Goal: Task Accomplishment & Management: Use online tool/utility

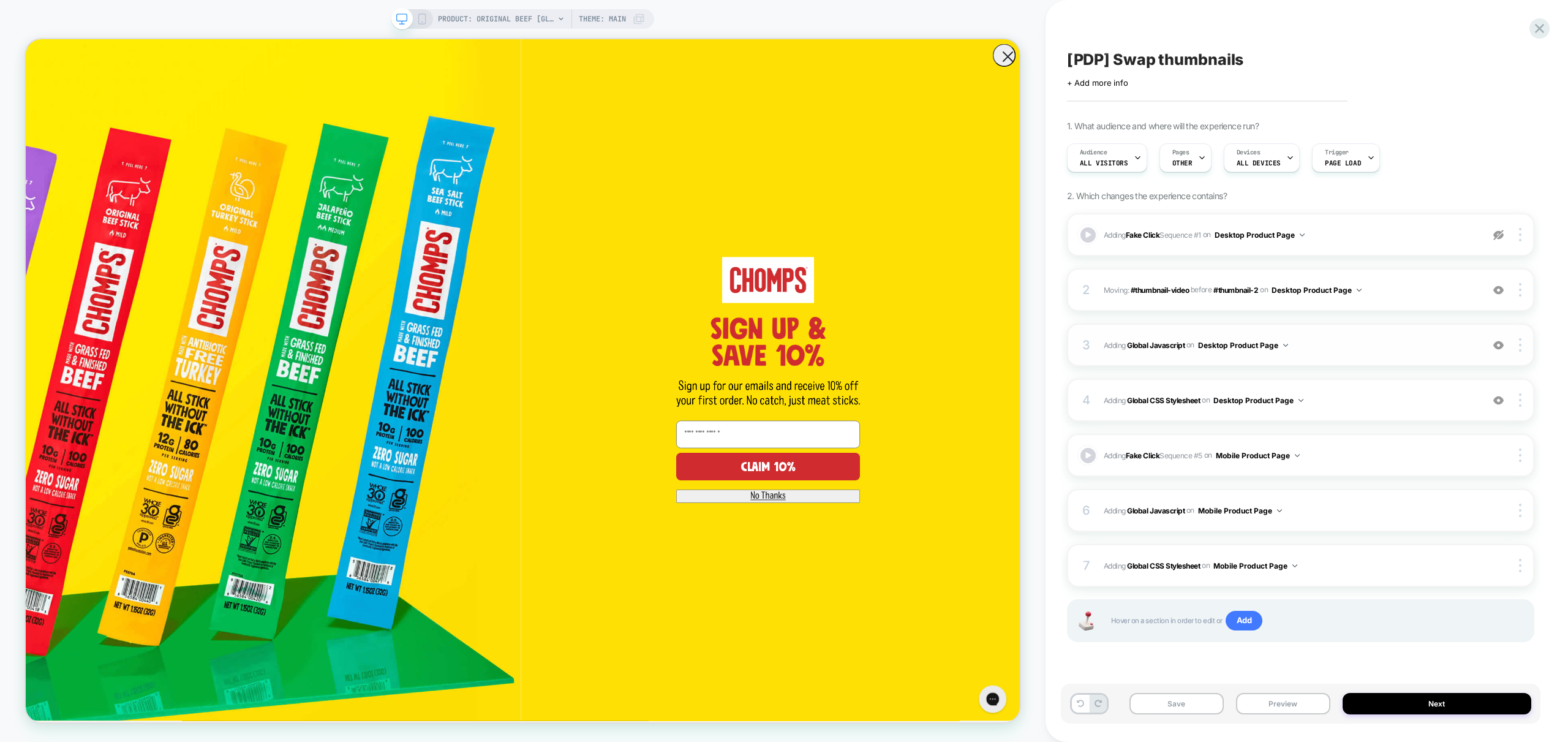
click at [1346, 343] on span "Adding Global Javascript on Desktop Product Page" at bounding box center [1290, 346] width 373 height 15
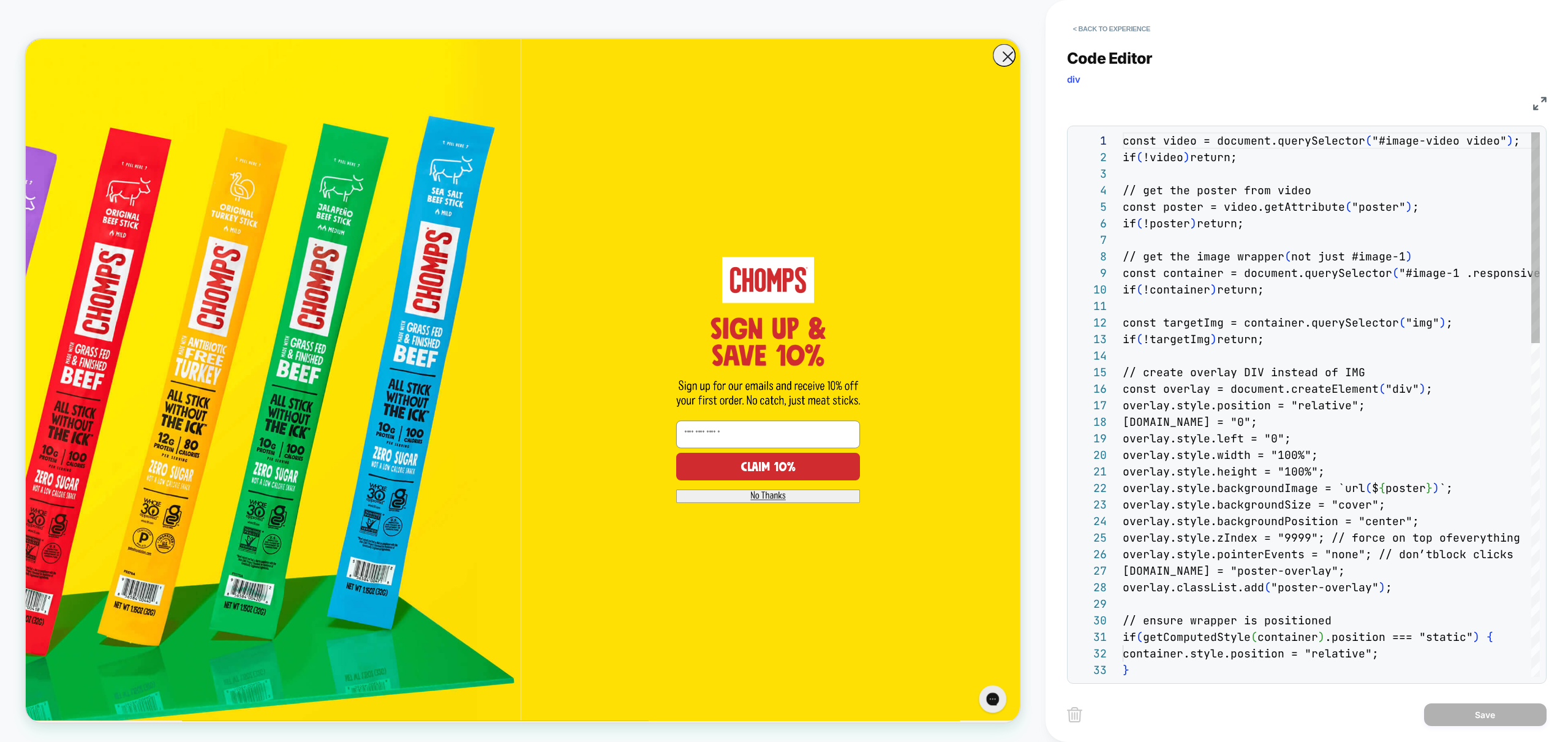
scroll to position [165, 0]
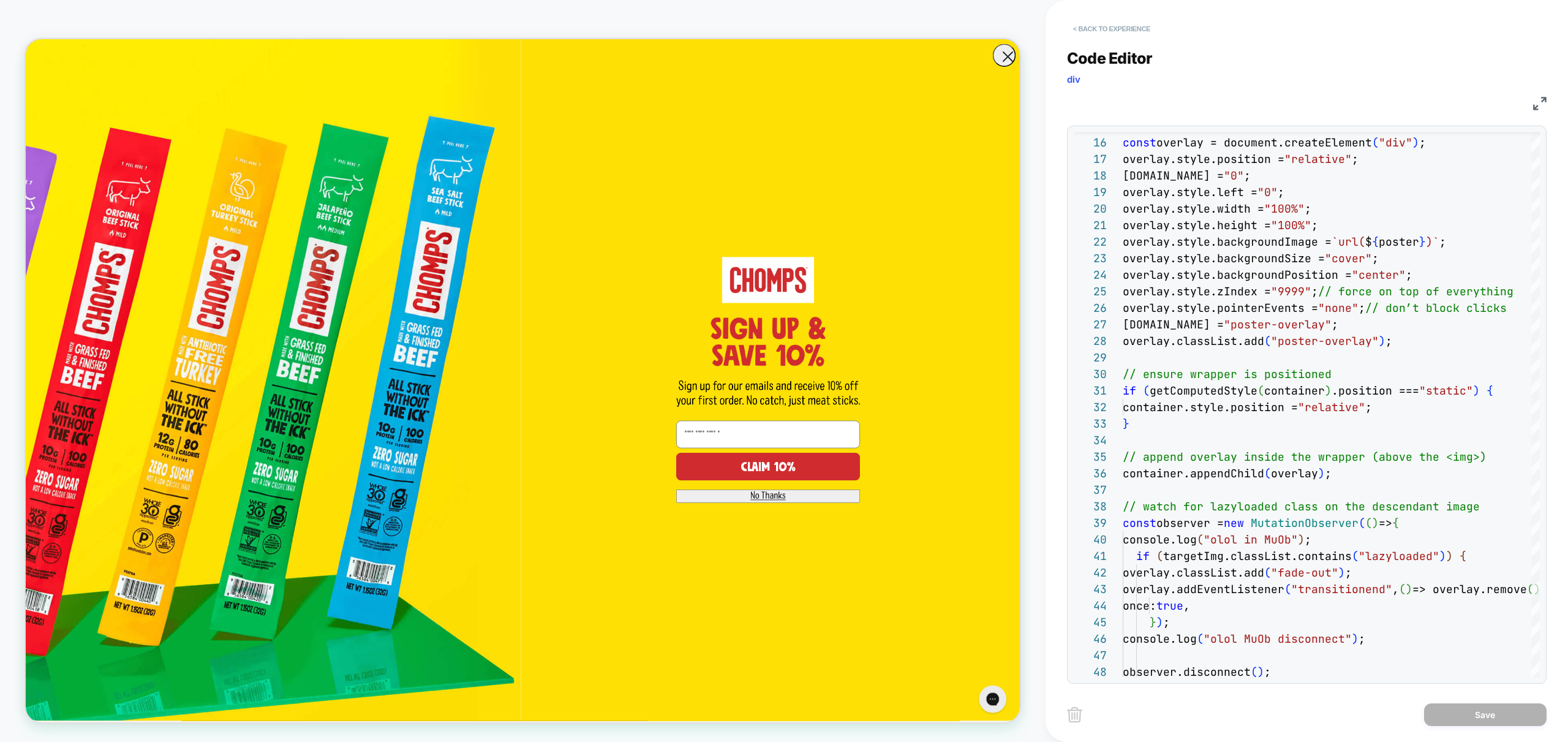
click at [1112, 27] on button "< Back to experience" at bounding box center [1112, 29] width 89 height 20
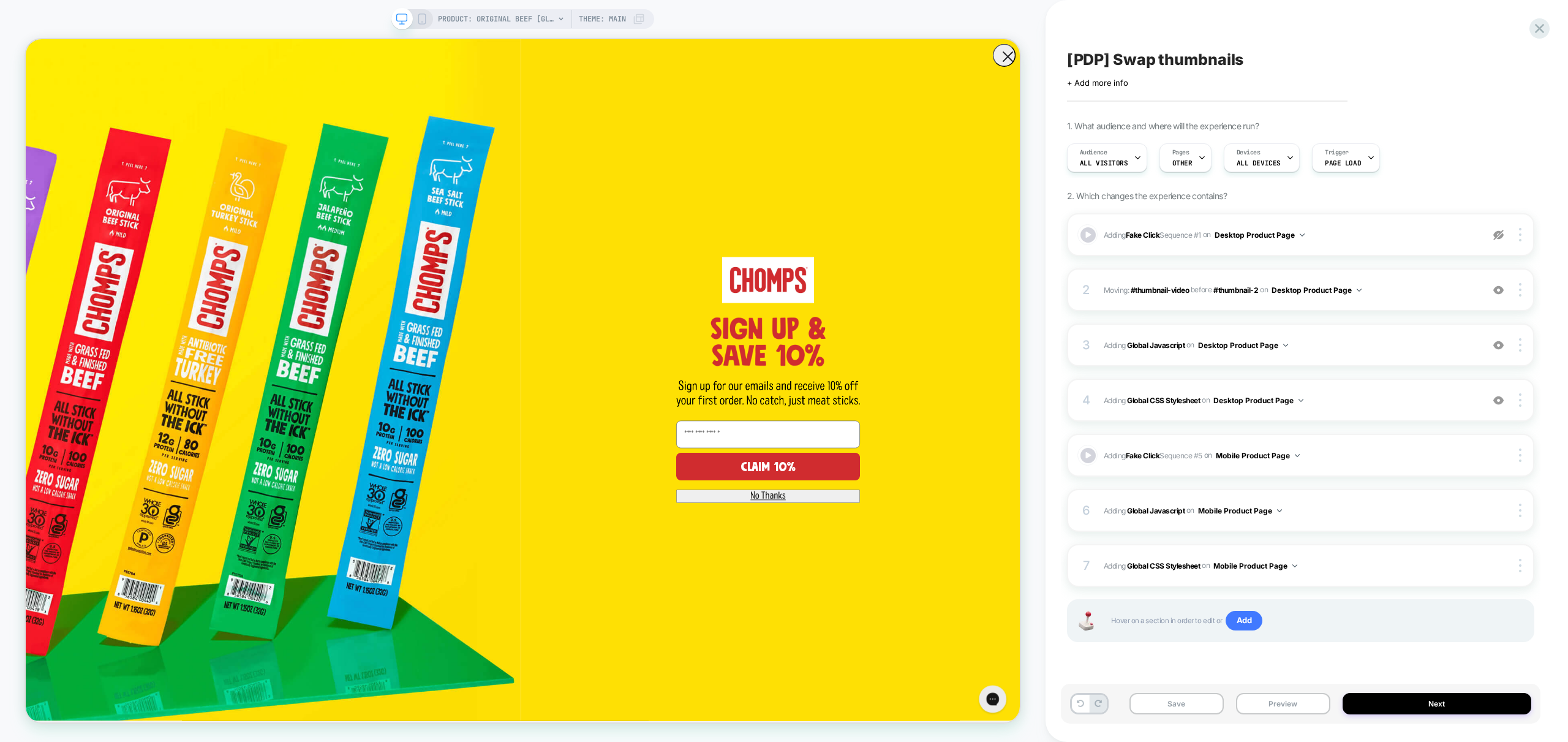
click at [1299, 718] on div "Save Preview Next" at bounding box center [1300, 703] width 479 height 40
click at [1301, 699] on button "Preview" at bounding box center [1283, 704] width 94 height 22
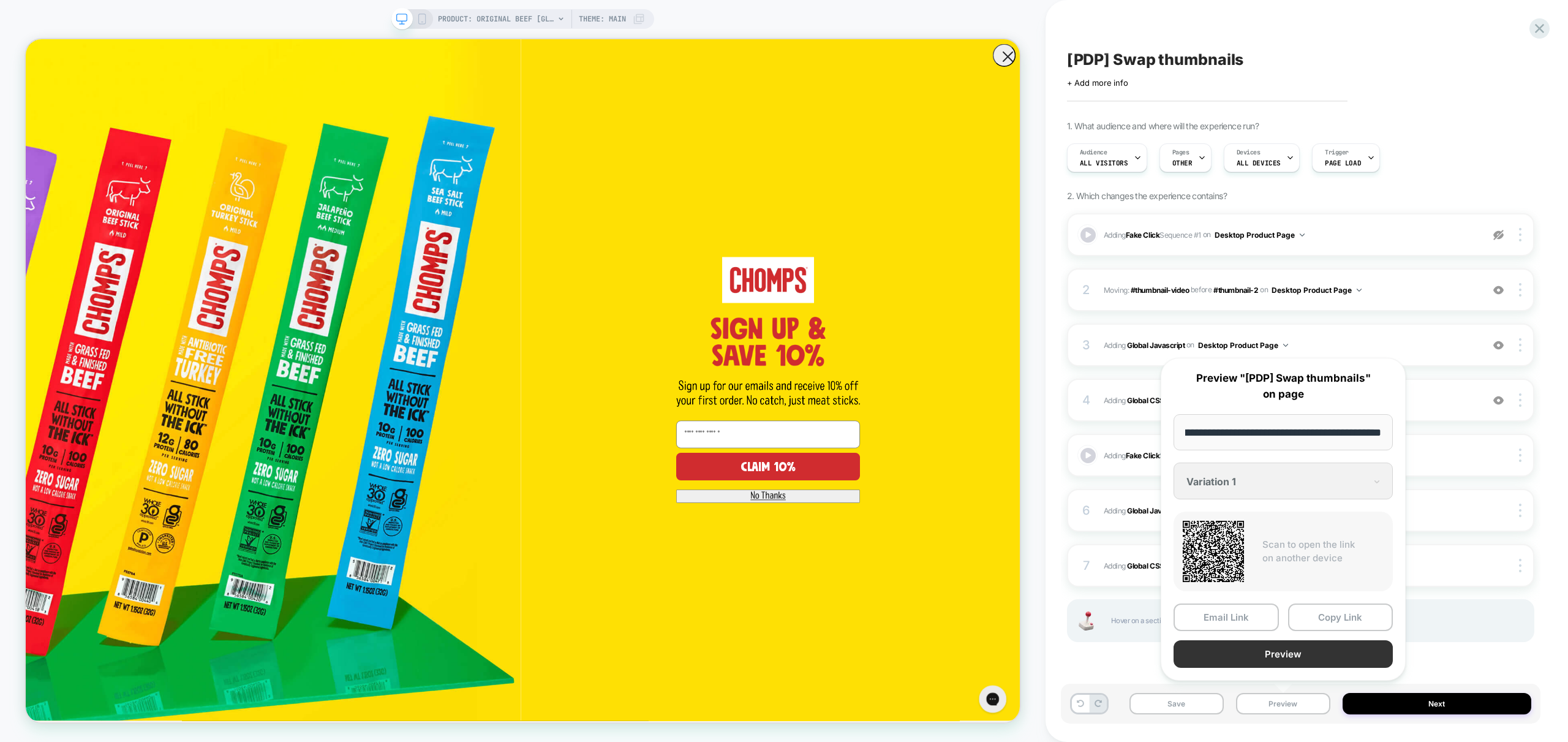
scroll to position [0, 0]
click at [1293, 657] on button "Preview" at bounding box center [1283, 653] width 219 height 27
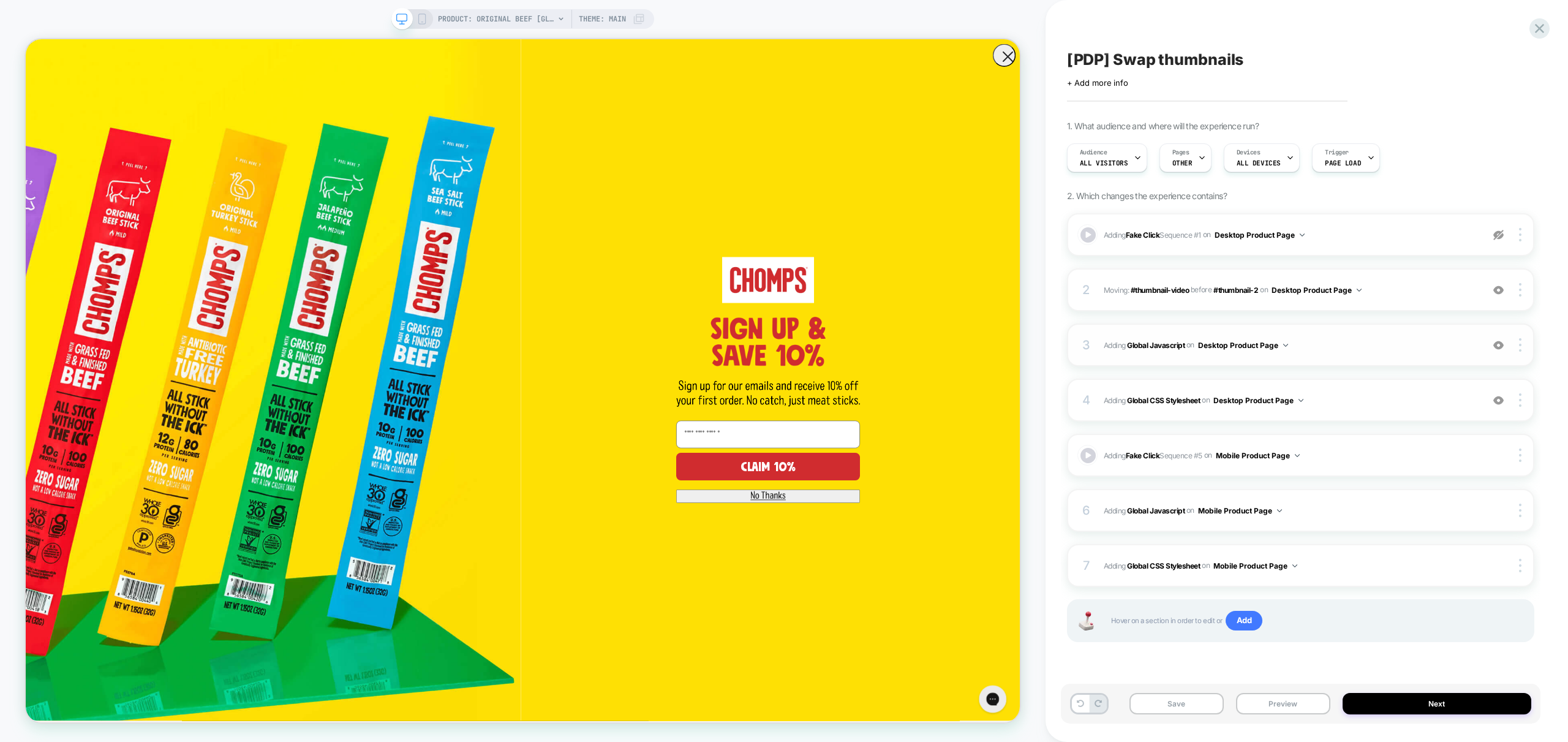
click at [1345, 349] on span "Adding Global Javascript on Desktop Product Page" at bounding box center [1290, 346] width 373 height 15
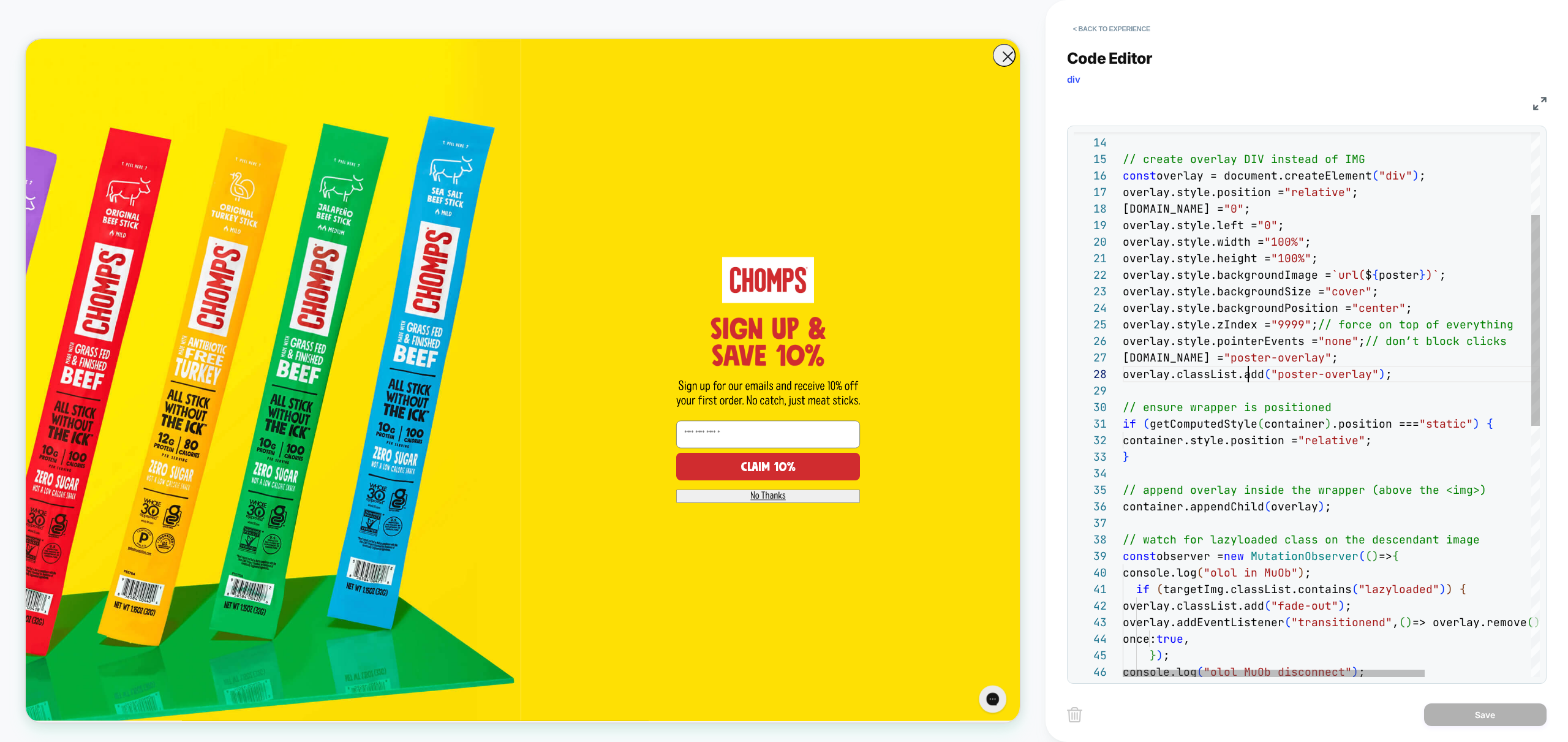
scroll to position [116, 126]
click at [1246, 371] on div "if ( !targetImg ) return ; // create overlay DIV instead of IMG const overlay =…" at bounding box center [1405, 621] width 564 height 1405
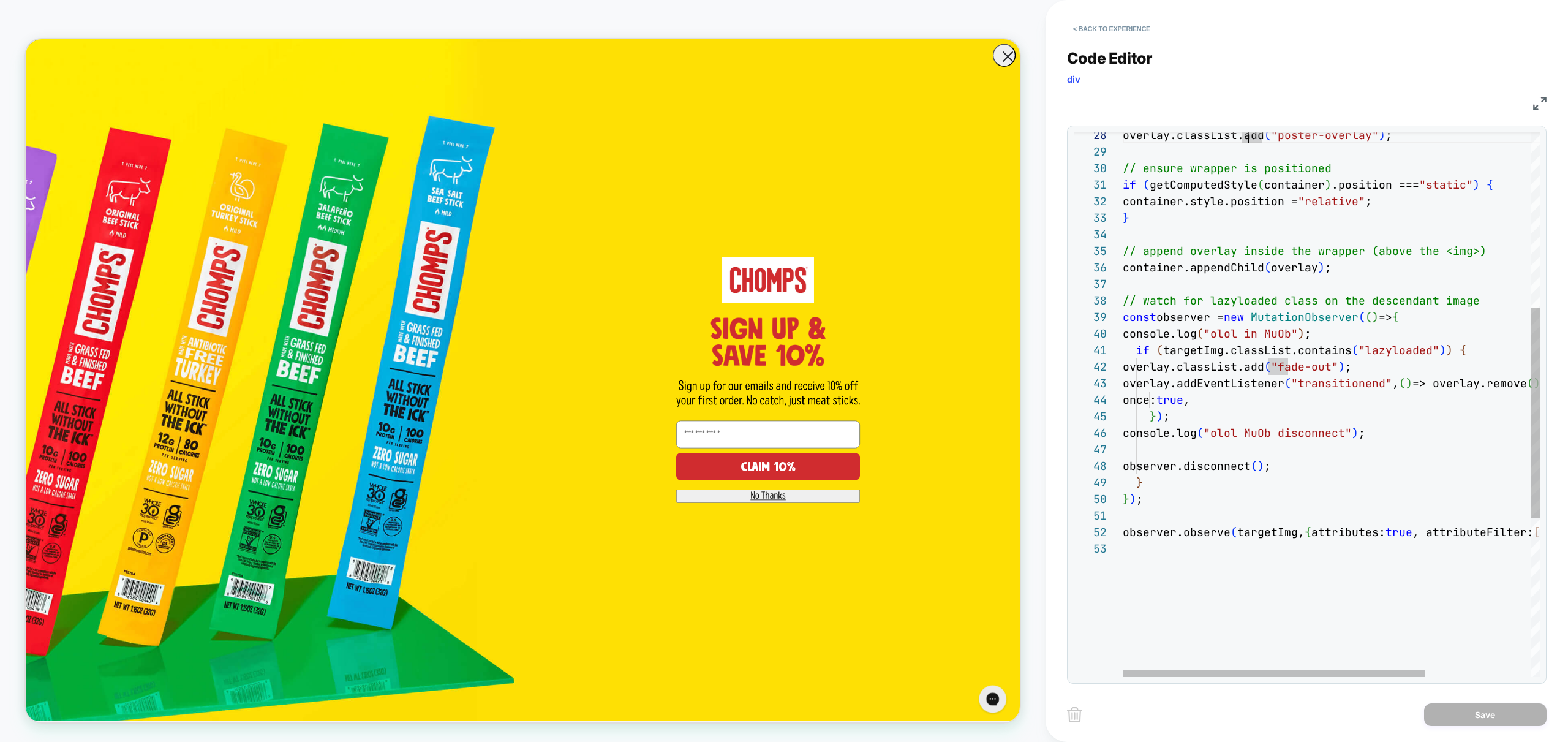
click at [1208, 367] on div "overlay.classList.add ( "poster-overlay" ) ; // ensure wrapper is positioned if…" at bounding box center [1405, 383] width 564 height 1405
click at [1269, 332] on div "overlay.classList.add ( "poster-overlay" ) ; // ensure wrapper is positioned if…" at bounding box center [1405, 383] width 564 height 1405
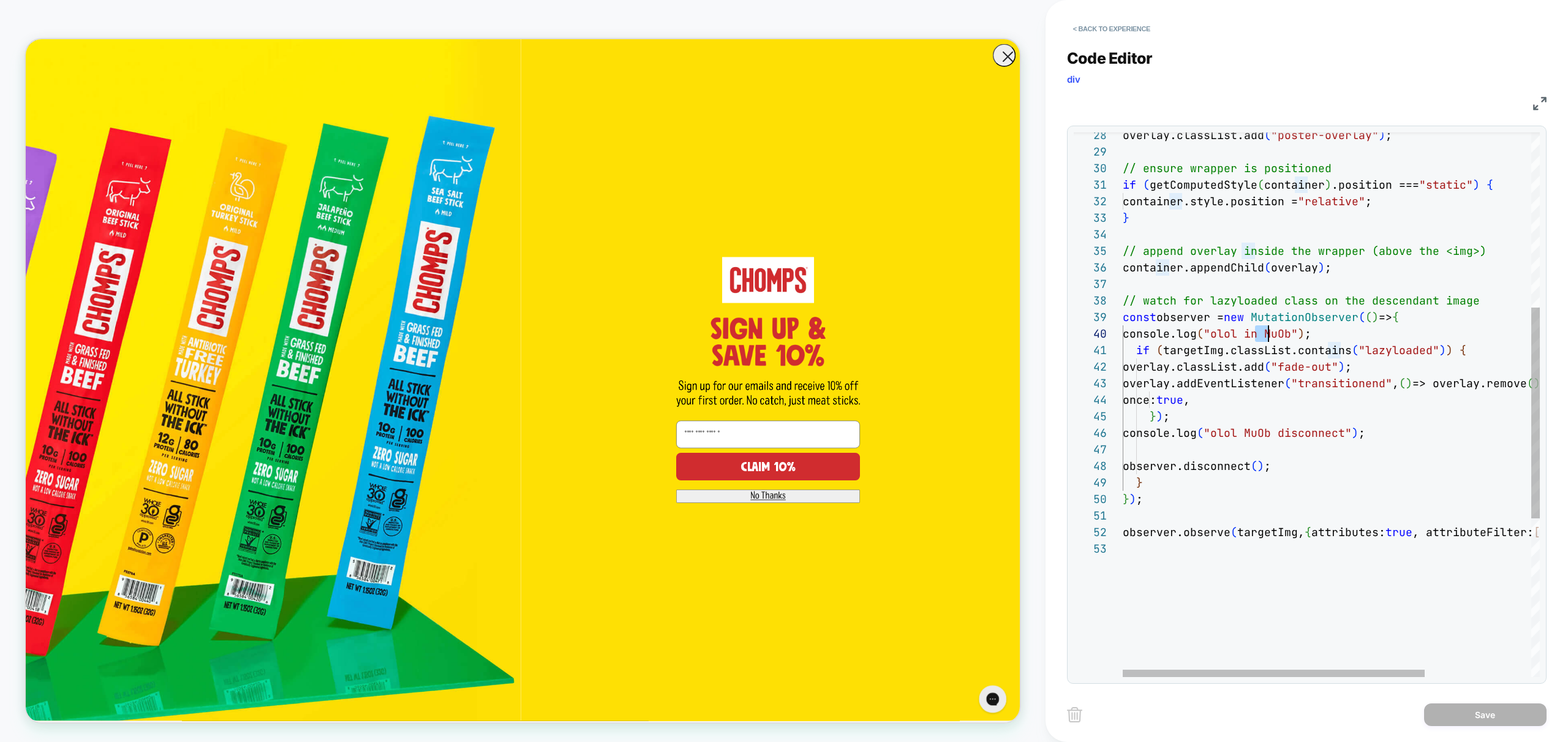
scroll to position [149, 0]
drag, startPoint x: 1237, startPoint y: 418, endPoint x: 1240, endPoint y: 409, distance: 9.5
click at [1237, 418] on div "overlay.classList.add ( "poster-overlay" ) ; // ensure wrapper is positioned if…" at bounding box center [1405, 383] width 564 height 1405
click at [1195, 321] on div "overlay.classList.add ( "poster-overlay" ) ; // ensure wrapper is positioned if…" at bounding box center [1405, 383] width 564 height 1405
click at [1226, 369] on div "overlay.classList.add ( "poster-overlay" ) ; // ensure wrapper is positioned if…" at bounding box center [1405, 383] width 564 height 1405
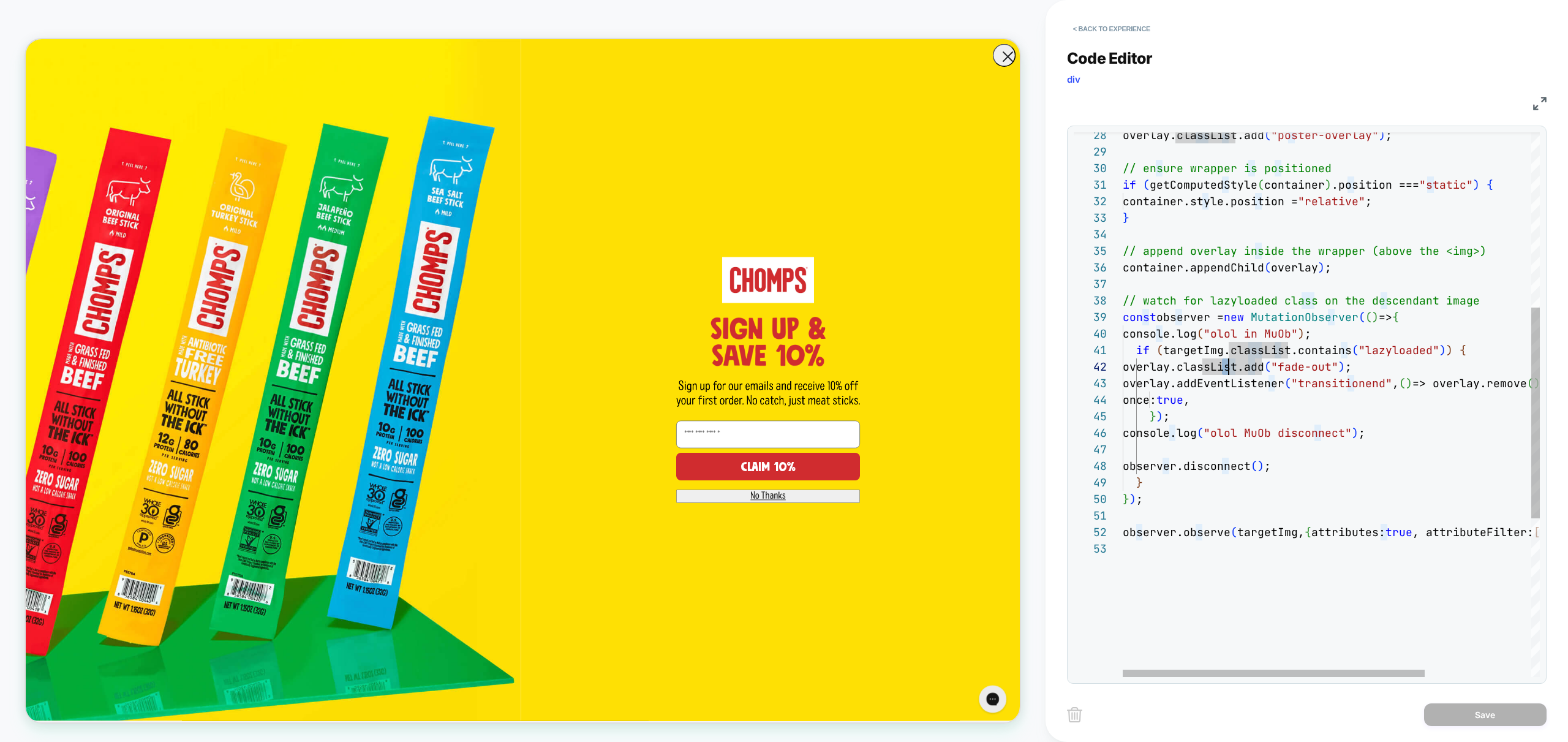
drag, startPoint x: 1254, startPoint y: 476, endPoint x: 1283, endPoint y: 455, distance: 35.8
click at [1254, 476] on div "overlay.classList.add ( "poster-overlay" ) ; // ensure wrapper is positioned if…" at bounding box center [1405, 383] width 564 height 1405
click at [1317, 426] on div "overlay.classList.add ( "poster-overlay" ) ; // ensure wrapper is positioned if…" at bounding box center [1405, 383] width 564 height 1405
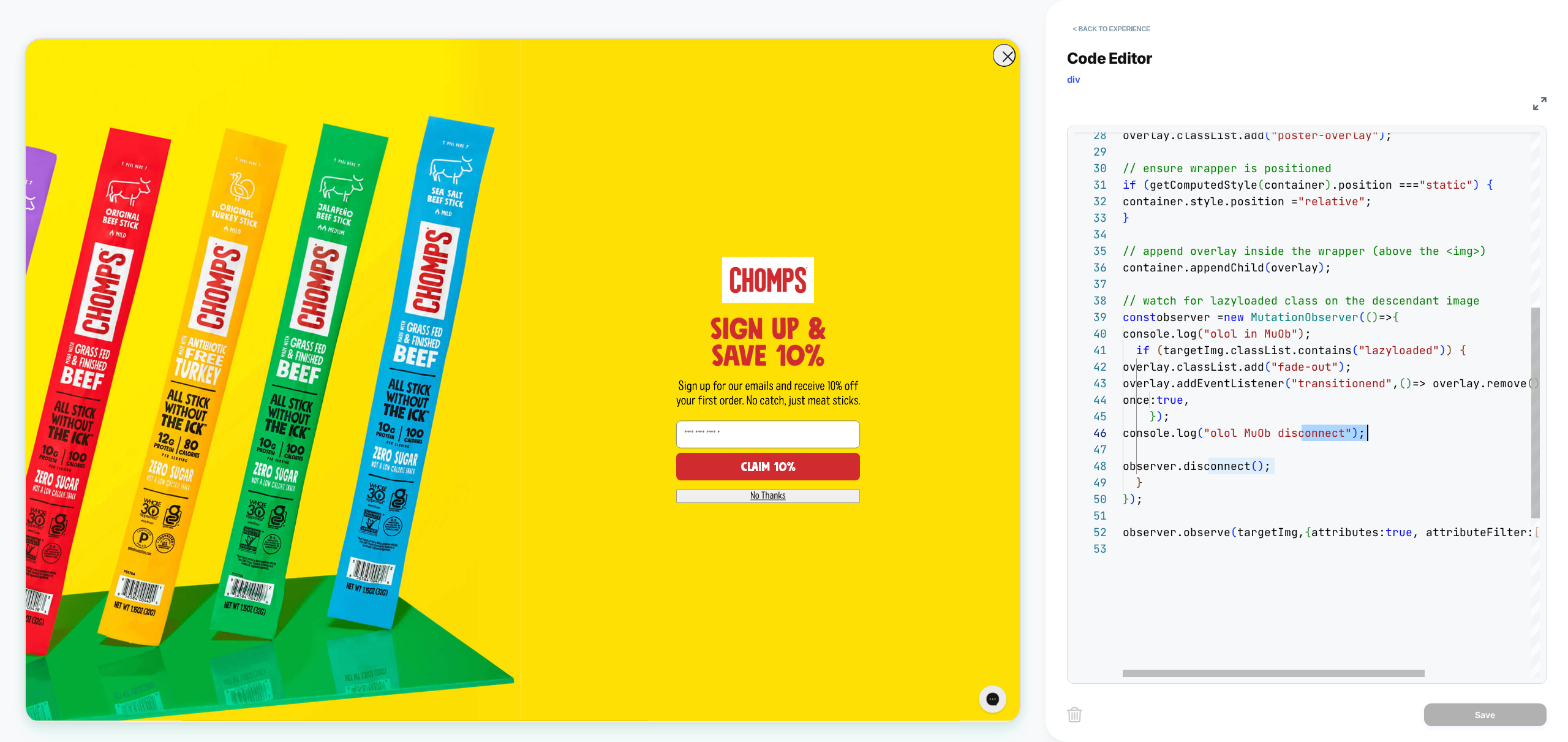
scroll to position [82, 0]
click at [1317, 426] on div "overlay.classList.add ( "poster-overlay" ) ; // ensure wrapper is positioned if…" at bounding box center [1405, 383] width 564 height 1405
click at [1267, 478] on div "overlay.classList.add ( "poster-overlay" ) ; // ensure wrapper is positioned if…" at bounding box center [1405, 383] width 564 height 1405
click at [1296, 558] on div "overlay.classList.add ( "poster-overlay" ) ; // ensure wrapper is positioned if…" at bounding box center [1405, 383] width 564 height 1405
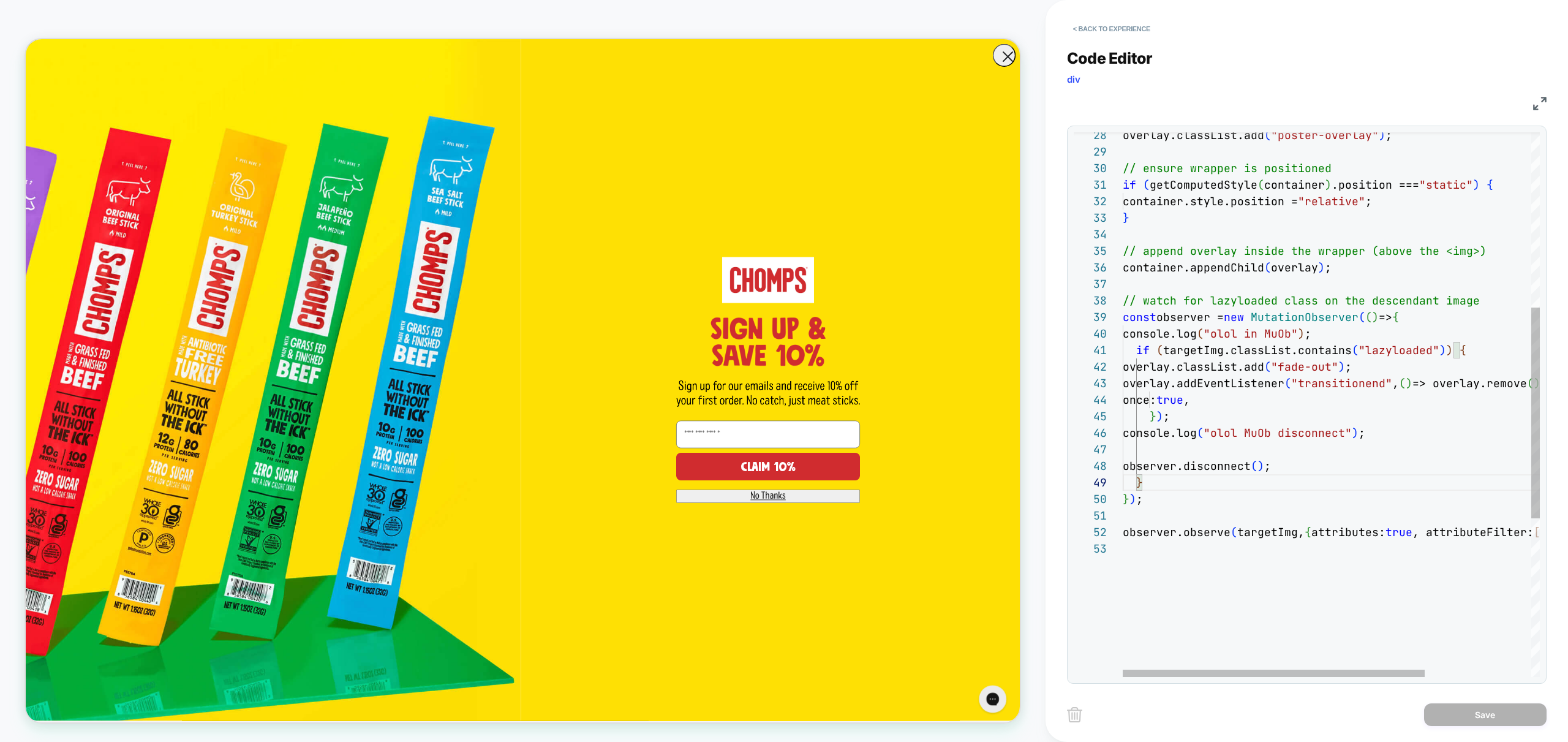
scroll to position [33, 0]
click at [1103, 35] on button "< Back to experience" at bounding box center [1112, 29] width 89 height 20
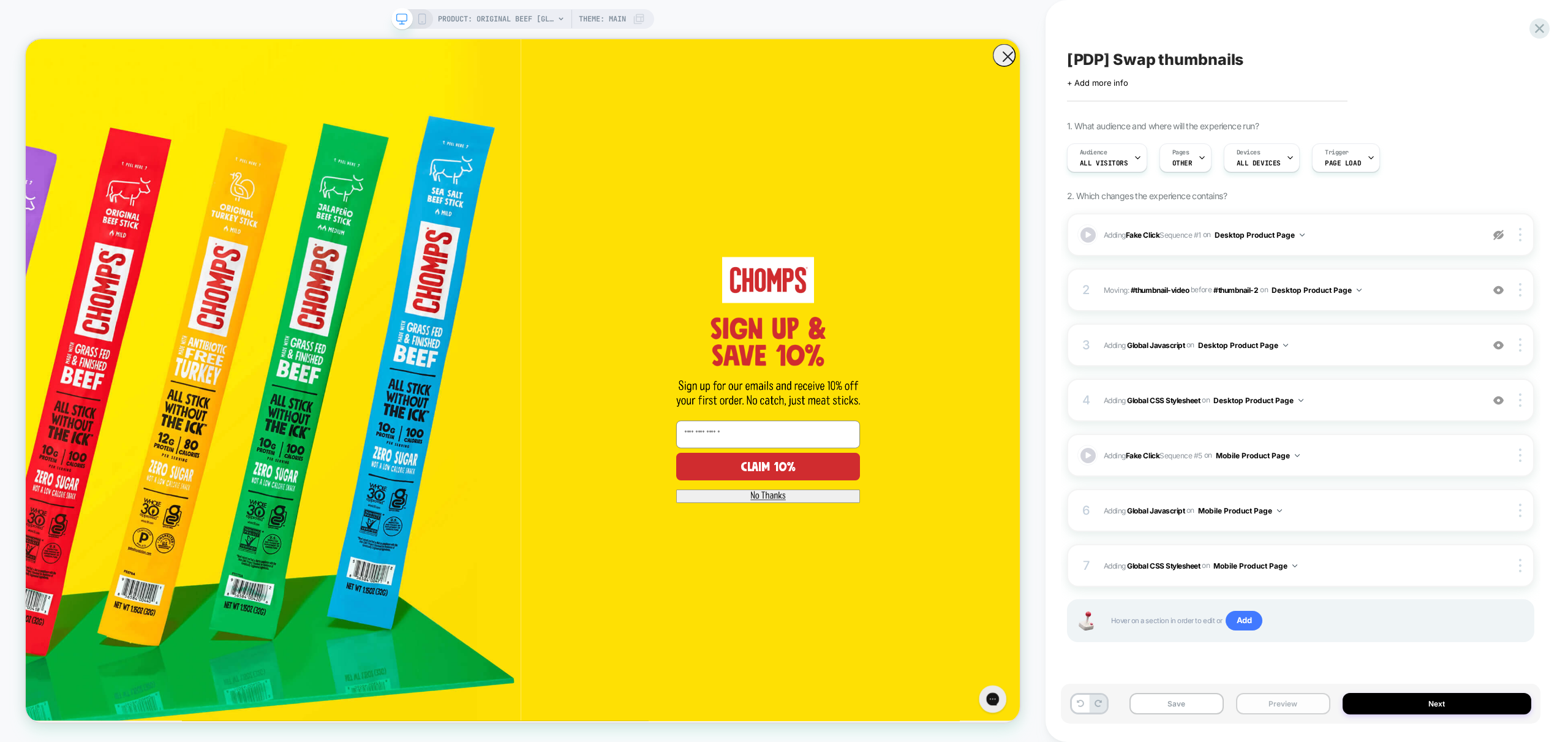
click at [1309, 702] on button "Preview" at bounding box center [1283, 704] width 94 height 22
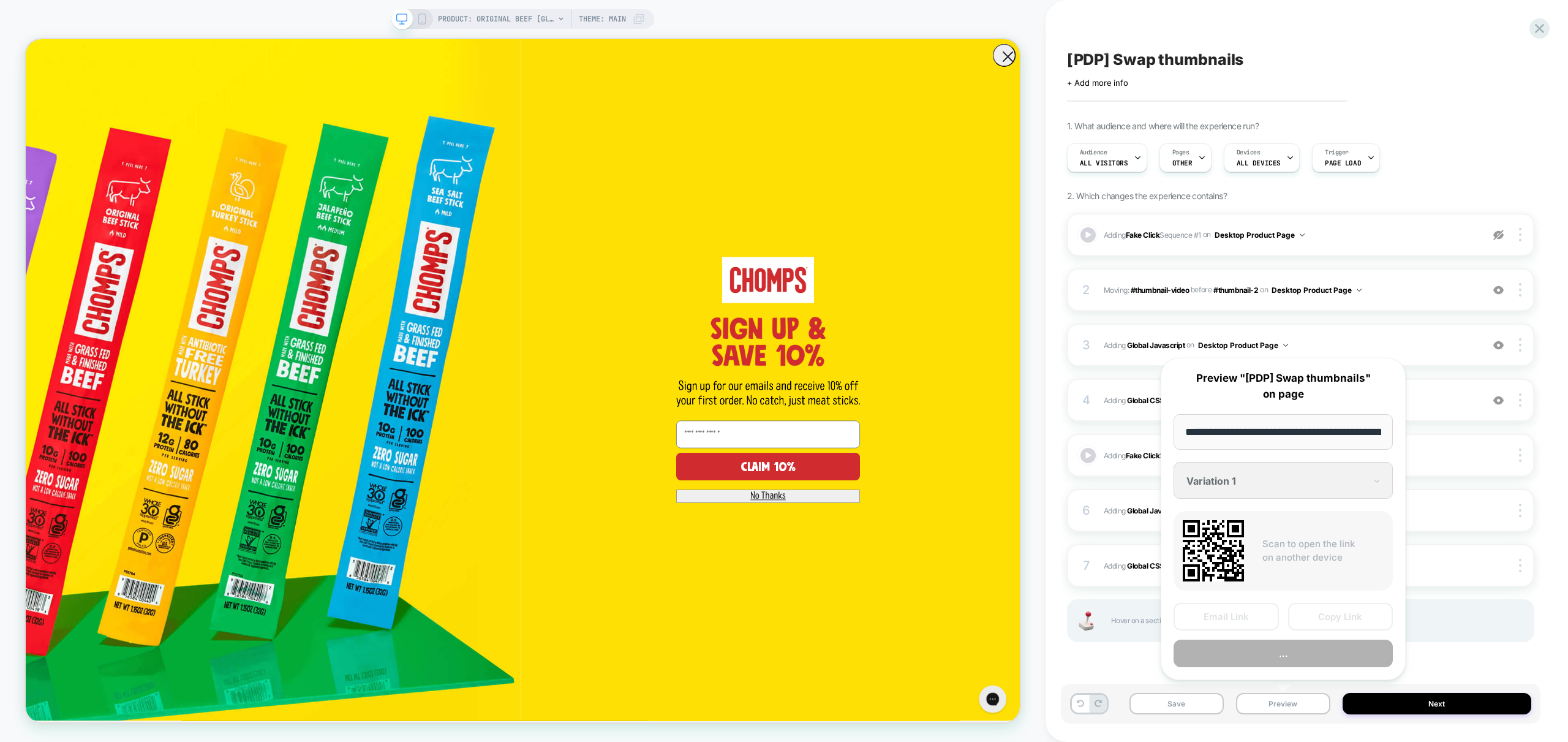
scroll to position [0, 253]
click at [1273, 659] on button "Preview" at bounding box center [1283, 653] width 219 height 27
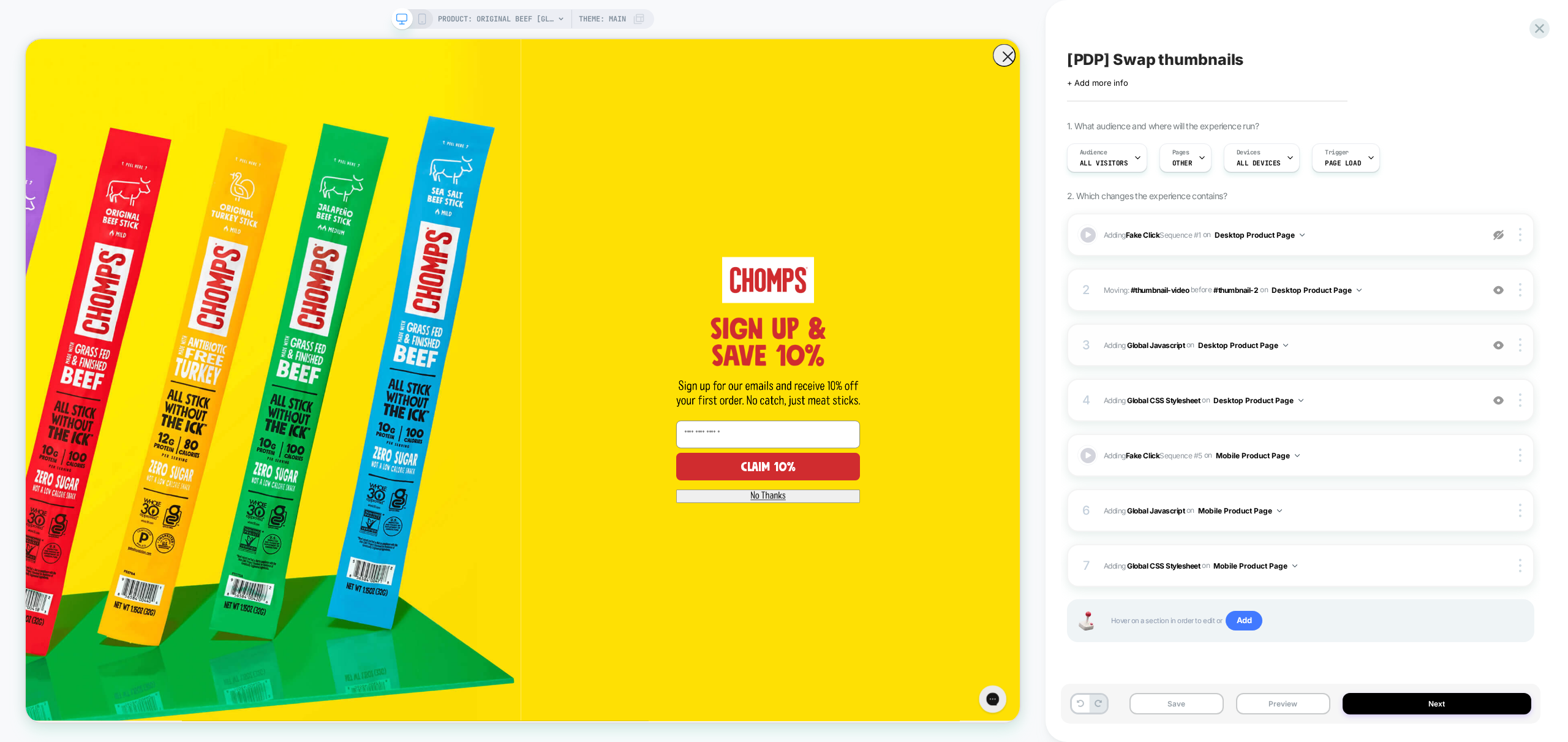
click at [1379, 343] on span "Adding Global Javascript on Desktop Product Page" at bounding box center [1290, 346] width 373 height 15
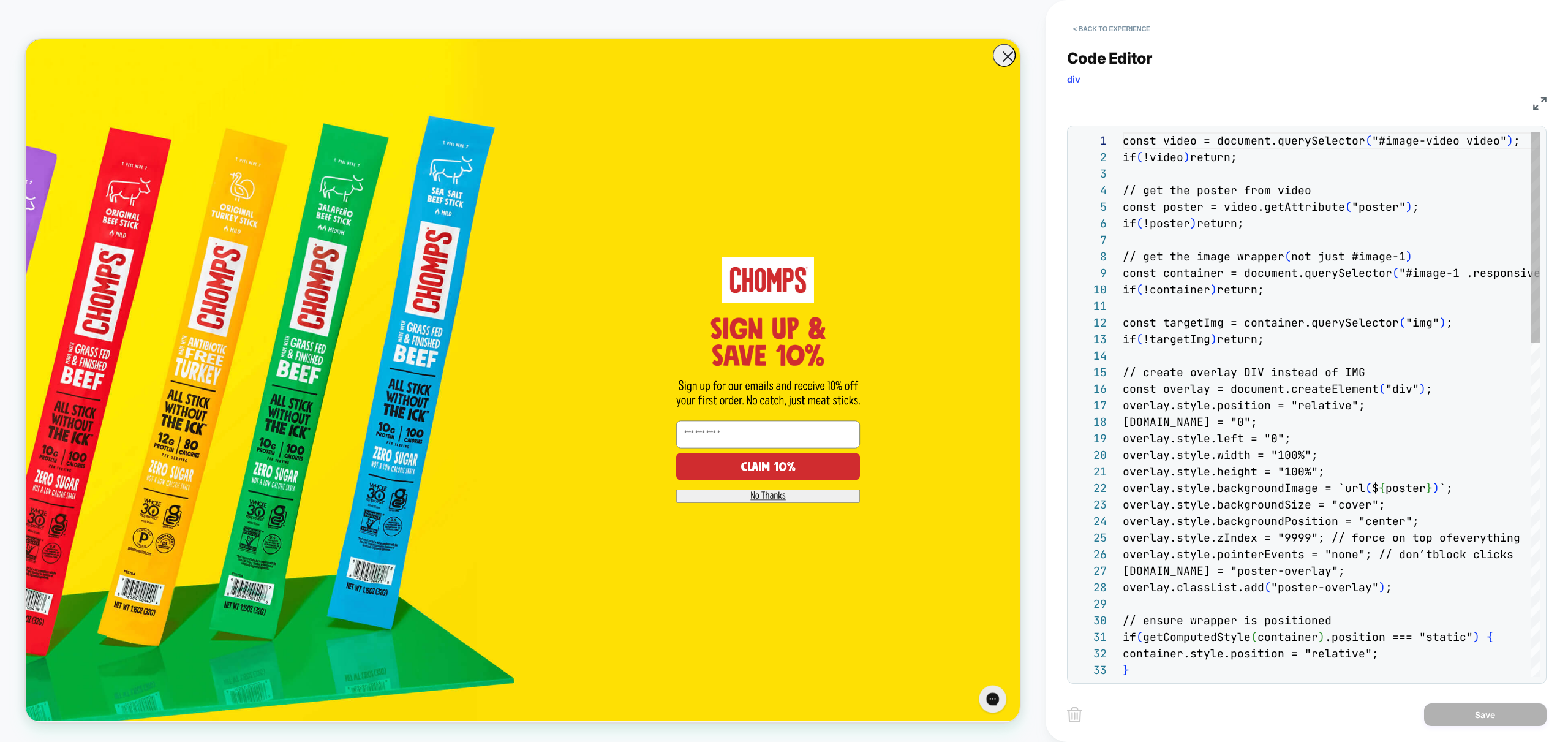
scroll to position [165, 0]
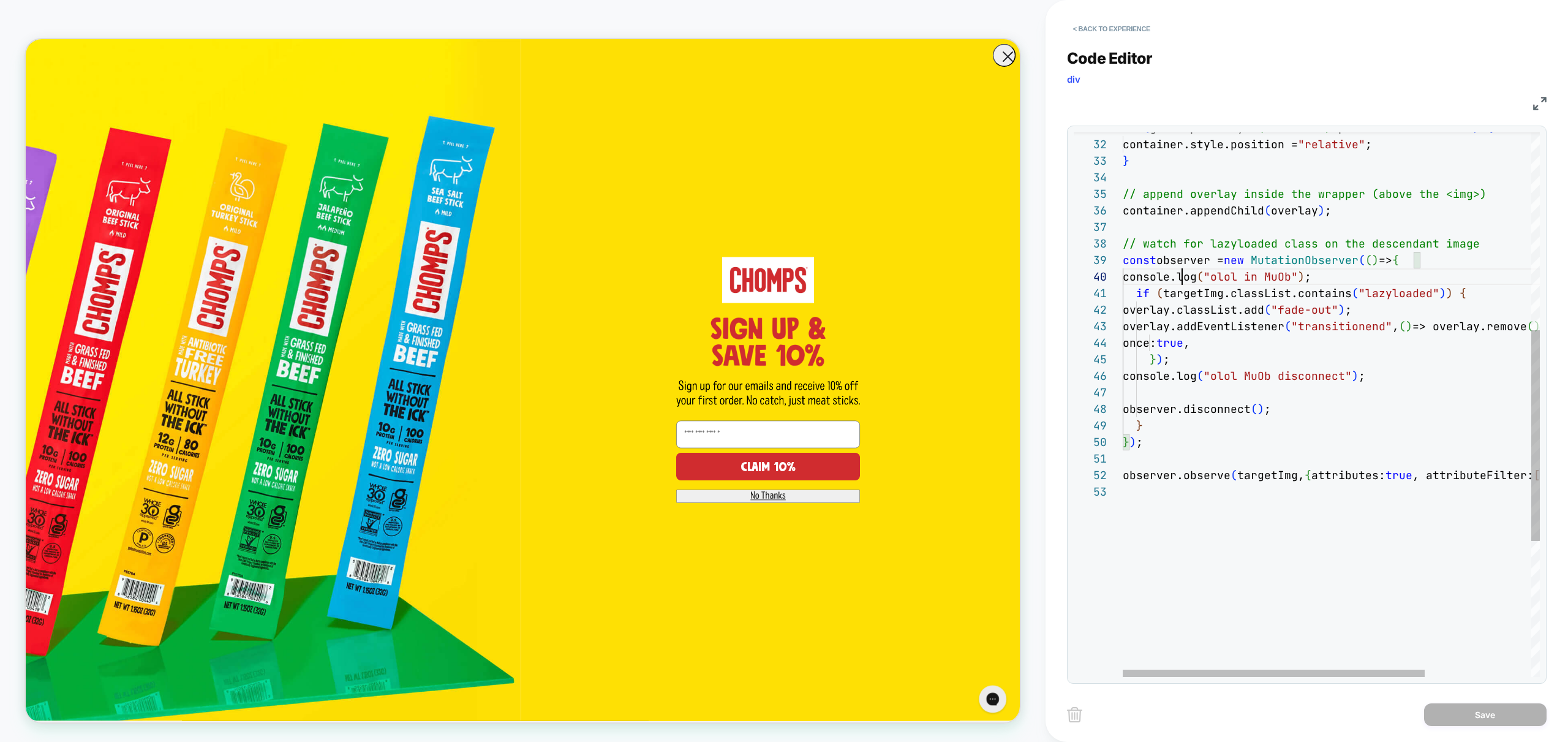
click at [1181, 279] on div "} // append overlay inside the wrapper (above the <i mg>) container.appendChild…" at bounding box center [1405, 325] width 564 height 1405
click at [1309, 263] on div "} // append overlay inside the wrapper (above the <i mg>) container.appendChild…" at bounding box center [1405, 325] width 564 height 1405
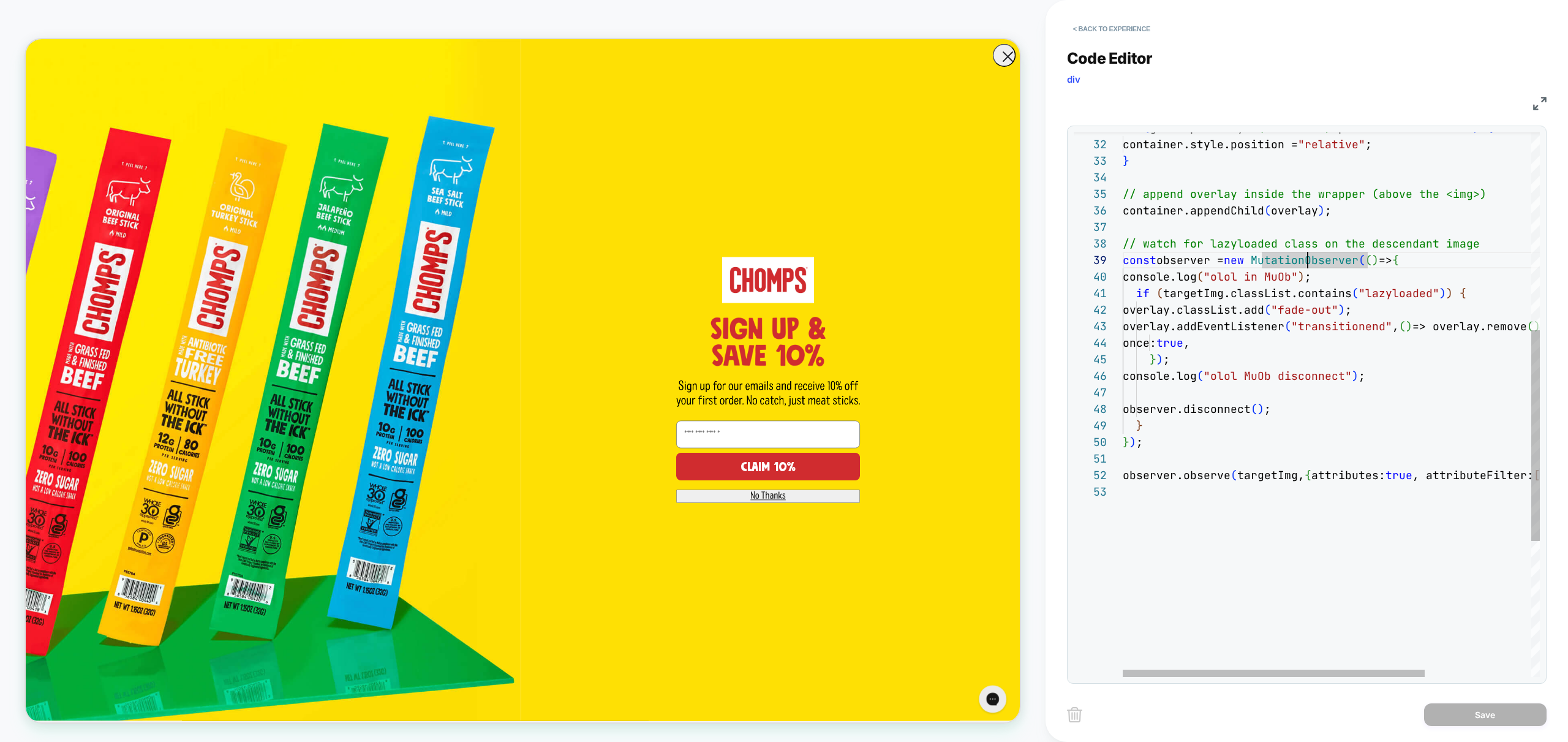
scroll to position [0, 139]
click at [1258, 299] on div "} // append overlay inside the wrapper (above the <i mg>) container.appendChild…" at bounding box center [1405, 325] width 564 height 1405
click at [1179, 263] on div "} // append overlay inside the wrapper (above the <i mg>) container.appendChild…" at bounding box center [1405, 325] width 564 height 1405
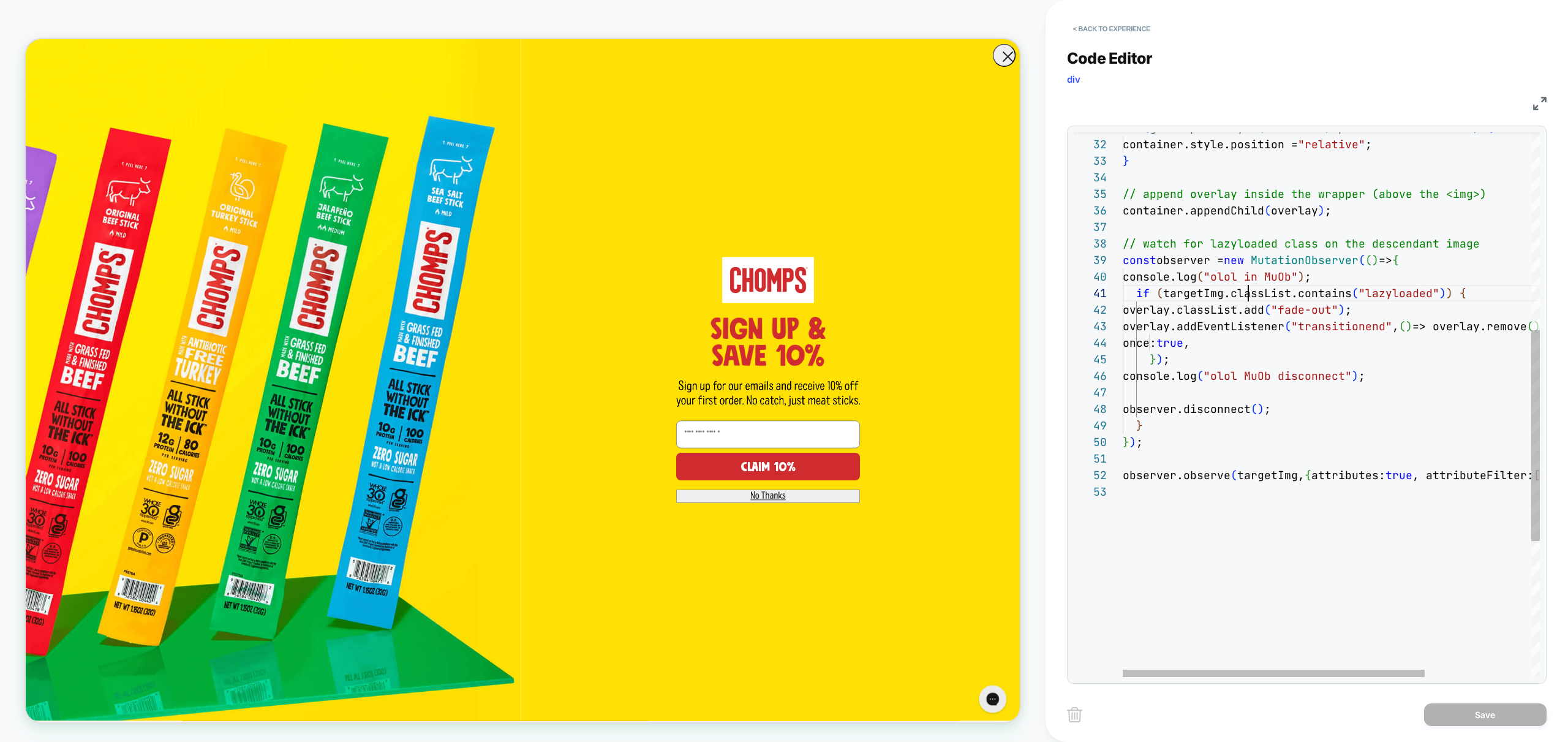
click at [1246, 298] on div "} // append overlay inside the wrapper (above the <i mg>) container.appendChild…" at bounding box center [1405, 325] width 564 height 1405
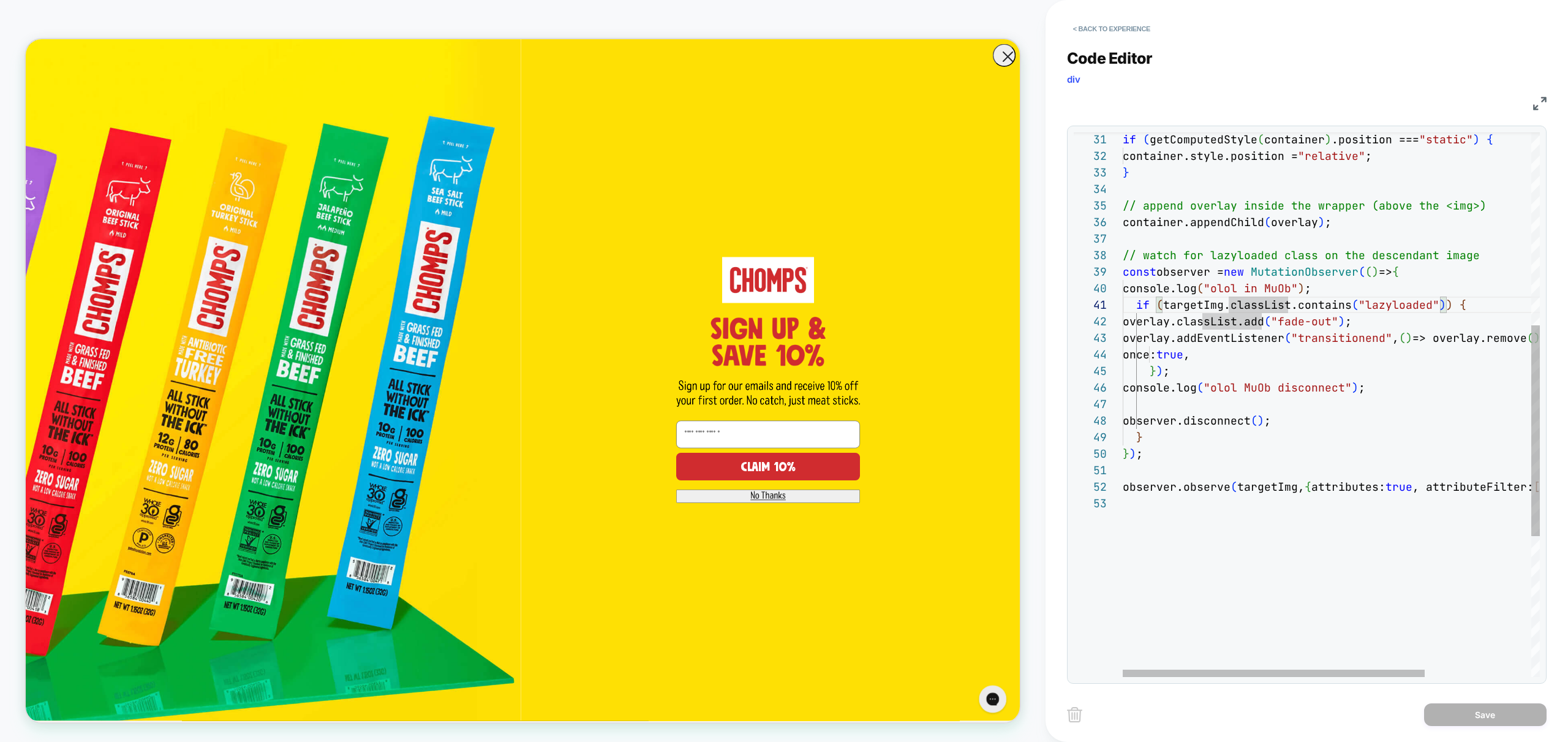
click at [1197, 288] on div "} // append overlay inside the wrapper (above the <i mg>) container.appendChild…" at bounding box center [1405, 337] width 564 height 1405
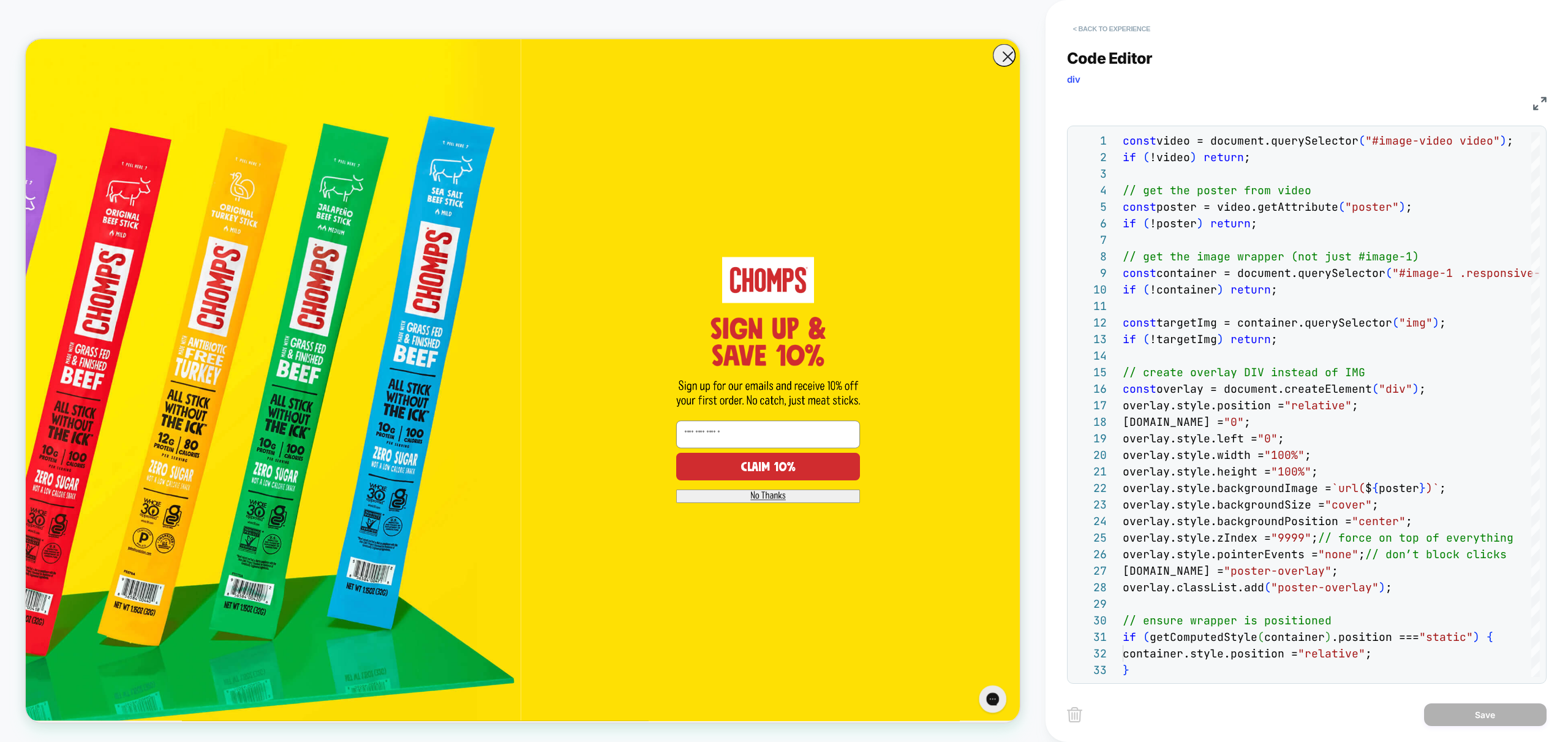
click at [1124, 27] on button "< Back to experience" at bounding box center [1112, 29] width 89 height 20
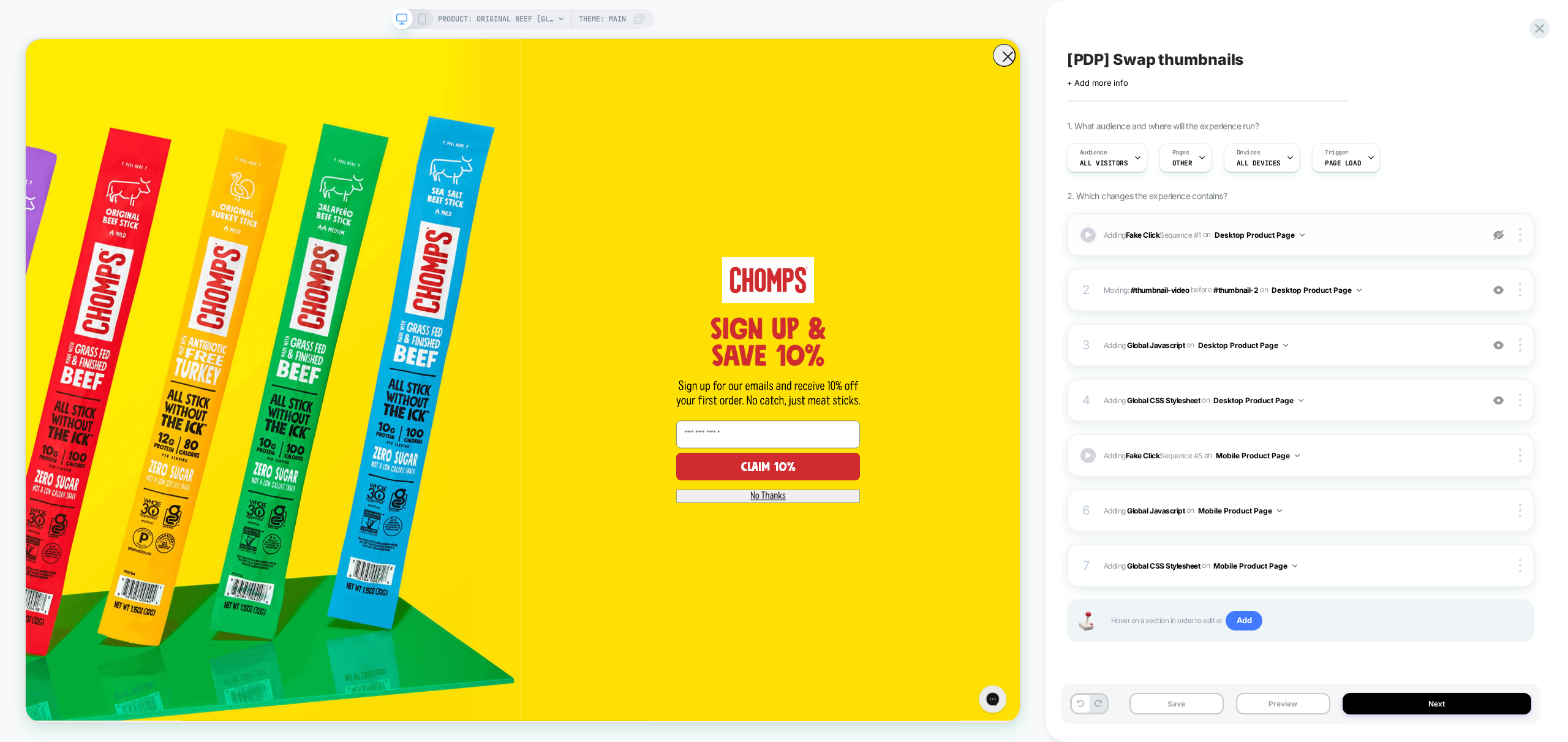
click at [1495, 235] on img at bounding box center [1498, 235] width 10 height 10
click at [1288, 704] on button "Preview" at bounding box center [1283, 704] width 94 height 22
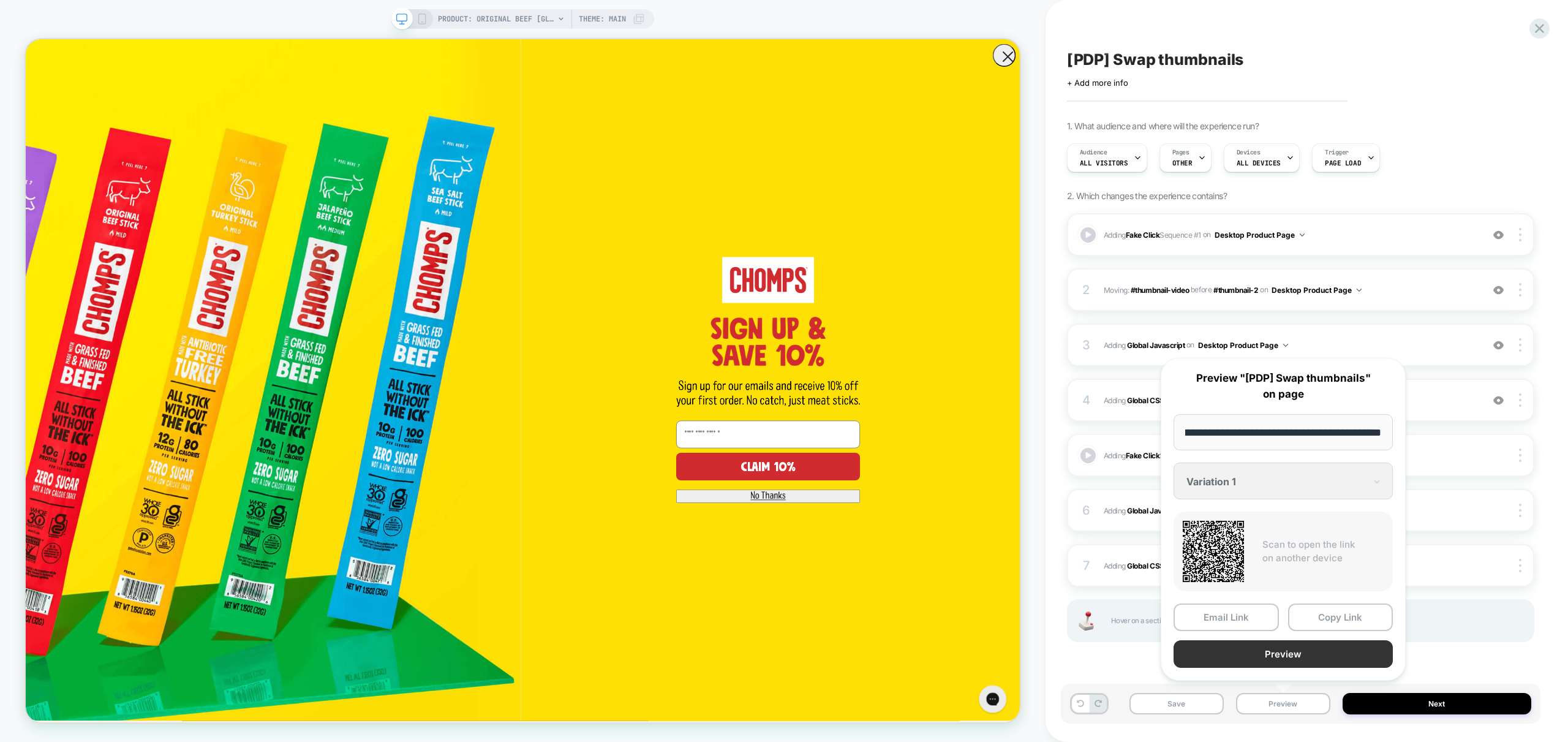
scroll to position [0, 0]
click at [1319, 649] on button "Preview" at bounding box center [1283, 653] width 219 height 27
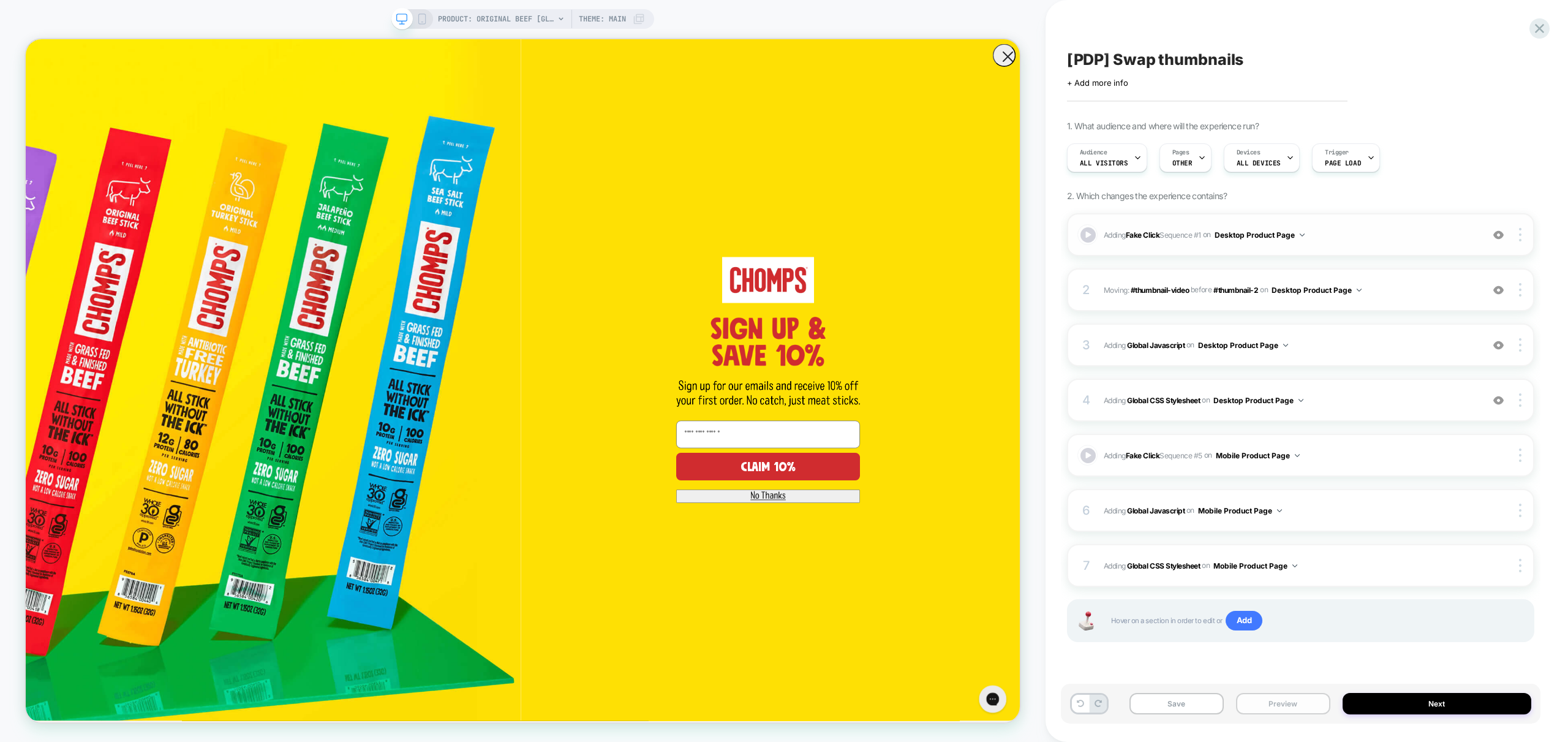
click at [1287, 705] on button "Preview" at bounding box center [1283, 704] width 94 height 22
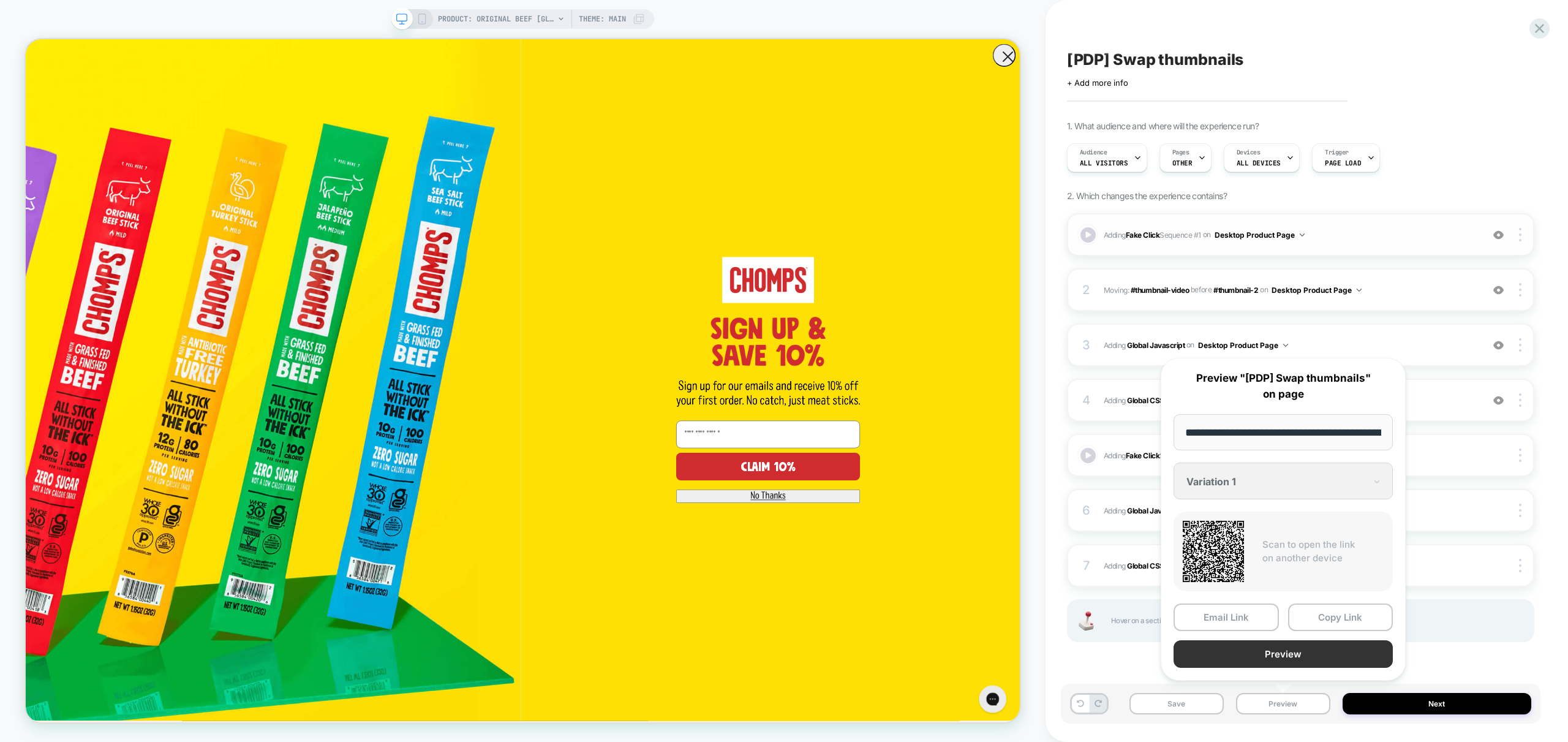
click at [1320, 663] on button "Preview" at bounding box center [1283, 653] width 219 height 27
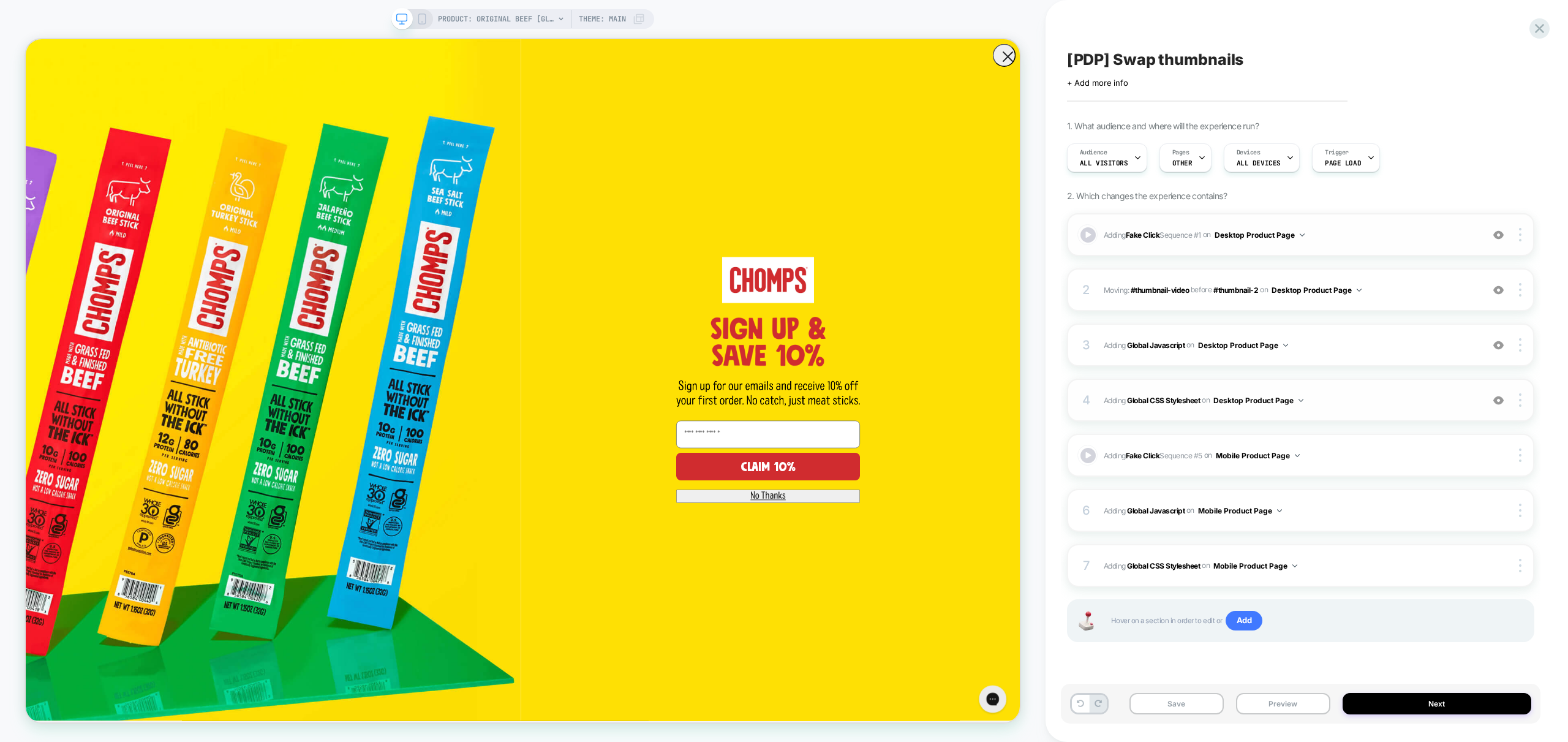
click at [1384, 403] on span "Adding Global CSS Stylesheet on Desktop Product Page" at bounding box center [1290, 401] width 373 height 15
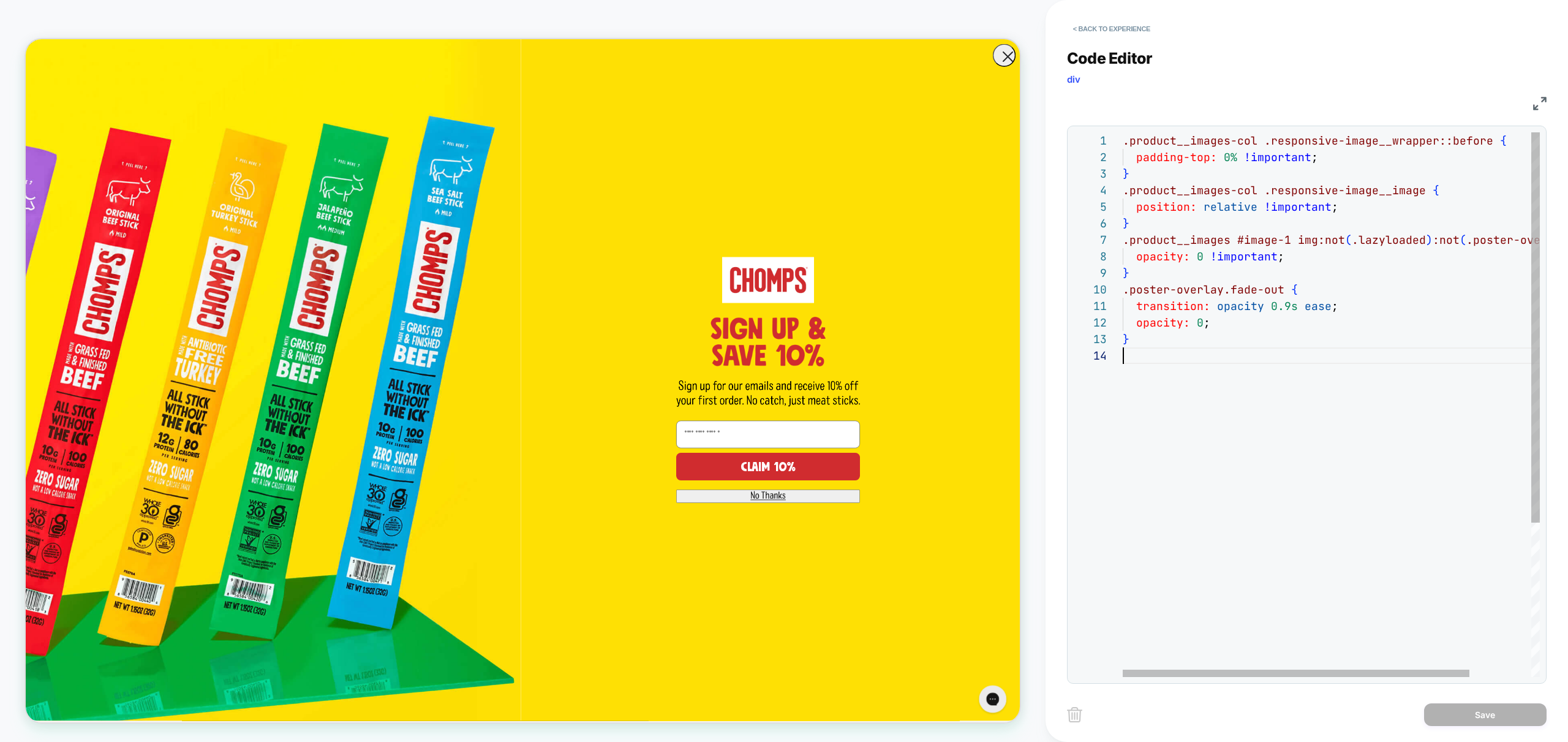
scroll to position [50, 0]
drag, startPoint x: 1269, startPoint y: 475, endPoint x: 1290, endPoint y: 500, distance: 32.6
click at [1269, 475] on div ".product__images-col .responsive-image__wrapper::before { padding-top: 0% !impo…" at bounding box center [1368, 512] width 491 height 759
click at [1394, 230] on div ".product__images-col .responsive-image__wrapper::before { padding-top: 0% !impo…" at bounding box center [1368, 512] width 491 height 759
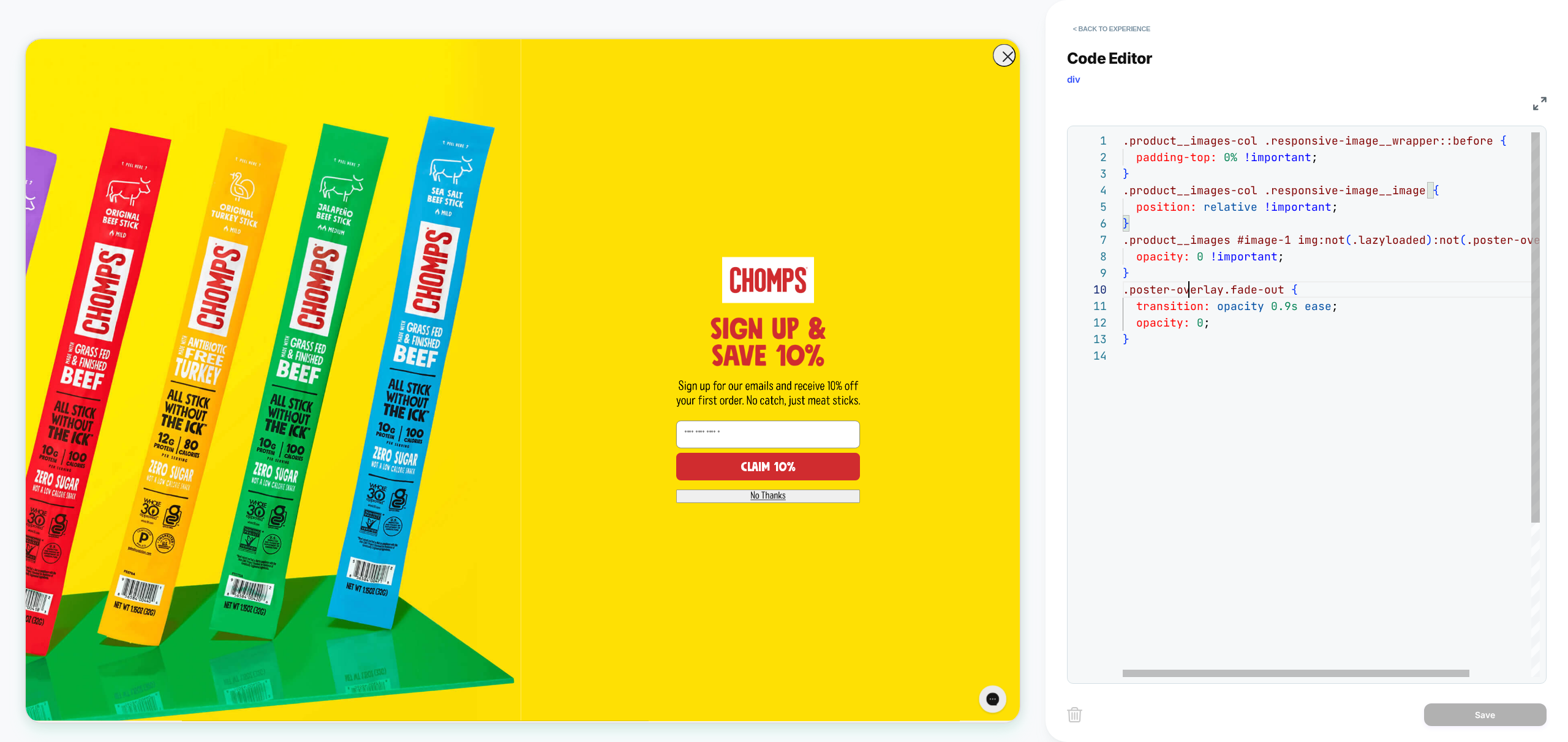
click at [1189, 290] on div ".product__images-col .responsive-image__wrapper::before { padding-top: 0% !impo…" at bounding box center [1368, 512] width 491 height 759
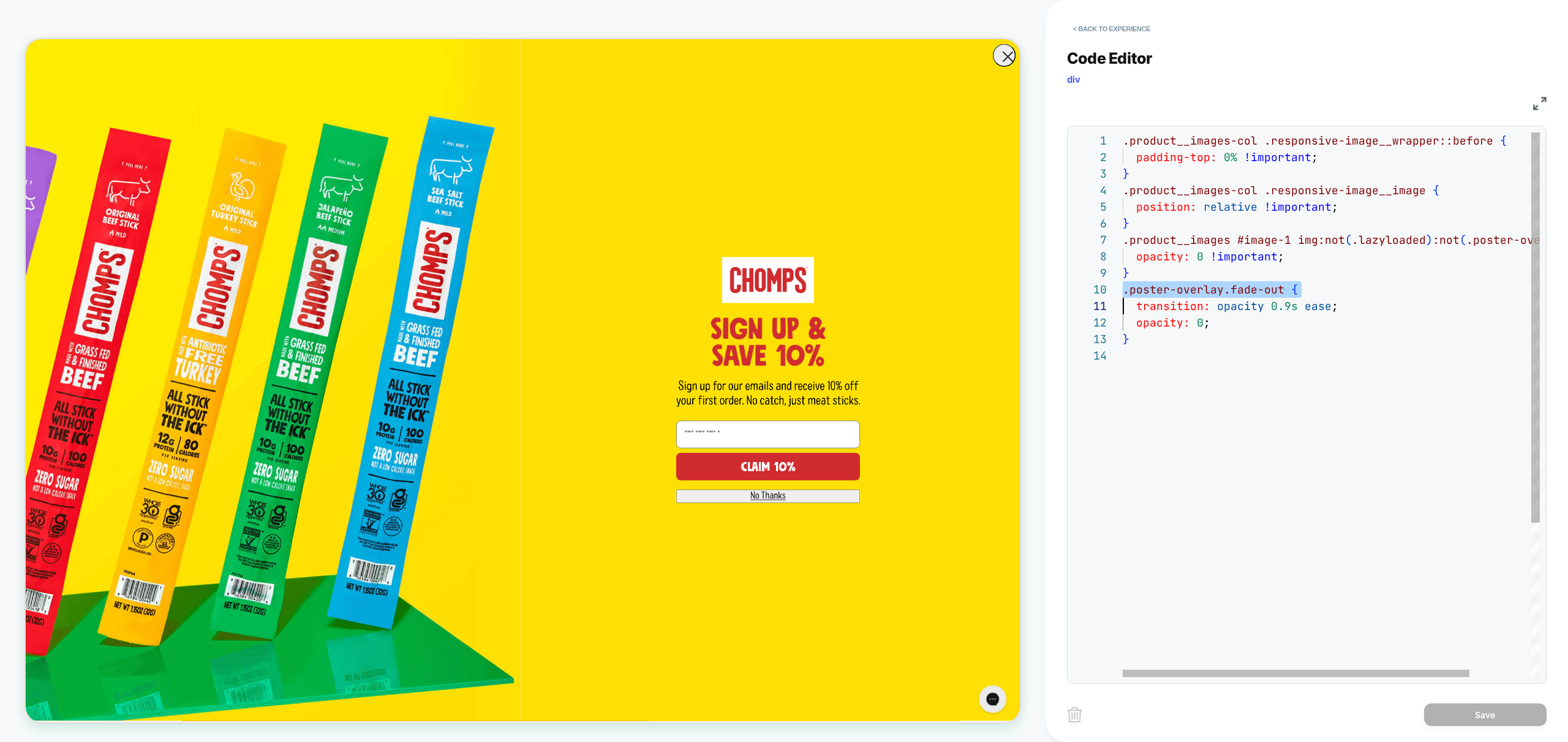
click at [1212, 377] on div ".product__images-col .responsive-image__wrapper::before { padding-top: 0% !impo…" at bounding box center [1368, 512] width 491 height 759
click at [1400, 260] on div ".product__images-col .responsive-image__wrapper::before { padding-top: 0% !impo…" at bounding box center [1368, 512] width 491 height 759
click at [1202, 233] on div ".product__images-col .responsive-image__wrapper::before { padding-top: 0% !impo…" at bounding box center [1368, 512] width 491 height 759
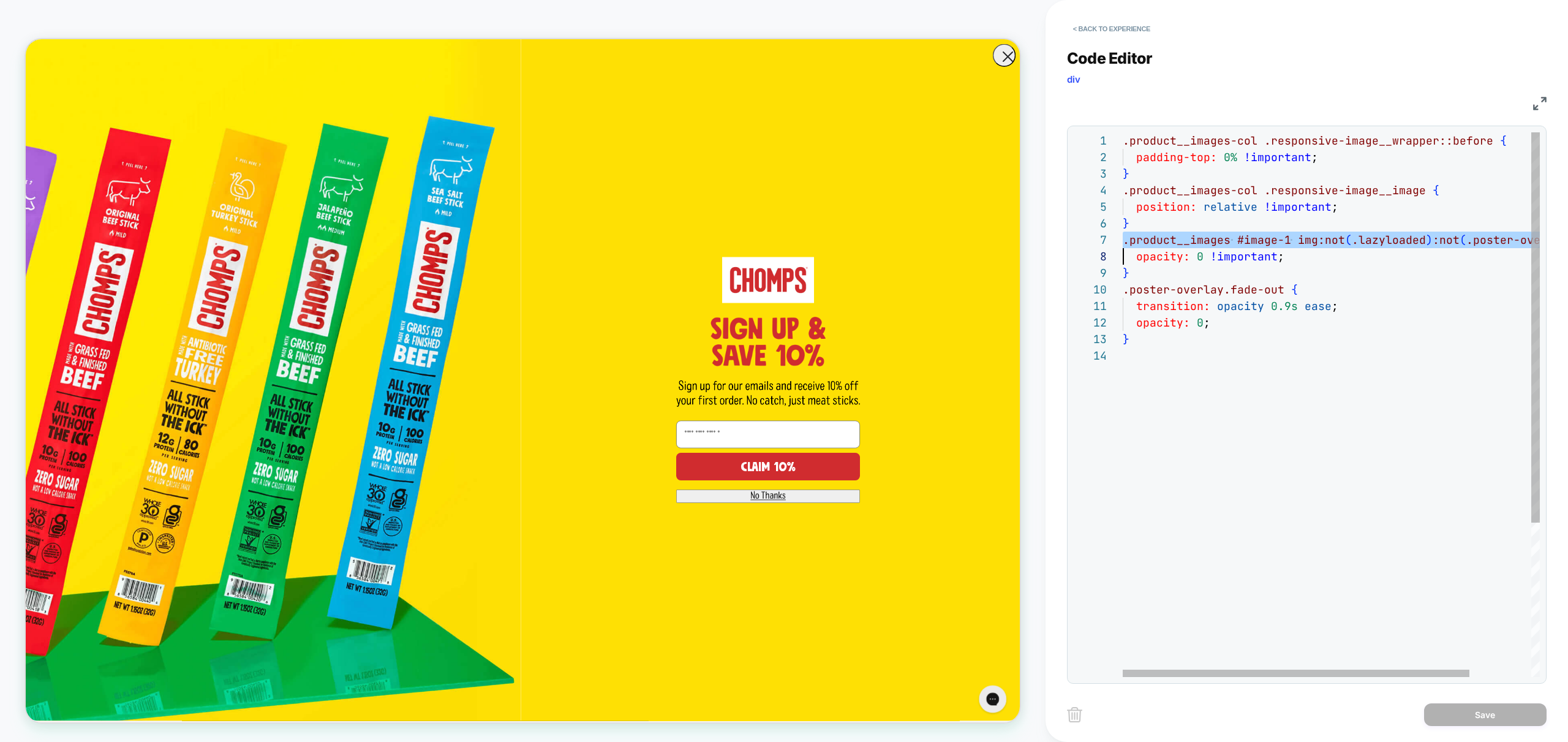
click at [1202, 233] on div ".product__images-col .responsive-image__wrapper::before { padding-top: 0% !impo…" at bounding box center [1368, 512] width 491 height 759
click at [1396, 247] on div ".product__images-col .responsive-image__wrapper::before { padding-top: 0% !impo…" at bounding box center [1368, 512] width 491 height 759
drag, startPoint x: 1315, startPoint y: 279, endPoint x: 1260, endPoint y: 290, distance: 56.1
click at [1315, 279] on div ".product__images-col .responsive-image__wrapper::before { padding-top: 0% !impo…" at bounding box center [1368, 512] width 491 height 759
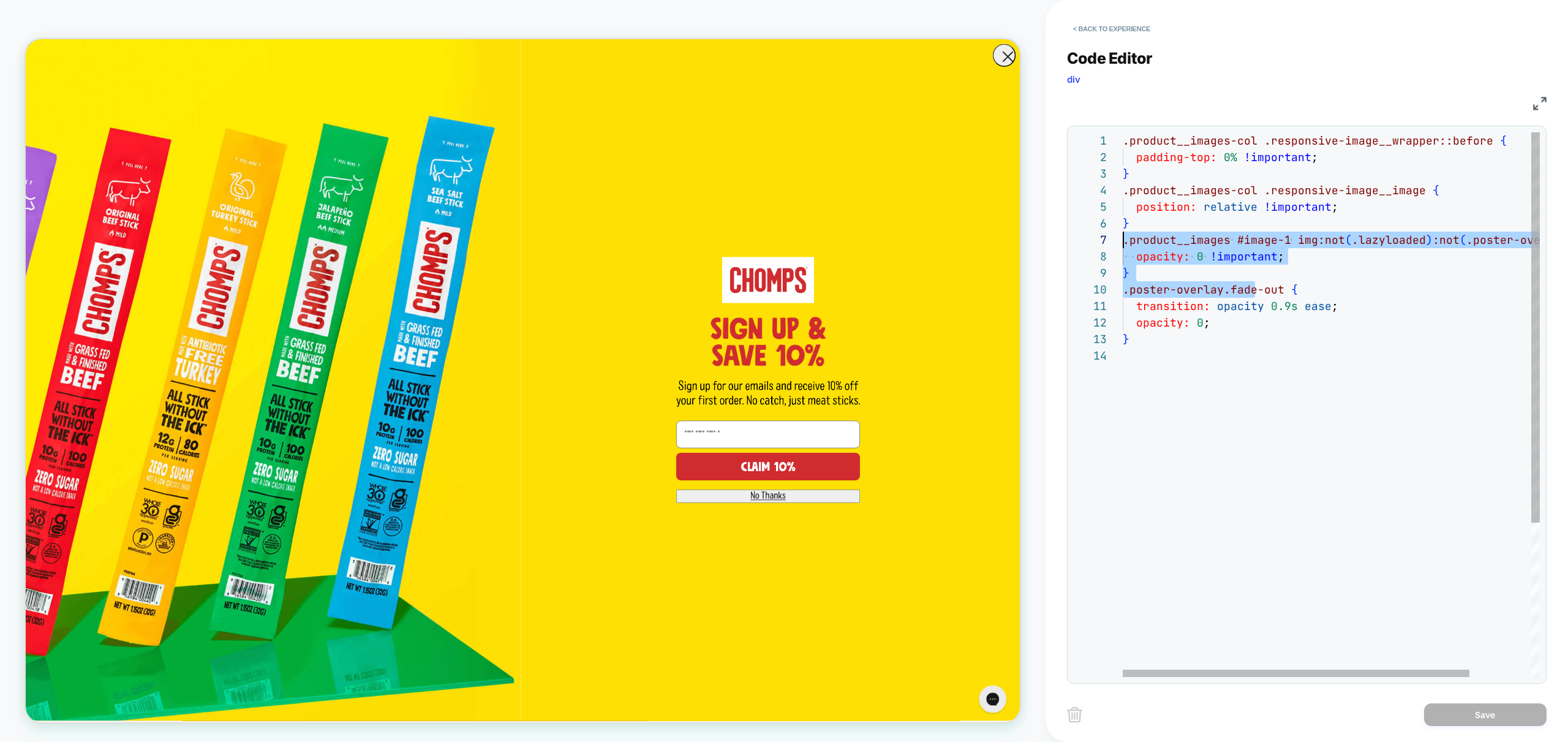
drag, startPoint x: 1258, startPoint y: 282, endPoint x: 1027, endPoint y: 238, distance: 235.2
click at [1123, 238] on div ".product__images-col .responsive-image__wrapper::before { padding-top: 0% !impo…" at bounding box center [1368, 512] width 491 height 759
click at [1313, 278] on div ".product__images-col .responsive-image__wrapper::before { padding-top: 0% !impo…" at bounding box center [1368, 512] width 491 height 759
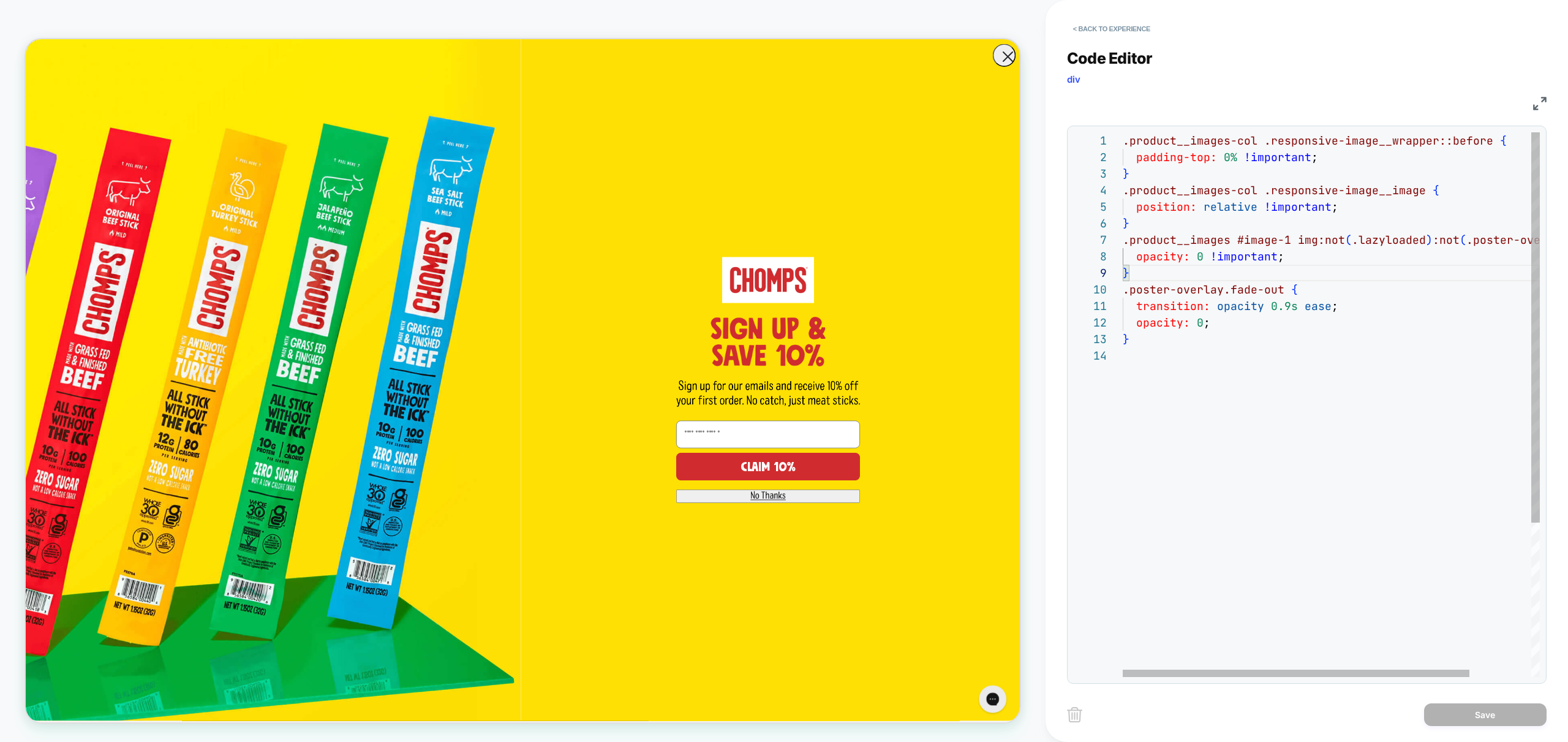
click at [1277, 277] on div ".product__images-col .responsive-image__wrapper::before { padding-top: 0% !impo…" at bounding box center [1368, 512] width 491 height 759
click at [1429, 236] on div ".product__images-col .responsive-image__wrapper::before { padding-top: 0% !impo…" at bounding box center [1368, 512] width 491 height 759
click at [1341, 260] on div ".product__images-col .responsive-image__wrapper::before { padding-top: 0% !impo…" at bounding box center [1368, 512] width 491 height 759
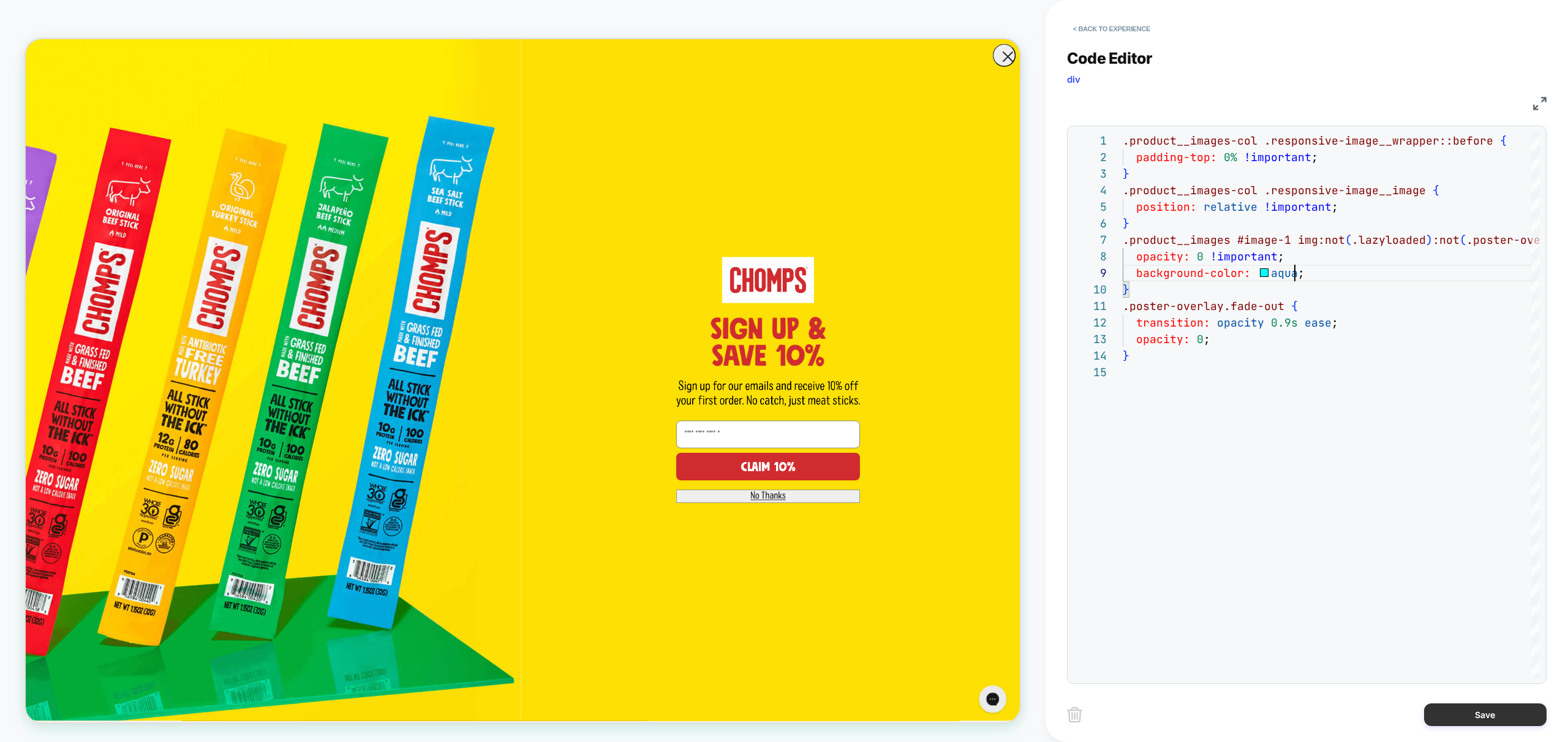
scroll to position [133, 172]
type textarea "**********"
click at [1474, 709] on button "Save" at bounding box center [1486, 715] width 123 height 22
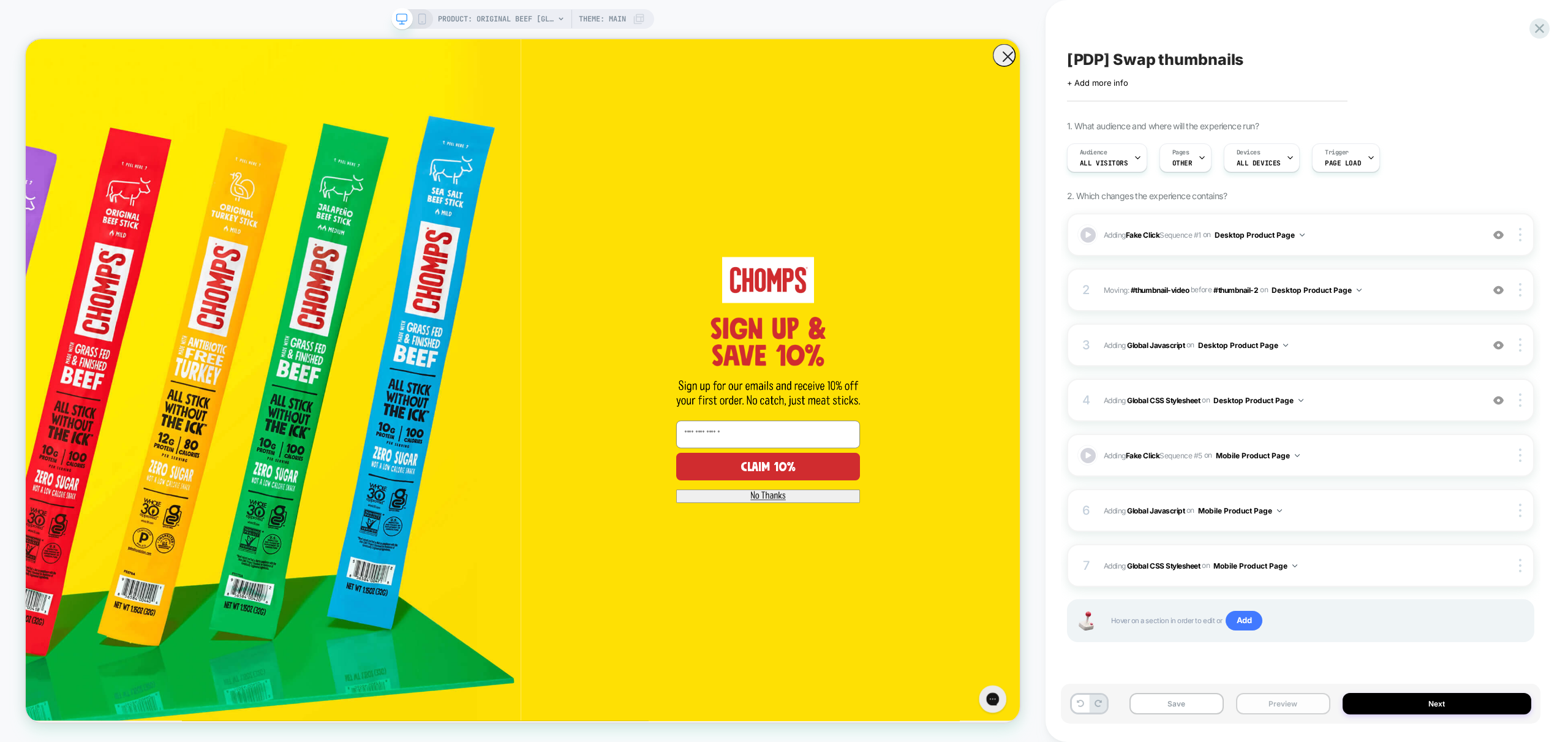
click at [1285, 711] on button "Preview" at bounding box center [1283, 704] width 94 height 22
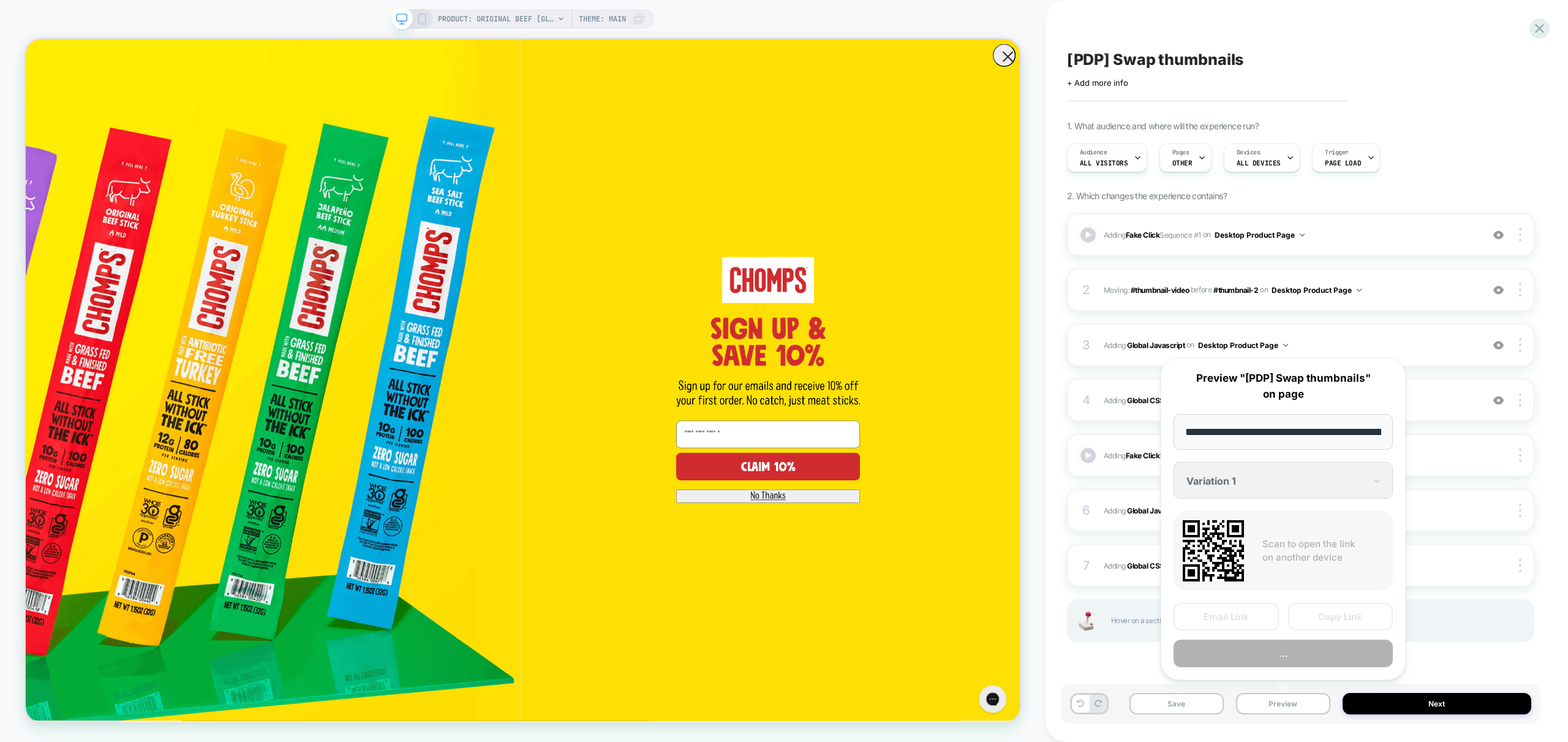
scroll to position [0, 253]
click at [1280, 654] on button "Preview" at bounding box center [1283, 653] width 219 height 27
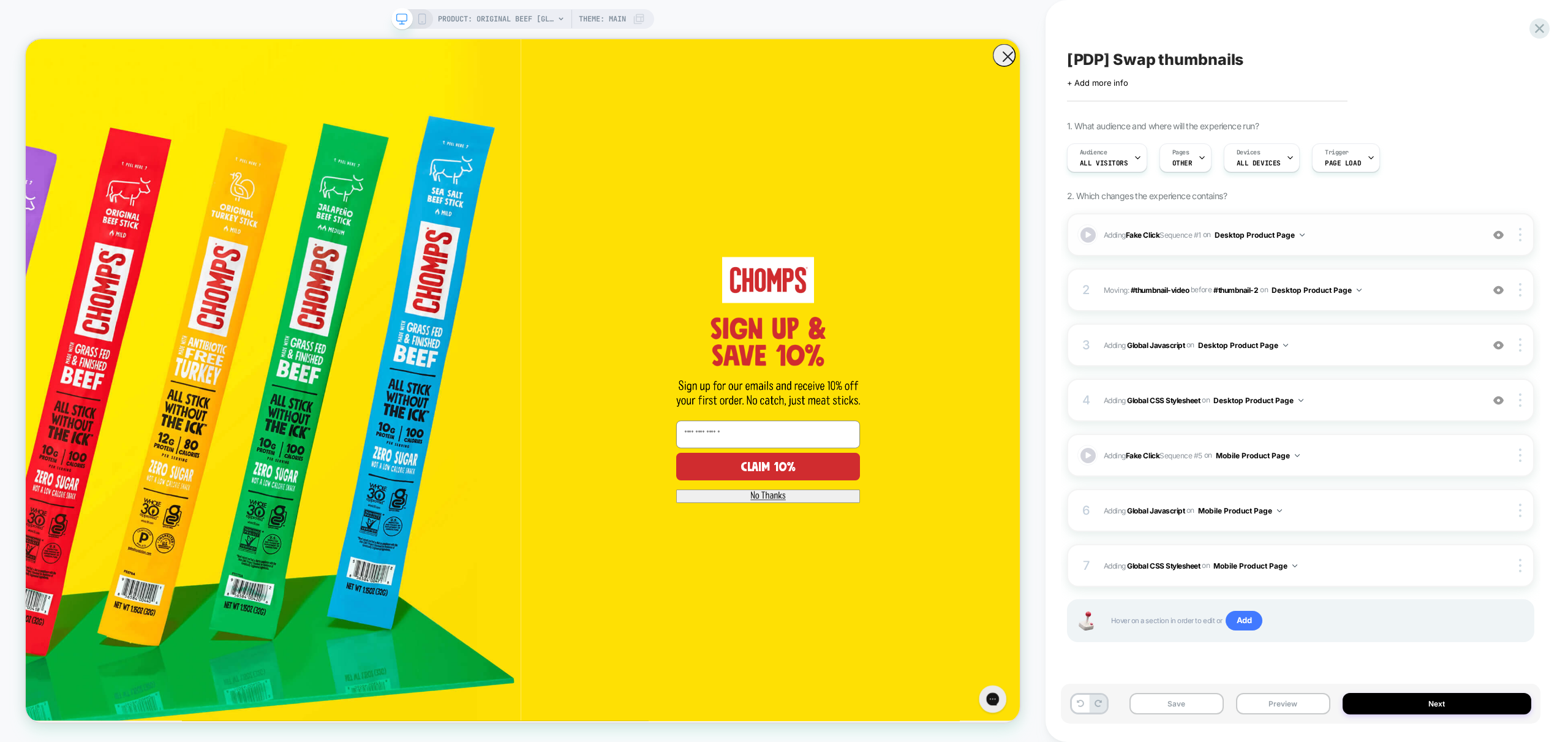
click at [1501, 234] on img at bounding box center [1498, 235] width 10 height 10
click at [1394, 349] on span "Adding Global Javascript on Desktop Product Page" at bounding box center [1290, 346] width 373 height 15
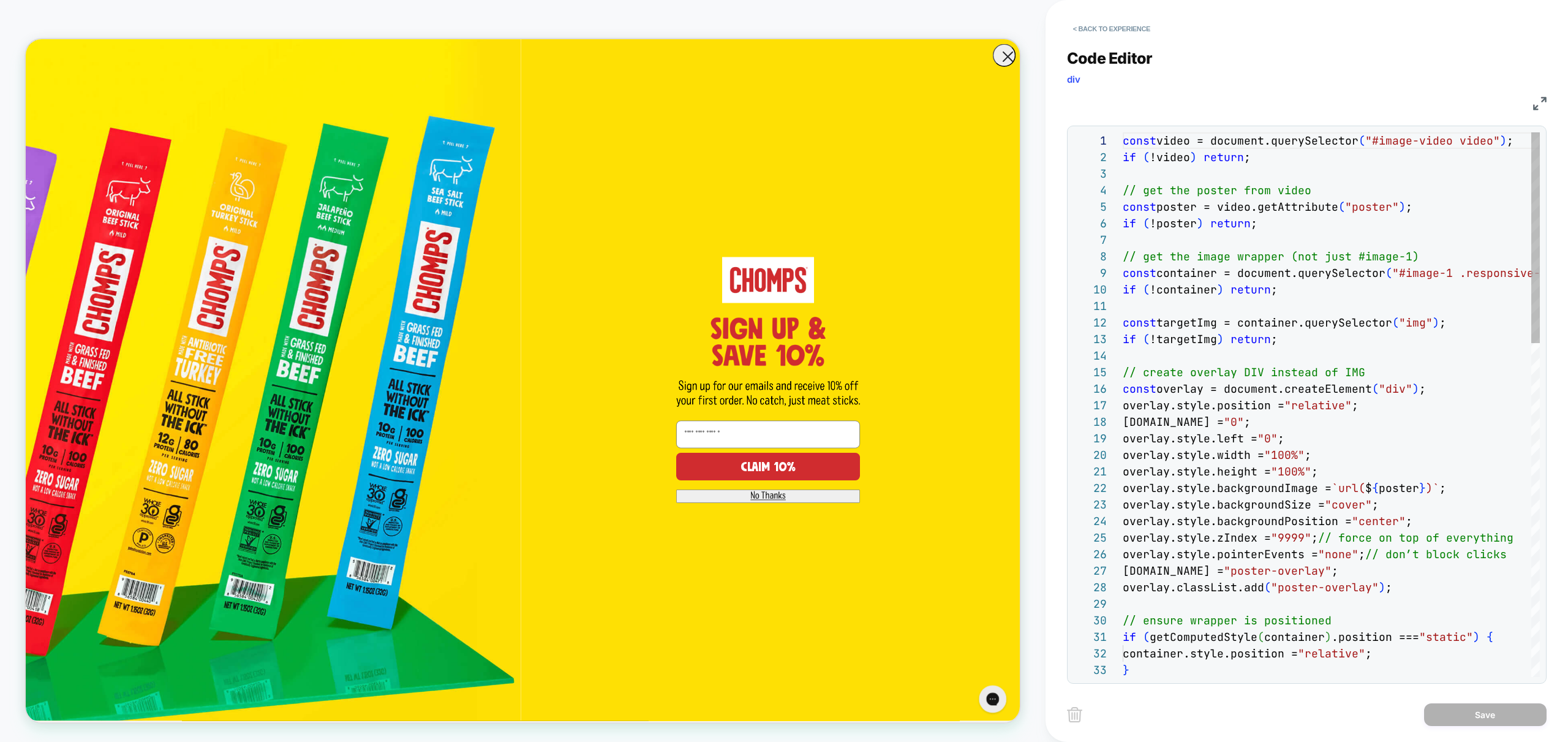
scroll to position [165, 0]
click at [1138, 33] on button "< Back to experience" at bounding box center [1112, 29] width 89 height 20
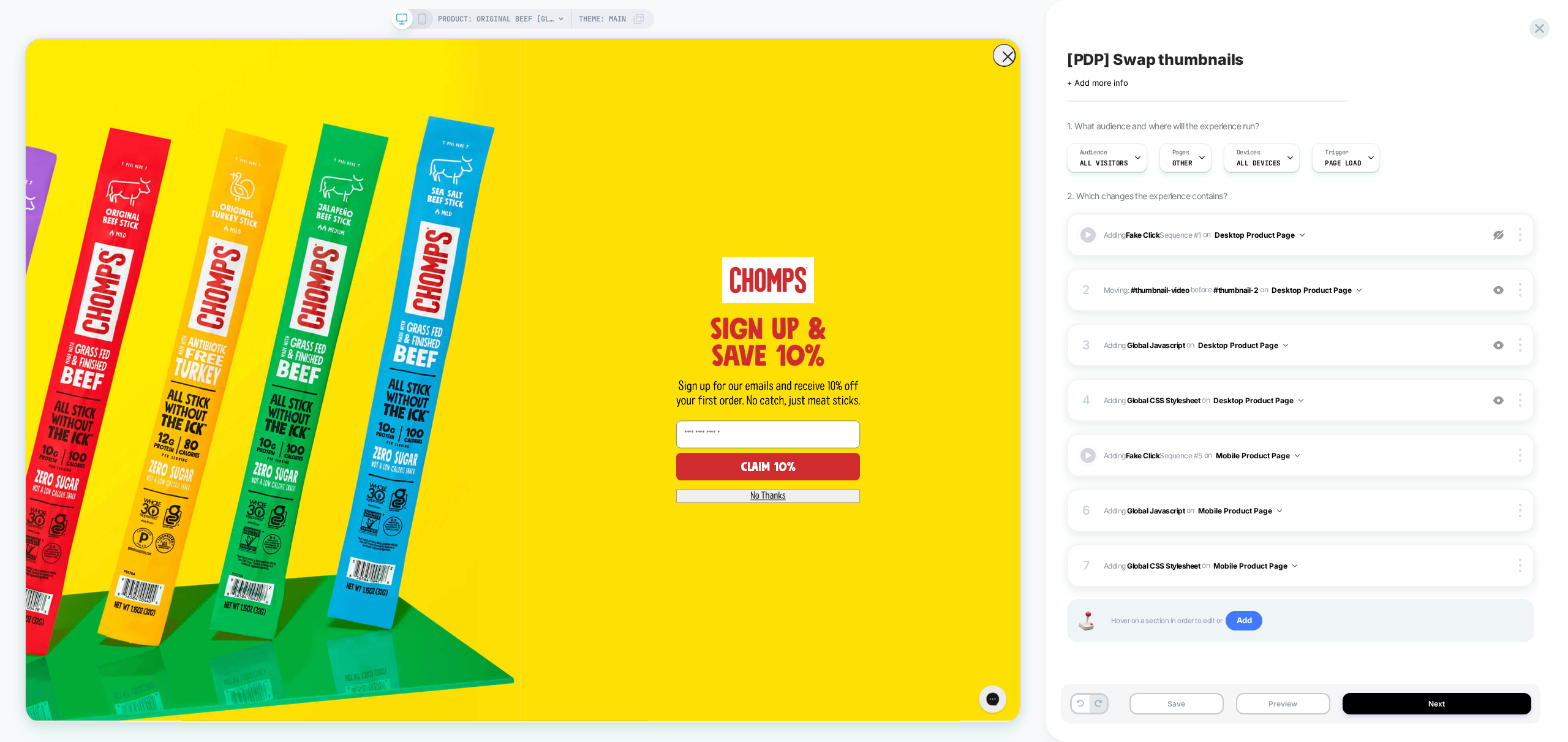
click at [1369, 239] on span "Adding Fake Click Sequence # 1 on Desktop Product Page" at bounding box center [1290, 235] width 373 height 15
click at [1502, 237] on img at bounding box center [1498, 235] width 10 height 10
click at [1349, 238] on span "Adding Fake Click Sequence # 1 on Desktop Product Page" at bounding box center [1290, 235] width 373 height 15
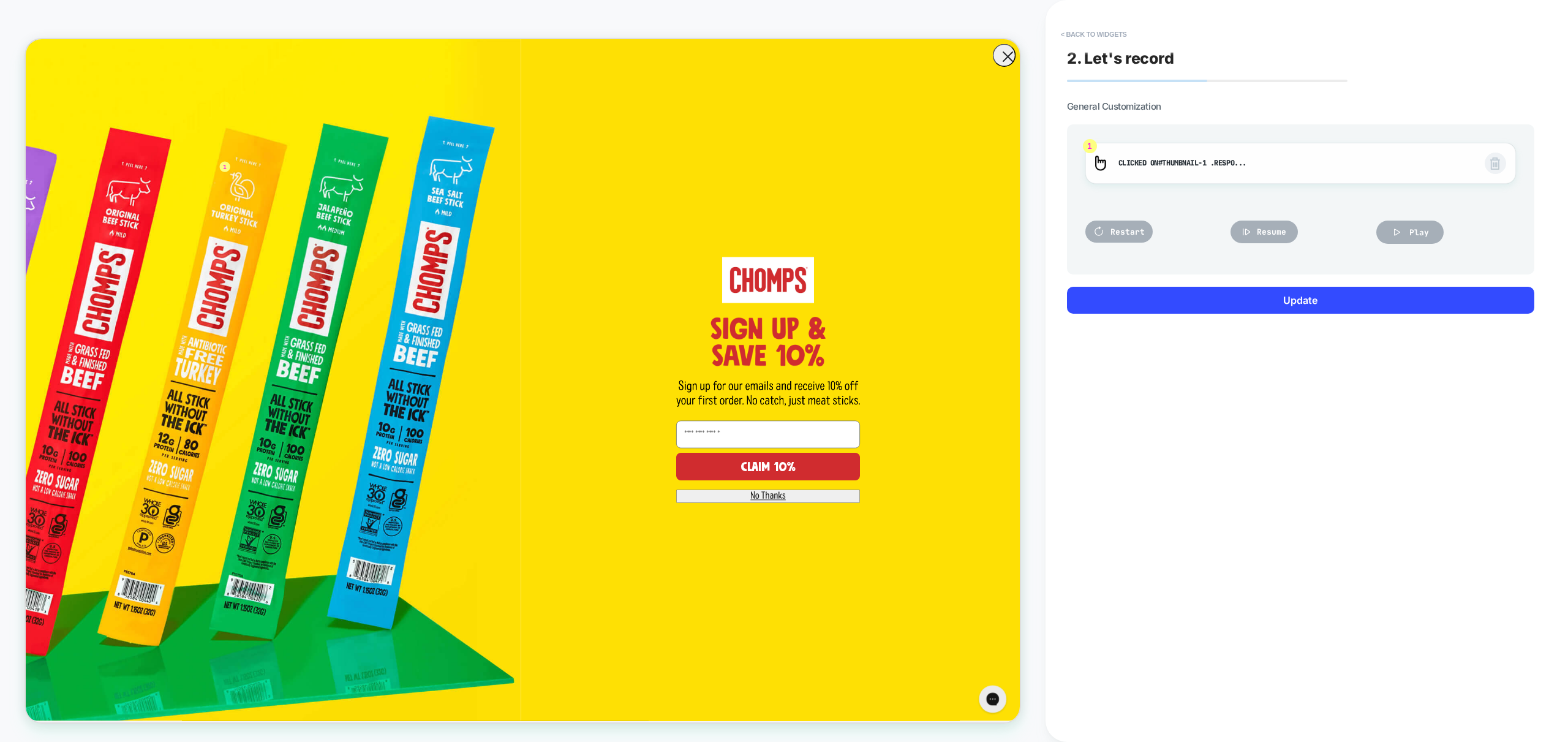
click at [1338, 157] on span "Clicked on #thumbnail-1 .respo... #thumbnail-1 .responsive-image__image" at bounding box center [1295, 163] width 354 height 13
click at [1153, 158] on span "Clicked on #thumbnail-1 .respo... #thumbnail-1 .responsive-image__image" at bounding box center [1295, 163] width 354 height 13
click at [1197, 164] on span "#thumbnail-1 .respo..." at bounding box center [1202, 163] width 88 height 10
click at [1104, 38] on button "< Back to widgets" at bounding box center [1093, 34] width 78 height 20
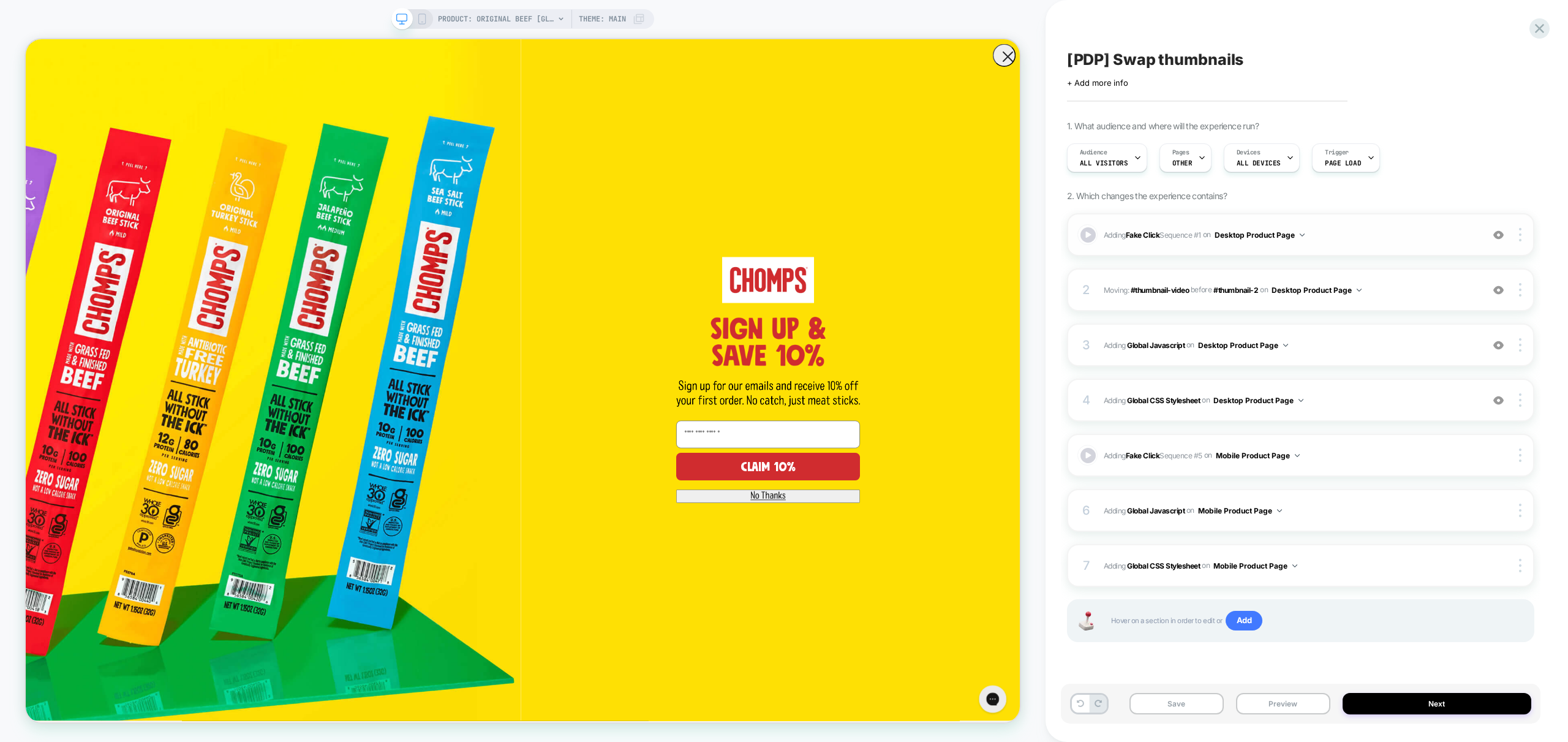
click at [1502, 230] on img at bounding box center [1498, 235] width 10 height 10
click at [1384, 345] on span "Adding Global Javascript on Desktop Product Page" at bounding box center [1290, 346] width 373 height 15
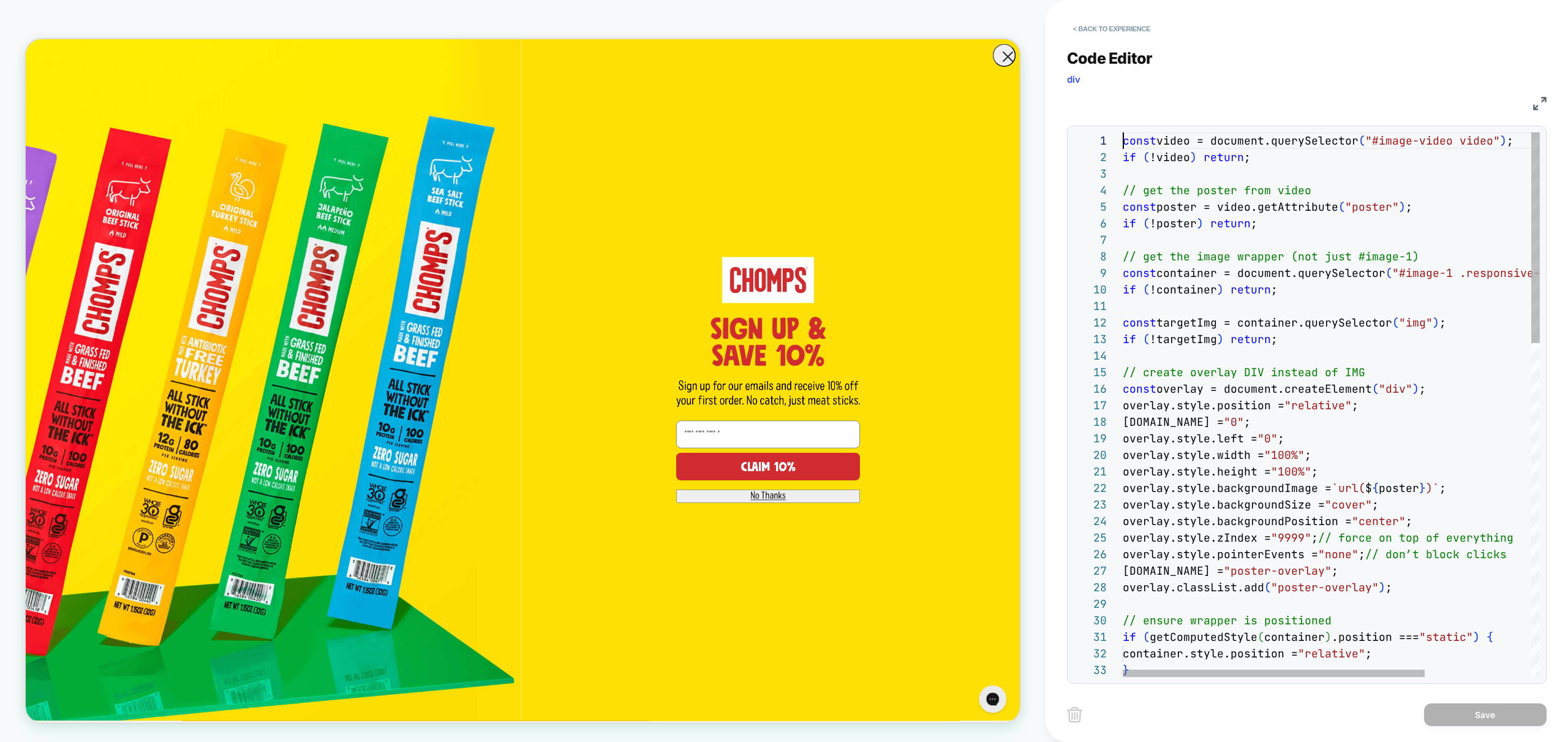
drag, startPoint x: 1124, startPoint y: 140, endPoint x: 1134, endPoint y: 167, distance: 28.8
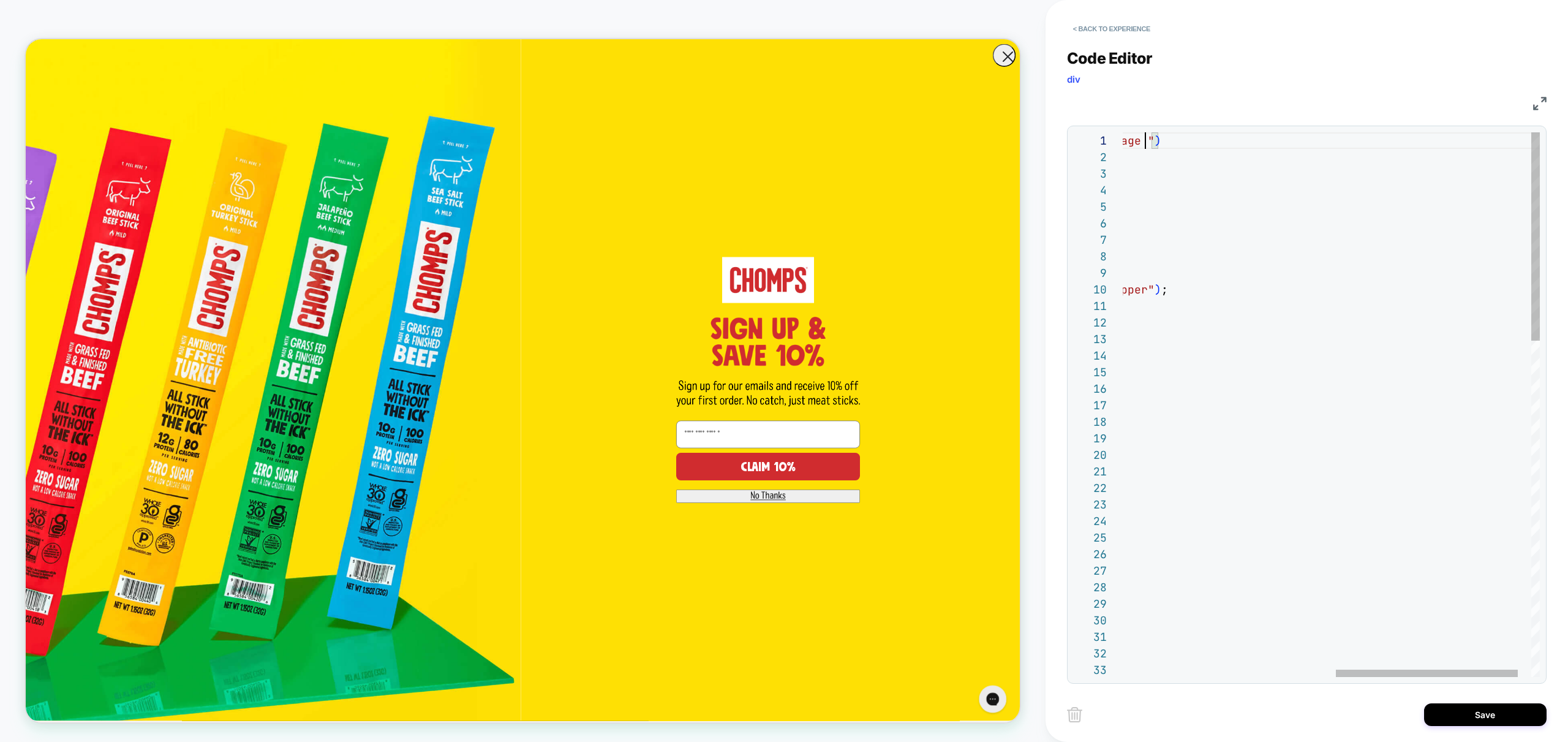
scroll to position [0, 503]
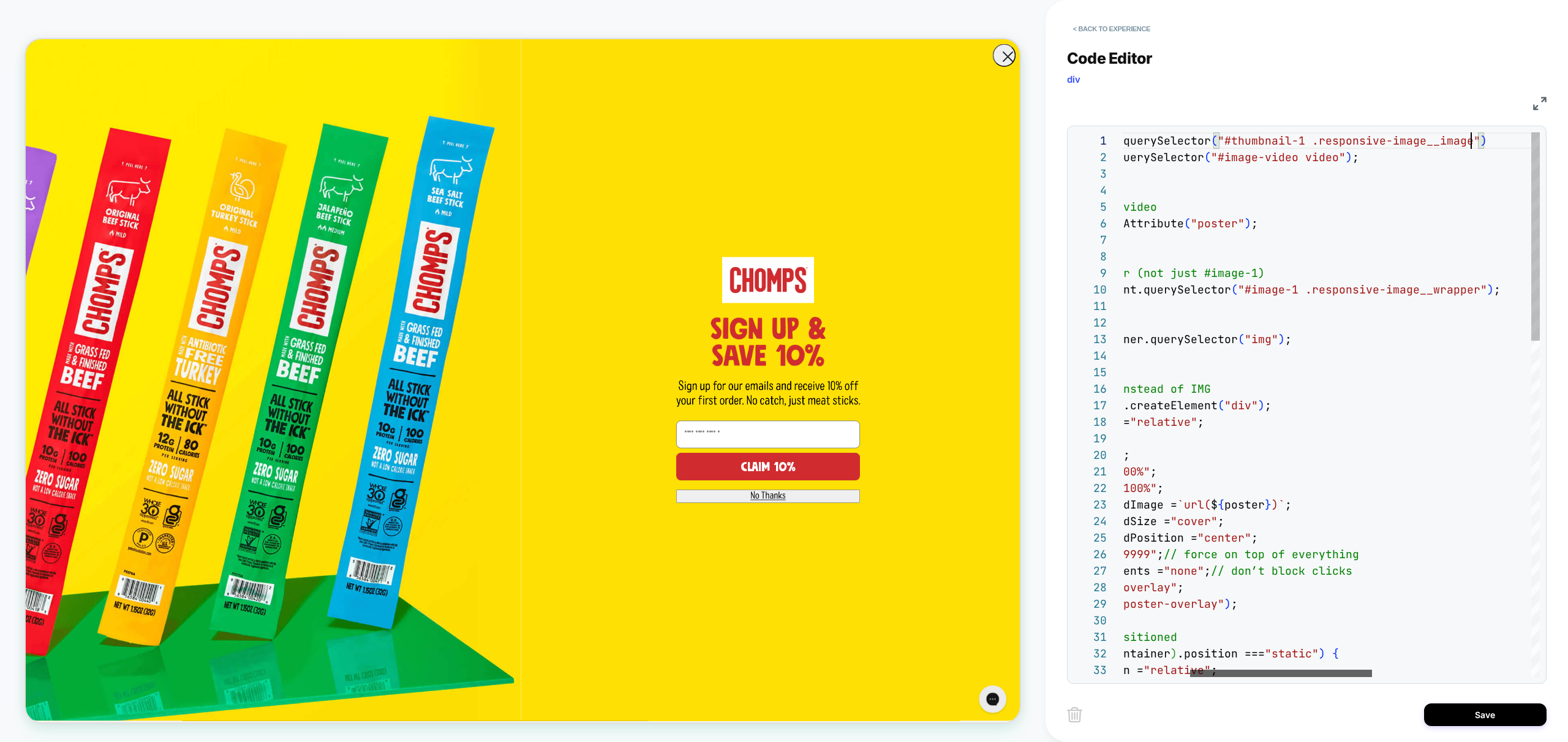
click at [1260, 670] on div at bounding box center [1280, 673] width 182 height 8
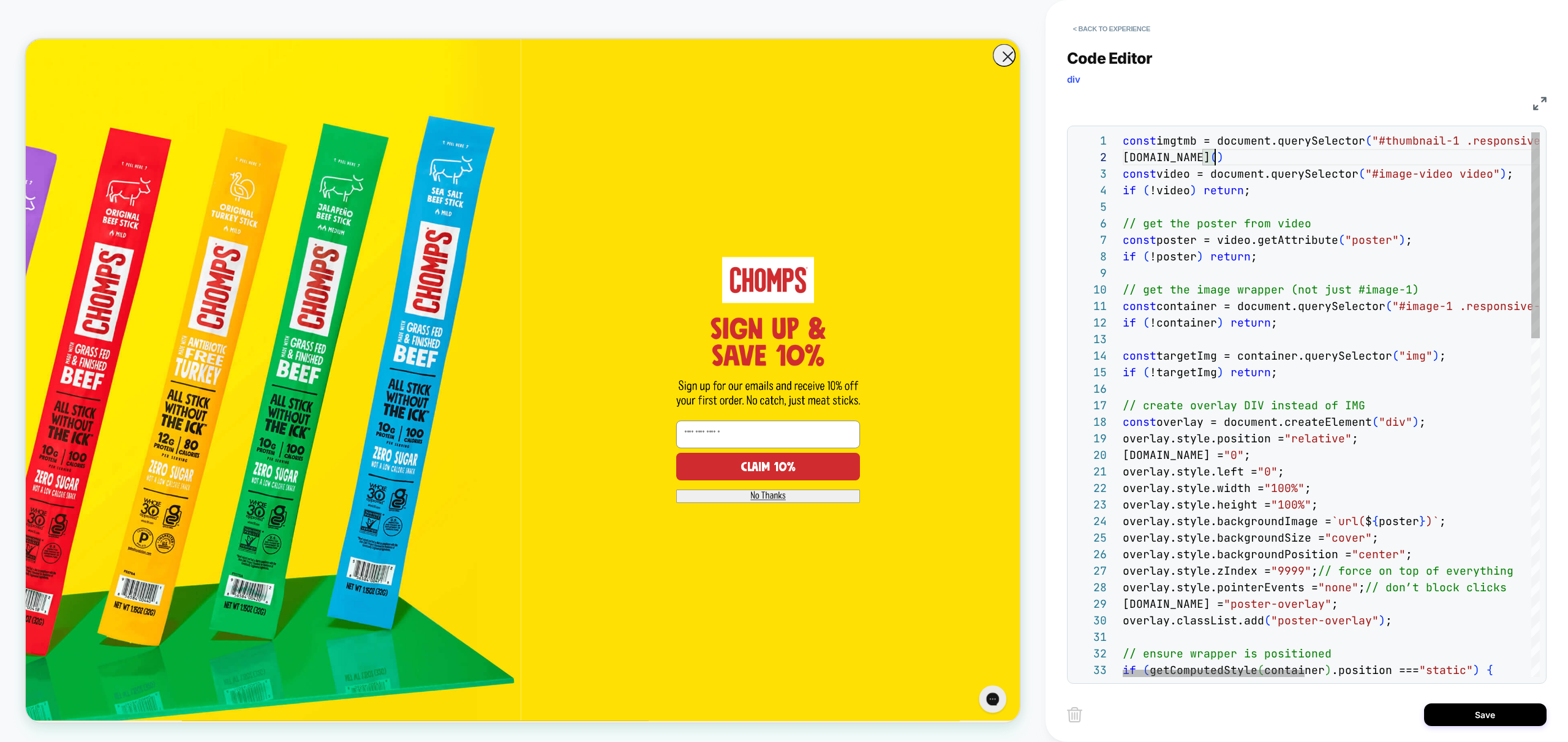
scroll to position [17, 99]
type textarea "**********"
click at [1495, 708] on button "Save" at bounding box center [1486, 715] width 123 height 22
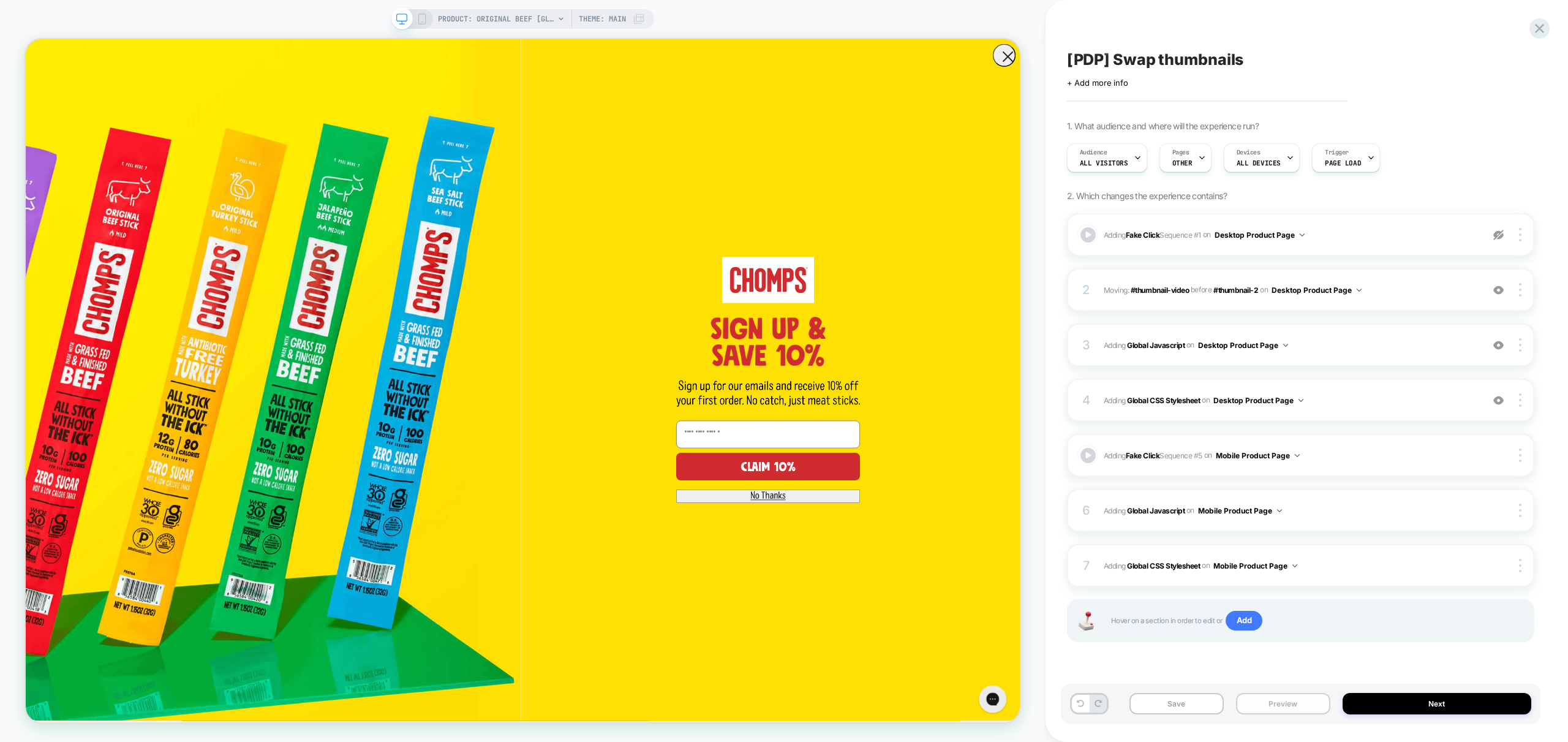
click at [1298, 703] on button "Preview" at bounding box center [1283, 704] width 94 height 22
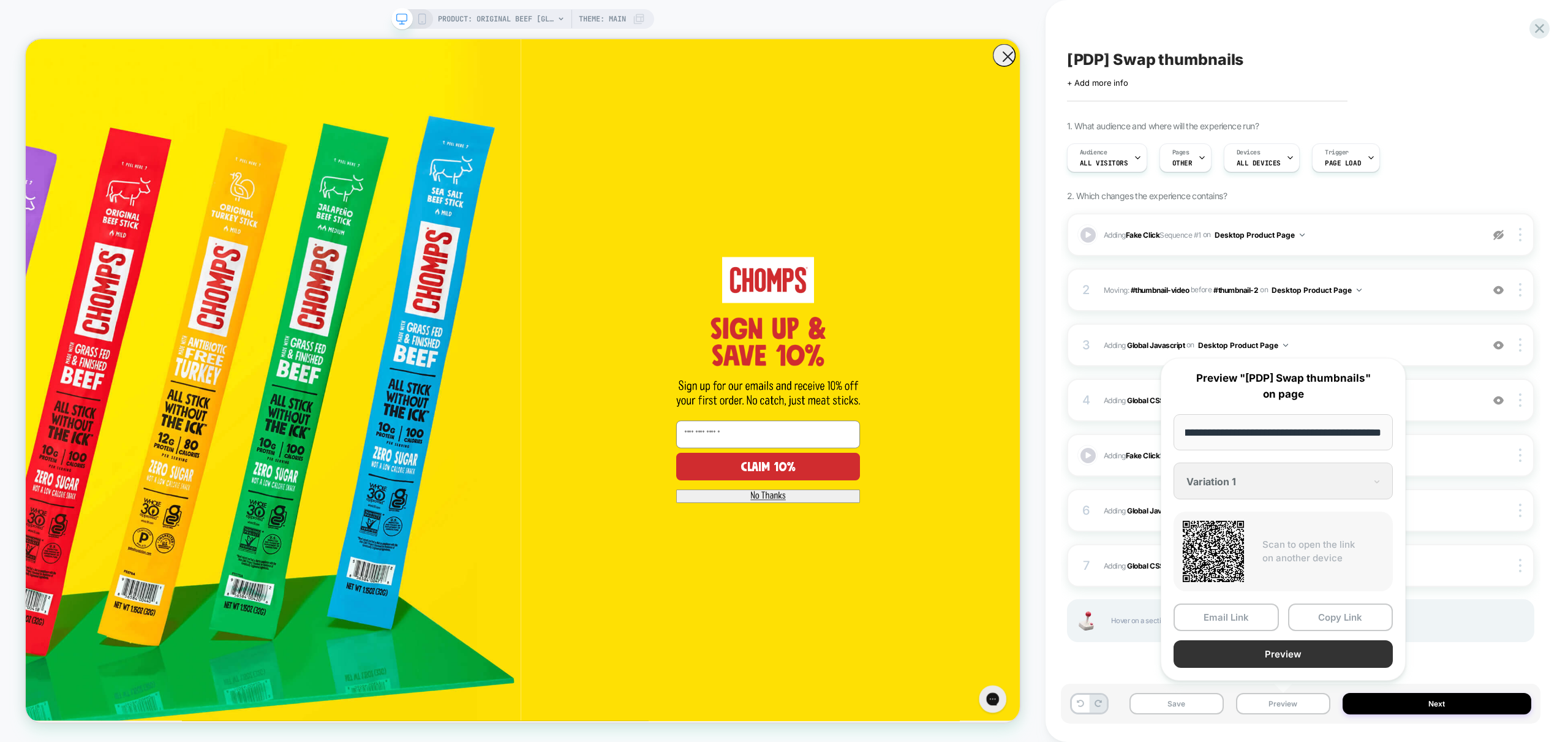
scroll to position [0, 0]
click at [1295, 655] on button "Preview" at bounding box center [1283, 653] width 219 height 27
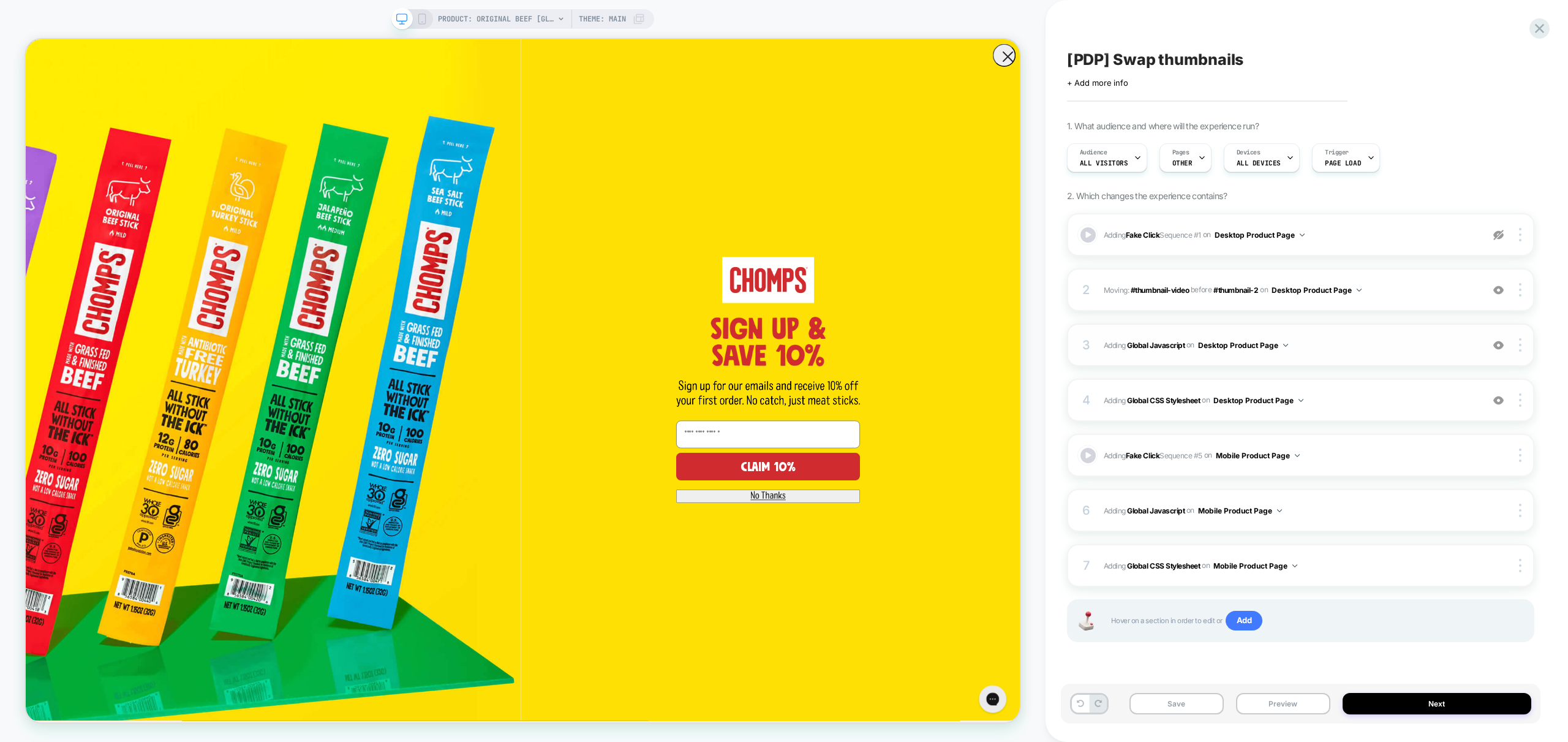
click at [1371, 338] on span "Adding Global Javascript on Desktop Product Page" at bounding box center [1290, 346] width 373 height 15
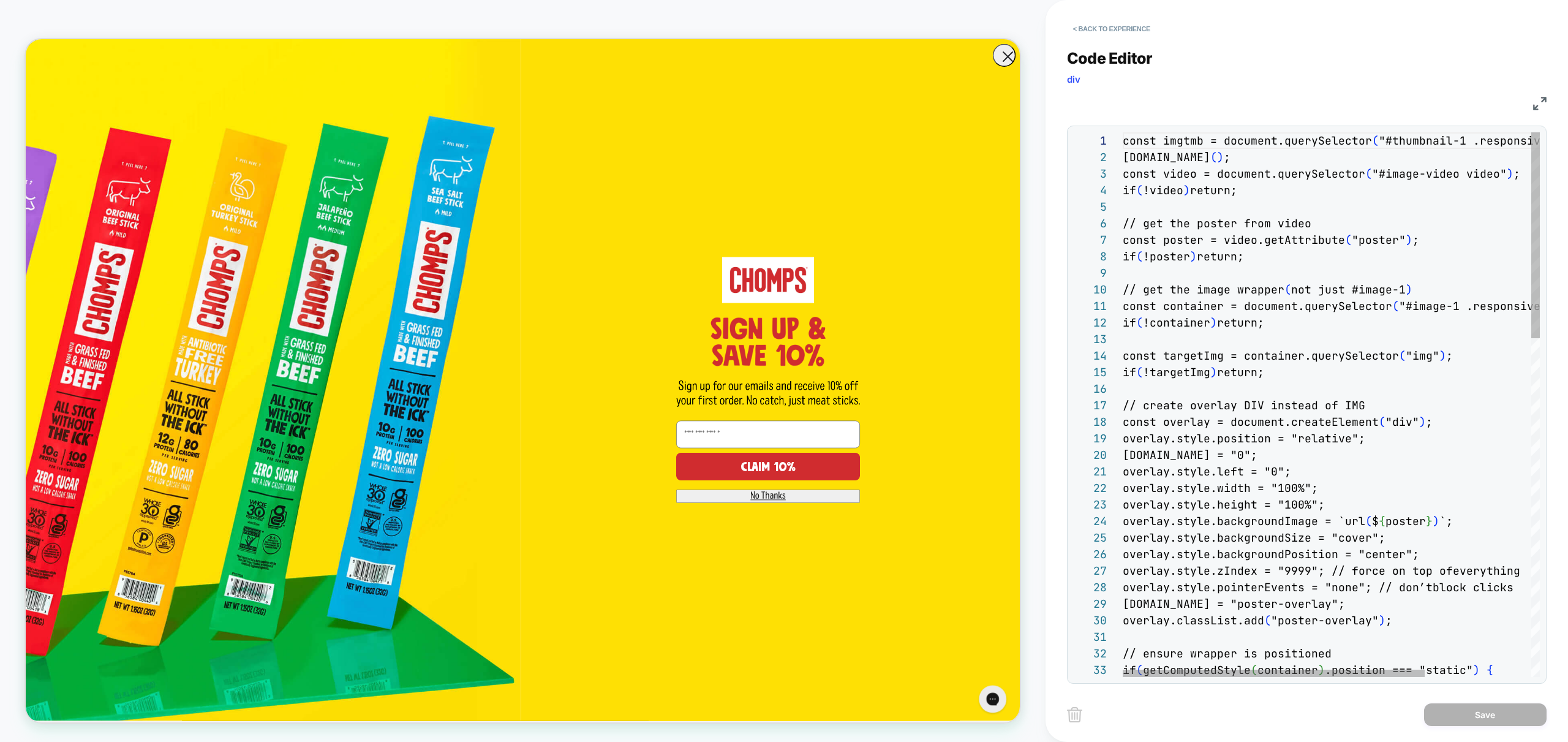
scroll to position [17, 0]
drag, startPoint x: 1098, startPoint y: 143, endPoint x: 987, endPoint y: 125, distance: 112.4
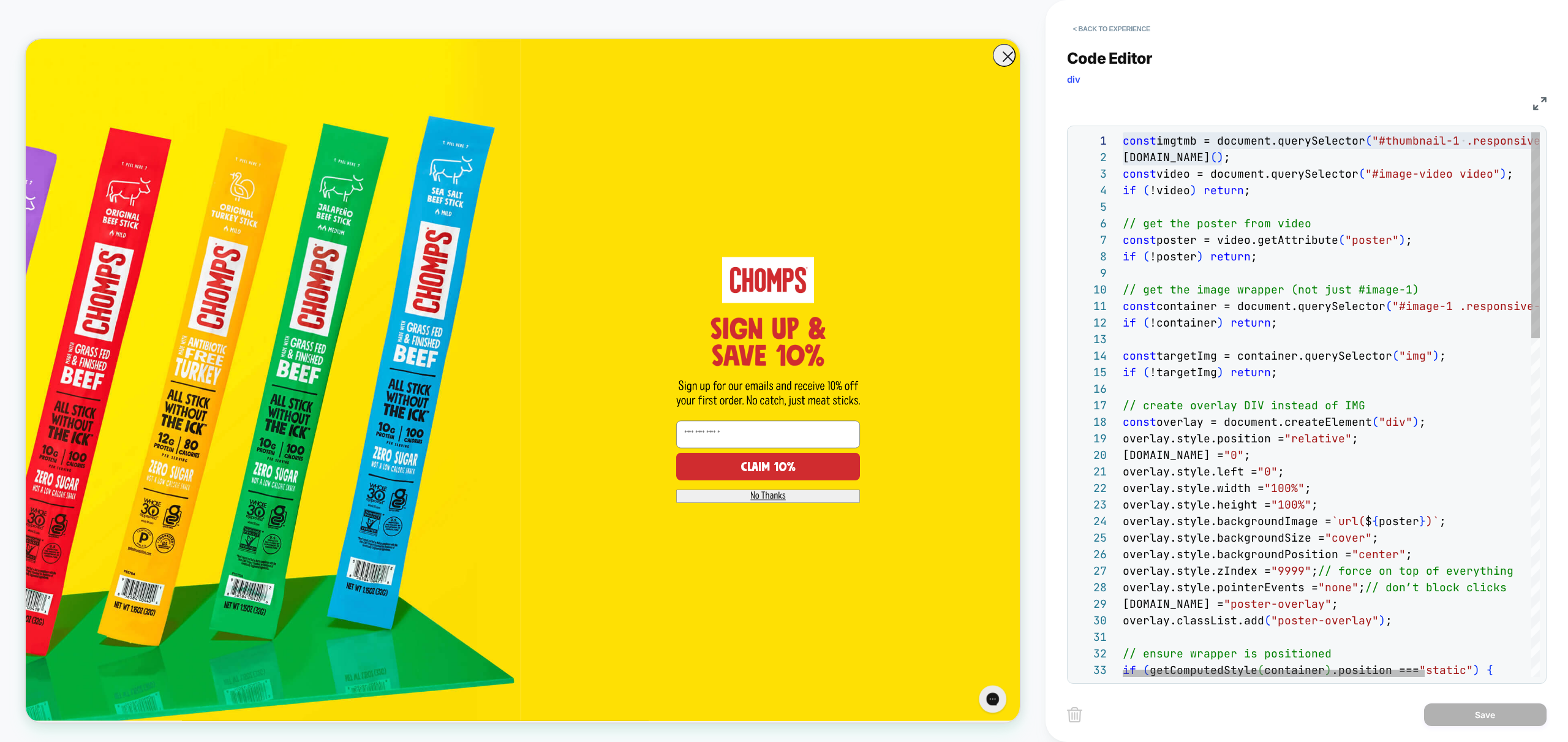
drag, startPoint x: 1246, startPoint y: 152, endPoint x: 995, endPoint y: 119, distance: 253.2
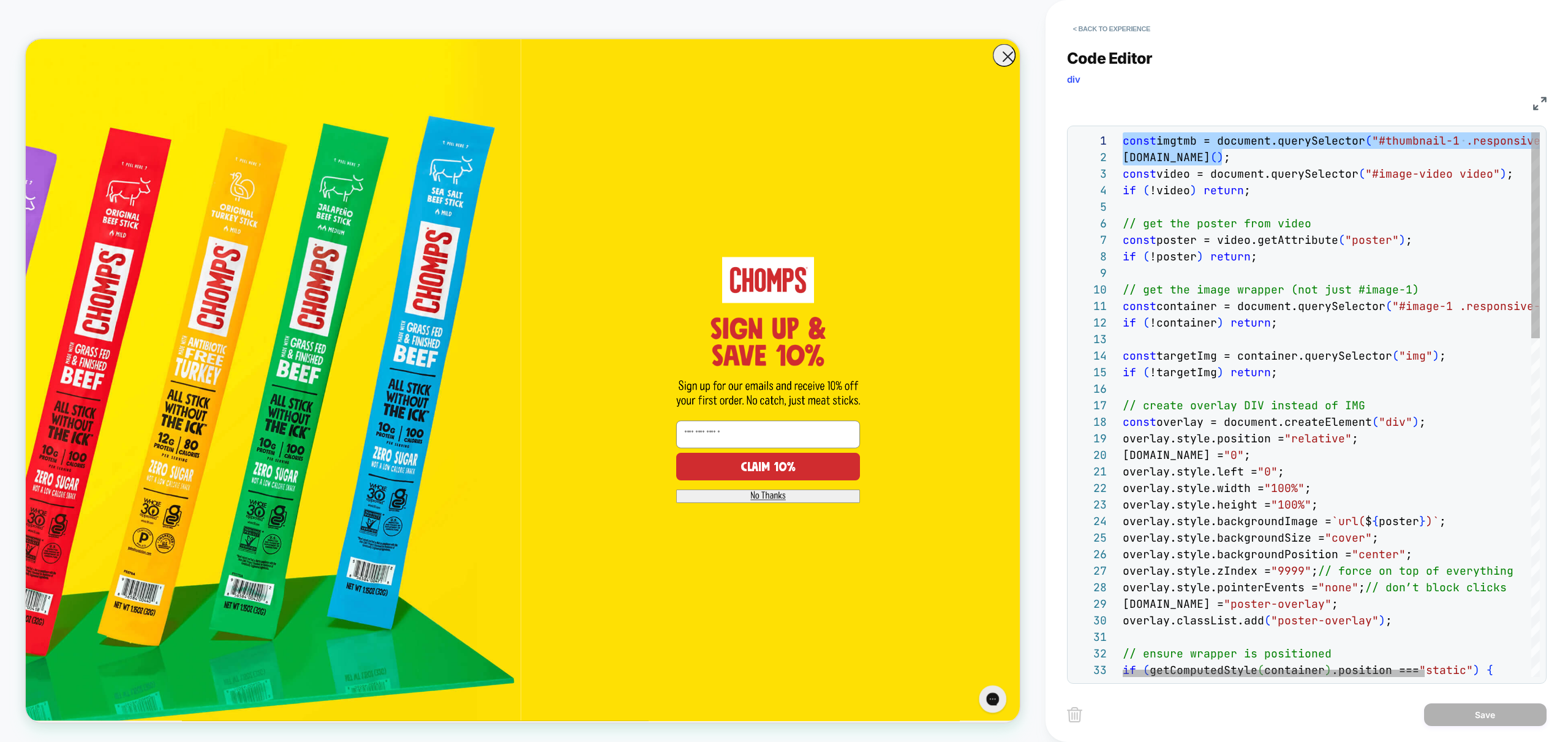
scroll to position [17, 99]
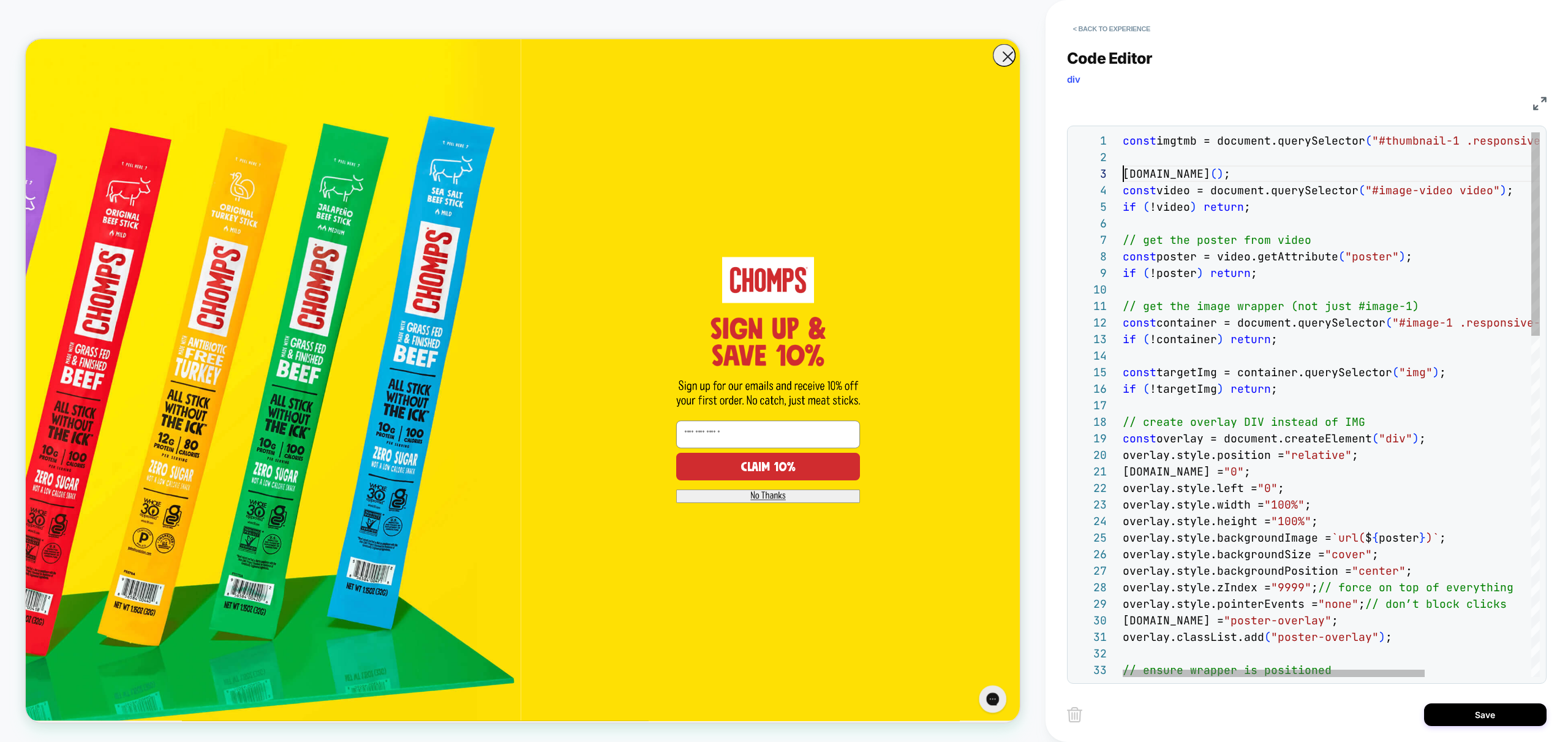
scroll to position [17, 0]
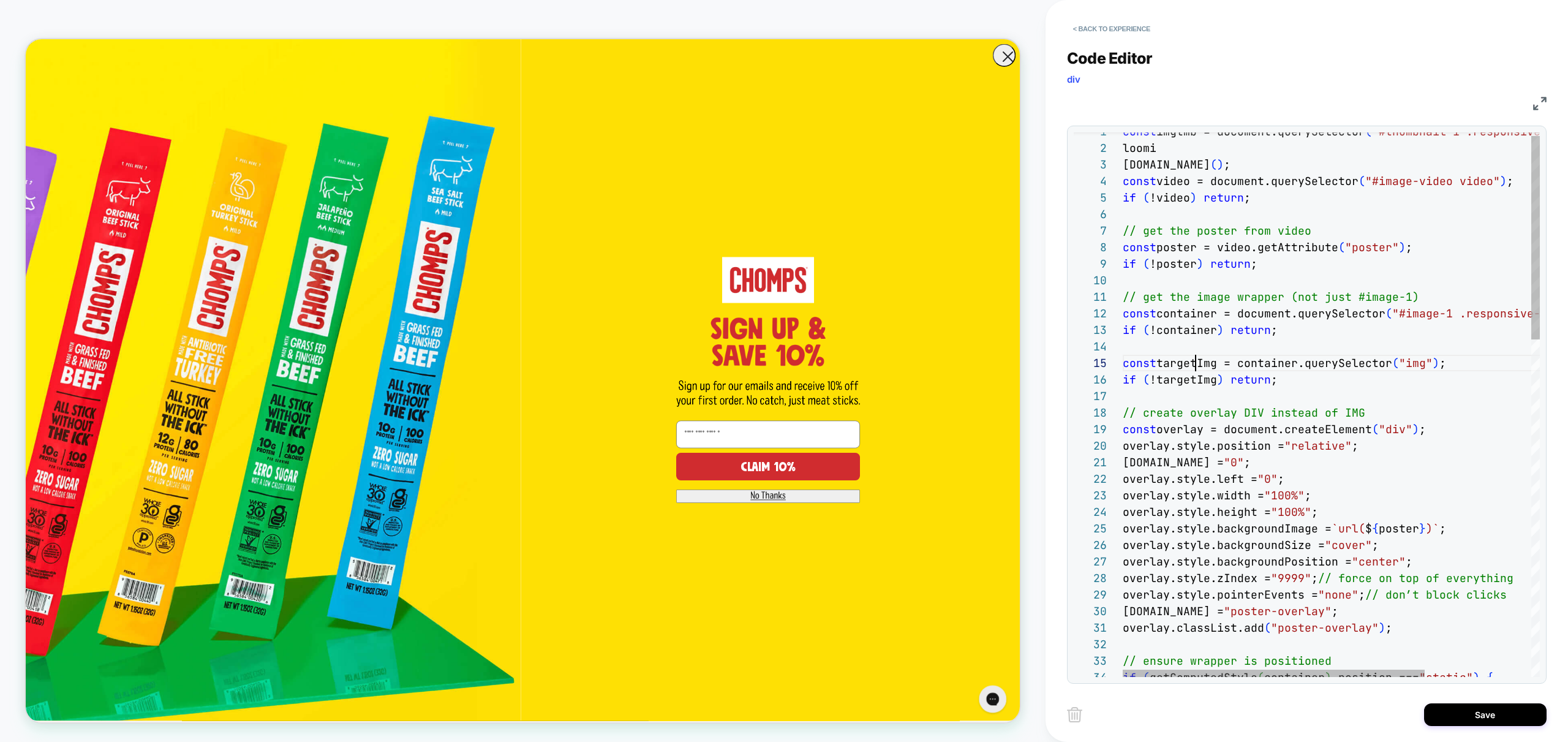
scroll to position [66, 73]
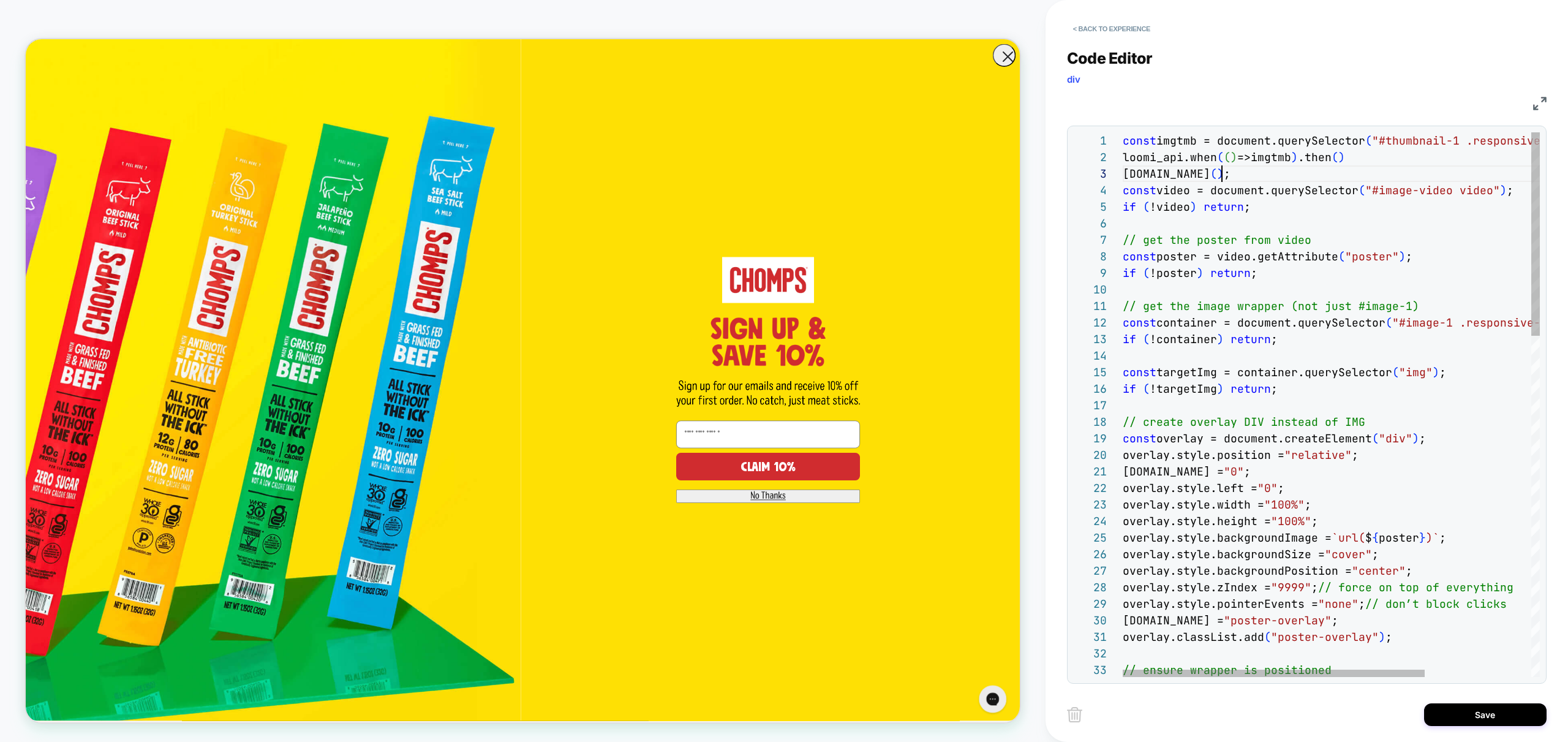
drag, startPoint x: 1239, startPoint y: 175, endPoint x: 1094, endPoint y: 165, distance: 145.3
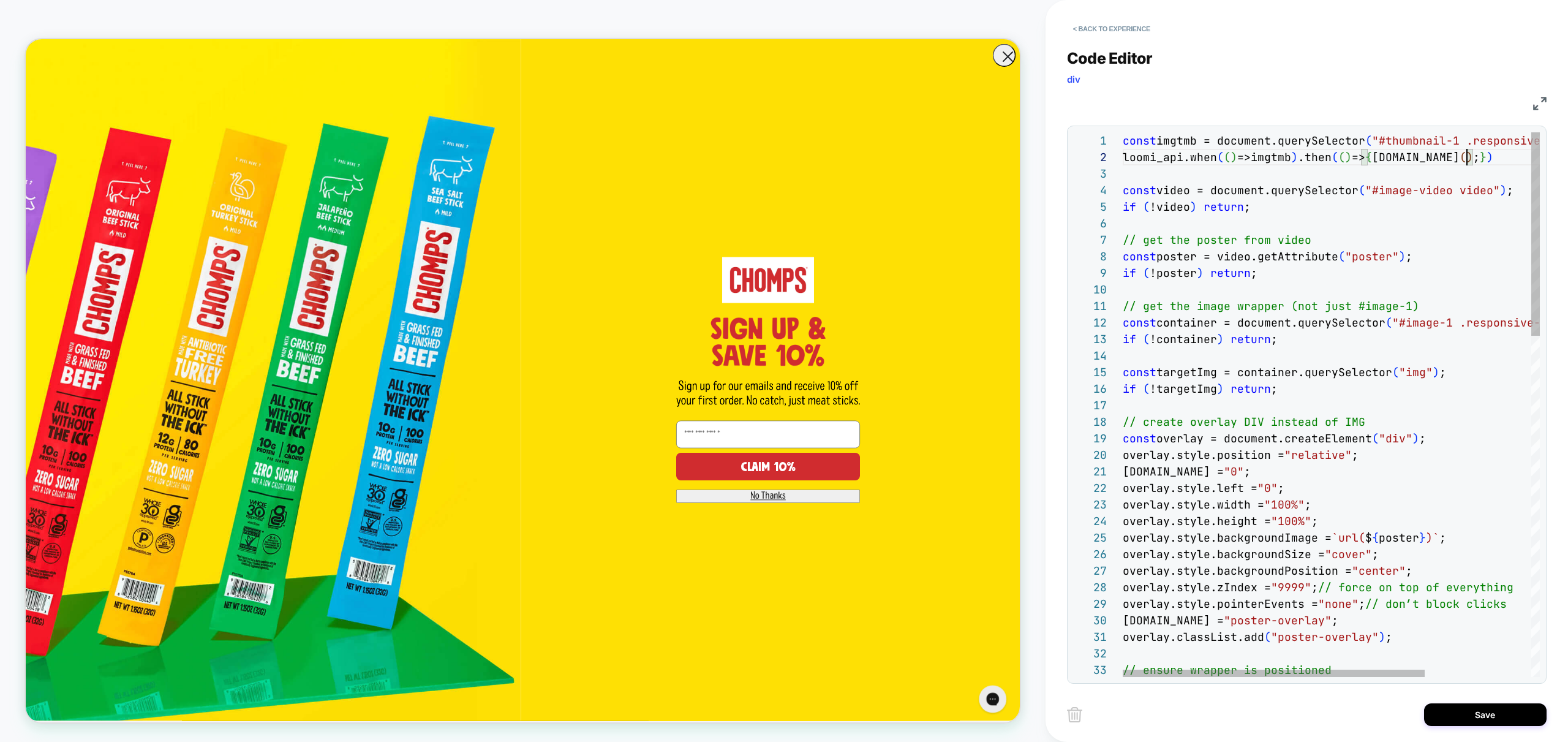
type textarea "**********"
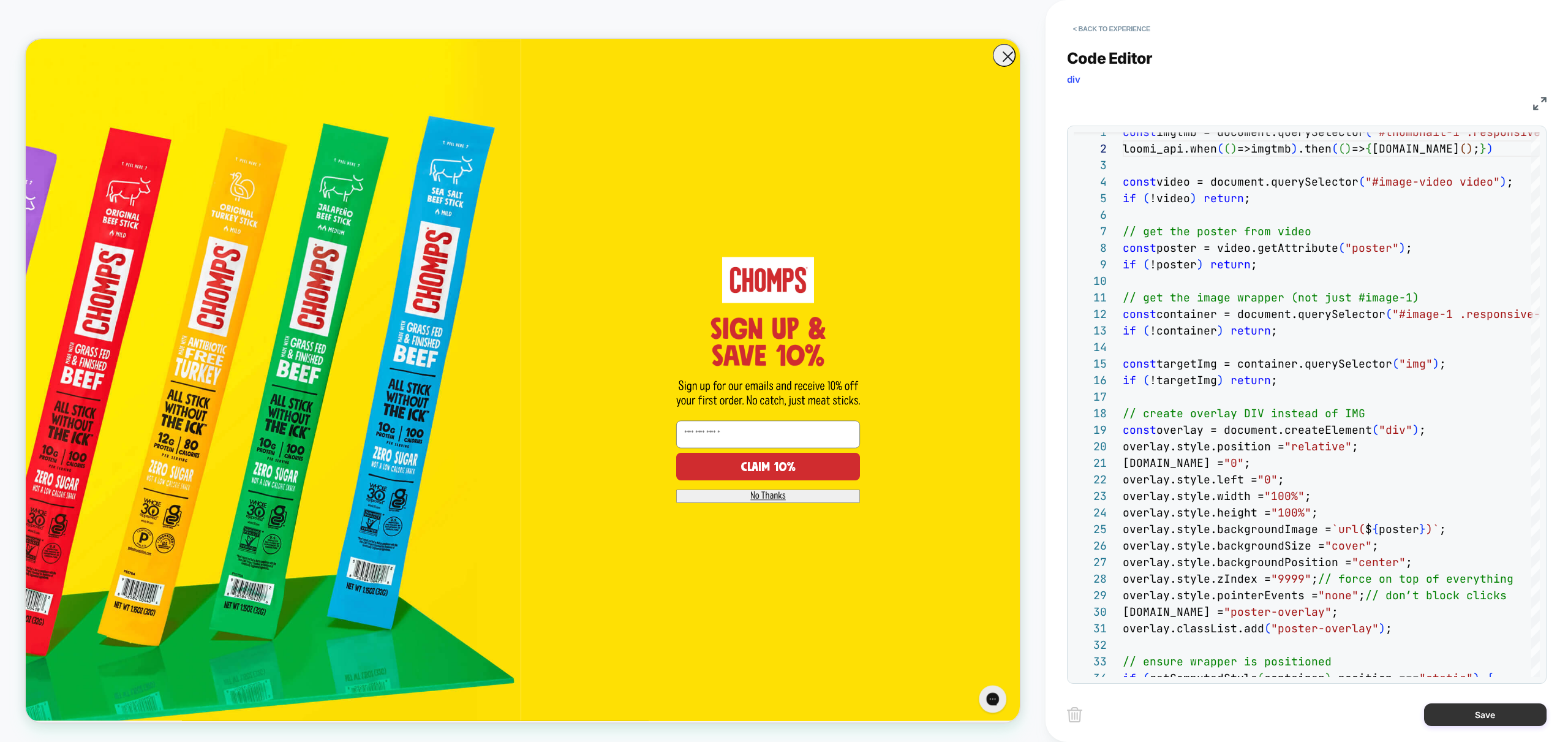
click at [1492, 714] on button "Save" at bounding box center [1486, 715] width 123 height 22
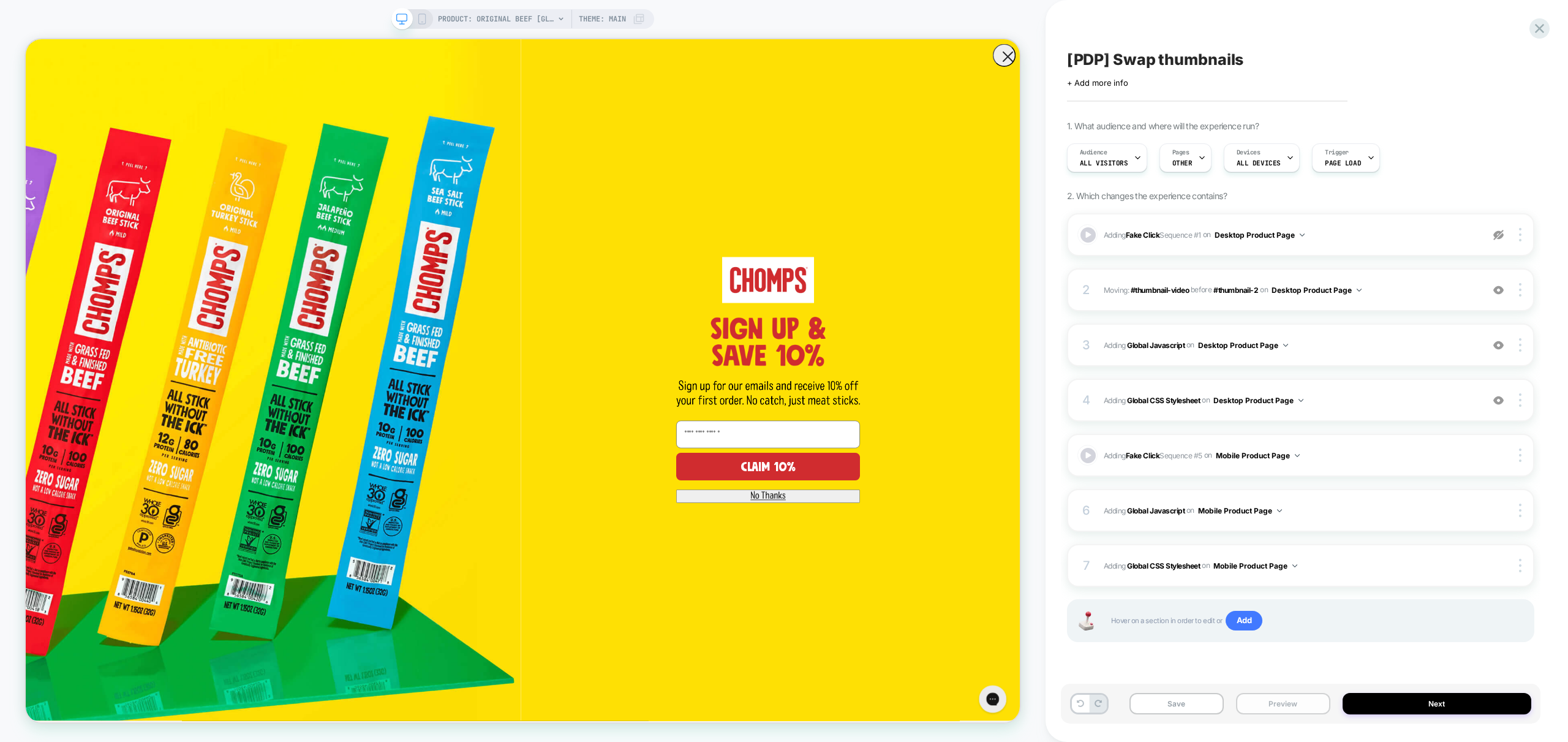
click at [1299, 706] on button "Preview" at bounding box center [1283, 704] width 94 height 22
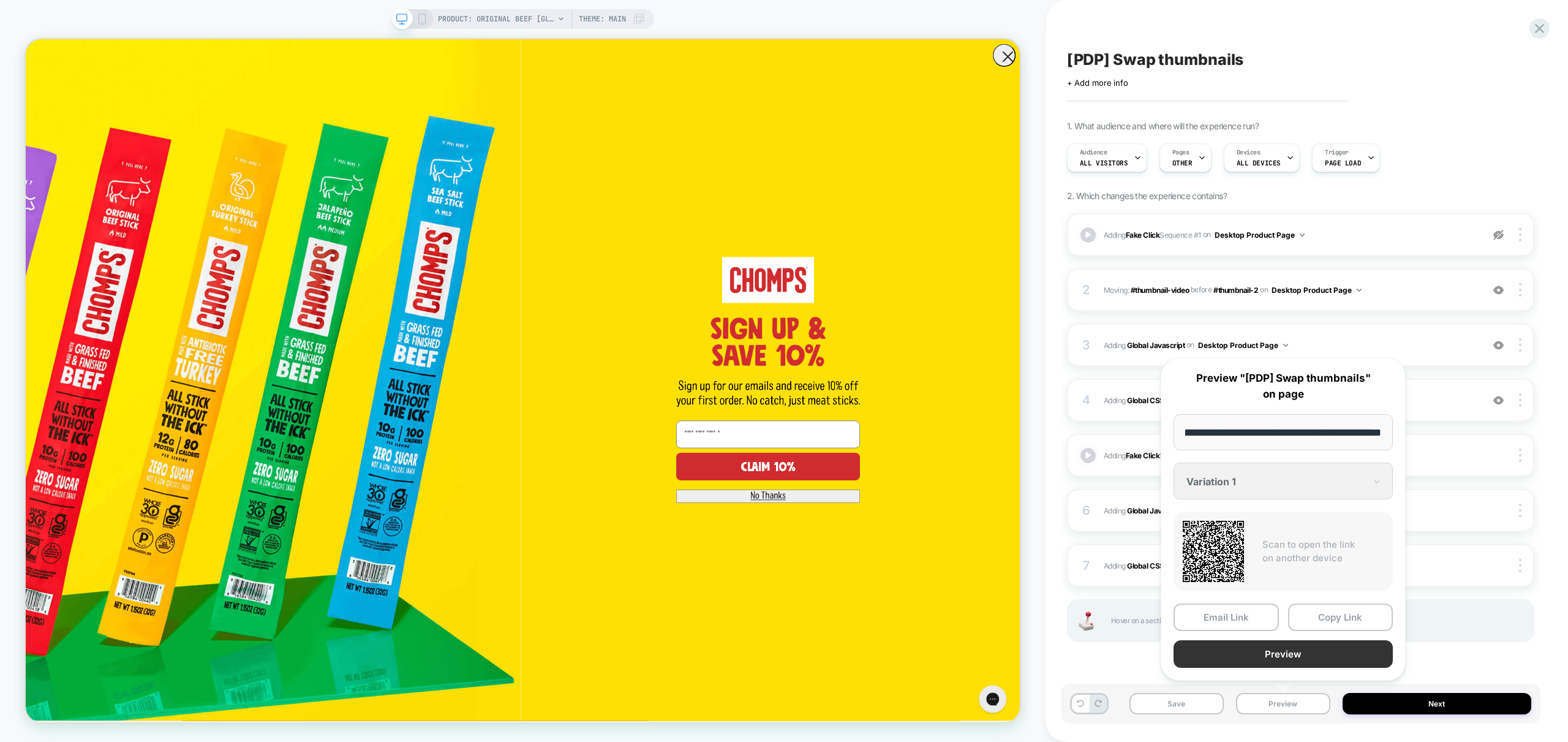
scroll to position [0, 0]
click at [1284, 647] on button "Preview" at bounding box center [1283, 653] width 219 height 27
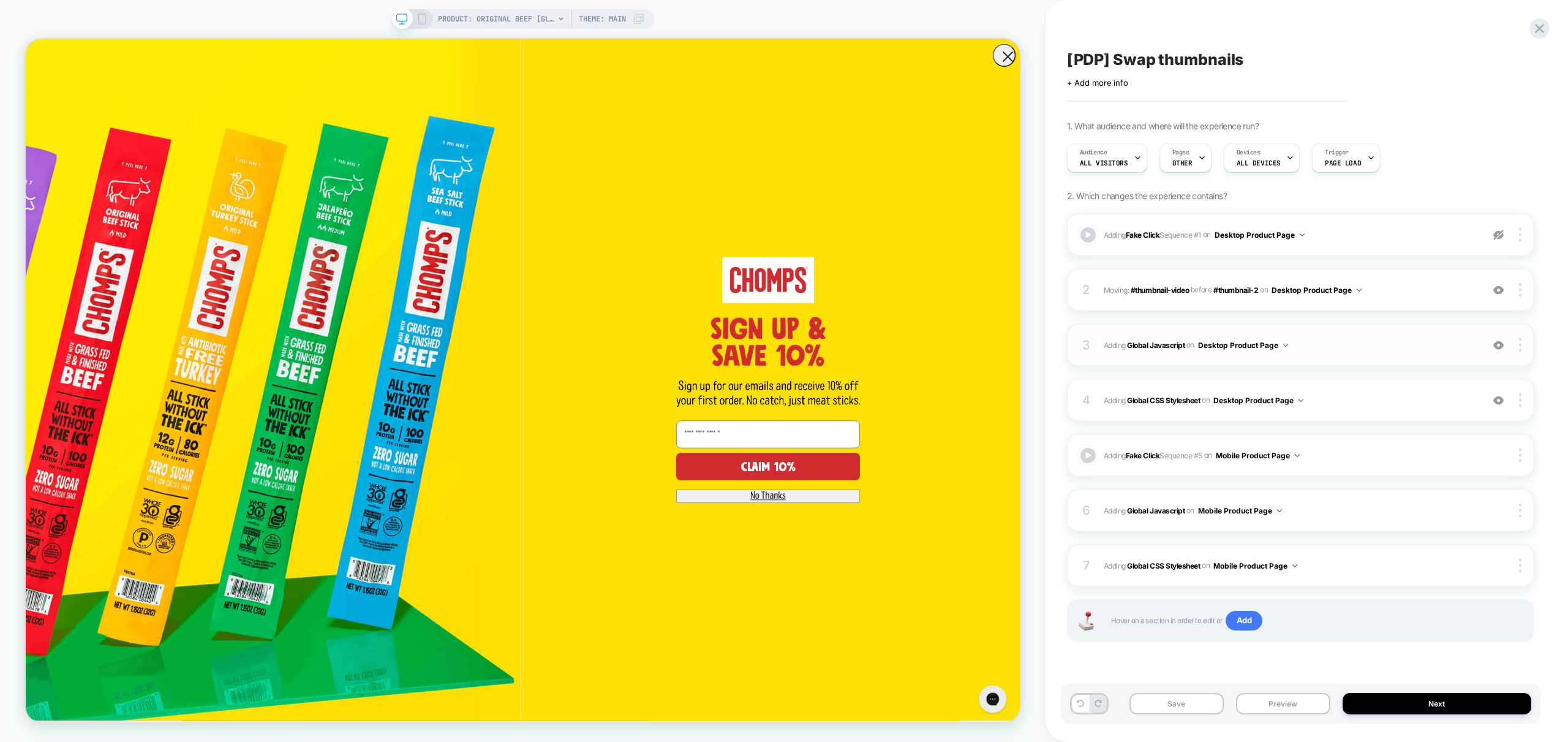
click at [1355, 350] on span "Adding Global Javascript on Desktop Product Page" at bounding box center [1290, 346] width 373 height 15
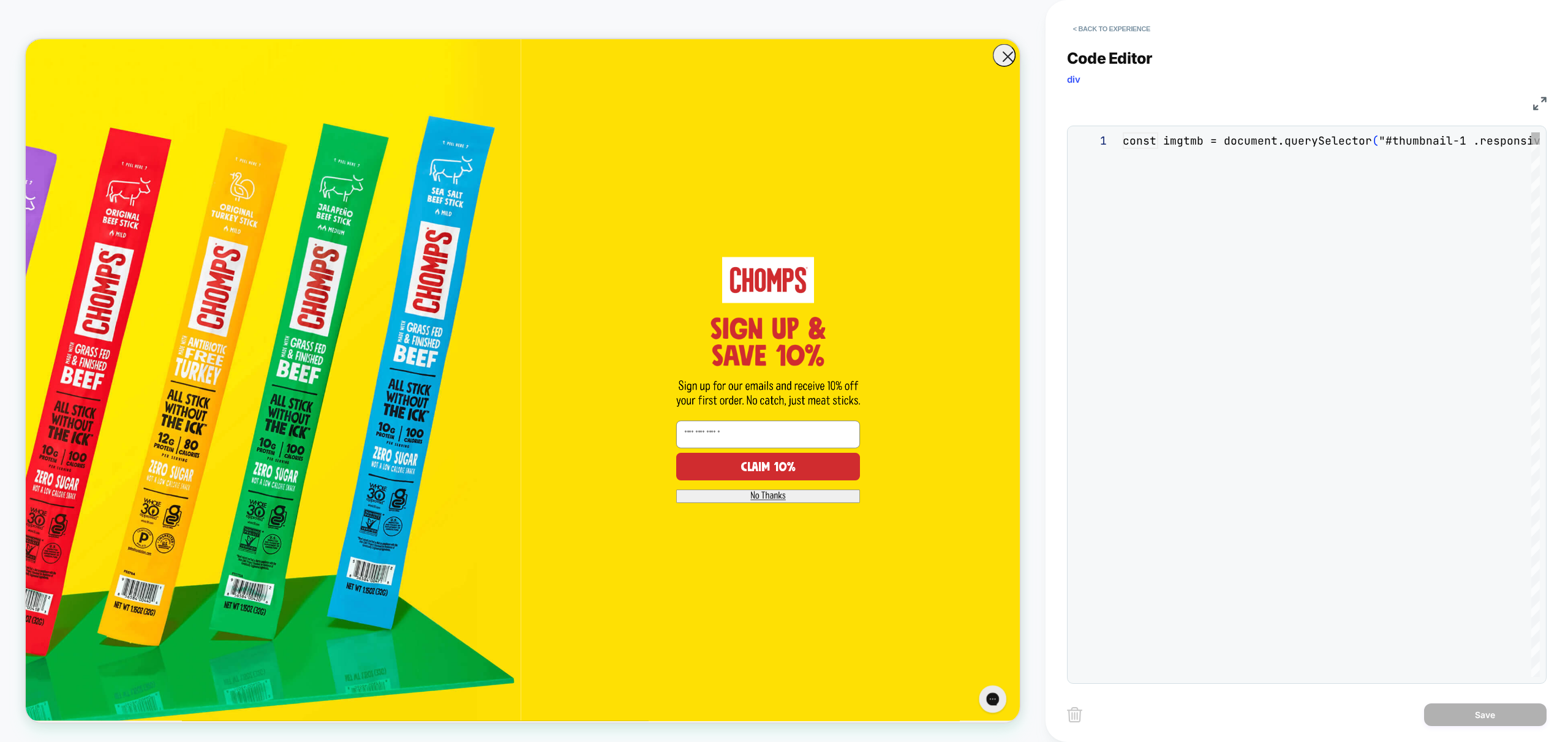
scroll to position [165, 0]
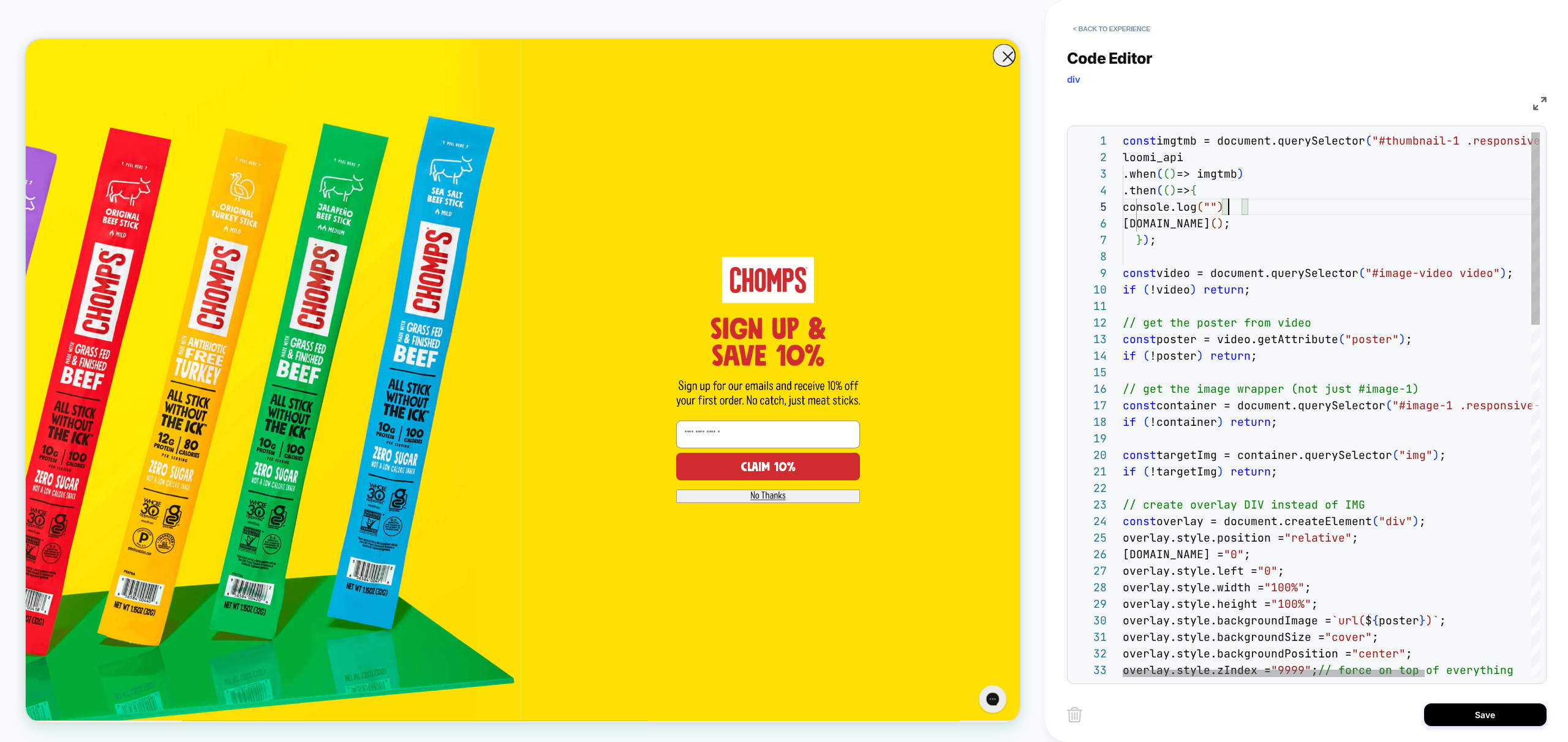
scroll to position [66, 112]
type textarea "**********"
click at [1509, 728] on div "Save" at bounding box center [1306, 714] width 479 height 31
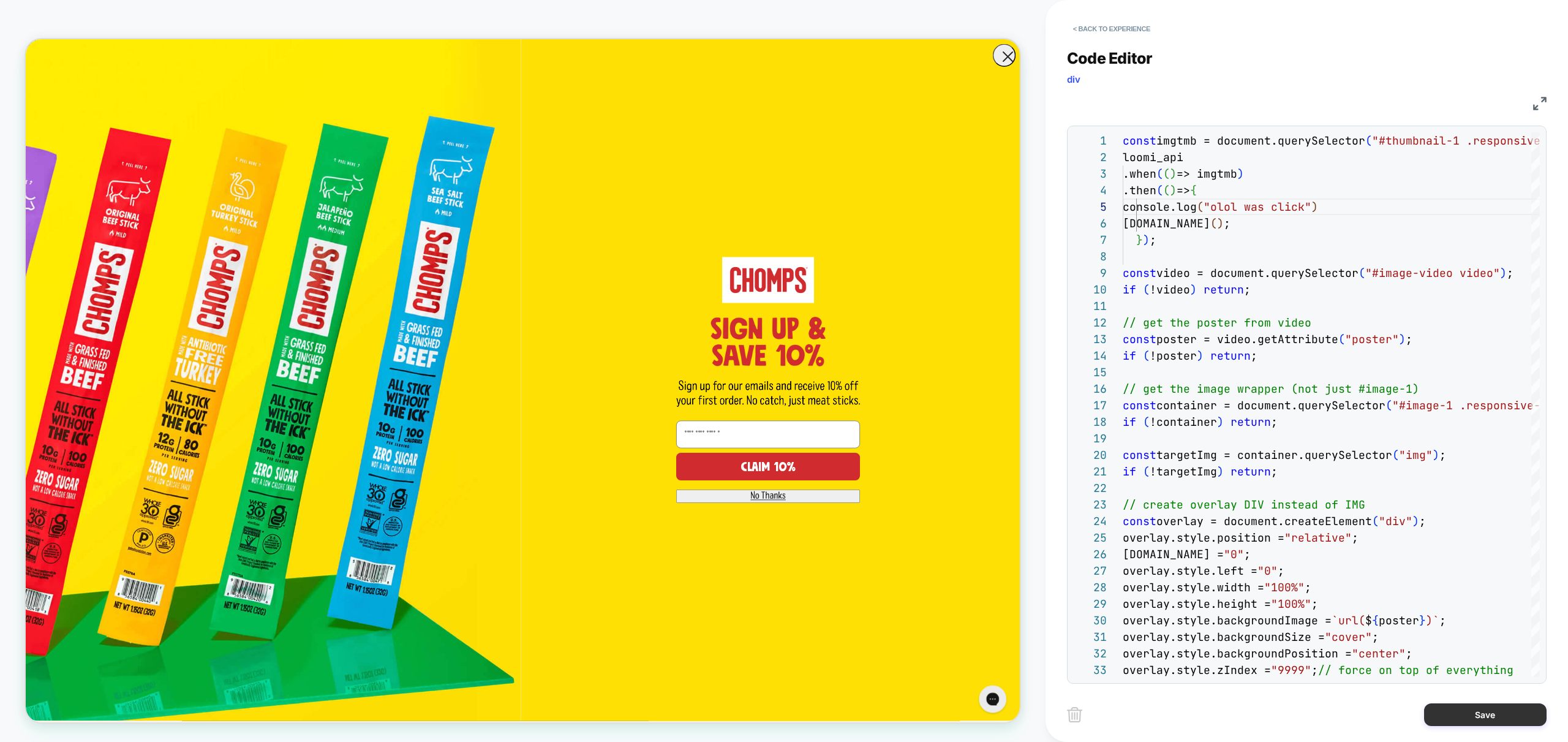
click at [1476, 704] on button "Save" at bounding box center [1486, 715] width 123 height 22
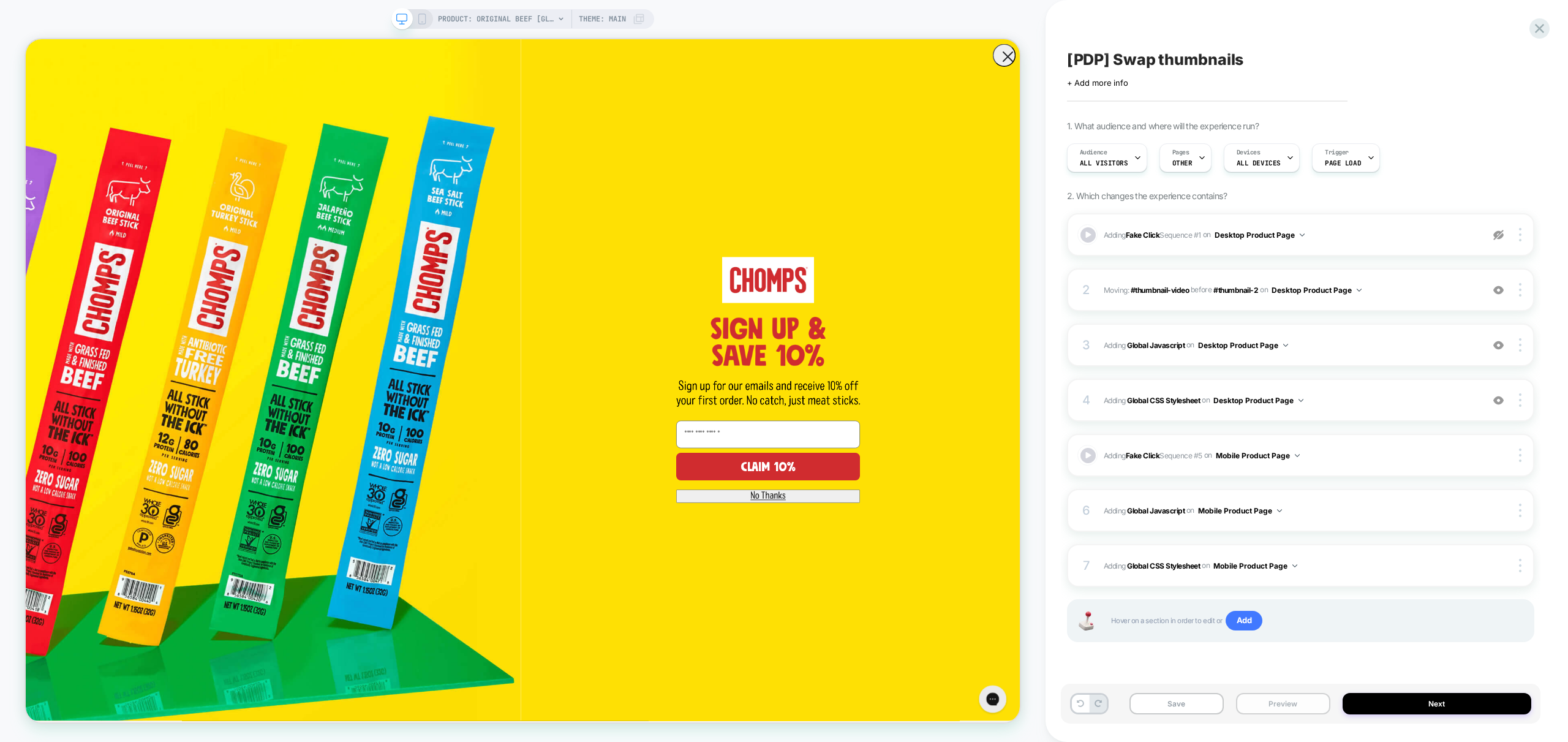
click at [1321, 713] on button "Preview" at bounding box center [1283, 704] width 94 height 22
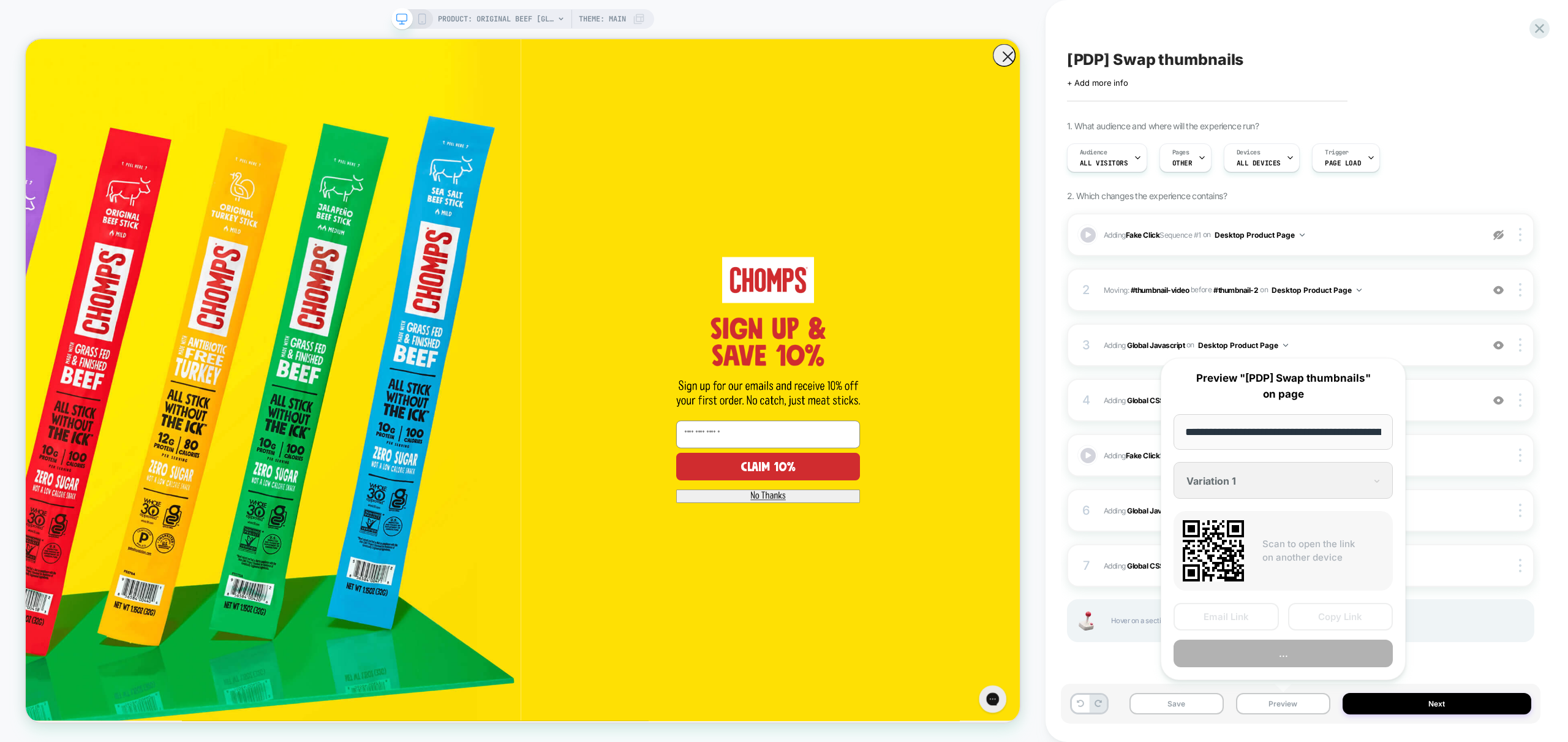
scroll to position [0, 253]
click at [1304, 659] on button "Preview" at bounding box center [1283, 653] width 219 height 27
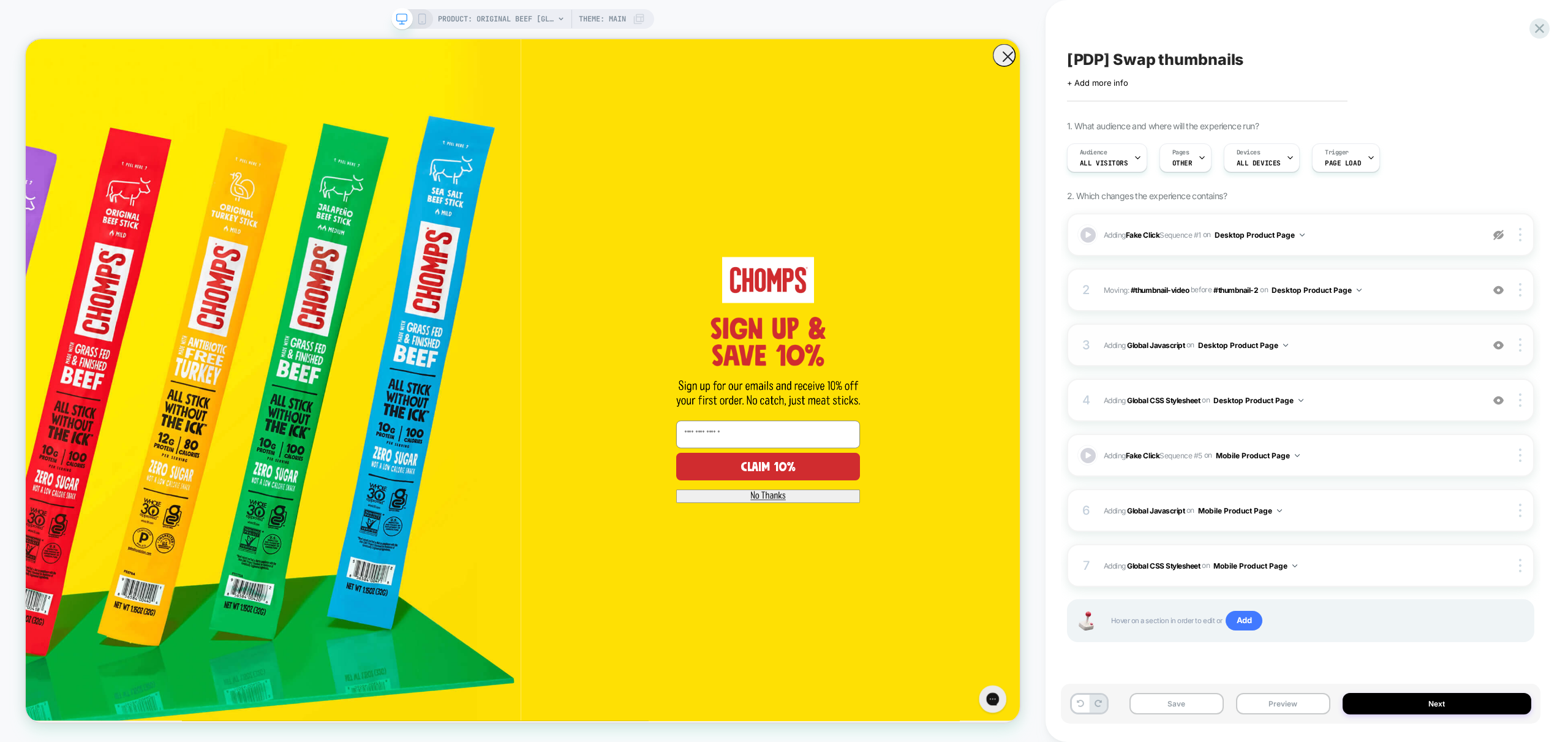
click at [1348, 338] on span "Adding Global Javascript on Desktop Product Page" at bounding box center [1290, 346] width 373 height 15
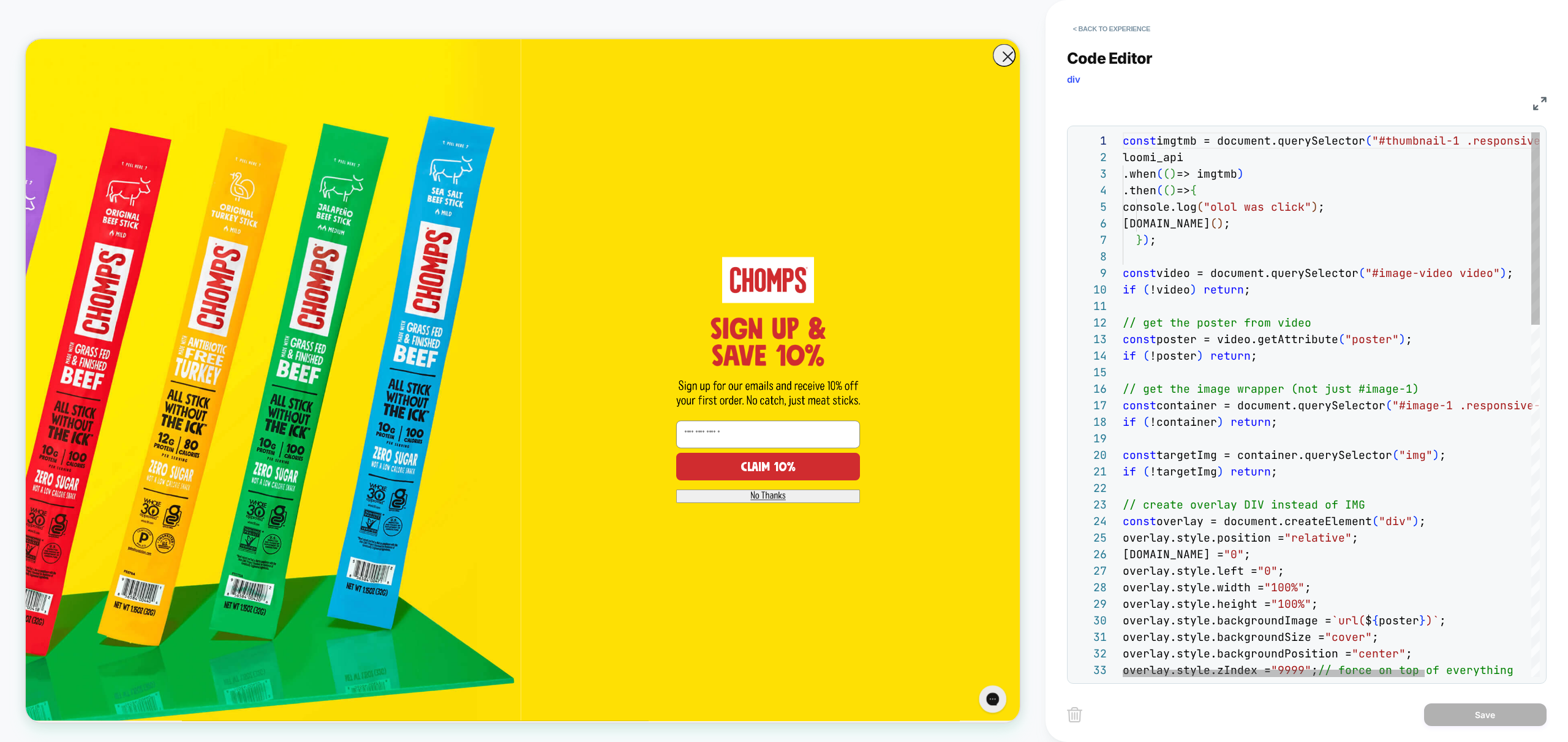
scroll to position [82, 126]
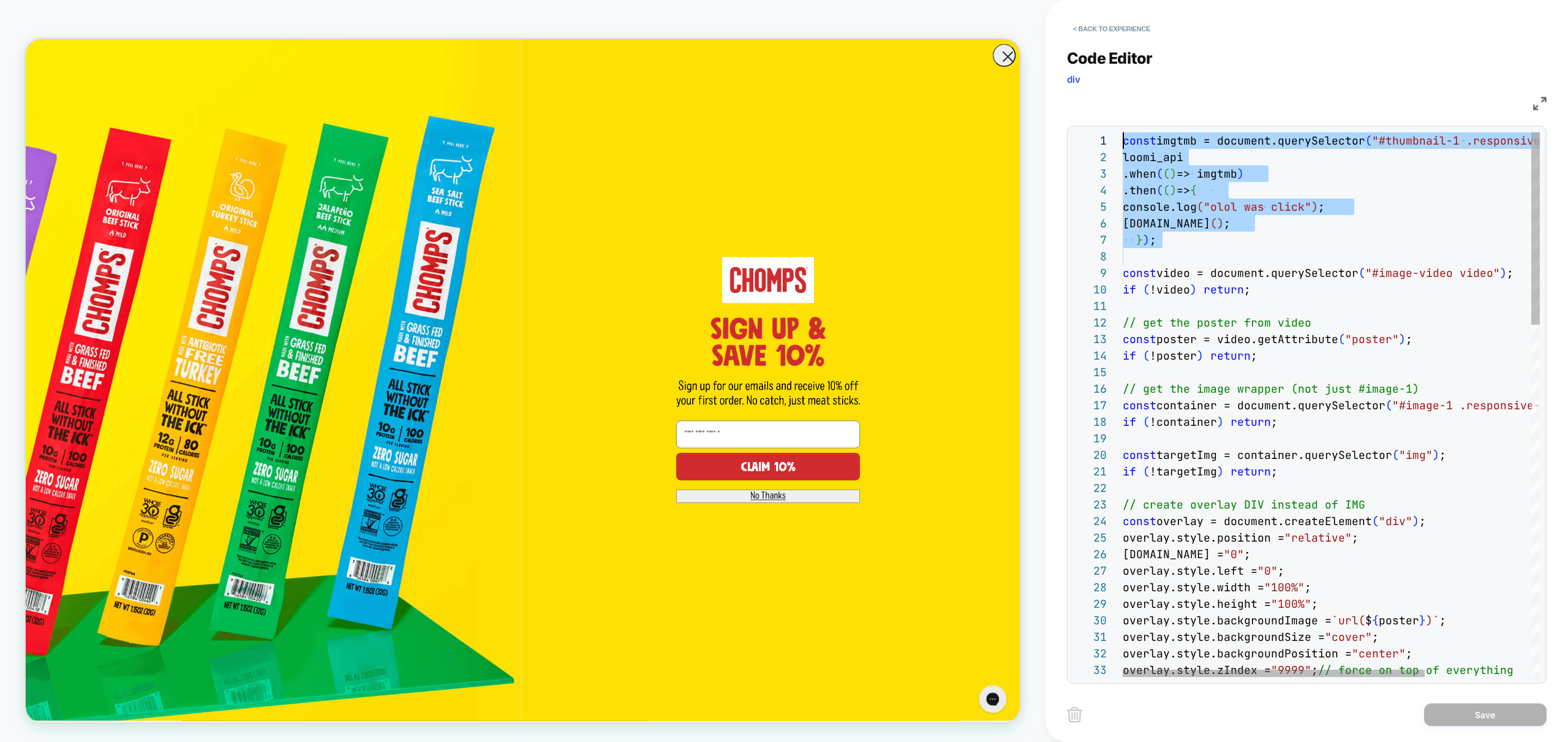
drag, startPoint x: 1168, startPoint y: 258, endPoint x: 1050, endPoint y: 135, distance: 170.4
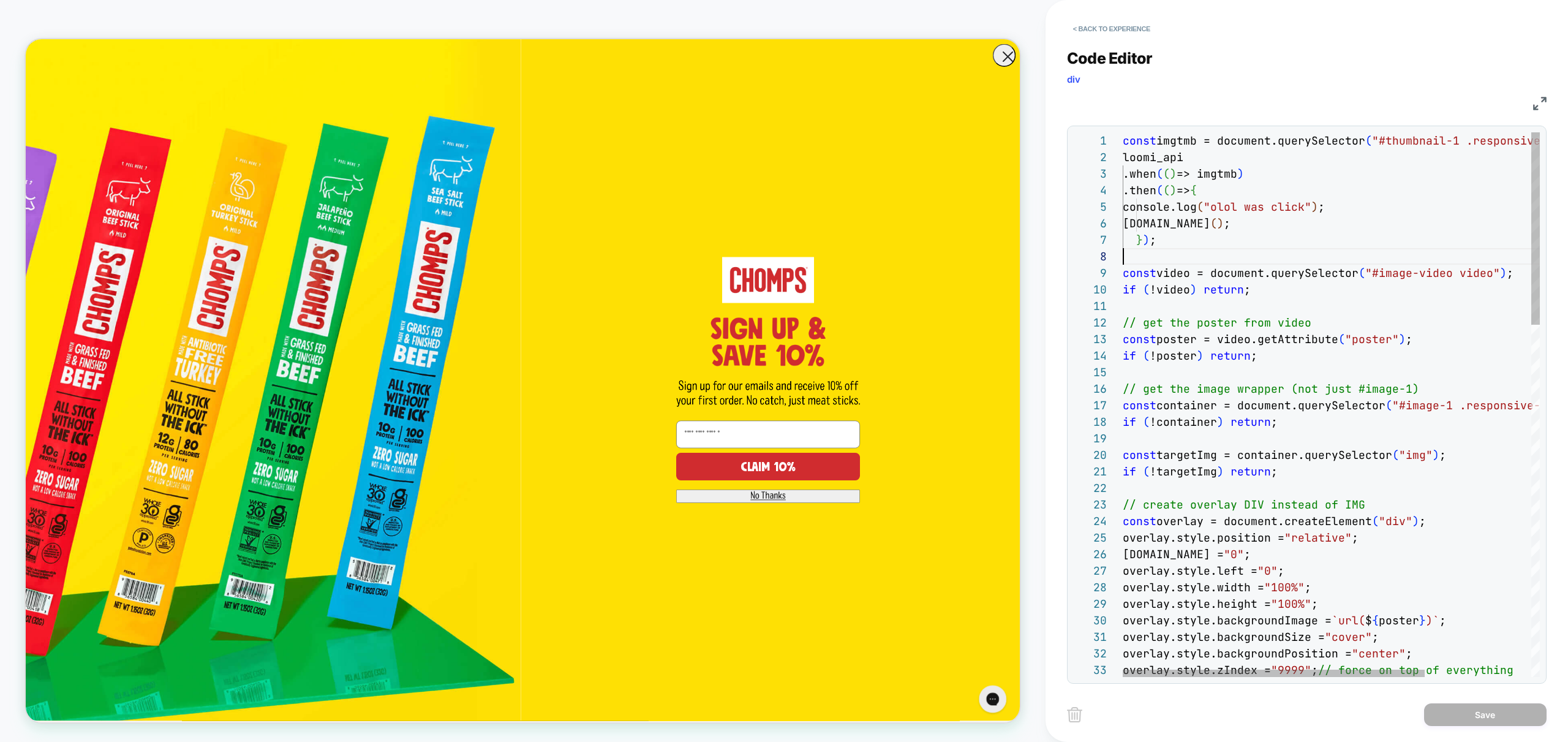
scroll to position [116, 0]
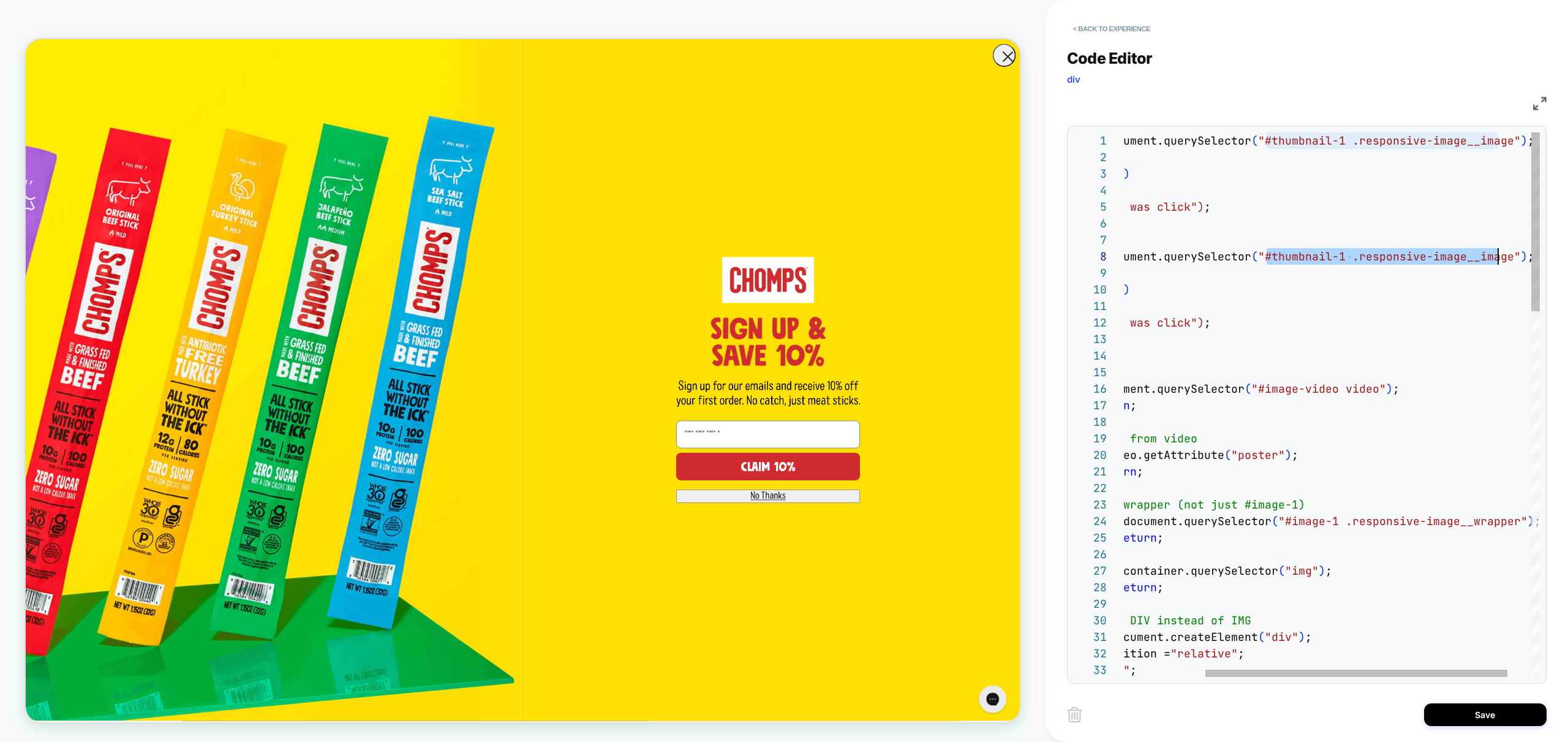
scroll to position [116, 503]
drag, startPoint x: 1380, startPoint y: 256, endPoint x: 1512, endPoint y: 256, distance: 132.0
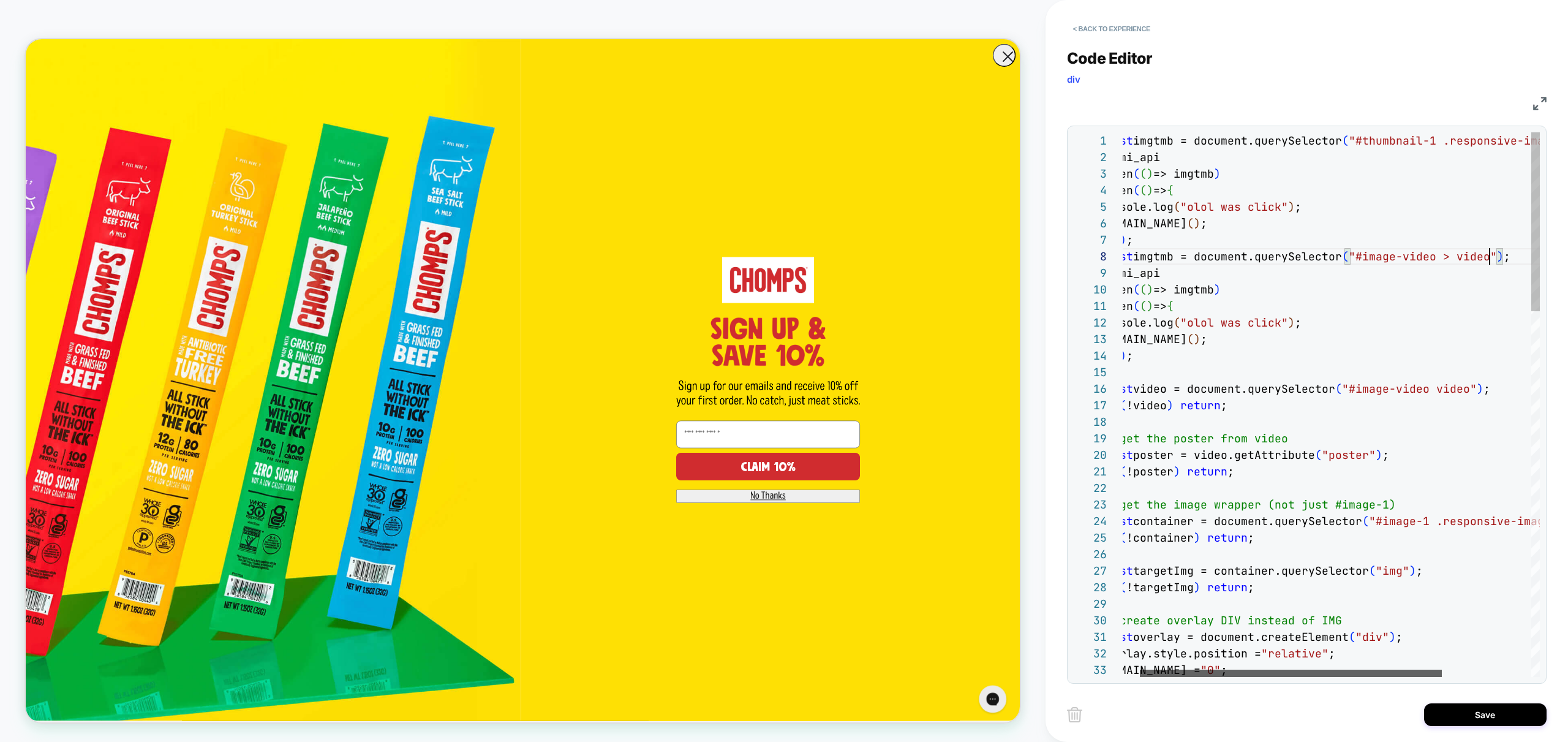
click at [1214, 673] on div at bounding box center [1290, 673] width 302 height 8
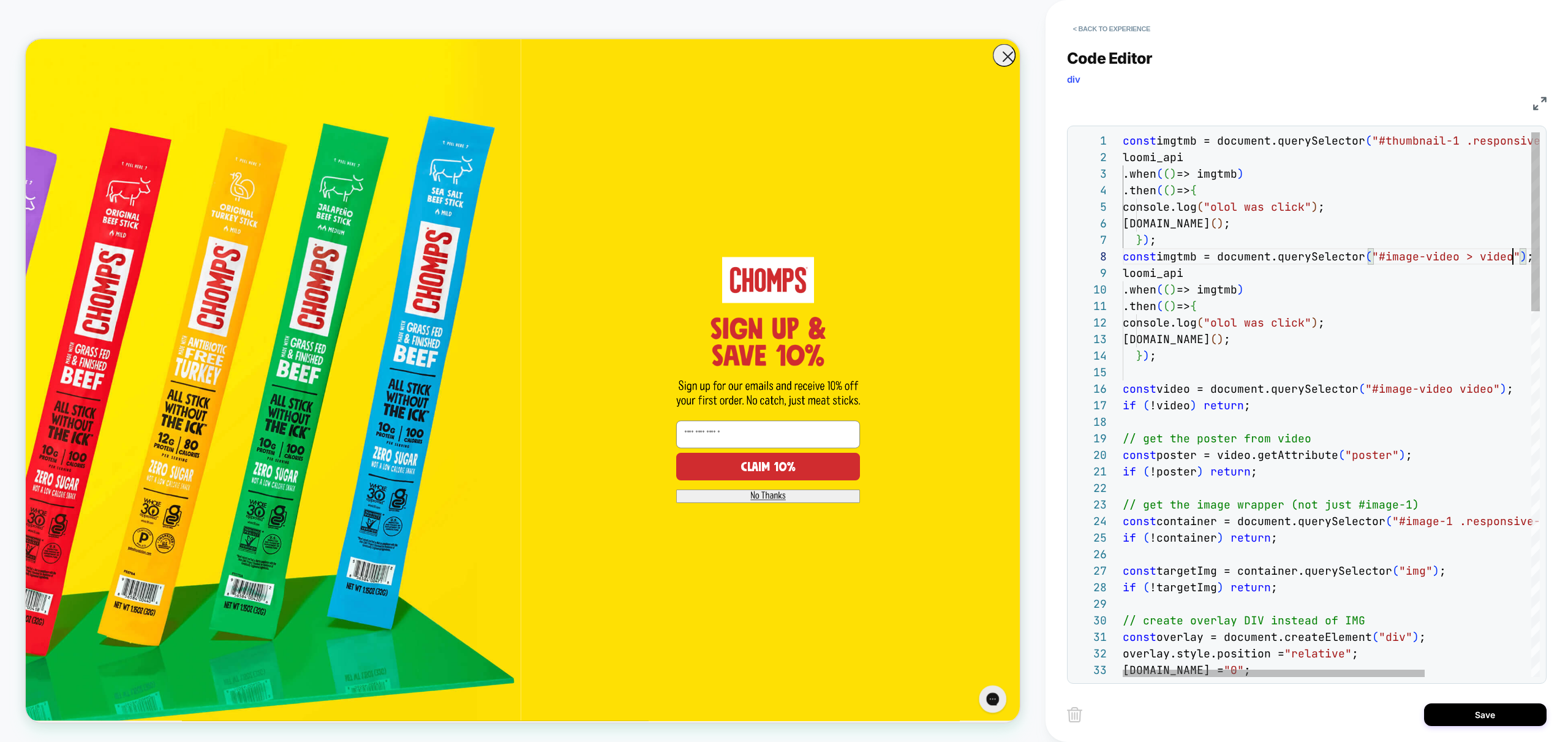
drag, startPoint x: 1241, startPoint y: 342, endPoint x: 1191, endPoint y: 339, distance: 50.1
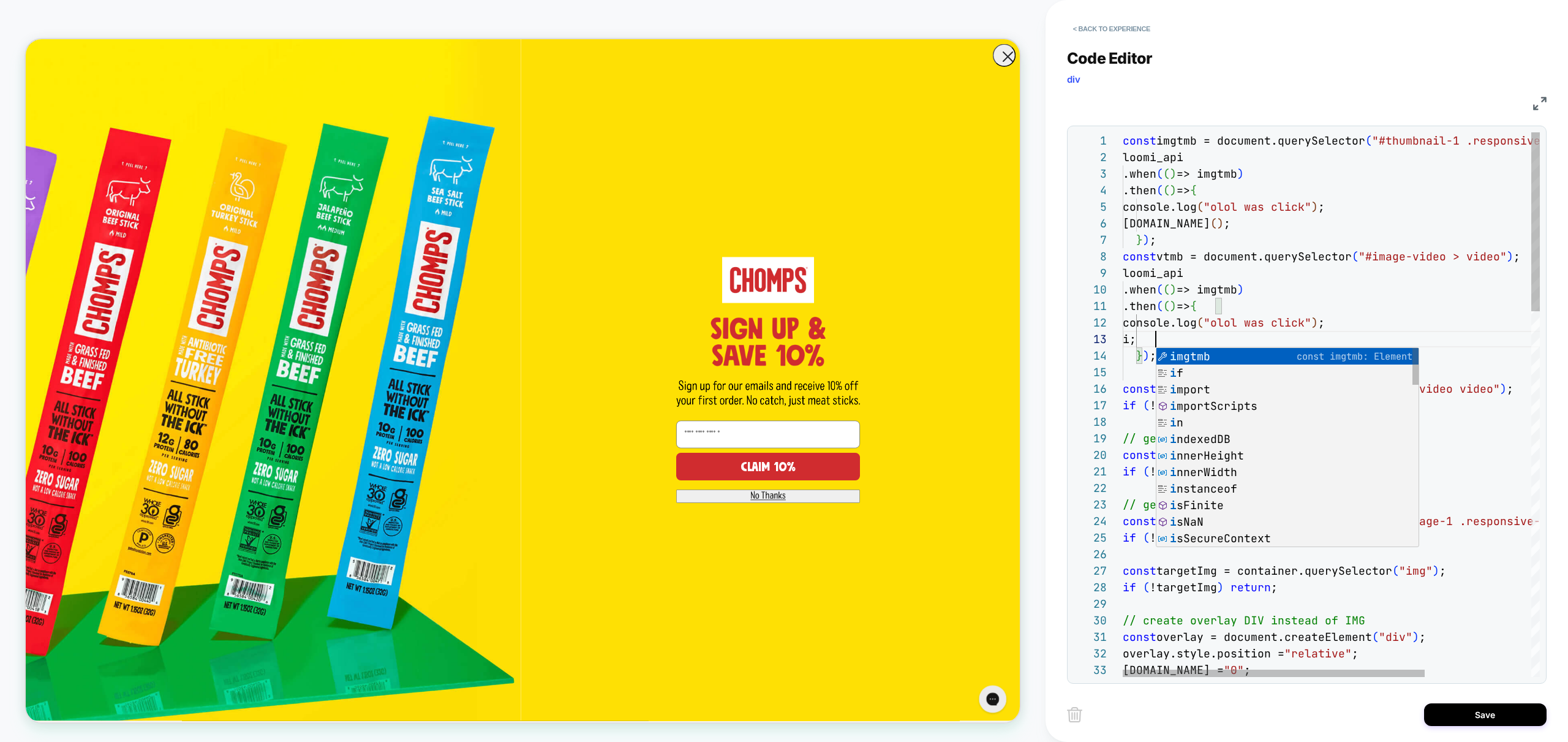
scroll to position [33, 33]
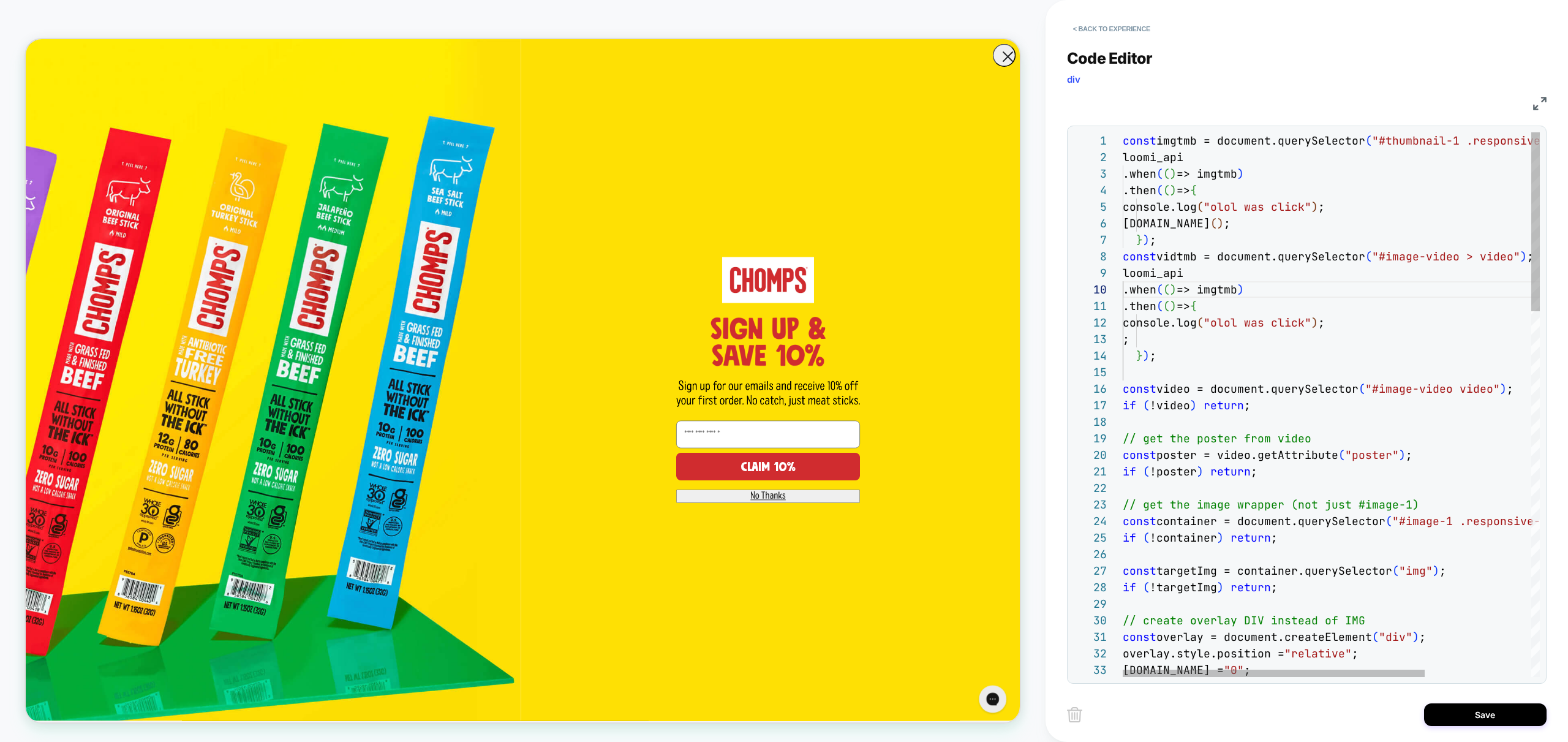
scroll to position [149, 112]
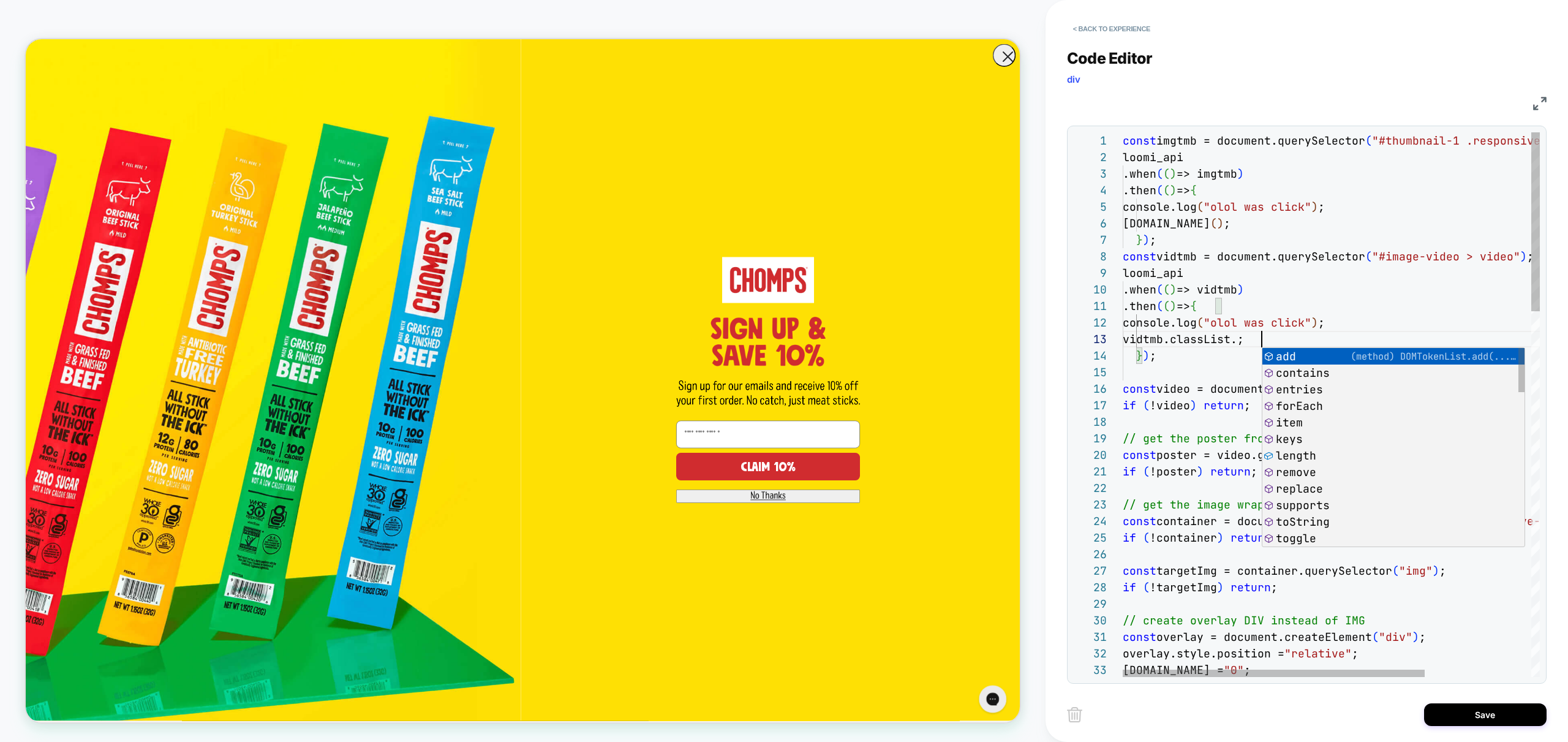
scroll to position [33, 139]
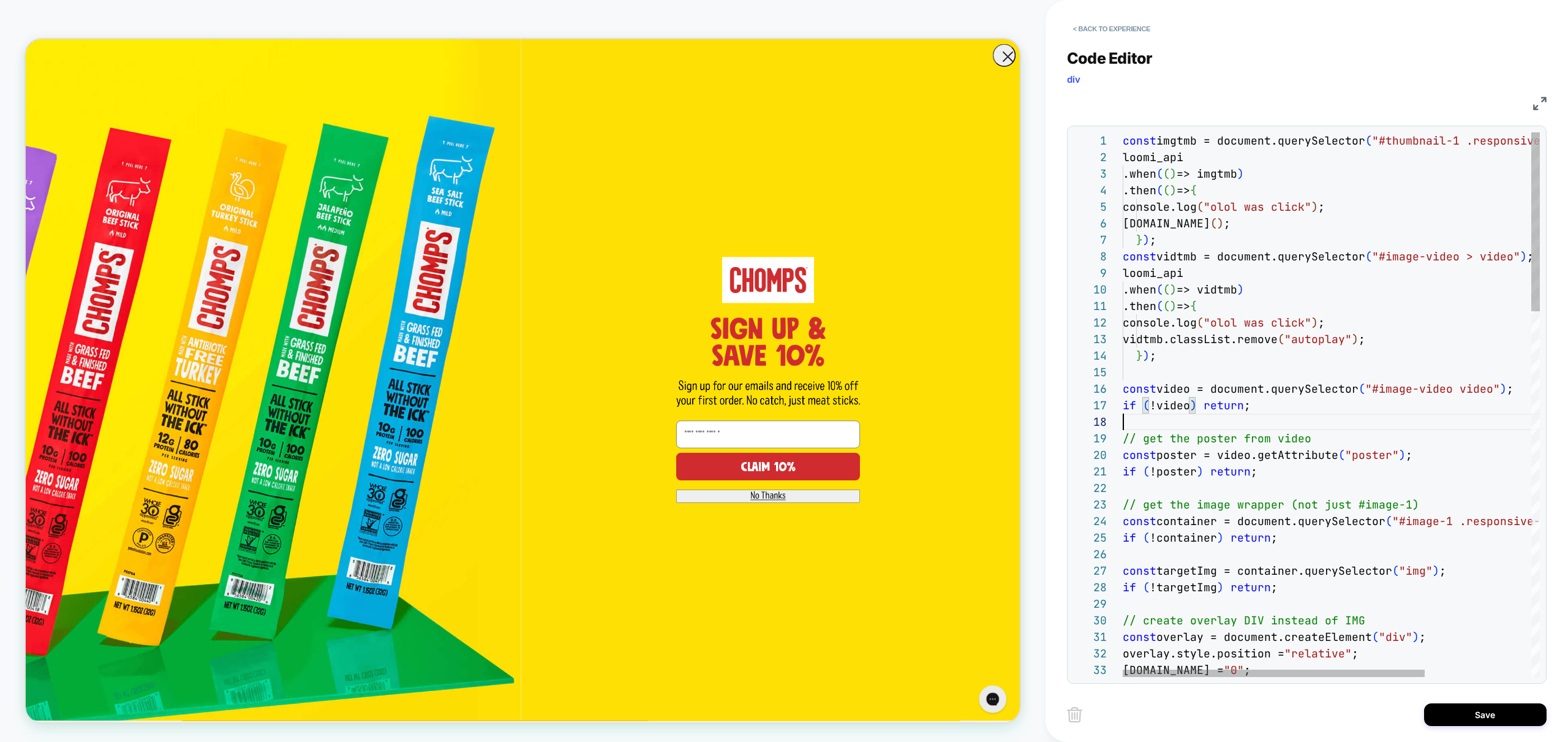
scroll to position [116, 0]
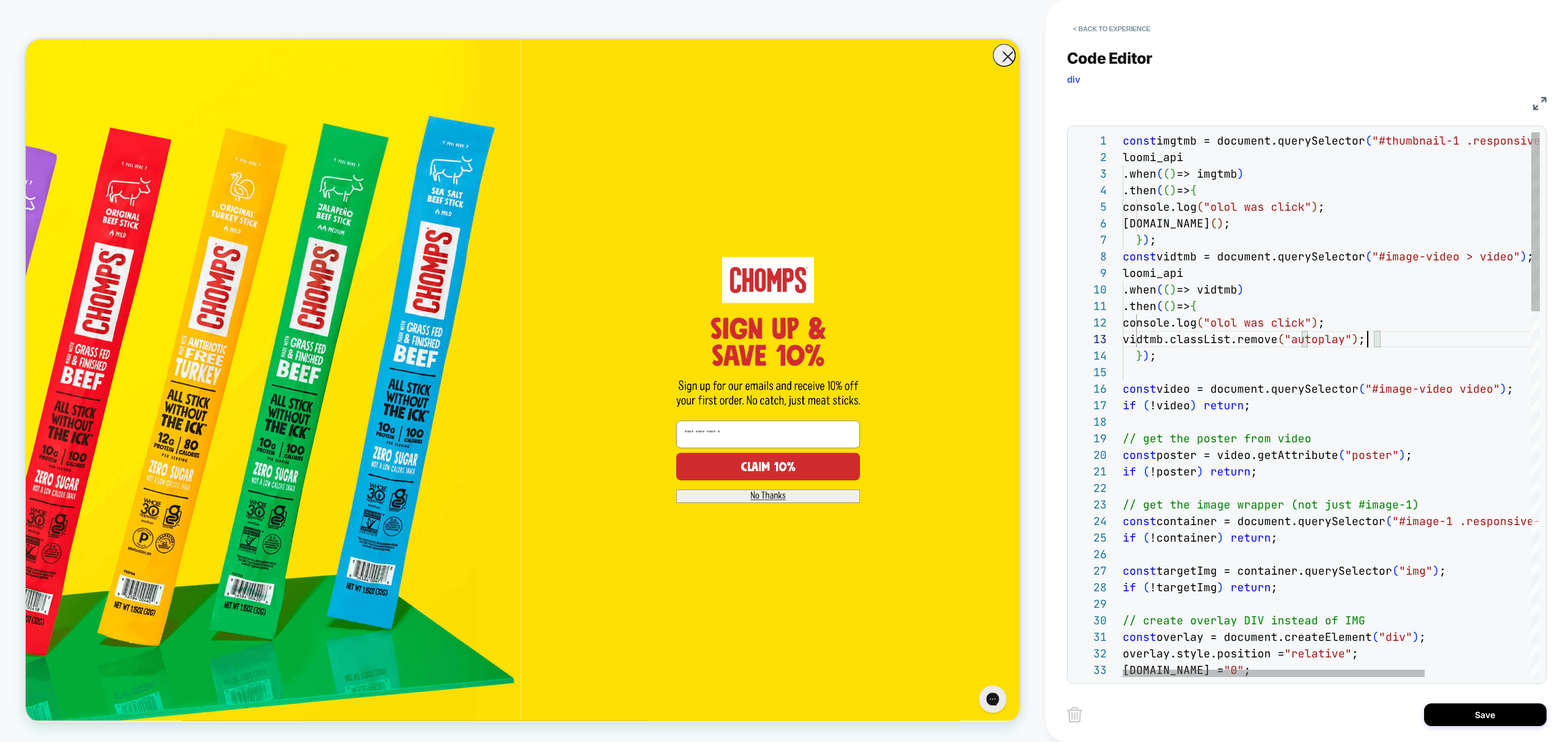
scroll to position [33, 264]
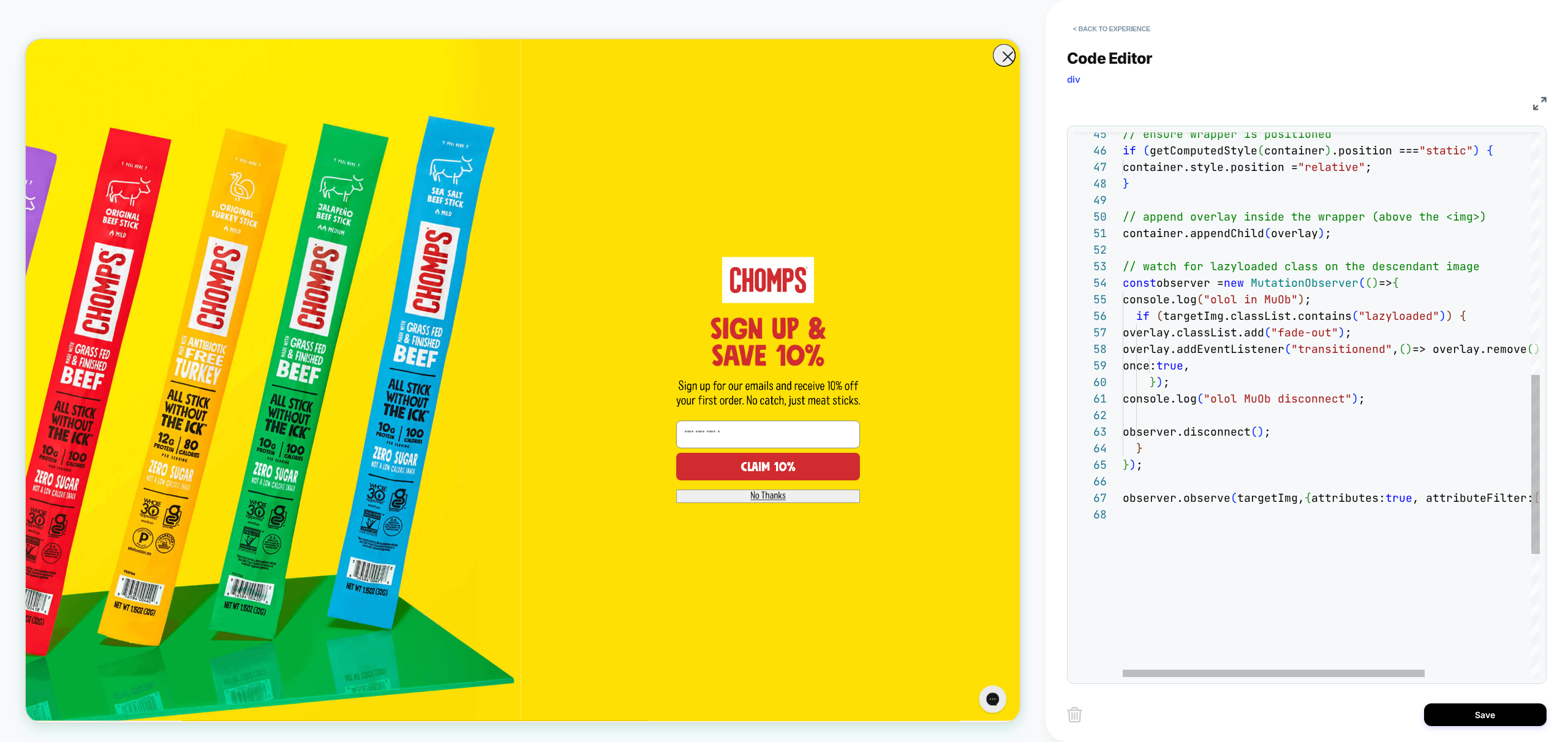
scroll to position [17, 0]
click at [1199, 414] on div "// ensure wrapper is positioned if ( getComputedStyle ( container ) .position =…" at bounding box center [1405, 224] width 564 height 1653
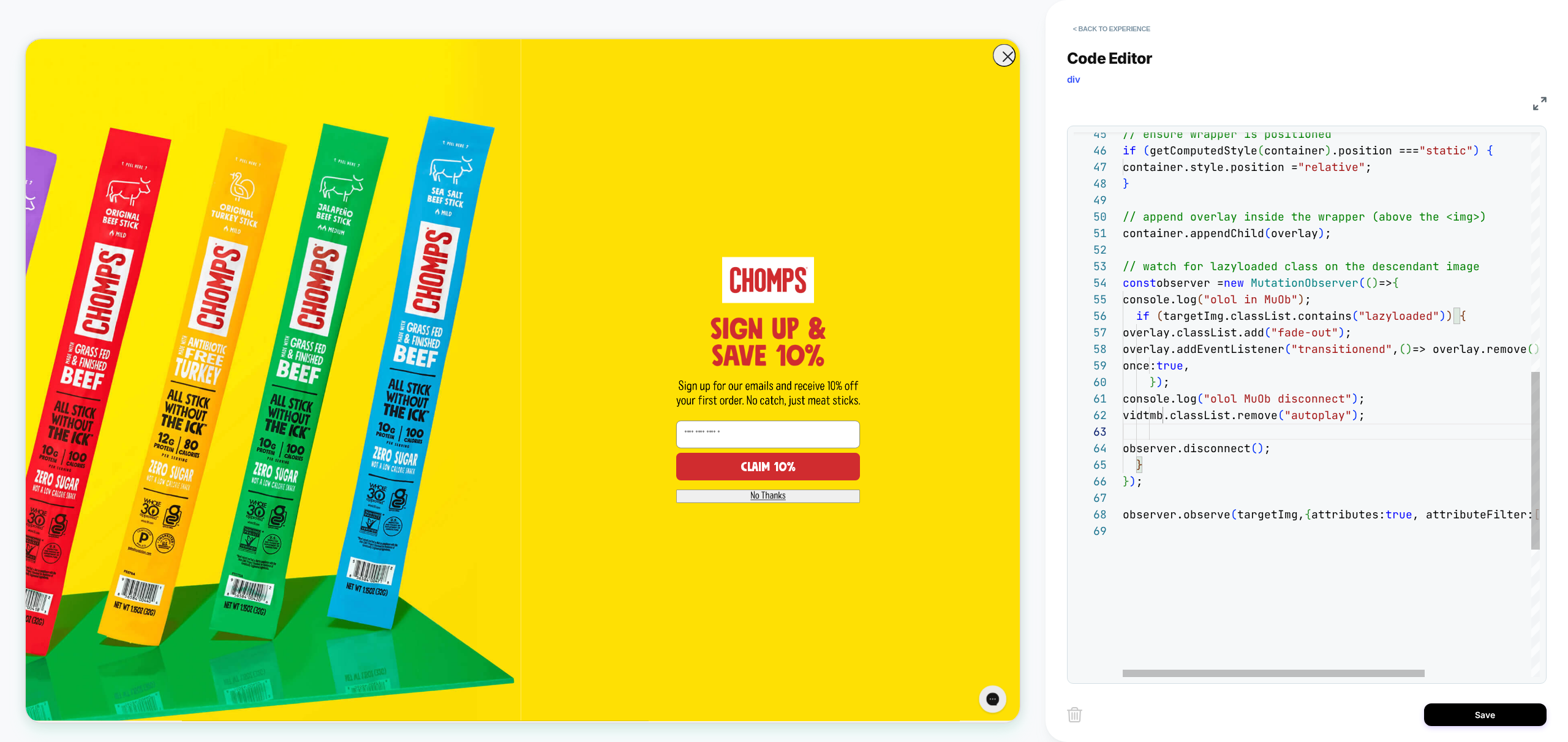
click at [1311, 415] on div "// ensure wrapper is positioned if ( getComputedStyle ( container ) .position =…" at bounding box center [1405, 232] width 564 height 1670
click at [1215, 429] on div "// ensure wrapper is positioned if ( getComputedStyle ( container ) .position =…" at bounding box center [1405, 232] width 564 height 1670
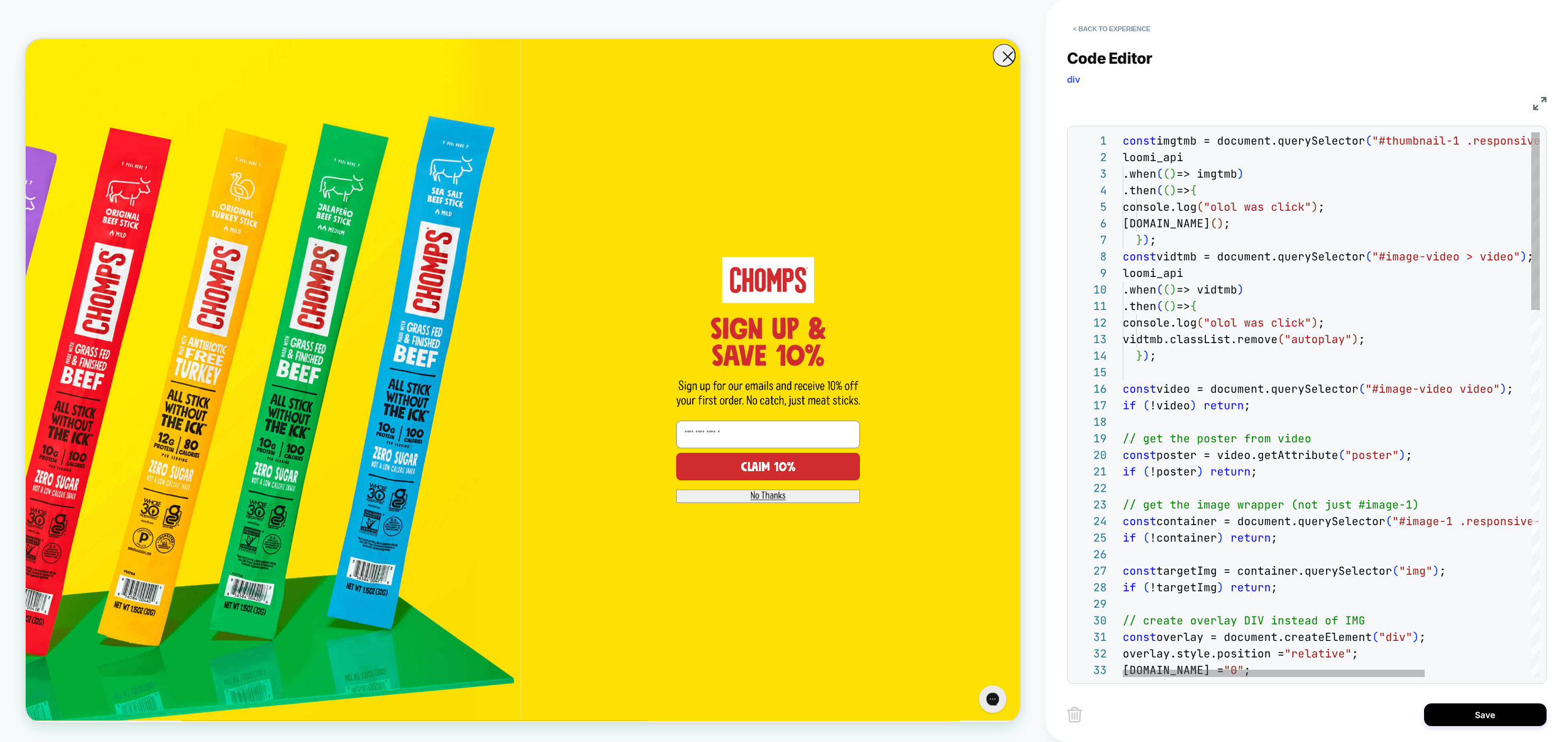
drag, startPoint x: 1265, startPoint y: 323, endPoint x: 1327, endPoint y: 323, distance: 62.0
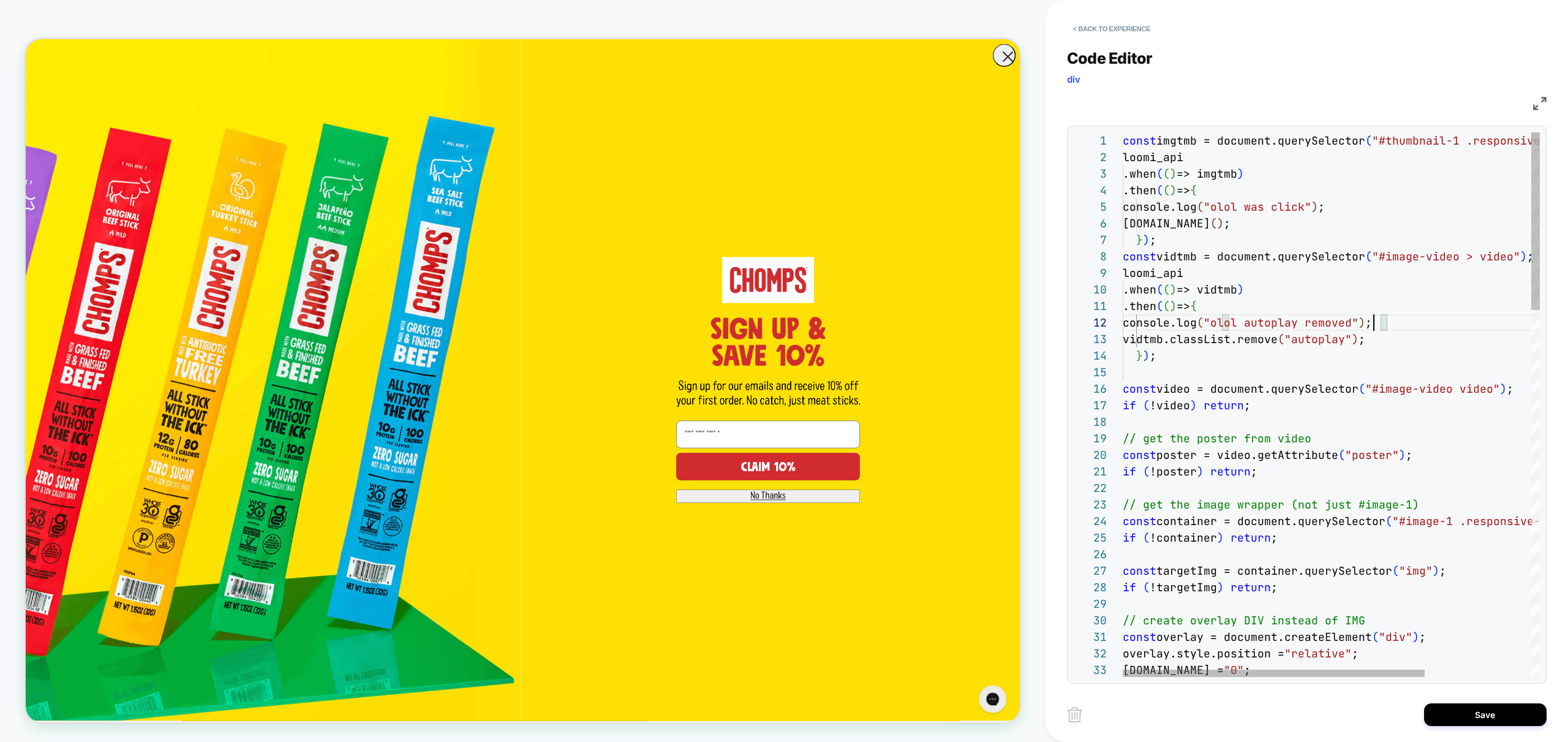
scroll to position [17, 251]
type textarea "**********"
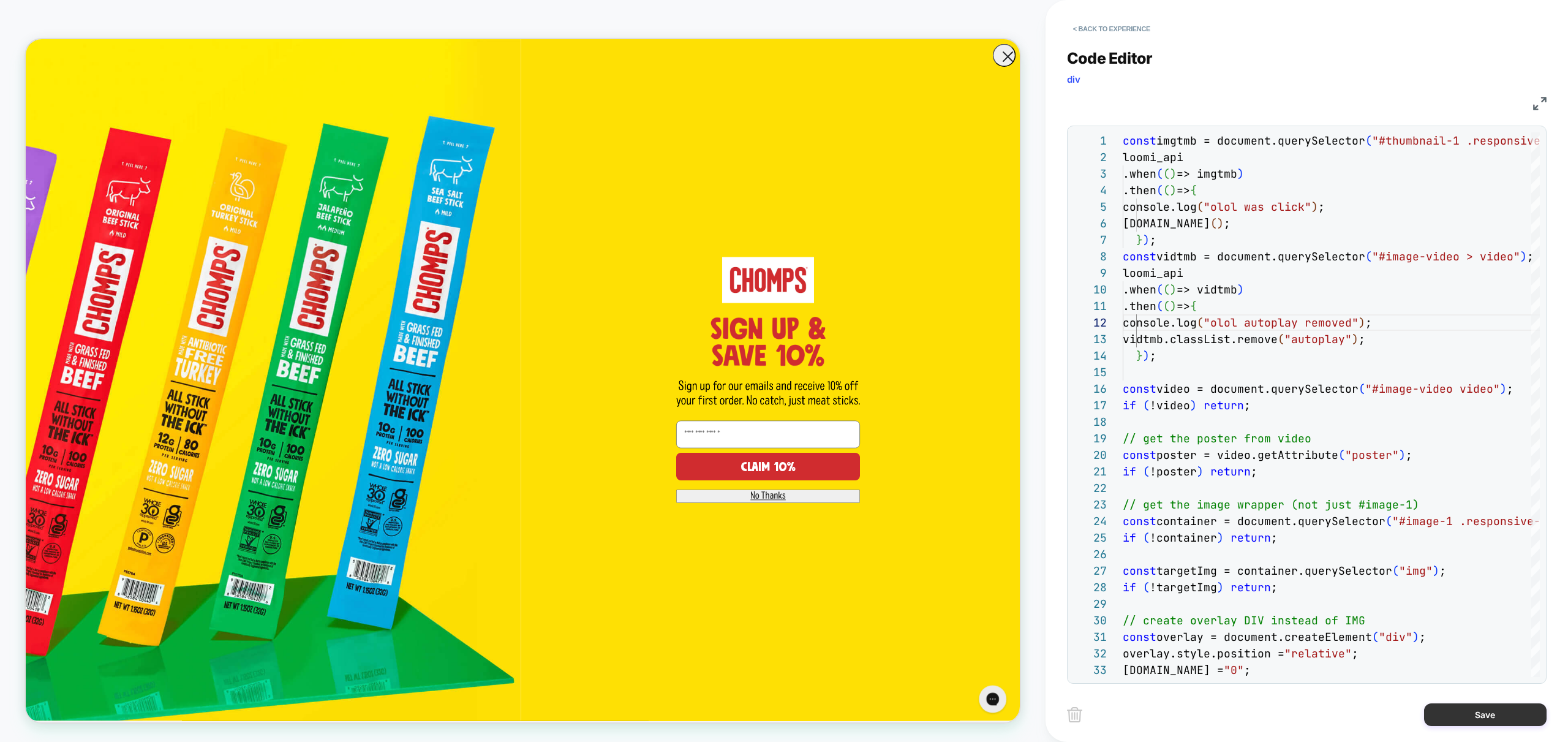
click at [1474, 718] on button "Save" at bounding box center [1486, 715] width 123 height 22
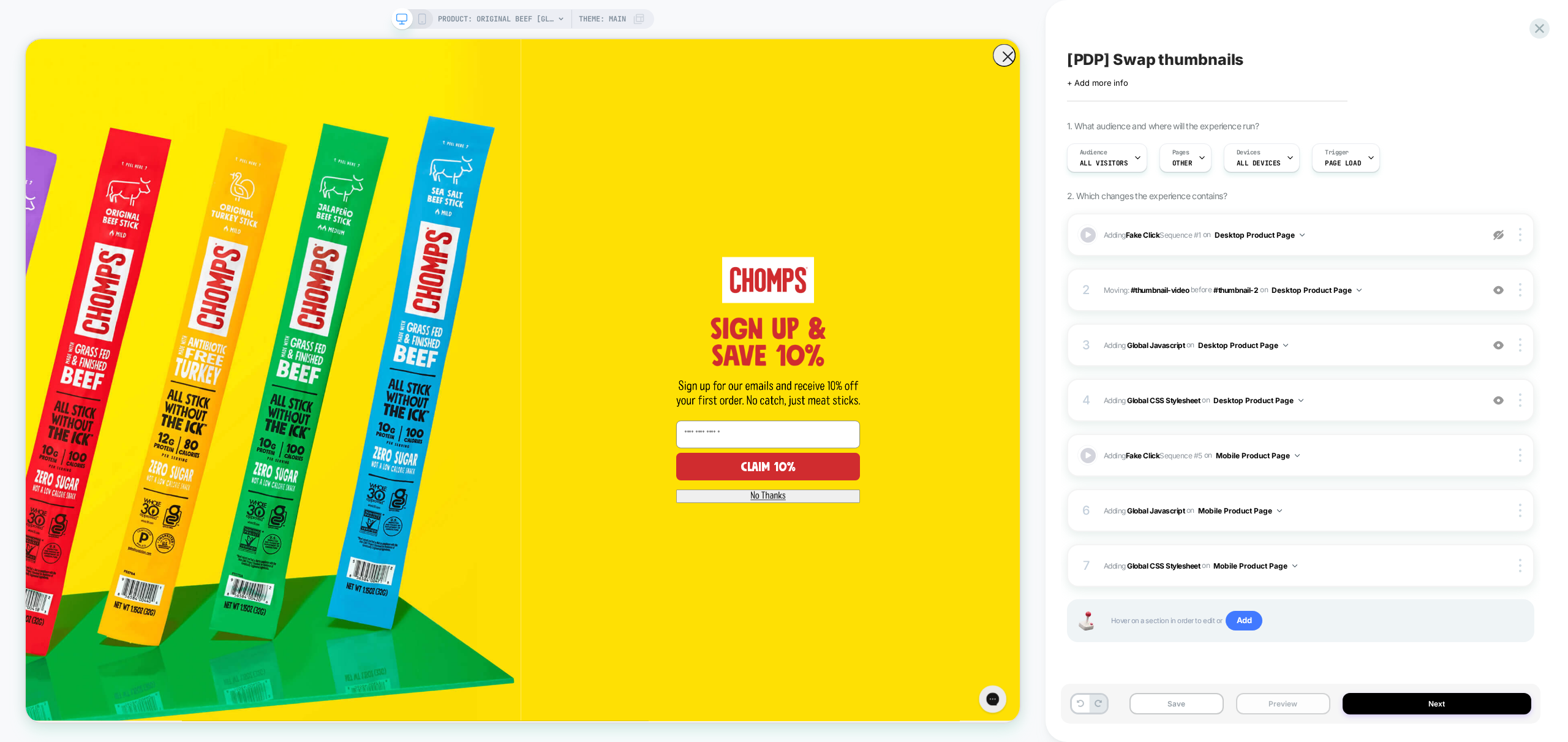
click at [1290, 699] on button "Preview" at bounding box center [1283, 704] width 94 height 22
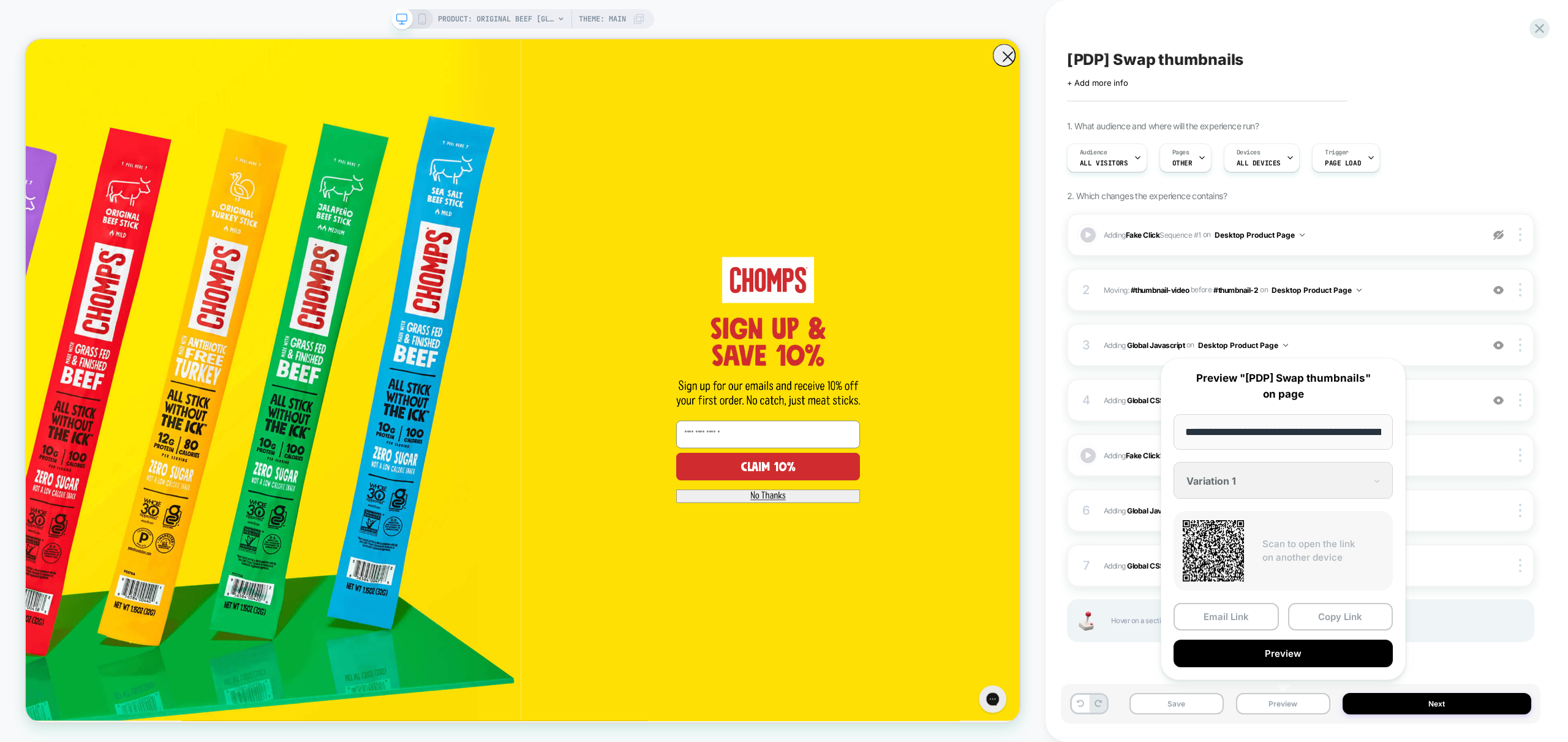
scroll to position [0, 253]
click at [1319, 648] on button "Preview" at bounding box center [1283, 653] width 219 height 27
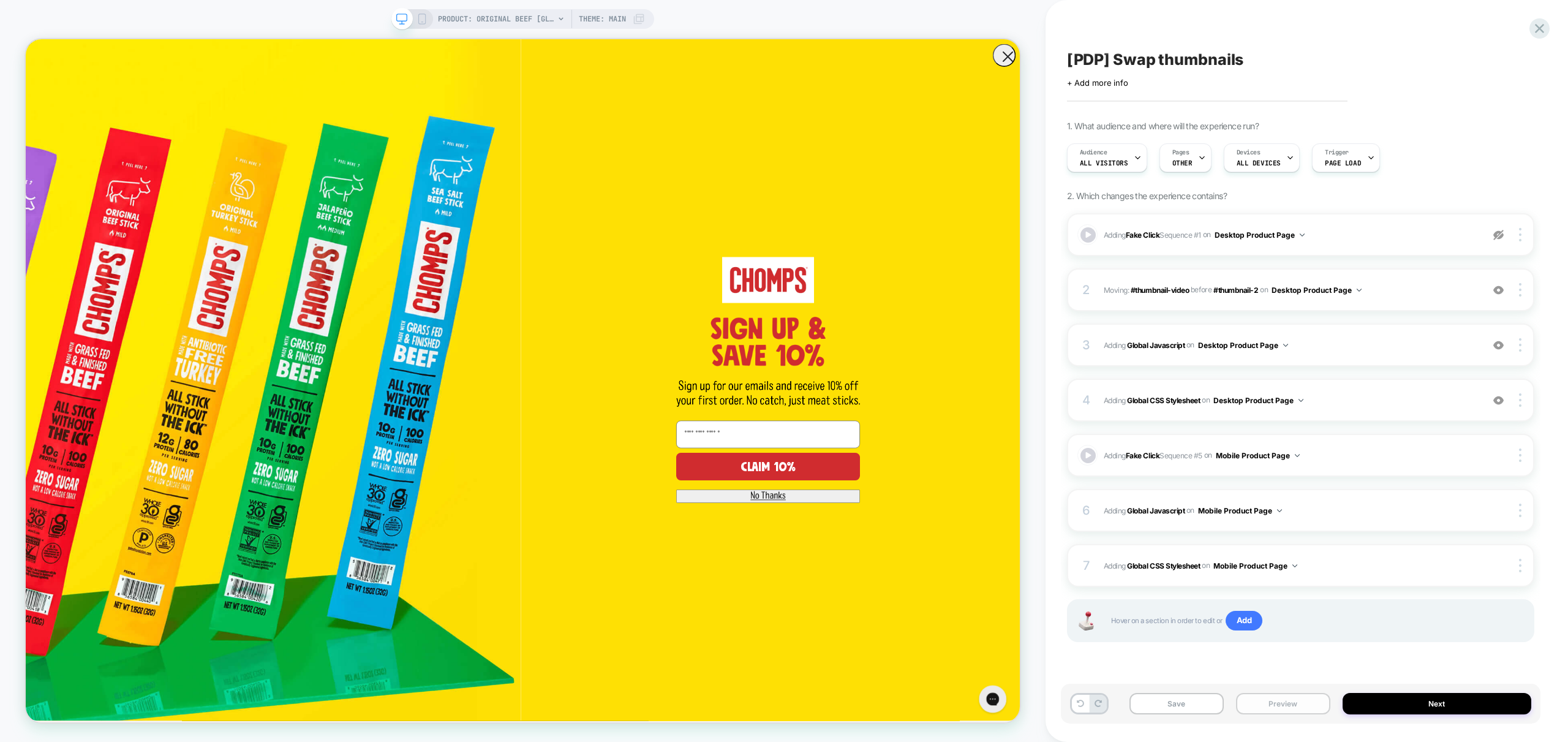
click at [1303, 708] on button "Preview" at bounding box center [1283, 704] width 94 height 22
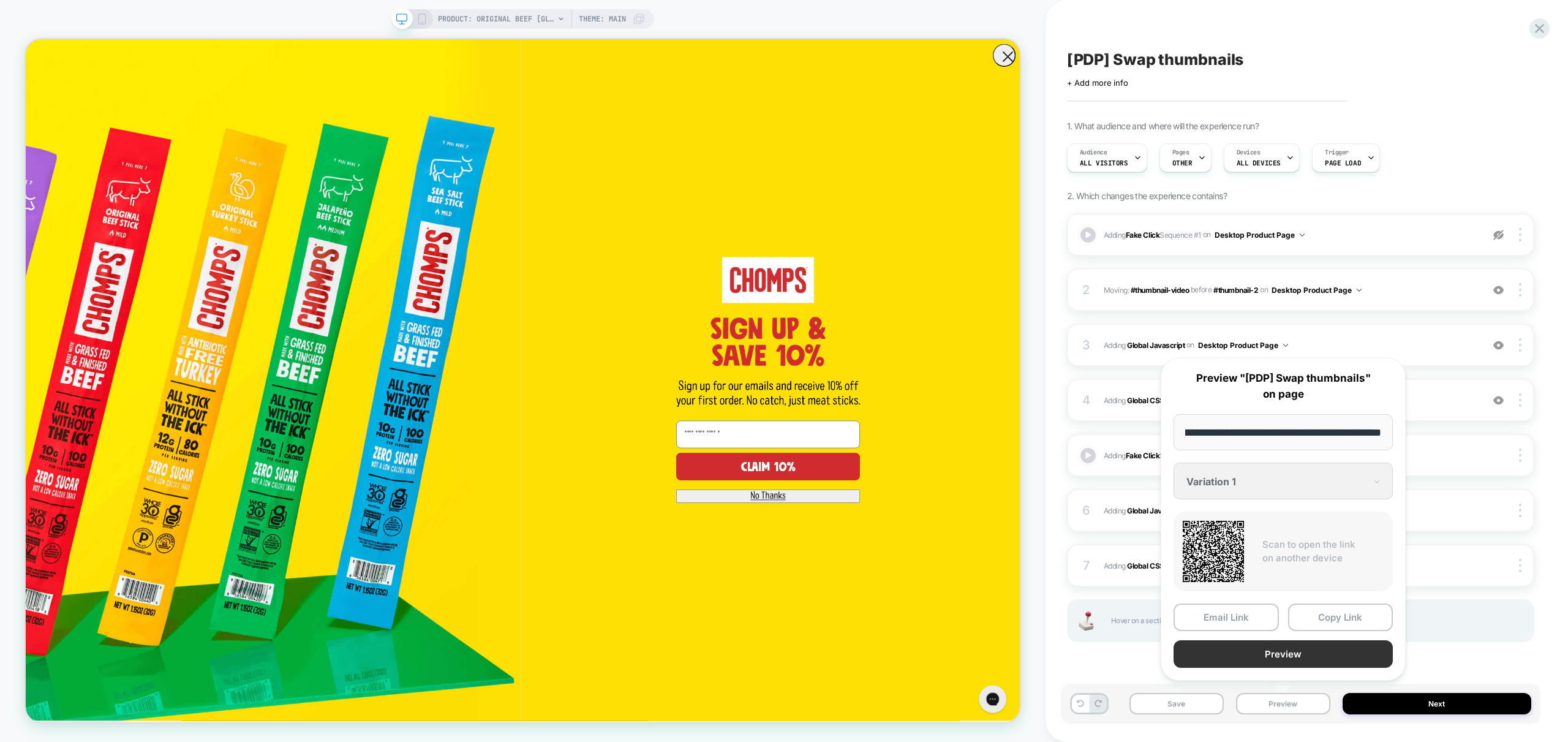
scroll to position [0, 0]
click at [1301, 659] on button "Preview" at bounding box center [1283, 653] width 219 height 27
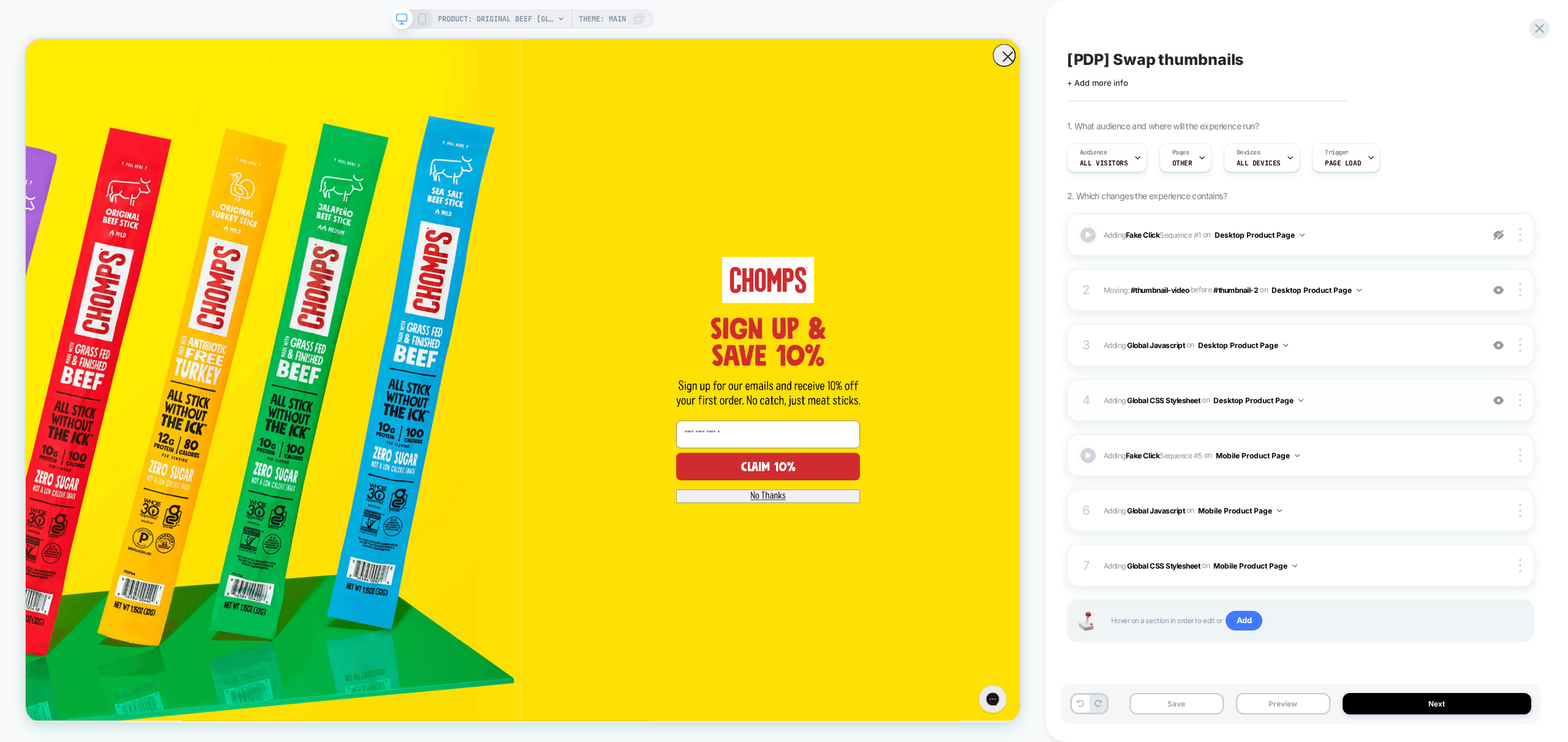
click at [1345, 395] on span "Adding Global CSS Stylesheet on Desktop Product Page" at bounding box center [1290, 401] width 373 height 15
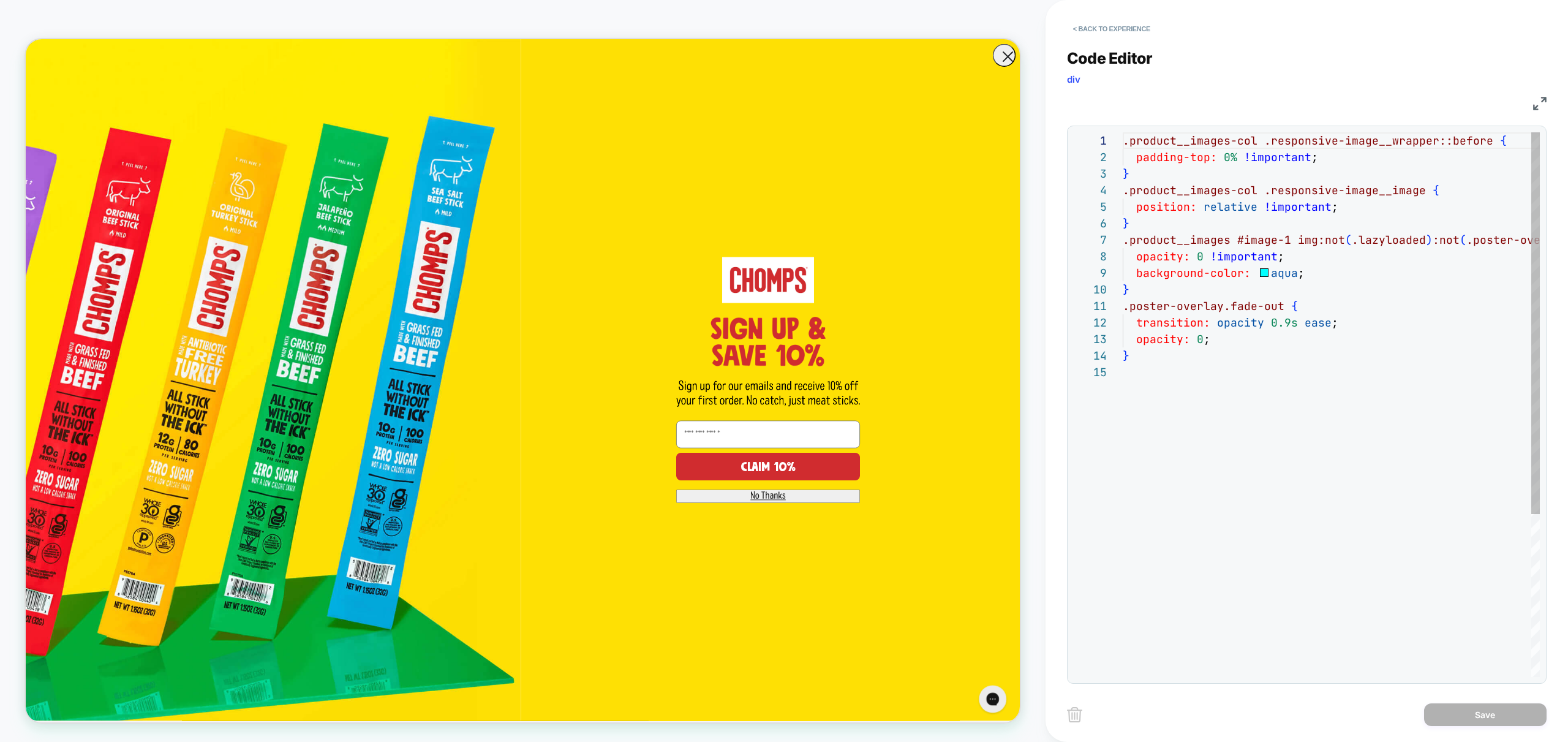
scroll to position [165, 0]
click at [1105, 27] on button "< Back to experience" at bounding box center [1112, 29] width 89 height 20
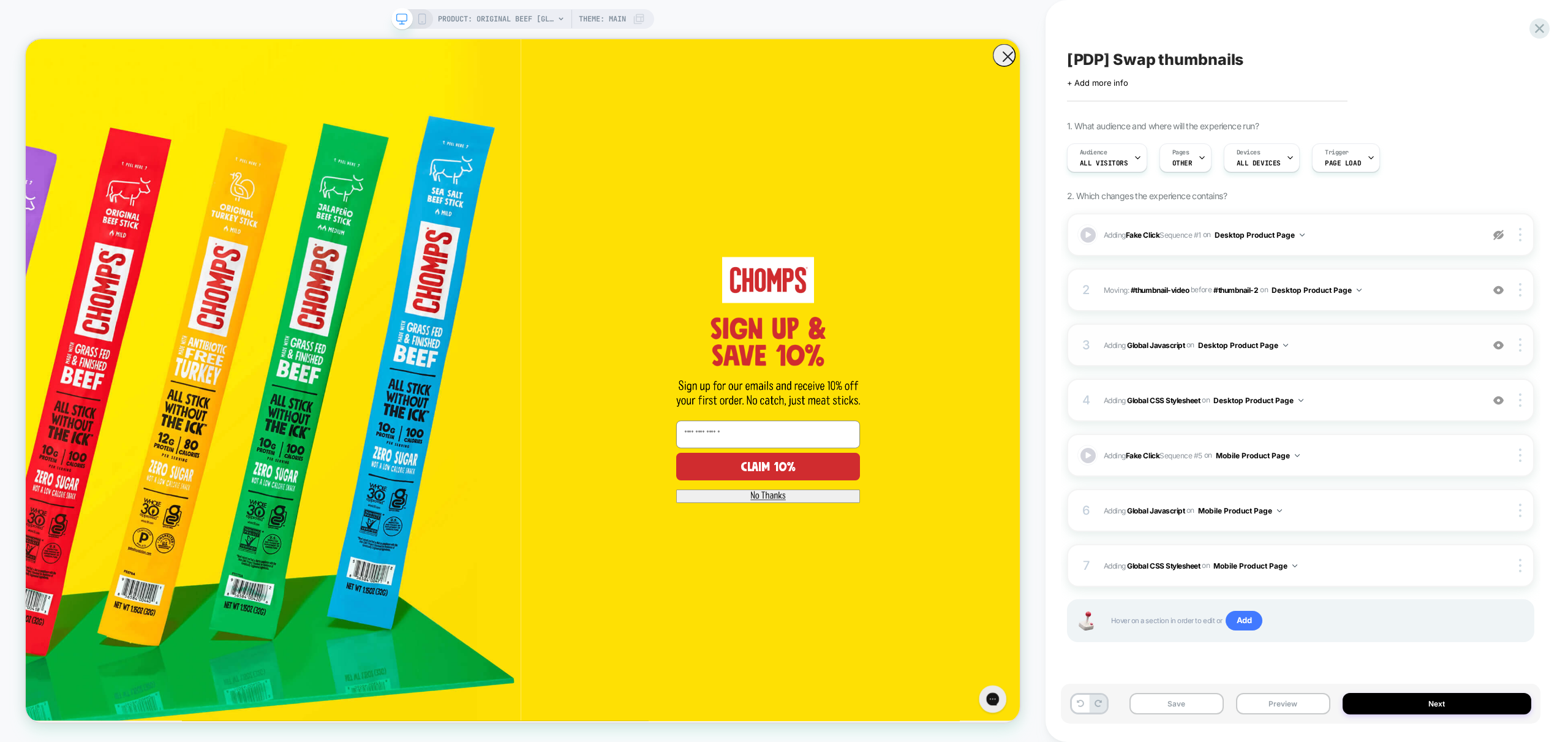
click at [1365, 347] on span "Adding Global Javascript on Desktop Product Page" at bounding box center [1290, 346] width 373 height 15
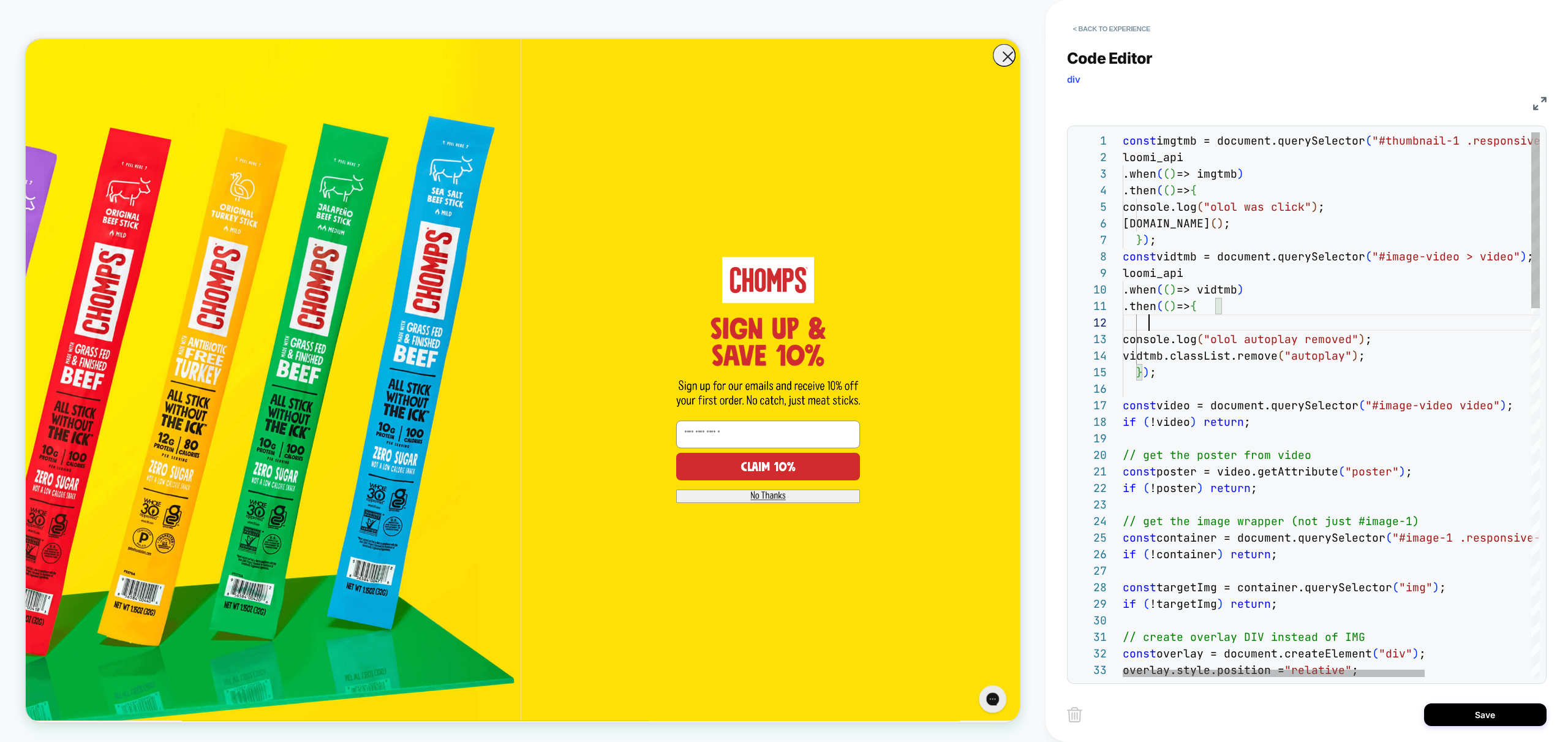
scroll to position [33, 0]
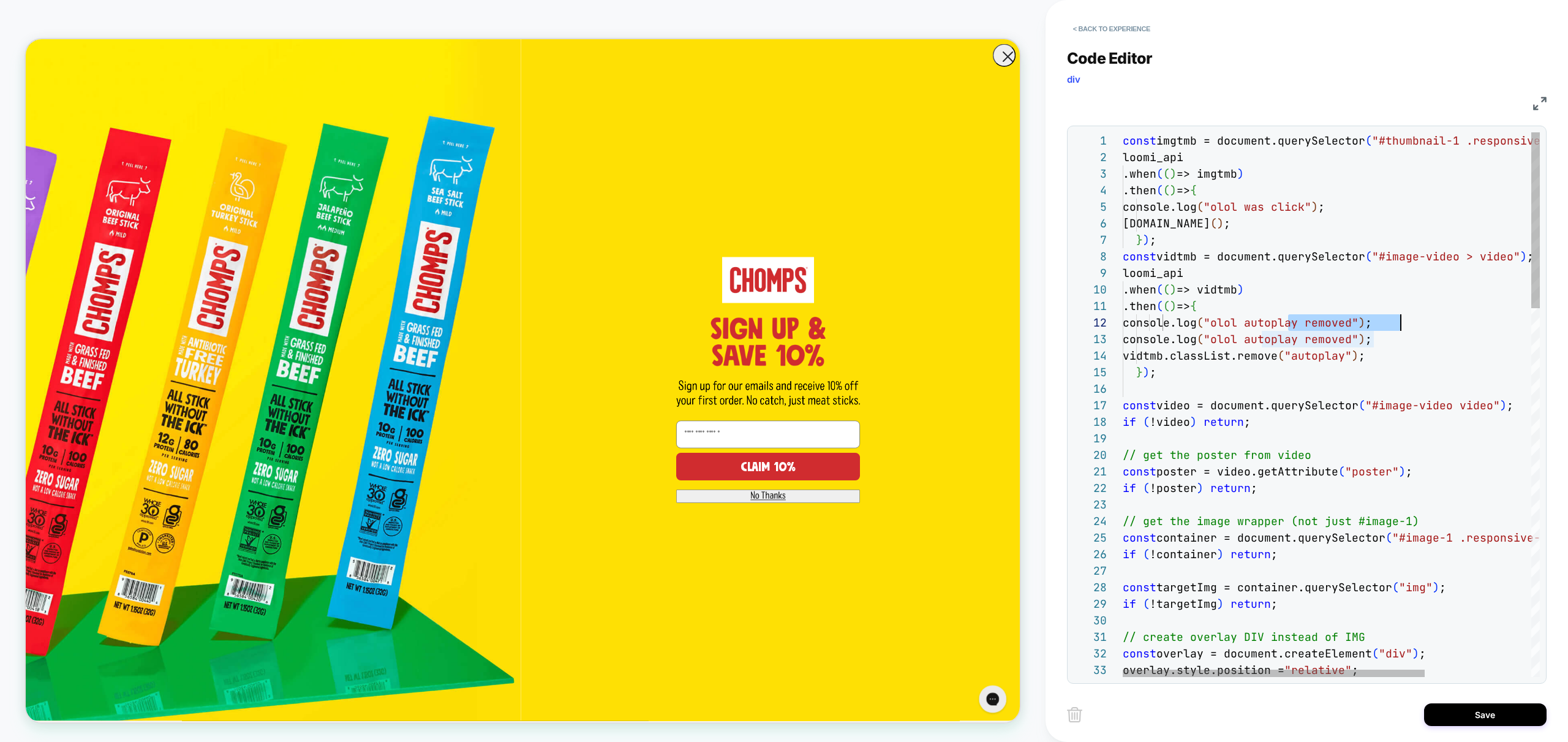
drag, startPoint x: 1339, startPoint y: 322, endPoint x: 1400, endPoint y: 321, distance: 61.0
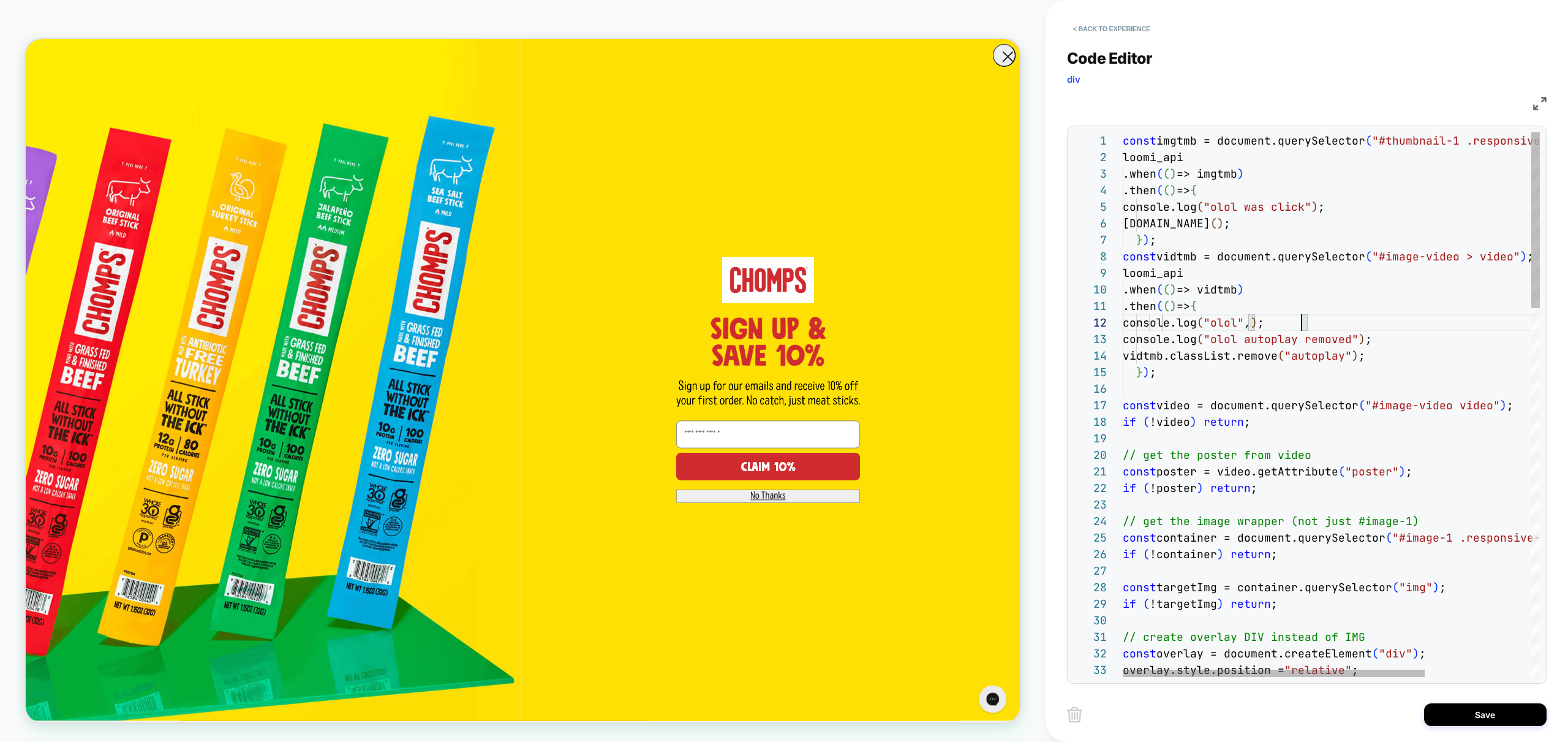
scroll to position [17, 179]
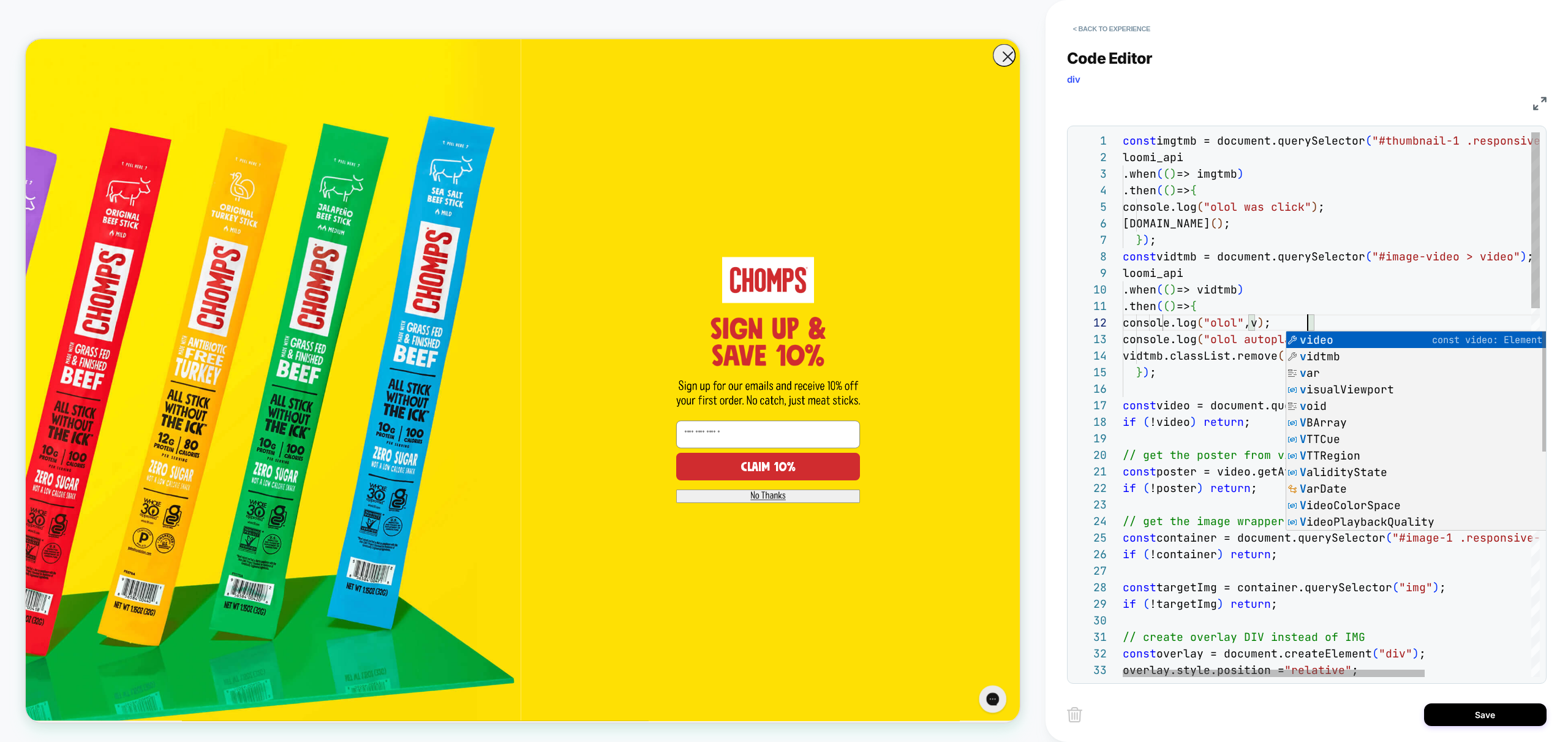
scroll to position [17, 192]
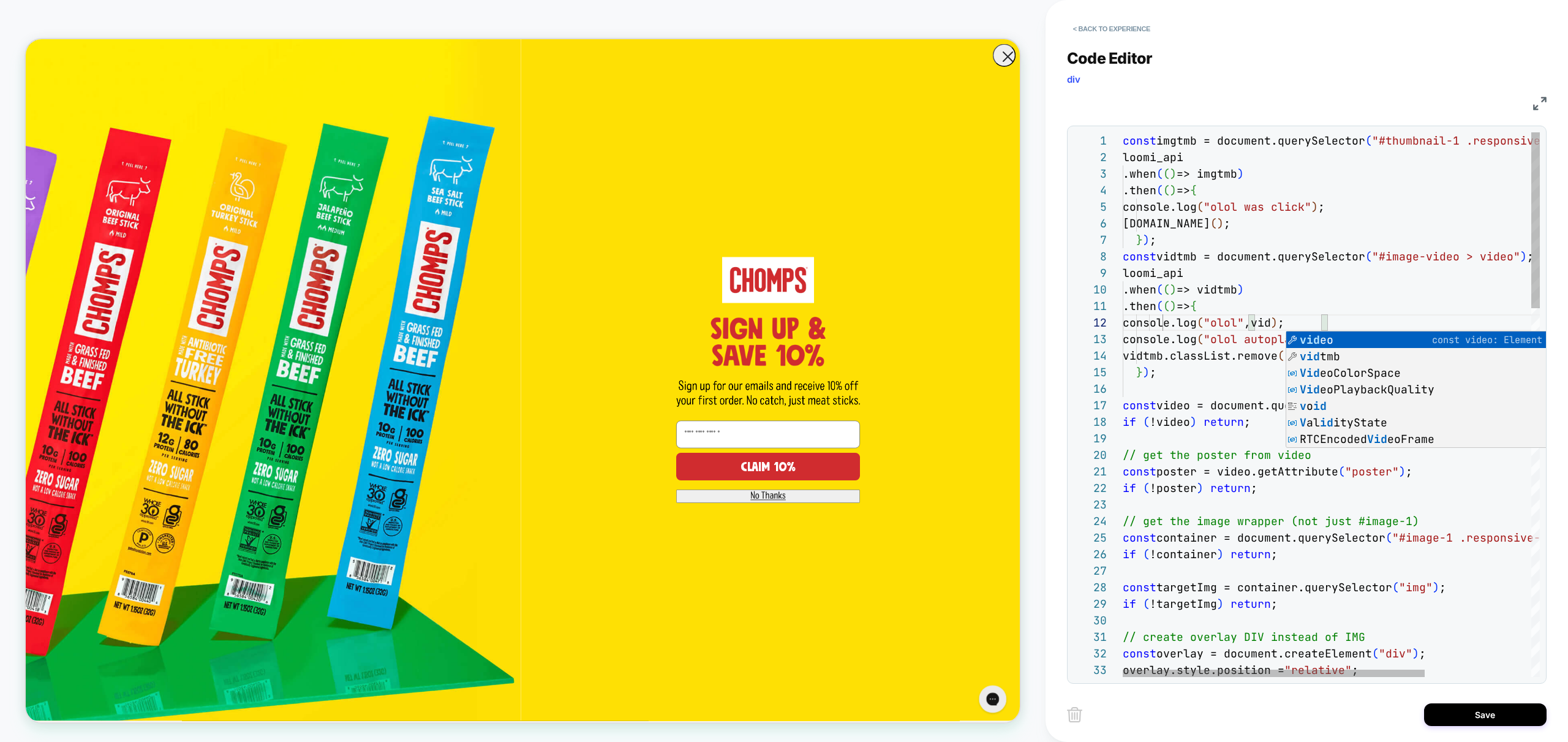
scroll to position [17, 218]
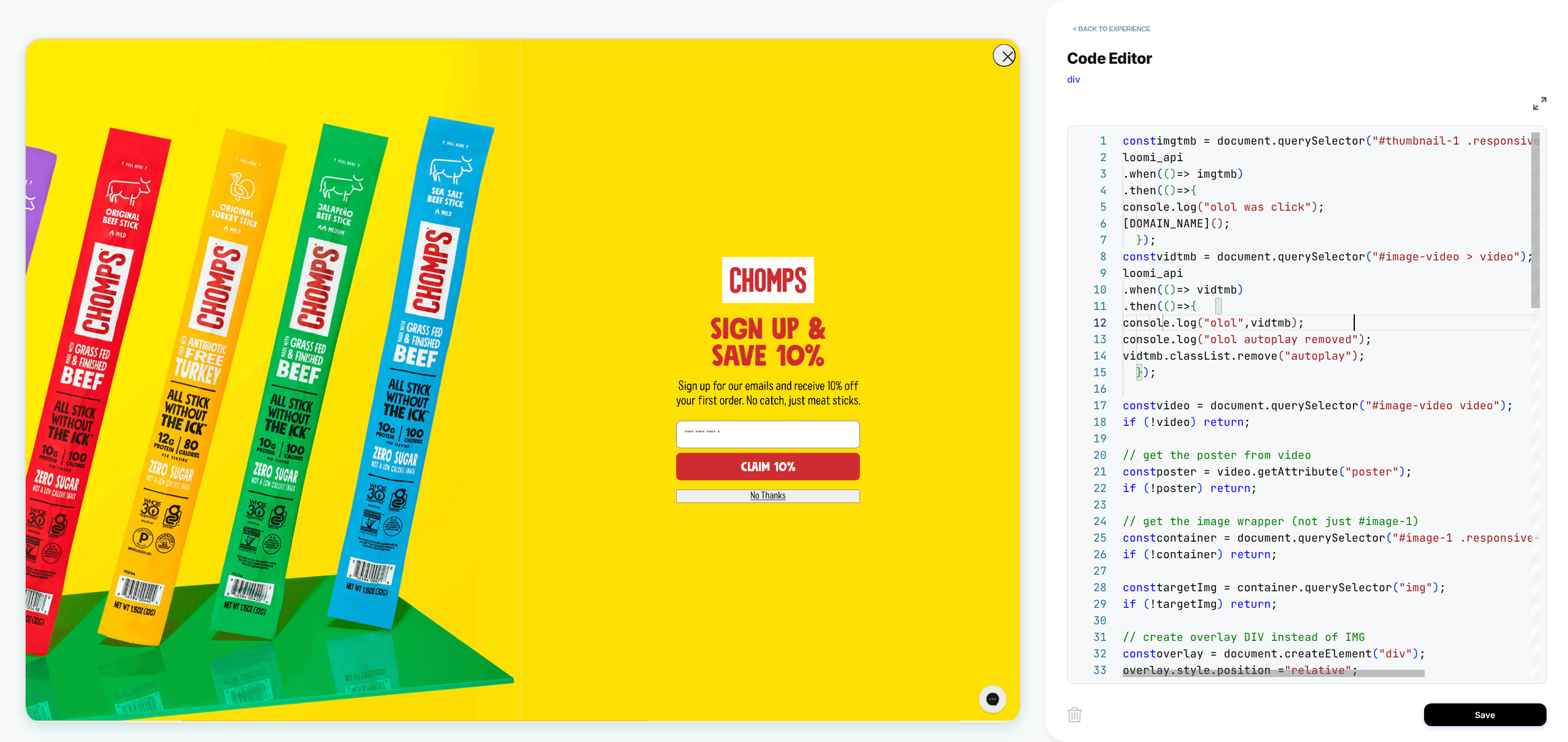
scroll to position [17, 0]
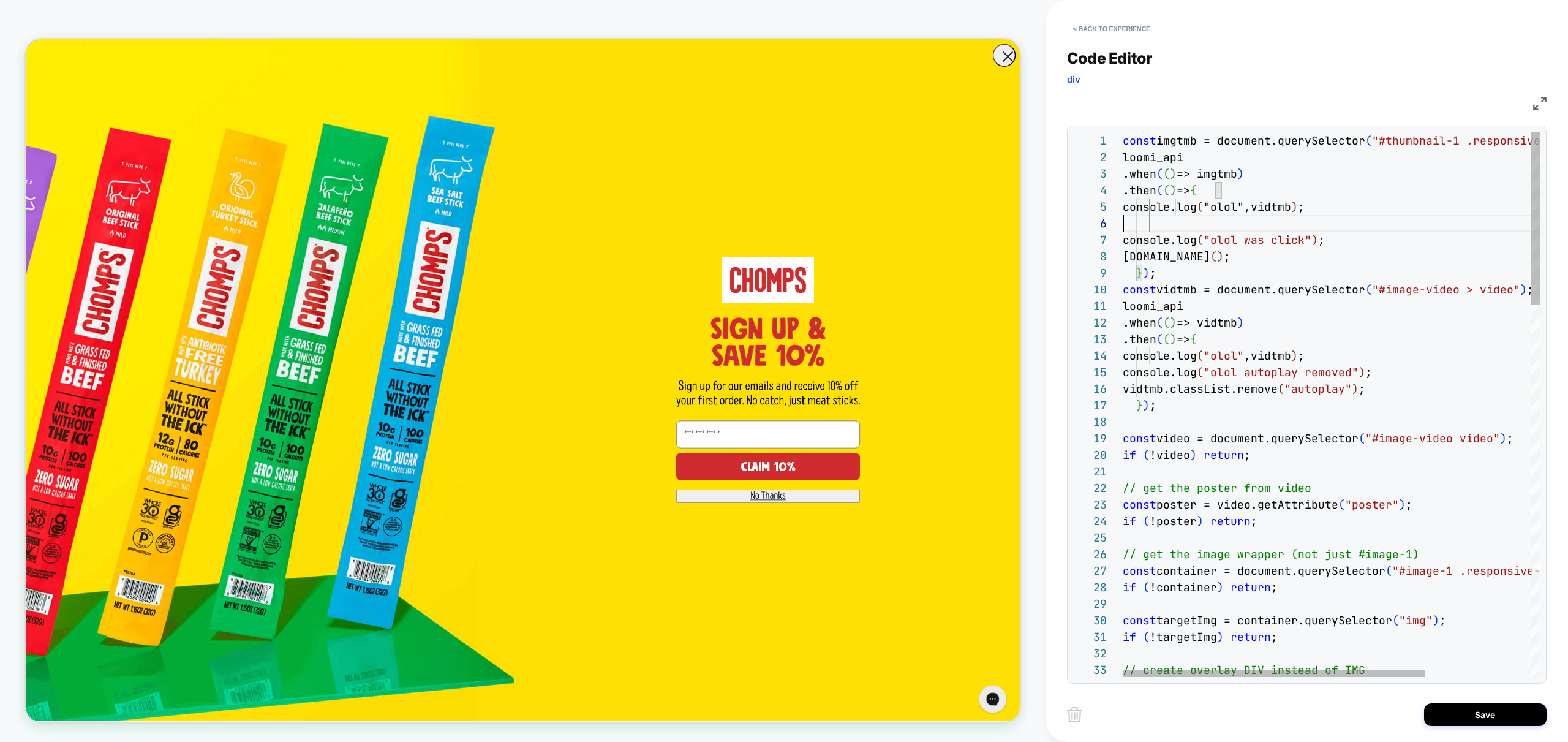
scroll to position [82, 0]
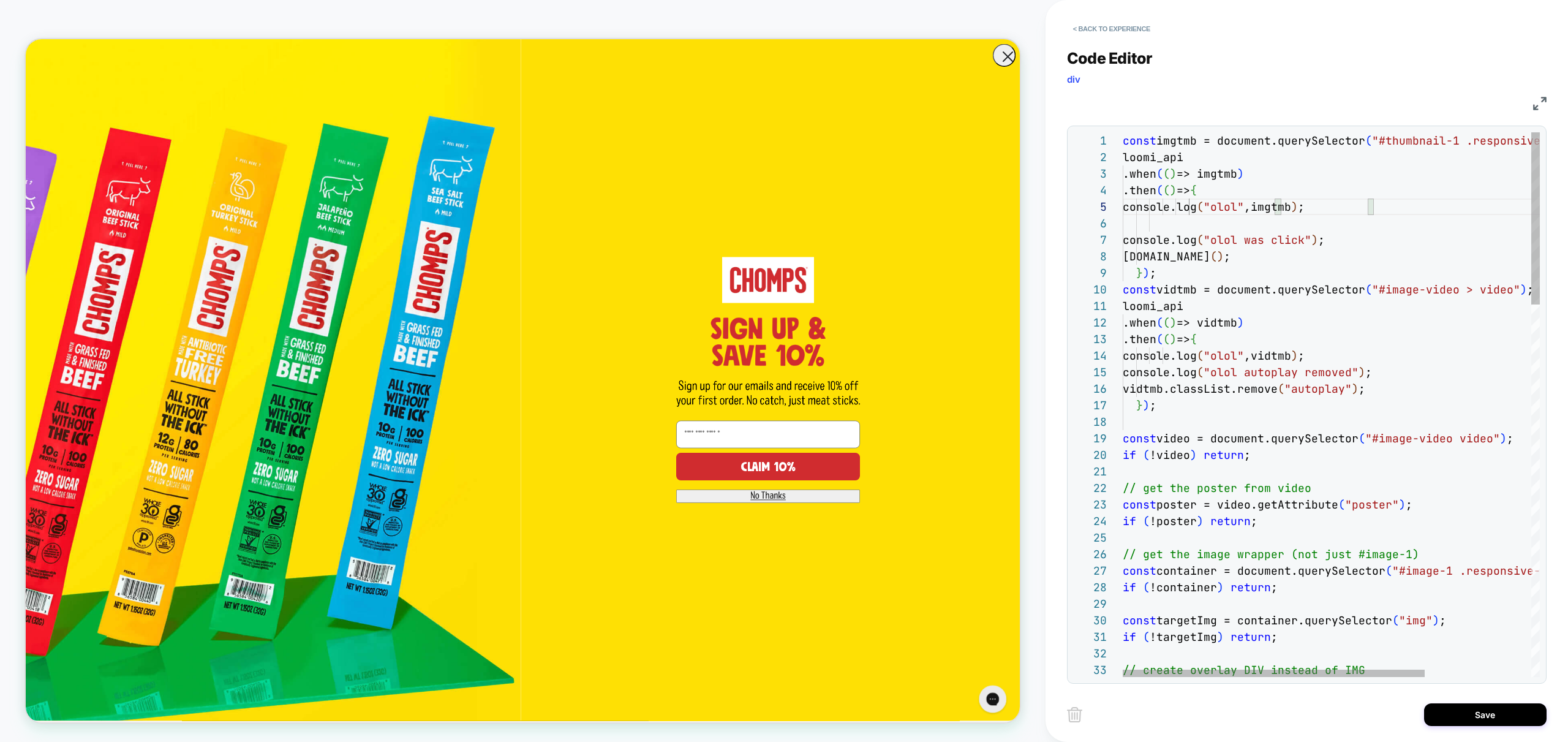
scroll to position [99, 185]
type textarea "**********"
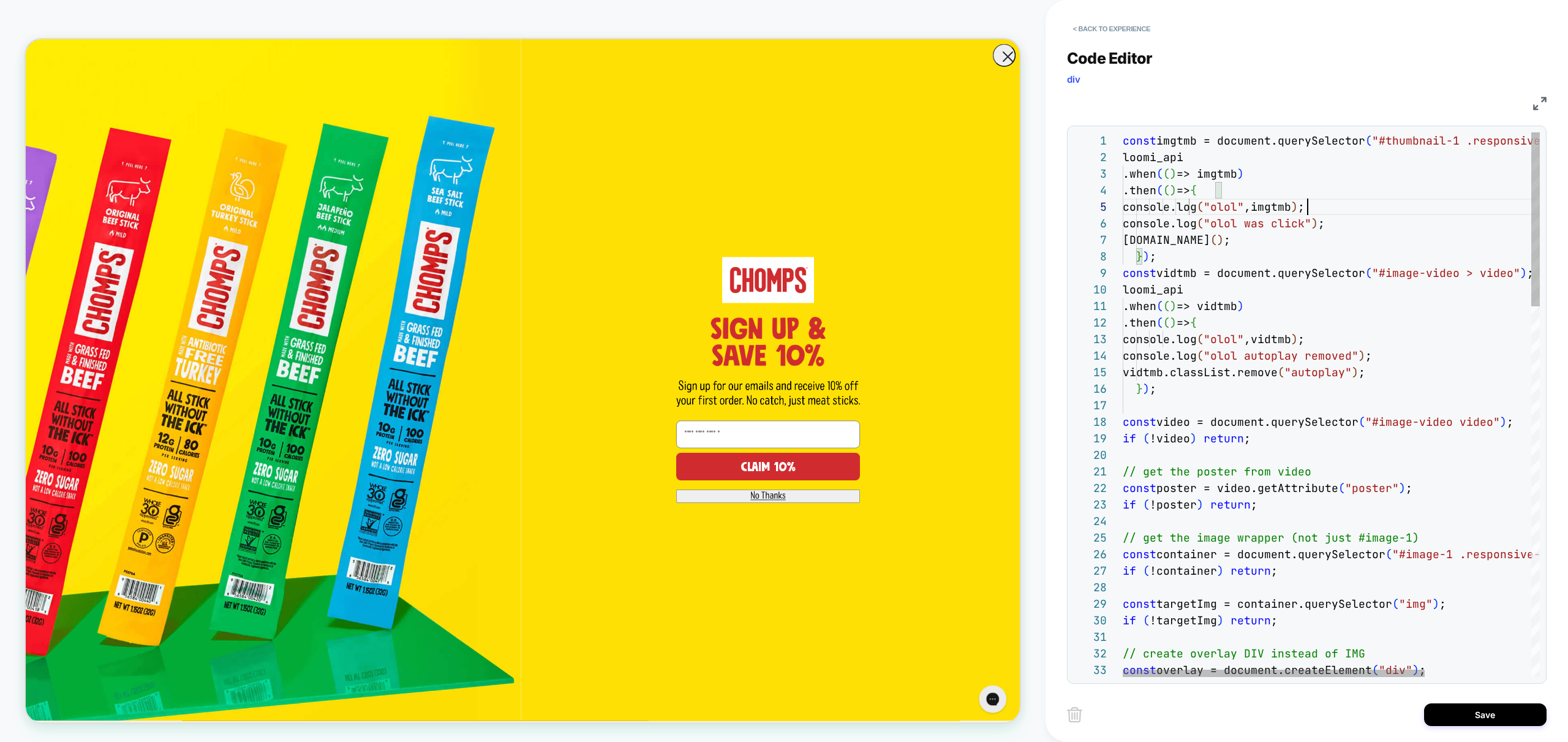
click at [1481, 712] on button "Save" at bounding box center [1486, 715] width 123 height 22
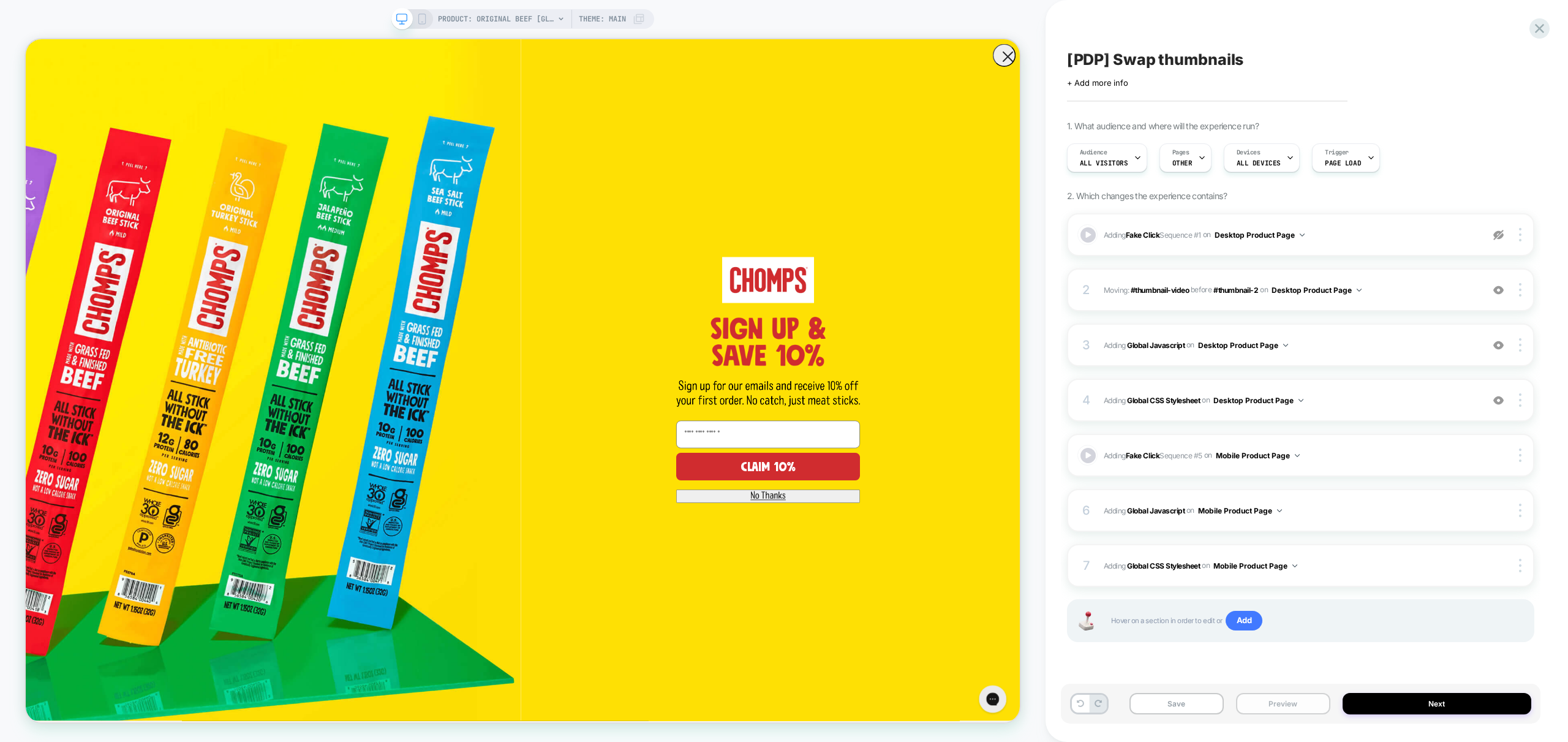
drag, startPoint x: 1283, startPoint y: 704, endPoint x: 1291, endPoint y: 707, distance: 8.5
click at [1283, 704] on button "Preview" at bounding box center [1283, 704] width 94 height 22
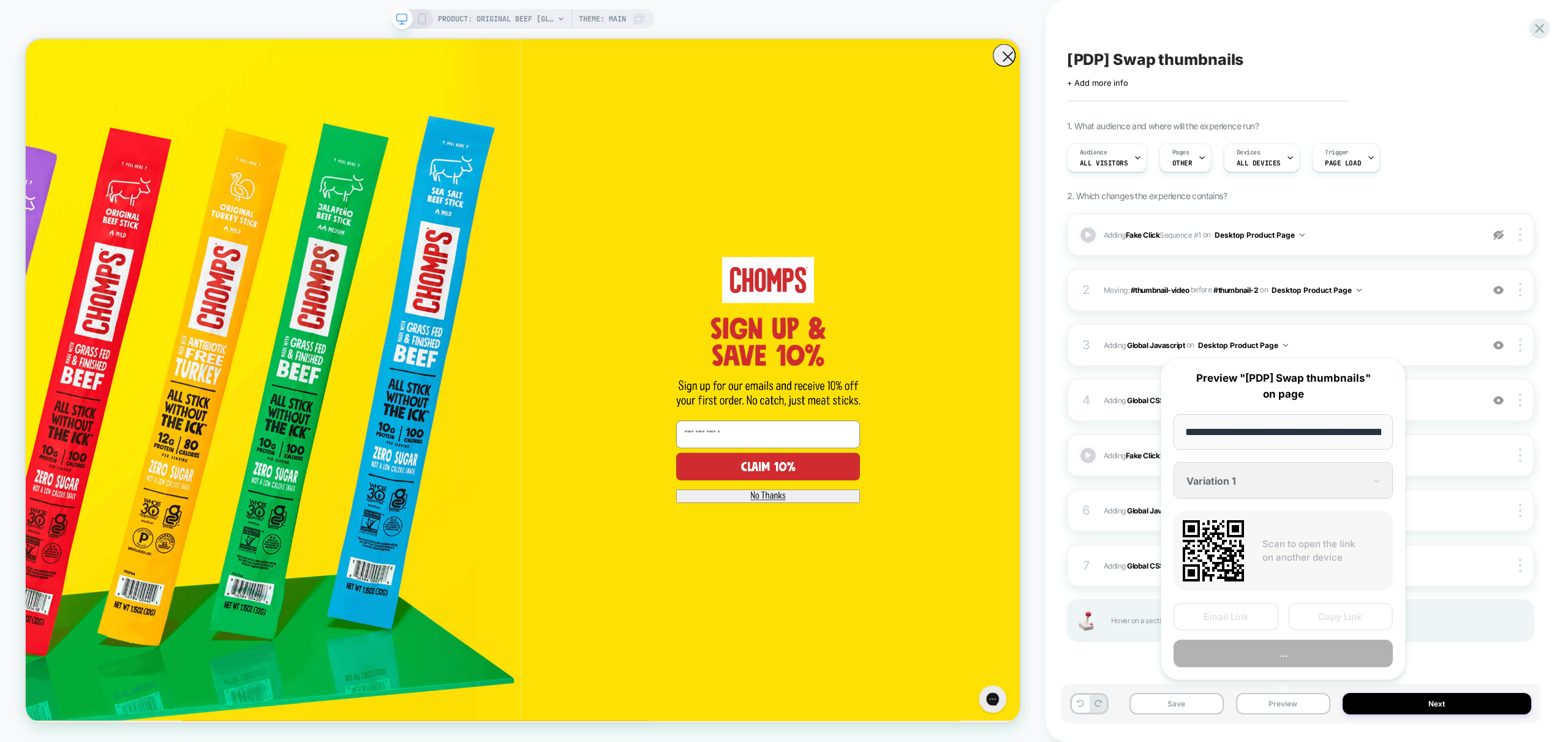
scroll to position [0, 253]
click at [1299, 658] on button "Preview" at bounding box center [1283, 653] width 219 height 27
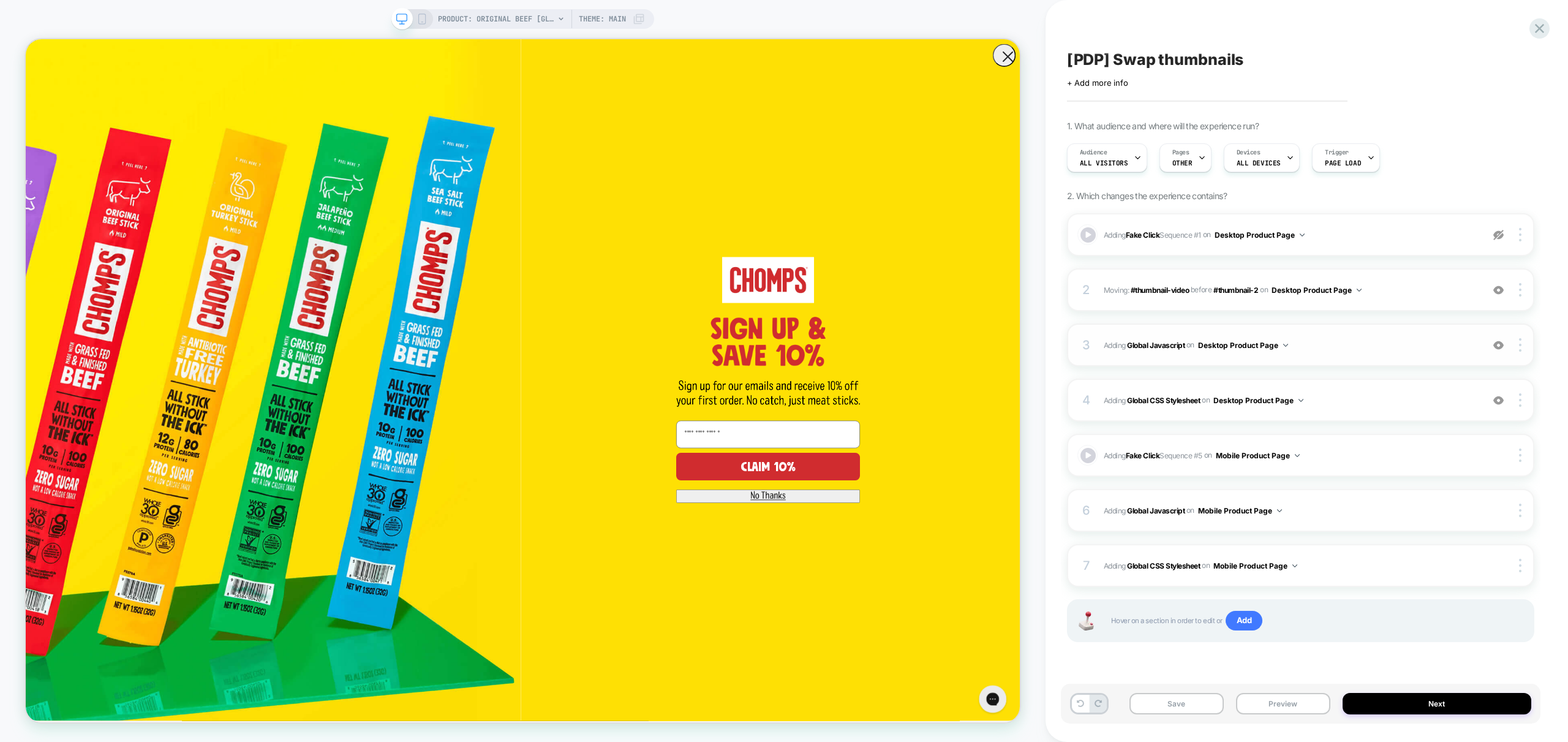
click at [1348, 349] on span "Adding Global Javascript on Desktop Product Page" at bounding box center [1290, 346] width 373 height 15
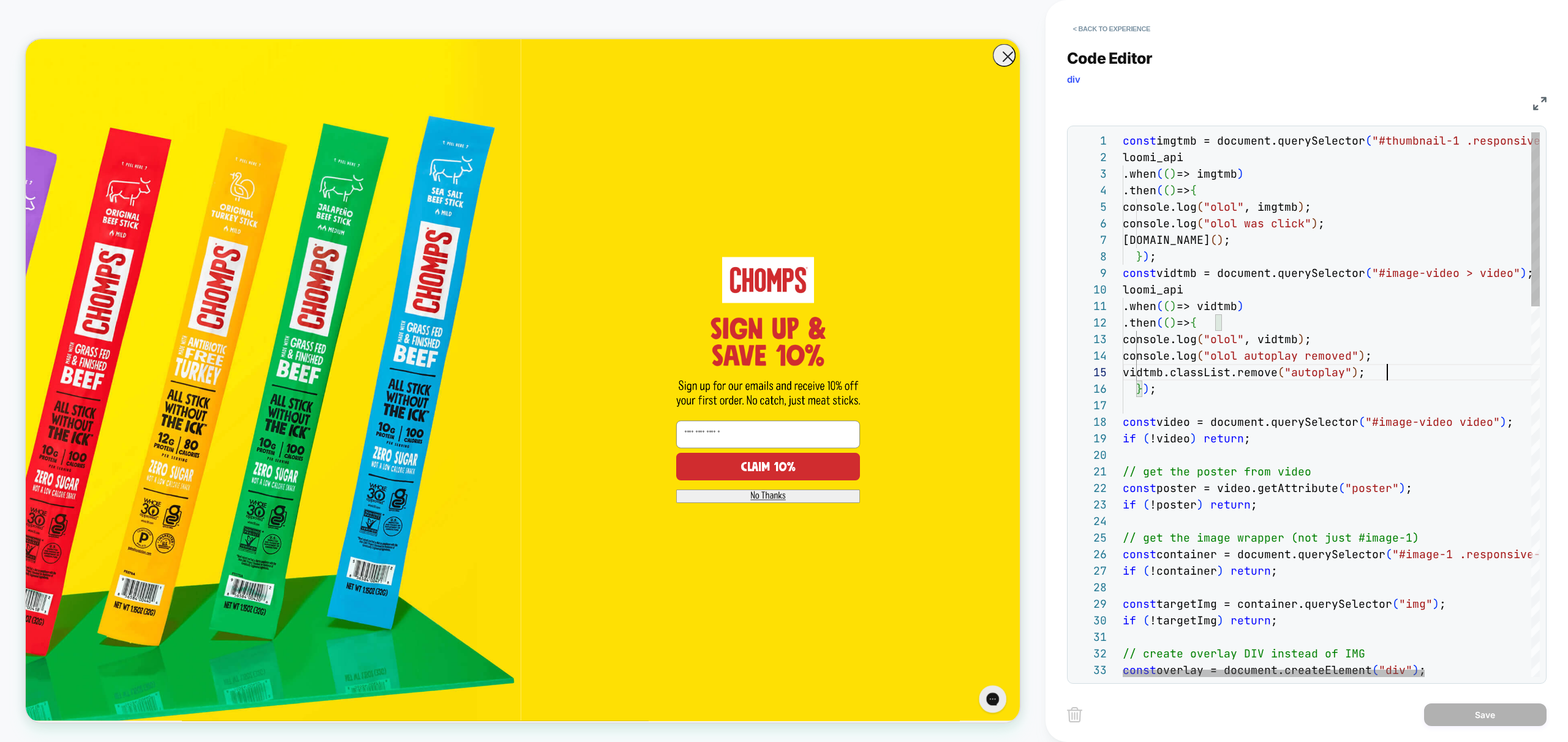
scroll to position [66, 264]
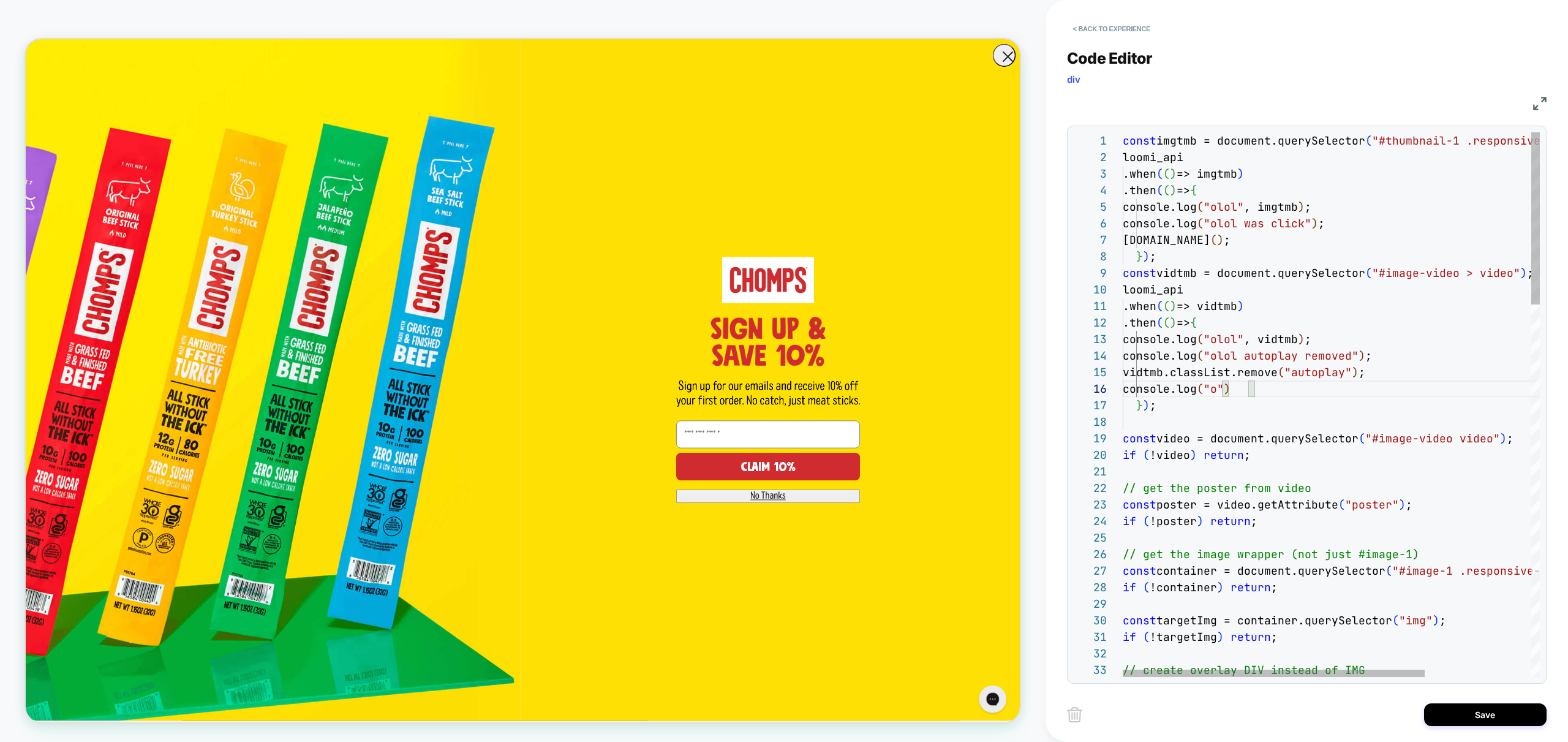
scroll to position [82, 119]
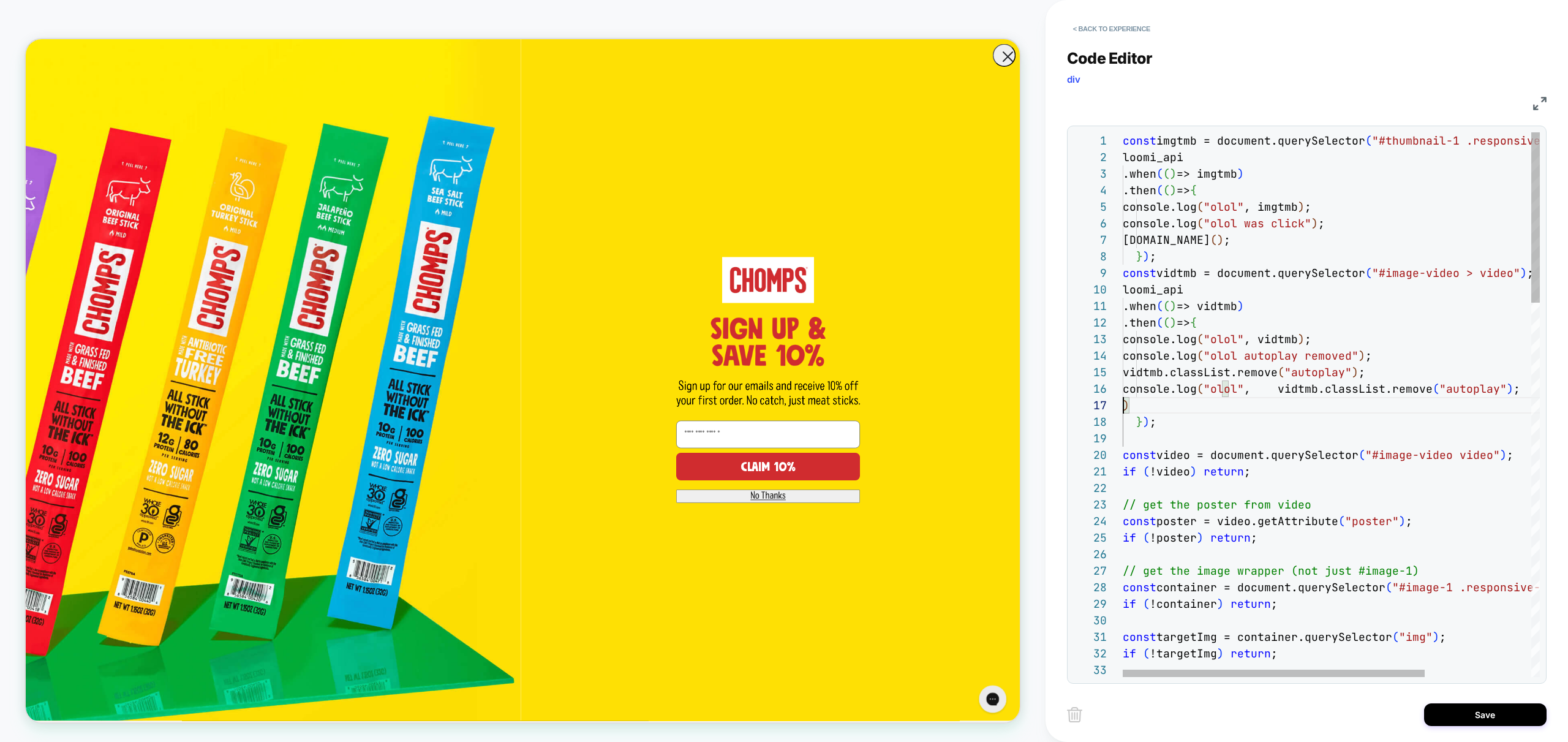
scroll to position [99, 0]
drag, startPoint x: 1493, startPoint y: 388, endPoint x: 1417, endPoint y: 389, distance: 76.0
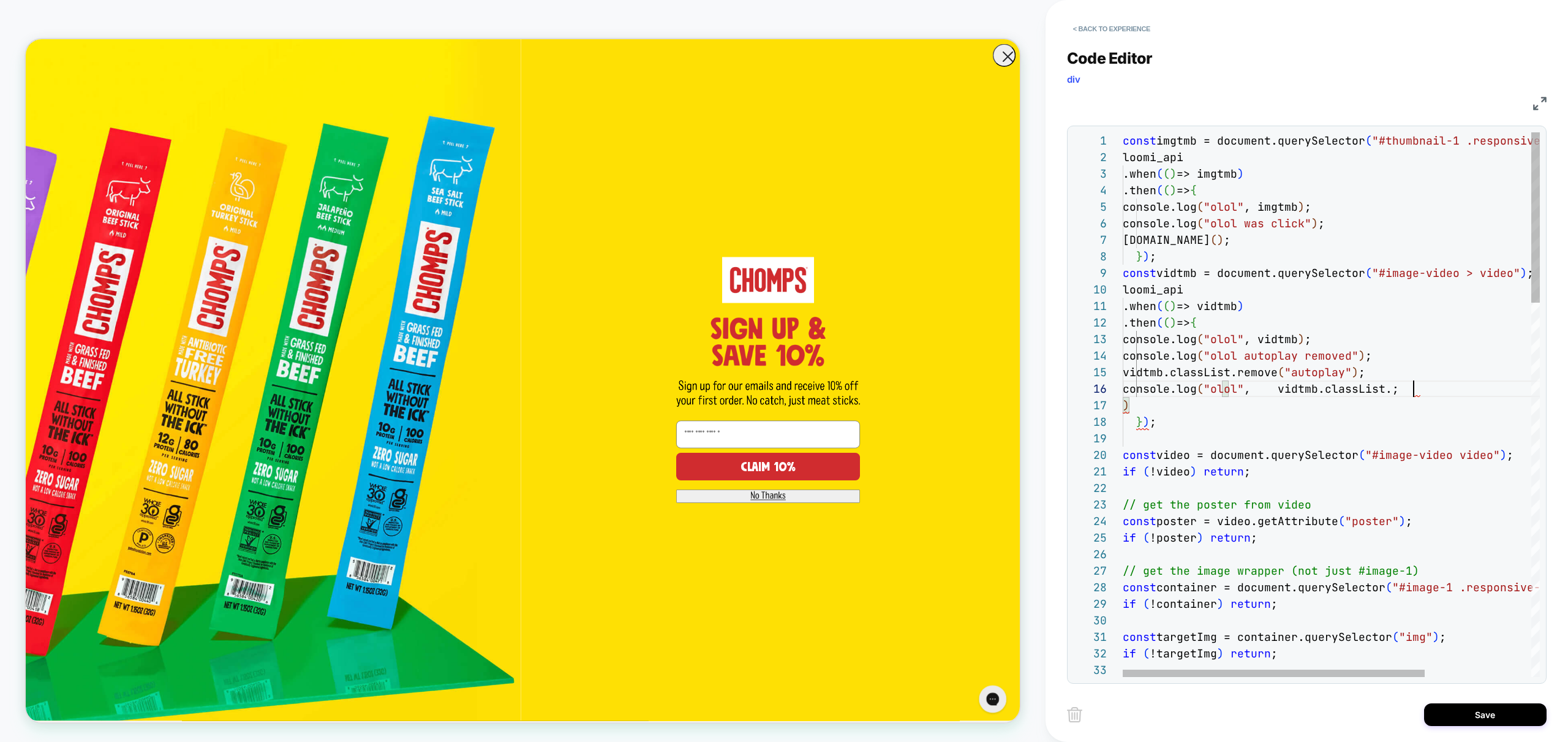
scroll to position [82, 284]
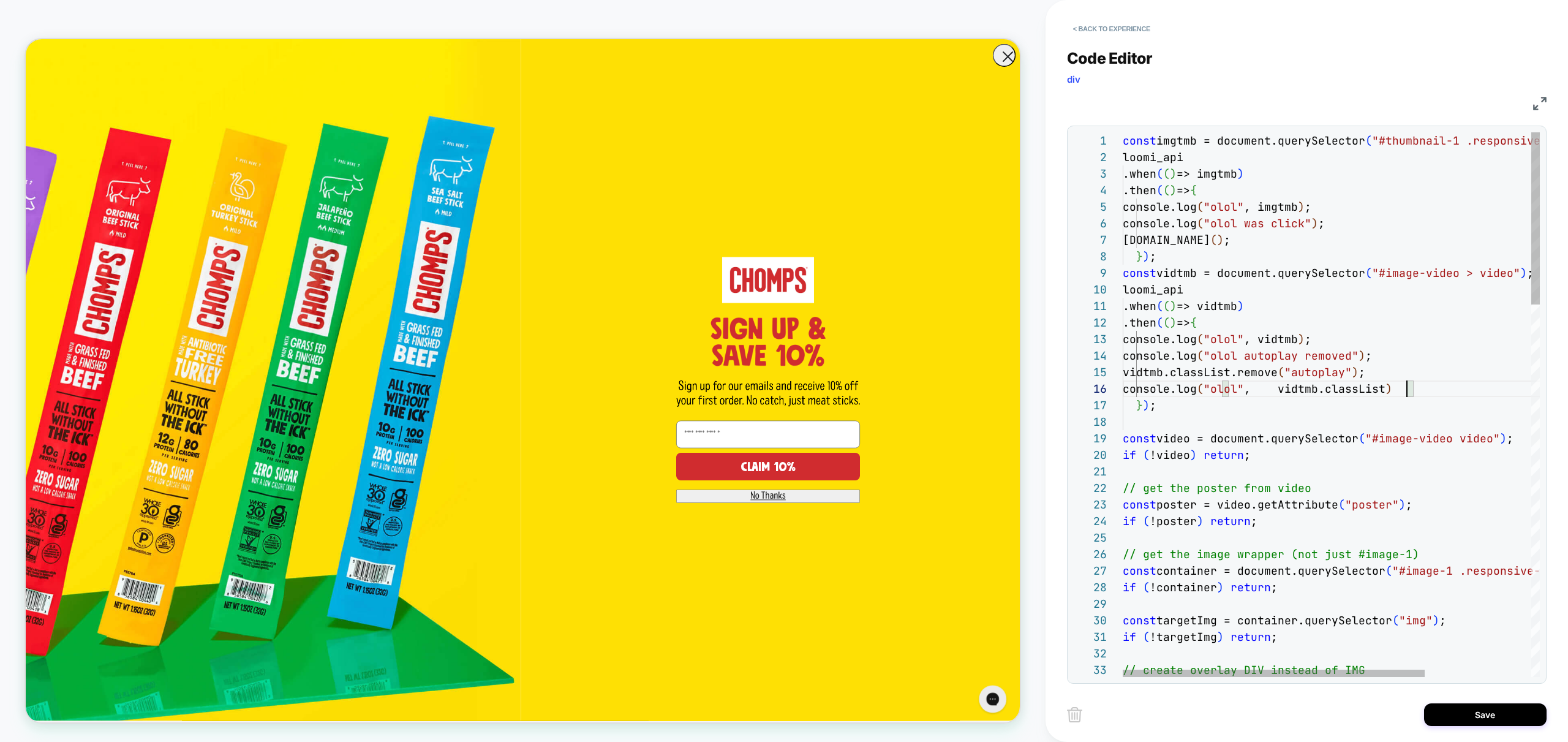
type textarea "**********"
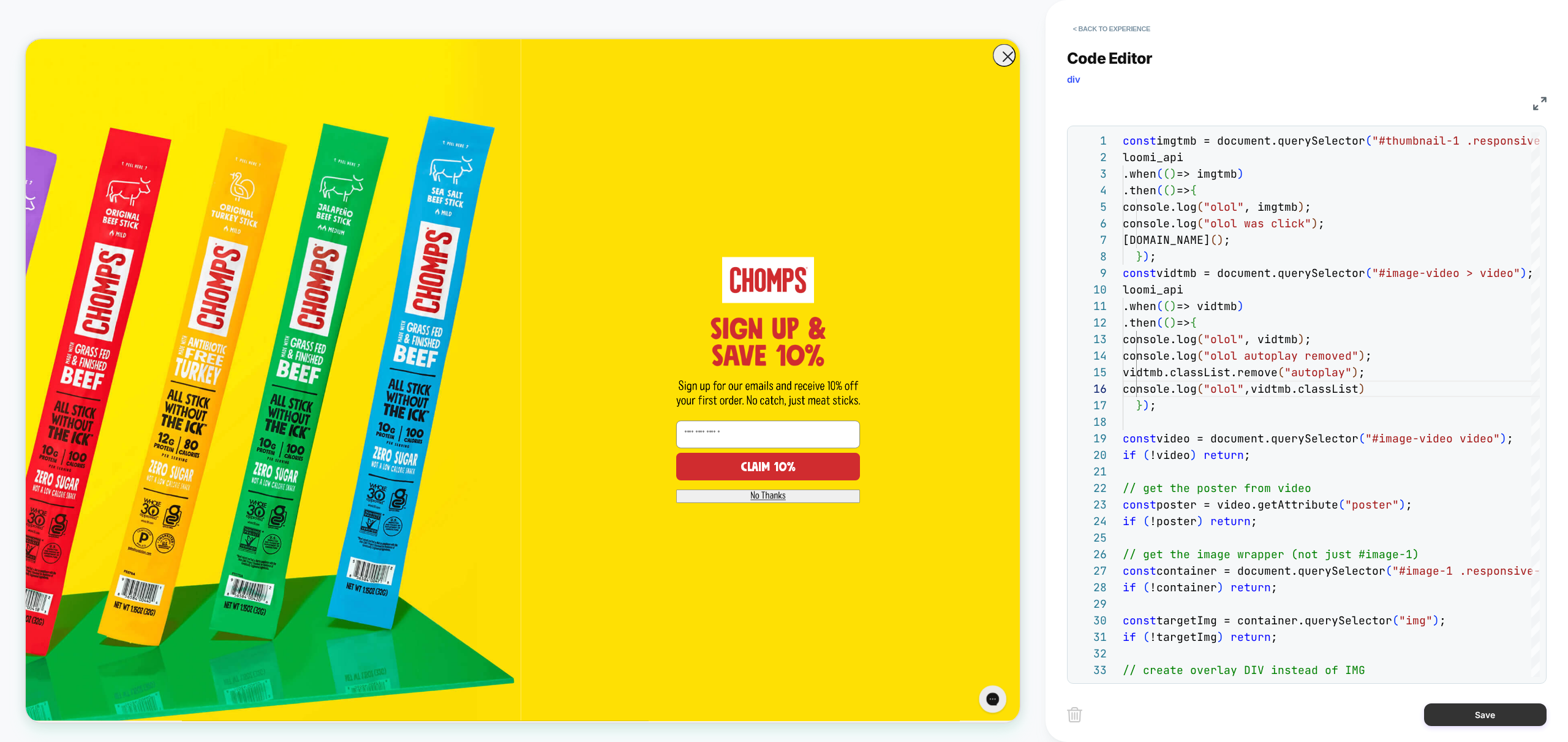
click at [1500, 722] on button "Save" at bounding box center [1486, 715] width 123 height 22
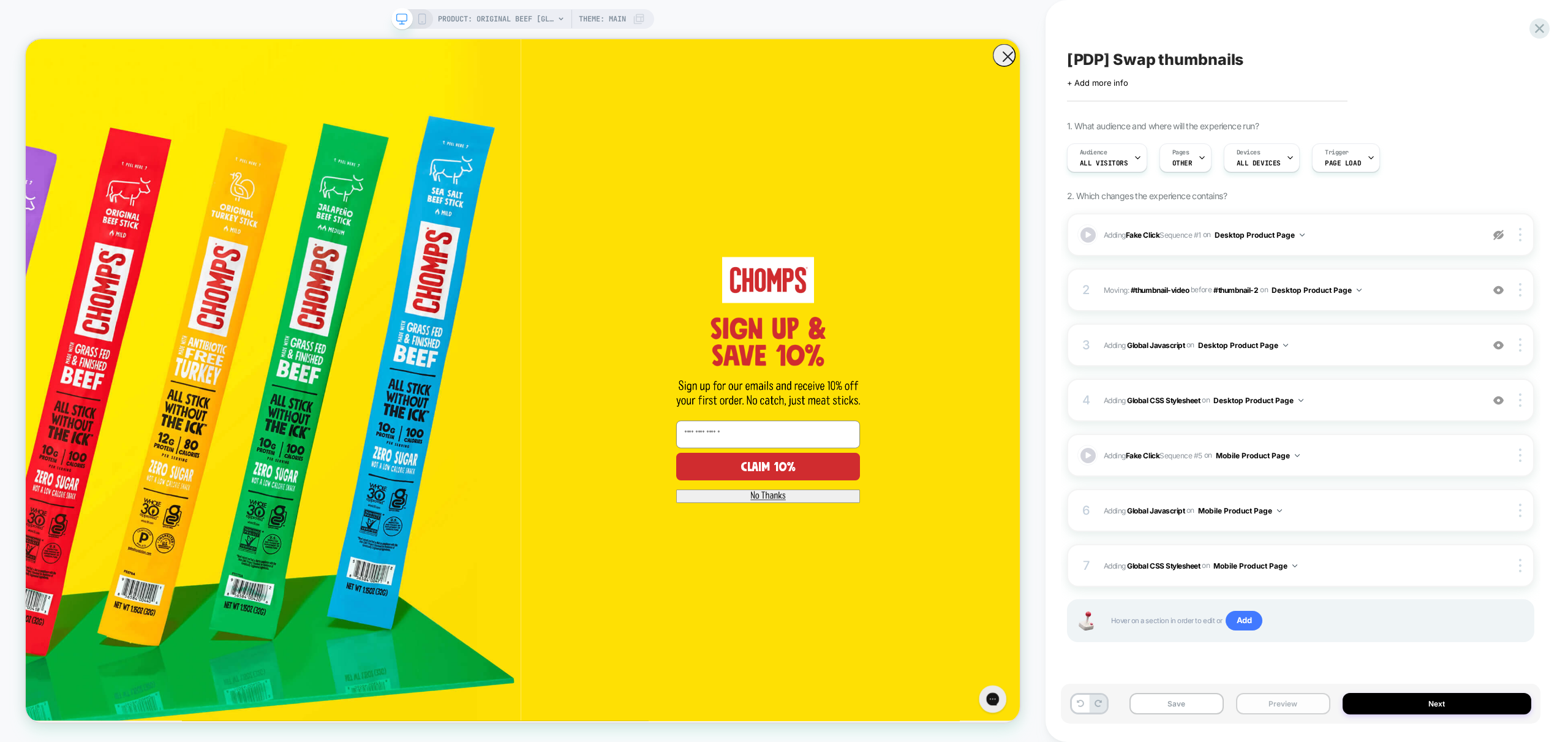
click at [1292, 702] on button "Preview" at bounding box center [1283, 704] width 94 height 22
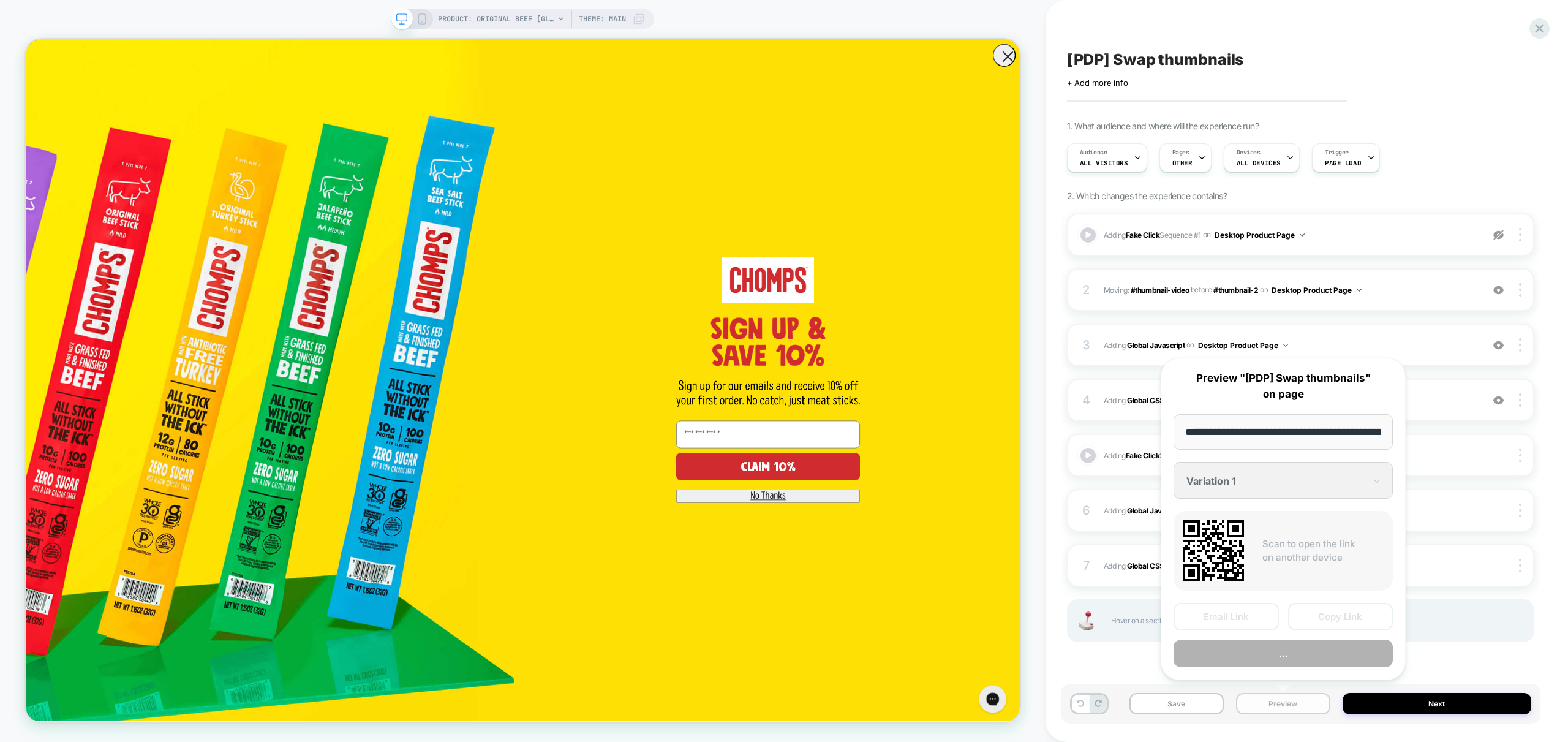
scroll to position [0, 253]
click at [1288, 653] on button "Preview" at bounding box center [1283, 653] width 219 height 27
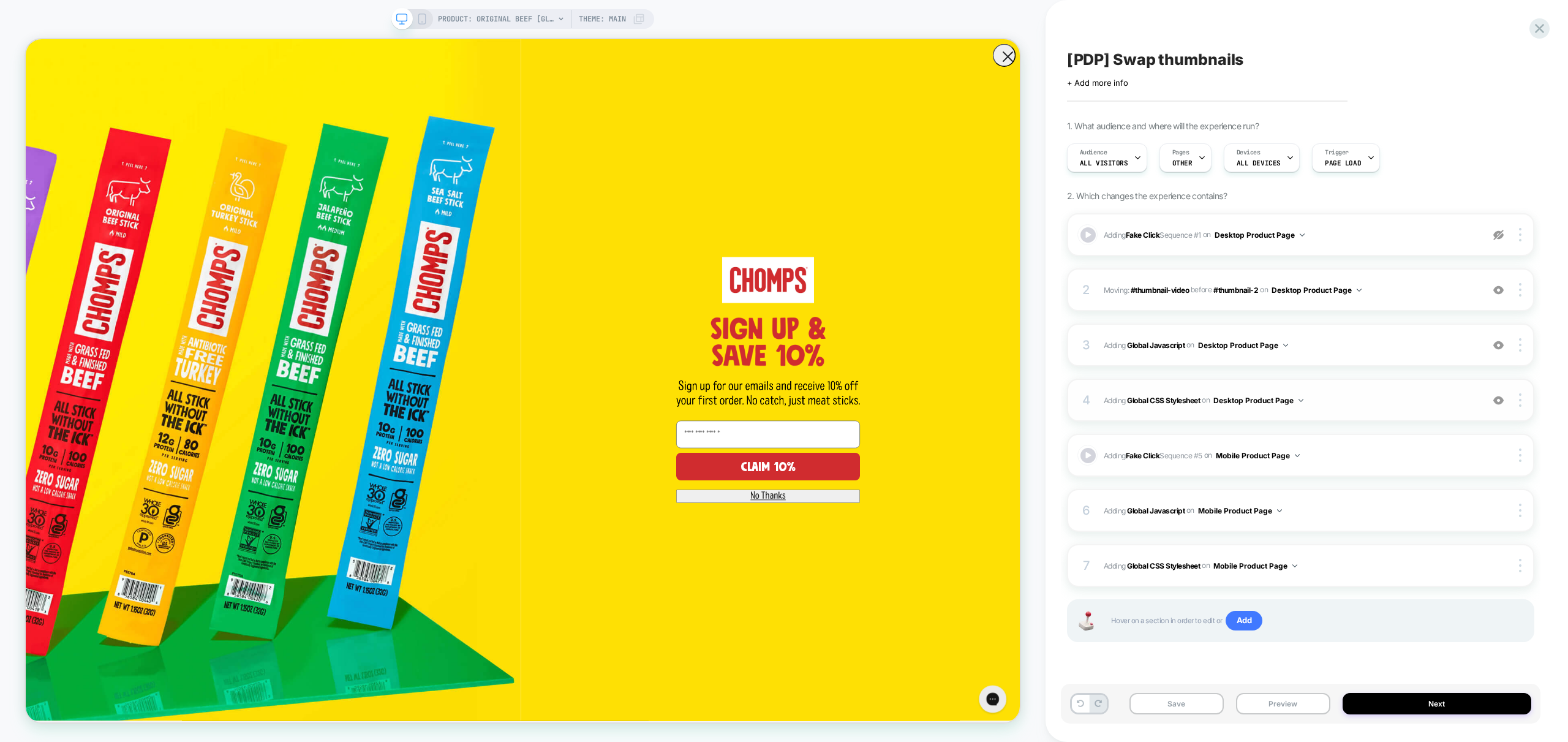
click at [1343, 400] on span "Adding Global CSS Stylesheet on Desktop Product Page" at bounding box center [1290, 401] width 373 height 15
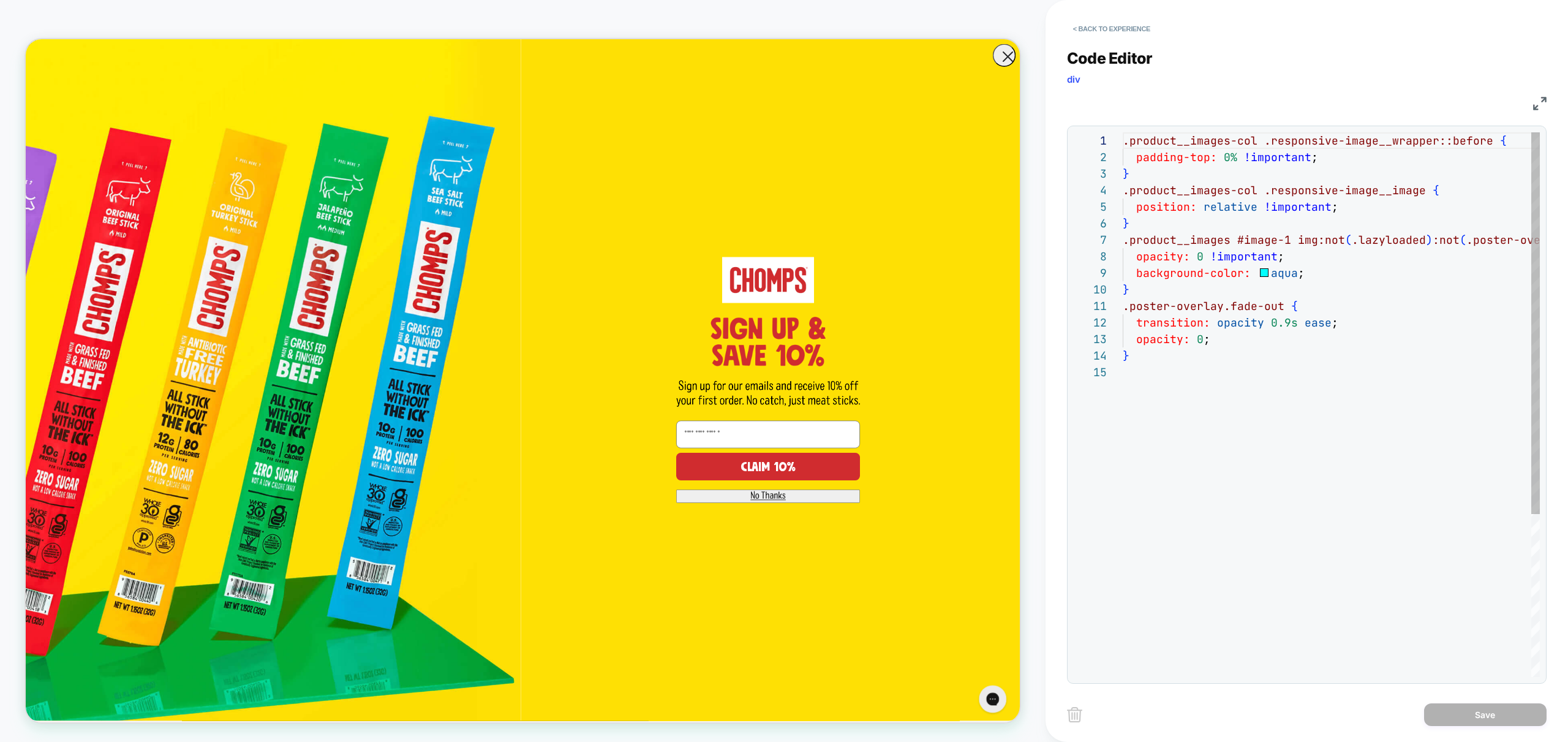
scroll to position [165, 0]
click at [1123, 35] on button "< Back to experience" at bounding box center [1112, 29] width 89 height 20
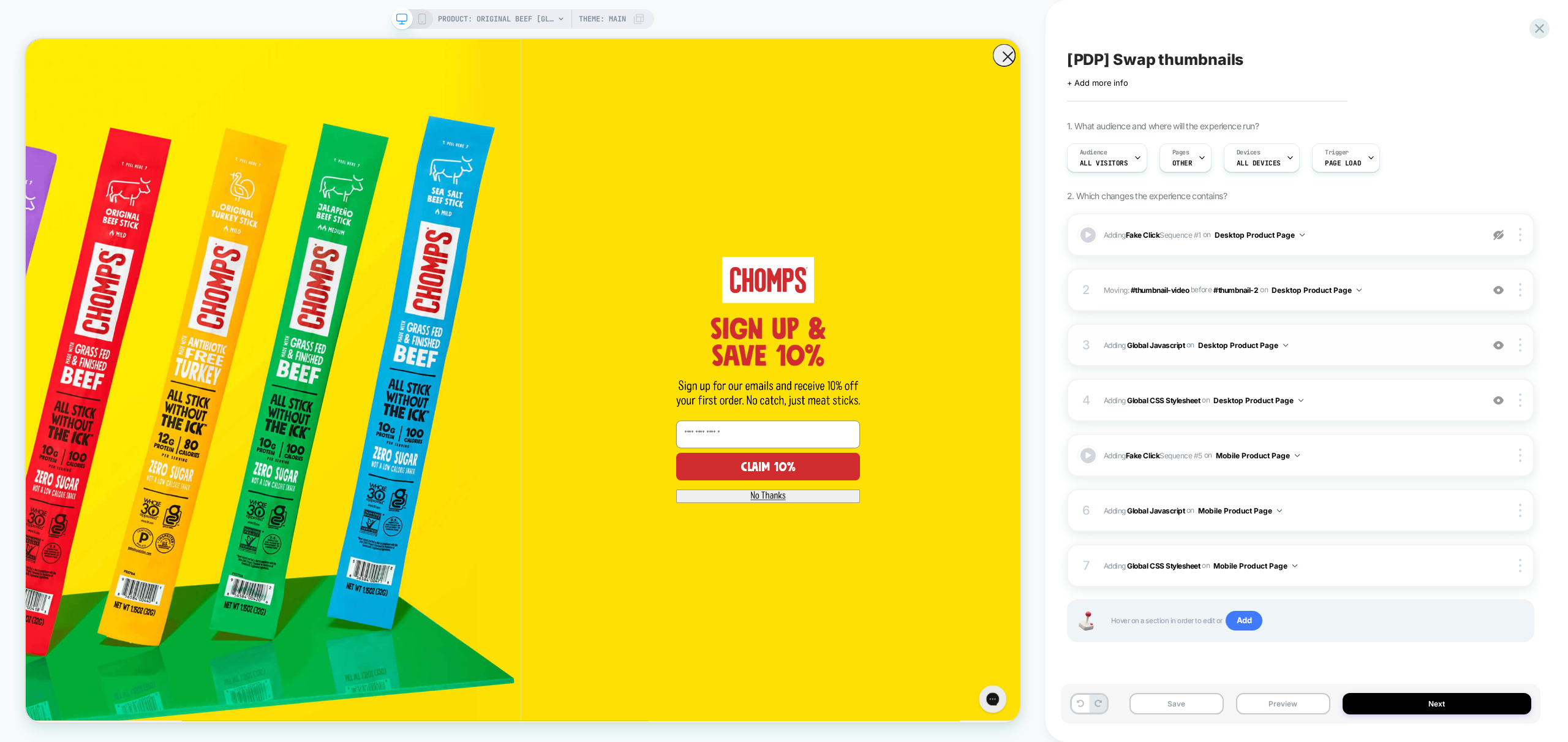
click at [1325, 344] on span "Adding Global Javascript on Desktop Product Page" at bounding box center [1290, 346] width 373 height 15
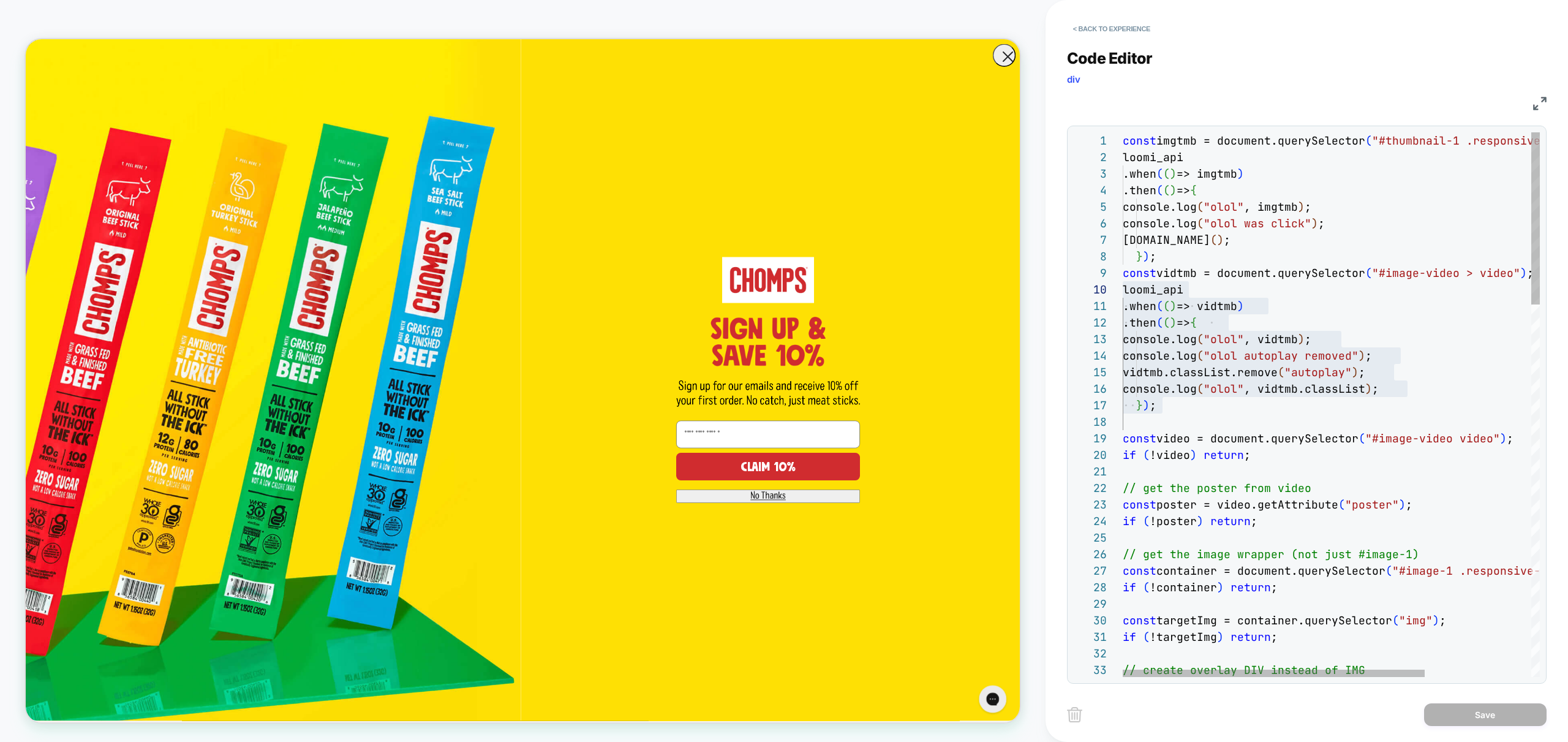
scroll to position [331, 0]
drag, startPoint x: 1219, startPoint y: 413, endPoint x: 1061, endPoint y: 278, distance: 207.8
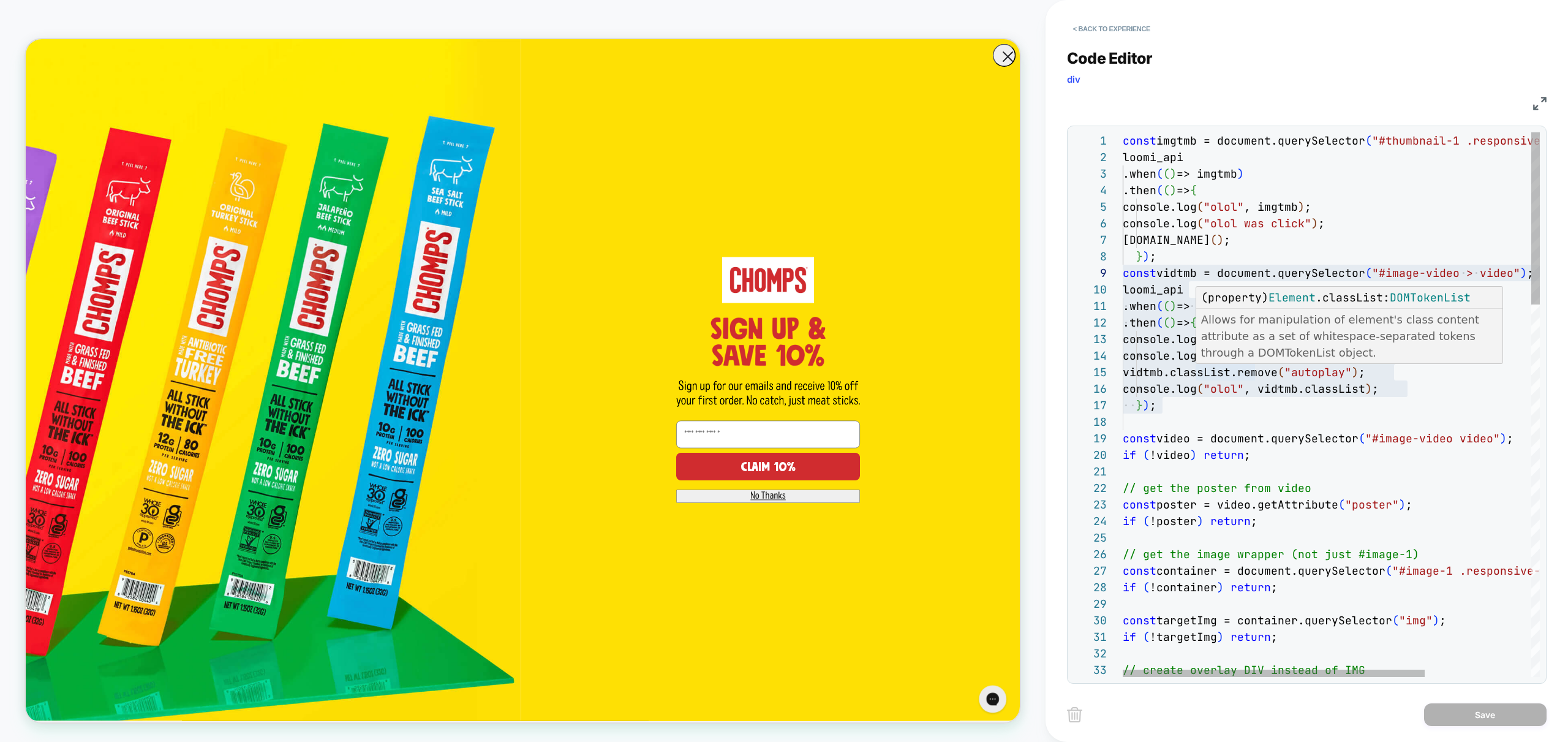
scroll to position [0, 0]
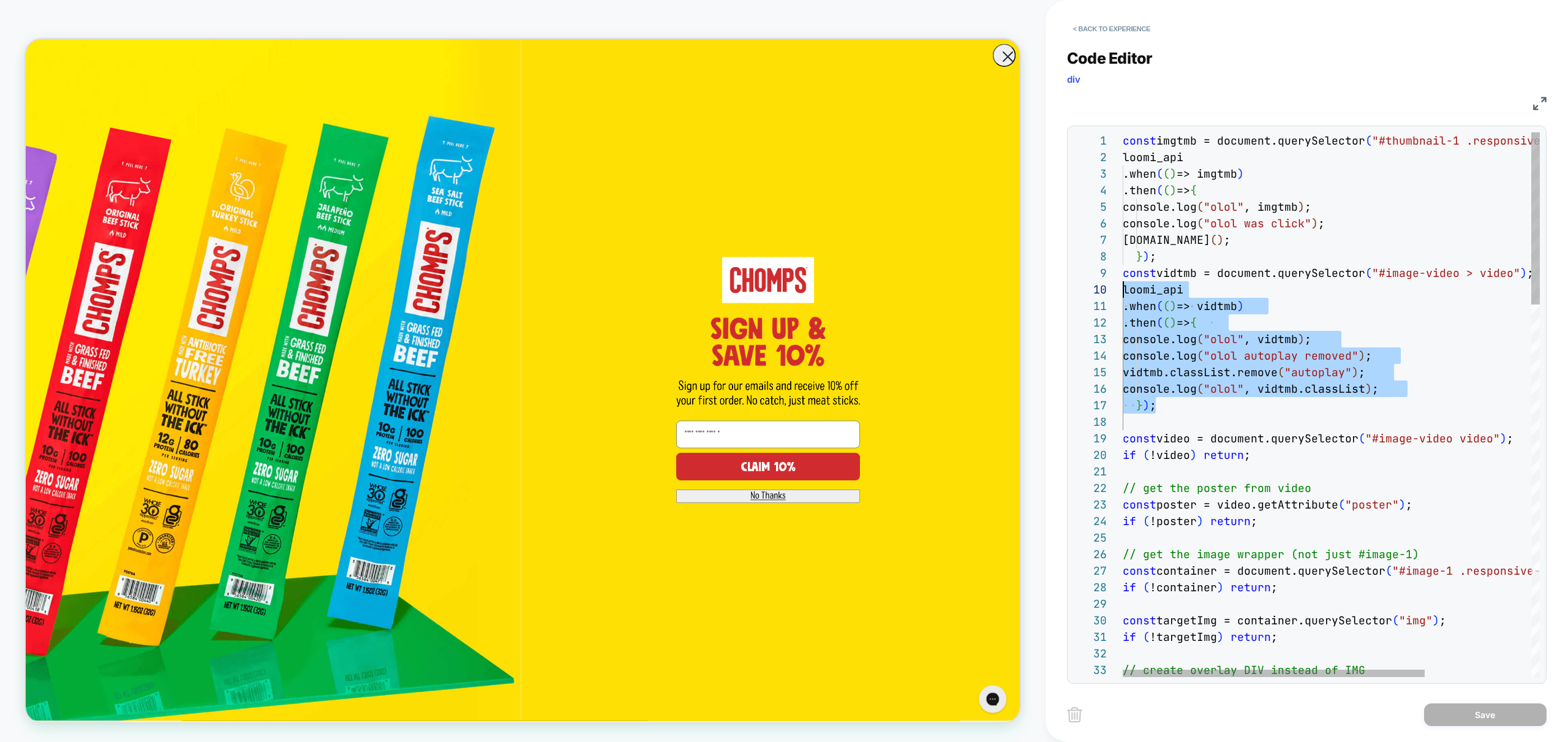
scroll to position [133, 0]
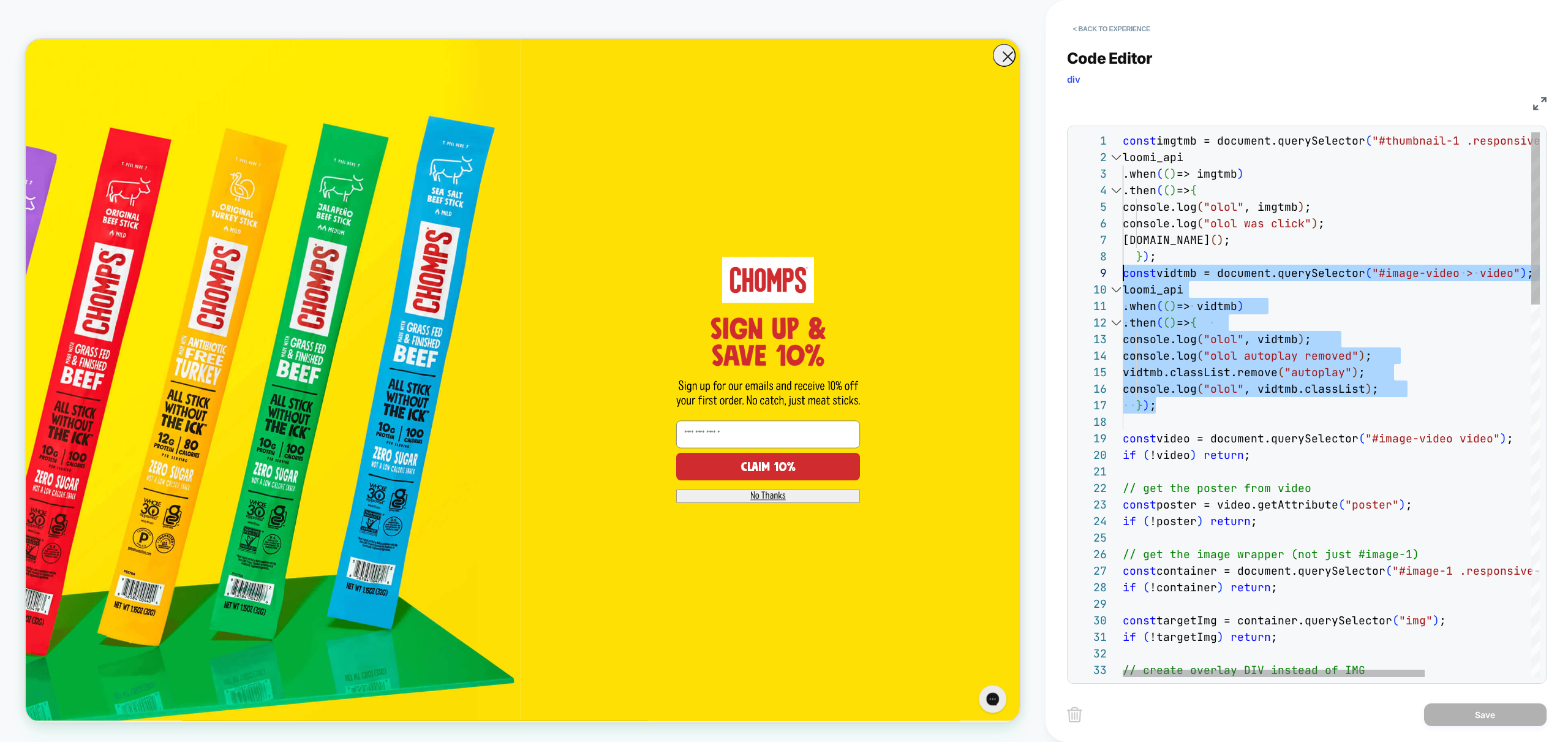
drag, startPoint x: 1207, startPoint y: 409, endPoint x: 1088, endPoint y: 275, distance: 179.2
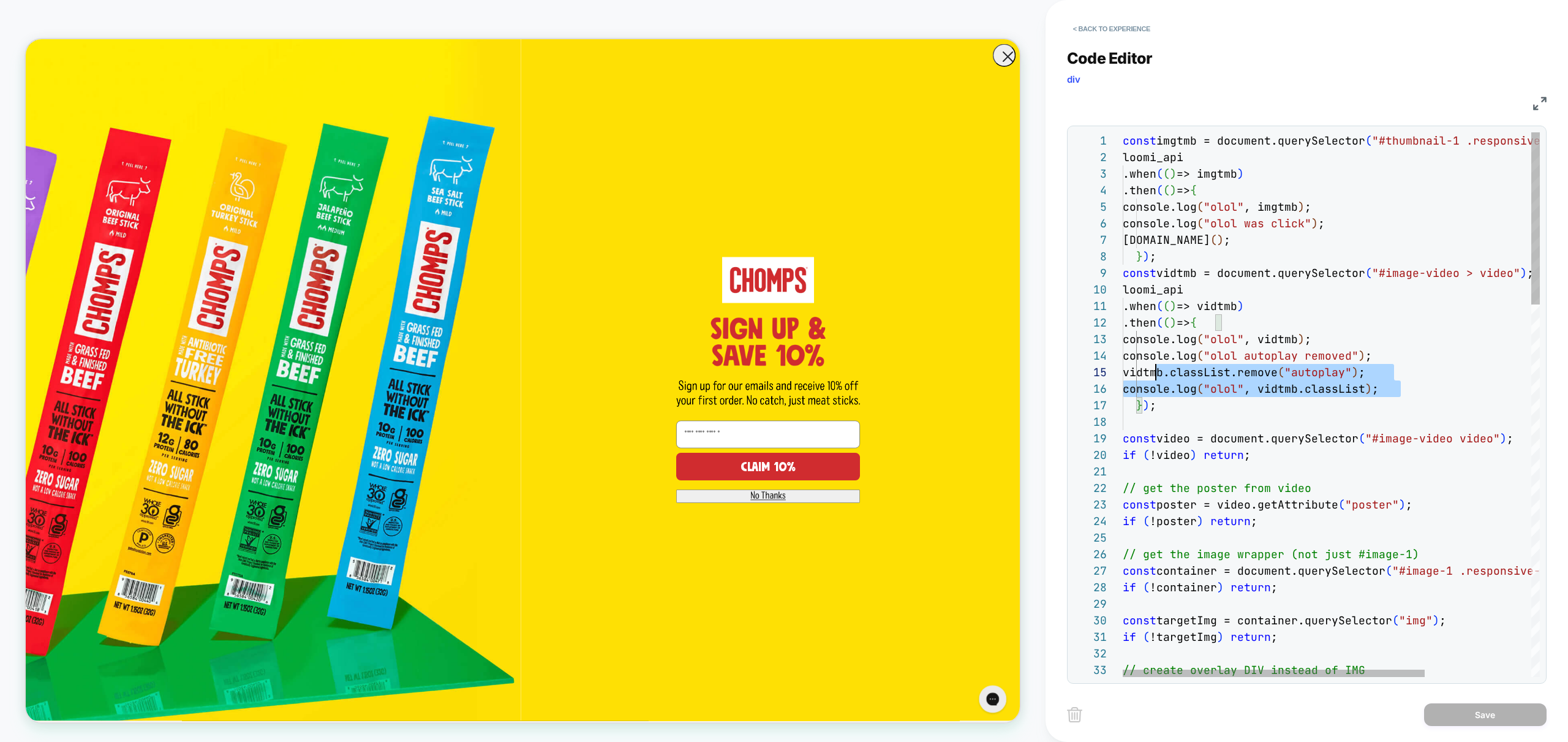
scroll to position [66, 0]
drag, startPoint x: 1420, startPoint y: 388, endPoint x: 1074, endPoint y: 373, distance: 346.3
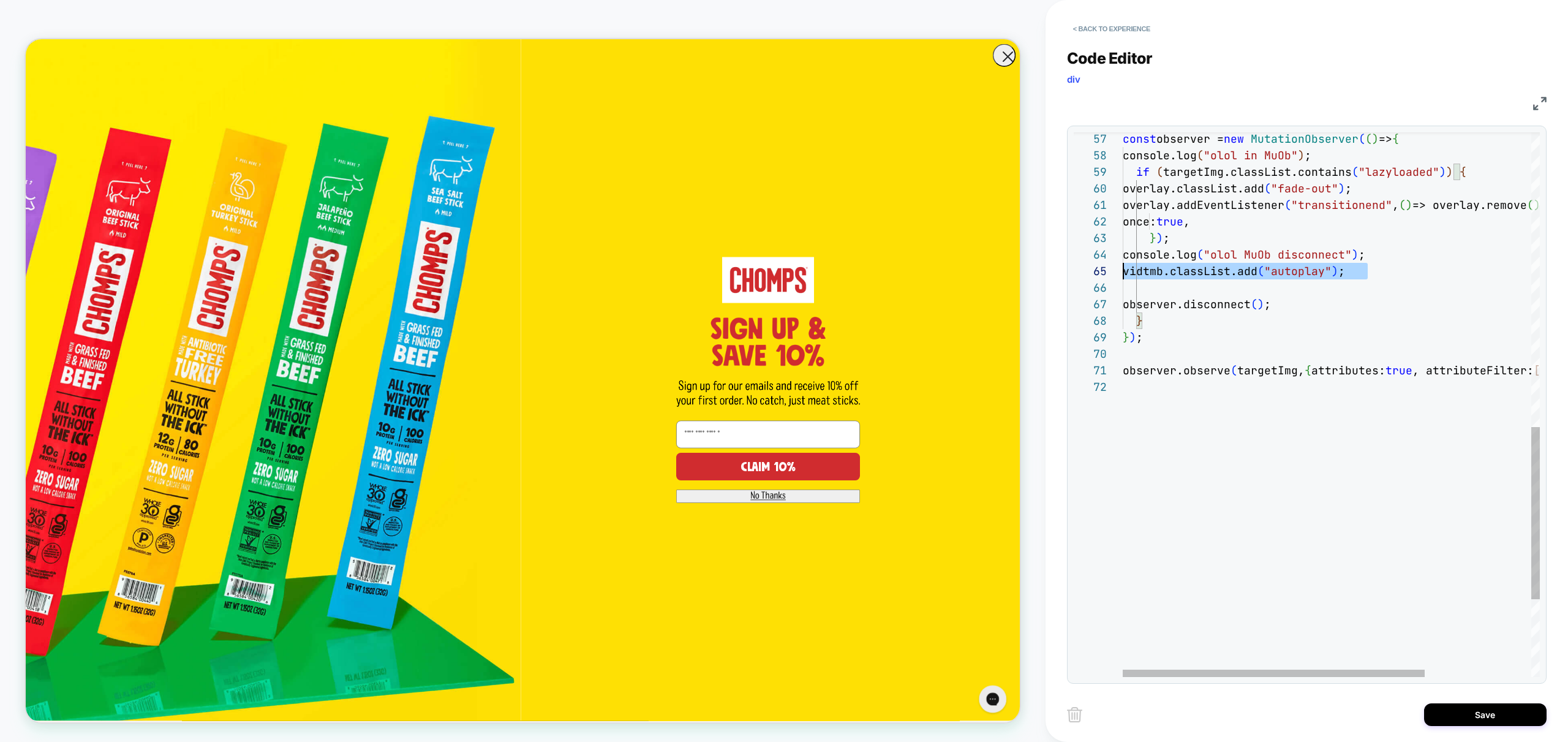
drag, startPoint x: 1380, startPoint y: 269, endPoint x: 1063, endPoint y: 276, distance: 317.1
click at [1123, 273] on div "observer.observe ( targetImg, { attributes: true , attributeFilter: [ "class" ]…" at bounding box center [1405, 64] width 564 height 1719
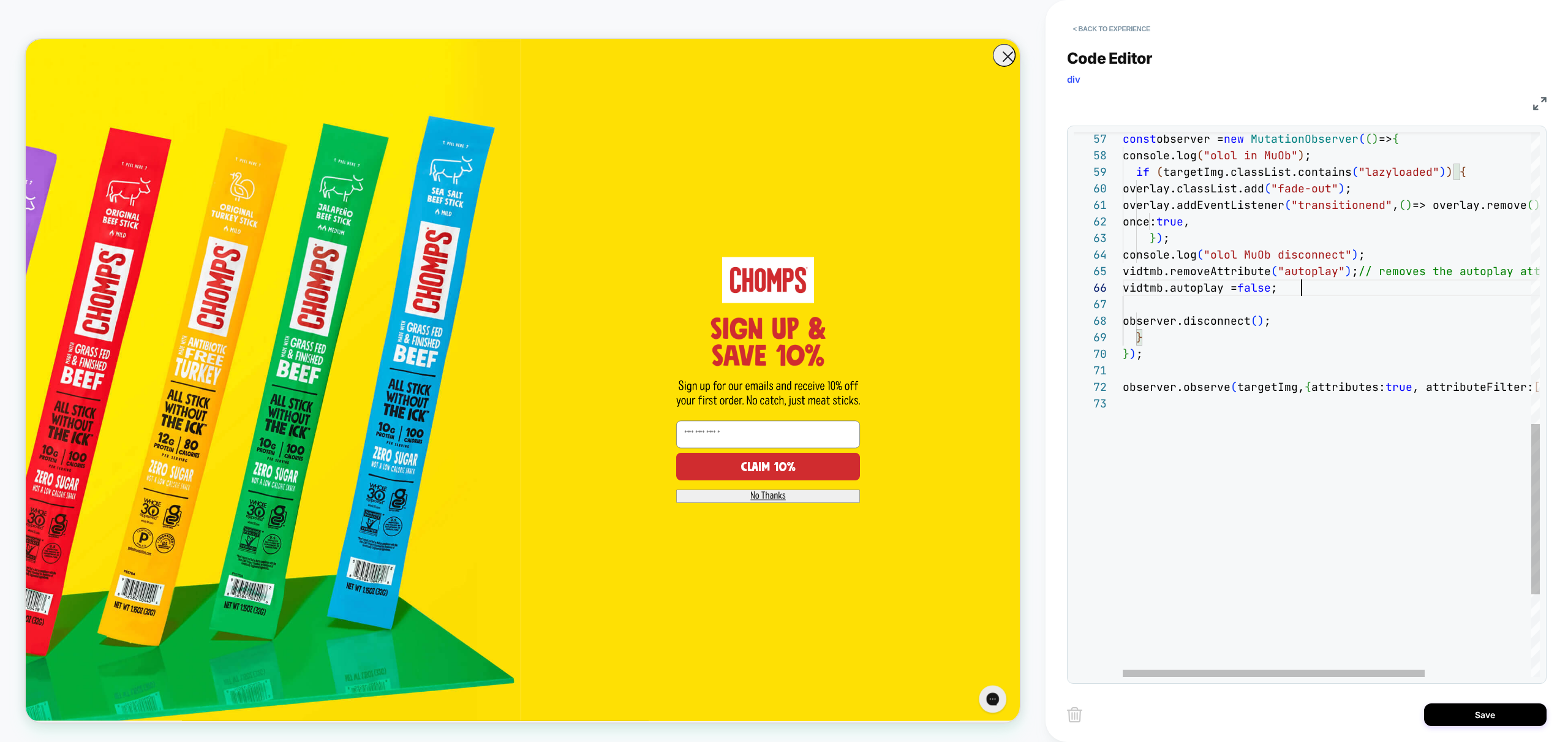
scroll to position [82, 179]
click at [1209, 271] on div "observer.observe ( targetImg, { attributes: true , attributeFilter: [ "class" ]…" at bounding box center [1405, 72] width 564 height 1735
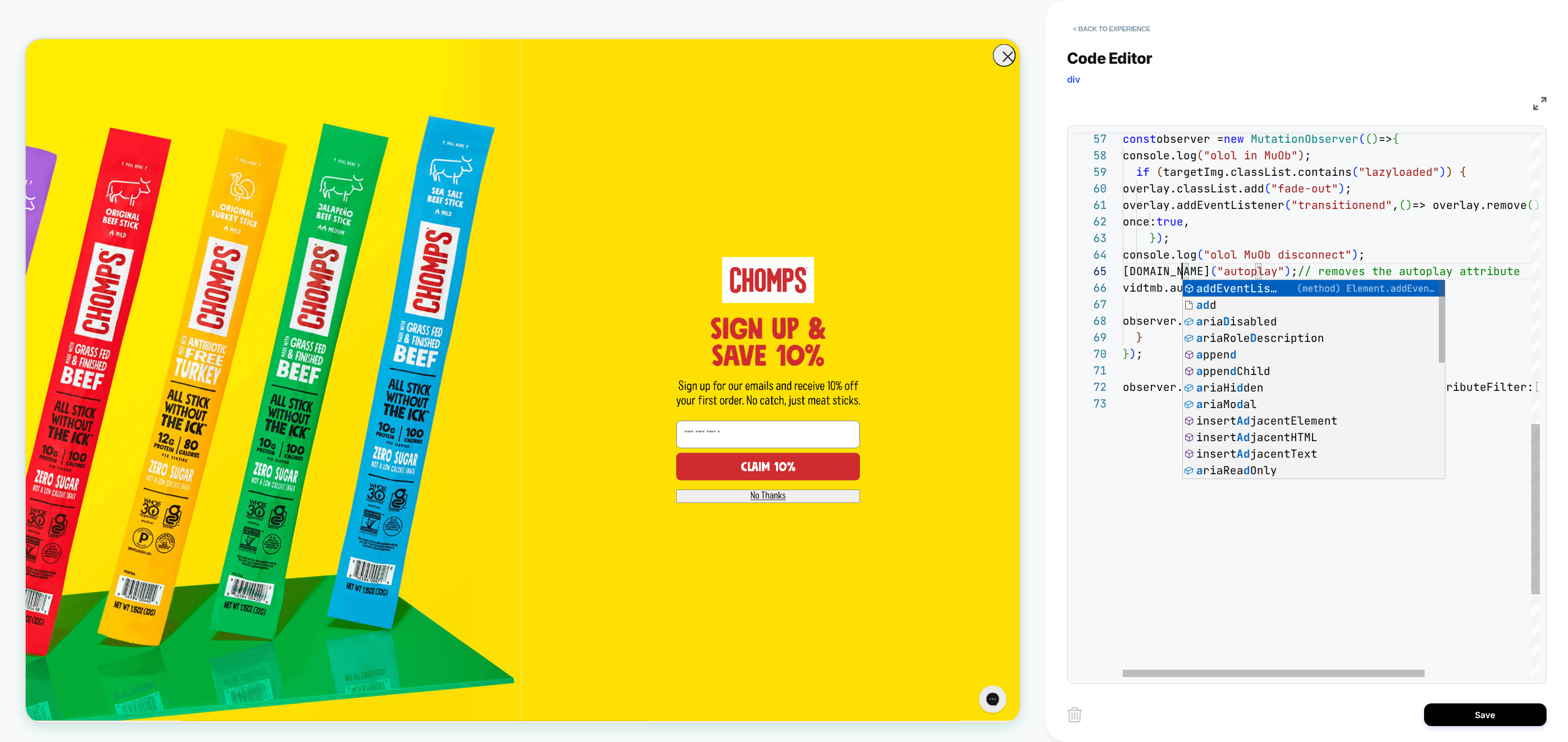
scroll to position [66, 66]
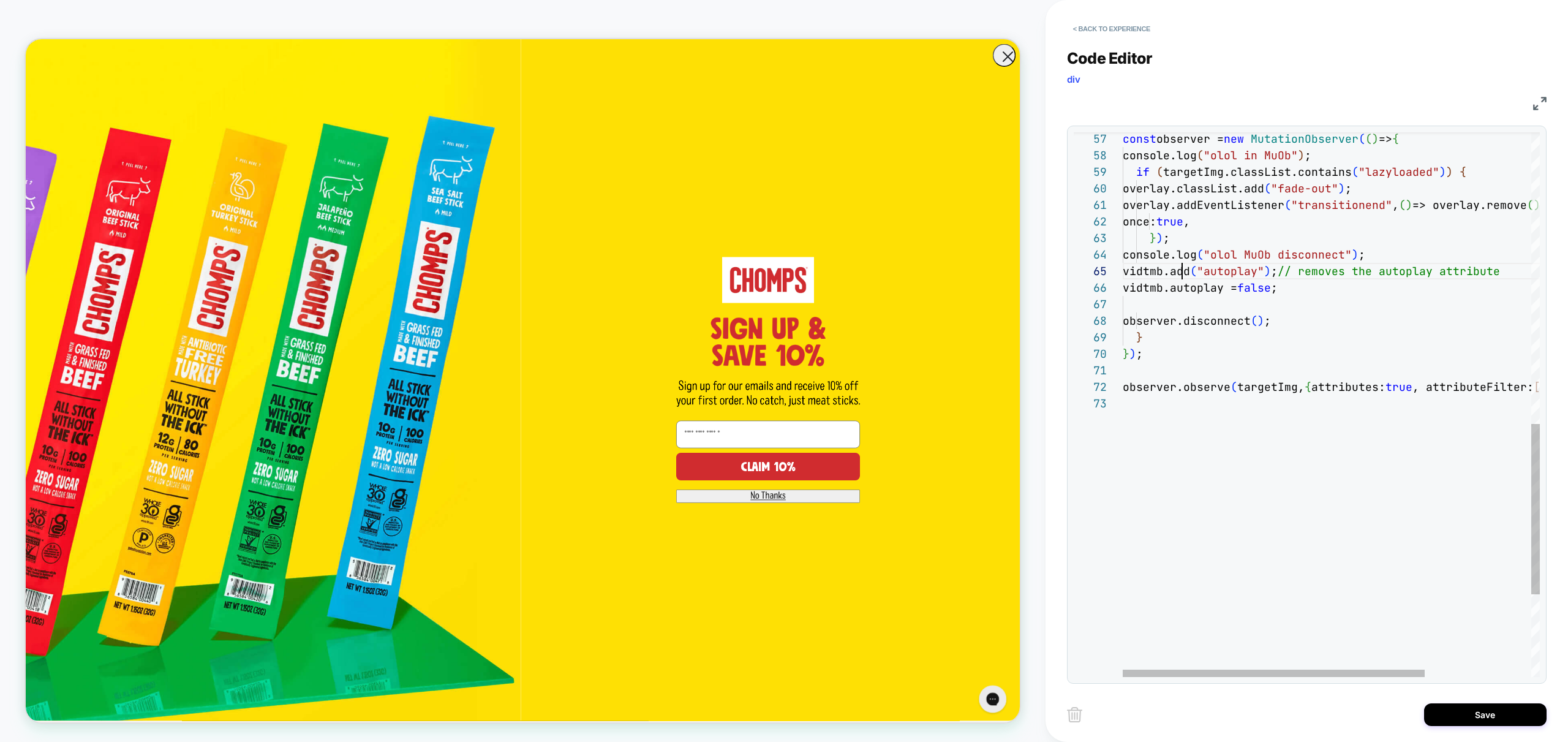
click at [1179, 269] on div "observer.observe ( targetImg, { attributes: true , attributeFilter: [ "class" ]…" at bounding box center [1405, 72] width 564 height 1735
click at [1204, 264] on div "observer.observe ( targetImg, { attributes: true , attributeFilter: [ "class" ]…" at bounding box center [1405, 72] width 564 height 1735
click at [1179, 272] on div "observer.observe ( targetImg, { attributes: true , attributeFilter: [ "class" ]…" at bounding box center [1405, 72] width 564 height 1735
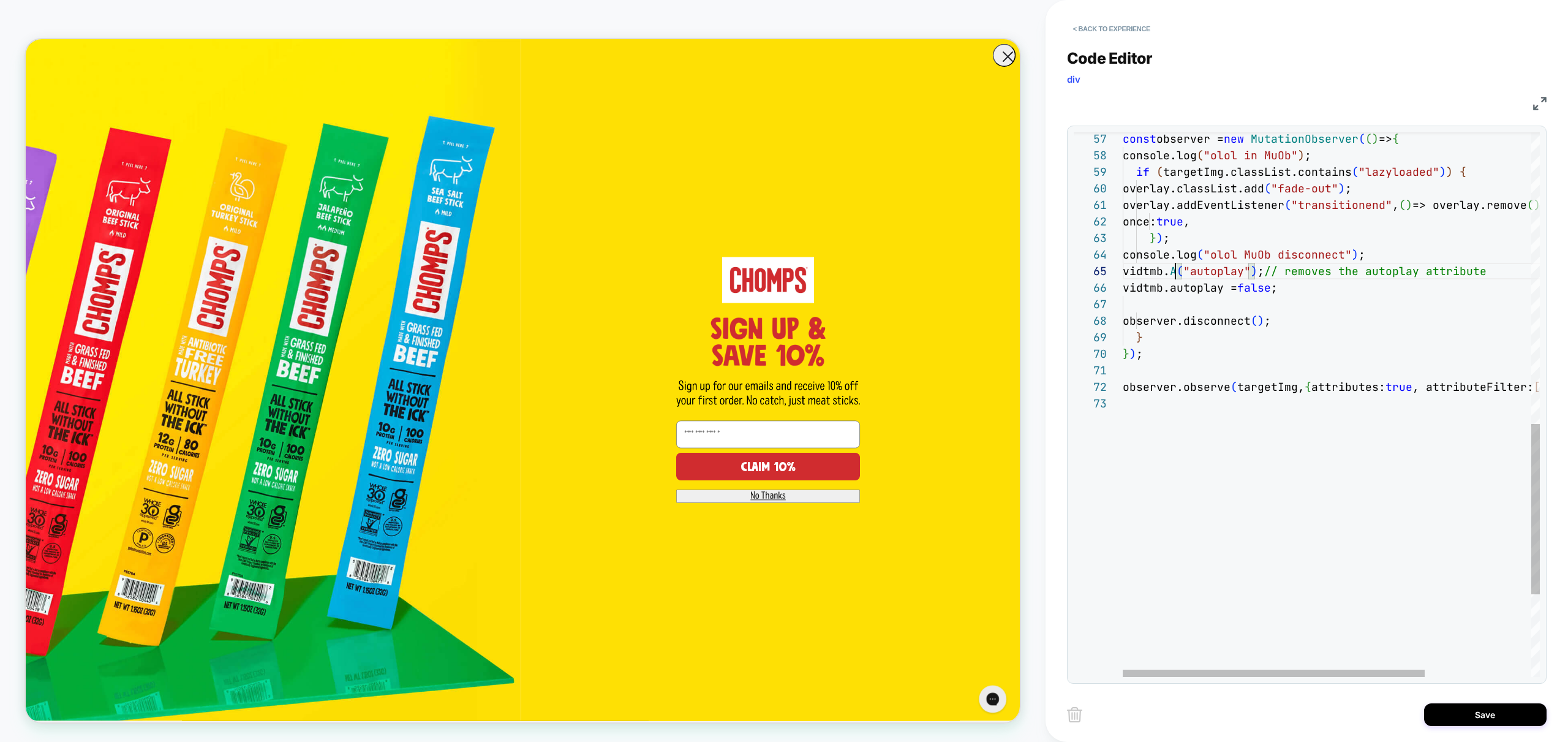
click at [1176, 276] on div "observer.observe ( targetImg, { attributes: true , attributeFilter: [ "class" ]…" at bounding box center [1405, 72] width 564 height 1735
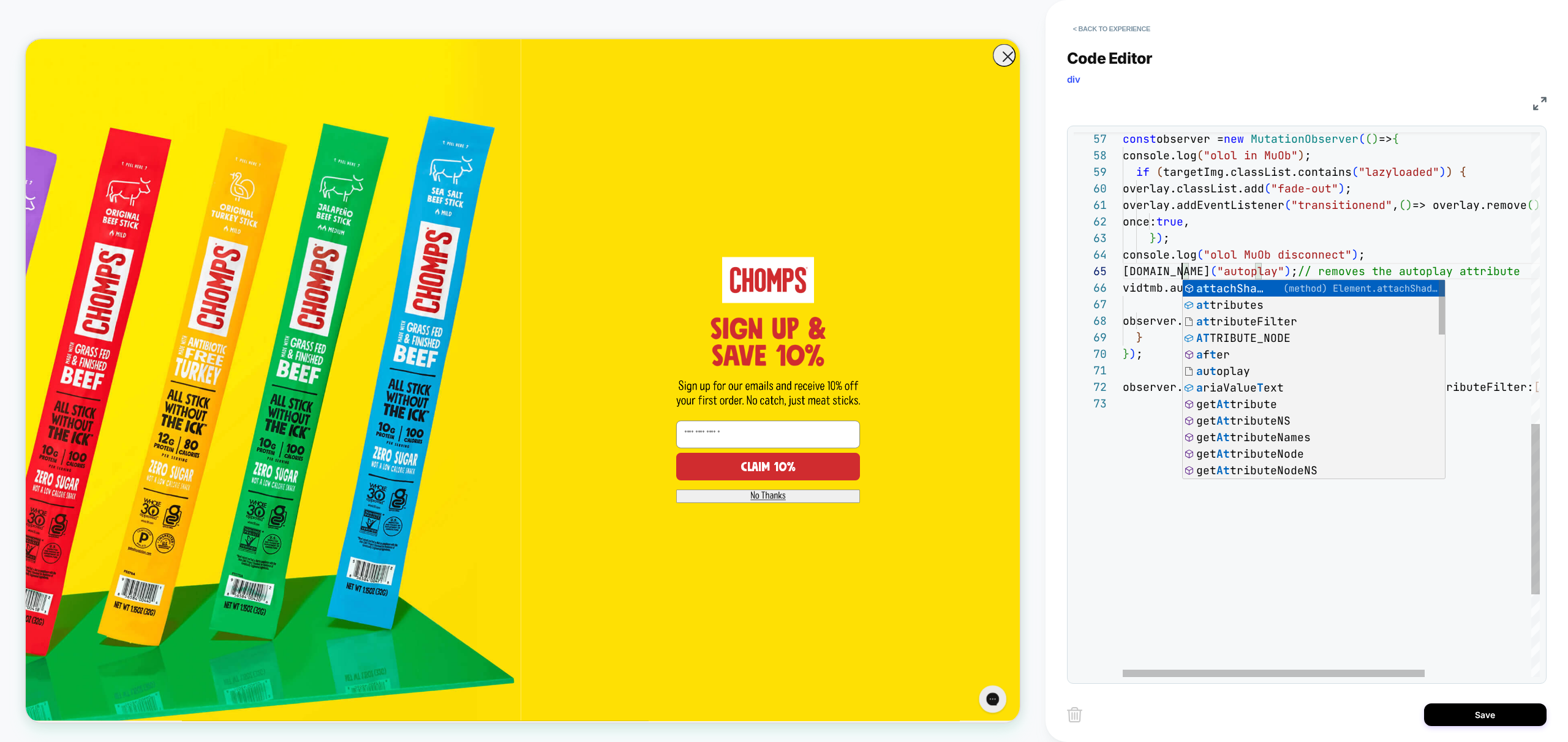
scroll to position [66, 66]
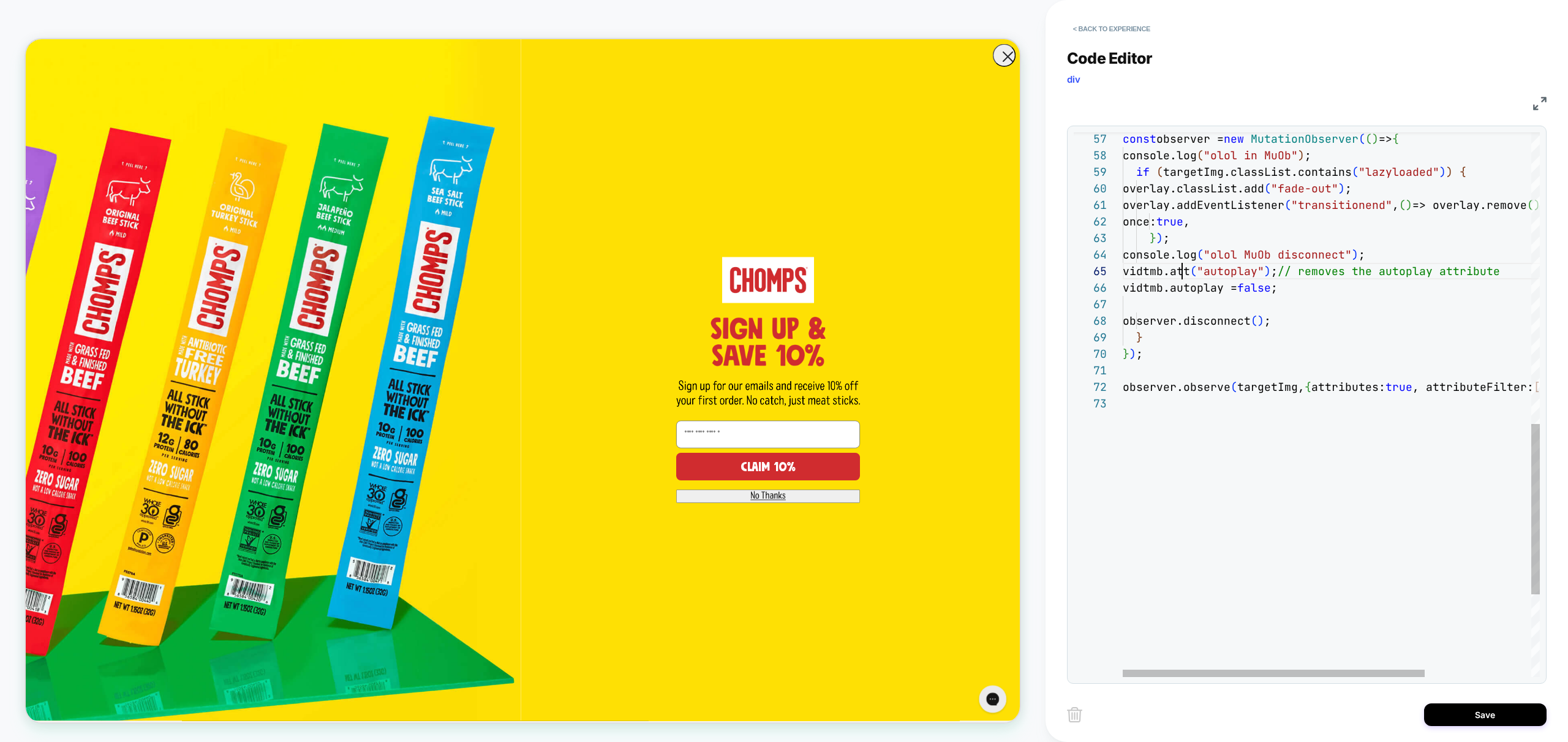
click at [1184, 267] on div "observer.observe ( targetImg, { attributes: true , attributeFilter: [ "class" ]…" at bounding box center [1405, 72] width 564 height 1735
click at [1212, 223] on div "observer.observe ( targetImg, { attributes: true , attributeFilter: [ "class" ]…" at bounding box center [1405, 72] width 564 height 1735
click at [1194, 271] on div "observer.observe ( targetImg, { attributes: true , attributeFilter: [ "class" ]…" at bounding box center [1405, 72] width 564 height 1735
click at [1188, 274] on div "observer.observe ( targetImg, { attributes: true , attributeFilter: [ "class" ]…" at bounding box center [1405, 72] width 564 height 1735
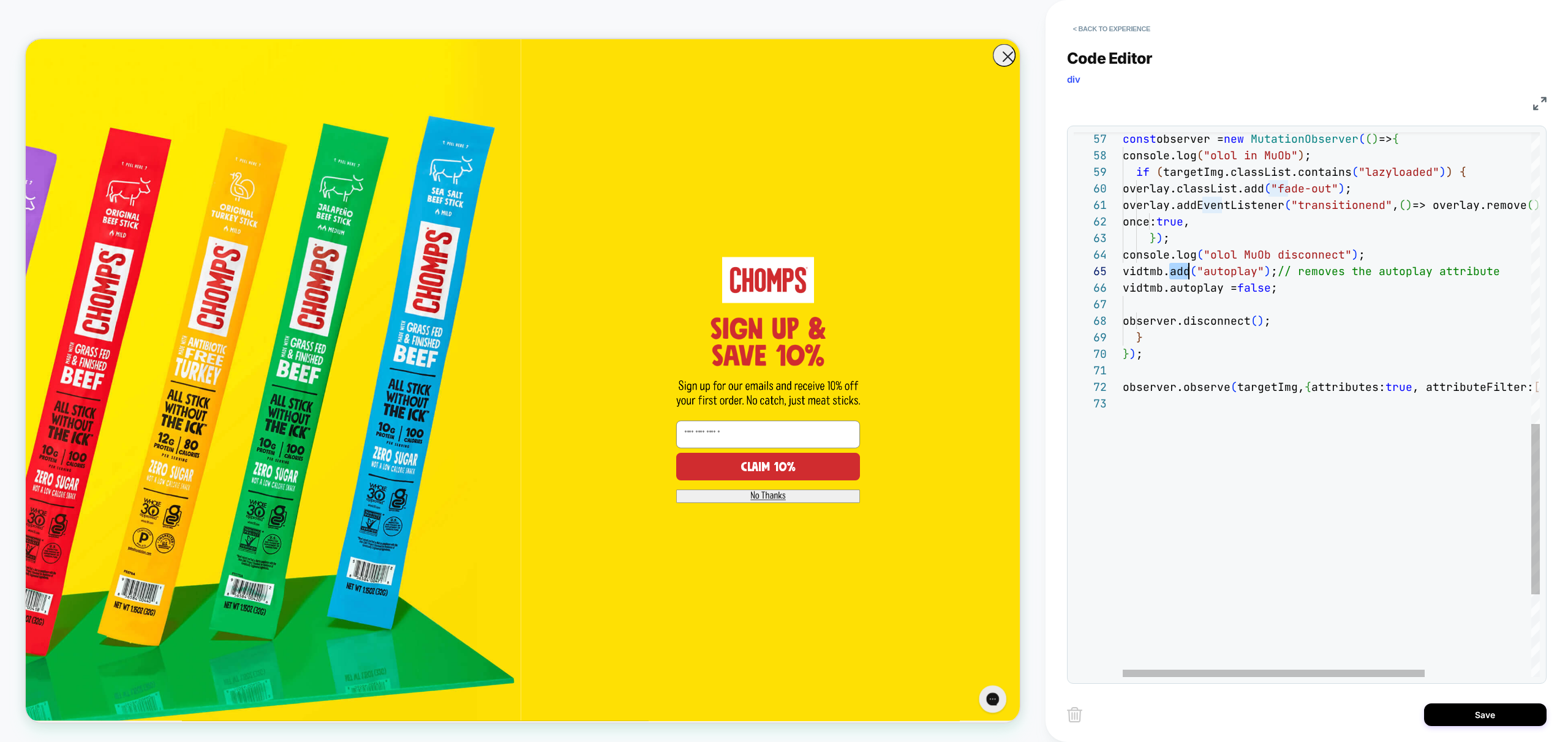
click at [1188, 274] on div "observer.observe ( targetImg, { attributes: true , attributeFilter: [ "class" ]…" at bounding box center [1405, 72] width 564 height 1735
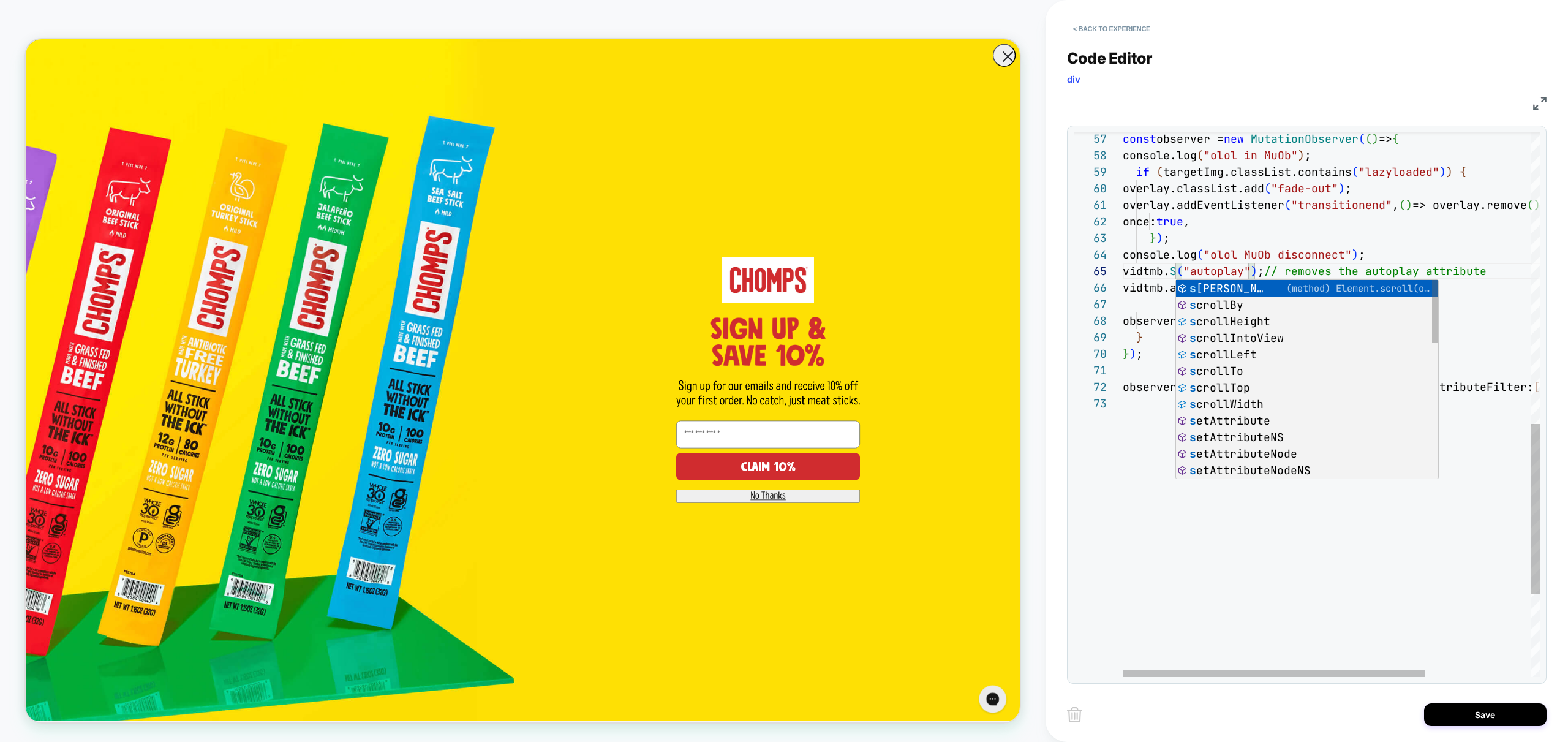
scroll to position [66, 59]
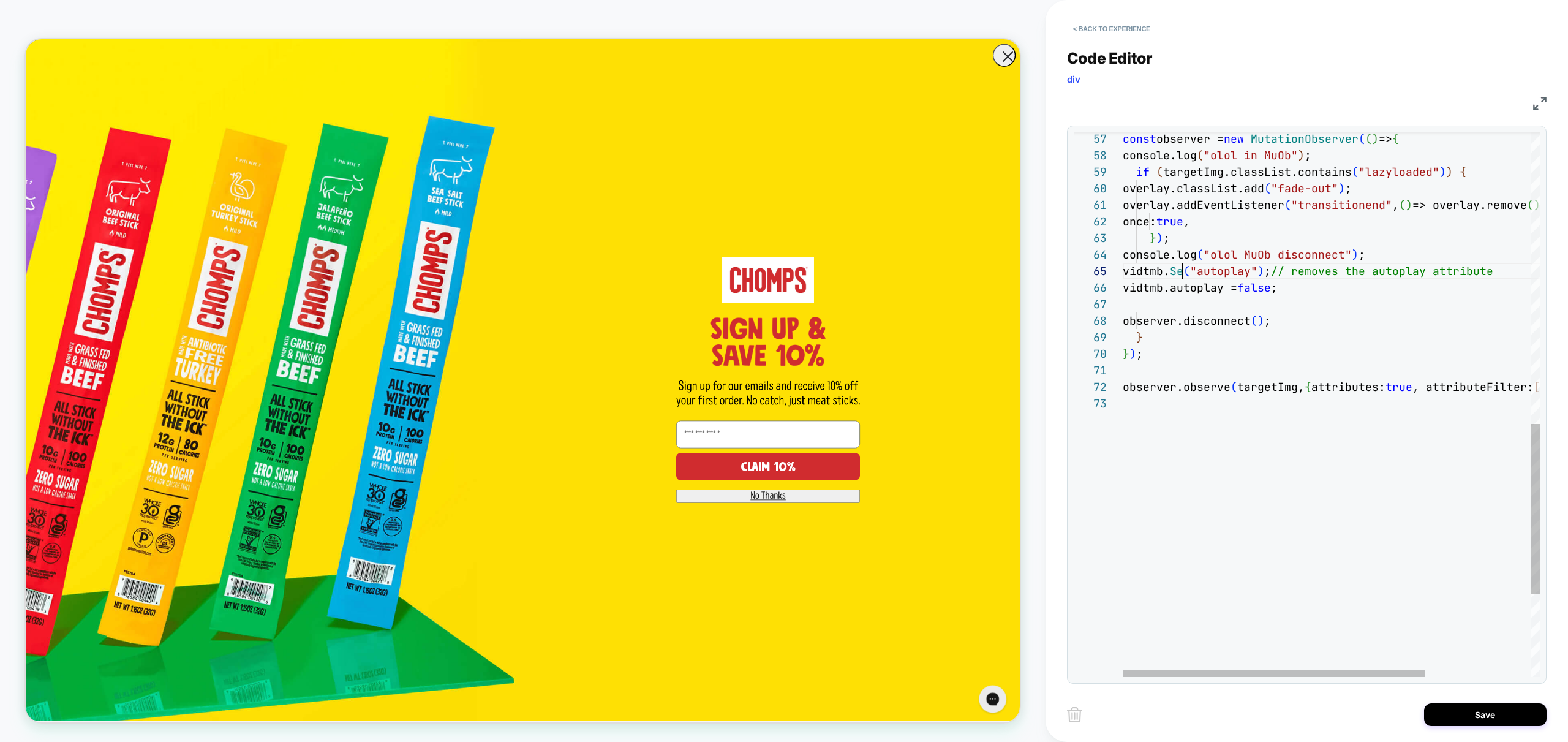
click at [1180, 273] on div "observer.observe ( targetImg, { attributes: true , attributeFilter: [ "class" ]…" at bounding box center [1405, 72] width 564 height 1735
drag, startPoint x: 1309, startPoint y: 287, endPoint x: 1020, endPoint y: 262, distance: 290.1
click at [1123, 262] on div "observer.observe ( targetImg, { attributes: true , attributeFilter: [ "class" ]…" at bounding box center [1405, 72] width 564 height 1735
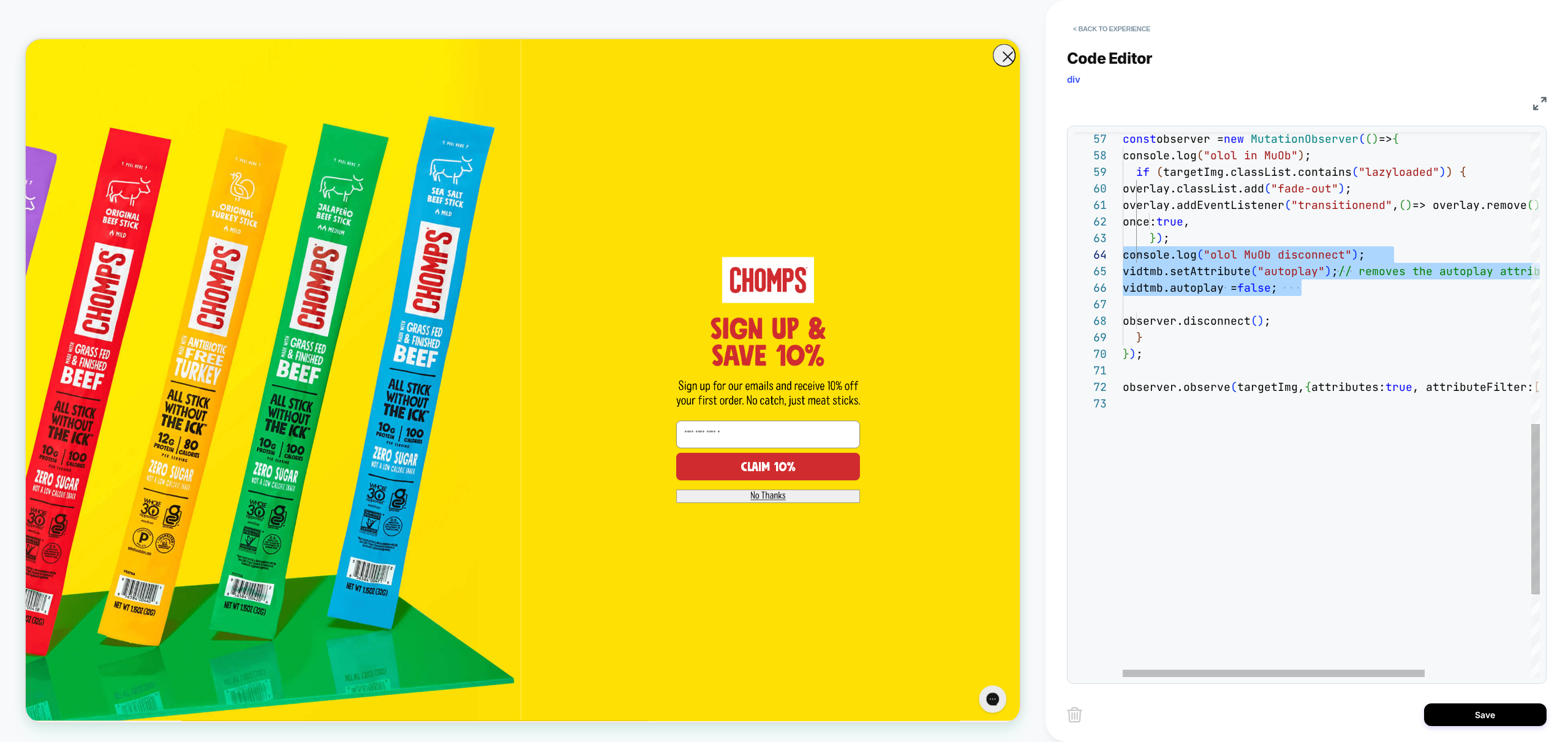
click at [1339, 295] on div "observer.observe ( targetImg, { attributes: true , attributeFilter: [ "class" ]…" at bounding box center [1405, 72] width 564 height 1735
drag, startPoint x: 1339, startPoint y: 297, endPoint x: 1064, endPoint y: 272, distance: 276.1
click at [1123, 272] on div "observer.observe ( targetImg, { attributes: true , attributeFilter: [ "class" ]…" at bounding box center [1405, 72] width 564 height 1735
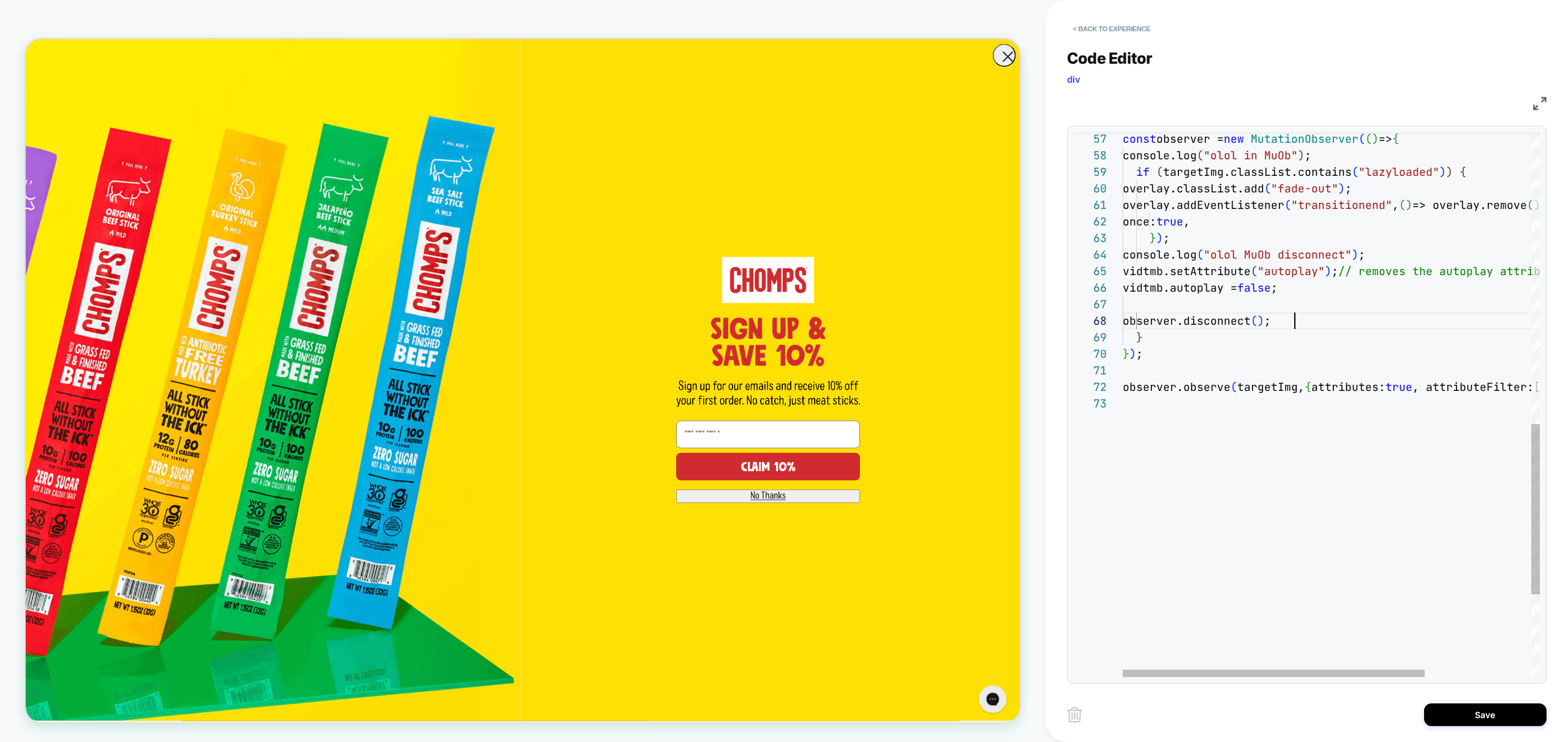
click at [1301, 321] on div "observer.observe ( targetImg, { attributes: true , attributeFilter: [ "class" ]…" at bounding box center [1405, 72] width 564 height 1735
click at [1296, 268] on div "observer.observe ( targetImg, { attributes: true , attributeFilter: [ "class" ]…" at bounding box center [1405, 72] width 564 height 1735
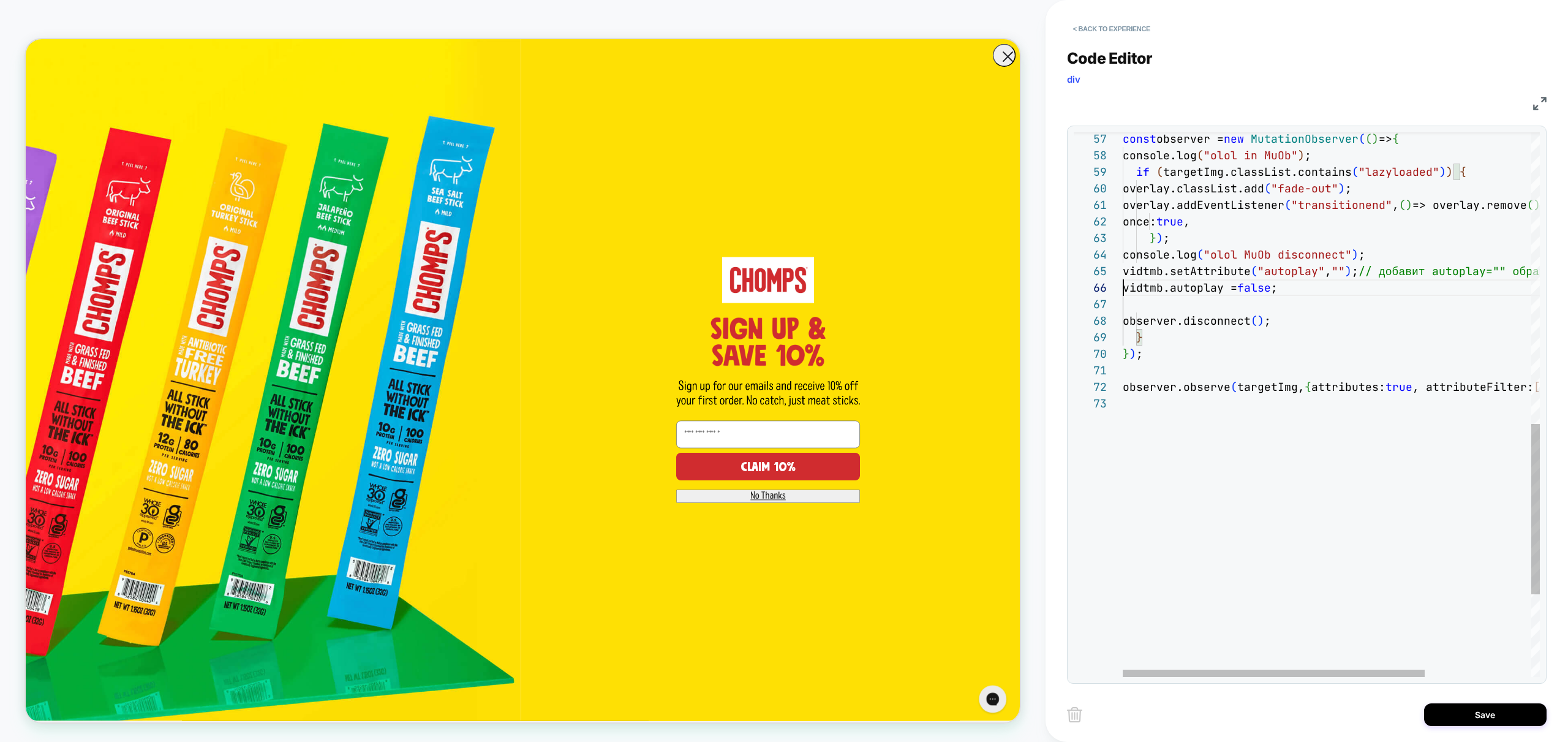
scroll to position [82, 0]
click at [1265, 289] on div "observer.observe ( targetImg, { attributes: true , attributeFilter: [ "class" ]…" at bounding box center [1405, 72] width 564 height 1735
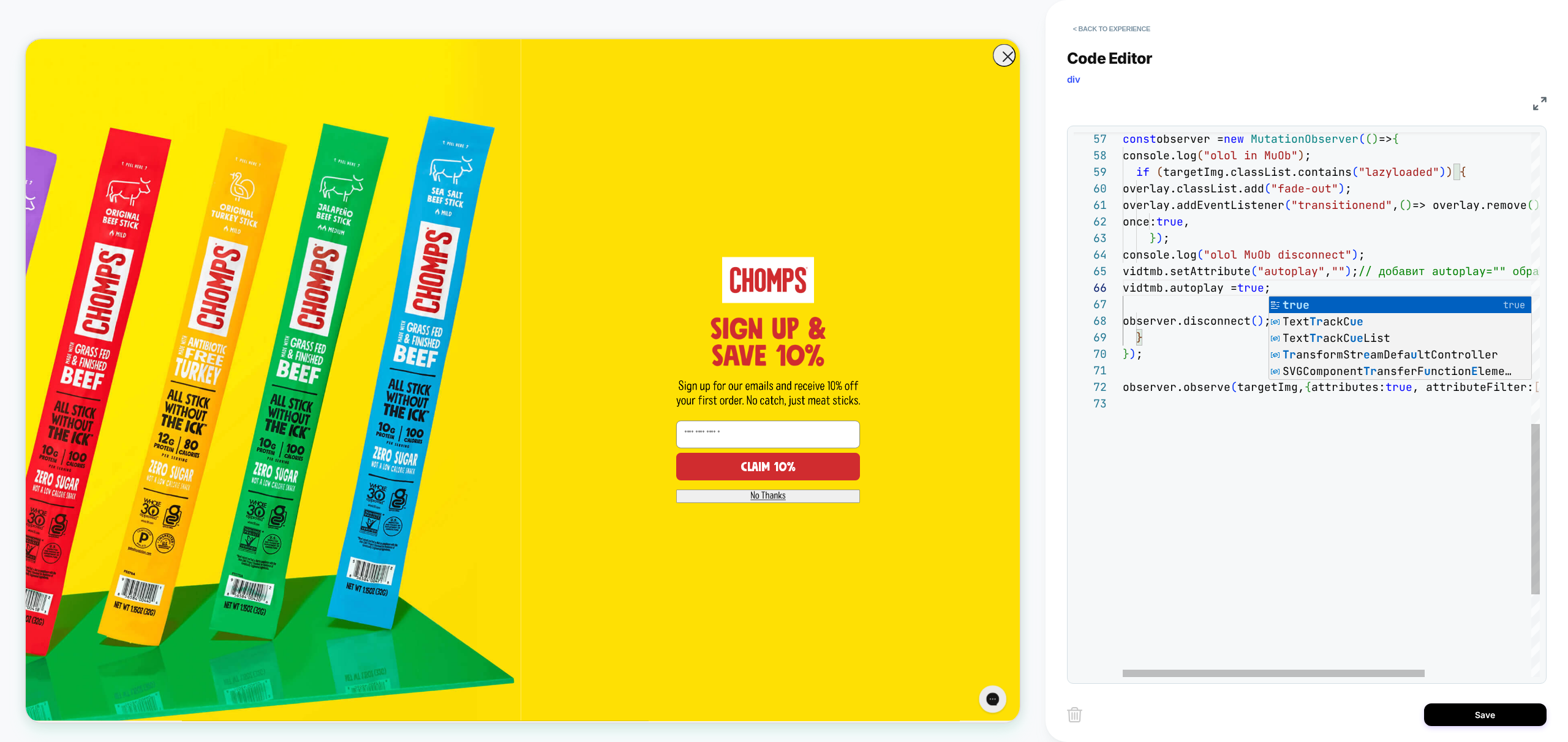
click at [1207, 294] on div "observer.observe ( targetImg, { attributes: true , attributeFilter: [ "class" ]…" at bounding box center [1405, 72] width 564 height 1735
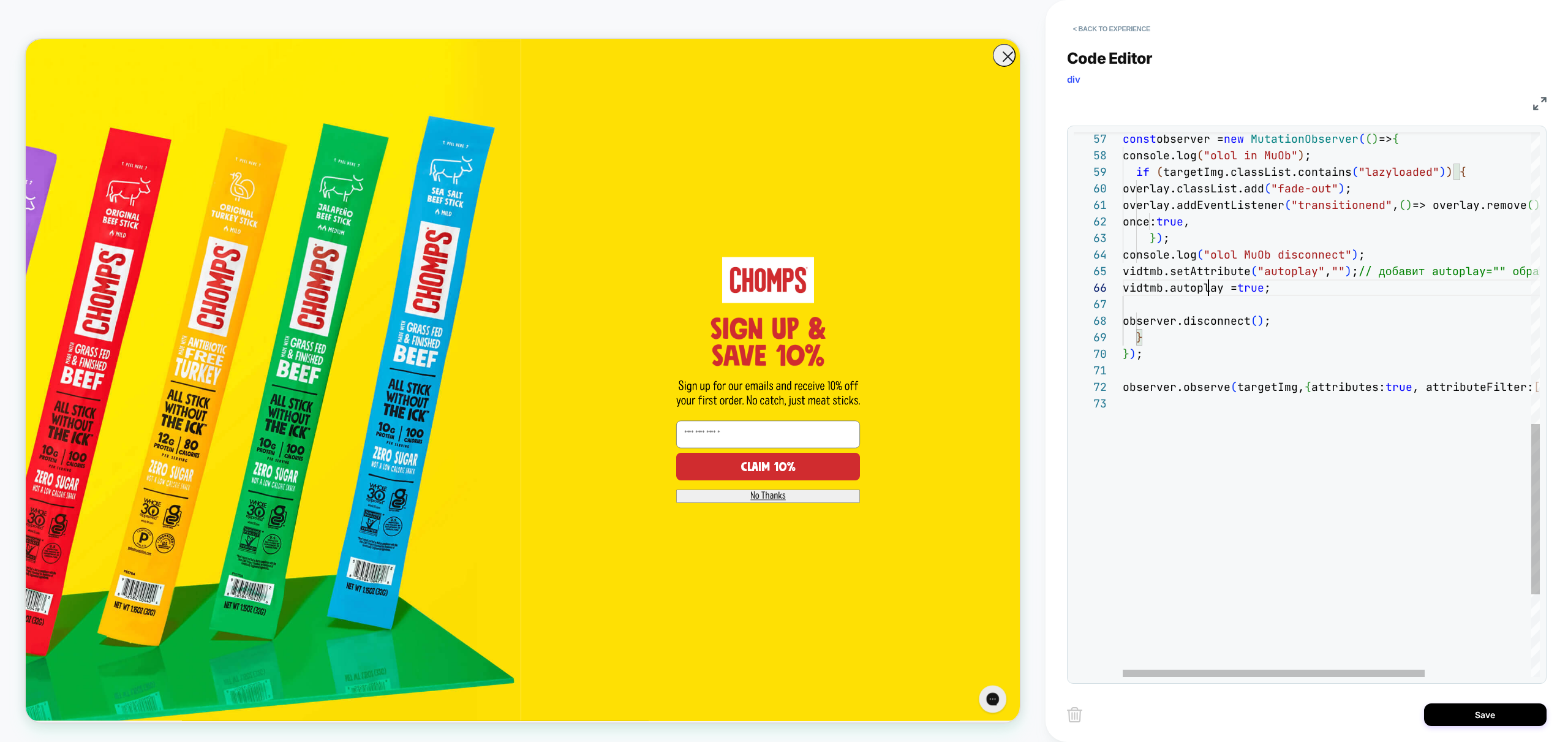
type textarea "**********"
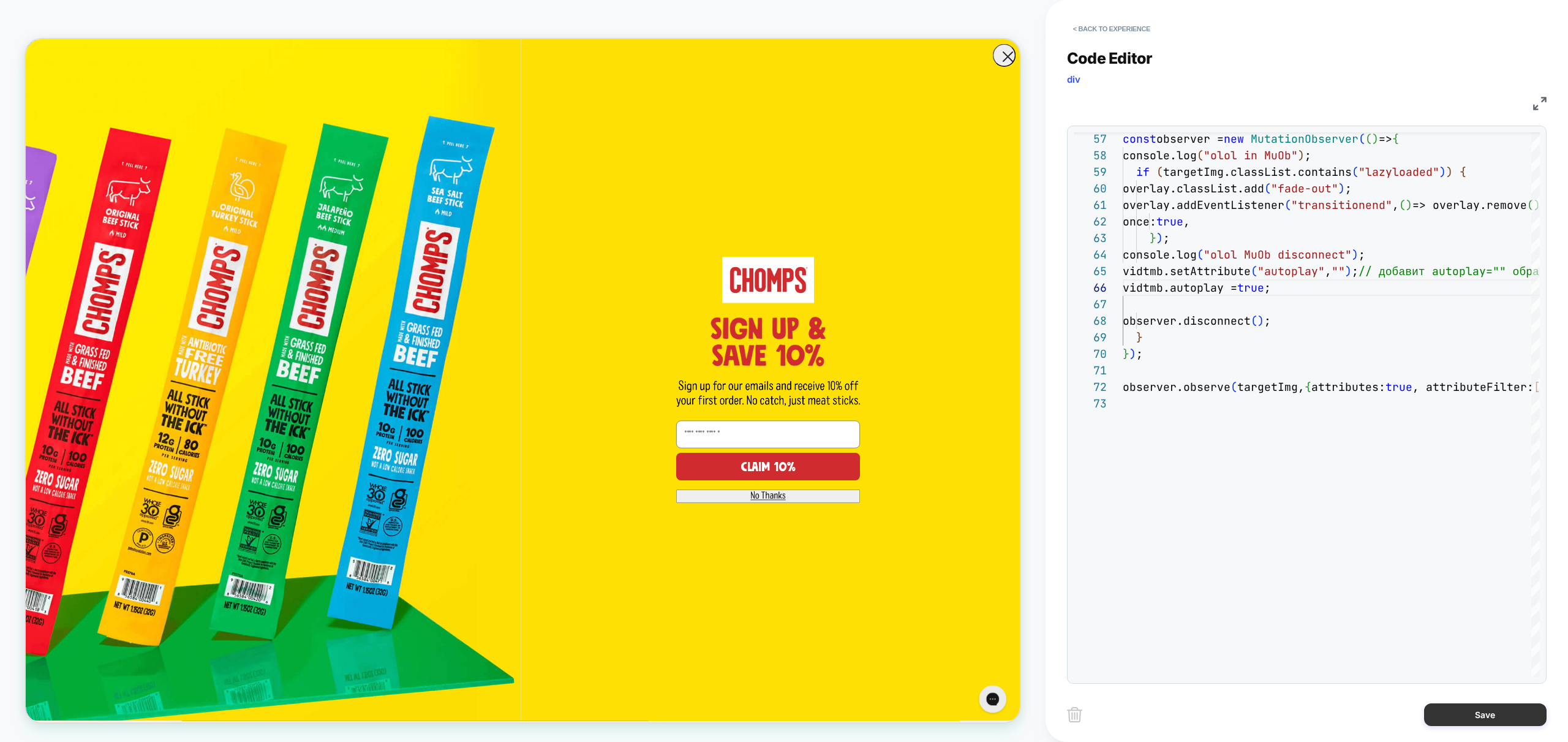
click at [1489, 708] on button "Save" at bounding box center [1486, 715] width 123 height 22
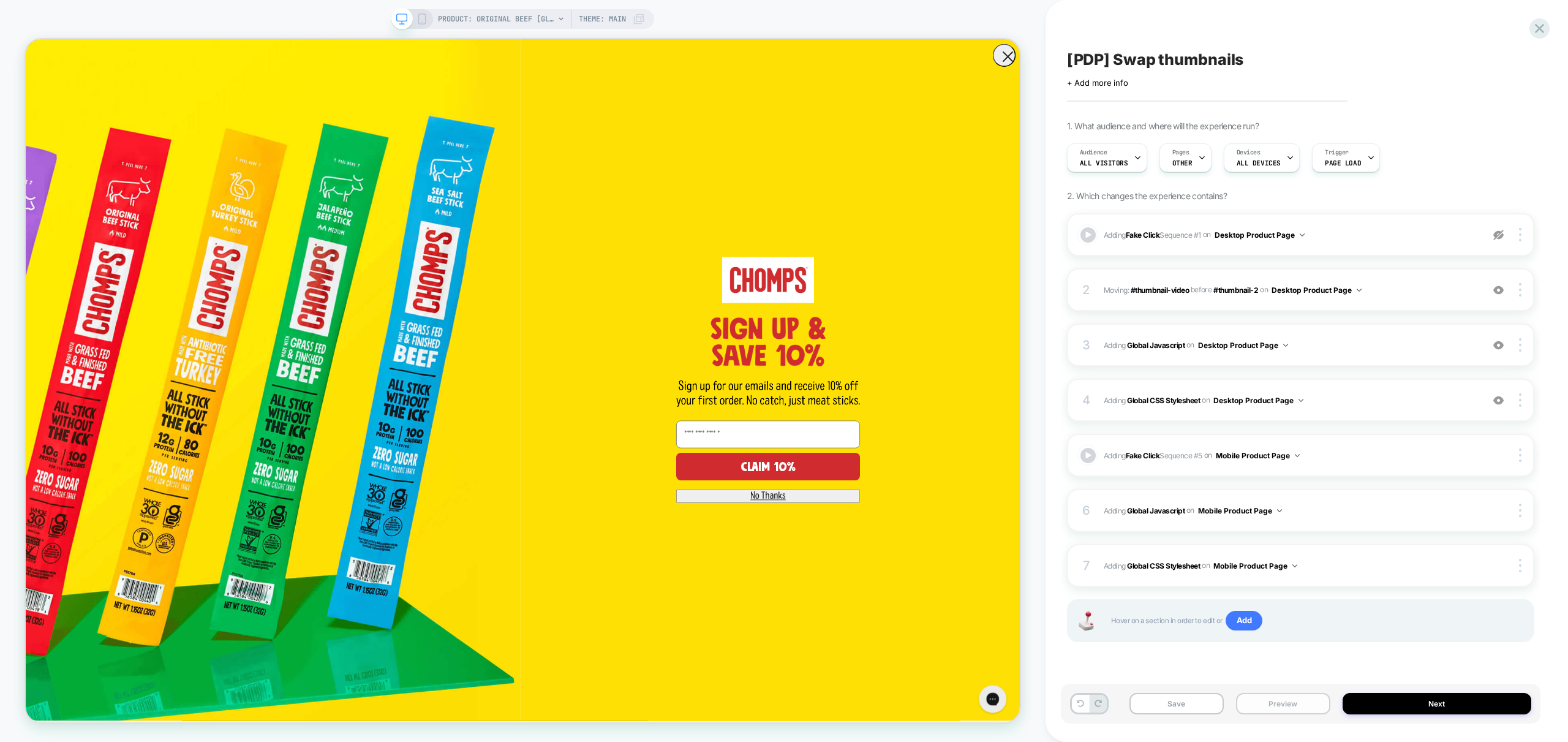
click at [1309, 697] on button "Preview" at bounding box center [1283, 704] width 94 height 22
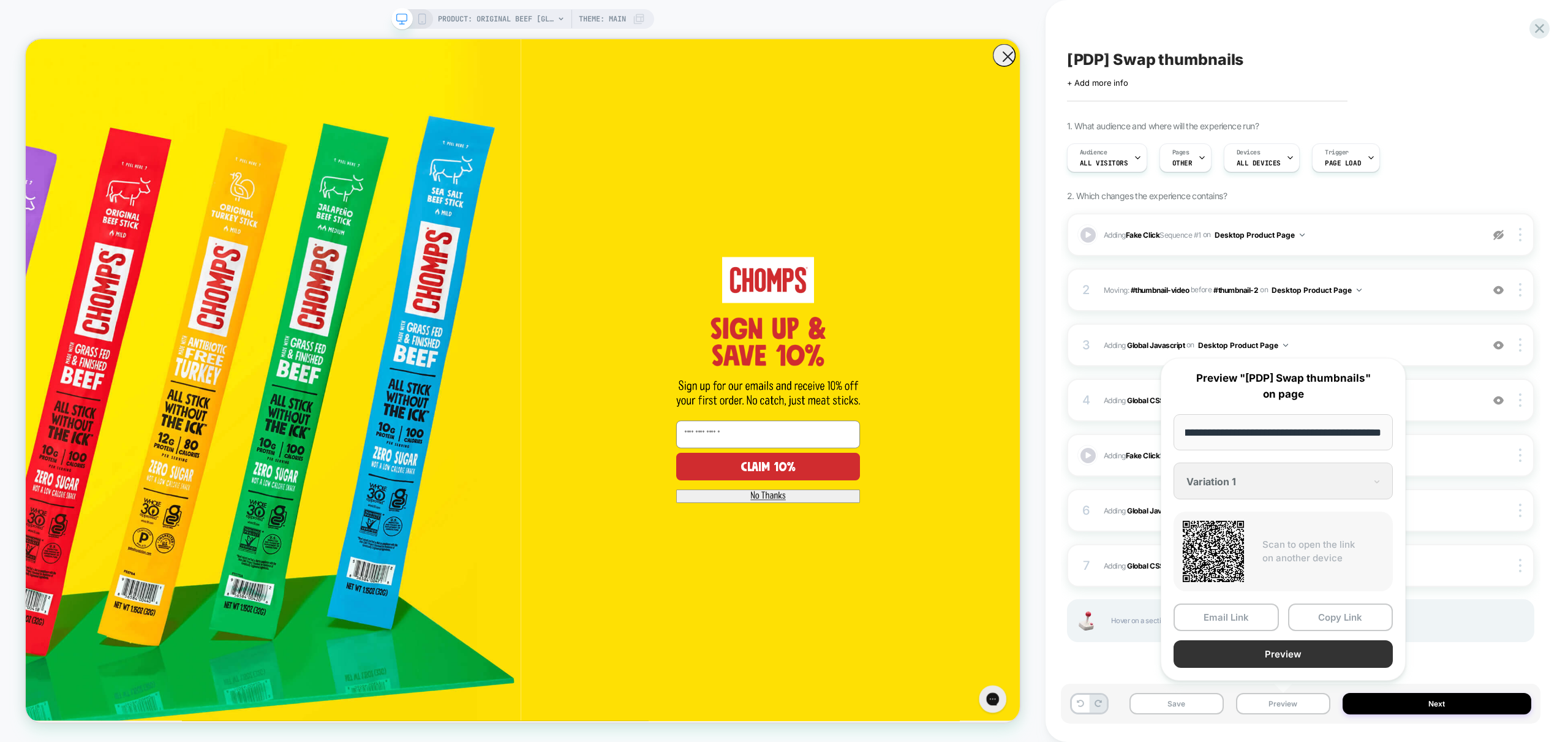
scroll to position [0, 0]
click at [1315, 653] on button "Preview" at bounding box center [1283, 653] width 219 height 27
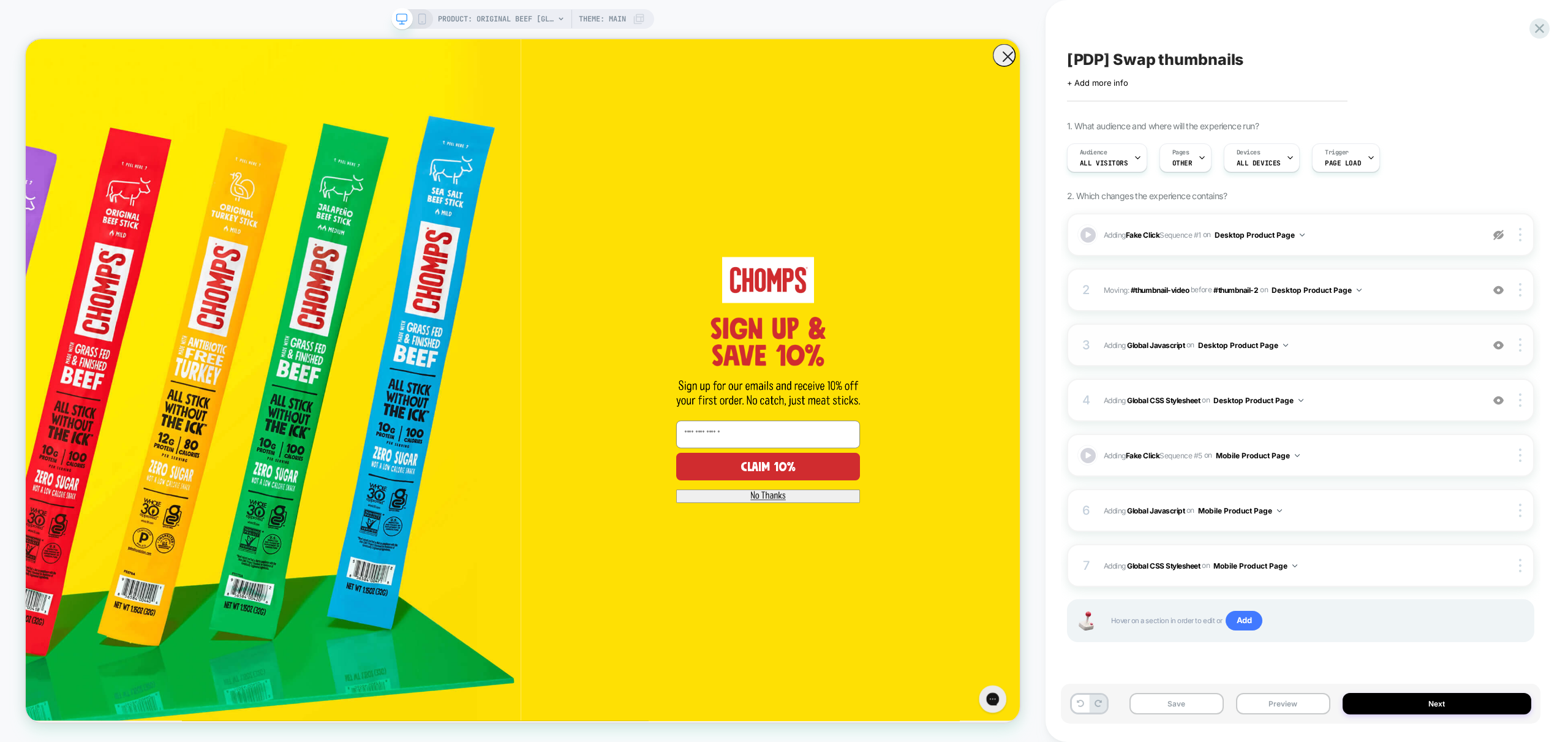
click at [1364, 350] on span "Adding Global Javascript on Desktop Product Page" at bounding box center [1290, 346] width 373 height 15
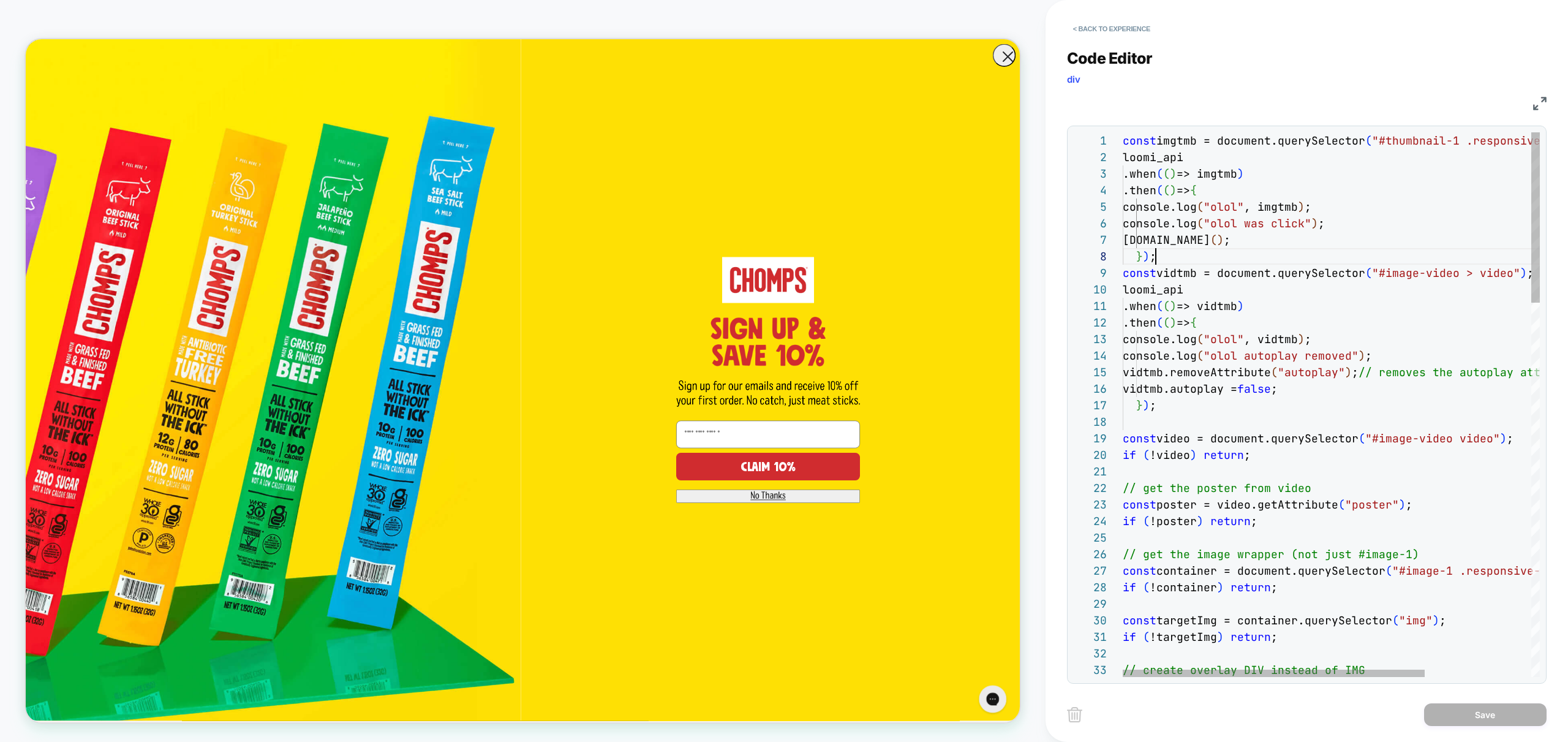
scroll to position [82, 0]
drag, startPoint x: 1197, startPoint y: 254, endPoint x: 1047, endPoint y: 124, distance: 198.5
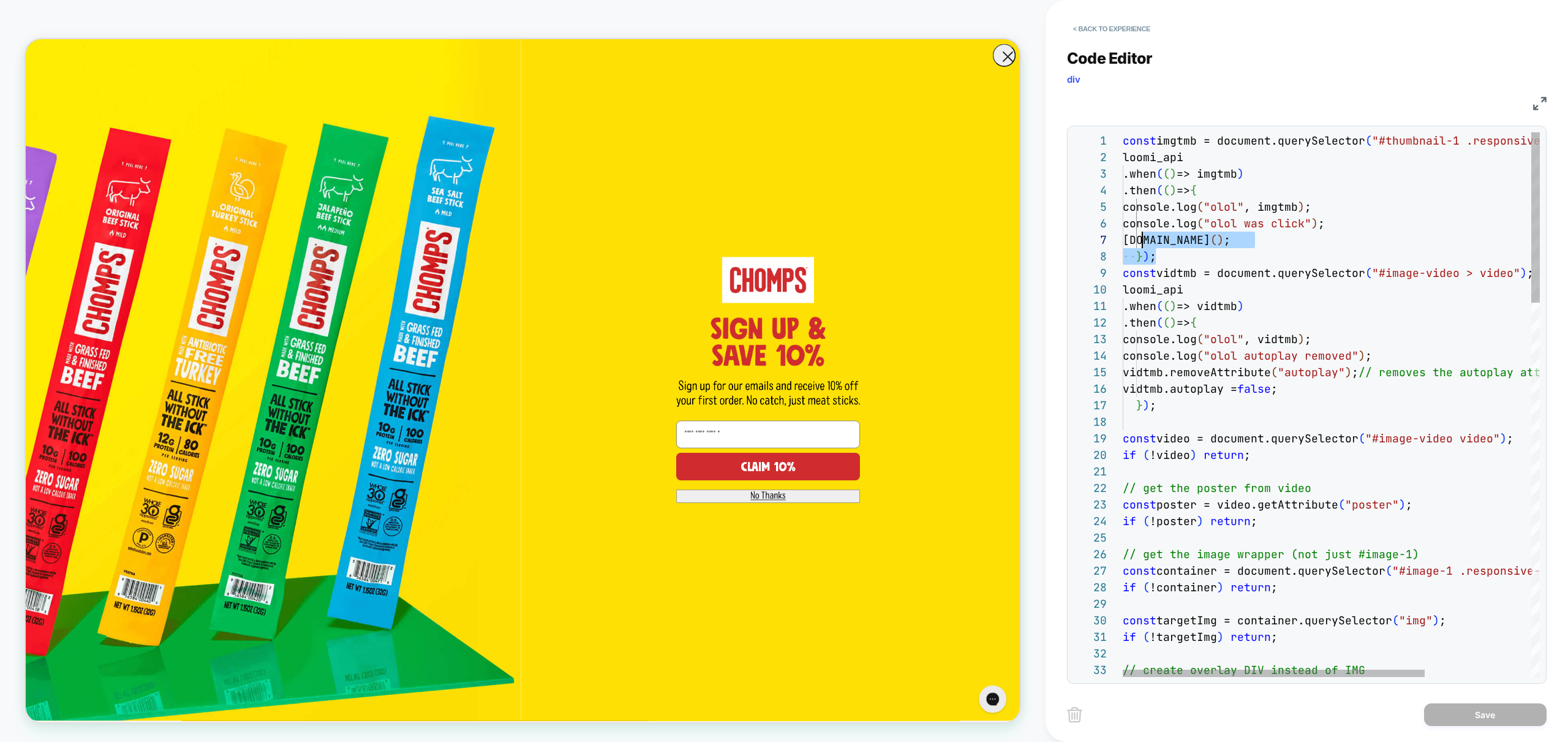
scroll to position [17, 0]
drag, startPoint x: 1200, startPoint y: 253, endPoint x: 1049, endPoint y: 144, distance: 186.2
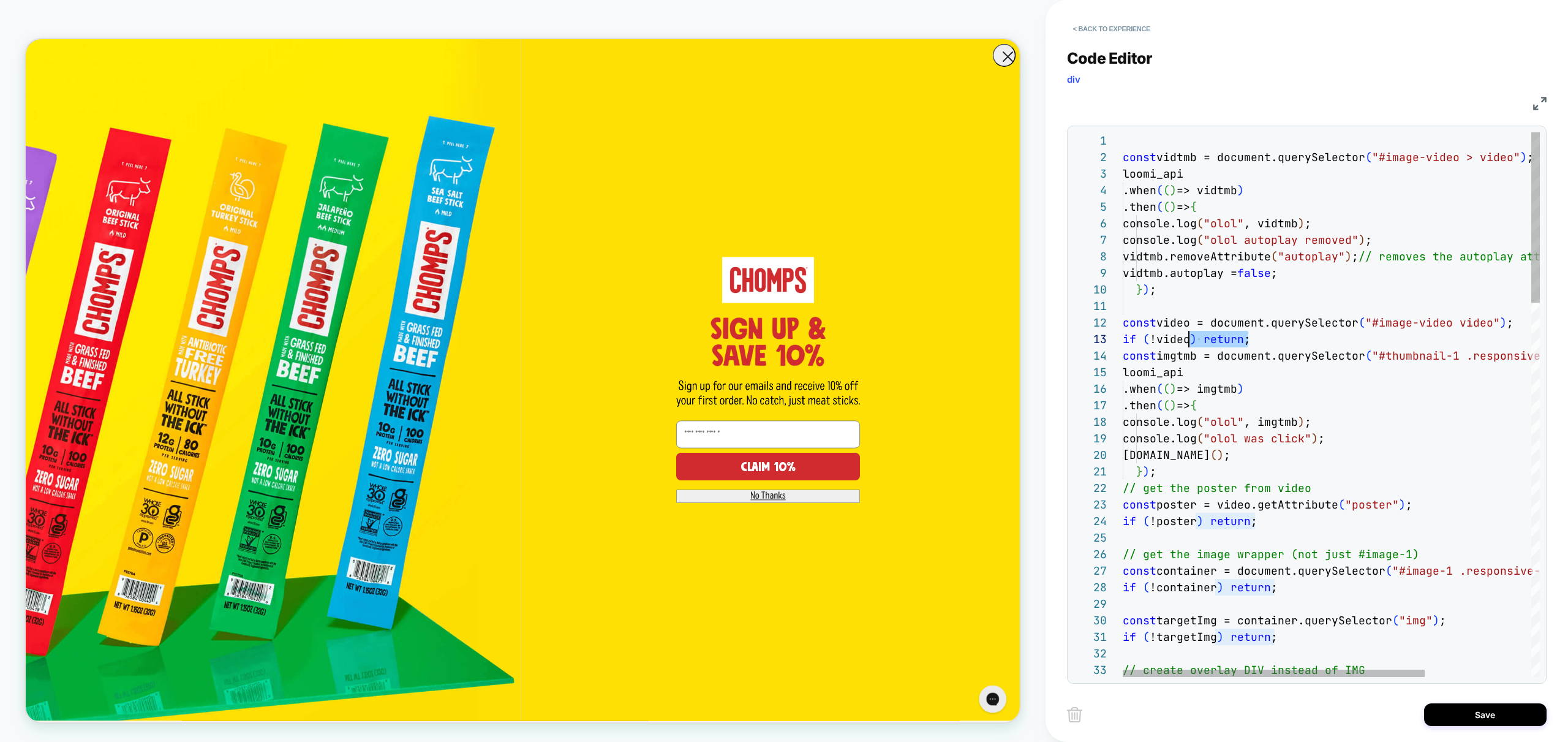
scroll to position [17, 0]
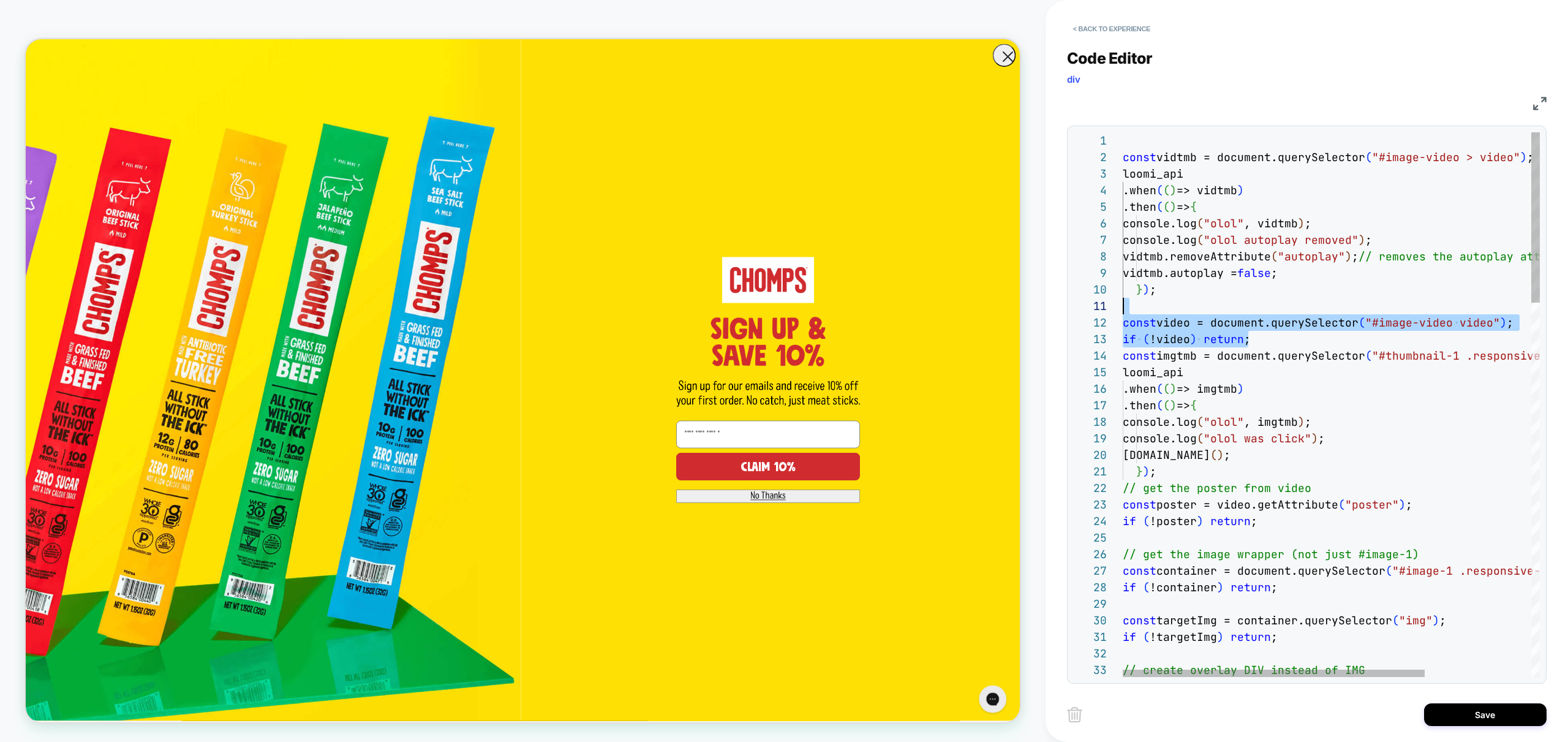
drag, startPoint x: 1248, startPoint y: 338, endPoint x: 1059, endPoint y: 313, distance: 190.6
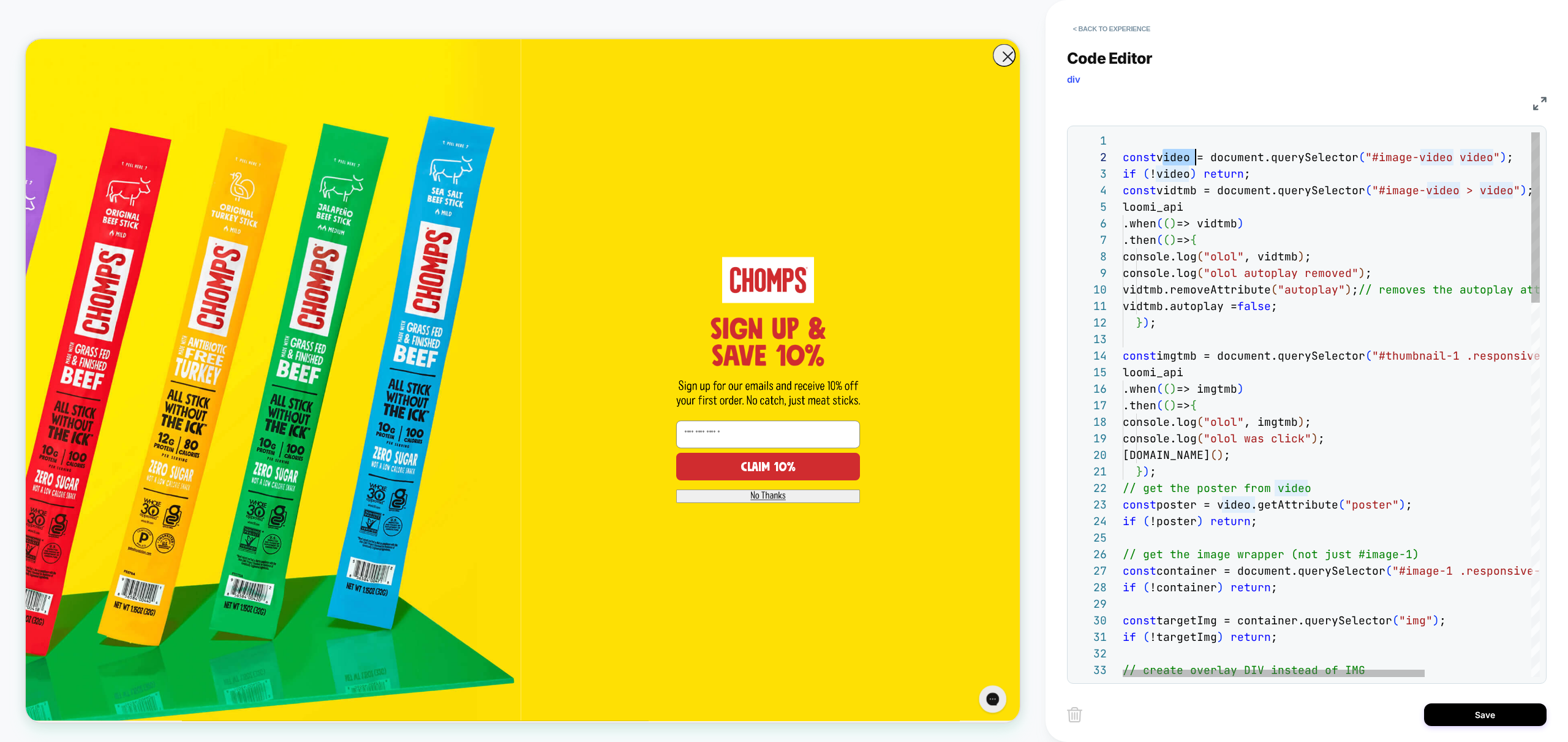
scroll to position [17, 73]
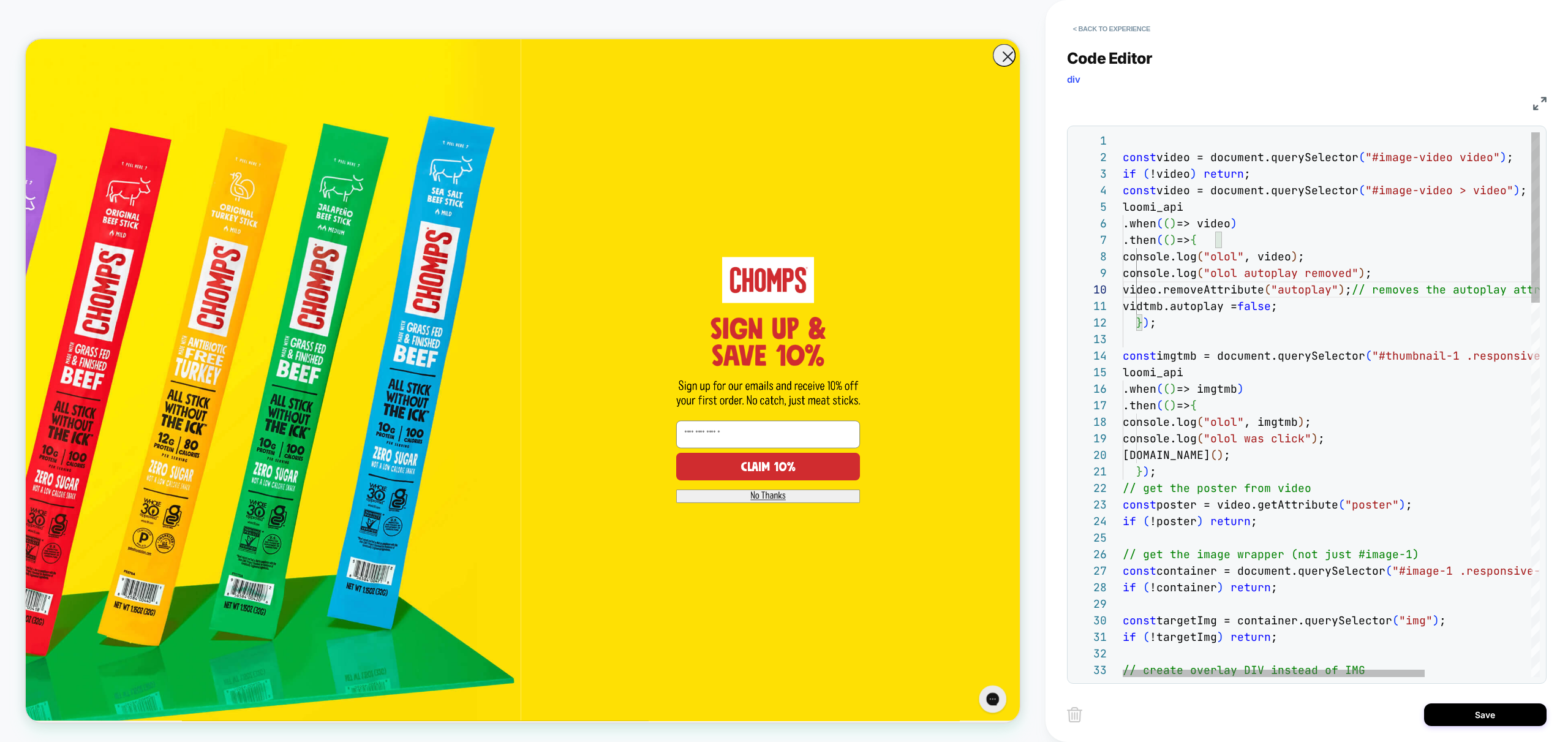
drag, startPoint x: 1217, startPoint y: 332, endPoint x: 1215, endPoint y: 340, distance: 8.2
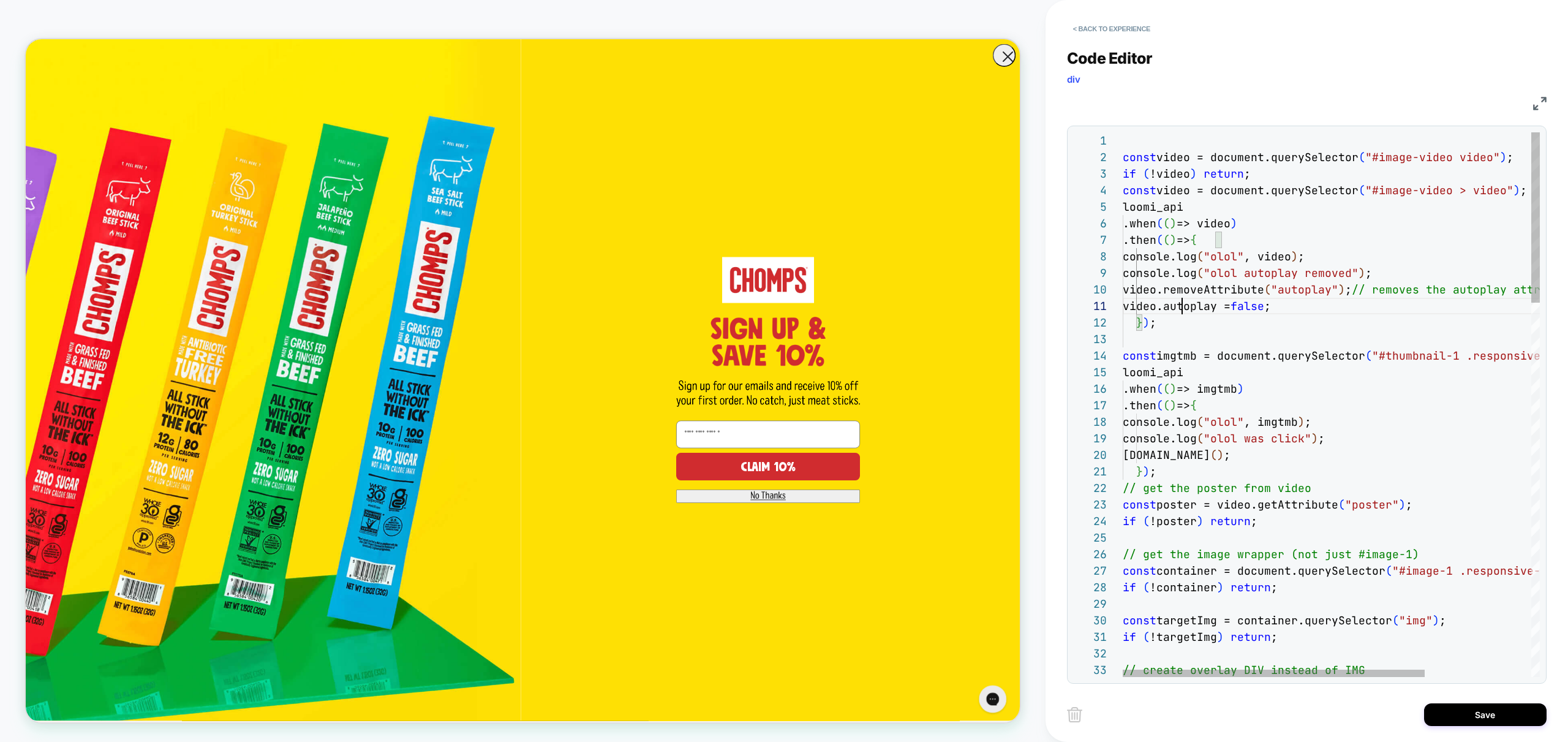
scroll to position [33, 0]
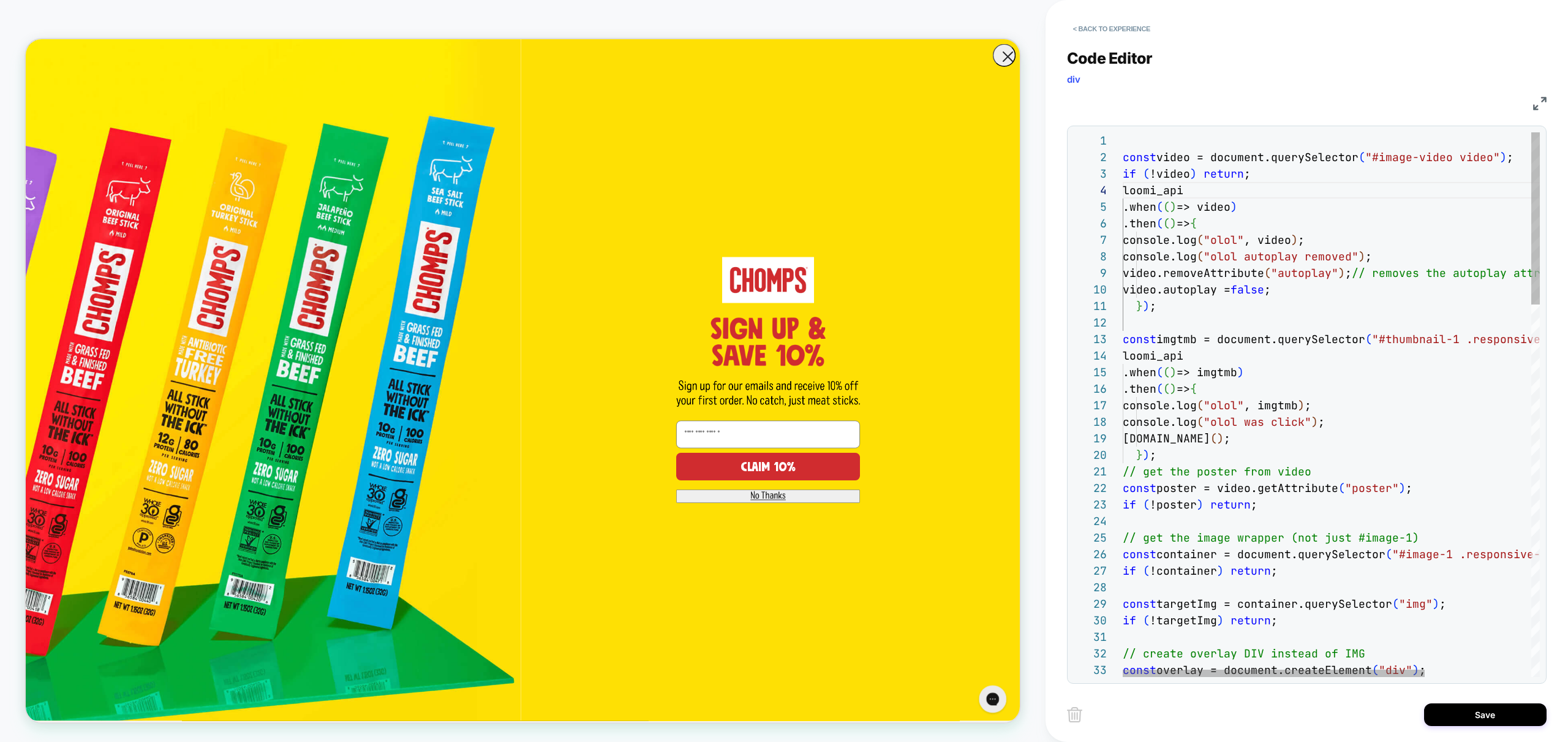
scroll to position [33, 126]
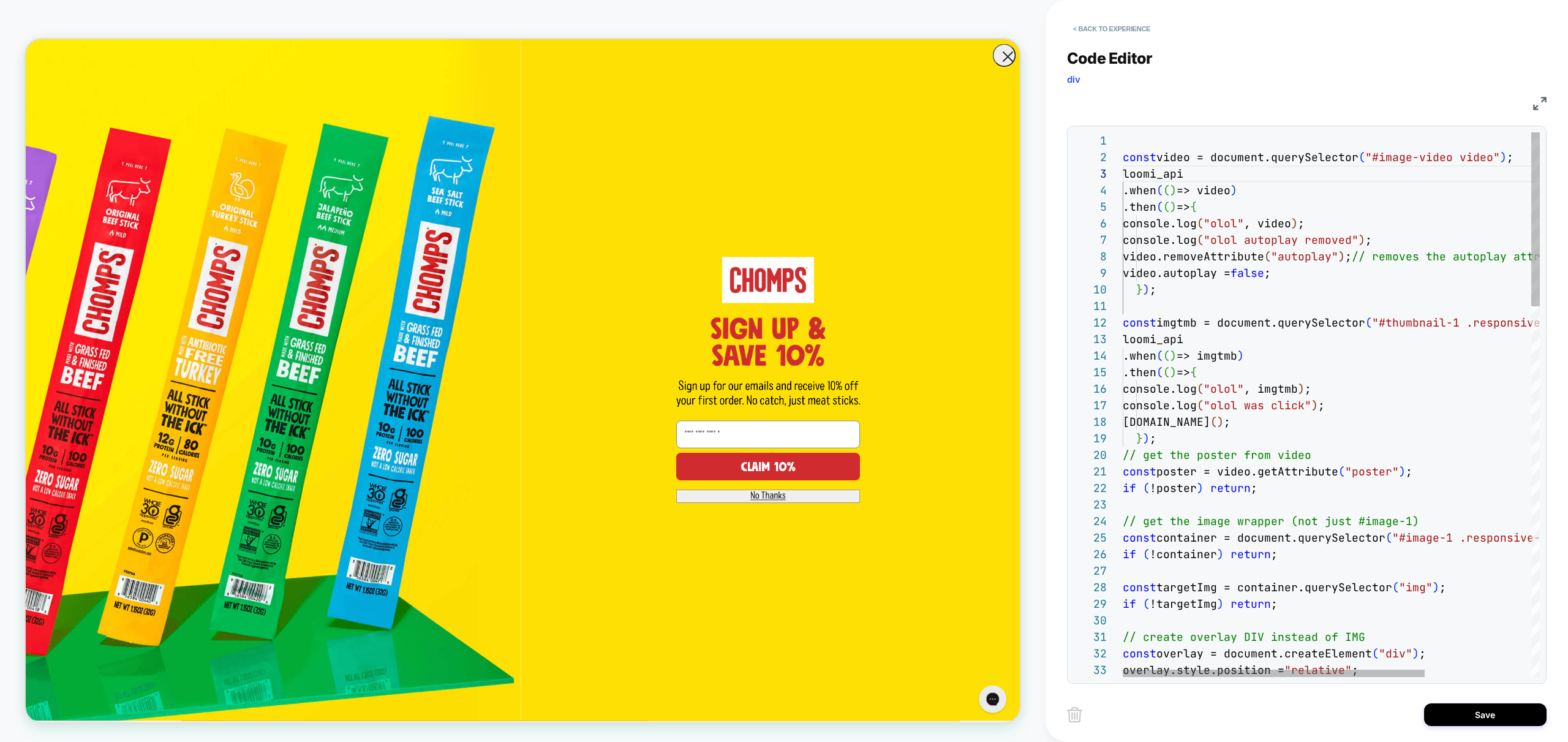
drag, startPoint x: 1259, startPoint y: 285, endPoint x: 1249, endPoint y: 290, distance: 11.2
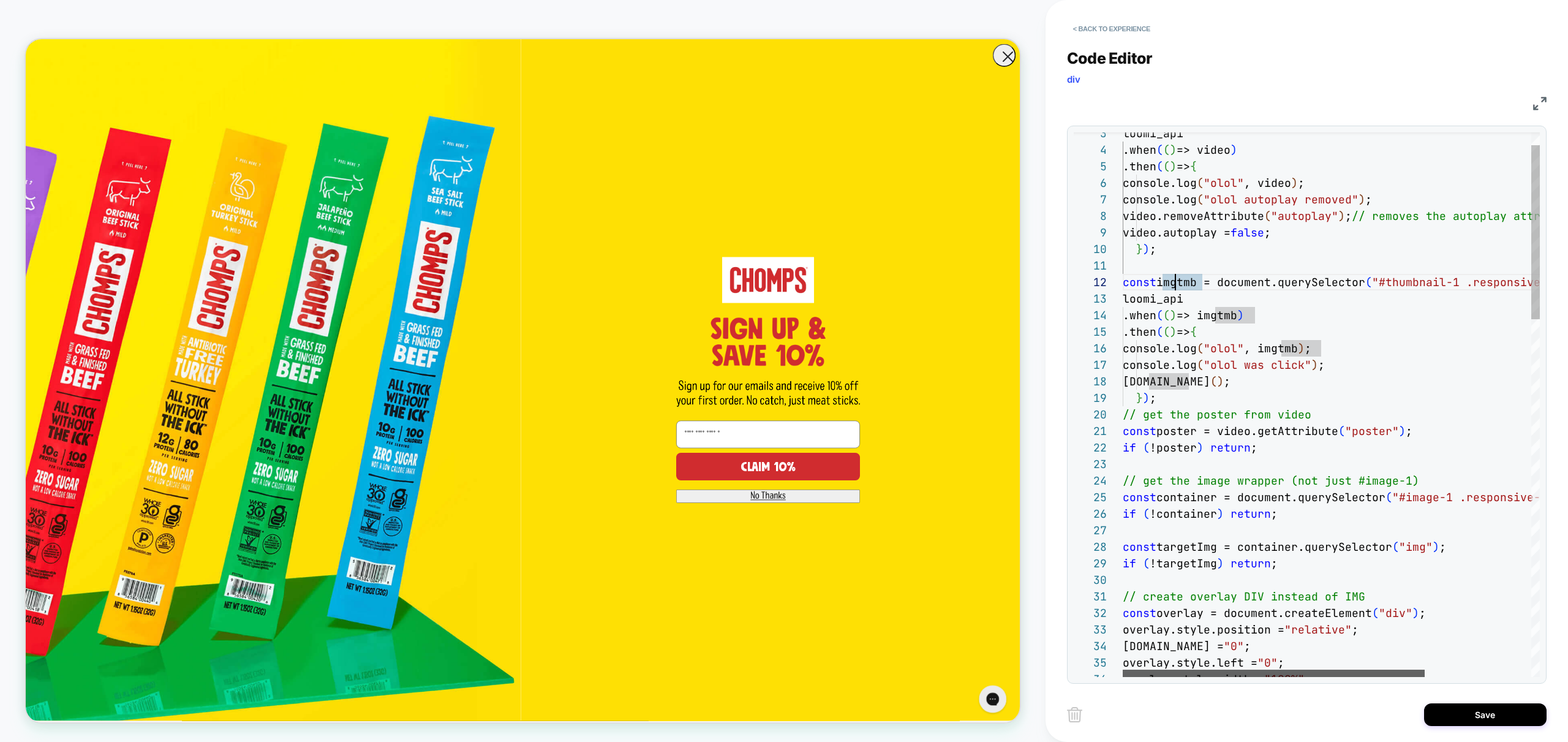
click at [1163, 677] on div at bounding box center [1274, 673] width 302 height 8
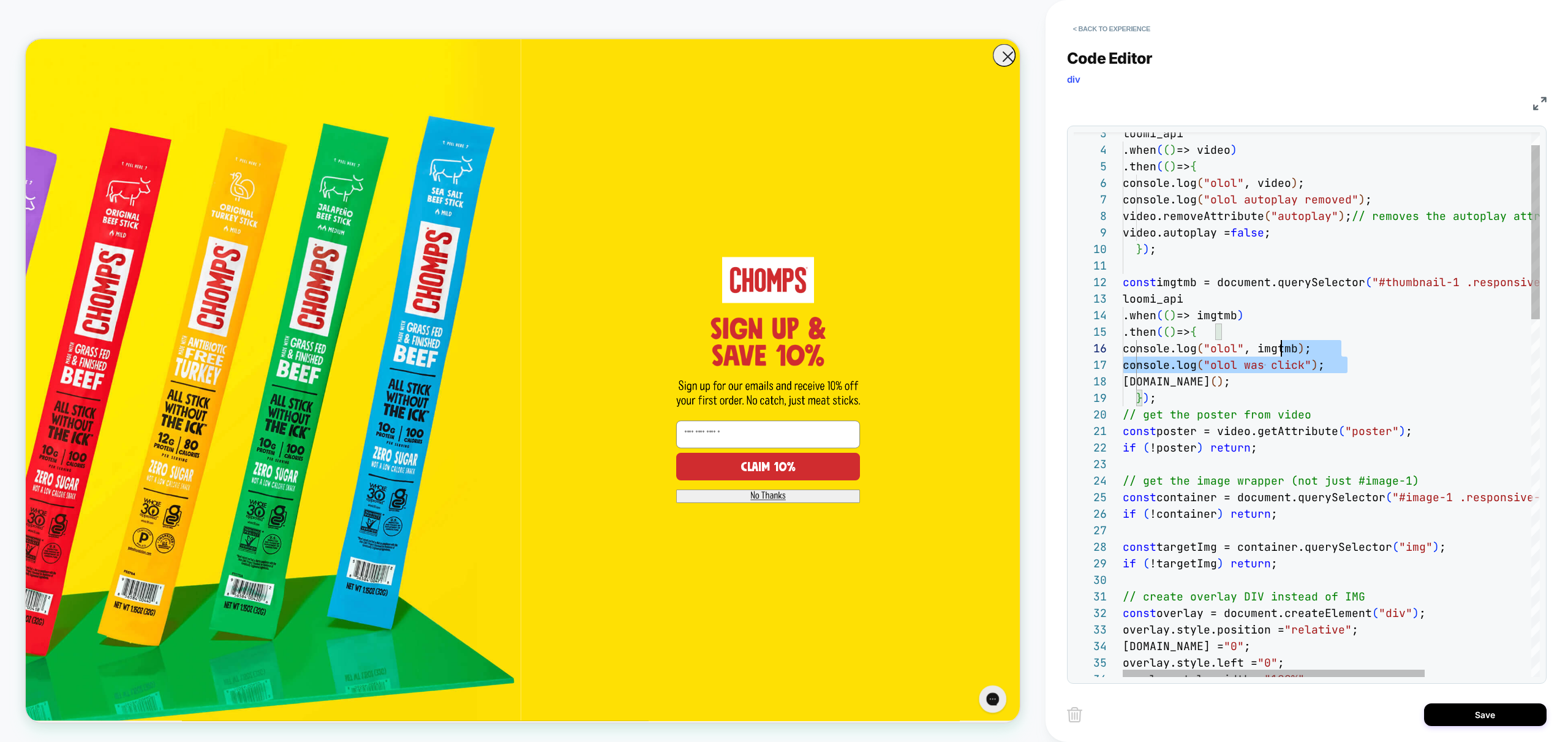
scroll to position [82, 0]
drag, startPoint x: 1359, startPoint y: 363, endPoint x: 1069, endPoint y: 344, distance: 290.6
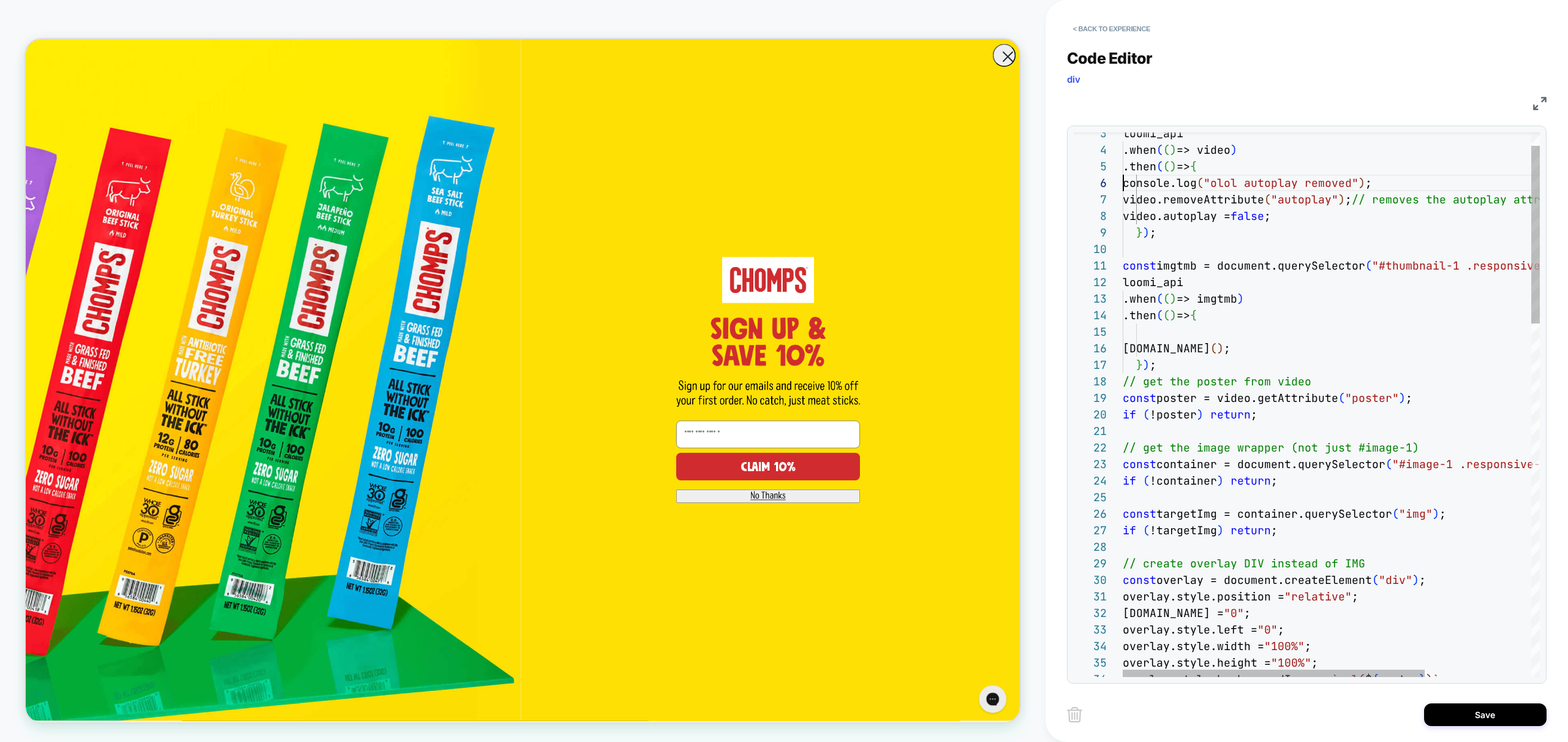
type textarea "**********"
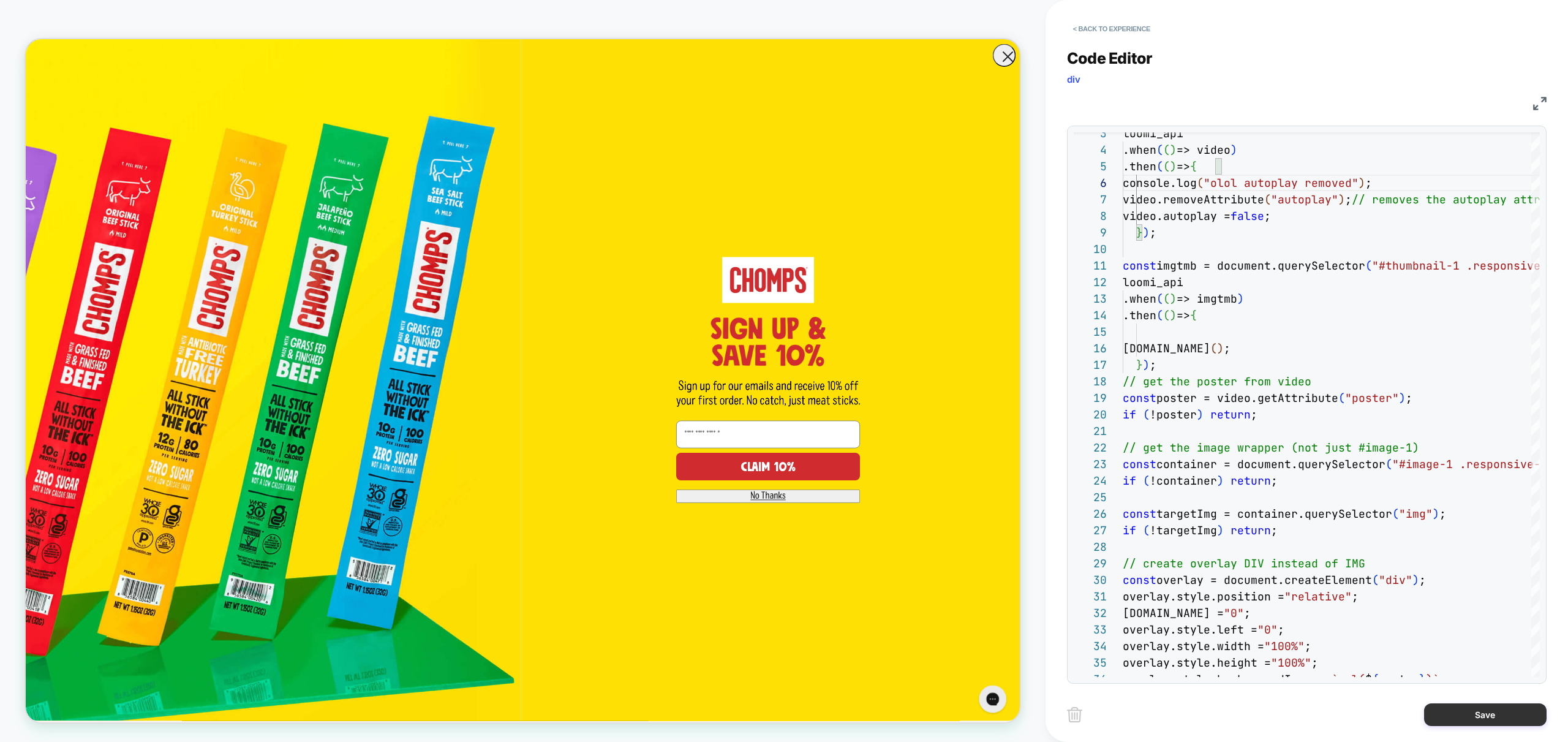
click at [1489, 714] on button "Save" at bounding box center [1486, 715] width 123 height 22
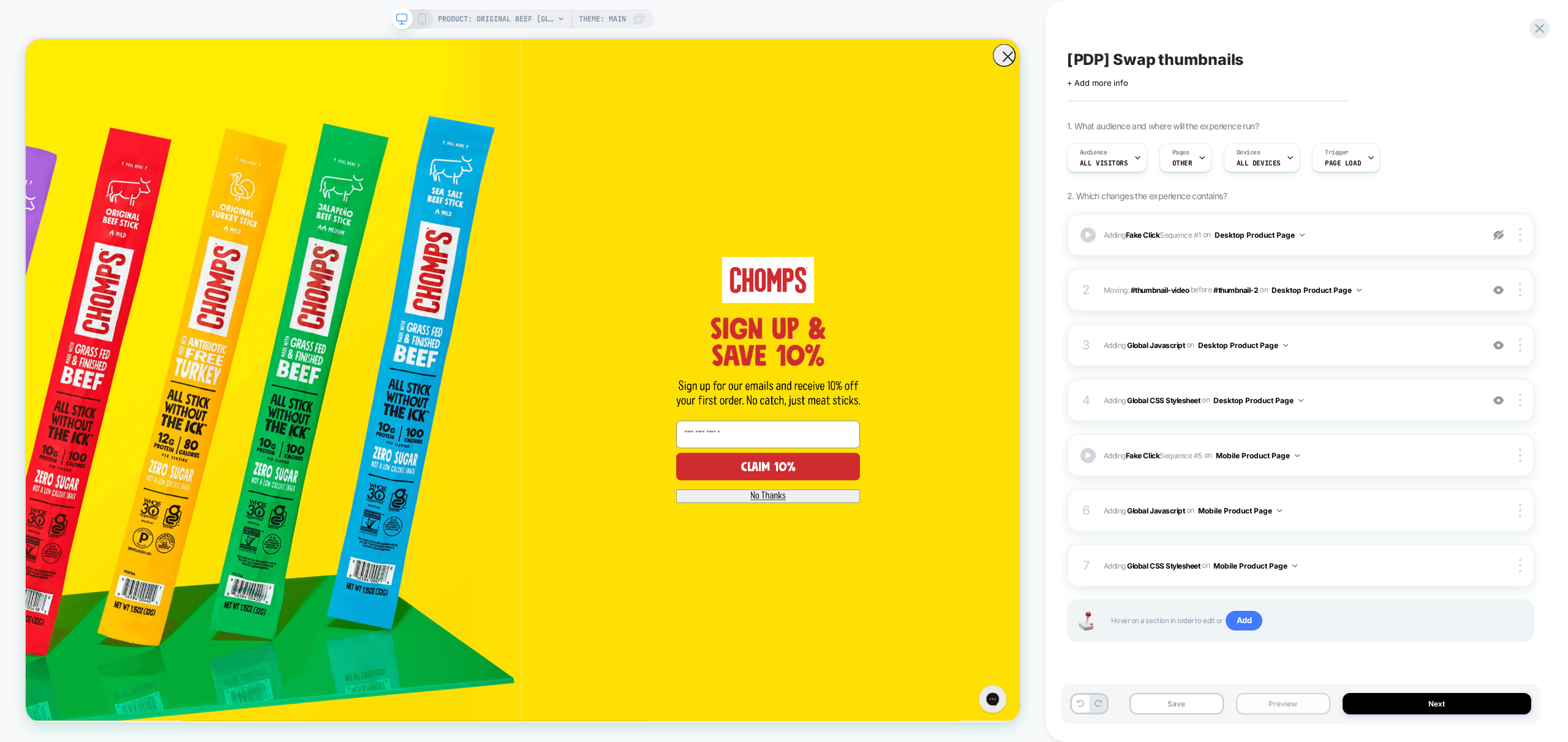
click at [1313, 695] on button "Preview" at bounding box center [1283, 704] width 94 height 22
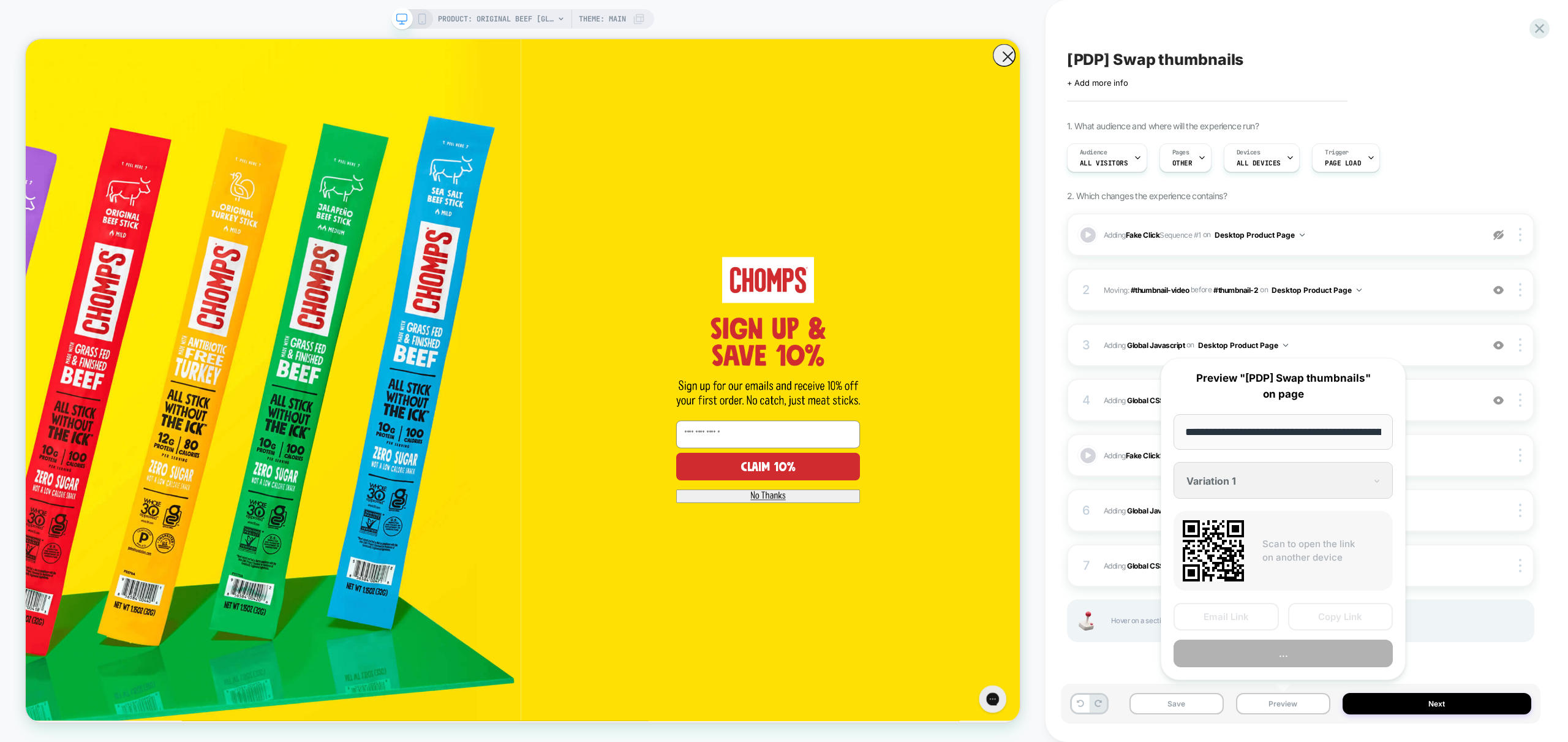
scroll to position [0, 253]
click at [1306, 653] on button "Preview" at bounding box center [1283, 653] width 219 height 27
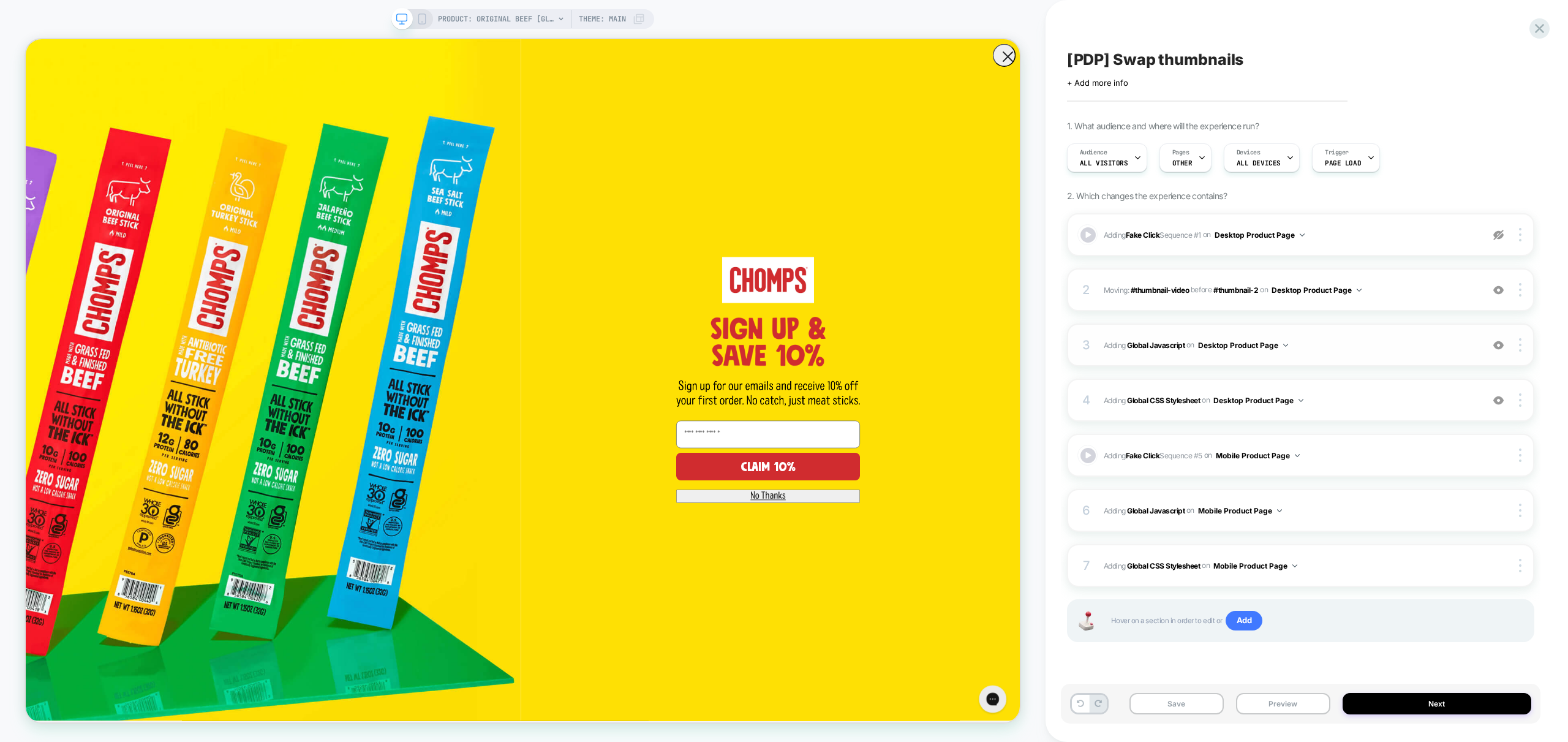
click at [1354, 338] on span "Adding Global Javascript on Desktop Product Page" at bounding box center [1290, 346] width 373 height 15
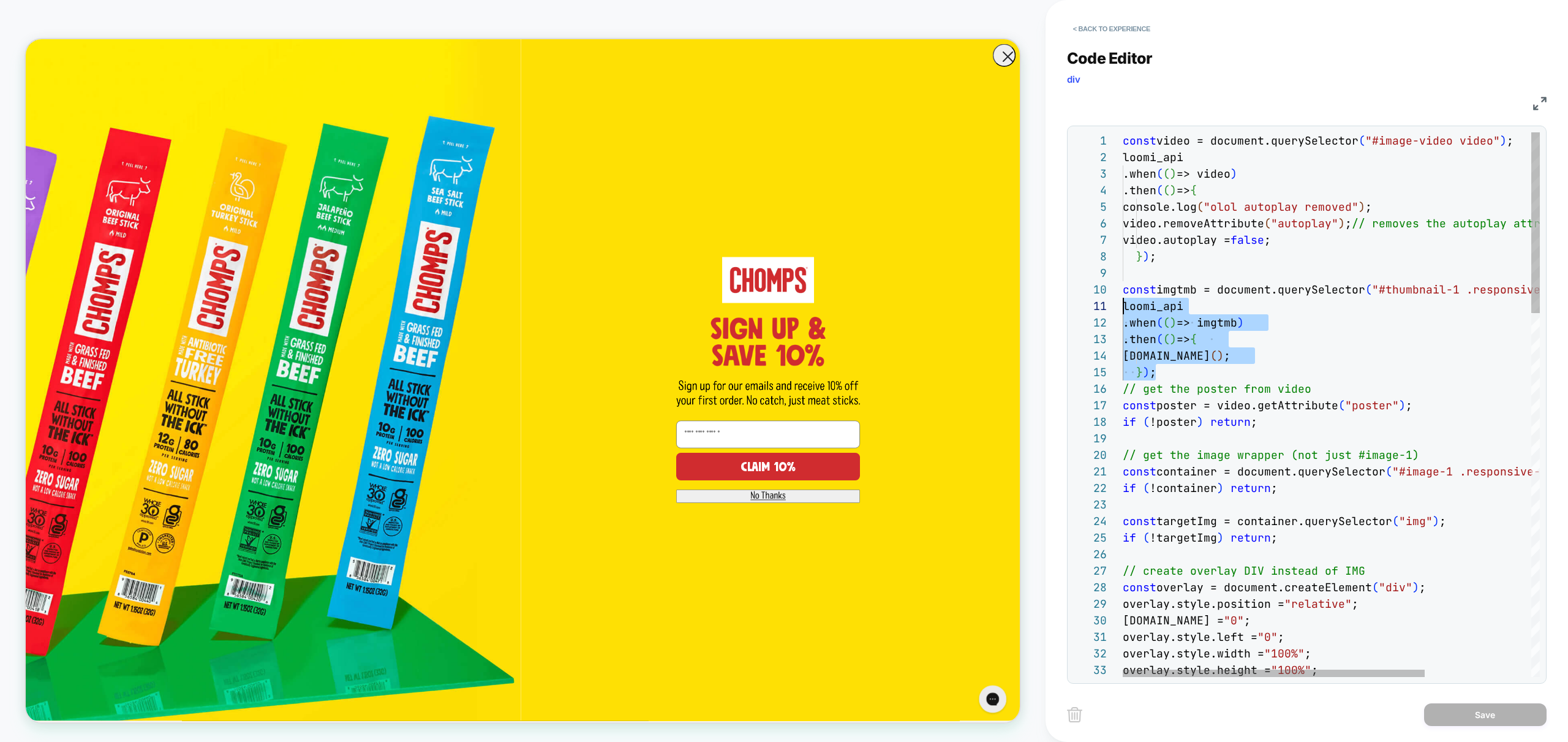
scroll to position [149, 0]
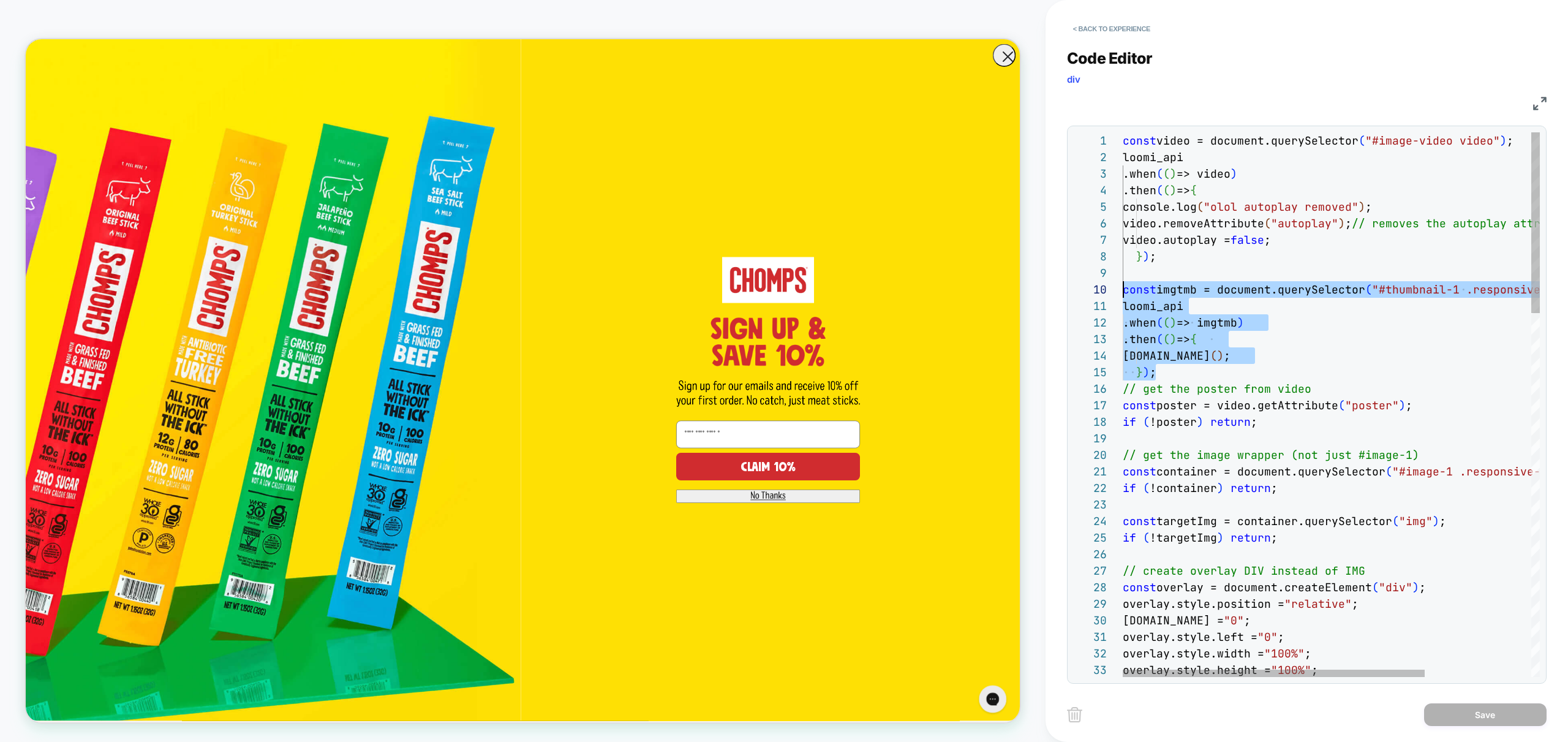
drag, startPoint x: 1212, startPoint y: 369, endPoint x: 1039, endPoint y: 283, distance: 193.2
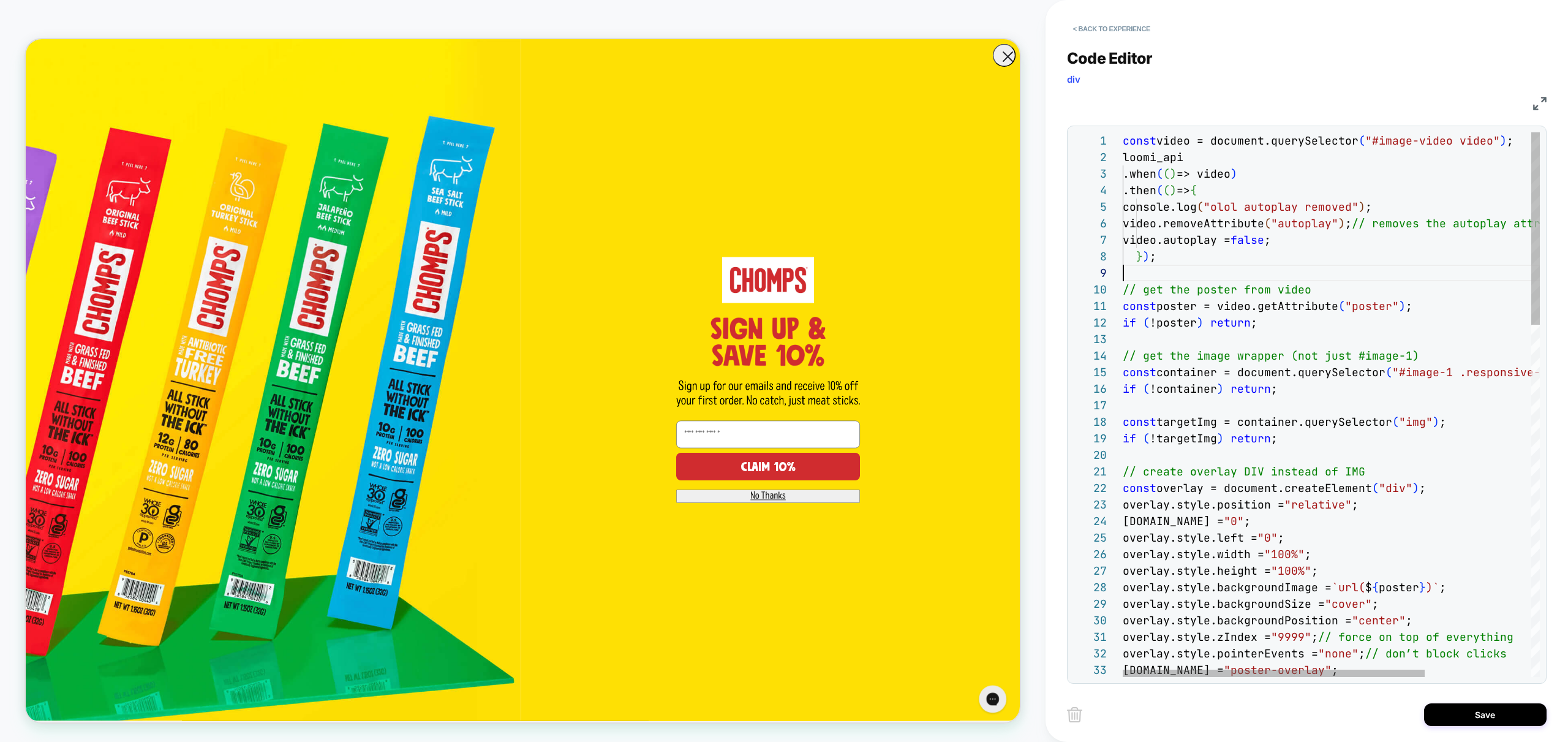
scroll to position [133, 0]
type textarea "**********"
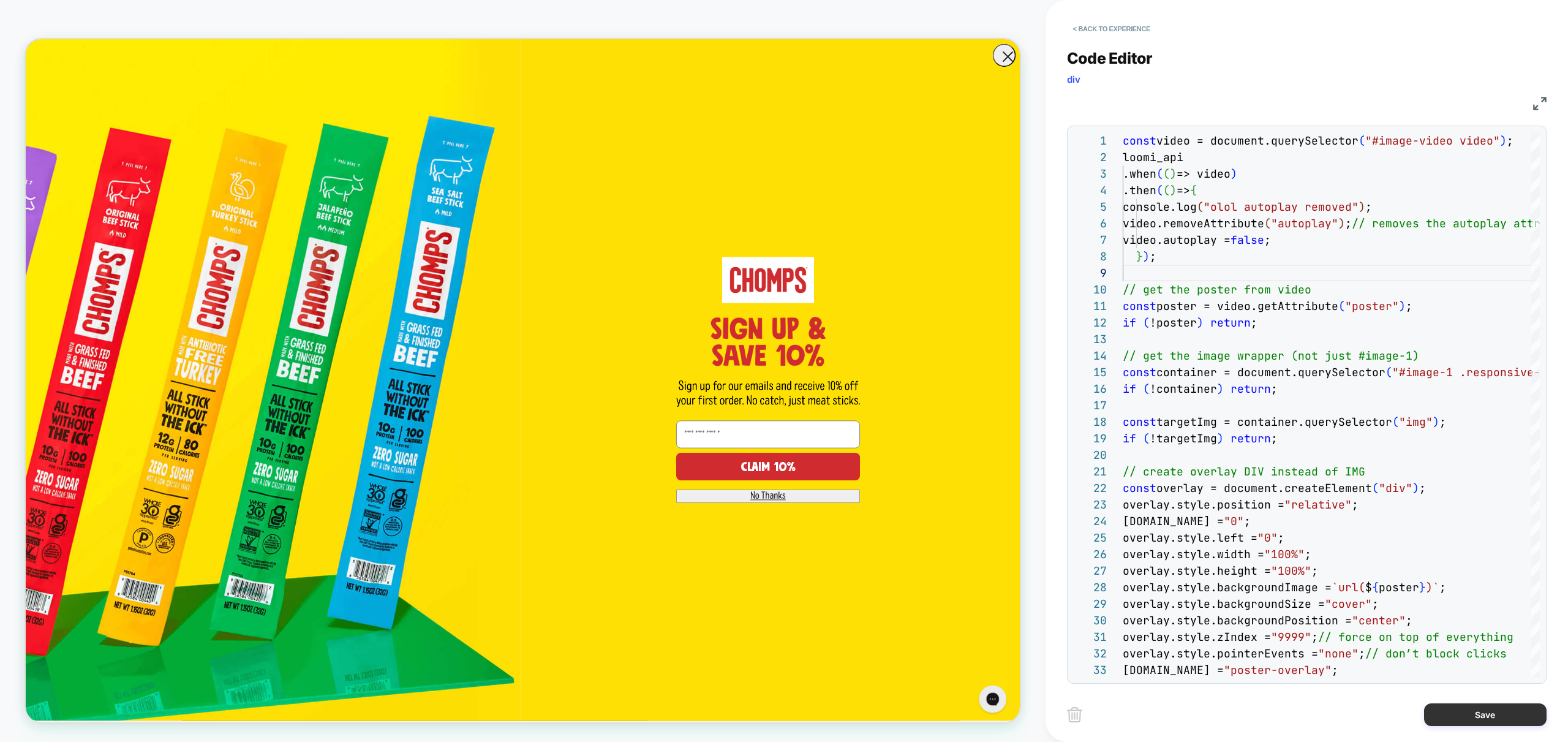
click at [1495, 718] on button "Save" at bounding box center [1486, 715] width 123 height 22
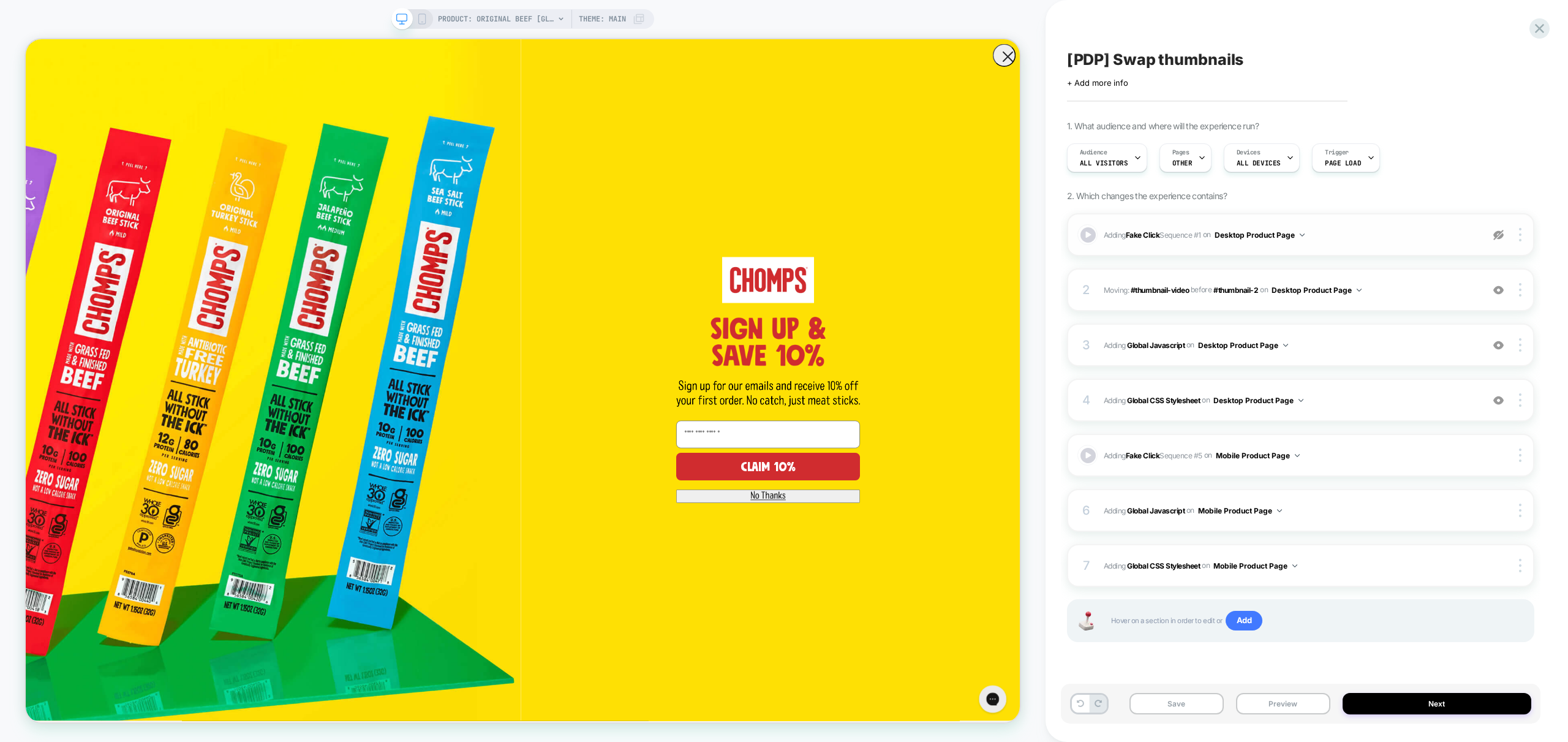
click at [1494, 237] on img at bounding box center [1498, 235] width 10 height 10
click at [1281, 704] on button "Preview" at bounding box center [1283, 704] width 94 height 22
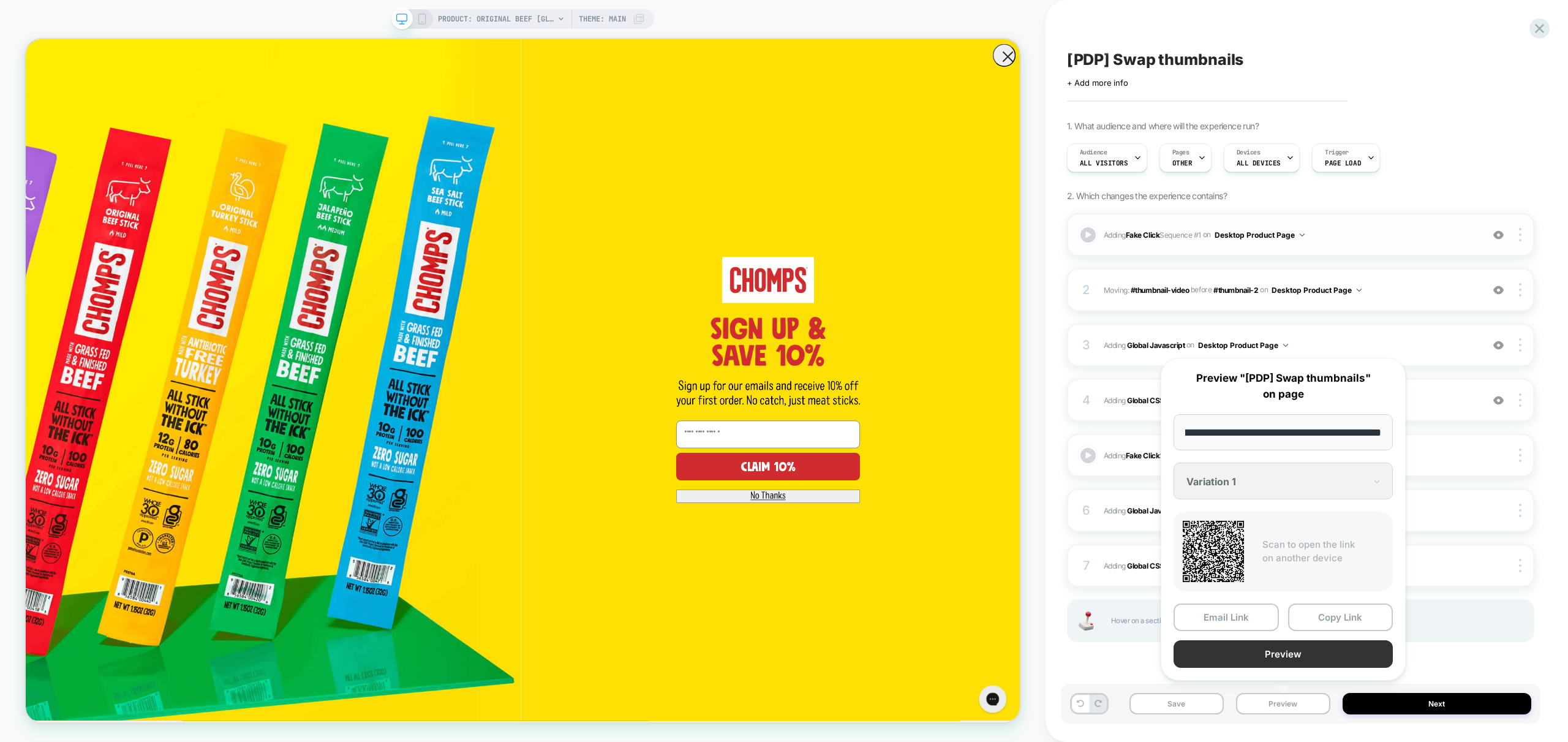
scroll to position [0, 0]
click at [1285, 648] on button "Preview" at bounding box center [1283, 653] width 219 height 27
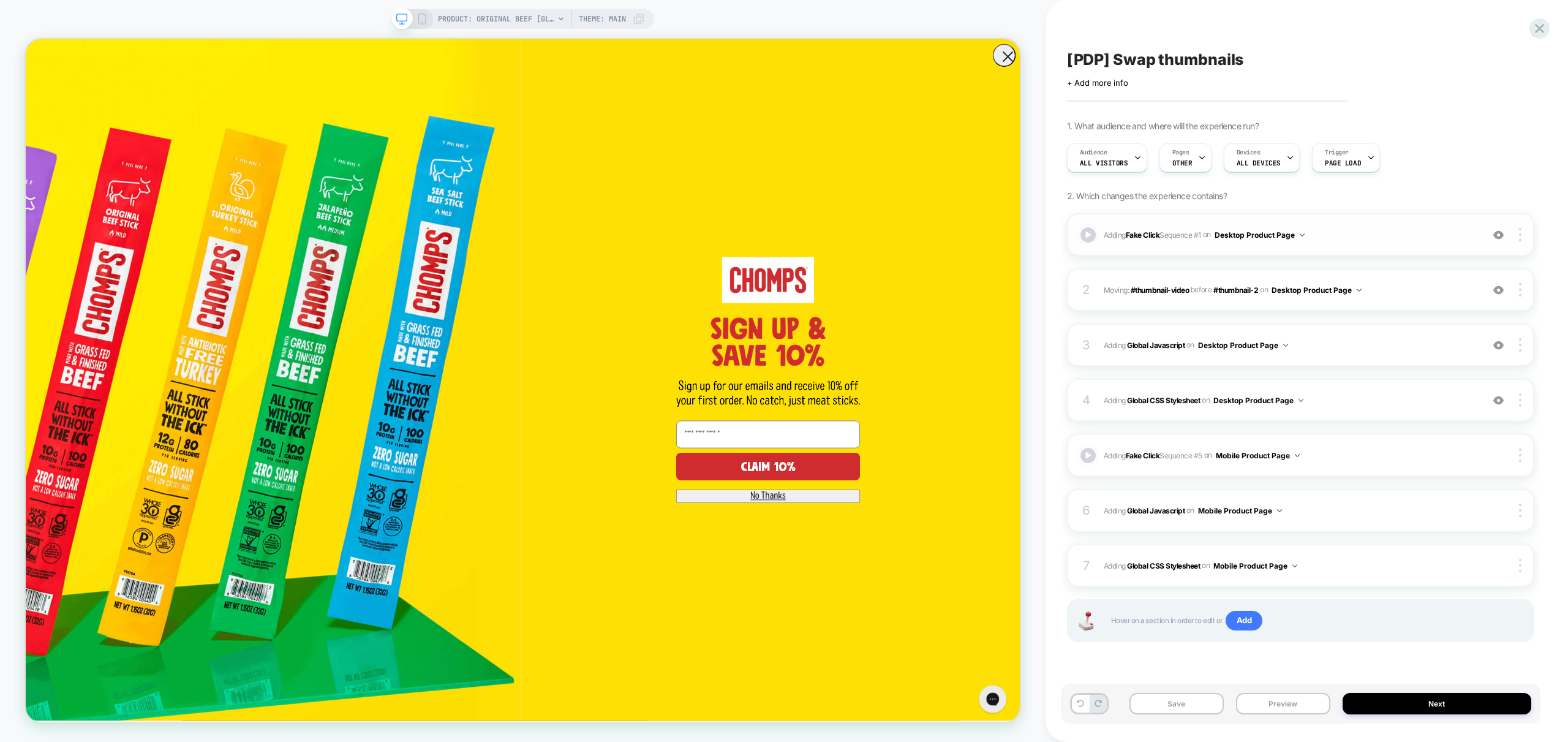
click at [1360, 235] on span "Adding Fake Click Sequence # 1 on Desktop Product Page" at bounding box center [1290, 235] width 373 height 15
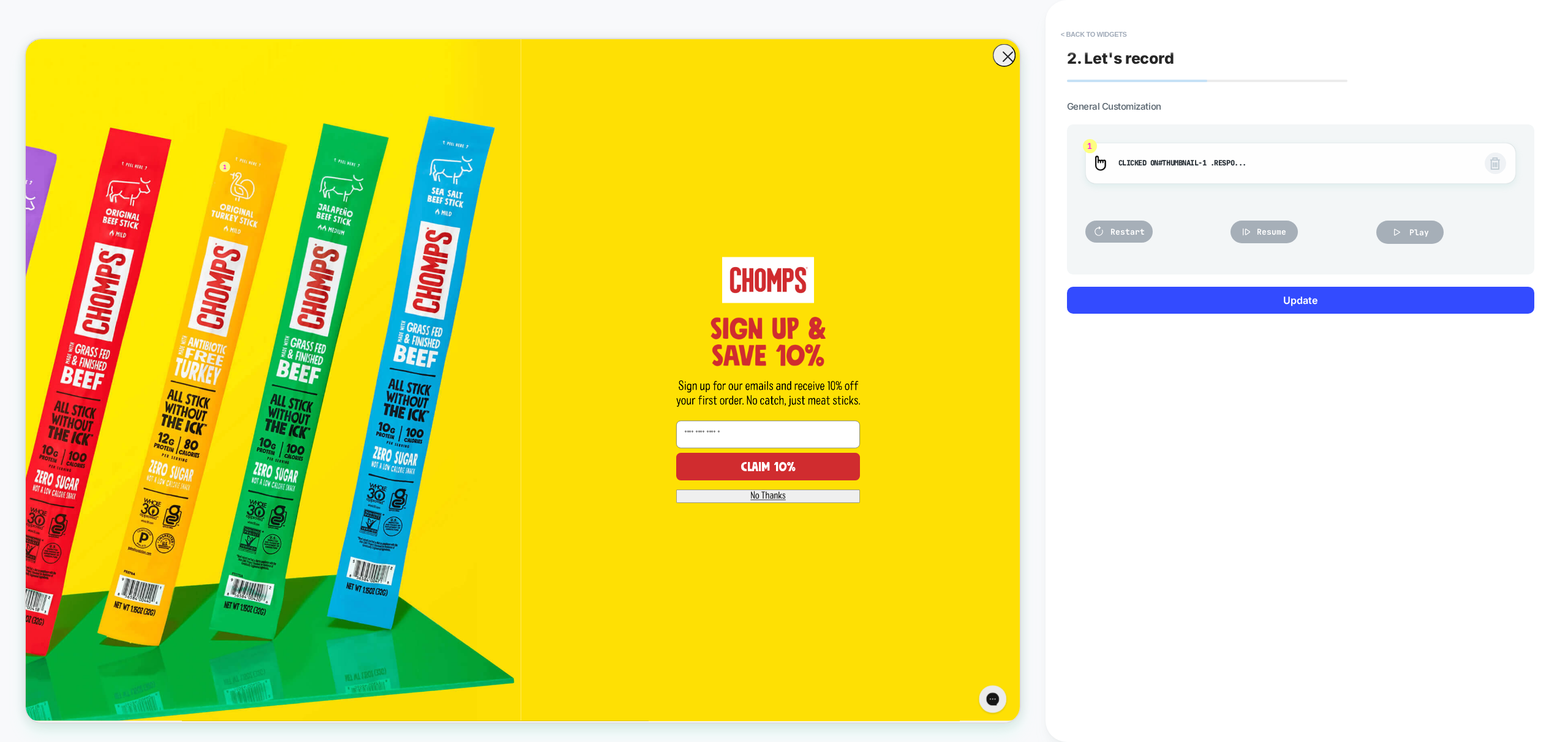
click at [1154, 159] on span "Clicked on #thumbnail-1 .respo... #thumbnail-1 .responsive-image__image" at bounding box center [1295, 163] width 354 height 13
click at [1341, 148] on div "1 Clicked on #thumbnail-1 .respo... #thumbnail-1 .responsive-image__image" at bounding box center [1300, 163] width 431 height 41
click at [1419, 228] on span "Play" at bounding box center [1419, 232] width 20 height 10
click at [1332, 54] on div at bounding box center [689, 494] width 1326 height 909
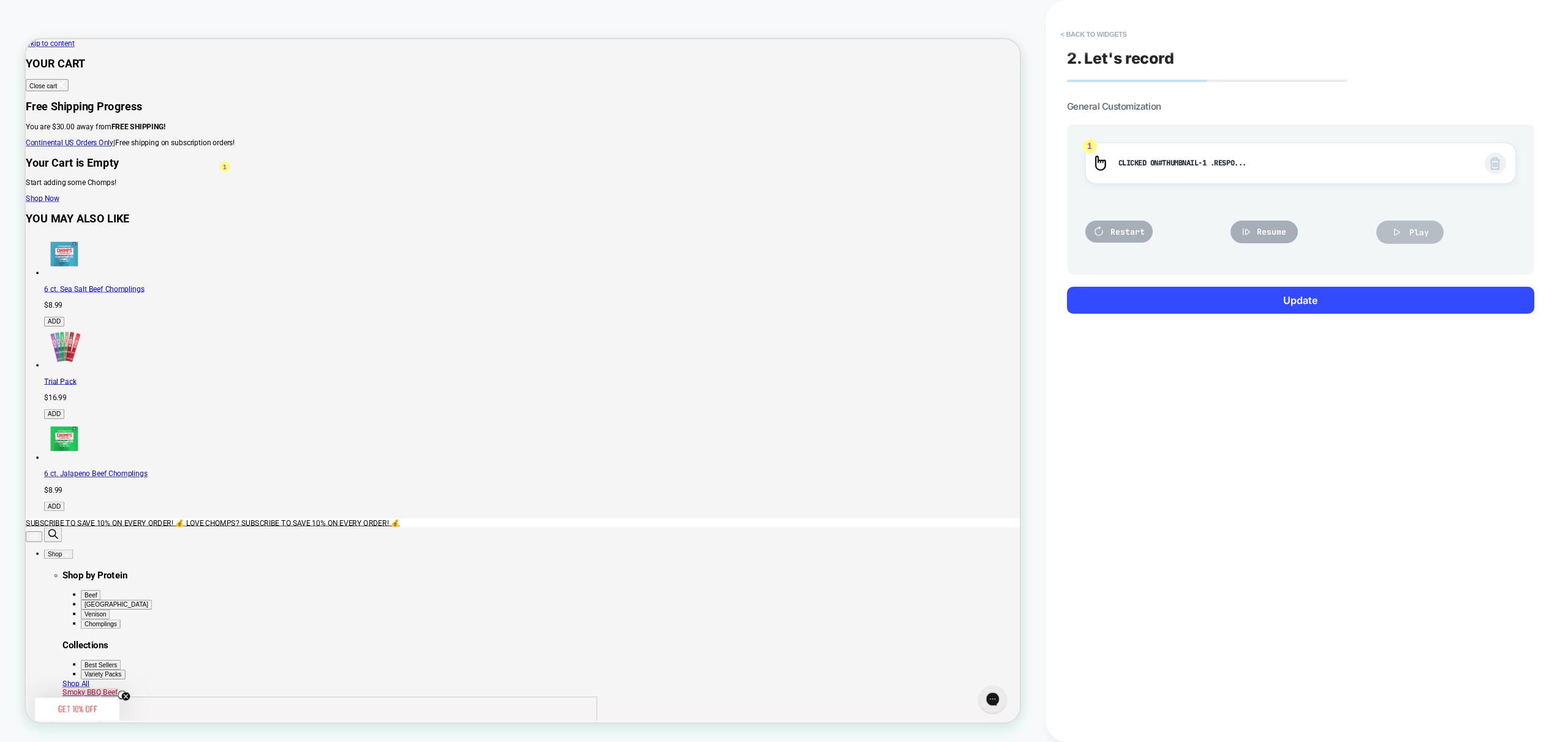
click at [1409, 233] on button "Play" at bounding box center [1410, 232] width 68 height 23
click at [1122, 233] on span "Restart" at bounding box center [1127, 232] width 34 height 10
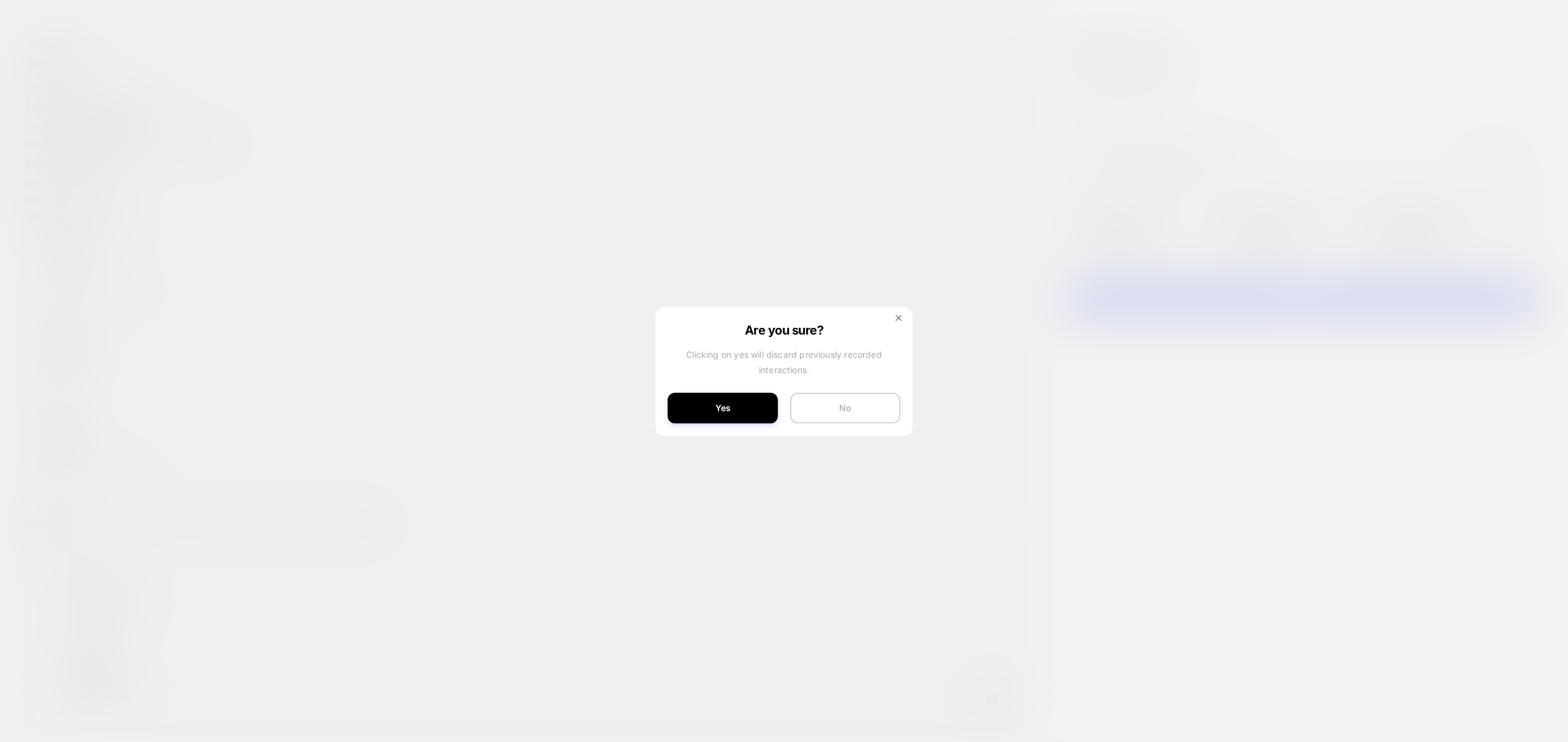
drag, startPoint x: 859, startPoint y: 410, endPoint x: 1112, endPoint y: 495, distance: 266.9
click at [859, 410] on button "No" at bounding box center [845, 408] width 110 height 31
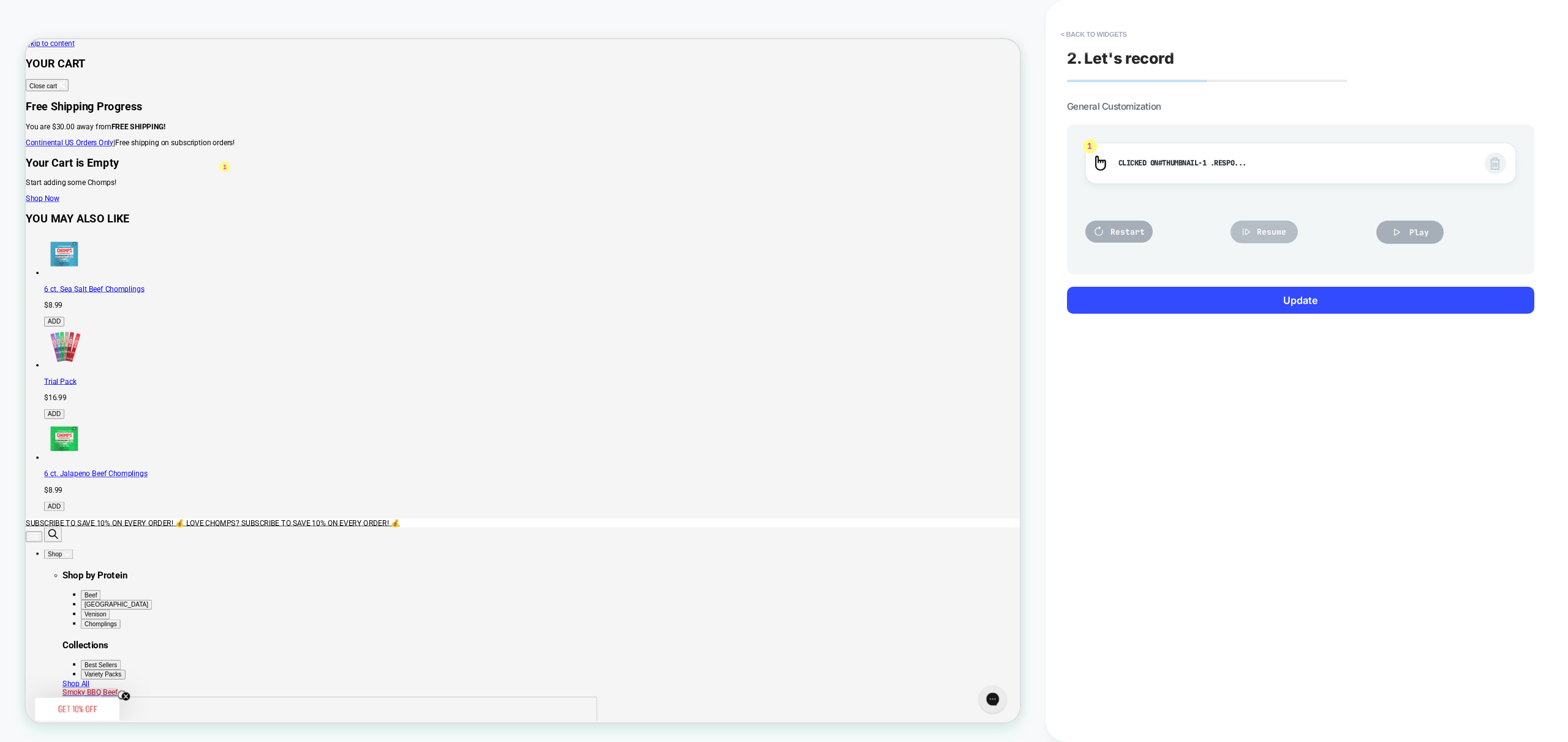
click at [1271, 233] on span "Resume" at bounding box center [1271, 232] width 29 height 10
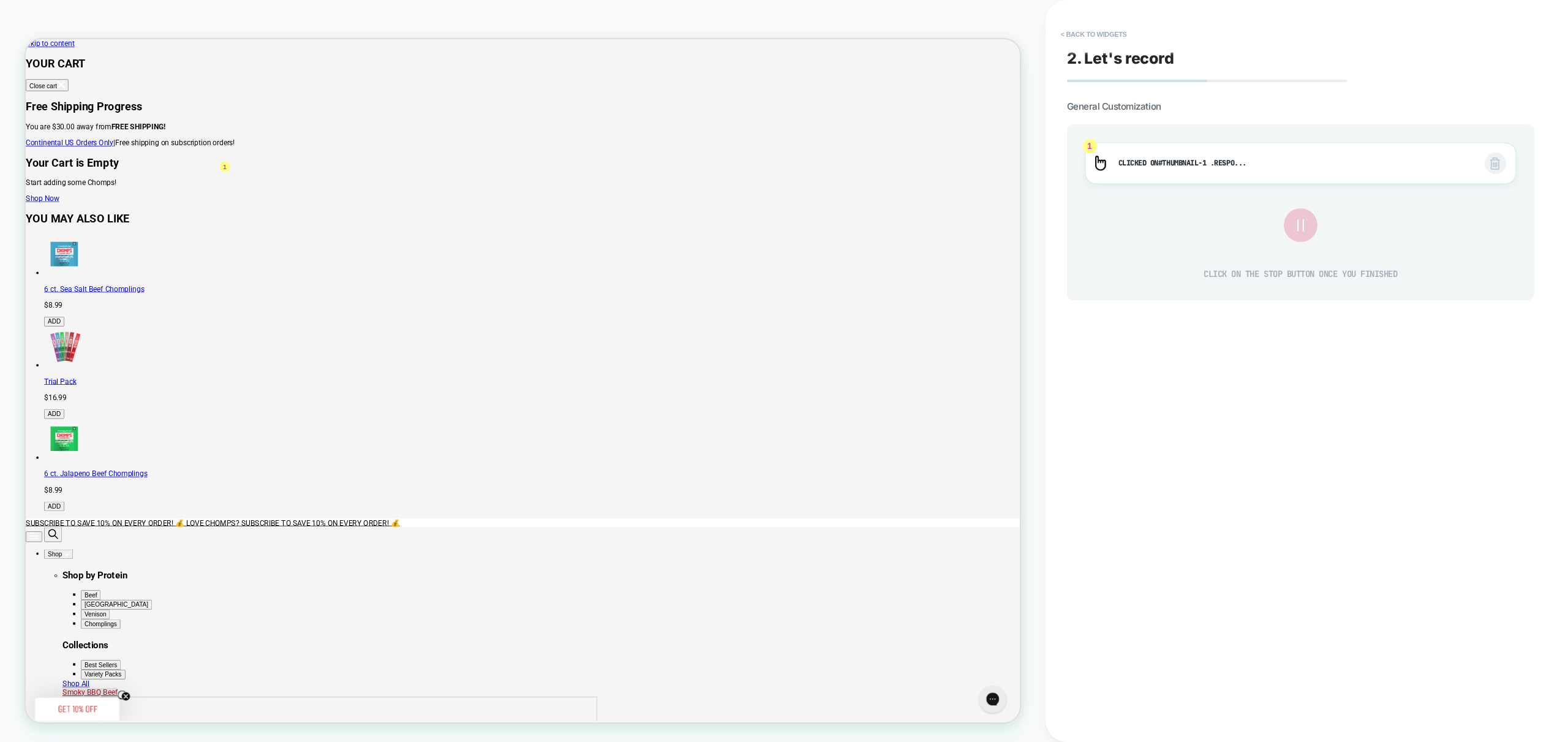
click at [1294, 228] on icon at bounding box center [1300, 225] width 21 height 21
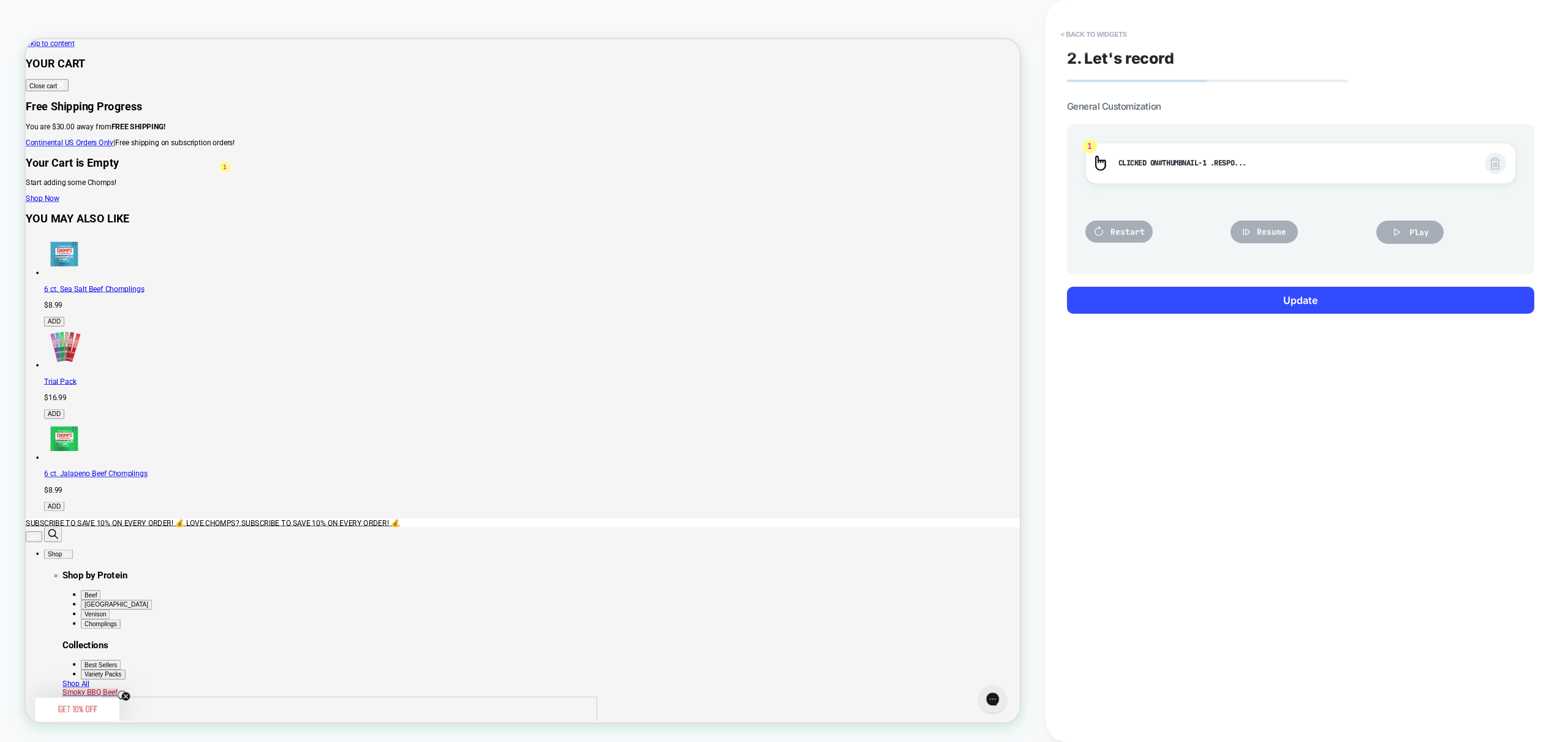
click at [1104, 243] on div "Restart" at bounding box center [1155, 232] width 140 height 47
click at [1128, 227] on span "Restart" at bounding box center [1127, 232] width 34 height 10
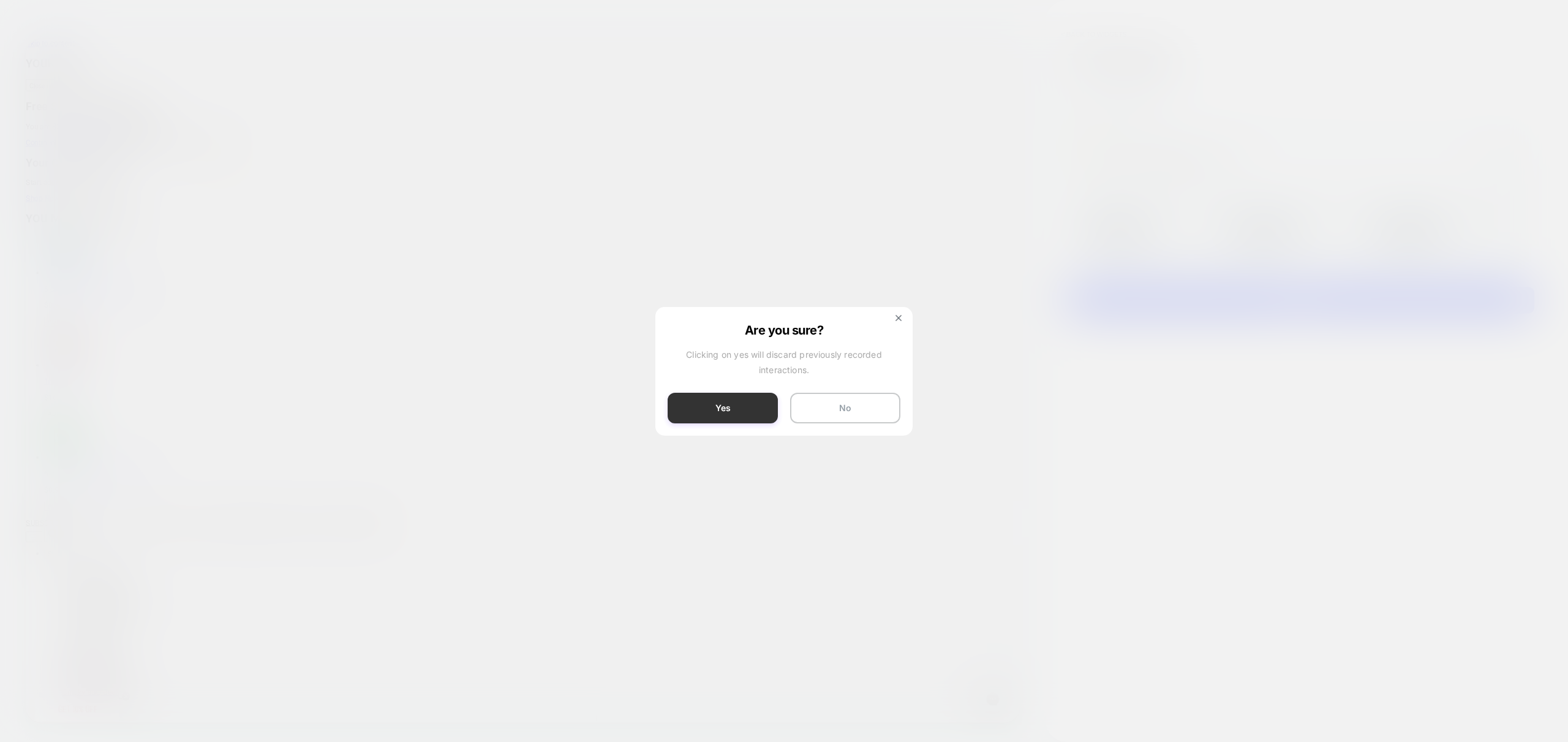
click at [753, 410] on button "Yes" at bounding box center [723, 408] width 110 height 31
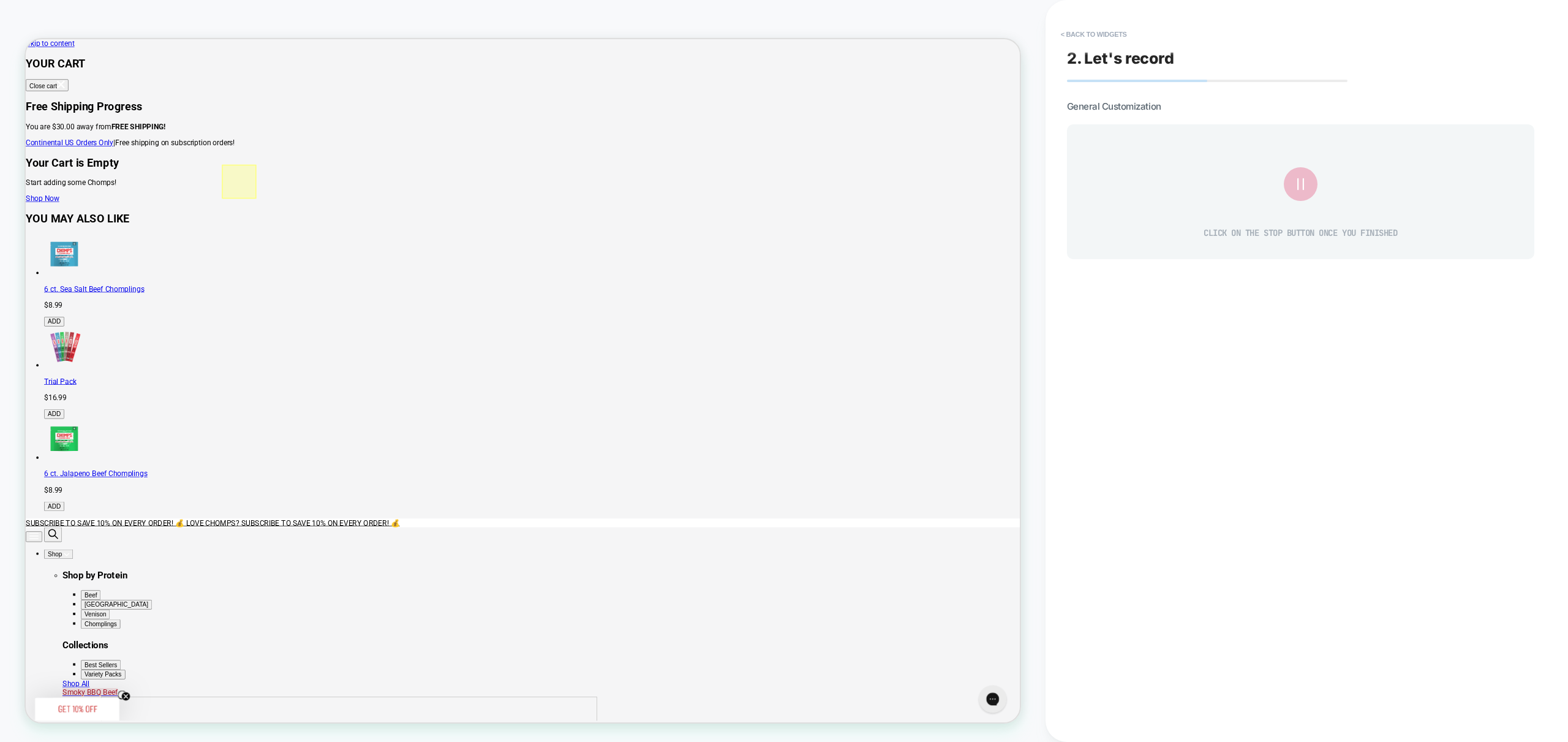
click at [1304, 184] on icon at bounding box center [1300, 184] width 20 height 20
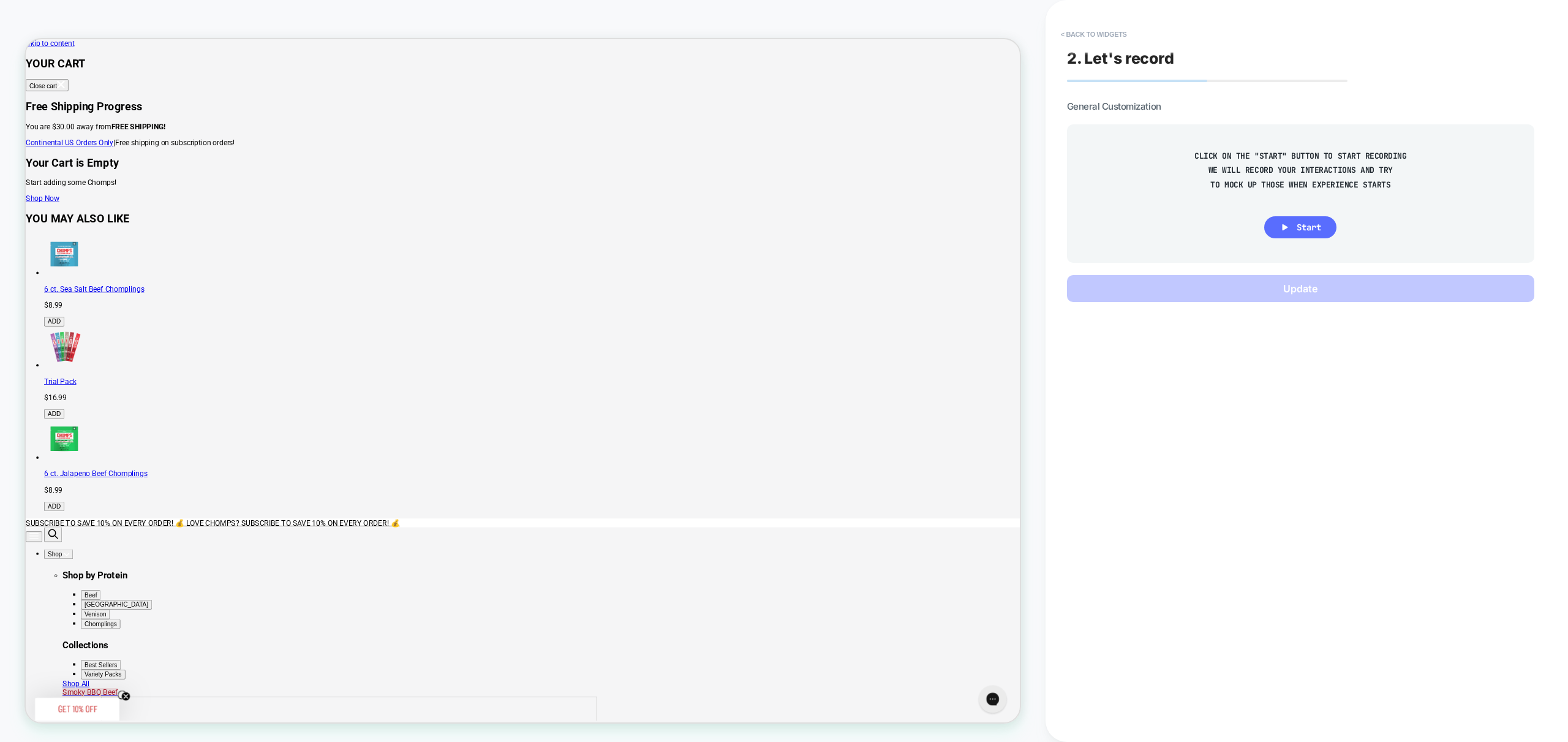
click at [1311, 231] on span "Start" at bounding box center [1308, 228] width 24 height 11
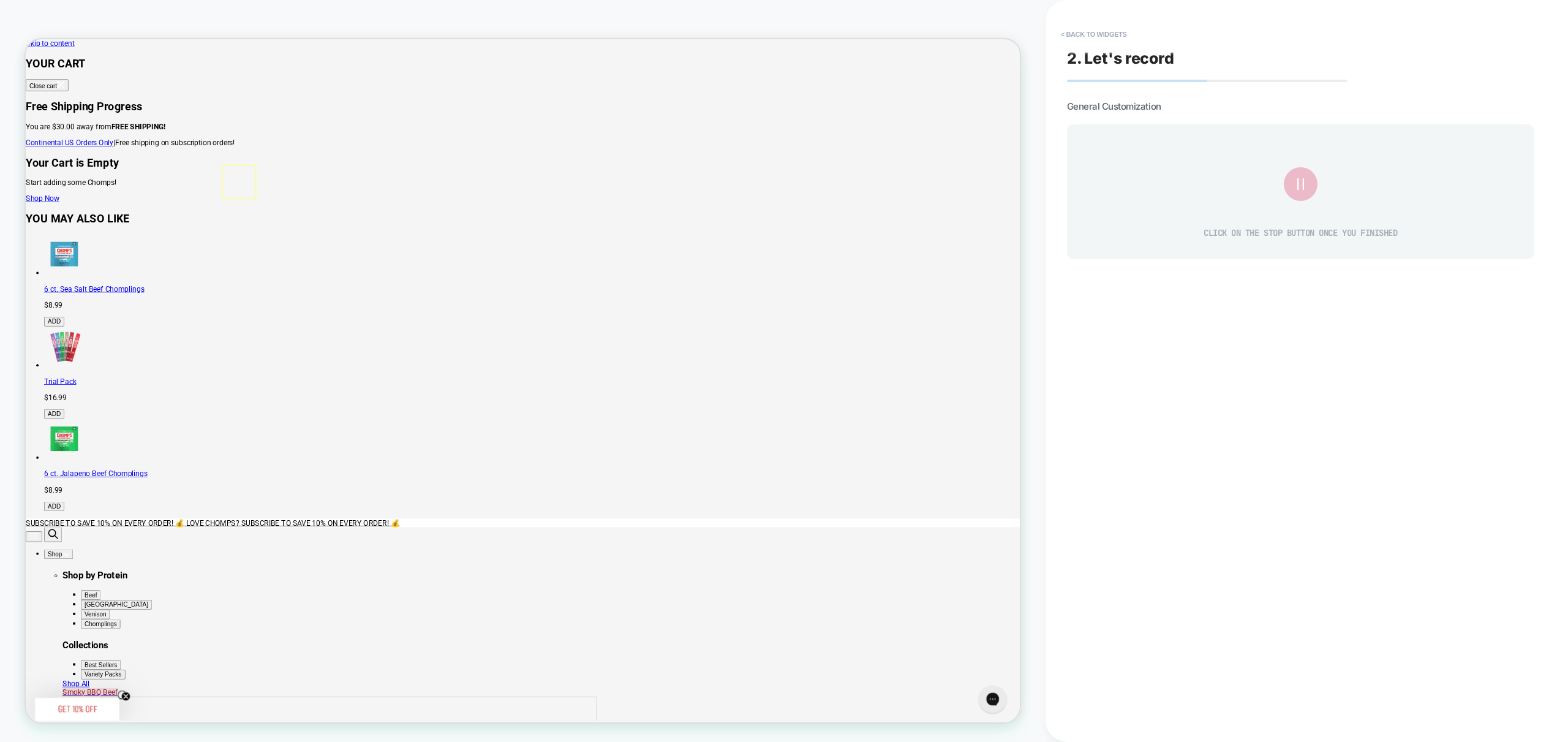
click at [1308, 186] on icon at bounding box center [1300, 184] width 20 height 20
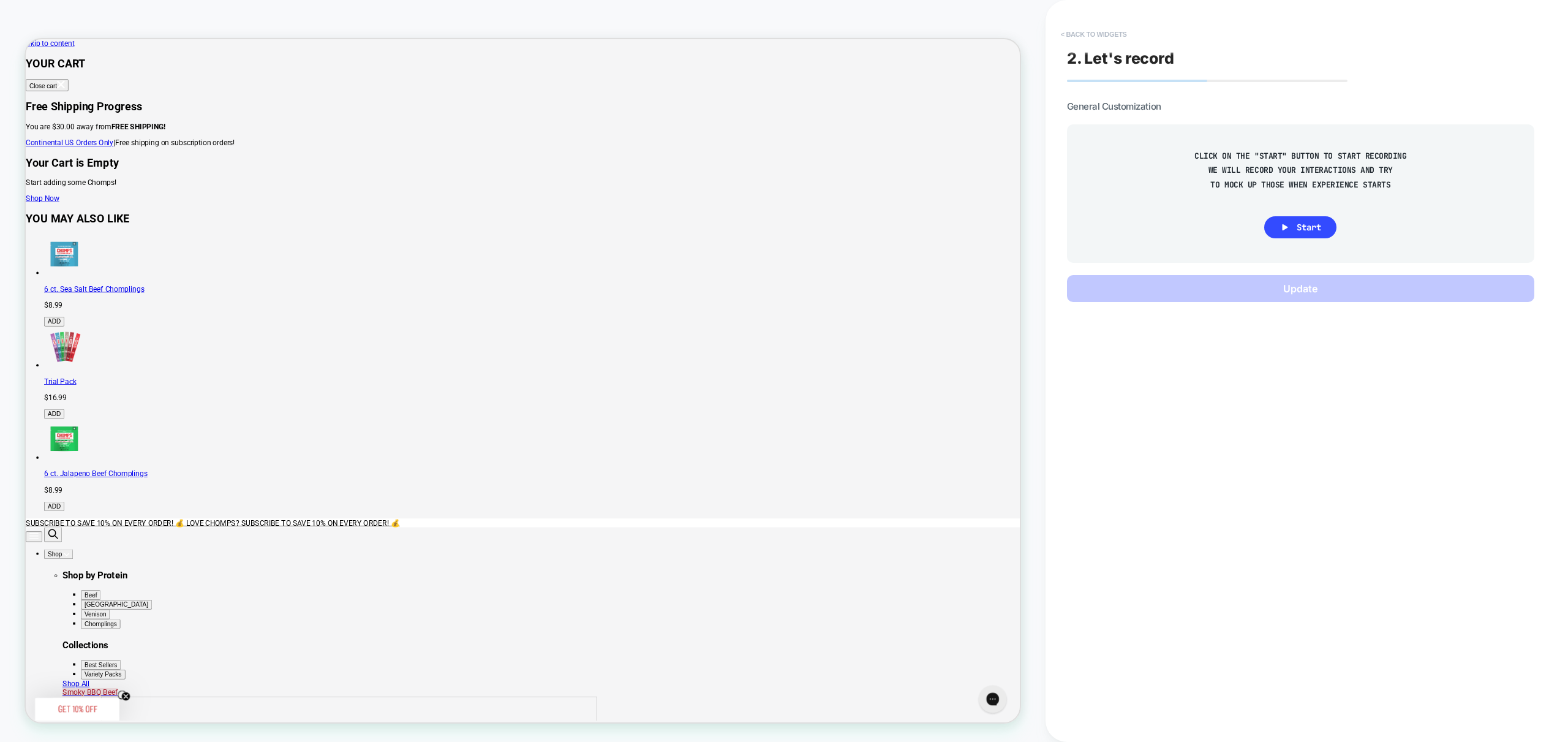
click at [1091, 40] on button "< Back to widgets" at bounding box center [1093, 34] width 78 height 20
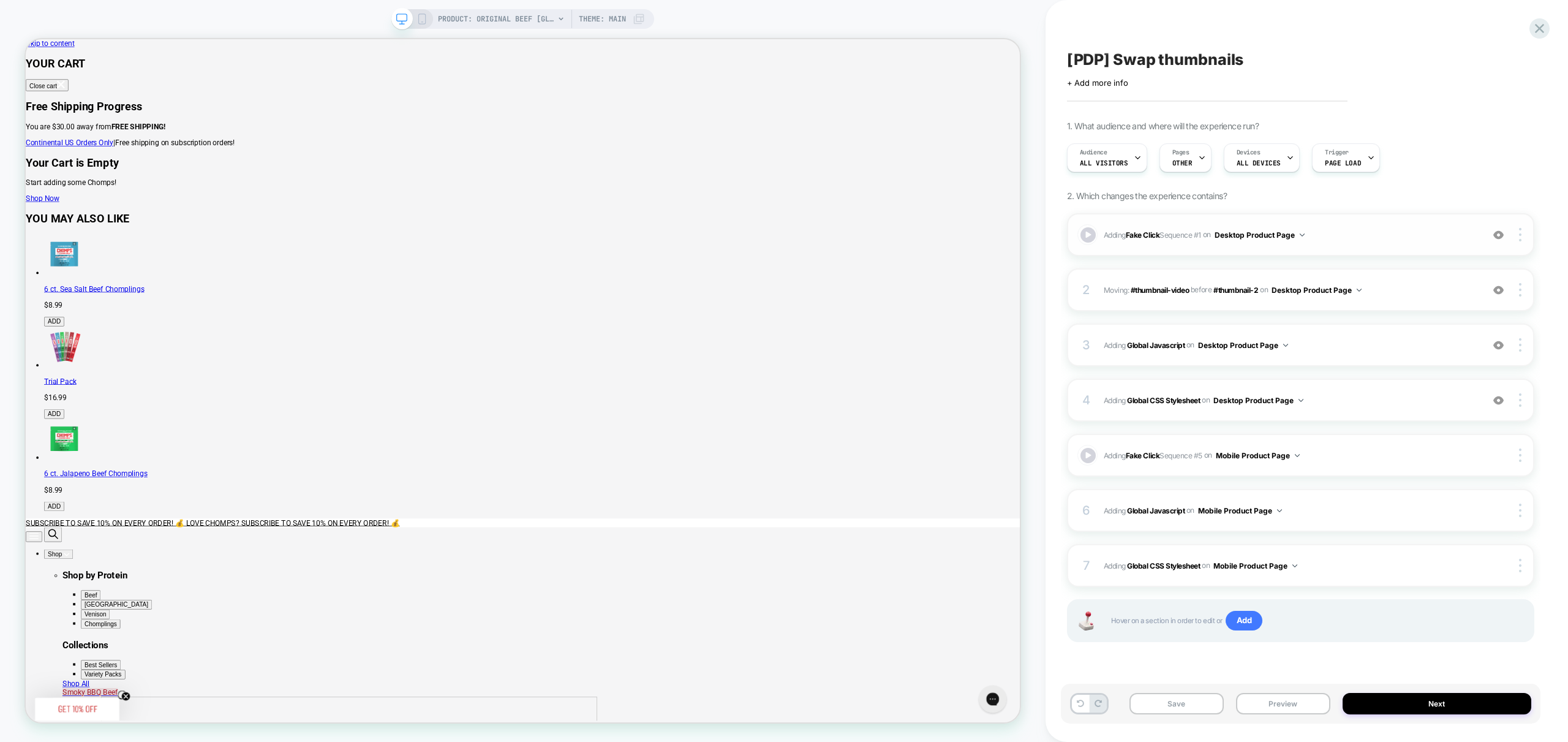
click at [1375, 236] on span "Adding Fake Click Sequence # 1 on Desktop Product Page" at bounding box center [1290, 235] width 373 height 15
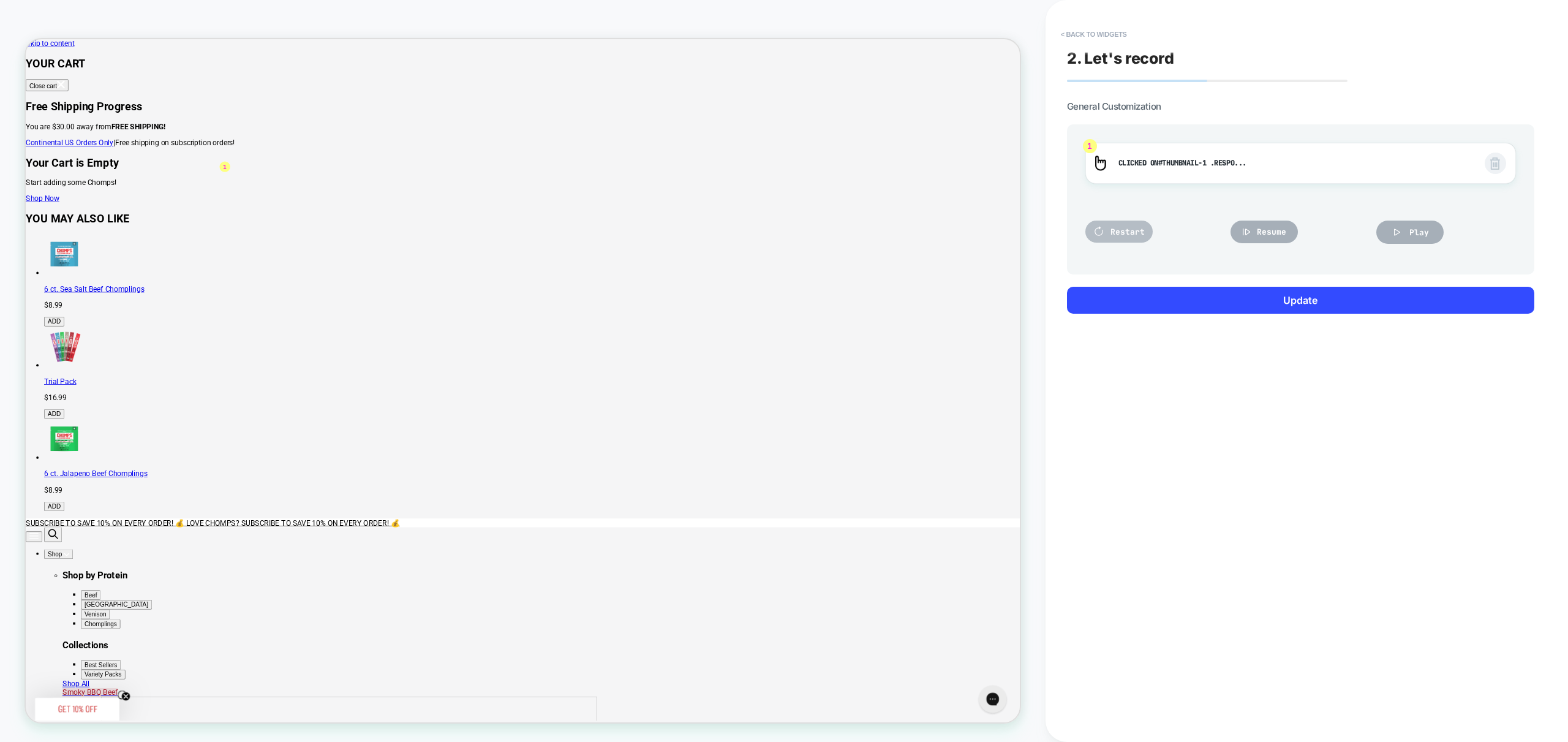
click at [1119, 235] on span "Restart" at bounding box center [1127, 232] width 34 height 10
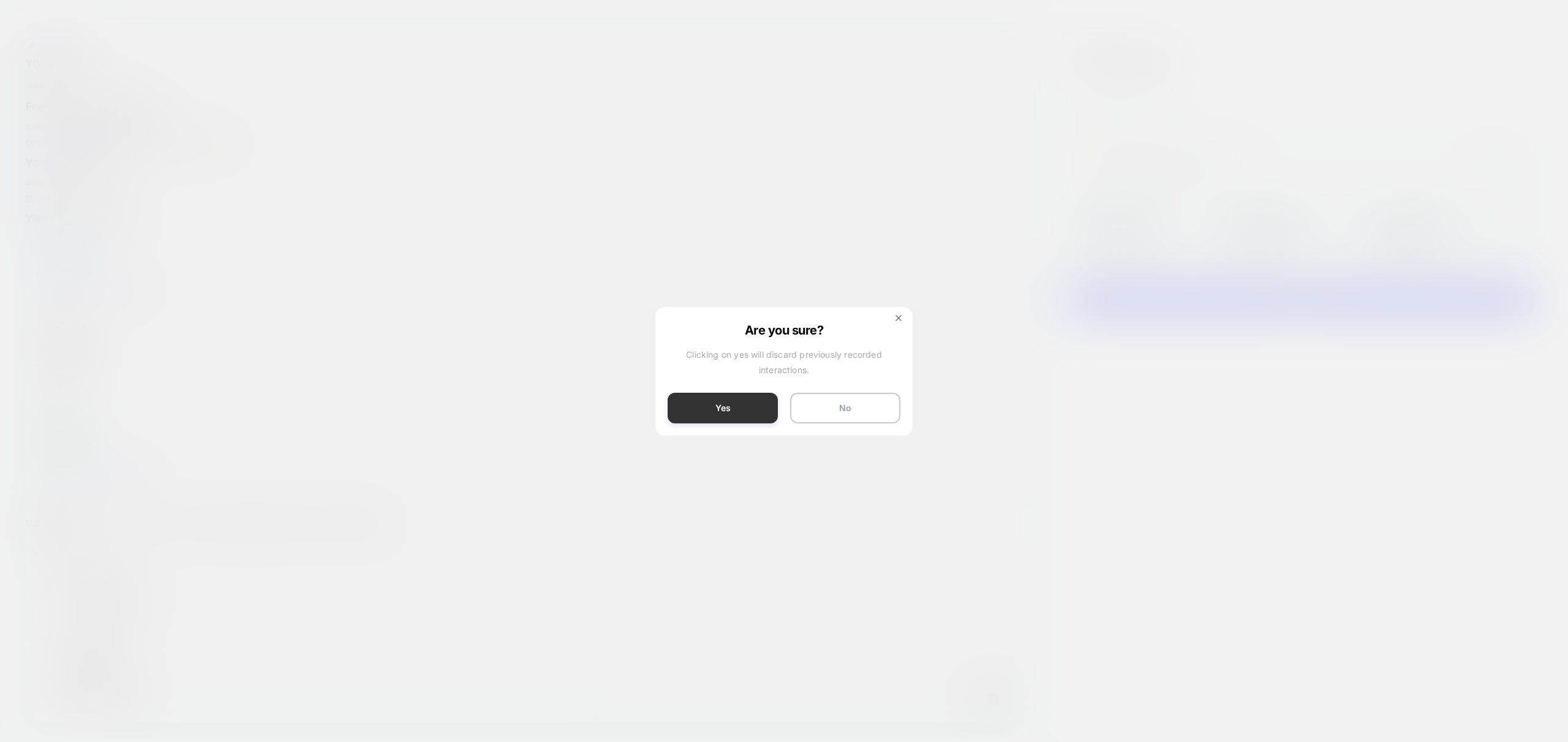
click at [735, 409] on button "Yes" at bounding box center [723, 408] width 110 height 31
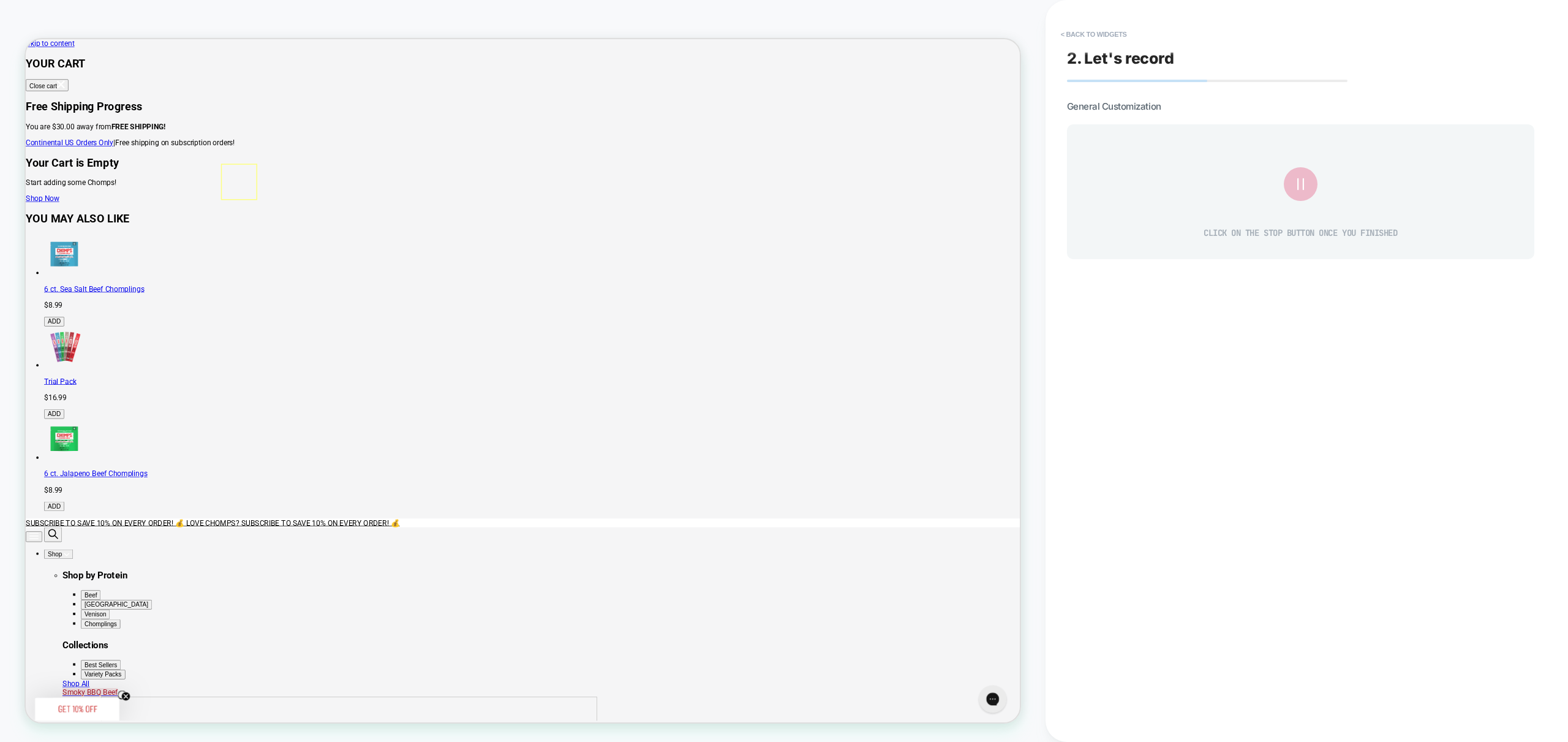
click at [301, 230] on div at bounding box center [311, 229] width 46 height 45
click at [333, 248] on div "Fake Click" at bounding box center [359, 247] width 117 height 34
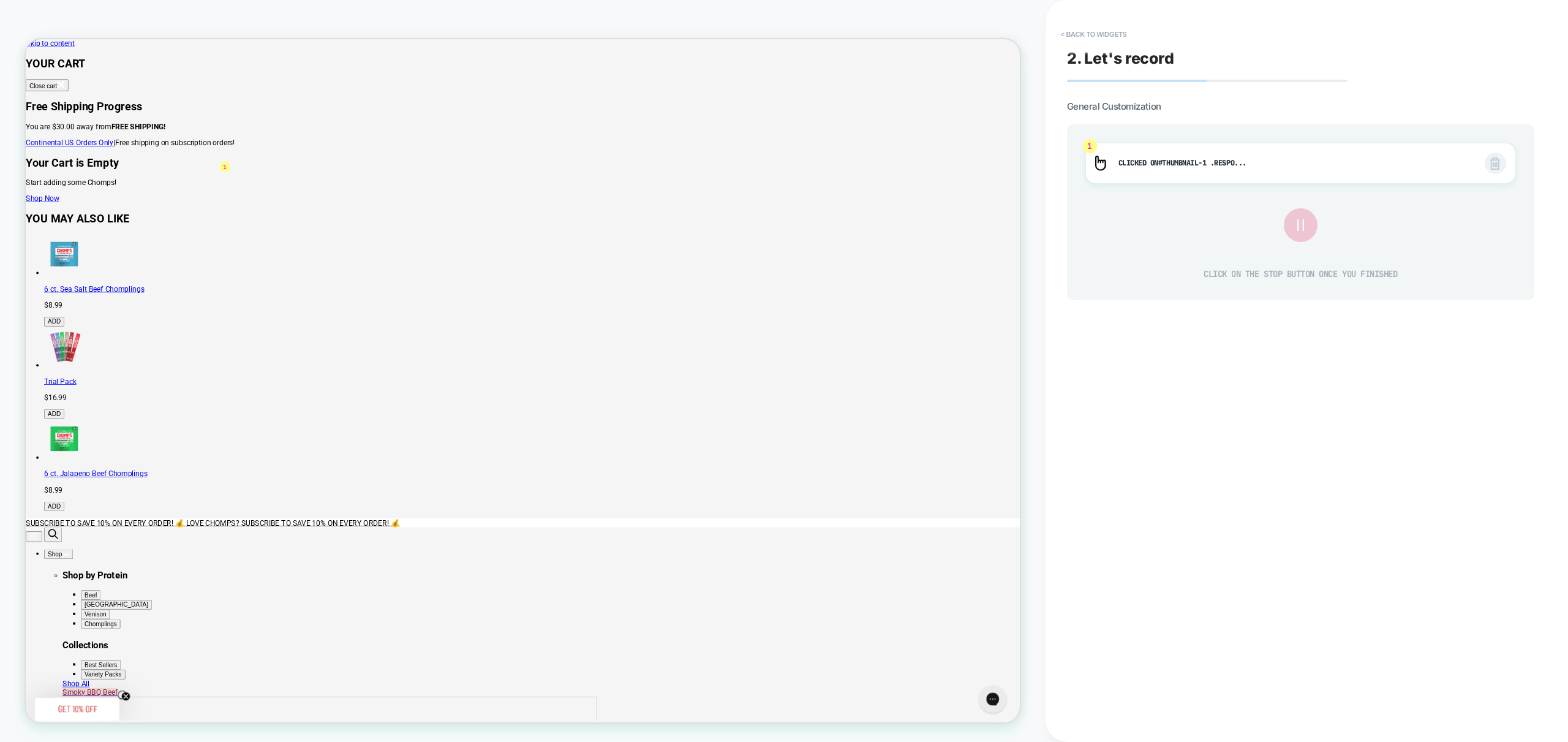
click at [1305, 233] on icon at bounding box center [1300, 225] width 20 height 20
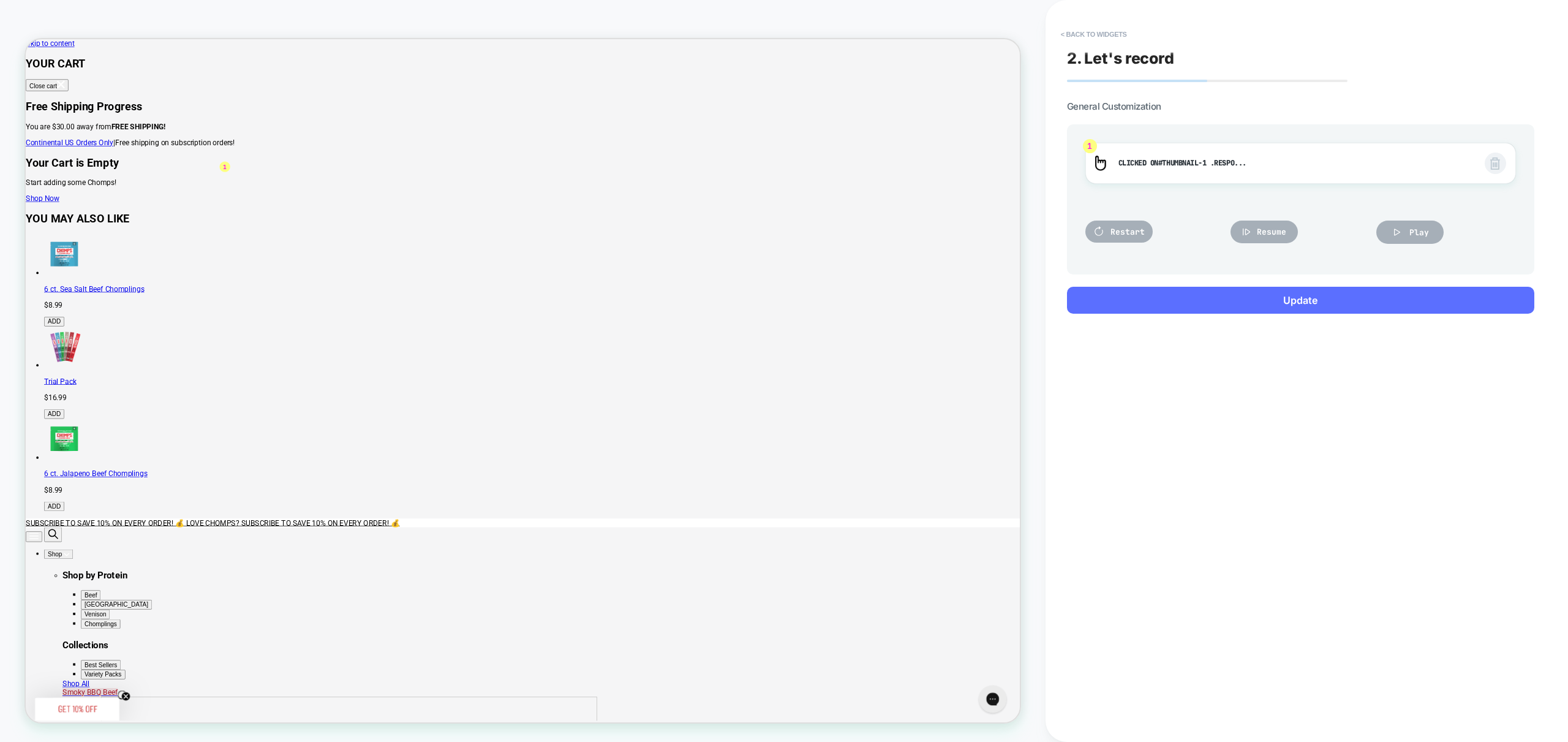
click at [1317, 293] on button "Update" at bounding box center [1301, 300] width 468 height 27
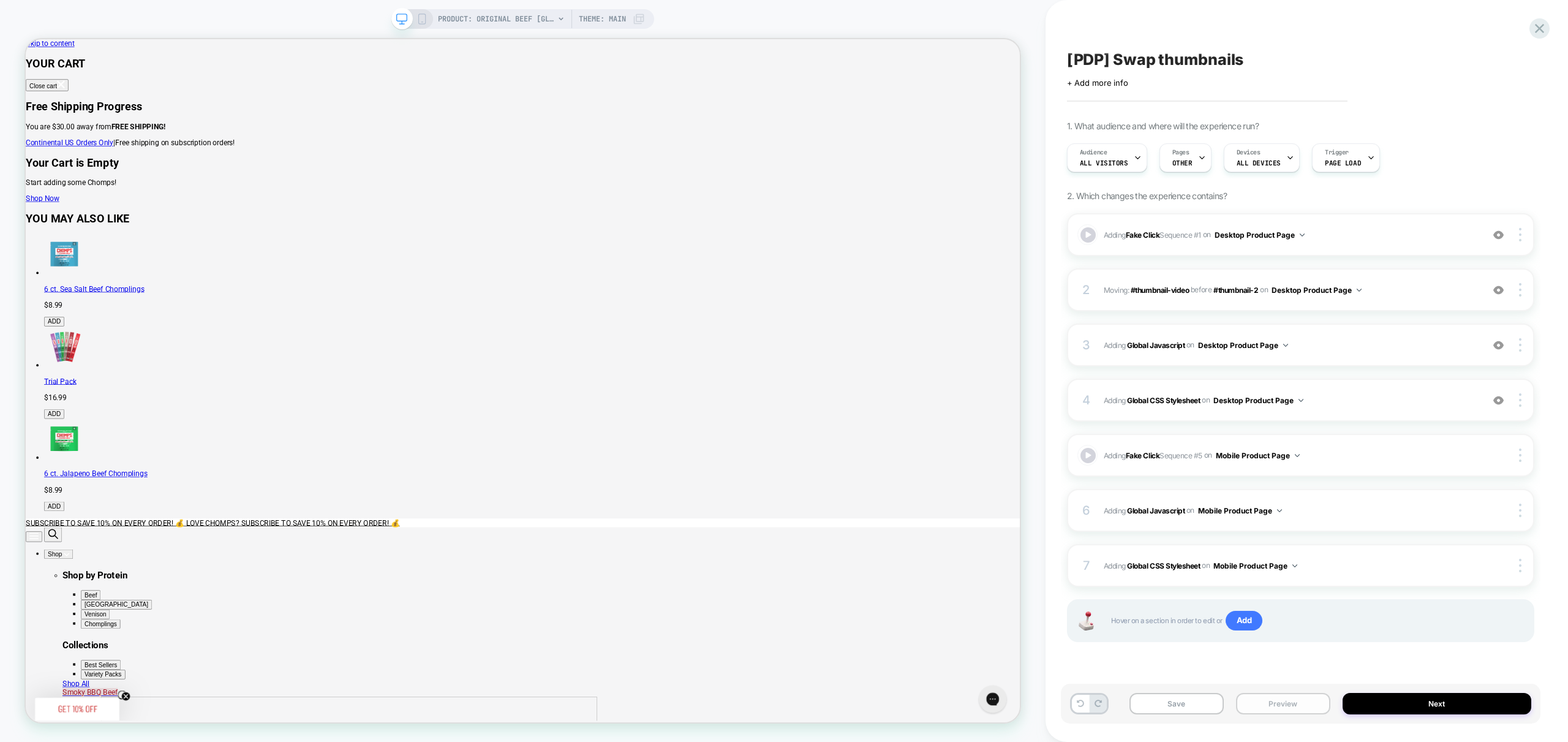
click at [1294, 707] on button "Preview" at bounding box center [1283, 704] width 94 height 22
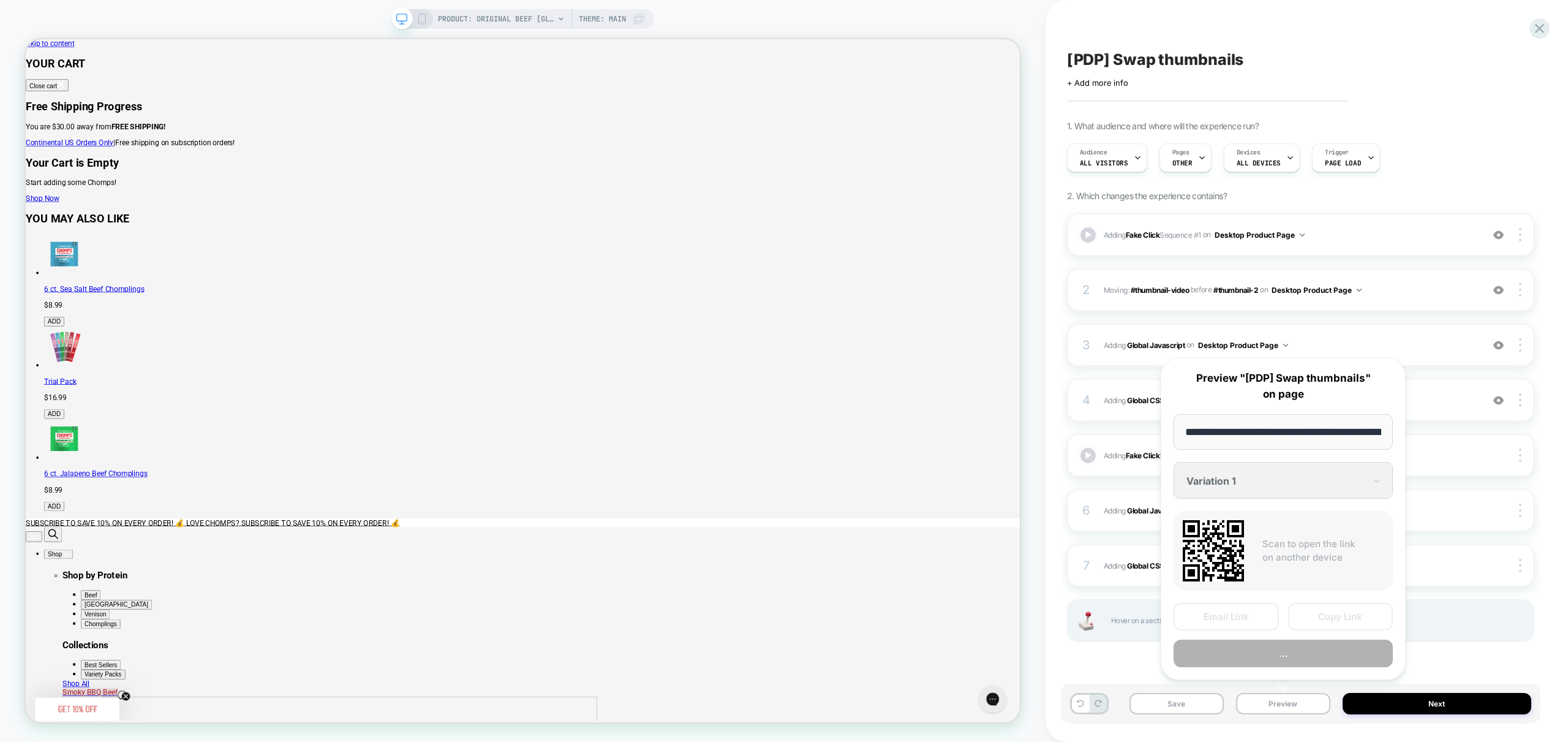
scroll to position [0, 253]
click at [1294, 646] on button "Preview" at bounding box center [1283, 653] width 219 height 27
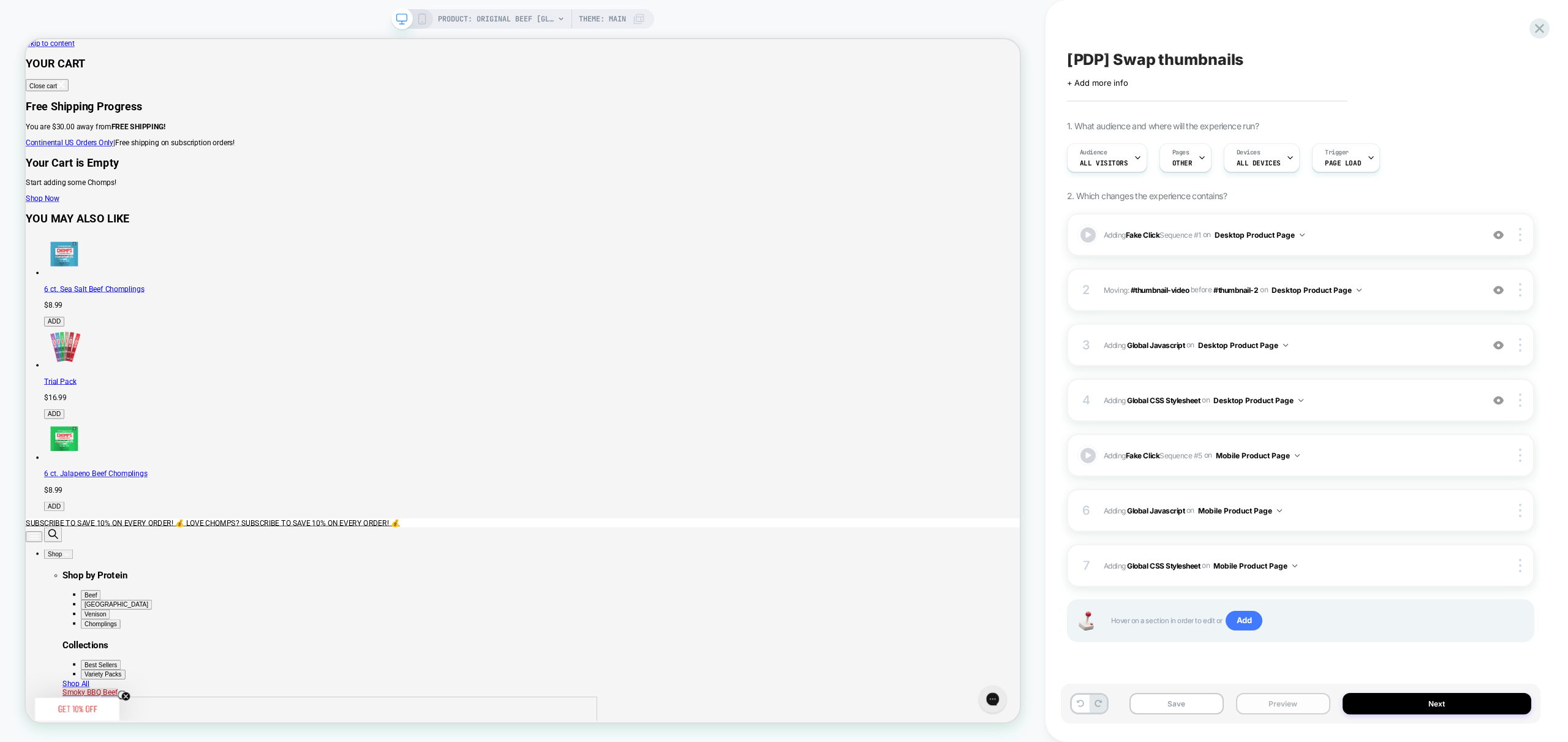
click at [1287, 709] on button "Preview" at bounding box center [1283, 704] width 94 height 22
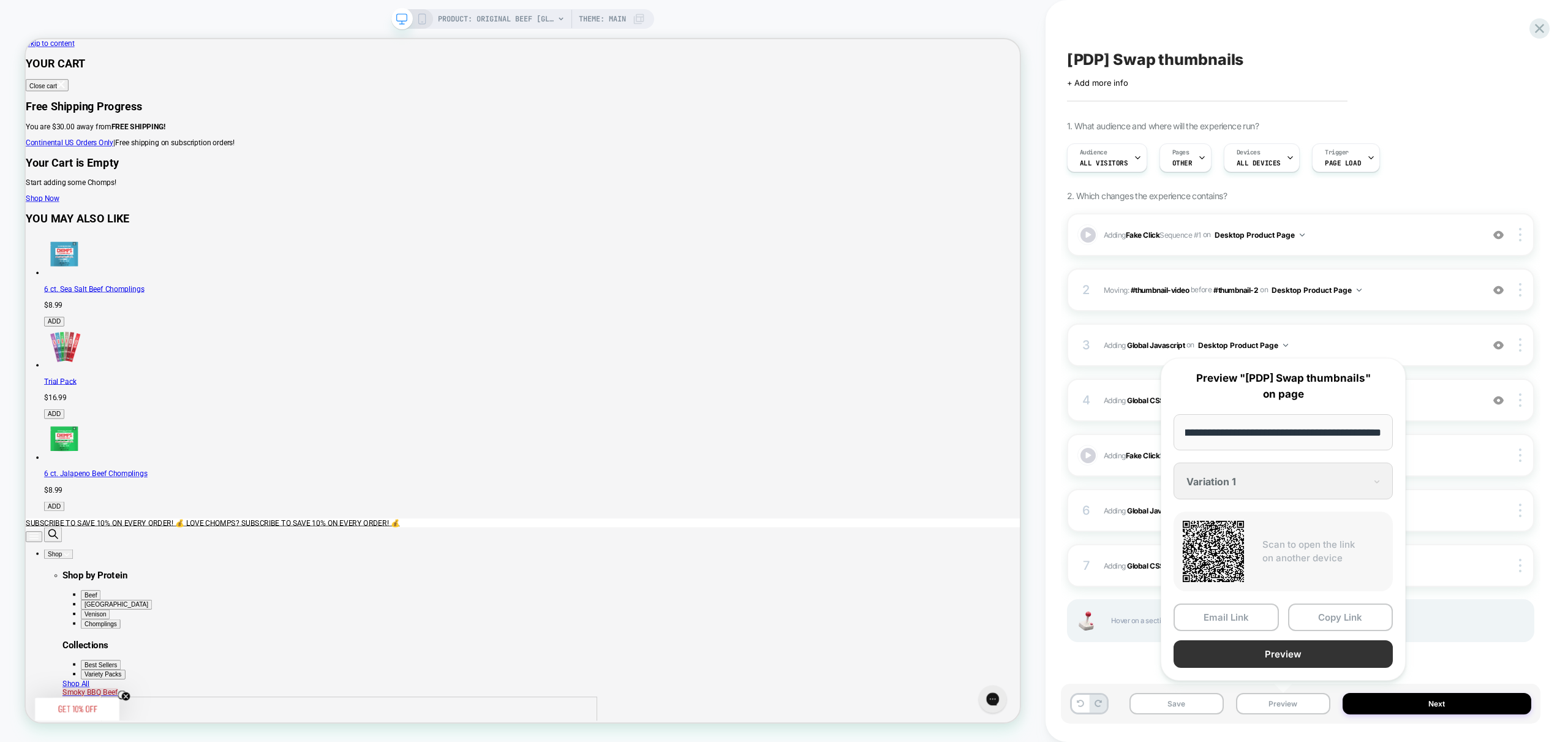
click at [1299, 656] on button "Preview" at bounding box center [1283, 653] width 219 height 27
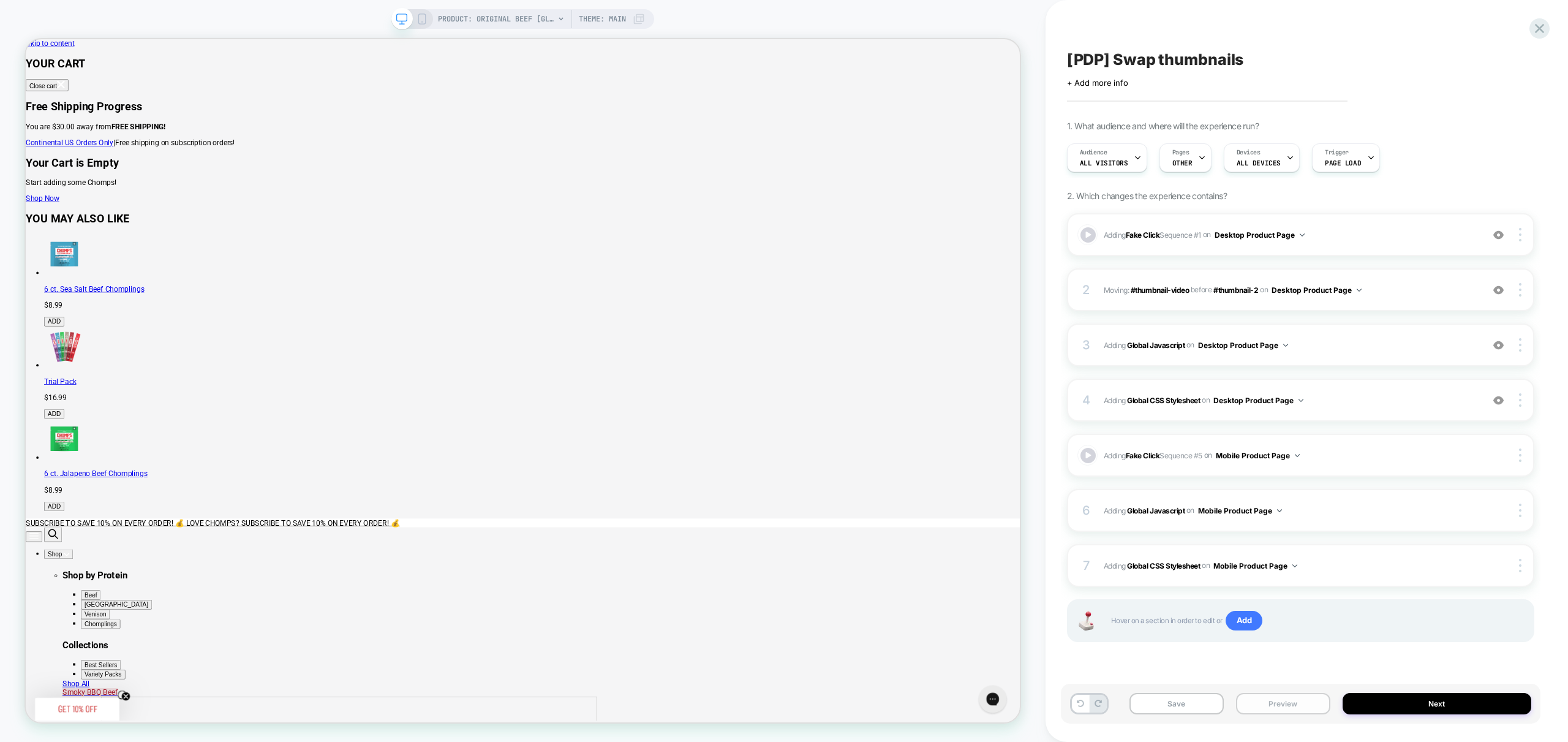
click at [1294, 703] on button "Preview" at bounding box center [1283, 704] width 94 height 22
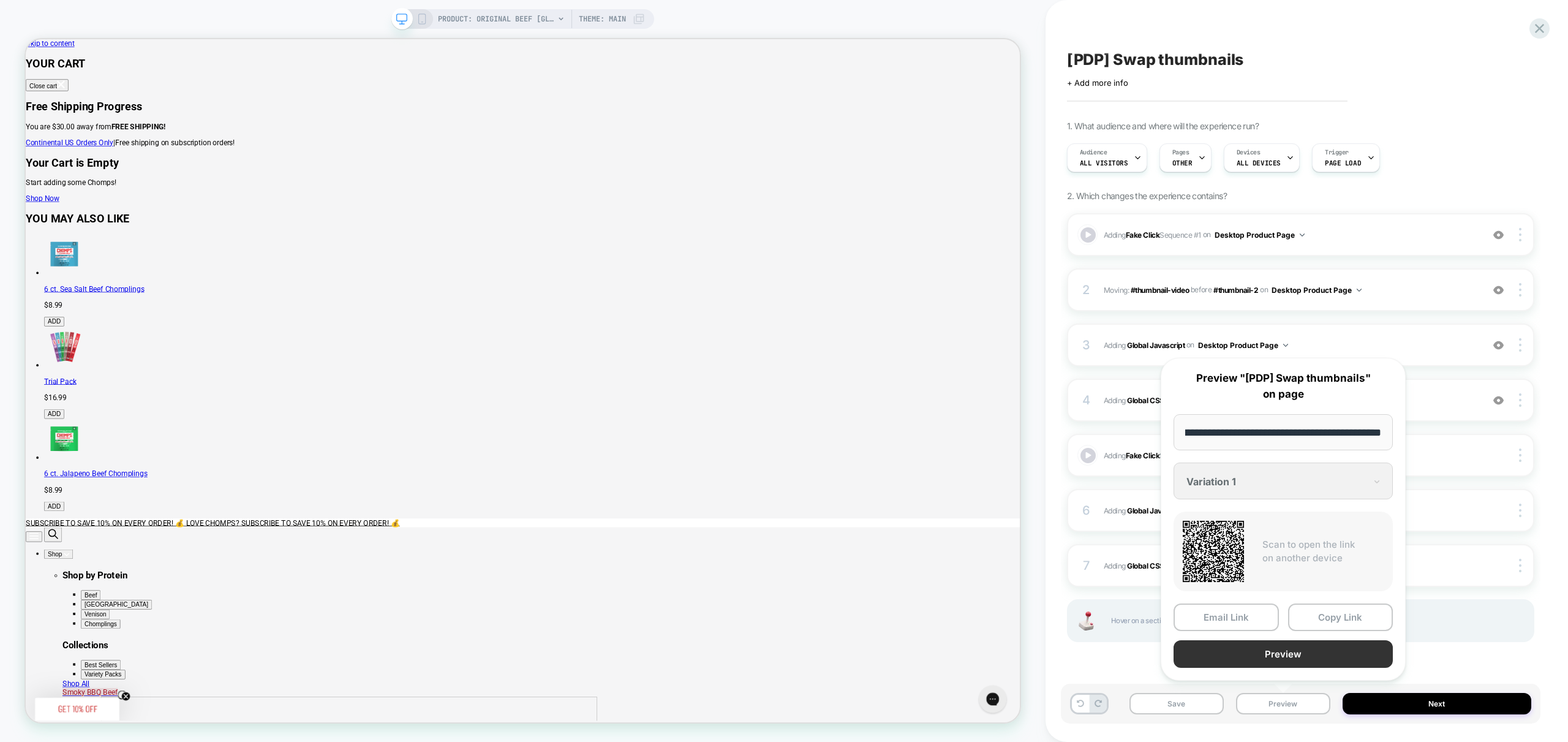
click at [1312, 659] on button "Preview" at bounding box center [1283, 653] width 219 height 27
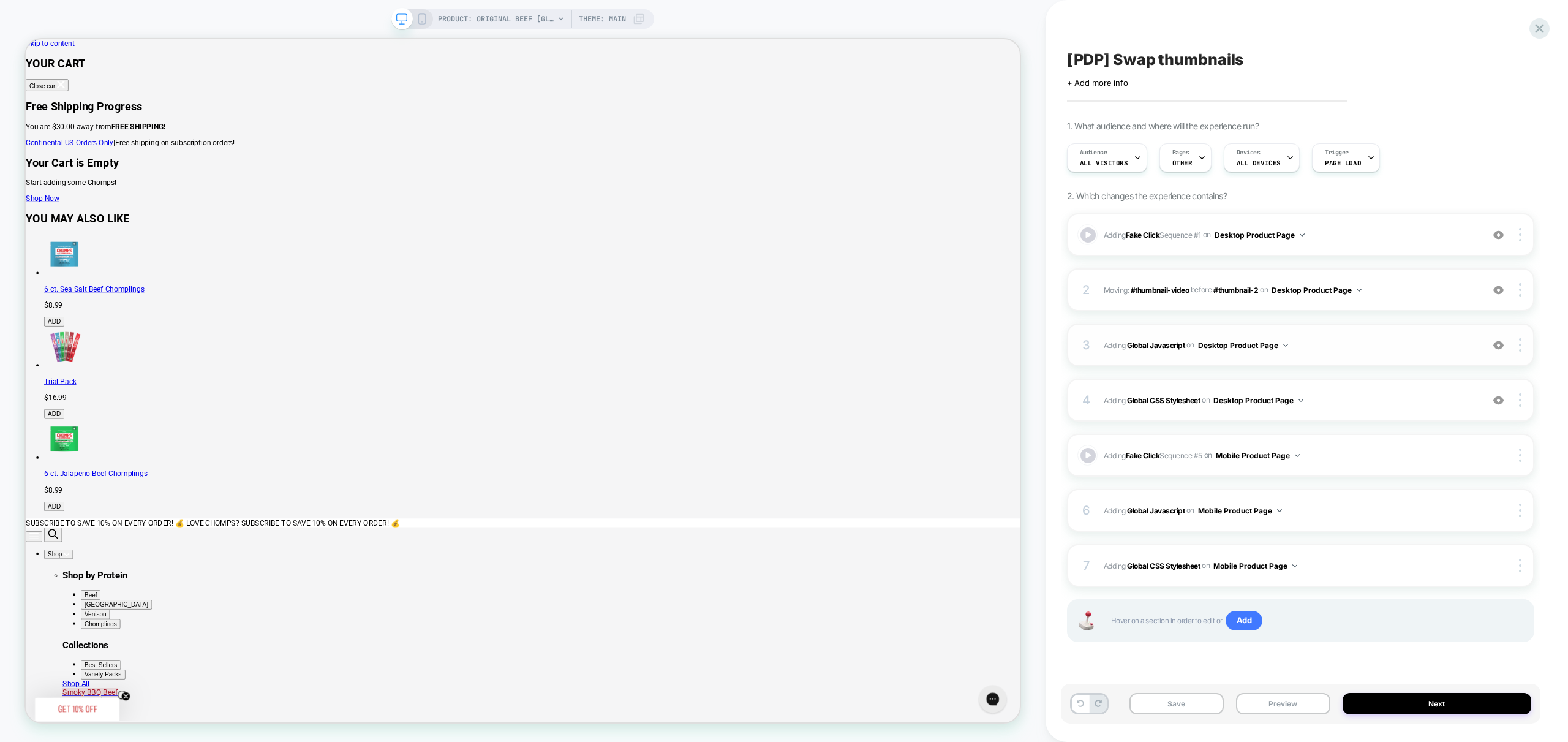
click at [1369, 339] on span "Adding Global Javascript on Desktop Product Page" at bounding box center [1290, 346] width 373 height 15
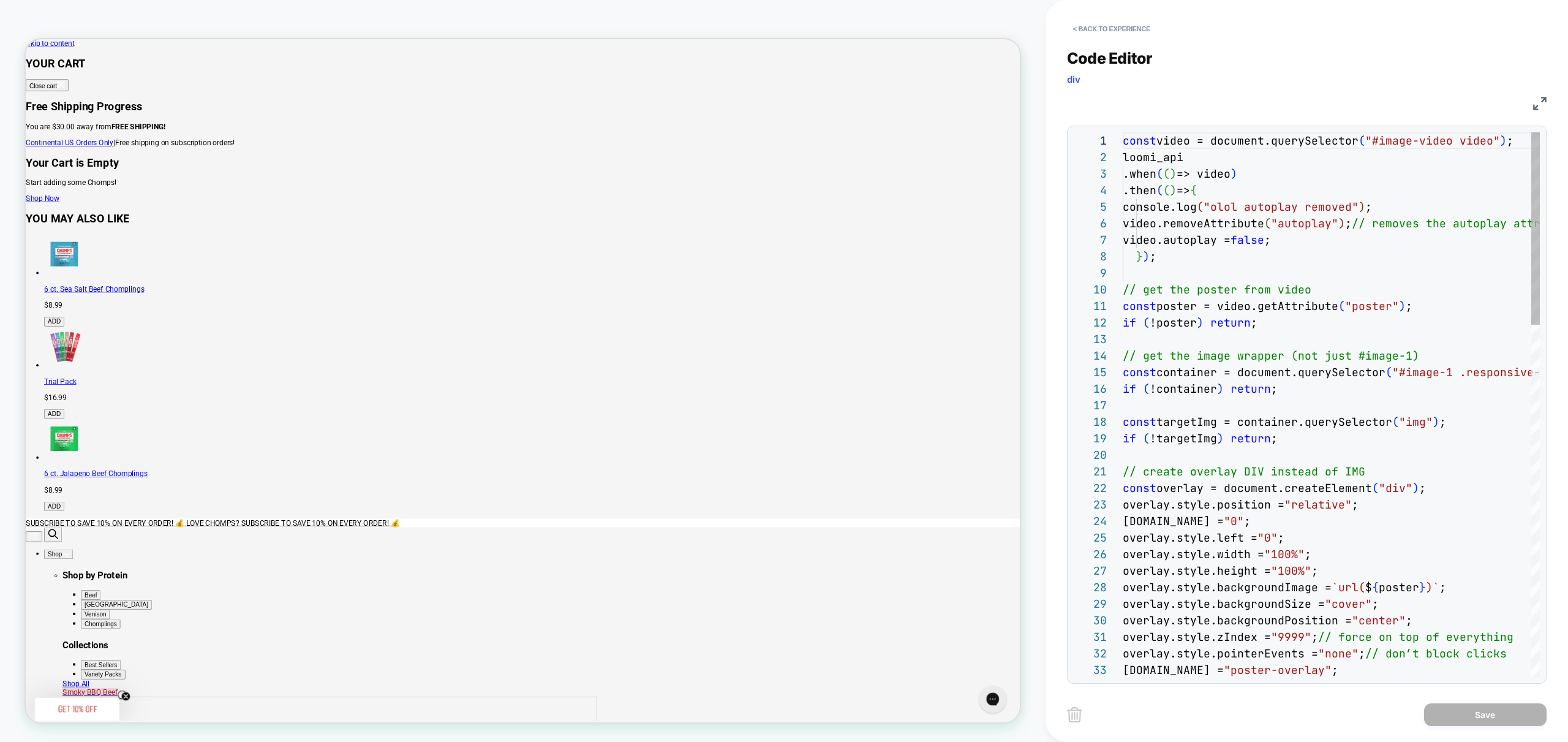
scroll to position [165, 0]
click at [1126, 35] on button "< Back to experience" at bounding box center [1112, 29] width 89 height 20
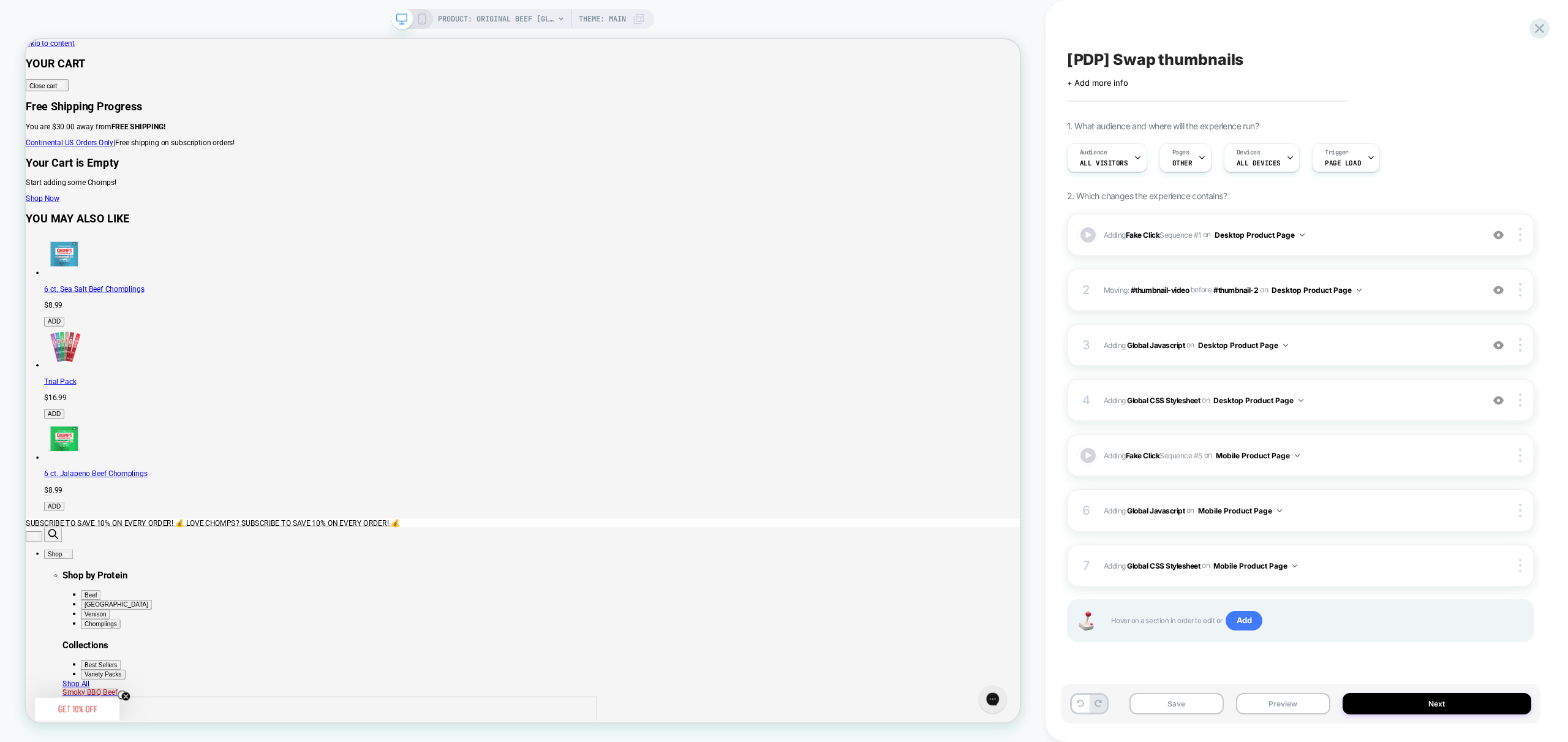
click at [1359, 363] on div "3 Adding Global Javascript on Desktop Product Page Add Before Add After Copy to…" at bounding box center [1301, 344] width 468 height 43
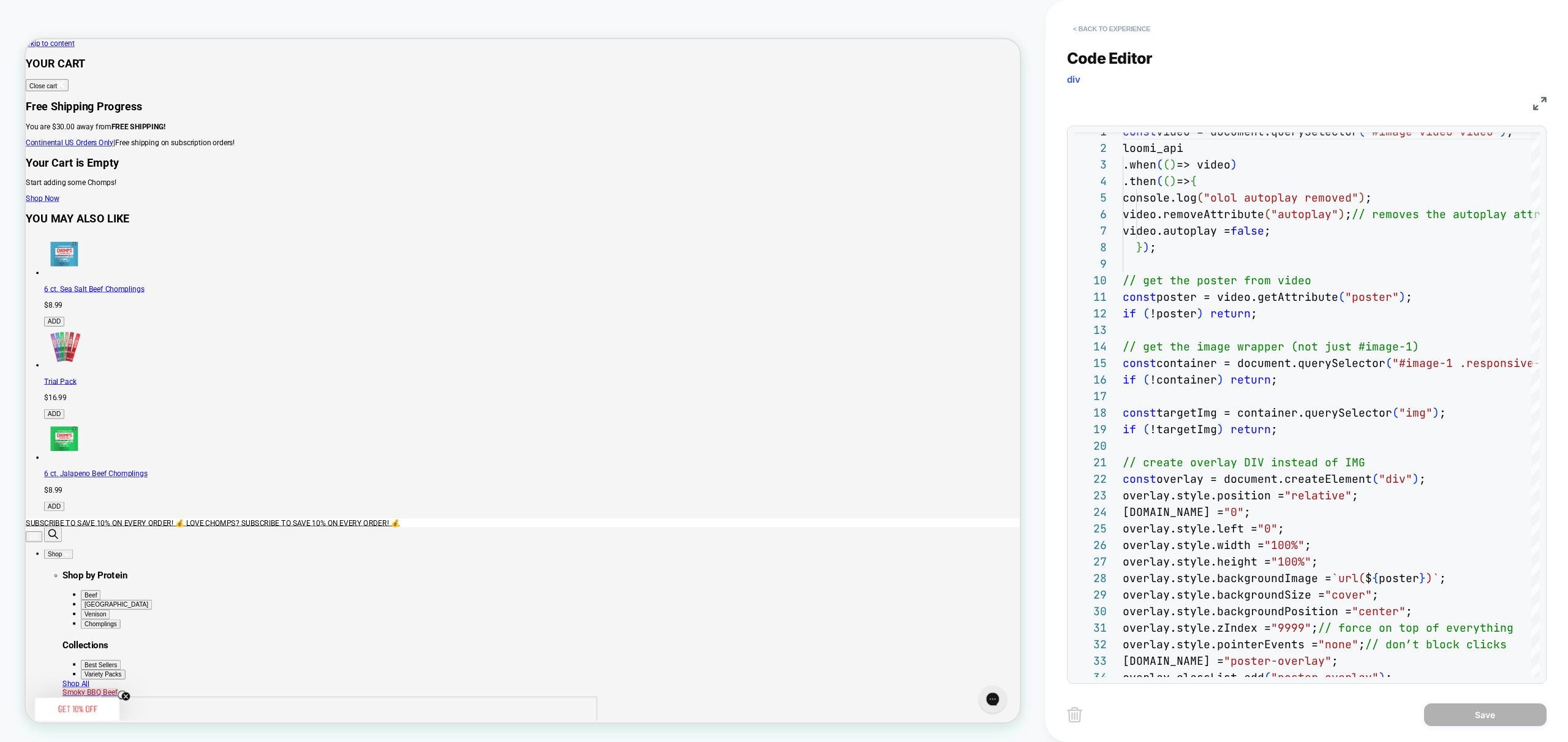
click at [1096, 36] on button "< Back to experience" at bounding box center [1112, 29] width 89 height 20
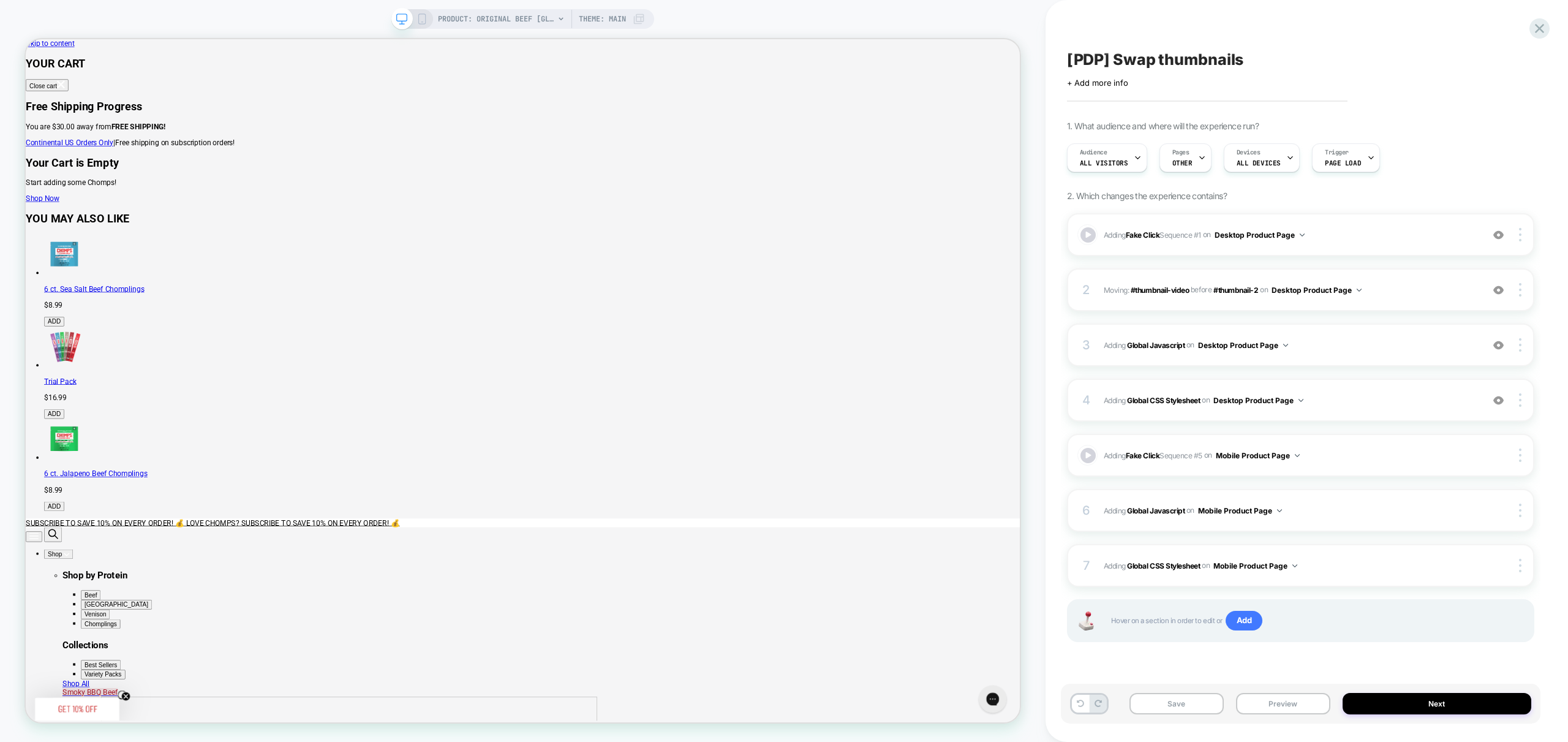
click at [424, 18] on rect at bounding box center [421, 19] width 7 height 10
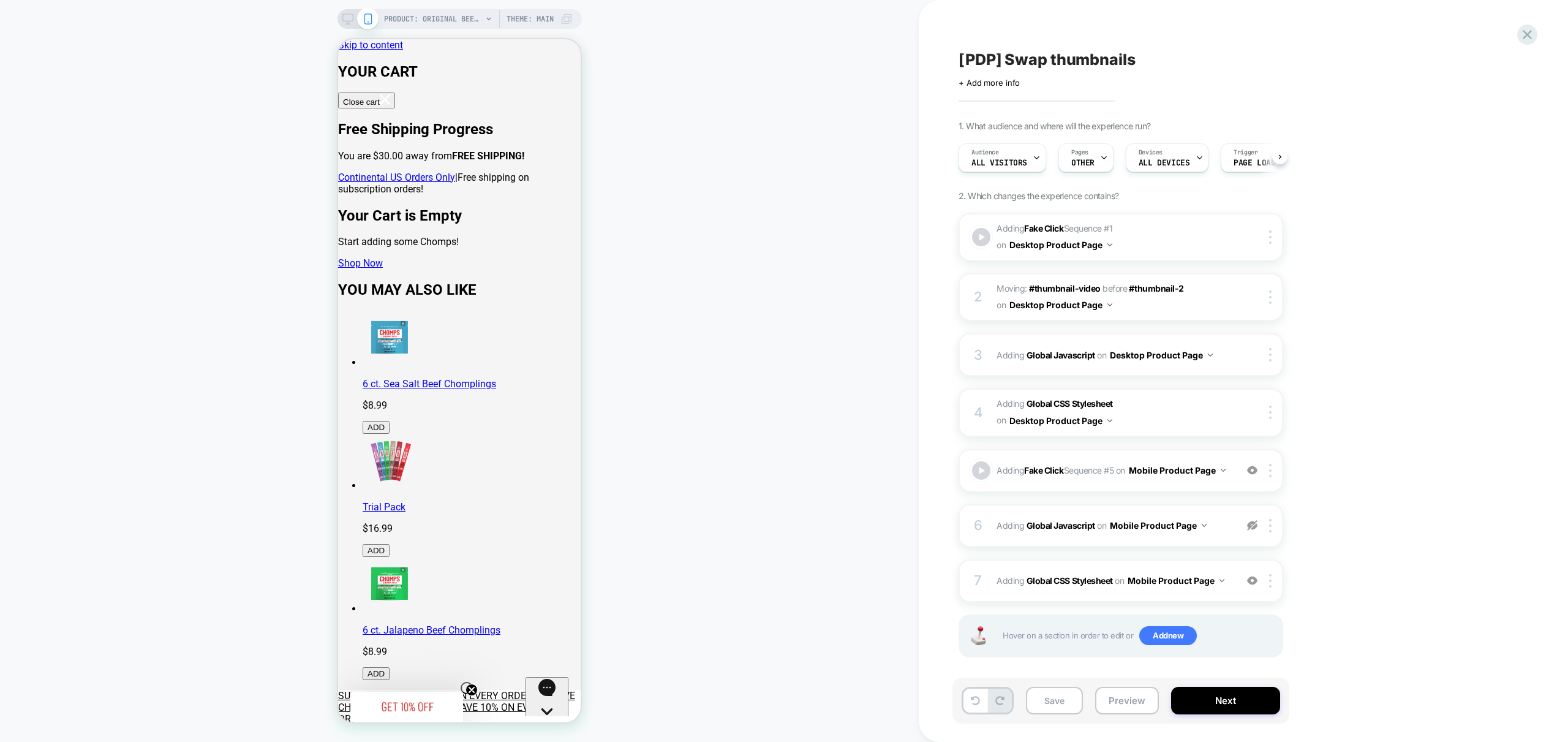
scroll to position [0, 1]
click at [1254, 530] on img at bounding box center [1252, 525] width 10 height 10
click at [1130, 695] on button "Preview" at bounding box center [1126, 700] width 64 height 27
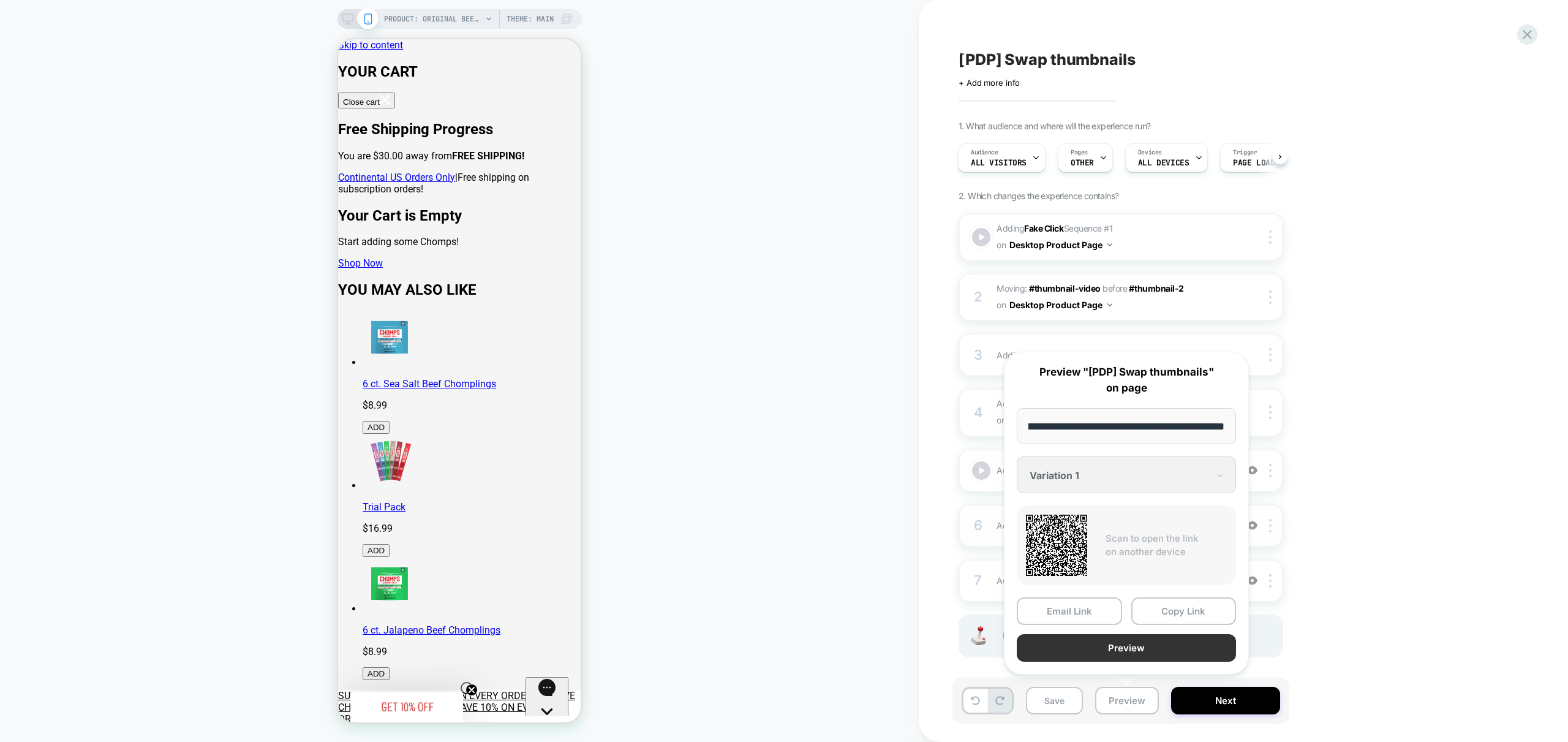
scroll to position [0, 0]
click at [1140, 653] on button "Preview" at bounding box center [1126, 647] width 219 height 27
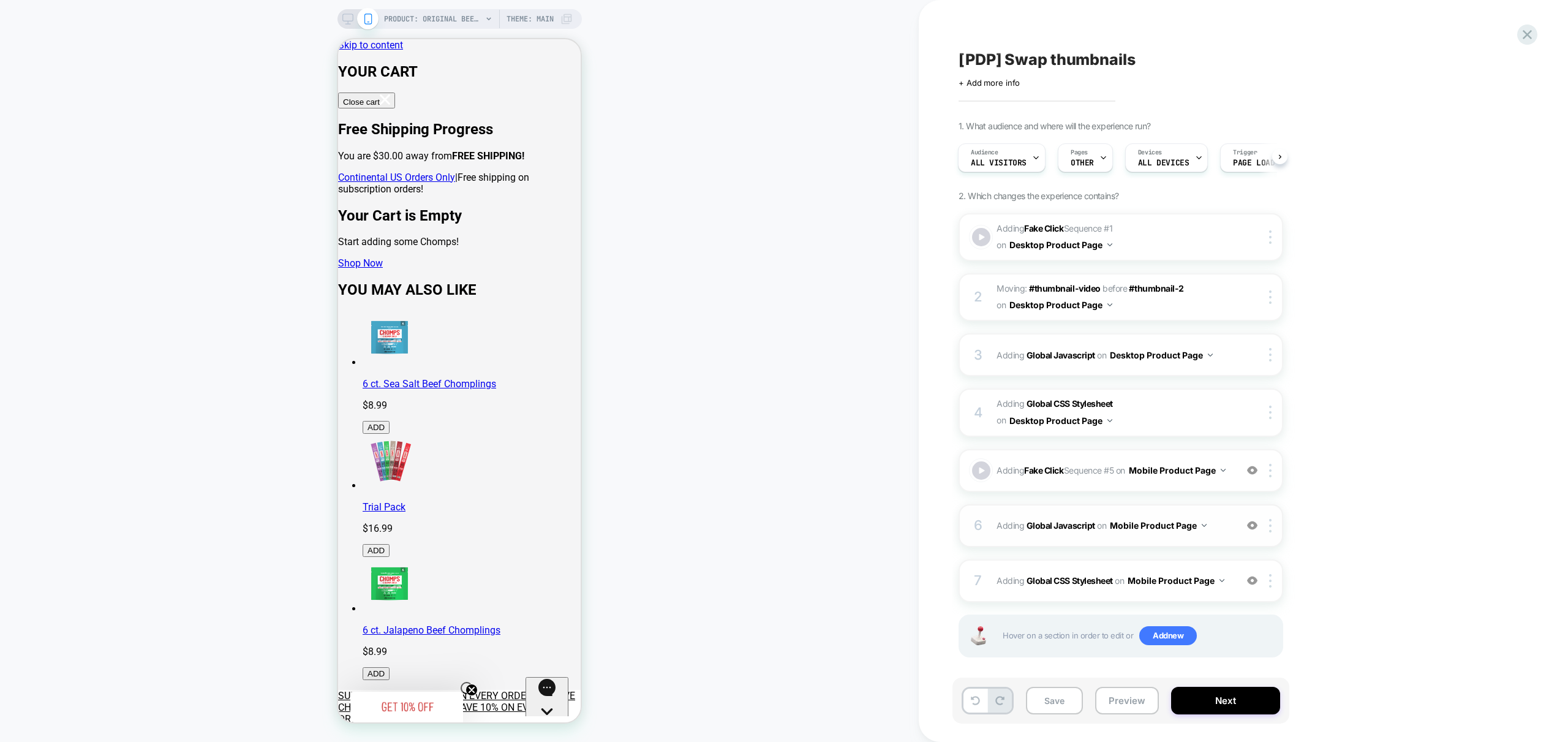
click at [1218, 540] on div "6 Adding Global Javascript on Mobile Product Page Add Before Add After Copy to …" at bounding box center [1121, 525] width 324 height 43
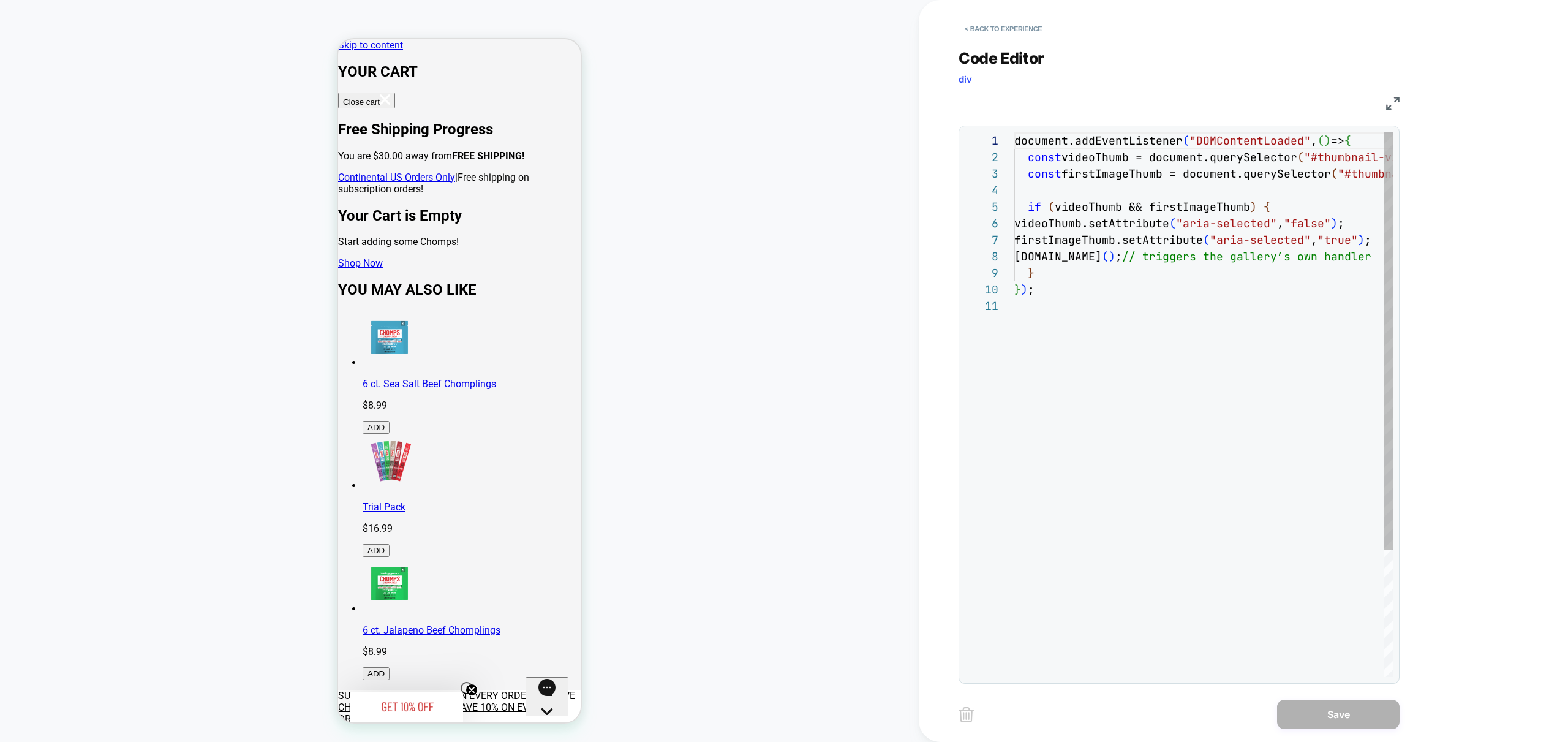
scroll to position [165, 0]
click at [990, 30] on button "< Back to experience" at bounding box center [1003, 29] width 89 height 20
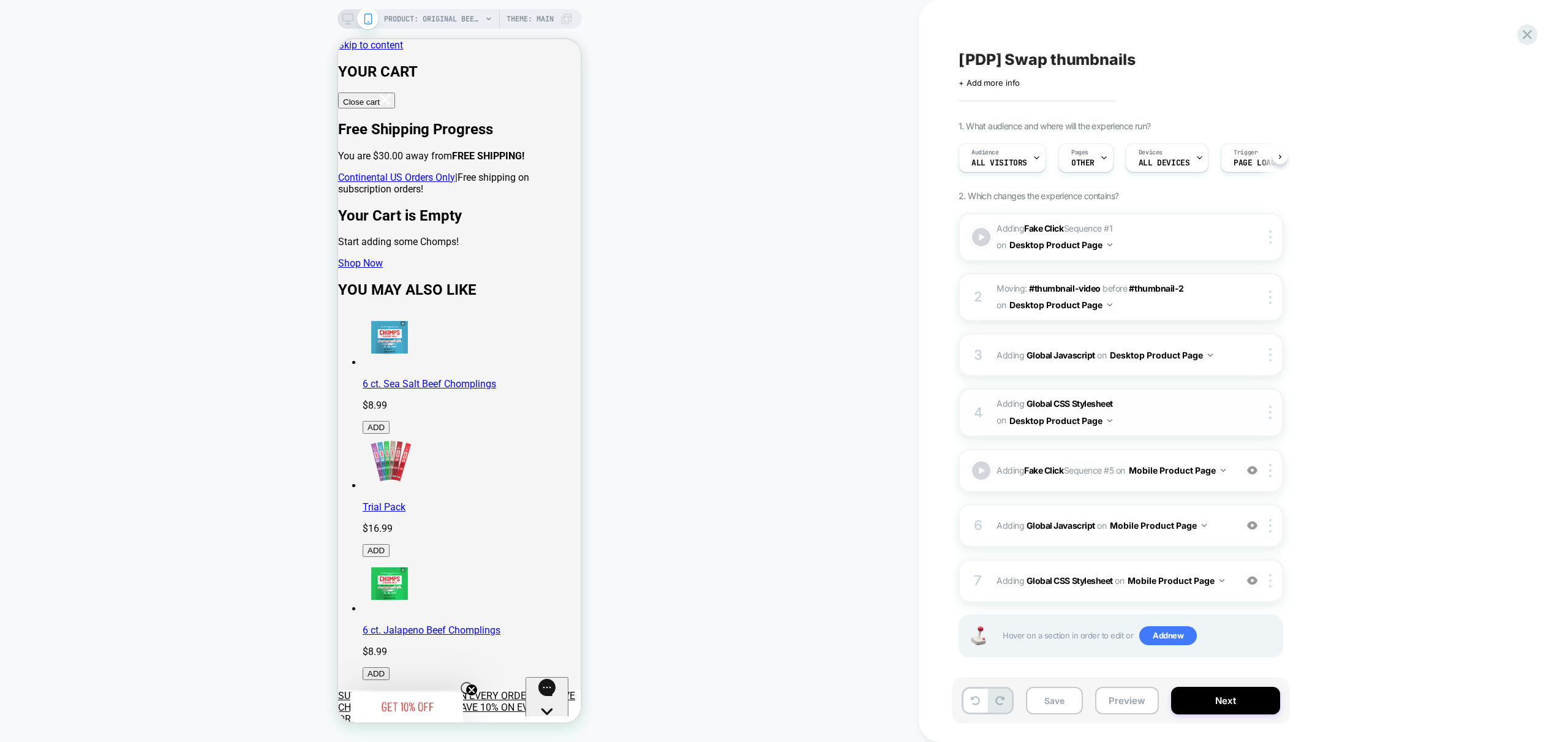
scroll to position [0, 1]
click at [1251, 530] on img at bounding box center [1252, 525] width 10 height 10
click at [1127, 706] on button "Preview" at bounding box center [1126, 700] width 64 height 27
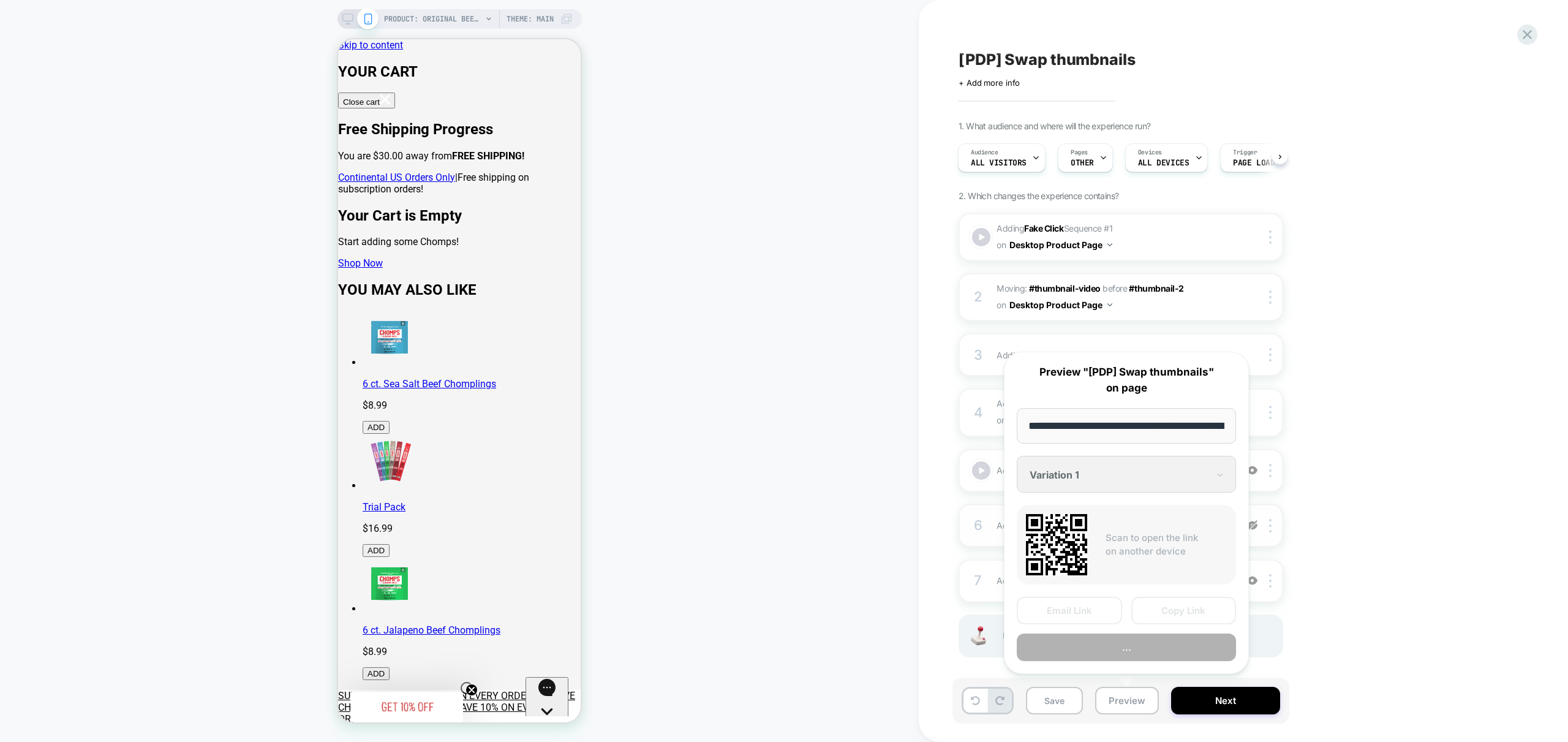
scroll to position [0, 253]
click at [1169, 648] on button "Preview" at bounding box center [1126, 647] width 219 height 27
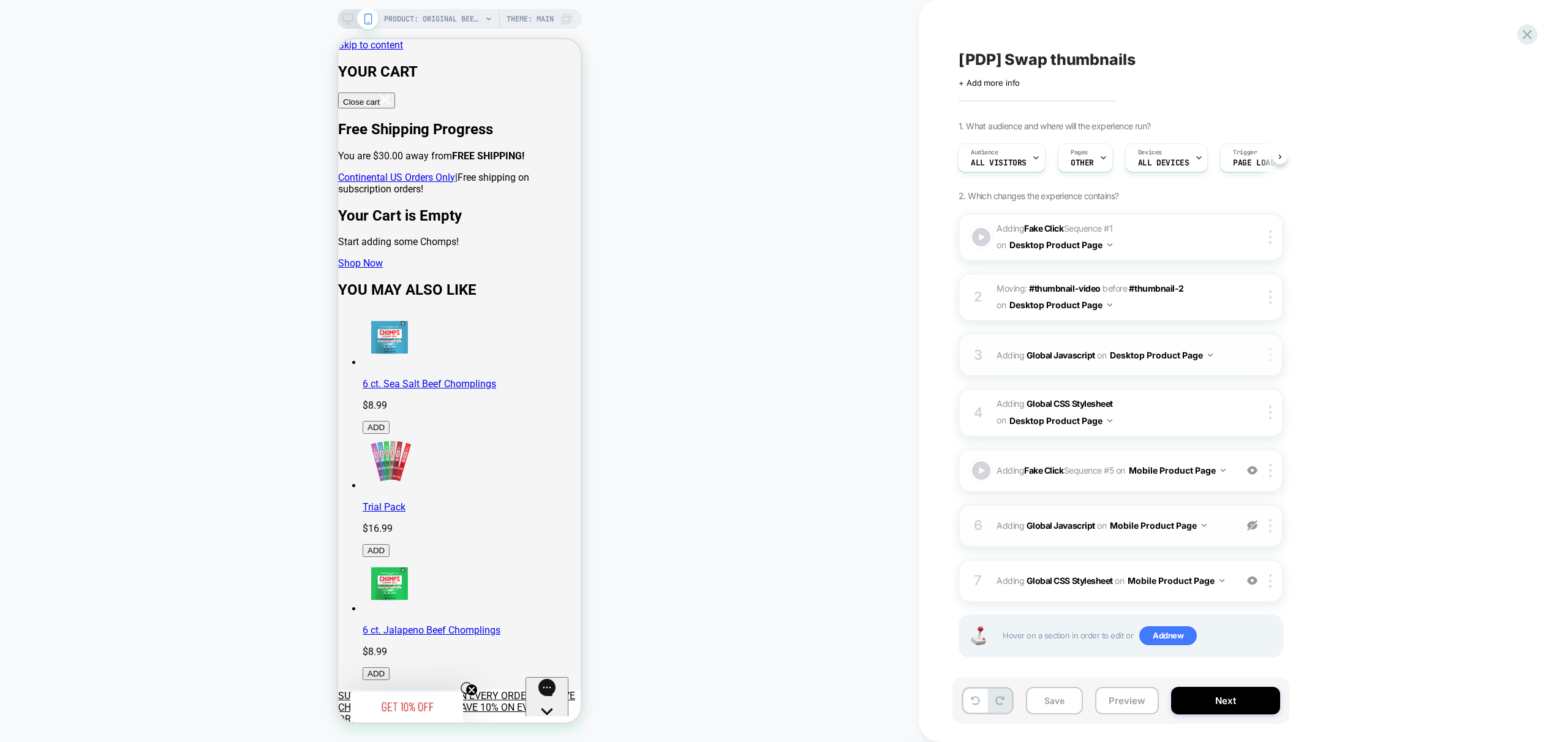
click at [1274, 353] on div at bounding box center [1272, 355] width 20 height 13
click at [1274, 418] on div "Target All Devices" at bounding box center [1271, 419] width 109 height 34
click at [1130, 714] on div "Save Preview Next" at bounding box center [1121, 701] width 337 height 46
click at [1129, 704] on button "Preview" at bounding box center [1126, 700] width 64 height 27
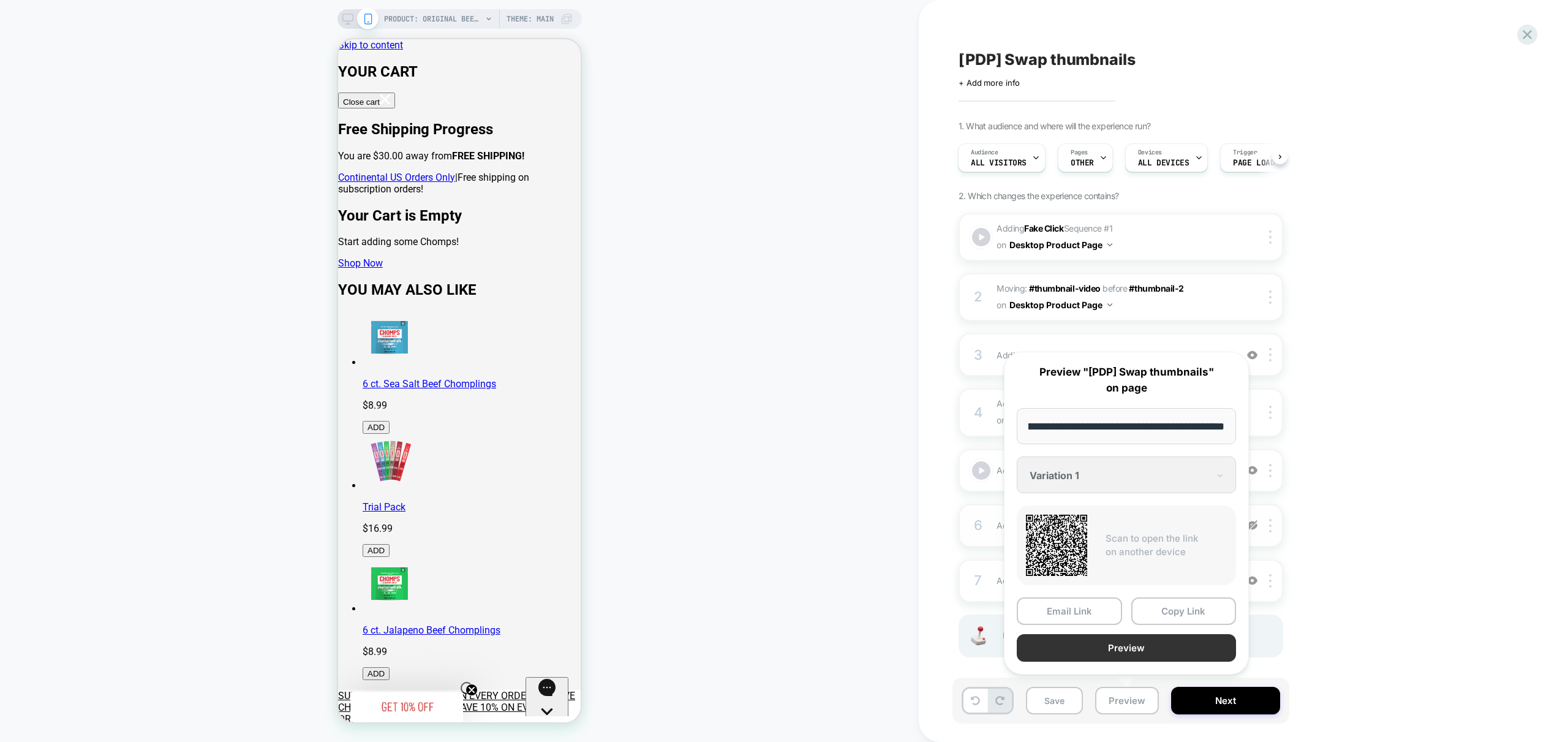
scroll to position [0, 0]
click at [1137, 637] on button "Preview" at bounding box center [1126, 647] width 219 height 27
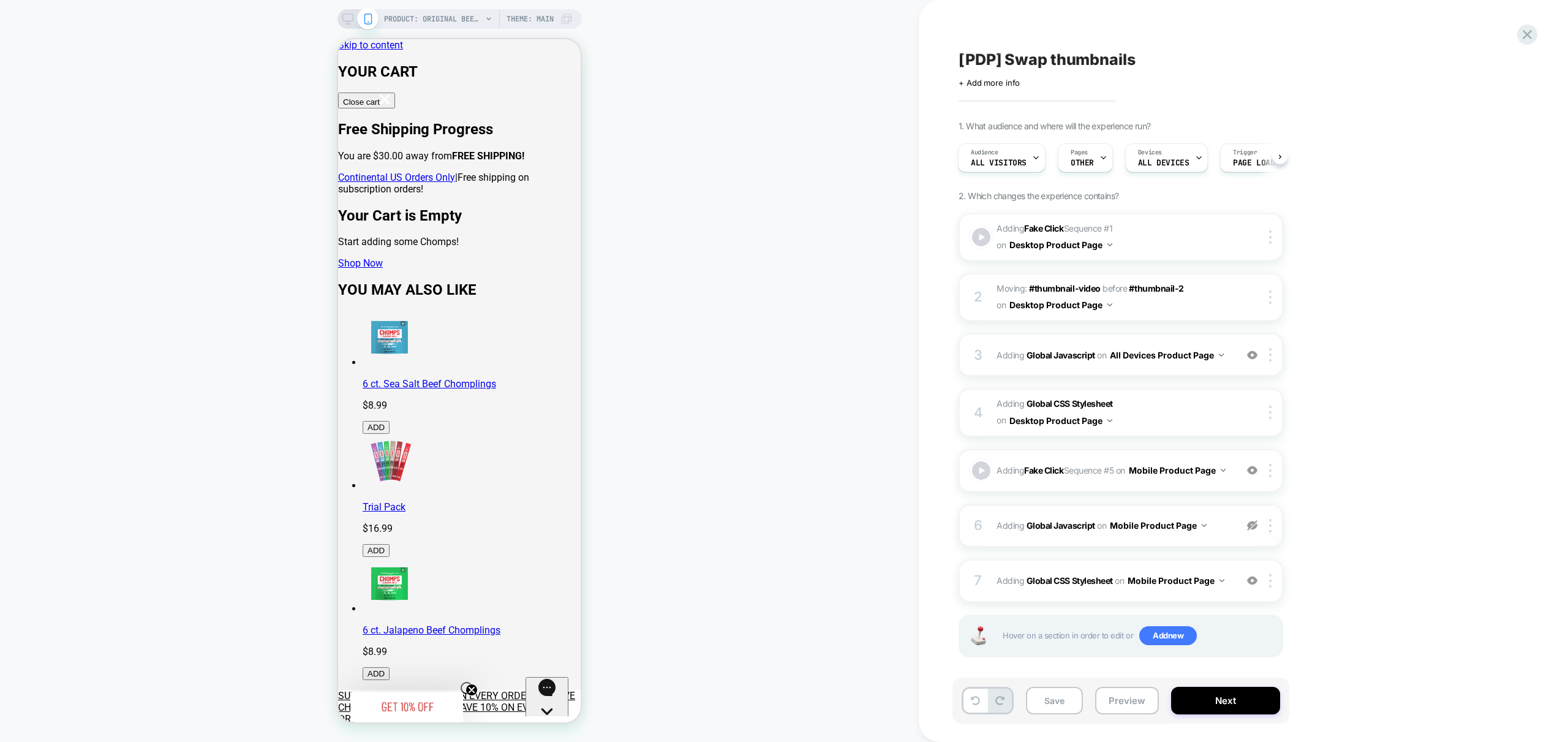
click at [1255, 530] on img at bounding box center [1252, 525] width 10 height 10
click at [1271, 355] on img at bounding box center [1271, 355] width 3 height 13
click at [1342, 346] on div "1. What audience and where will the experience run? Audience All Visitors Pages…" at bounding box center [1182, 404] width 447 height 567
click at [345, 19] on icon at bounding box center [348, 19] width 11 height 11
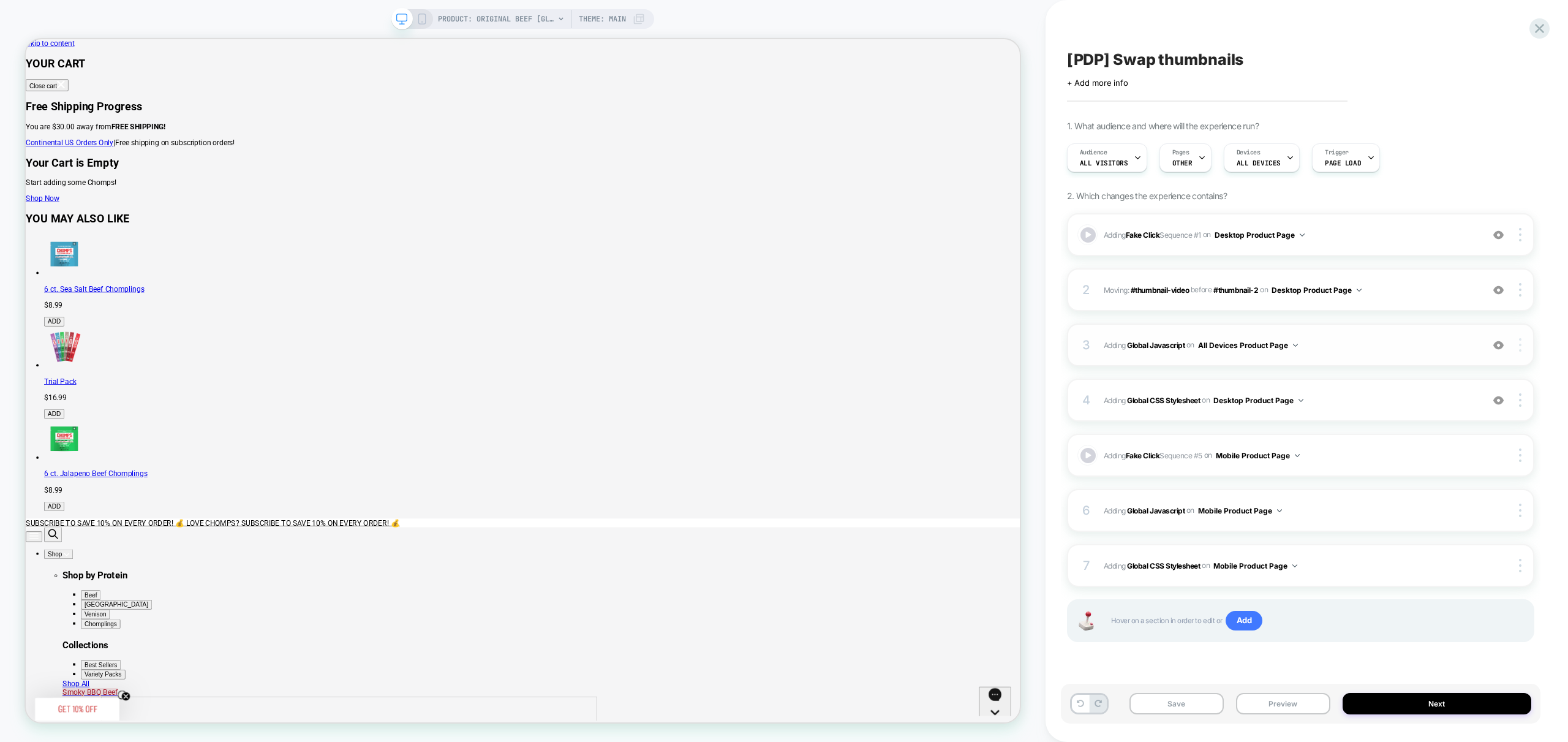
click at [1519, 344] on img at bounding box center [1521, 344] width 3 height 13
click at [1448, 364] on div "Target Desktop" at bounding box center [1447, 362] width 109 height 34
click at [1499, 235] on img at bounding box center [1498, 235] width 10 height 10
click at [1501, 235] on img at bounding box center [1498, 235] width 10 height 10
click at [1371, 357] on div "3 Adding Global Javascript on Desktop Product Page Add Before Add After Copy to…" at bounding box center [1301, 344] width 468 height 43
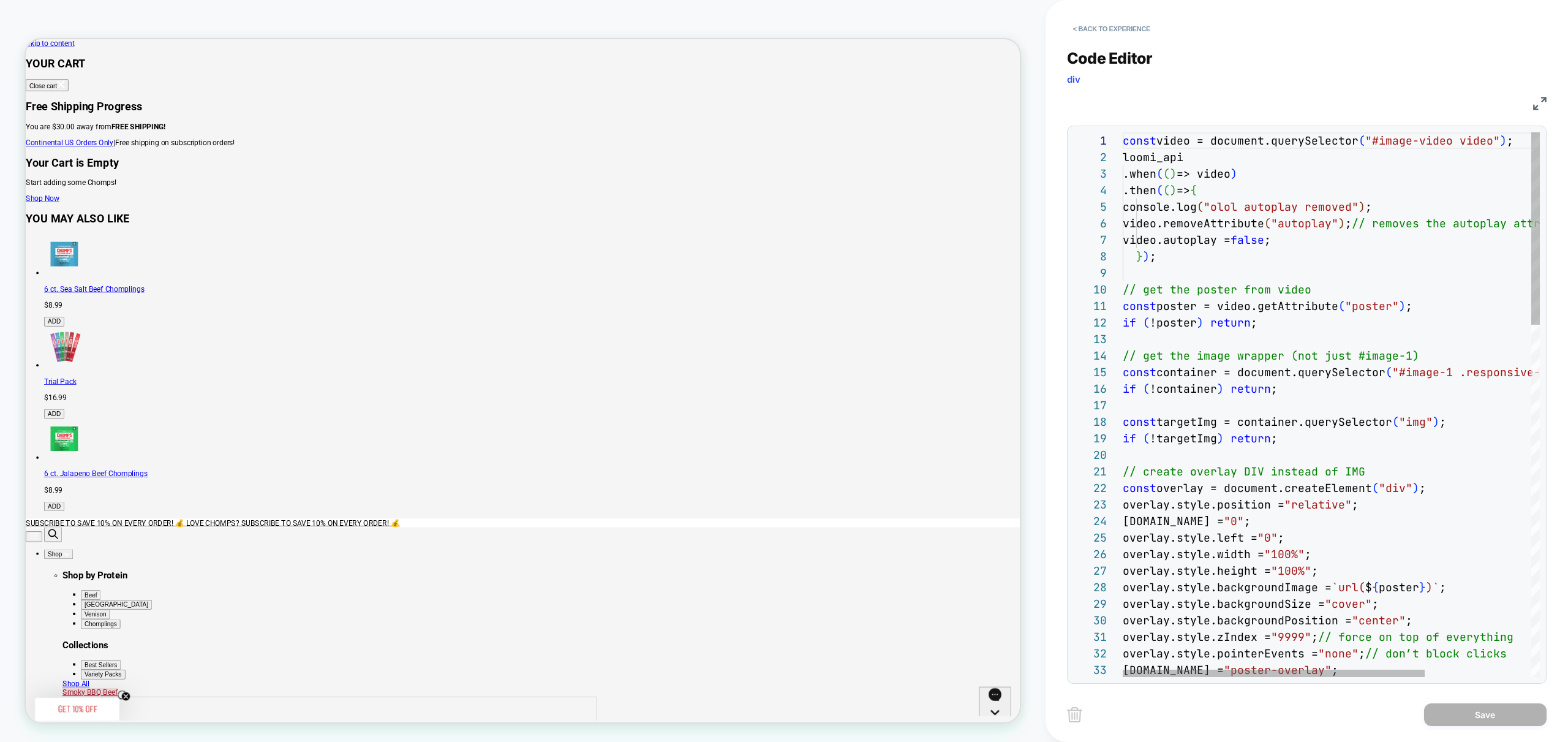
scroll to position [33, 52]
click at [1106, 34] on button "< Back to experience" at bounding box center [1112, 29] width 89 height 20
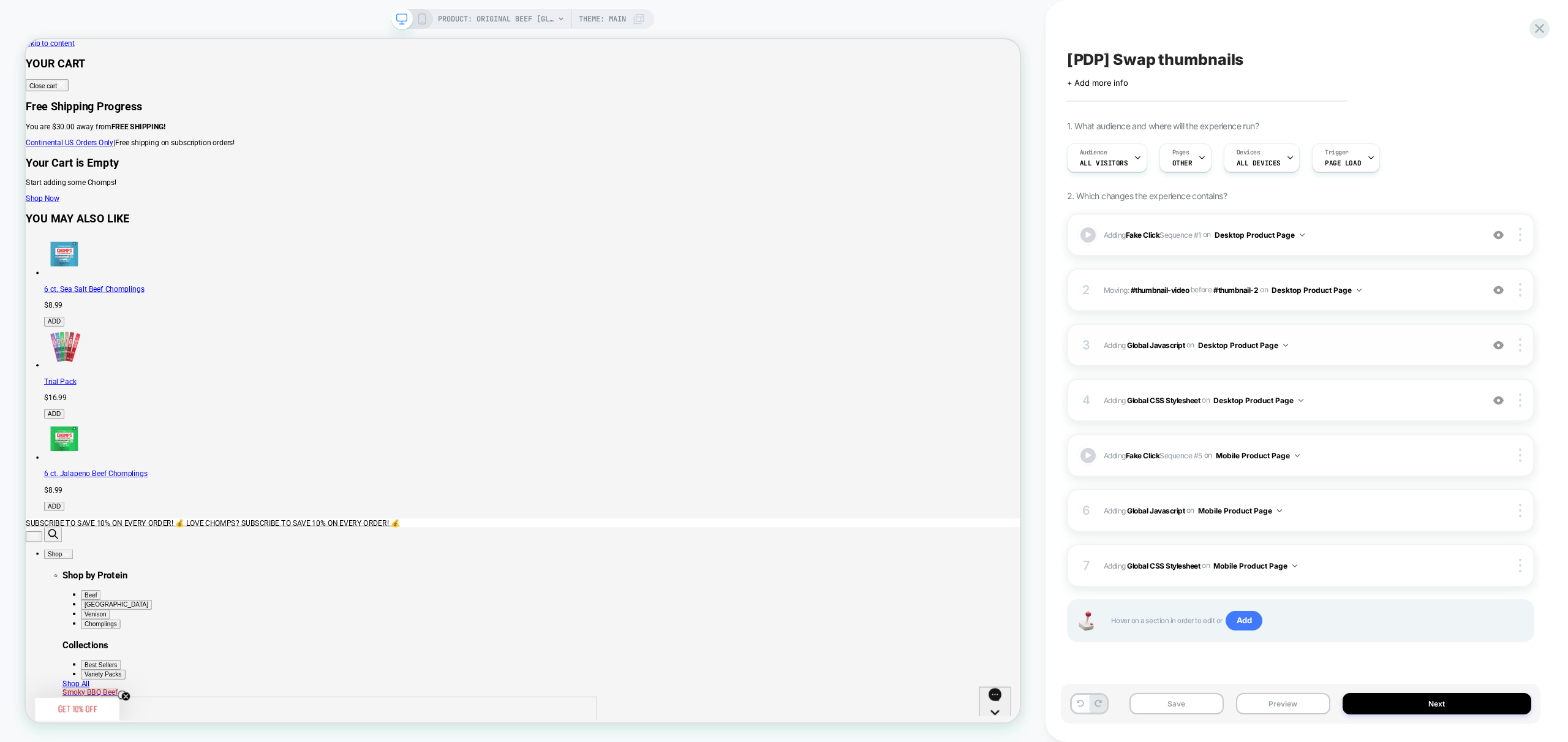
click at [1348, 347] on span "Adding Global Javascript on Desktop Product Page" at bounding box center [1290, 346] width 373 height 15
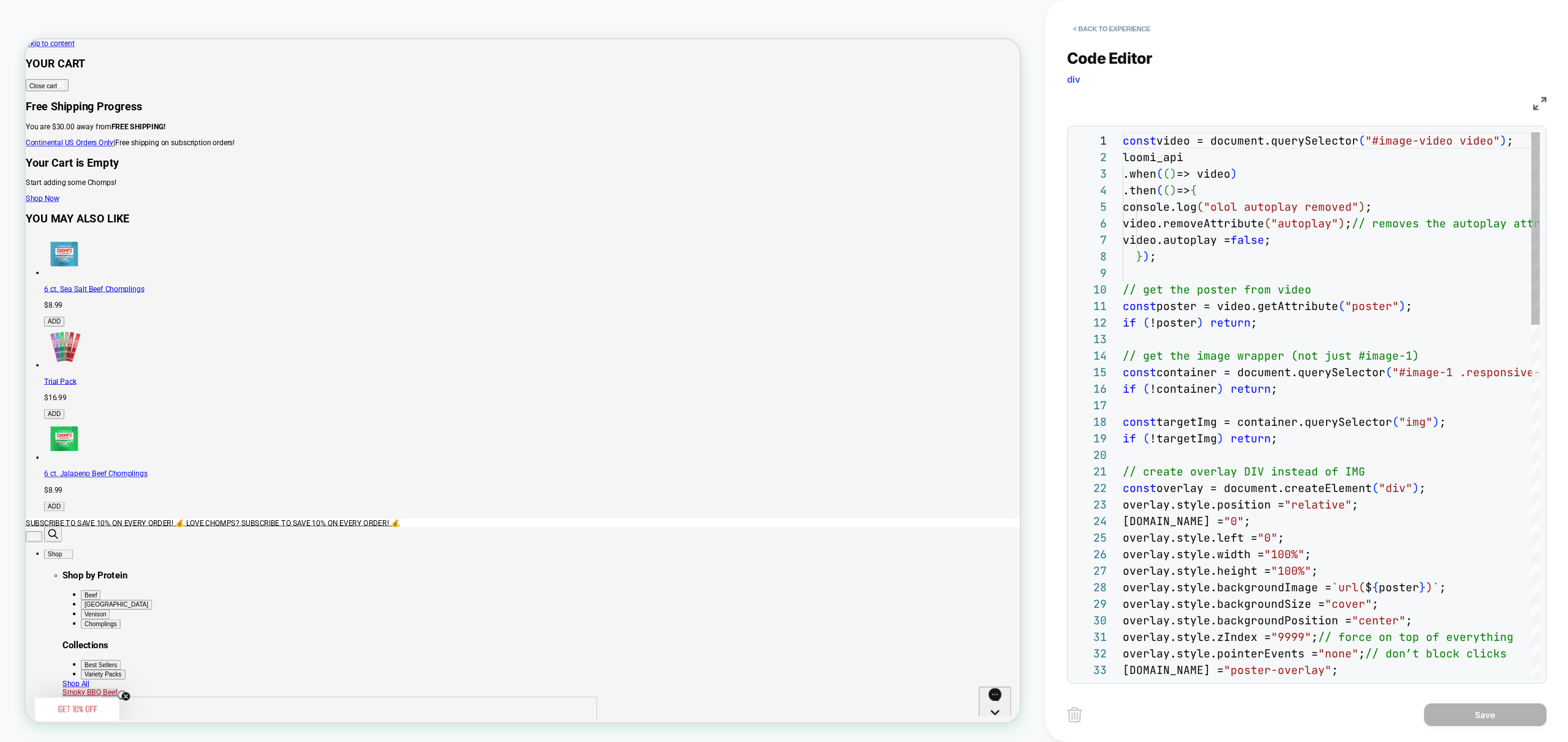
scroll to position [165, 0]
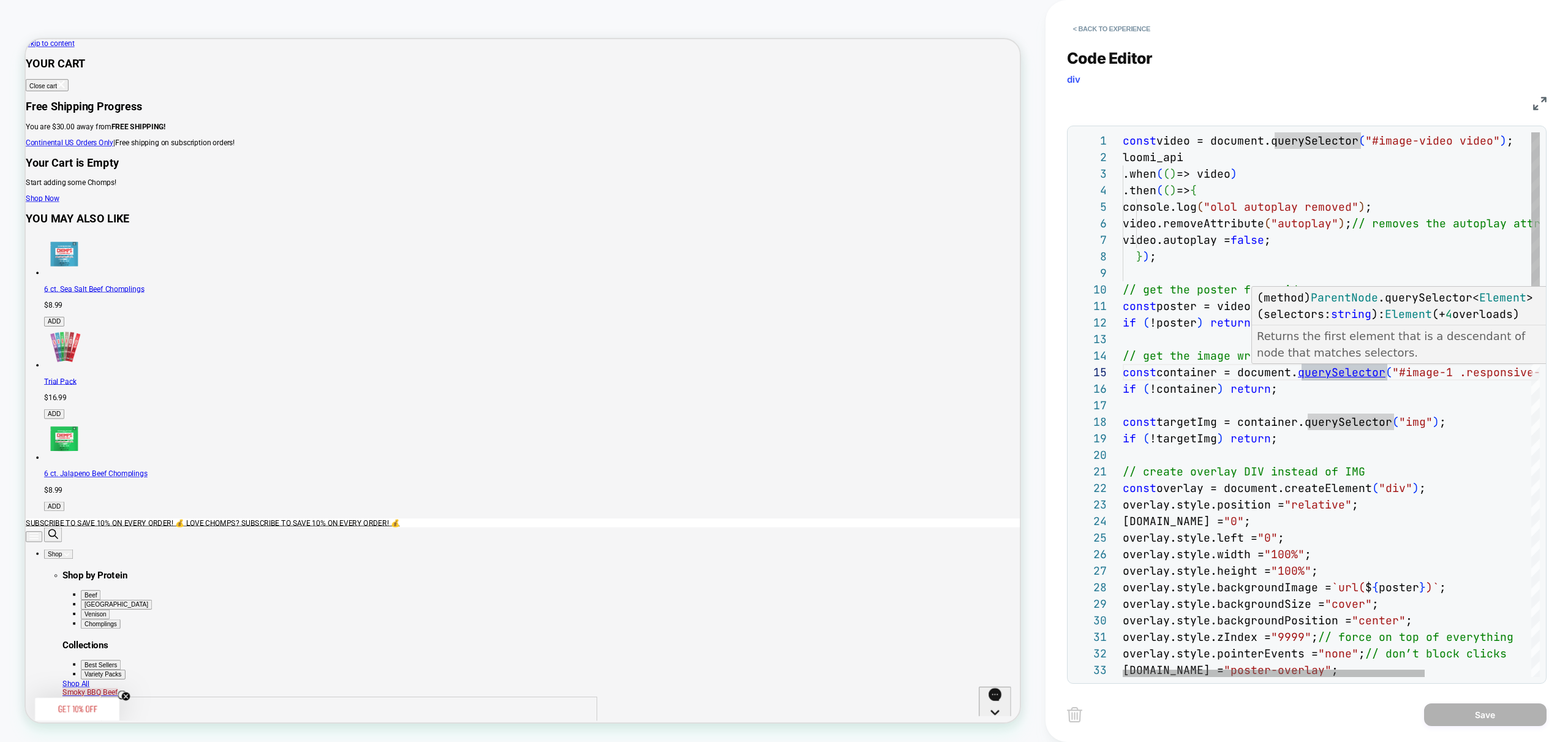
type textarea "**********"
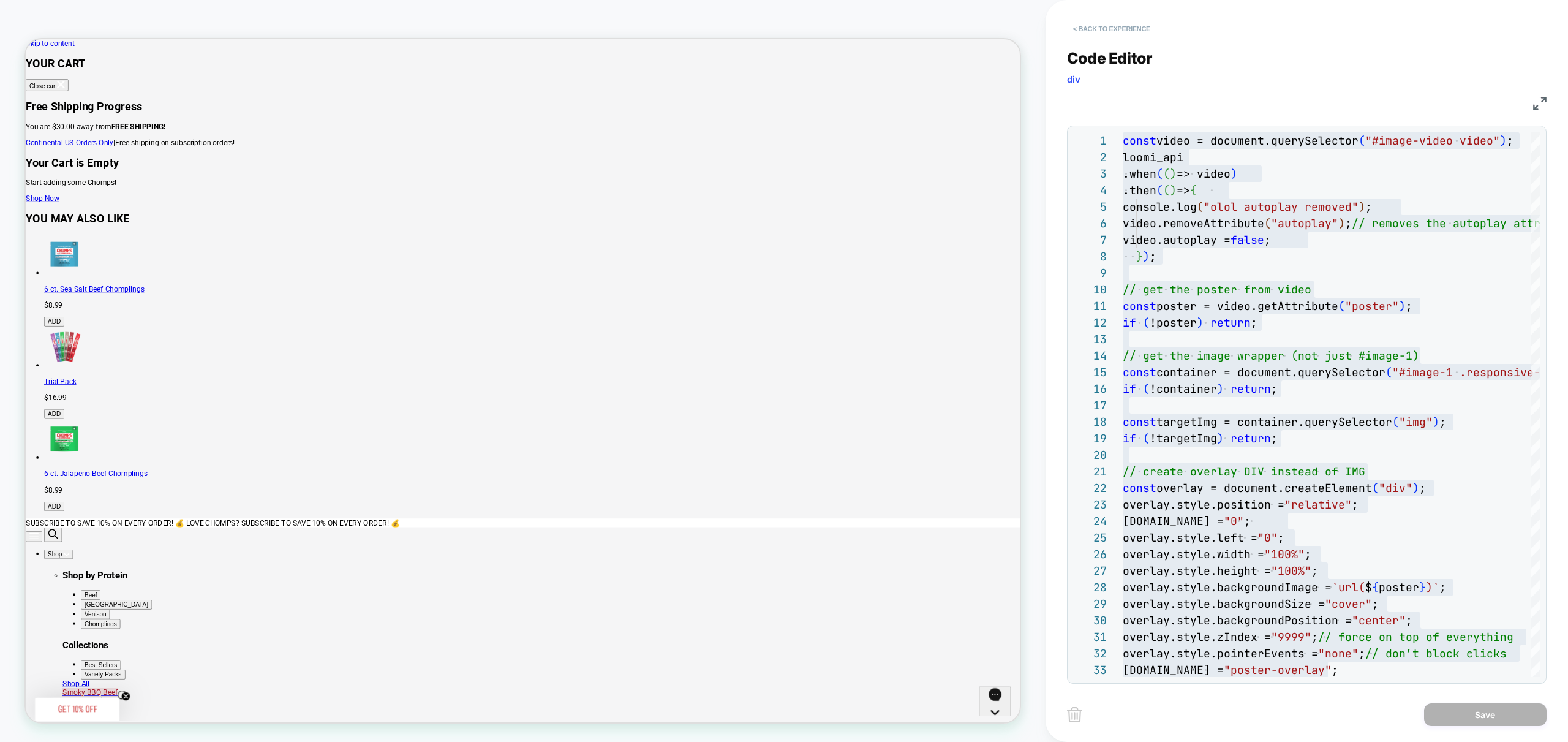
click at [1119, 36] on button "< Back to experience" at bounding box center [1112, 29] width 89 height 20
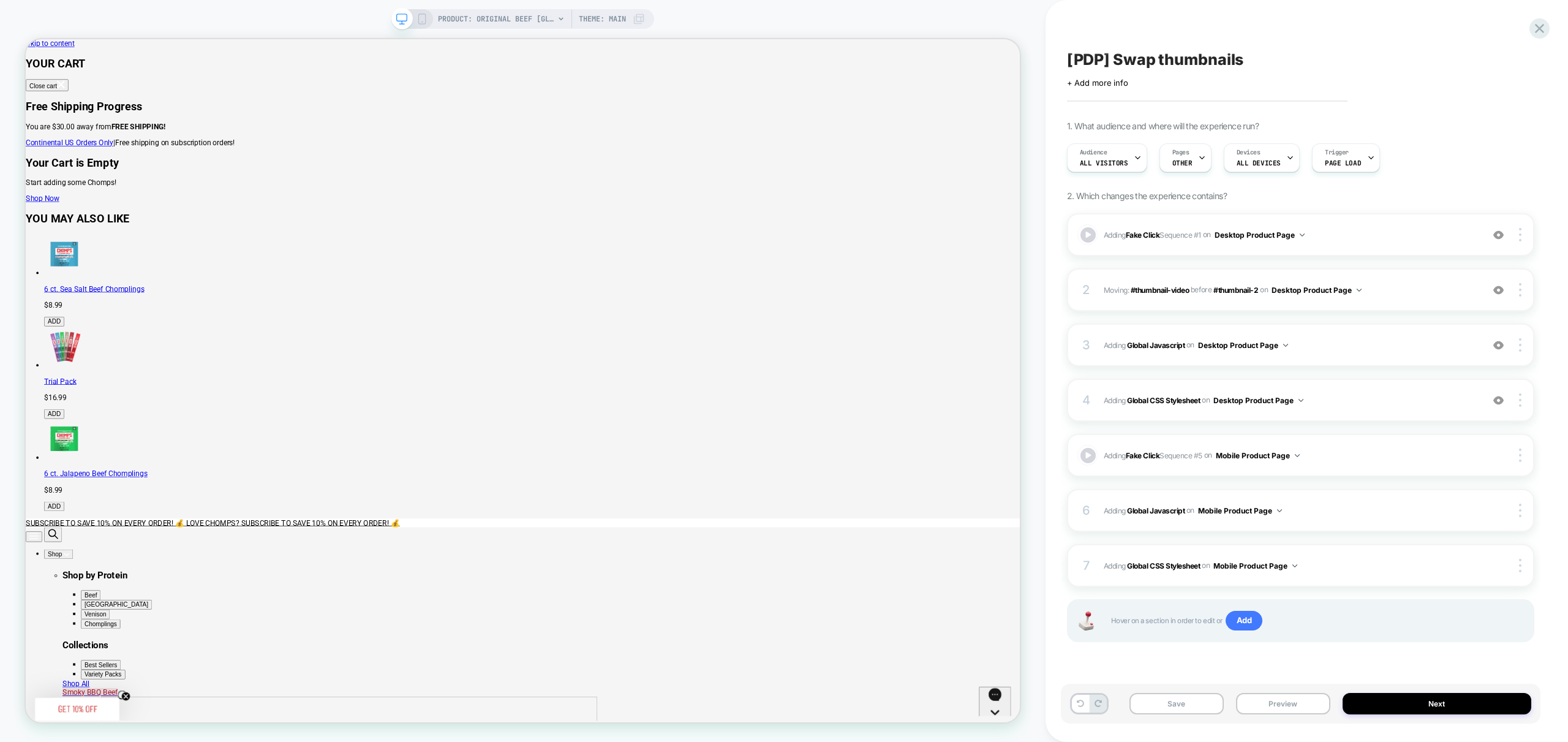
click at [417, 18] on icon at bounding box center [422, 19] width 11 height 11
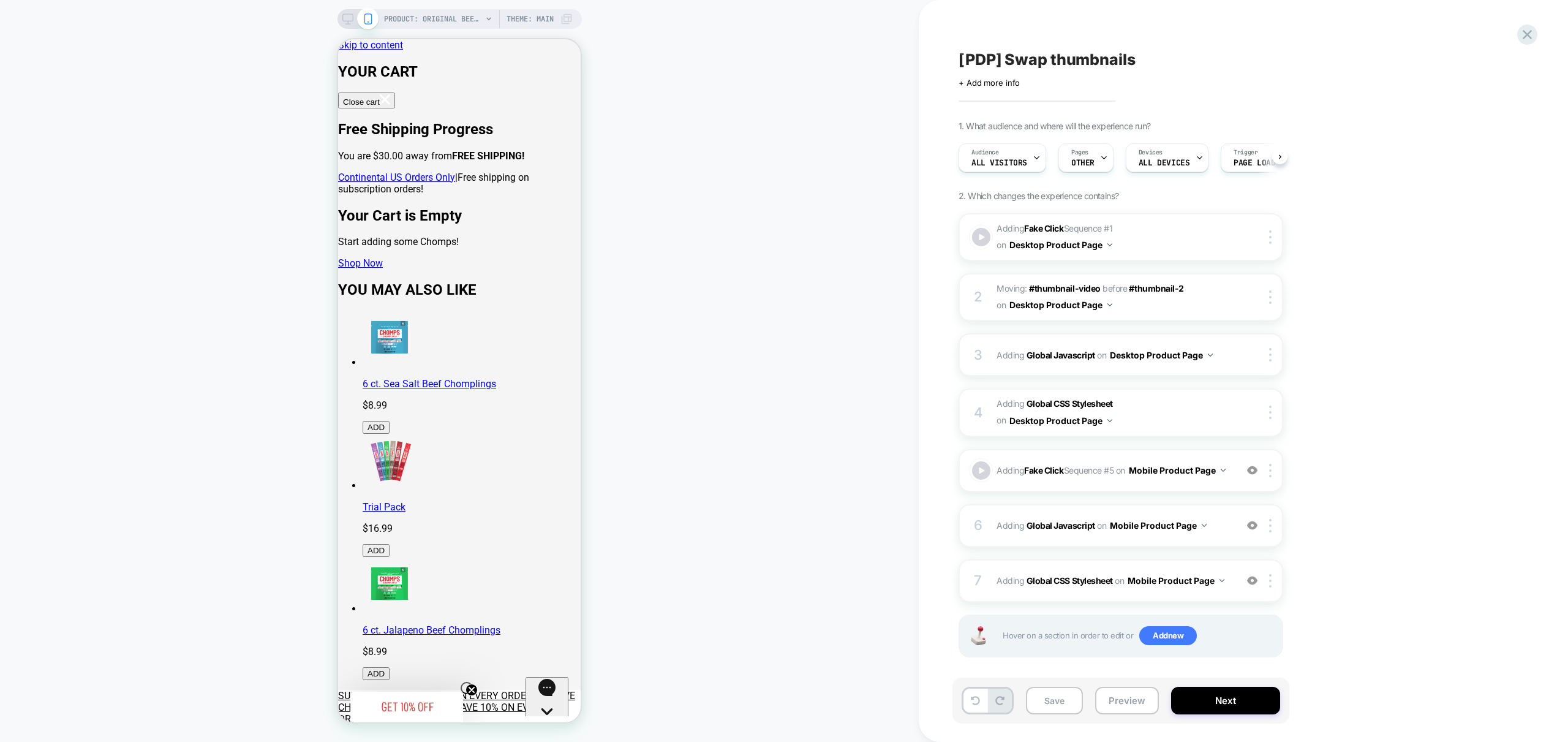
scroll to position [0, 1]
click at [1227, 534] on span "Adding Global Javascript on Mobile Product Page" at bounding box center [1113, 525] width 233 height 17
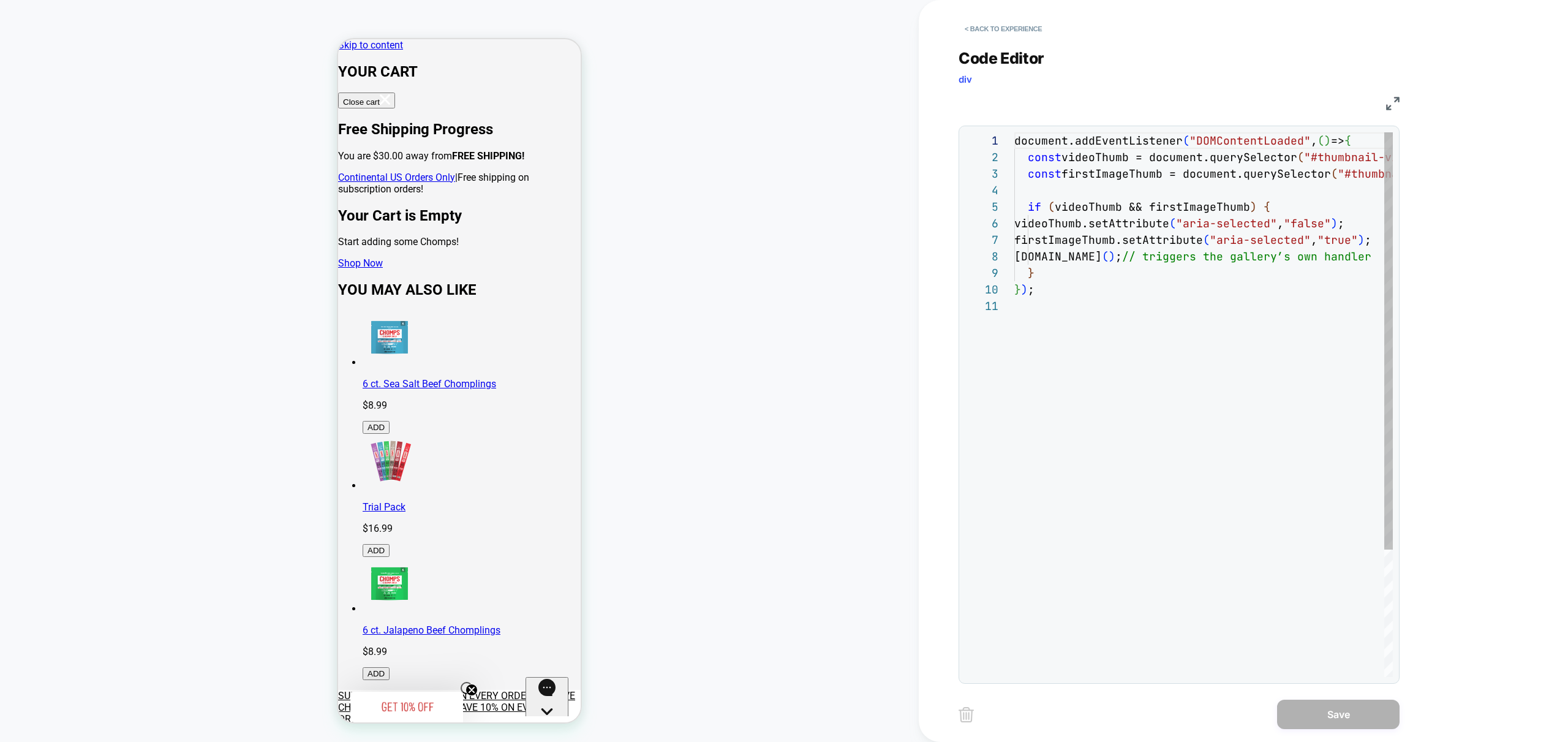
scroll to position [165, 0]
click at [1179, 393] on div "document.addEventListener ( "DOMContentLoaded" , ( ) => { const videoThumb = do…" at bounding box center [1250, 487] width 472 height 710
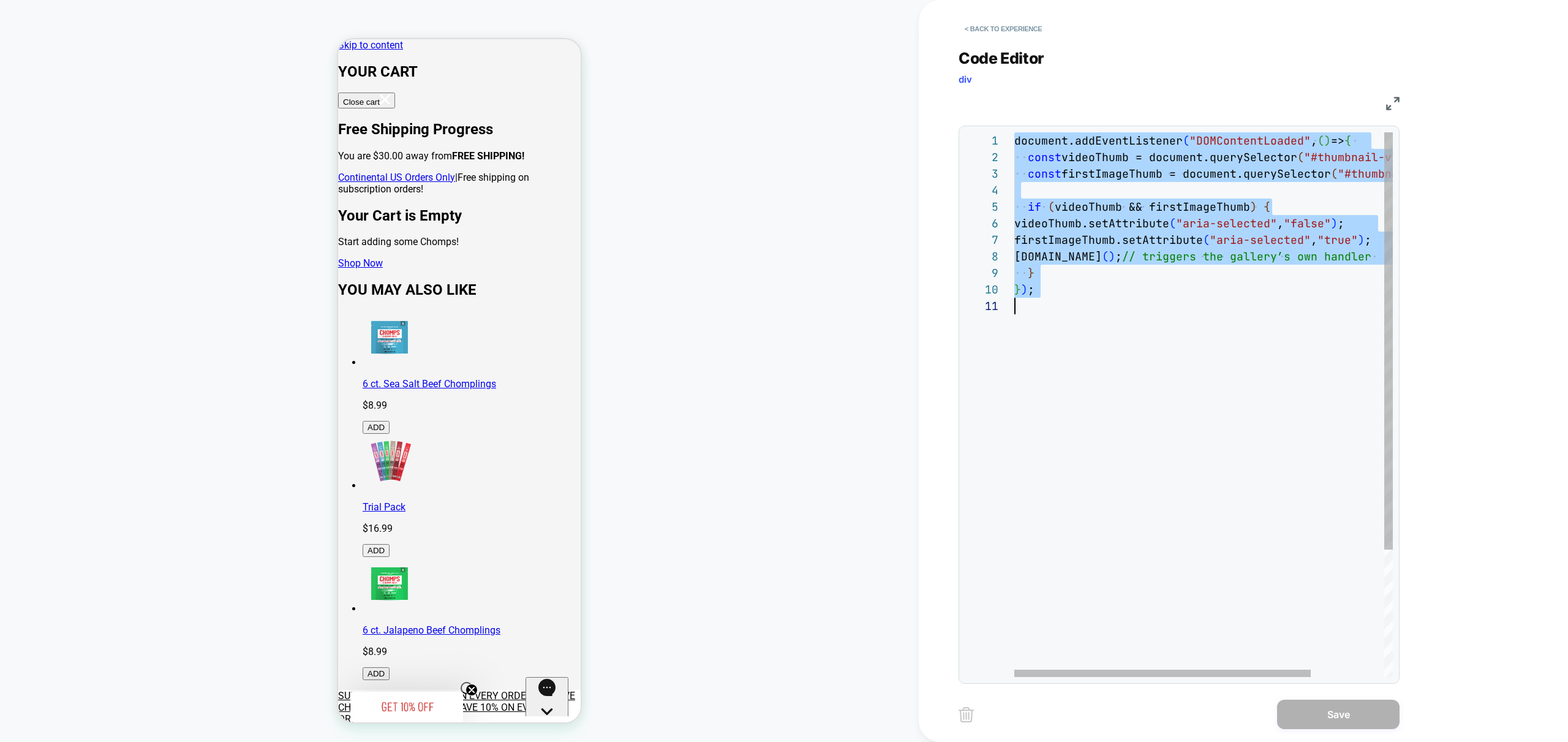
type textarea "**********"
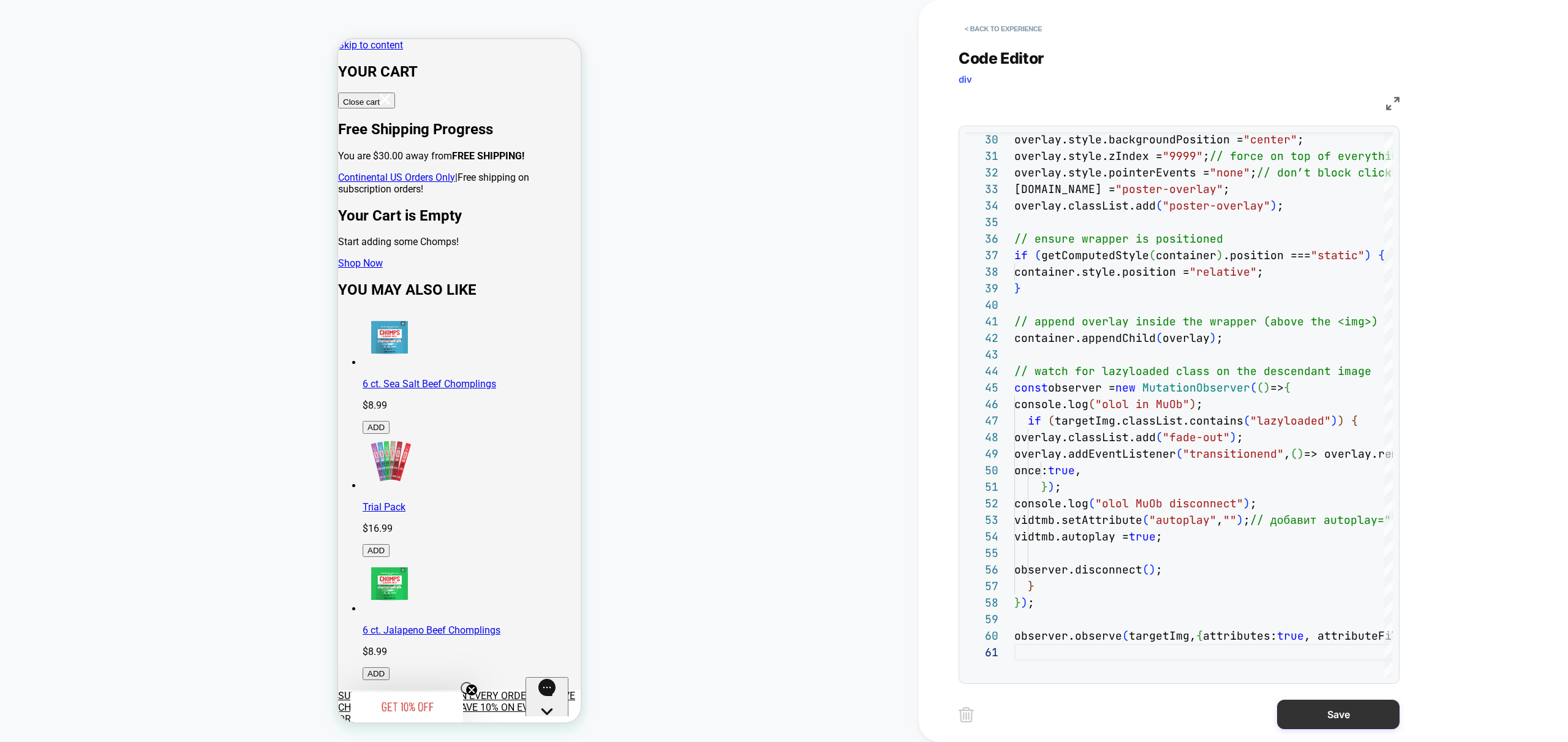
click at [1350, 704] on button "Save" at bounding box center [1338, 714] width 123 height 29
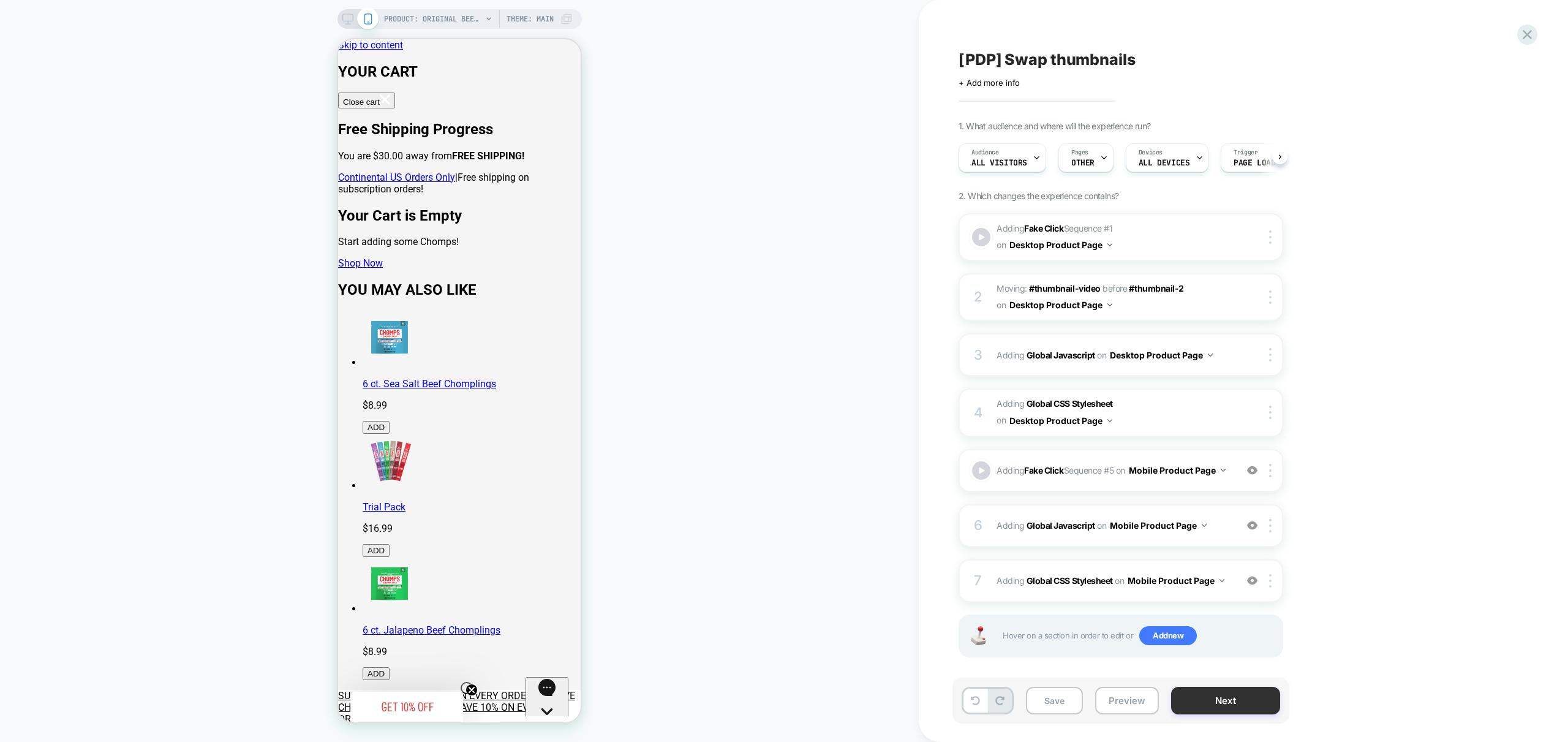
drag, startPoint x: 1128, startPoint y: 695, endPoint x: 1175, endPoint y: 692, distance: 47.1
click at [1128, 696] on button "Preview" at bounding box center [1126, 700] width 64 height 27
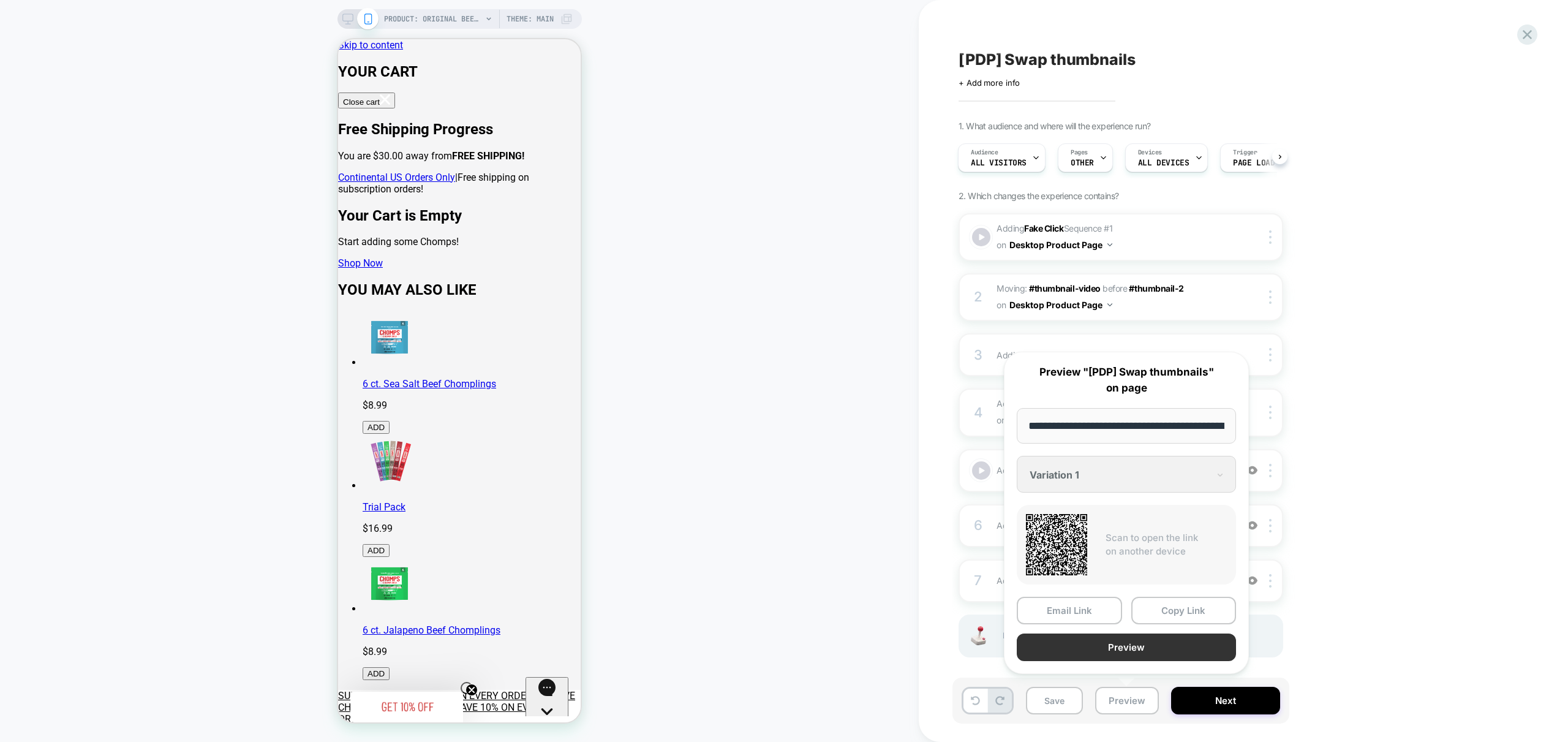
scroll to position [0, 253]
click at [1150, 657] on button "Preview" at bounding box center [1126, 647] width 219 height 27
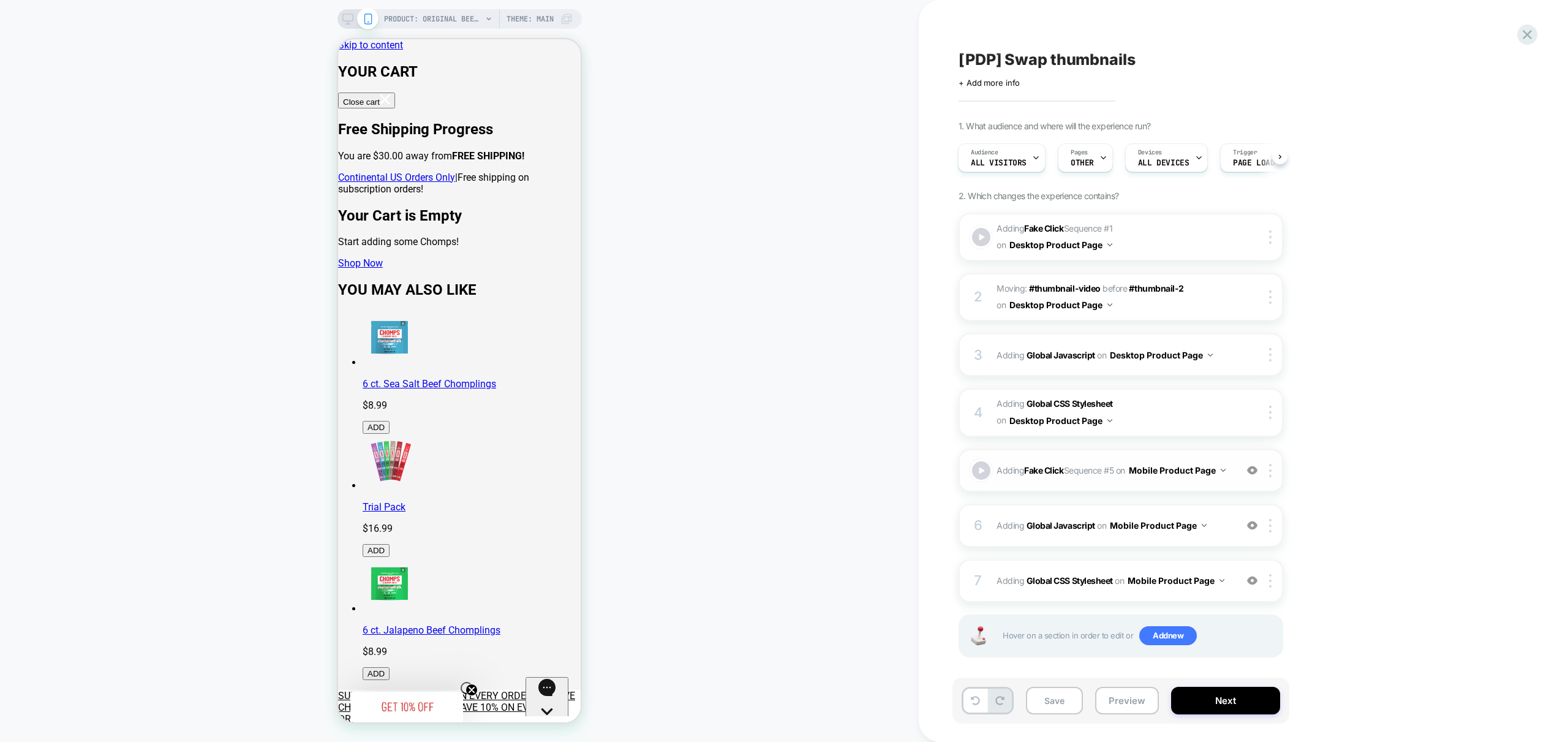
click at [1179, 468] on span "Adding Fake Click Sequence # 5 on Mobile Product Page" at bounding box center [1113, 470] width 233 height 17
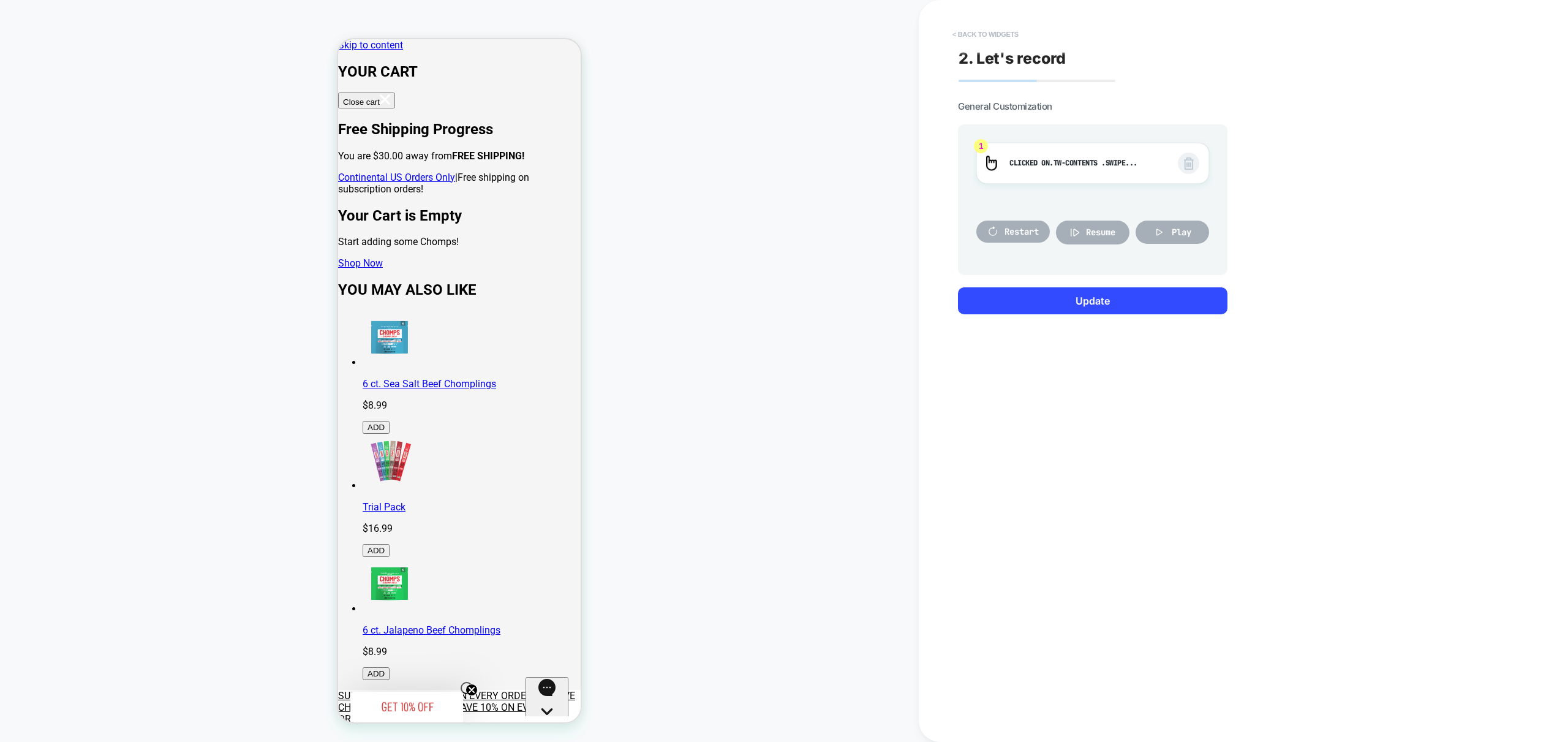
click at [988, 36] on button "< Back to widgets" at bounding box center [985, 34] width 78 height 20
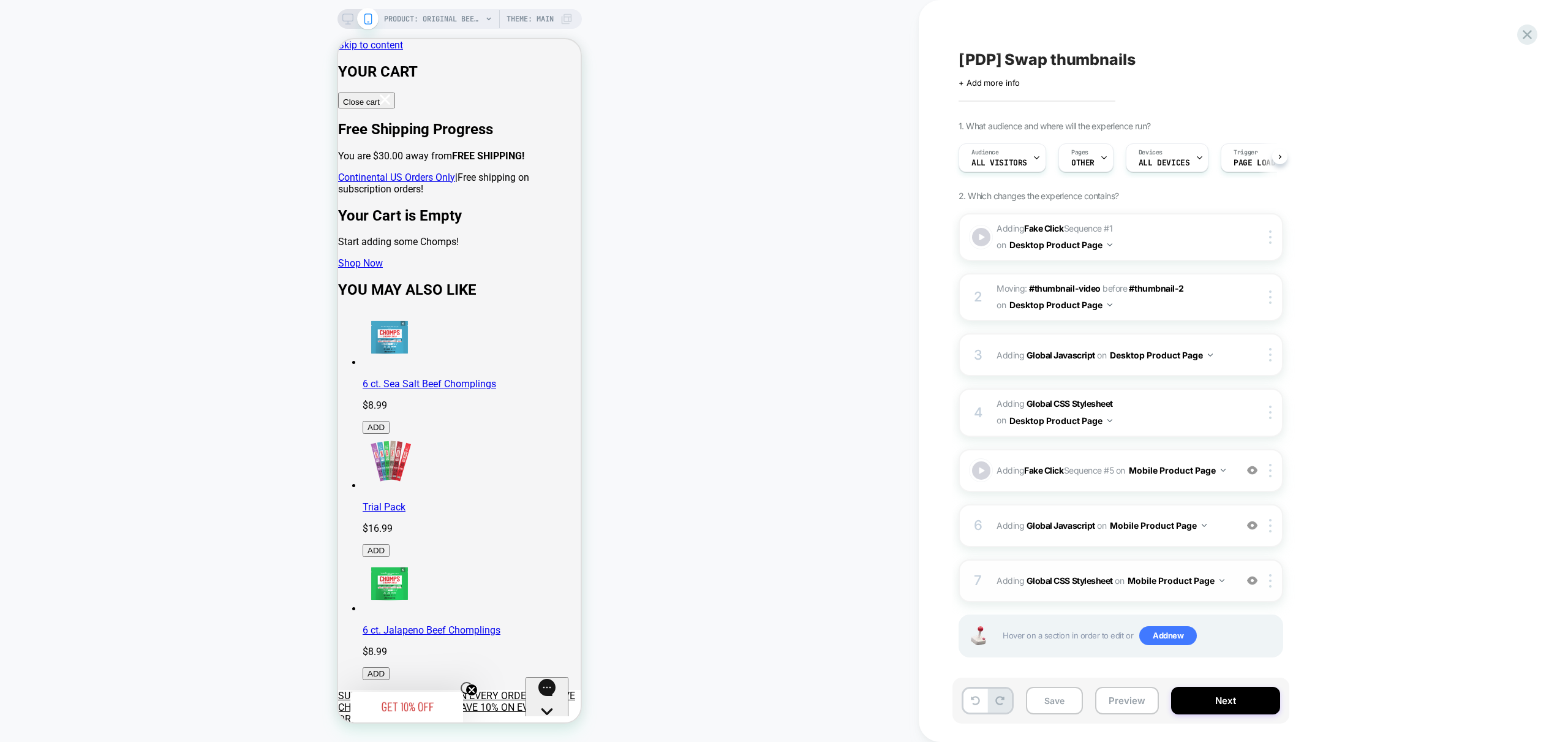
scroll to position [0, 1]
click at [1257, 470] on img at bounding box center [1252, 470] width 10 height 10
click at [1250, 530] on img at bounding box center [1252, 525] width 10 height 10
click at [1130, 704] on button "Preview" at bounding box center [1126, 700] width 64 height 27
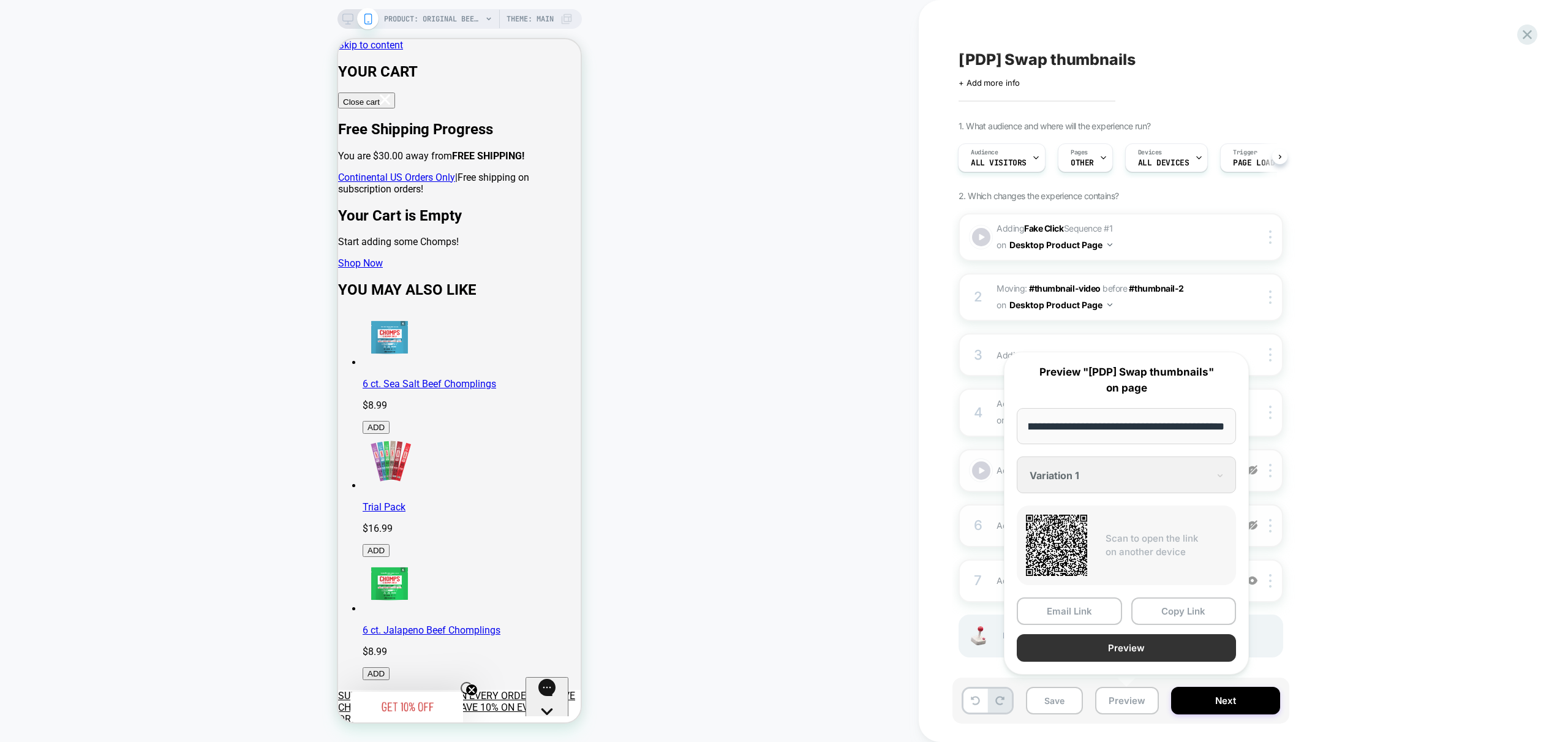
scroll to position [0, 0]
click at [1142, 643] on button "Preview" at bounding box center [1126, 647] width 219 height 27
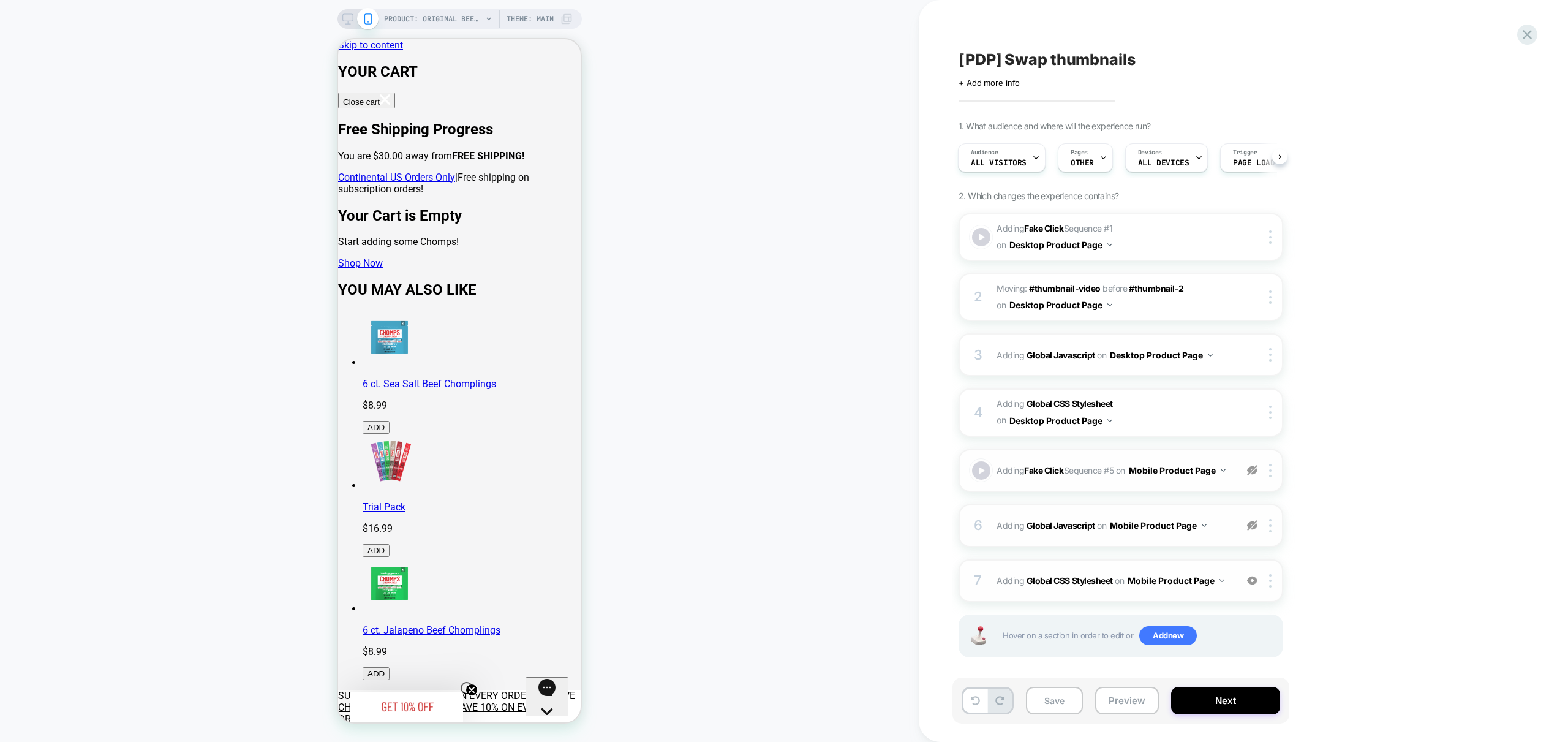
click at [1256, 588] on div at bounding box center [1252, 580] width 20 height 13
click at [1134, 704] on button "Preview" at bounding box center [1126, 700] width 64 height 27
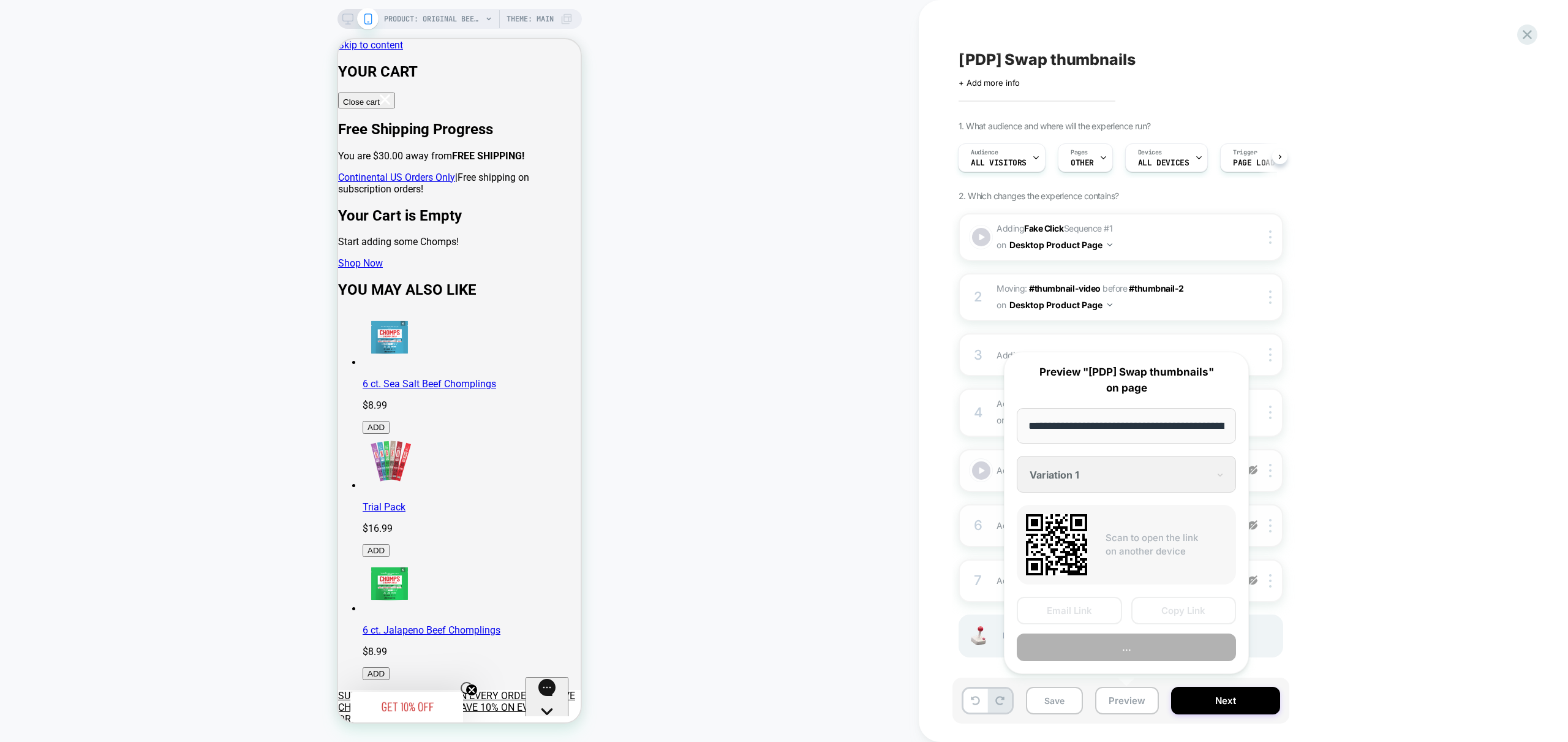
scroll to position [0, 253]
click at [1147, 644] on button "Preview" at bounding box center [1126, 647] width 219 height 27
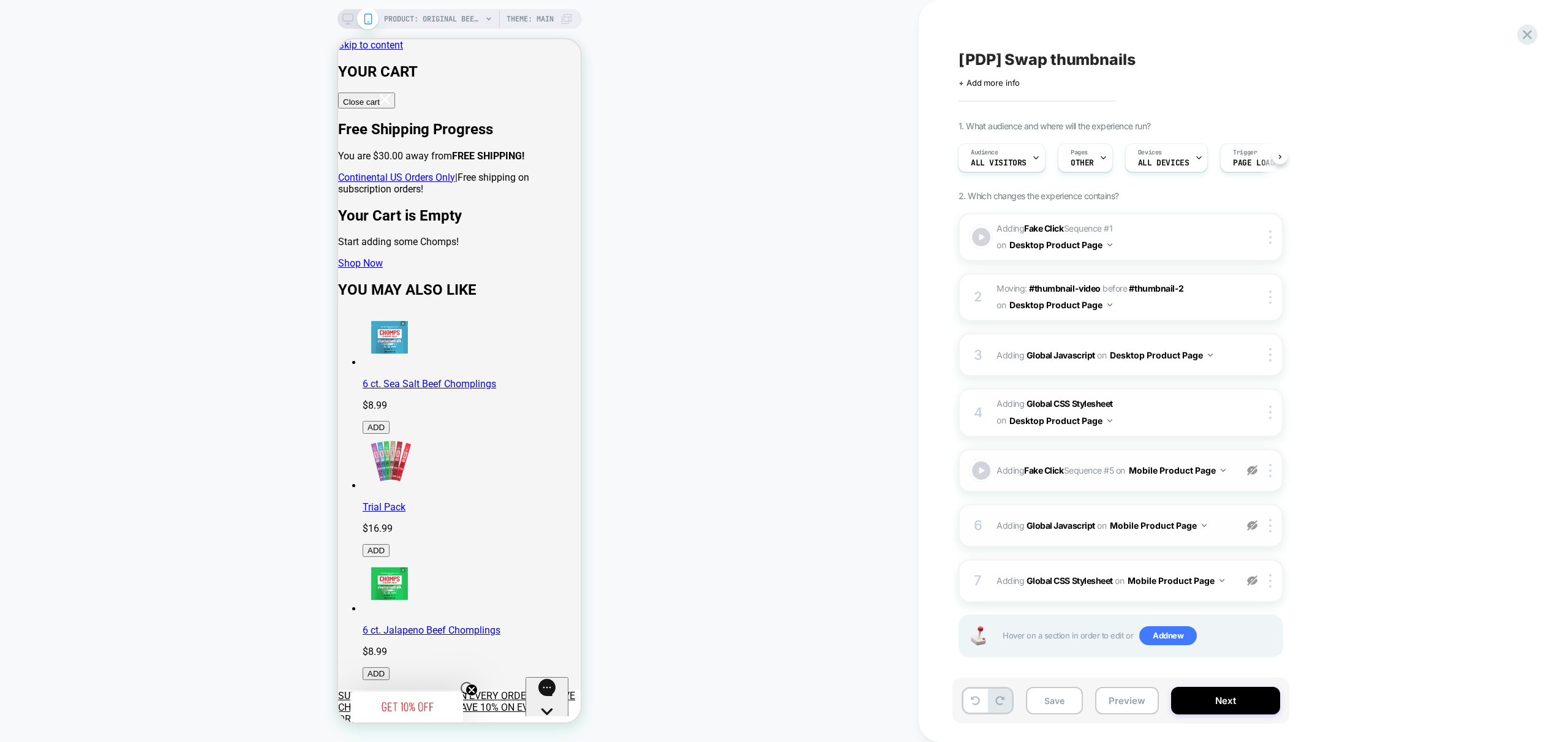
click at [1257, 473] on div at bounding box center [1252, 470] width 20 height 13
click at [1119, 704] on button "Preview" at bounding box center [1126, 700] width 64 height 27
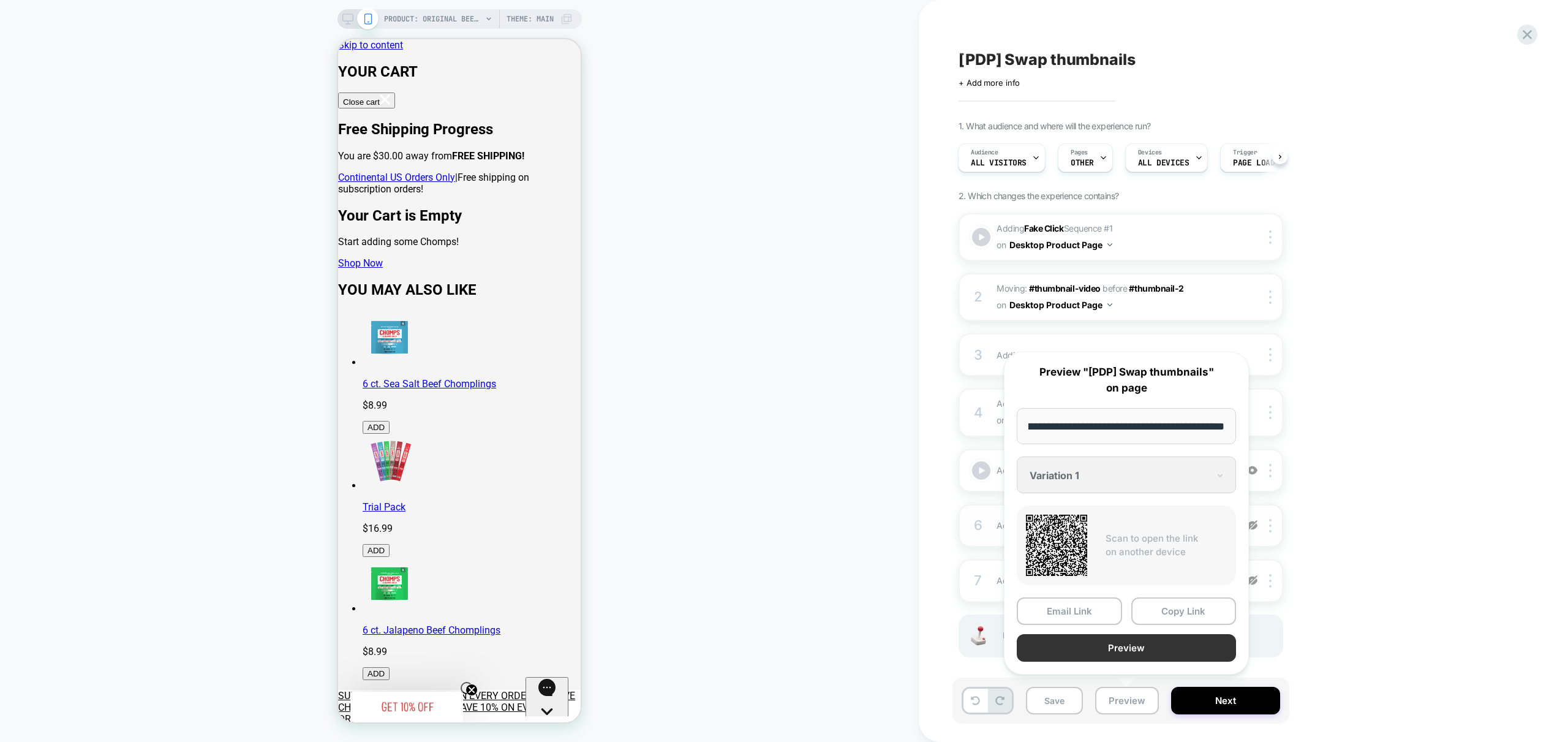
click at [1147, 658] on button "Preview" at bounding box center [1126, 647] width 219 height 27
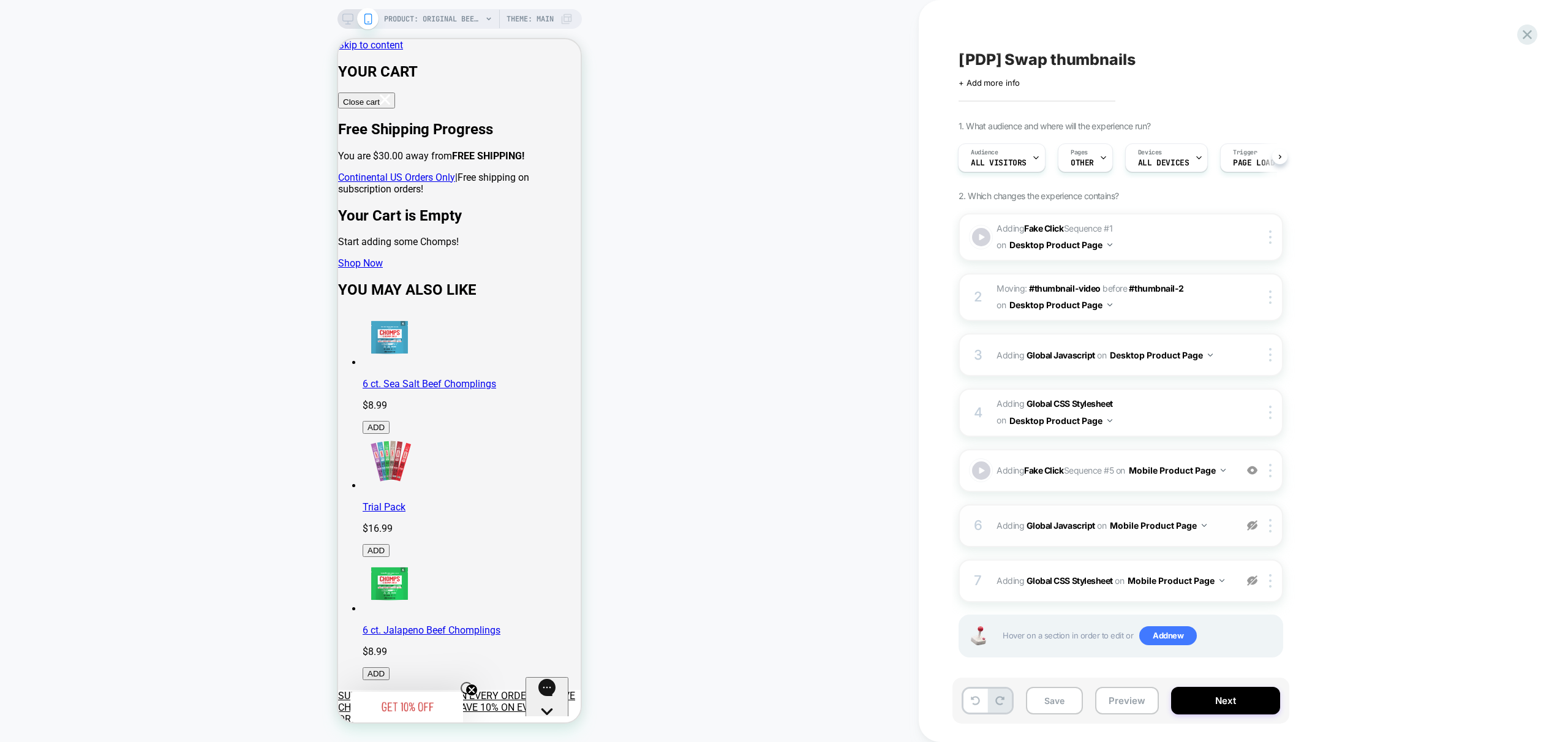
click at [1255, 530] on img at bounding box center [1252, 525] width 10 height 10
click at [1140, 706] on button "Preview" at bounding box center [1126, 700] width 64 height 27
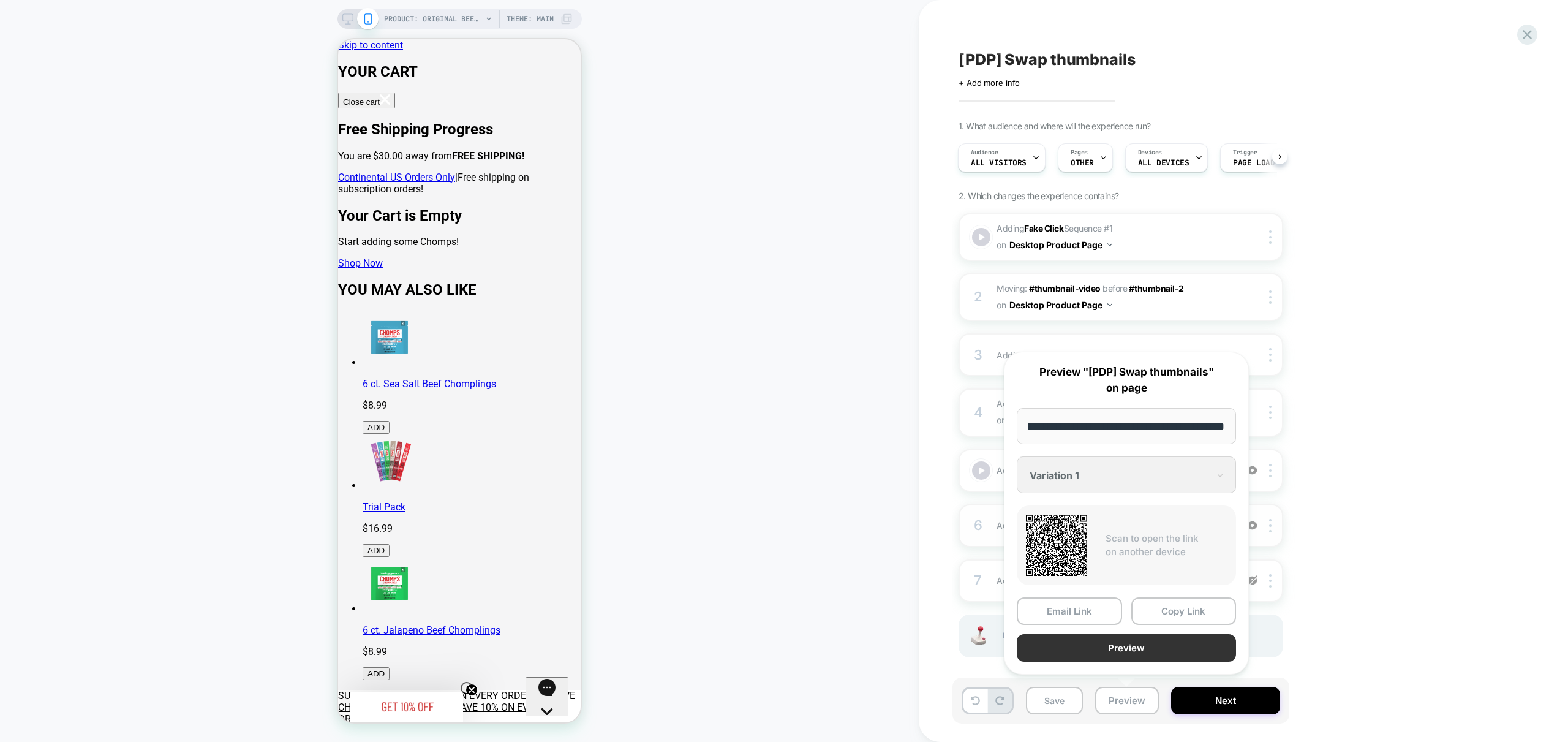
scroll to position [0, 0]
click at [1167, 642] on button "Preview" at bounding box center [1126, 647] width 219 height 27
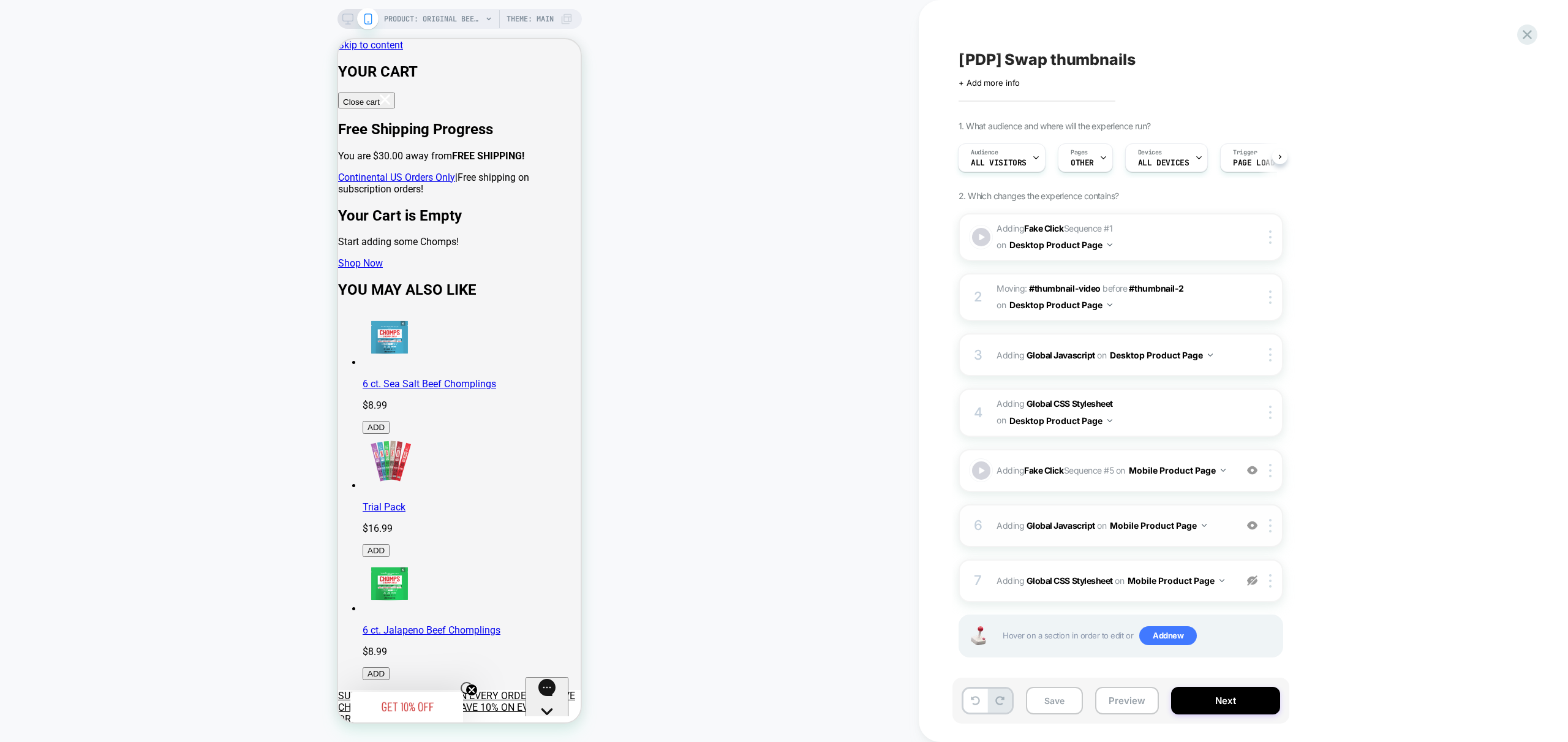
click at [1220, 543] on div "6 Adding Global Javascript on Mobile Product Page Add Before Add After Copy to …" at bounding box center [1121, 525] width 324 height 43
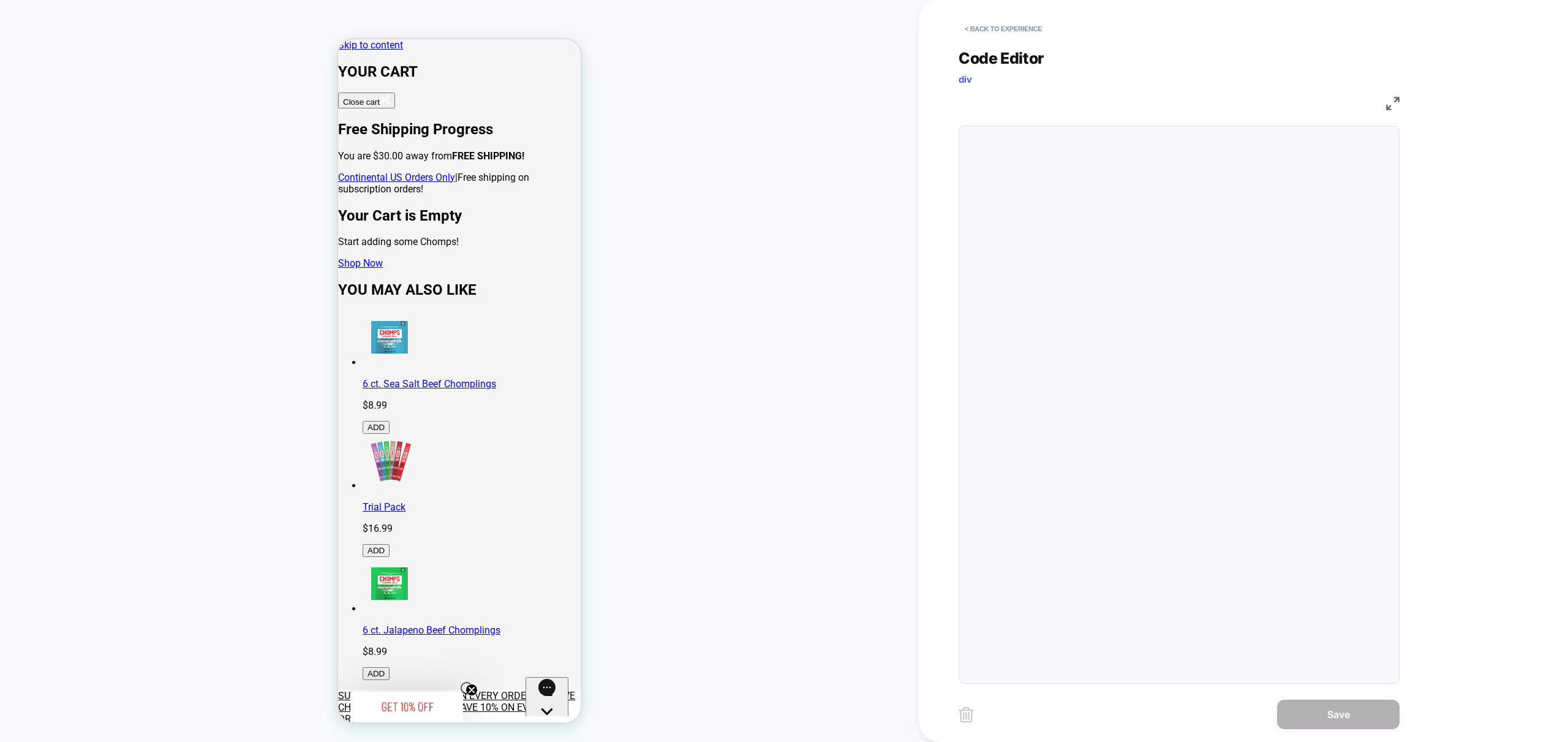
scroll to position [165, 0]
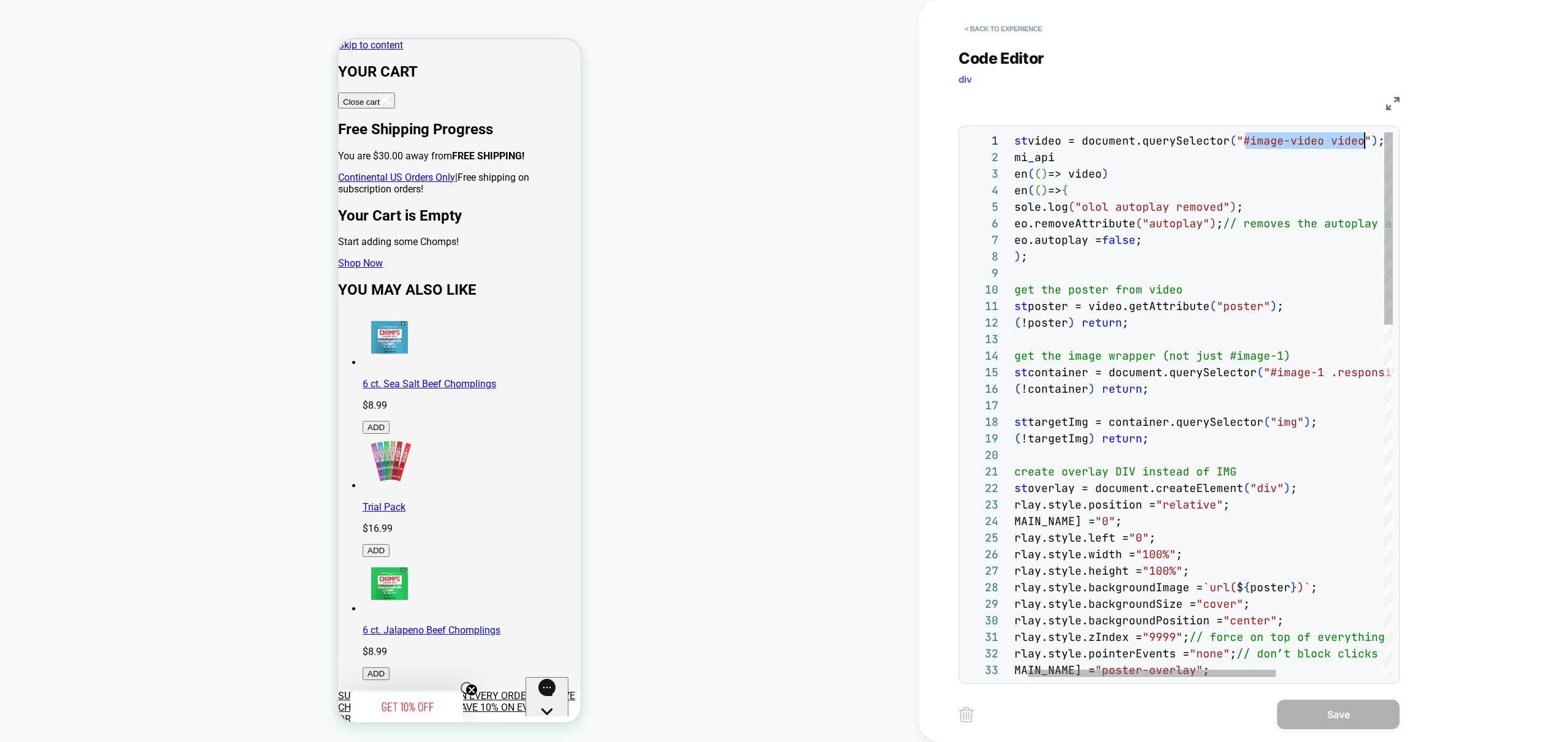
drag, startPoint x: 1267, startPoint y: 143, endPoint x: 1364, endPoint y: 146, distance: 97.0
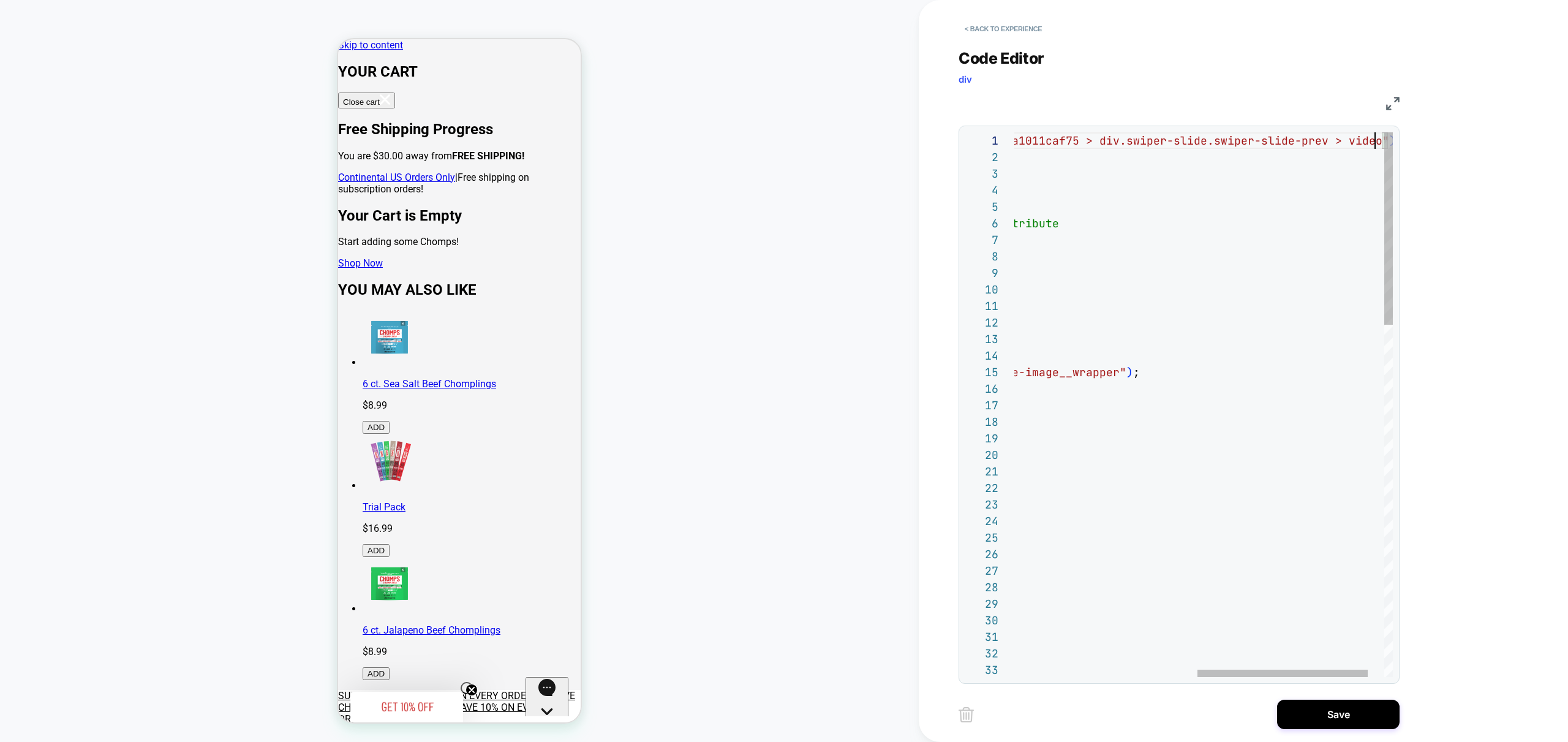
scroll to position [0, 768]
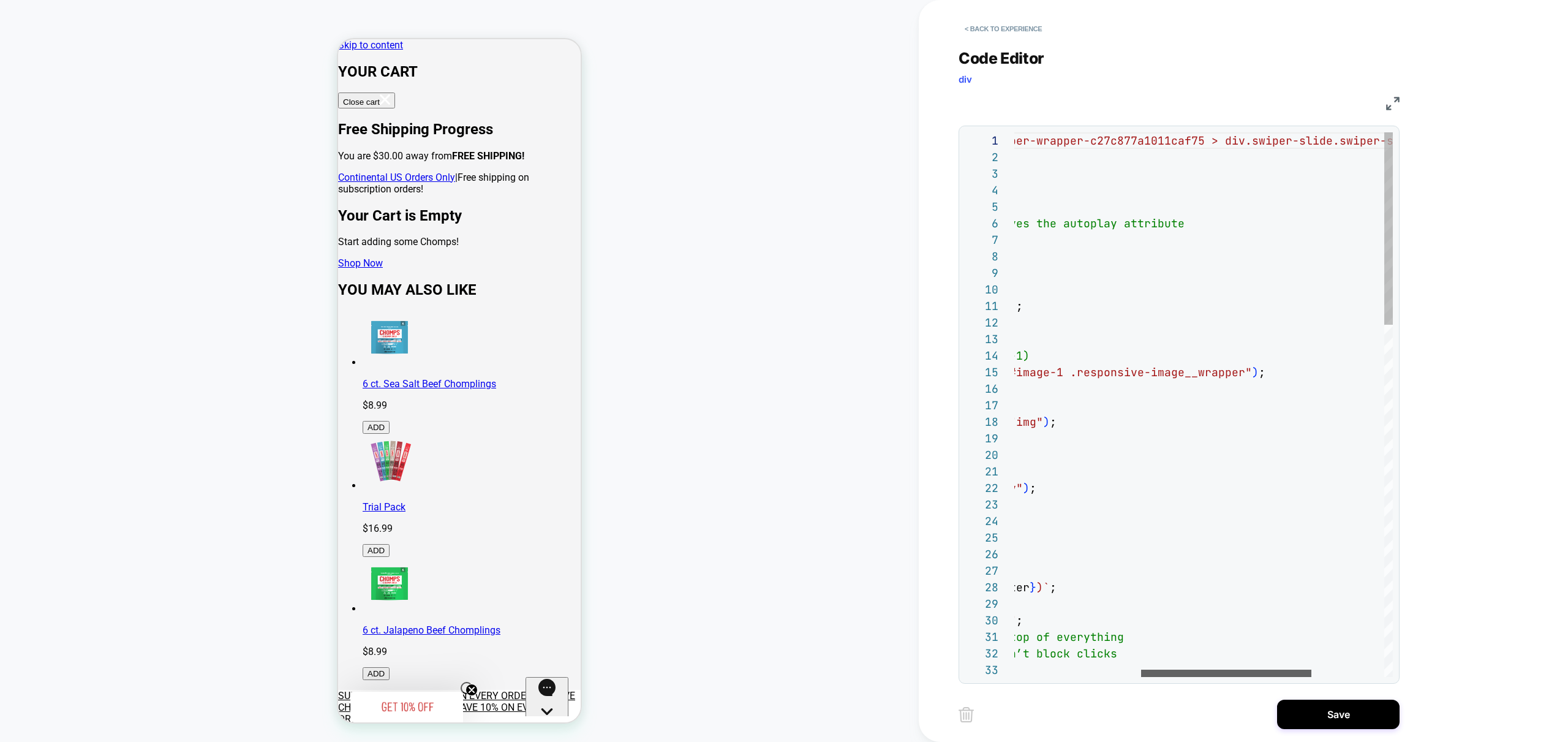
click at [1141, 671] on div at bounding box center [1226, 673] width 170 height 8
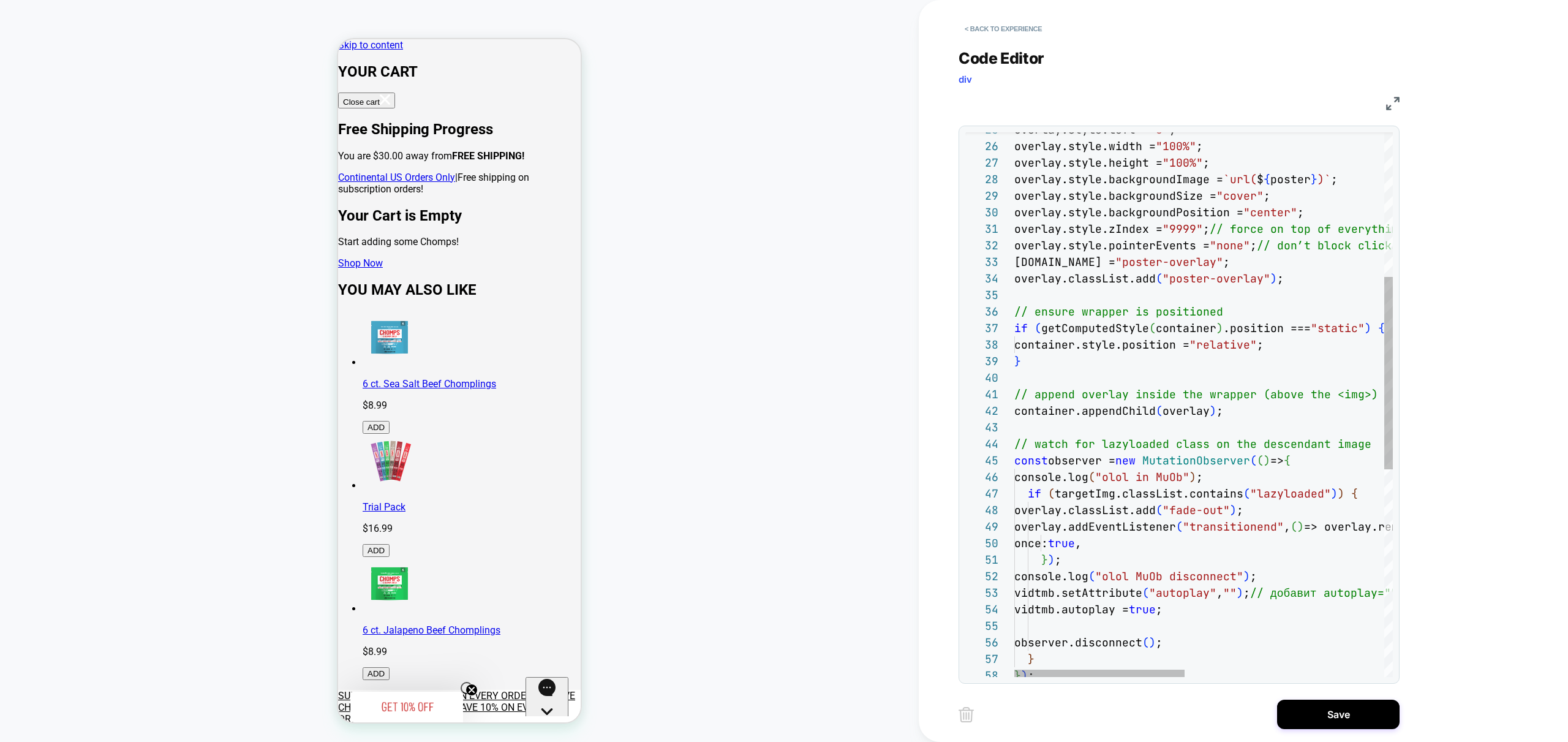
click at [1088, 494] on div "overlay.id = "poster-overlay" ; overlay.style.height = "100%" ; overlay.style.b…" at bounding box center [1425, 493] width 822 height 1537
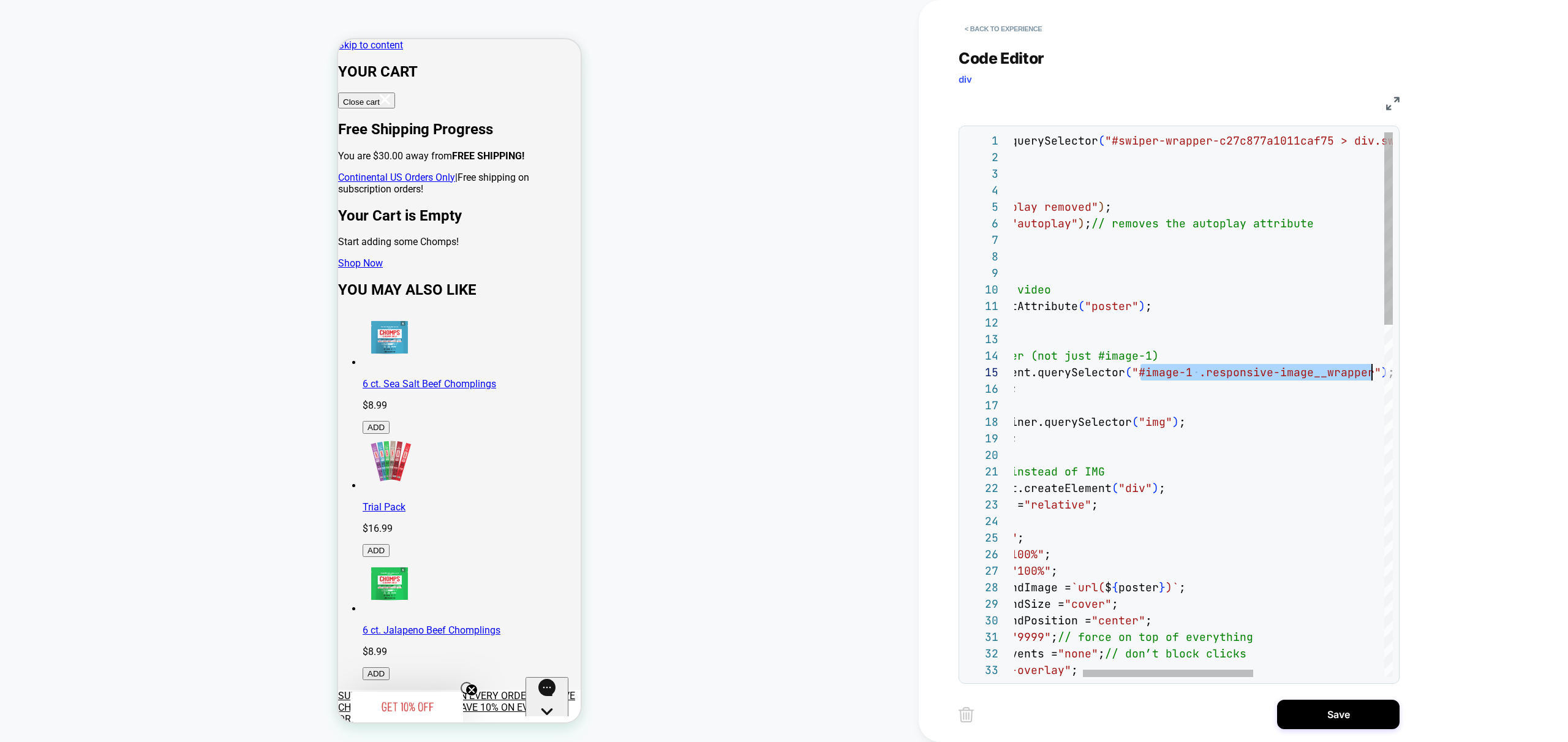
drag, startPoint x: 1292, startPoint y: 374, endPoint x: 1372, endPoint y: 375, distance: 80.0
drag, startPoint x: 1149, startPoint y: 373, endPoint x: 1357, endPoint y: 367, distance: 208.1
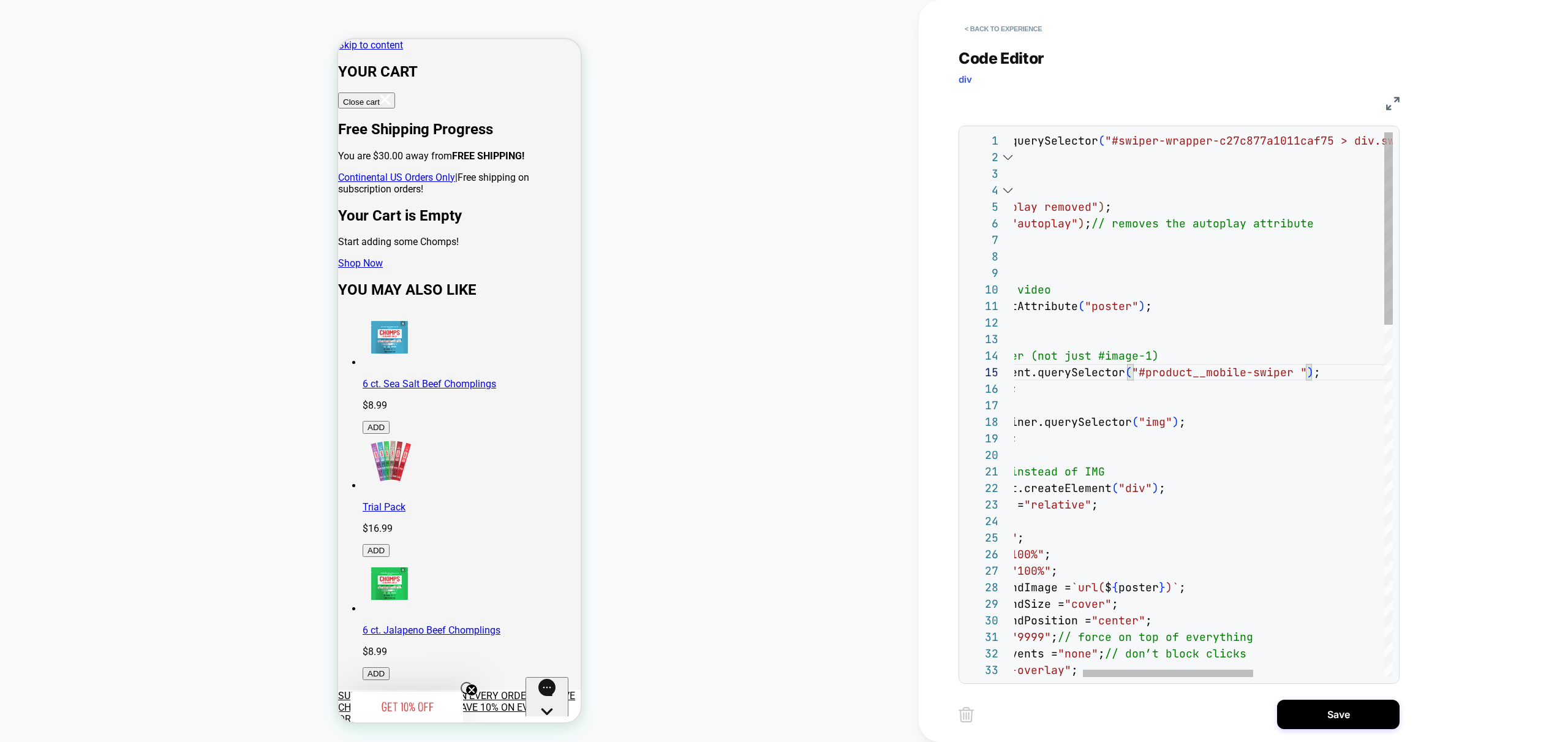
scroll to position [66, 443]
type textarea "**********"
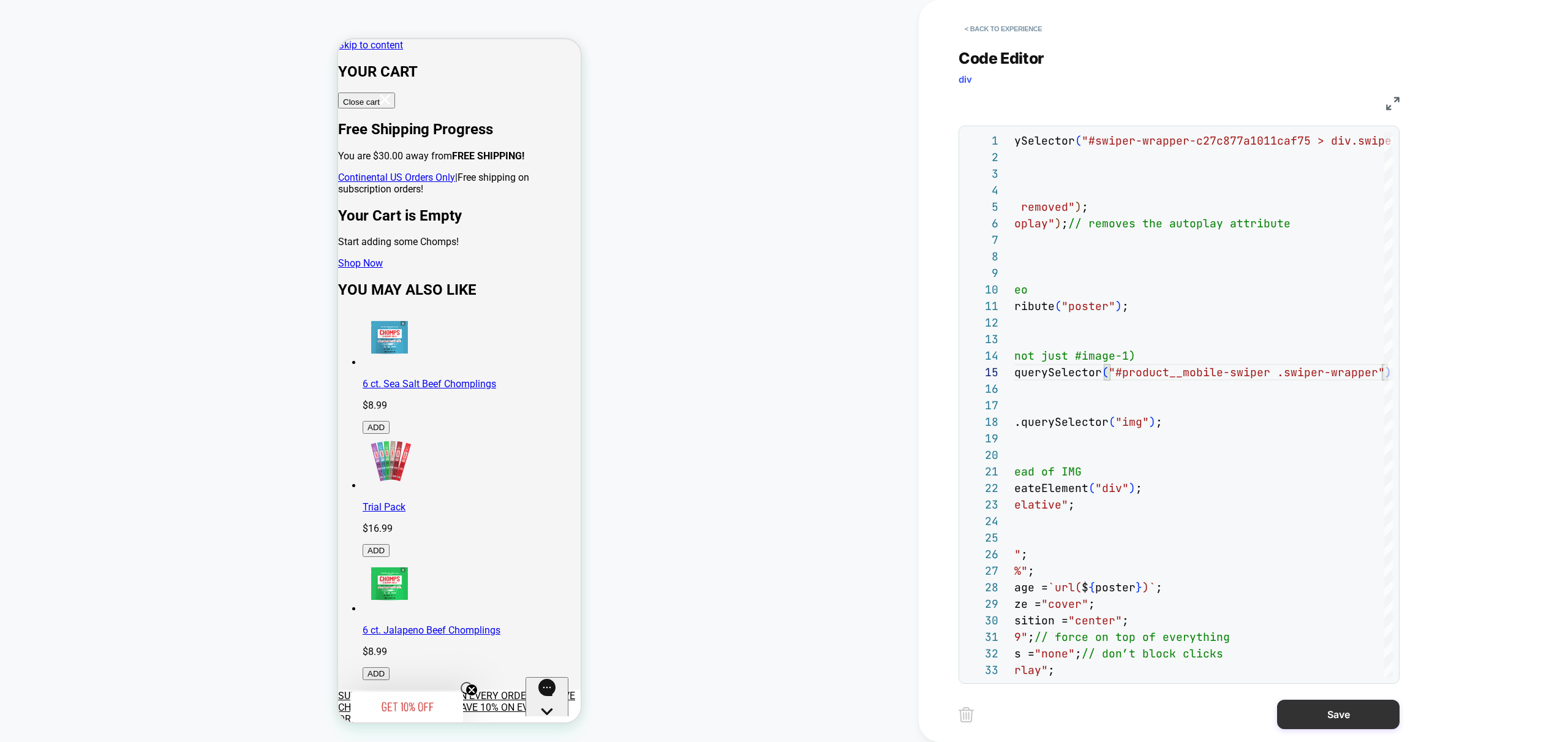
click at [1340, 715] on button "Save" at bounding box center [1338, 714] width 123 height 29
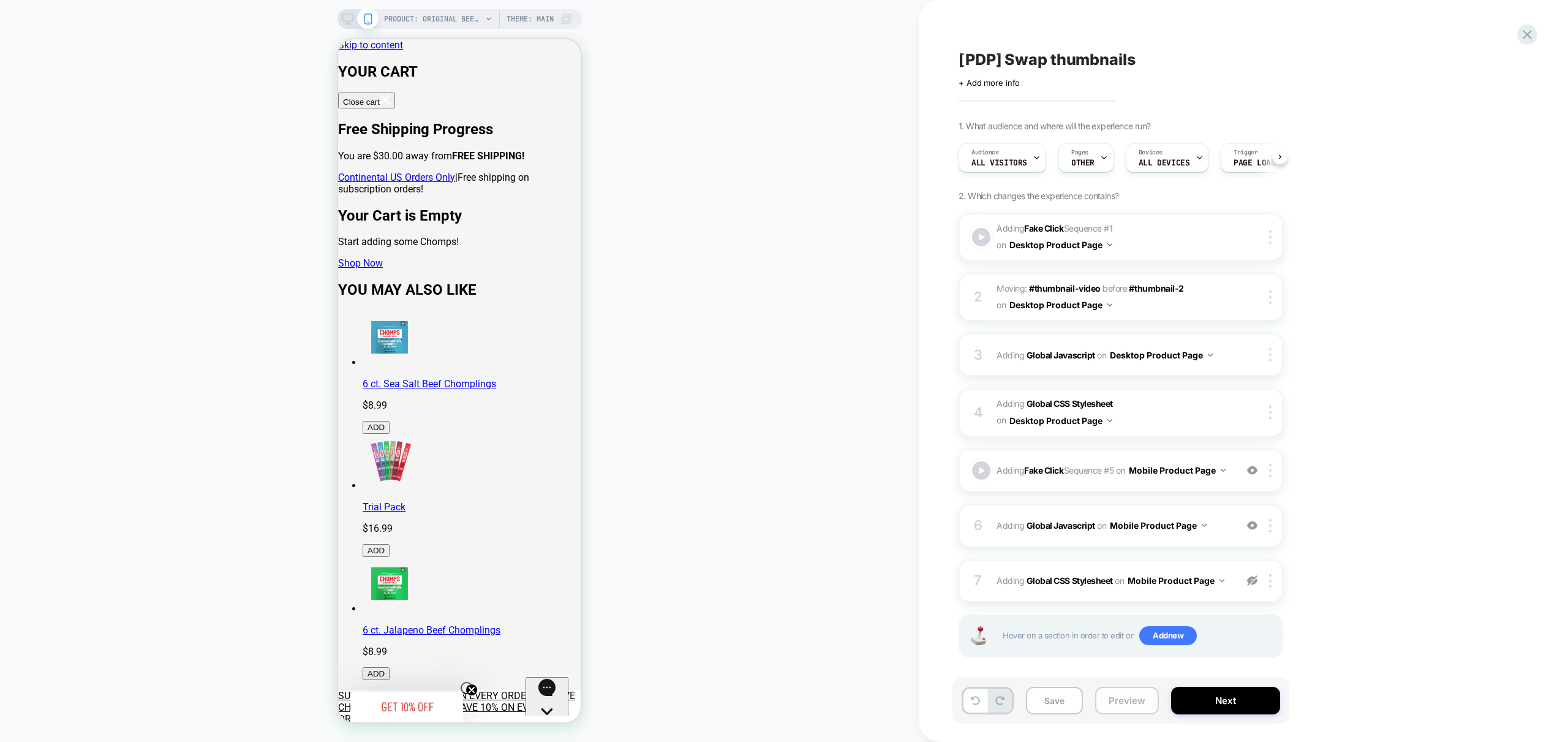
scroll to position [0, 1]
click at [1119, 704] on button "Preview" at bounding box center [1126, 700] width 64 height 27
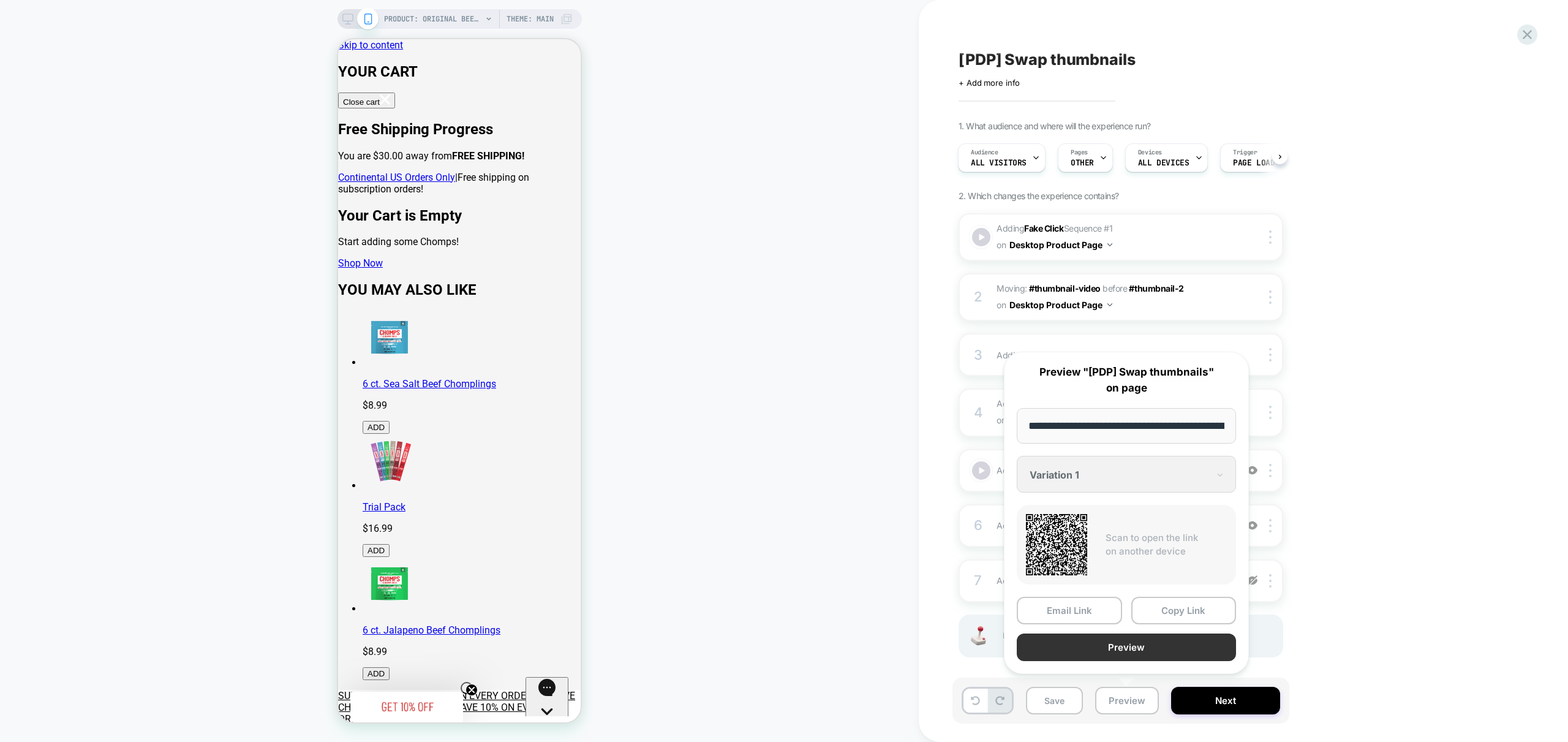
scroll to position [0, 253]
drag, startPoint x: 1128, startPoint y: 655, endPoint x: 1130, endPoint y: 640, distance: 15.1
click at [1130, 642] on button "Preview" at bounding box center [1126, 647] width 219 height 27
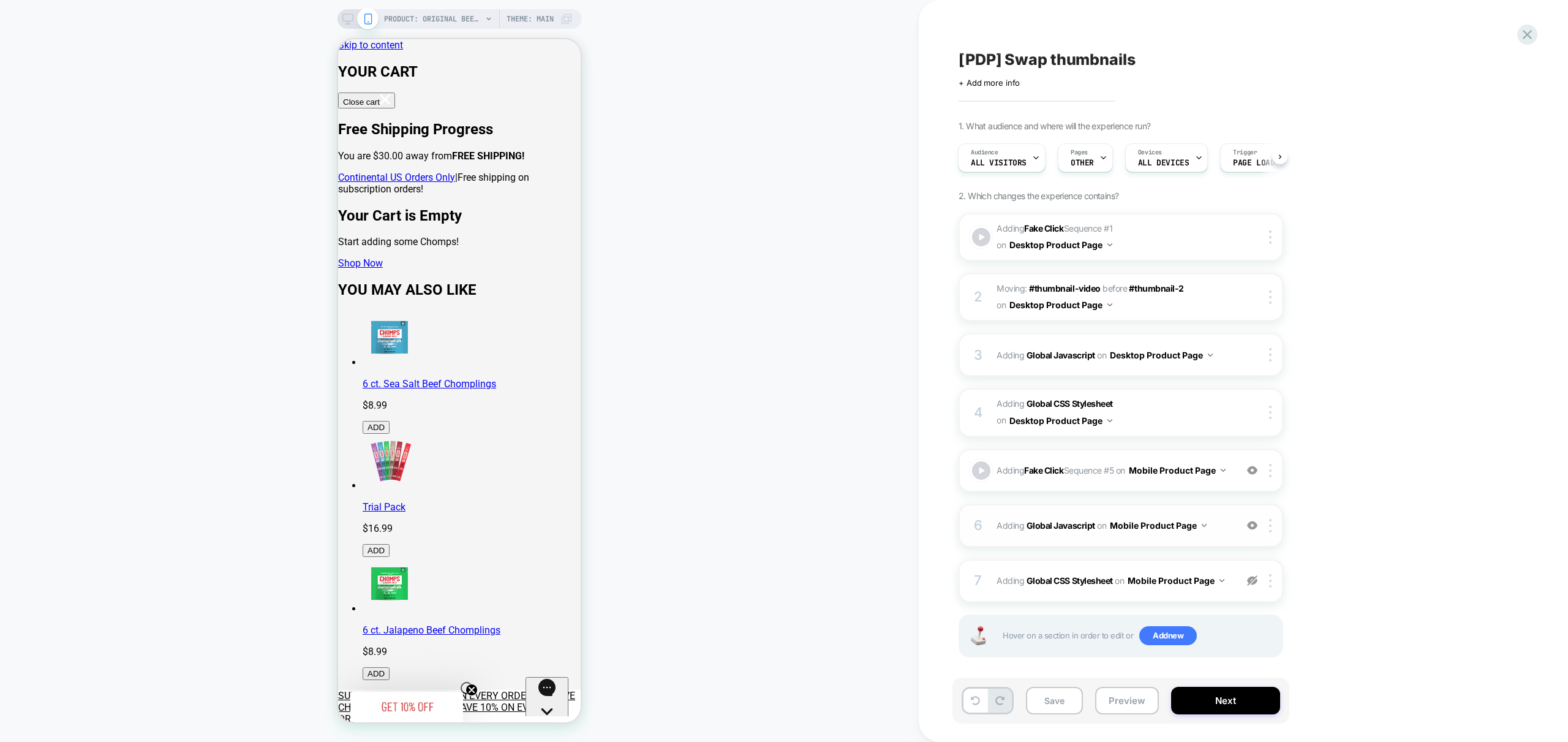
click at [1214, 544] on div "6 Adding Global Javascript on Mobile Product Page Add Before Add After Copy to …" at bounding box center [1121, 525] width 324 height 43
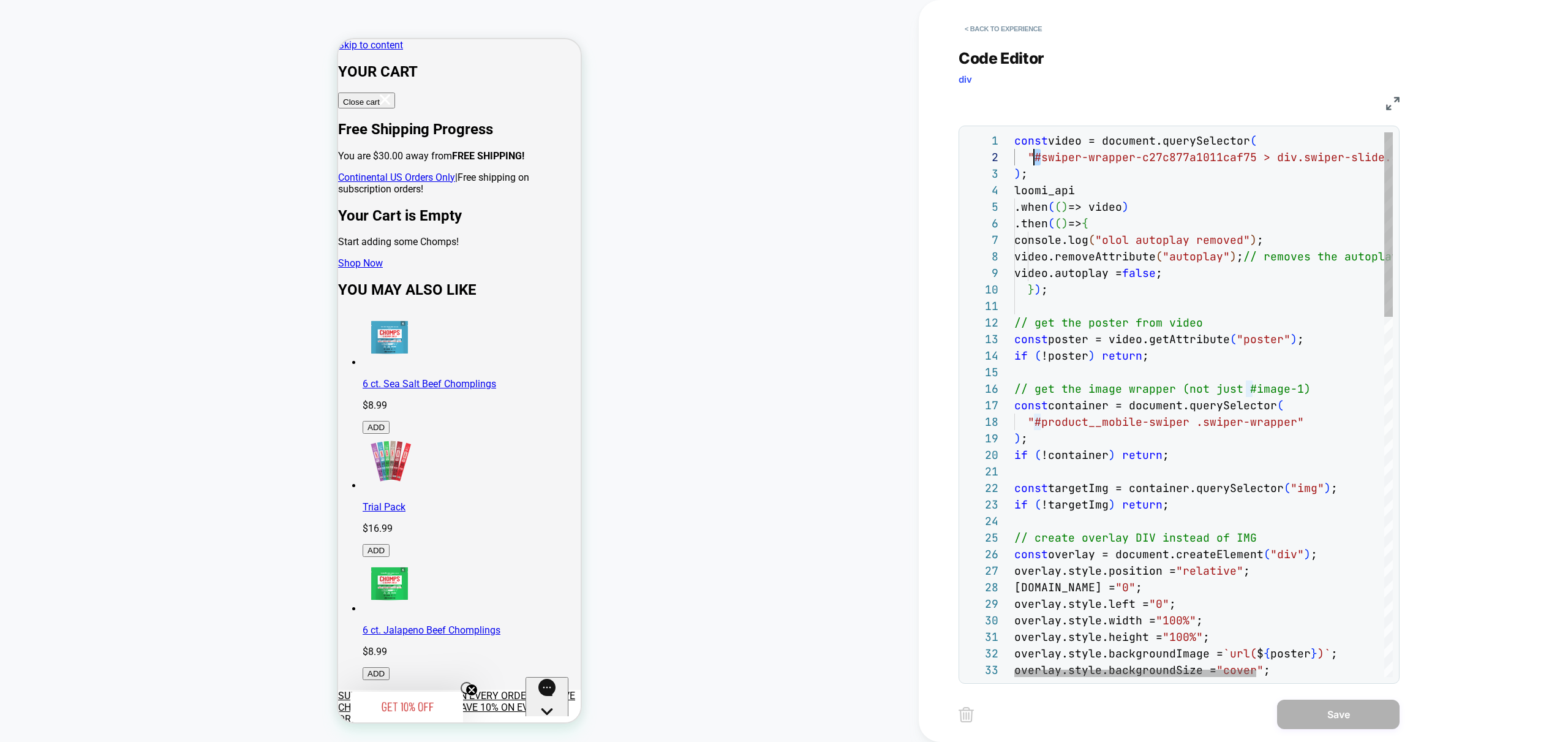
scroll to position [17, 20]
drag, startPoint x: 1042, startPoint y: 158, endPoint x: 1031, endPoint y: 158, distance: 11.0
drag, startPoint x: 1257, startPoint y: 156, endPoint x: 1131, endPoint y: 161, distance: 126.1
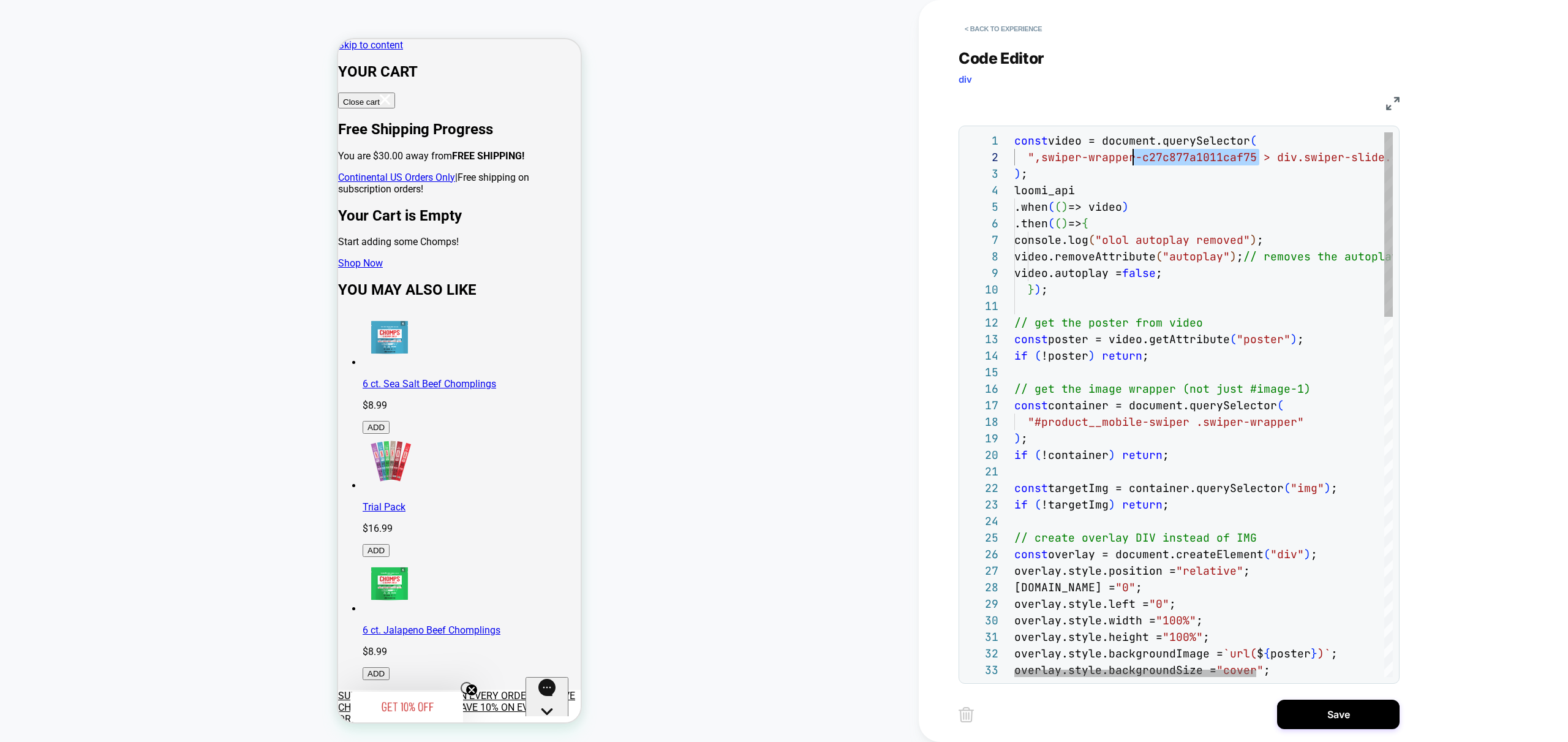
click at [1055, 674] on div at bounding box center [1135, 673] width 242 height 8
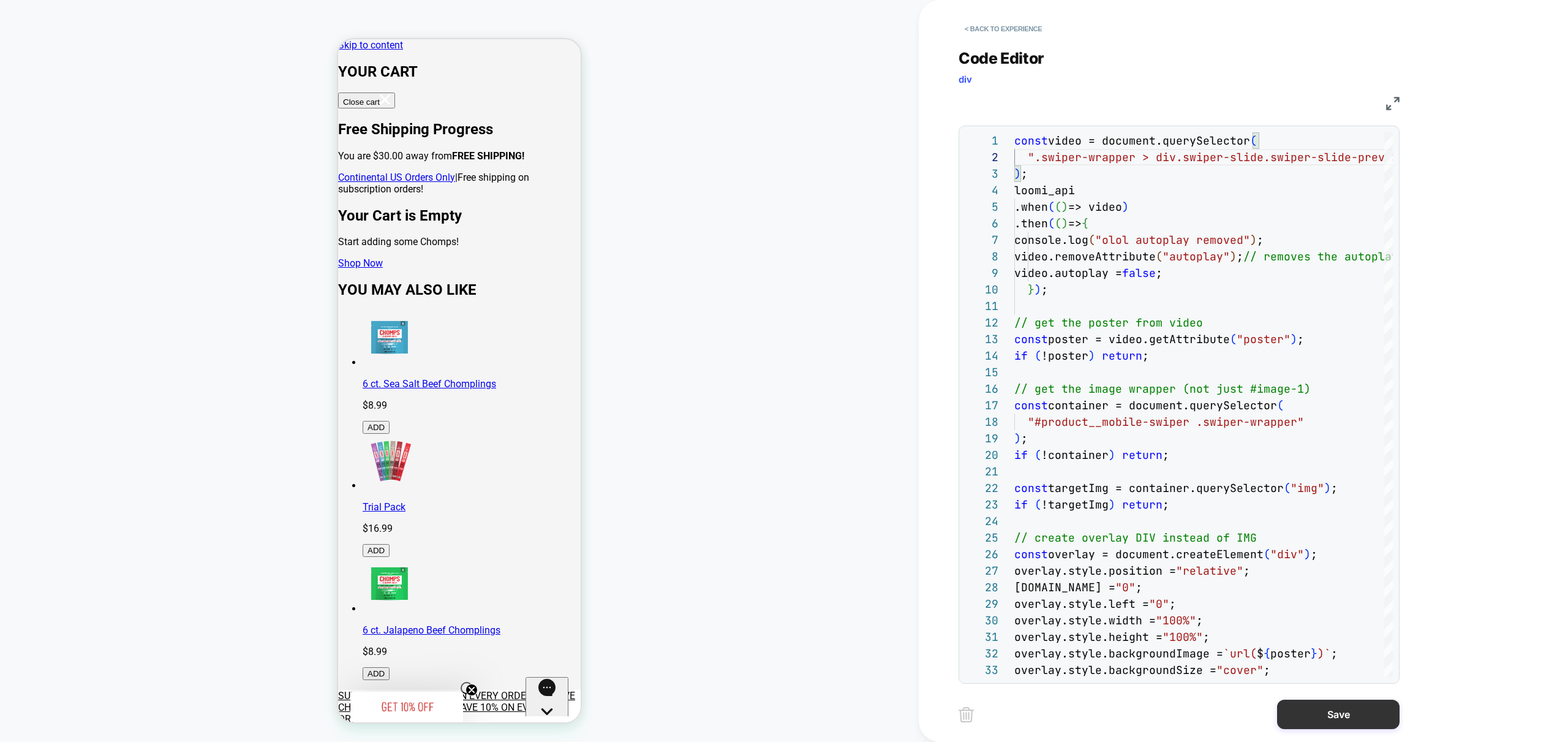
type textarea "**********"
click at [1337, 713] on button "Save" at bounding box center [1338, 714] width 123 height 29
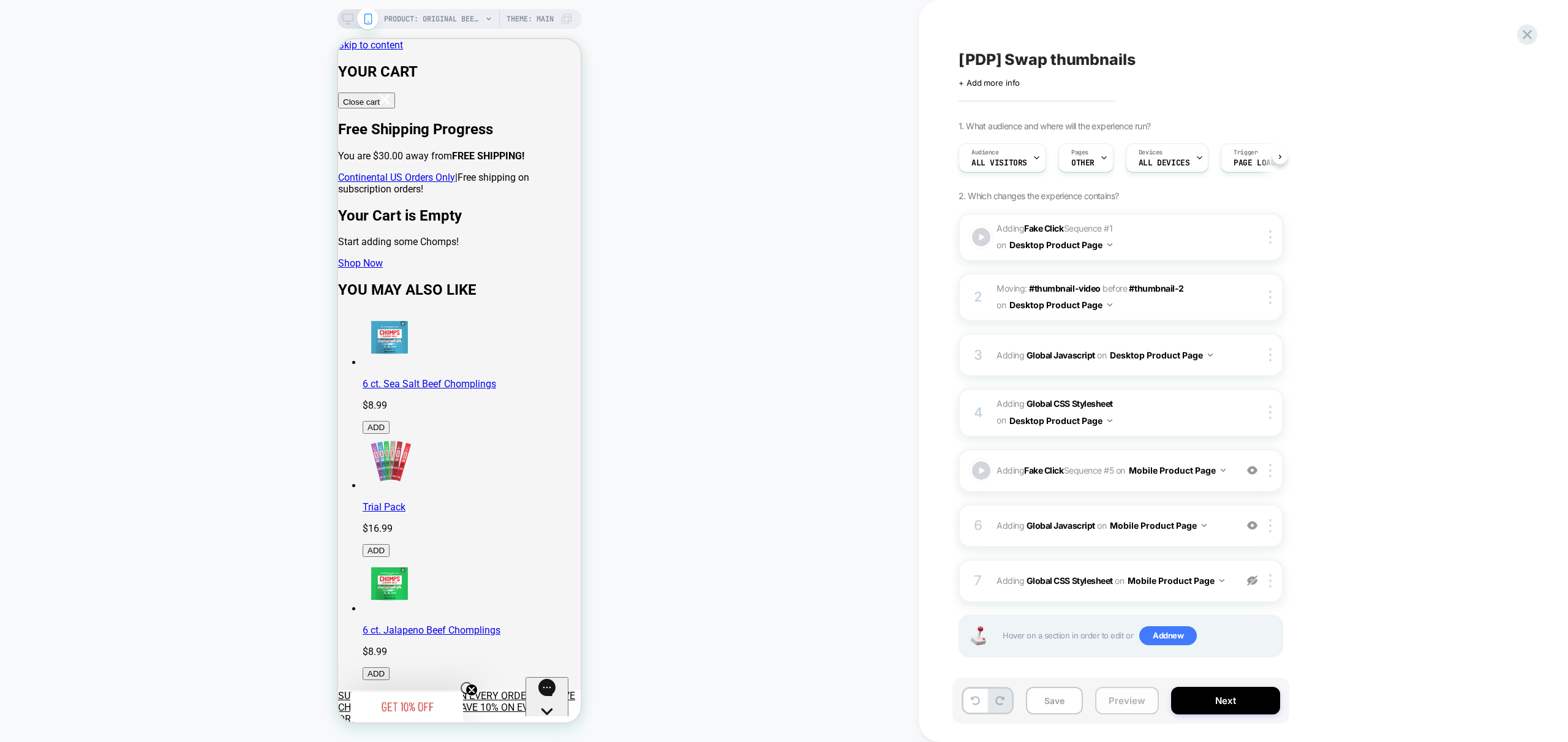
drag, startPoint x: 1136, startPoint y: 694, endPoint x: 1137, endPoint y: 702, distance: 8.1
click at [1137, 694] on button "Preview" at bounding box center [1126, 700] width 64 height 27
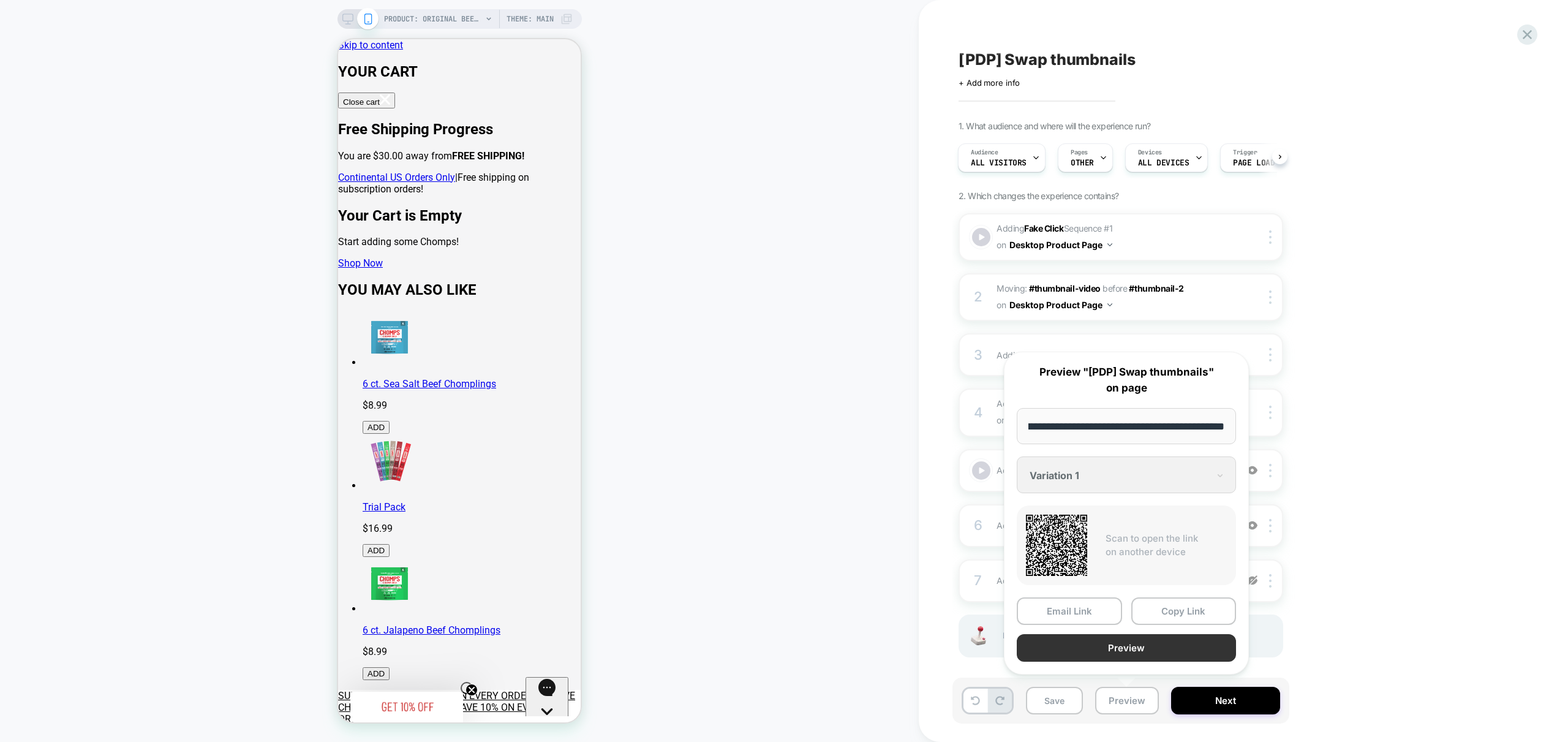
scroll to position [0, 0]
click at [1147, 649] on button "Preview" at bounding box center [1126, 647] width 219 height 27
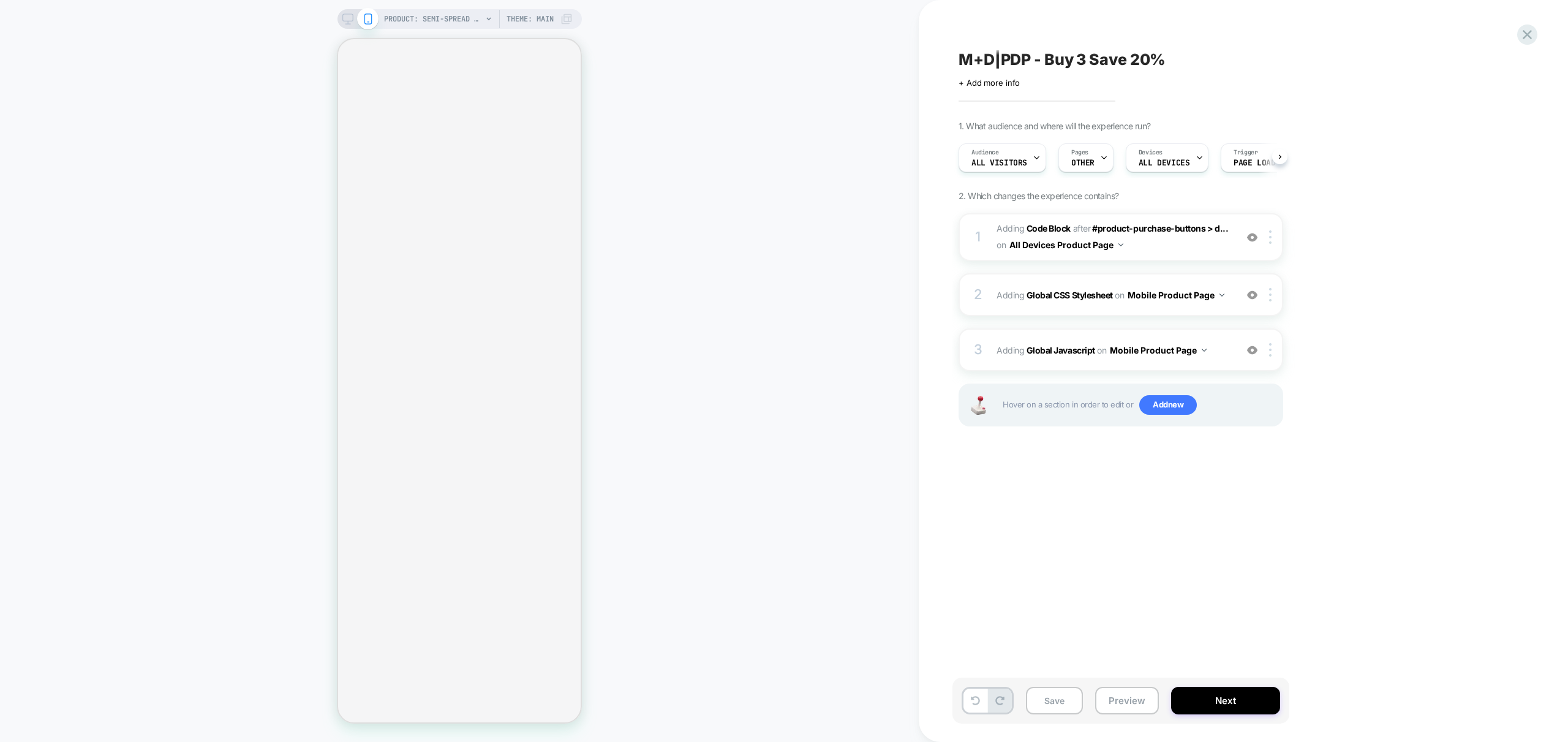
select select "**********"
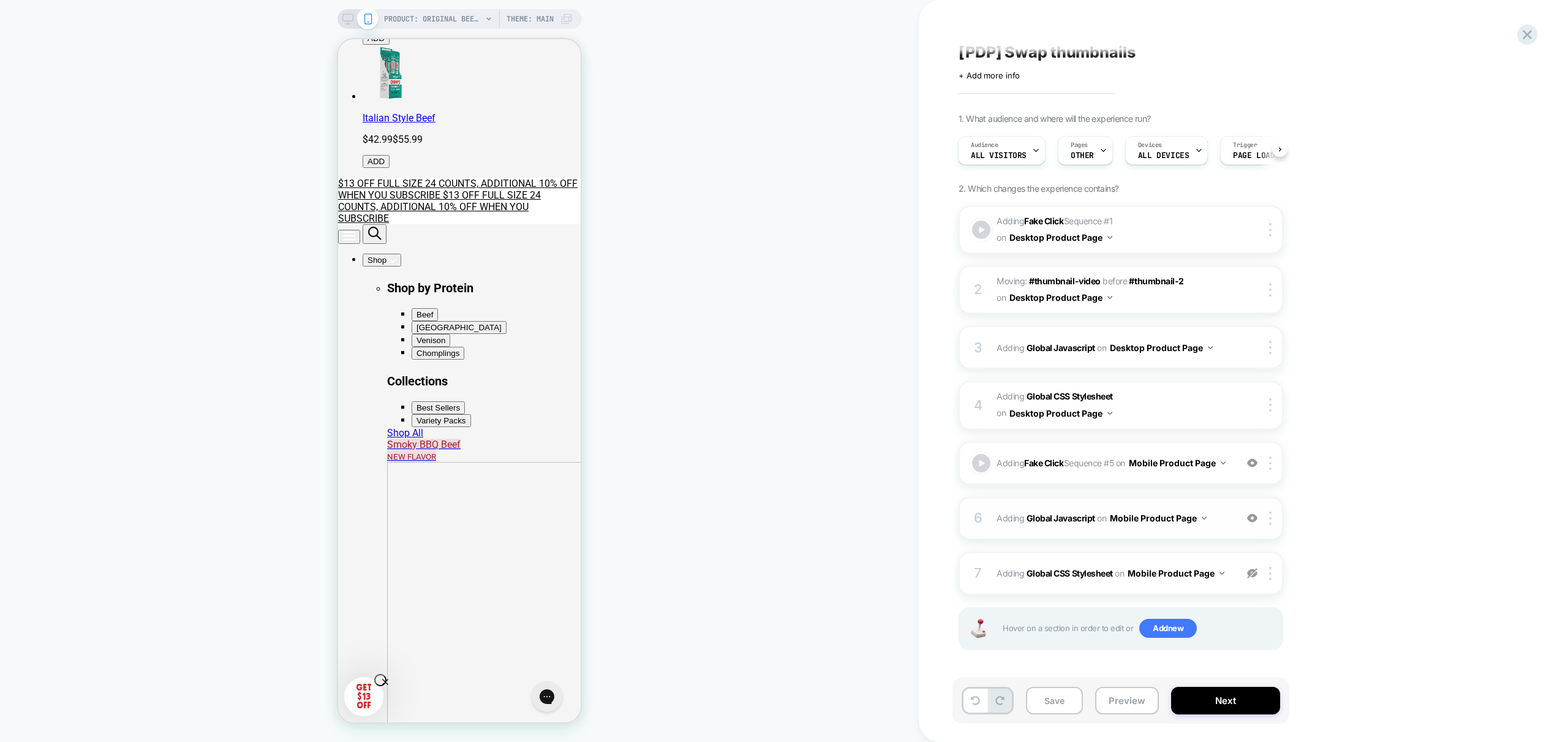
click at [1218, 526] on span "Adding Global Javascript on Mobile Product Page" at bounding box center [1113, 517] width 233 height 17
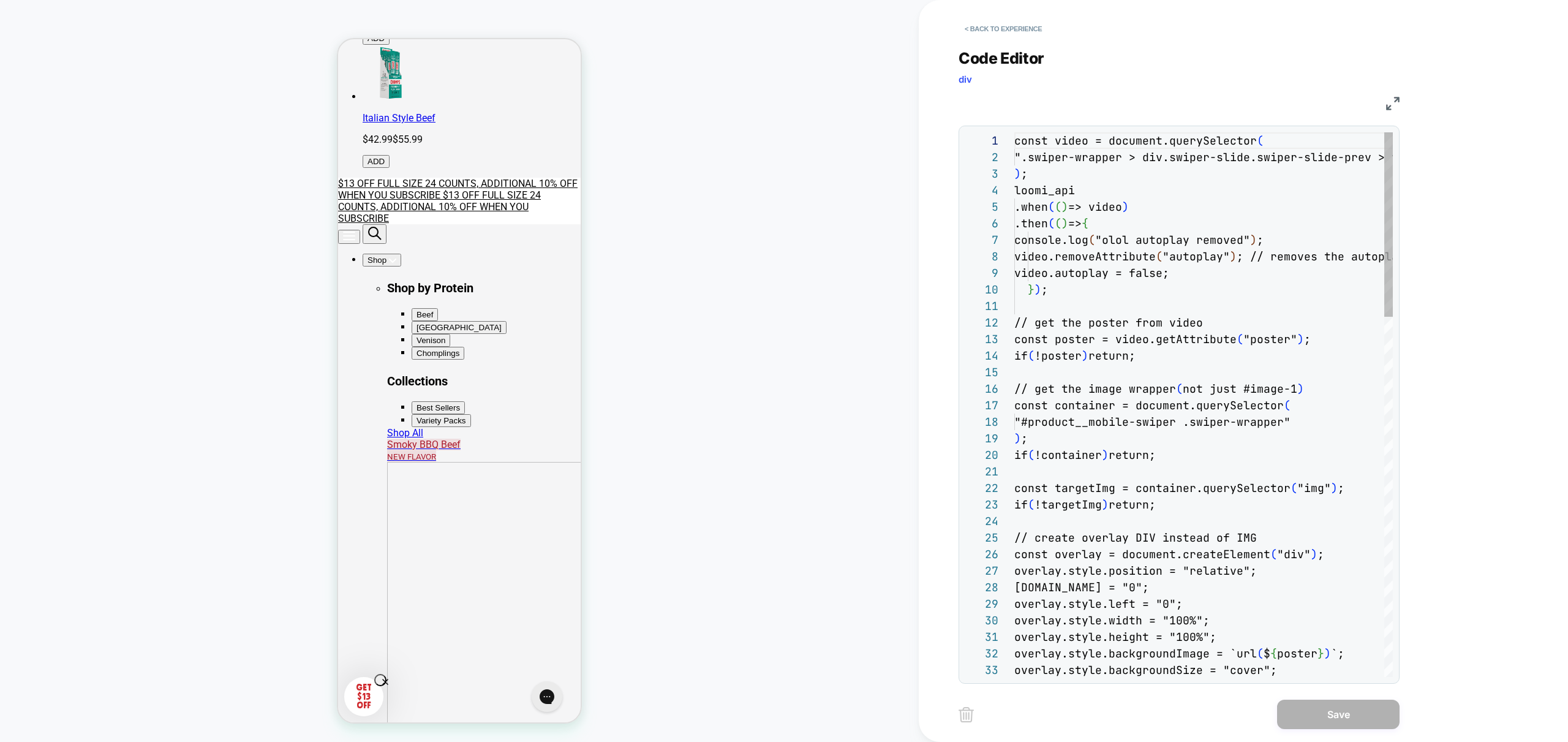
scroll to position [165, 0]
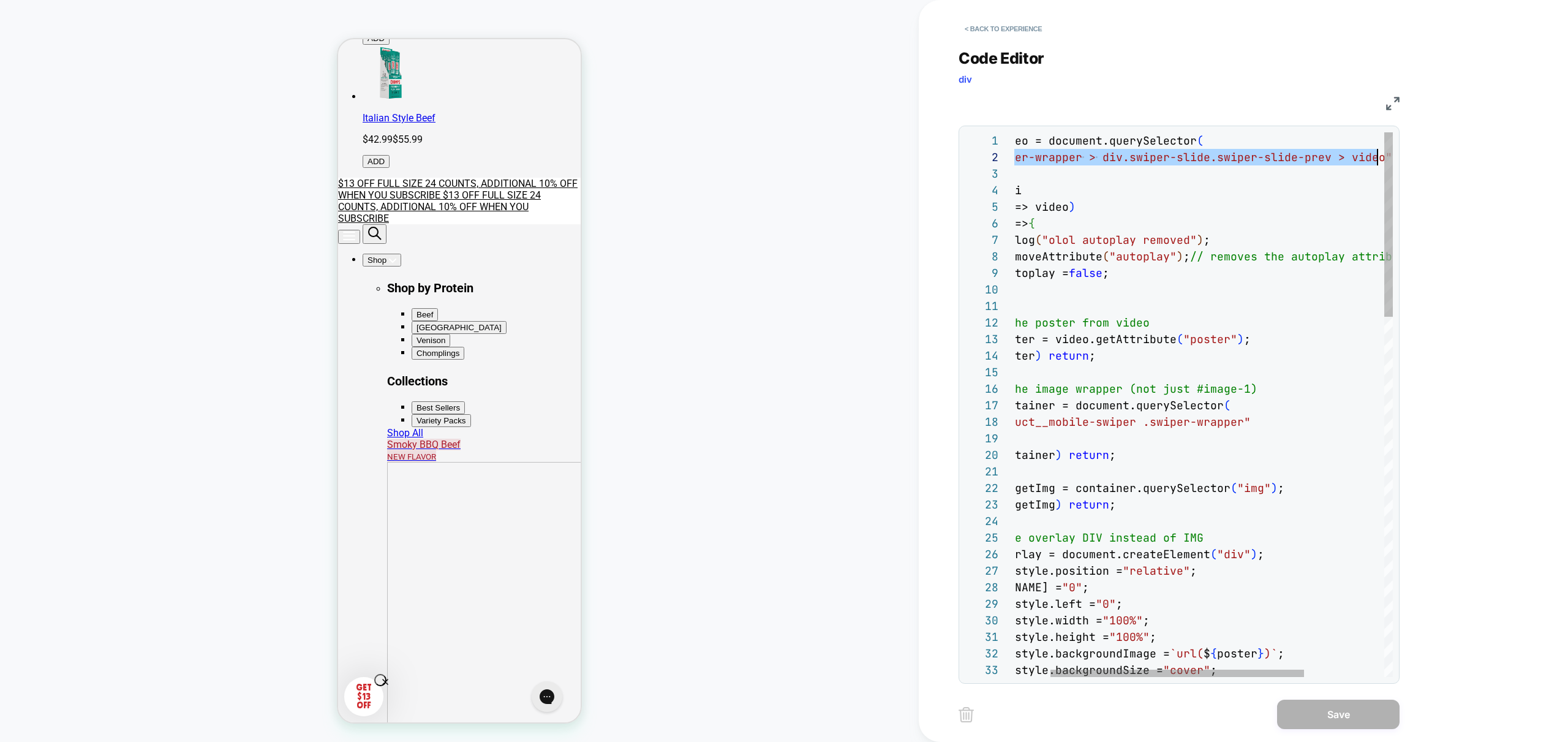
drag, startPoint x: 1035, startPoint y: 158, endPoint x: 1376, endPoint y: 156, distance: 341.0
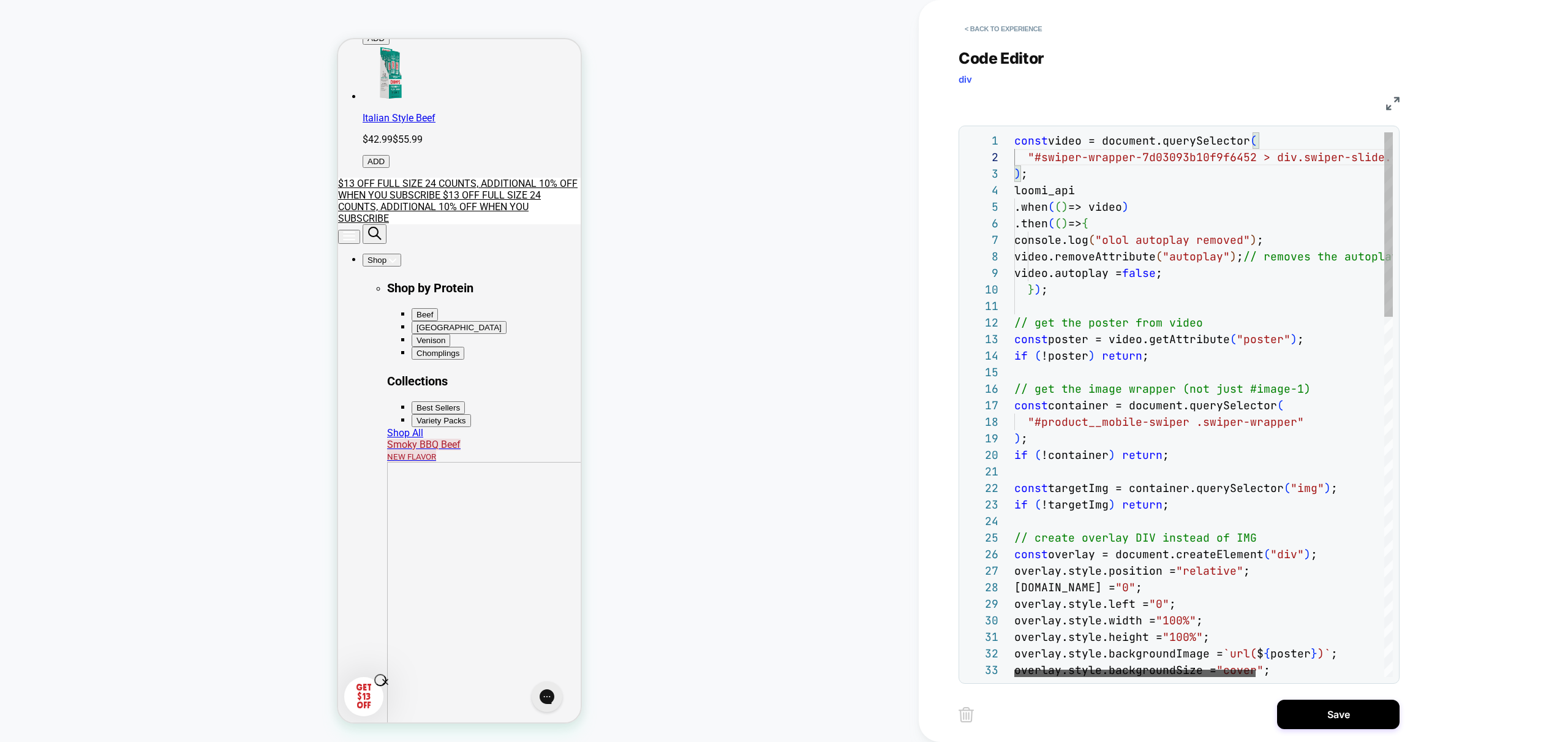
click at [1014, 669] on div at bounding box center [1135, 673] width 241 height 8
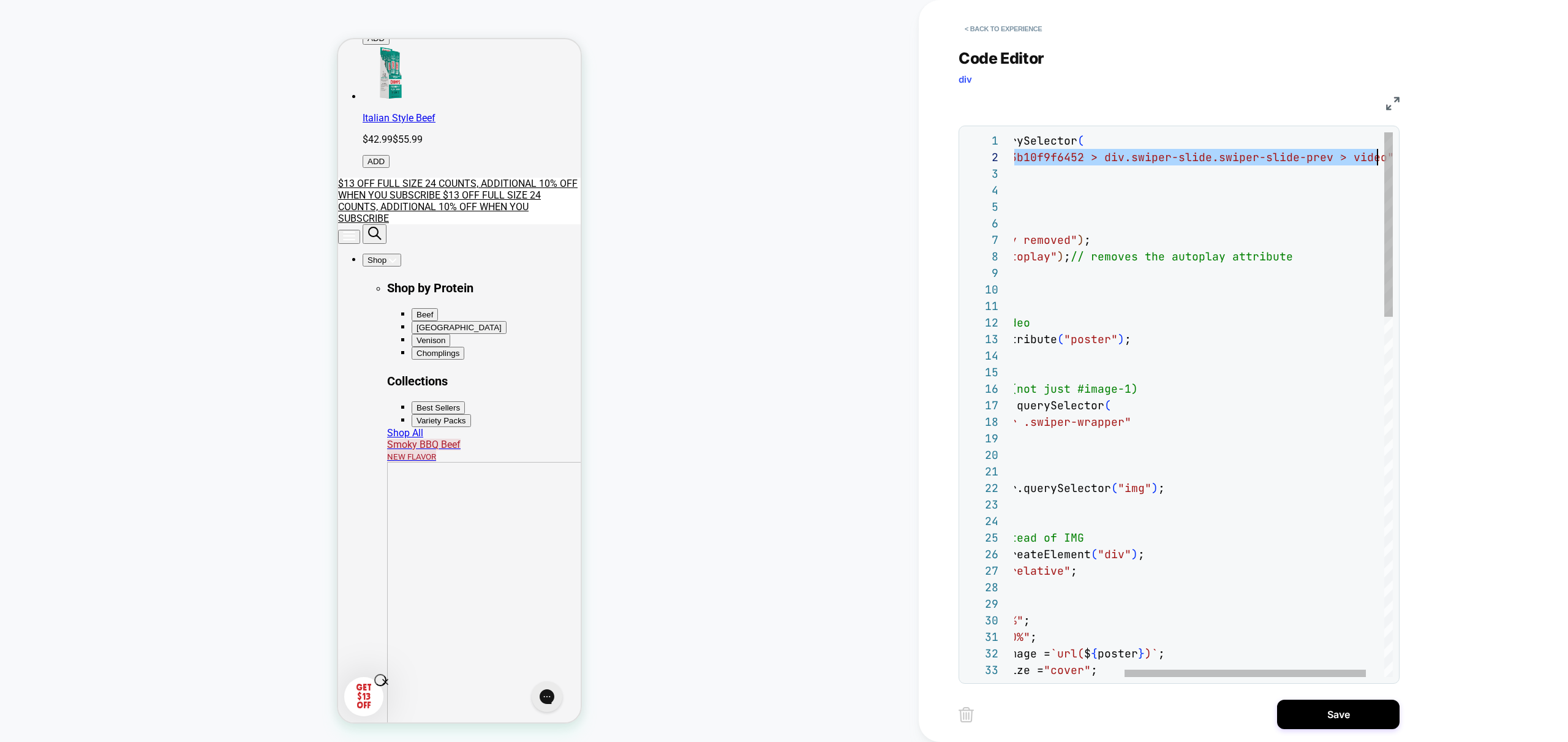
drag, startPoint x: 1033, startPoint y: 158, endPoint x: 1375, endPoint y: 159, distance: 342.0
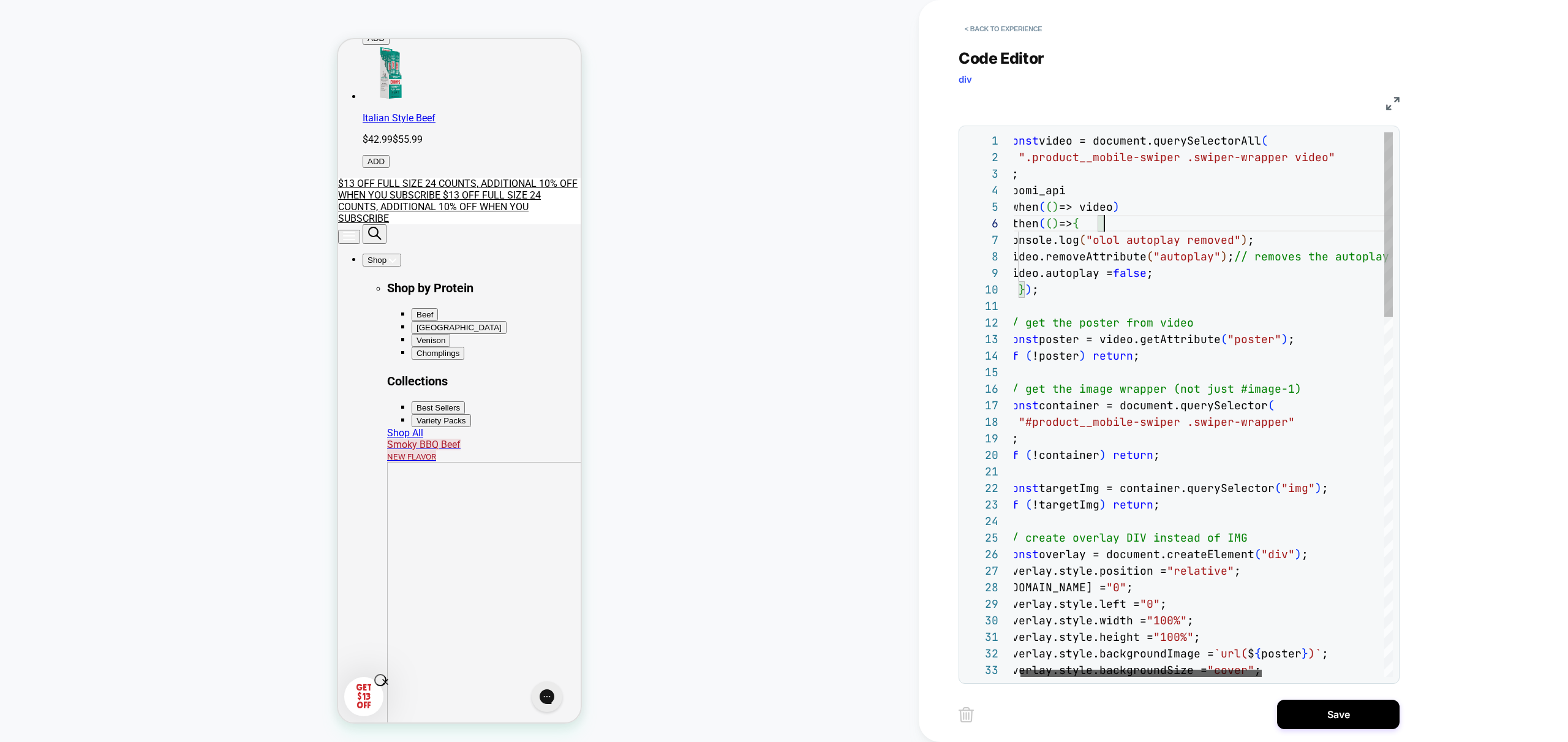
click at [1039, 669] on div at bounding box center [1141, 673] width 241 height 8
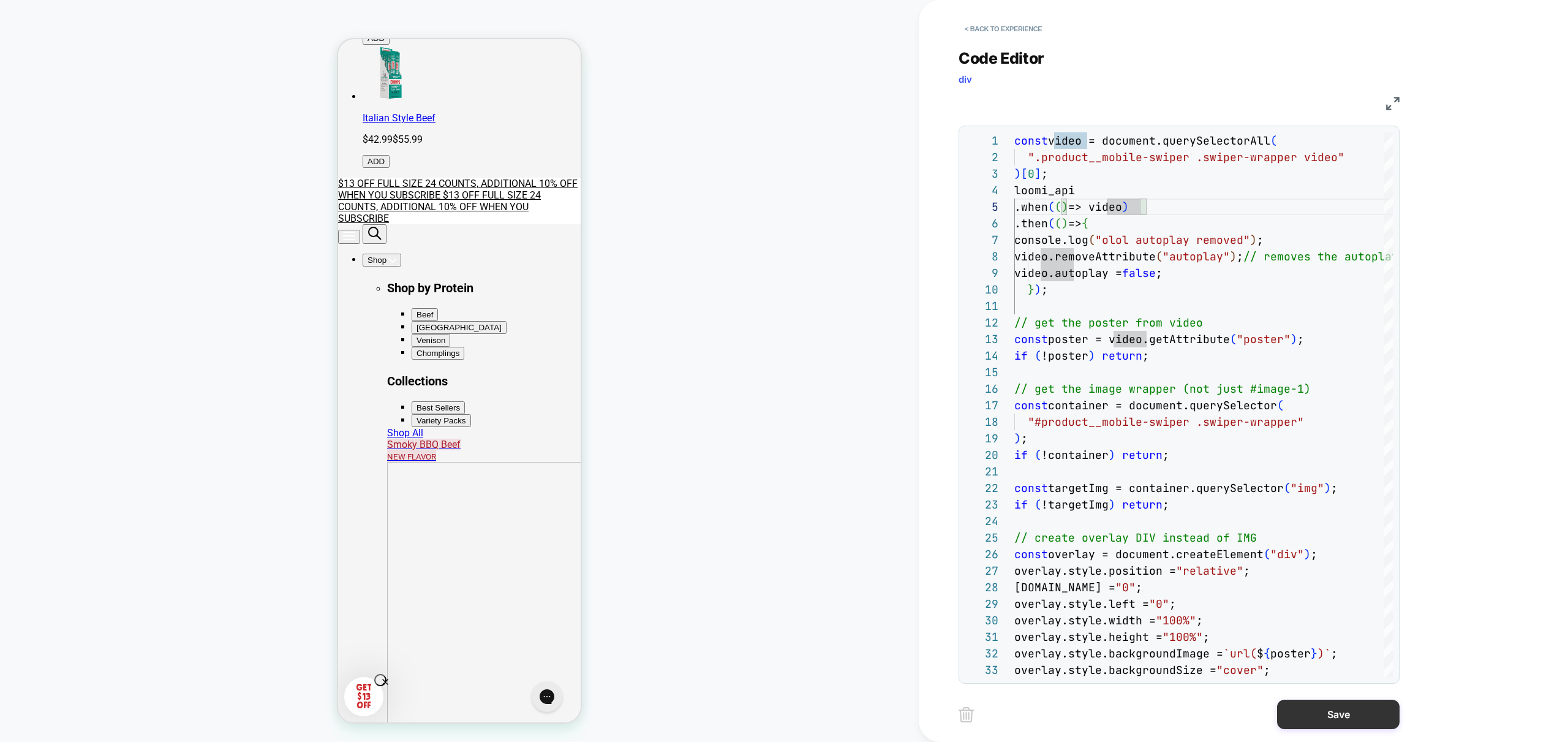
type textarea "**********"
drag, startPoint x: 1339, startPoint y: 708, endPoint x: 1331, endPoint y: 706, distance: 8.2
click at [1339, 708] on button "Save" at bounding box center [1338, 714] width 123 height 29
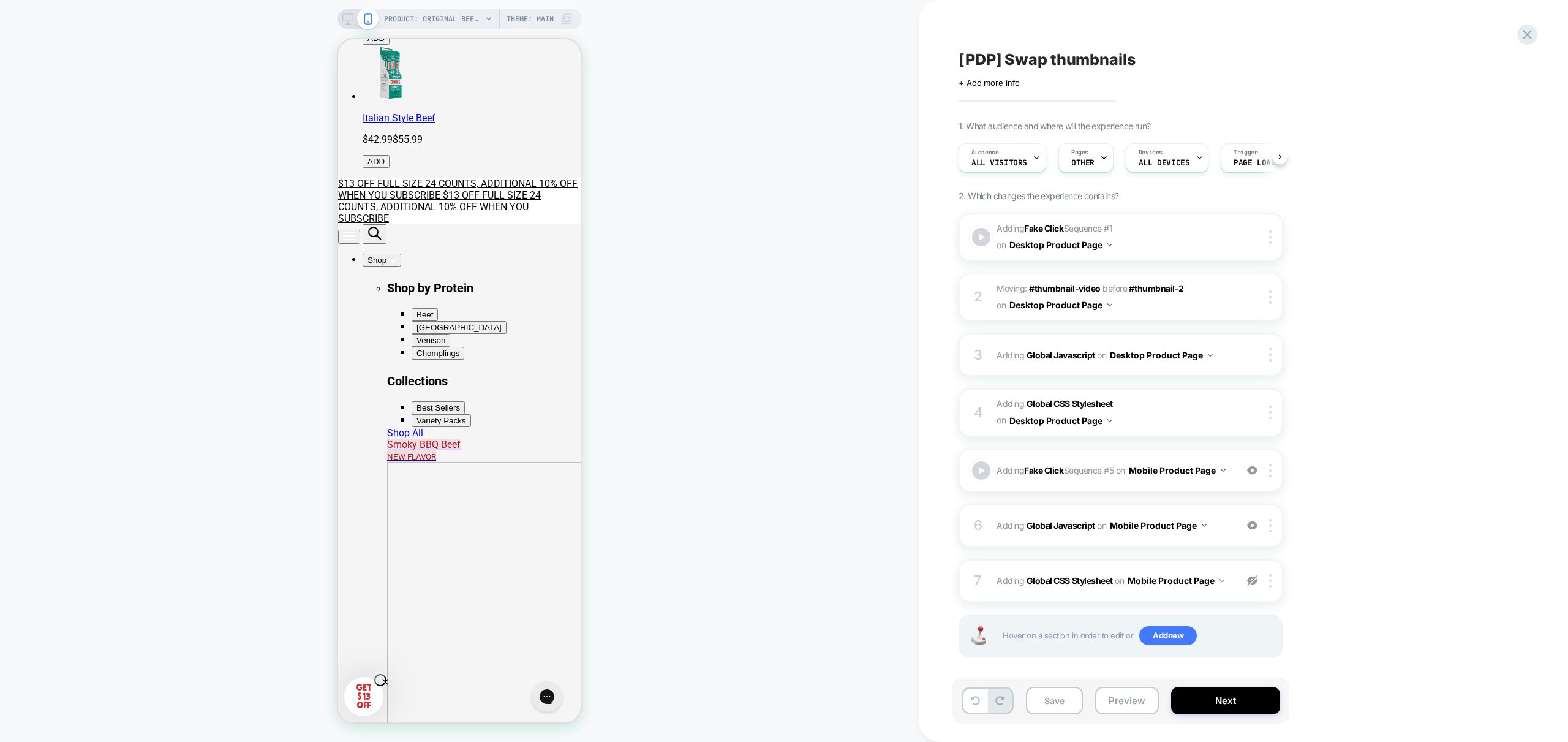
drag, startPoint x: 1129, startPoint y: 706, endPoint x: 1129, endPoint y: 734, distance: 28.0
click at [1129, 706] on button "Preview" at bounding box center [1126, 700] width 64 height 27
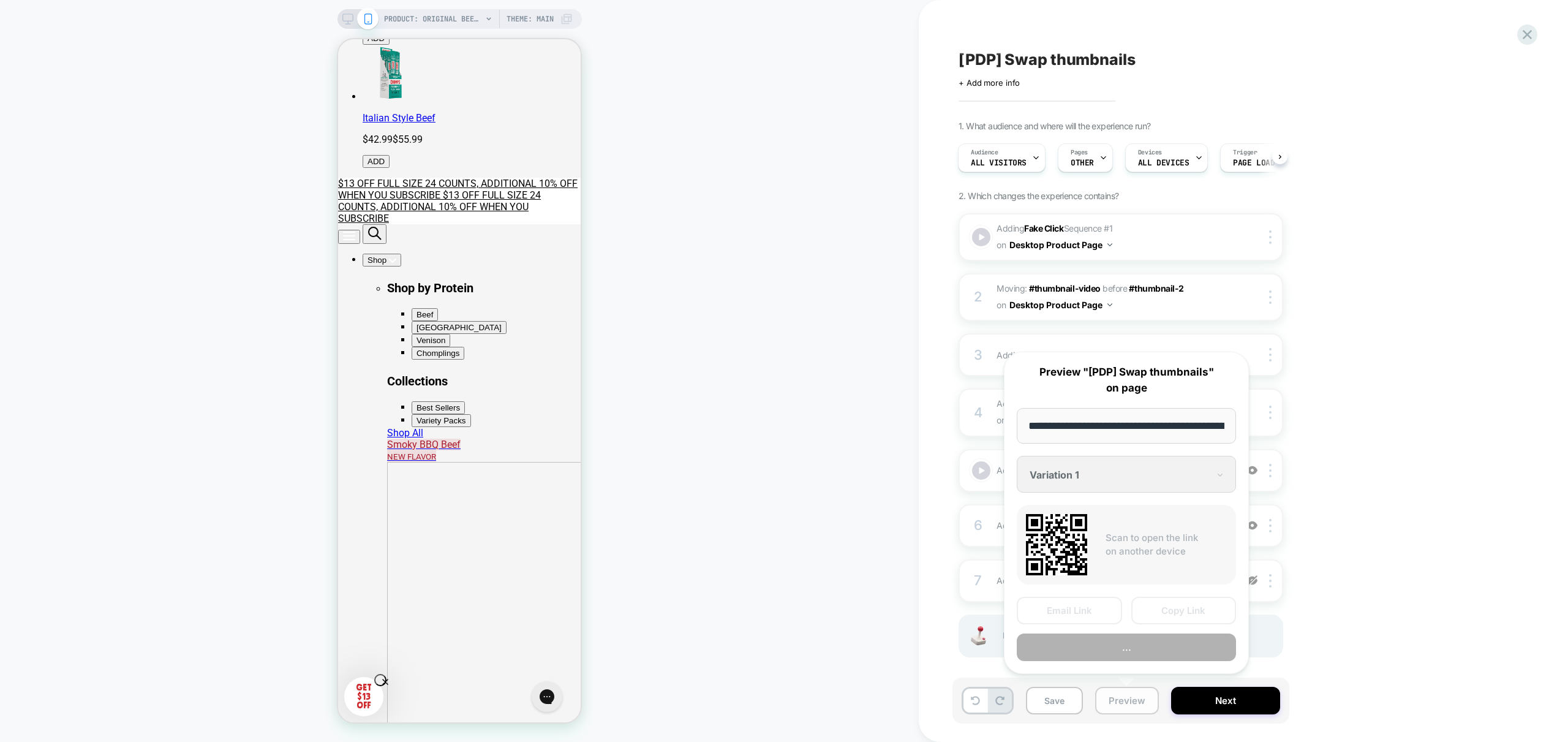
scroll to position [0, 253]
click at [1134, 658] on button "Preview" at bounding box center [1126, 647] width 219 height 27
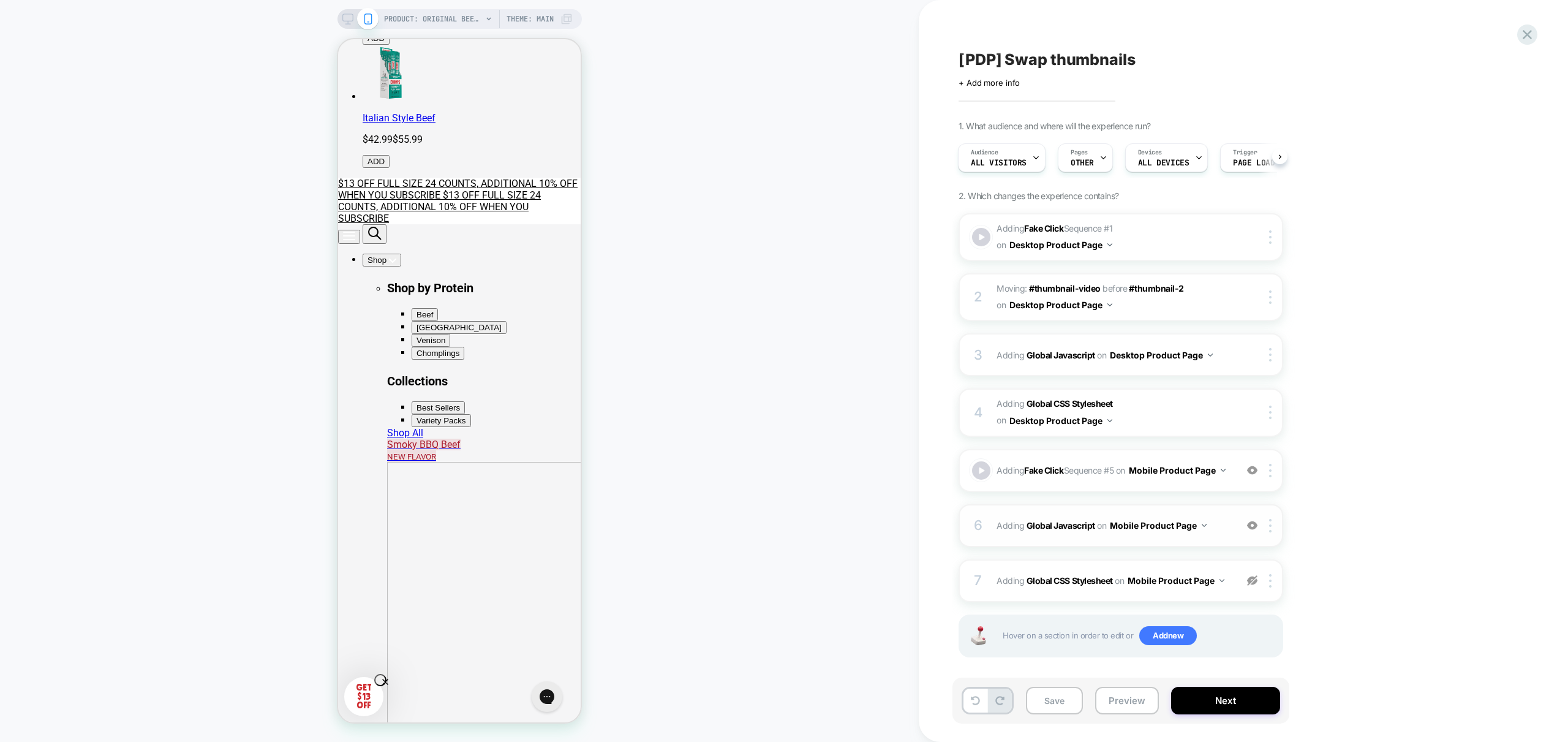
click at [1214, 544] on div "6 Adding Global Javascript on Mobile Product Page Add Before Add After Copy to …" at bounding box center [1121, 525] width 324 height 43
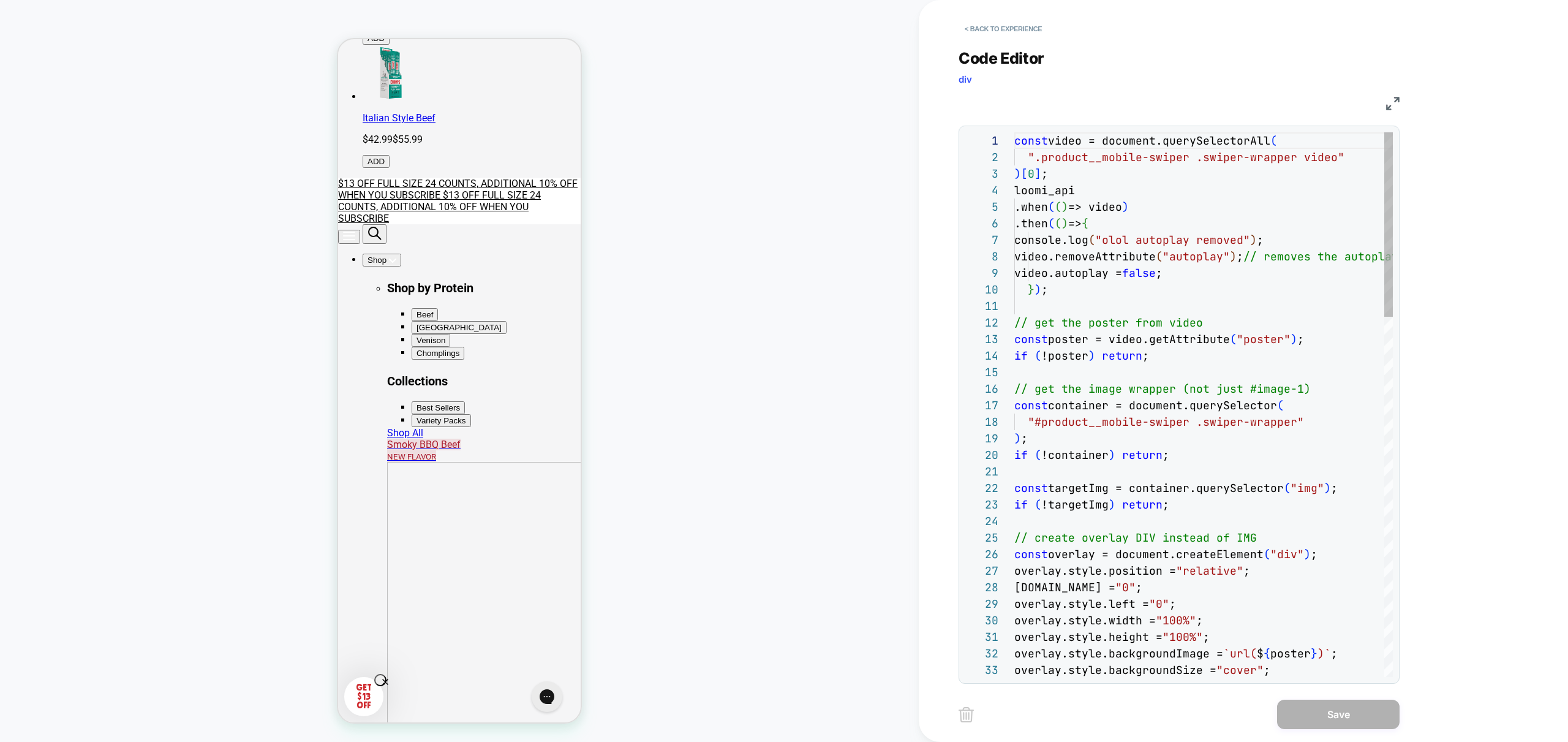
scroll to position [165, 0]
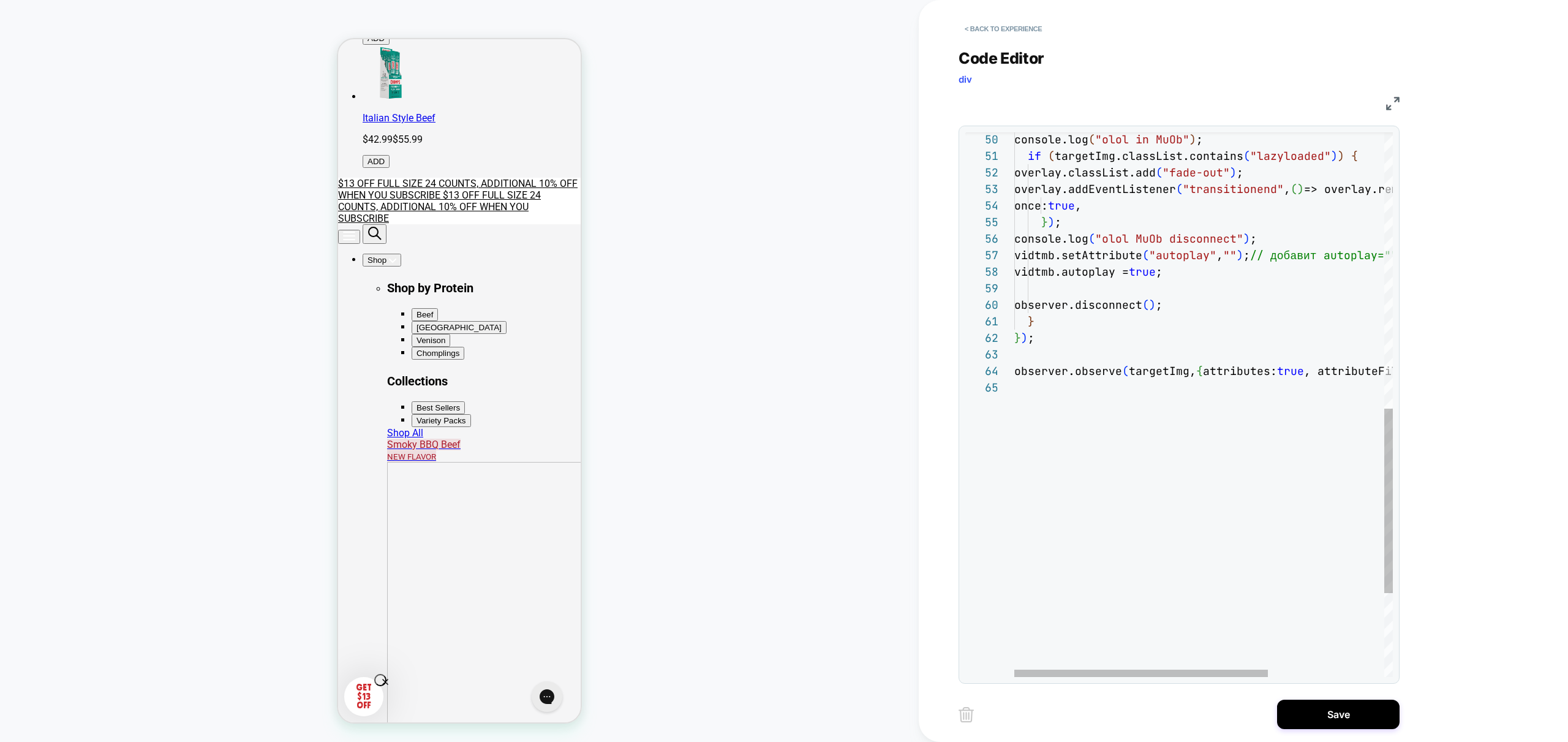
click at [1055, 258] on div "console.log ( "olol in MuOb" ) ; if ( targetImg.classList.contains ( "lazyloade…" at bounding box center [1290, 122] width 551 height 1603
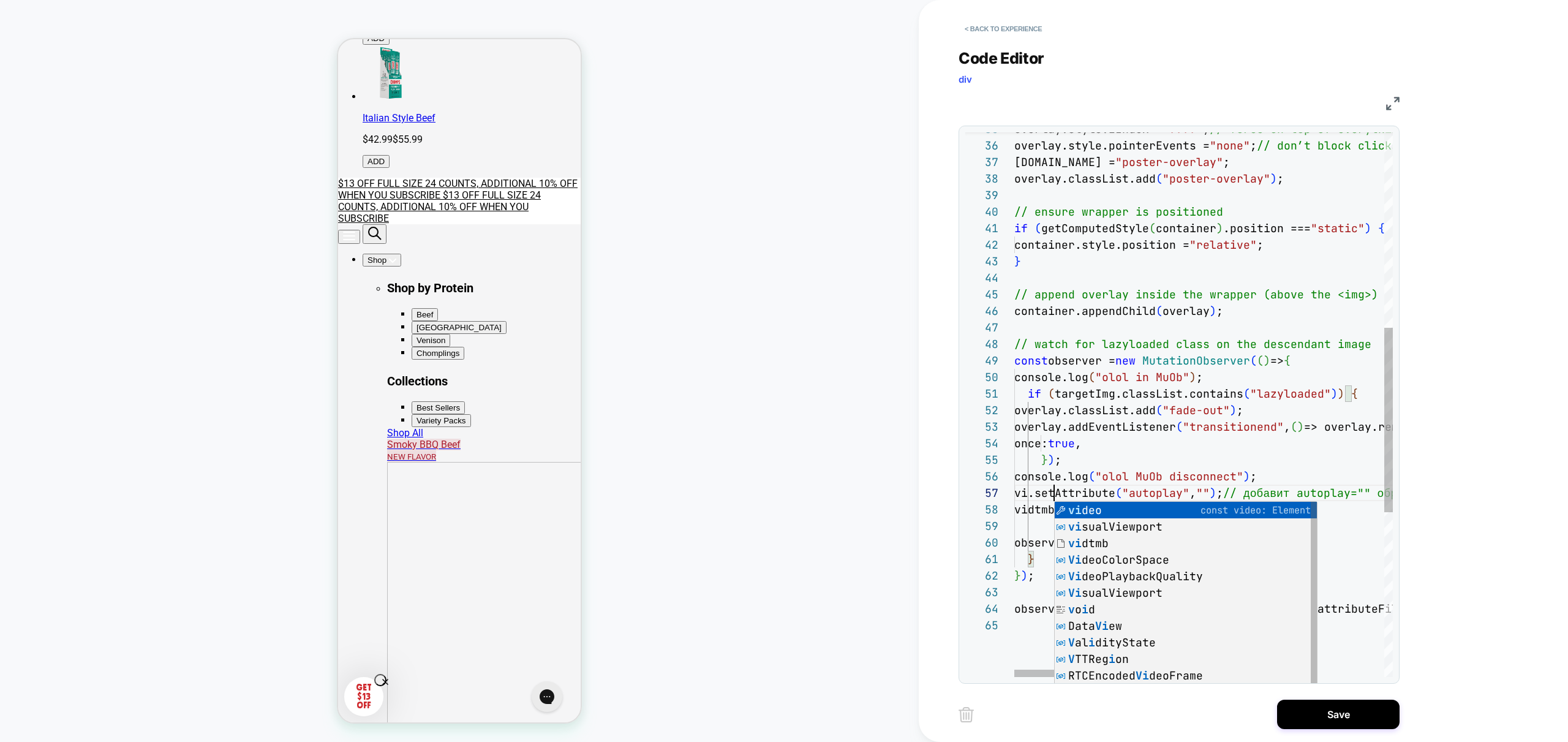
scroll to position [99, 59]
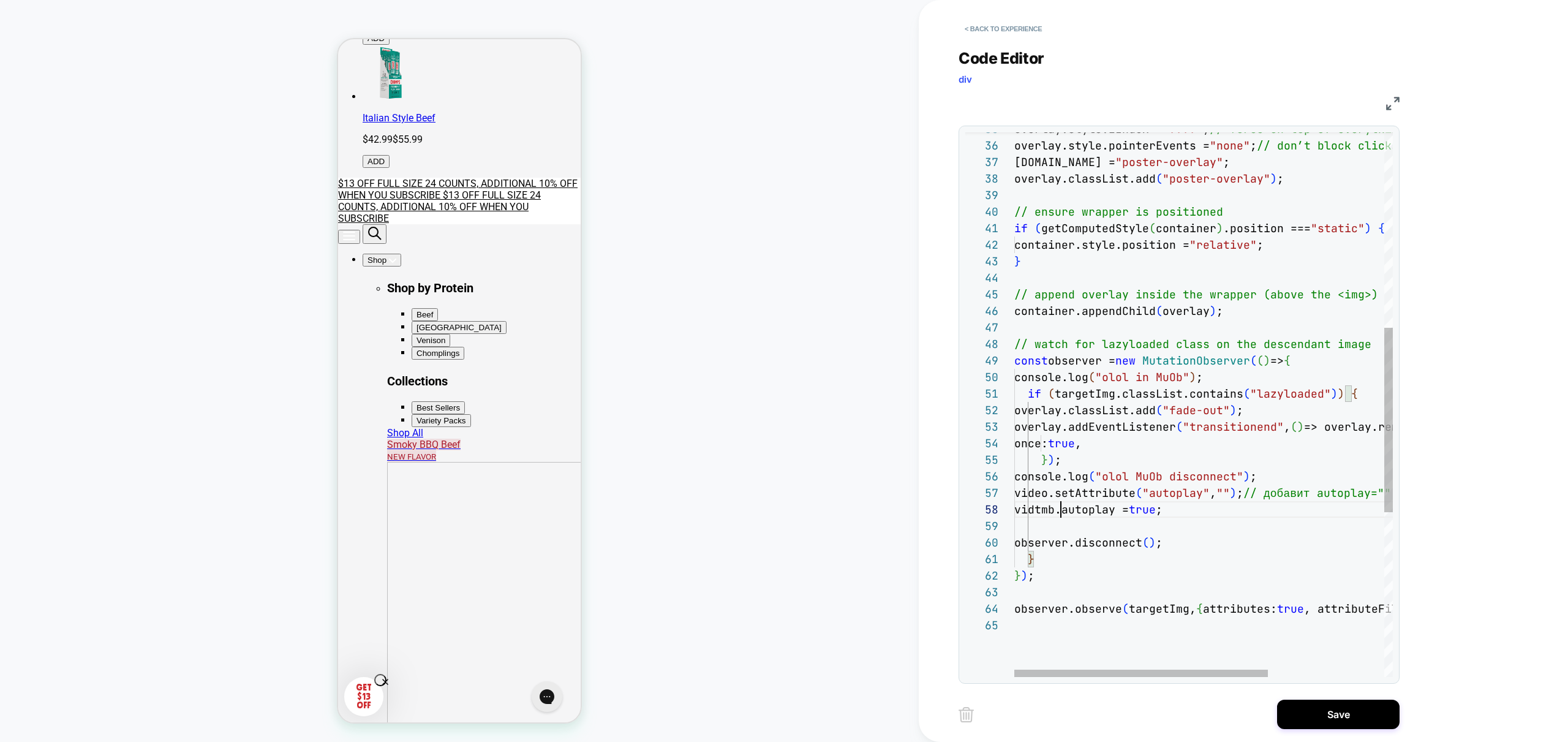
click at [1060, 510] on div "console.log ( "olol in MuOb" ) ; if ( targetImg.classList.contains ( "lazyloade…" at bounding box center [1290, 359] width 551 height 1603
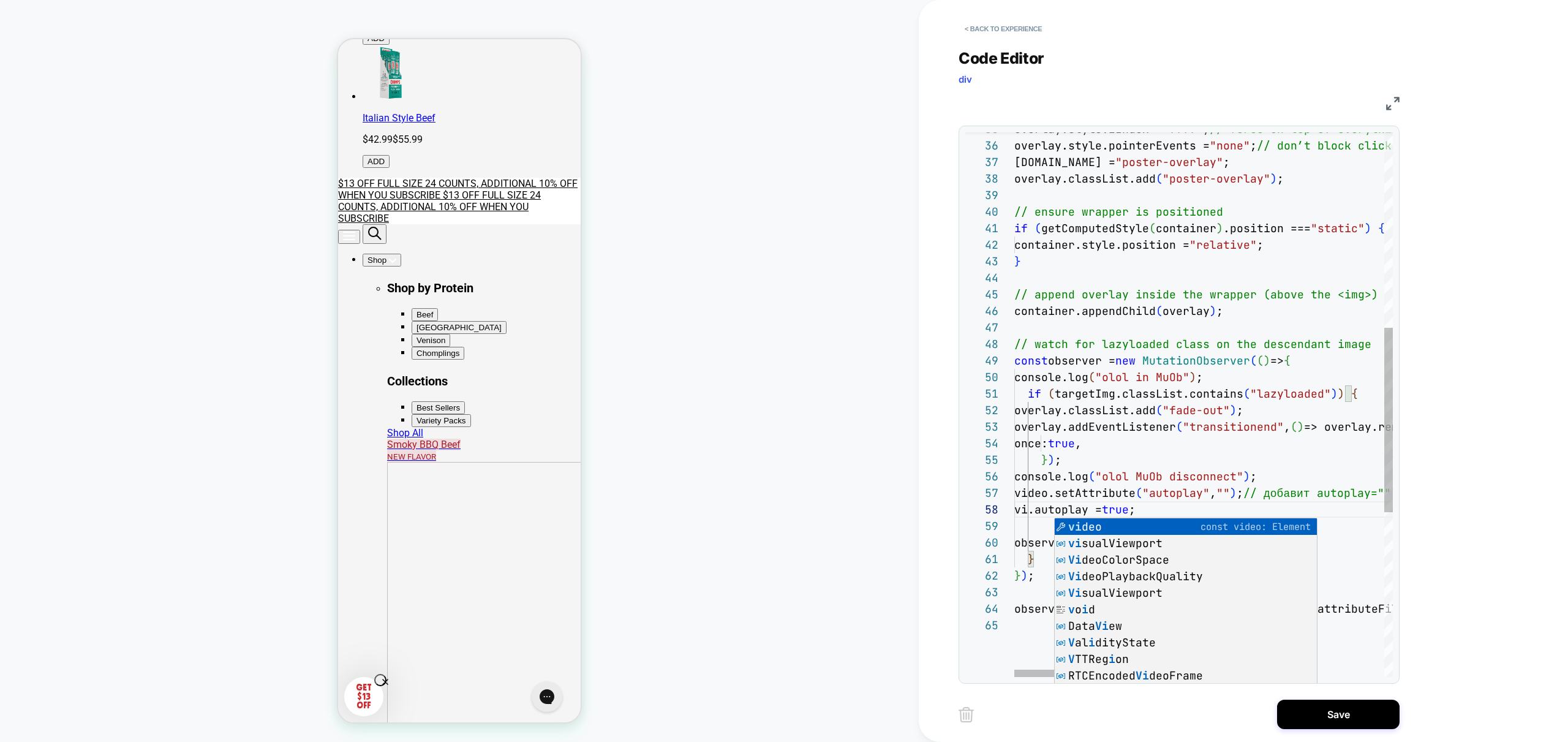
scroll to position [116, 59]
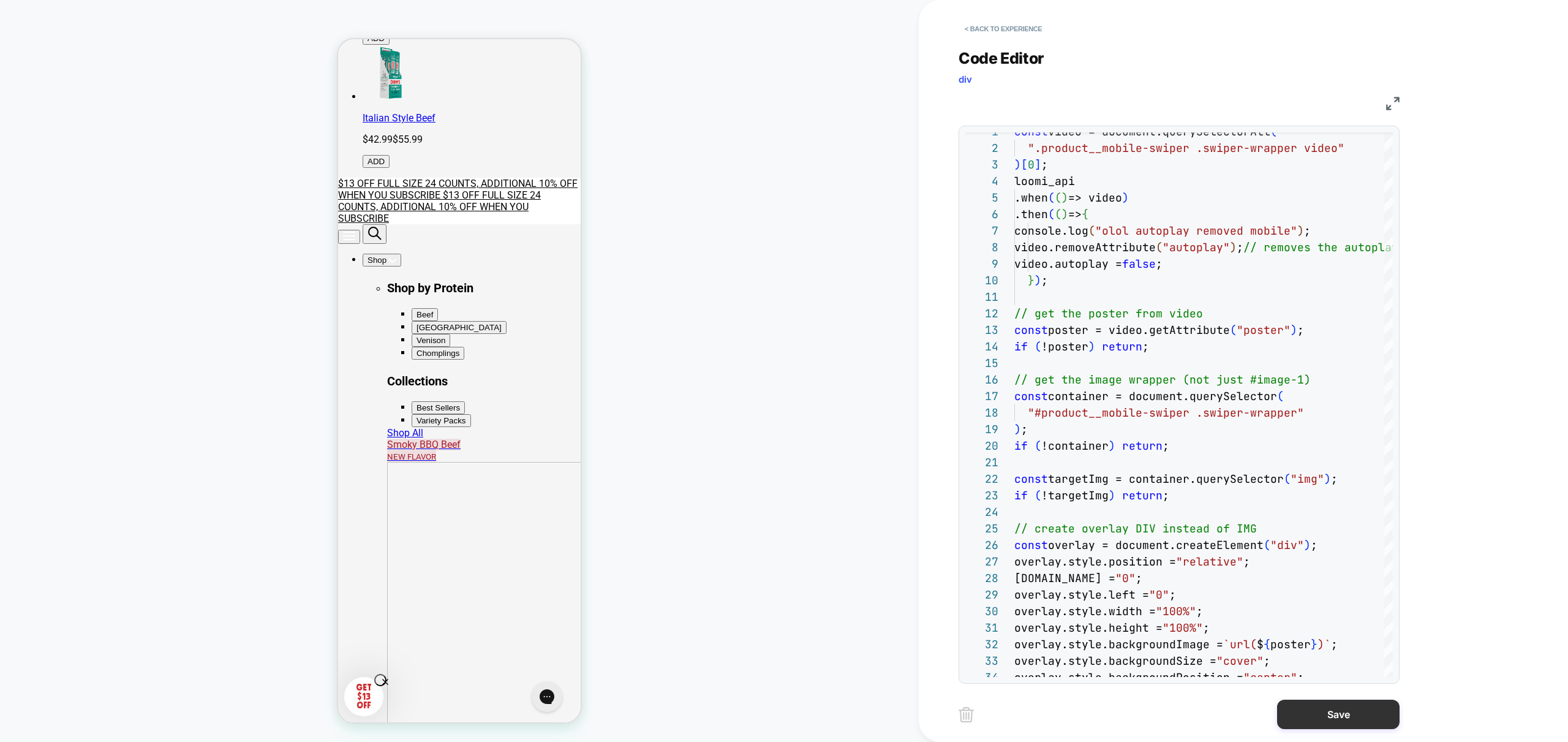
type textarea "**********"
click at [1347, 706] on button "Save" at bounding box center [1338, 714] width 123 height 29
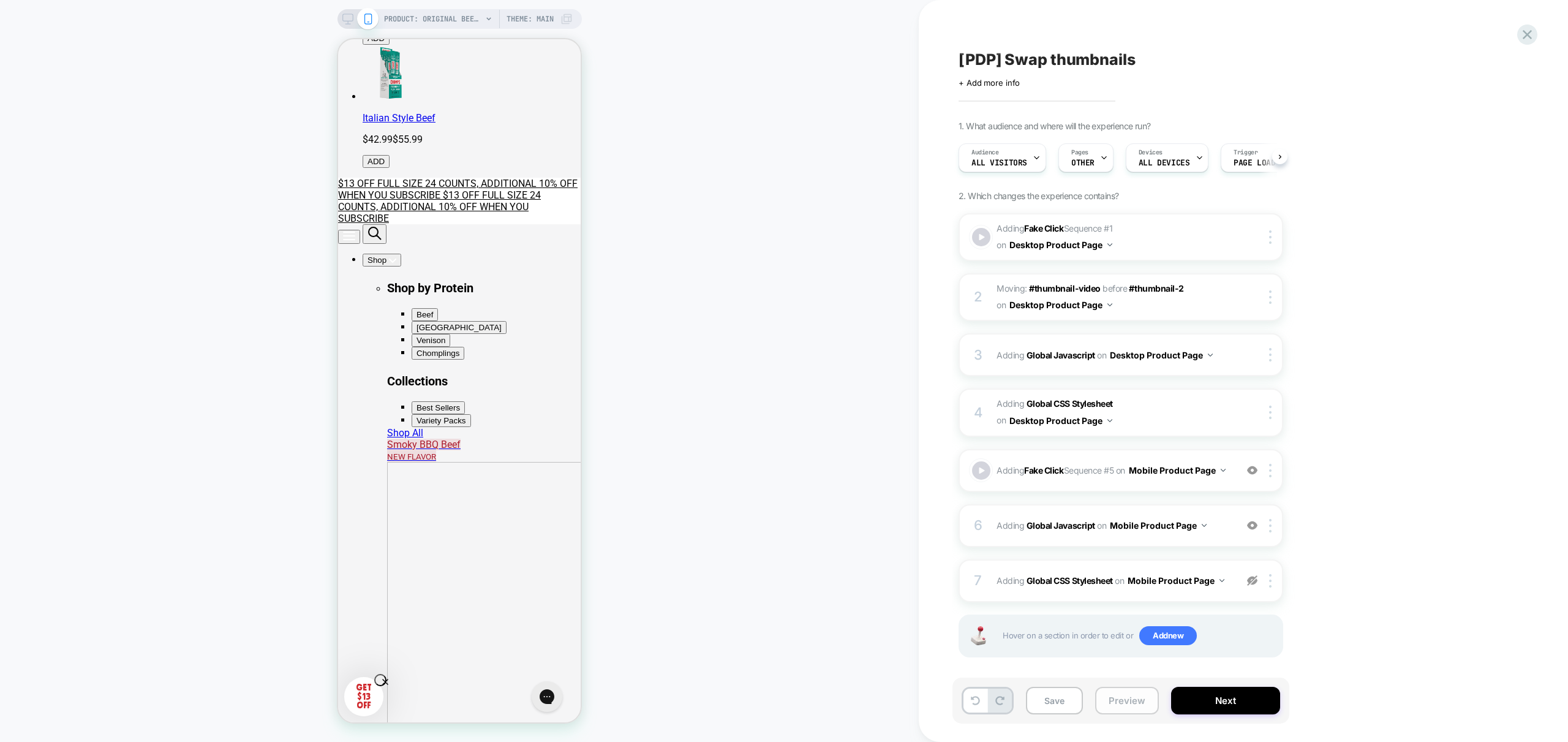
click at [1130, 702] on button "Preview" at bounding box center [1126, 700] width 64 height 27
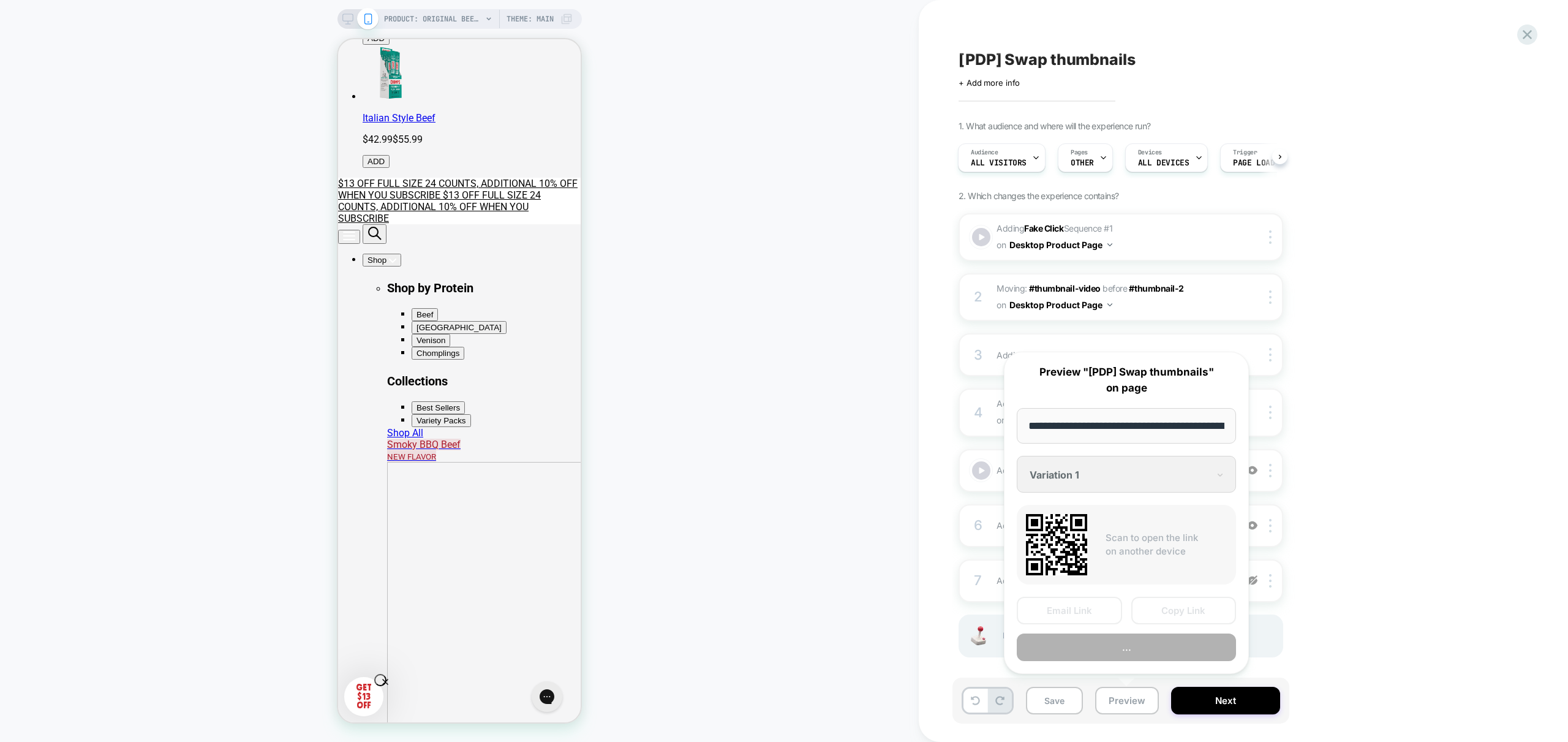
scroll to position [0, 253]
click at [1129, 655] on button "Preview" at bounding box center [1126, 647] width 219 height 27
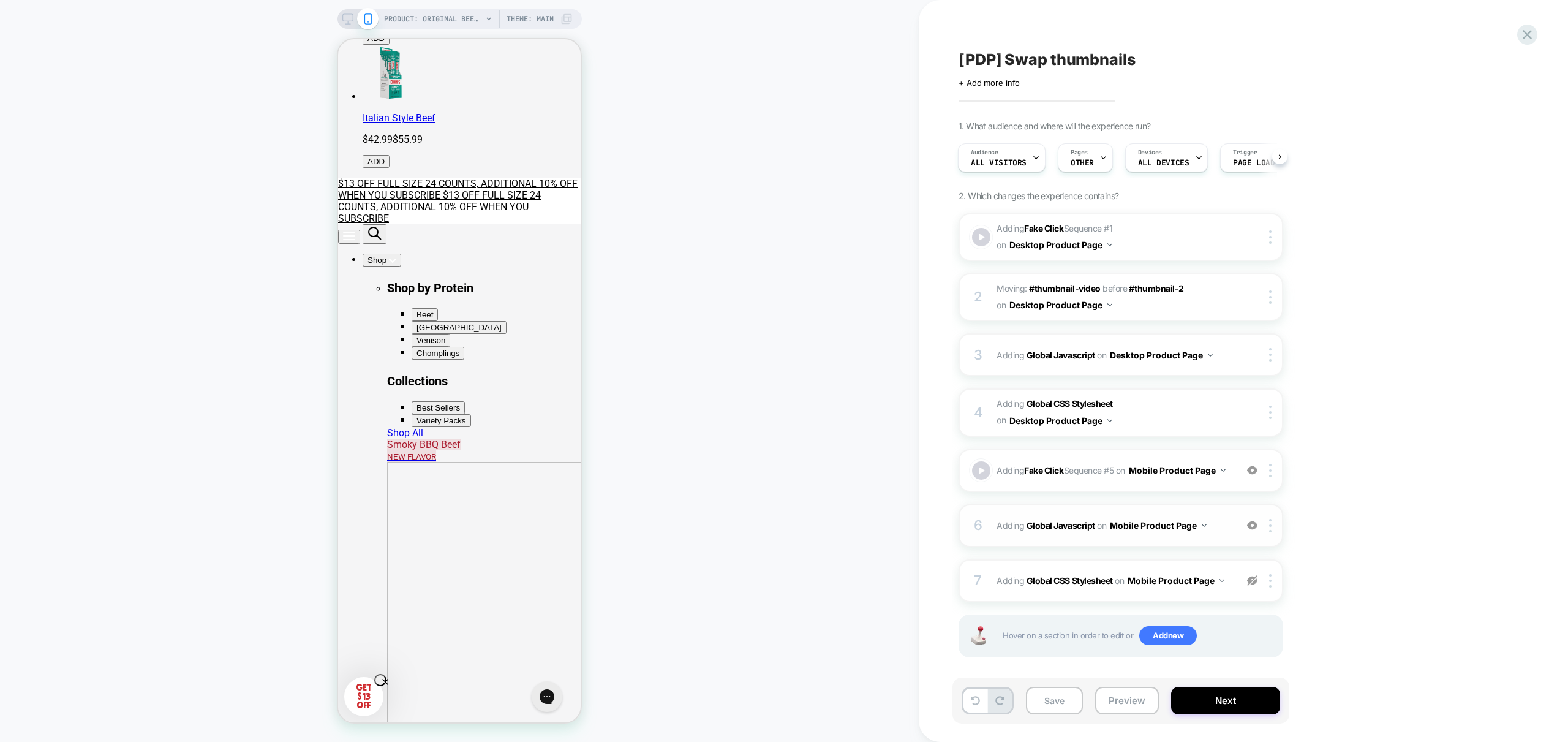
click at [1254, 530] on img at bounding box center [1252, 525] width 10 height 10
drag, startPoint x: 1248, startPoint y: 588, endPoint x: 1237, endPoint y: 607, distance: 22.0
click at [1248, 586] on img at bounding box center [1252, 580] width 10 height 10
click at [1224, 598] on div "7 Adding Global CSS Stylesheet on Mobile Product Page Add Before Add After Copy…" at bounding box center [1121, 580] width 324 height 43
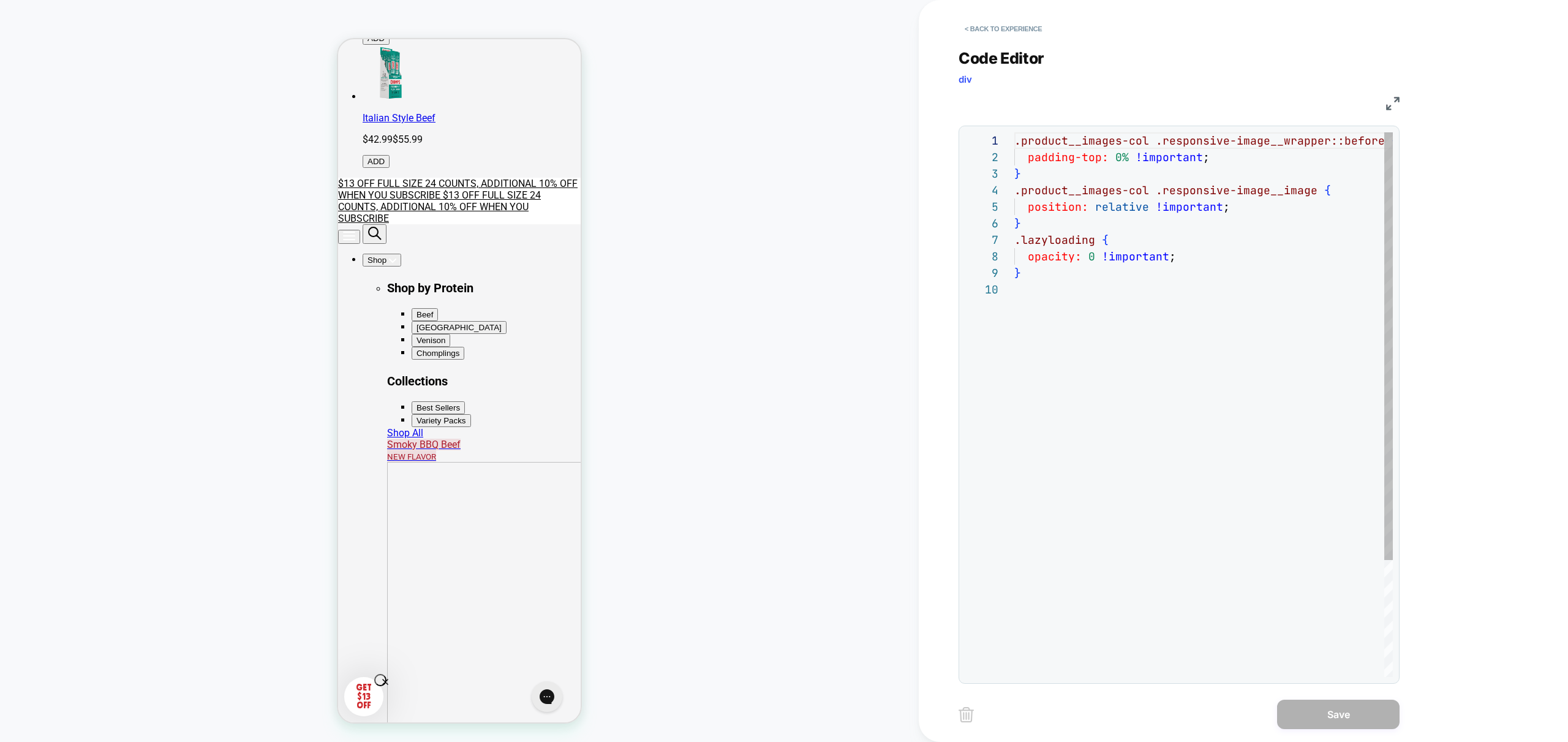
scroll to position [149, 0]
drag, startPoint x: 1269, startPoint y: 583, endPoint x: 1269, endPoint y: 589, distance: 6.0
click at [1269, 584] on div ".product__images-col .responsive-image__wrapper::before { padding-top: 0% !impo…" at bounding box center [1220, 480] width 412 height 694
click at [1008, 17] on div "< Back to experience" at bounding box center [1283, 18] width 649 height 37
click at [1001, 26] on button "< Back to experience" at bounding box center [1003, 29] width 89 height 20
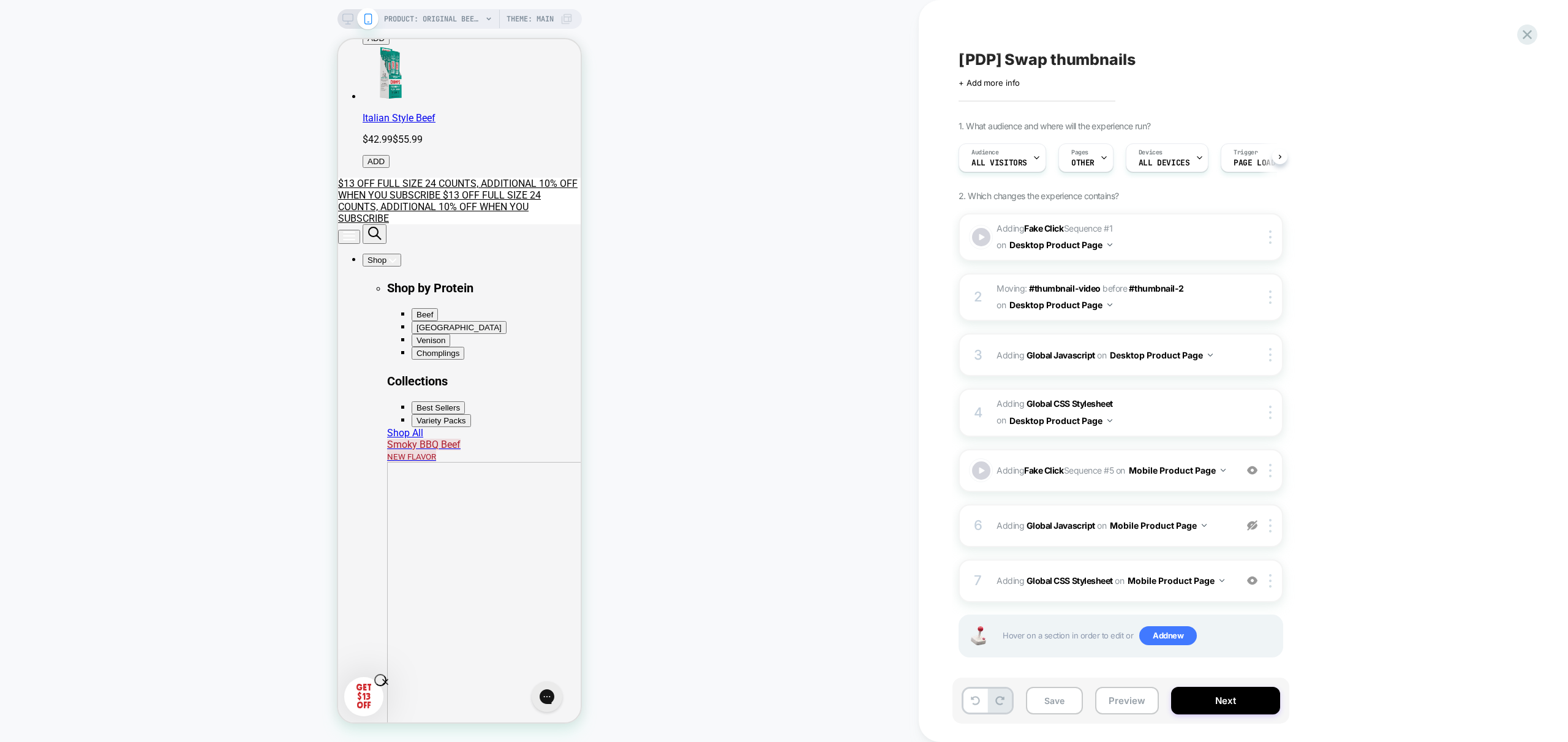
scroll to position [0, 1]
click at [1191, 475] on span "Adding Fake Click Sequence # 5 on Mobile Product Page" at bounding box center [1113, 470] width 233 height 17
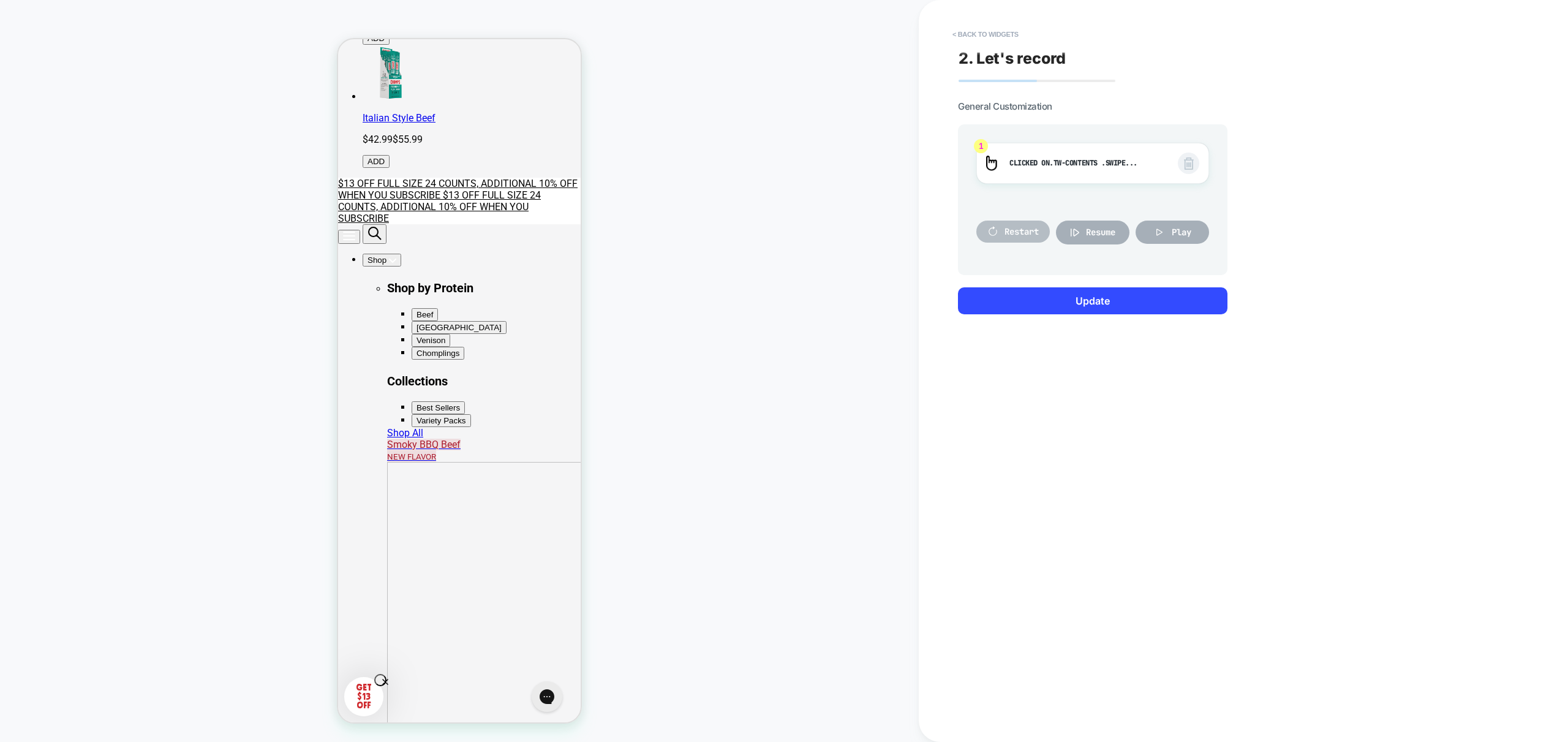
click at [1013, 232] on span "Restart" at bounding box center [1021, 232] width 34 height 11
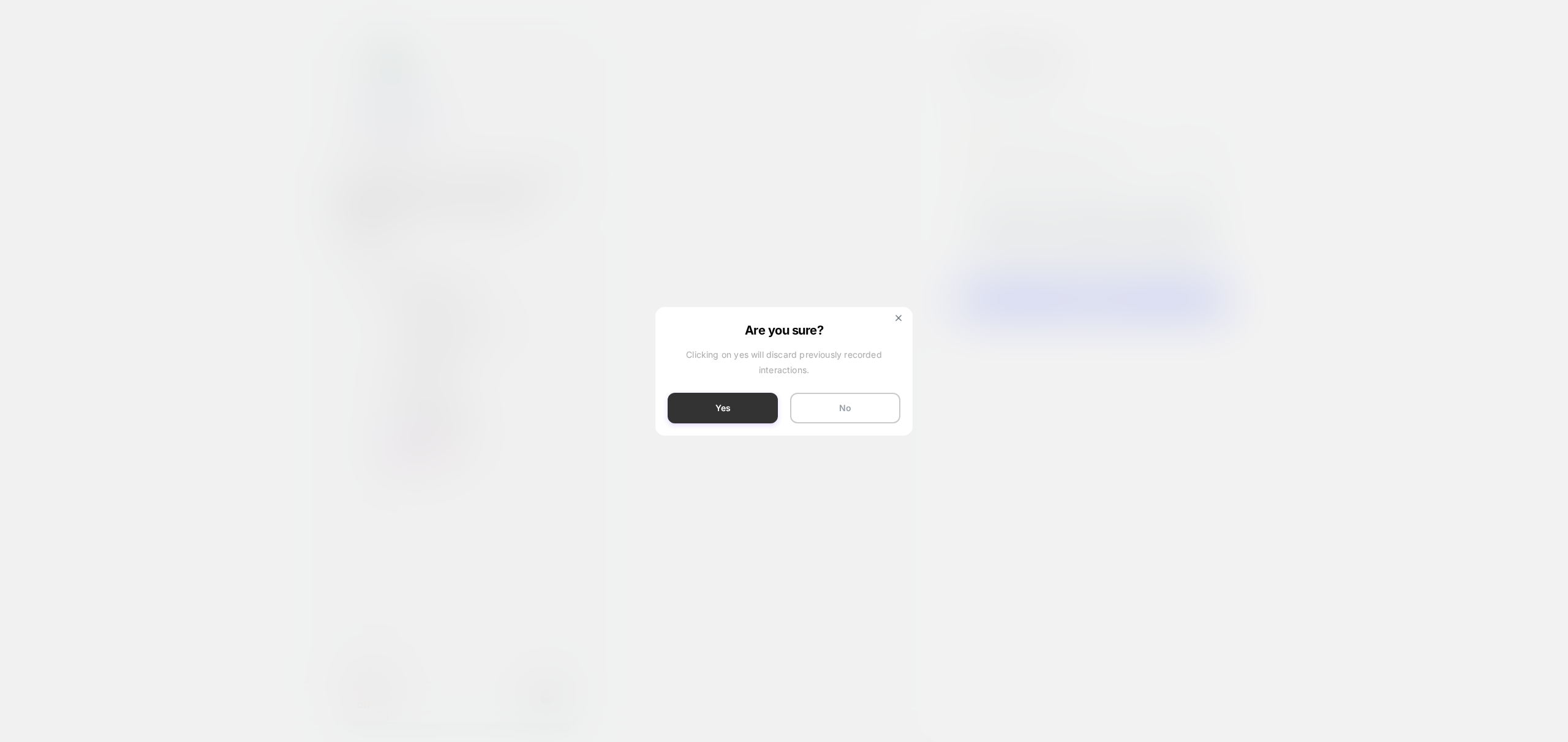
click at [726, 415] on button "Yes" at bounding box center [723, 408] width 110 height 31
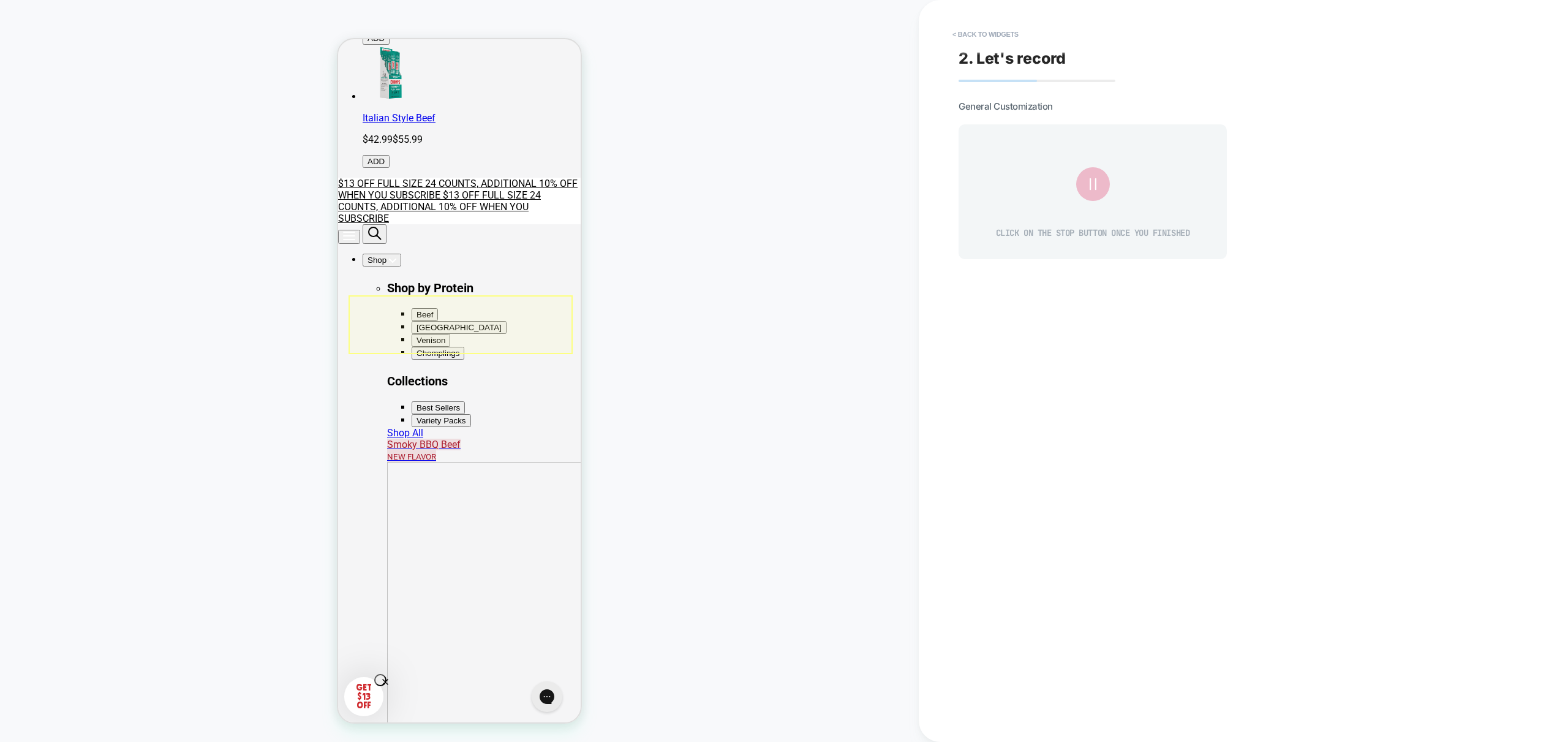
scroll to position [0, 0]
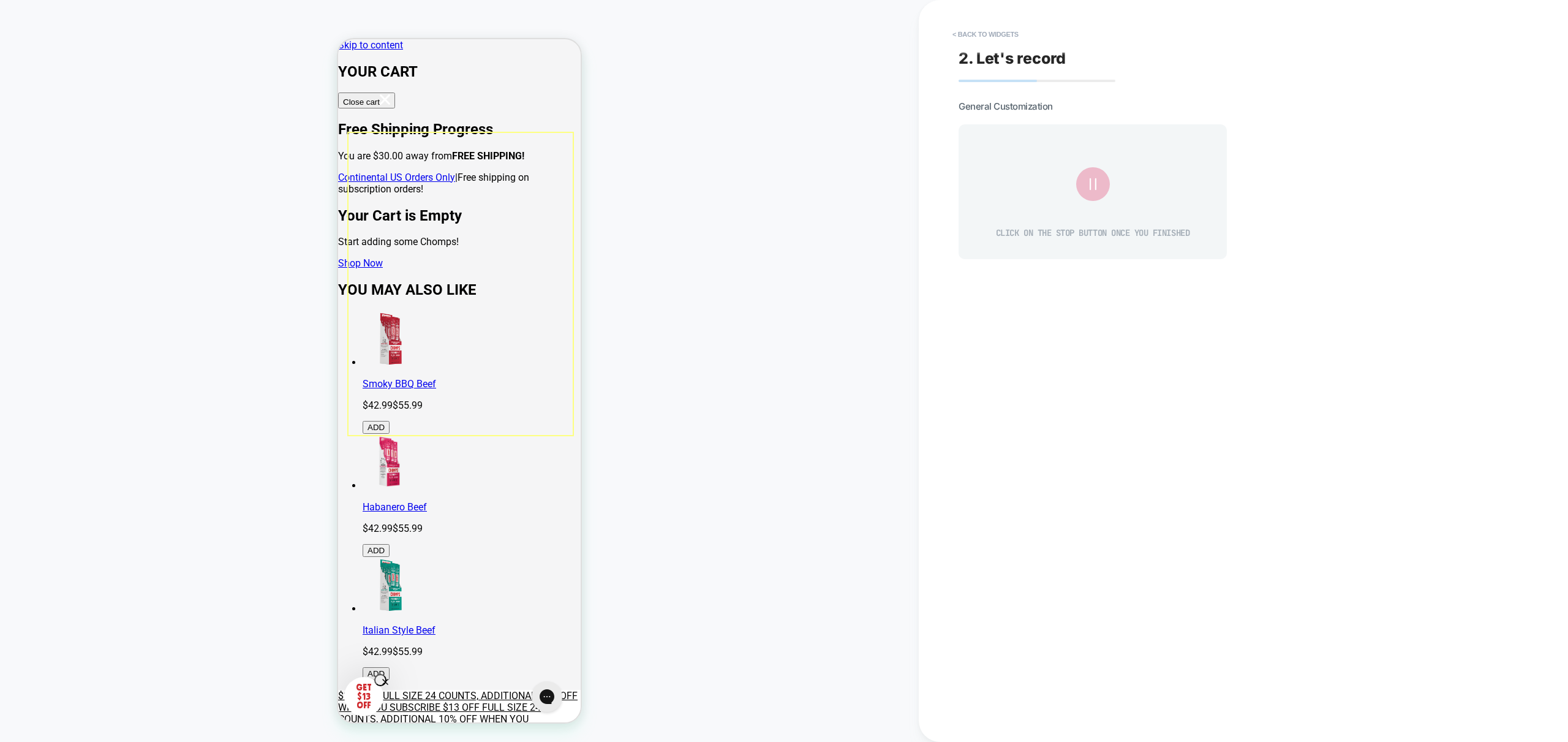
drag, startPoint x: 532, startPoint y: 343, endPoint x: 355, endPoint y: 336, distance: 177.1
click at [650, 330] on div "PRODUCT: Original Beef [gluten free snack jerky stick] PRODUCT: Original Beef […" at bounding box center [459, 371] width 919 height 718
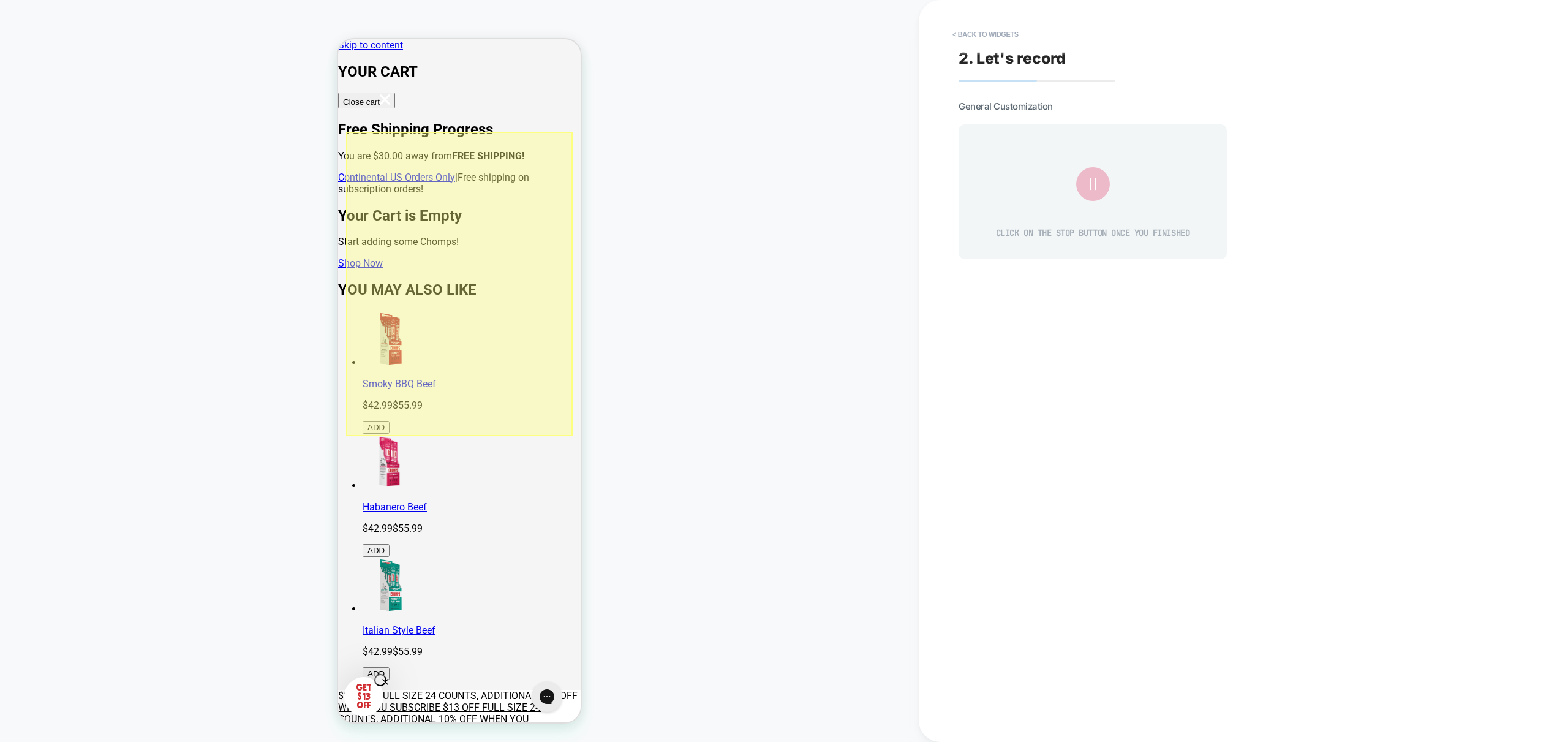
click at [477, 325] on div at bounding box center [459, 284] width 227 height 304
click at [650, 325] on div "PRODUCT: Original Beef [gluten free snack jerky stick] PRODUCT: Original Beef […" at bounding box center [459, 371] width 919 height 718
drag, startPoint x: 544, startPoint y: 262, endPoint x: 491, endPoint y: 268, distance: 53.3
click at [491, 267] on div at bounding box center [458, 283] width 224 height 302
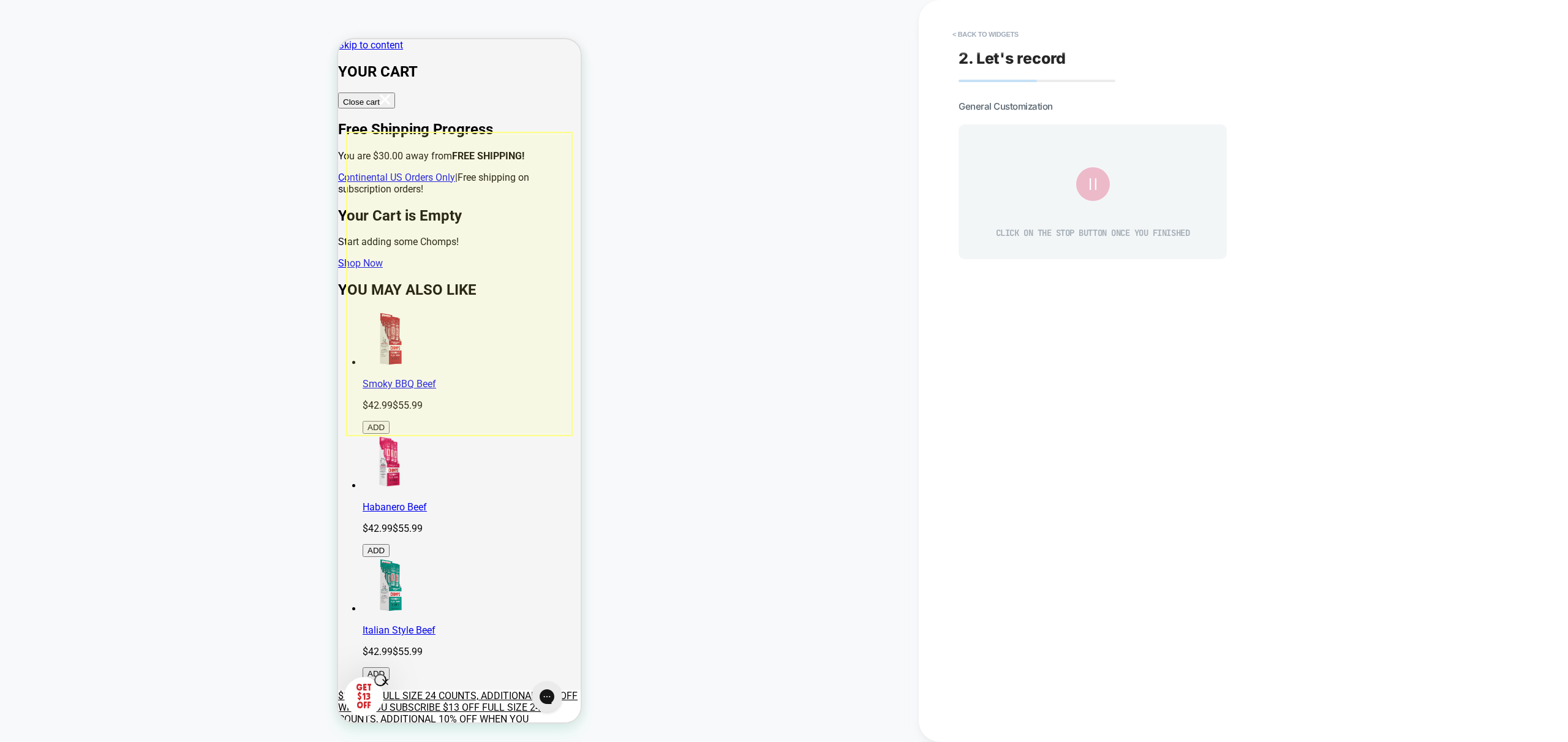
drag, startPoint x: 542, startPoint y: 301, endPoint x: 274, endPoint y: 312, distance: 268.2
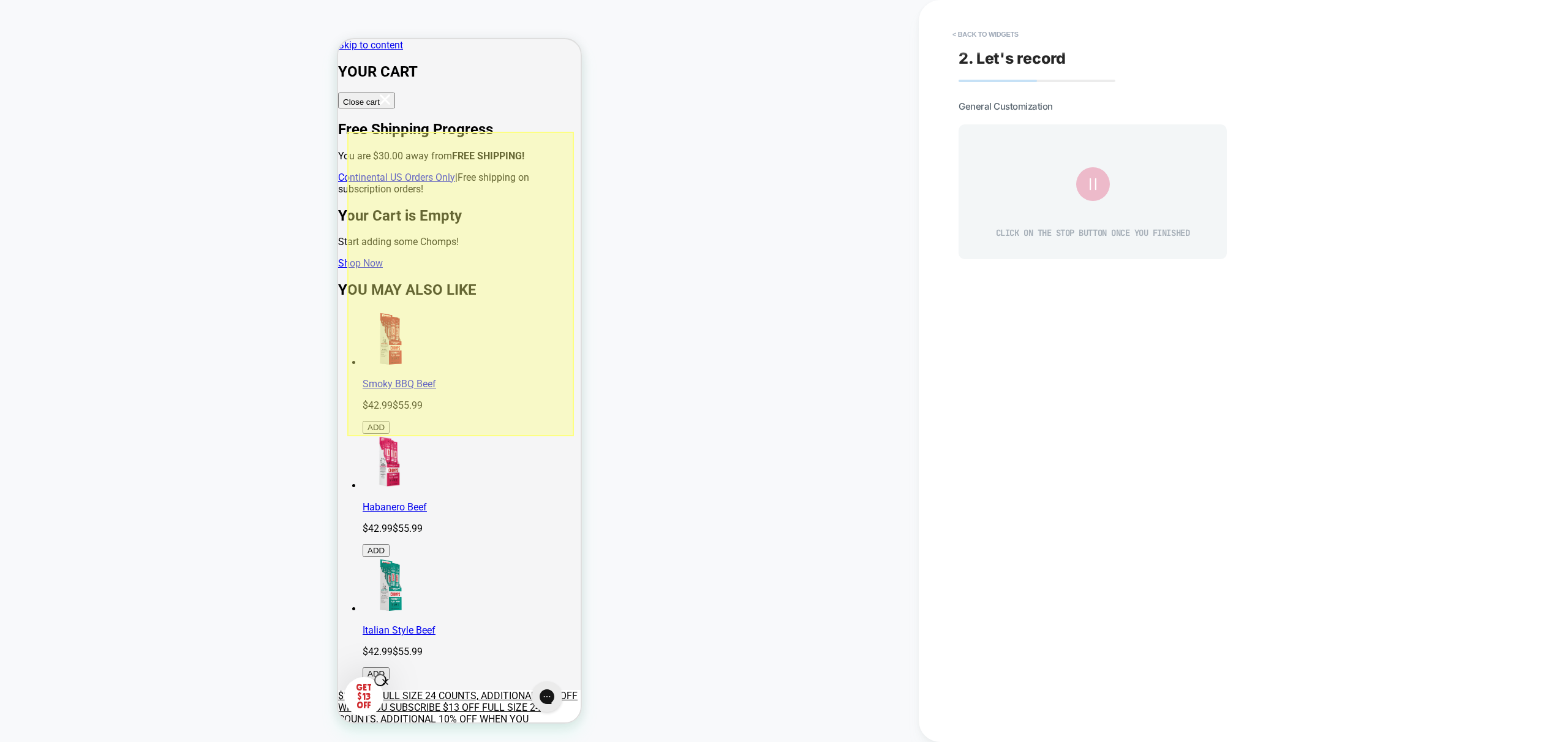
click at [478, 331] on div at bounding box center [461, 284] width 227 height 304
click at [477, 343] on div "Fake Click" at bounding box center [516, 344] width 117 height 27
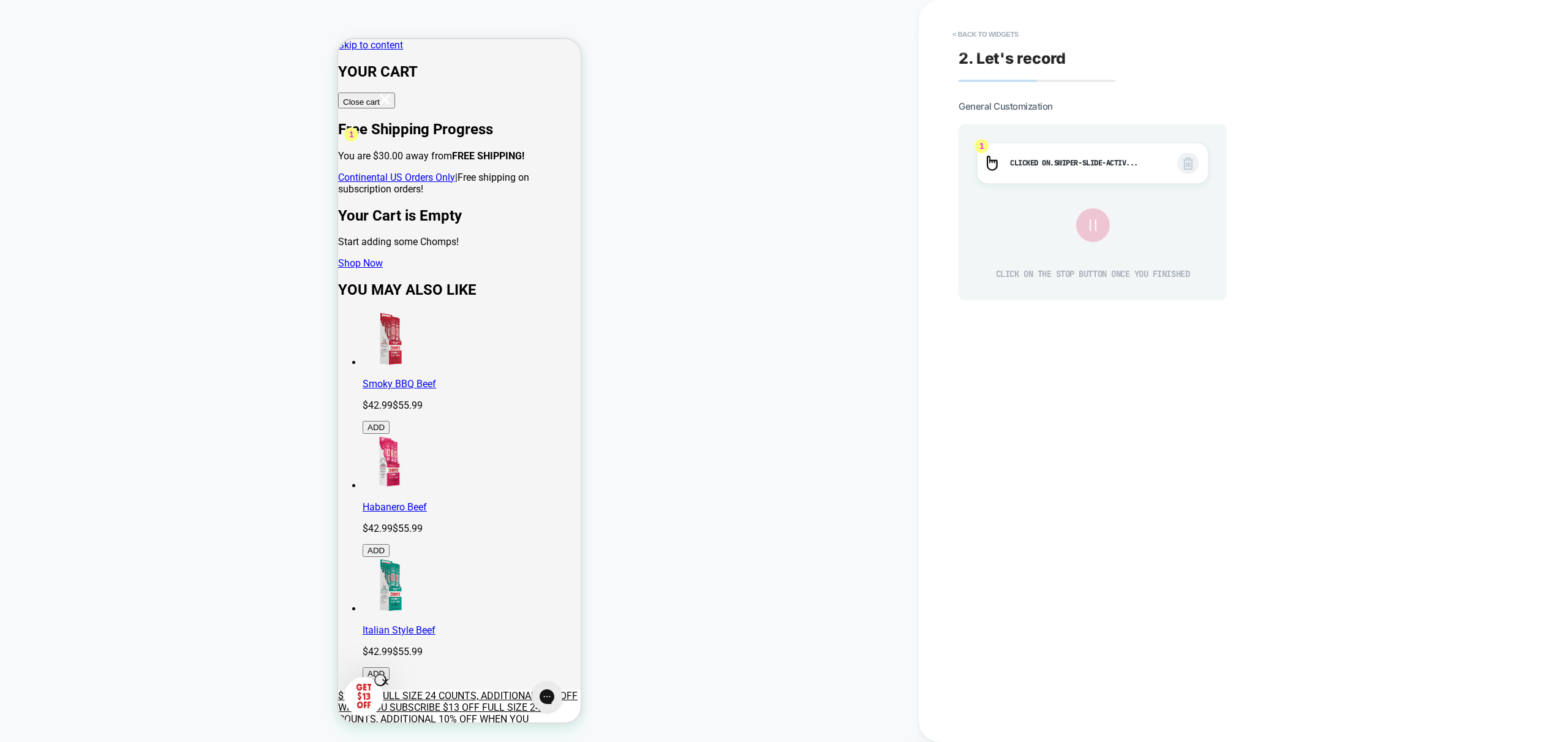
click at [1095, 226] on icon at bounding box center [1092, 225] width 6 height 12
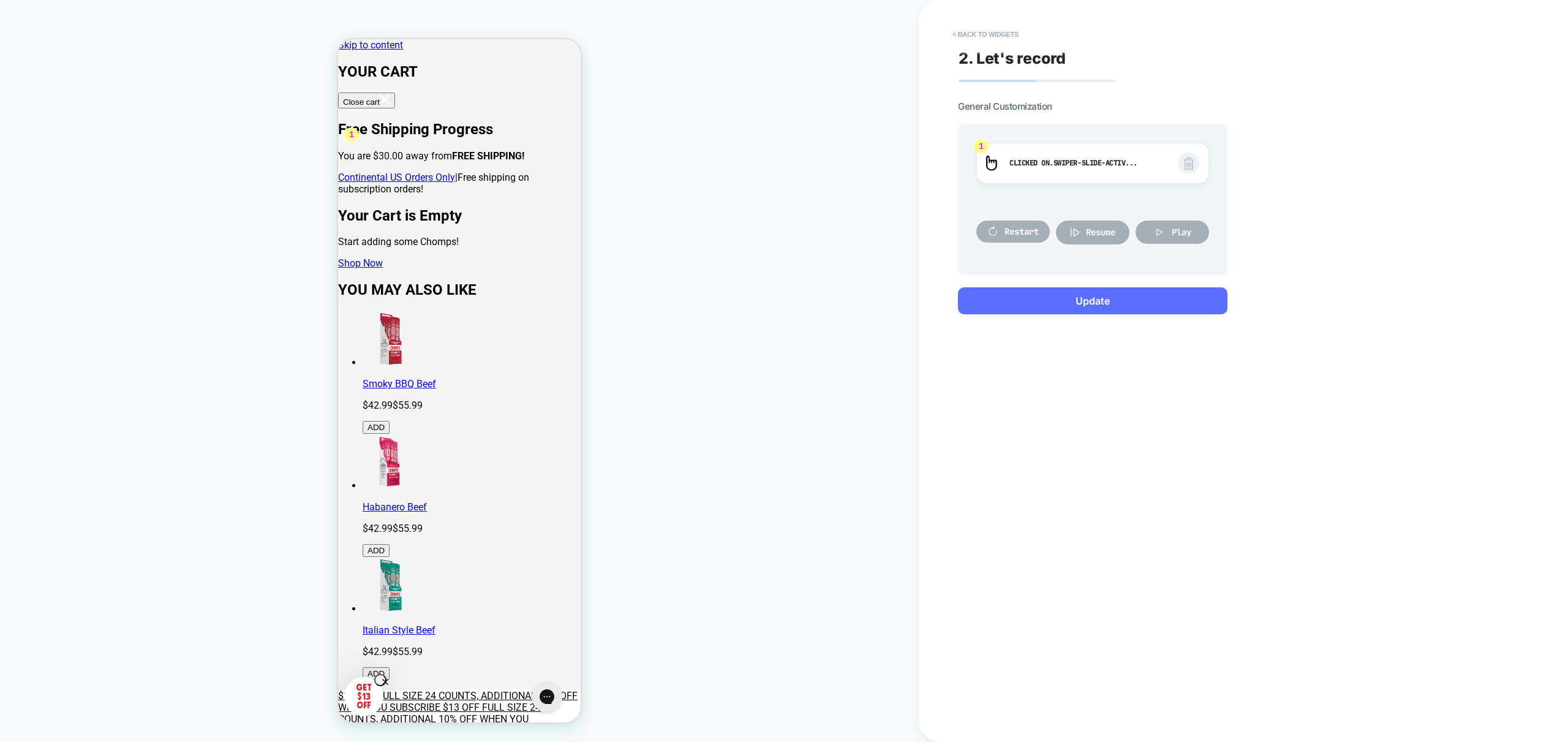
click at [1091, 302] on button "Update" at bounding box center [1093, 301] width 269 height 27
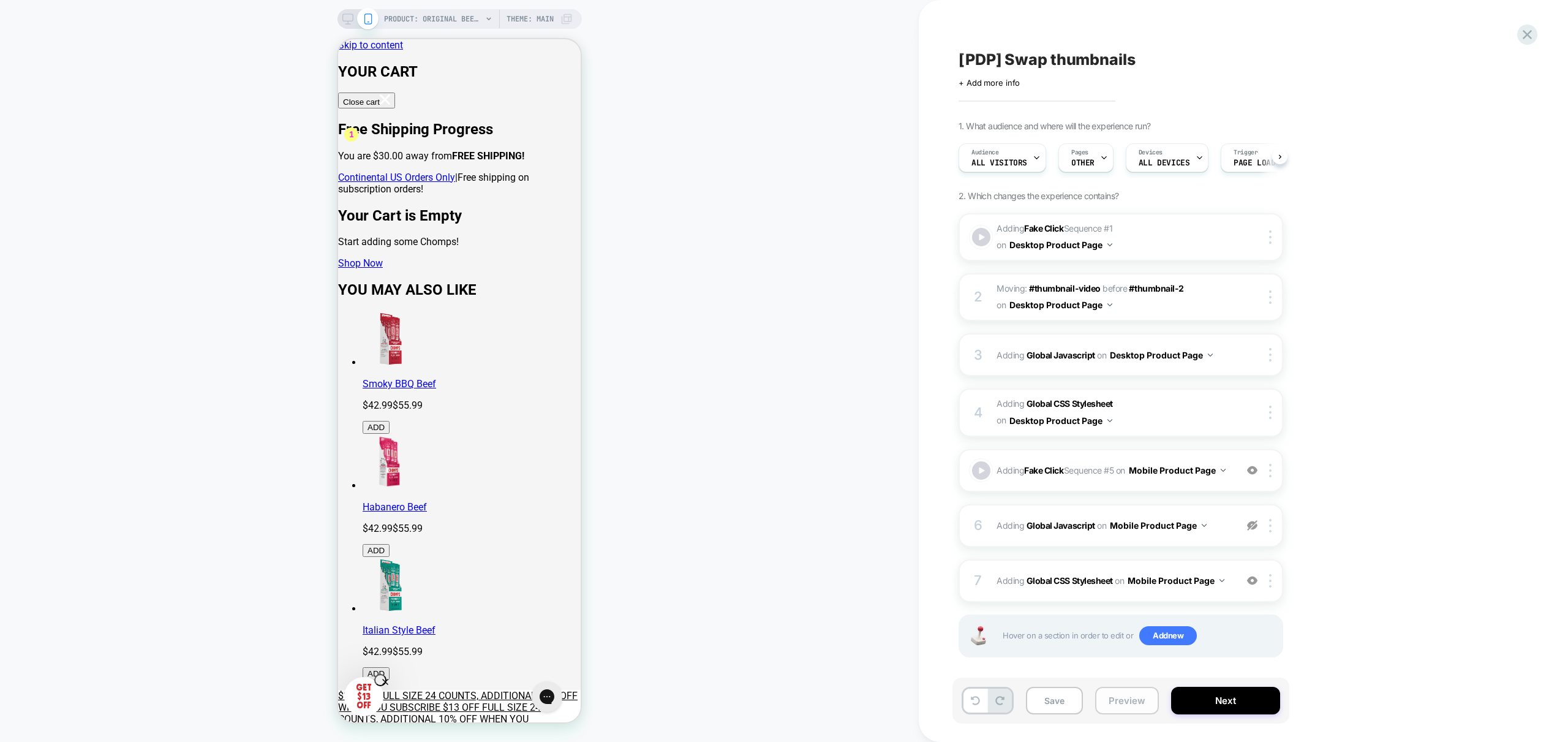
scroll to position [0, 1]
click at [1136, 700] on button "Preview" at bounding box center [1126, 700] width 64 height 27
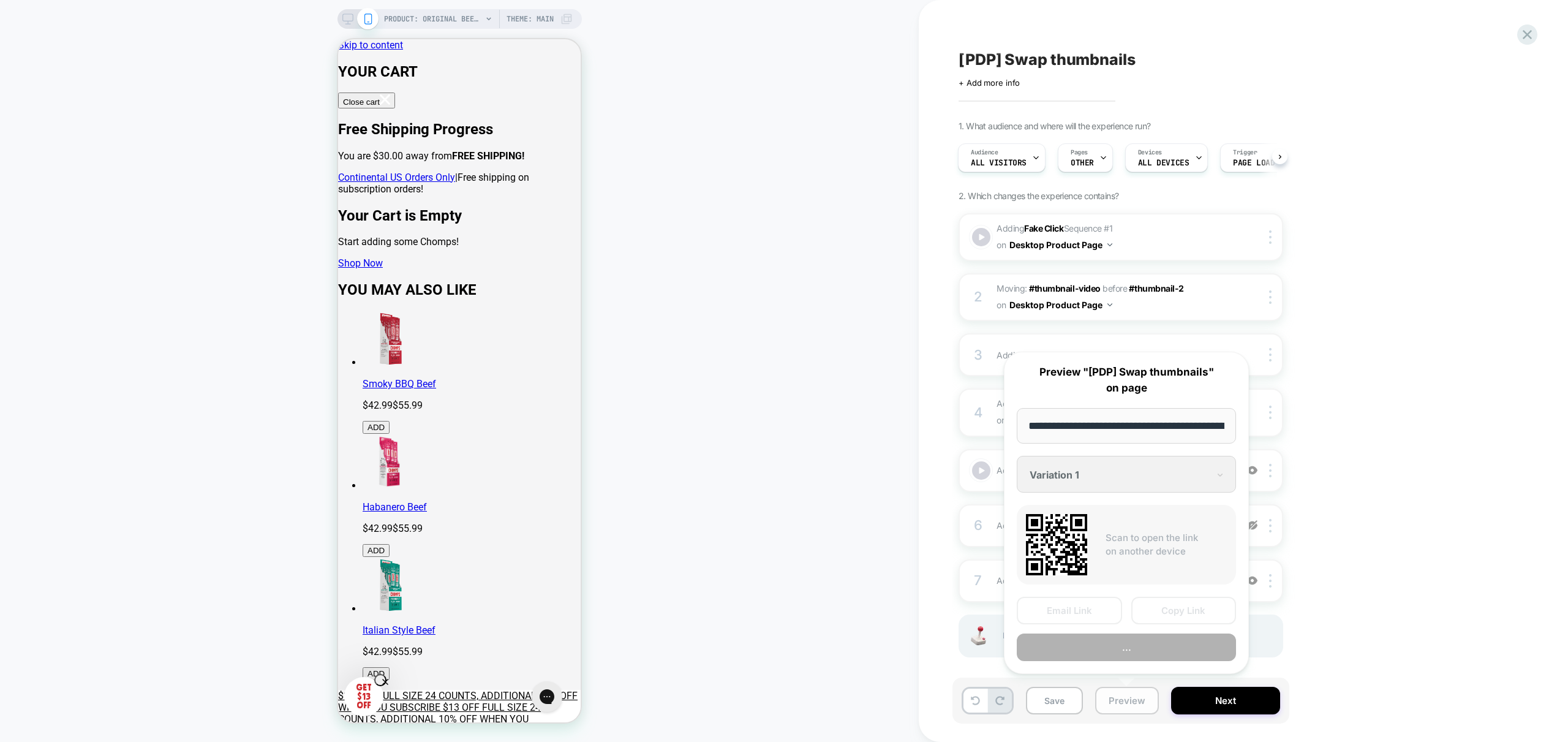
scroll to position [0, 253]
click at [1144, 643] on button "Preview" at bounding box center [1126, 647] width 219 height 27
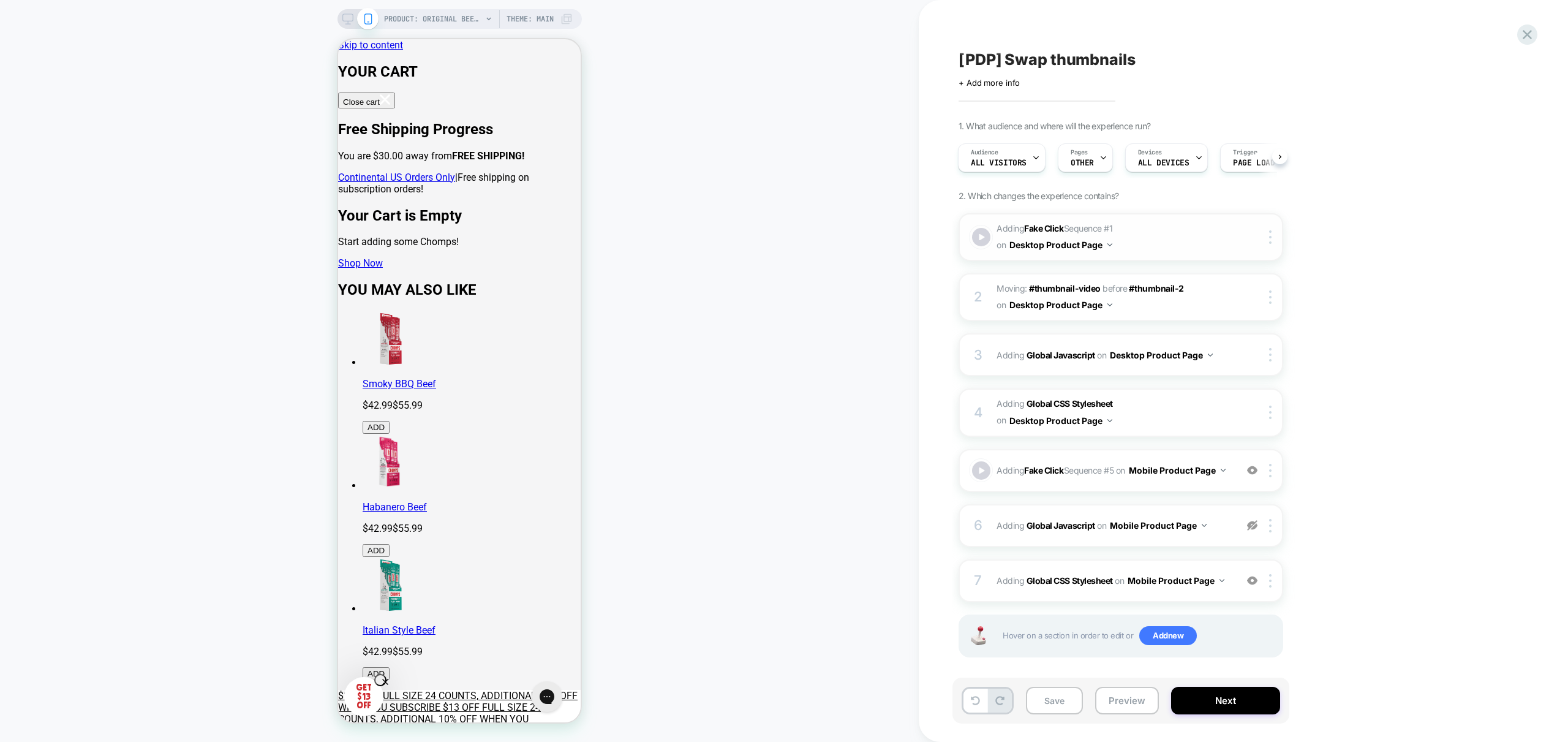
click at [1128, 240] on span "Adding Fake Click Sequence # 1 on Desktop Product Page" at bounding box center [1113, 237] width 233 height 33
click at [1245, 475] on div at bounding box center [1252, 470] width 20 height 13
click at [1131, 710] on button "Preview" at bounding box center [1126, 700] width 64 height 27
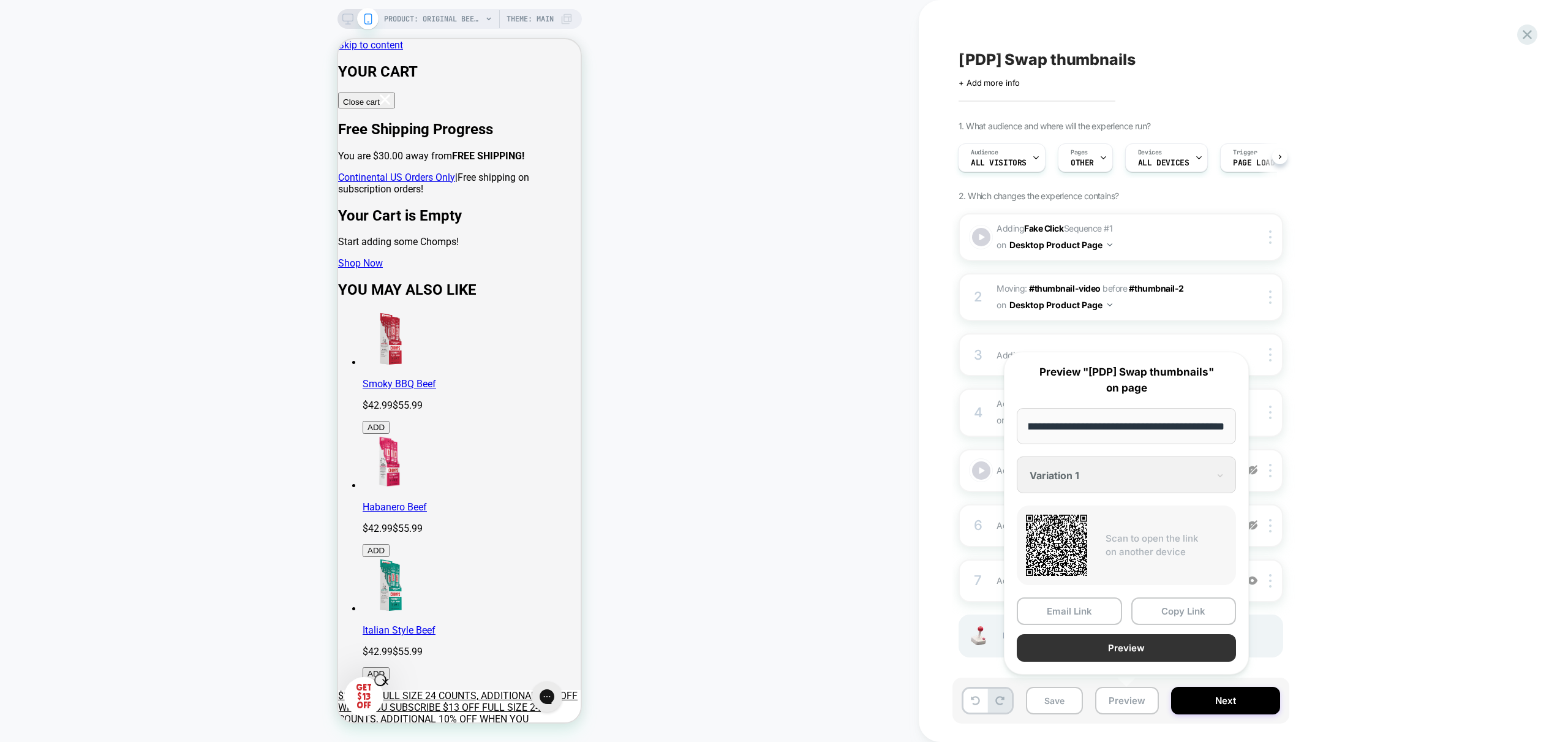
click at [1130, 658] on button "Preview" at bounding box center [1126, 647] width 219 height 27
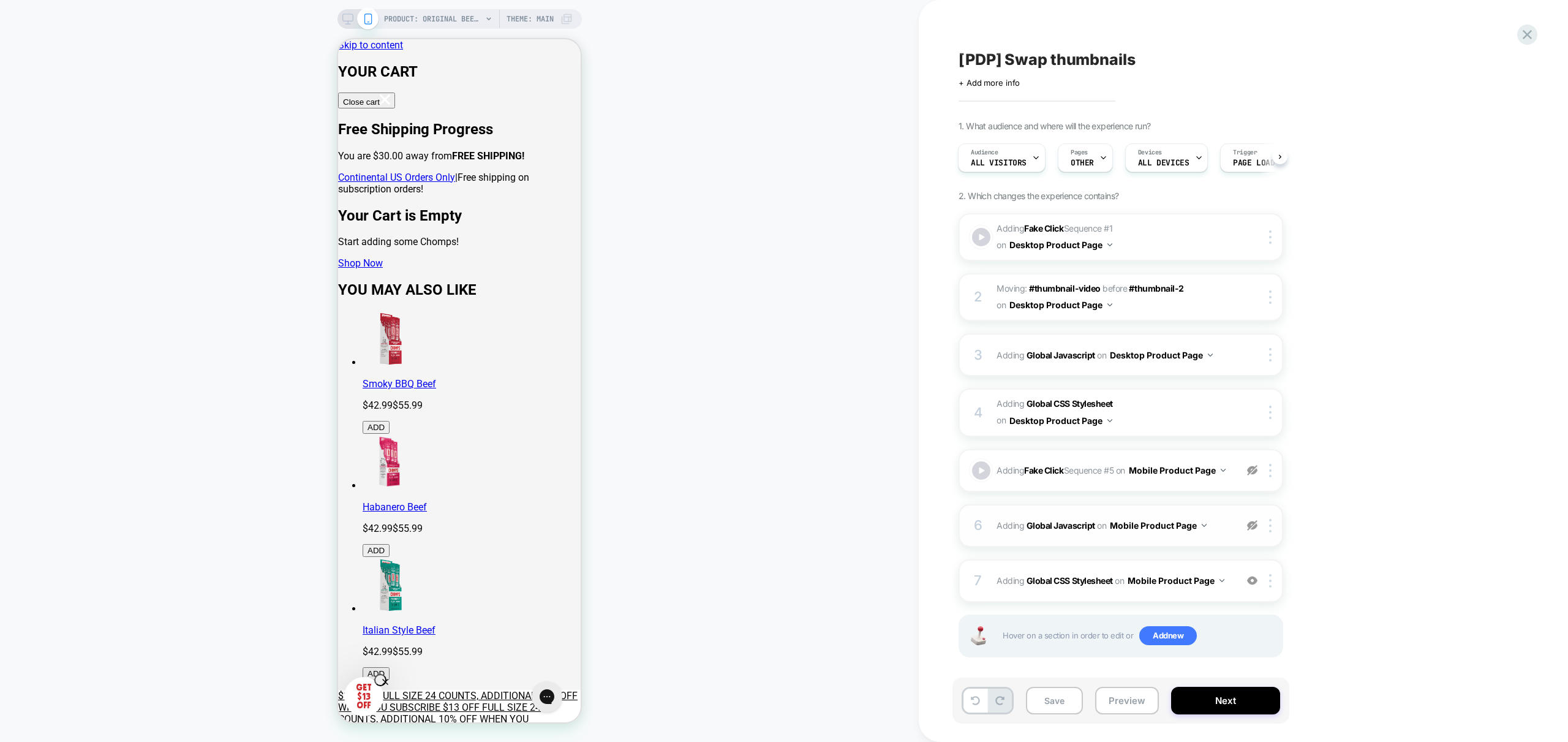
click at [1220, 534] on span "Adding Global Javascript on Mobile Product Page" at bounding box center [1113, 525] width 233 height 17
click at [1189, 470] on span "Adding Fake Click Sequence # 5 on Mobile Product Page" at bounding box center [1113, 470] width 233 height 17
click at [976, 702] on icon at bounding box center [975, 700] width 9 height 9
click at [971, 704] on icon at bounding box center [975, 700] width 9 height 9
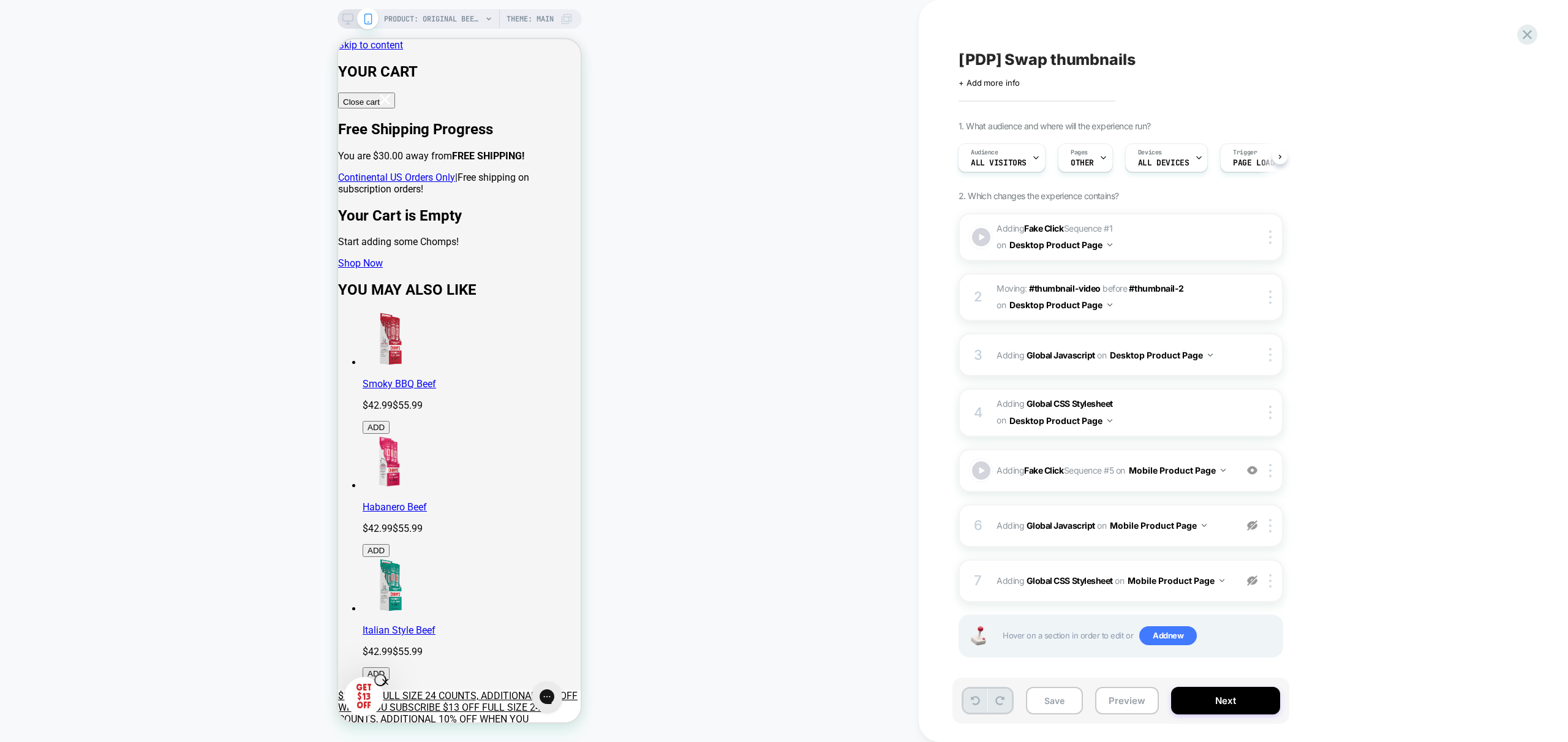
click at [971, 704] on icon at bounding box center [975, 700] width 9 height 9
click at [975, 699] on icon at bounding box center [975, 700] width 9 height 9
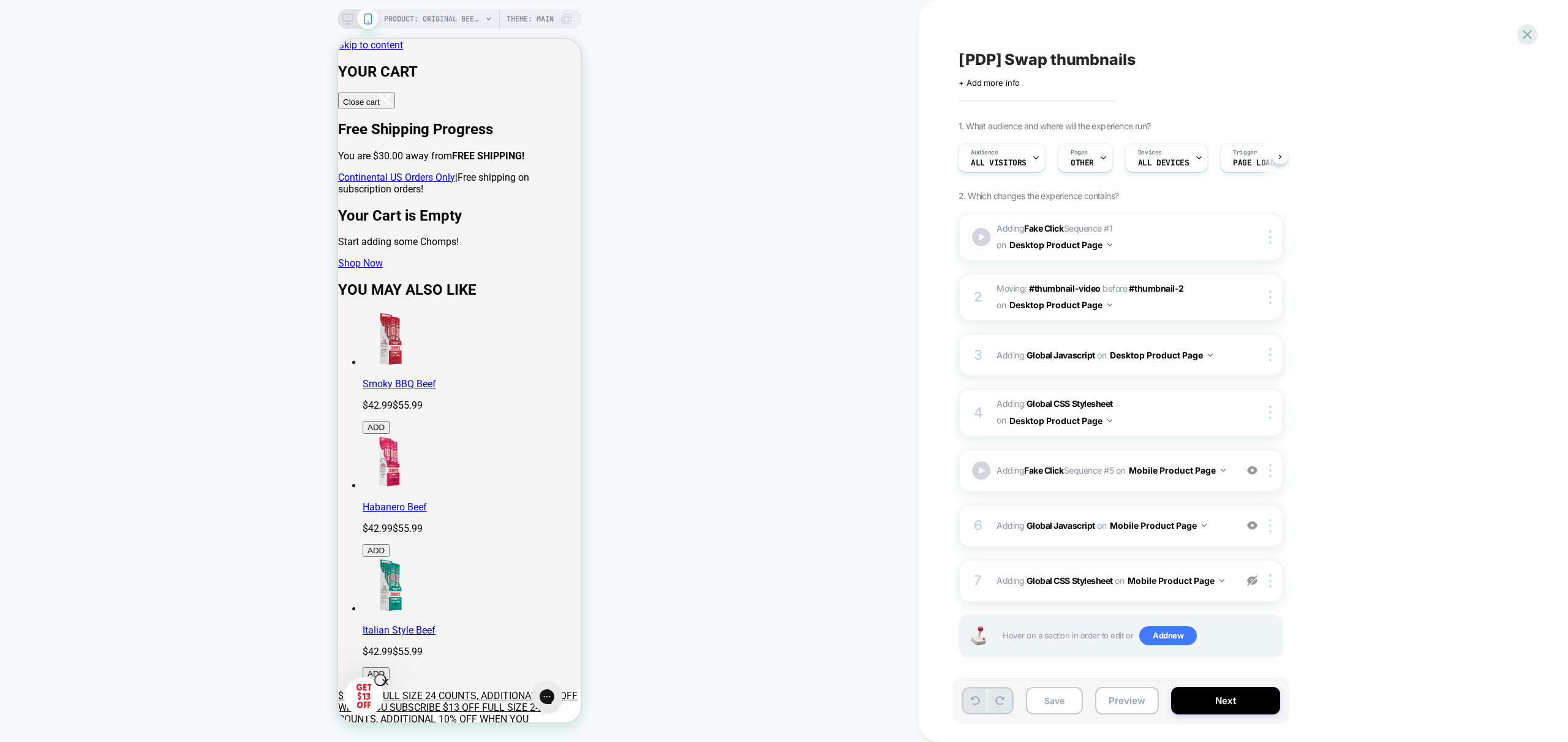
click at [975, 699] on icon at bounding box center [975, 700] width 9 height 9
click at [979, 706] on button at bounding box center [976, 701] width 24 height 24
click at [978, 706] on button at bounding box center [976, 701] width 24 height 24
click at [978, 705] on button at bounding box center [976, 701] width 24 height 24
click at [977, 704] on icon at bounding box center [975, 700] width 9 height 9
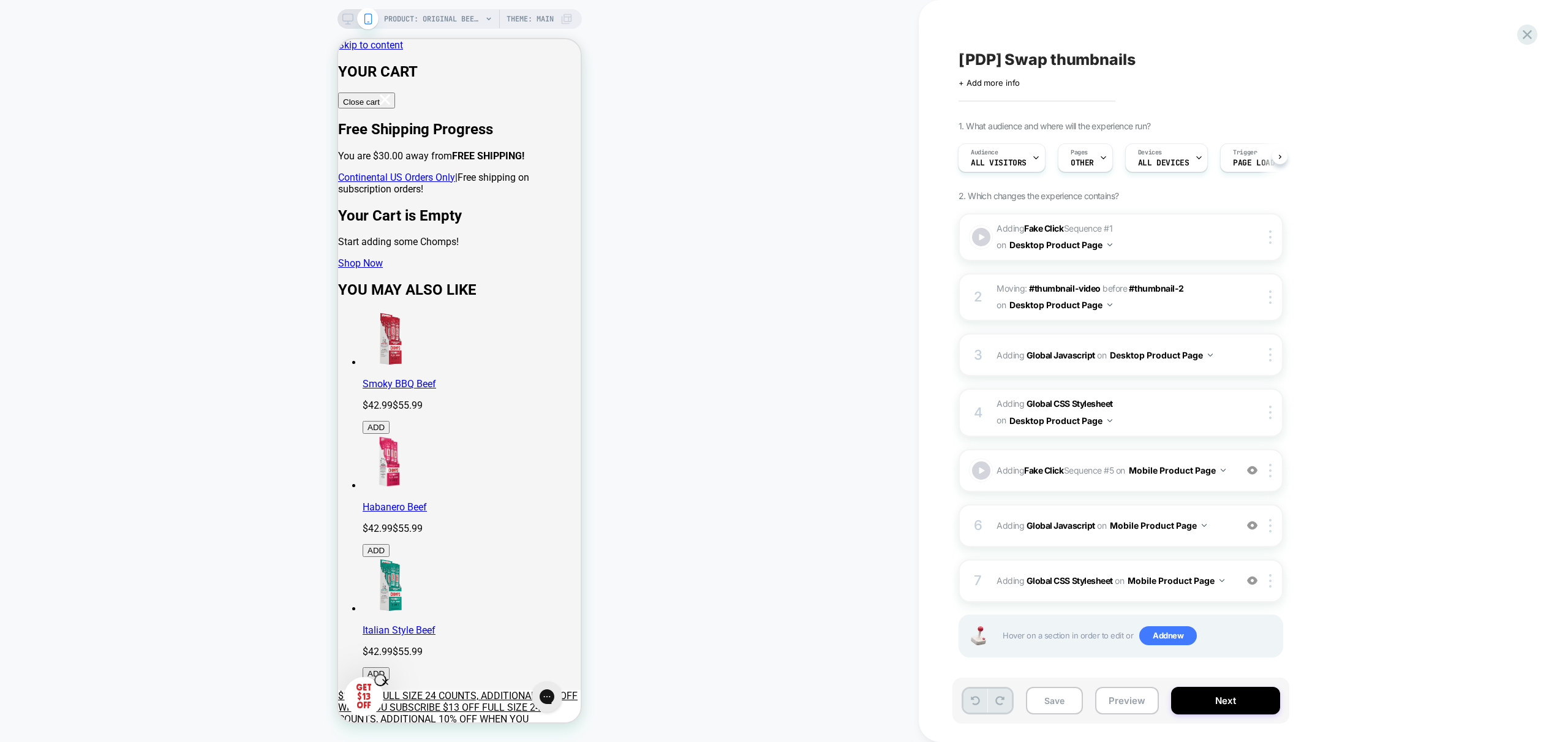
click at [977, 704] on icon at bounding box center [975, 700] width 9 height 9
click at [971, 700] on icon at bounding box center [975, 700] width 9 height 9
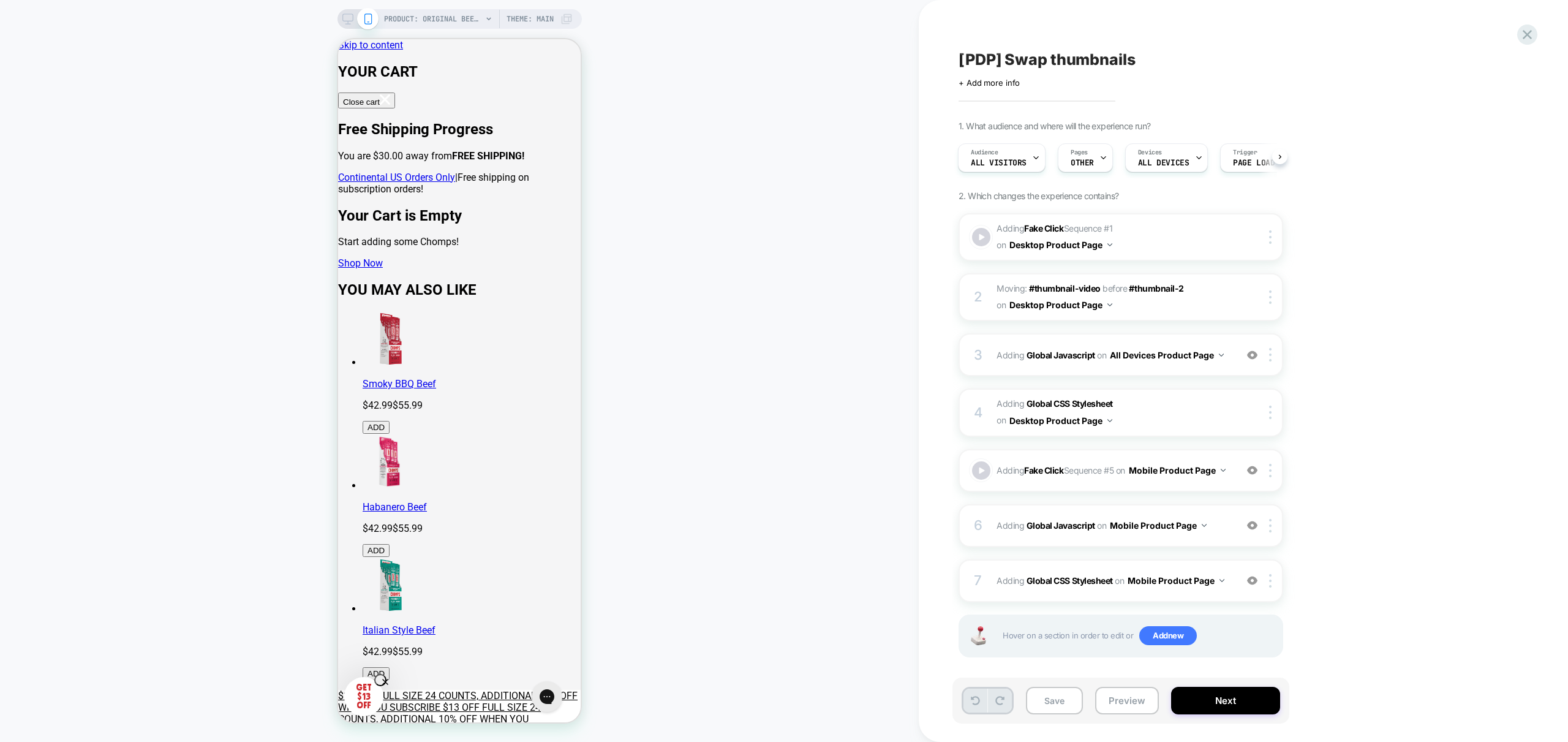
click at [971, 700] on icon at bounding box center [975, 700] width 9 height 9
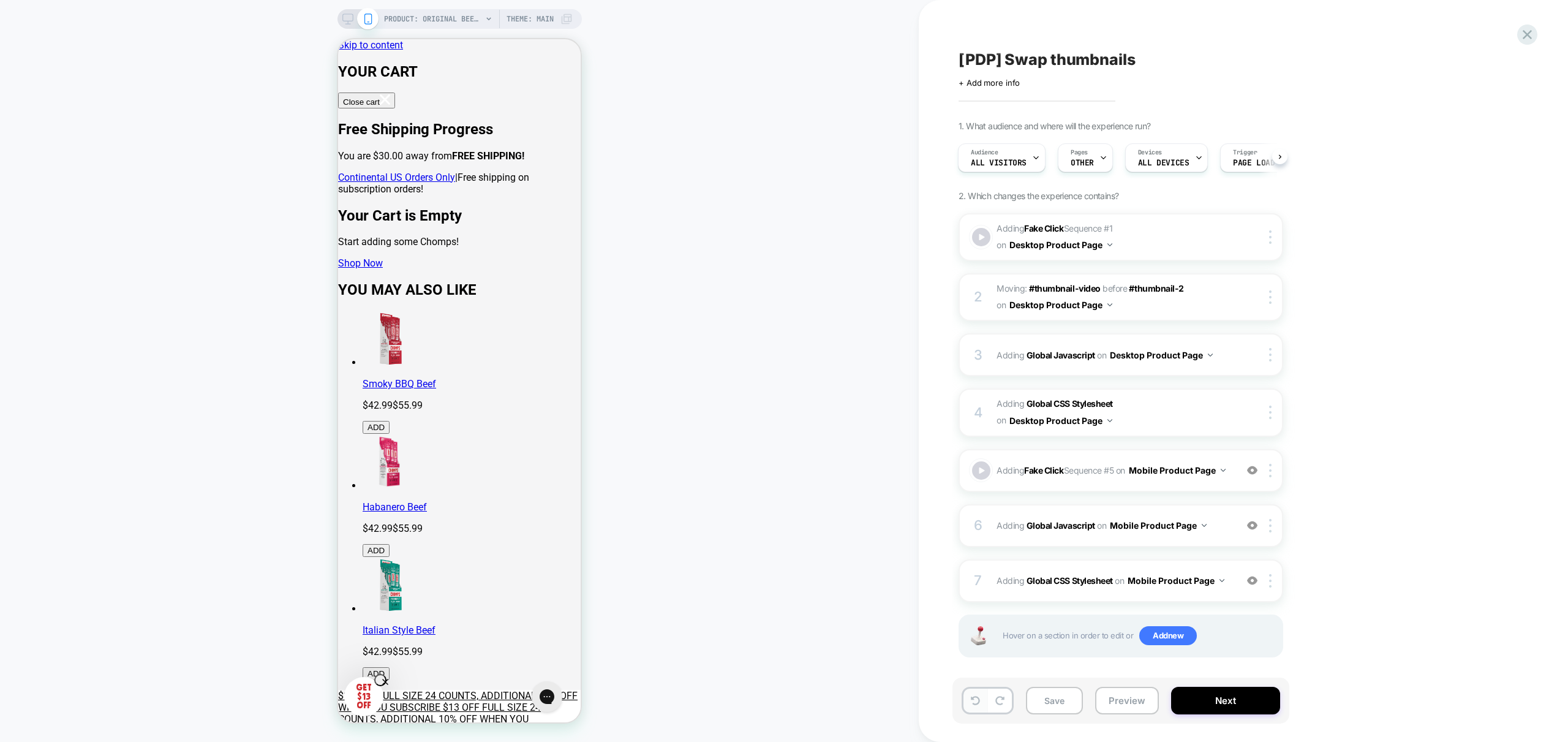
click at [971, 700] on icon at bounding box center [975, 700] width 9 height 9
click at [978, 719] on div "Save Preview Next" at bounding box center [1121, 701] width 337 height 46
click at [976, 708] on button at bounding box center [976, 701] width 24 height 24
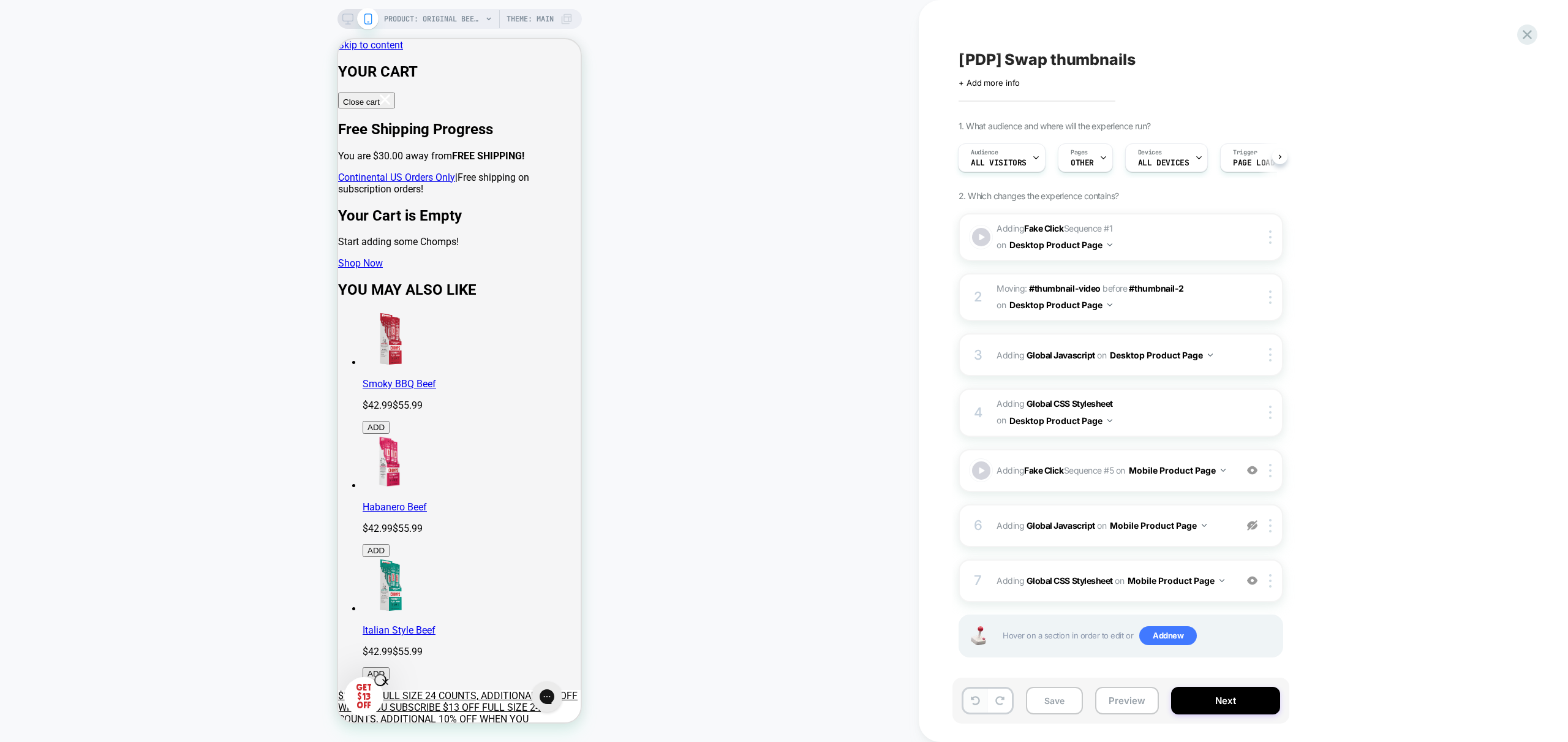
click at [976, 708] on button at bounding box center [976, 701] width 24 height 24
click at [975, 708] on button at bounding box center [976, 701] width 24 height 24
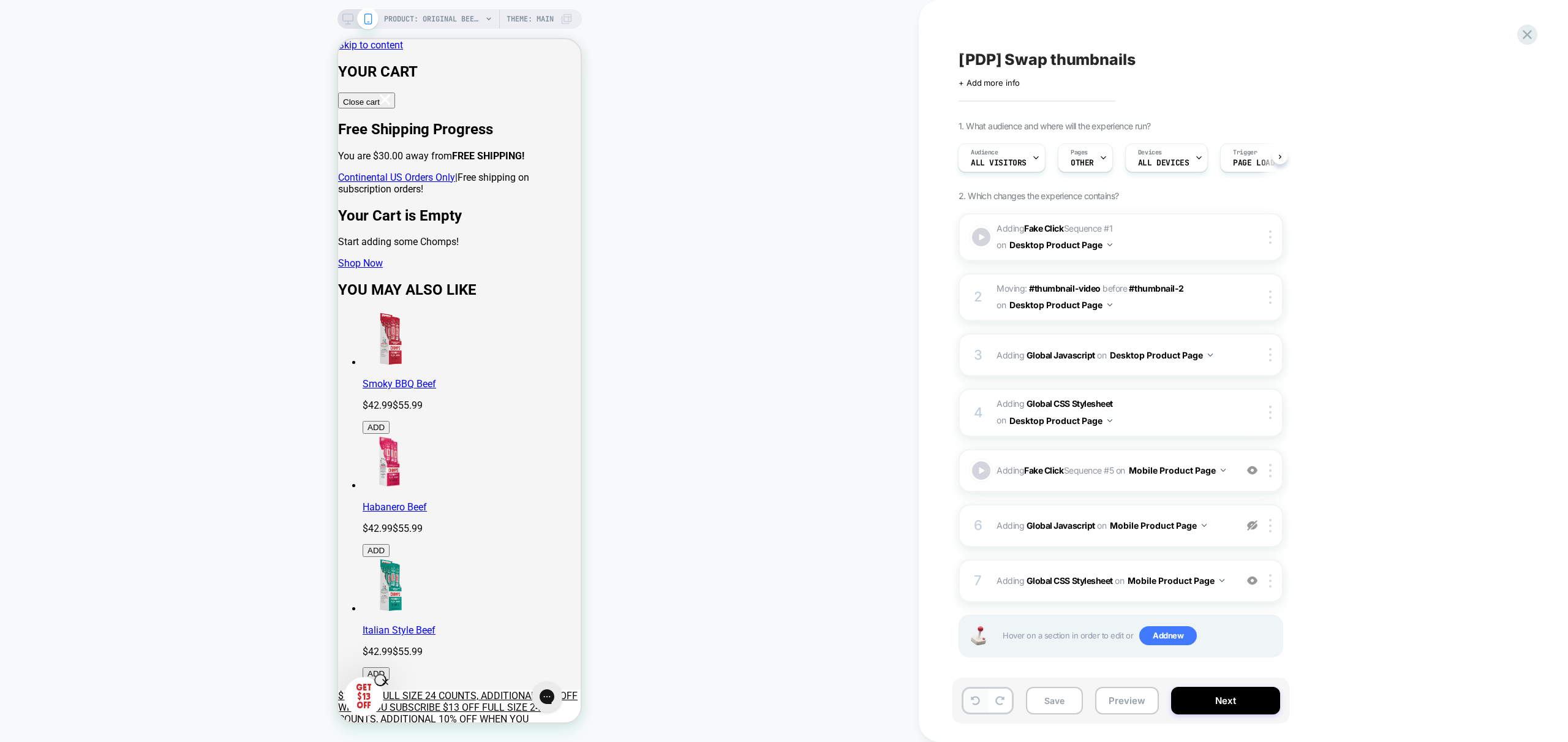
click at [972, 699] on icon at bounding box center [975, 700] width 9 height 9
click at [1126, 703] on button "Preview" at bounding box center [1126, 700] width 64 height 27
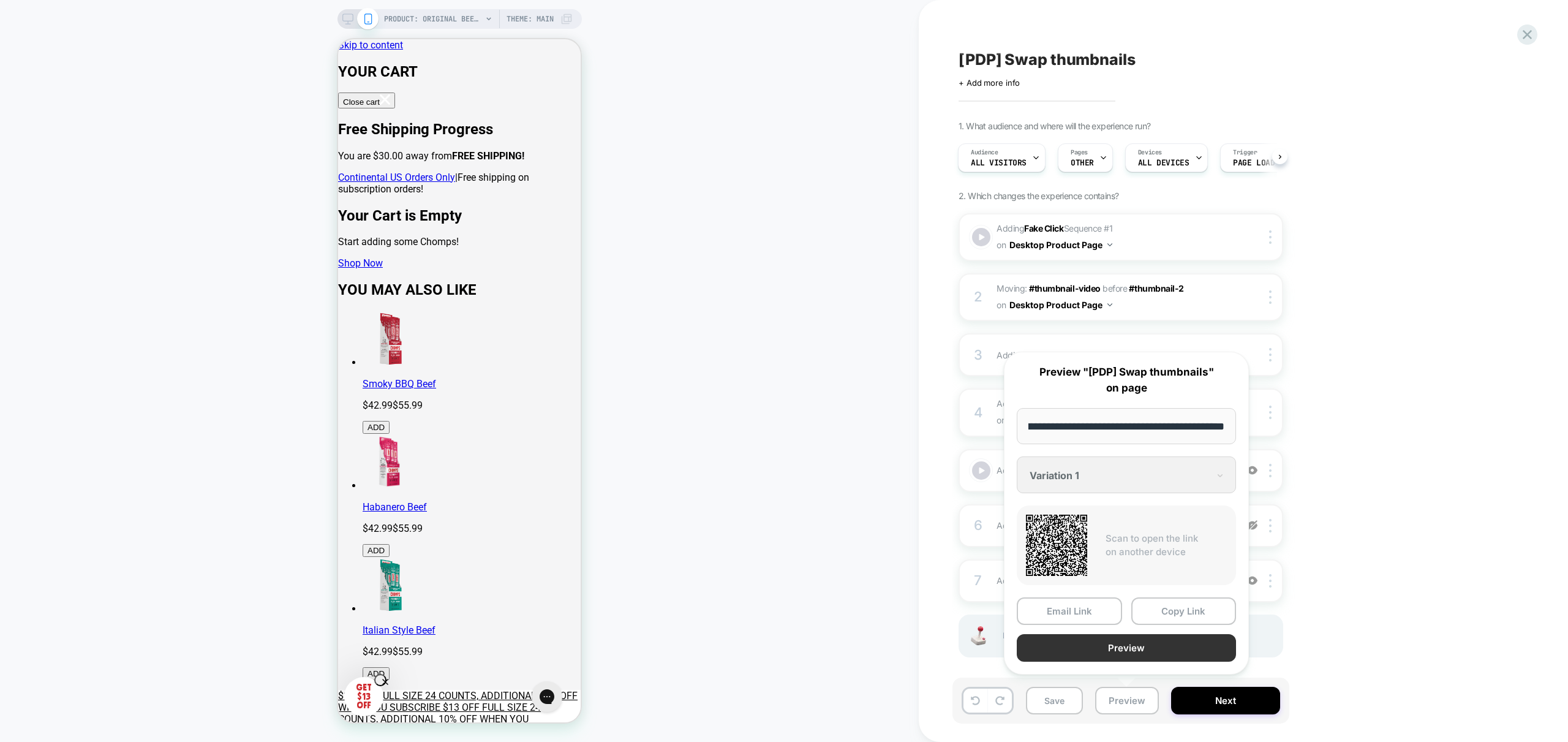
click at [1148, 653] on button "Preview" at bounding box center [1126, 647] width 219 height 27
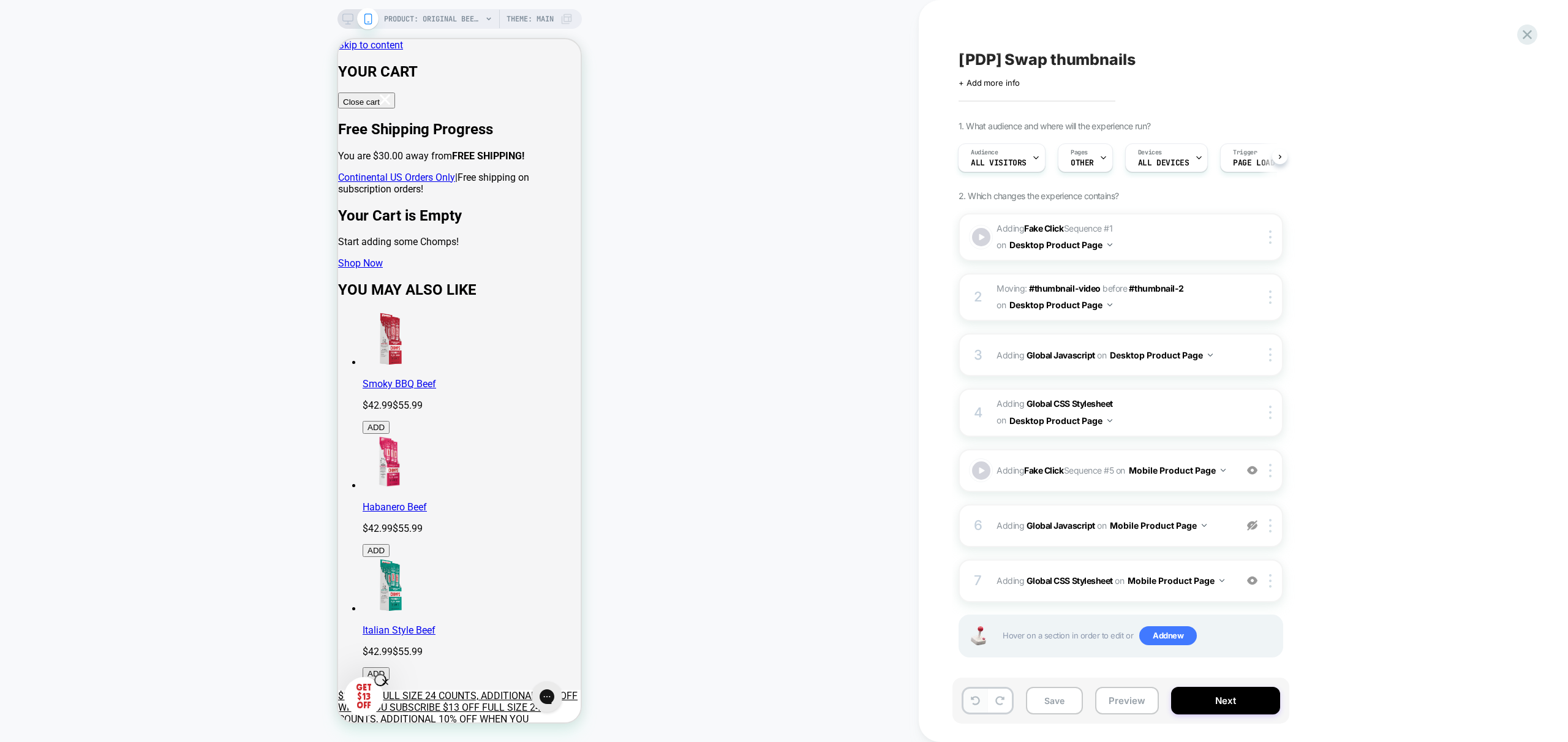
click at [976, 708] on button at bounding box center [976, 701] width 24 height 24
click at [976, 708] on button at bounding box center [976, 701] width 24 height 24
click at [975, 707] on button at bounding box center [976, 701] width 24 height 24
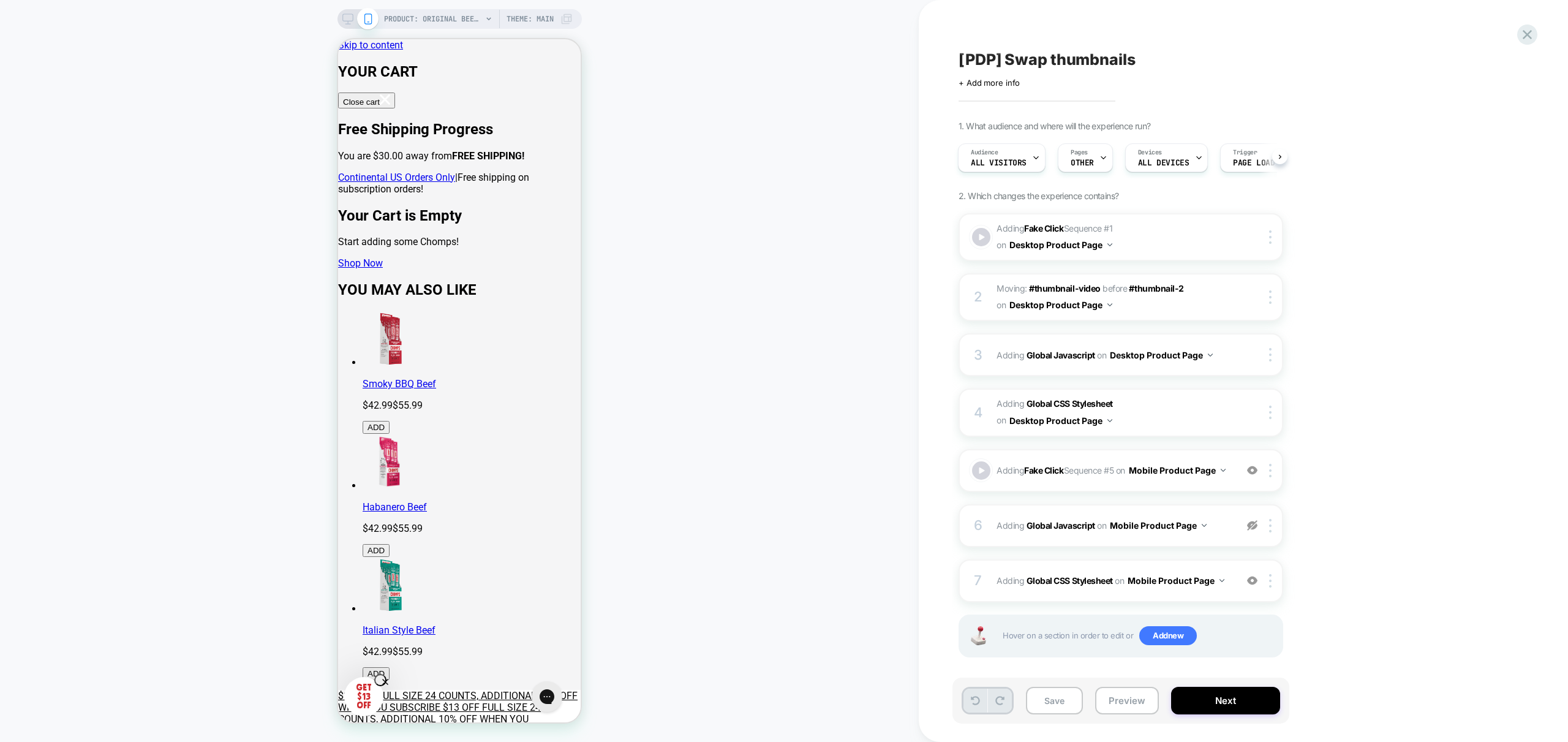
click at [975, 707] on button at bounding box center [976, 701] width 24 height 24
click at [975, 706] on button at bounding box center [976, 701] width 24 height 24
click at [974, 705] on button at bounding box center [976, 701] width 24 height 24
click at [975, 697] on icon at bounding box center [975, 700] width 9 height 9
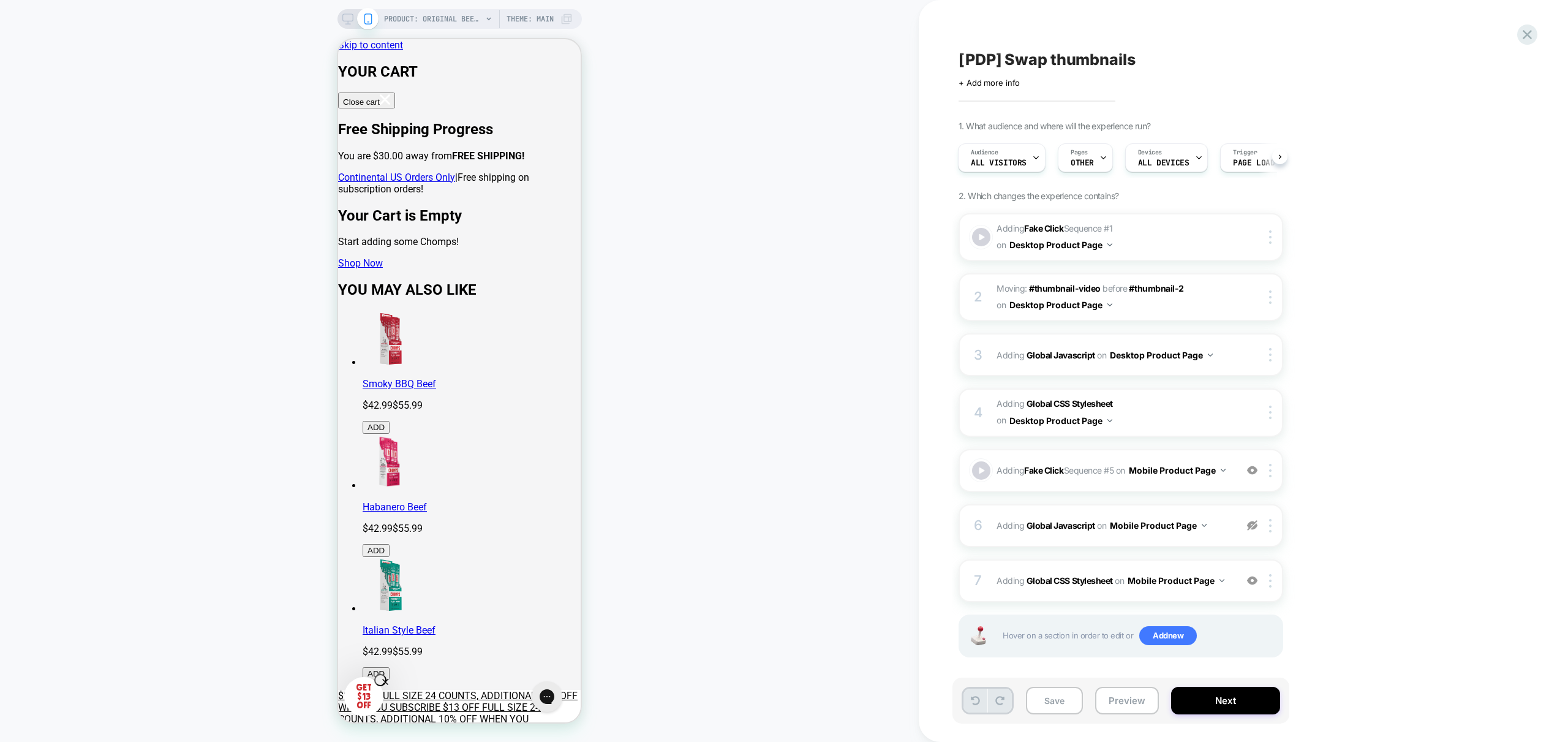
click at [975, 697] on icon at bounding box center [975, 700] width 9 height 9
click at [1139, 706] on button "Preview" at bounding box center [1126, 700] width 64 height 27
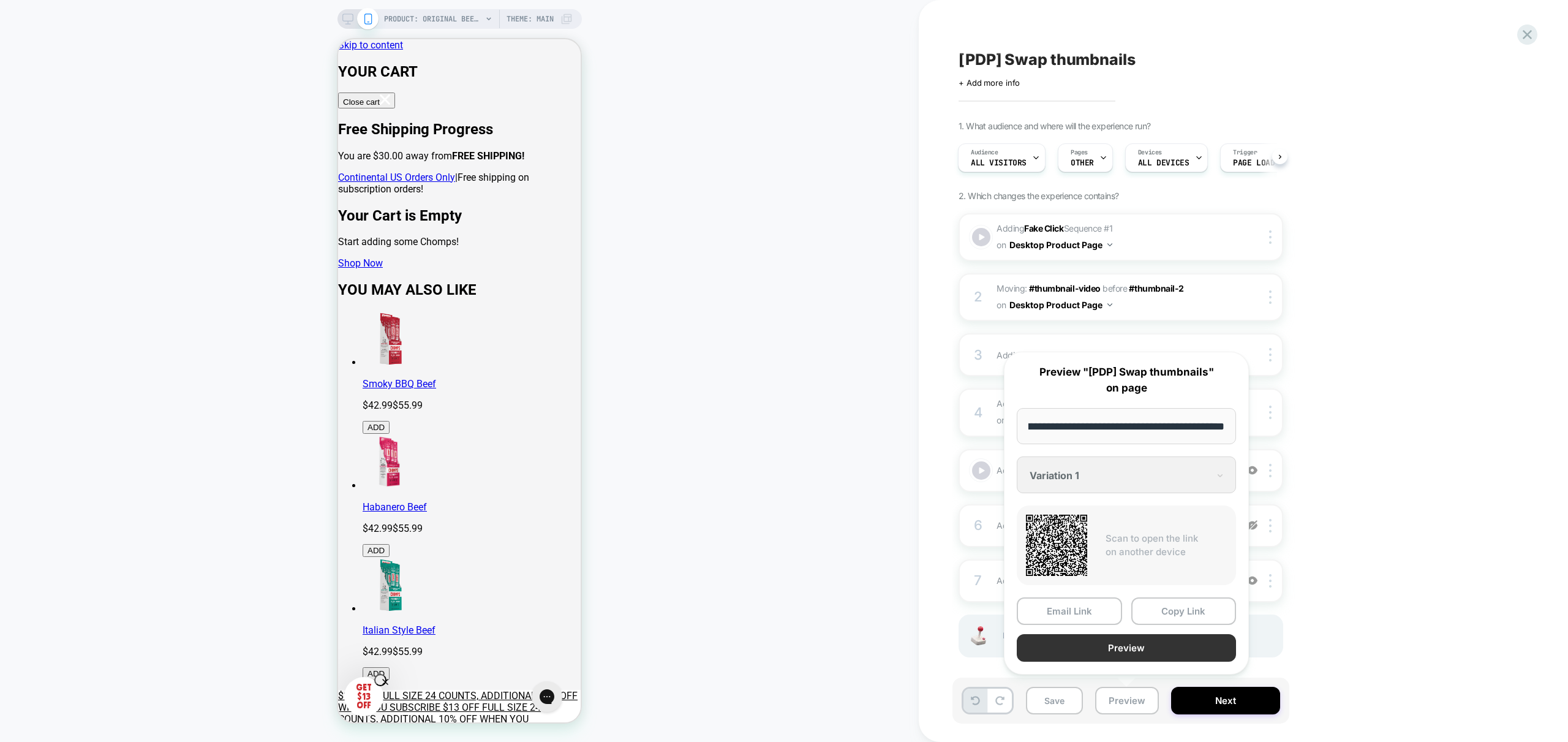
click at [1109, 649] on button "Preview" at bounding box center [1126, 647] width 219 height 27
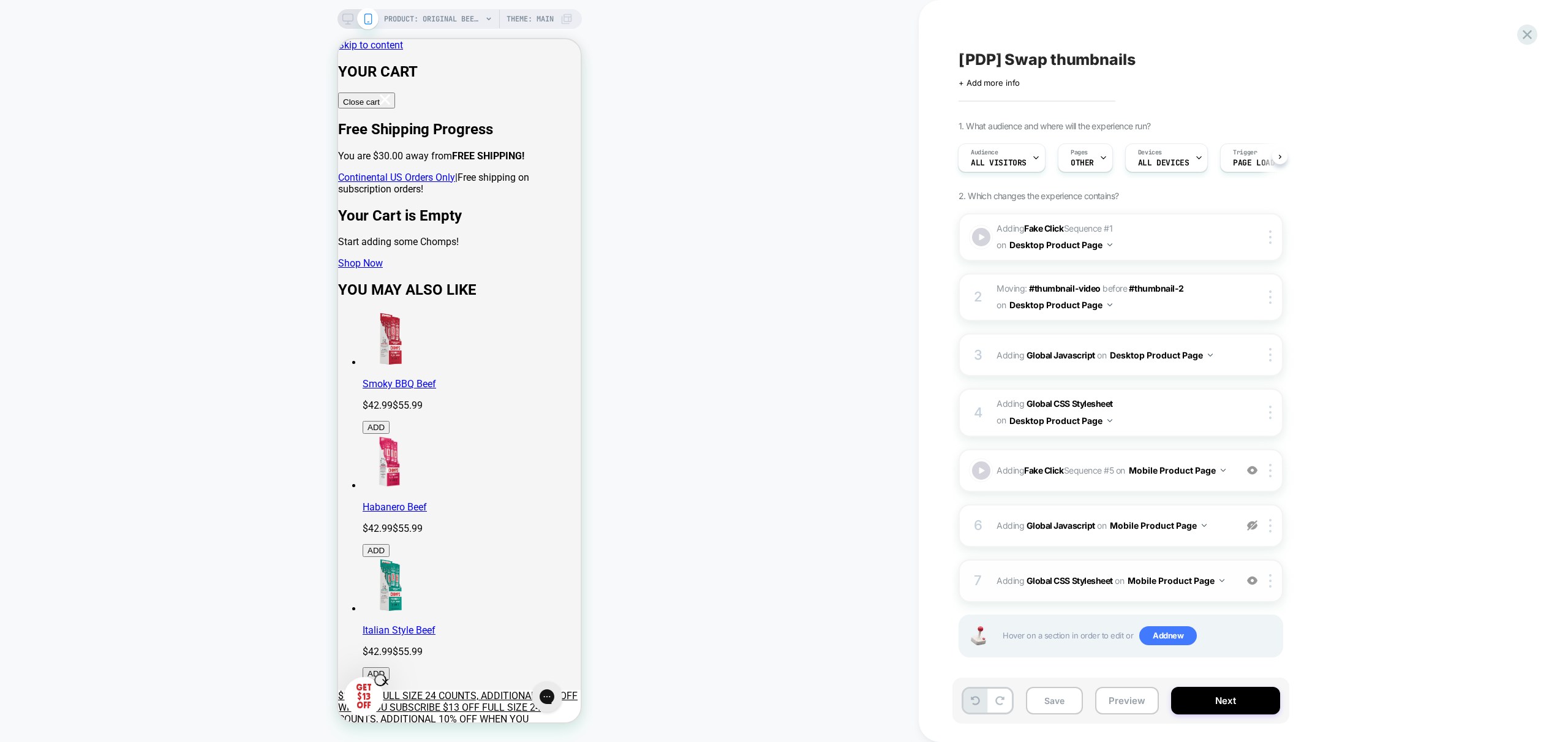
click at [1237, 595] on div "7 Adding Global CSS Stylesheet on Mobile Product Page Copy to Desktop Target Al…" at bounding box center [1121, 580] width 324 height 43
click at [1114, 477] on span "Adding Fake Click Sequence # 5 on Mobile Product Page" at bounding box center [1113, 470] width 233 height 17
click at [1122, 701] on button "Preview" at bounding box center [1126, 700] width 64 height 27
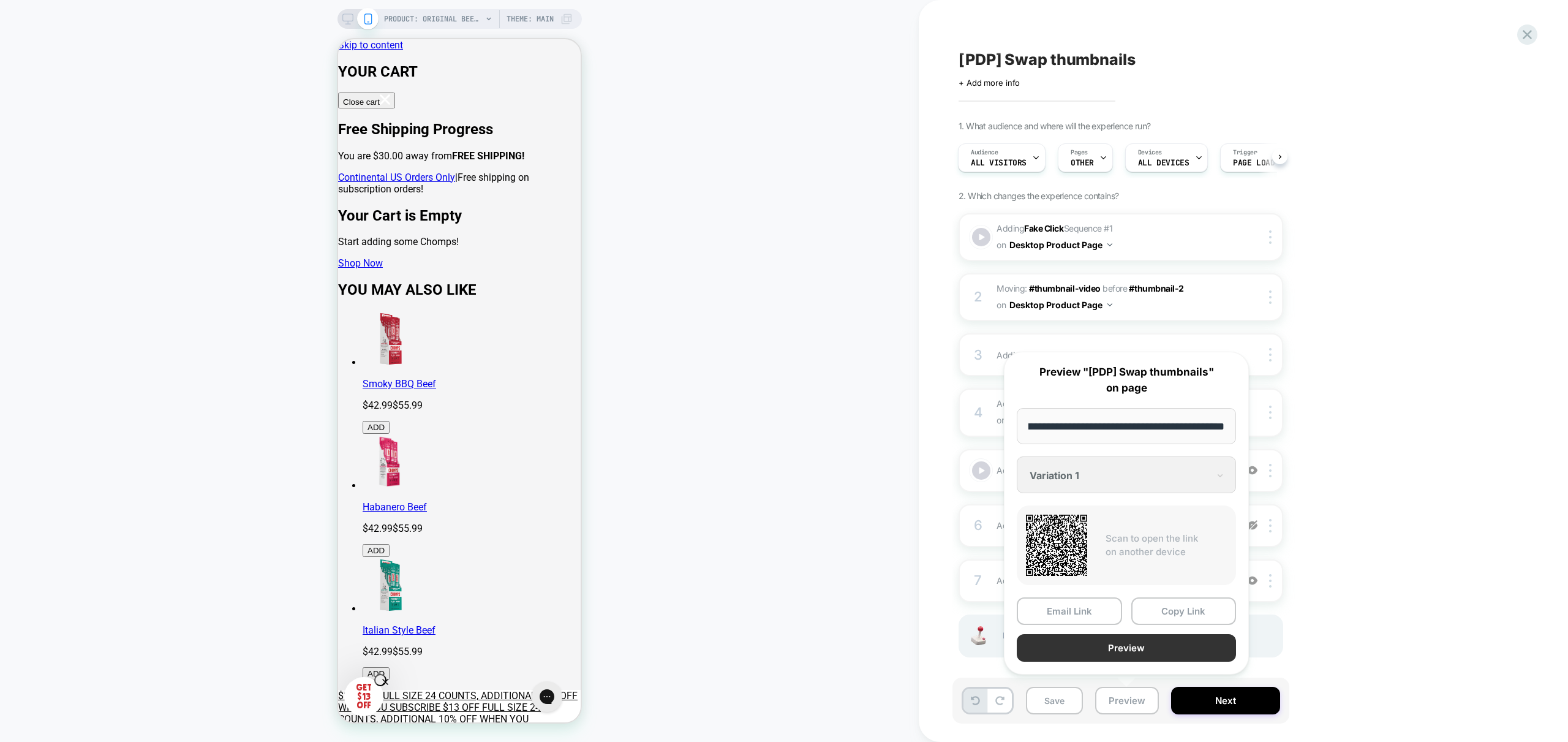
scroll to position [0, 0]
click at [1158, 649] on button "Preview" at bounding box center [1126, 647] width 219 height 27
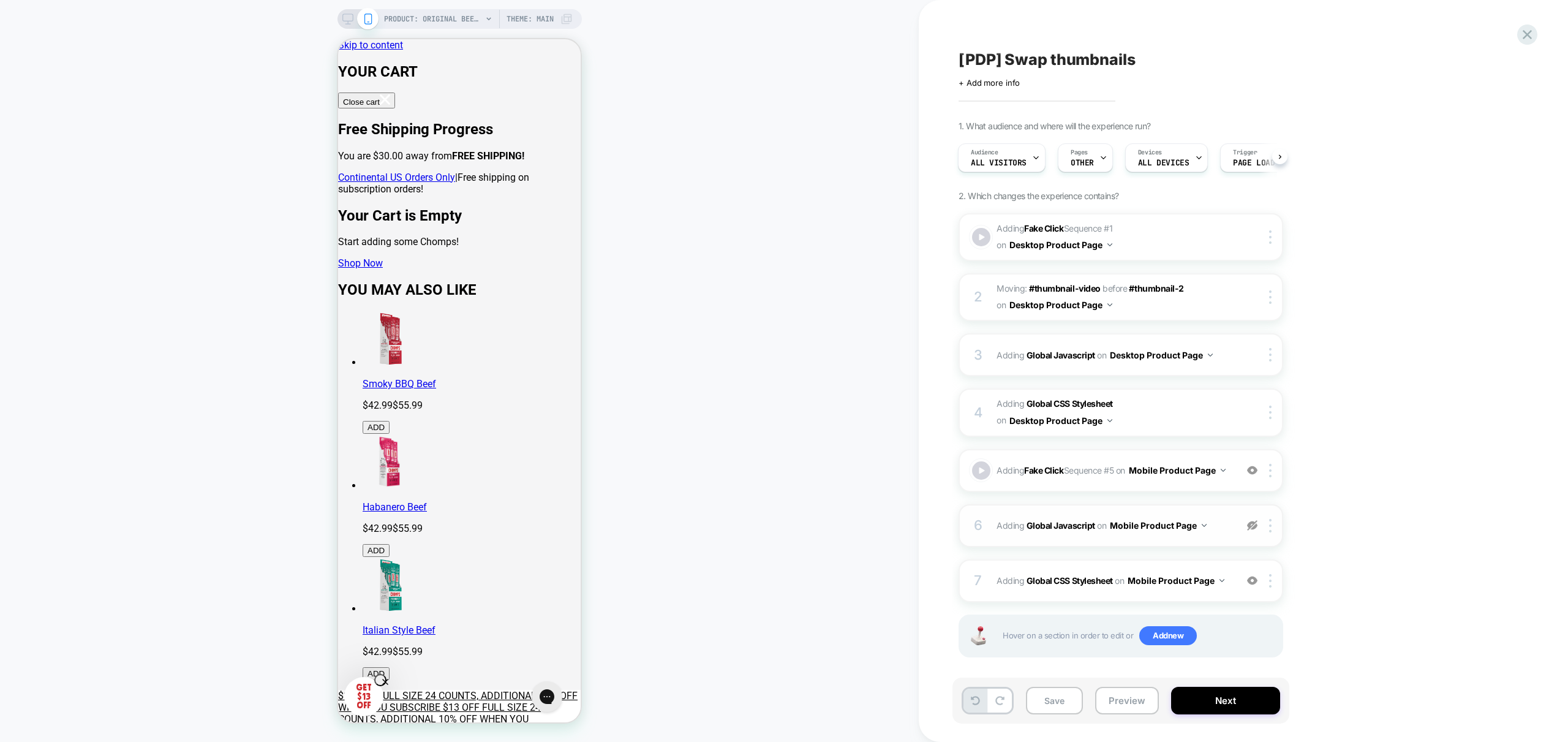
click at [1253, 530] on img at bounding box center [1252, 525] width 10 height 10
click at [1118, 698] on button "Preview" at bounding box center [1126, 700] width 64 height 27
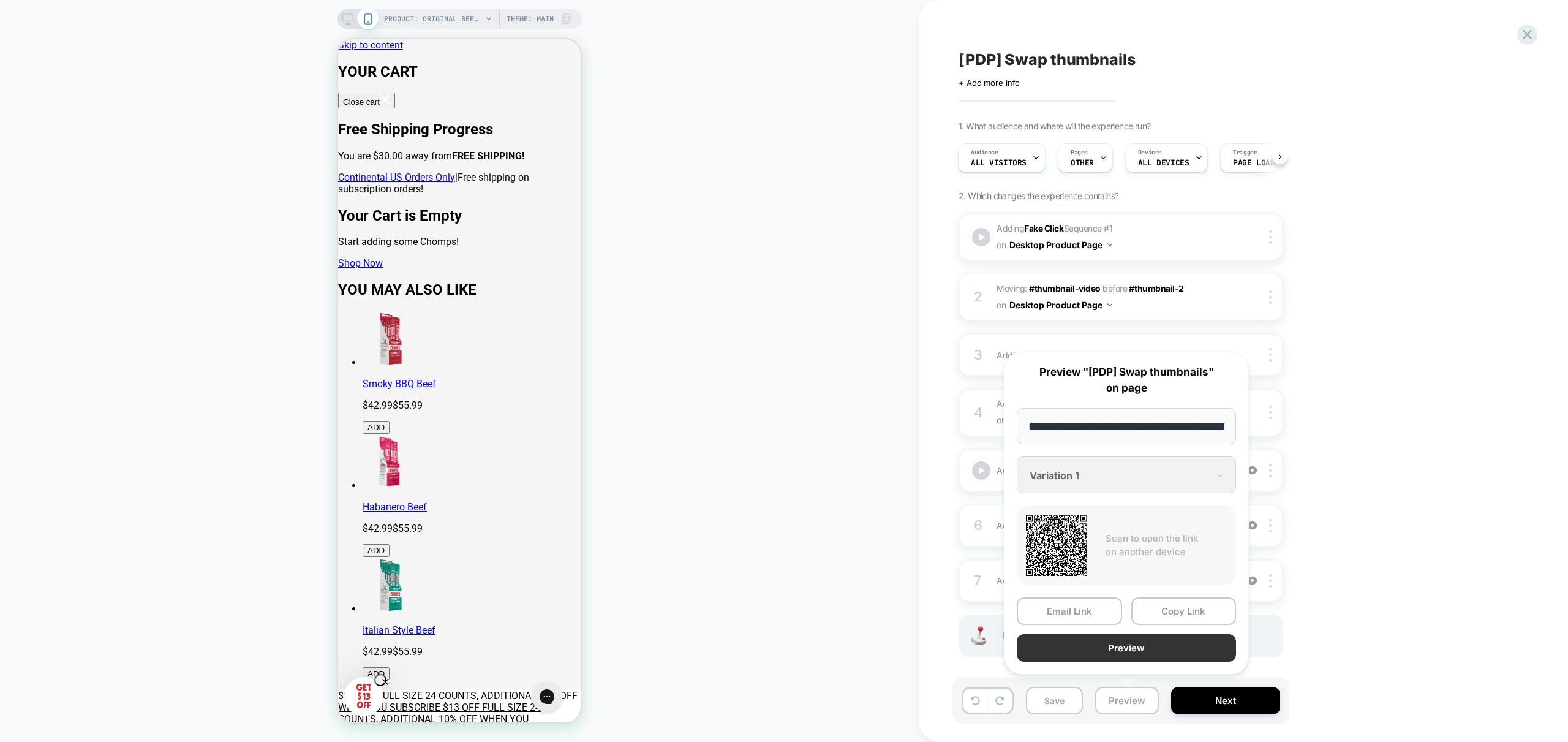
click at [1145, 645] on button "Preview" at bounding box center [1126, 647] width 219 height 27
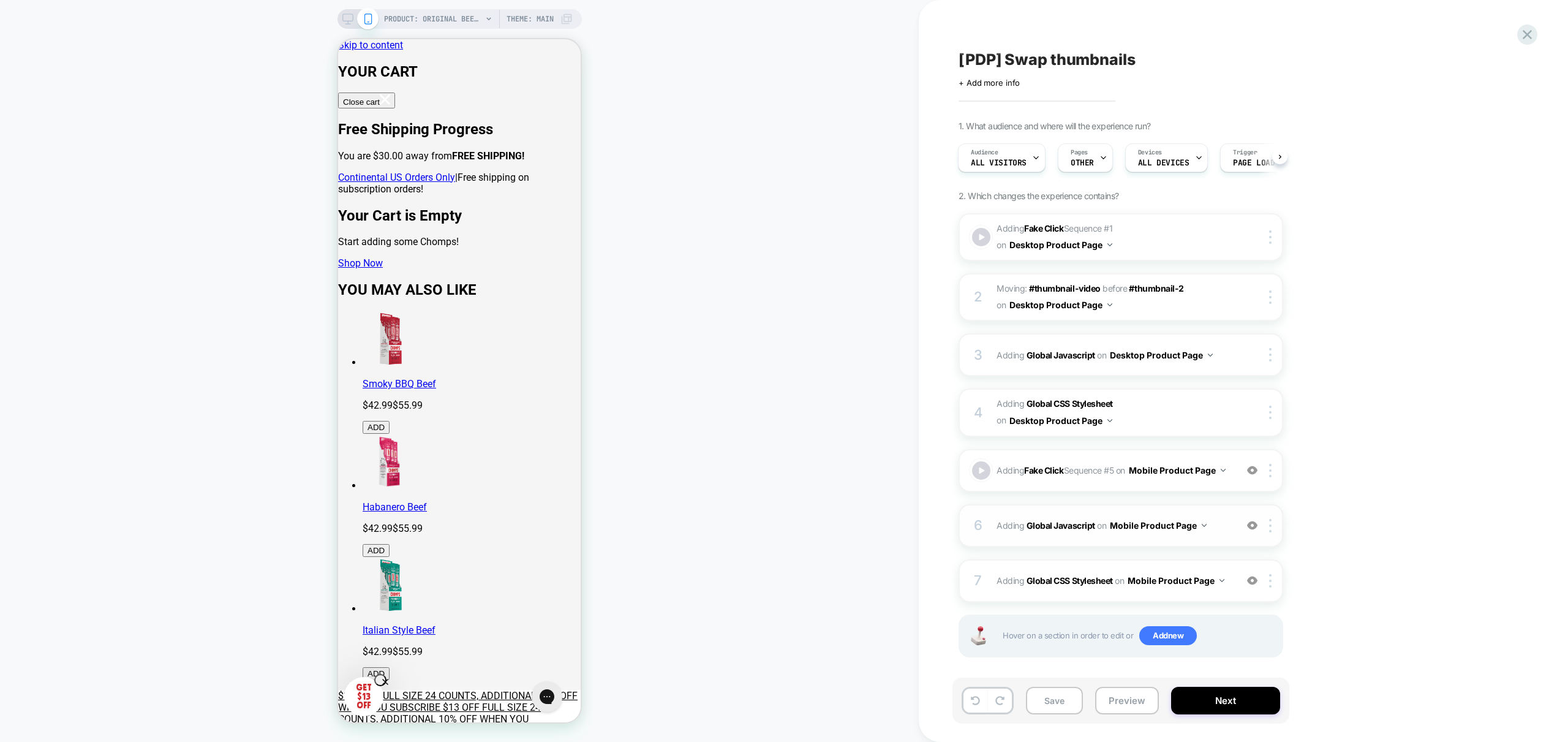
click at [1250, 538] on div "6 Adding Global Javascript on Mobile Product Page Copy to Desktop Target All De…" at bounding box center [1121, 525] width 324 height 43
click at [1253, 528] on img at bounding box center [1252, 525] width 10 height 10
drag, startPoint x: 1396, startPoint y: 574, endPoint x: 1354, endPoint y: 576, distance: 42.0
click at [1394, 574] on div "1. What audience and where will the experience run? Audience All Visitors Pages…" at bounding box center [1182, 404] width 447 height 567
click at [1228, 580] on span "Adding Global CSS Stylesheet on Mobile Product Page" at bounding box center [1113, 580] width 233 height 17
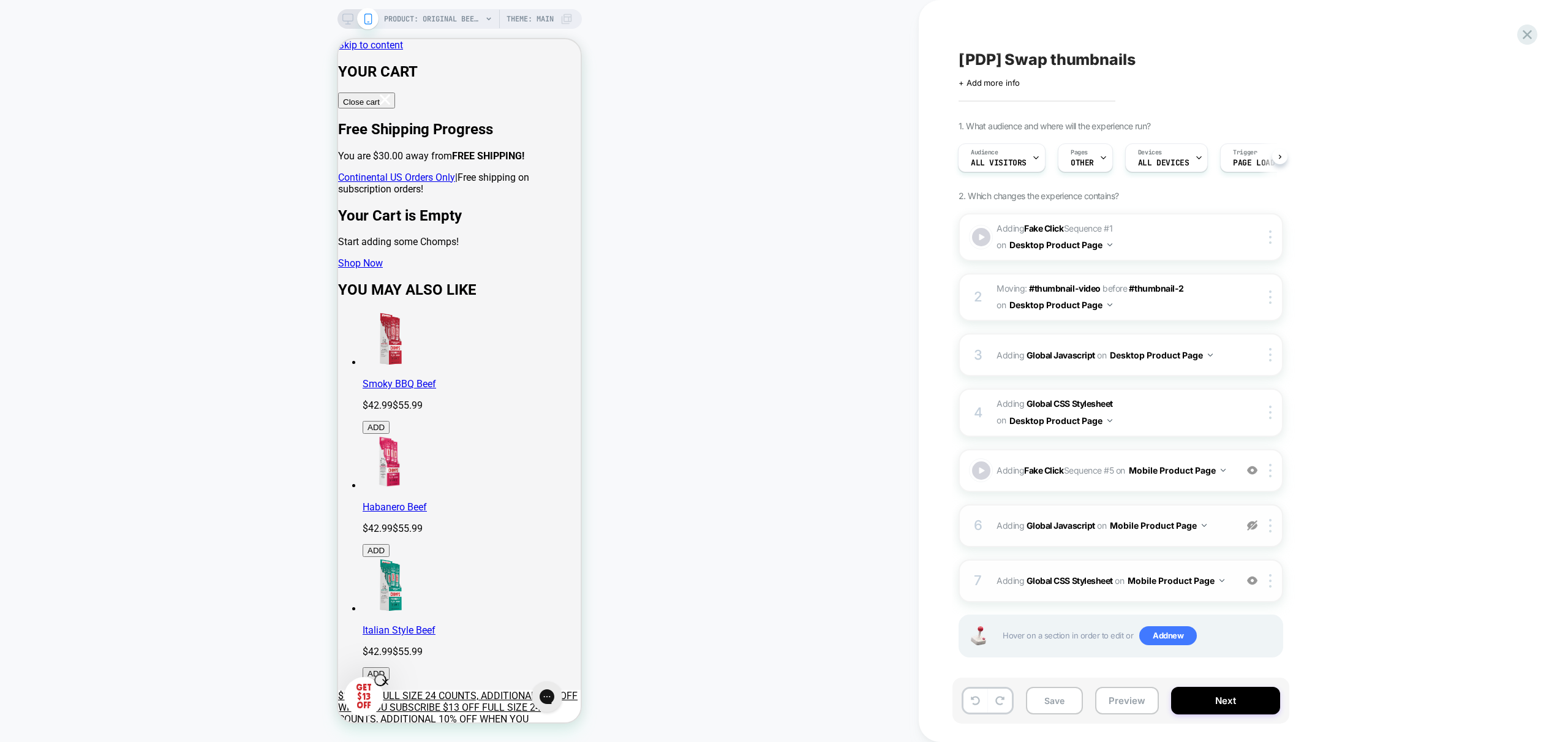
click at [1239, 567] on div "7 Adding Global CSS Stylesheet on Mobile Product Page Copy to Desktop Target Al…" at bounding box center [1121, 580] width 324 height 43
click at [1230, 599] on div "7 Adding Global CSS Stylesheet on Mobile Product Page Copy to Desktop Target Al…" at bounding box center [1121, 580] width 324 height 43
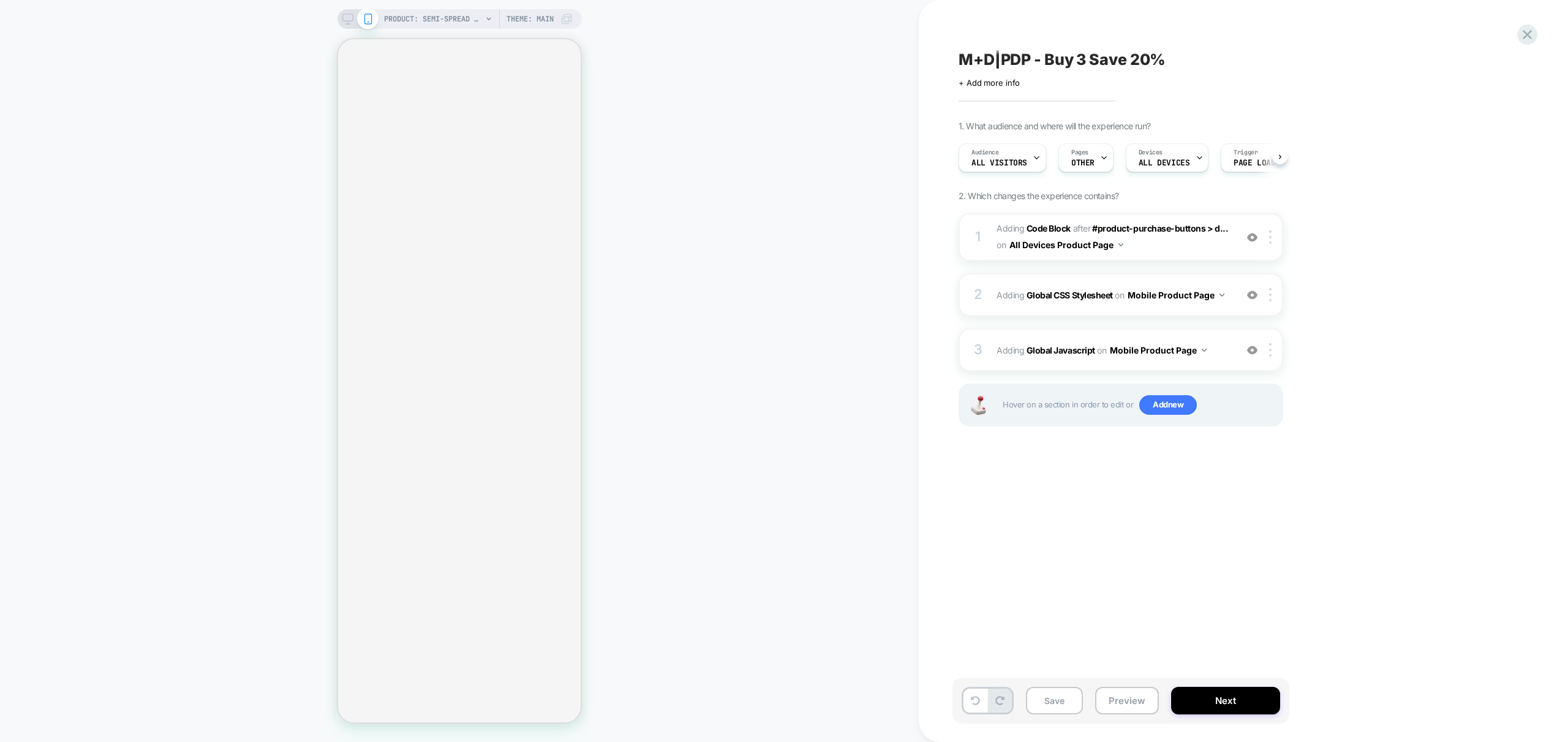
select select "**********"
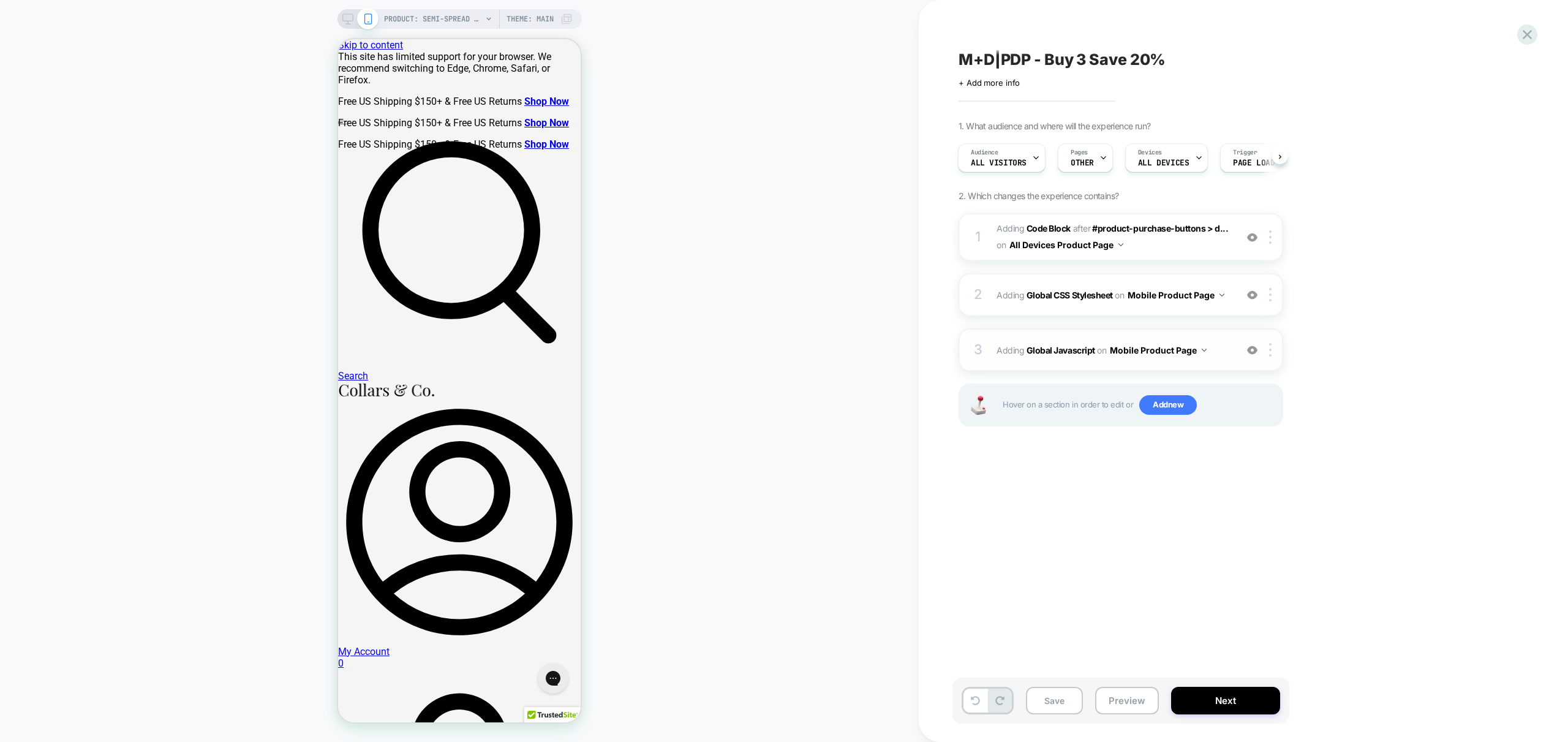
click at [1225, 369] on div "3 Adding Global Javascript on Mobile Product Page Add Before Add After Copy to …" at bounding box center [1121, 349] width 324 height 43
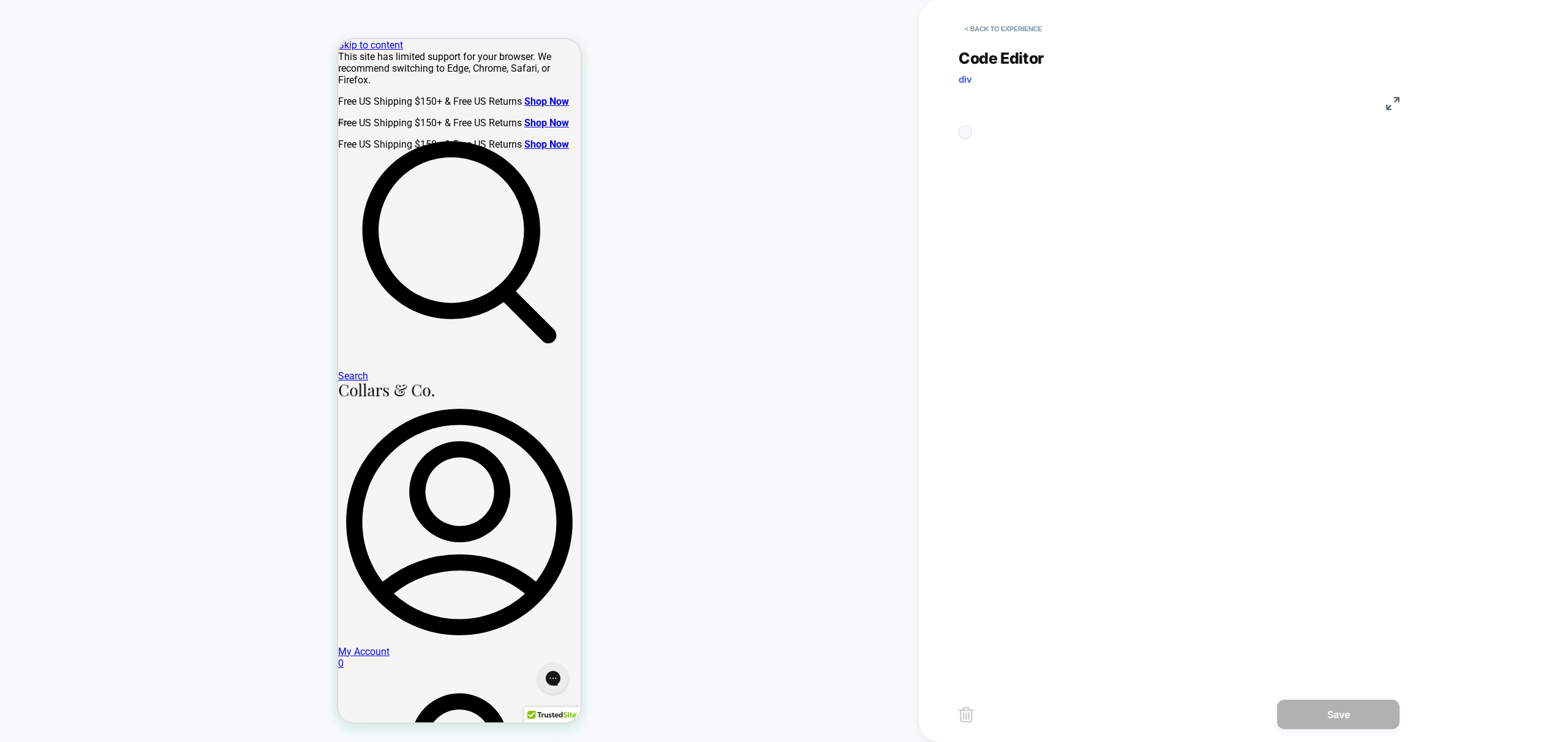
scroll to position [165, 0]
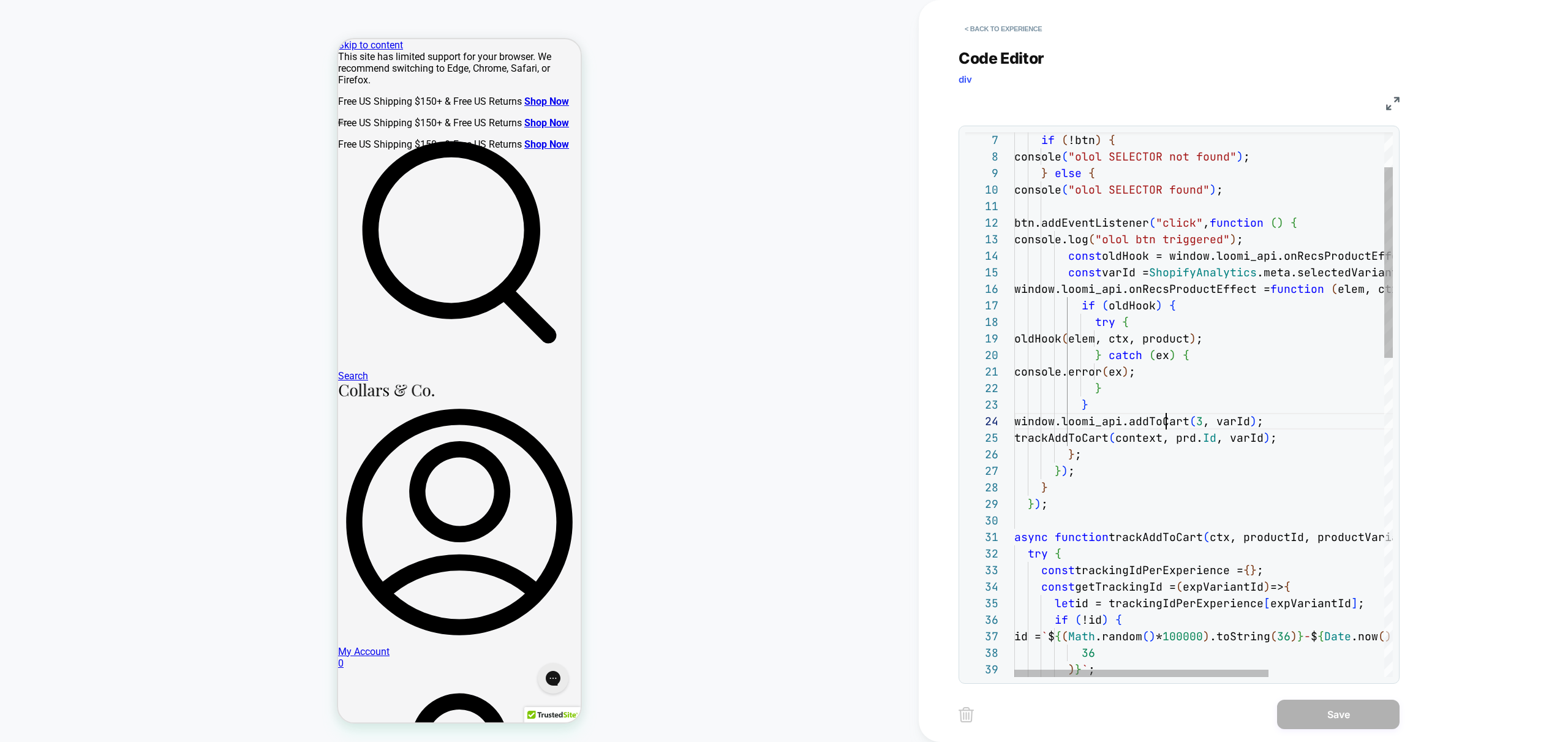
drag, startPoint x: 1169, startPoint y: 427, endPoint x: 1162, endPoint y: 424, distance: 7.6
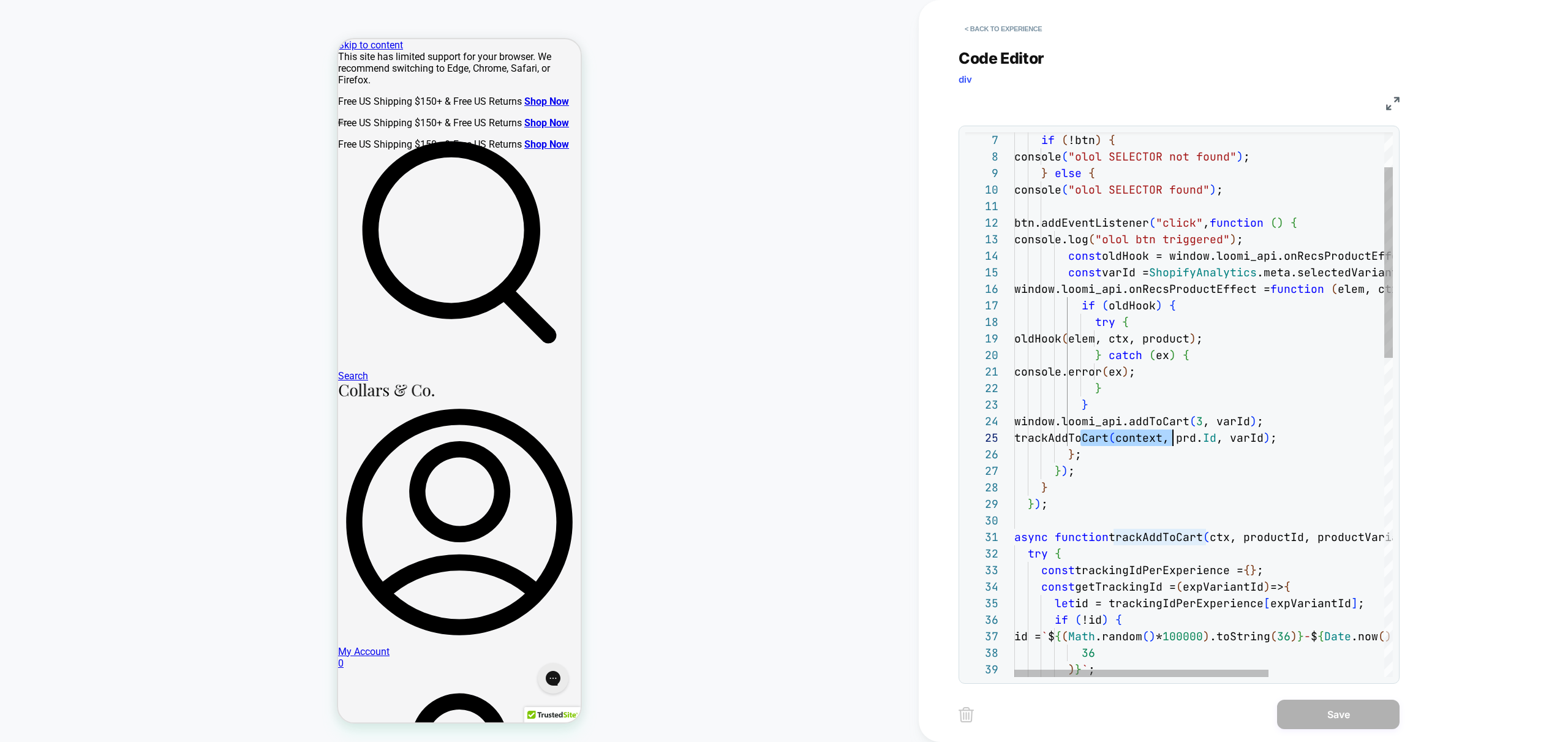
scroll to position [66, 158]
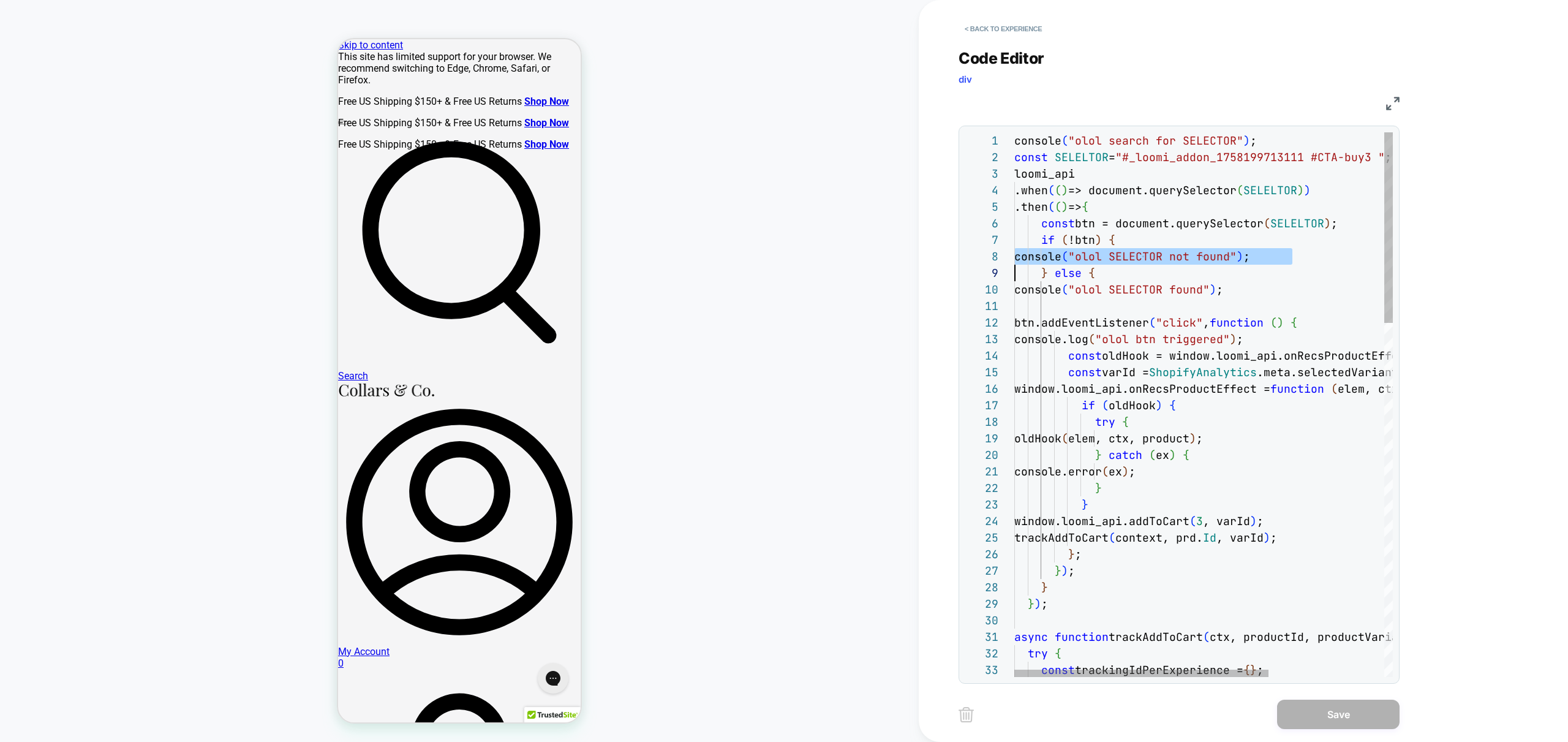
scroll to position [116, 0]
type textarea "**********"
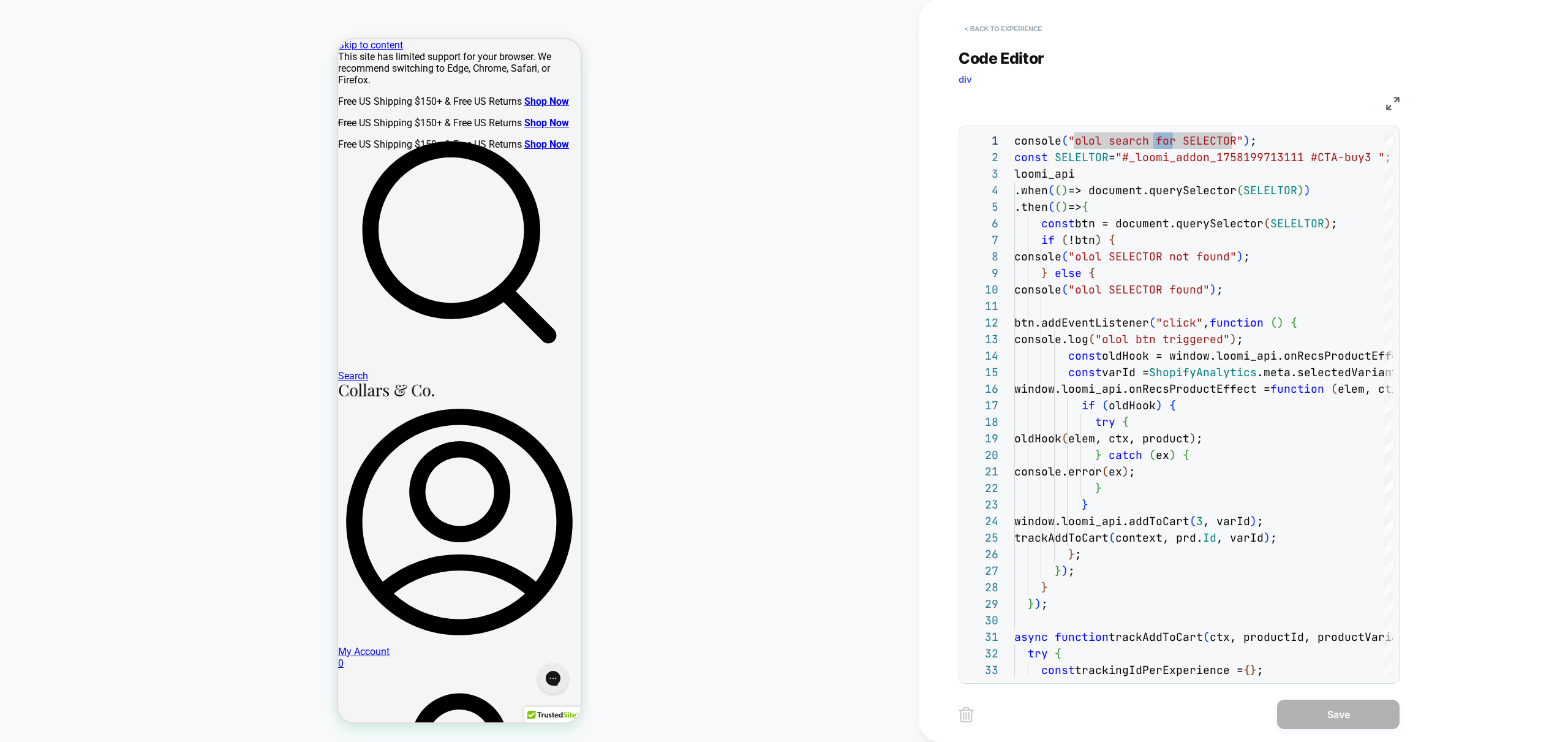
click at [999, 24] on button "< Back to experience" at bounding box center [1003, 29] width 89 height 20
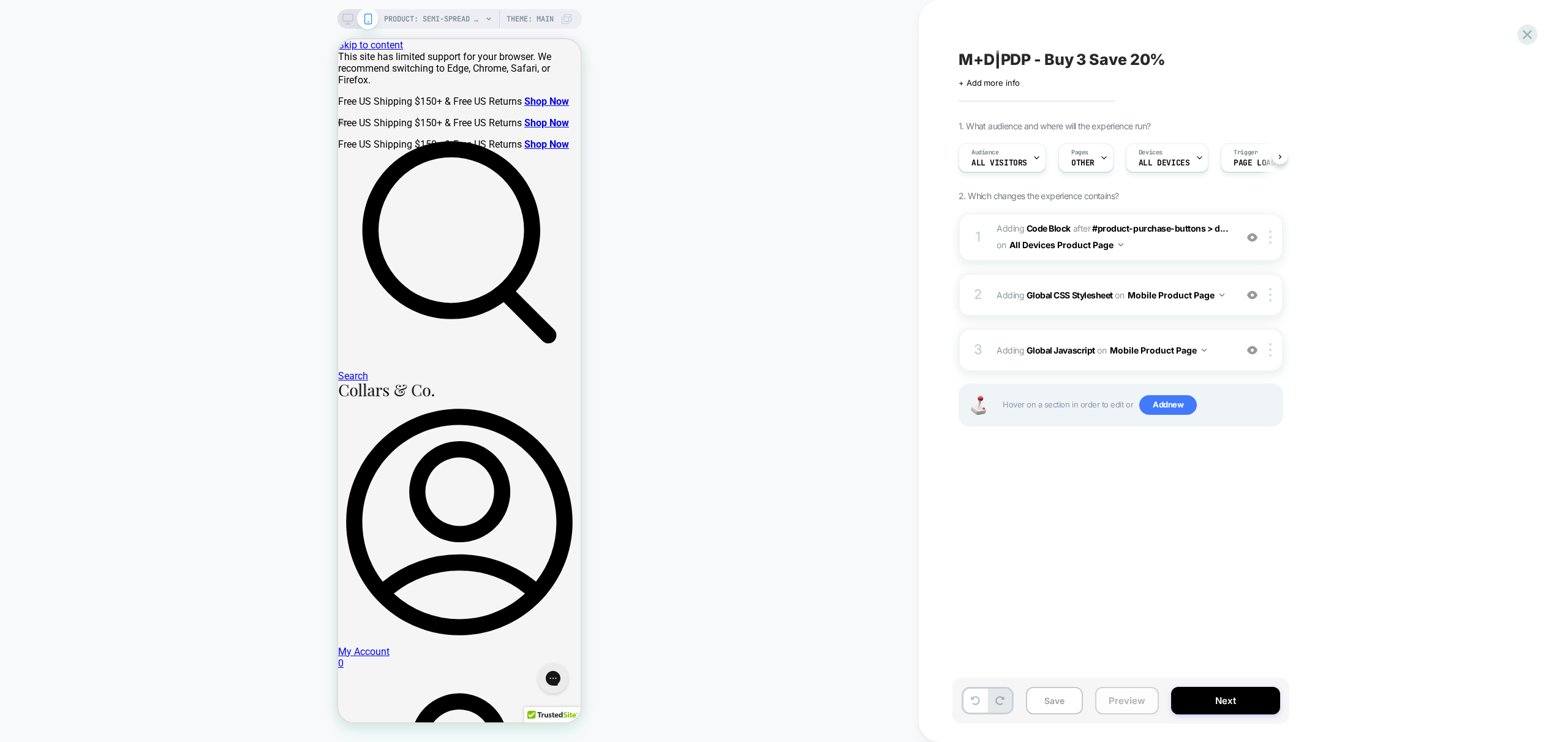
scroll to position [0, 1]
click at [1133, 695] on button "Preview" at bounding box center [1126, 700] width 64 height 27
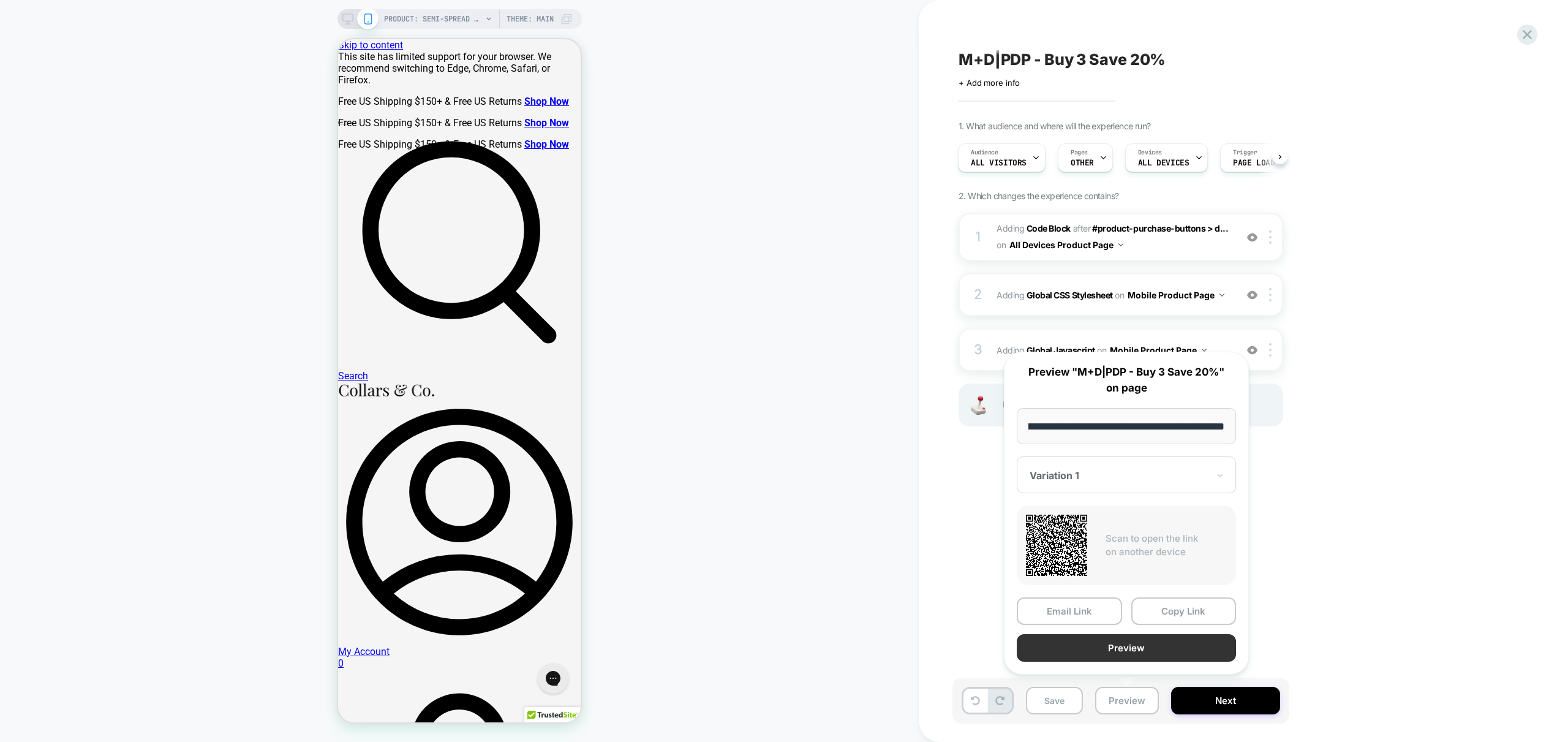
scroll to position [0, 0]
click at [1144, 648] on button "Preview" at bounding box center [1126, 647] width 219 height 27
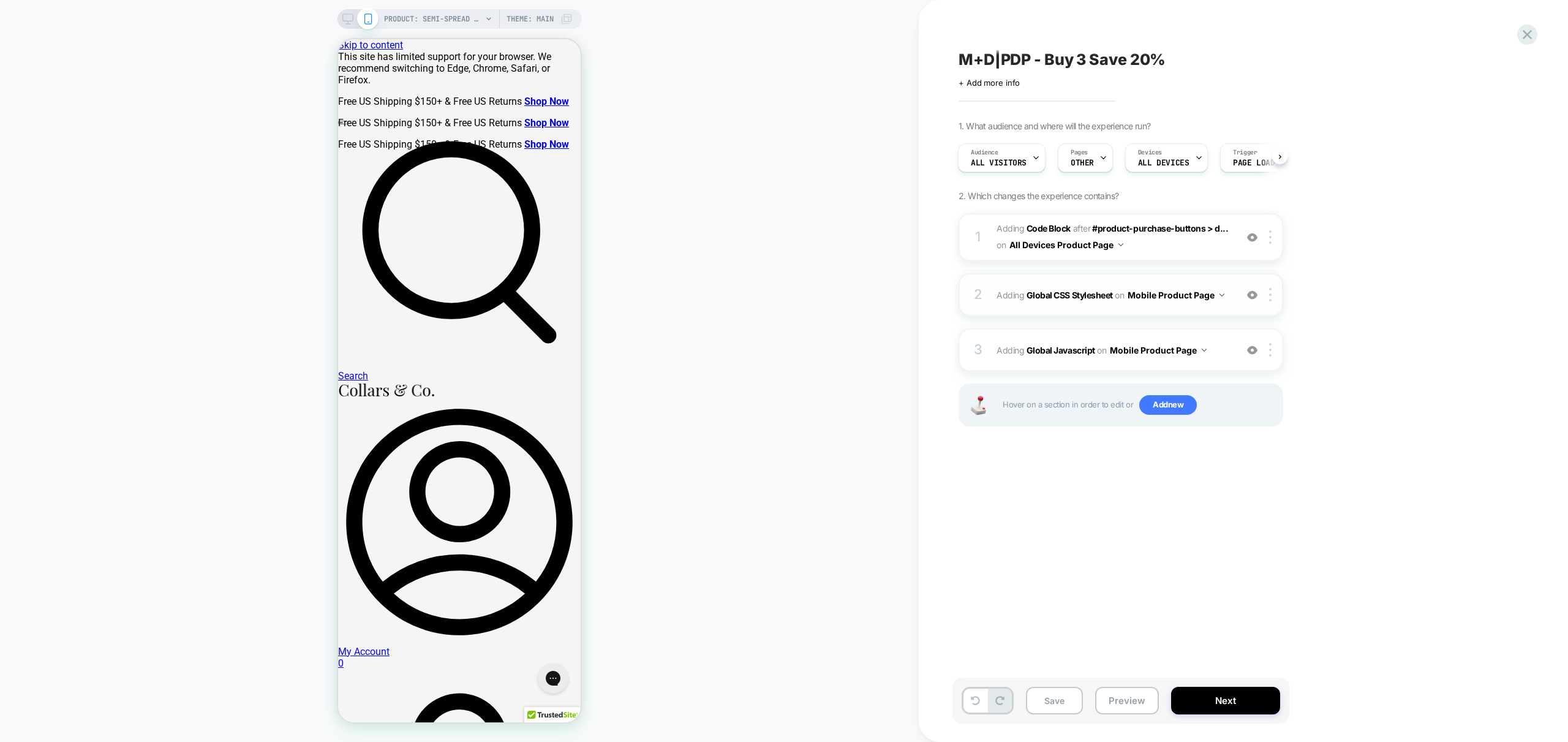
click at [1223, 298] on button "Mobile Product Page" at bounding box center [1176, 295] width 97 height 17
click at [1274, 293] on div at bounding box center [1272, 295] width 20 height 13
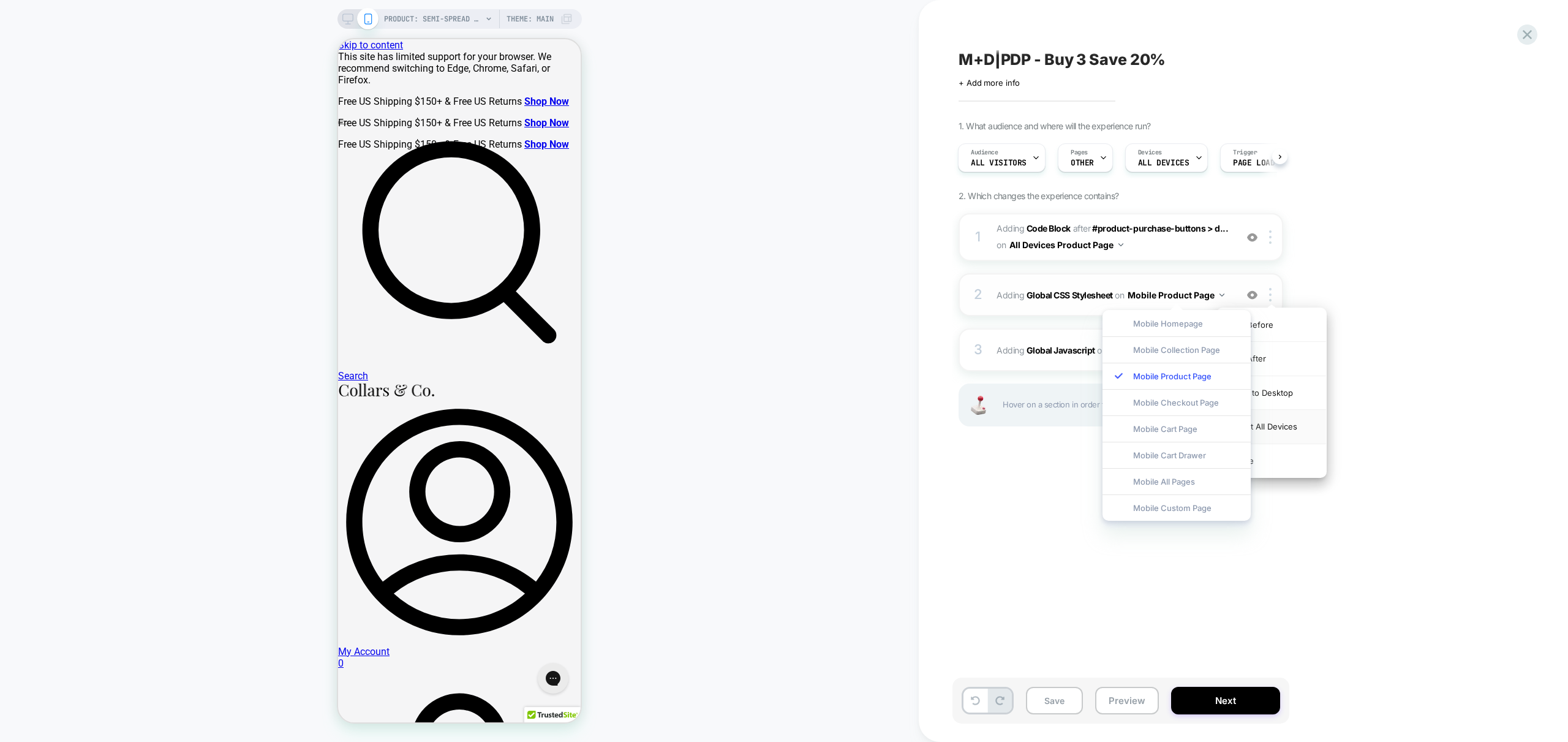
click at [1298, 424] on div "Target All Devices" at bounding box center [1271, 426] width 109 height 34
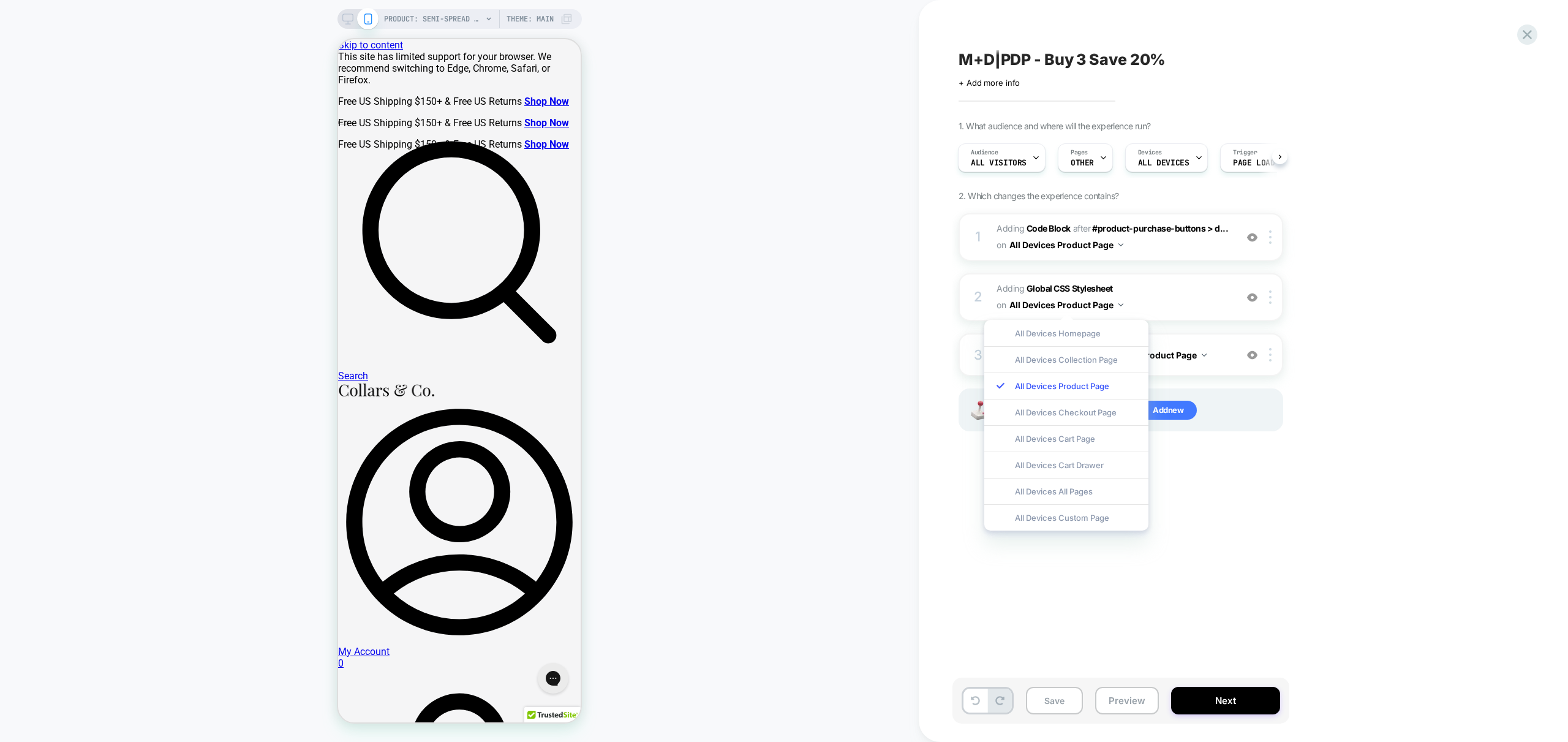
click at [1419, 313] on div "M+D|PDP - Buy 3 Save 20% Click to edit experience details + Add more info 1. Wh…" at bounding box center [1188, 371] width 539 height 742
click at [1269, 354] on img at bounding box center [1271, 355] width 3 height 13
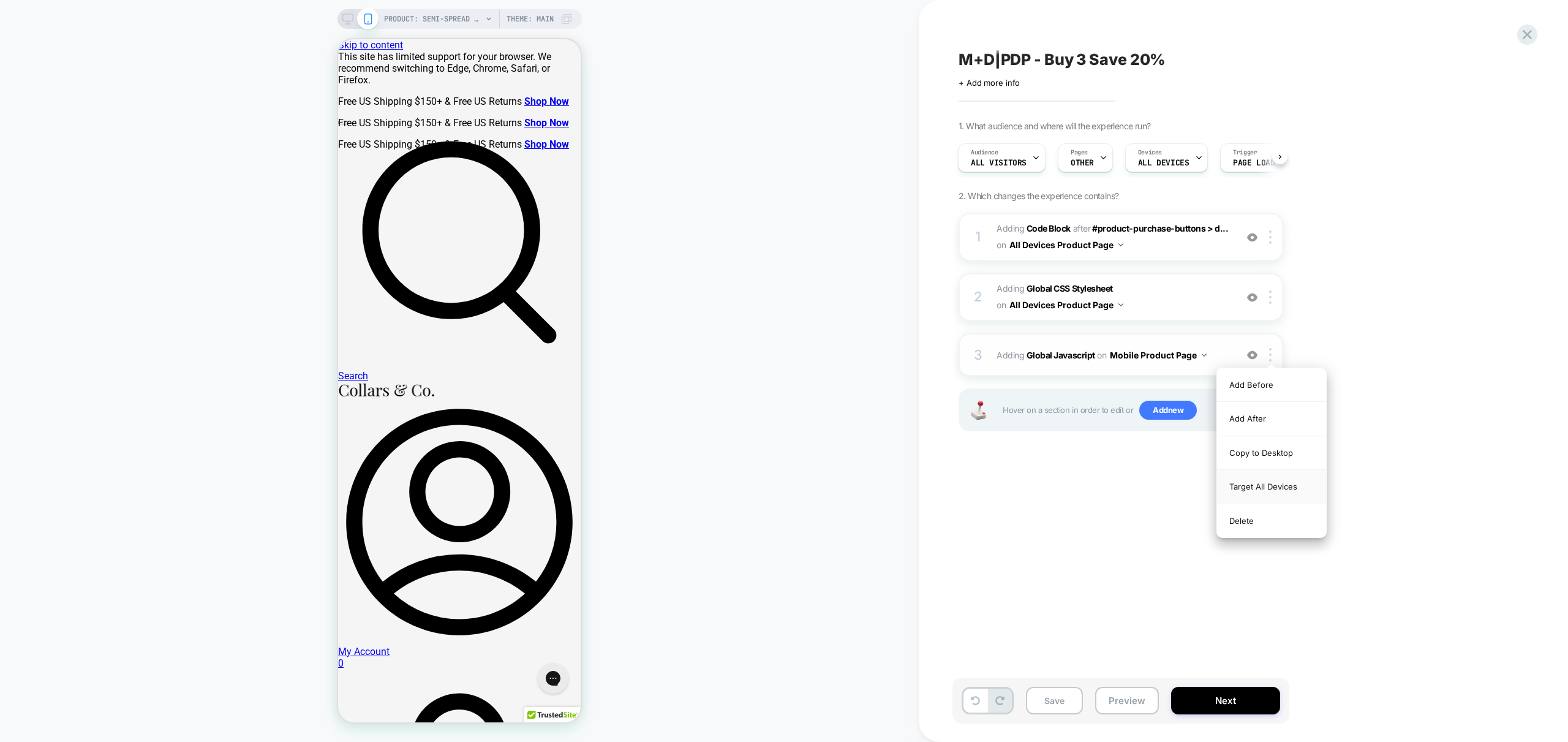
click at [1278, 485] on div "Target All Devices" at bounding box center [1271, 487] width 109 height 34
click at [1073, 498] on div "M+D|PDP - Buy 3 Save 20% Click to edit experience details + Add more info 1. Wh…" at bounding box center [1182, 371] width 459 height 718
drag, startPoint x: 1142, startPoint y: 705, endPoint x: 1034, endPoint y: 726, distance: 110.0
click at [1141, 704] on button "Preview" at bounding box center [1126, 700] width 64 height 27
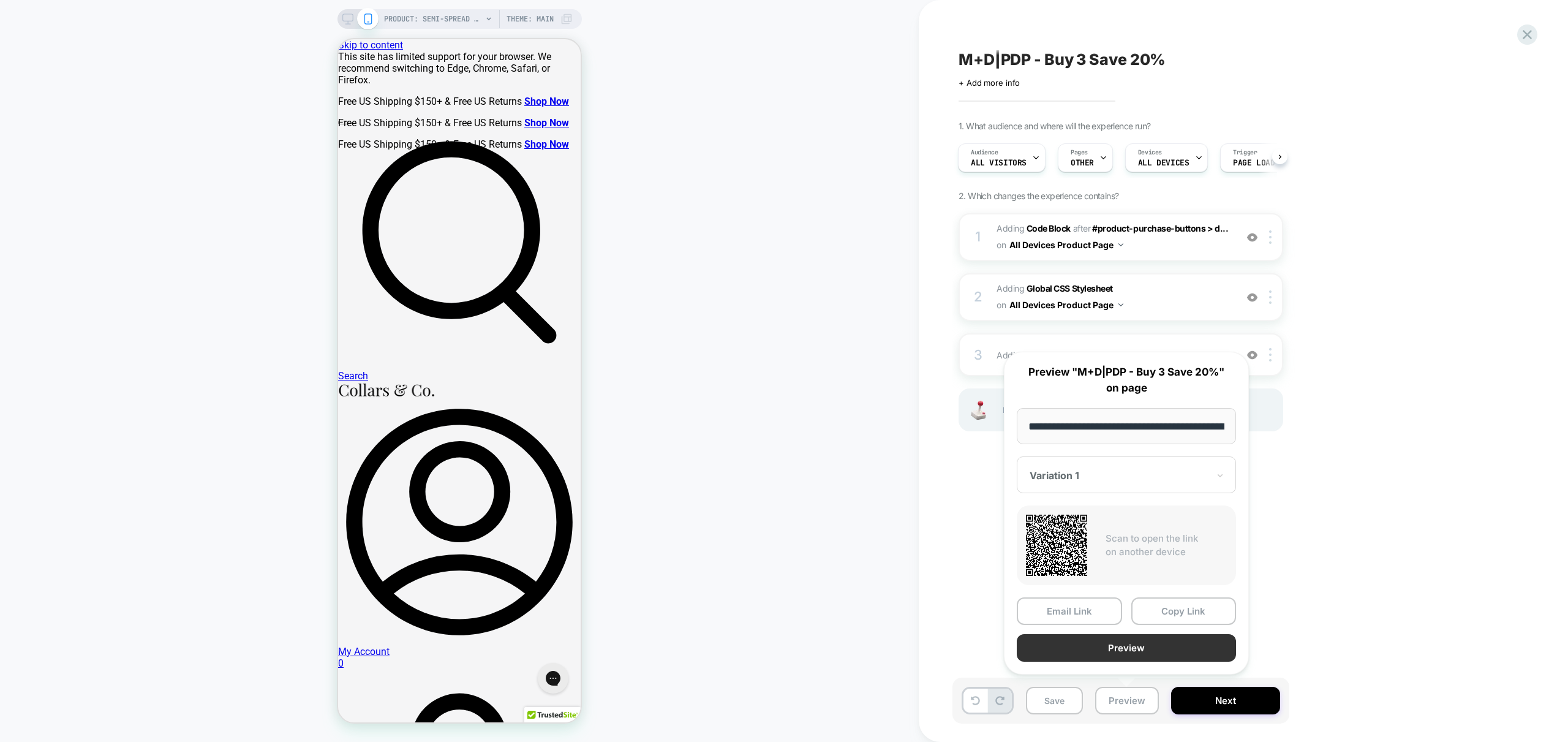
click at [1127, 647] on button "Preview" at bounding box center [1126, 647] width 219 height 27
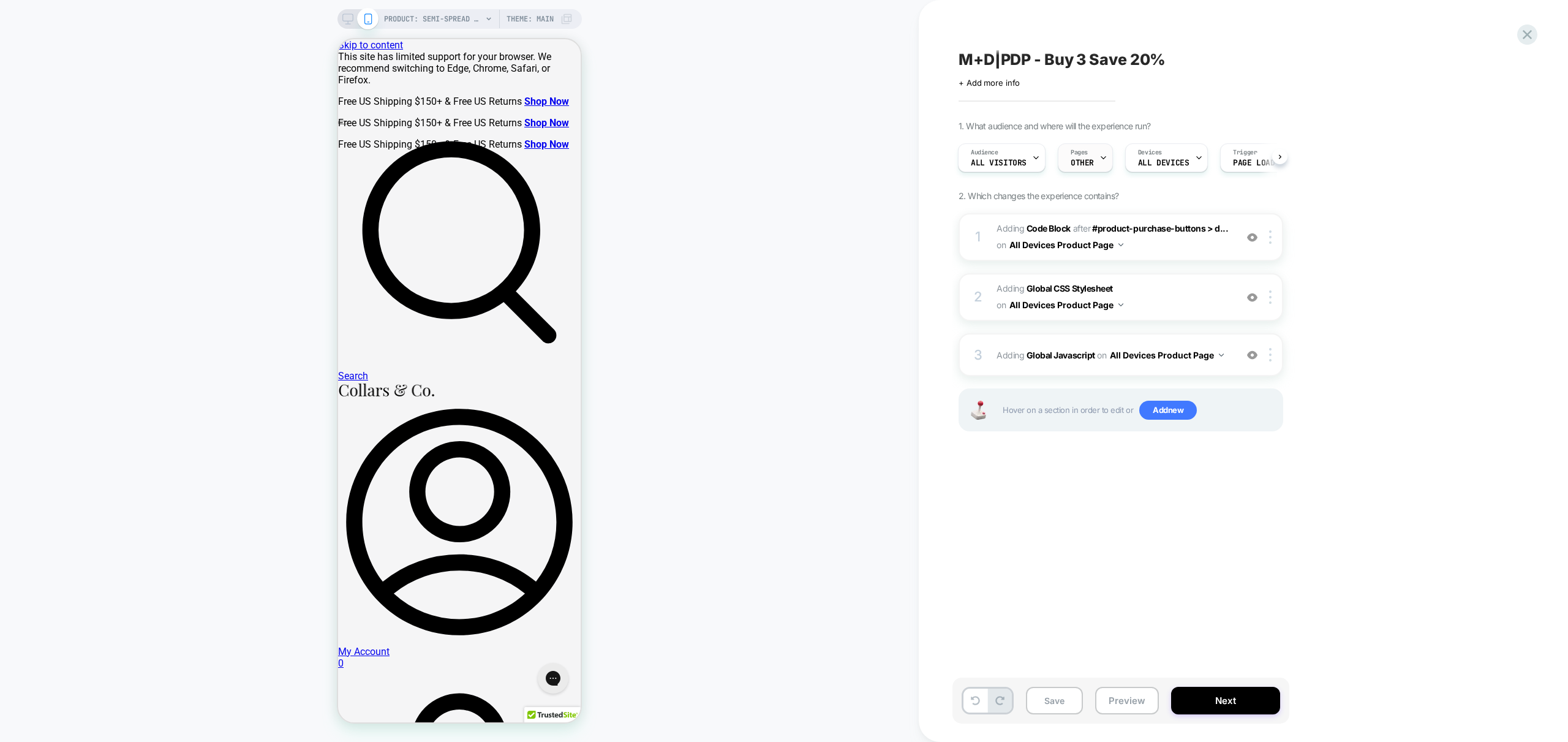
click at [1094, 147] on div "Pages OTHER" at bounding box center [1082, 157] width 47 height 27
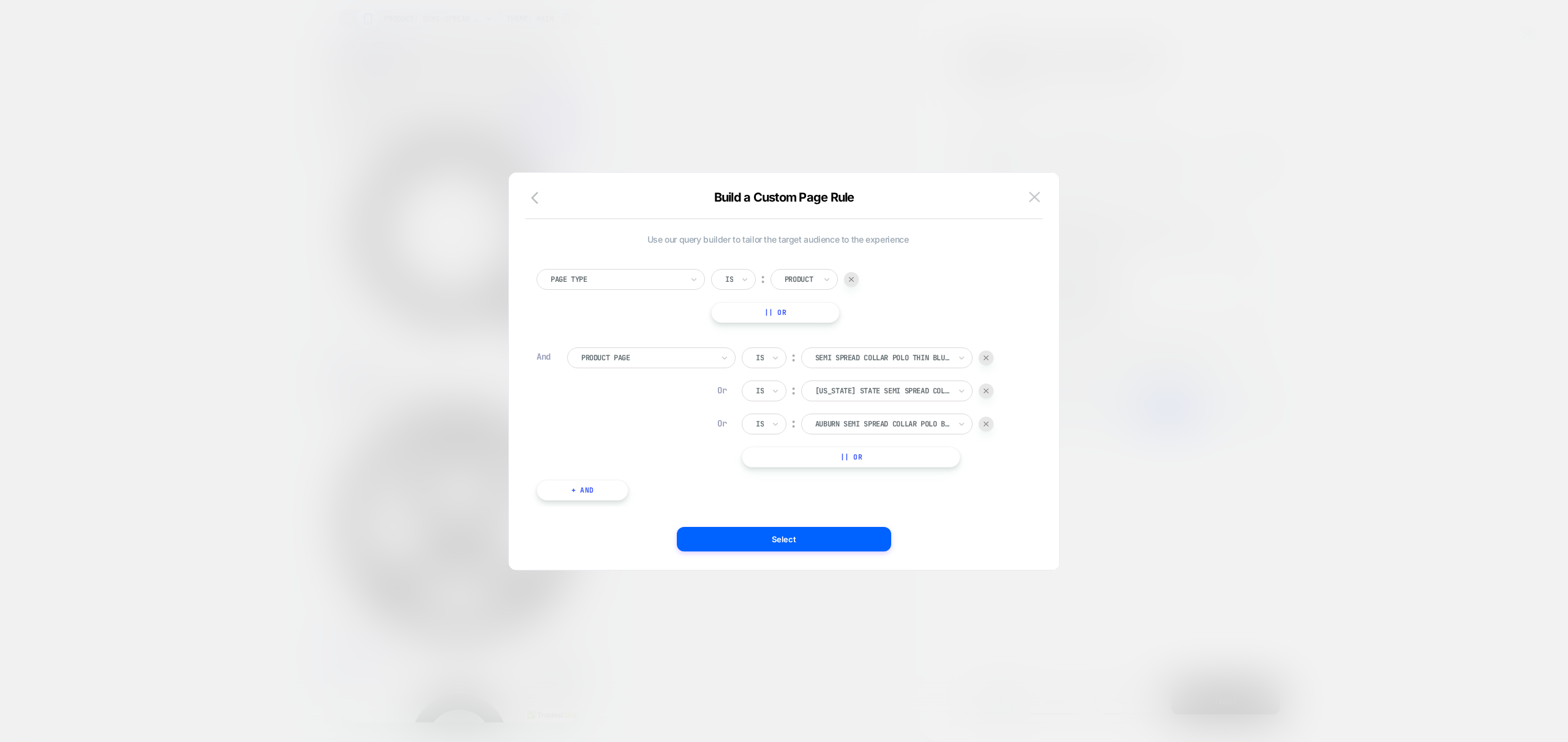
scroll to position [8, 0]
click at [625, 301] on div "Page Type Is ︰ Product || Or" at bounding box center [778, 288] width 483 height 54
click at [1033, 197] on img at bounding box center [1035, 197] width 11 height 10
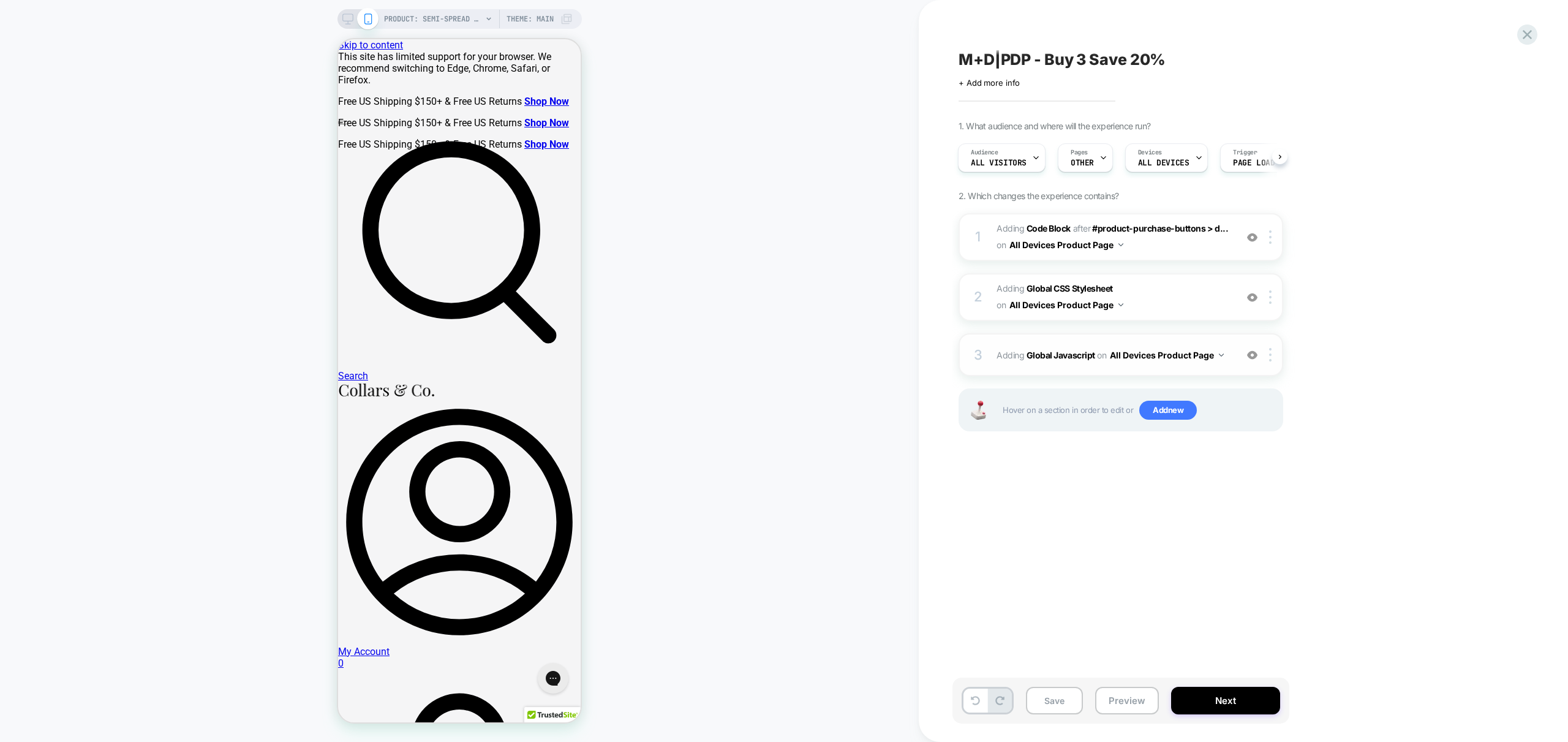
click at [1218, 368] on div "3 Adding Global Javascript on All Devices Product Page Add Before Add After Tar…" at bounding box center [1121, 354] width 324 height 43
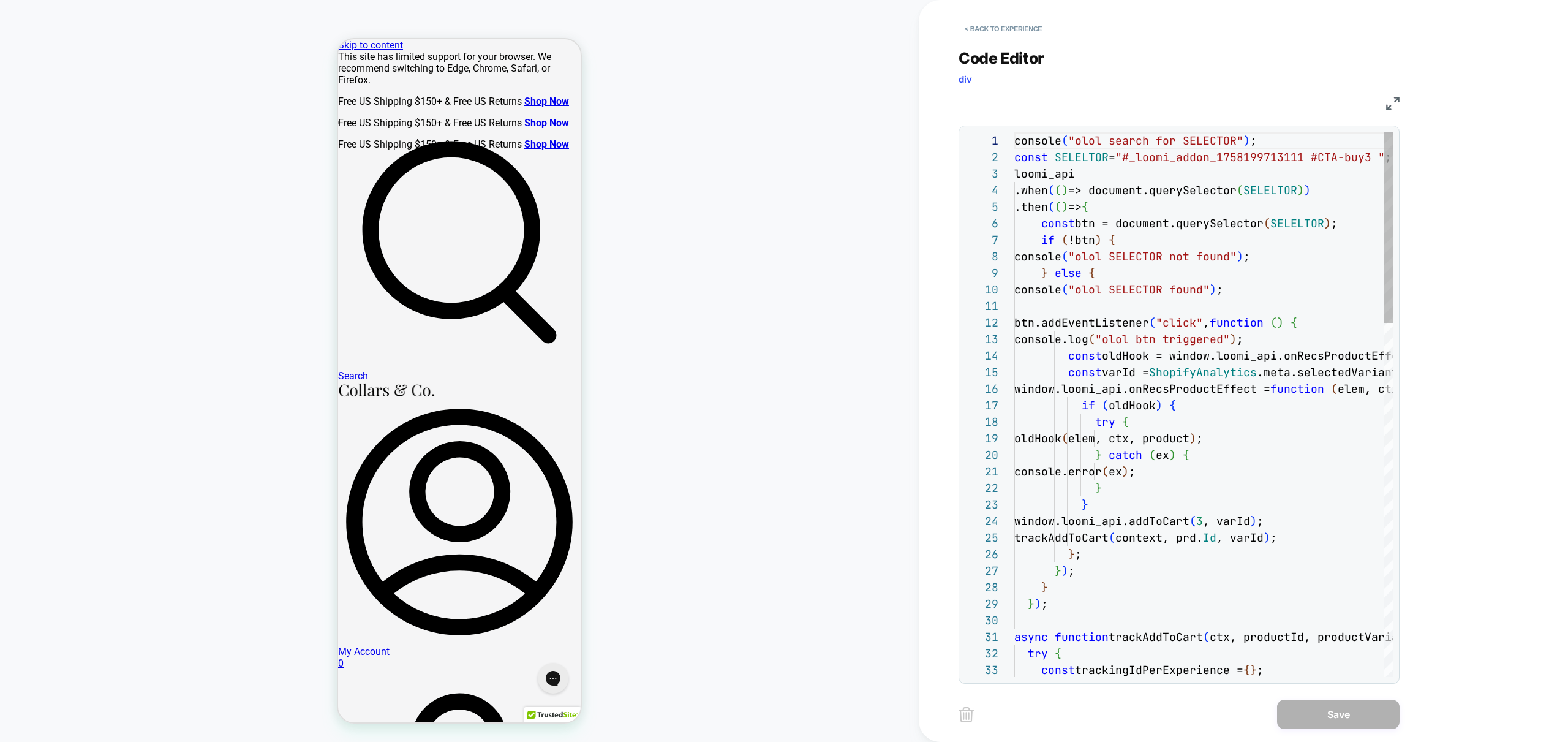
scroll to position [165, 0]
click at [1013, 28] on button "< Back to experience" at bounding box center [1003, 29] width 89 height 20
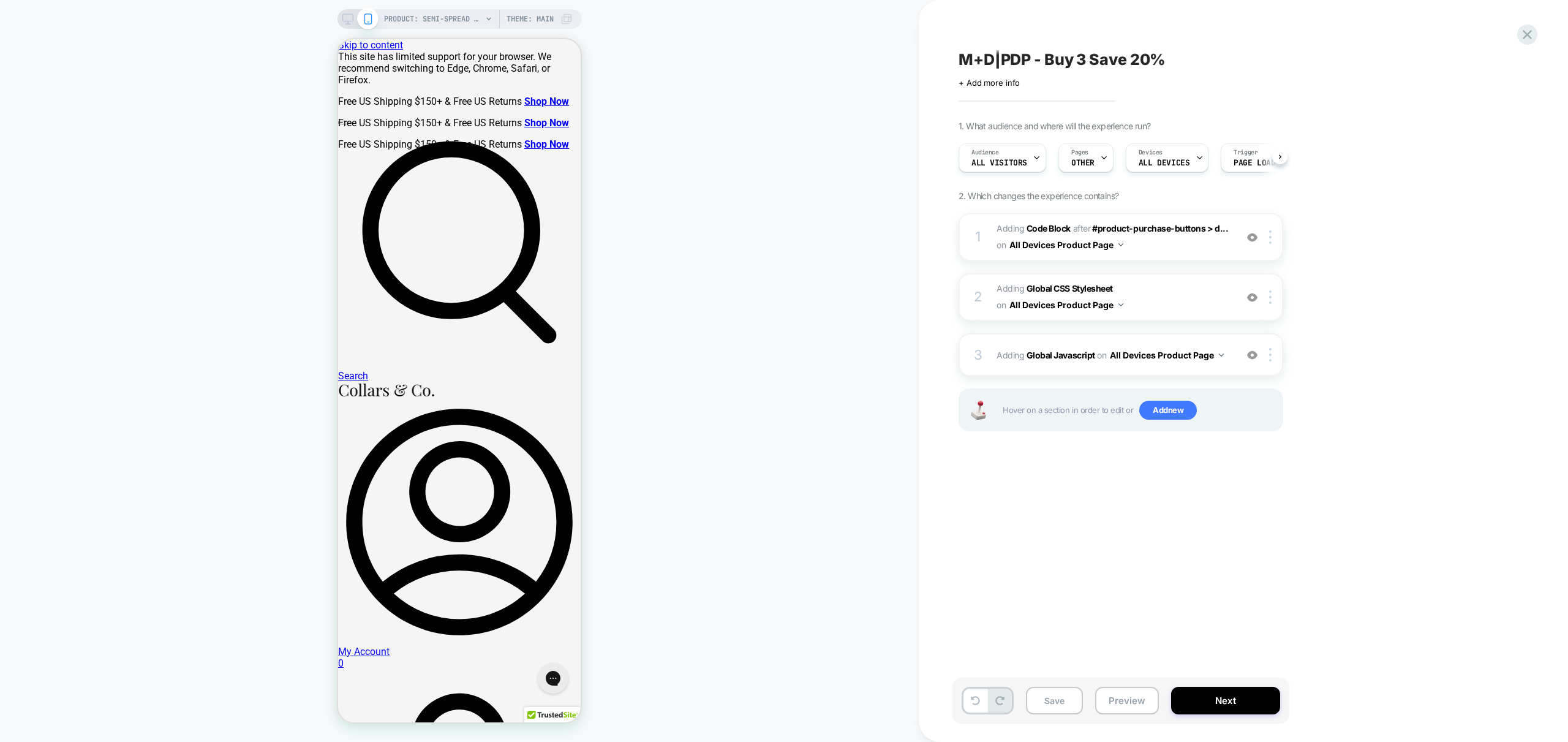
scroll to position [0, 1]
click at [1121, 704] on button "Preview" at bounding box center [1126, 700] width 64 height 27
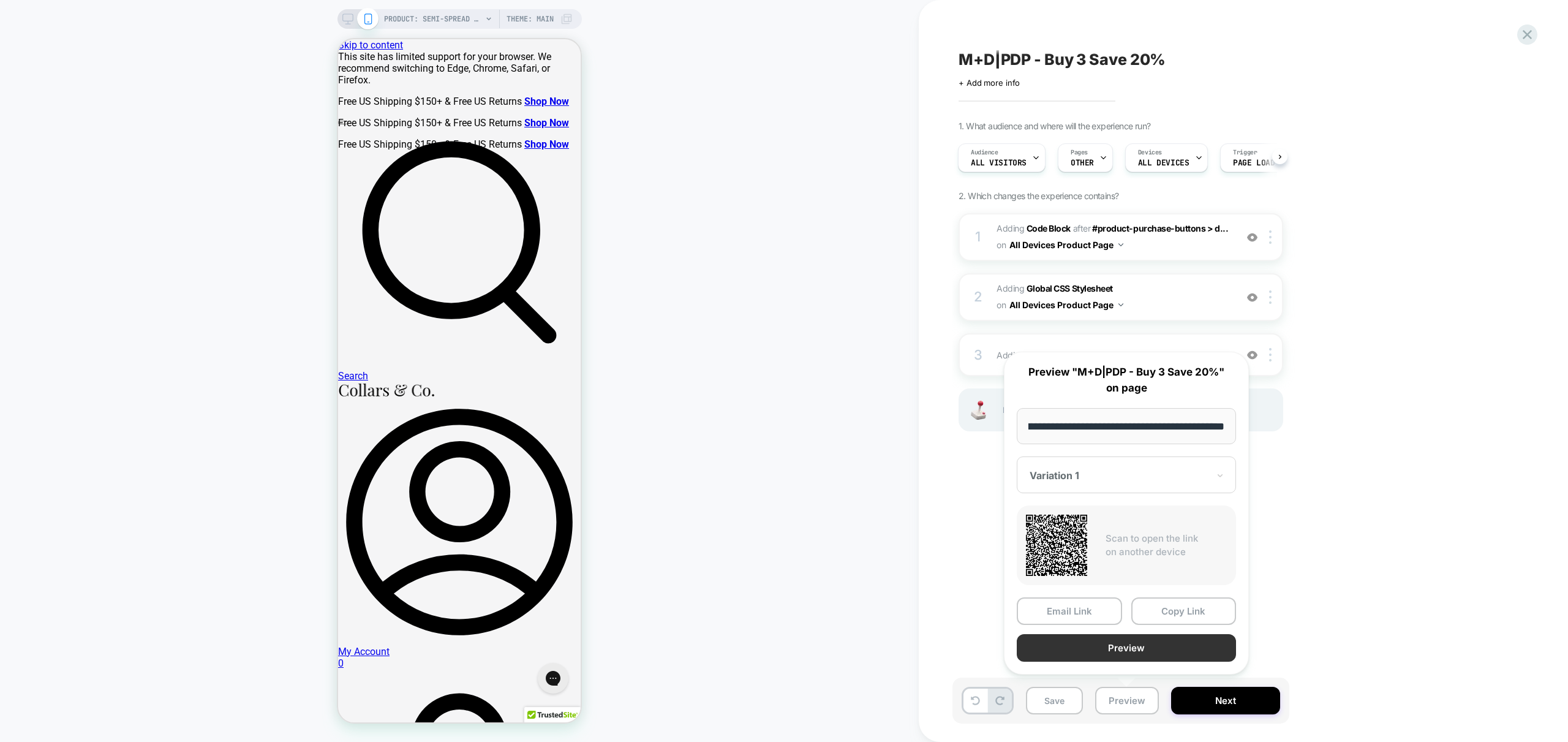
scroll to position [0, 0]
click at [1160, 653] on button "Preview" at bounding box center [1126, 647] width 219 height 27
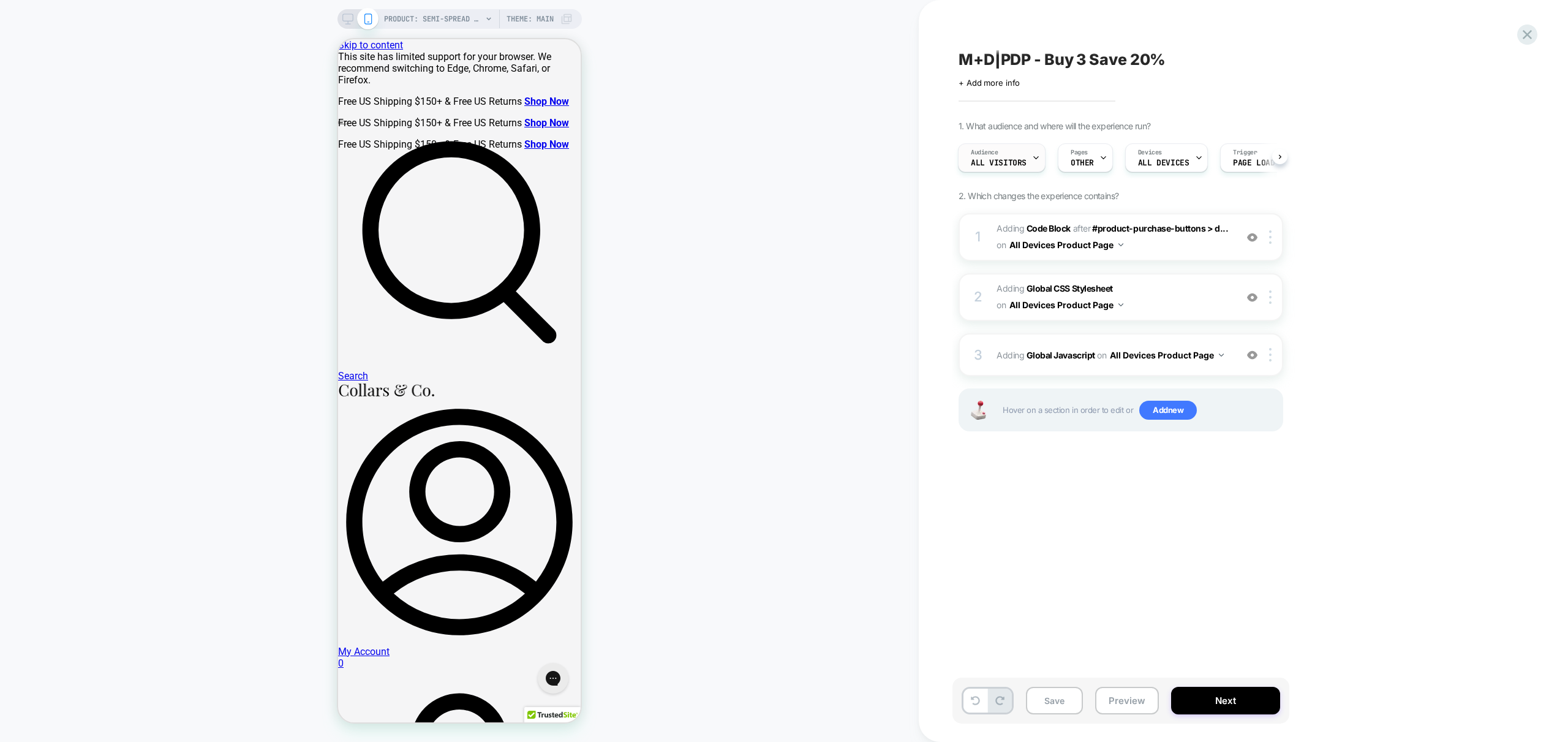
click at [1032, 158] on icon at bounding box center [1036, 157] width 8 height 8
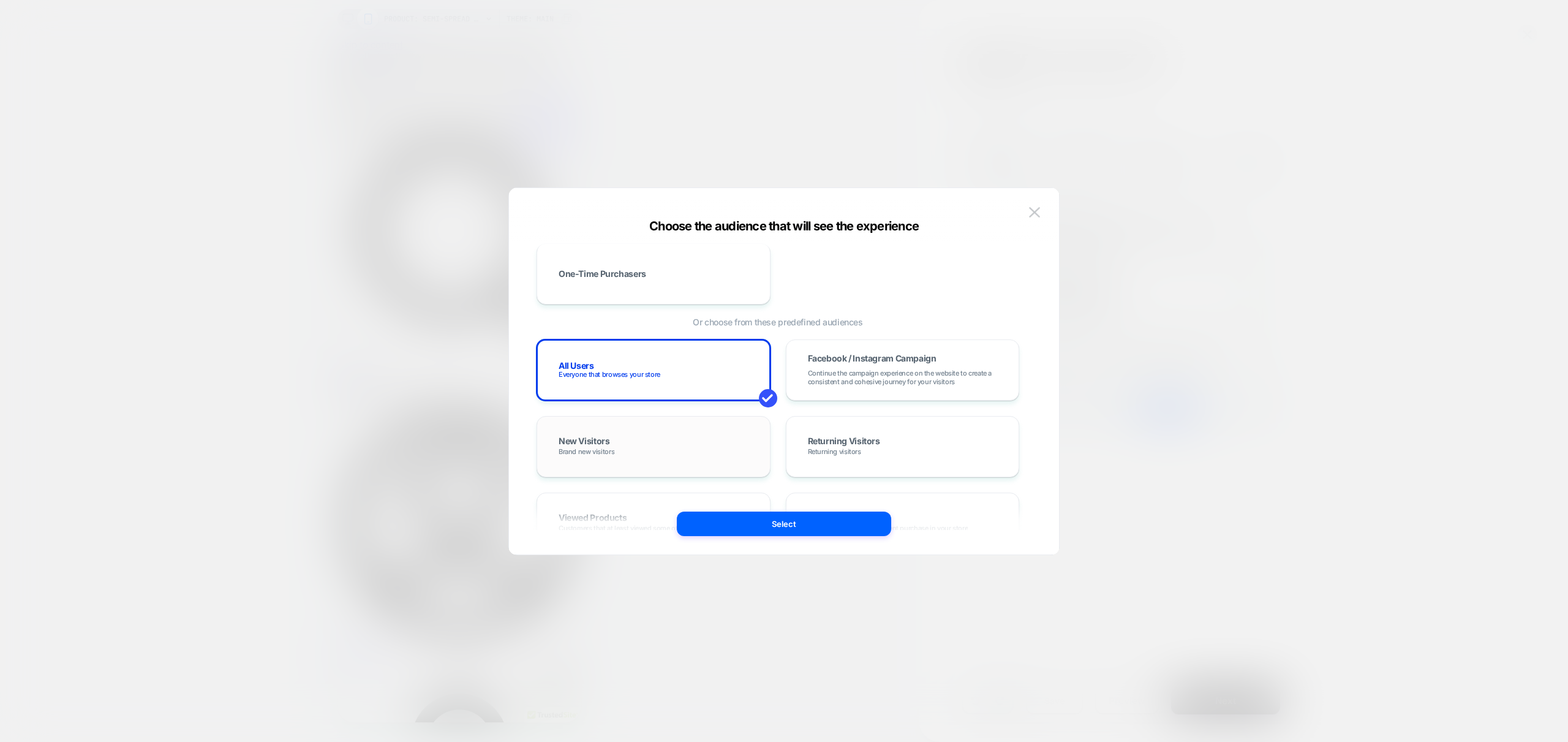
scroll to position [95, 0]
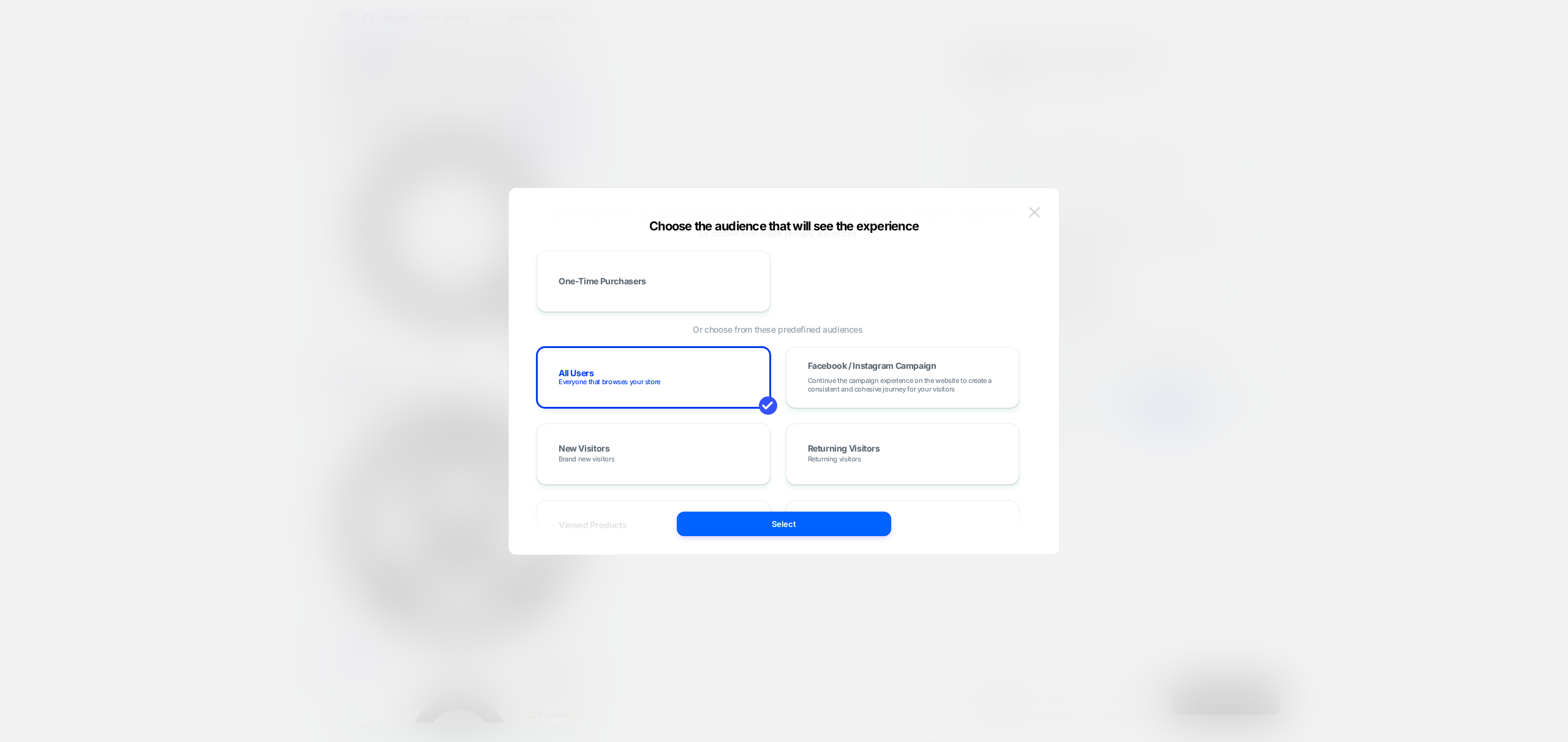
click at [1036, 206] on button at bounding box center [1034, 212] width 18 height 18
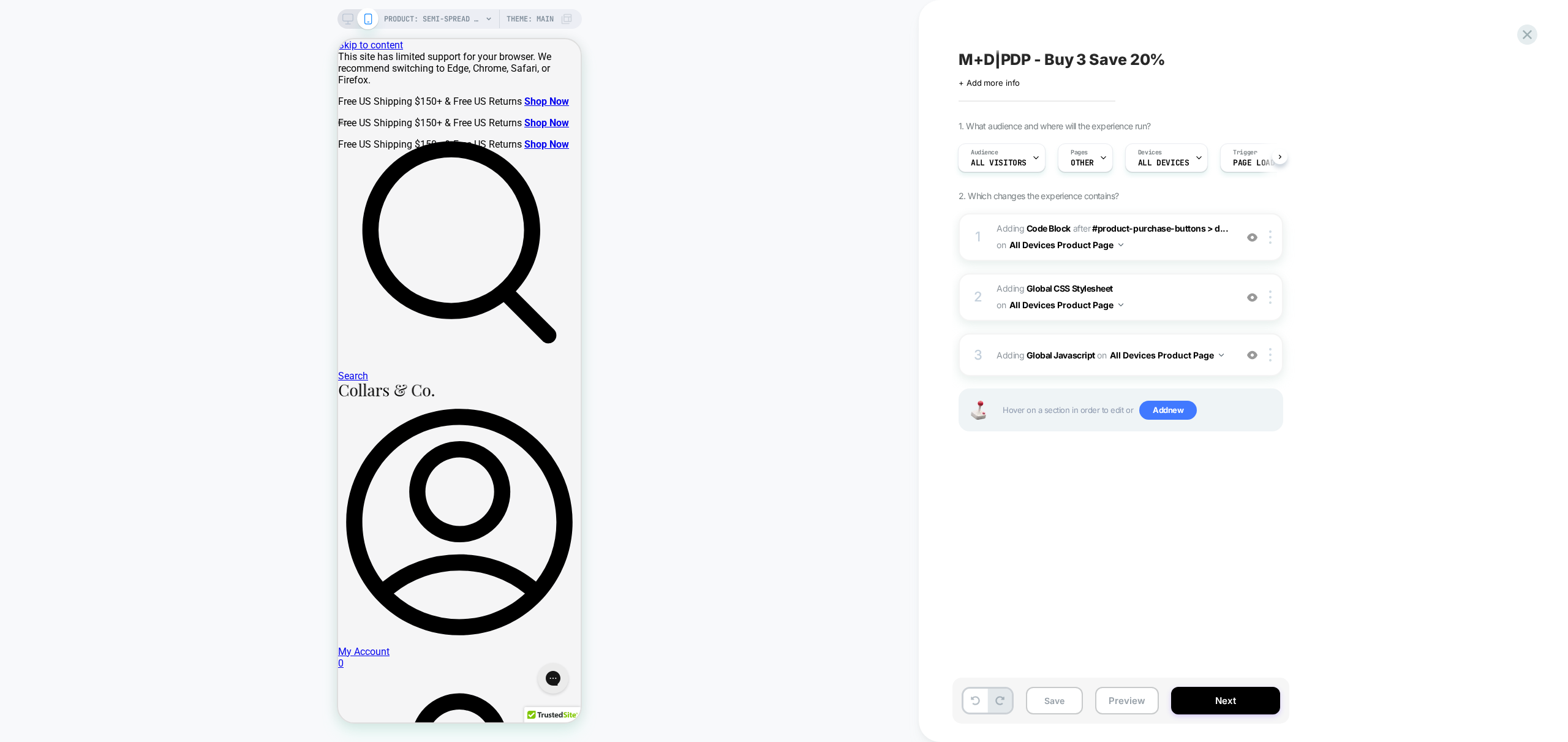
click at [1172, 523] on div "M+D|PDP - Buy 3 Save 20% Click to edit experience details + Add more info 1. Wh…" at bounding box center [1182, 371] width 459 height 718
click at [1270, 361] on img at bounding box center [1271, 355] width 3 height 13
drag, startPoint x: 1371, startPoint y: 313, endPoint x: 1352, endPoint y: 311, distance: 19.1
click at [1371, 313] on div "1. What audience and where will the experience run? Audience All Visitors Pages…" at bounding box center [1182, 291] width 447 height 341
click at [1269, 363] on div "3 Adding Global Javascript on All Devices Product Page Add Before Add After Tar…" at bounding box center [1121, 354] width 324 height 43
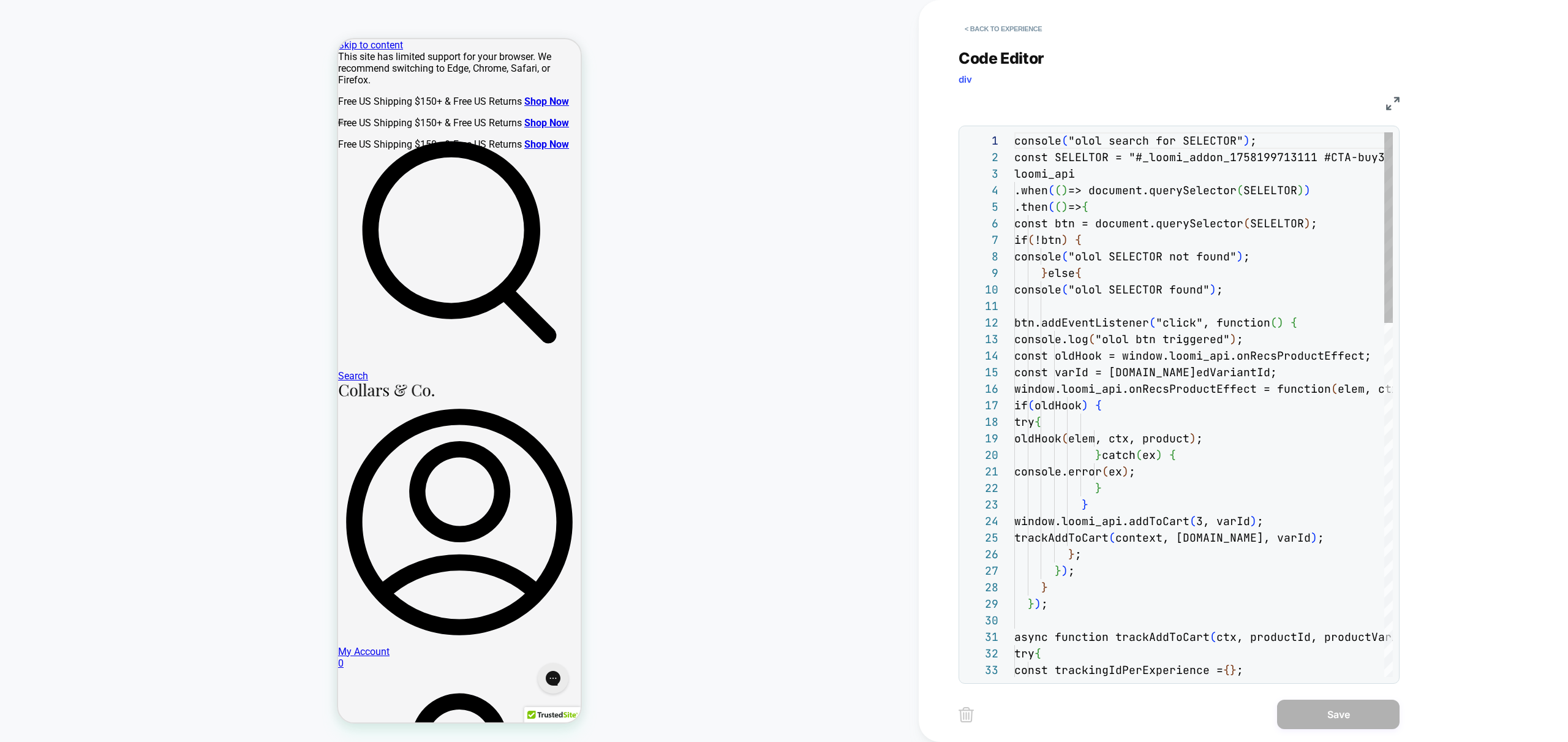
scroll to position [165, 0]
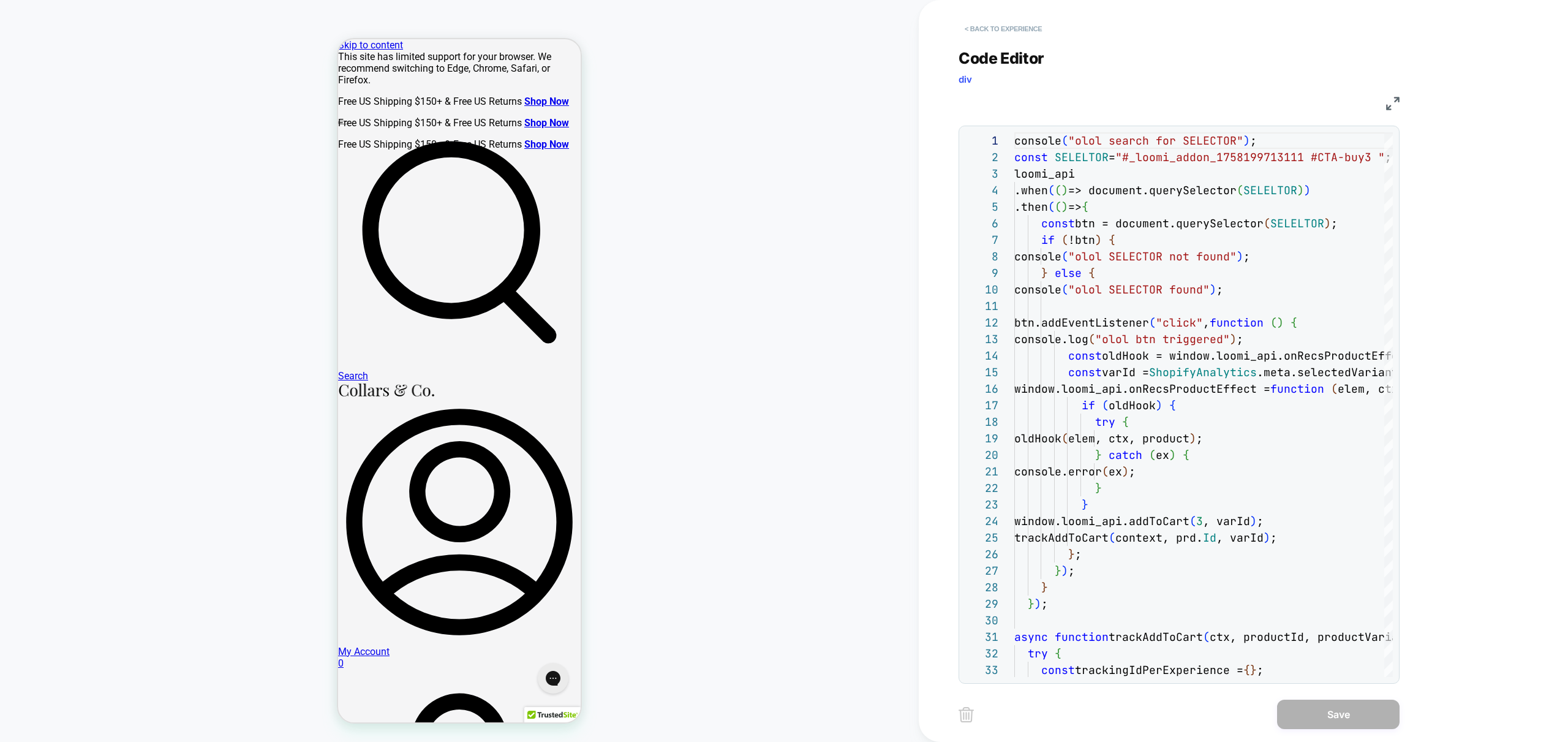
click at [997, 29] on button "< Back to experience" at bounding box center [1003, 29] width 89 height 20
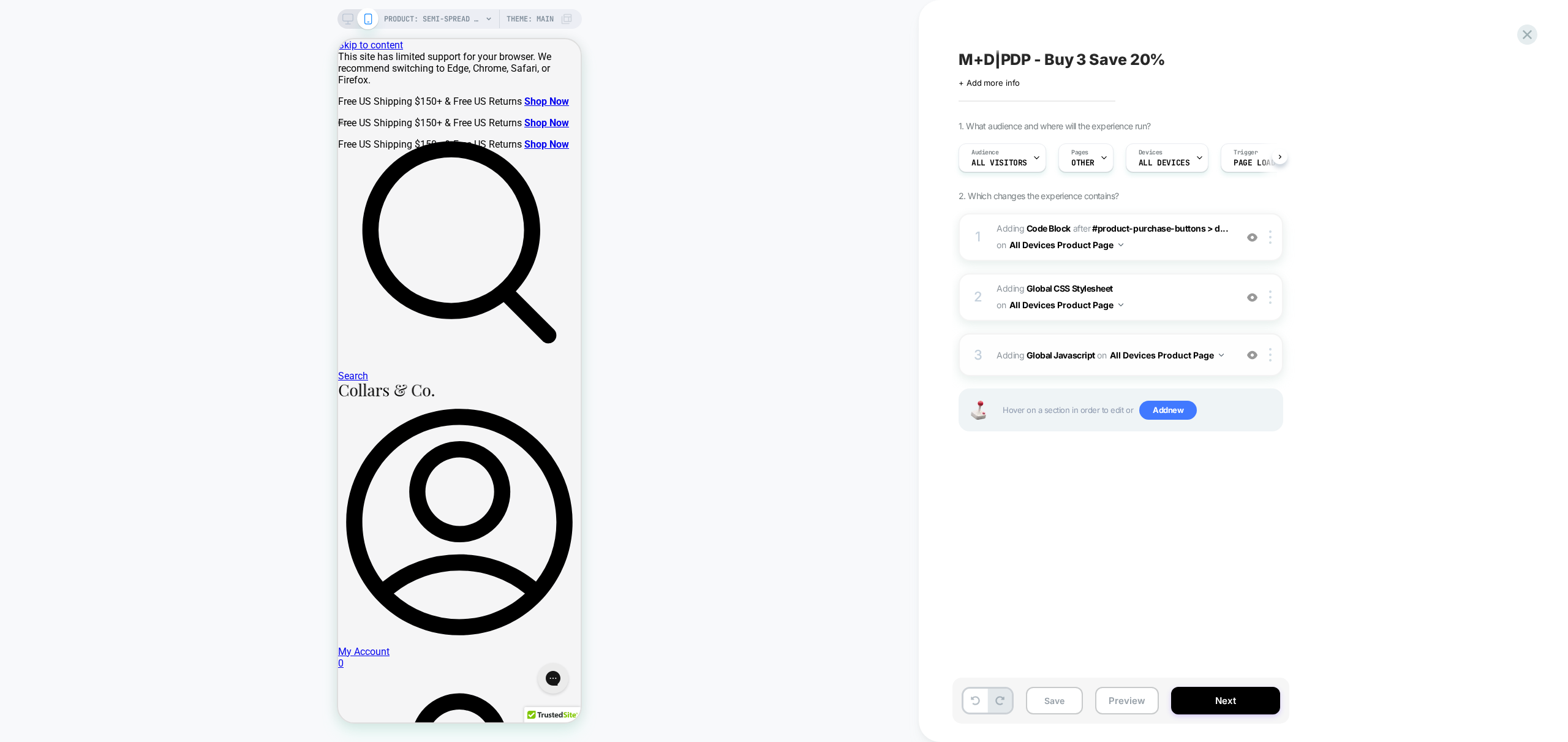
scroll to position [0, 1]
drag, startPoint x: 1243, startPoint y: 359, endPoint x: 1240, endPoint y: 294, distance: 65.1
click at [1240, 294] on div "1 Adding Code Block AFTER #product-purchase-buttons > d... #product-purchase-bu…" at bounding box center [1121, 337] width 324 height 248
drag, startPoint x: 1272, startPoint y: 358, endPoint x: 1285, endPoint y: 330, distance: 30.9
click at [1264, 290] on div "1 Adding Code Block AFTER #product-purchase-buttons > d... #product-purchase-bu…" at bounding box center [1121, 337] width 324 height 248
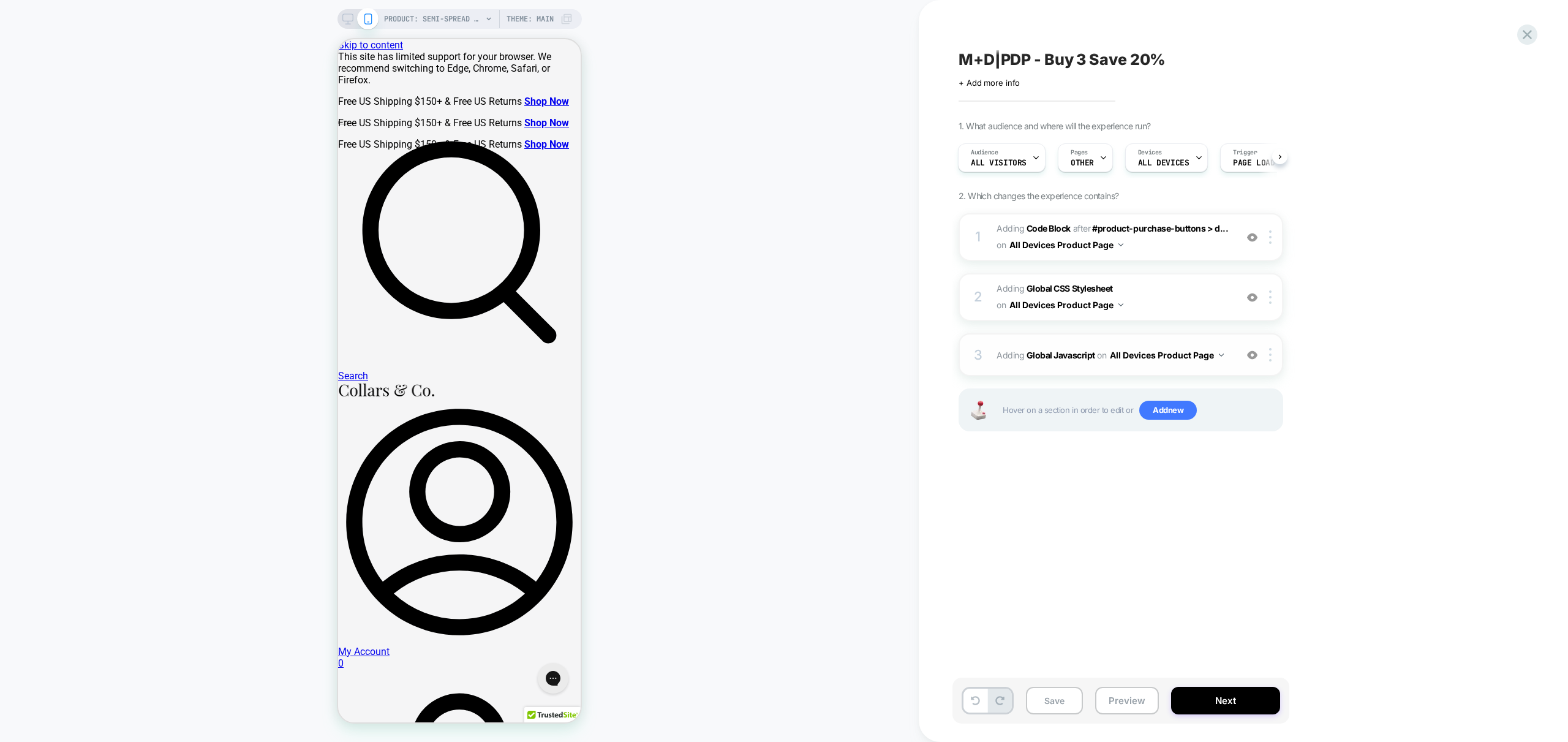
click at [1274, 363] on div "3 Adding Global Javascript on All Devices Product Page Add Before Add After Tar…" at bounding box center [1121, 354] width 324 height 43
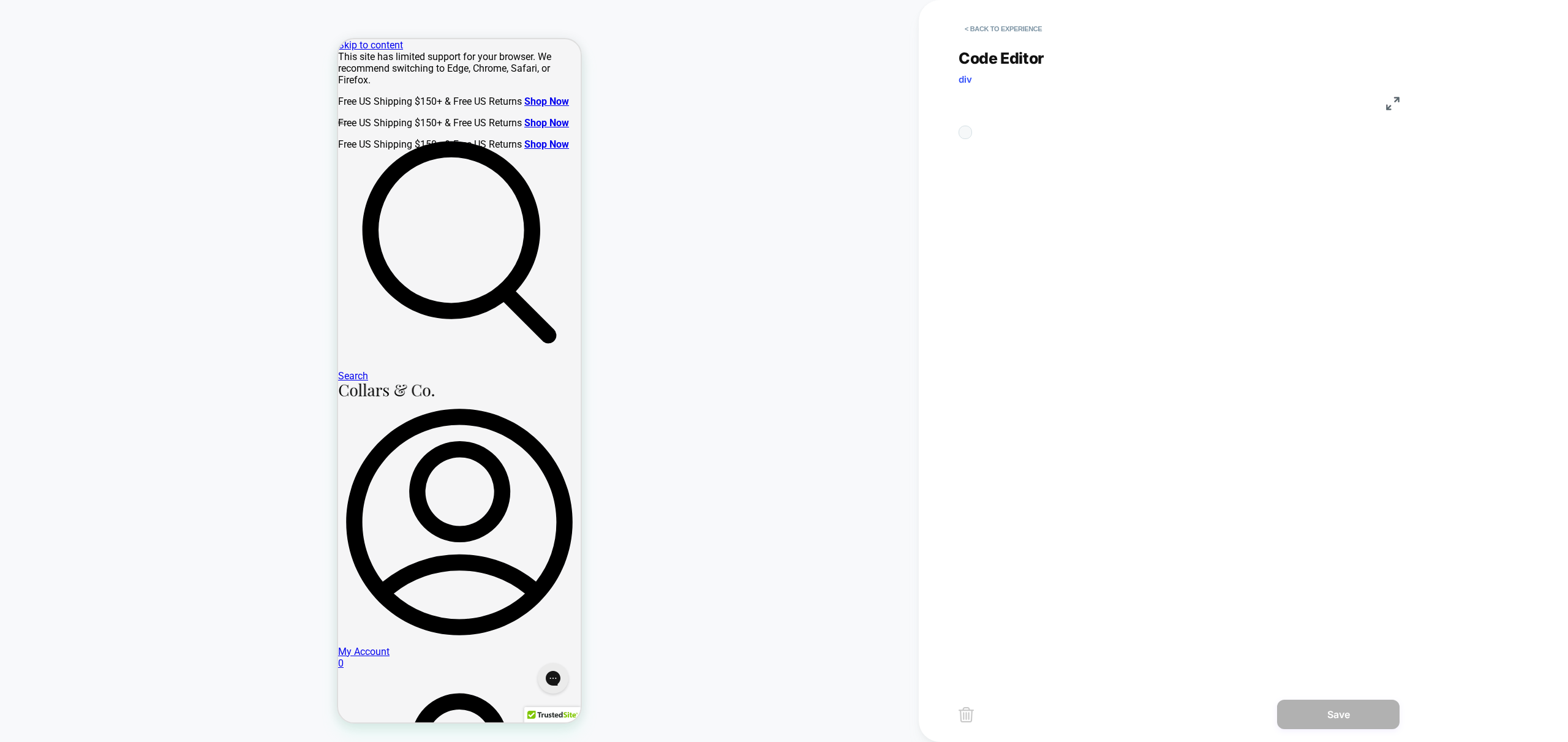
scroll to position [165, 0]
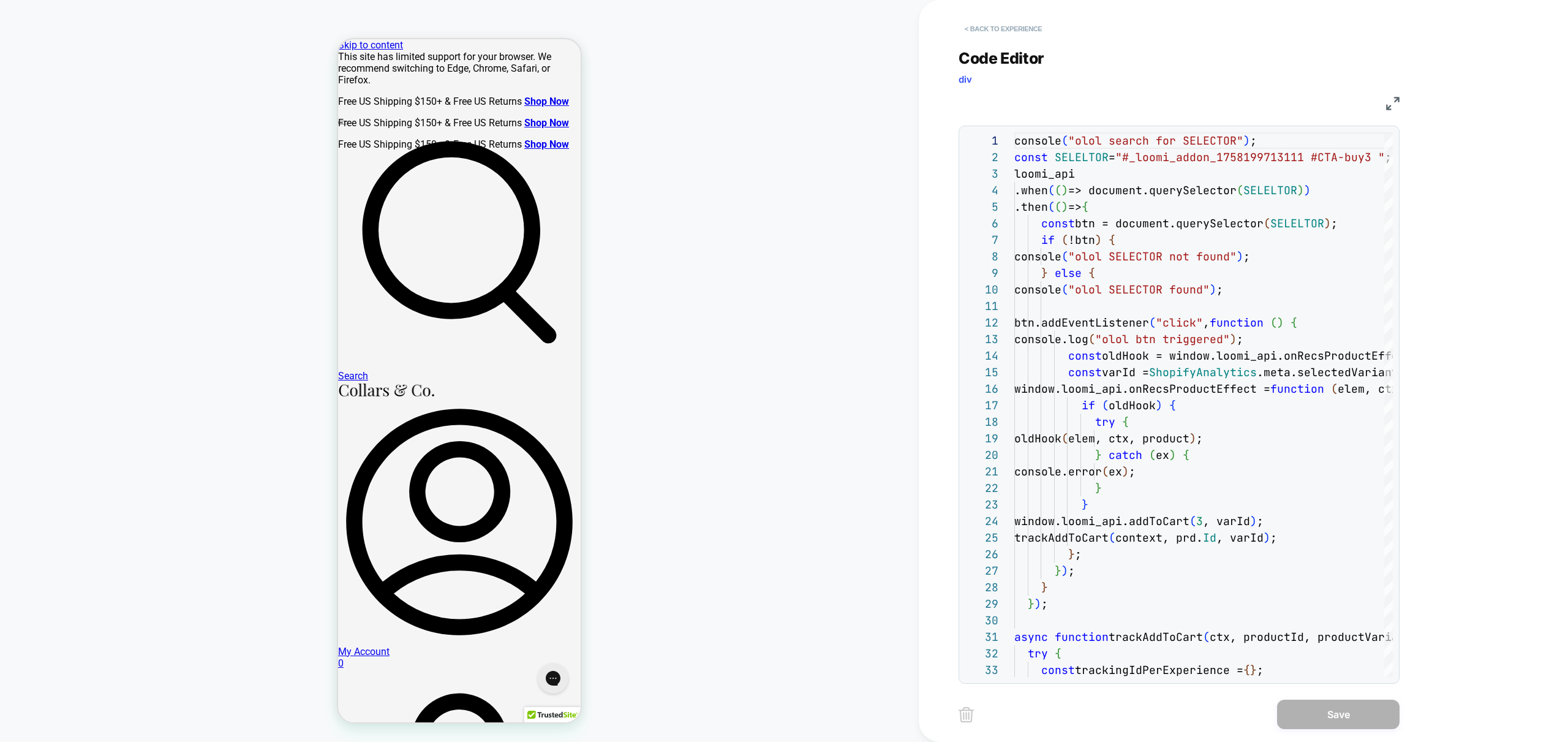
click at [990, 29] on button "< Back to experience" at bounding box center [1003, 29] width 89 height 20
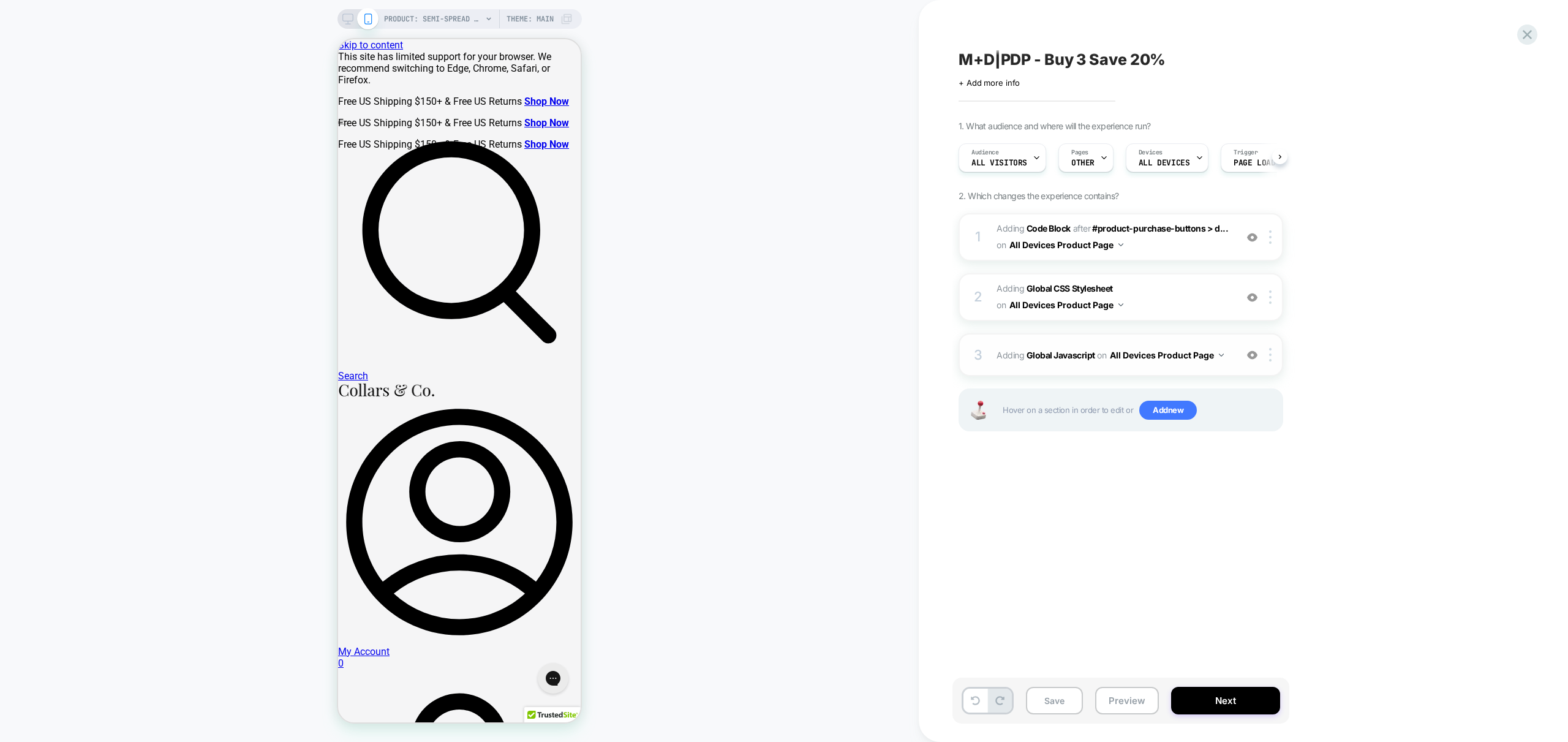
scroll to position [0, 1]
click at [1273, 358] on div at bounding box center [1272, 355] width 20 height 13
click at [1350, 326] on div "1. What audience and where will the experience run? Audience All Visitors Pages…" at bounding box center [1182, 291] width 447 height 341
click at [1271, 242] on img at bounding box center [1271, 237] width 3 height 13
click at [1274, 239] on div at bounding box center [1272, 237] width 20 height 13
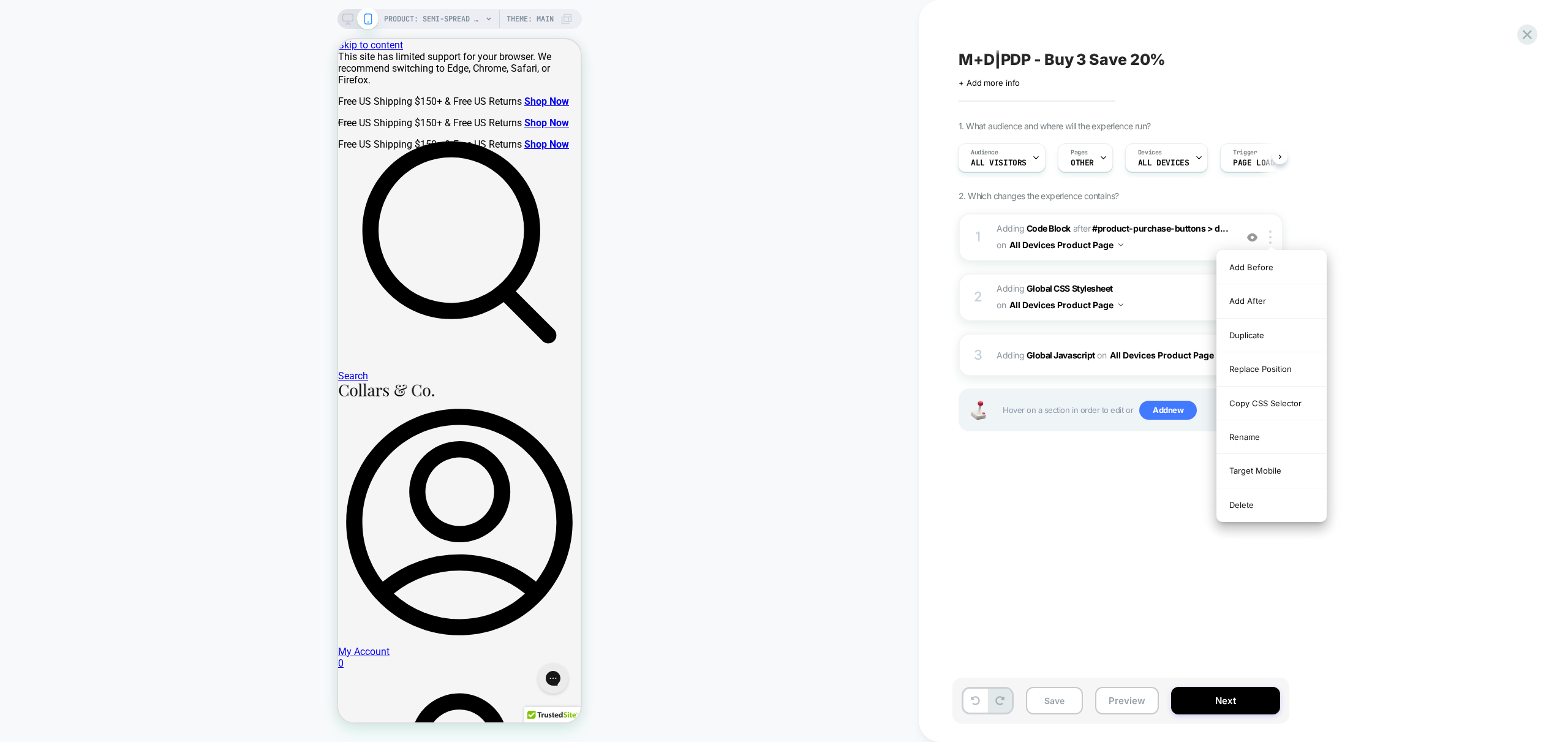
click at [1384, 218] on div "1. What audience and where will the experience run? Audience All Visitors Pages…" at bounding box center [1182, 291] width 447 height 341
click at [1227, 368] on div "3 Adding Global Javascript on All Devices Product Page Add Before Add After Tar…" at bounding box center [1121, 354] width 324 height 43
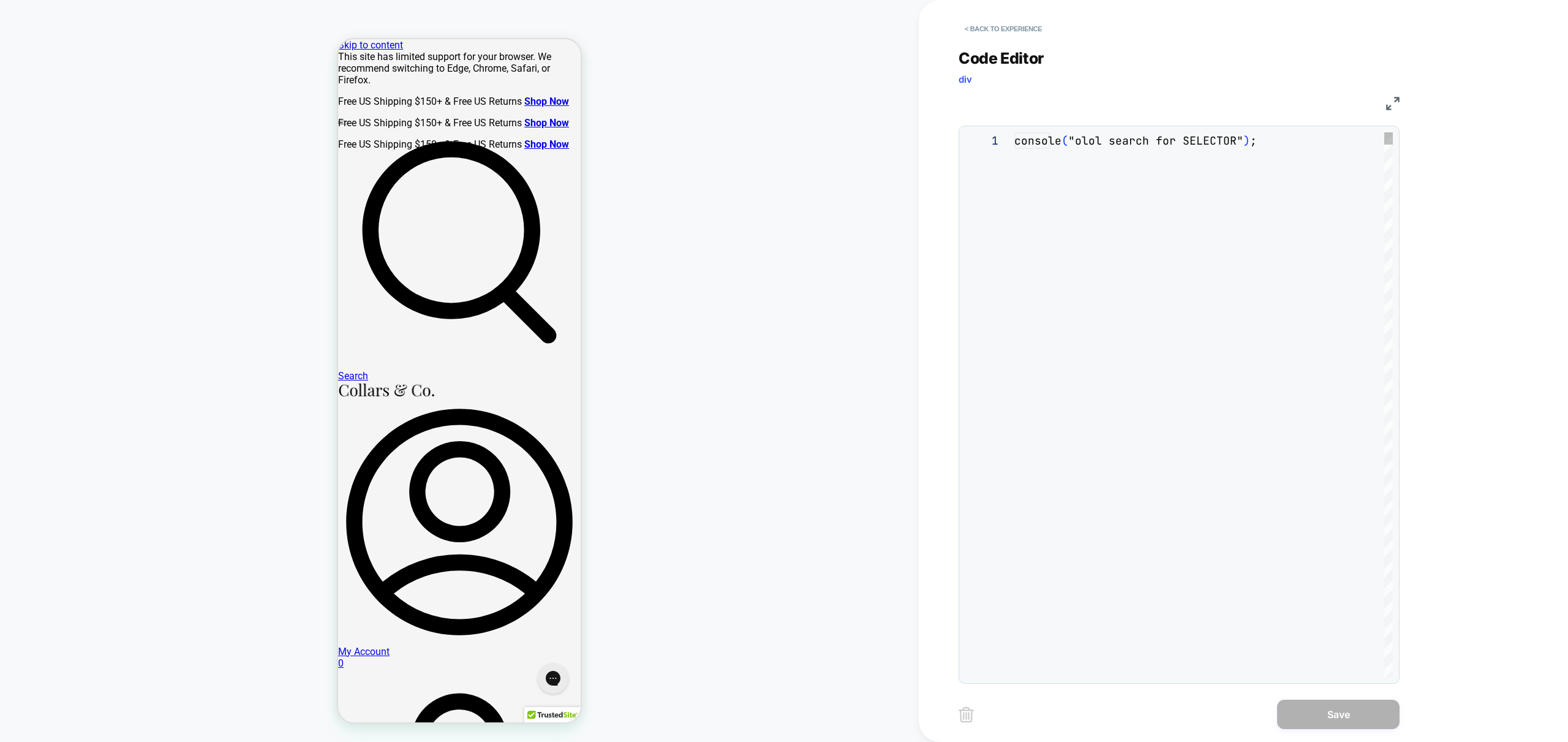
scroll to position [165, 0]
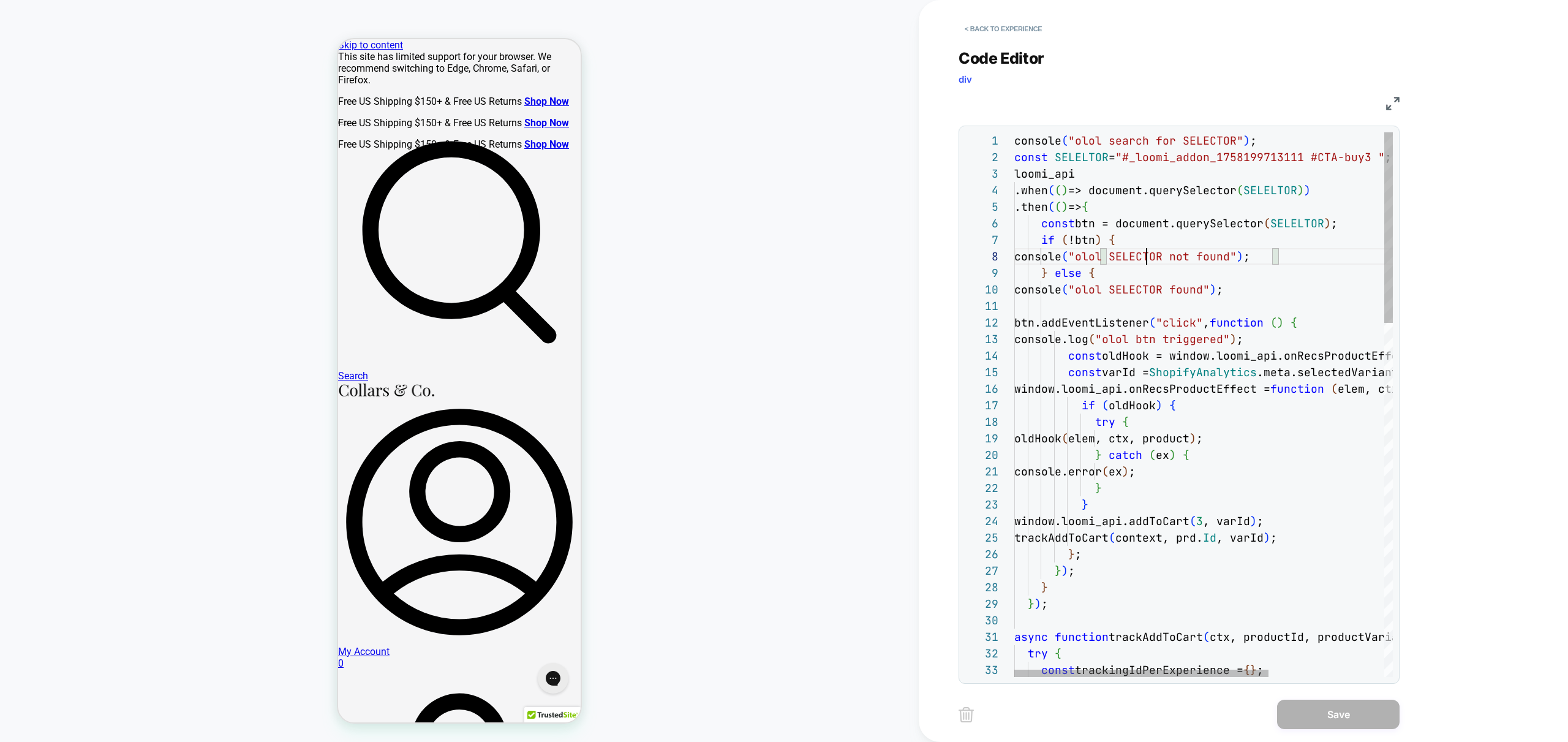
drag, startPoint x: 1147, startPoint y: 253, endPoint x: 1144, endPoint y: 309, distance: 56.1
drag, startPoint x: 1087, startPoint y: 173, endPoint x: 1163, endPoint y: 263, distance: 117.8
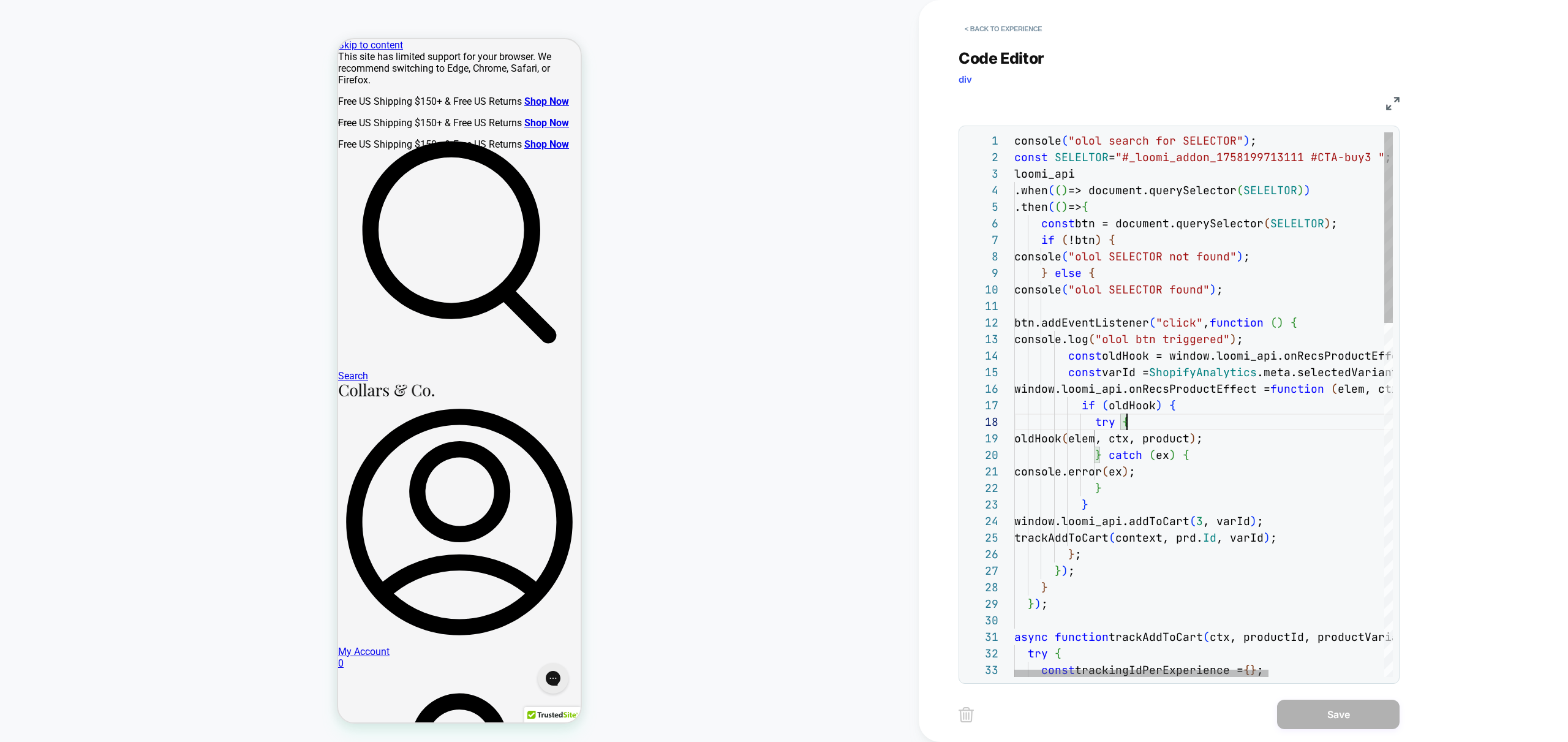
scroll to position [116, 112]
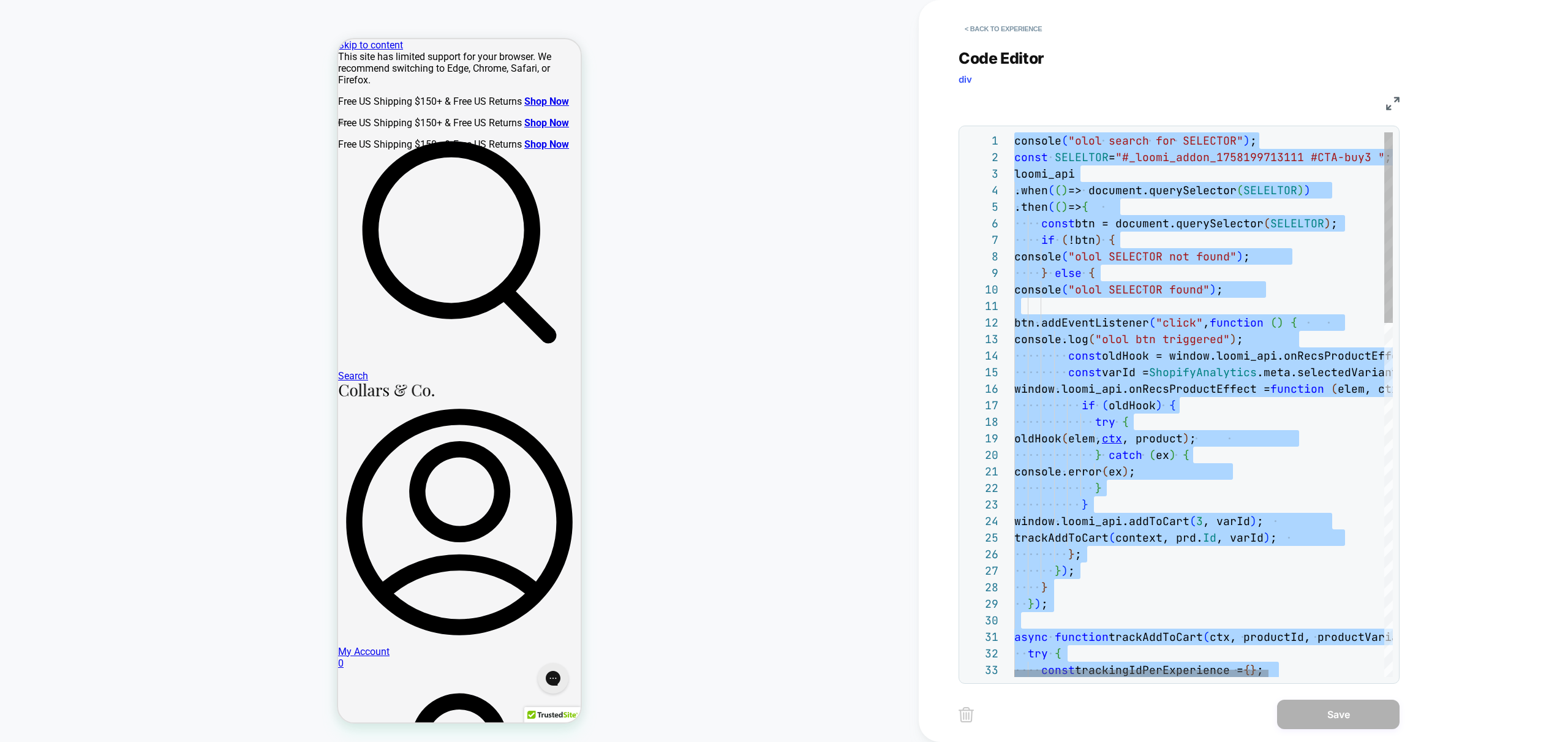
type textarea "*"
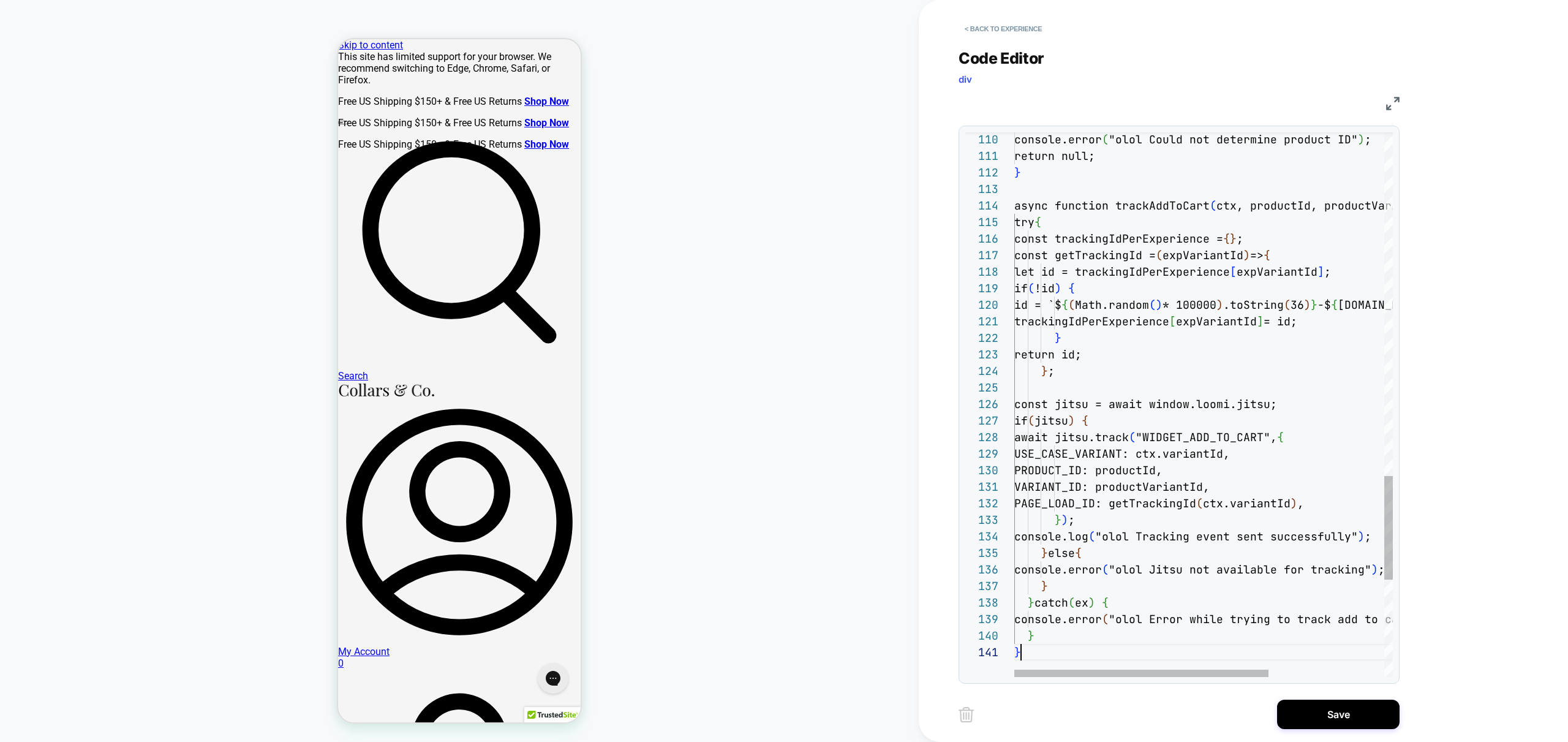
scroll to position [0, 6]
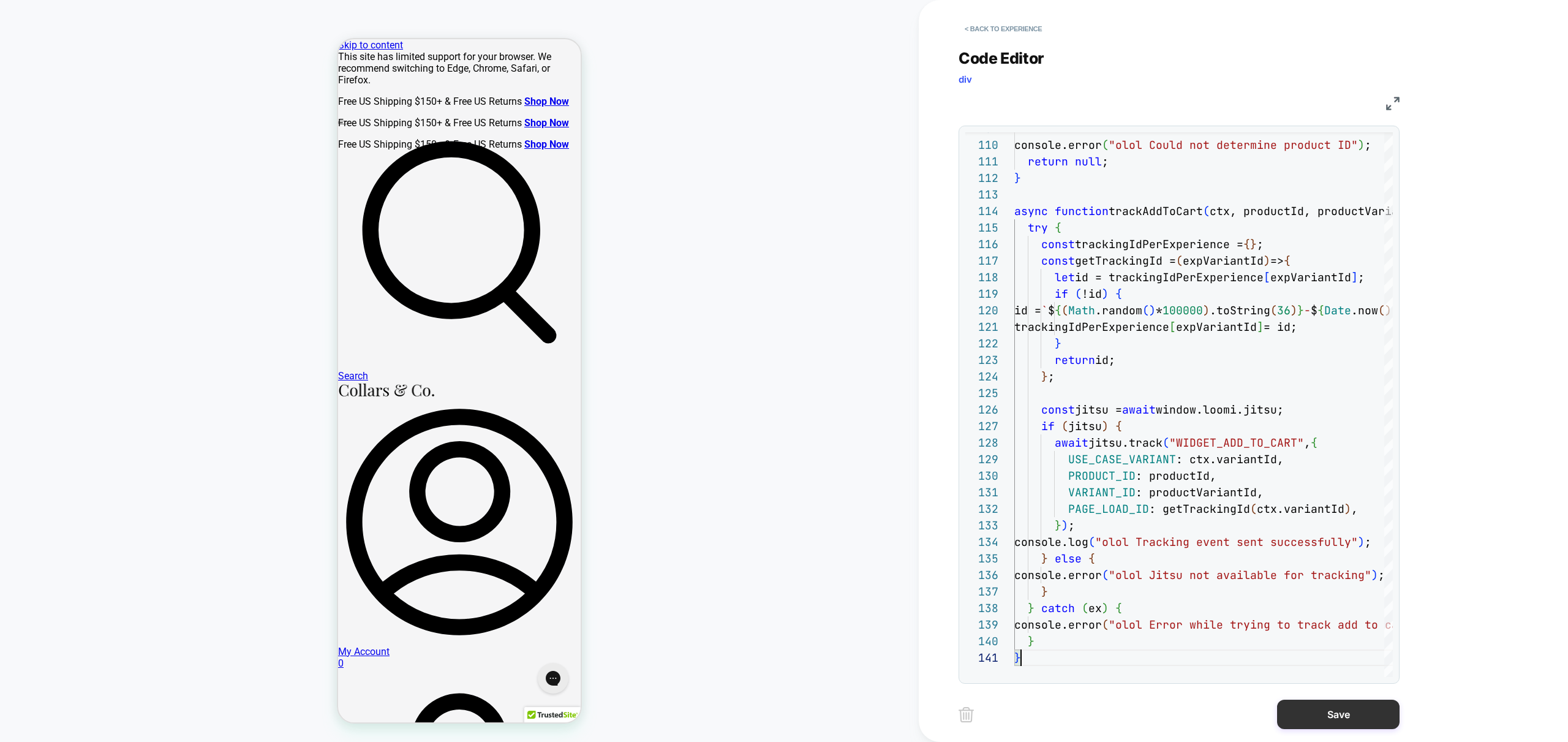
click at [1341, 724] on button "Save" at bounding box center [1338, 714] width 123 height 29
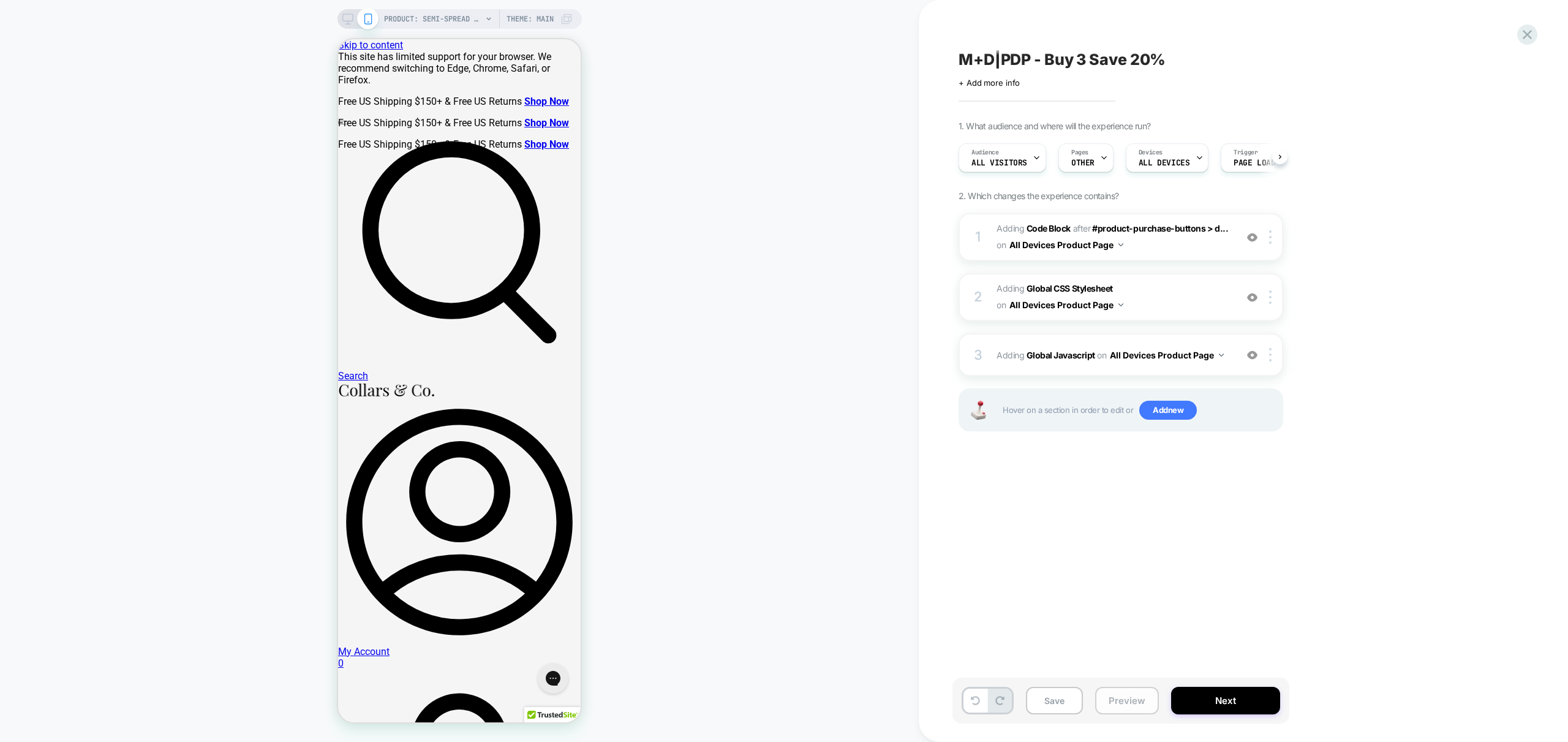
click at [1135, 699] on button "Preview" at bounding box center [1126, 700] width 64 height 27
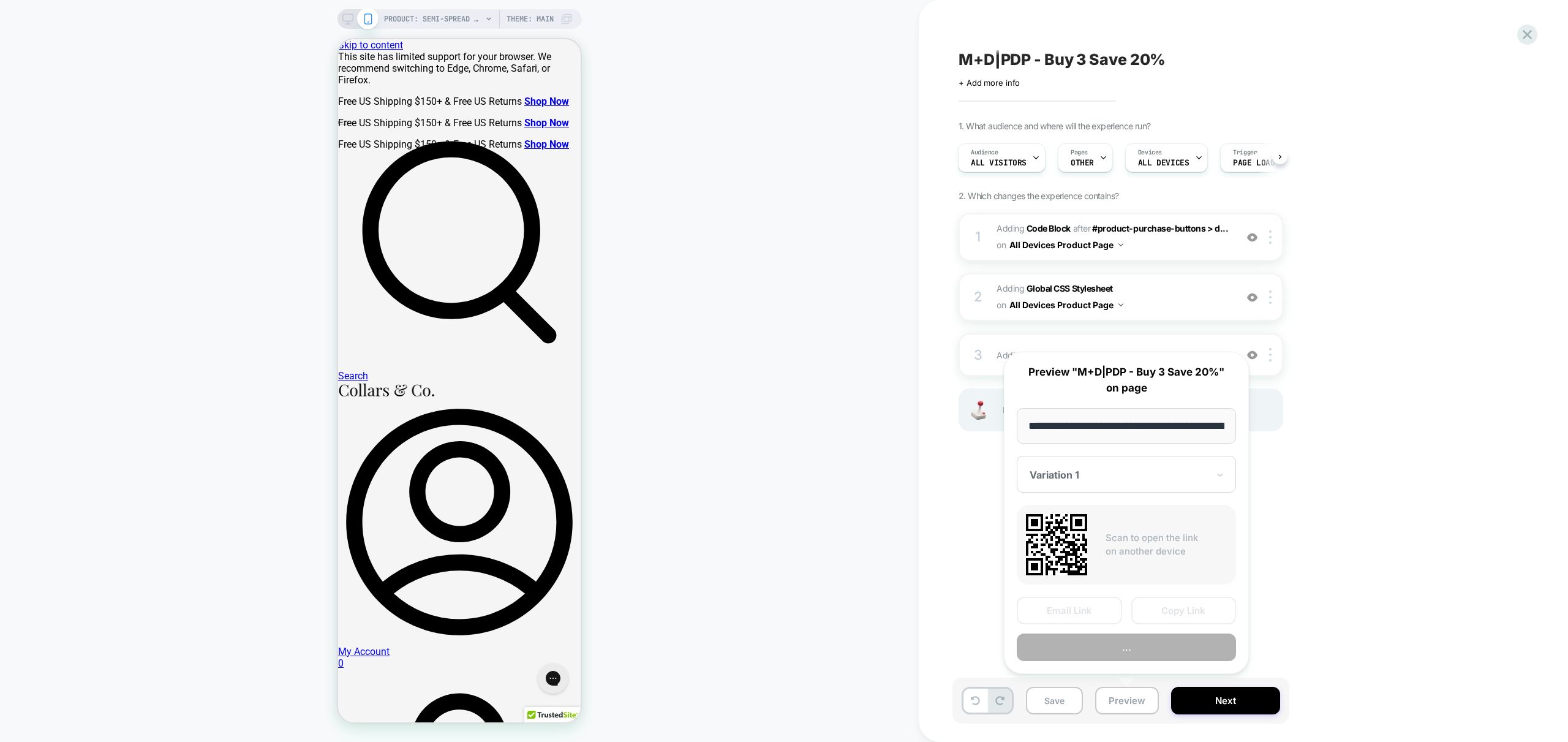
scroll to position [0, 267]
click at [1167, 646] on button "Preview" at bounding box center [1126, 647] width 219 height 27
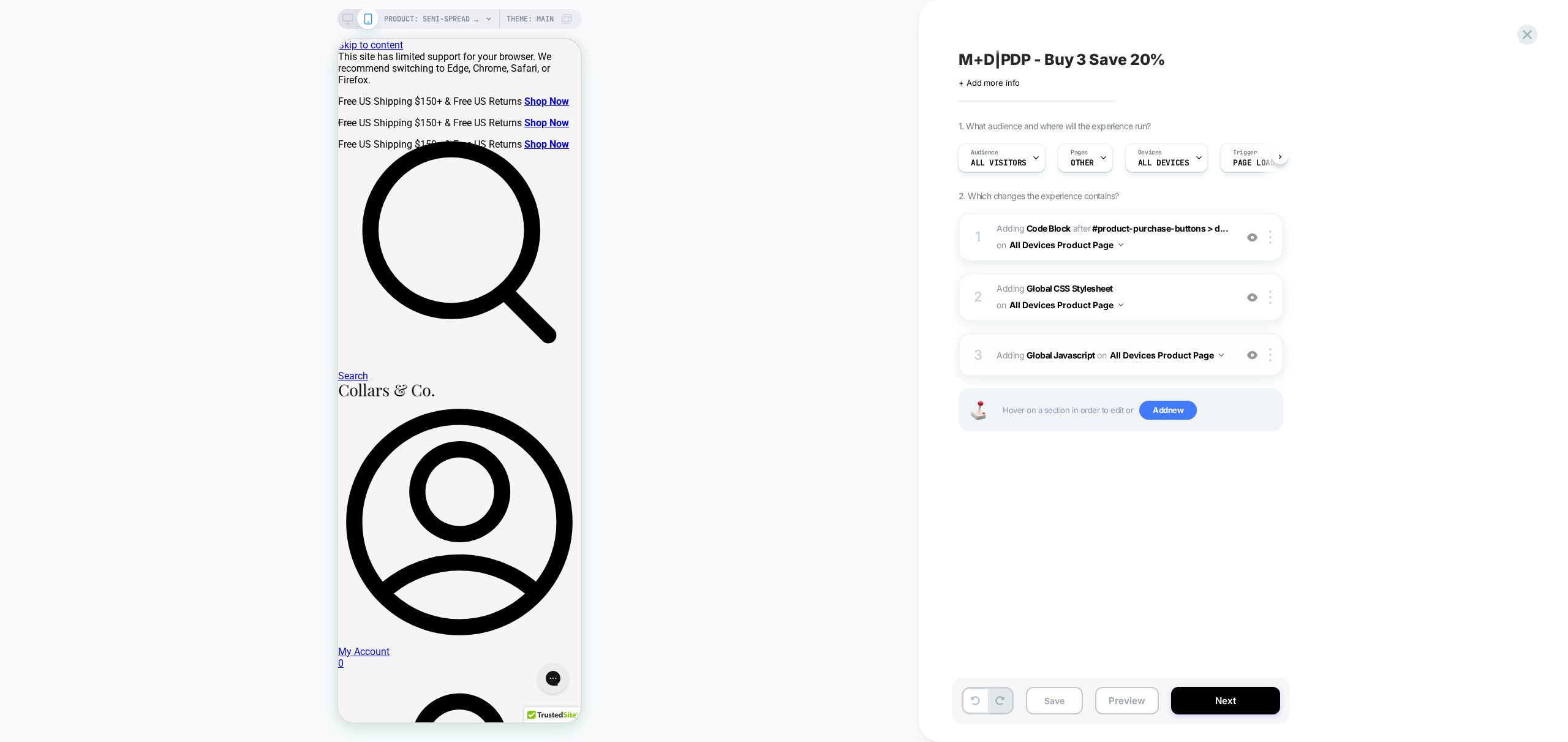
click at [1232, 362] on div "3 Adding Global Javascript on All Devices Product Page Add Before Add After Tar…" at bounding box center [1121, 354] width 324 height 43
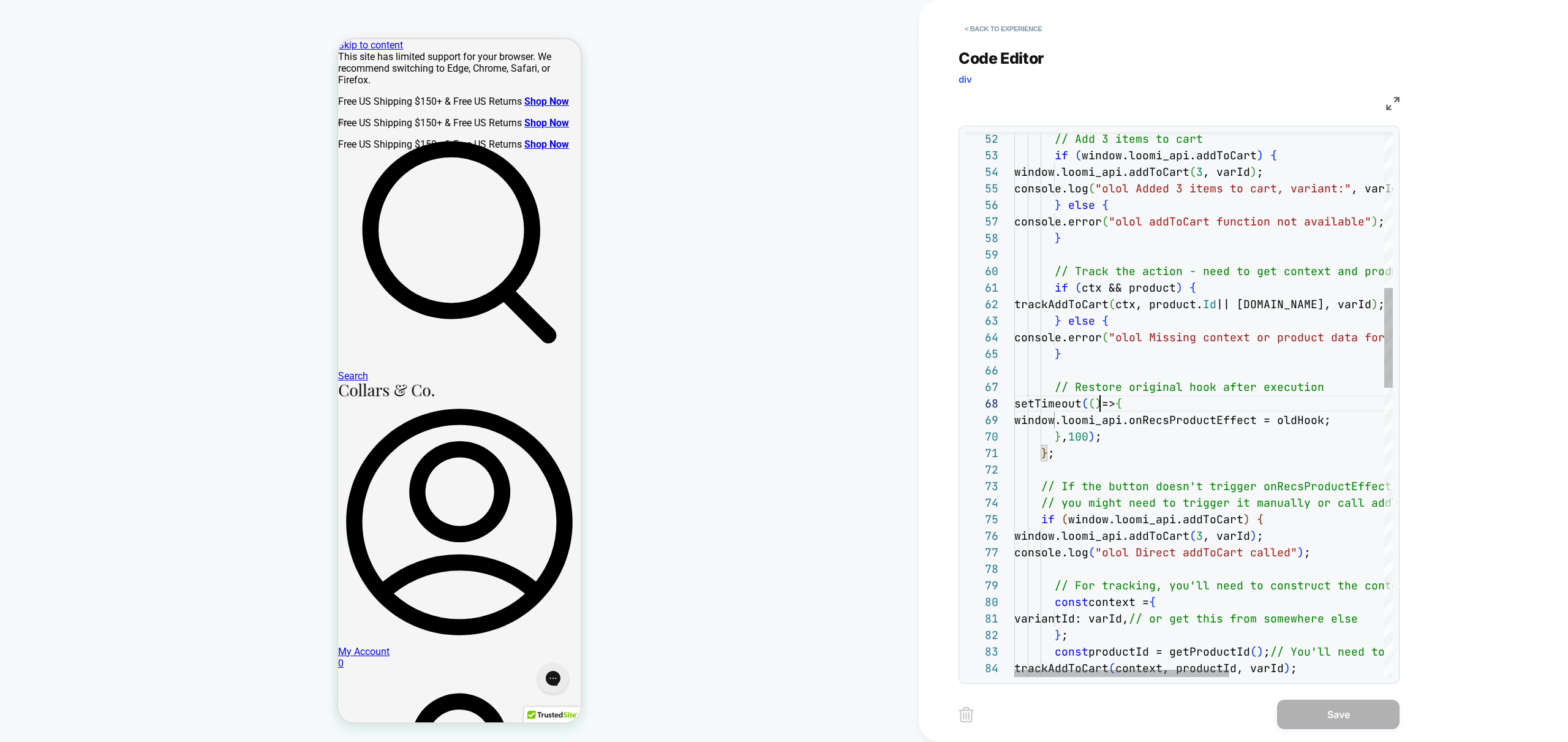
scroll to position [116, 86]
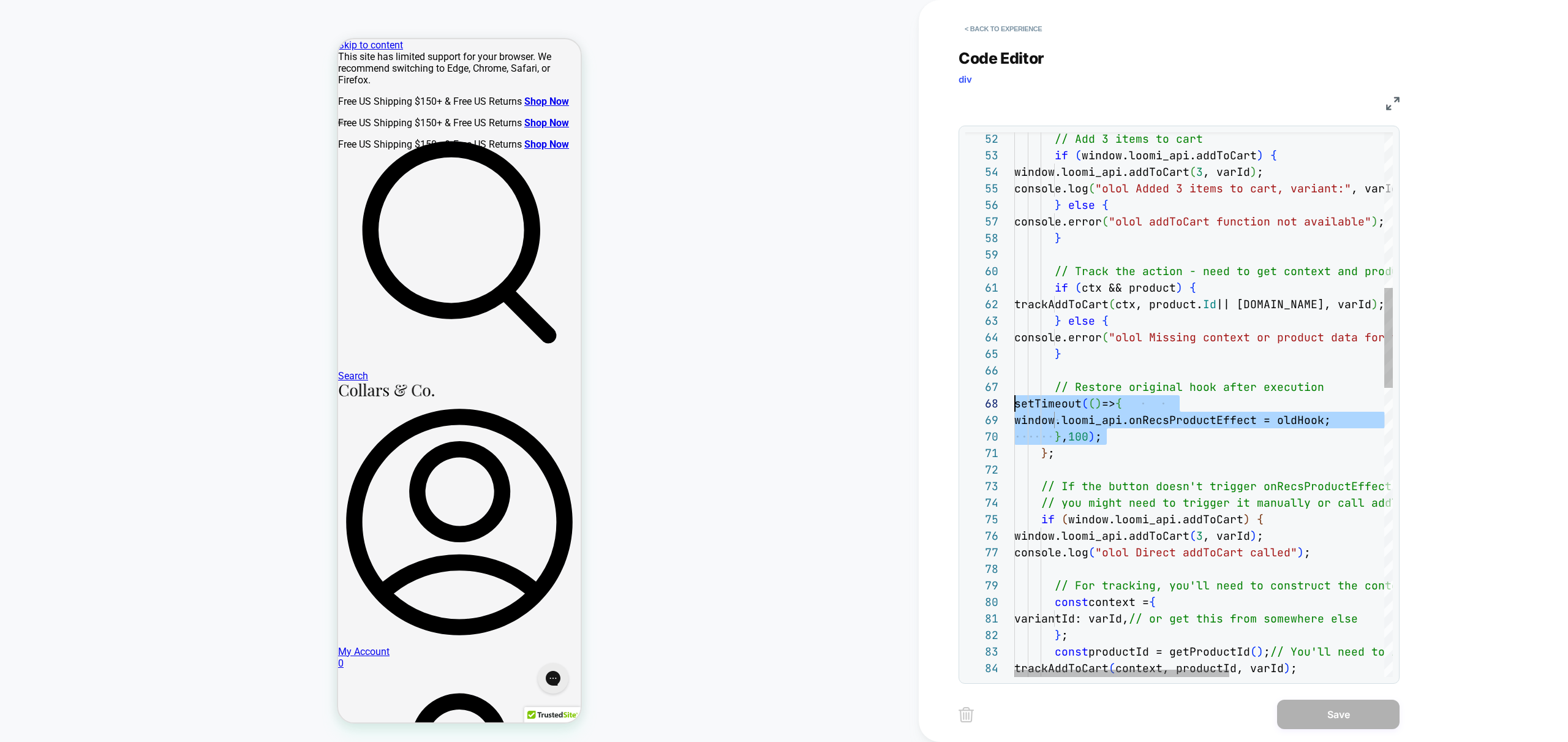
drag, startPoint x: 1151, startPoint y: 436, endPoint x: 950, endPoint y: 405, distance: 203.4
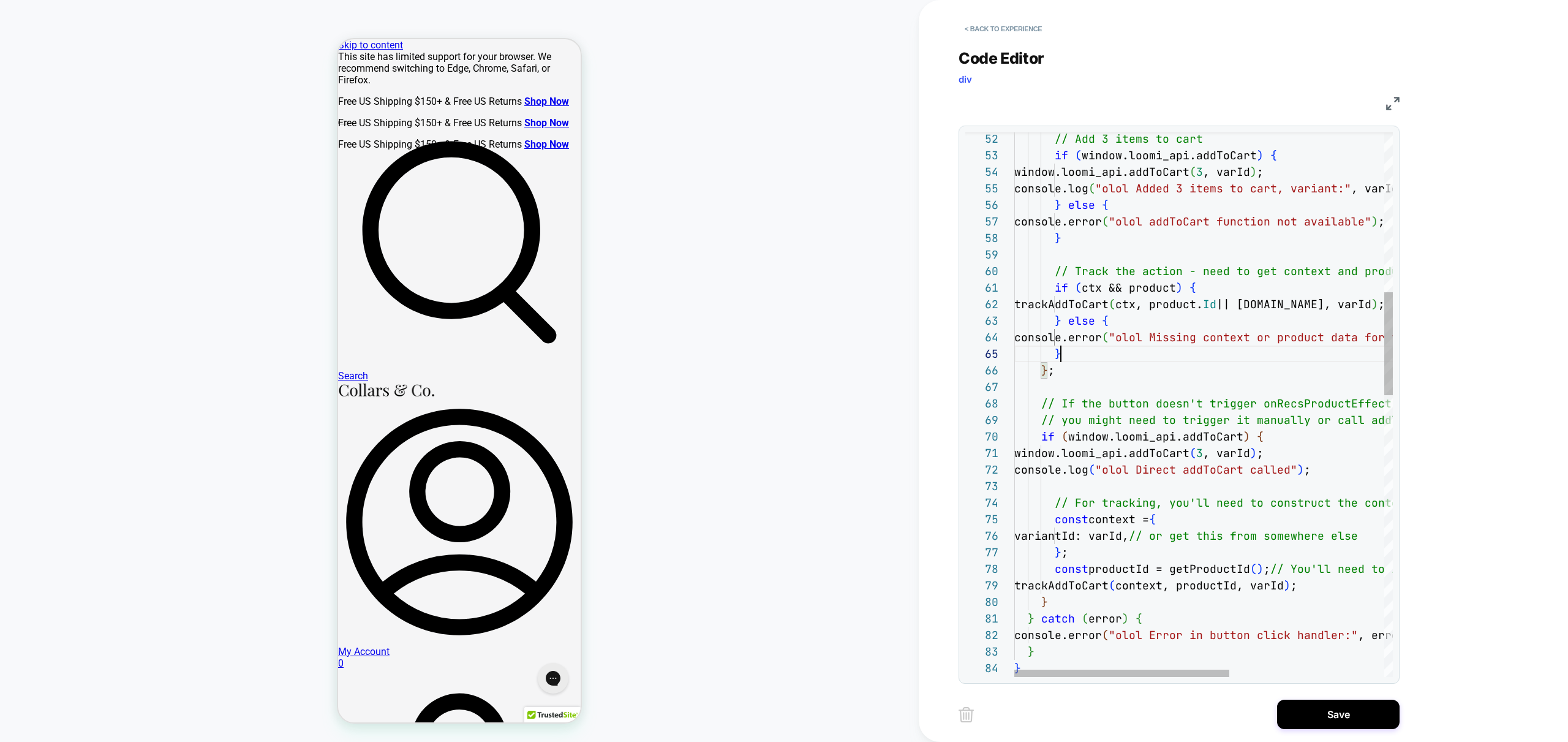
scroll to position [66, 47]
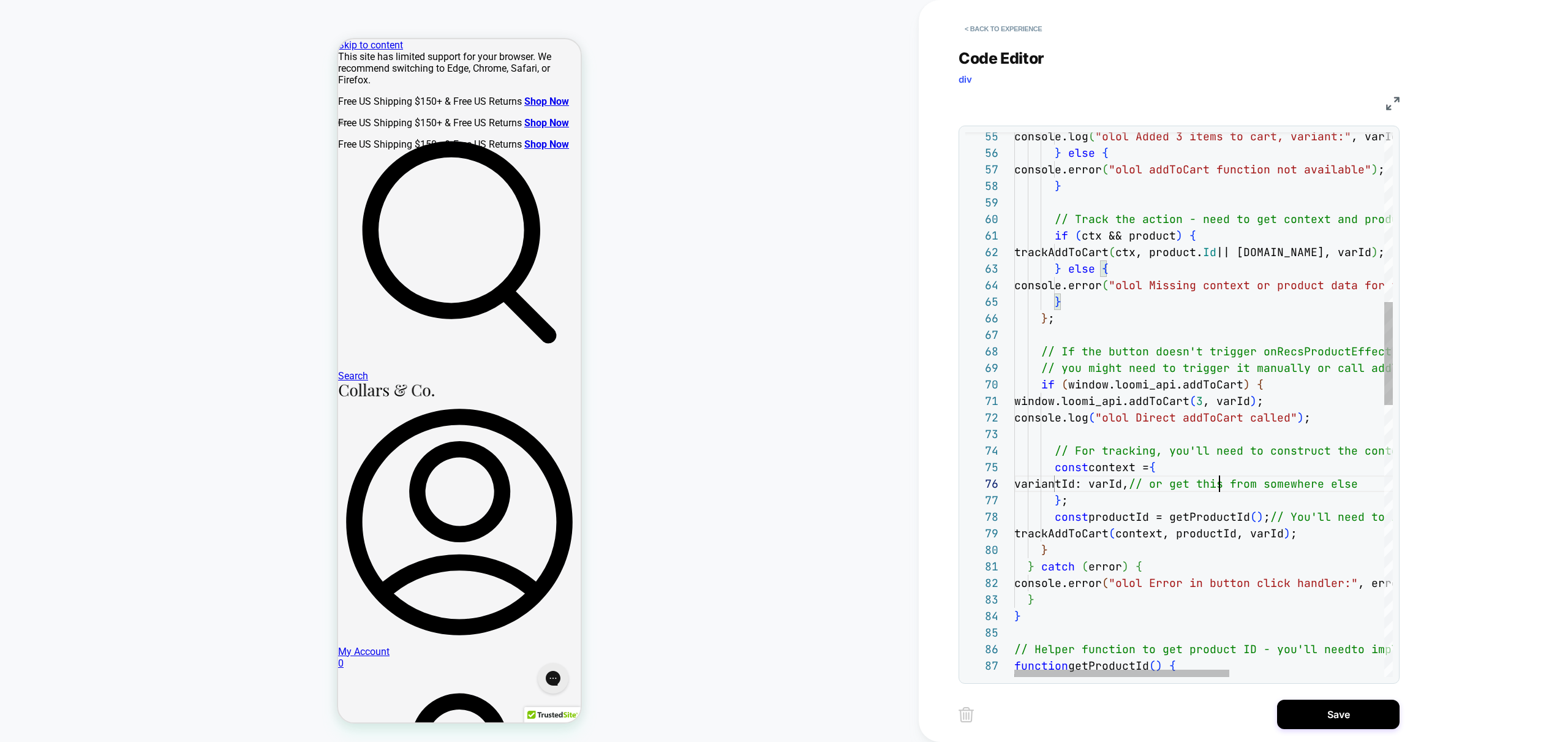
click at [1219, 478] on div "console.log ( "olol Added 3 items to cart, variant:" , varId ) ; } else { conso…" at bounding box center [1338, 674] width 650 height 2877
click at [1267, 456] on div "console.log ( "olol Added 3 items to cart, variant:" , varId ) ; } else { conso…" at bounding box center [1338, 674] width 650 height 2877
click at [1096, 366] on div "console.log ( "olol Added 3 items to cart, variant:" , varId ) ; } else { conso…" at bounding box center [1338, 674] width 650 height 2877
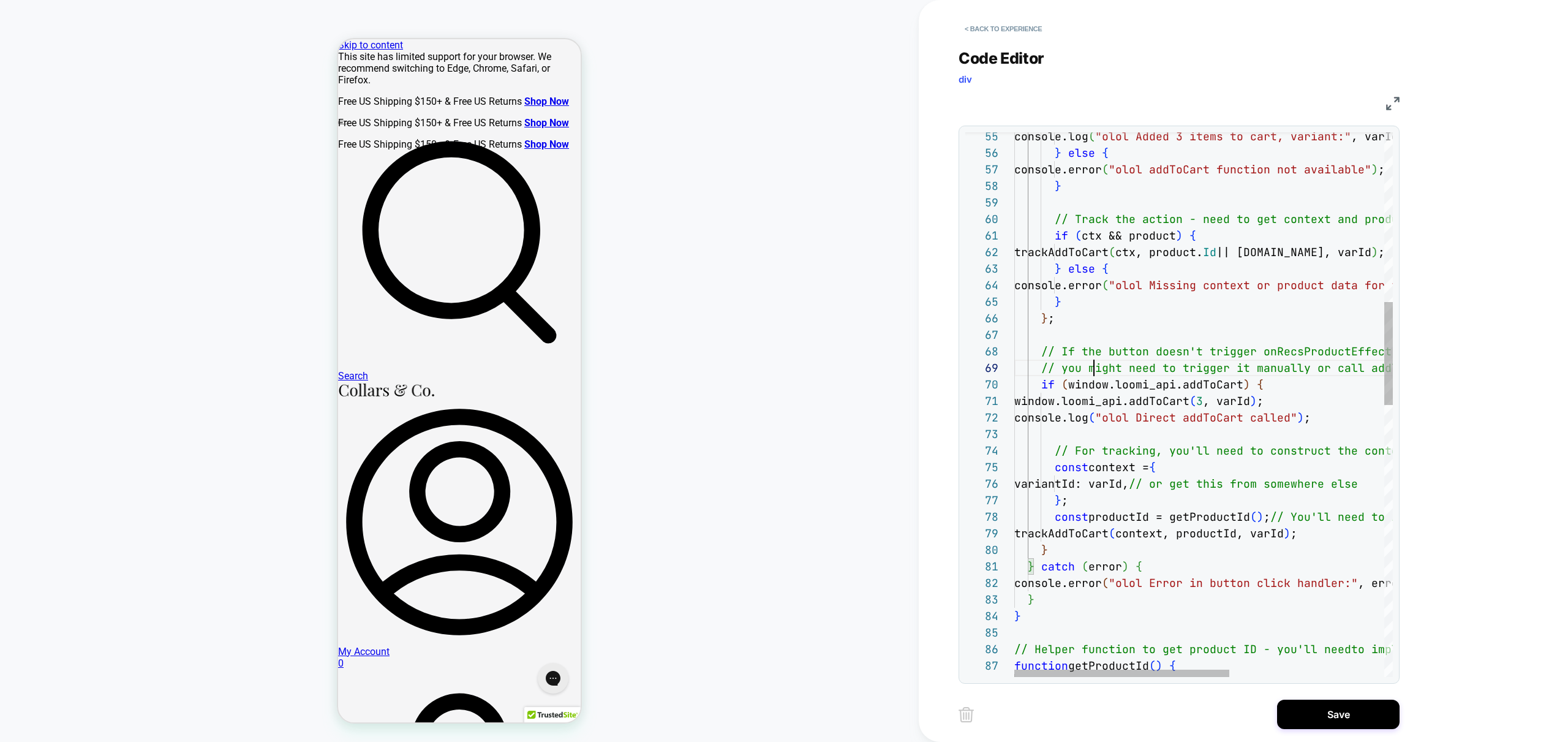
click at [1100, 418] on div "console.log ( "olol Added 3 items to cart, variant:" , varId ) ; } else { conso…" at bounding box center [1338, 674] width 650 height 2877
click at [1193, 418] on div "console.log ( "olol Added 3 items to cart, variant:" , varId ) ; } else { conso…" at bounding box center [1338, 674] width 650 height 2877
click at [1100, 435] on div "console.log ( "olol Added 3 items to cart, variant:" , varId ) ; } else { conso…" at bounding box center [1338, 674] width 650 height 2877
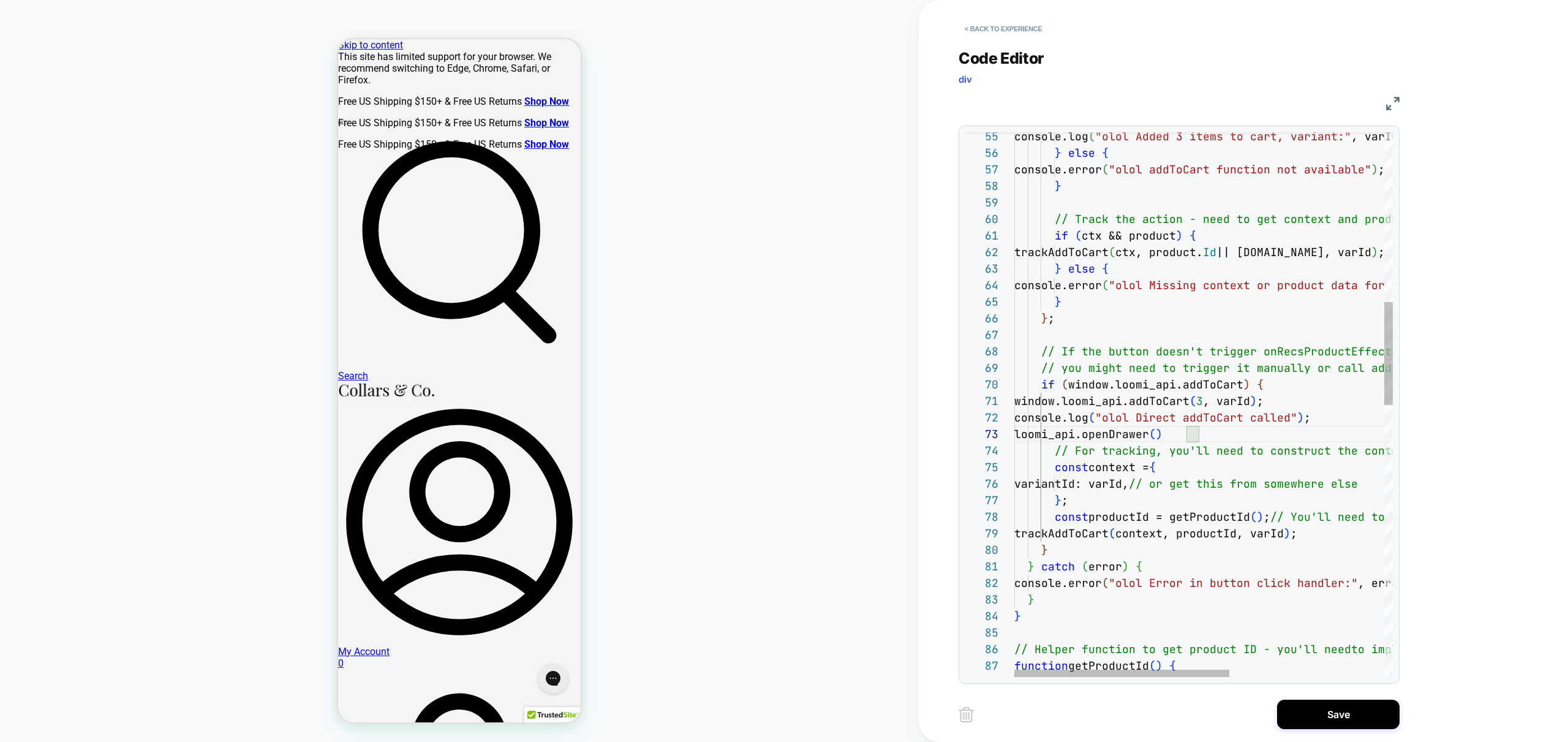
scroll to position [33, 192]
click at [1142, 484] on div "console.log ( "olol Added 3 items to cart, variant:" , varId ) ; } else { conso…" at bounding box center [1338, 674] width 650 height 2877
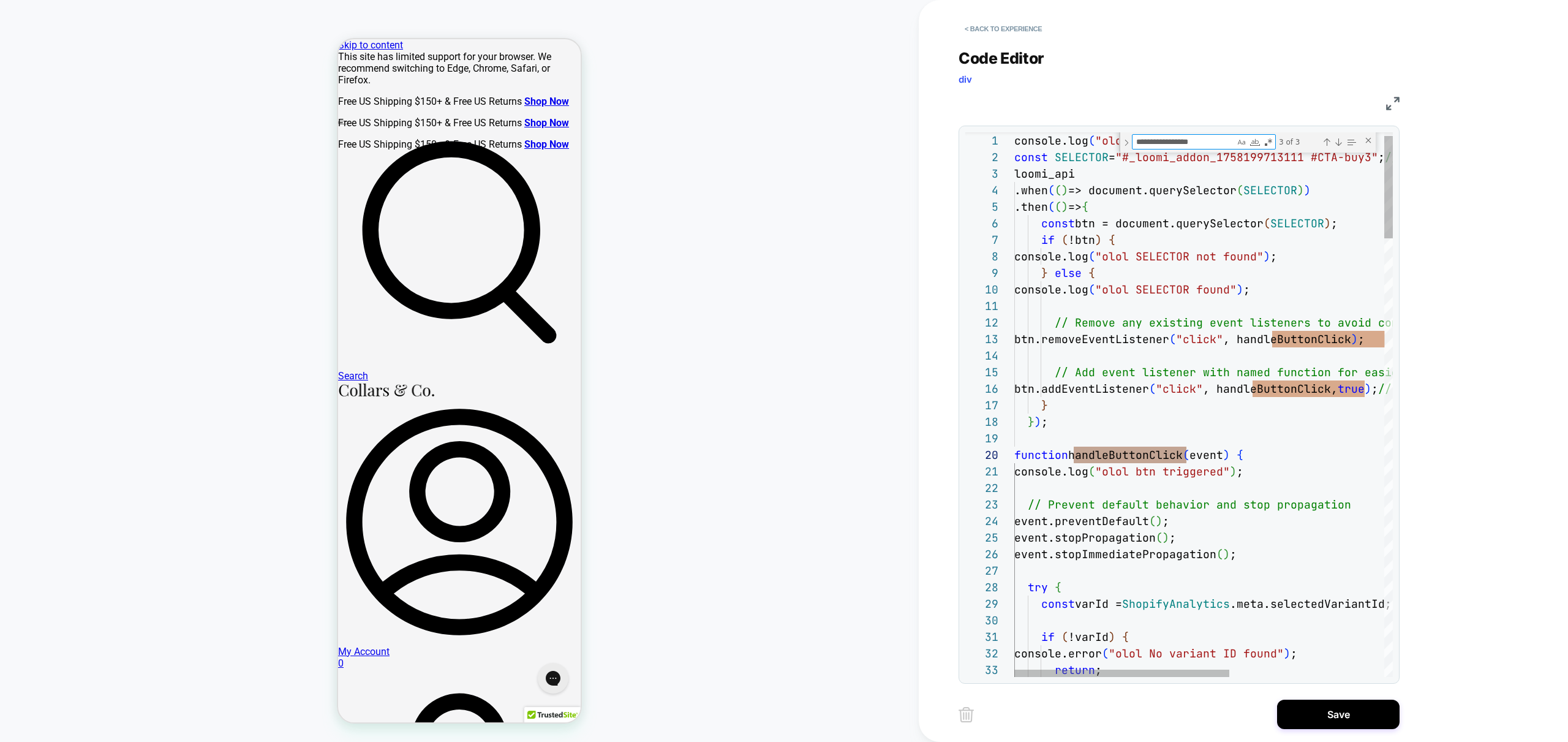
type textarea "**********"
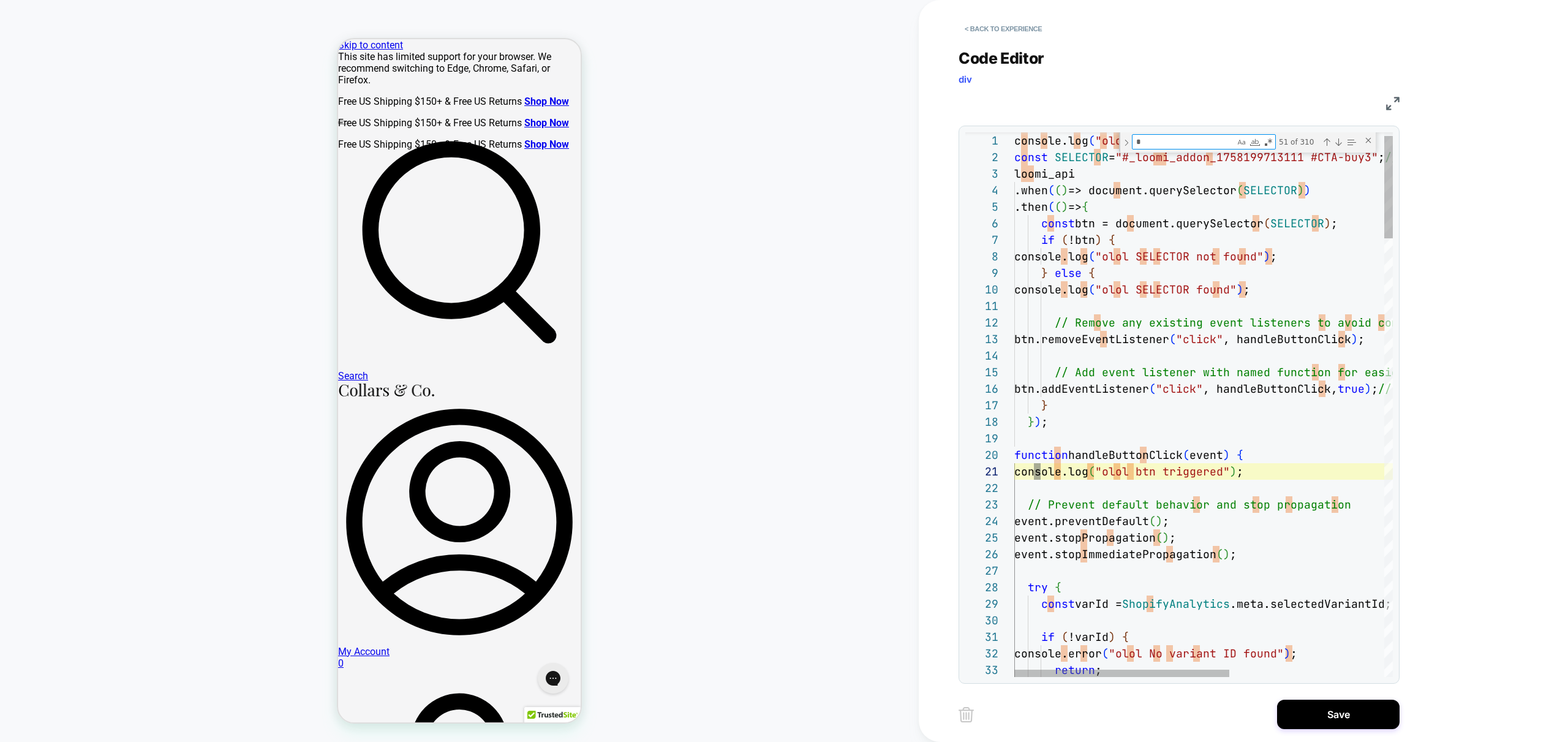
type textarea "**"
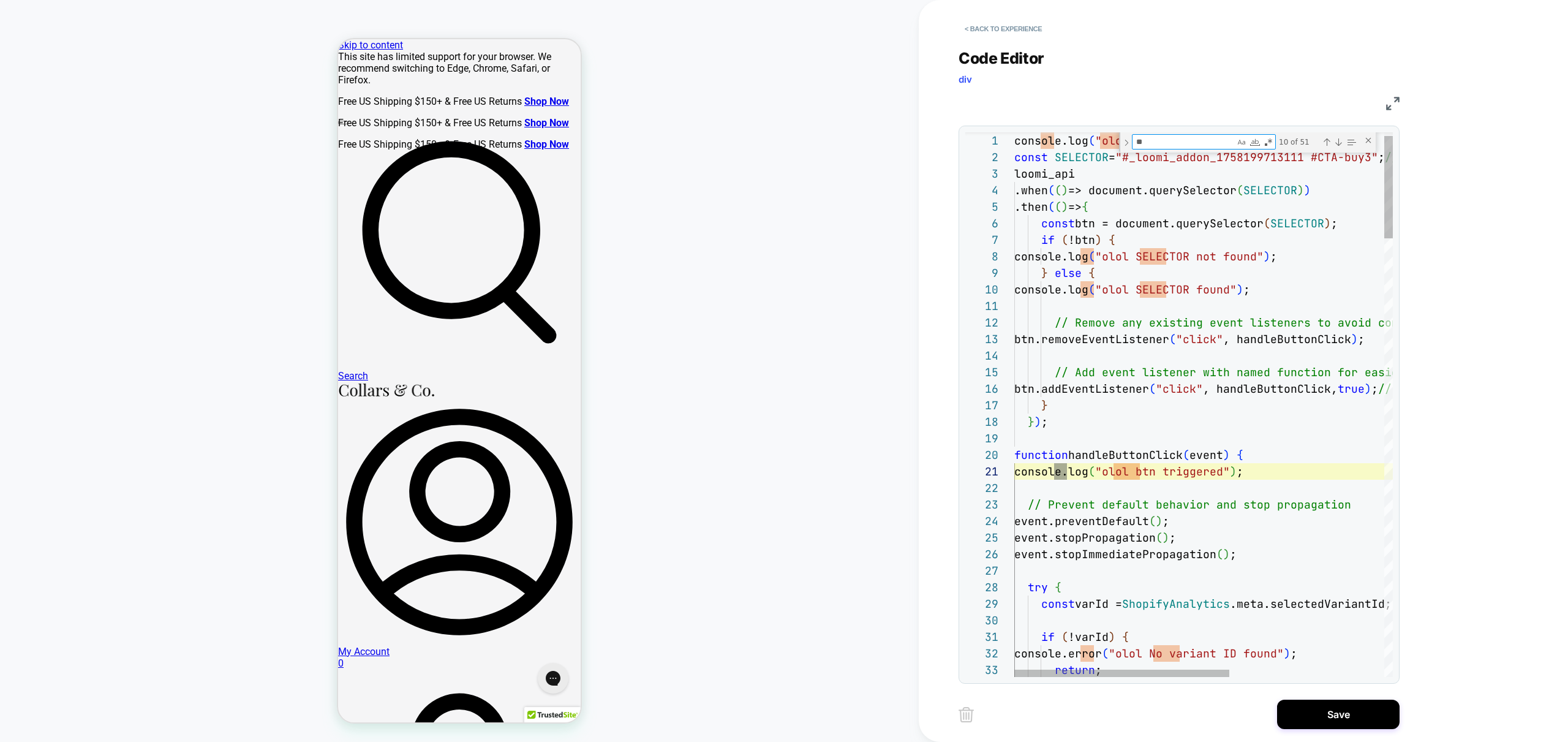
type textarea "**********"
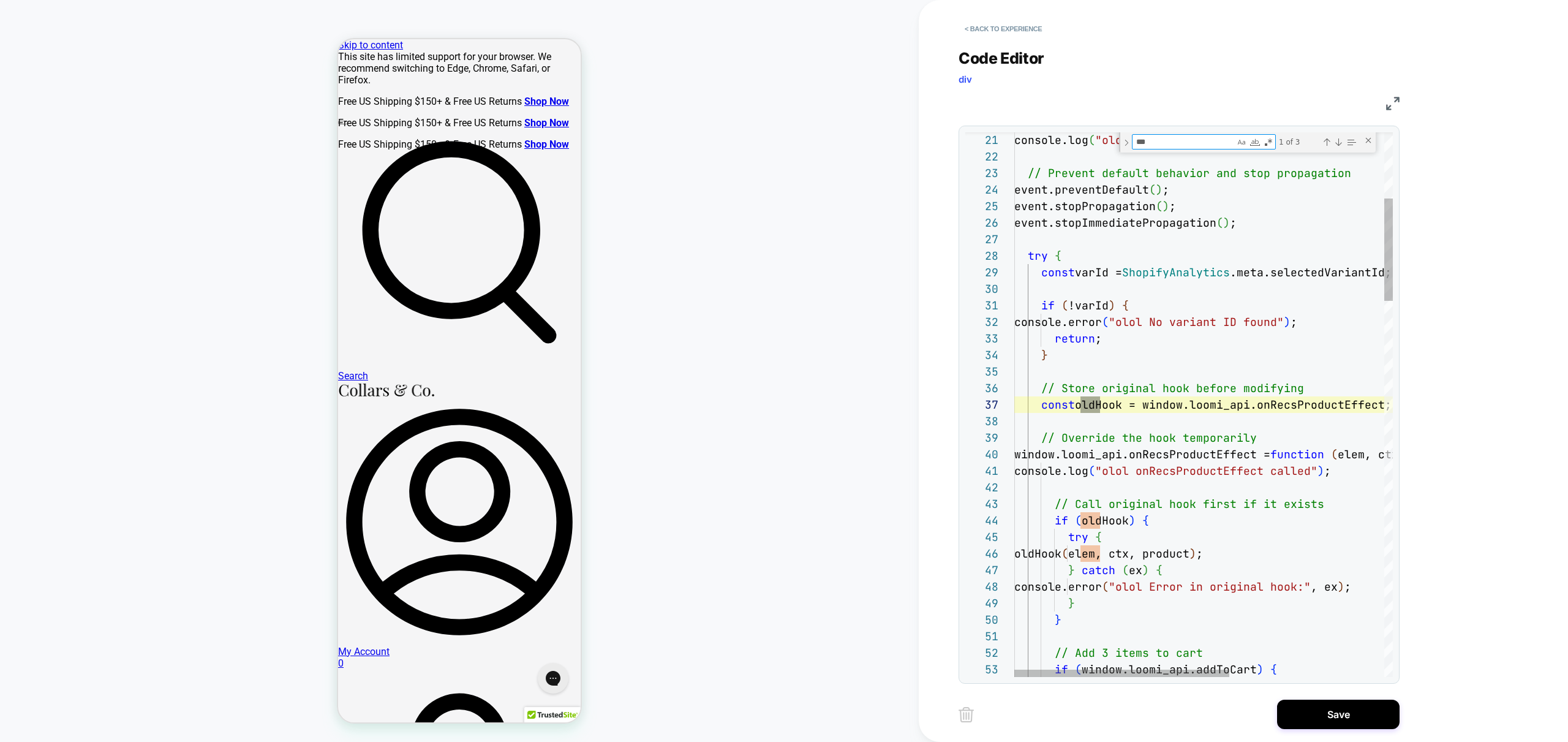
type textarea "***"
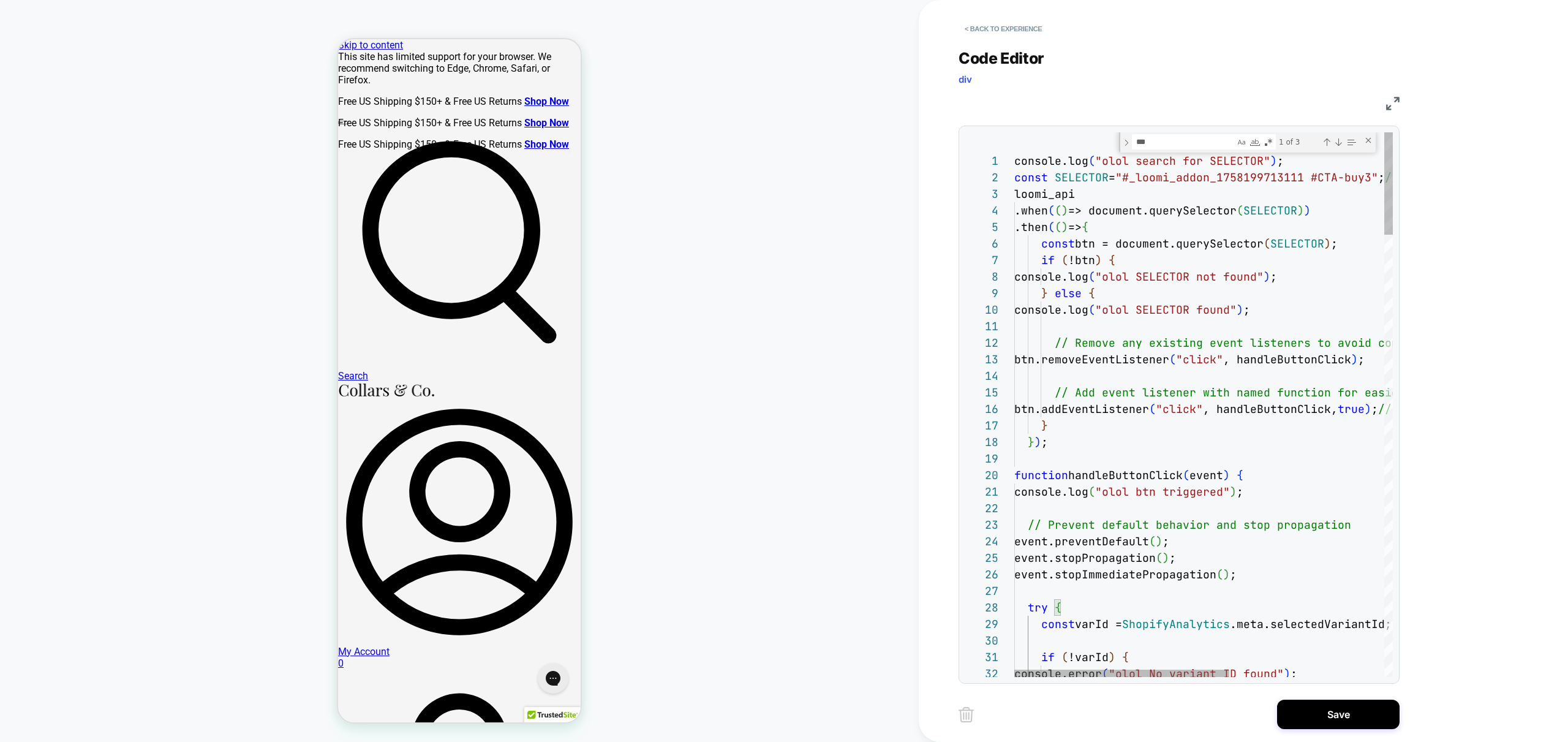
type textarea "**********"
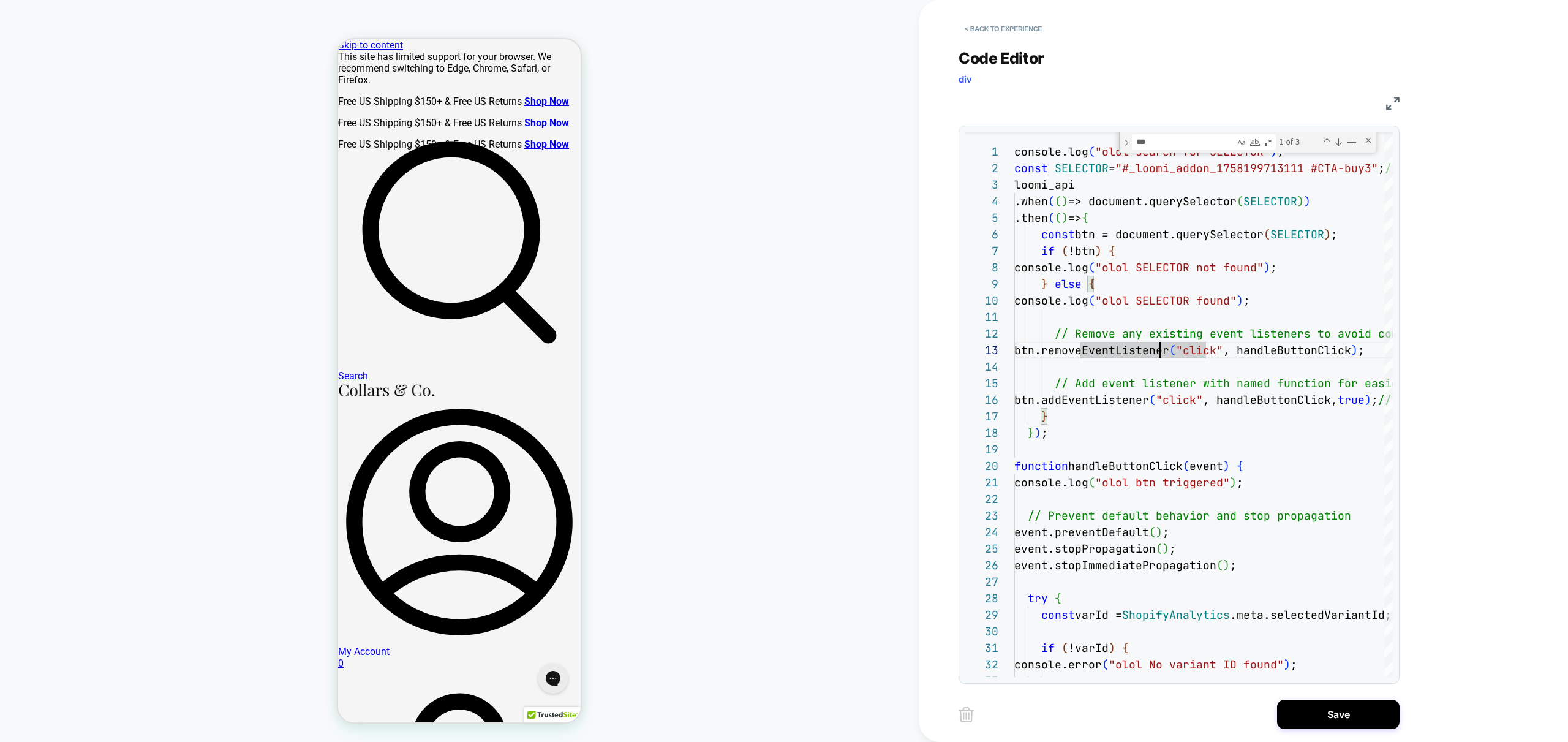
click at [1325, 722] on button "Save" at bounding box center [1338, 714] width 123 height 29
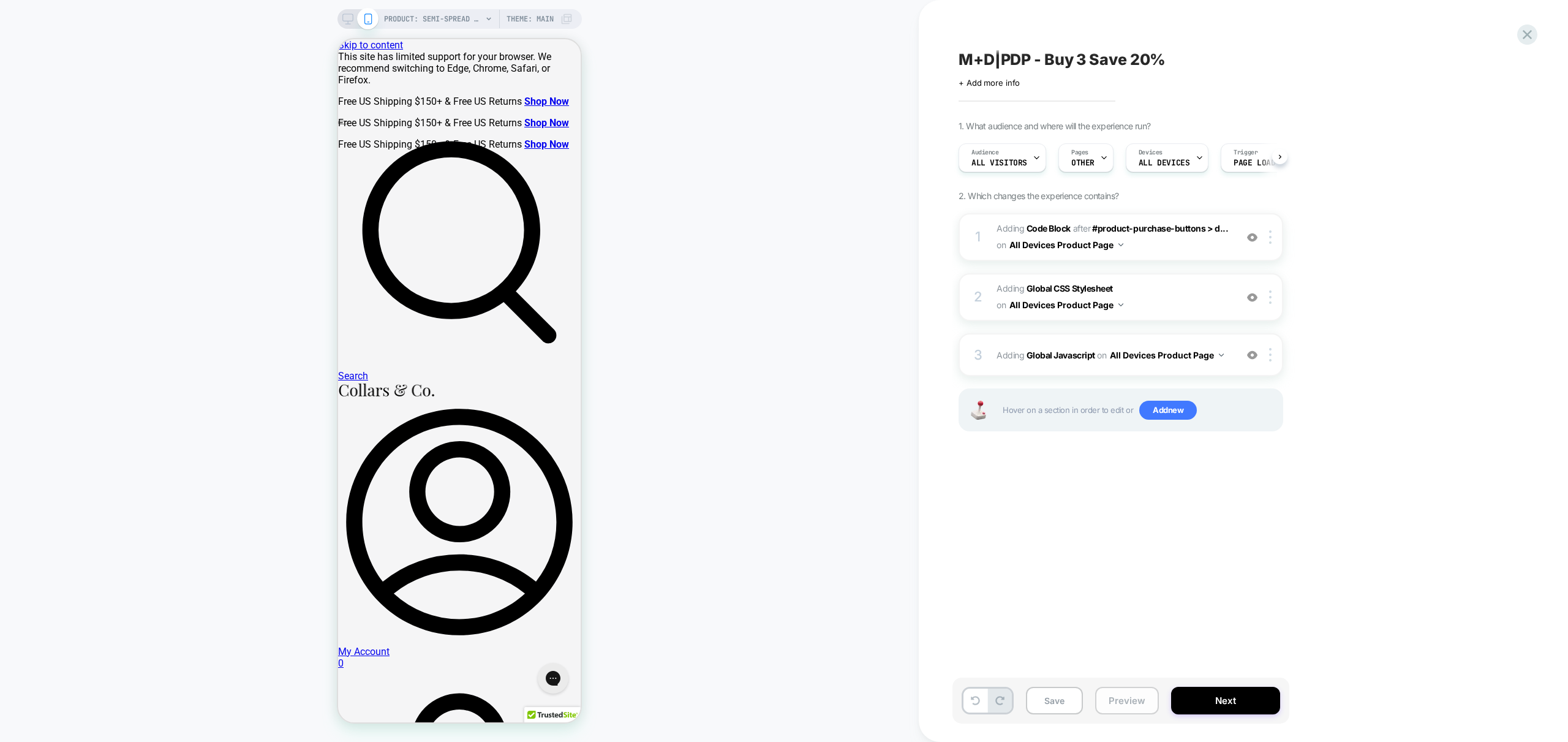
scroll to position [0, 1]
click at [1119, 701] on button "Preview" at bounding box center [1126, 700] width 64 height 27
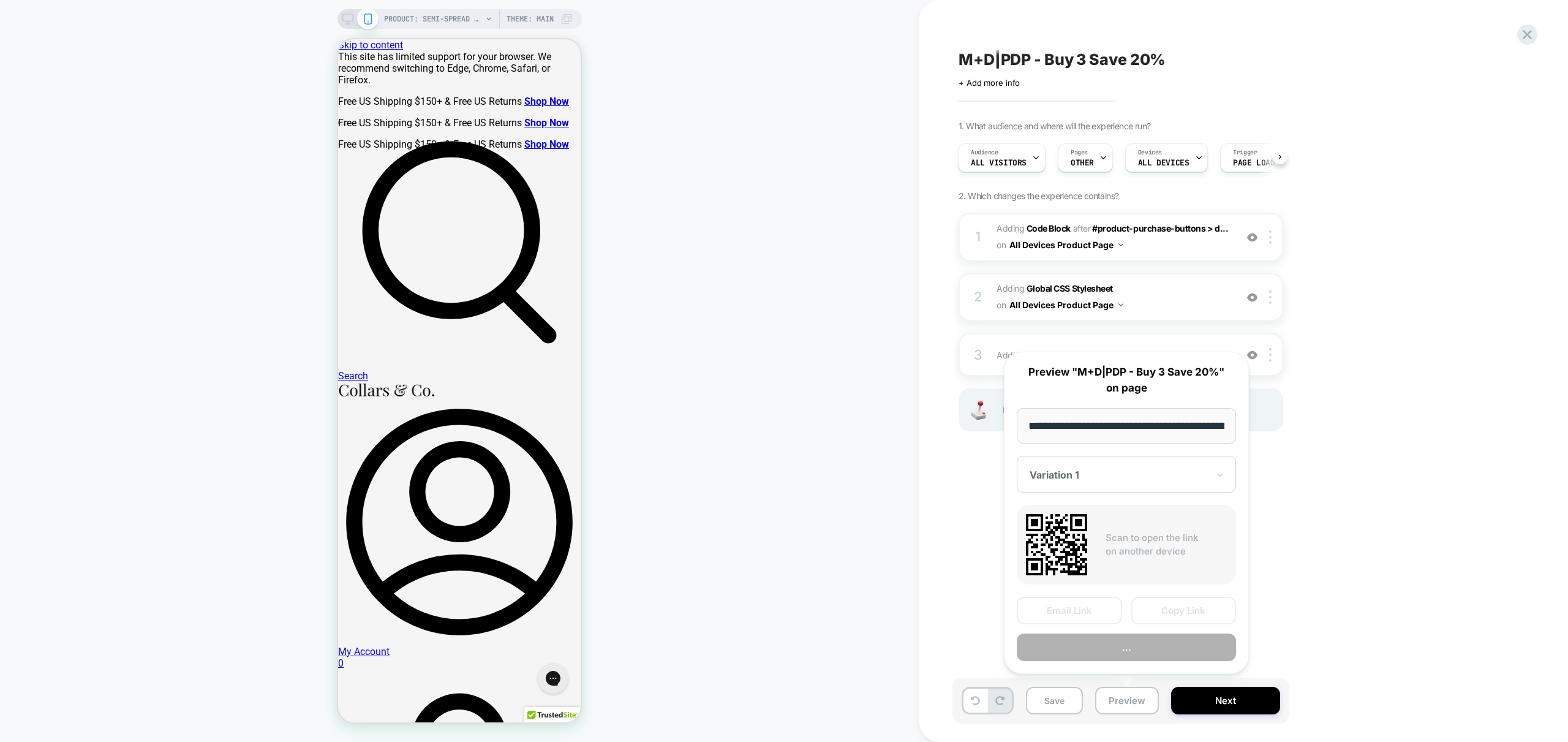
scroll to position [0, 267]
click at [1170, 646] on button "Preview" at bounding box center [1126, 647] width 219 height 27
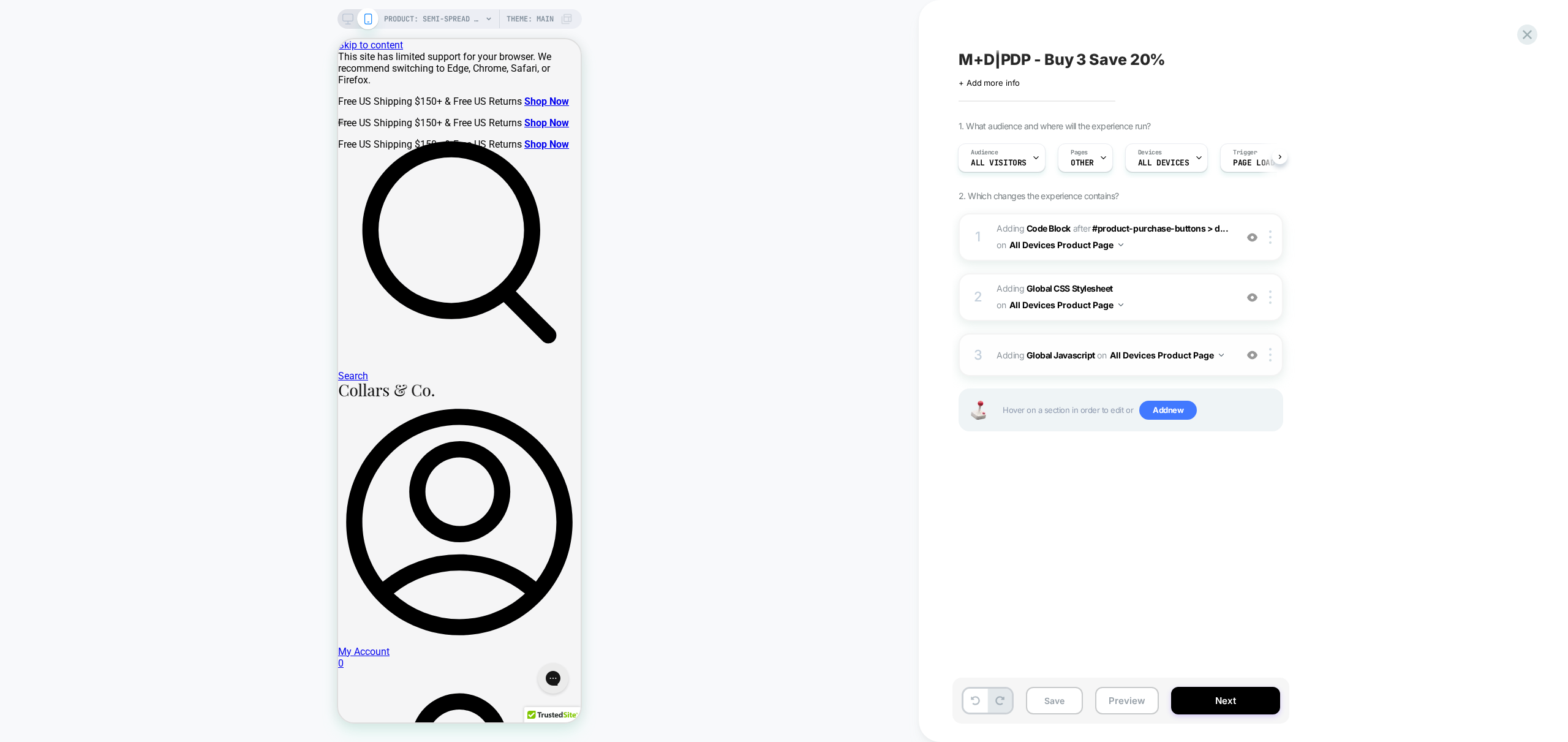
click at [1227, 369] on div "3 Adding Global Javascript on All Devices Product Page Add Before Add After Tar…" at bounding box center [1121, 354] width 324 height 43
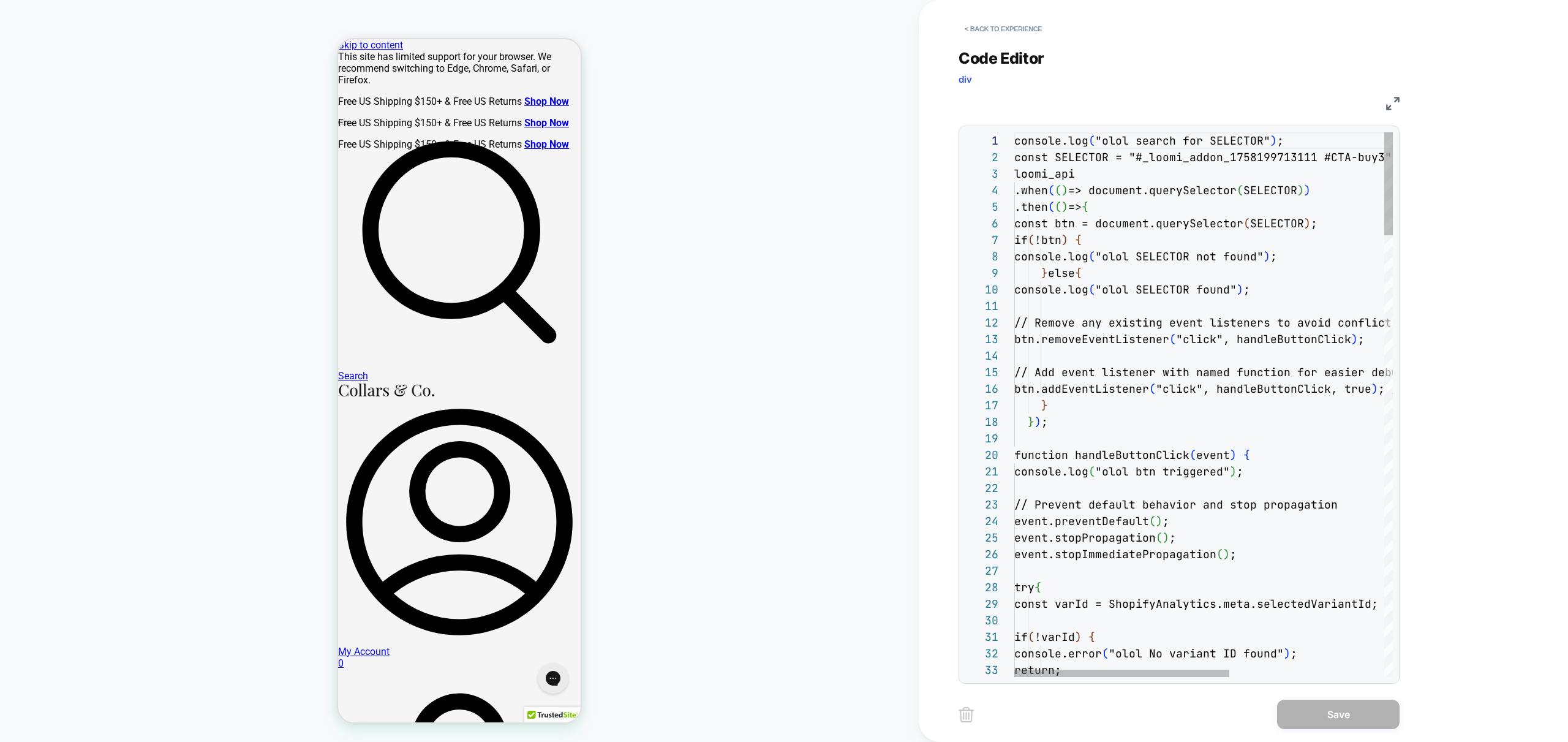
scroll to position [165, 0]
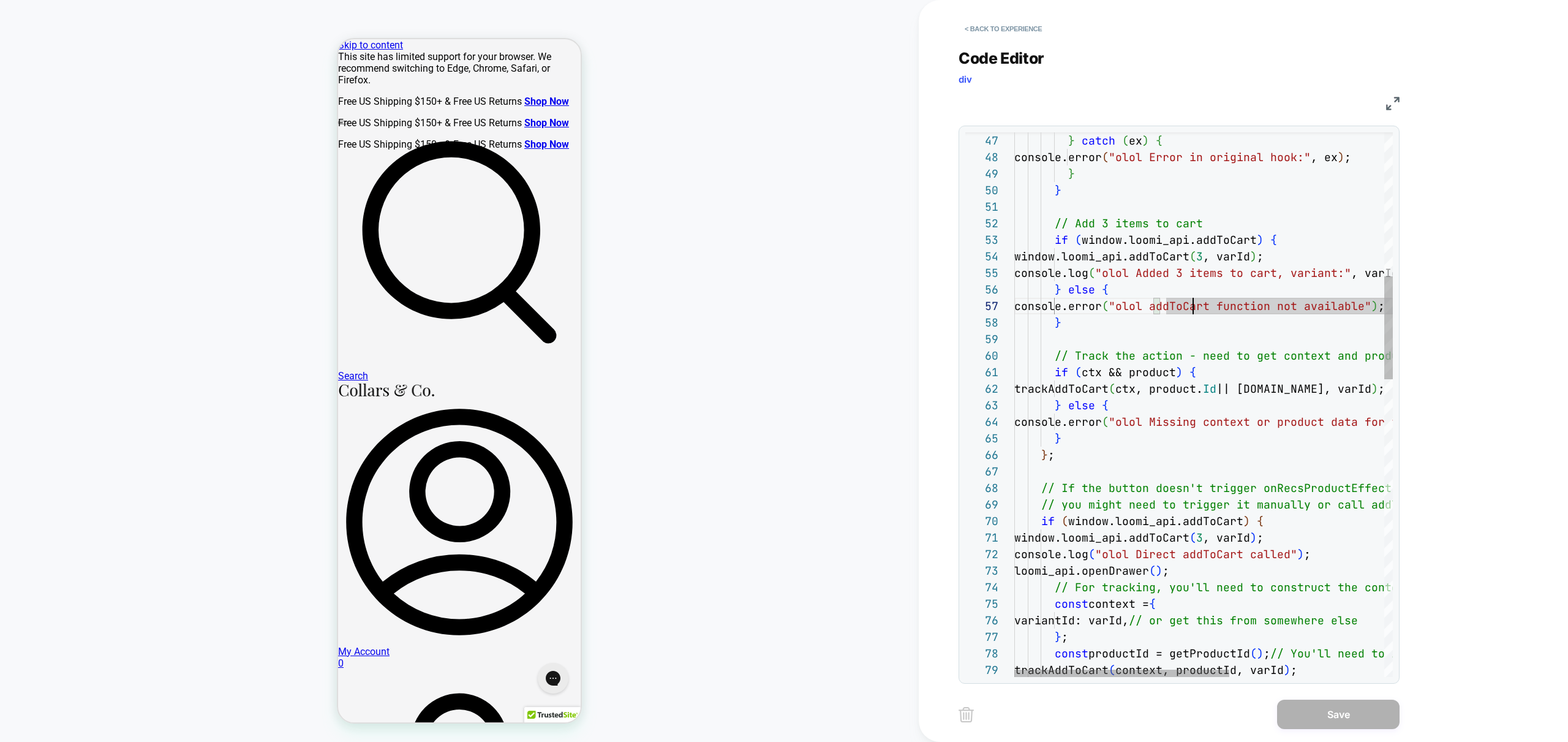
drag, startPoint x: 1219, startPoint y: 371, endPoint x: 1153, endPoint y: 327, distance: 79.3
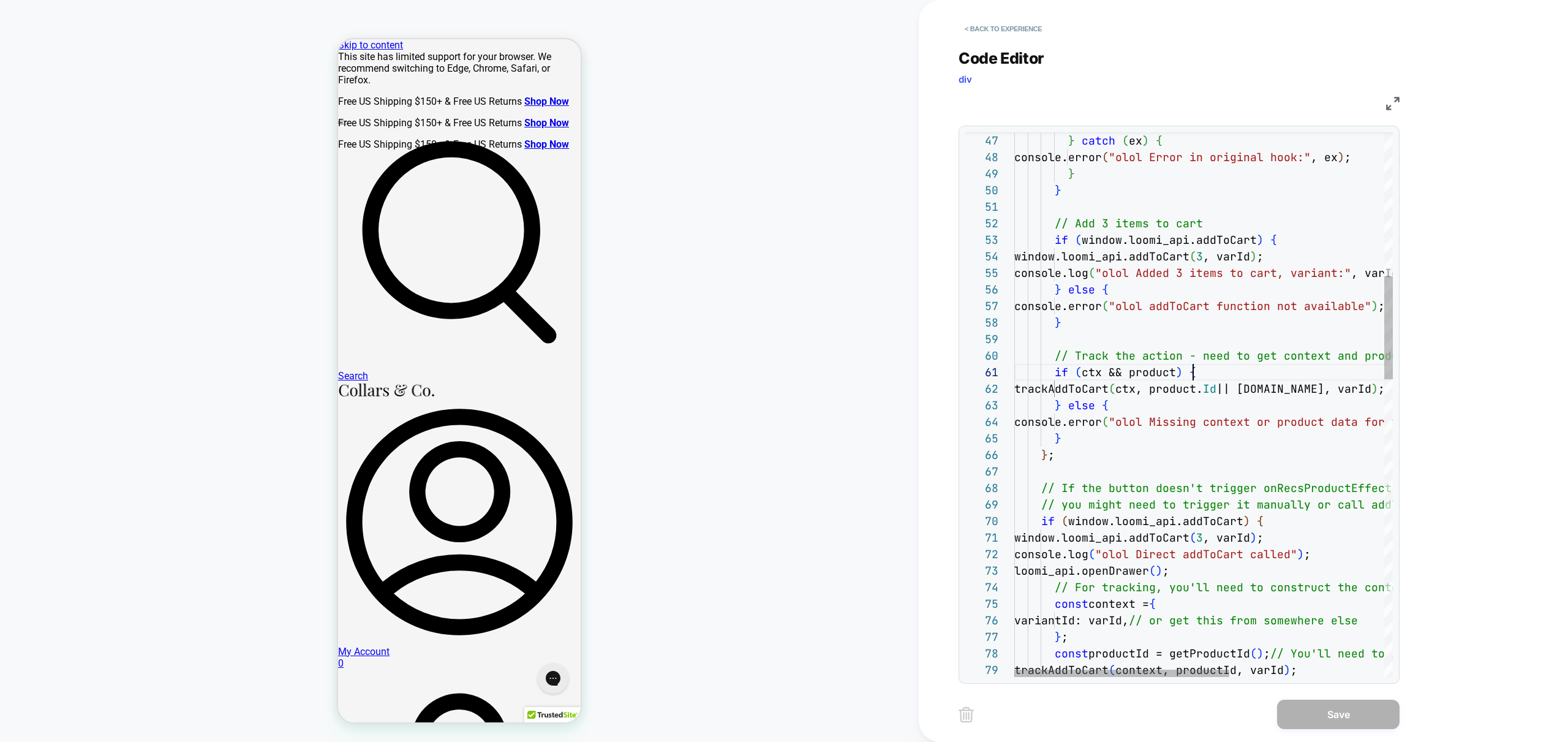
scroll to position [0, 179]
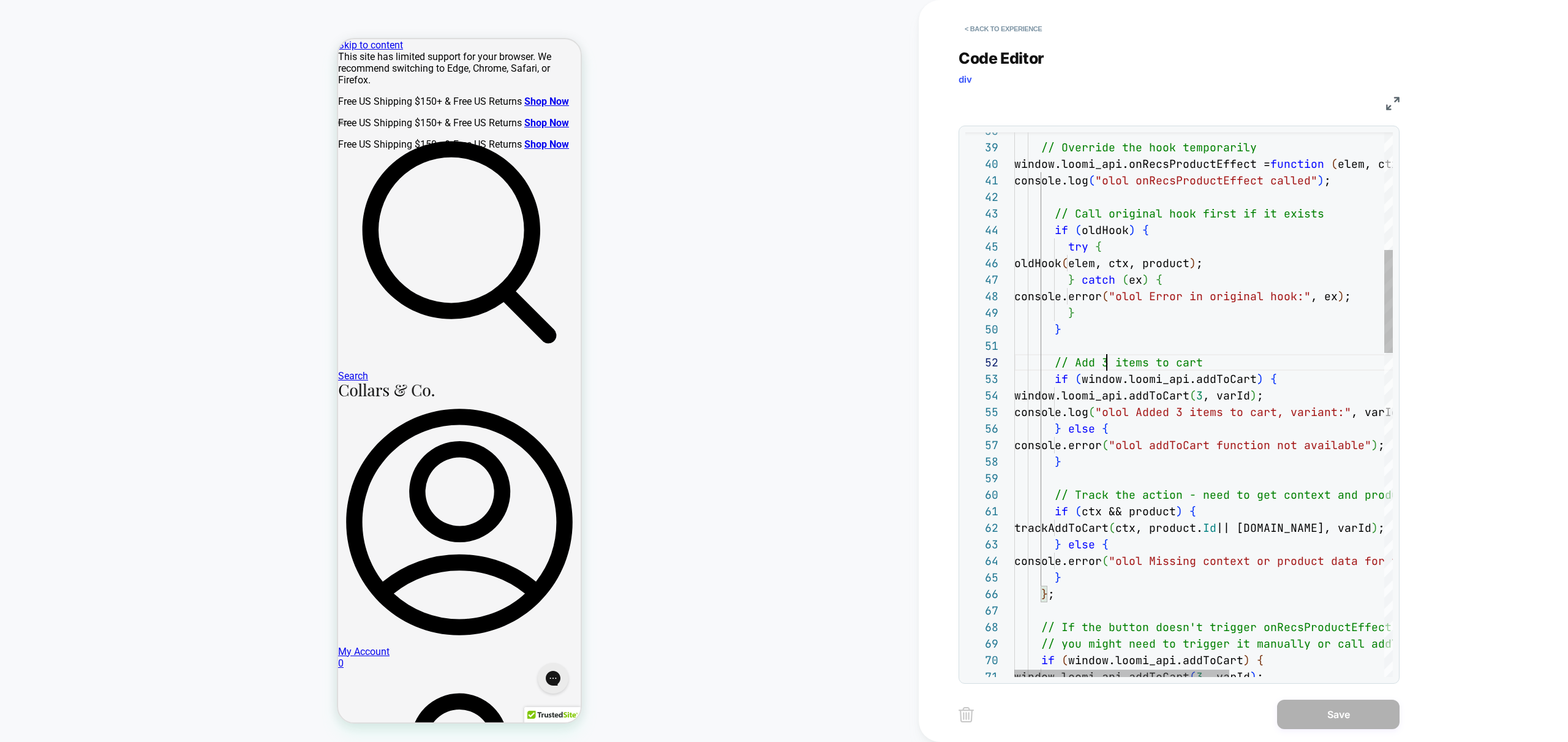
scroll to position [0, 0]
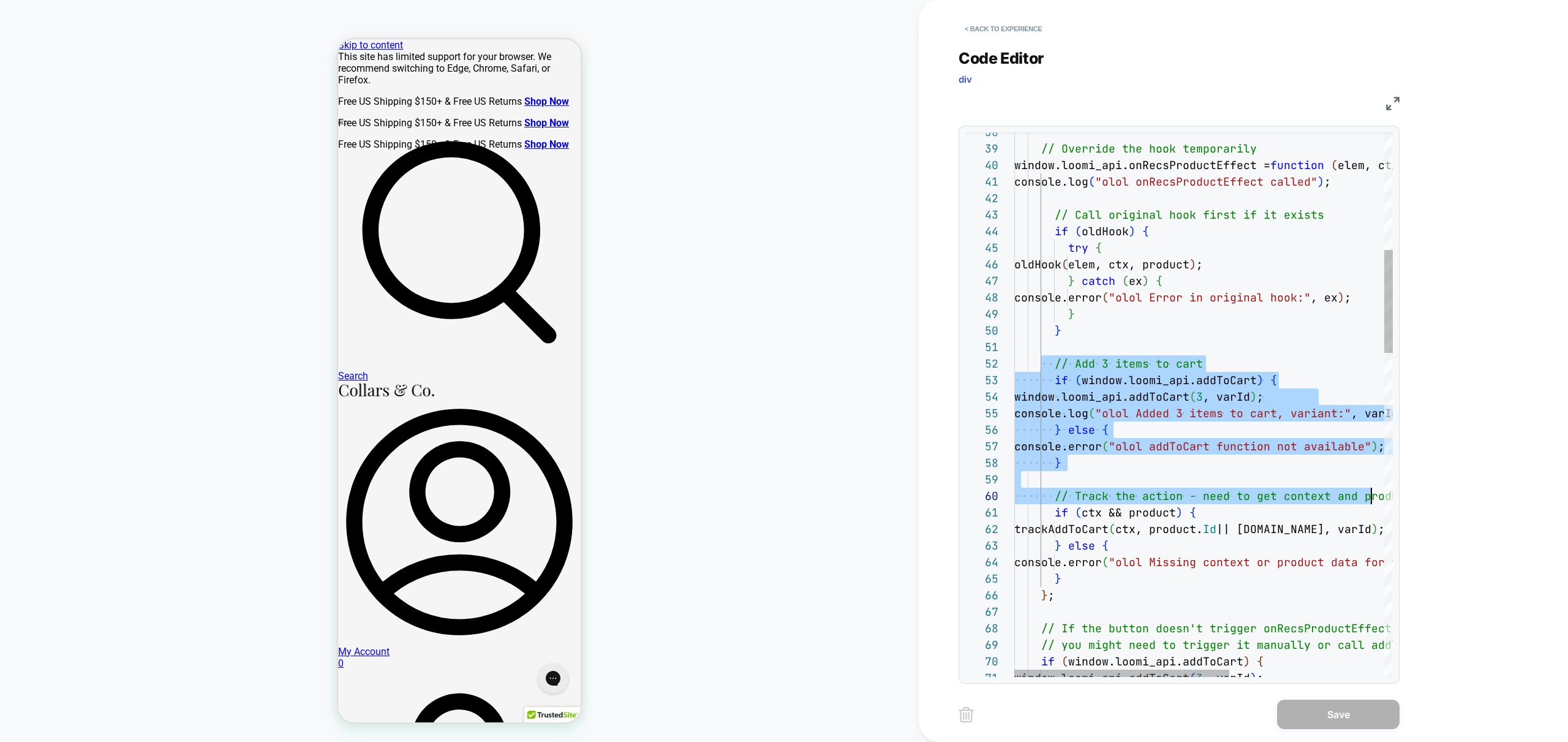
scroll to position [17, 0]
drag, startPoint x: 1044, startPoint y: 362, endPoint x: 1373, endPoint y: 478, distance: 348.9
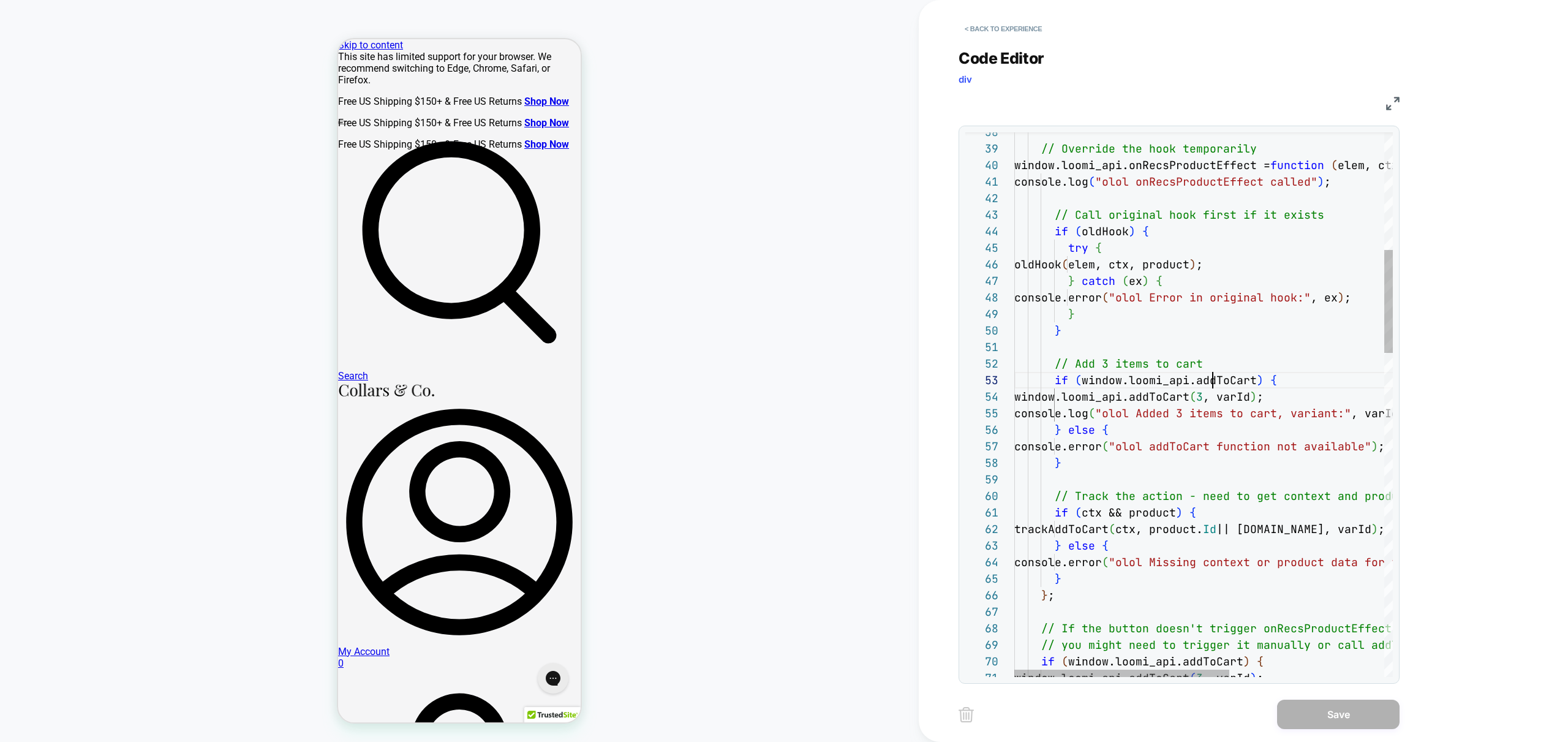
scroll to position [33, 198]
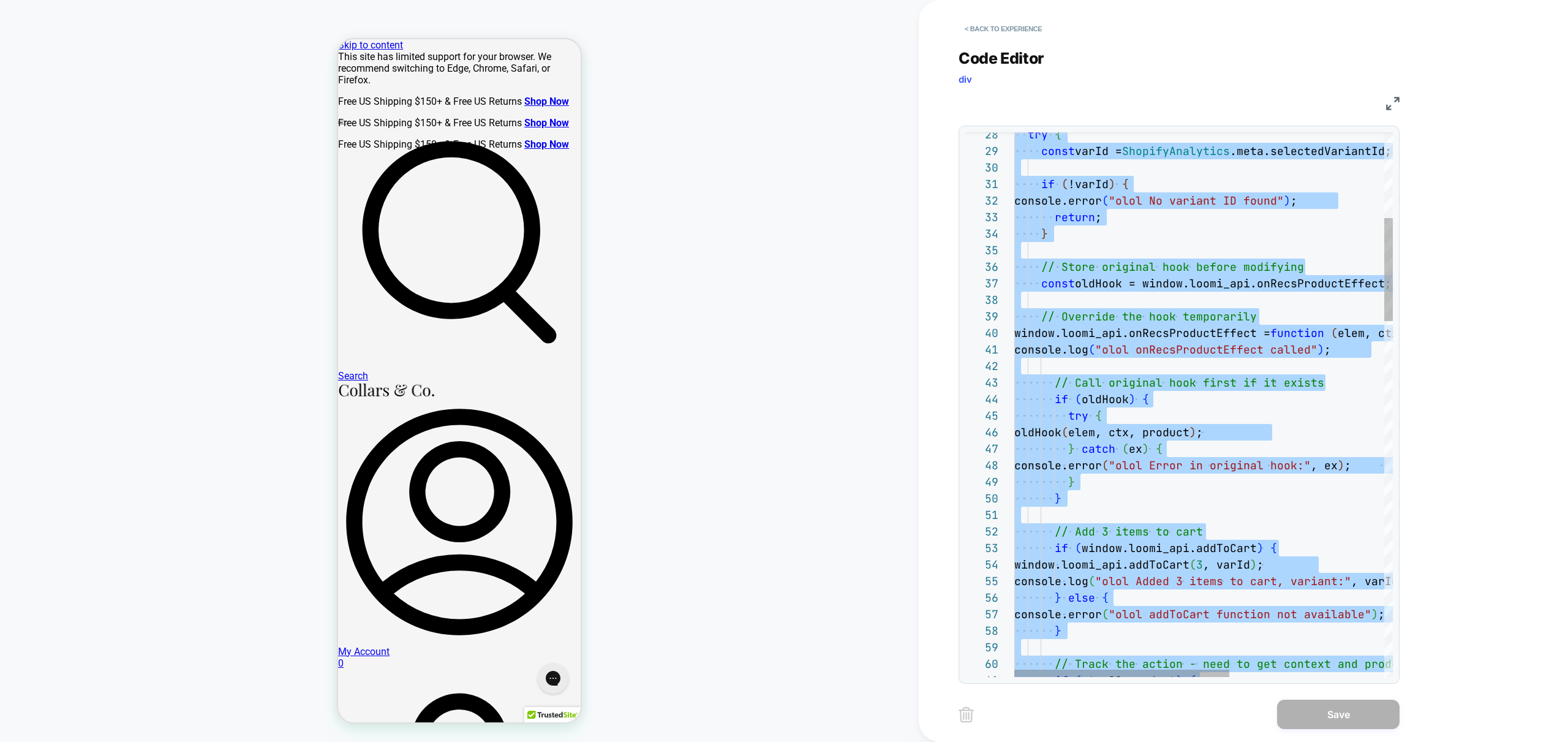
type textarea "**********"
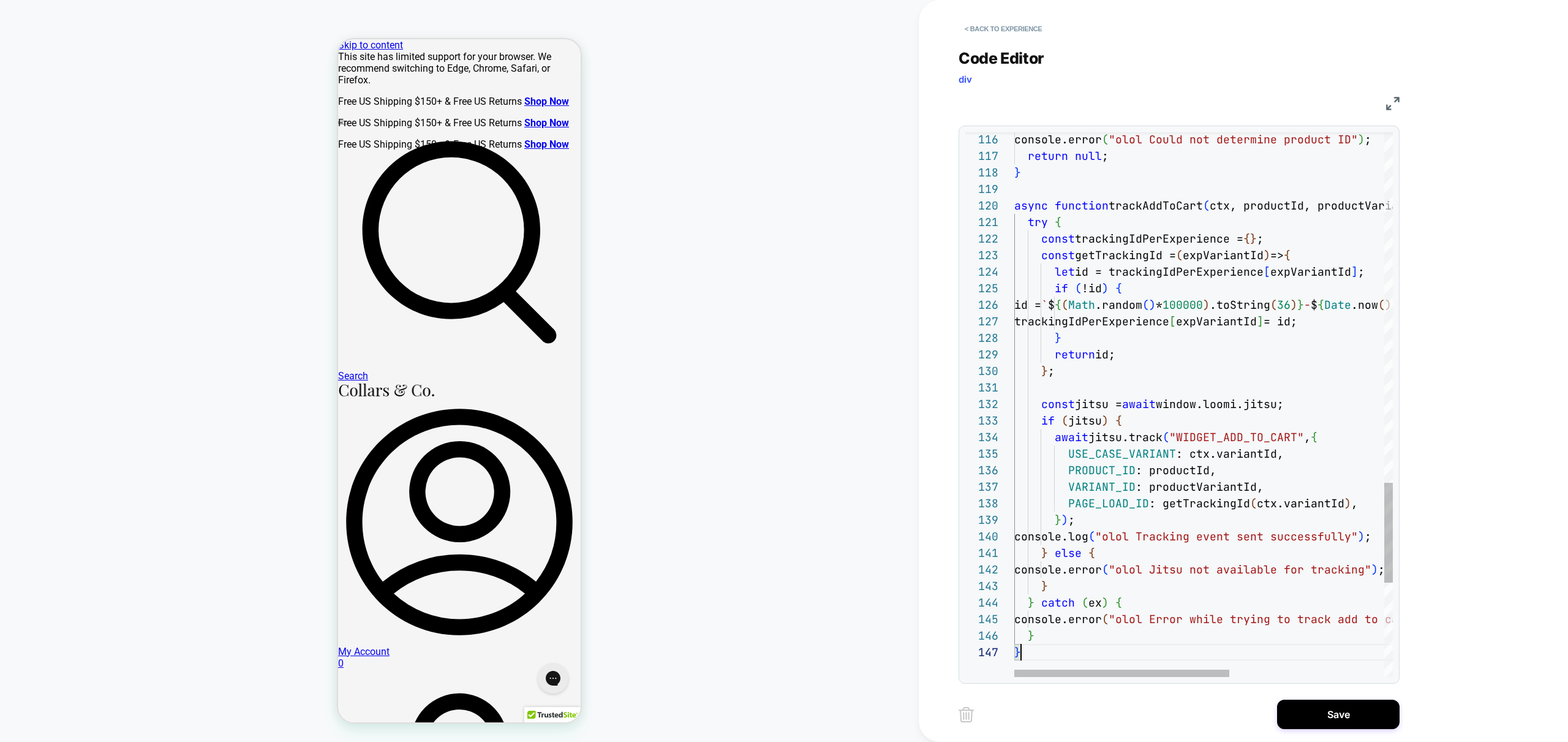
scroll to position [99, 7]
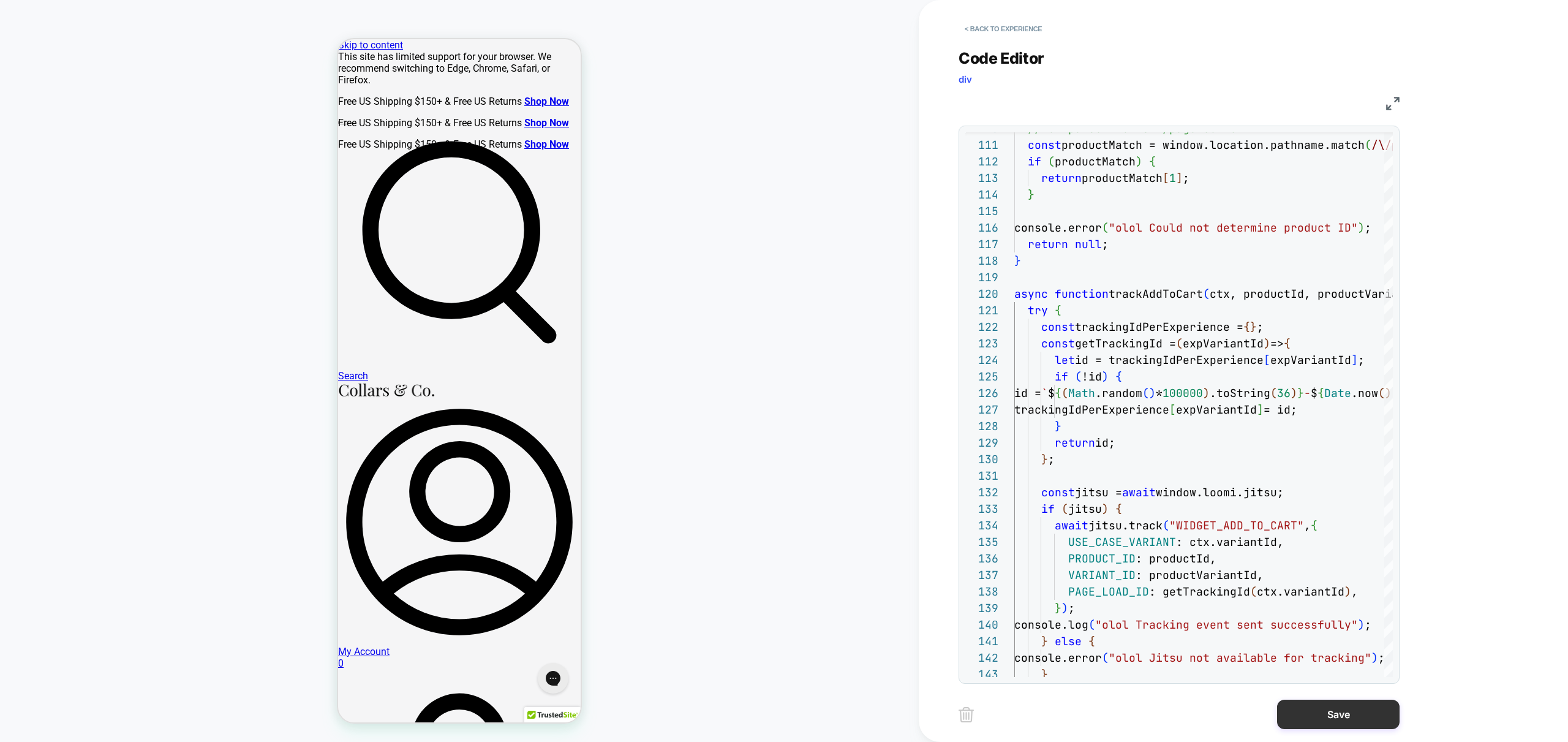
click at [1310, 718] on button "Save" at bounding box center [1338, 714] width 123 height 29
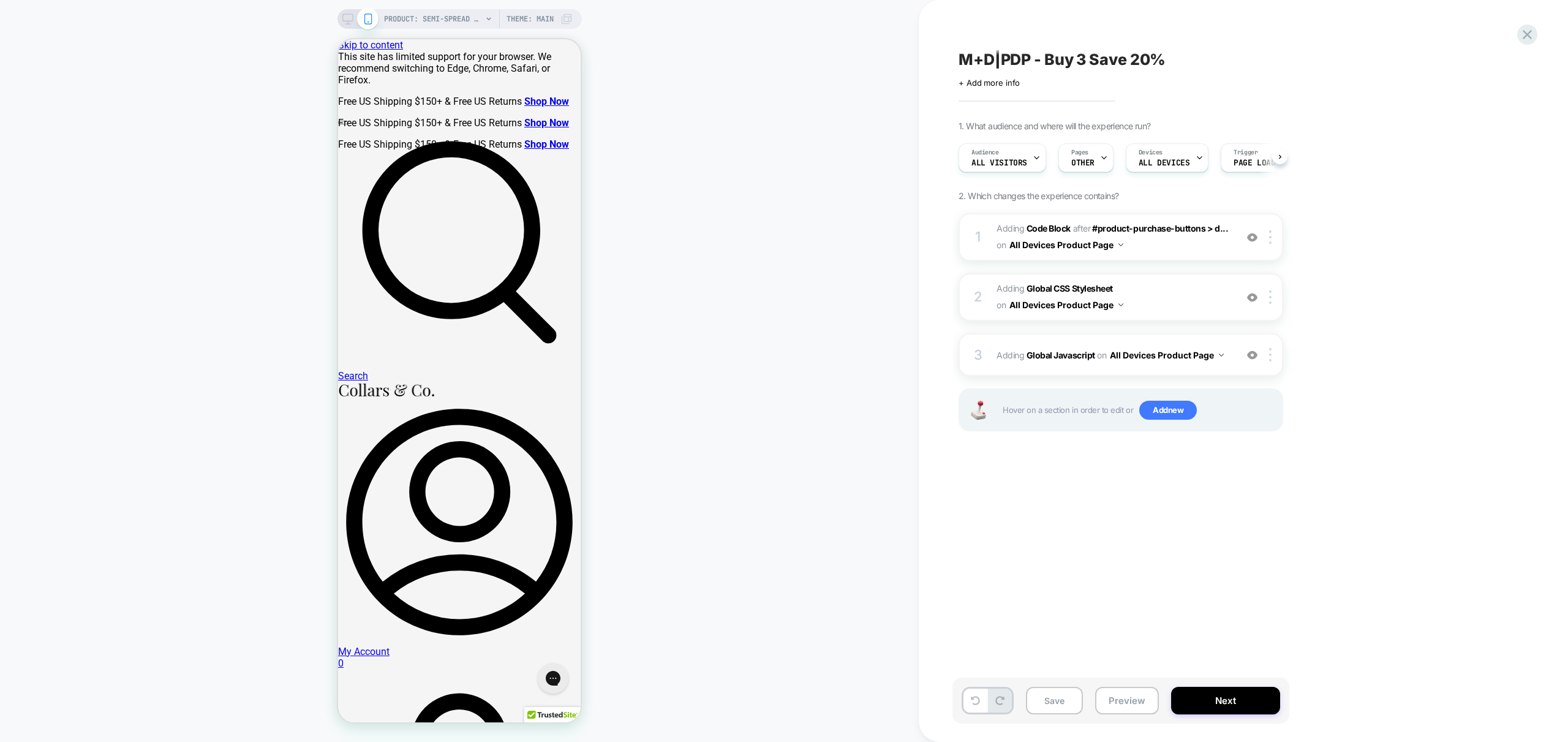
drag, startPoint x: 1106, startPoint y: 703, endPoint x: 1119, endPoint y: 715, distance: 17.7
click at [1107, 703] on button "Preview" at bounding box center [1126, 700] width 64 height 27
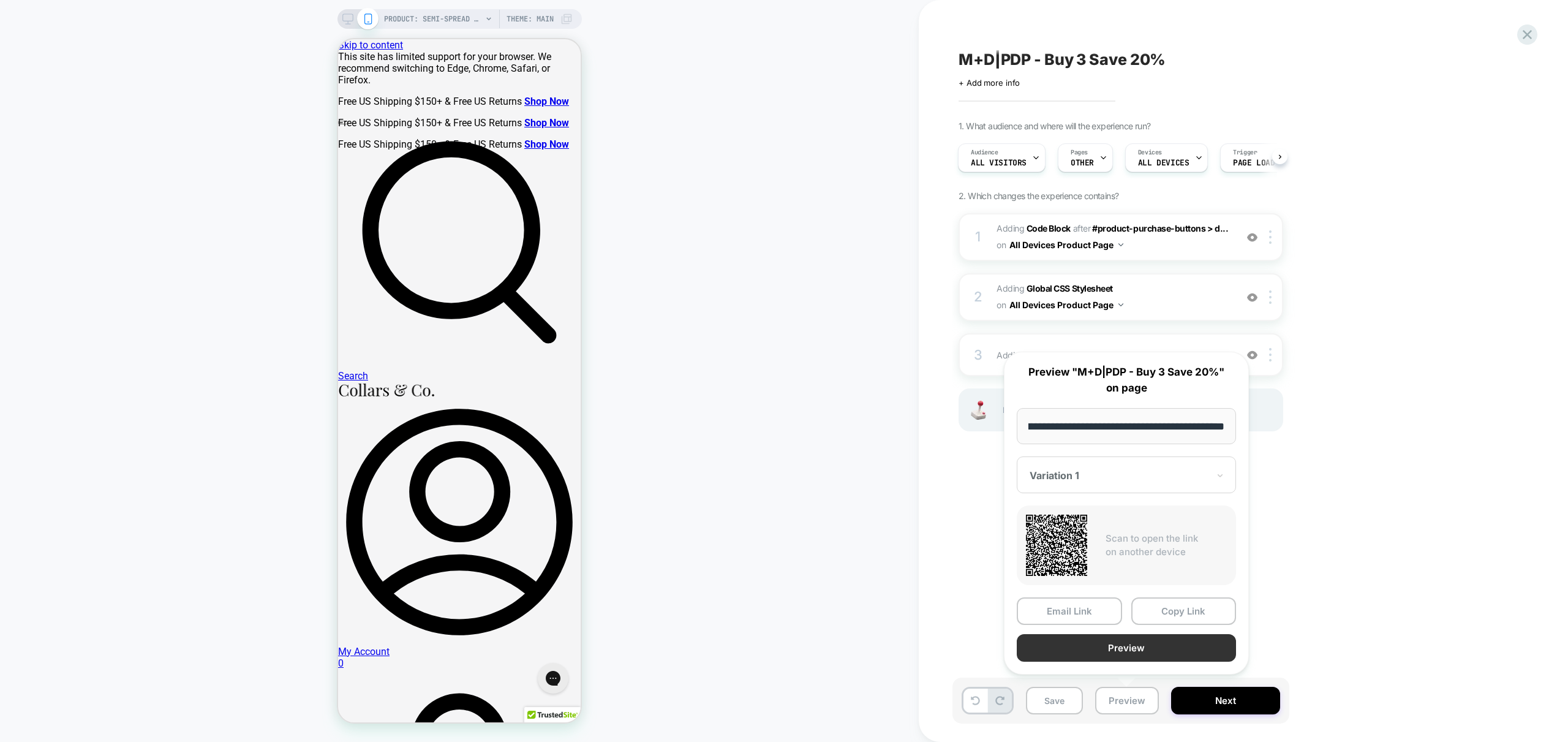
scroll to position [0, 0]
click at [1147, 648] on button "Preview" at bounding box center [1126, 647] width 219 height 27
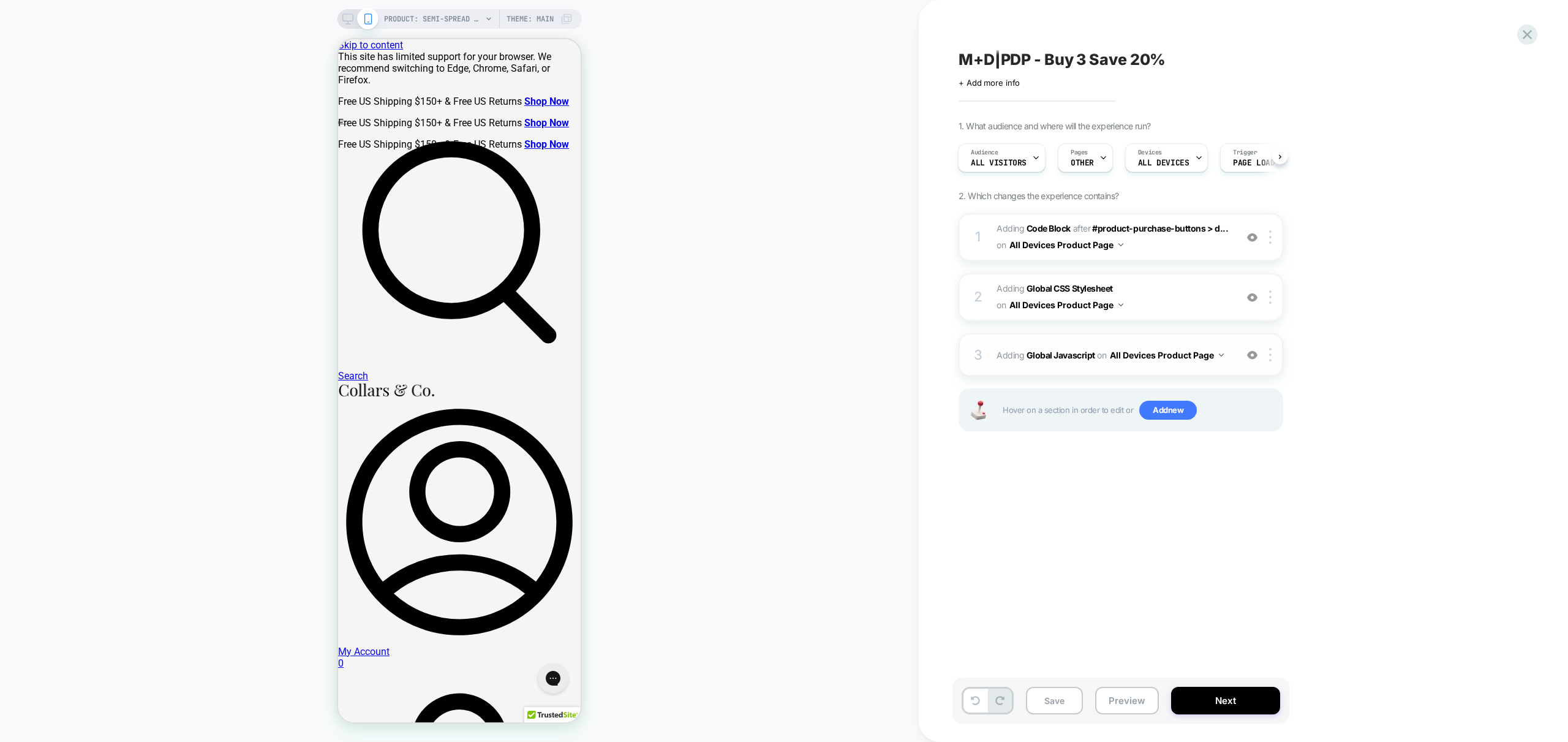
click at [1217, 366] on div "3 Adding Global Javascript on All Devices Product Page Add Before Add After Tar…" at bounding box center [1121, 354] width 324 height 43
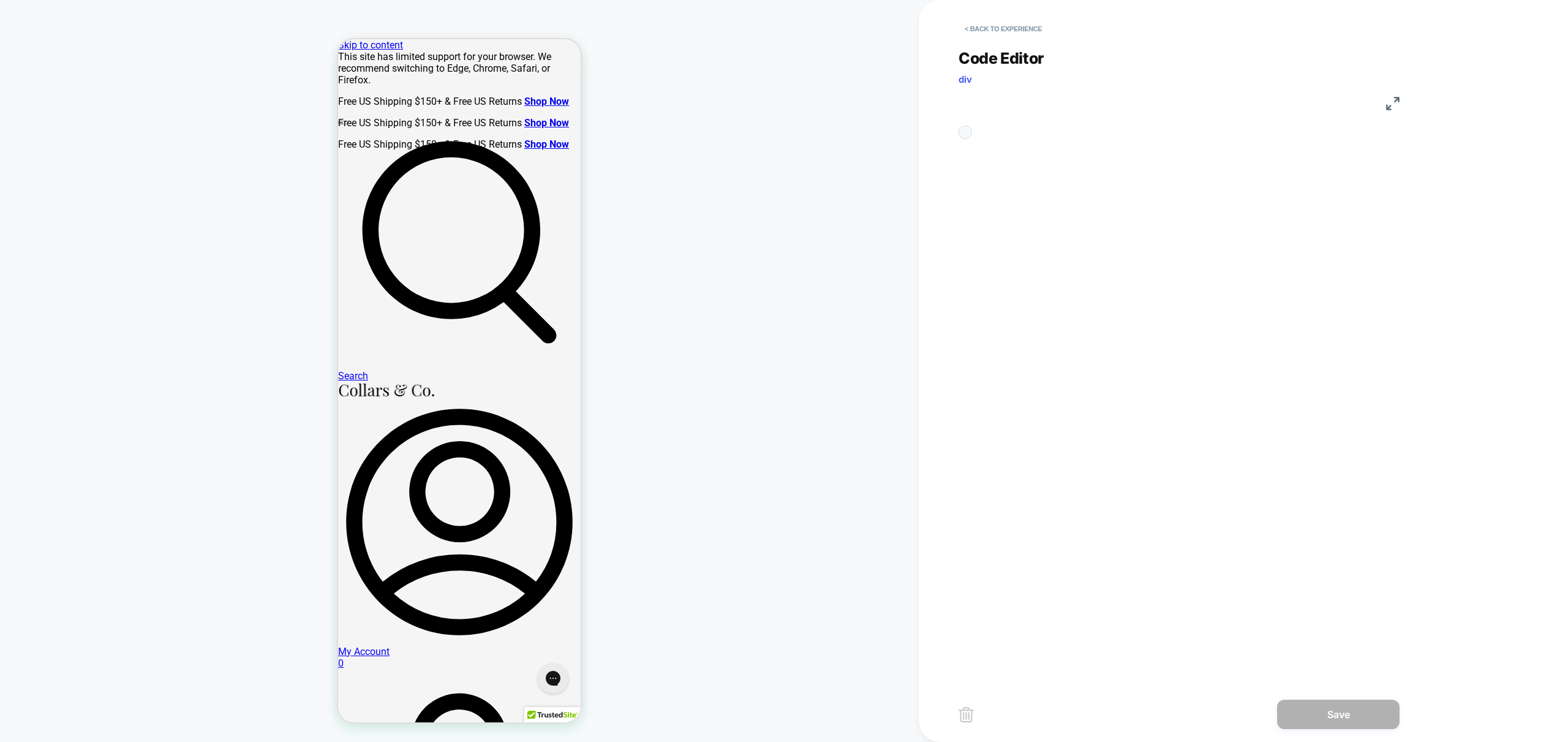
scroll to position [165, 0]
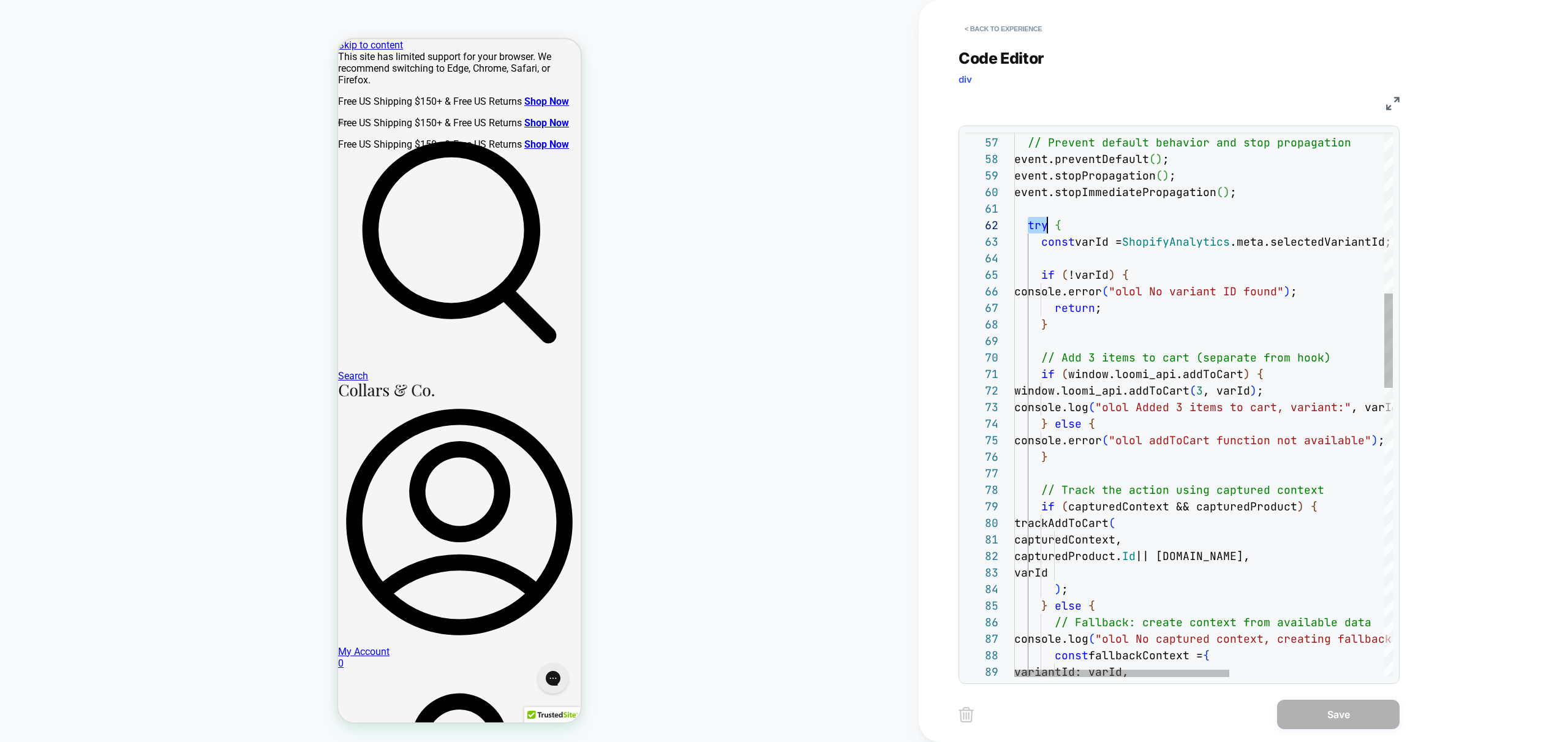
scroll to position [17, 33]
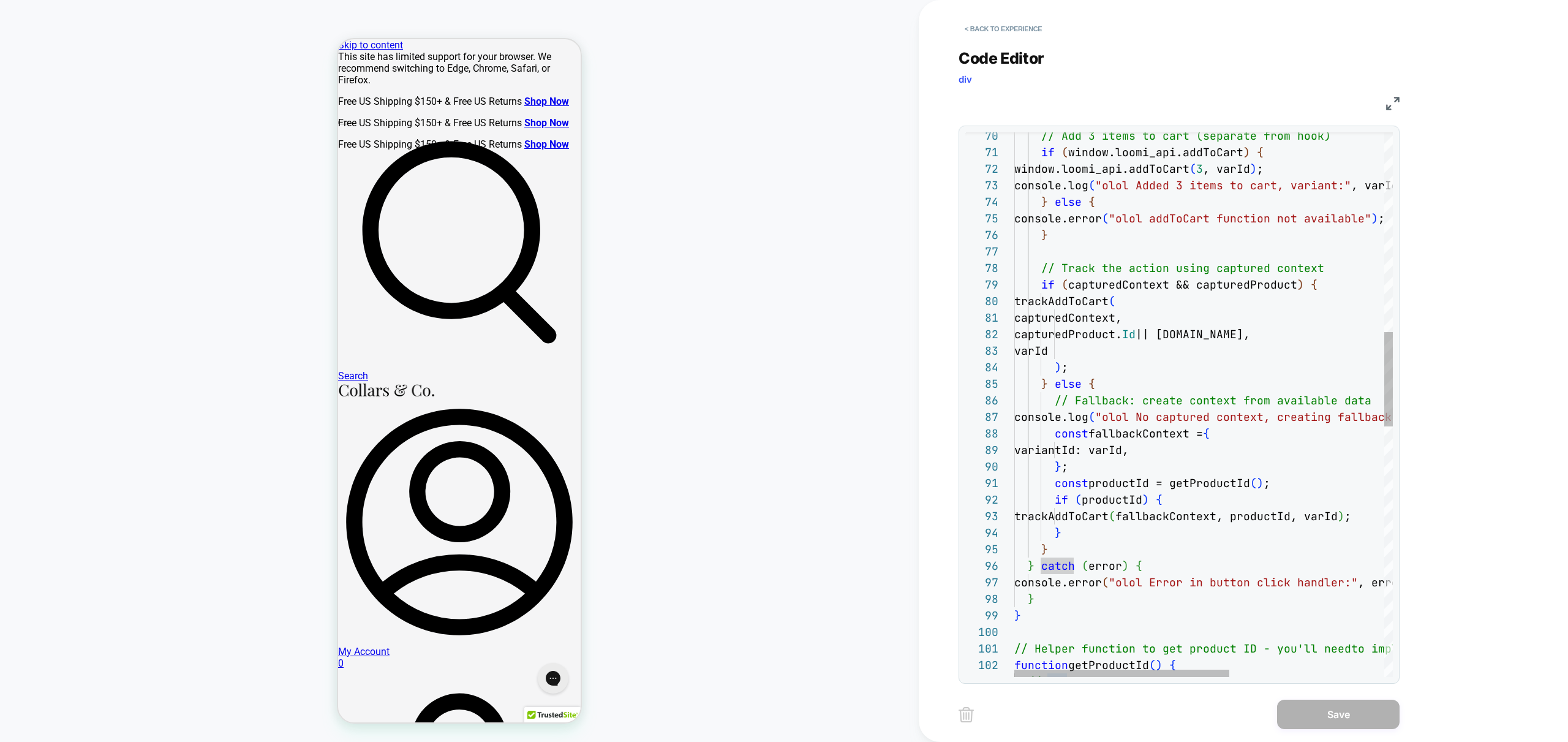
click at [1319, 585] on div "// Add 3 items to cart (separate from hook) if ( window.loomi_api.addToCart ) {…" at bounding box center [1338, 548] width 650 height 3125
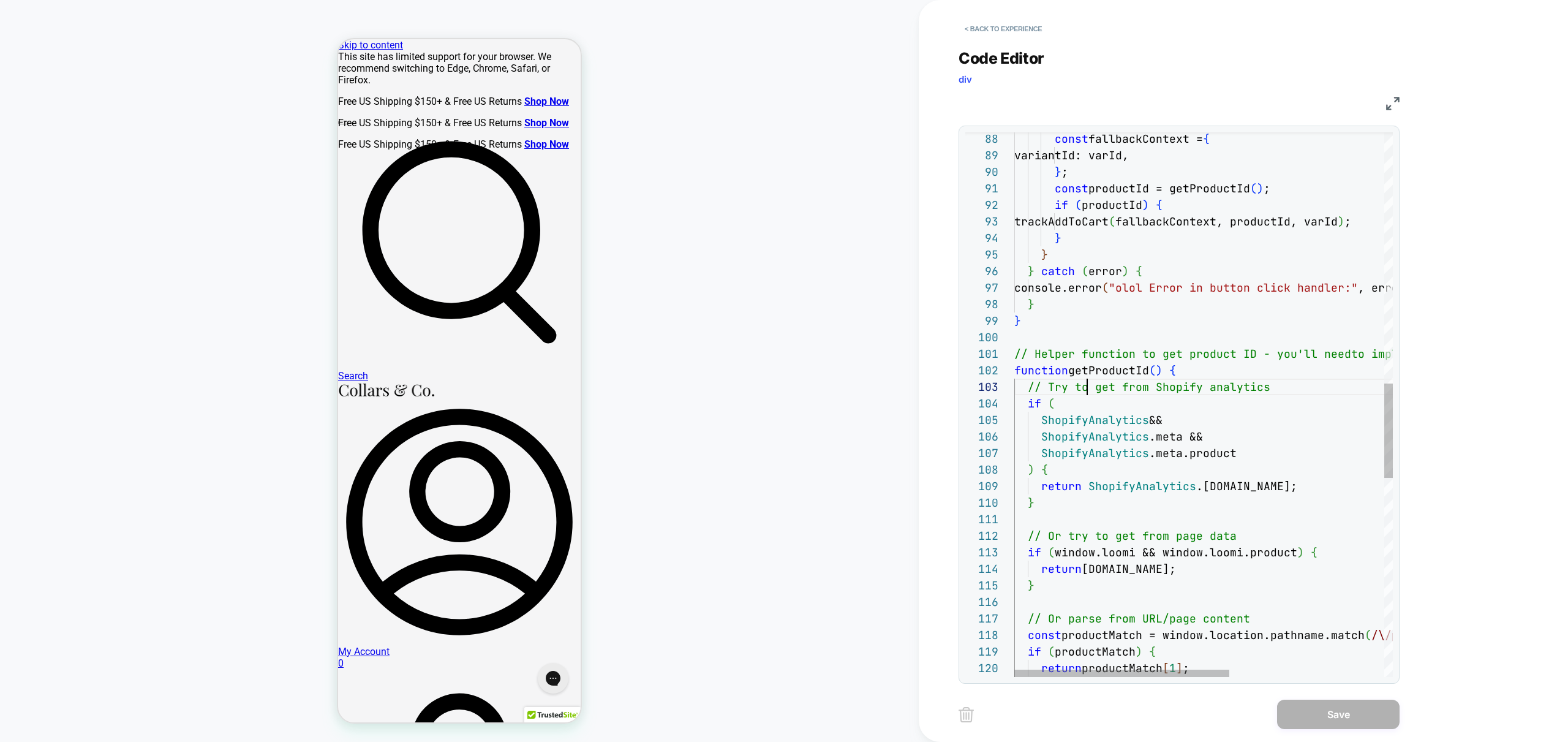
click at [1089, 387] on div "const fallbackContext = { variantId: varId, } ; const productId = getProductId …" at bounding box center [1338, 253] width 650 height 3125
click at [1119, 373] on div "const fallbackContext = { variantId: varId, } ; const productId = getProductId …" at bounding box center [1338, 253] width 650 height 3125
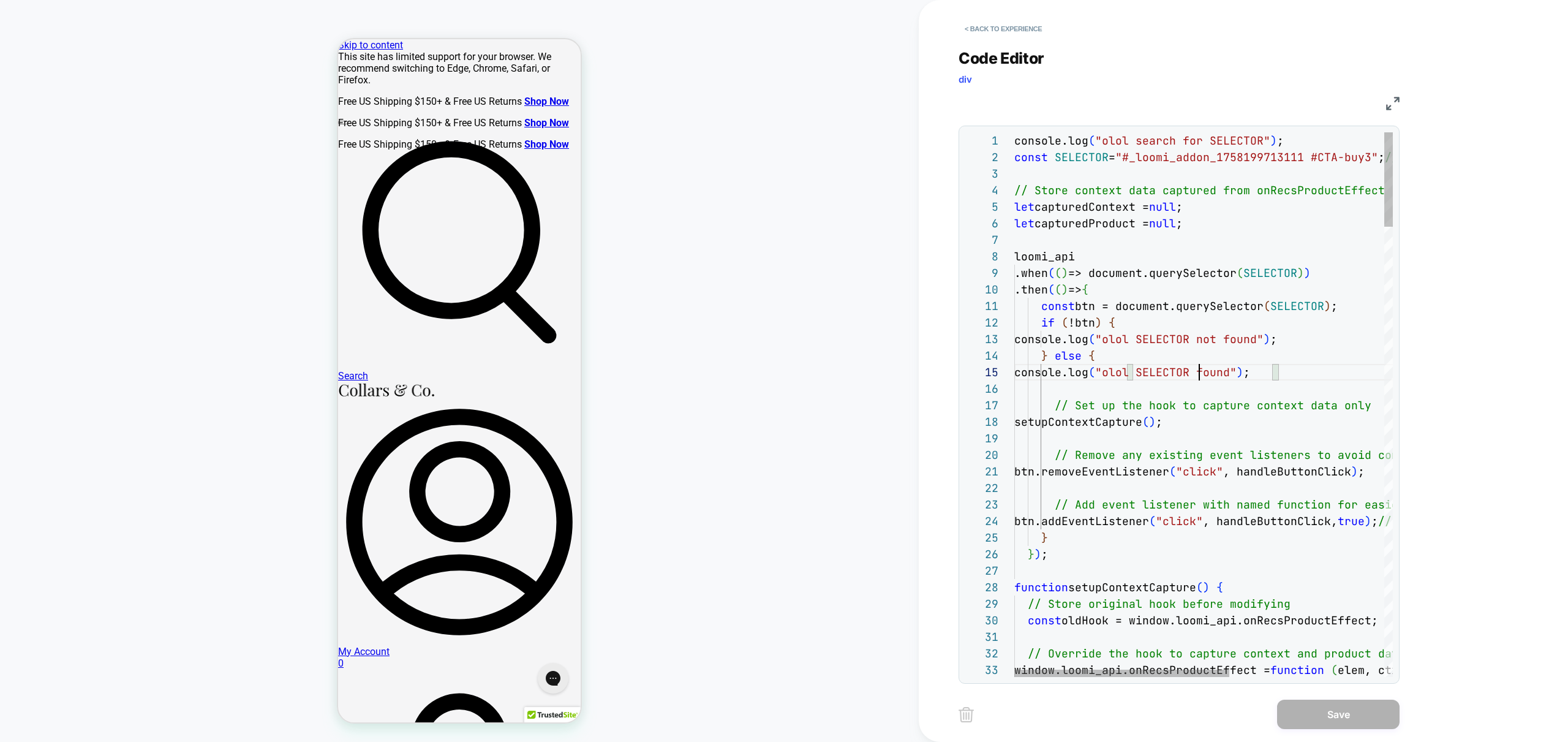
scroll to position [66, 212]
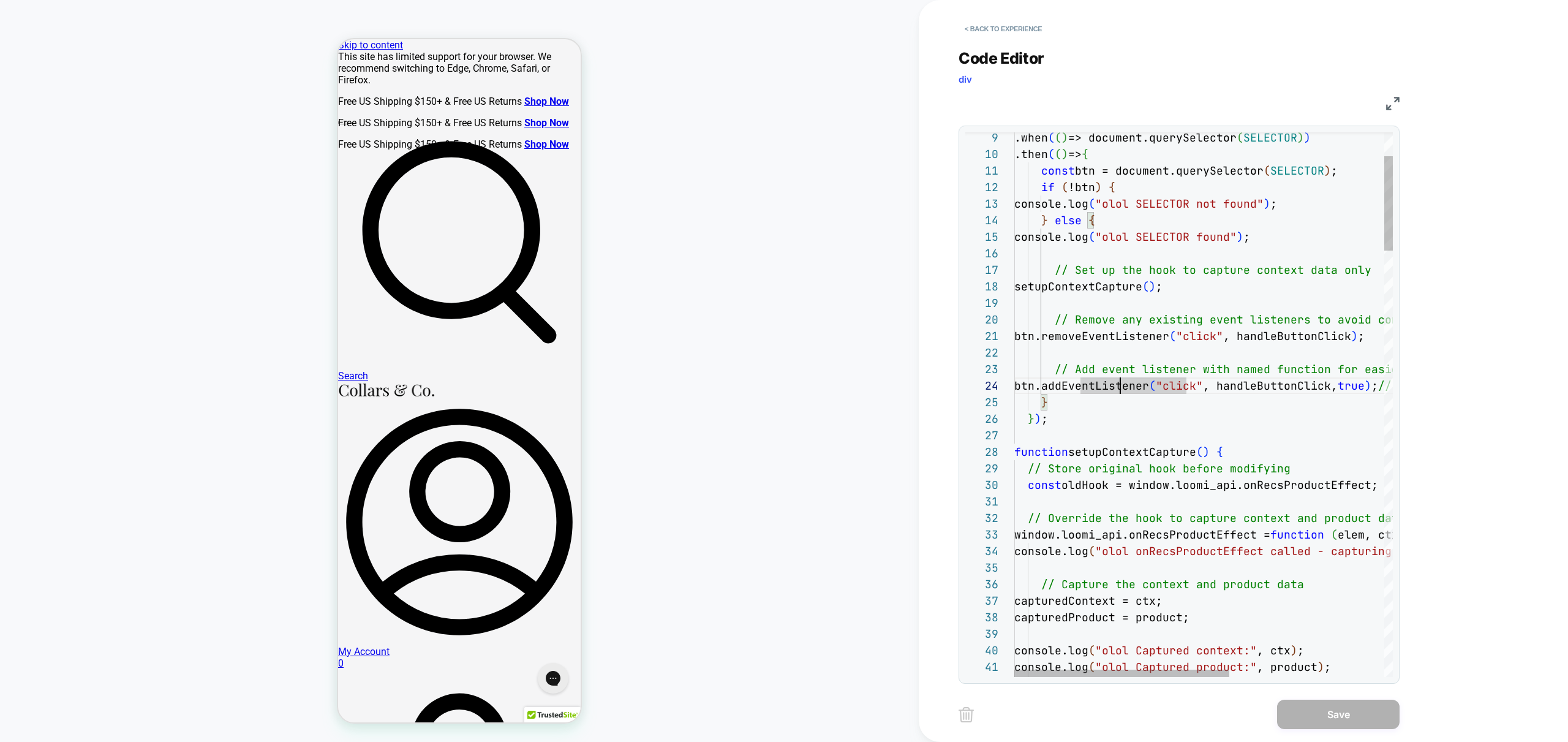
scroll to position [50, 311]
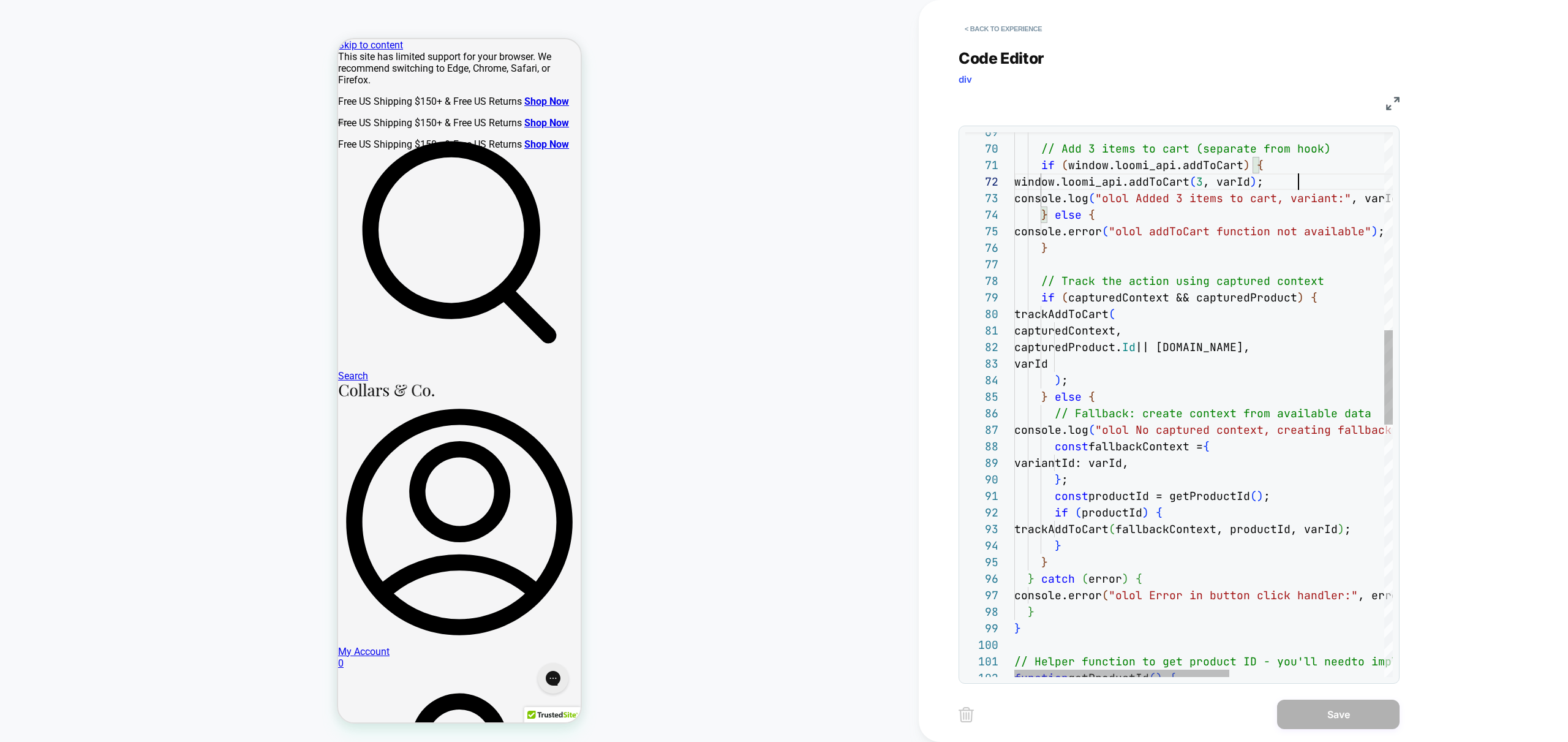
drag, startPoint x: 1300, startPoint y: 182, endPoint x: 1294, endPoint y: 191, distance: 10.8
click at [1301, 182] on div "// Add 3 items to cart (separate from hook) if ( window.loomi_api.addToCart ) {…" at bounding box center [1338, 561] width 650 height 3125
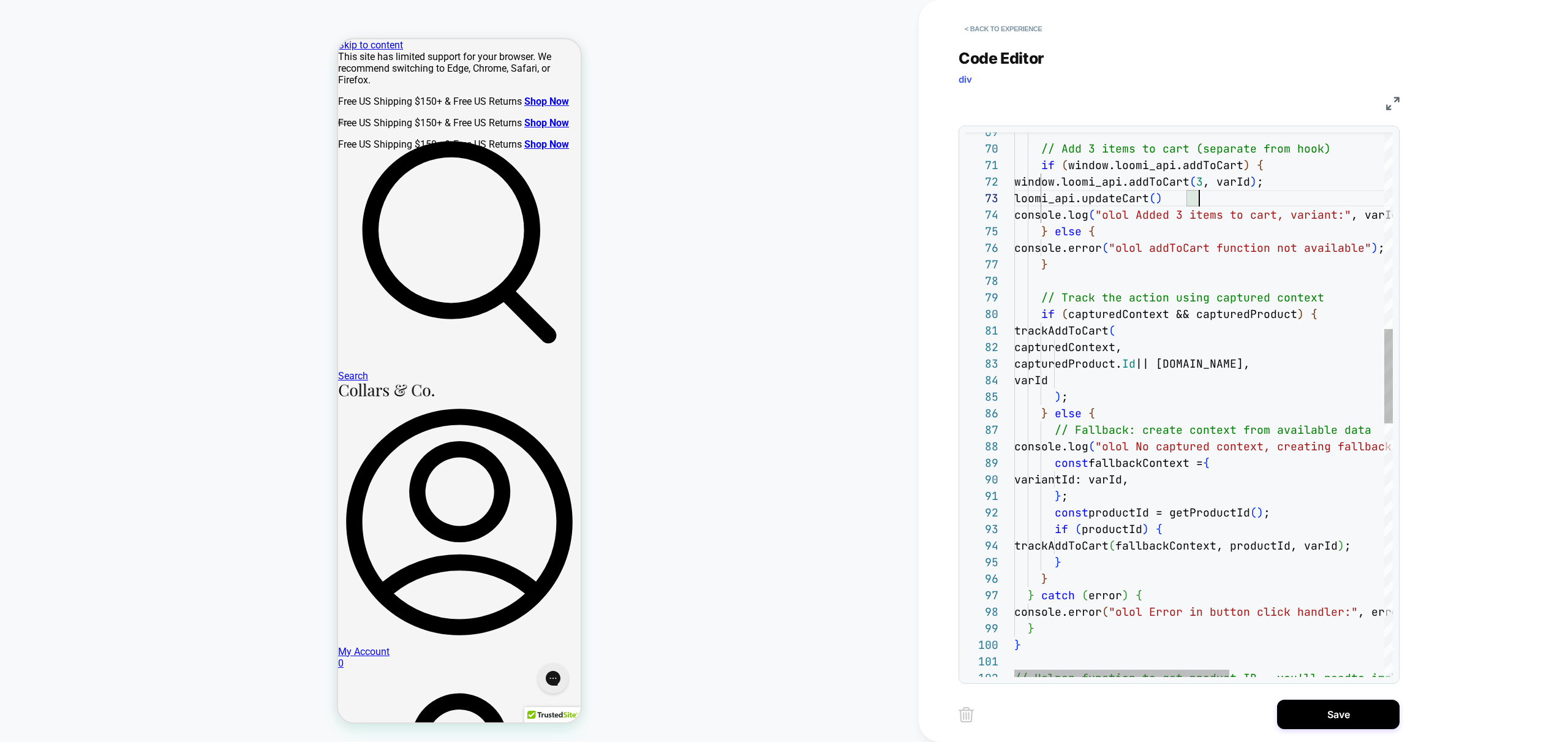
scroll to position [33, 192]
click at [1156, 220] on div "// Add 3 items to cart (separate from hook) if ( window.loomi_api.addToCart ) {…" at bounding box center [1338, 570] width 650 height 3142
click at [1135, 372] on div "// Add 3 items to cart (separate from hook) if ( window.loomi_api.addToCart ) {…" at bounding box center [1338, 570] width 650 height 3142
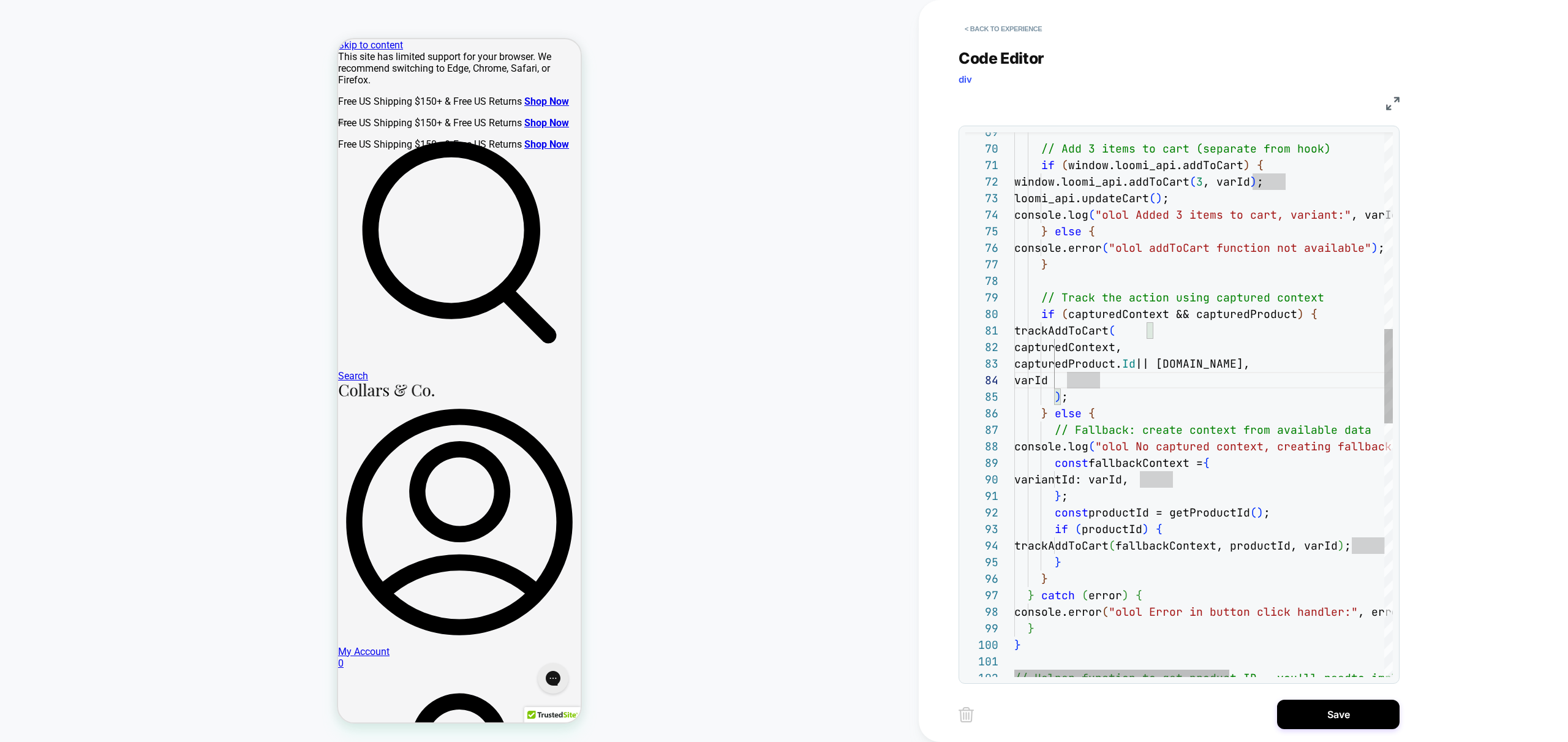
click at [1283, 450] on div "// Add 3 items to cart (separate from hook) if ( window.loomi_api.addToCart ) {…" at bounding box center [1338, 570] width 650 height 3142
click at [1274, 510] on div "// Add 3 items to cart (separate from hook) if ( window.loomi_api.addToCart ) {…" at bounding box center [1338, 570] width 650 height 3142
click at [1191, 549] on div "// Add 3 items to cart (separate from hook) if ( window.loomi_api.addToCart ) {…" at bounding box center [1338, 570] width 650 height 3142
click at [1103, 535] on div "// Add 3 items to cart (separate from hook) if ( window.loomi_api.addToCart ) {…" at bounding box center [1338, 570] width 650 height 3142
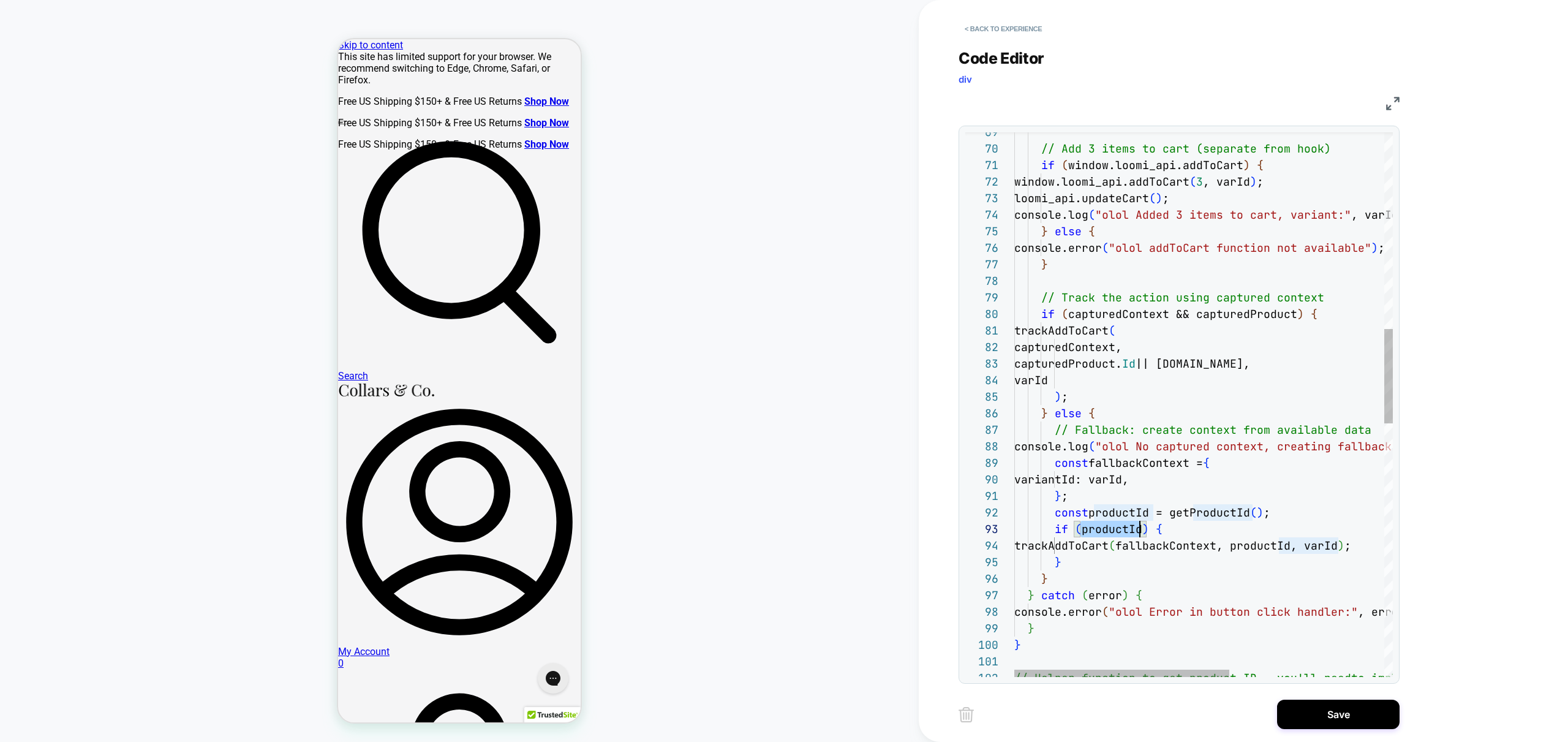
click at [1103, 535] on div "// Add 3 items to cart (separate from hook) if ( window.loomi_api.addToCart ) {…" at bounding box center [1338, 570] width 650 height 3142
click at [1124, 554] on div "// Add 3 items to cart (separate from hook) if ( window.loomi_api.addToCart ) {…" at bounding box center [1338, 570] width 650 height 3142
click at [1162, 541] on div "// Add 3 items to cart (separate from hook) if ( window.loomi_api.addToCart ) {…" at bounding box center [1338, 570] width 650 height 3142
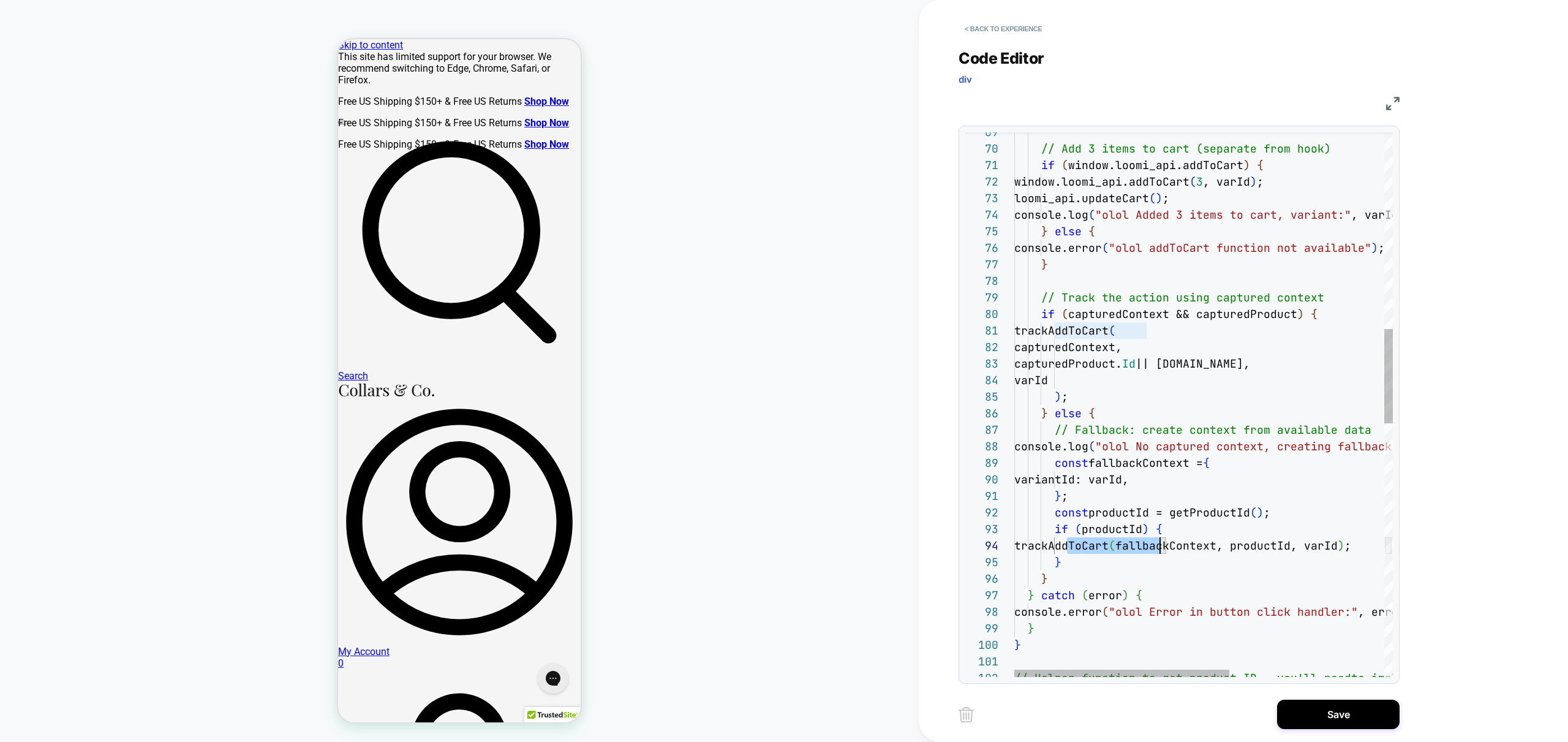
click at [1162, 541] on div "// Add 3 items to cart (separate from hook) if ( window.loomi_api.addToCart ) {…" at bounding box center [1338, 570] width 650 height 3142
click at [1235, 554] on div "// Add 3 items to cart (separate from hook) if ( window.loomi_api.addToCart ) {…" at bounding box center [1338, 570] width 650 height 3142
click at [1232, 549] on div "// Add 3 items to cart (separate from hook) if ( window.loomi_api.addToCart ) {…" at bounding box center [1338, 570] width 650 height 3142
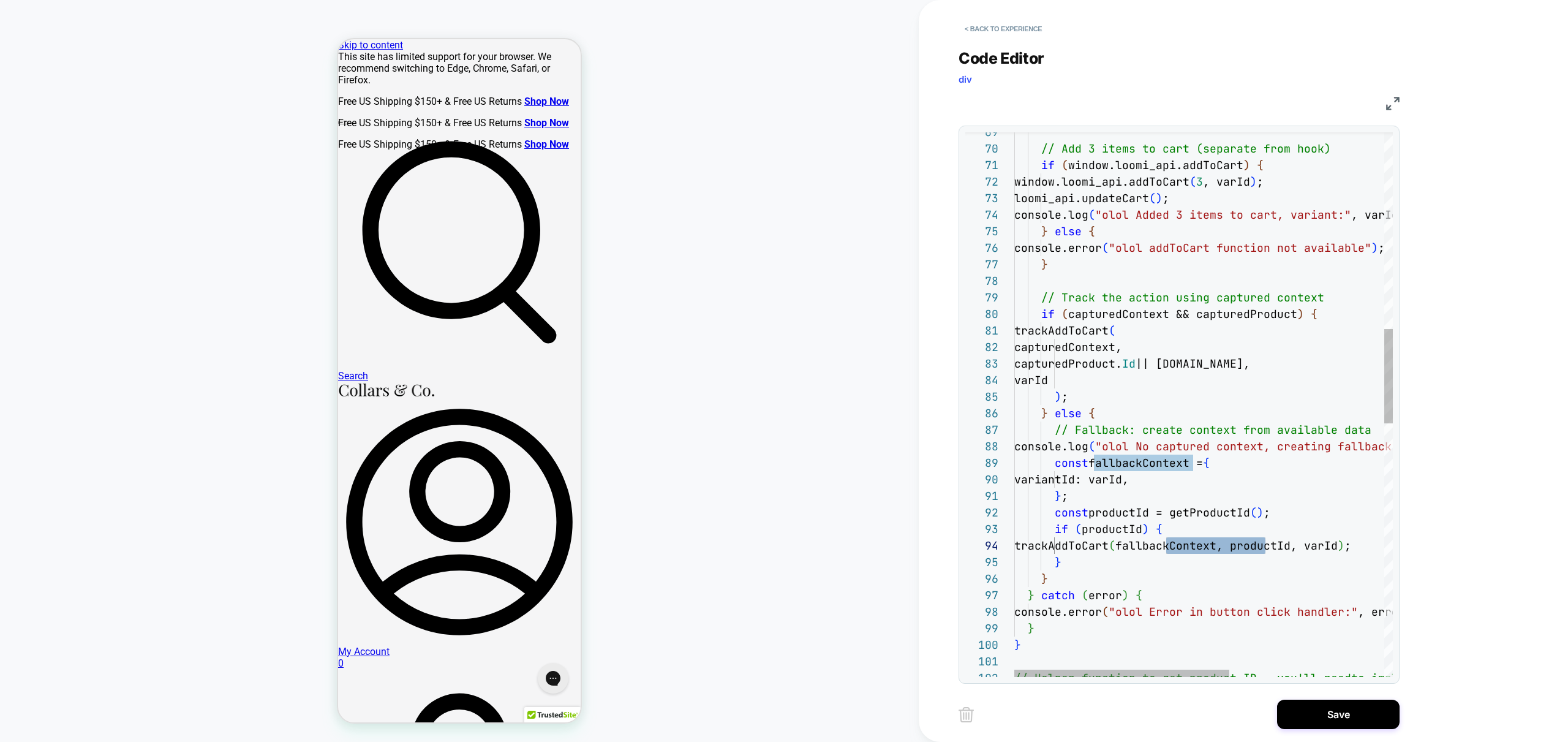
click at [1234, 607] on div "// Add 3 items to cart (separate from hook) if ( window.loomi_api.addToCart ) {…" at bounding box center [1338, 570] width 650 height 3142
click at [1151, 463] on div "// Add 3 items to cart (separate from hook) if ( window.loomi_api.addToCart ) {…" at bounding box center [1338, 570] width 650 height 3142
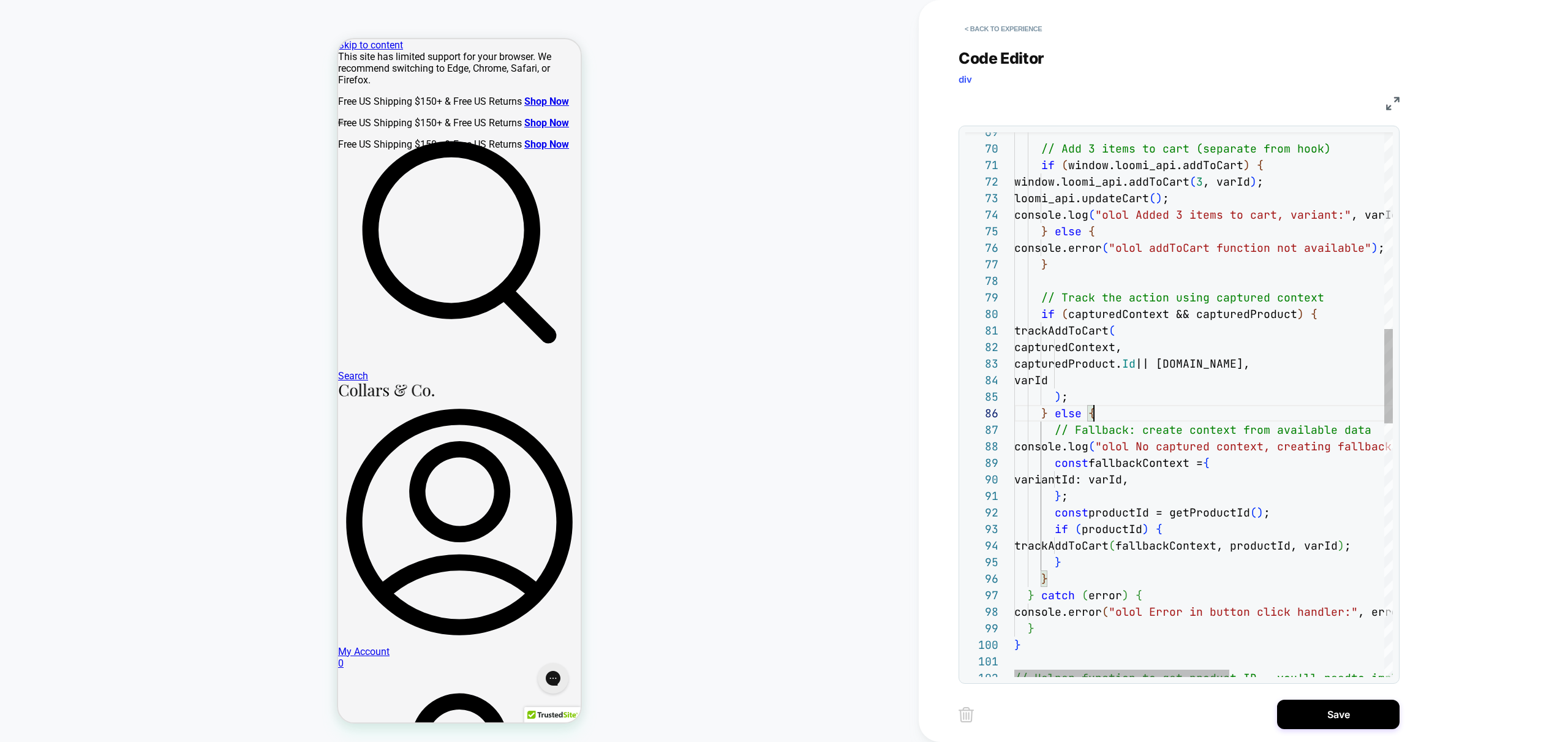
click at [1207, 409] on div "// Add 3 items to cart (separate from hook) if ( window.loomi_api.addToCart ) {…" at bounding box center [1338, 570] width 650 height 3142
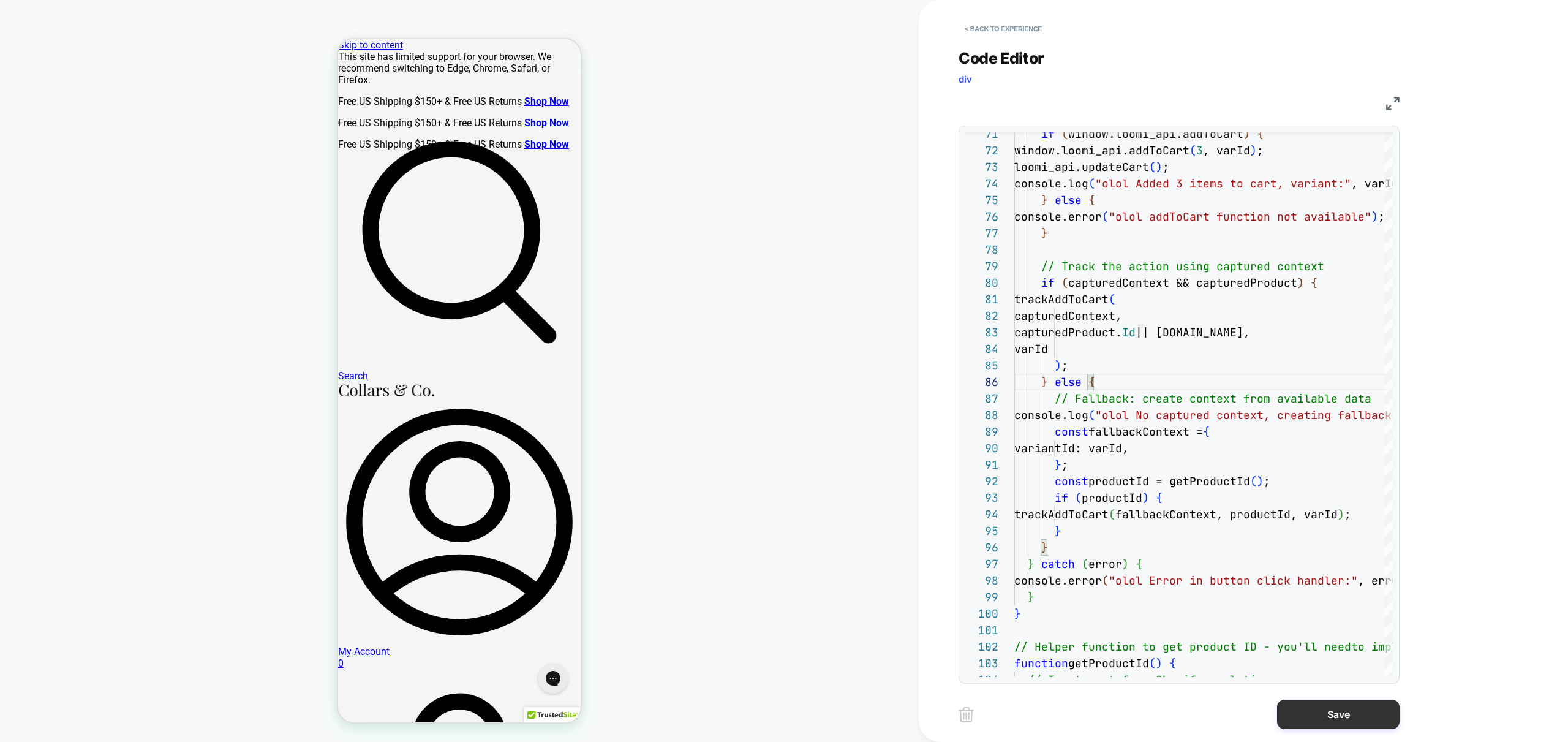
type textarea "**********"
click at [1330, 720] on button "Save" at bounding box center [1338, 714] width 123 height 29
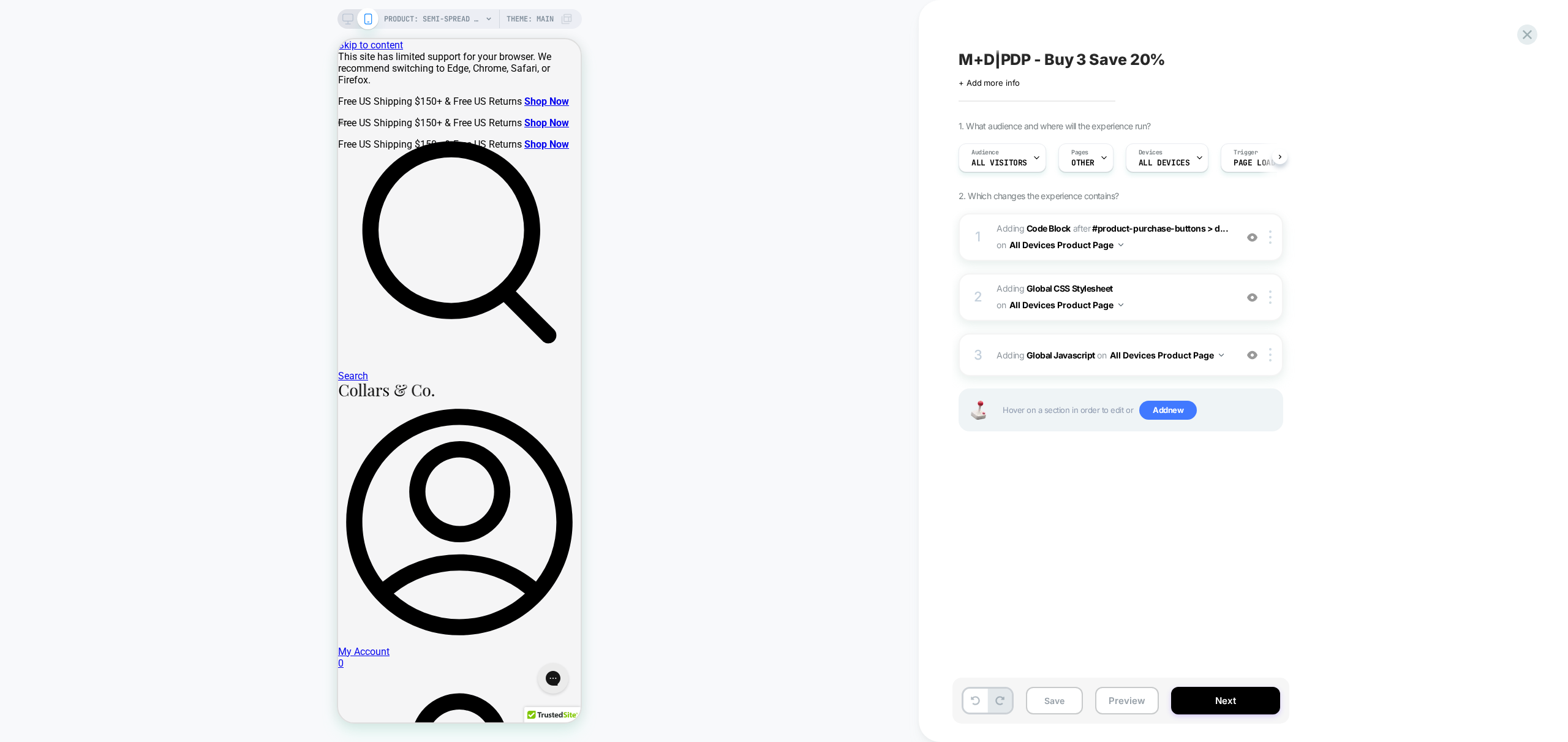
scroll to position [0, 1]
click at [1116, 704] on button "Preview" at bounding box center [1126, 700] width 64 height 27
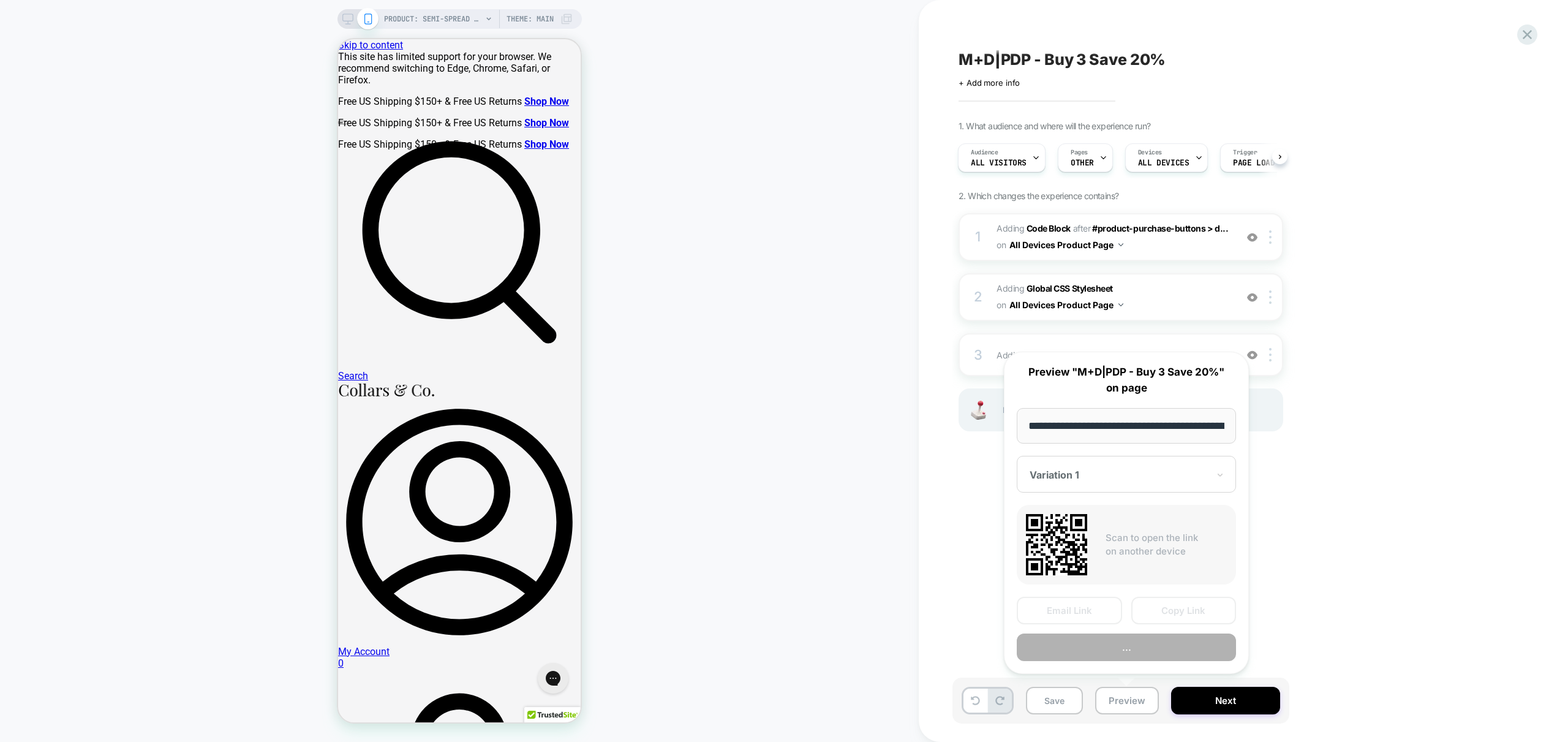
scroll to position [0, 267]
click at [1149, 648] on button "Preview" at bounding box center [1126, 647] width 219 height 27
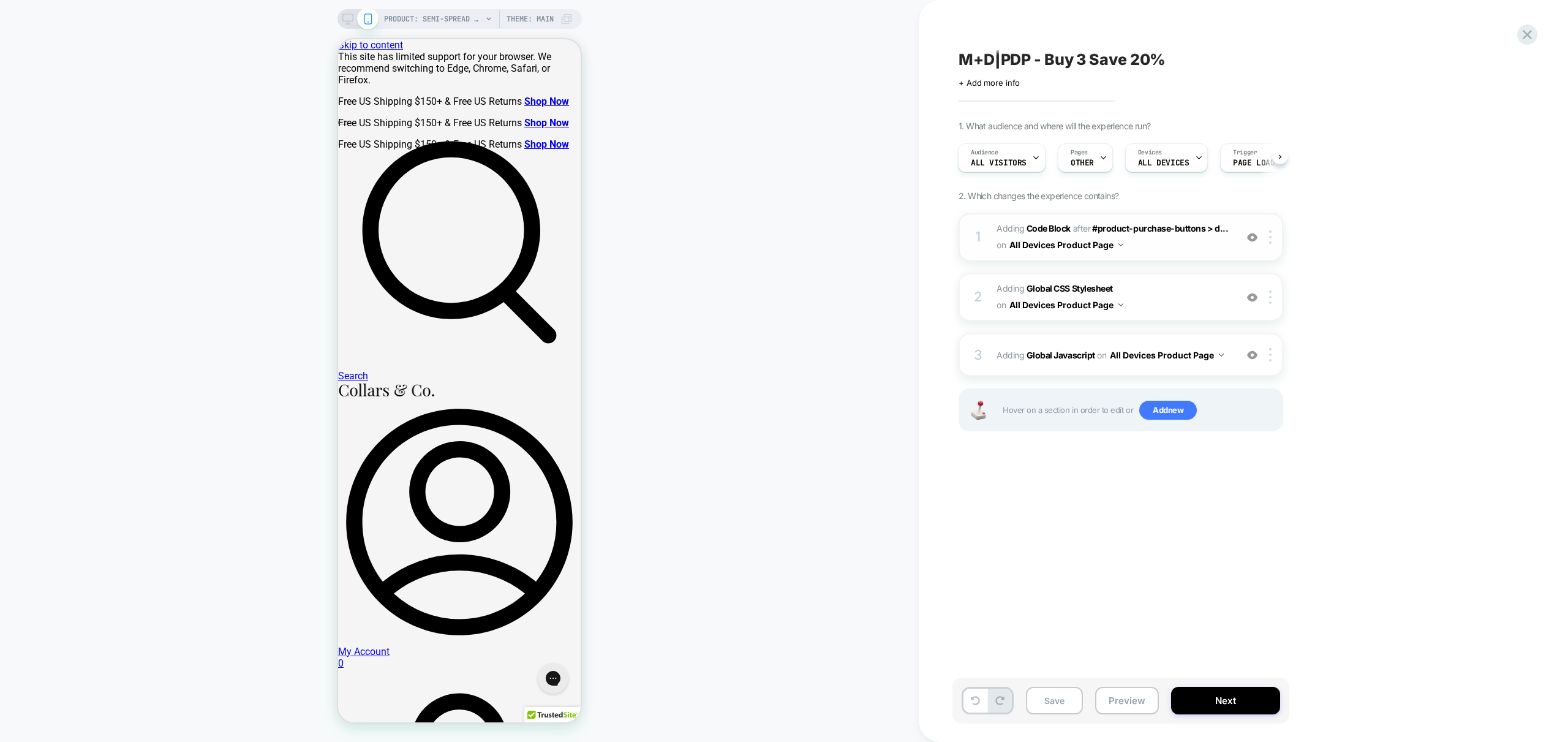
click at [1183, 243] on span "Adding Code Block AFTER #product-purchase-buttons > d... #product-purchase-butt…" at bounding box center [1113, 237] width 233 height 33
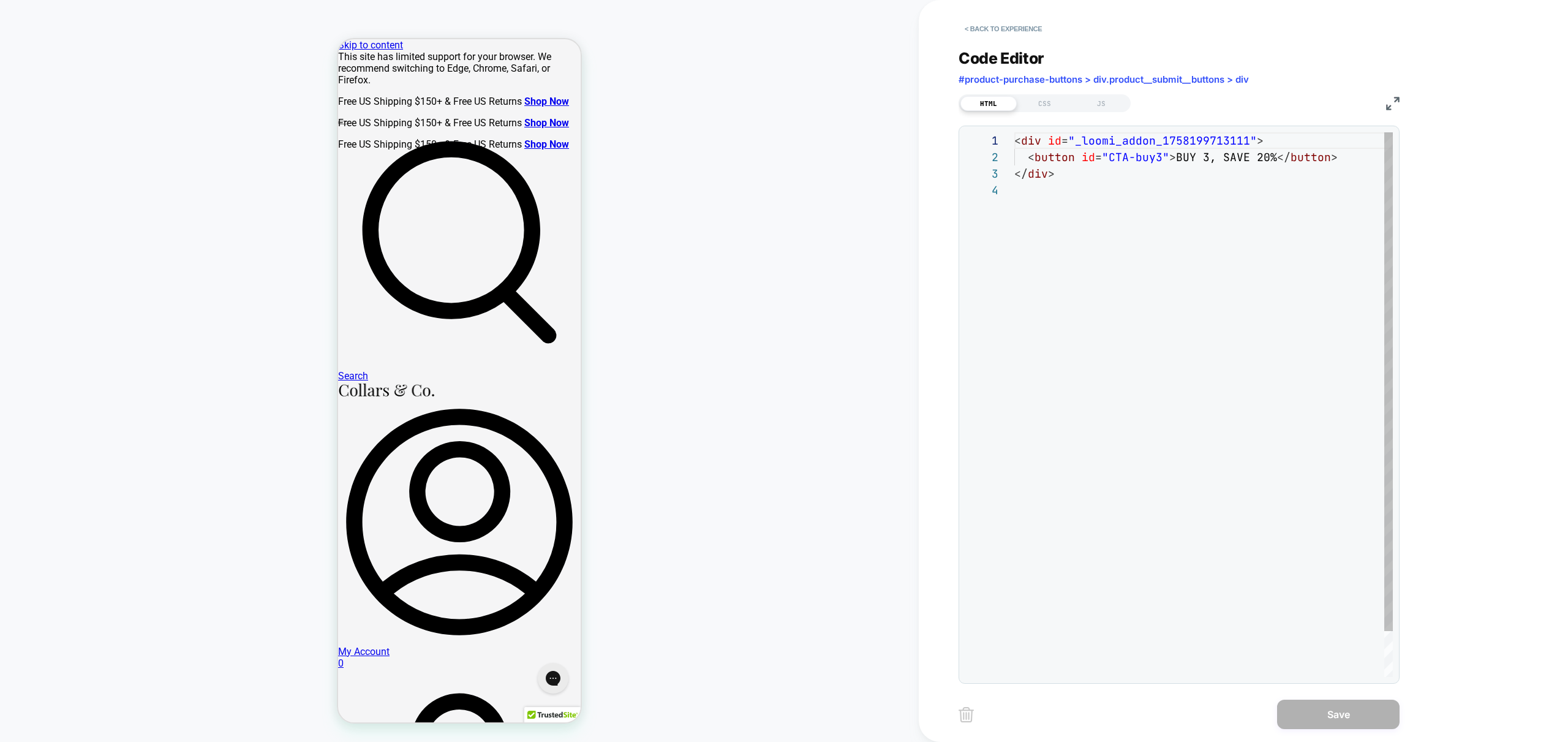
scroll to position [50, 0]
drag, startPoint x: 1166, startPoint y: 158, endPoint x: 1164, endPoint y: 165, distance: 7.3
click at [1166, 157] on div "< div id = "_loomi_addon_1758199713111" > < button id = "CTA-buy3" > BUY 3, SAV…" at bounding box center [1203, 429] width 378 height 594
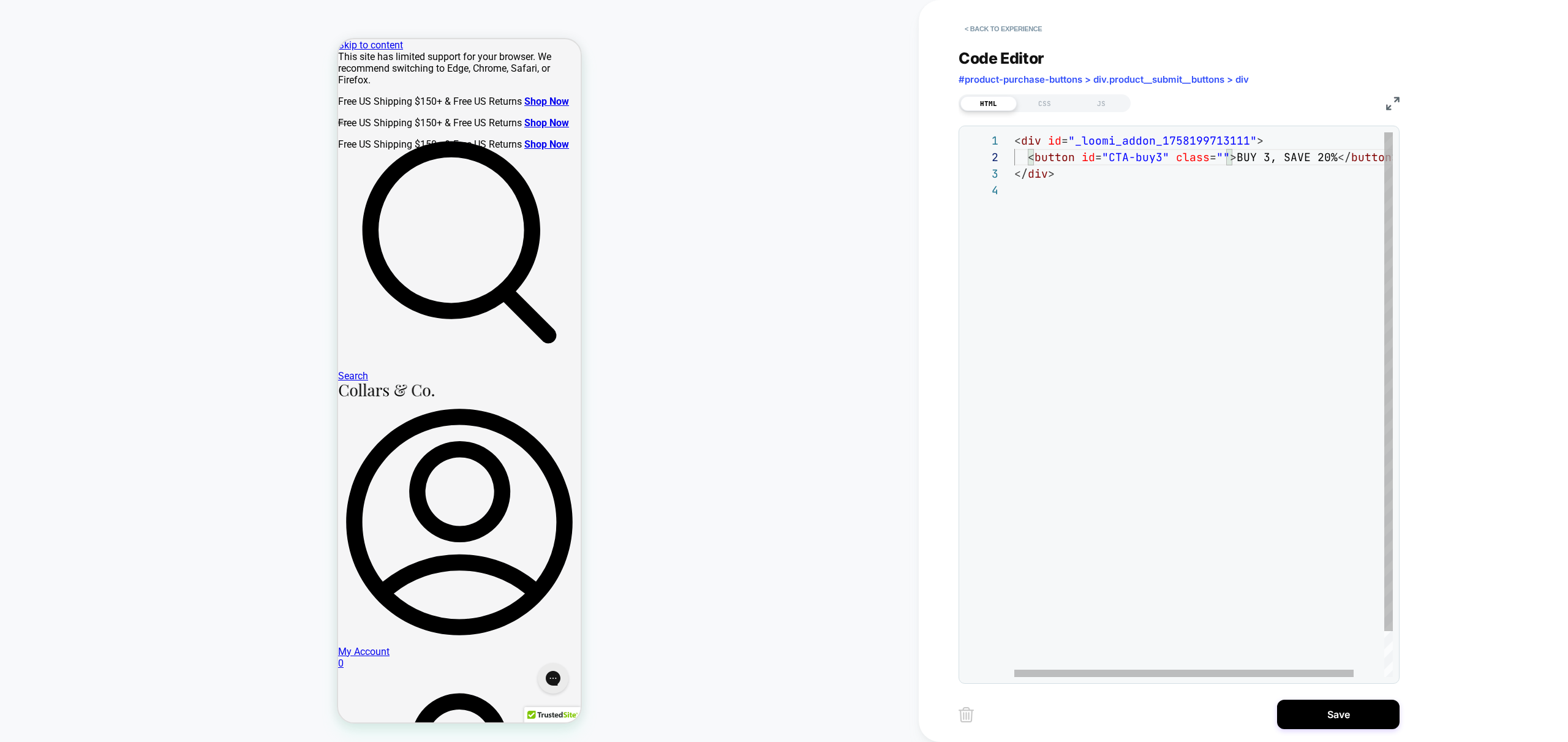
scroll to position [17, 523]
click at [1166, 153] on div "< div id = "_loomi_addon_1758199713111" > < button id = "CTA-buy3" class = "btn…" at bounding box center [1217, 429] width 729 height 594
click at [1246, 345] on div "< div id = "_loomi_addon_1758199713111" > < button id = "CTA-buy3" class = "btn…" at bounding box center [1309, 429] width 590 height 594
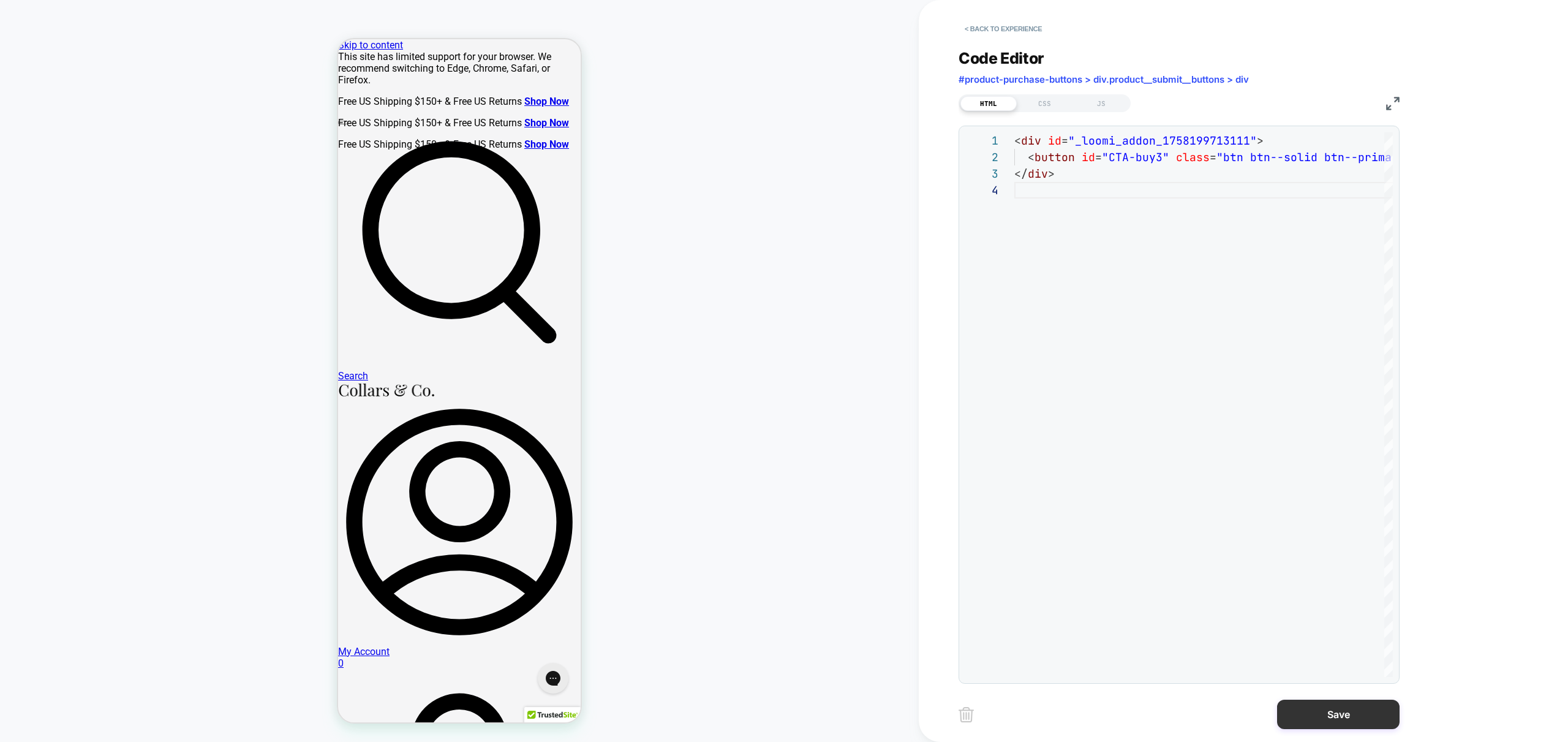
type textarea "**********"
click at [1353, 719] on button "Save" at bounding box center [1338, 714] width 123 height 29
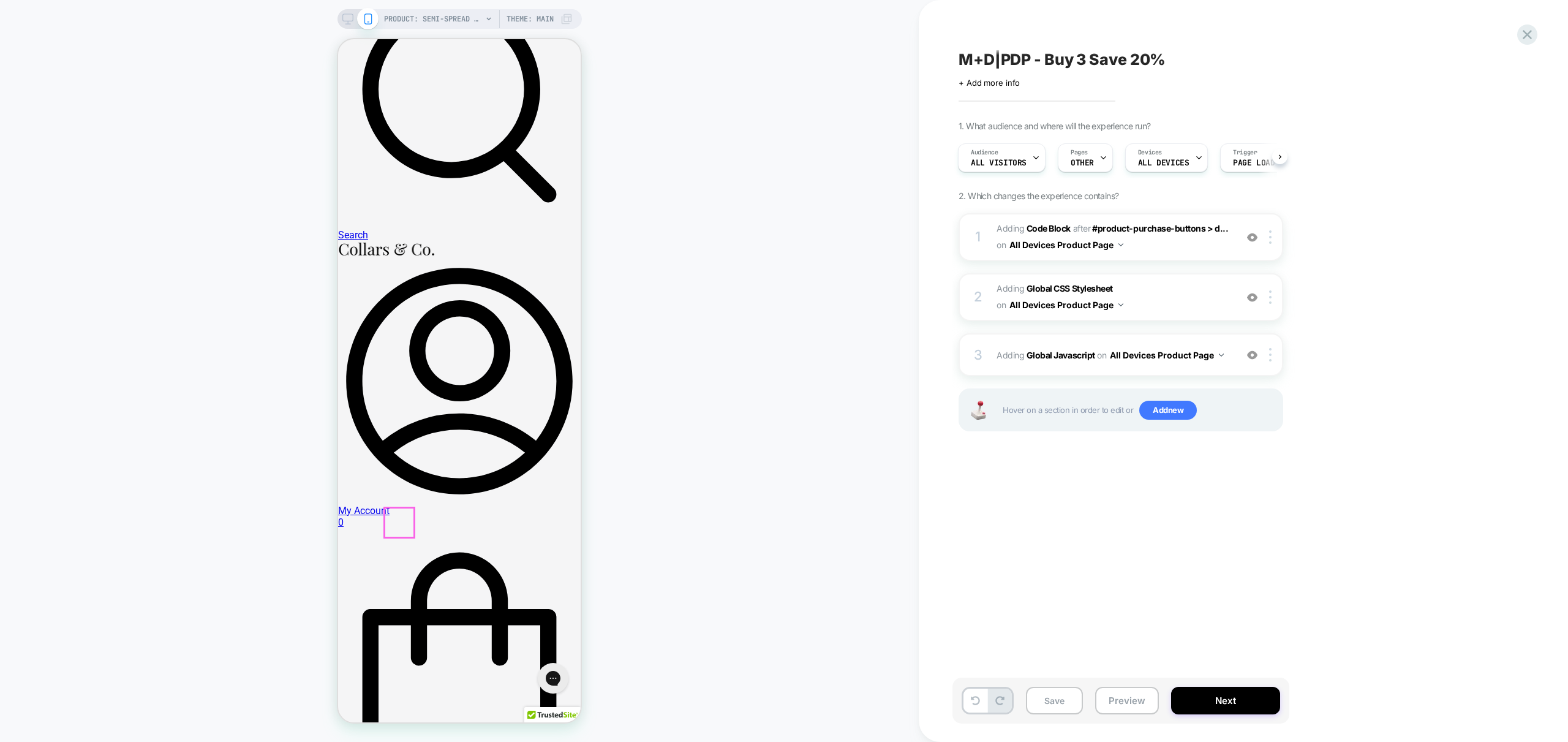
scroll to position [149, 0]
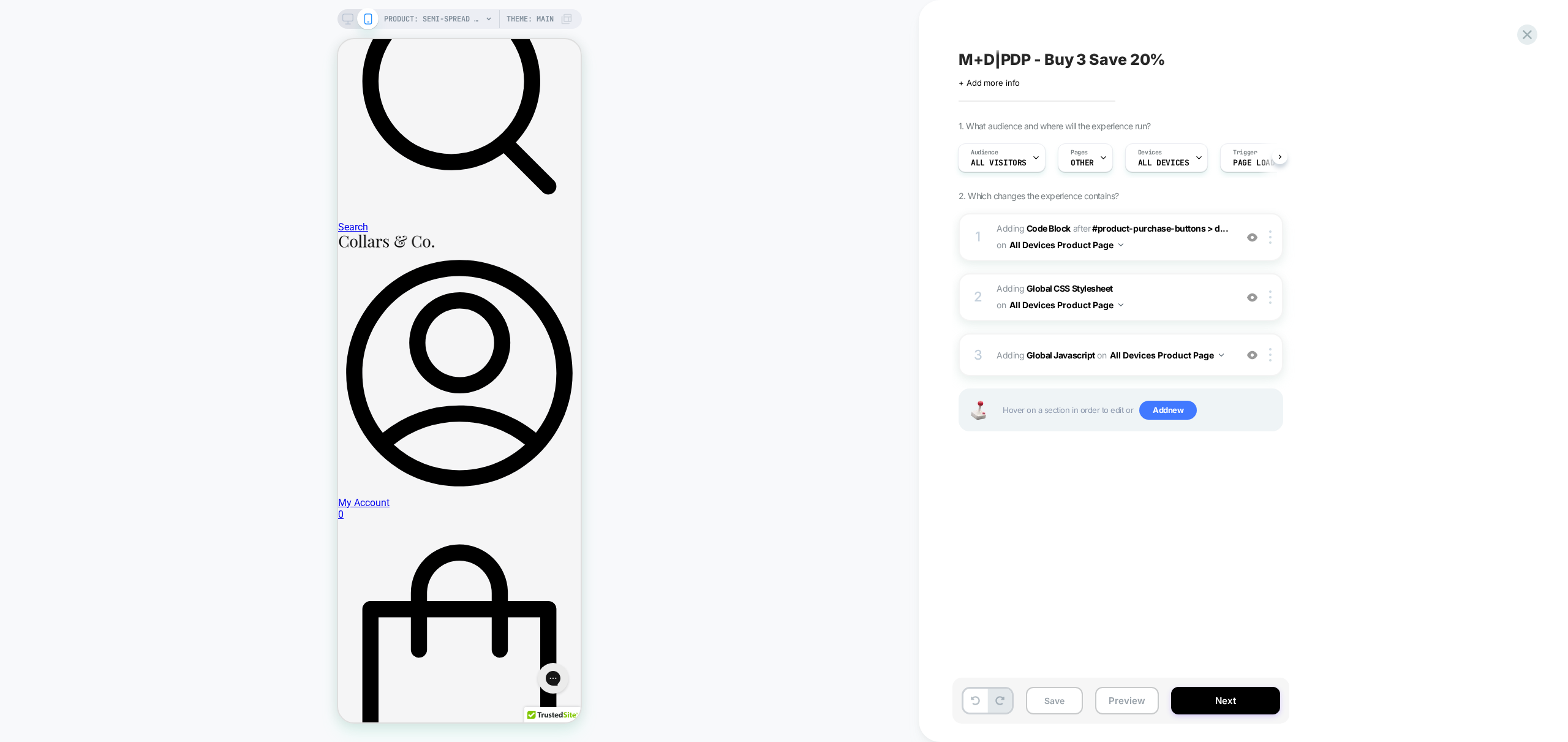
drag, startPoint x: 1125, startPoint y: 702, endPoint x: 1103, endPoint y: 722, distance: 29.7
click at [1124, 702] on button "Preview" at bounding box center [1126, 700] width 64 height 27
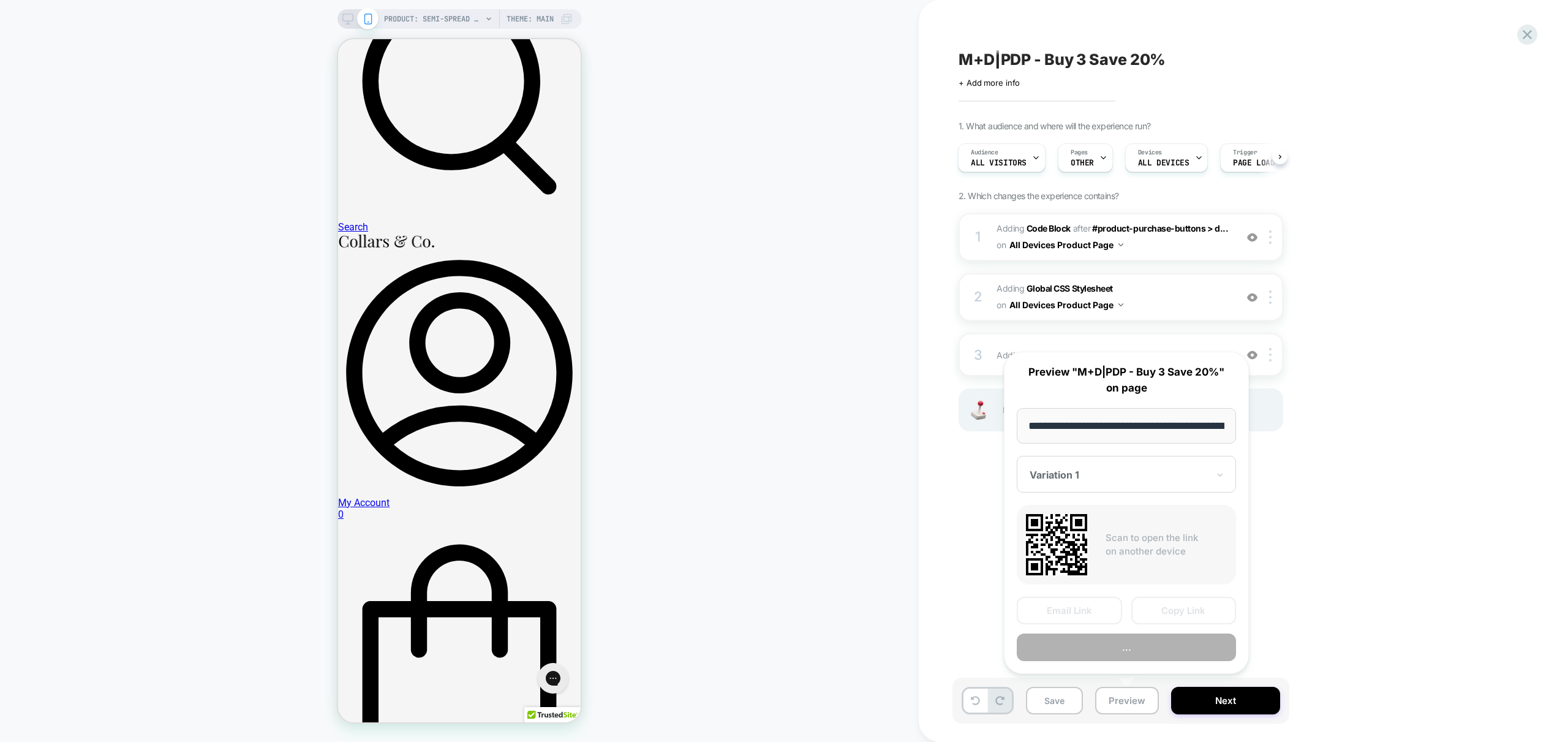
scroll to position [0, 267]
click at [1130, 648] on button "Preview" at bounding box center [1126, 647] width 219 height 27
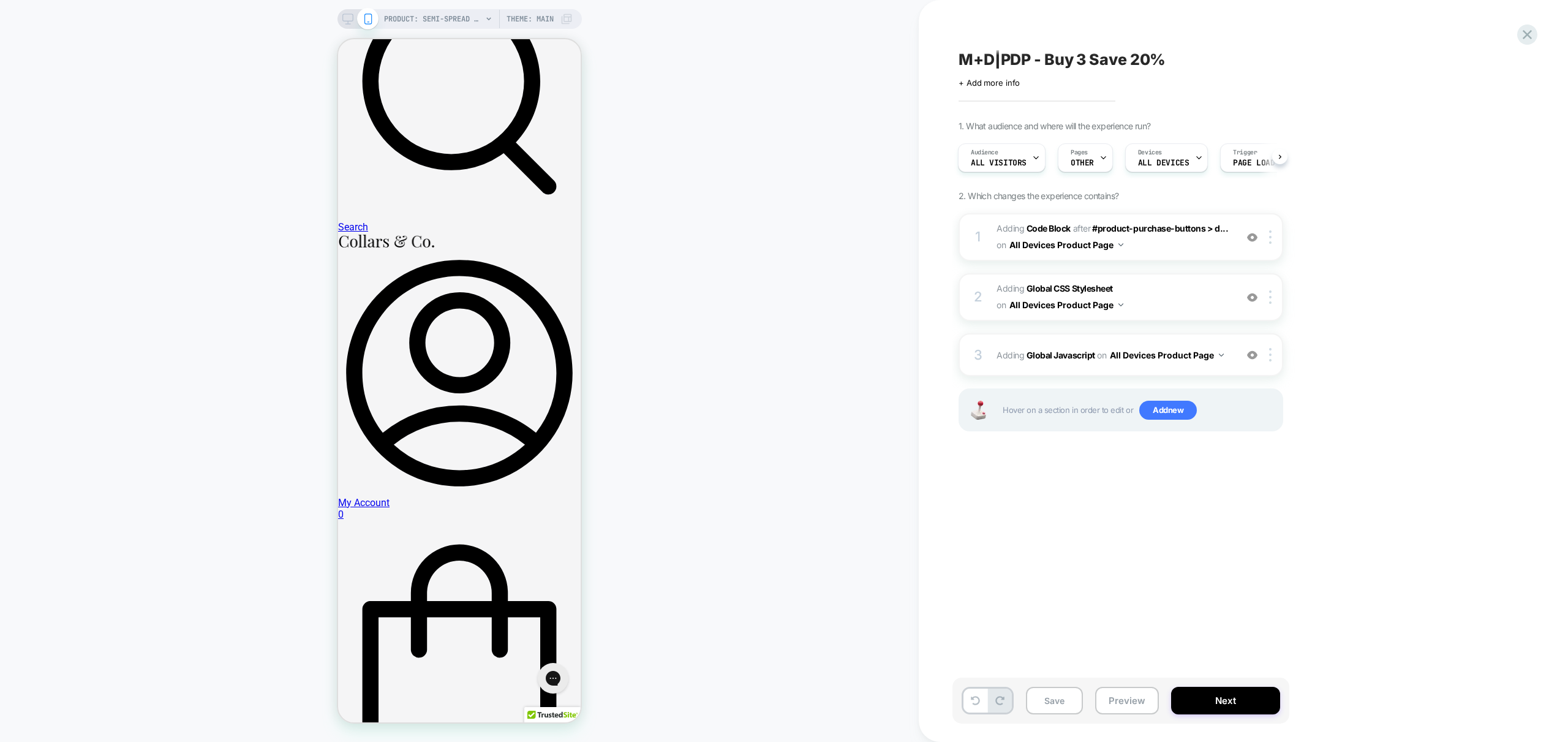
click at [1049, 716] on div "Save Preview Next" at bounding box center [1121, 701] width 337 height 46
click at [1059, 695] on button "Save" at bounding box center [1054, 700] width 57 height 27
drag, startPoint x: 787, startPoint y: 267, endPoint x: 673, endPoint y: 148, distance: 164.8
click at [787, 266] on div "PRODUCT: Semi-Spread Collar Polo Thin Blue Check PRODUCT: Semi-Spread Collar Po…" at bounding box center [459, 371] width 919 height 718
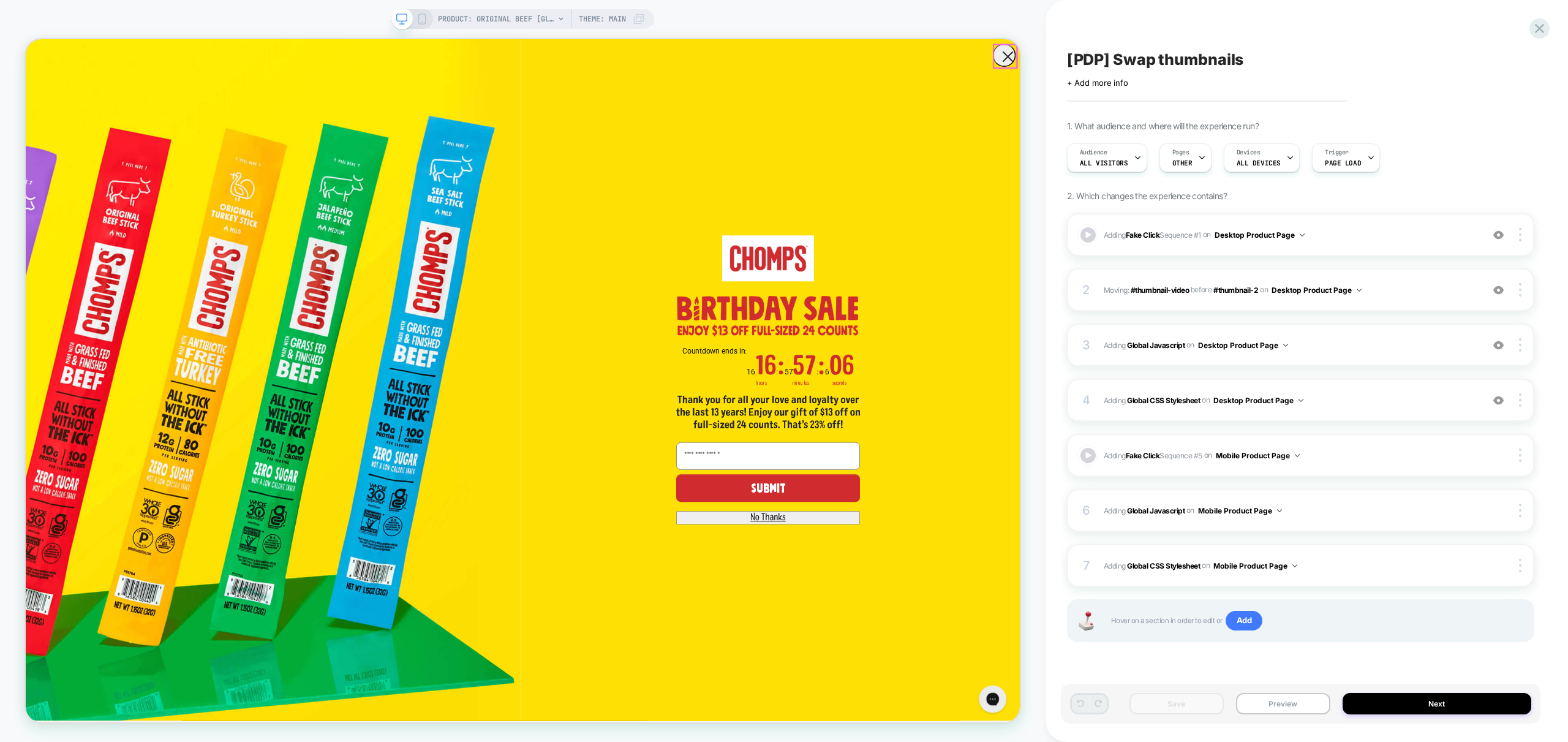
click at [1338, 66] on circle "Close dialog" at bounding box center [1335, 62] width 29 height 29
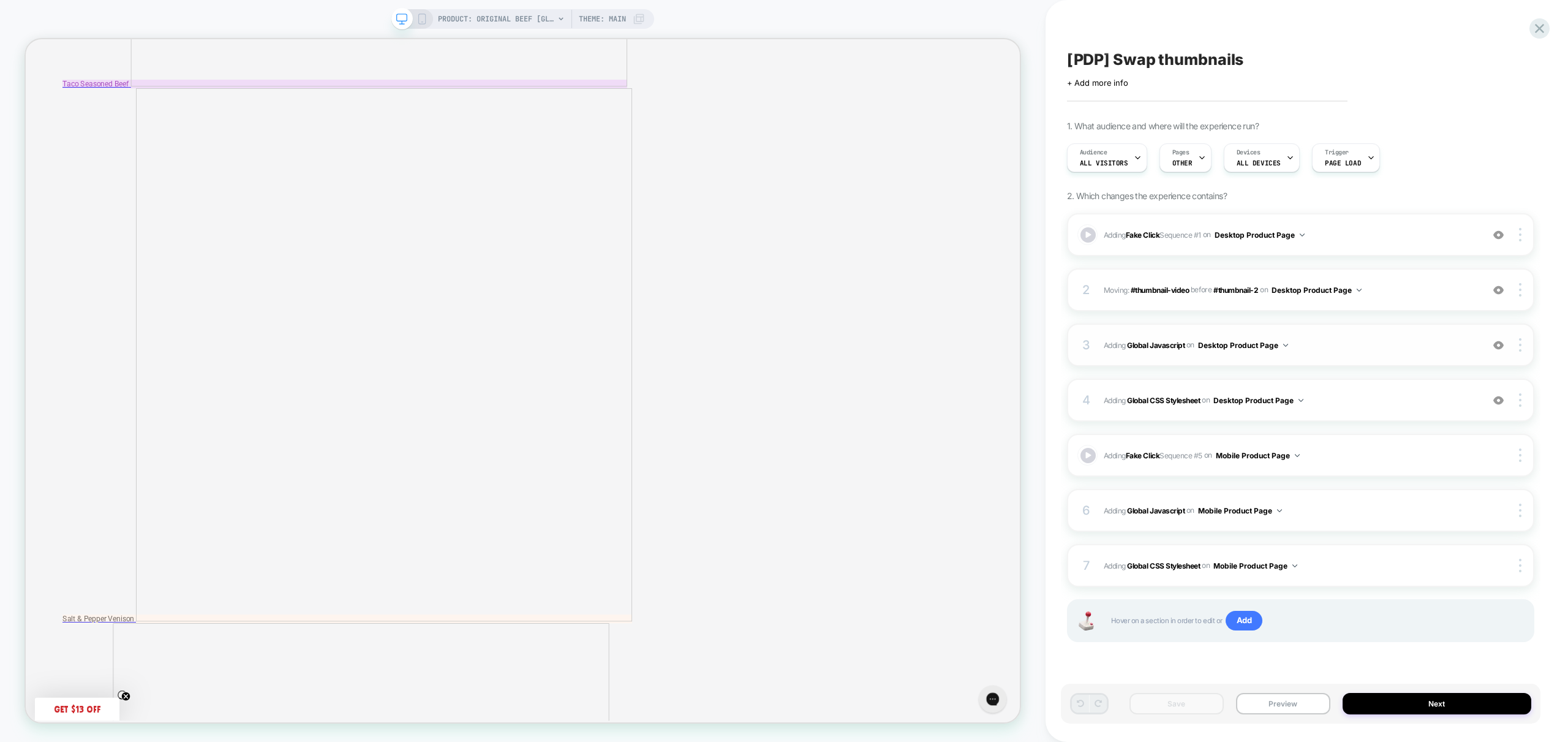
click at [1366, 350] on span "Adding Global Javascript on Desktop Product Page" at bounding box center [1290, 346] width 373 height 15
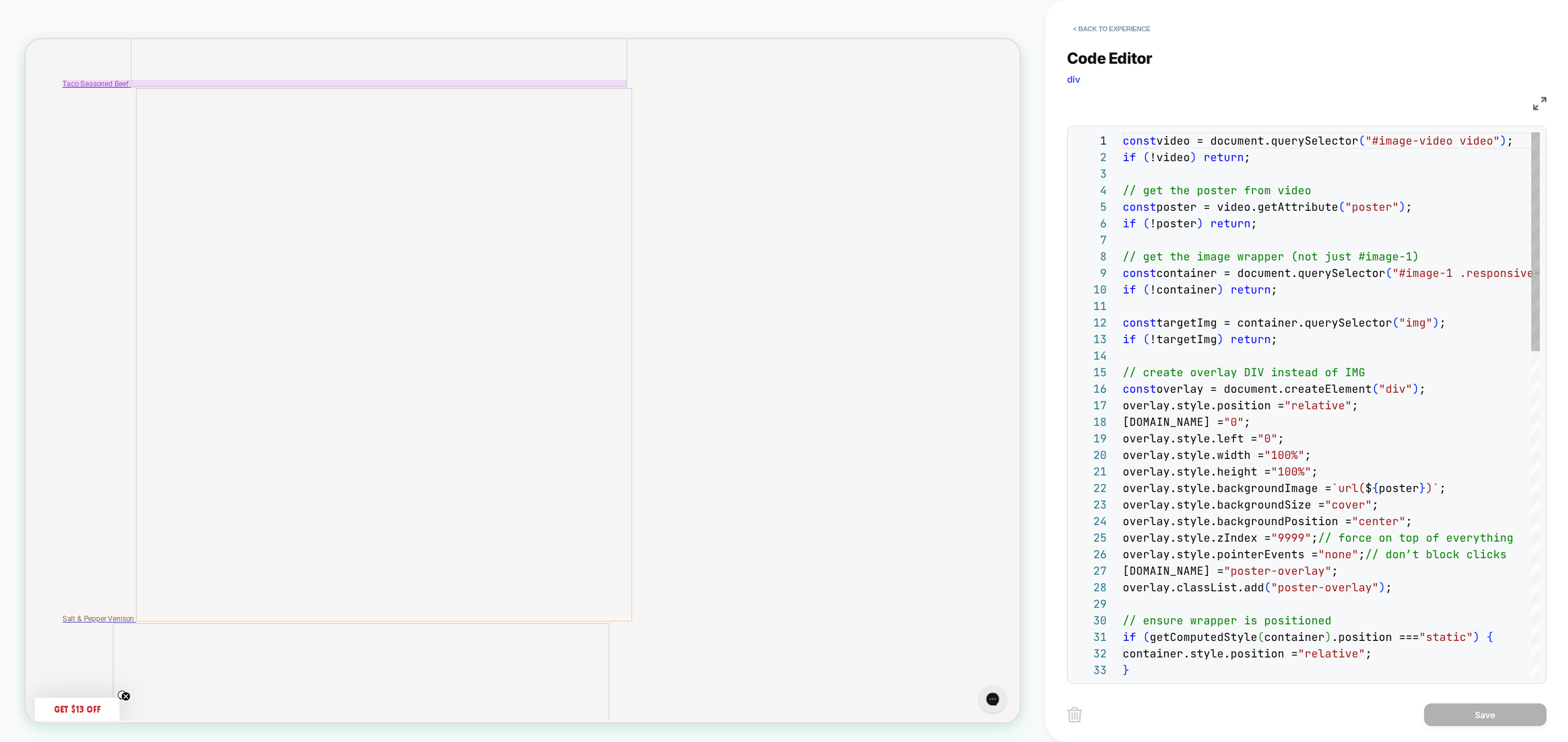
scroll to position [165, 0]
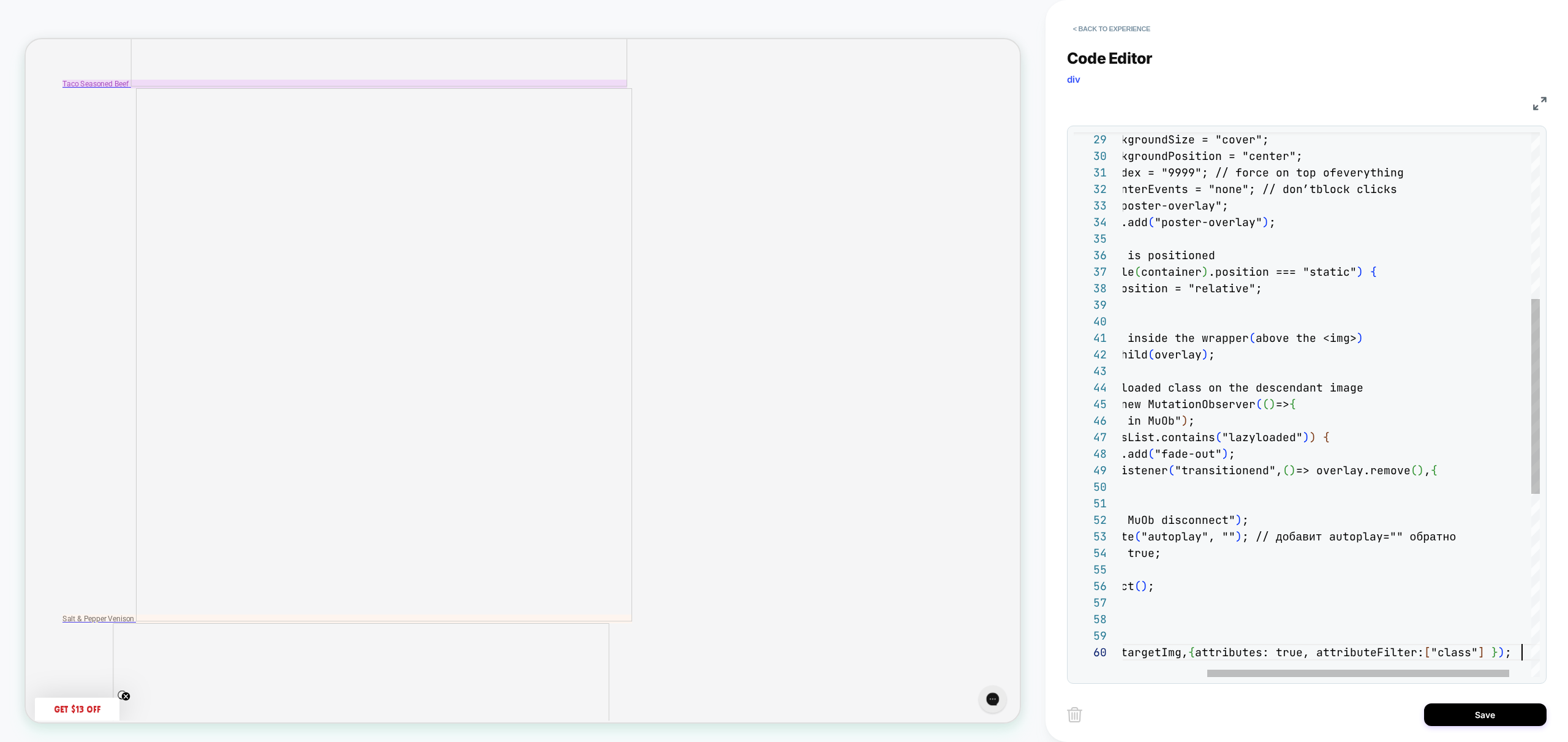
scroll to position [149, 515]
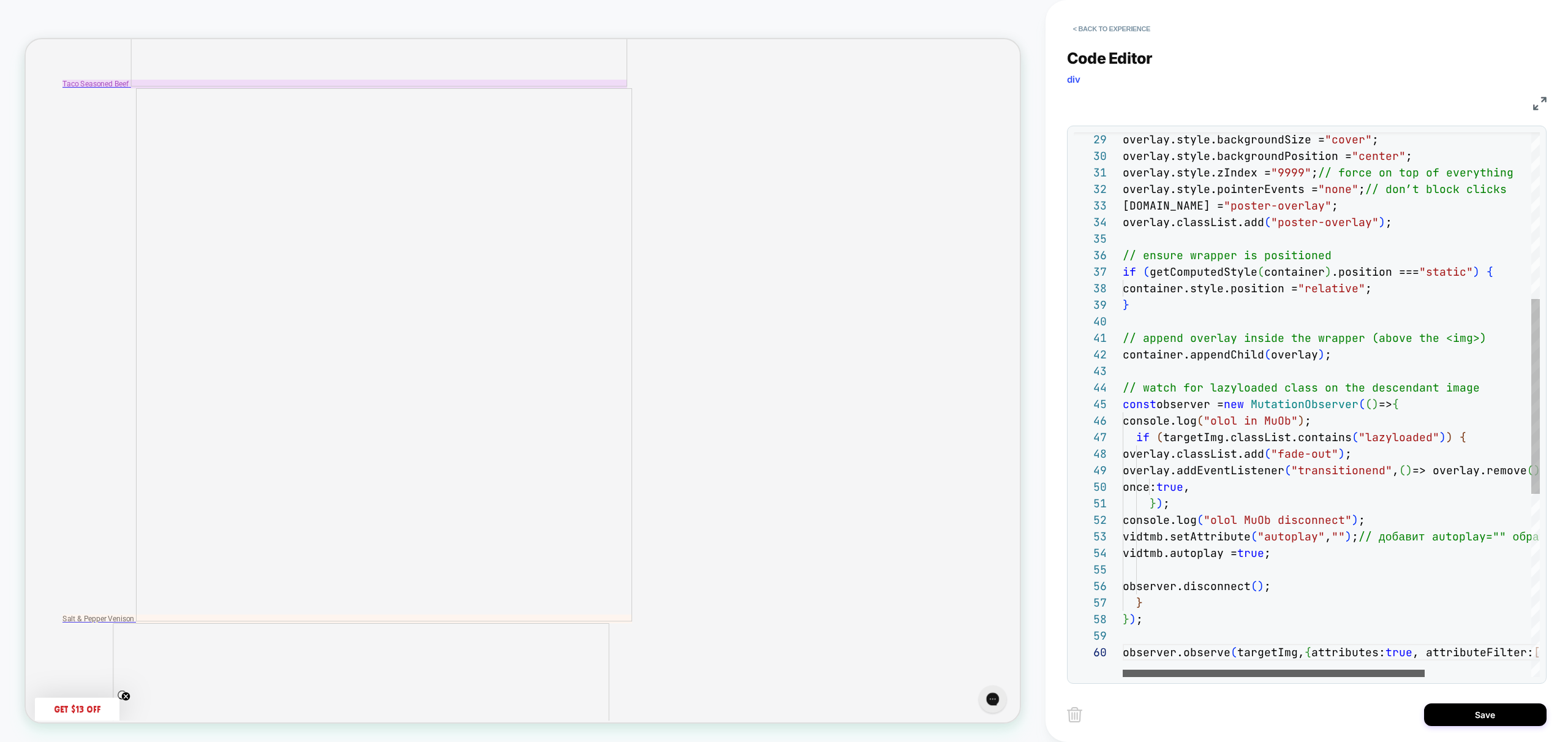
click at [1123, 669] on div at bounding box center [1274, 673] width 302 height 8
click at [1174, 535] on div "overlay.style.backgroundSize = "cover" ; overlay.style.backgroundPosition = "ce…" at bounding box center [1405, 428] width 564 height 1520
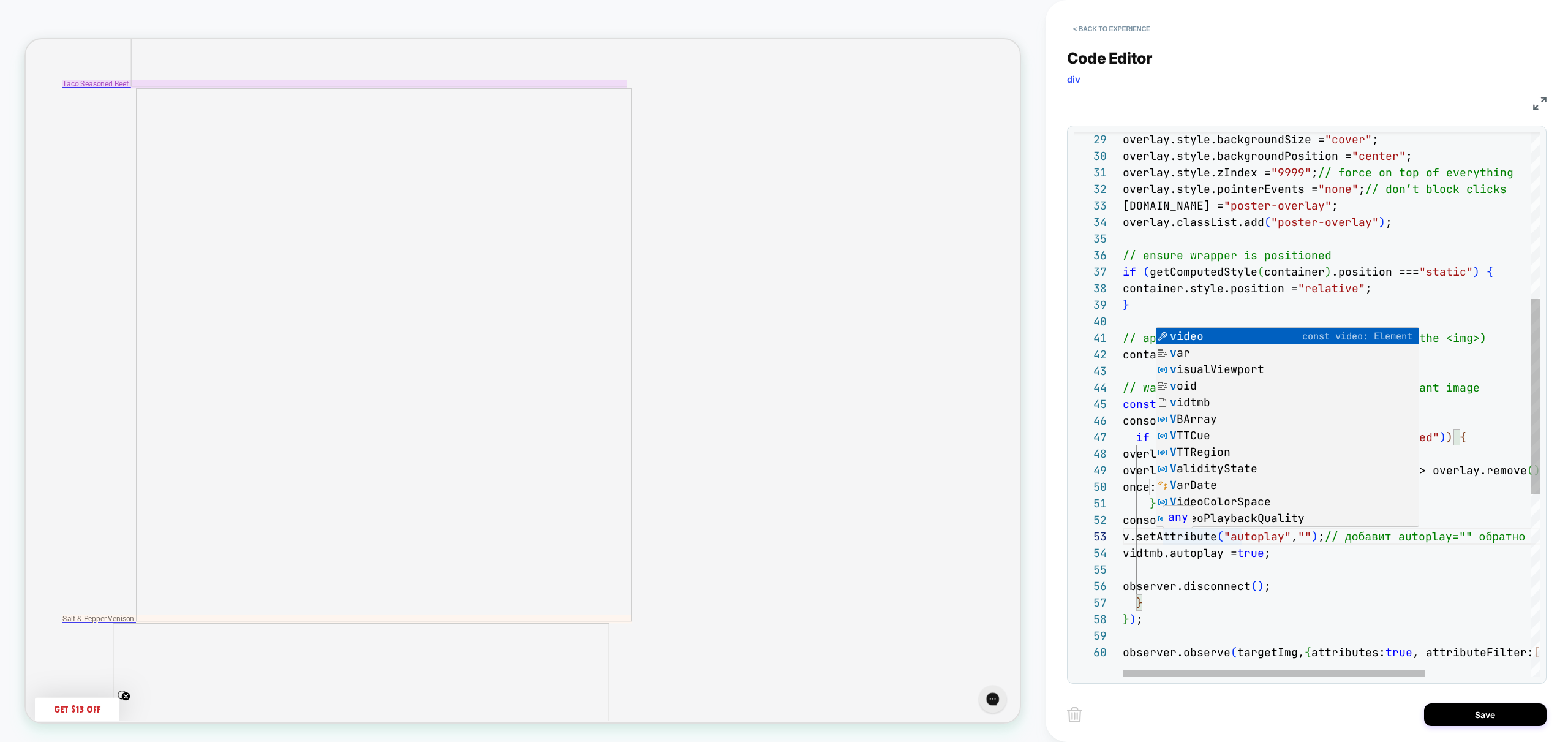
scroll to position [33, 59]
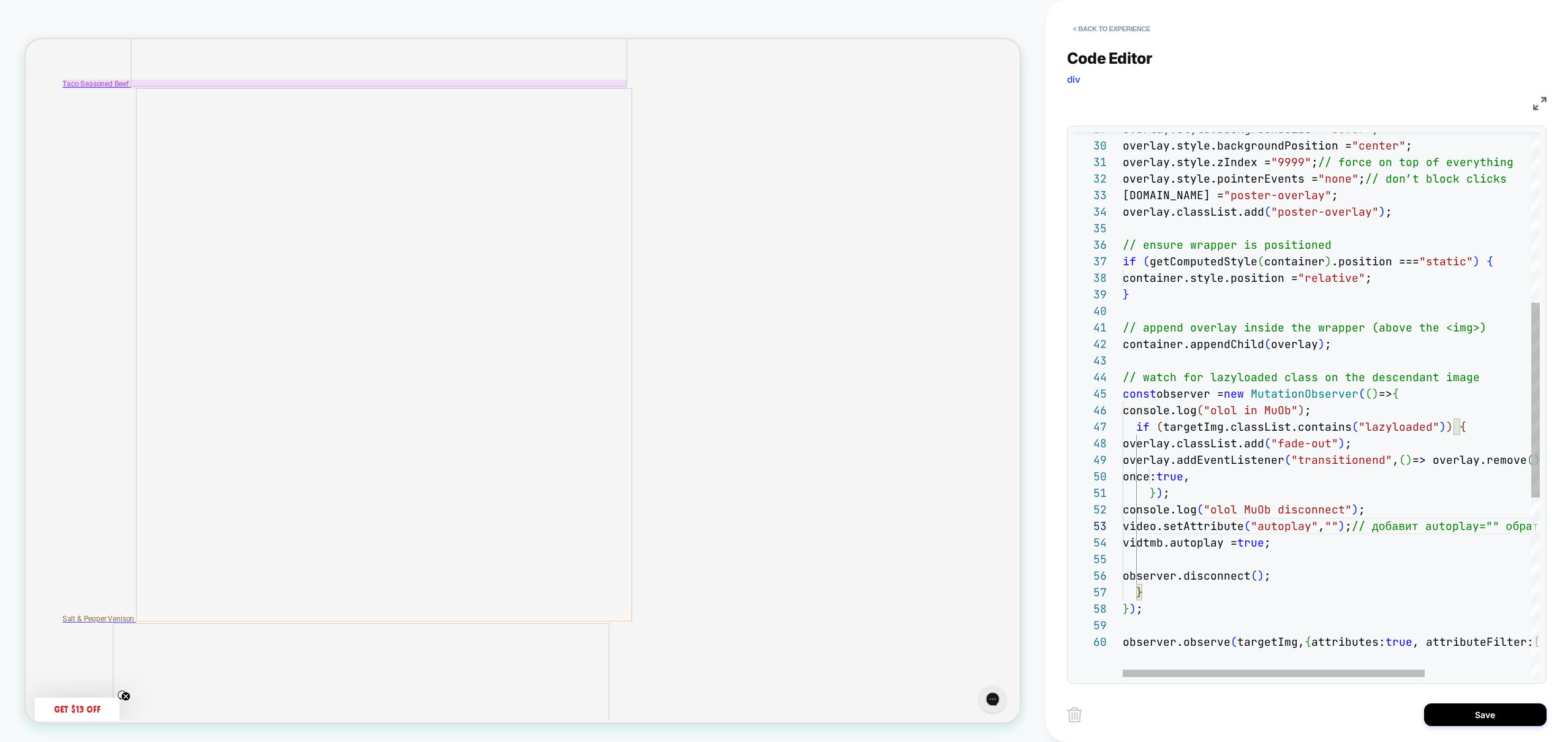
click at [1165, 539] on div "overlay.style.backgroundSize = "cover" ; overlay.style.backgroundPosition = "ce…" at bounding box center [1405, 417] width 564 height 1520
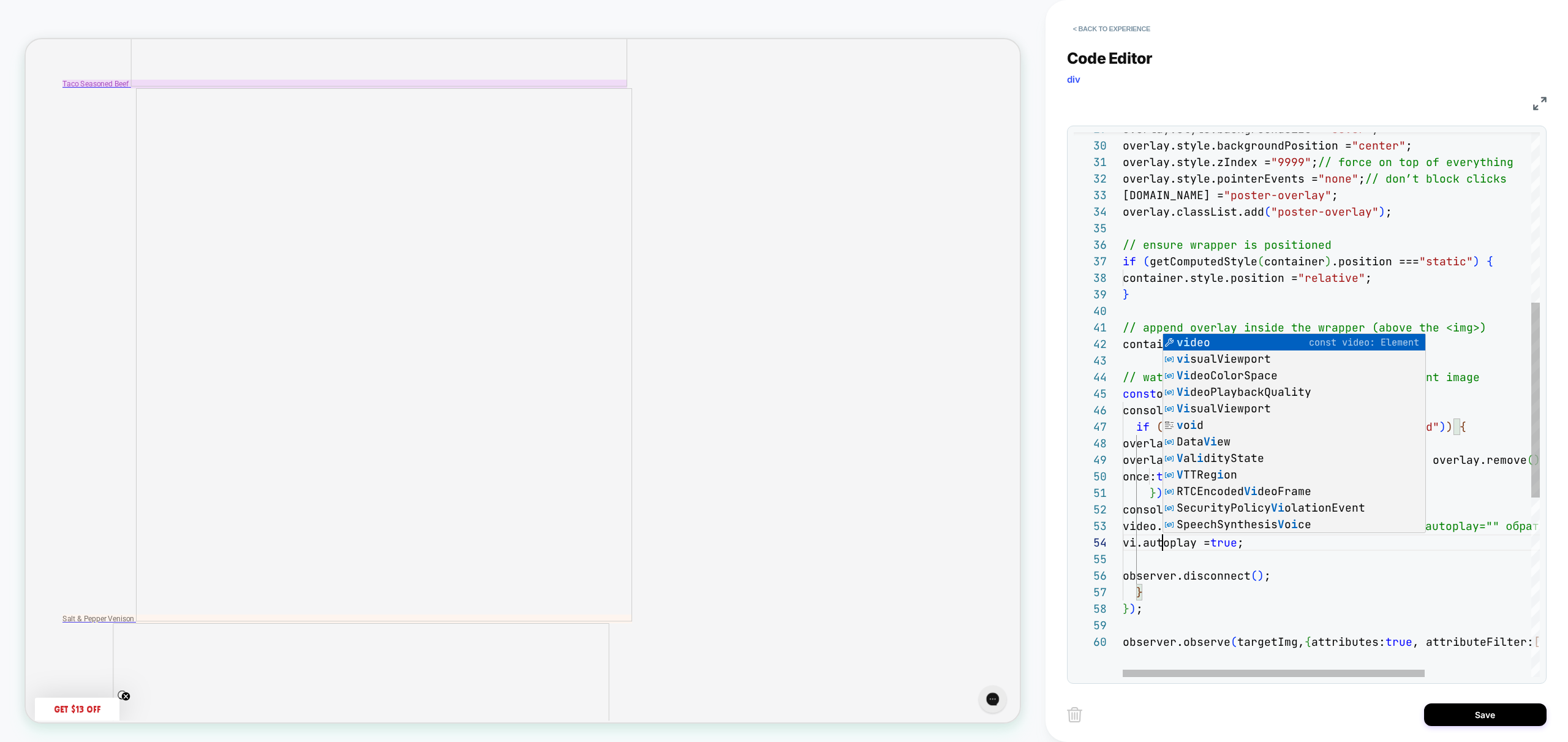
scroll to position [50, 59]
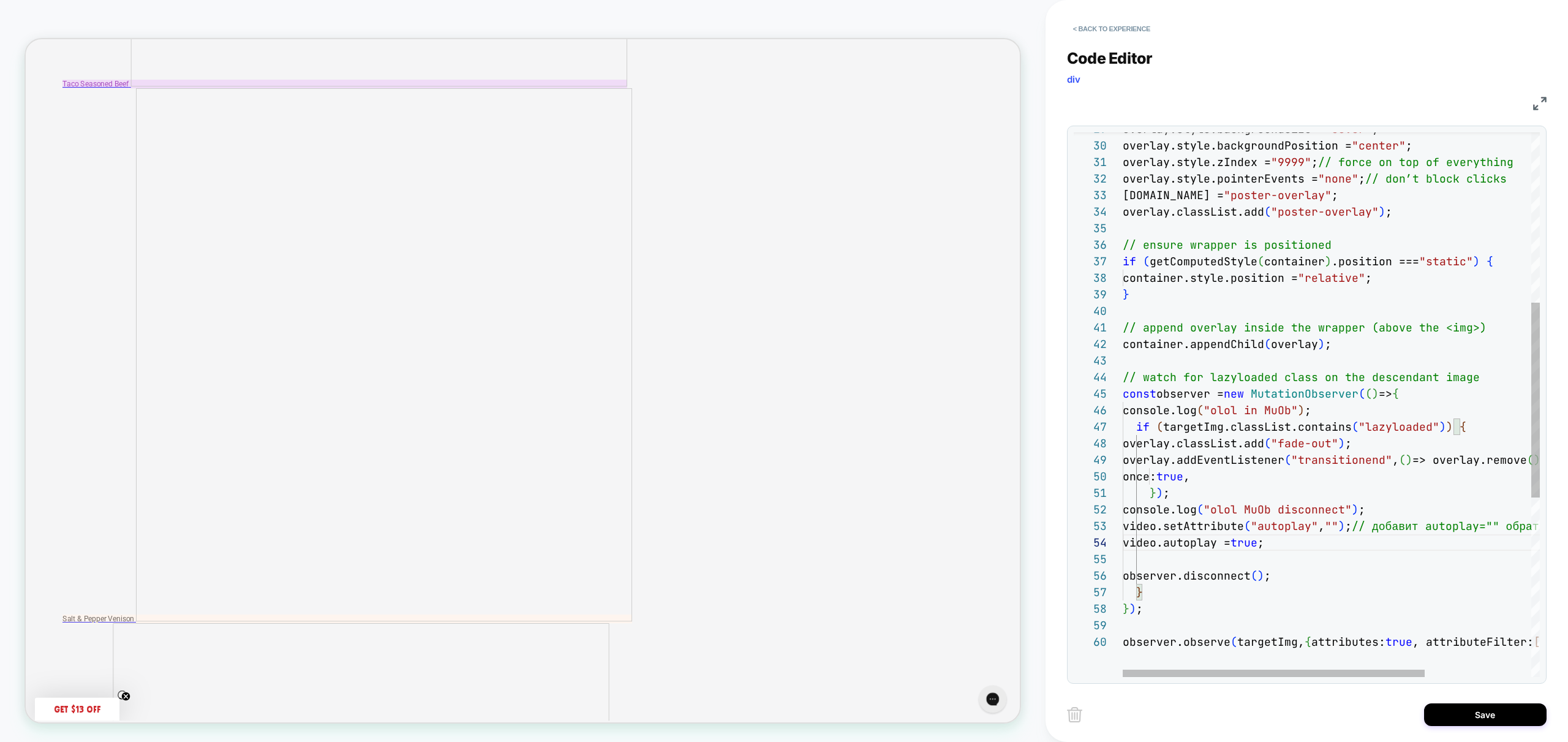
click at [1169, 524] on div "overlay.style.backgroundSize = "cover" ; overlay.style.backgroundPosition = "ce…" at bounding box center [1405, 417] width 564 height 1520
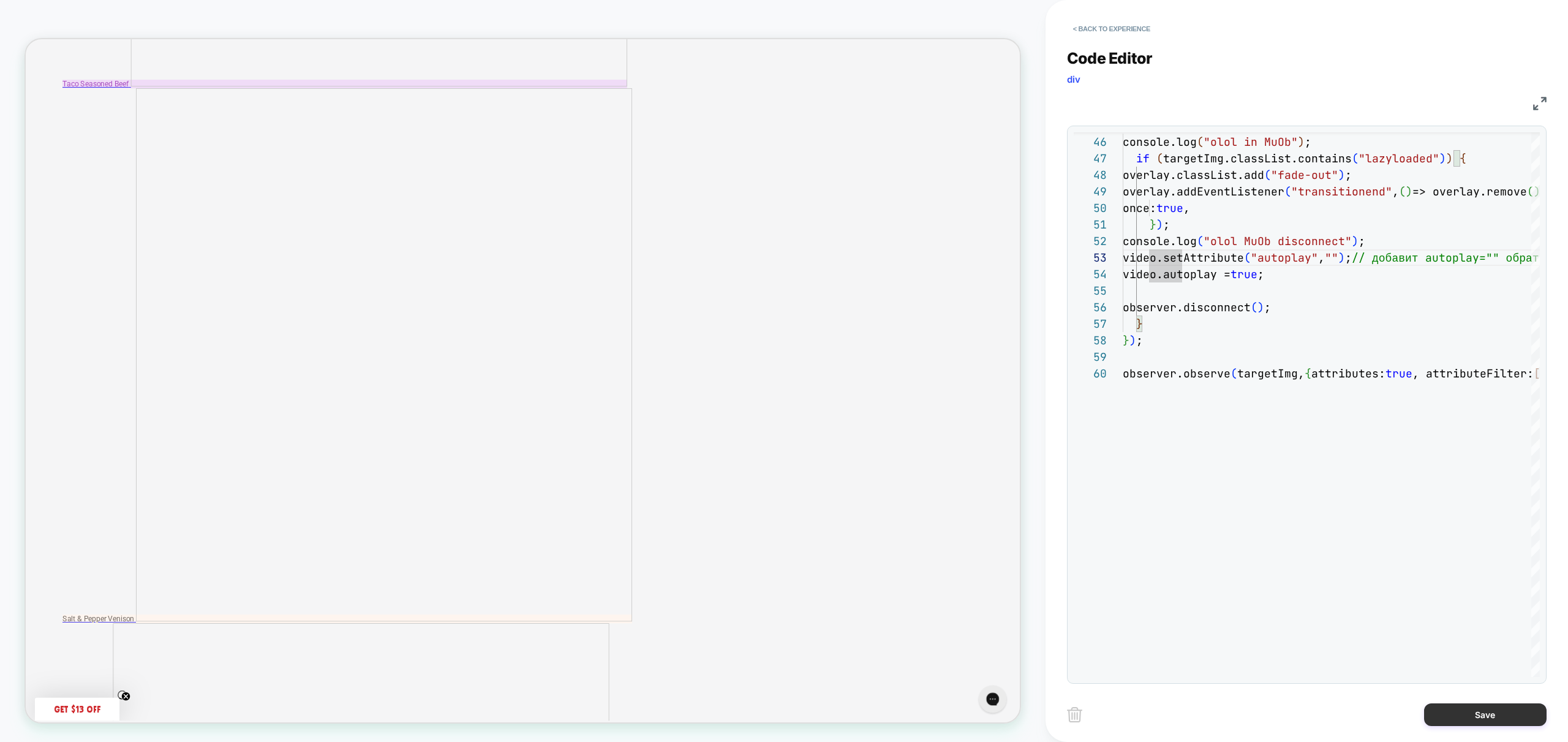
type textarea "**********"
click at [1482, 713] on button "Save" at bounding box center [1486, 715] width 123 height 22
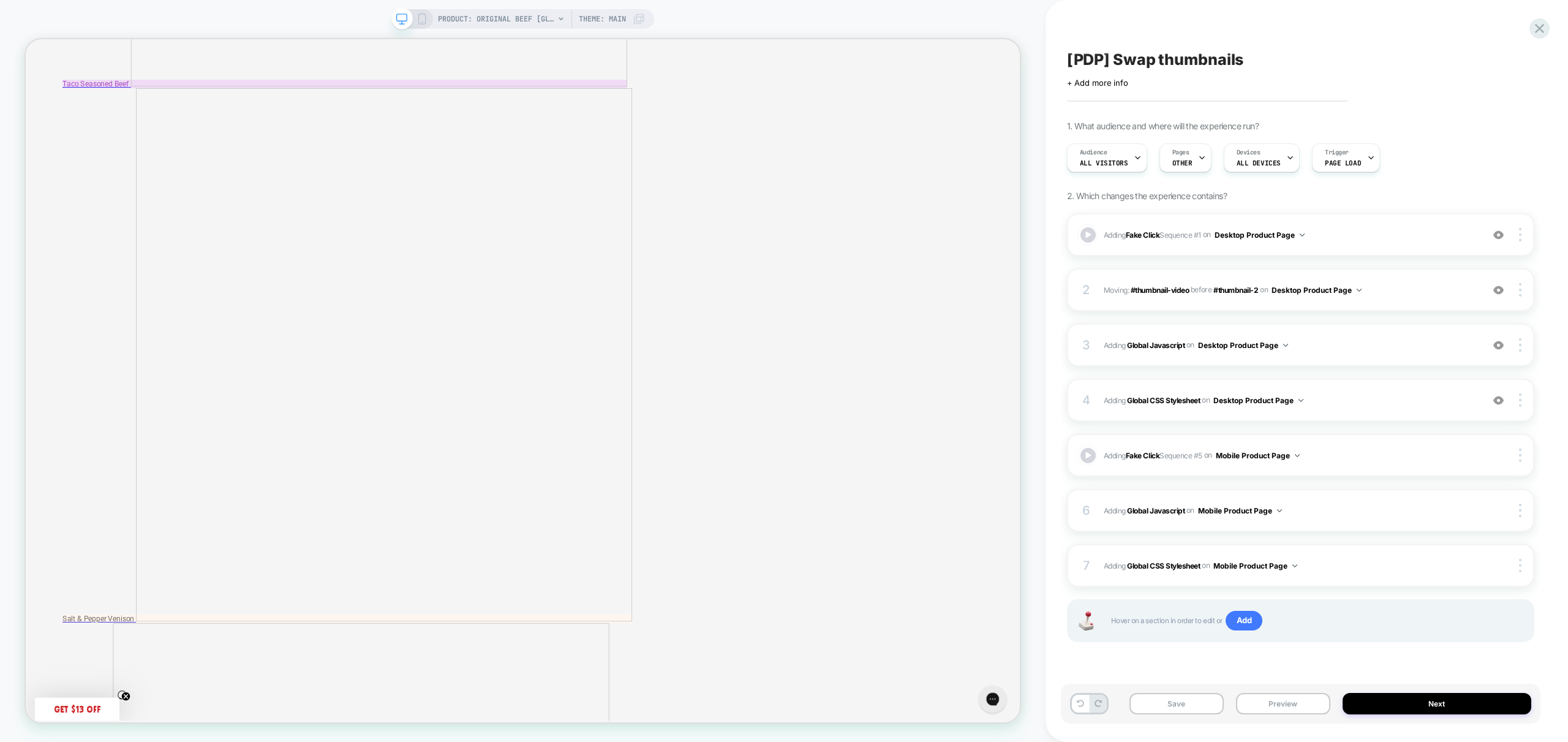
click at [421, 22] on icon at bounding box center [422, 19] width 11 height 11
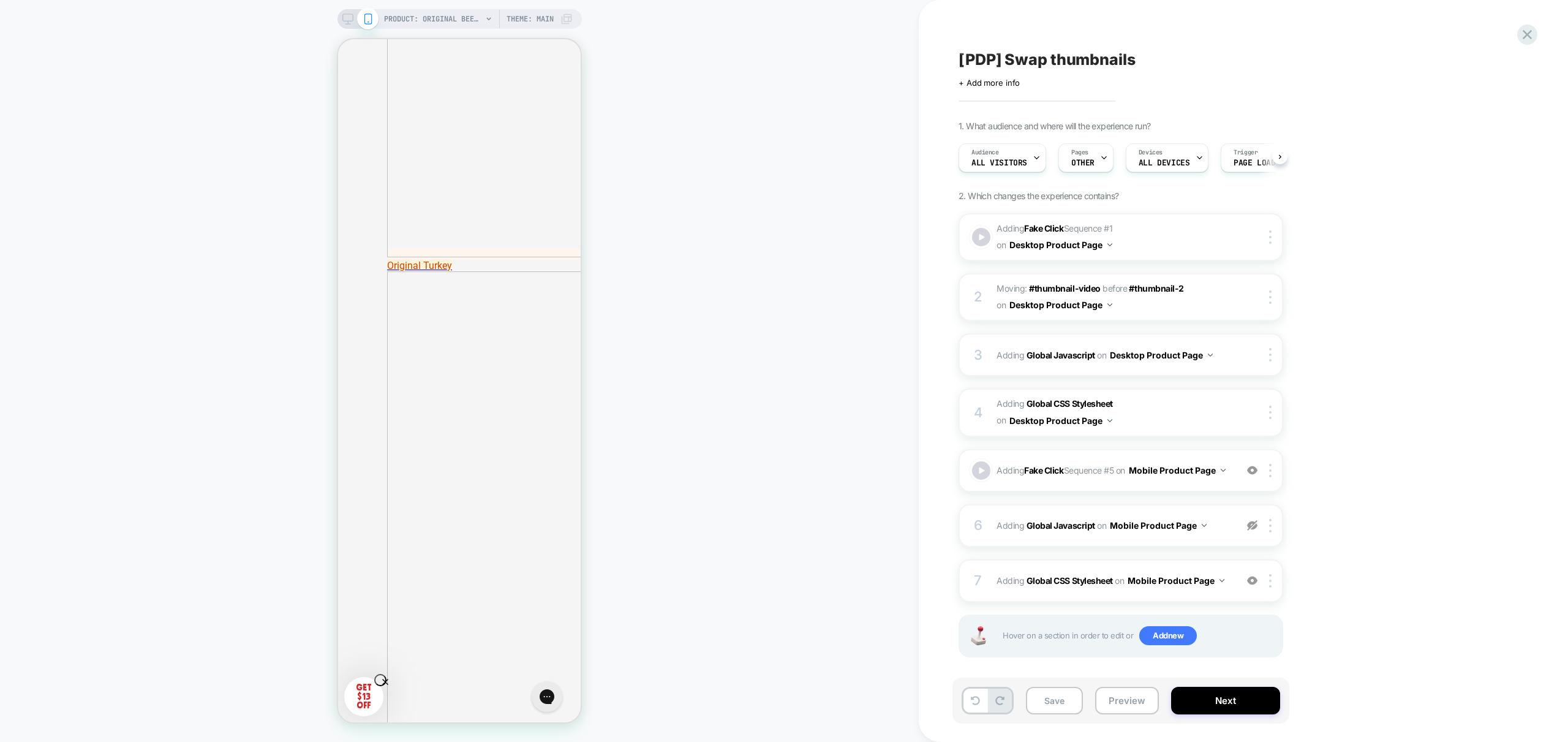
scroll to position [0, 1]
click at [1130, 703] on button "Preview" at bounding box center [1126, 700] width 64 height 27
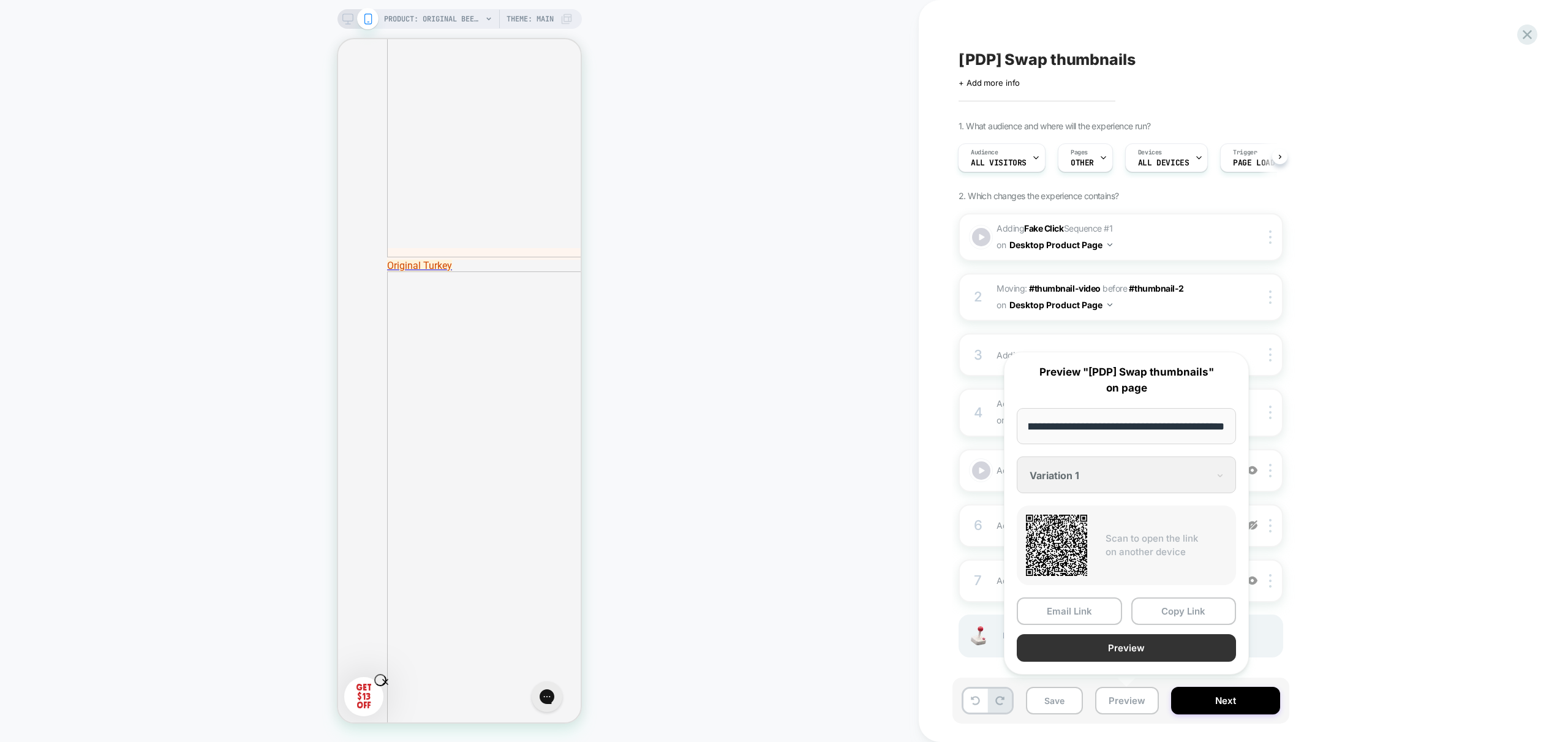
scroll to position [0, 0]
click at [1137, 635] on button "Preview" at bounding box center [1126, 647] width 219 height 27
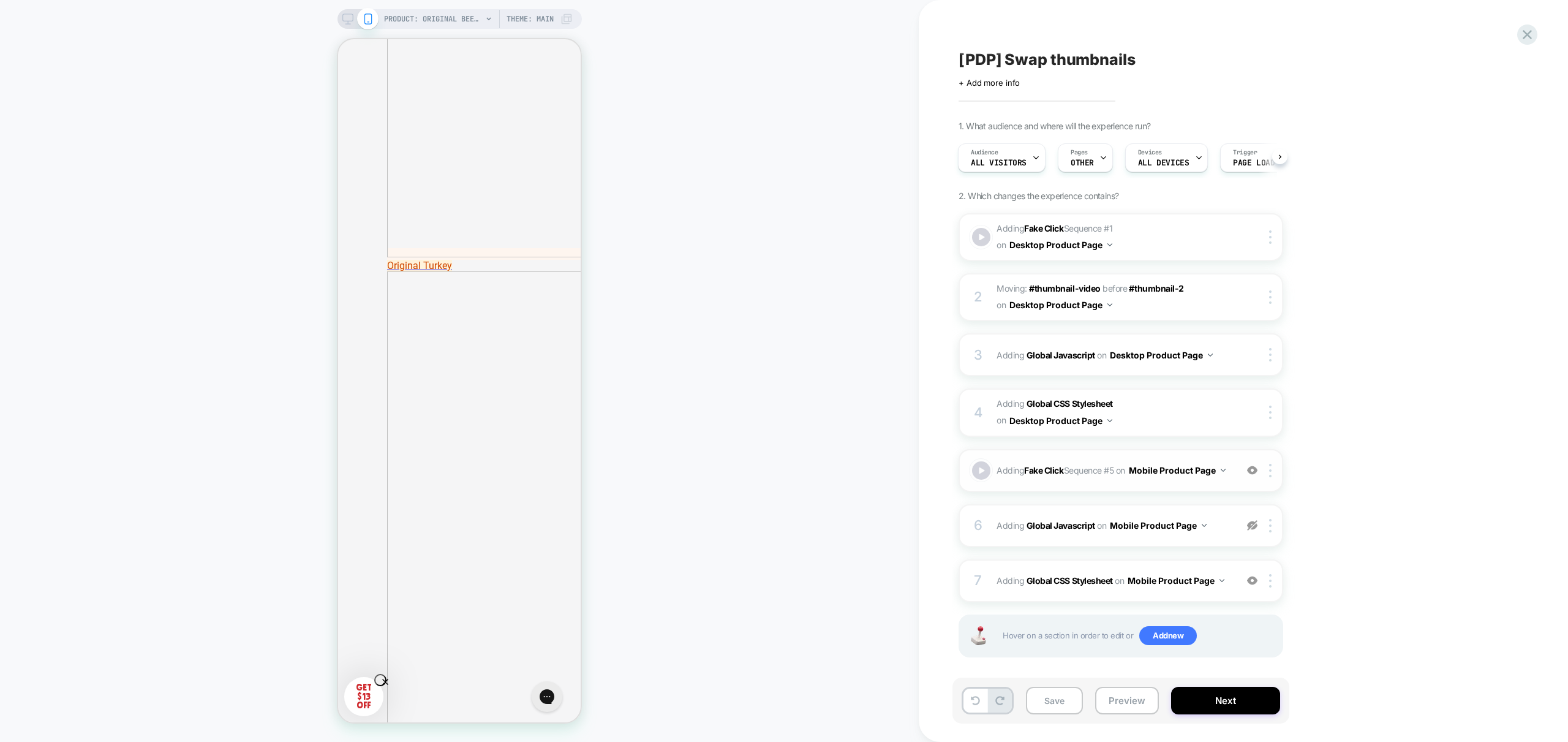
click at [1249, 475] on img at bounding box center [1252, 470] width 10 height 10
click at [1239, 591] on div "7 Adding Global CSS Stylesheet on Mobile Product Page Add Before Add After Copy…" at bounding box center [1121, 580] width 324 height 43
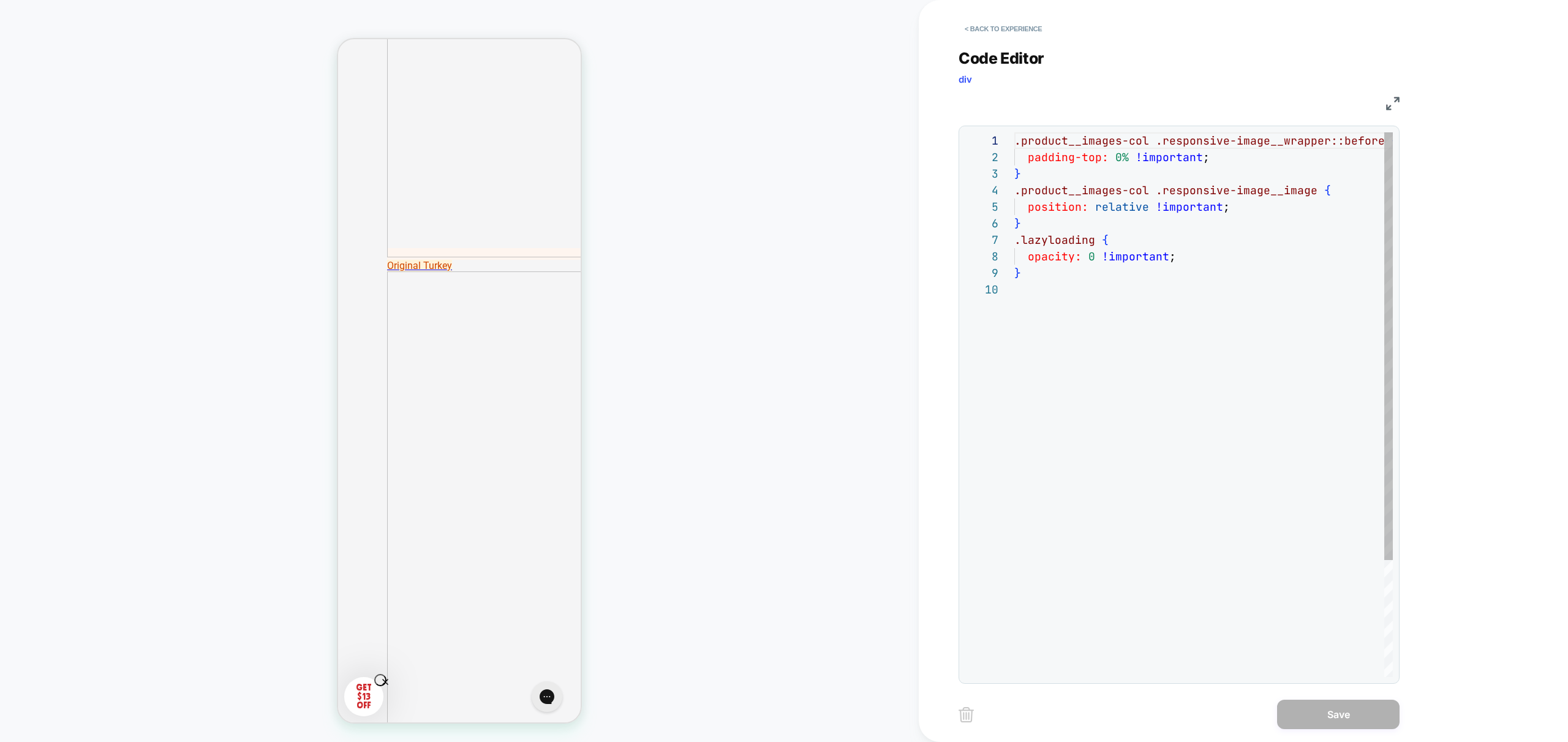
scroll to position [149, 0]
click at [989, 20] on button "< Back to experience" at bounding box center [1003, 29] width 89 height 20
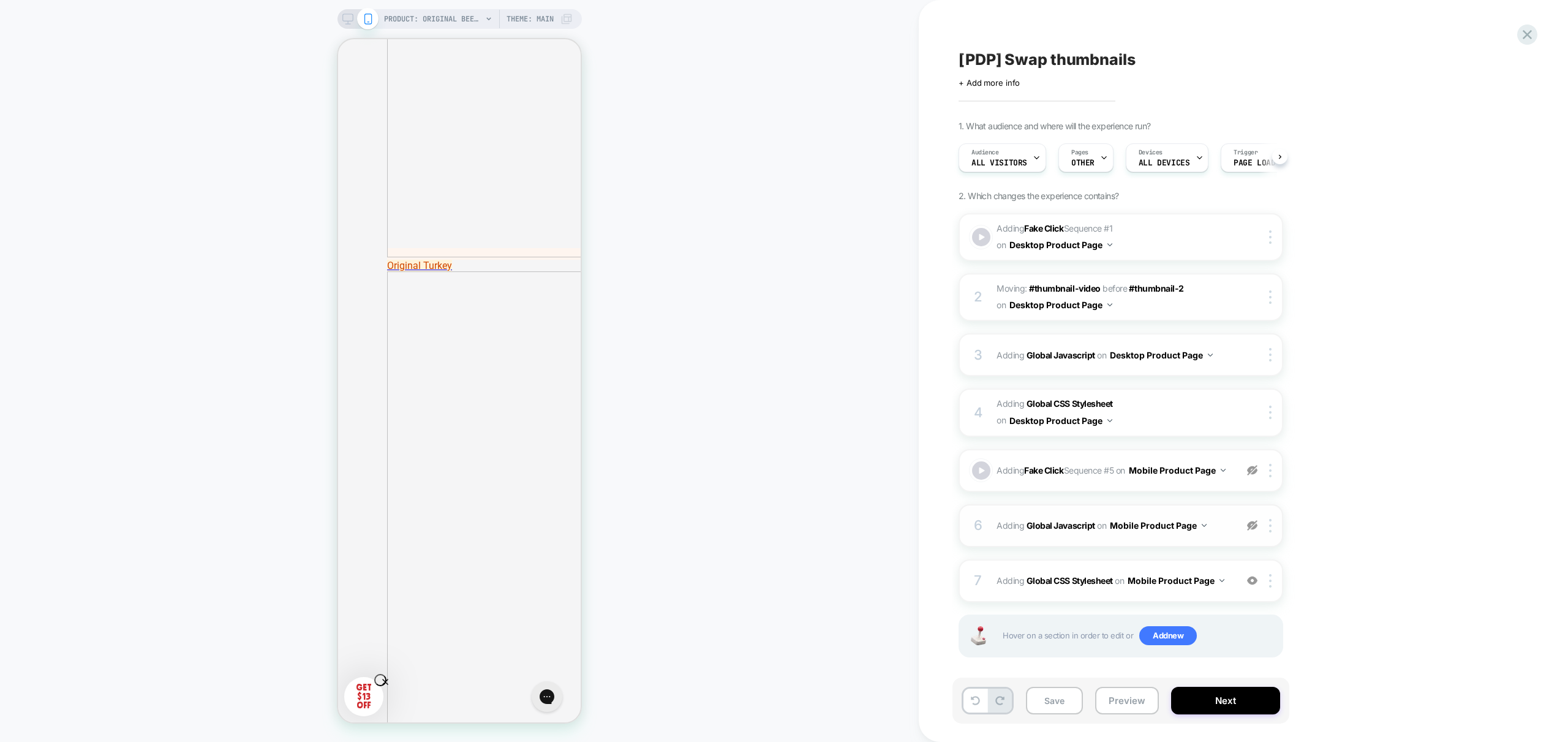
scroll to position [0, 1]
click at [1249, 581] on img at bounding box center [1252, 580] width 10 height 10
click at [1148, 695] on button "Preview" at bounding box center [1126, 700] width 64 height 27
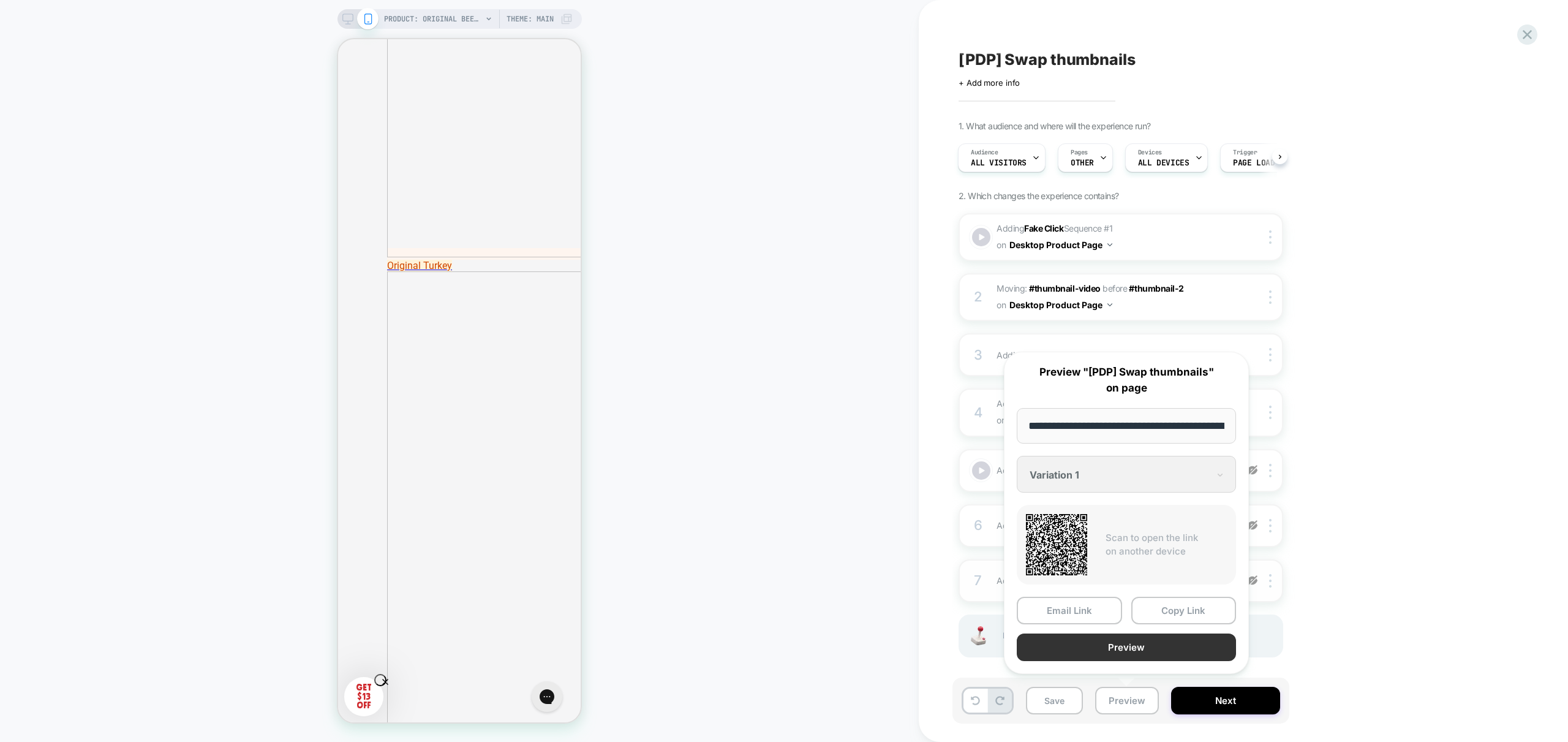
scroll to position [0, 253]
click at [1153, 635] on button "Preview" at bounding box center [1126, 647] width 219 height 27
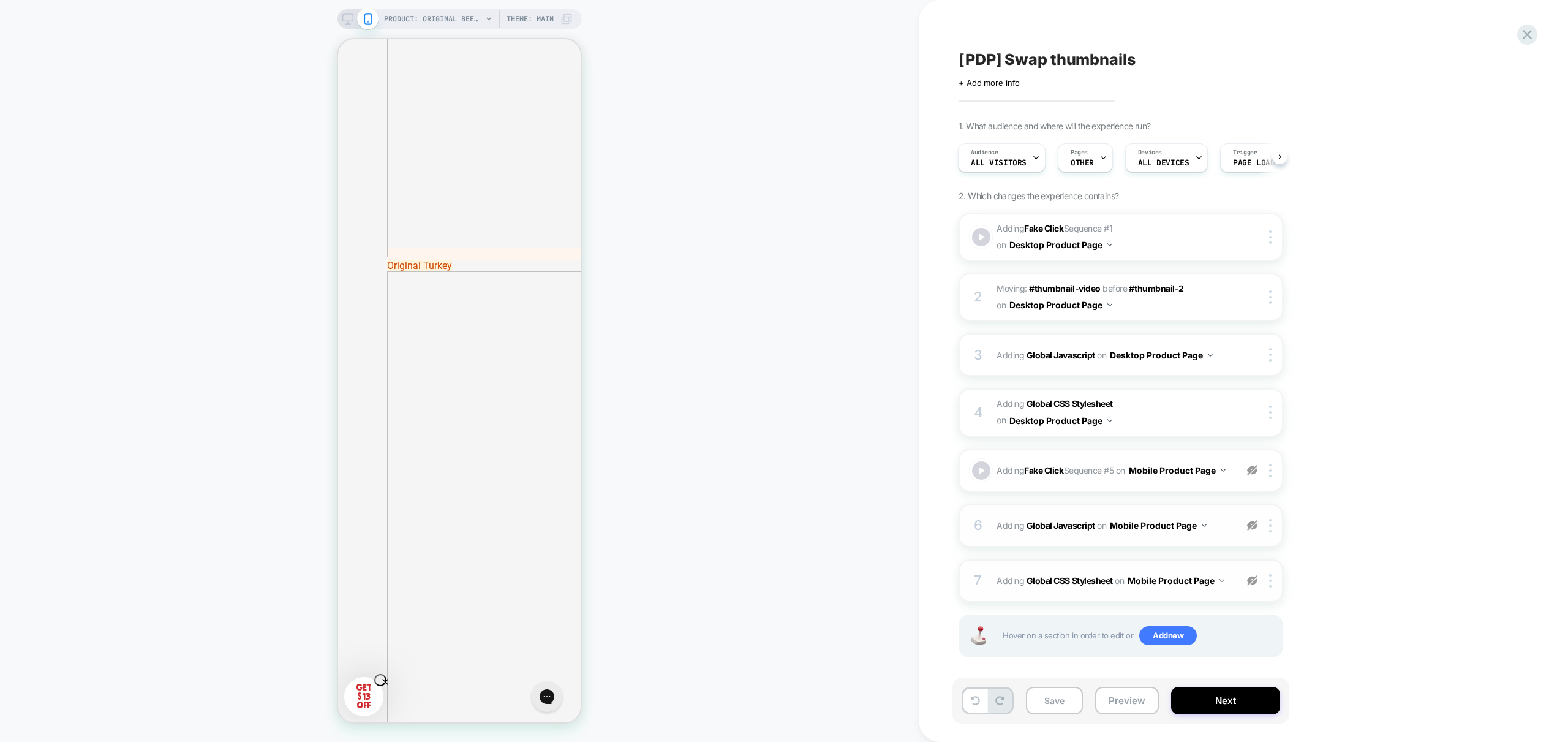
click at [1253, 530] on img at bounding box center [1252, 525] width 10 height 10
click at [1223, 547] on div "6 Adding Global Javascript on Mobile Product Page Add Before Add After Copy to …" at bounding box center [1121, 525] width 324 height 43
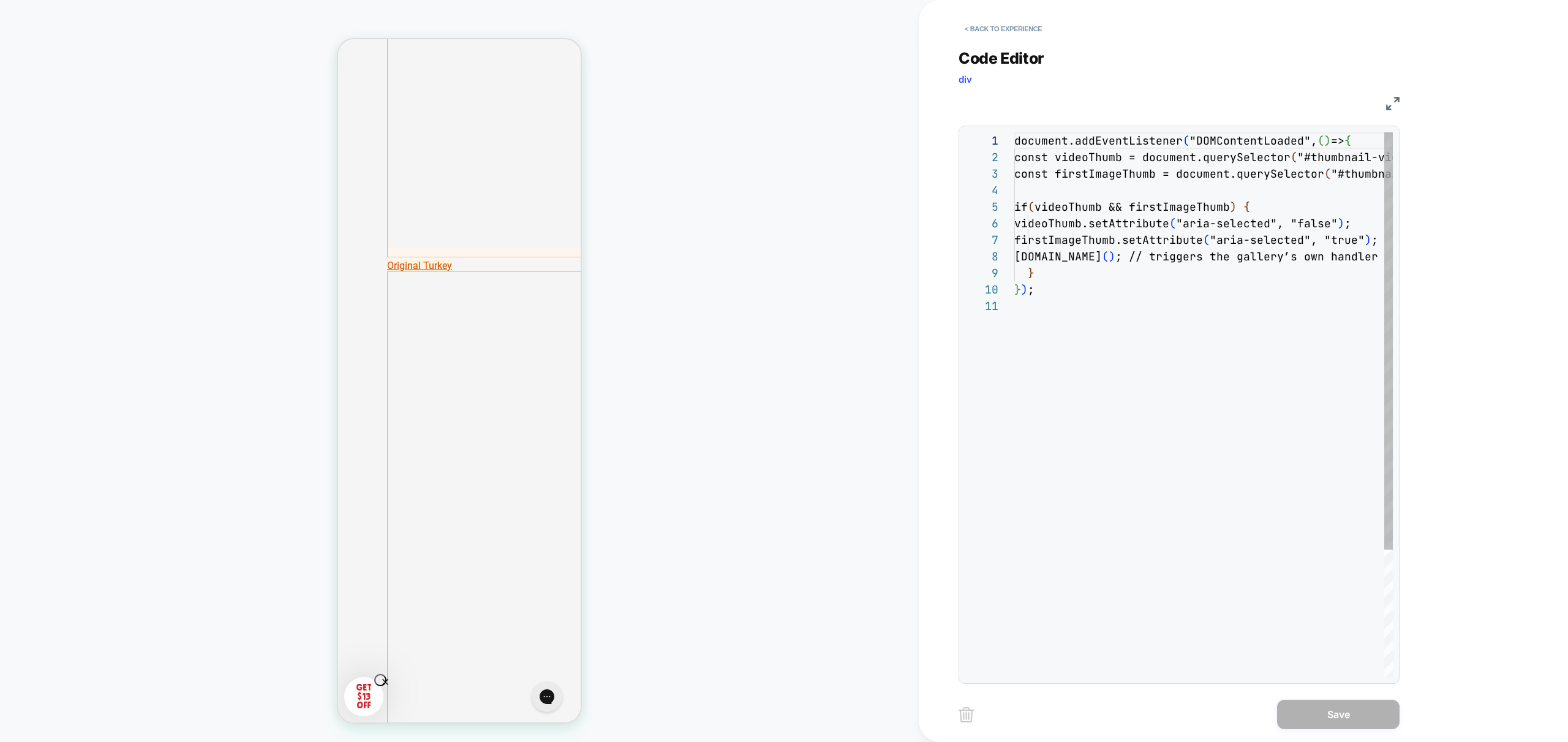
scroll to position [165, 0]
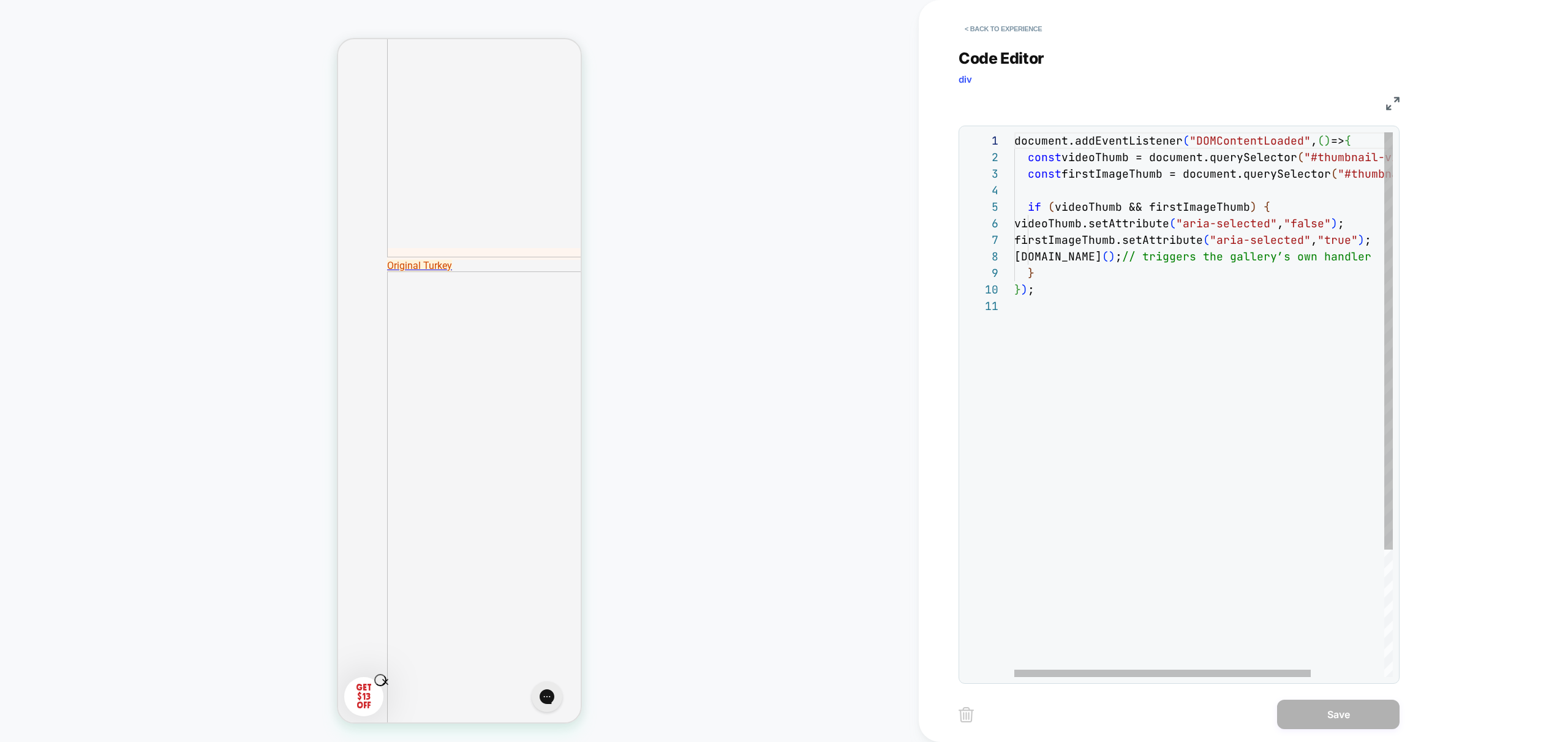
click at [1107, 426] on div "document.addEventListener ( "DOMContentLoaded" , ( ) => { const videoThumb = do…" at bounding box center [1250, 487] width 472 height 710
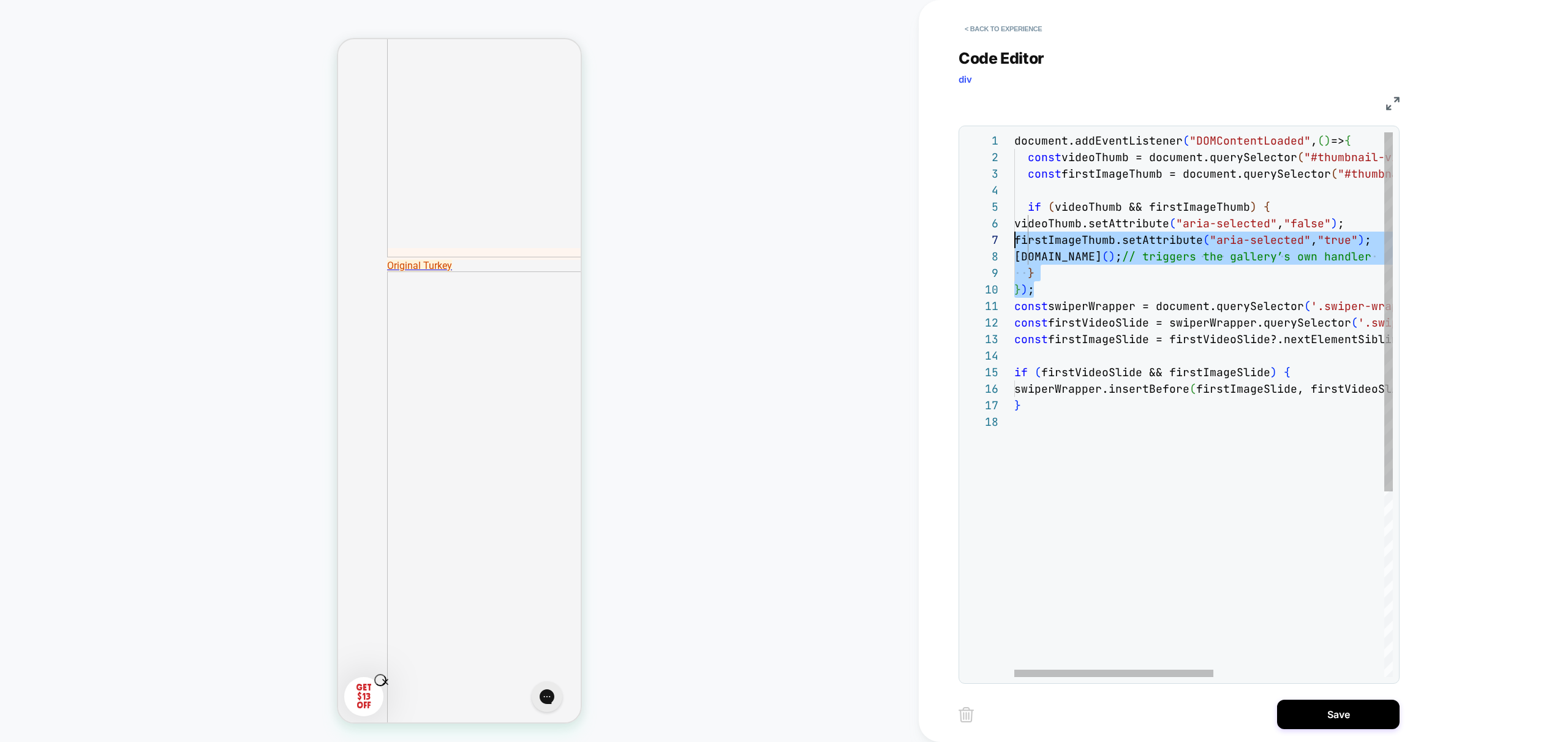
scroll to position [0, 0]
drag, startPoint x: 1048, startPoint y: 287, endPoint x: 903, endPoint y: 80, distance: 252.7
click at [1014, 133] on div "document.addEventListener ( "DOMContentLoaded" , ( ) => { const videoThumb = do…" at bounding box center [1366, 545] width 703 height 826
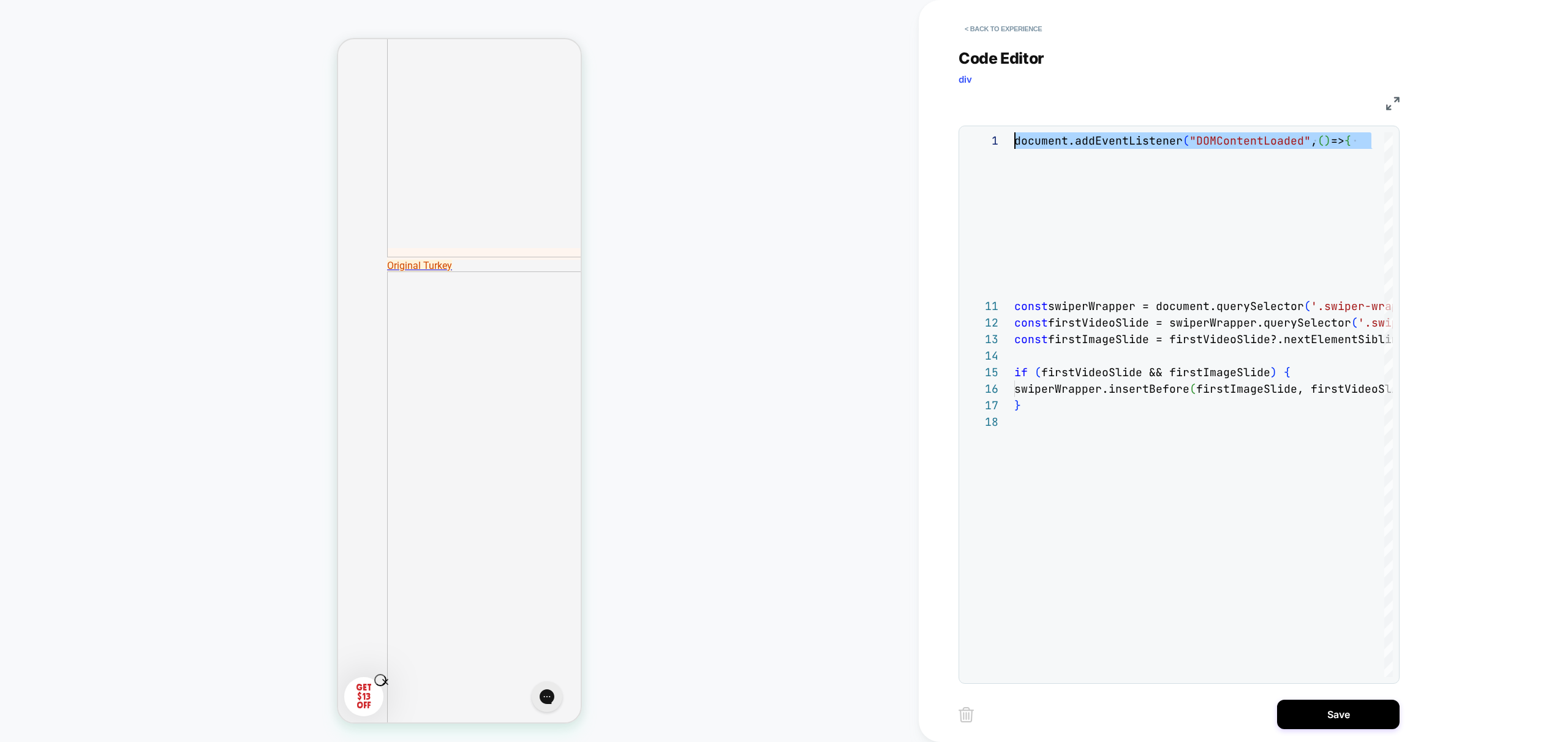
type textarea "**********"
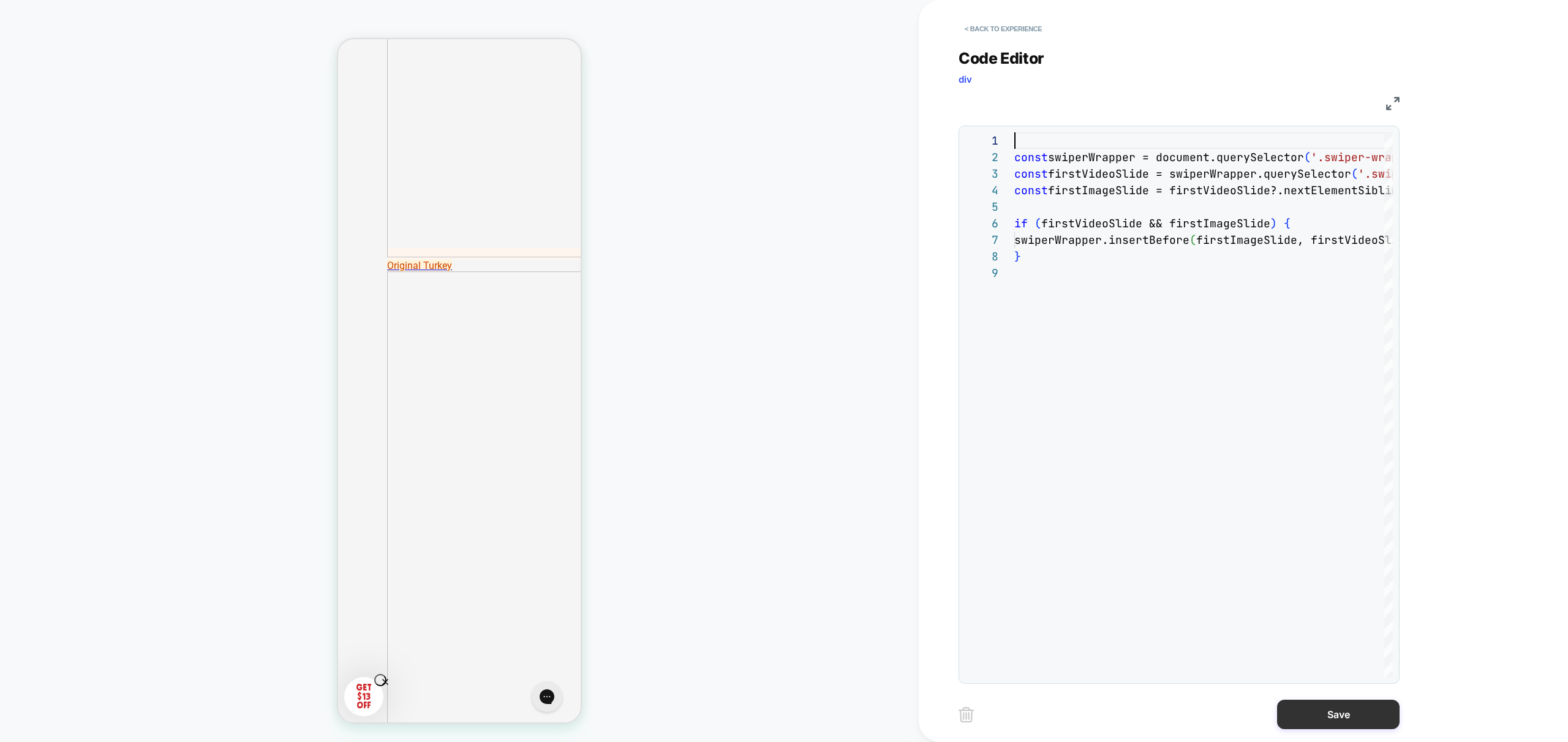
click at [1334, 711] on button "Save" at bounding box center [1338, 714] width 123 height 29
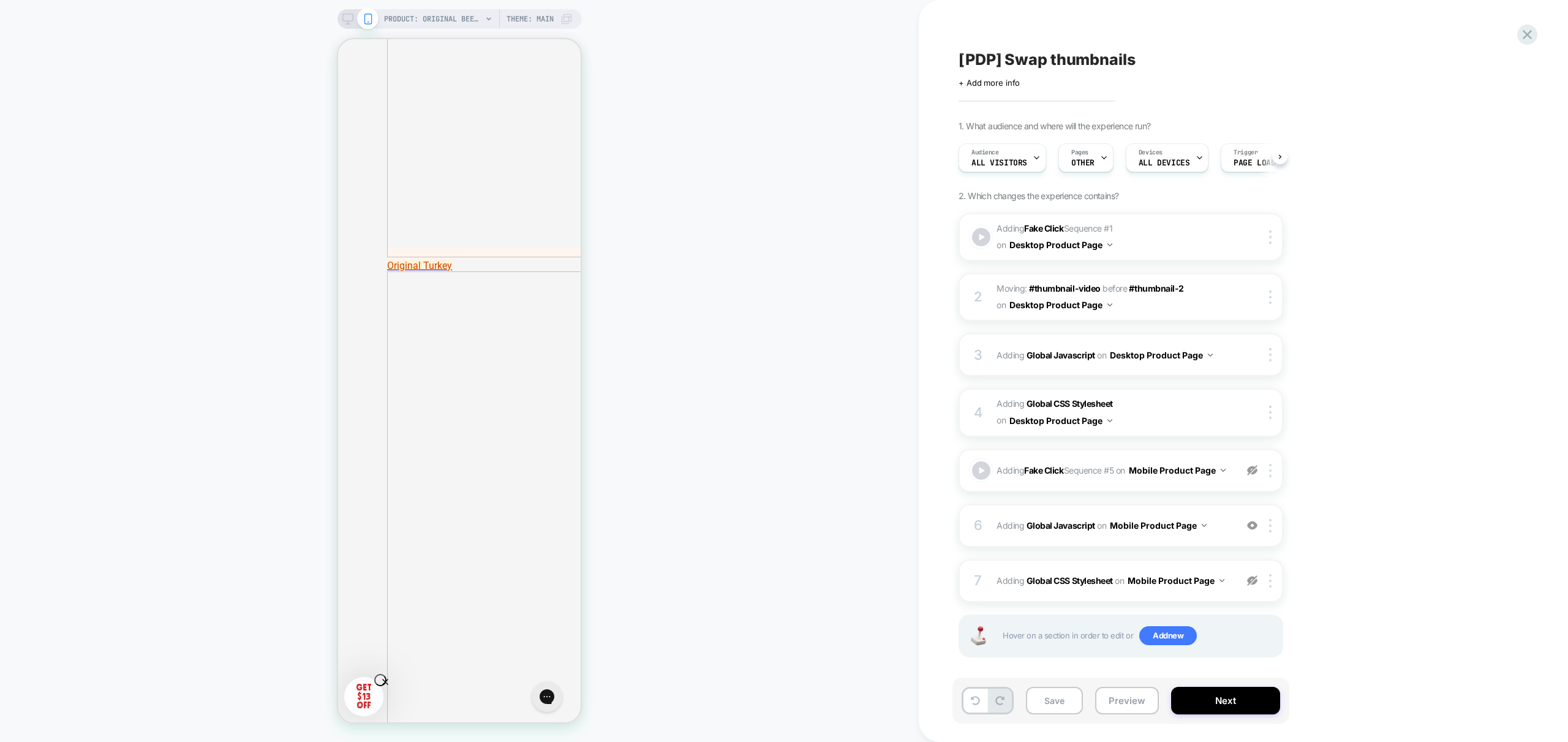
scroll to position [0, 1]
click at [1256, 584] on img at bounding box center [1252, 580] width 10 height 10
click at [1122, 699] on button "Preview" at bounding box center [1126, 700] width 64 height 27
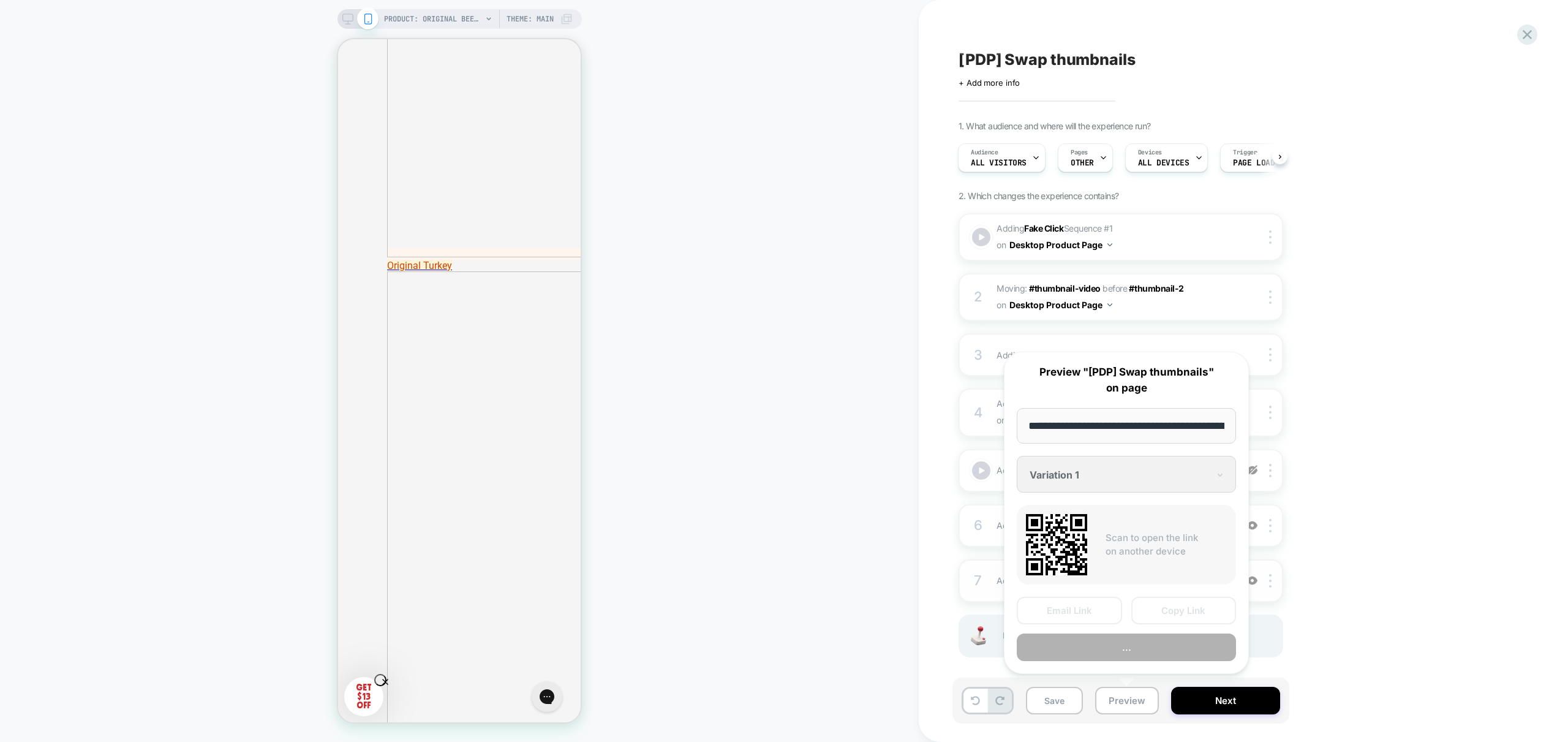
scroll to position [0, 253]
click at [1144, 649] on button "Preview" at bounding box center [1126, 647] width 219 height 27
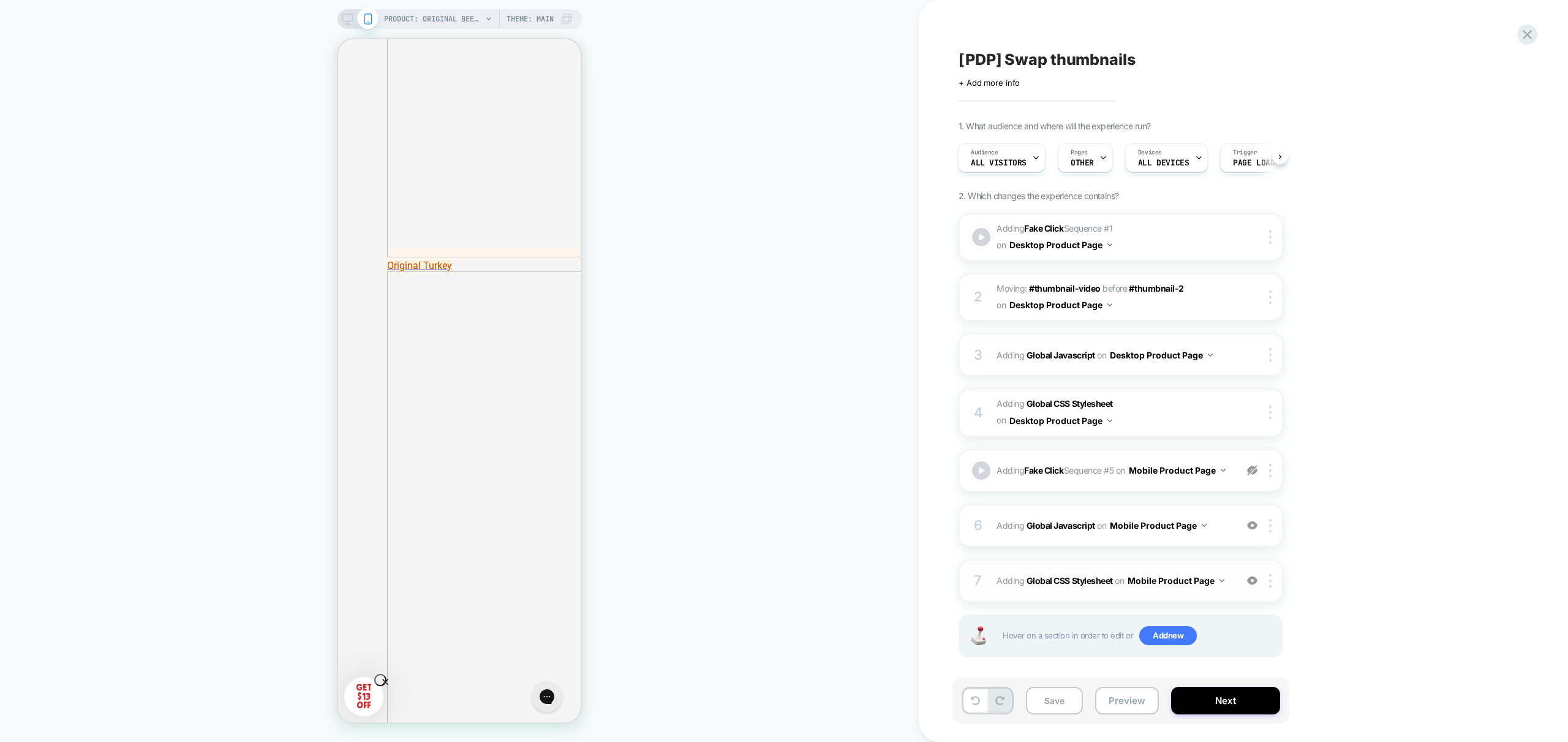
click at [1249, 586] on img at bounding box center [1252, 580] width 10 height 10
click at [1120, 697] on button "Preview" at bounding box center [1126, 700] width 64 height 27
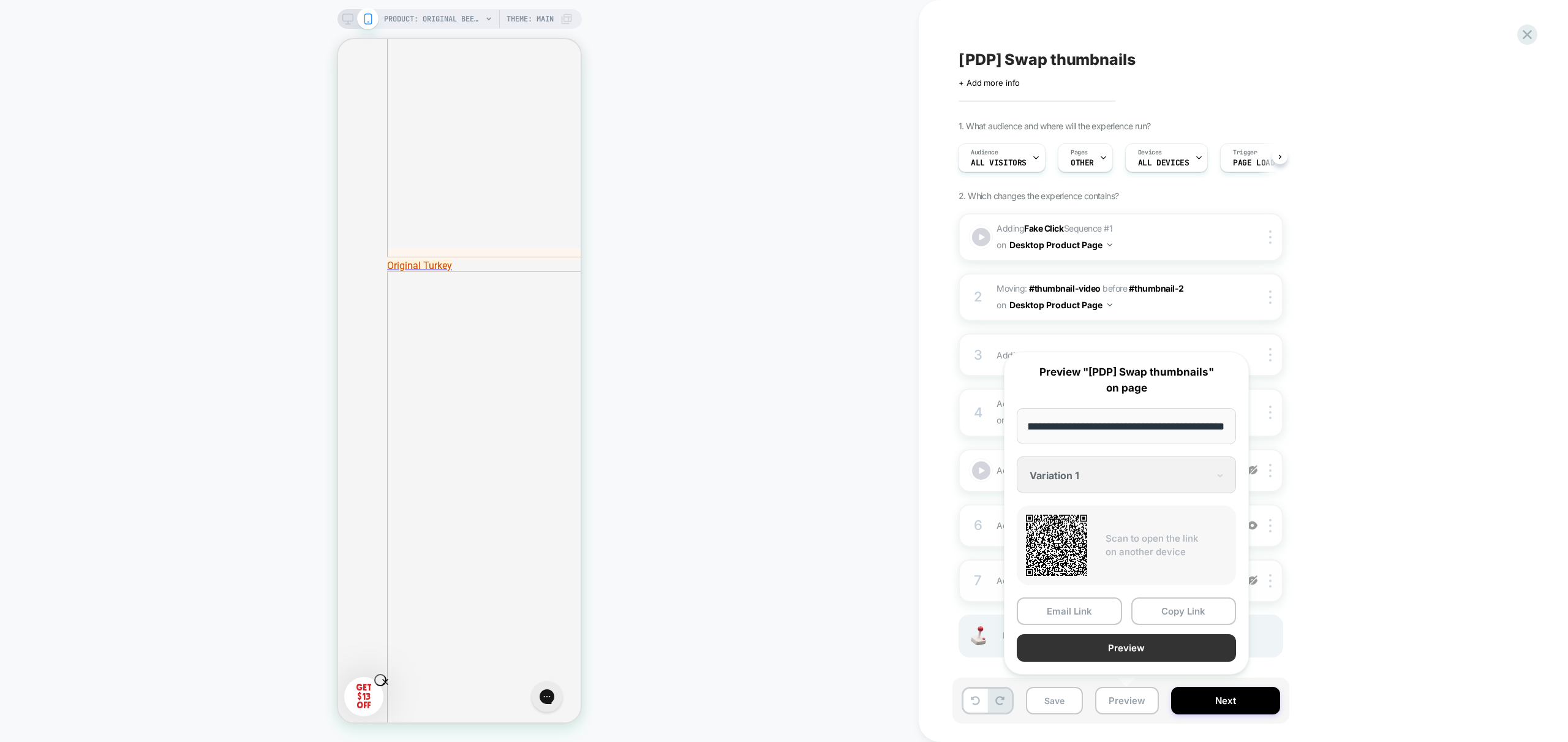
click at [1153, 644] on button "Preview" at bounding box center [1126, 647] width 219 height 27
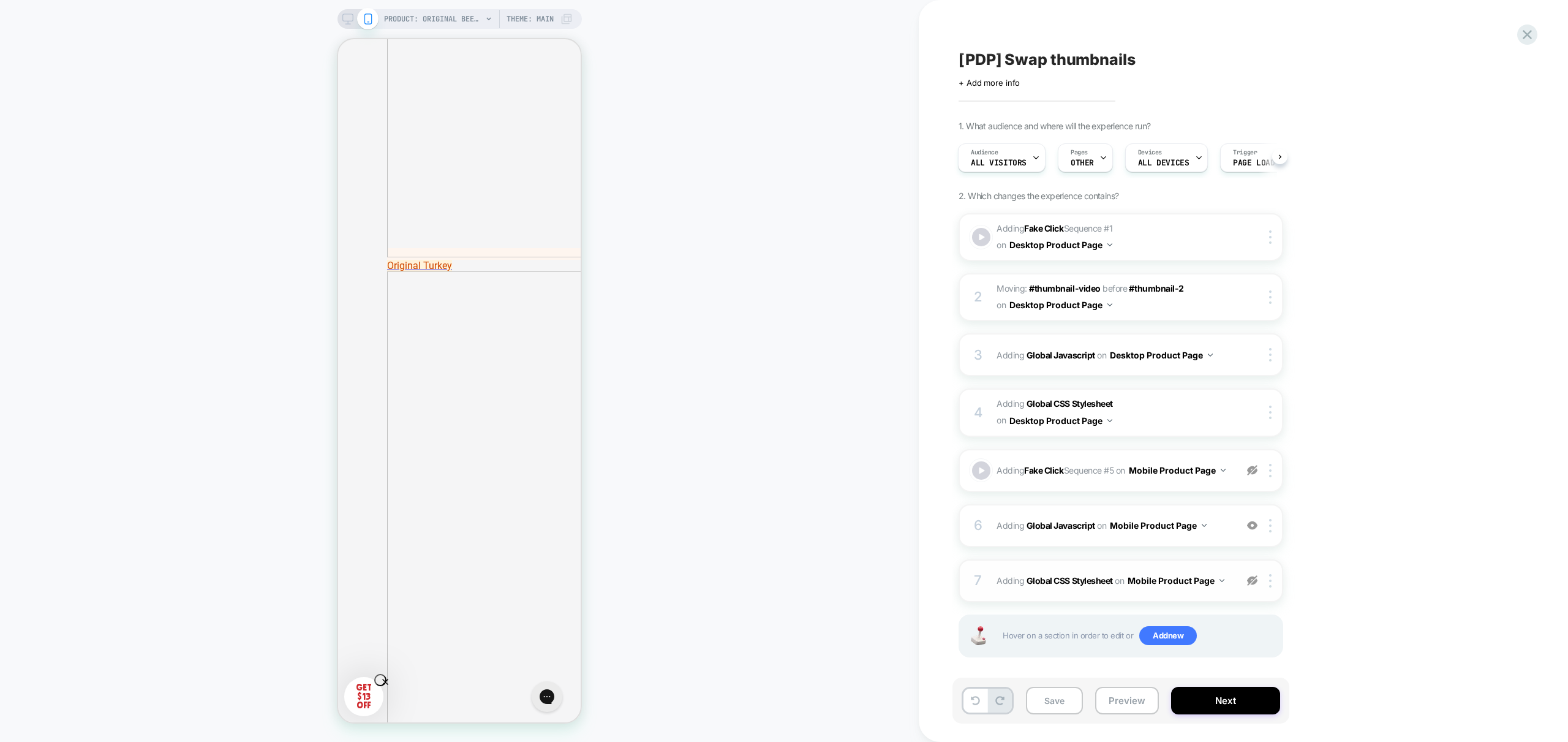
click at [1251, 586] on img at bounding box center [1252, 580] width 10 height 10
click at [1124, 702] on button "Preview" at bounding box center [1126, 700] width 64 height 27
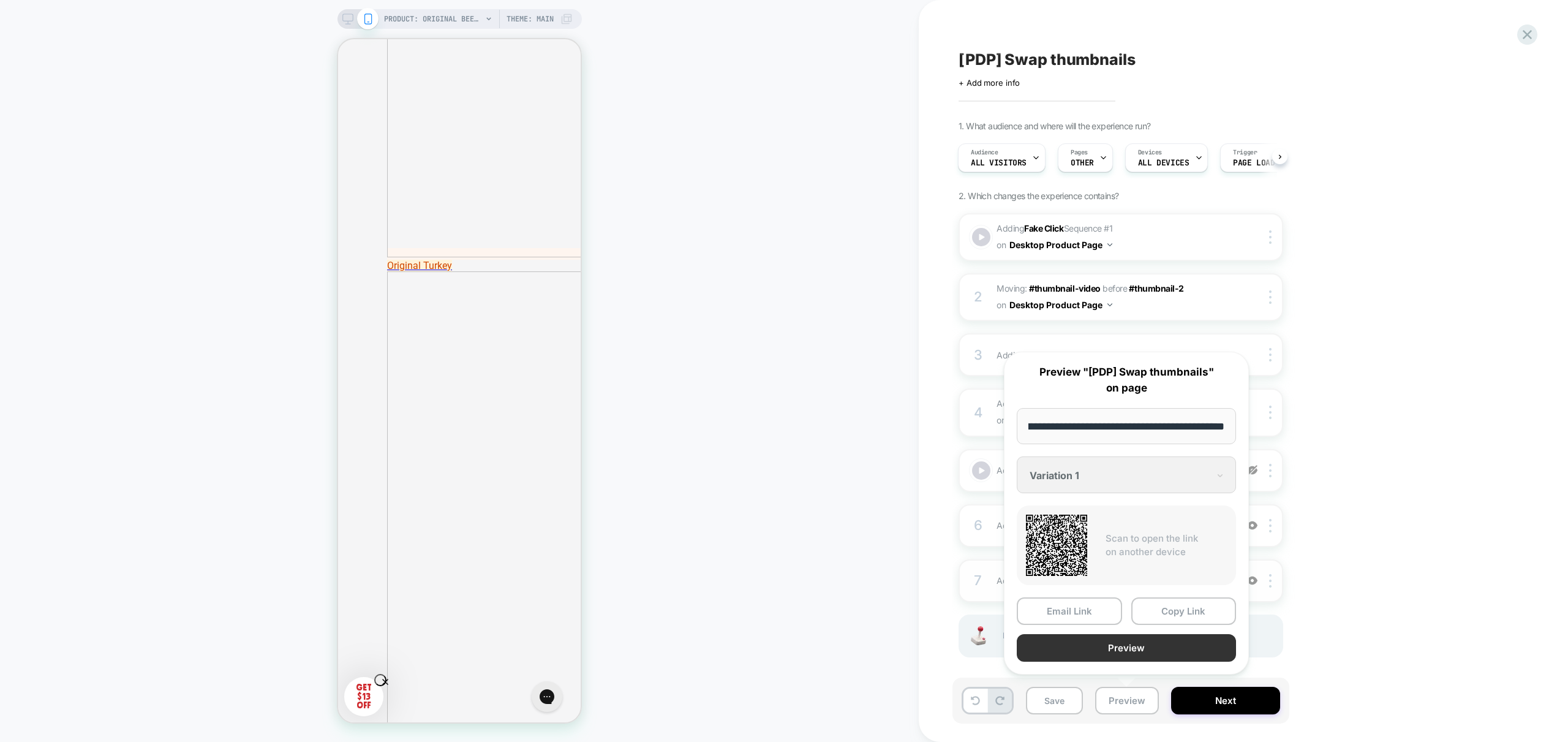
click at [1144, 660] on button "Preview" at bounding box center [1126, 647] width 219 height 27
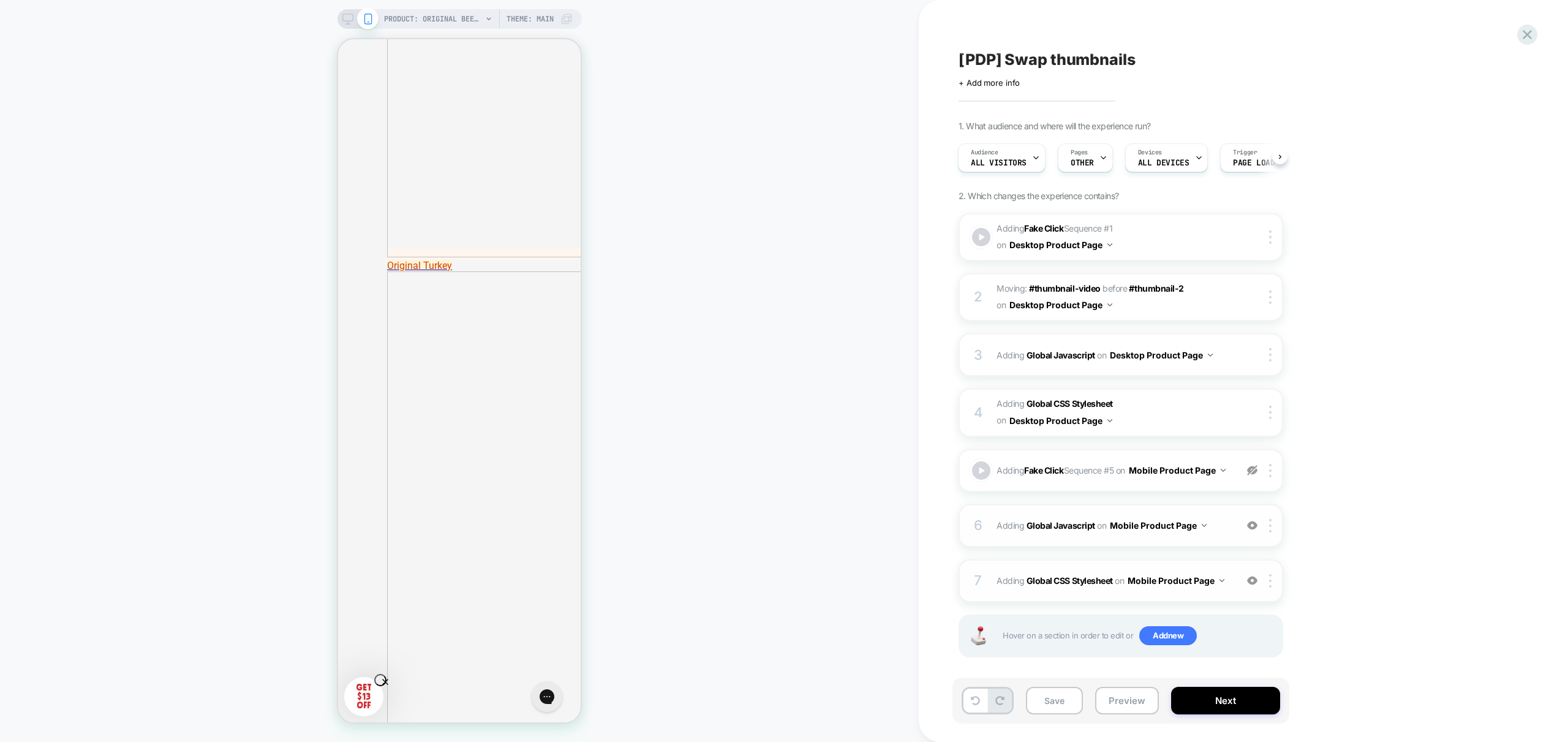
click at [1230, 531] on div "6 Adding Global Javascript on Mobile Product Page Add Before Add After Copy to …" at bounding box center [1121, 525] width 324 height 43
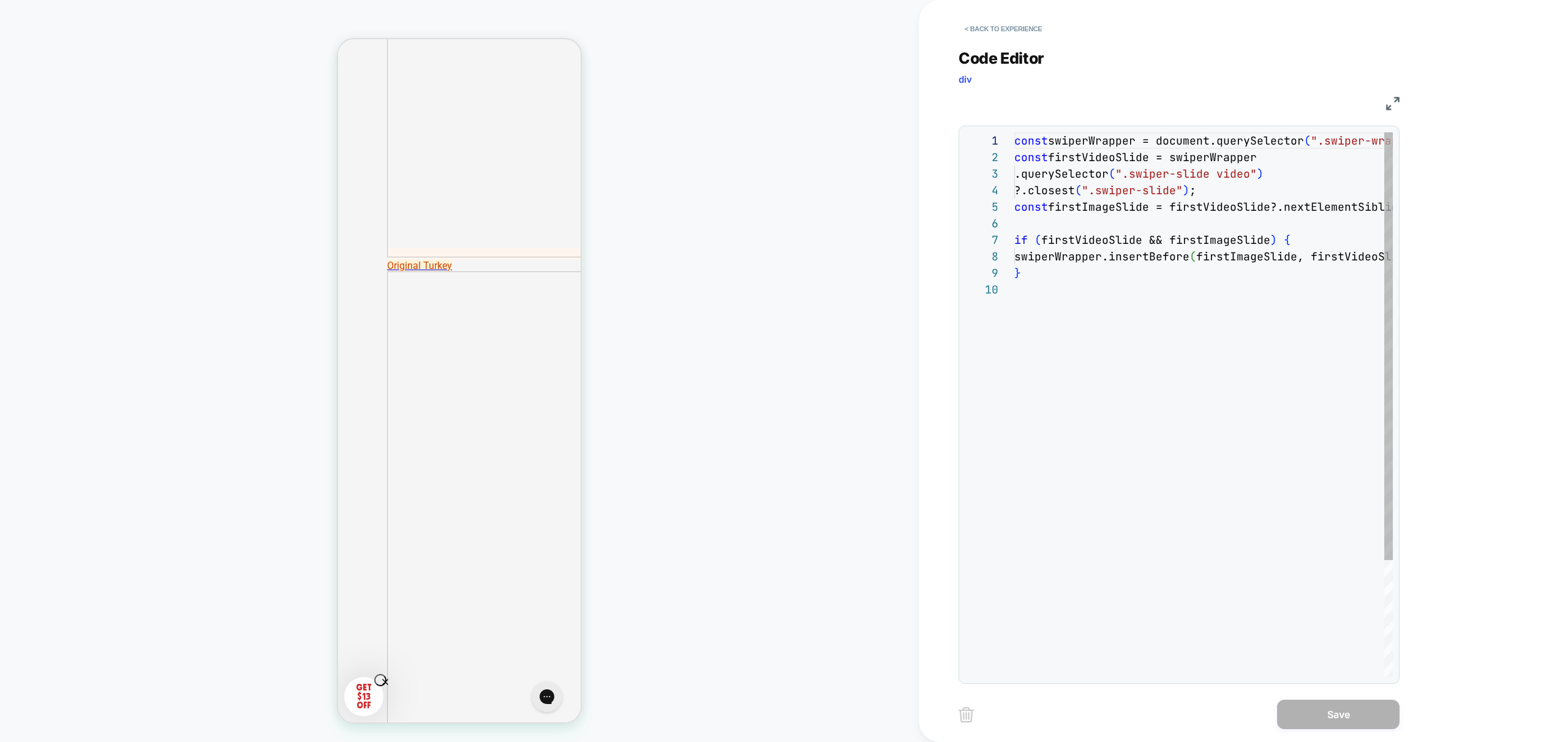
scroll to position [149, 0]
click at [1094, 322] on div "const swiperWrapper = document.querySelector ( ".swiper-wrapper" ) ; const firs…" at bounding box center [1243, 480] width 458 height 694
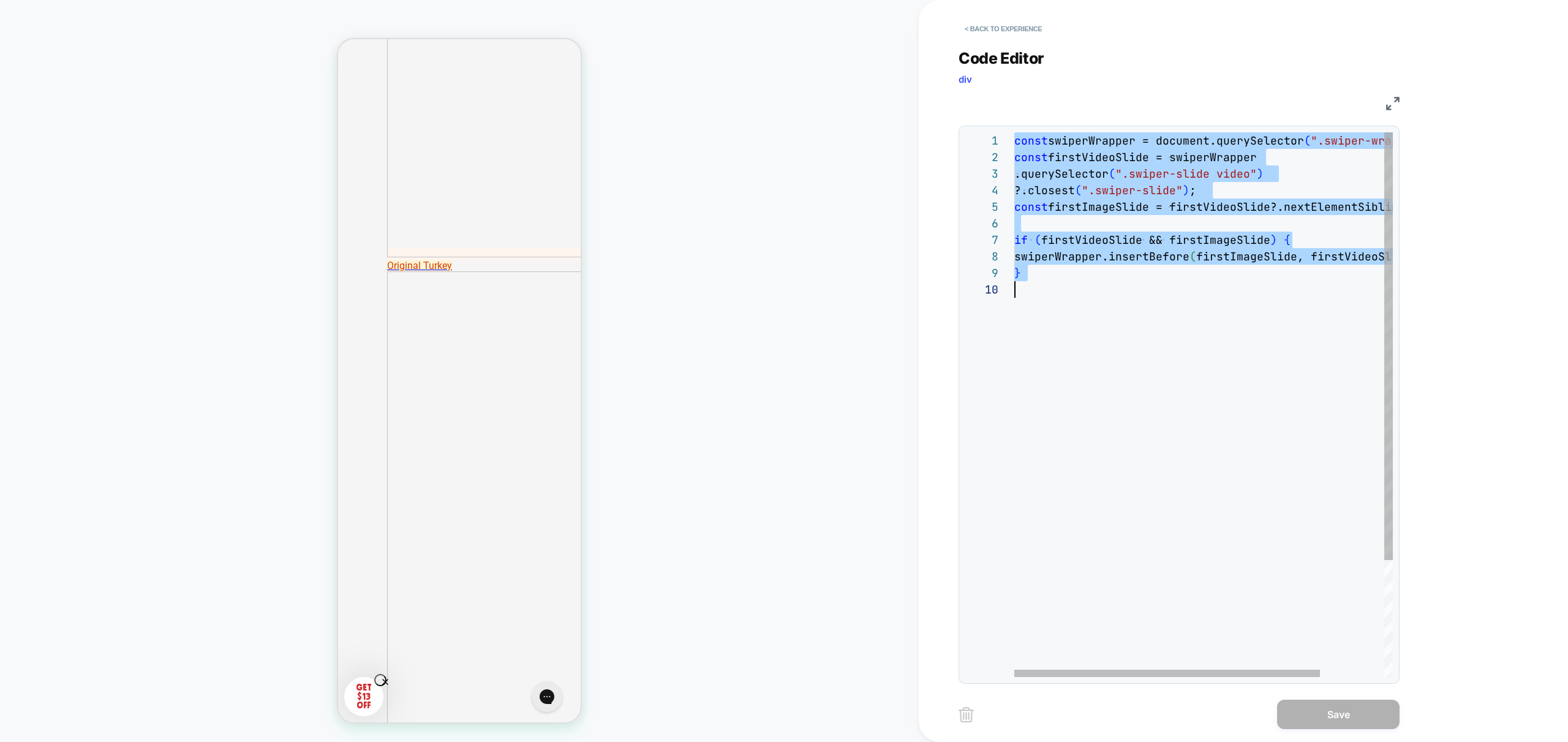
scroll to position [0, 0]
type textarea "**********"
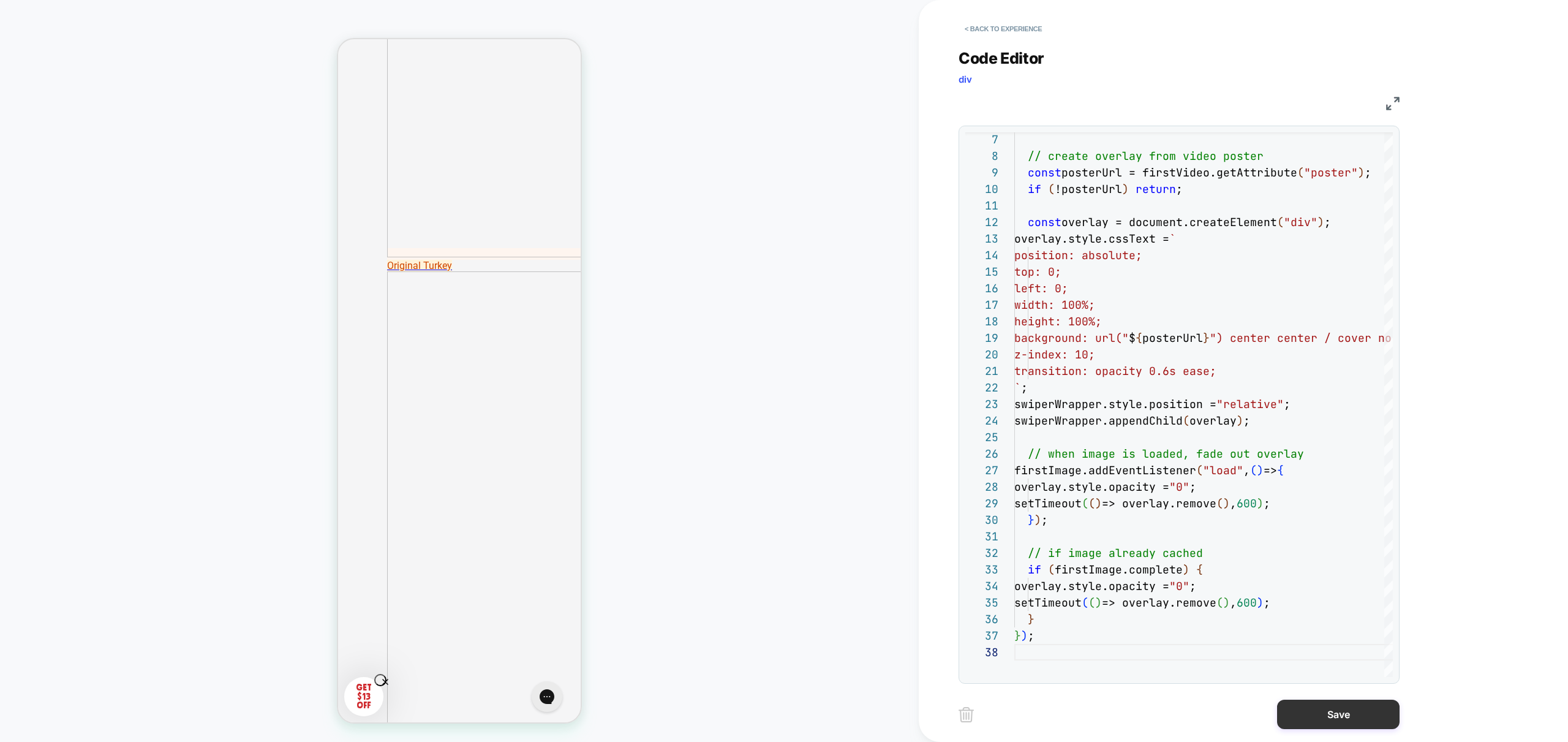
click at [1353, 715] on button "Save" at bounding box center [1338, 714] width 123 height 29
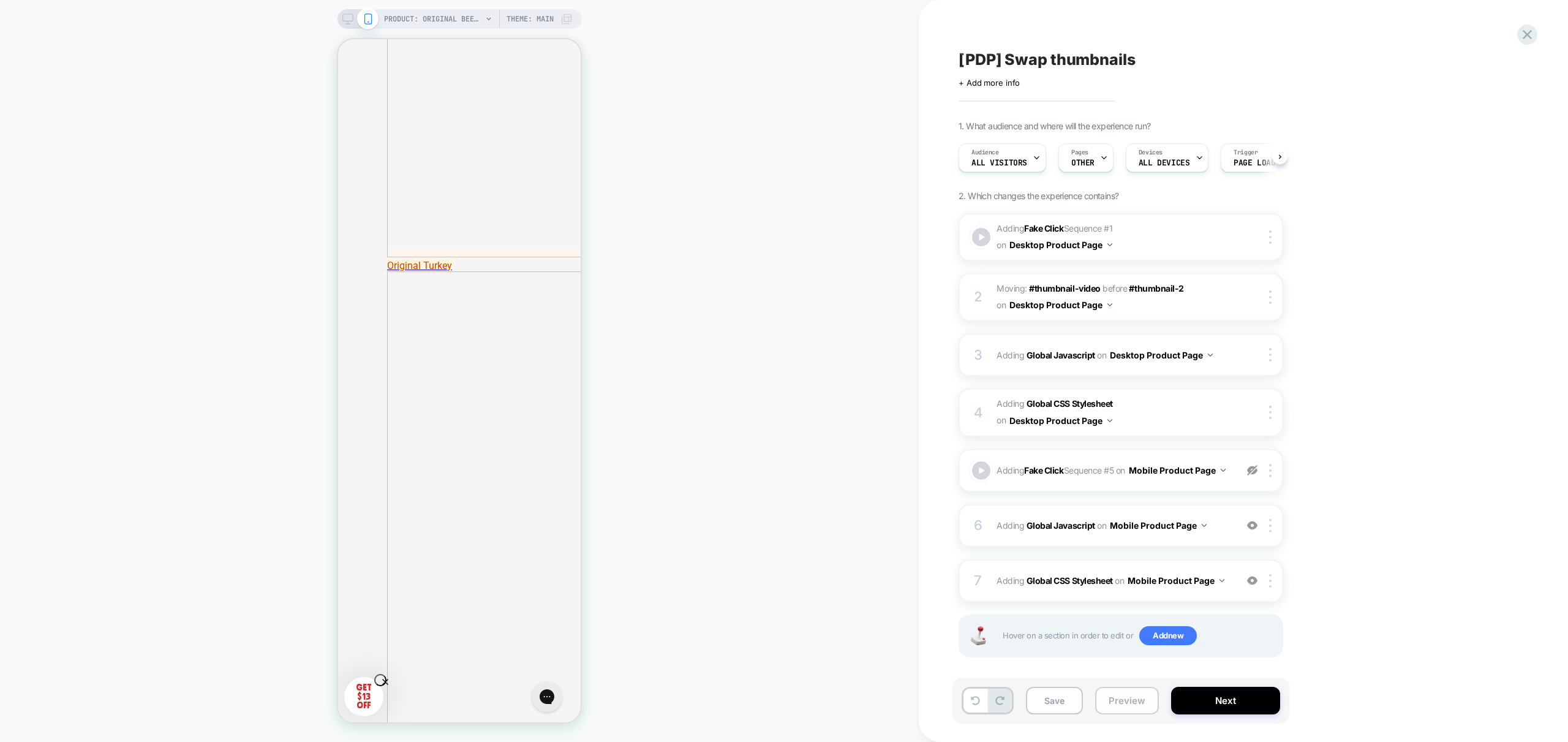
scroll to position [0, 1]
click at [1121, 706] on button "Preview" at bounding box center [1126, 700] width 64 height 27
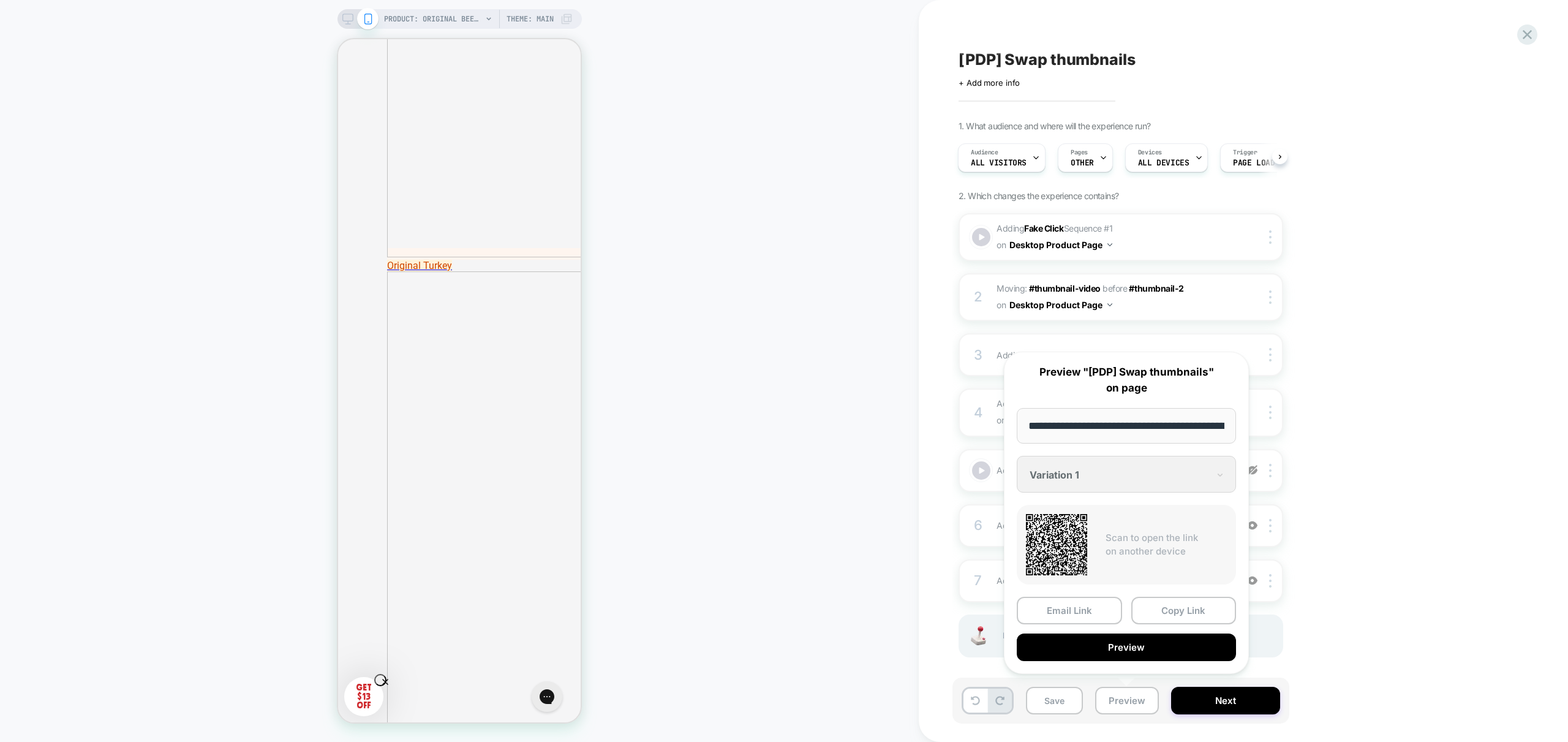
scroll to position [0, 253]
click at [1139, 656] on button "Preview" at bounding box center [1126, 647] width 219 height 27
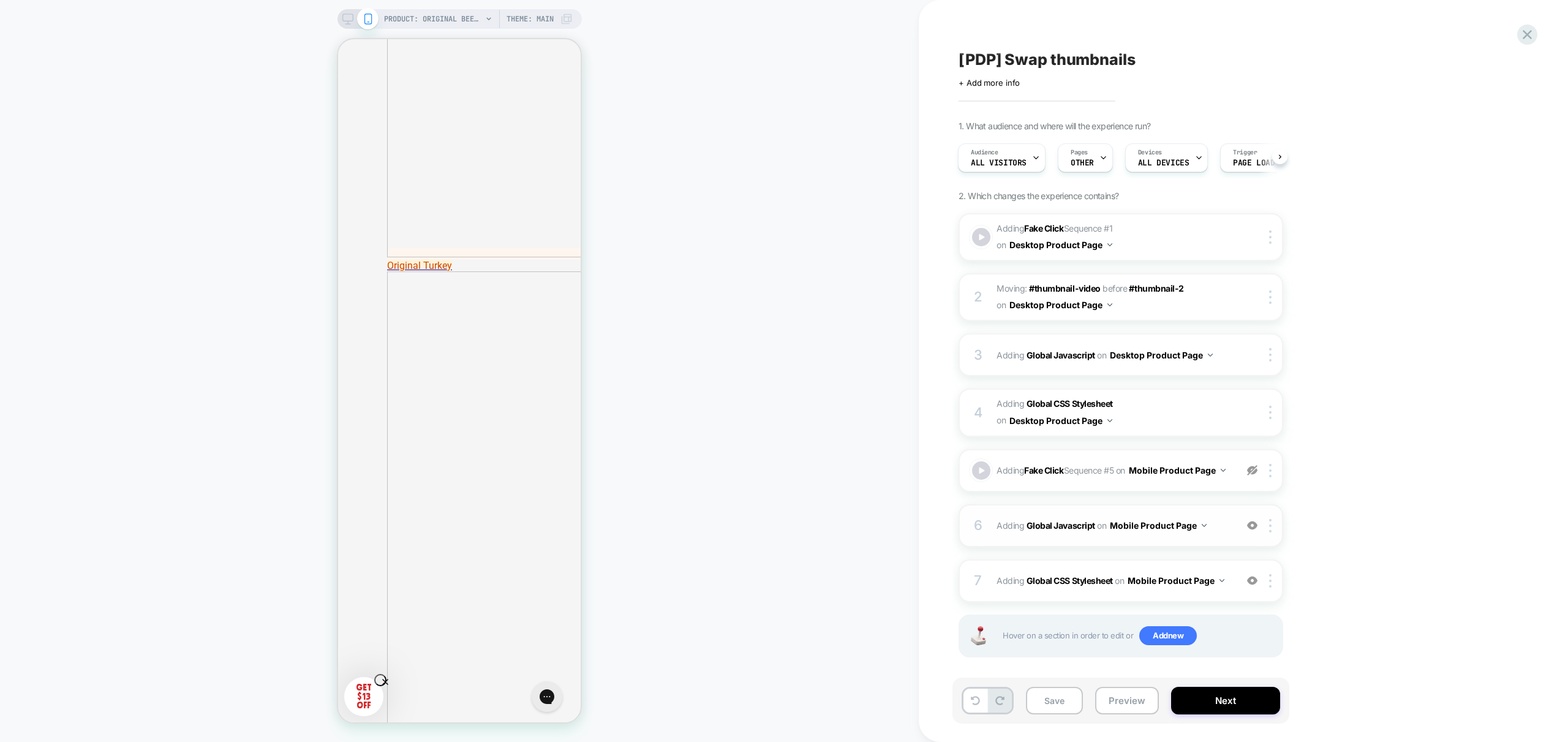
click at [1226, 534] on span "Adding Global Javascript on Mobile Product Page" at bounding box center [1113, 525] width 233 height 17
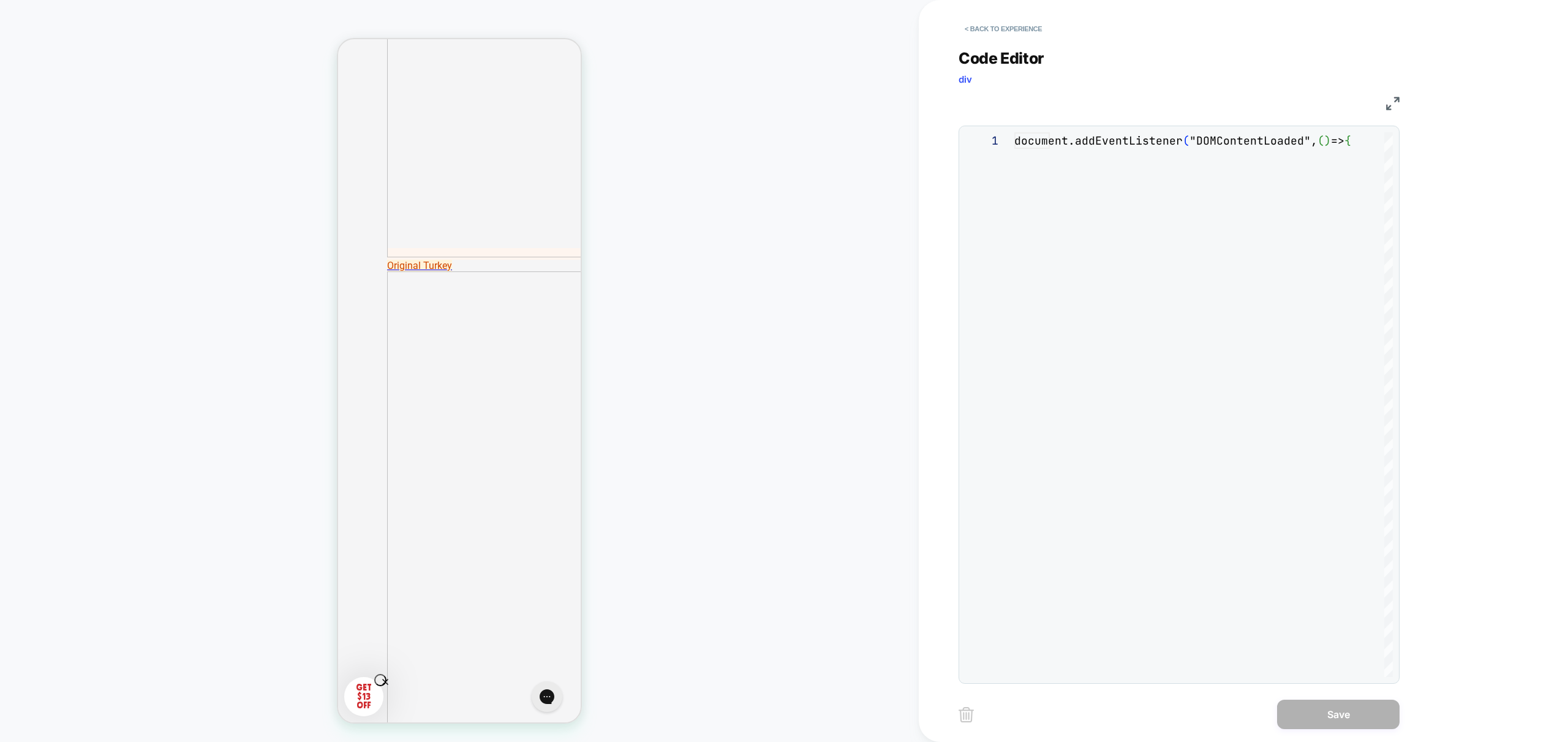
scroll to position [165, 0]
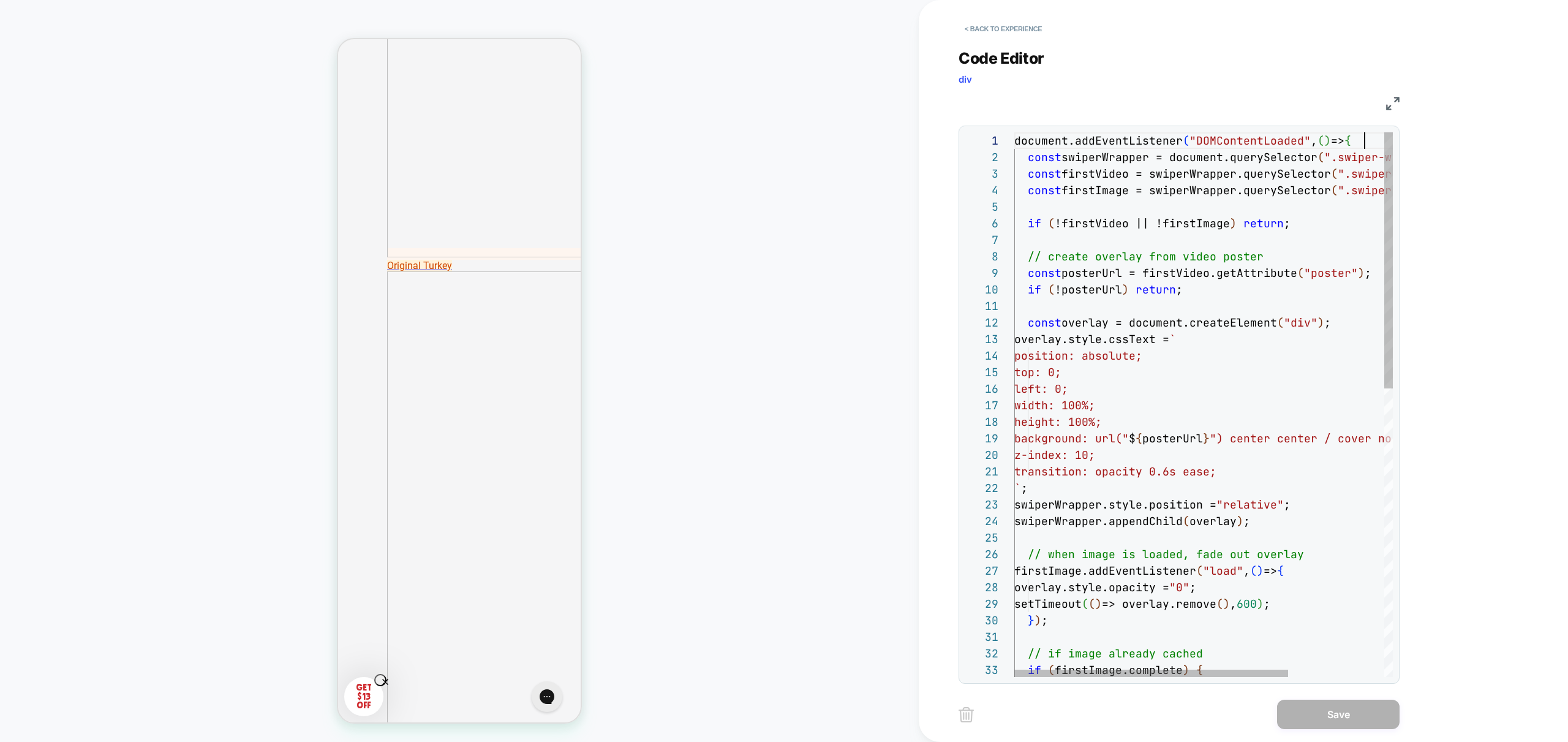
click at [1377, 139] on div "// if image already cached if ( firstImage.complete ) { firstImage.addEventList…" at bounding box center [1269, 711] width 512 height 1157
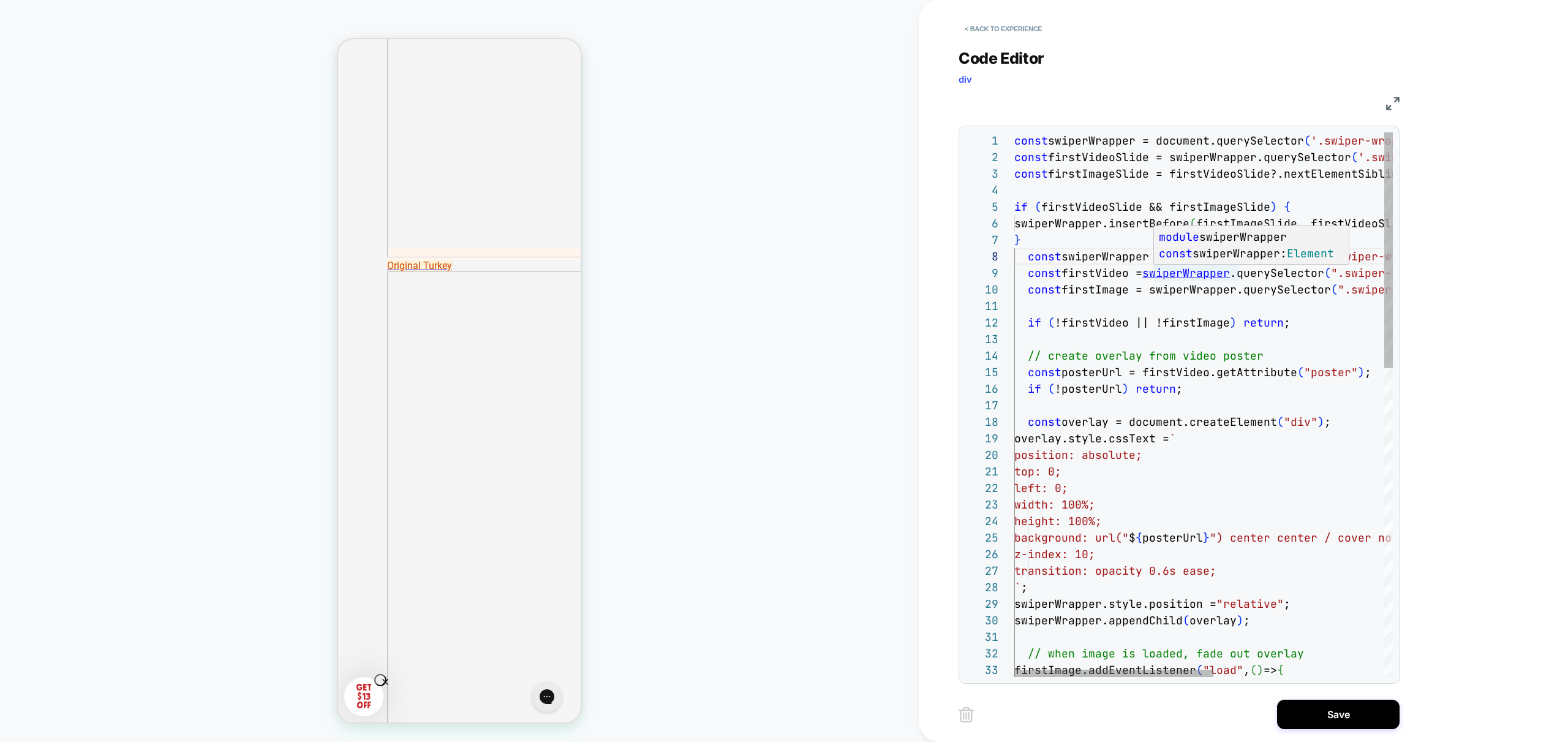
scroll to position [0, 0]
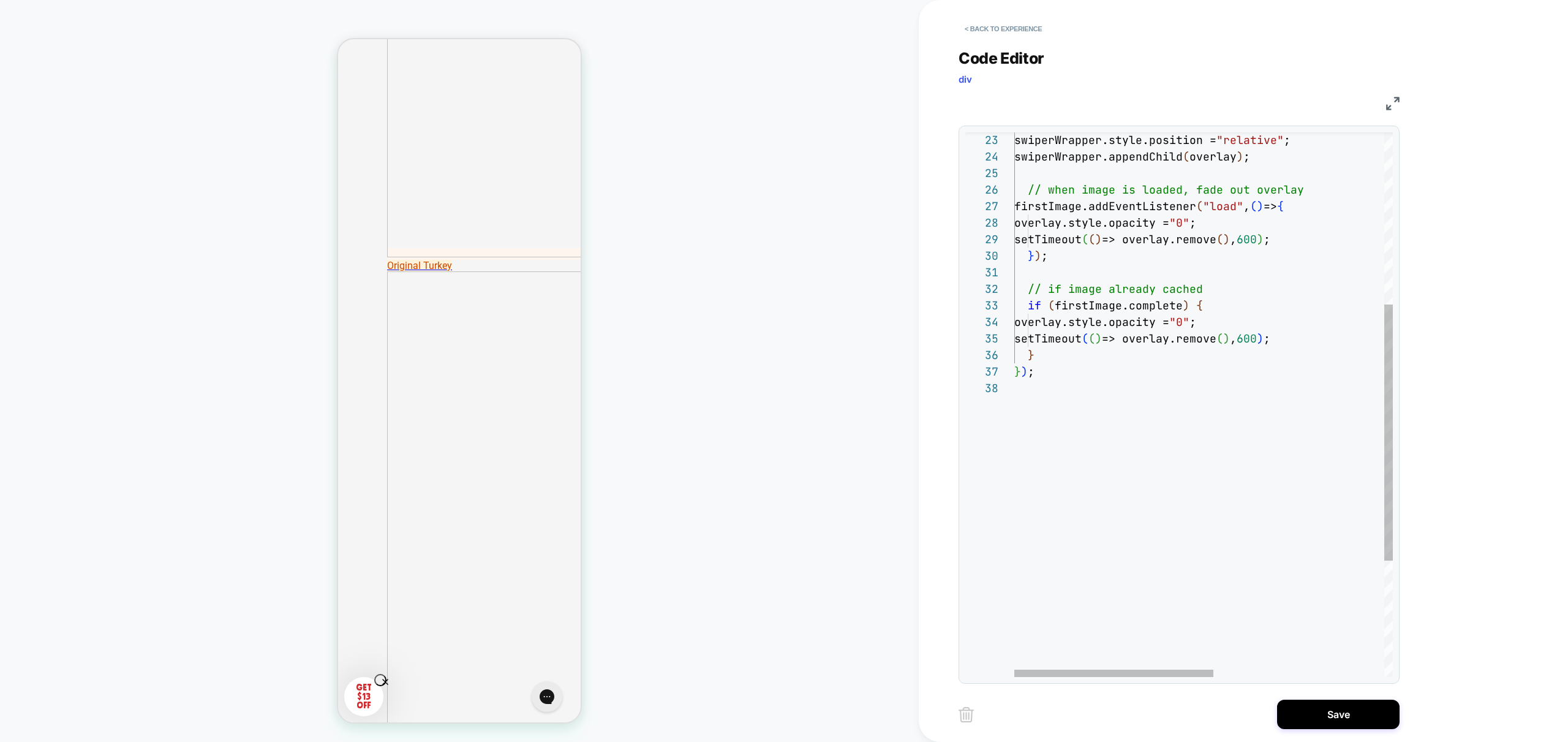
click at [1047, 377] on div "} ) ; } // if image already cached if ( firstImage.complete ) { overlay.style.o…" at bounding box center [1366, 346] width 703 height 1157
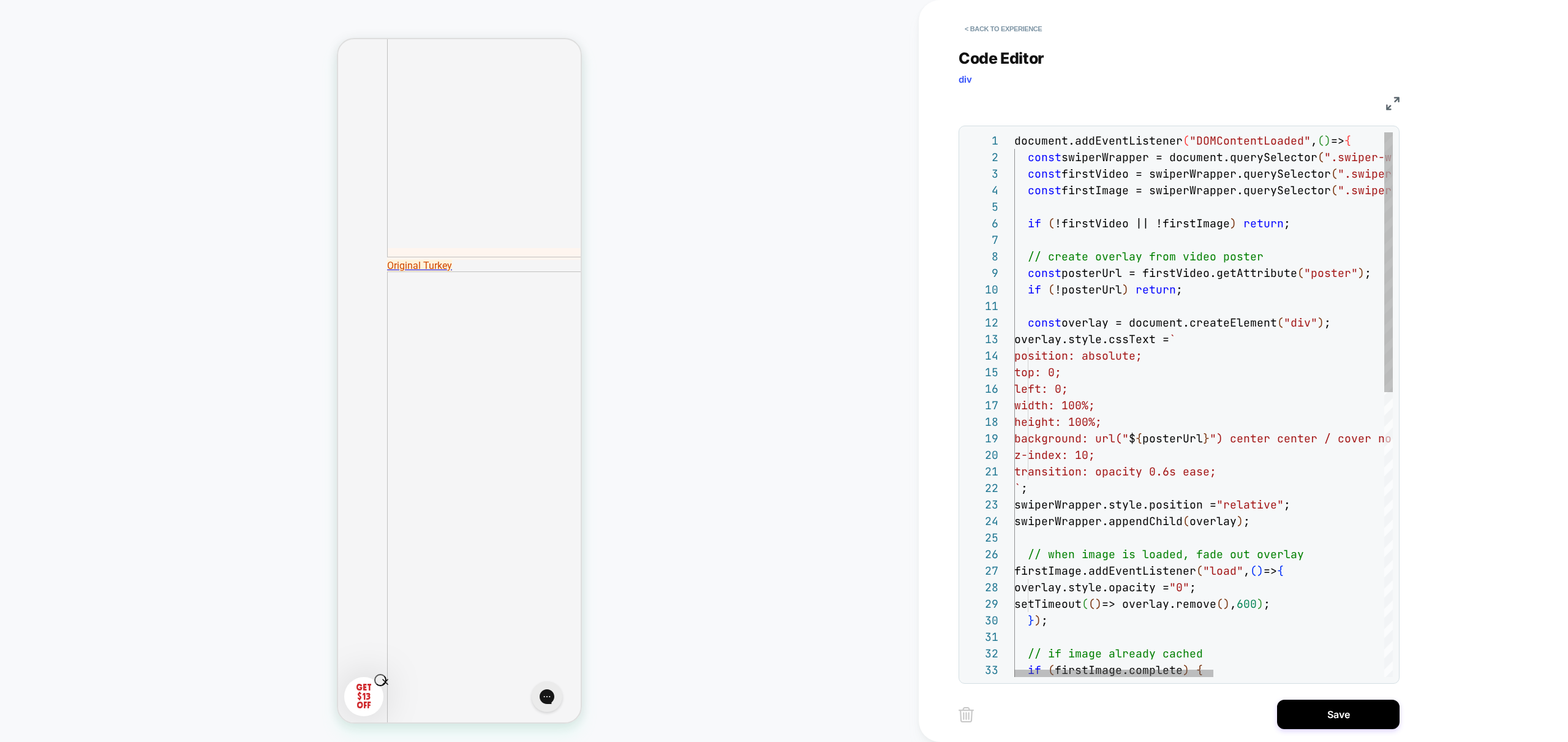
click at [1368, 137] on div "// if image already cached if ( firstImage.complete ) { firstImage.addEventList…" at bounding box center [1366, 702] width 703 height 1140
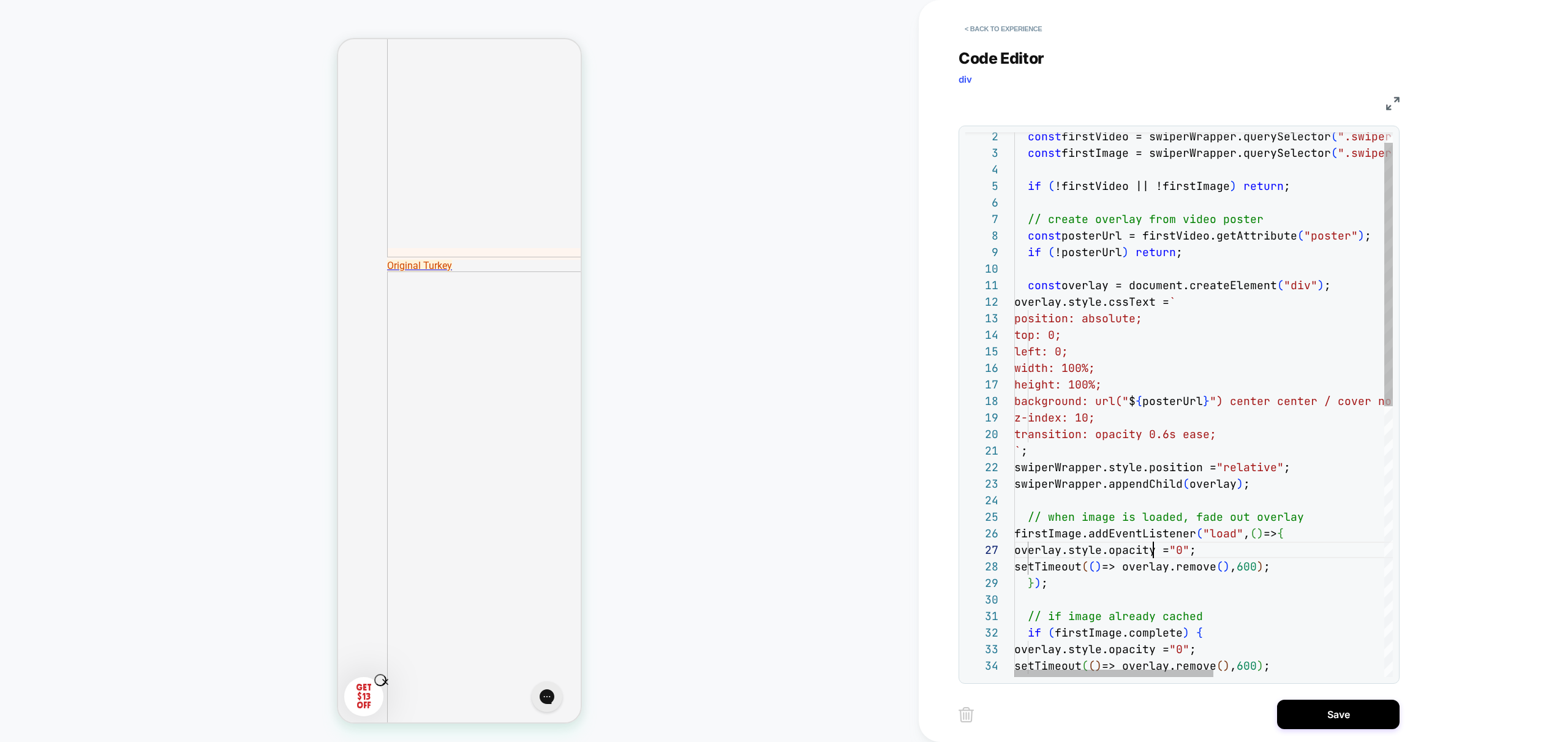
click at [1153, 549] on div "// if image already cached if ( firstImage.complete ) { firstImage.addEventList…" at bounding box center [1366, 674] width 703 height 1124
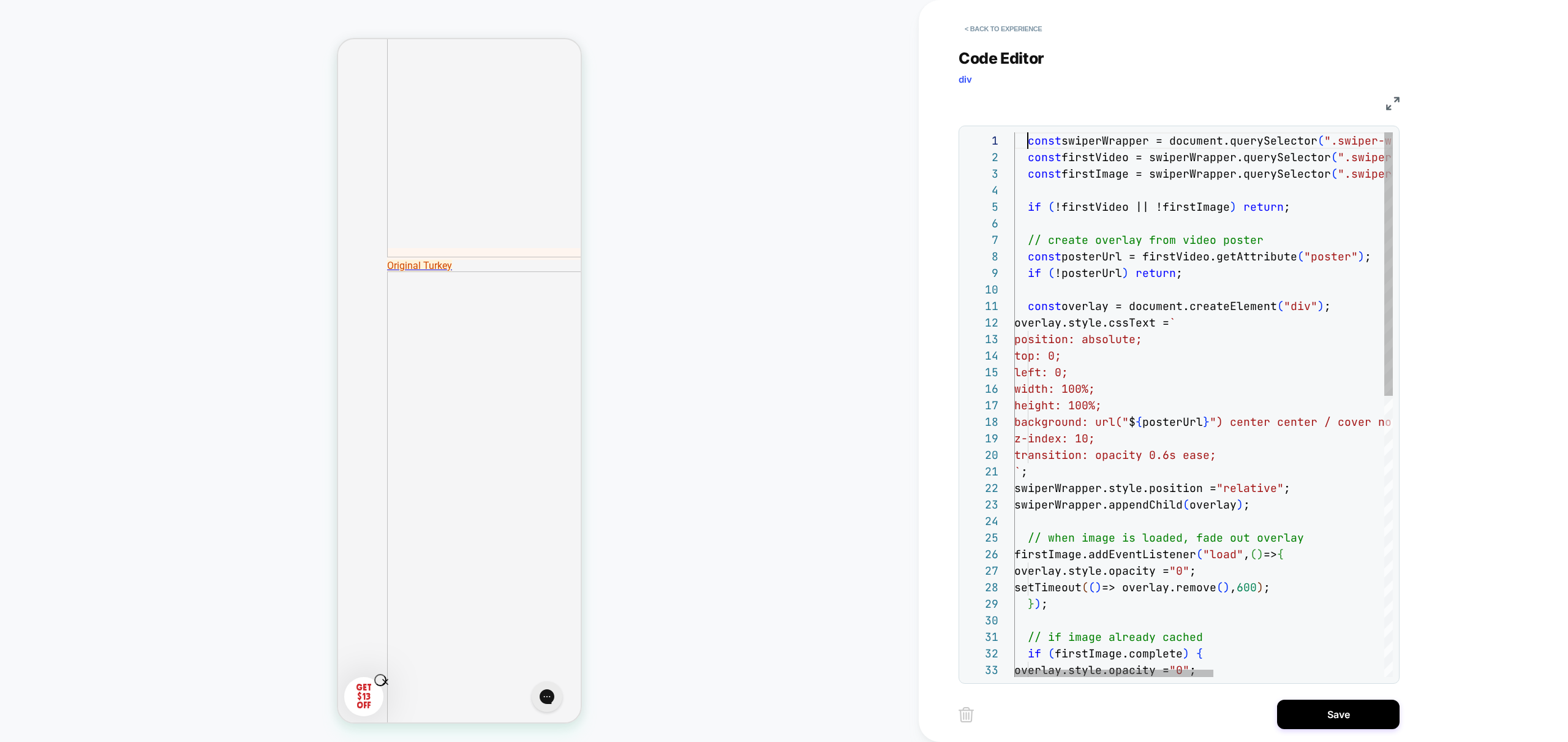
click at [1029, 138] on div "// if image already cached if ( firstImage.complete ) { firstImage.addEventList…" at bounding box center [1366, 695] width 703 height 1124
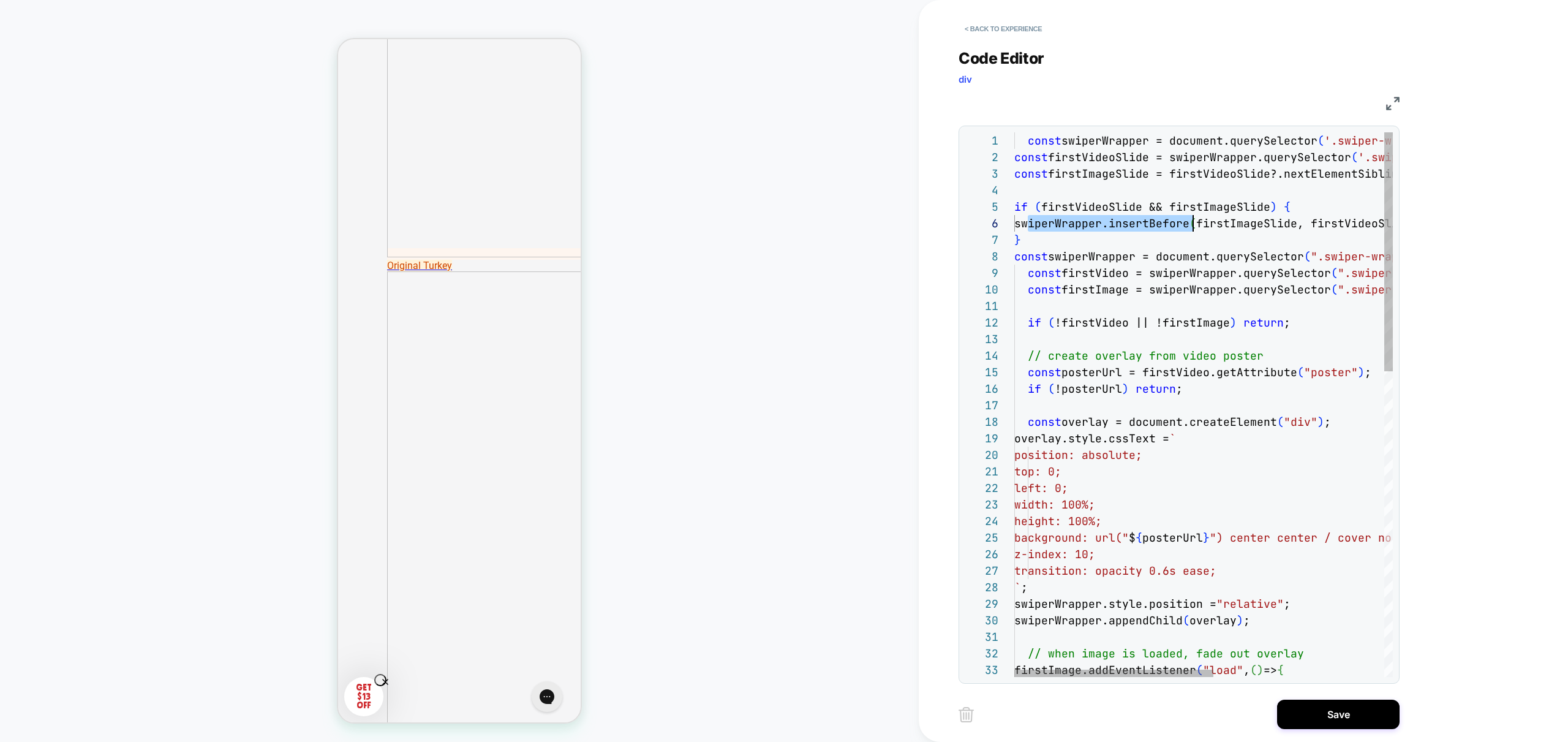
scroll to position [82, 185]
drag, startPoint x: 1028, startPoint y: 223, endPoint x: 1198, endPoint y: 218, distance: 170.1
click at [1198, 218] on div "firstImage.addEventListener ( "load" , ( ) => { swiperWrapper.style.position = …" at bounding box center [1366, 752] width 703 height 1240
drag, startPoint x: 1169, startPoint y: 323, endPoint x: 1159, endPoint y: 300, distance: 25.1
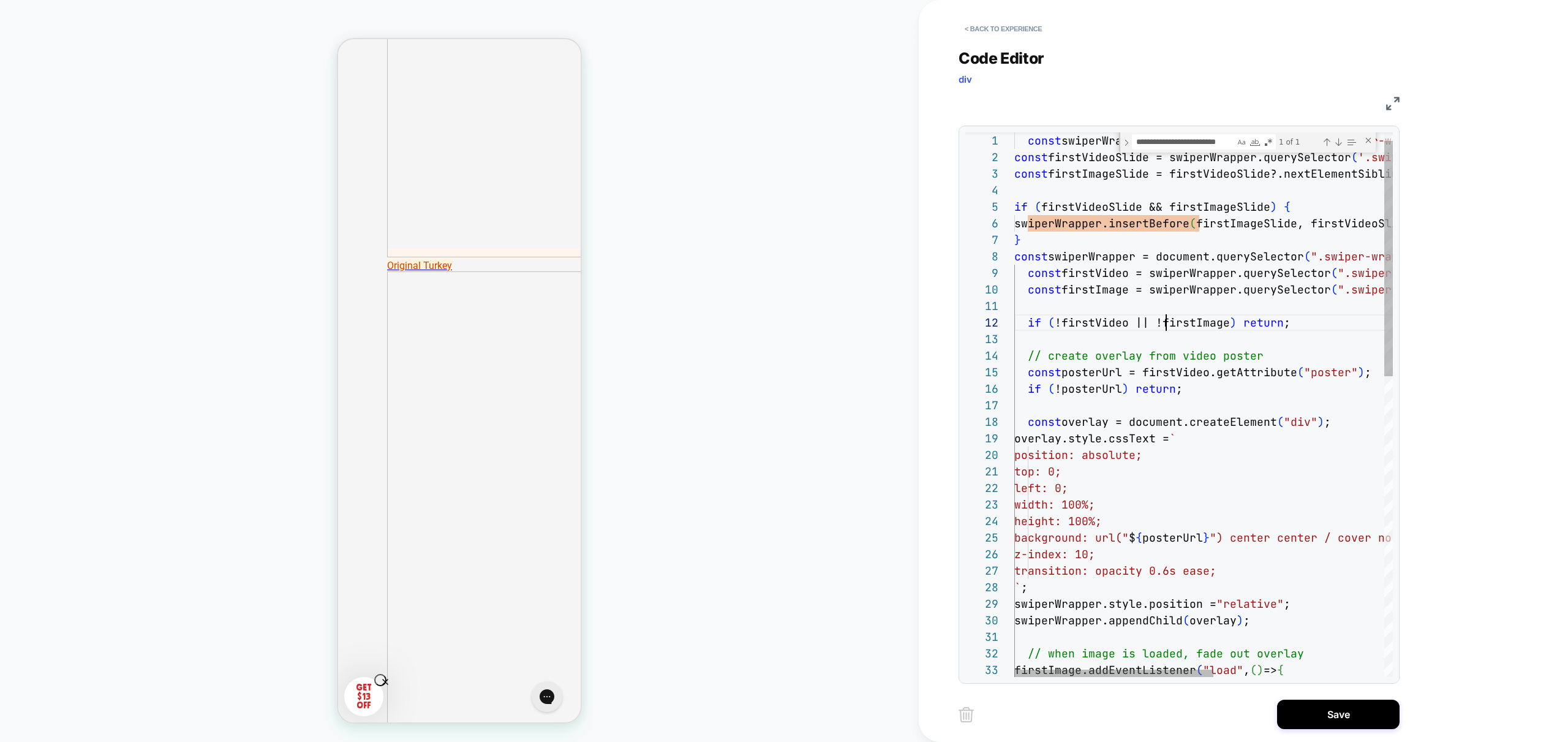
click at [1169, 323] on div "firstImage.addEventListener ( "load" , ( ) => { swiperWrapper.style.position = …" at bounding box center [1366, 742] width 703 height 1260
drag, startPoint x: 1005, startPoint y: 229, endPoint x: 969, endPoint y: 208, distance: 41.7
click at [1014, 208] on div "firstImage.addEventListener ( "load" , ( ) => { swiperWrapper.style.position = …" at bounding box center [1366, 742] width 703 height 1260
click at [1073, 163] on div "firstImage.addEventListener ( "load" , ( ) => { swiperWrapper.style.position = …" at bounding box center [1366, 742] width 703 height 1260
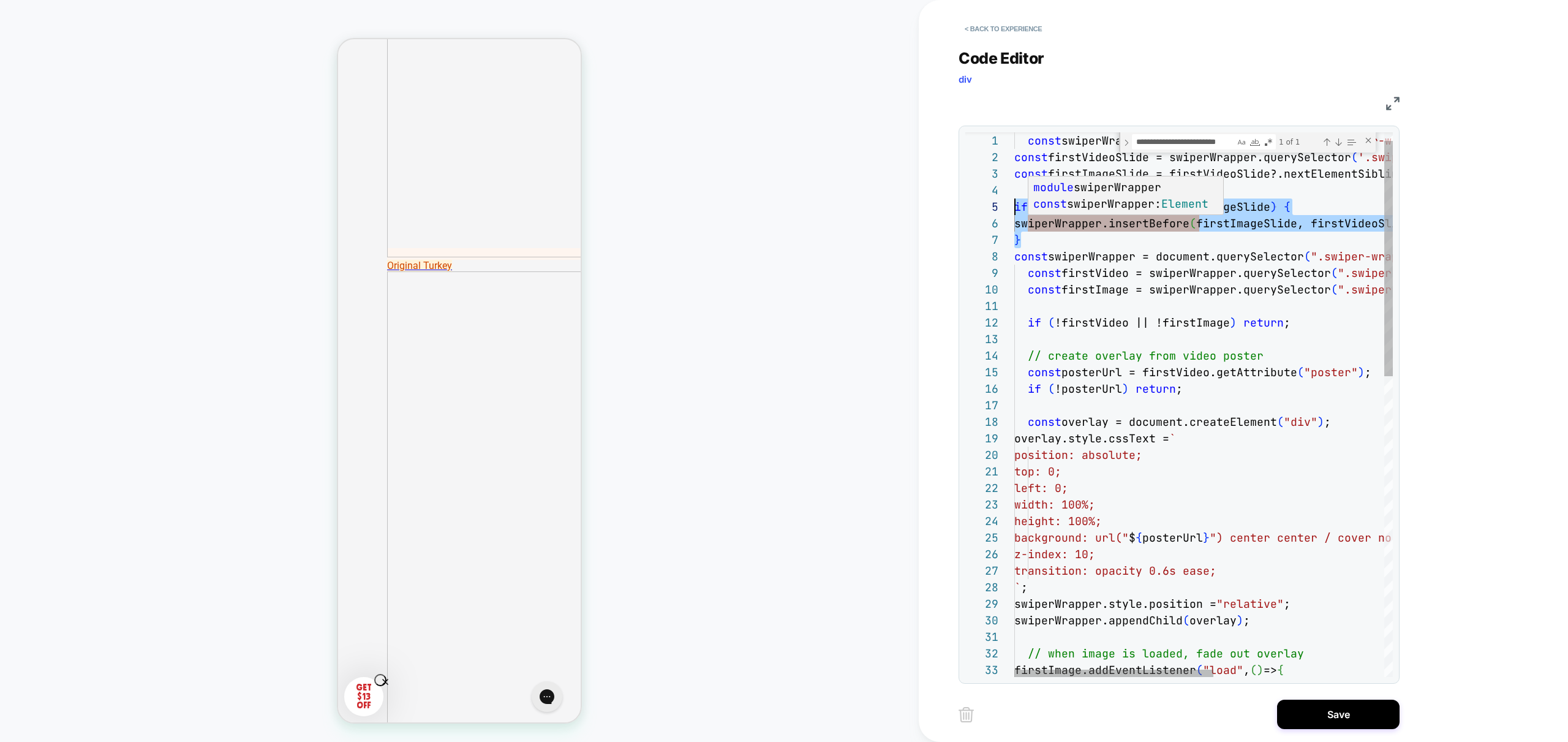
scroll to position [17, 59]
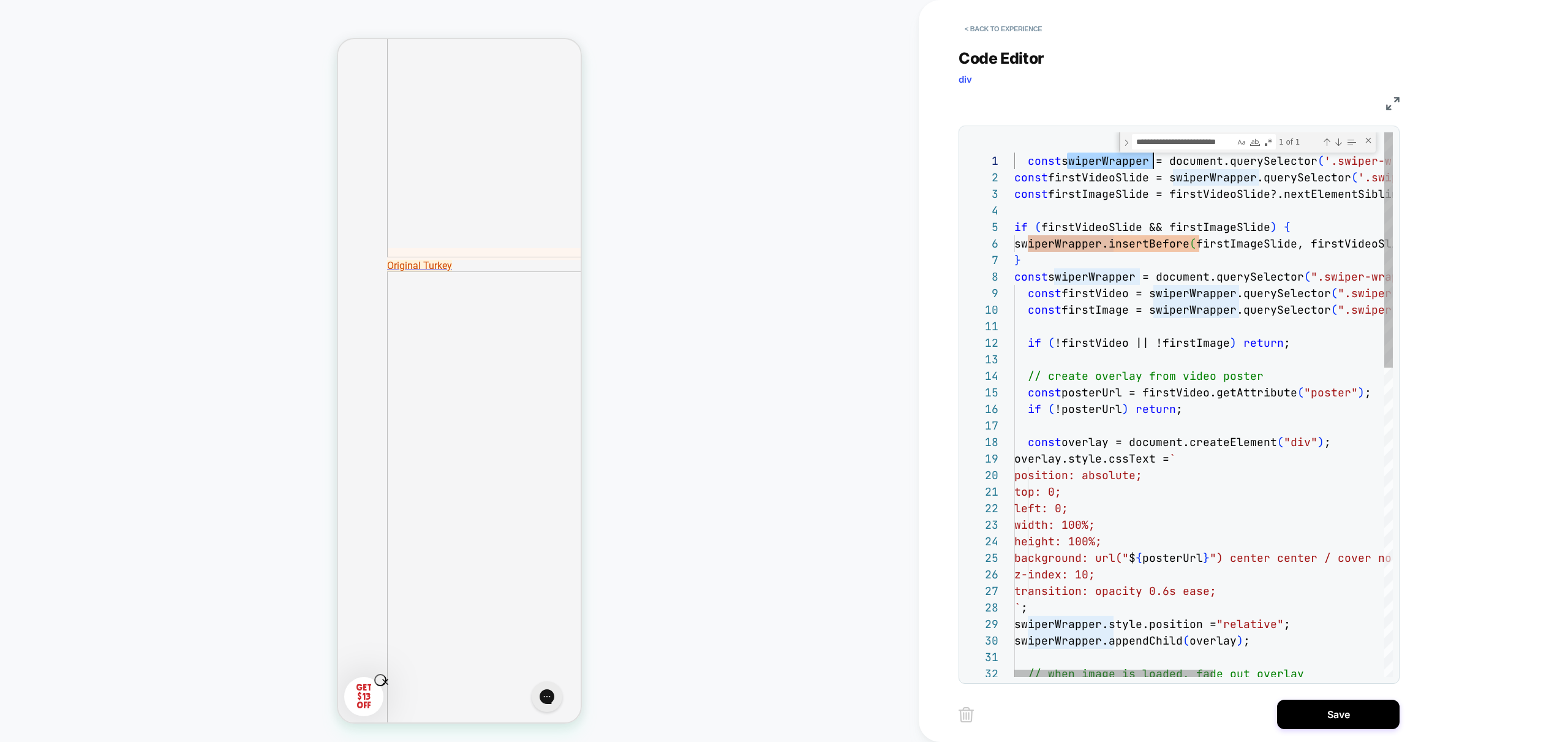
scroll to position [0, 0]
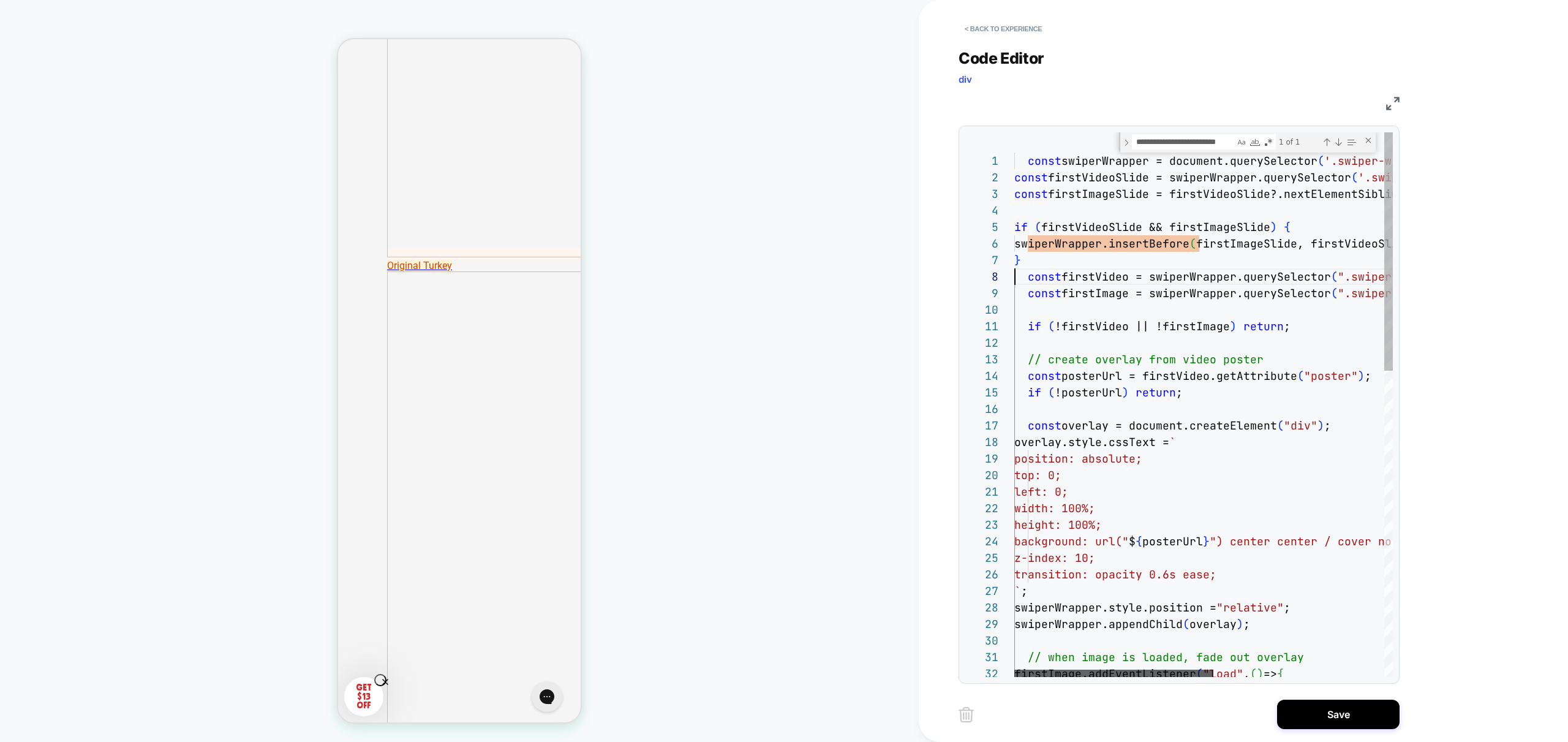
click at [1014, 669] on div at bounding box center [1113, 673] width 199 height 8
type textarea "**********"
click at [1077, 499] on div "swiperWrapper.style.position = "relative" ; swiperWrapper.appendChild ( overlay…" at bounding box center [1366, 754] width 703 height 1243
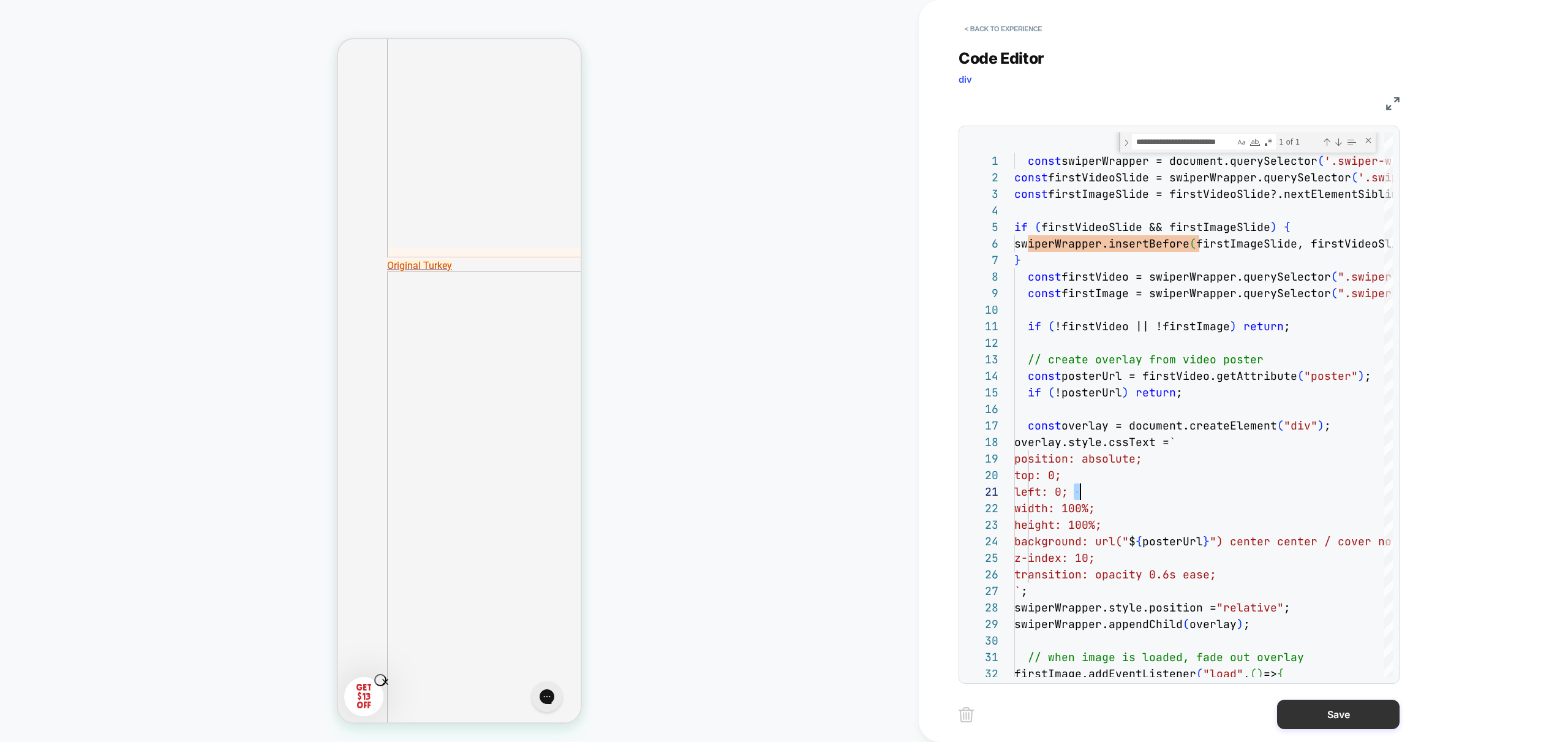
click at [1364, 712] on button "Save" at bounding box center [1338, 714] width 123 height 29
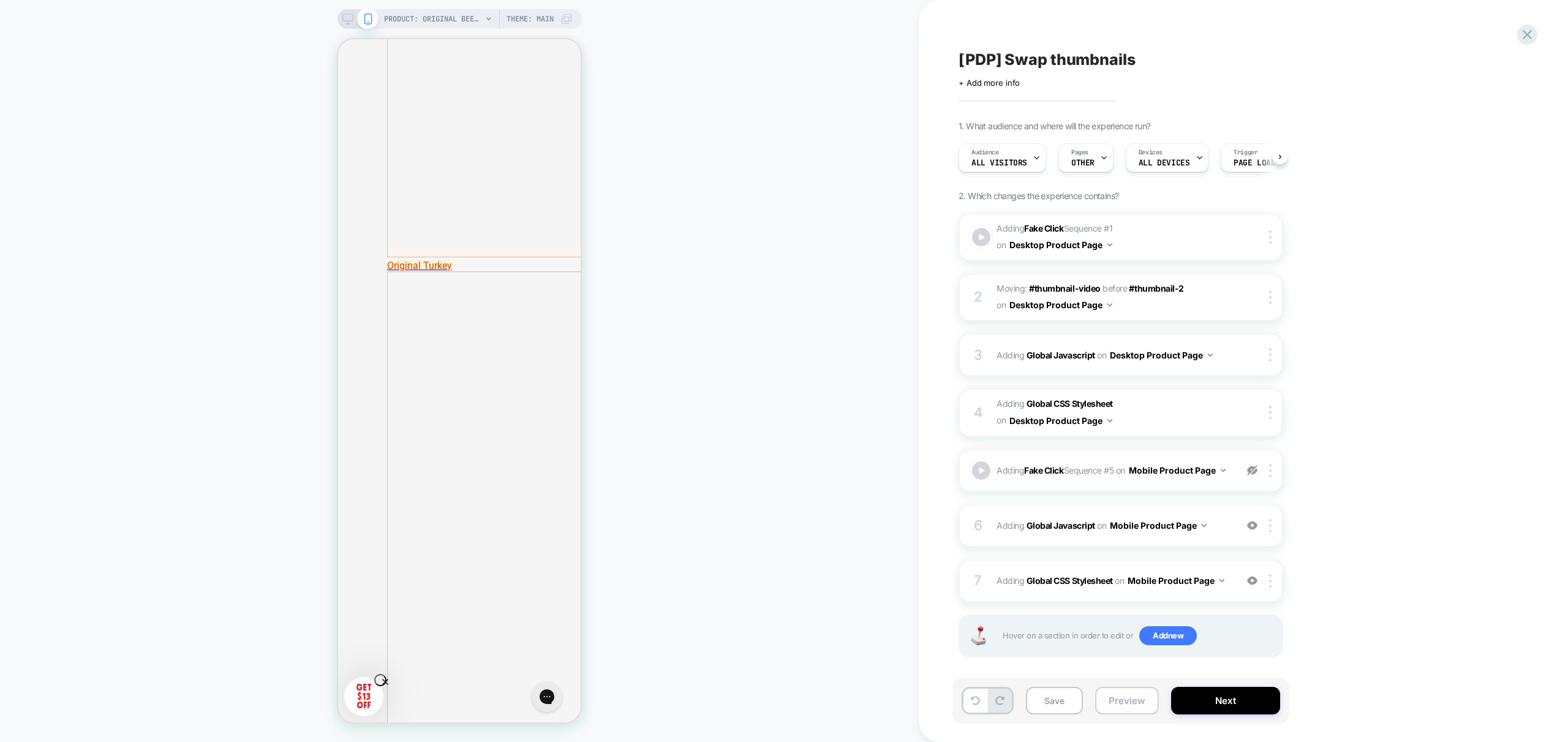
click at [1116, 704] on button "Preview" at bounding box center [1126, 700] width 64 height 27
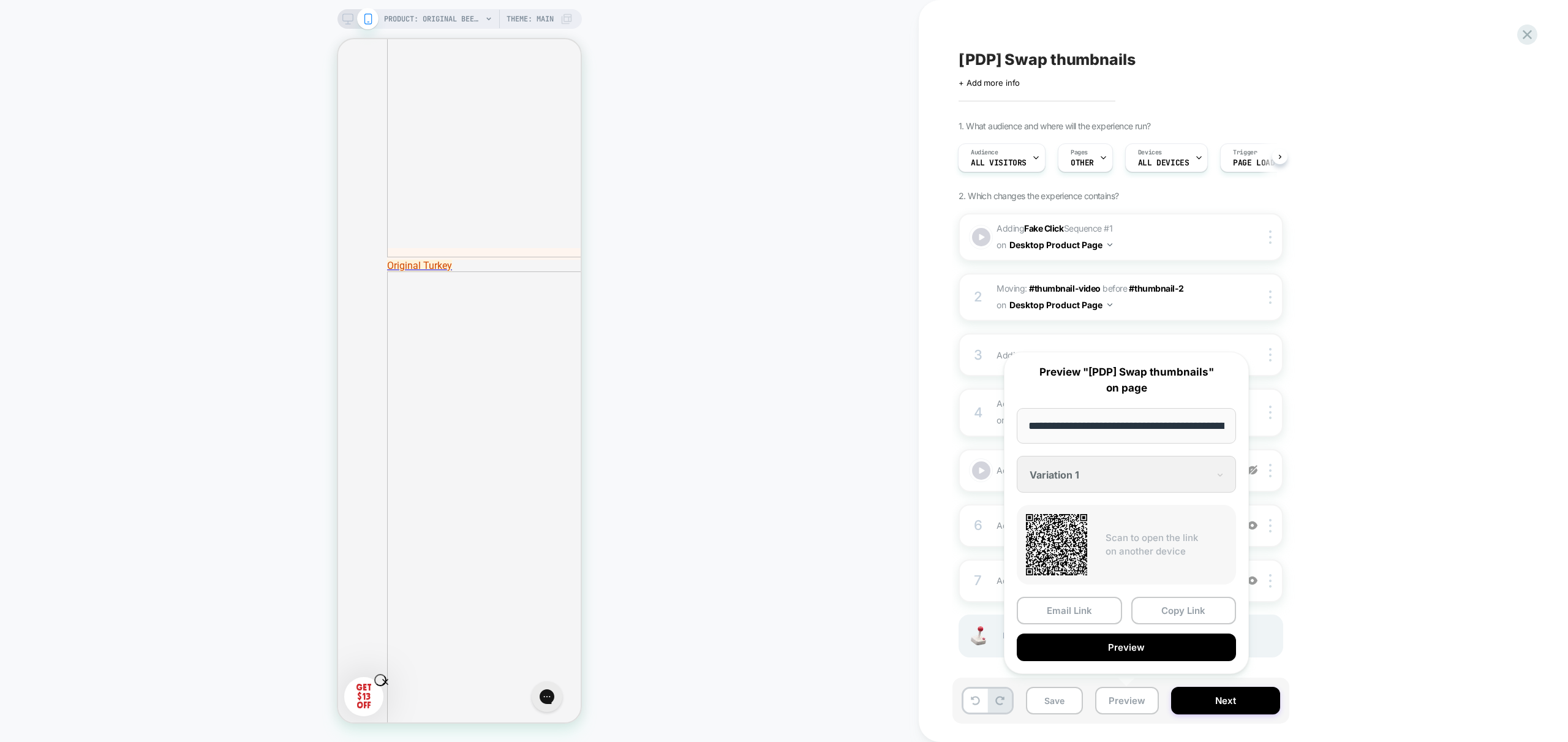
scroll to position [0, 253]
click at [1139, 648] on button "Preview" at bounding box center [1126, 647] width 219 height 27
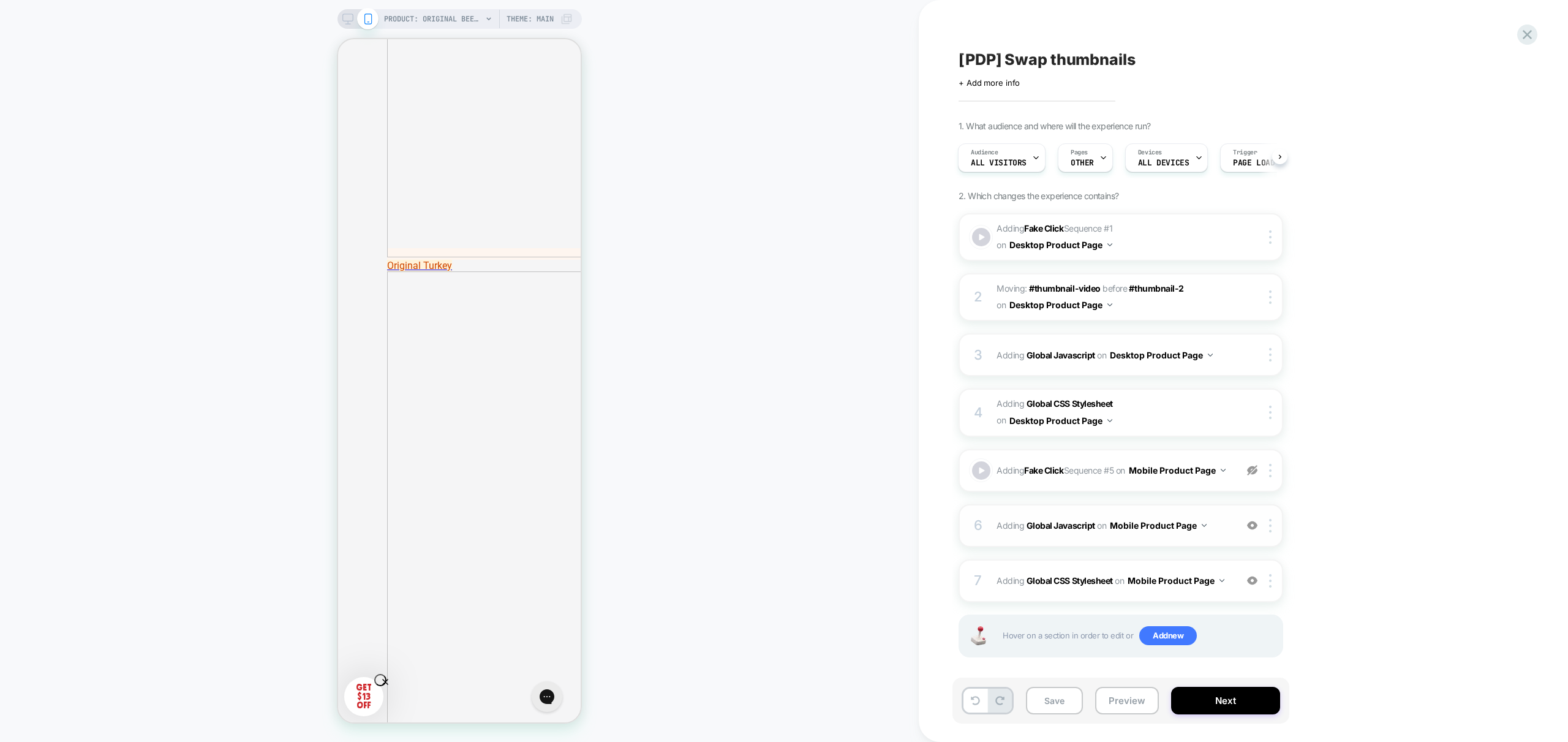
click at [1216, 534] on span "Adding Global Javascript on Mobile Product Page" at bounding box center [1113, 525] width 233 height 17
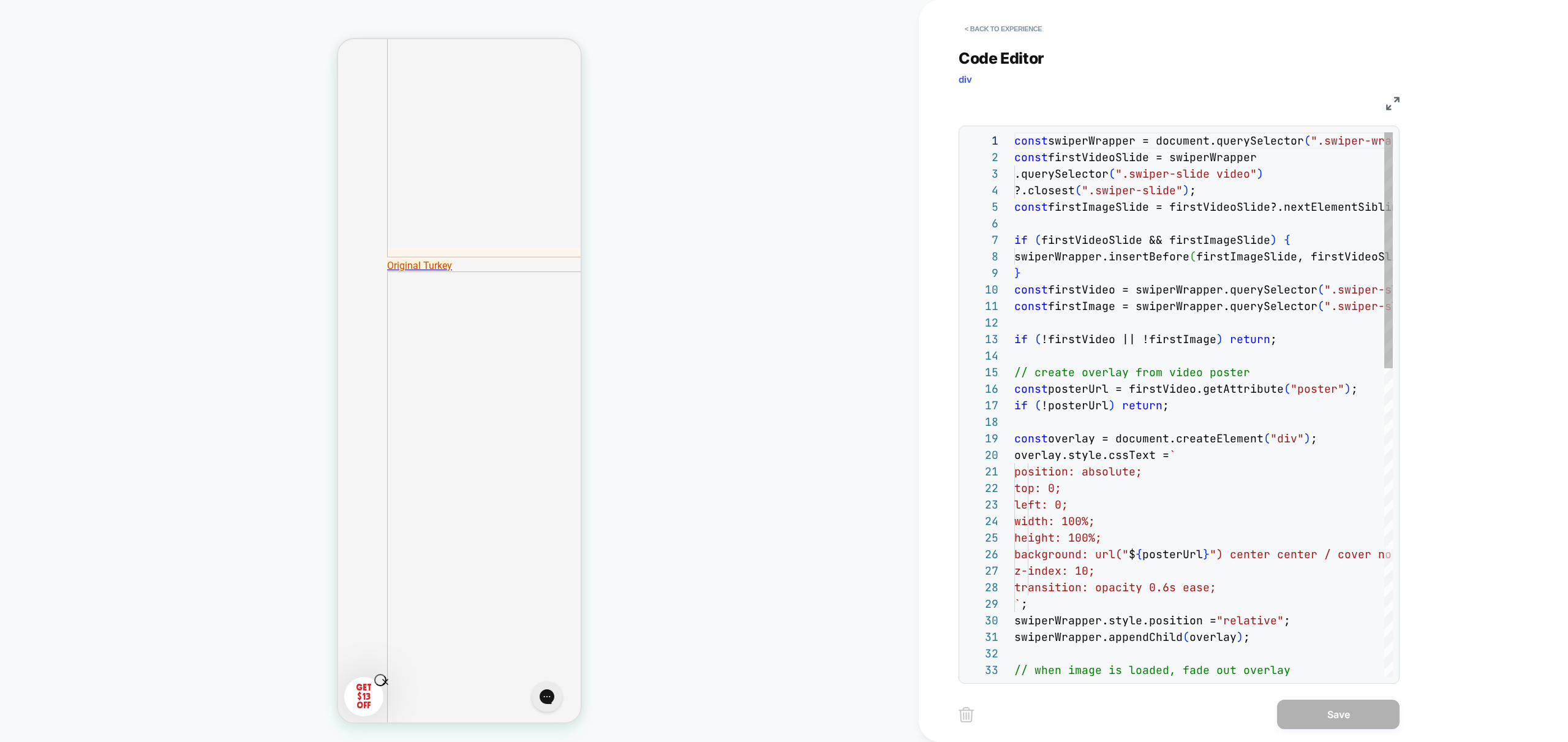
scroll to position [165, 0]
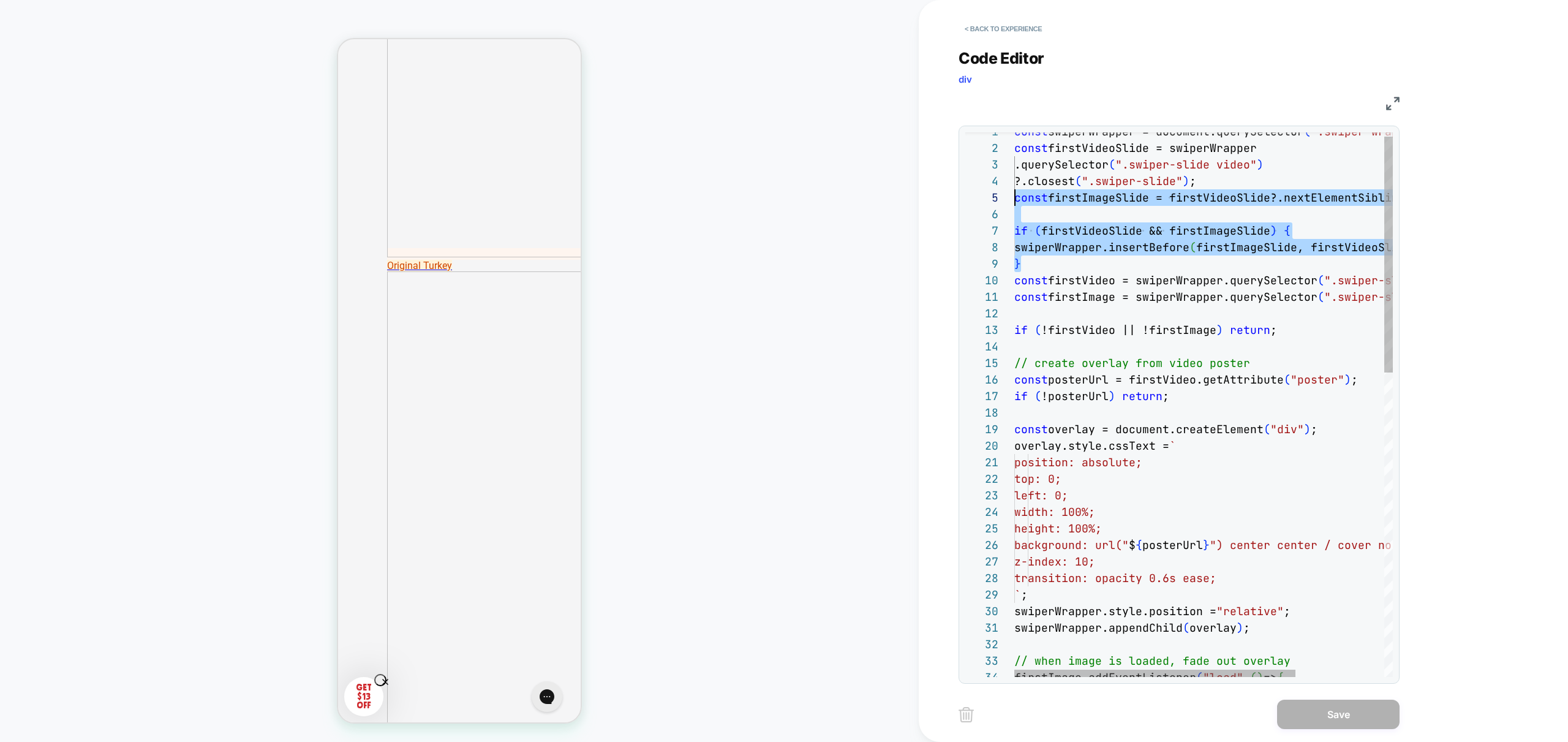
scroll to position [99, 0]
drag, startPoint x: 1054, startPoint y: 264, endPoint x: 959, endPoint y: 227, distance: 102.0
click at [1014, 227] on div "const swiperWrapper = document.querySelector ( ".swiper-wrapper" ) ; const firs…" at bounding box center [1263, 750] width 498 height 1256
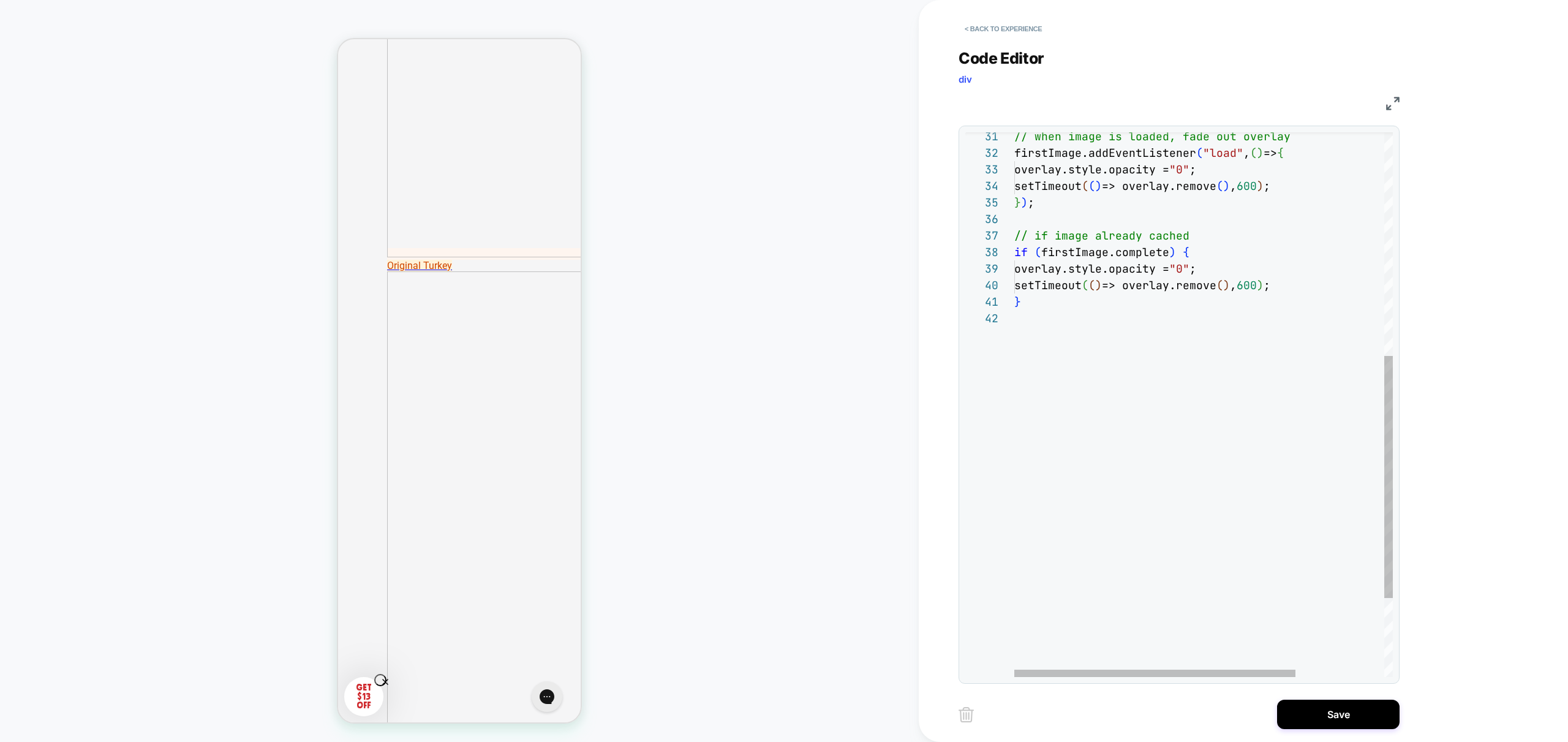
click at [1062, 215] on div "// when image is loaded, fade out overlay firstImage.addEventListener ( "load" …" at bounding box center [1263, 244] width 498 height 1223
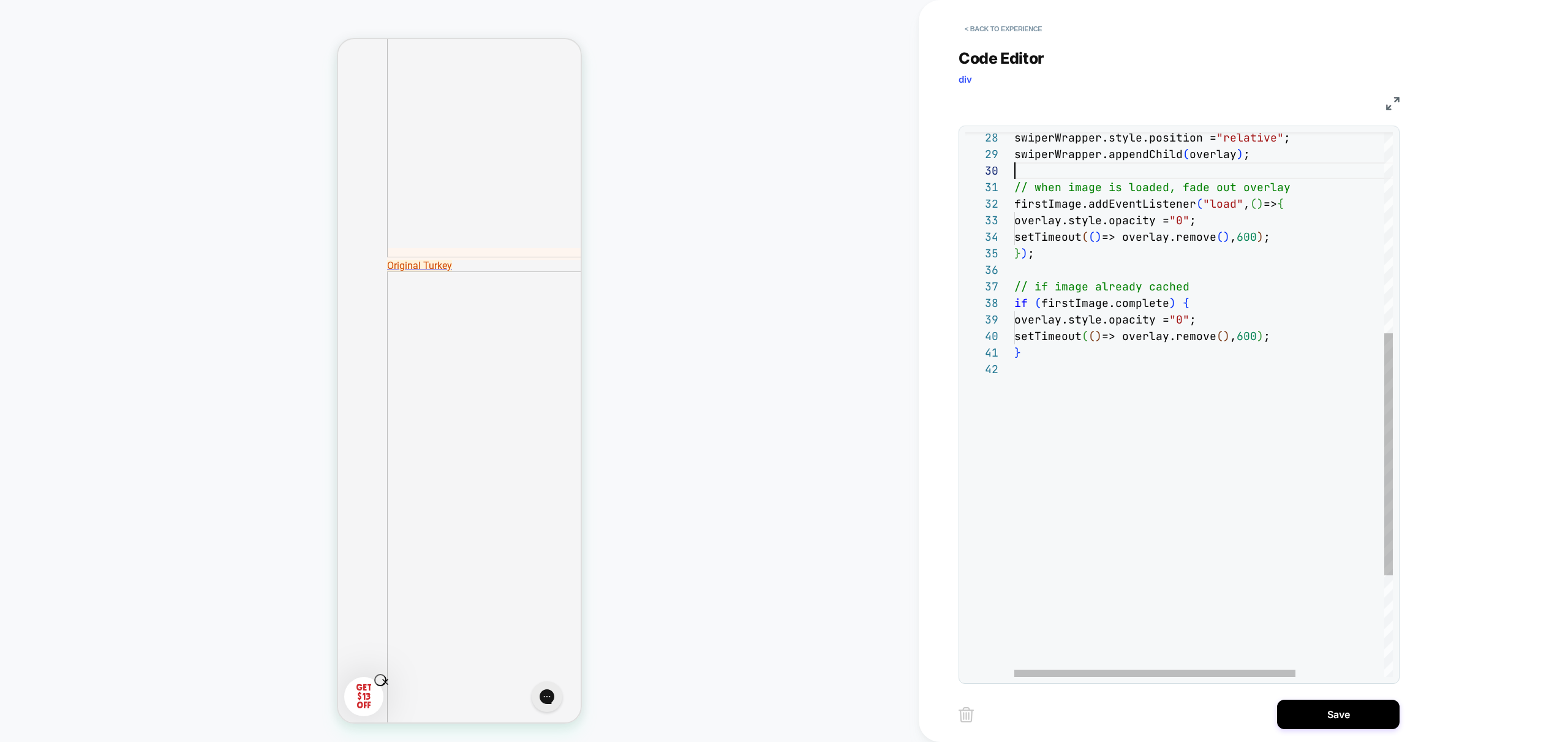
scroll to position [149, 0]
click at [1052, 173] on div "// when image is loaded, fade out overlay firstImage.addEventListener ( "load" …" at bounding box center [1263, 294] width 498 height 1223
type textarea "**********"
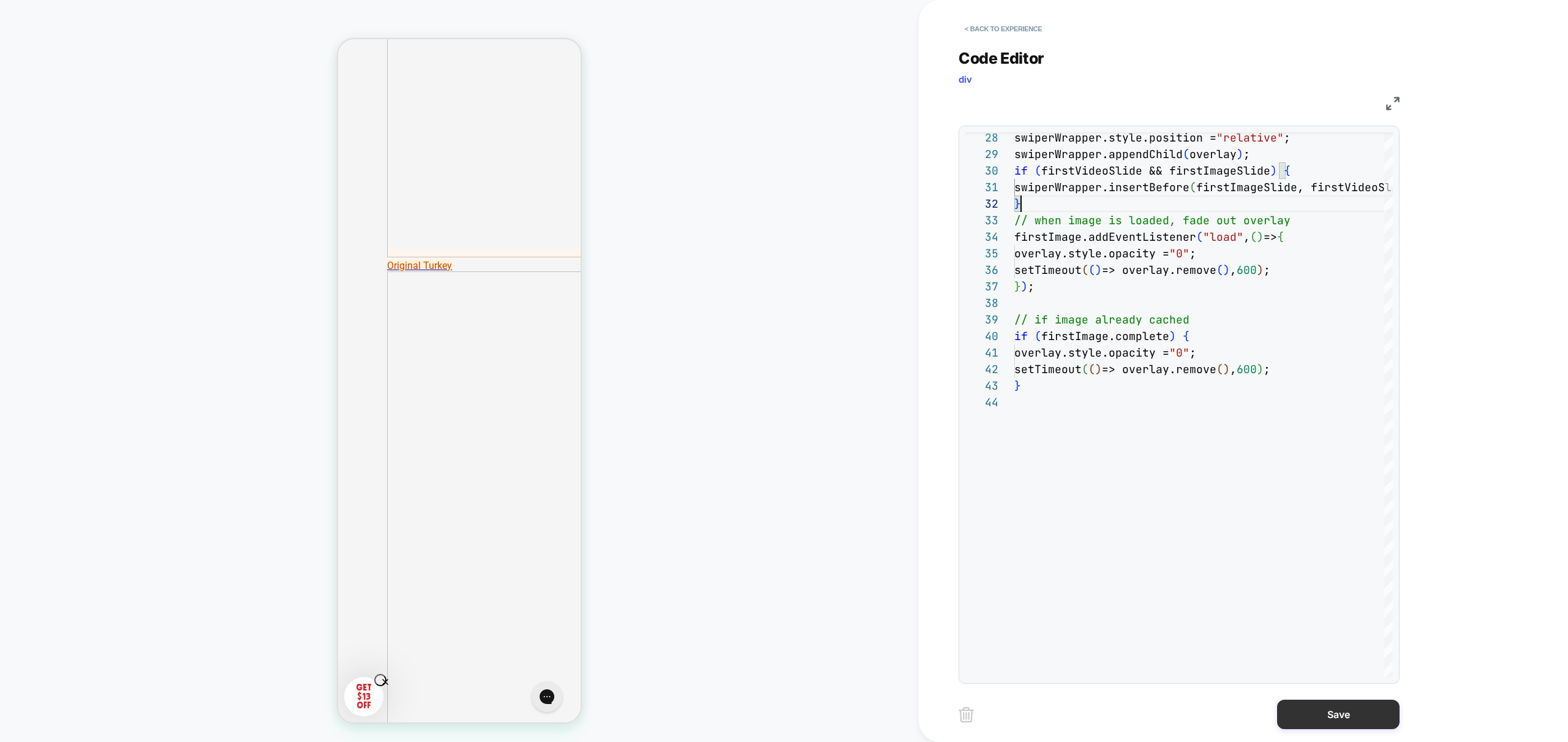
drag, startPoint x: 1354, startPoint y: 708, endPoint x: 1324, endPoint y: 702, distance: 30.6
click at [1354, 708] on button "Save" at bounding box center [1338, 714] width 123 height 29
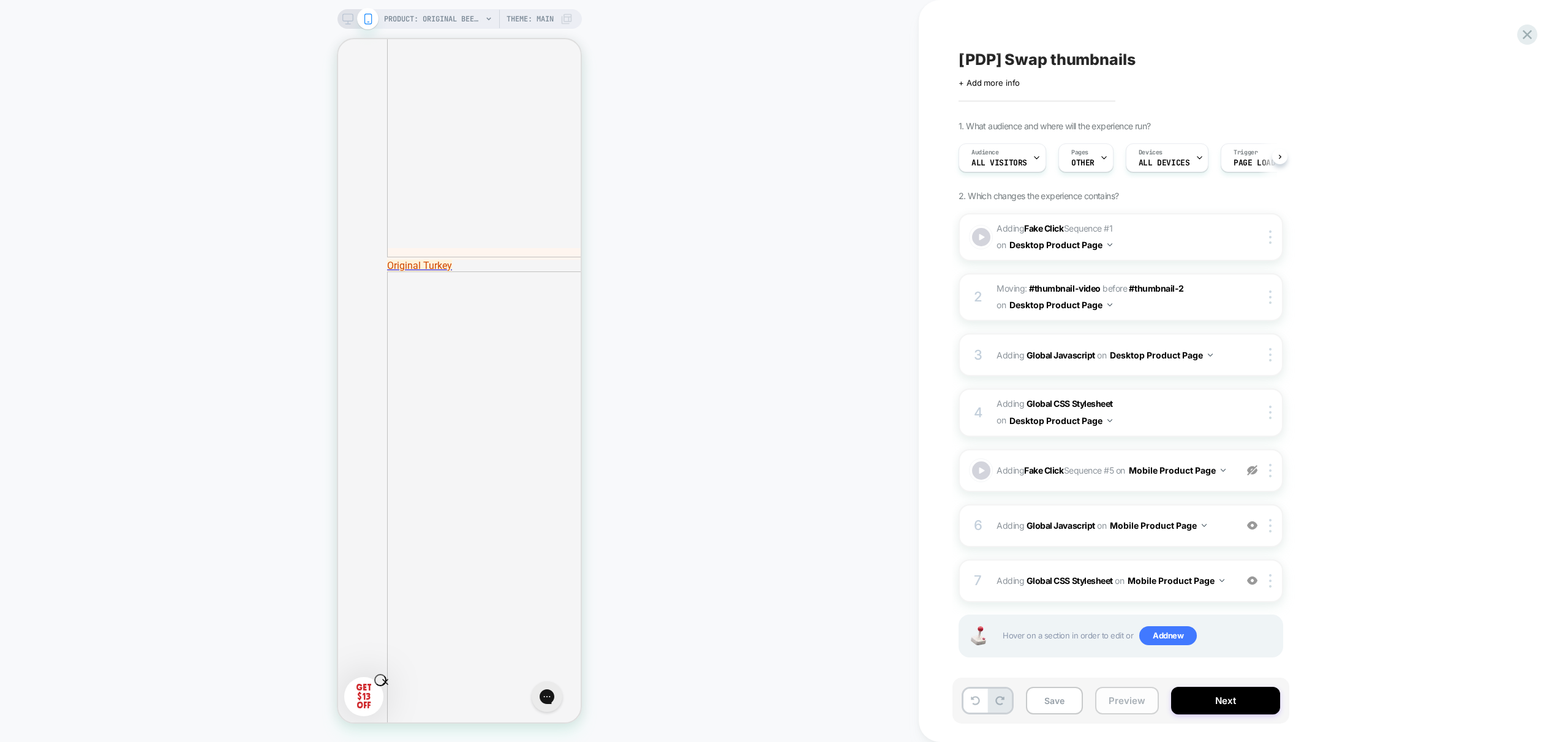
click at [1140, 689] on button "Preview" at bounding box center [1126, 700] width 64 height 27
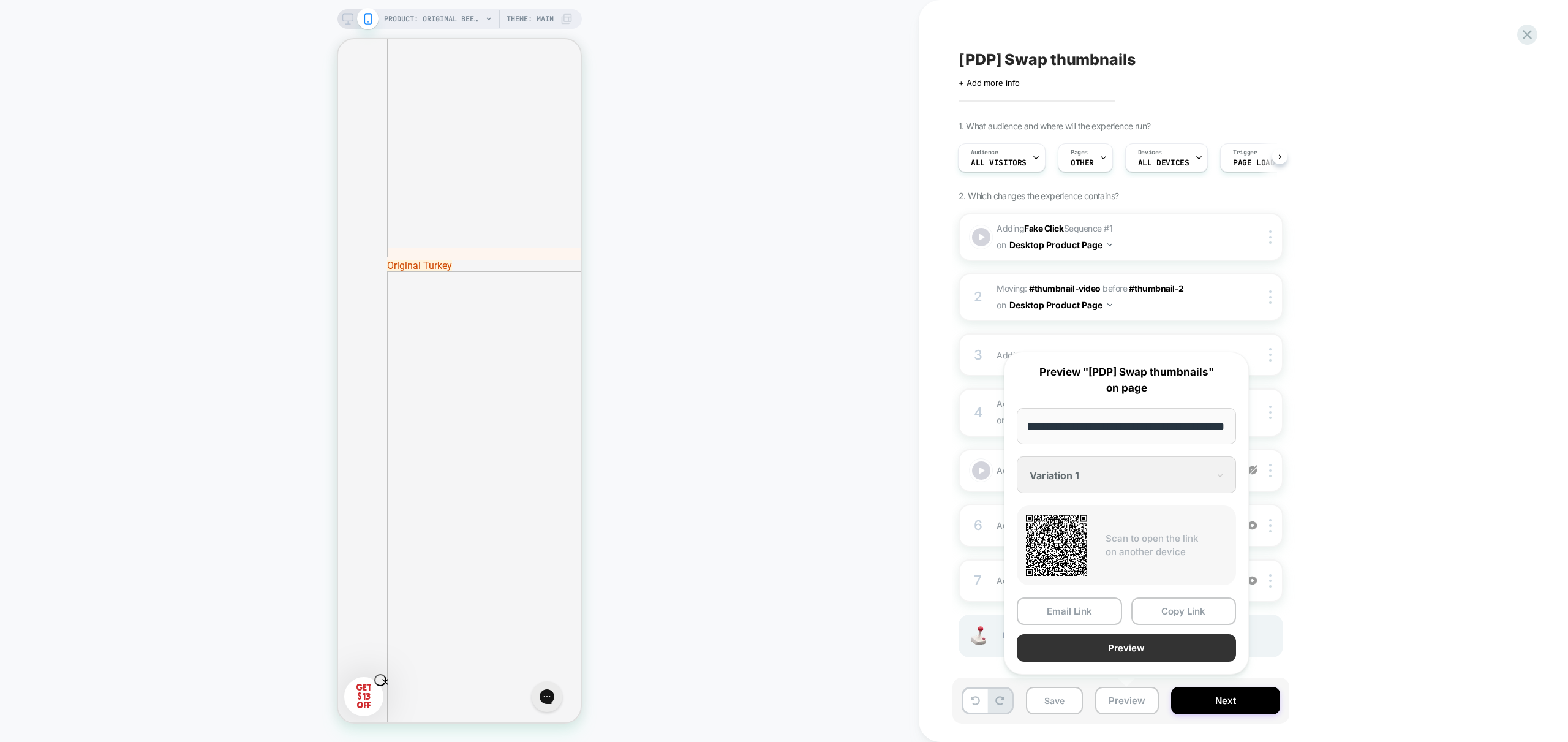
scroll to position [0, 0]
click at [1151, 647] on button "Preview" at bounding box center [1126, 647] width 219 height 27
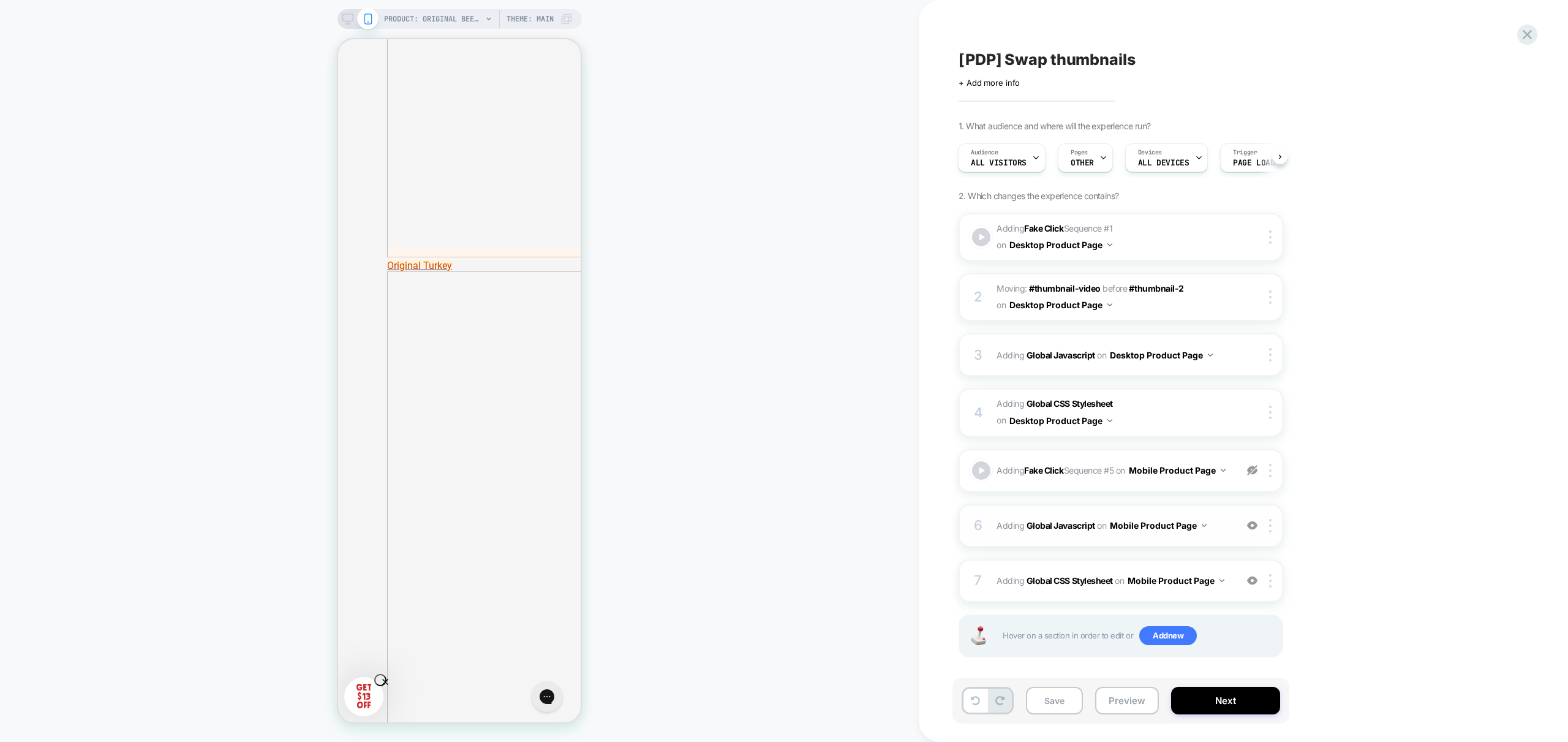
click at [1219, 534] on span "Adding Global Javascript on Mobile Product Page" at bounding box center [1113, 525] width 233 height 17
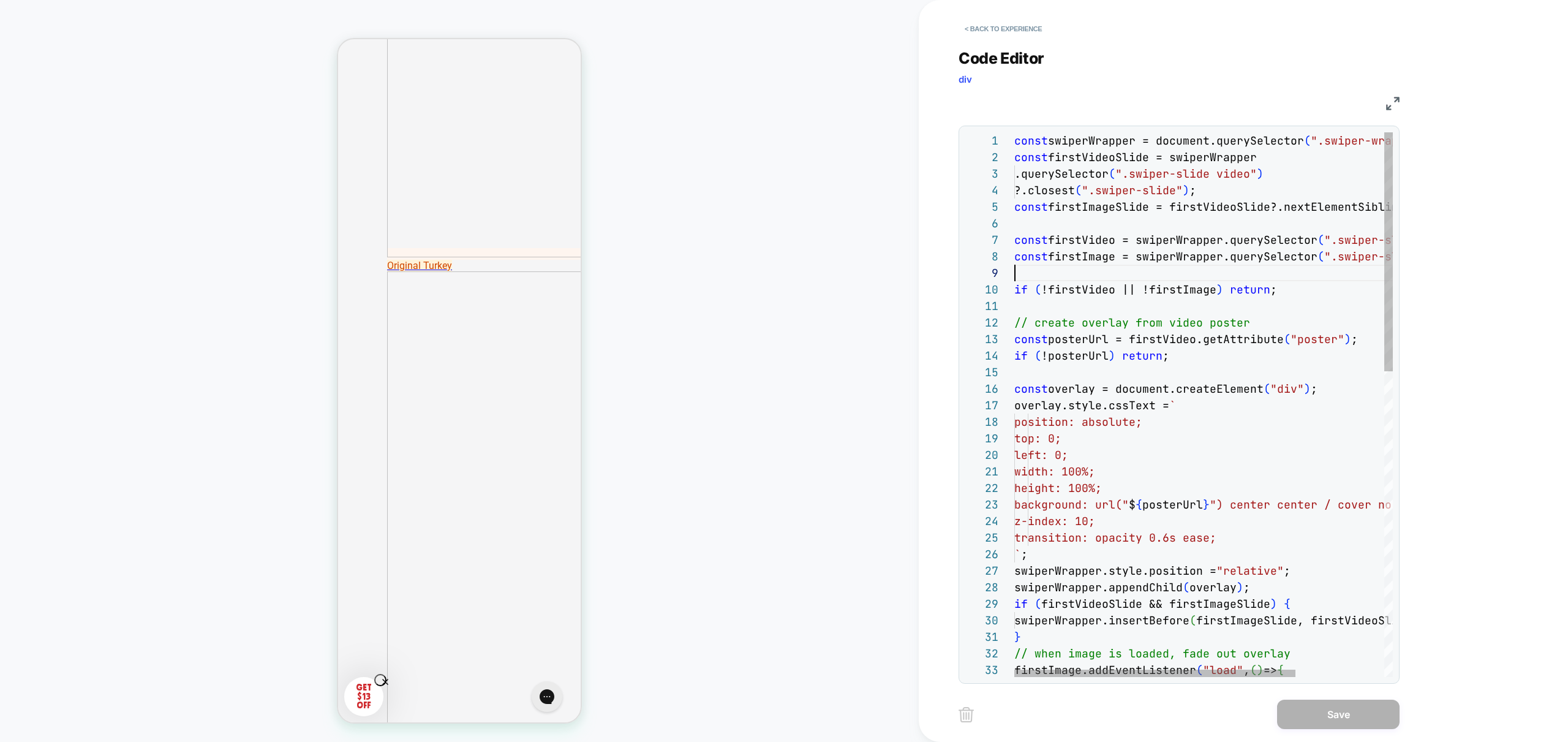
scroll to position [133, 0]
click at [1060, 274] on div "const swiperWrapper = document.querySelector ( ".swiper-wrapper" ) ; const firs…" at bounding box center [1263, 752] width 498 height 1240
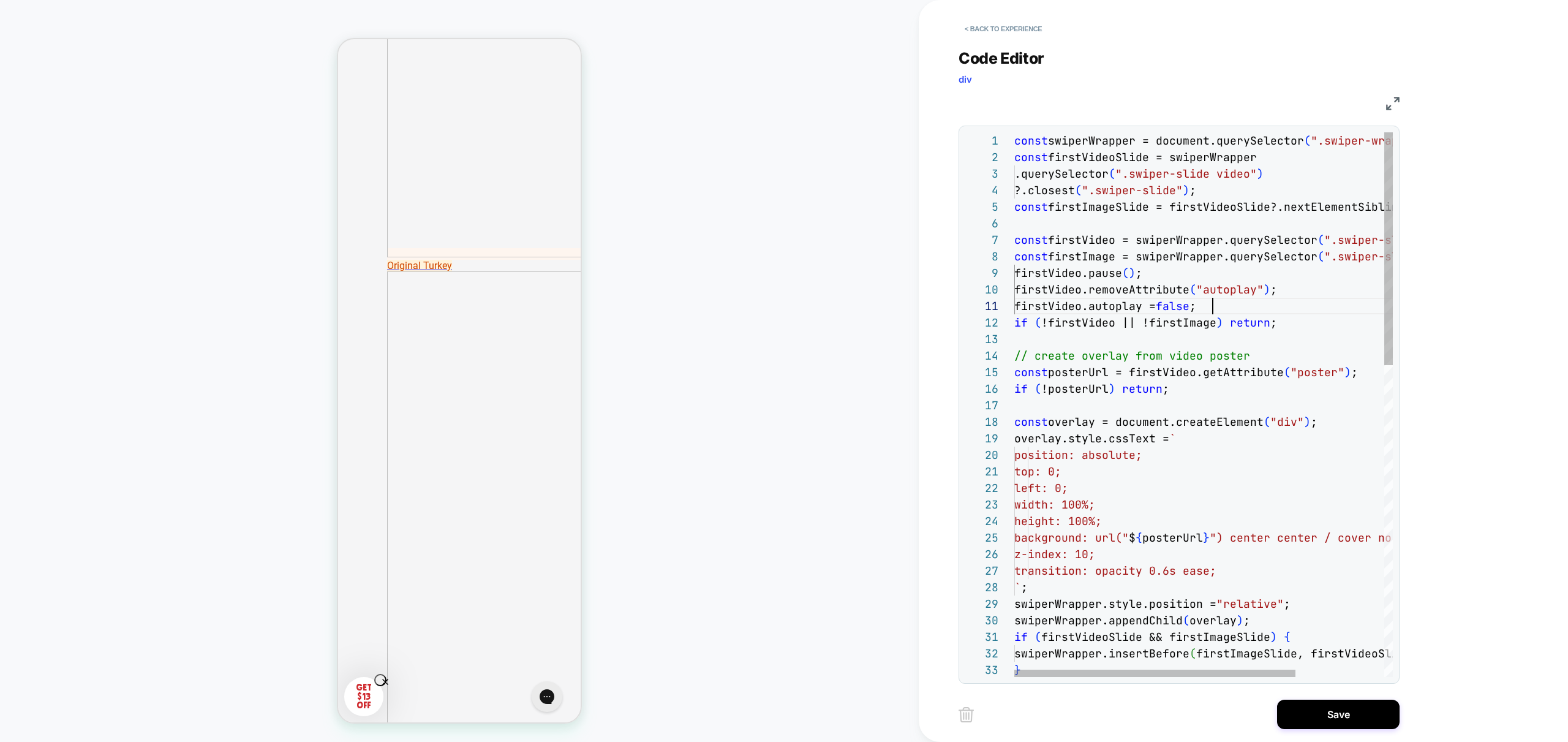
scroll to position [0, 198]
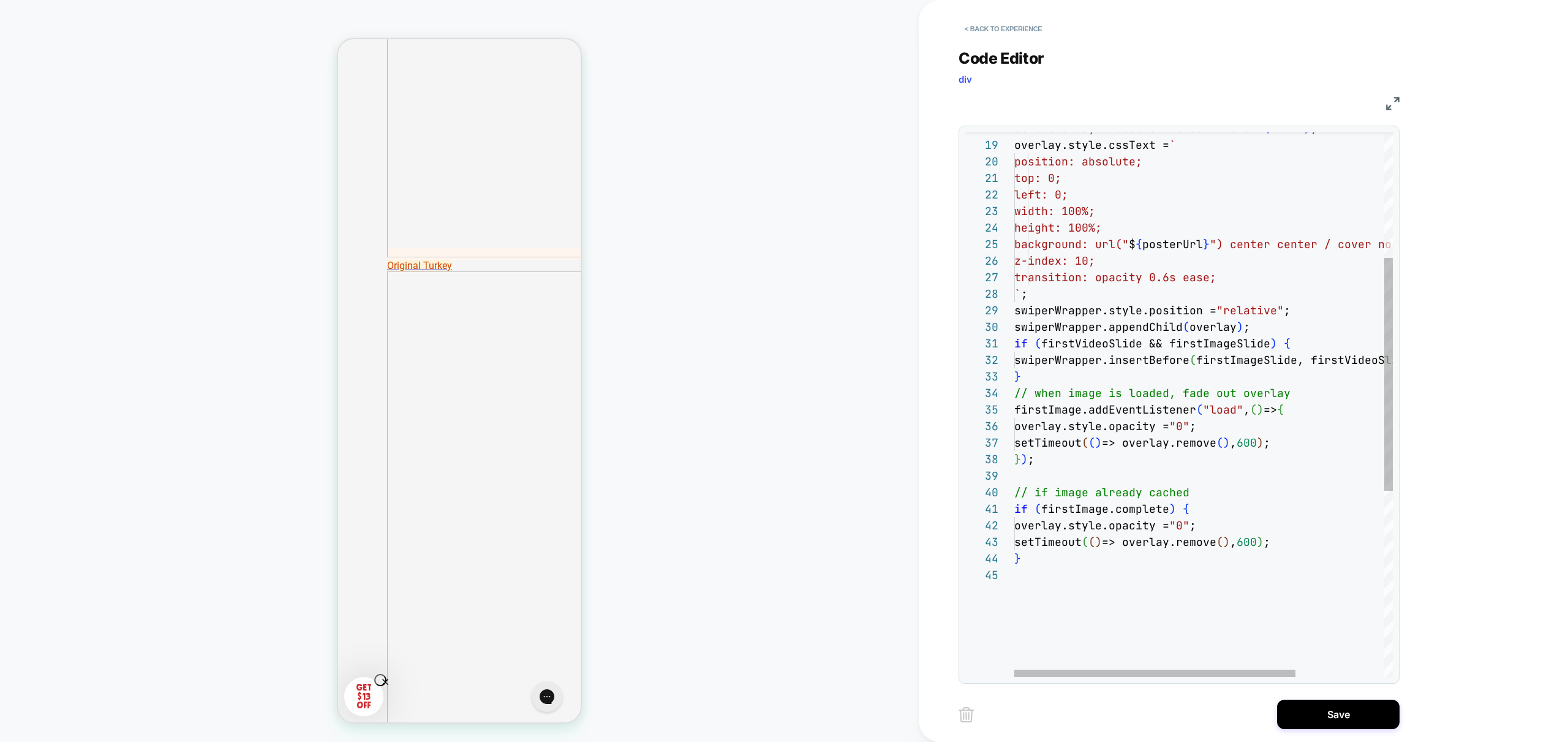
drag, startPoint x: 1062, startPoint y: 584, endPoint x: 1073, endPoint y: 583, distance: 11.0
click at [1063, 584] on div "const overlay = document.createElement ( "div" ) ; overlay.style.cssText = ` po…" at bounding box center [1263, 475] width 498 height 1272
click at [1059, 575] on div "const overlay = document.createElement ( "div" ) ; overlay.style.cssText = ` po…" at bounding box center [1263, 475] width 498 height 1272
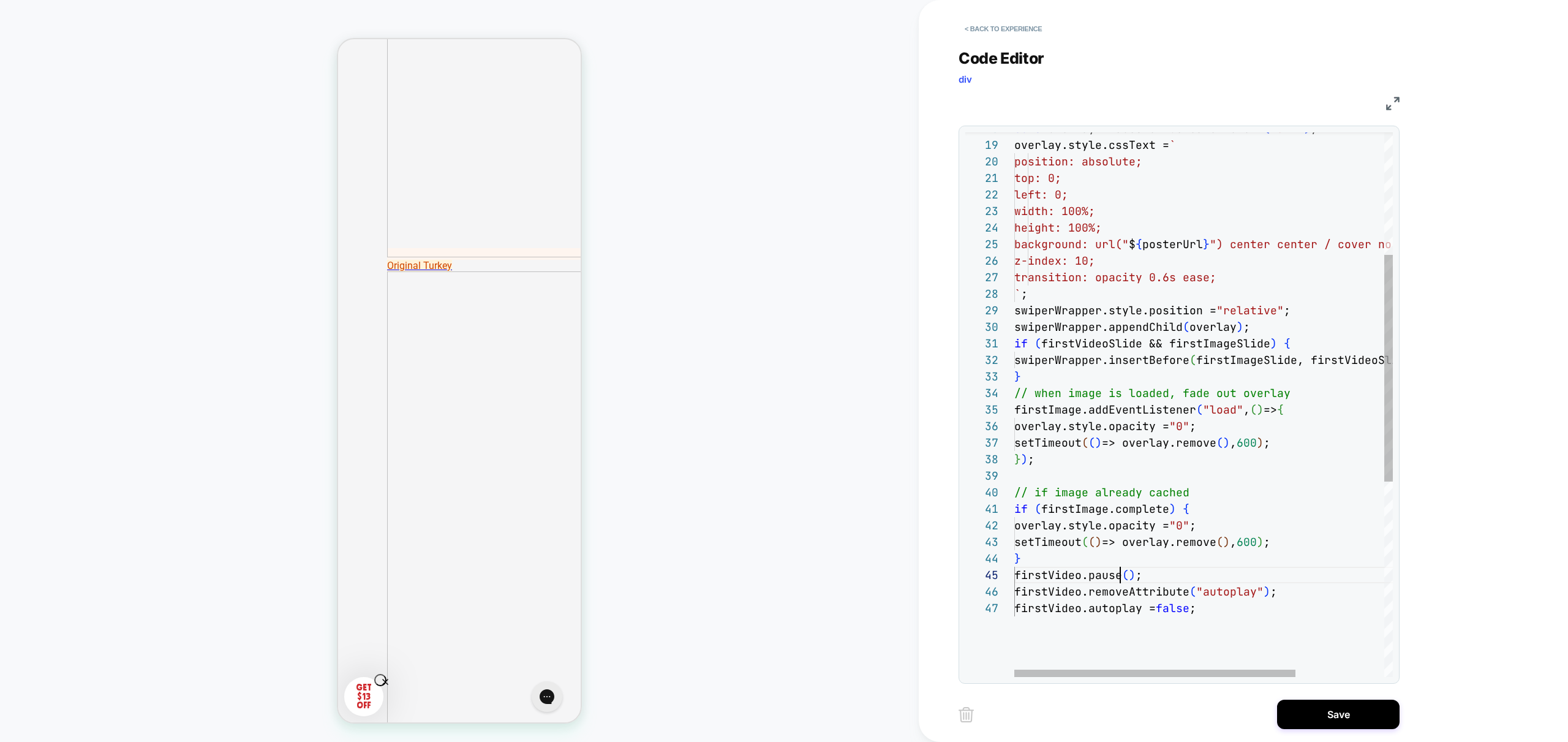
click at [1117, 575] on div "const overlay = document.createElement ( "div" ) ; overlay.style.cssText = ` po…" at bounding box center [1263, 491] width 498 height 1305
drag, startPoint x: 1140, startPoint y: 592, endPoint x: 1098, endPoint y: 590, distance: 42.0
click at [1097, 589] on div "const overlay = document.createElement ( "div" ) ; overlay.style.cssText = ` po…" at bounding box center [1263, 491] width 498 height 1305
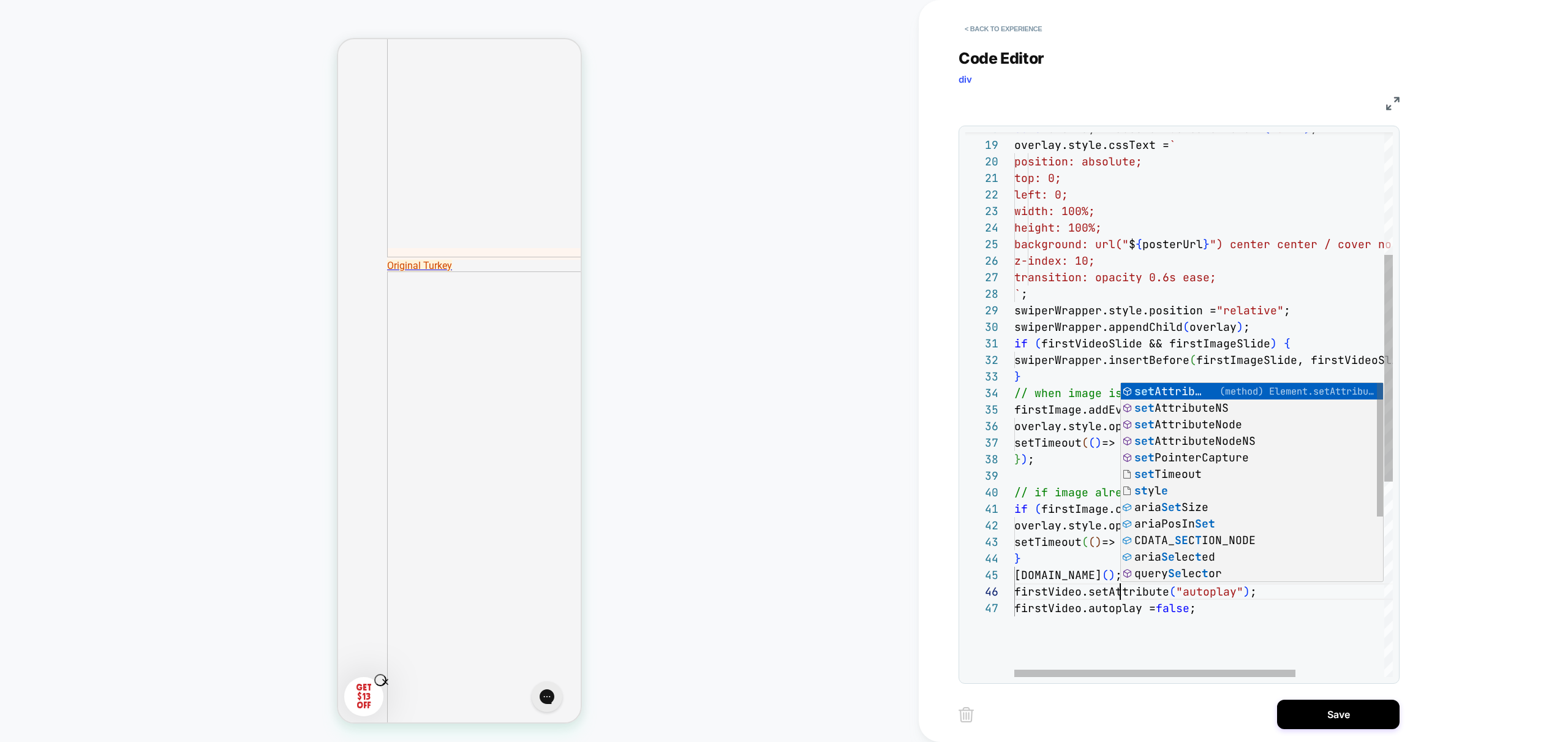
scroll to position [82, 106]
click at [1084, 619] on div "const overlay = document.createElement ( "div" ) ; overlay.style.cssText = ` po…" at bounding box center [1263, 491] width 498 height 1305
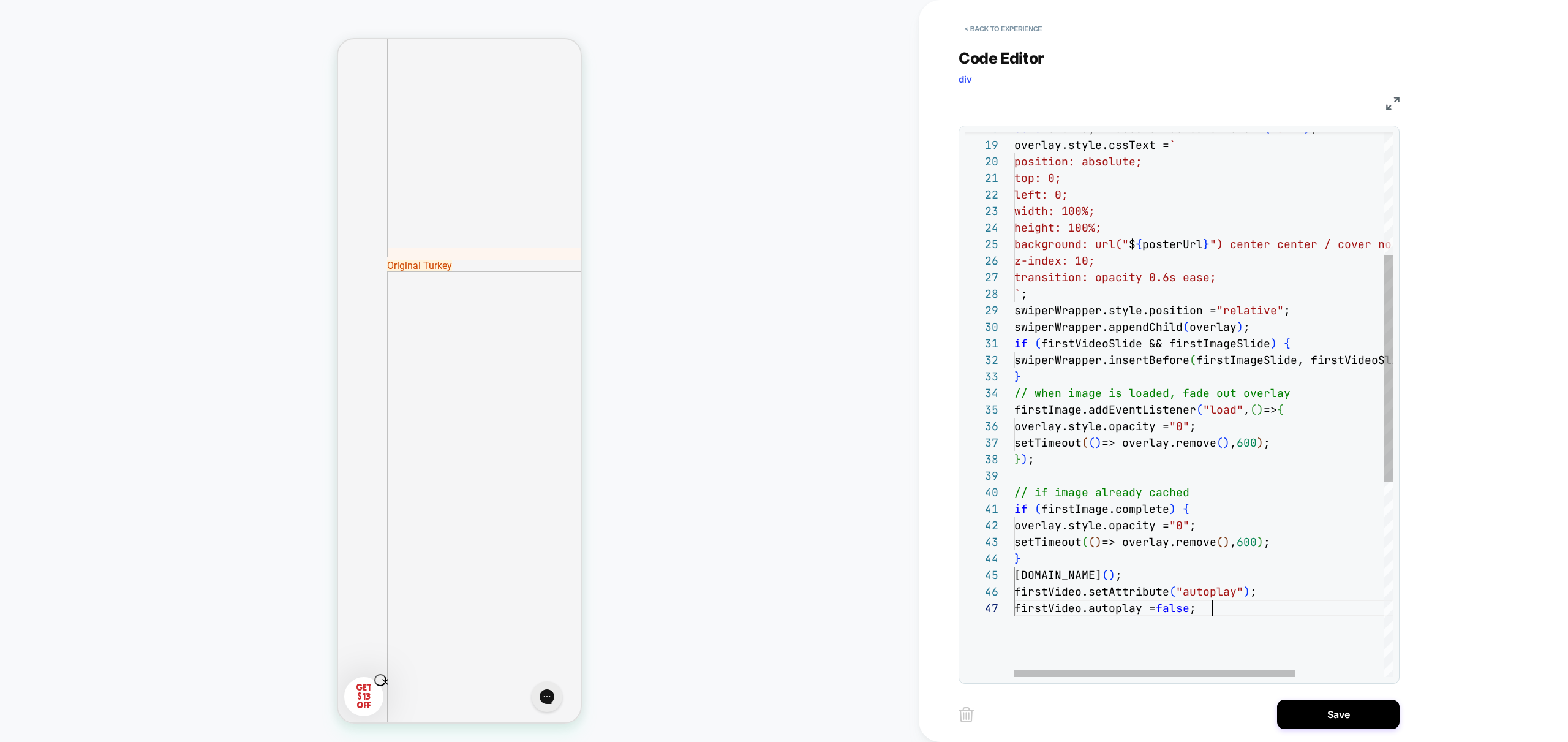
click at [1253, 593] on div "const overlay = document.createElement ( "div" ) ; overlay.style.cssText = ` po…" at bounding box center [1263, 491] width 498 height 1305
click at [1195, 613] on div "const overlay = document.createElement ( "div" ) ; overlay.style.cssText = ` po…" at bounding box center [1263, 491] width 498 height 1305
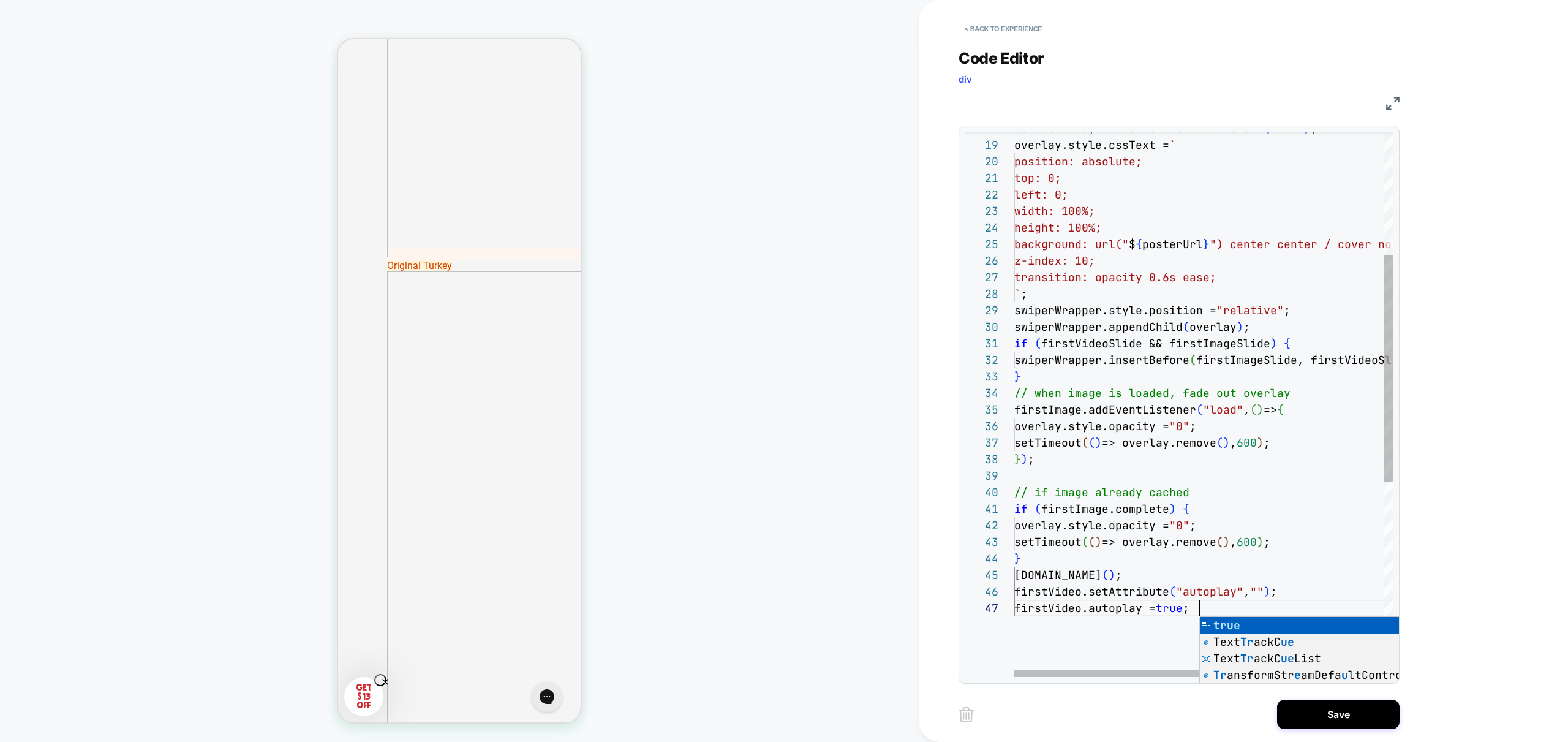
click at [1150, 588] on div "const overlay = document.createElement ( "div" ) ; overlay.style.cssText = ` po…" at bounding box center [1263, 491] width 498 height 1305
click at [1273, 592] on div "const overlay = document.createElement ( "div" ) ; overlay.style.cssText = ` po…" at bounding box center [1263, 491] width 498 height 1305
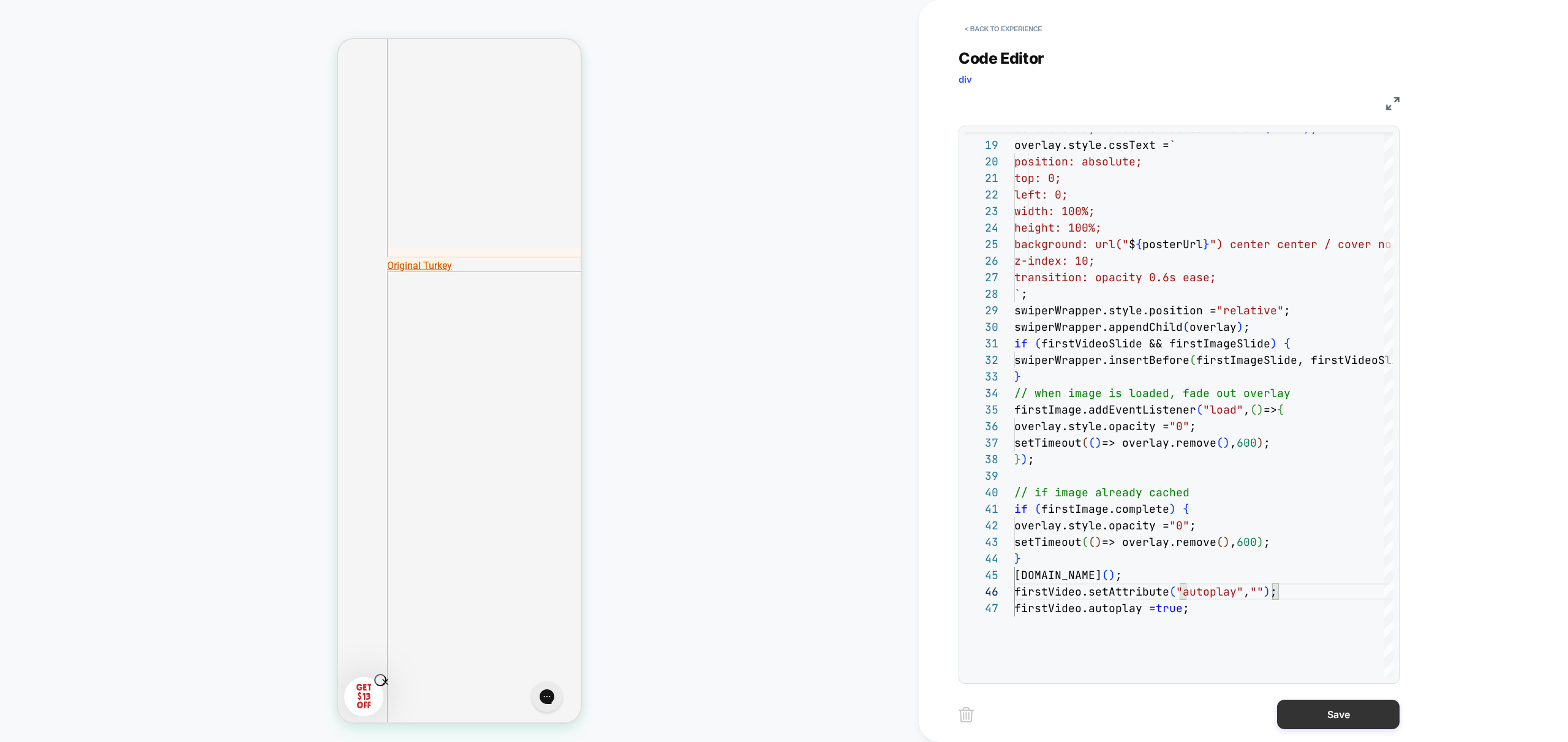
type textarea "**********"
click at [1353, 719] on button "Save" at bounding box center [1338, 714] width 123 height 29
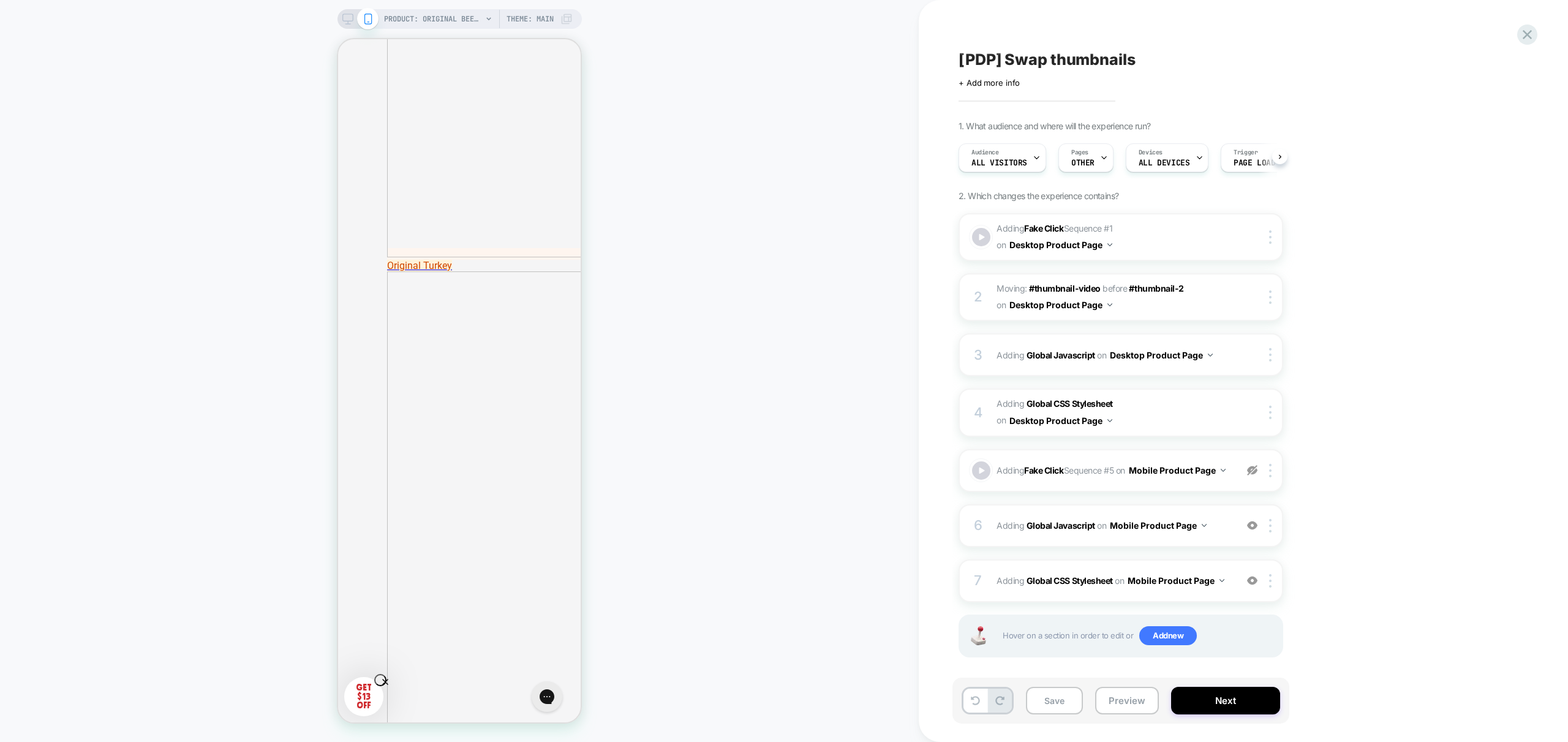
drag, startPoint x: 1114, startPoint y: 695, endPoint x: 1155, endPoint y: 719, distance: 47.5
click at [1114, 695] on button "Preview" at bounding box center [1126, 700] width 64 height 27
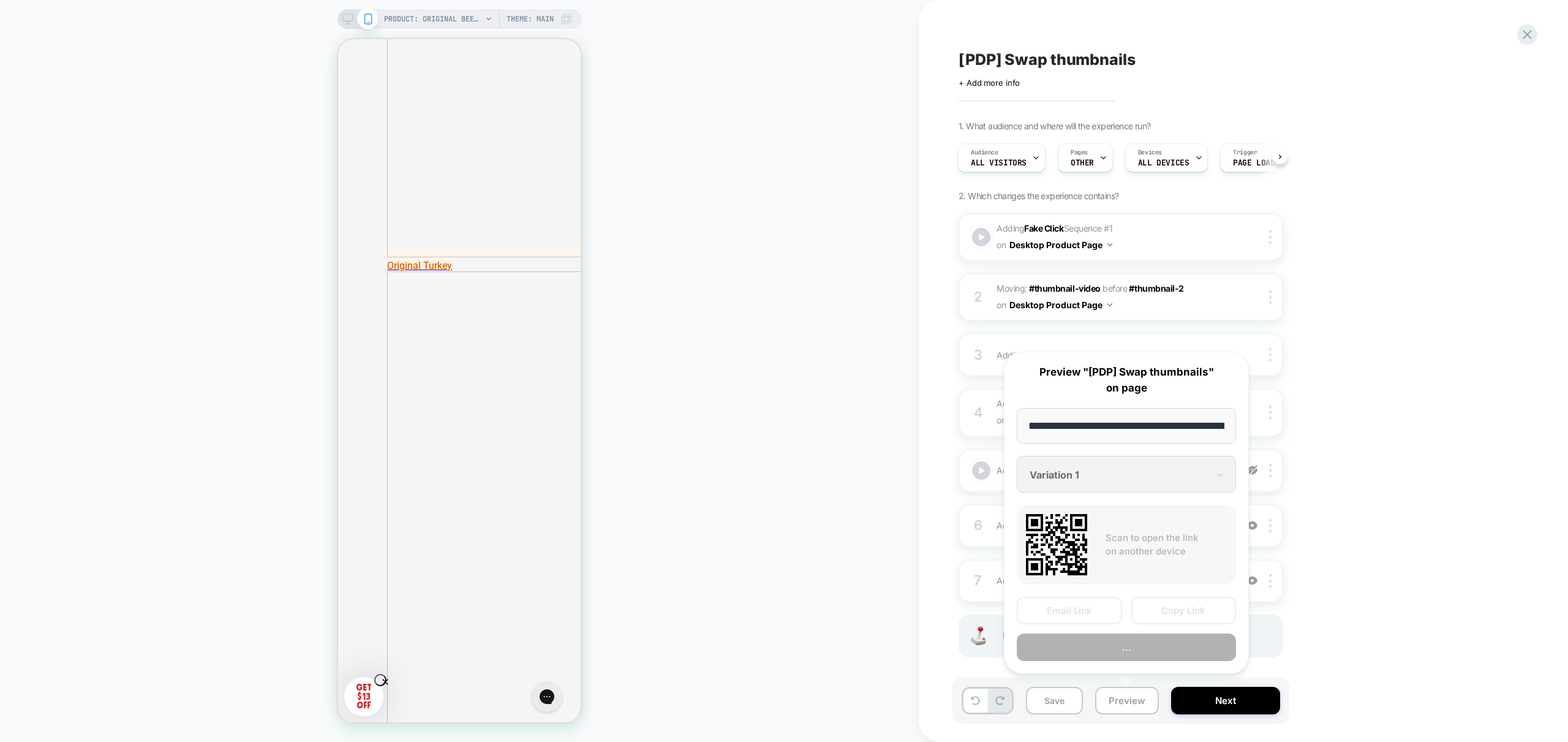
scroll to position [0, 253]
click at [1153, 642] on button "Preview" at bounding box center [1126, 647] width 219 height 27
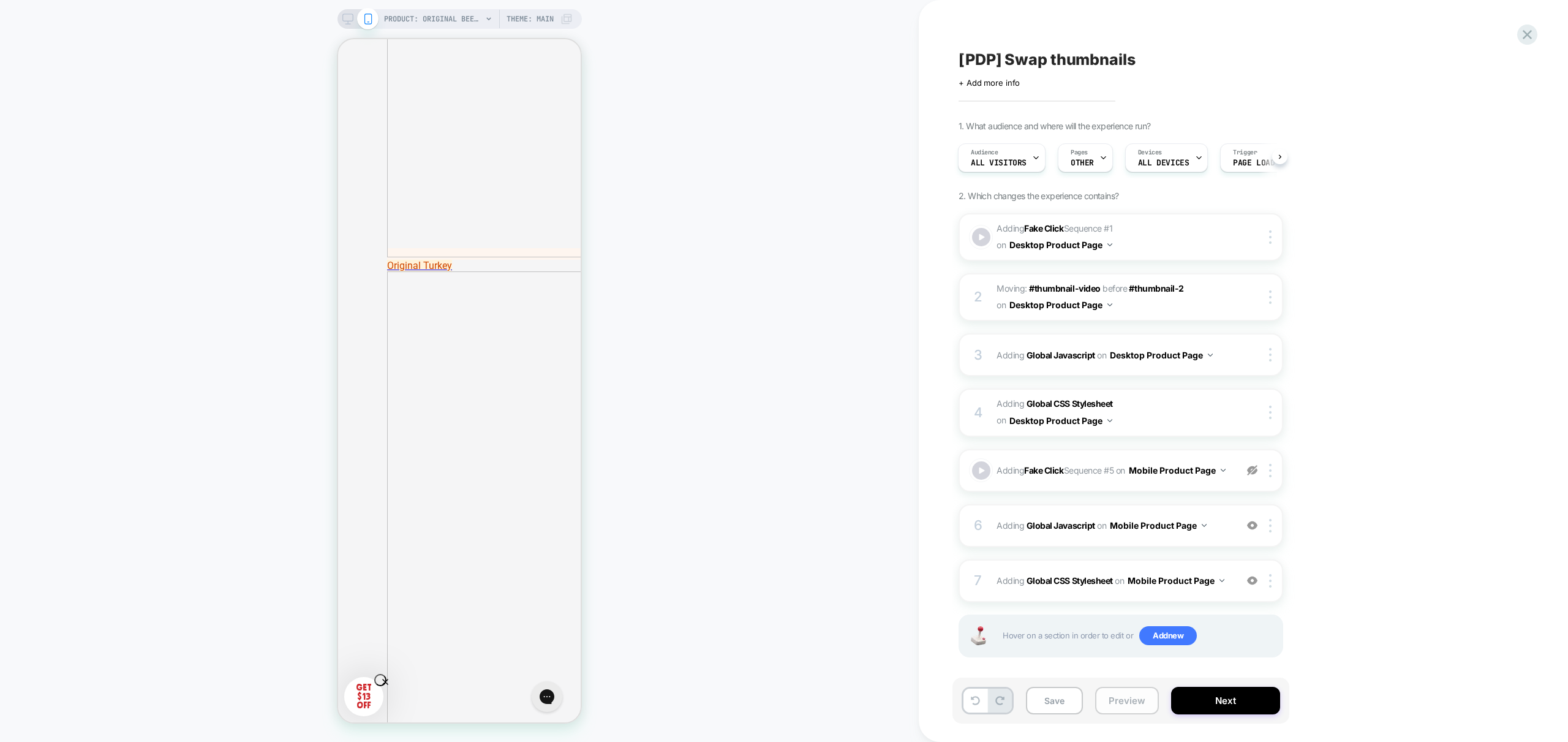
click at [1133, 695] on button "Preview" at bounding box center [1126, 700] width 64 height 27
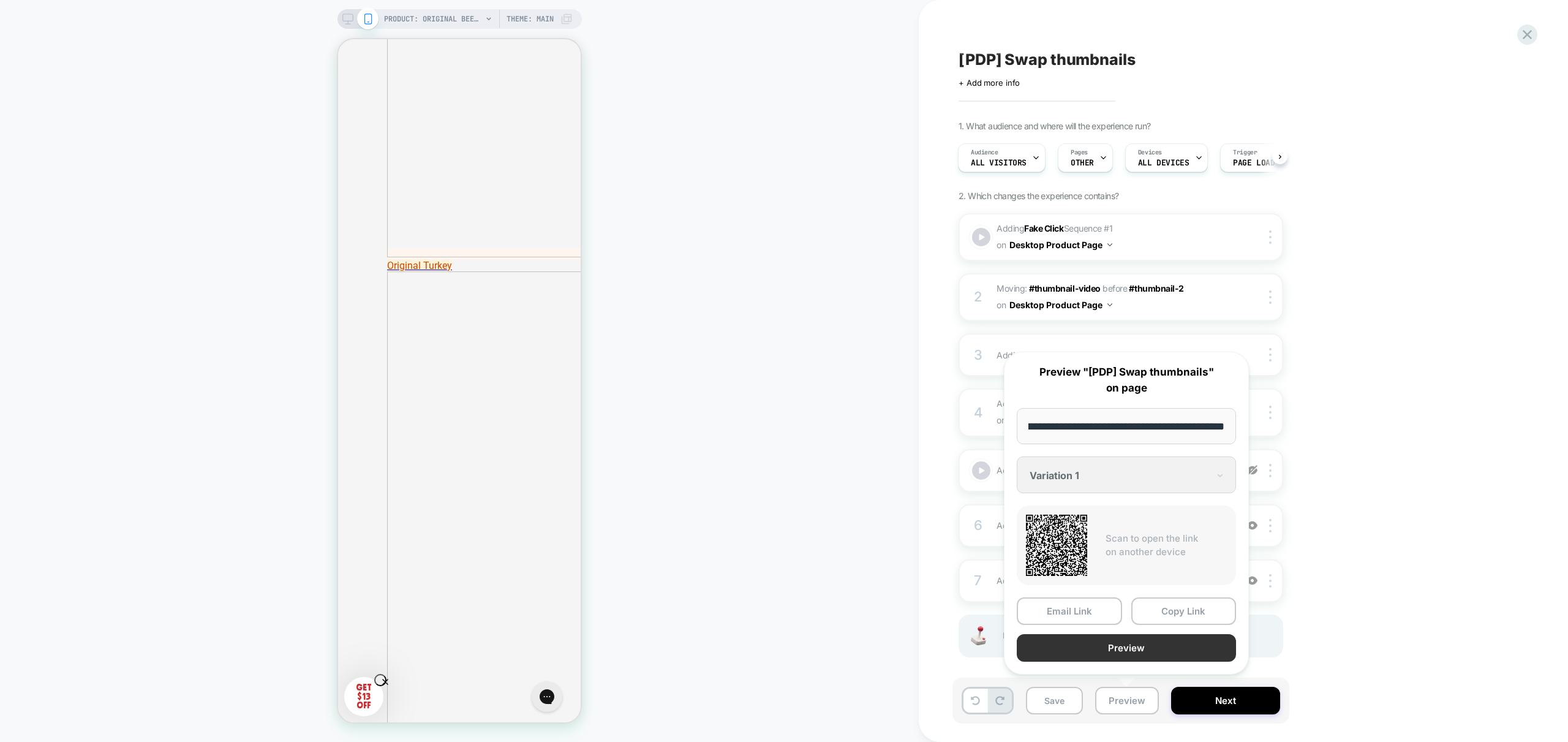
click at [1158, 658] on button "Preview" at bounding box center [1126, 647] width 219 height 27
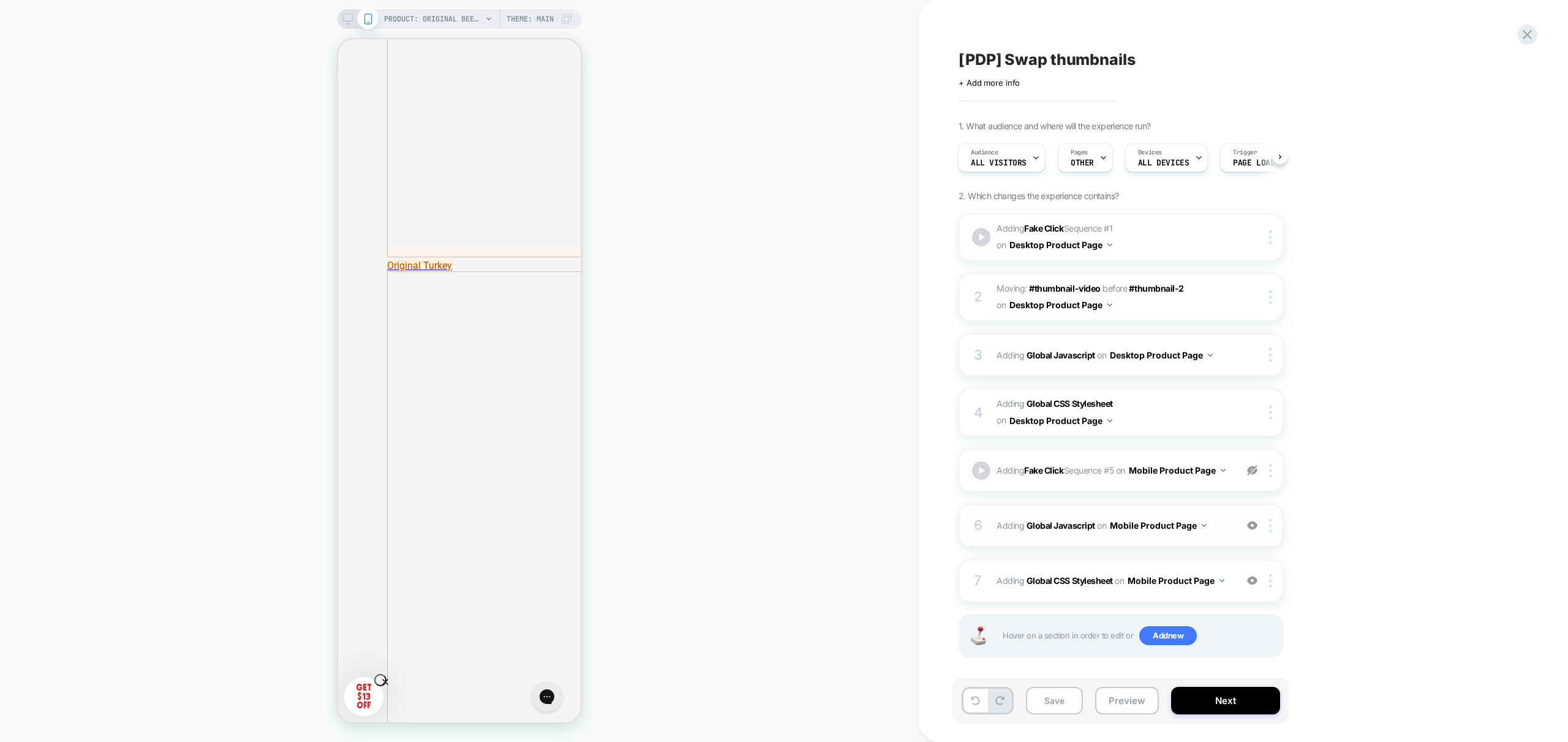
click at [1230, 538] on div "6 Adding Global Javascript on Mobile Product Page Add Before Add After Copy to …" at bounding box center [1121, 525] width 324 height 43
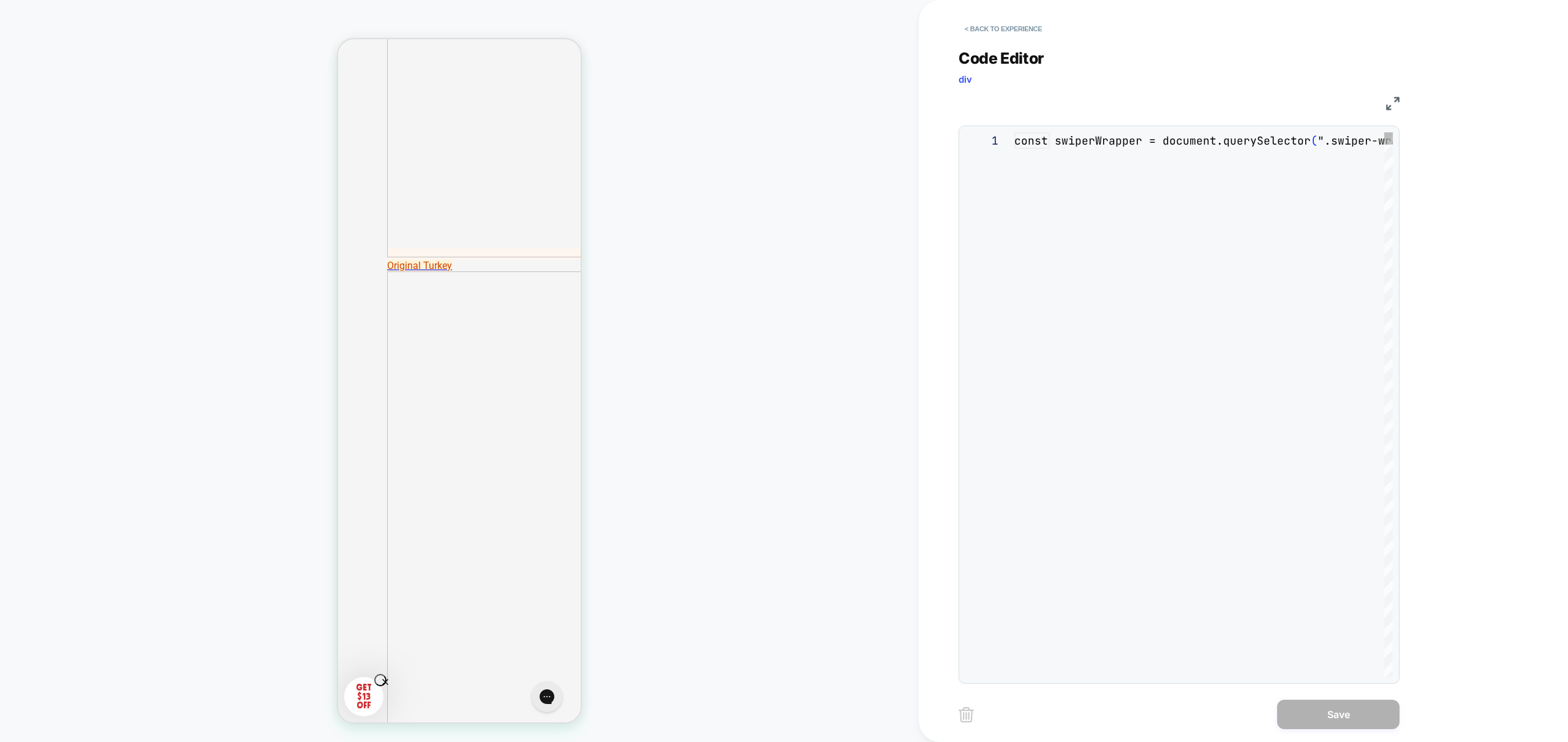
scroll to position [165, 0]
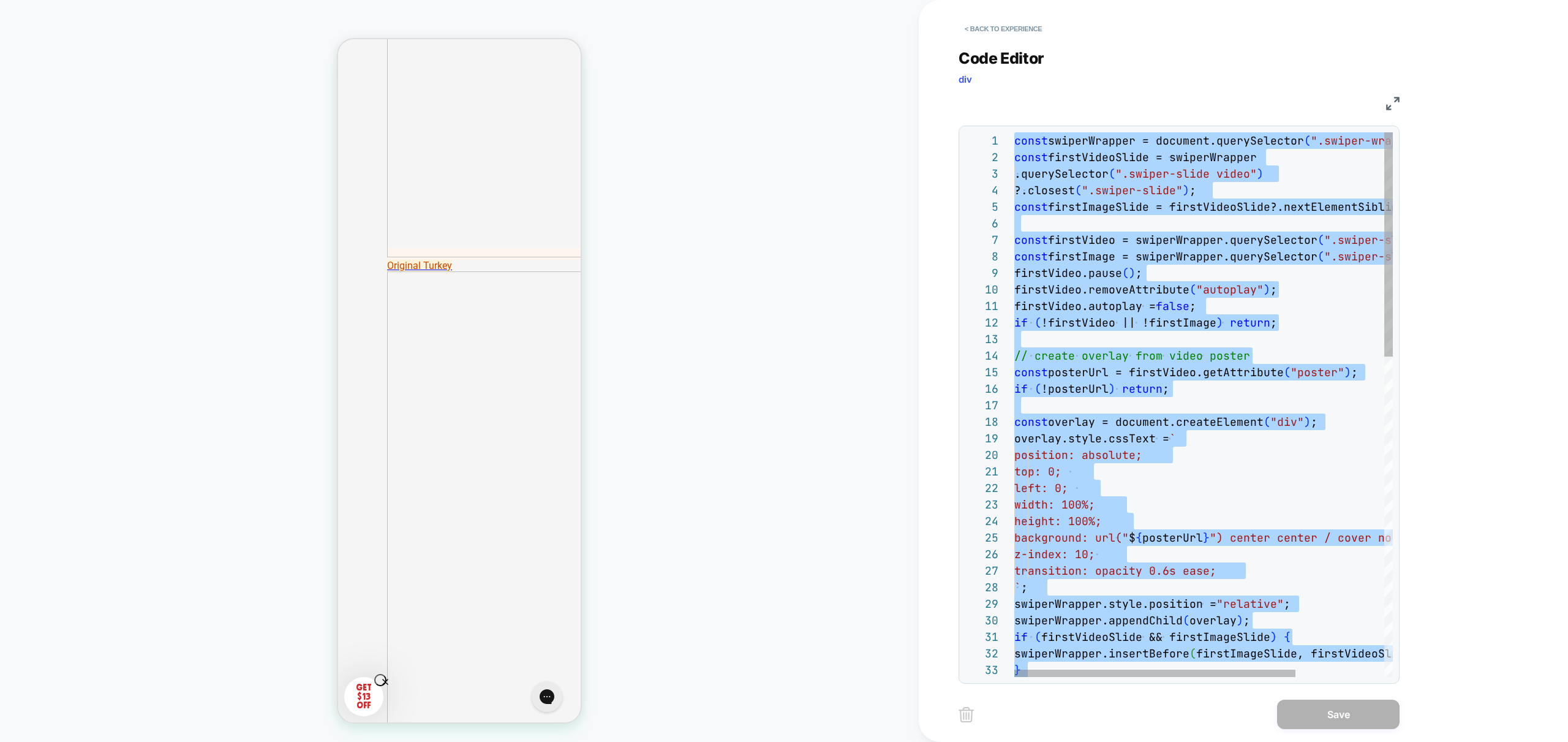
type textarea "**********"
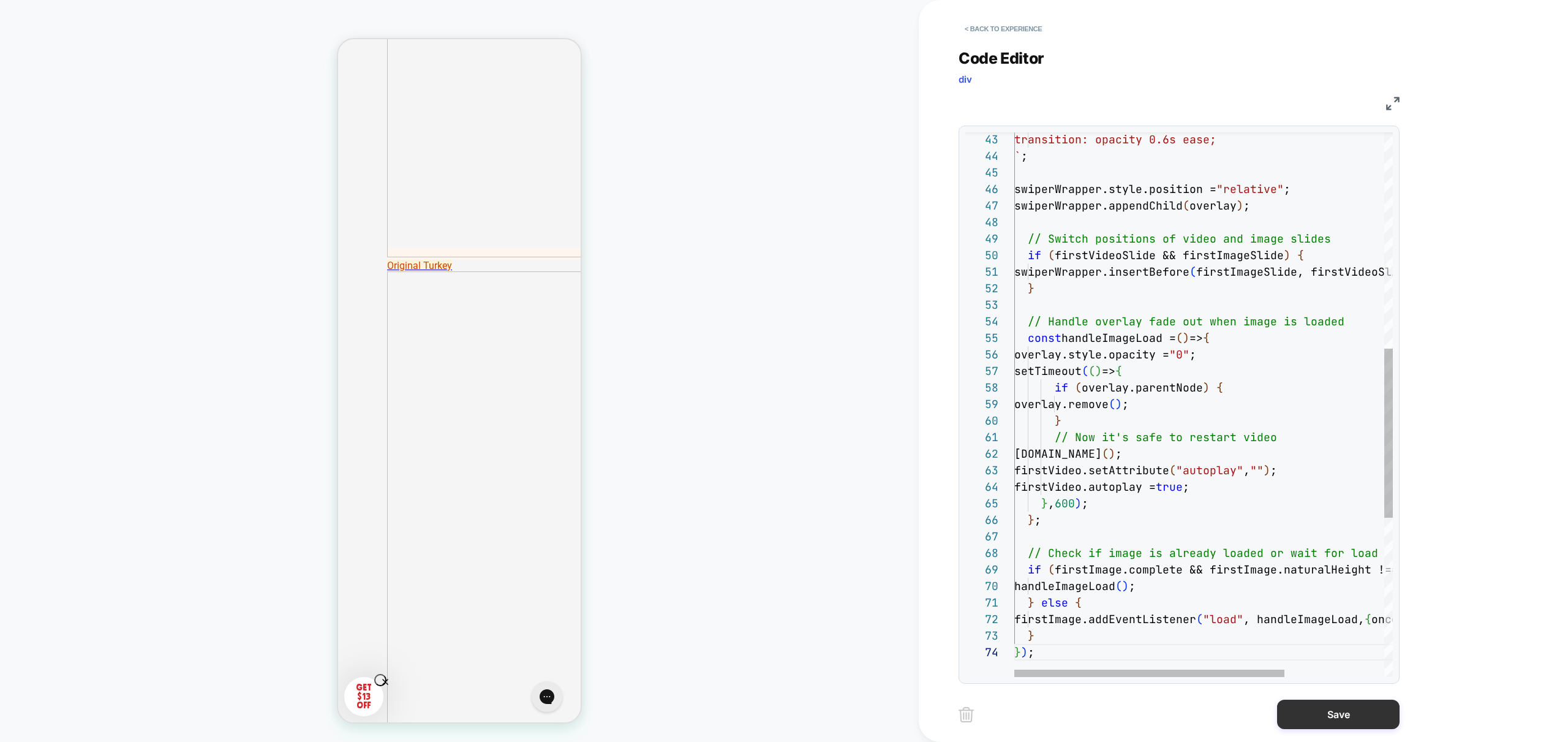
drag, startPoint x: 1320, startPoint y: 703, endPoint x: 1313, endPoint y: 715, distance: 13.9
click at [1321, 703] on button "Save" at bounding box center [1338, 714] width 123 height 29
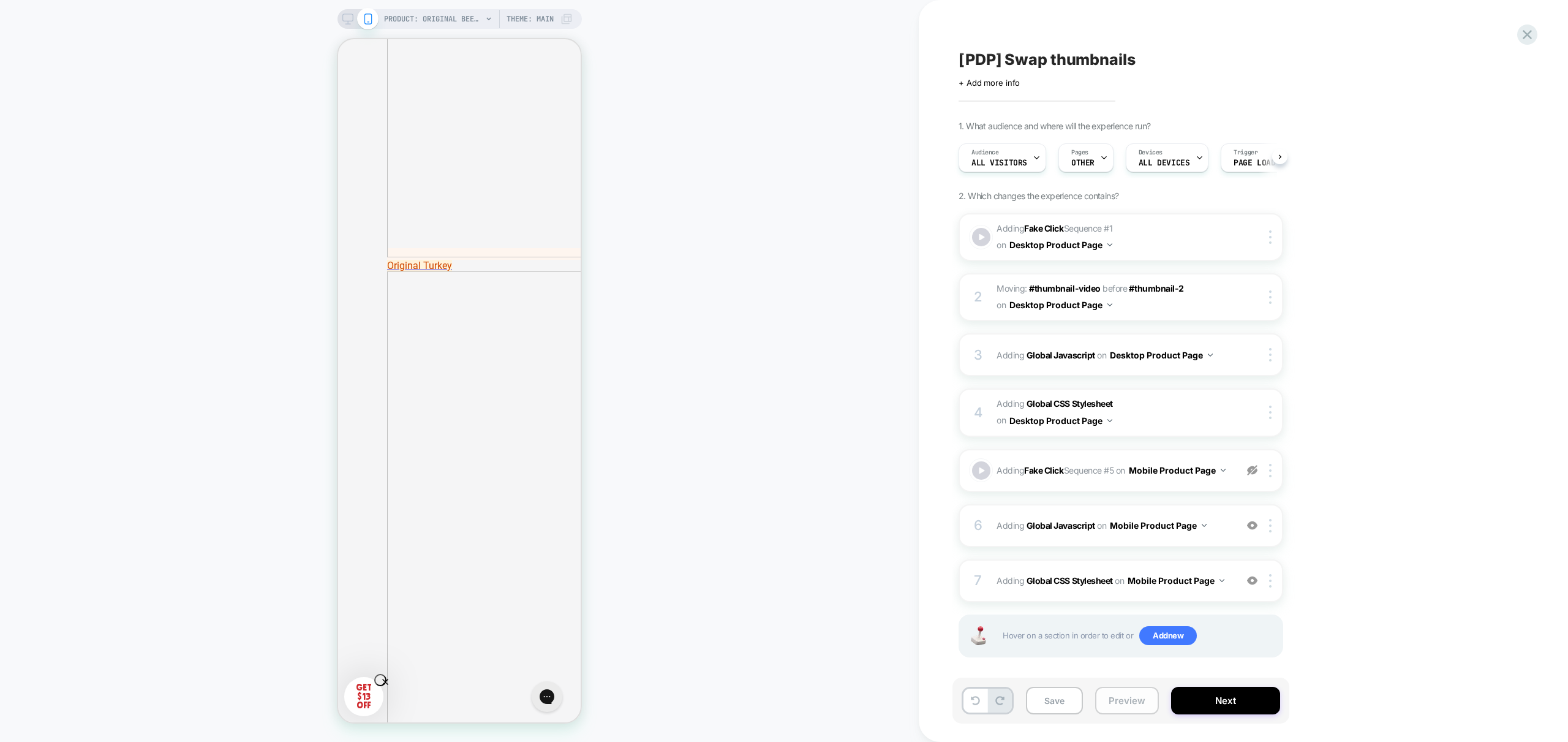
click at [1128, 695] on button "Preview" at bounding box center [1126, 700] width 64 height 27
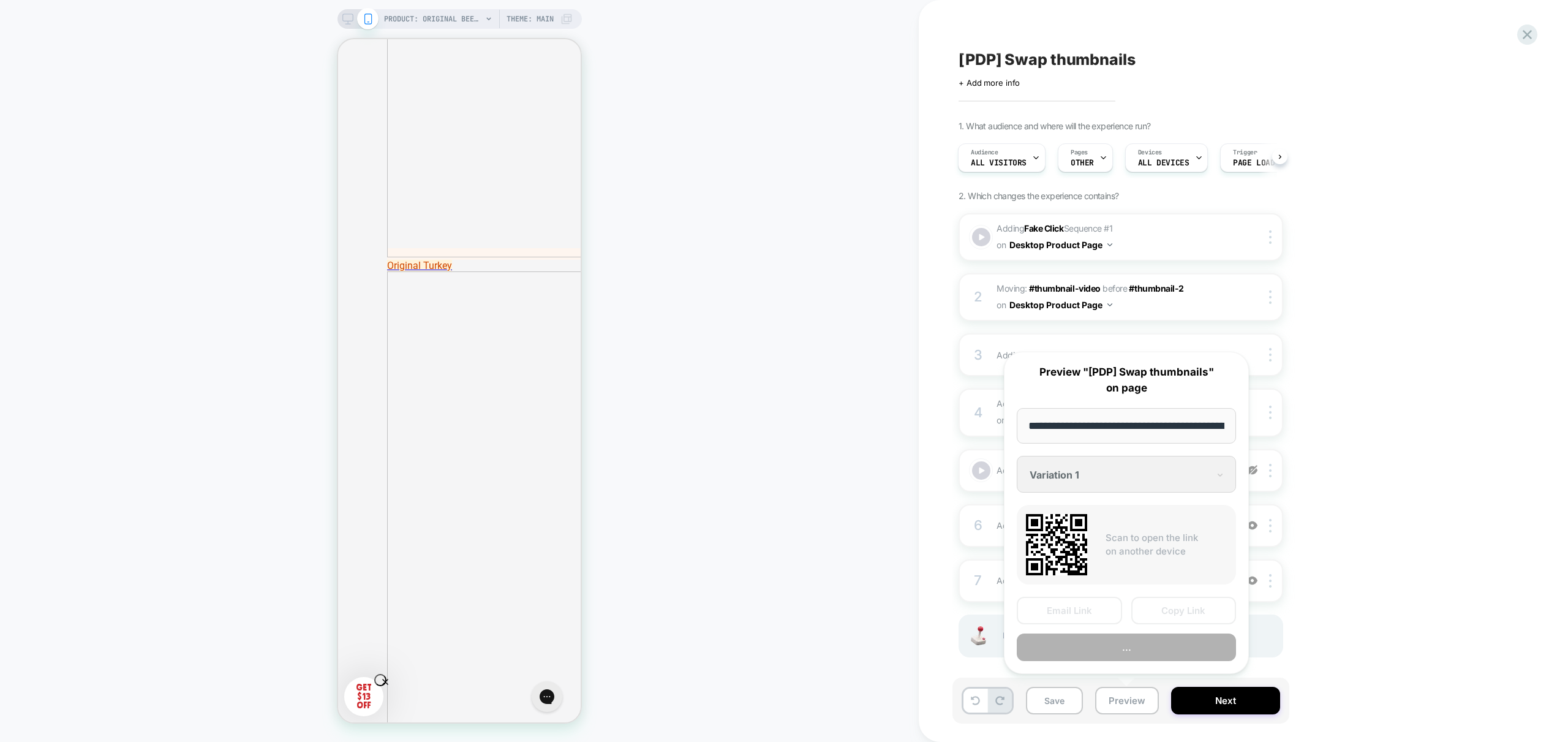
scroll to position [0, 253]
click at [1154, 649] on button "Preview" at bounding box center [1126, 647] width 219 height 27
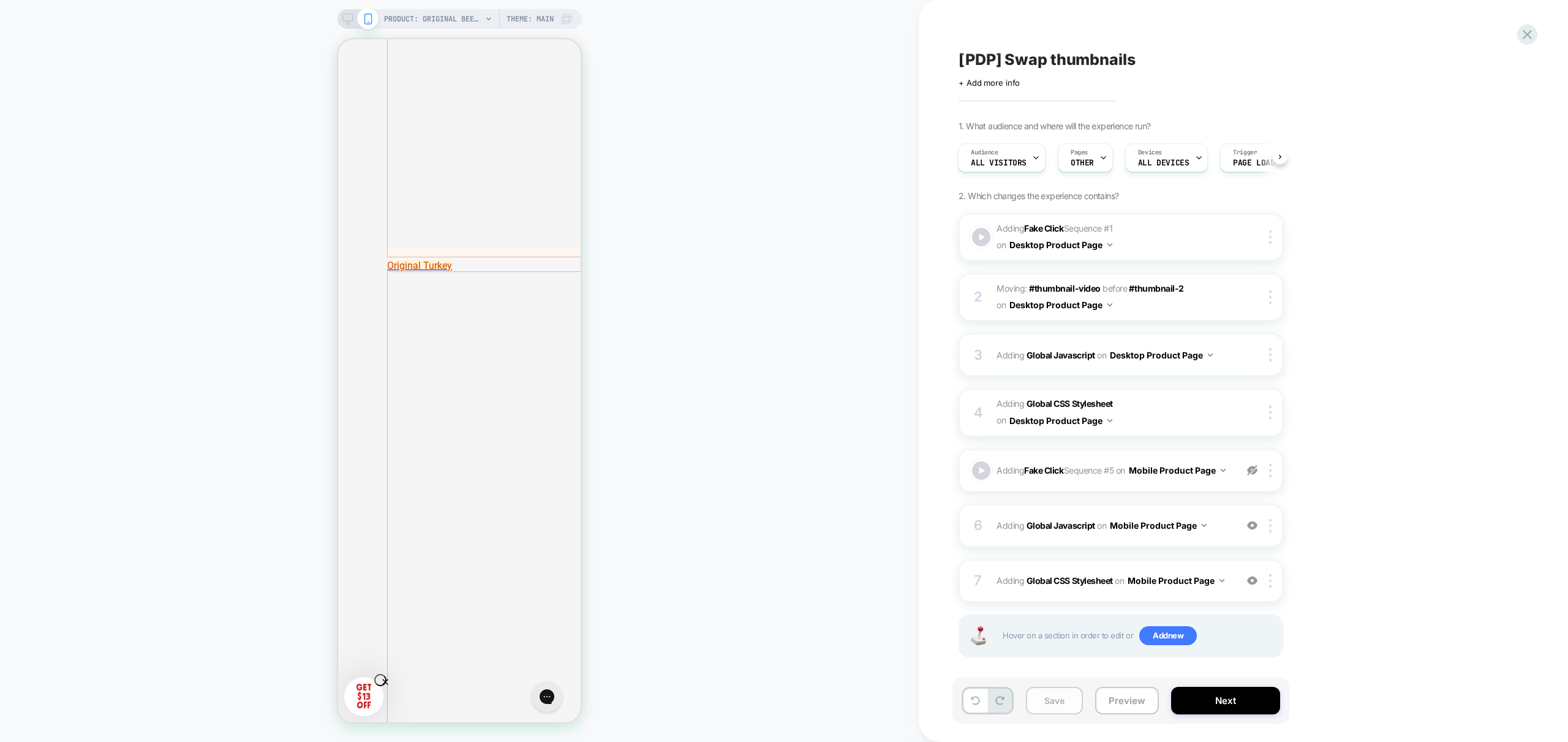
click at [1061, 704] on button "Save" at bounding box center [1054, 700] width 57 height 27
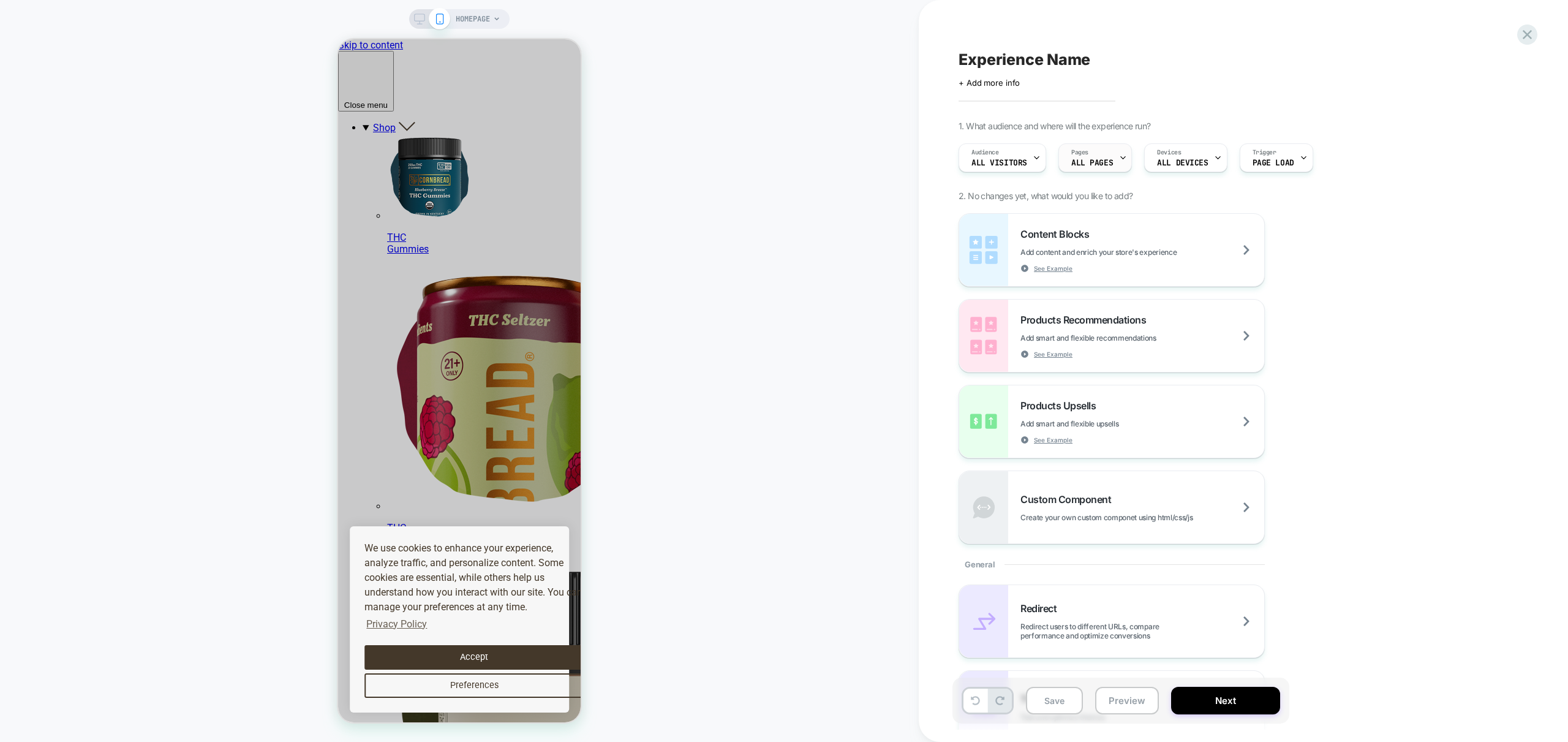
click at [1098, 150] on div "Pages ALL PAGES" at bounding box center [1092, 157] width 66 height 27
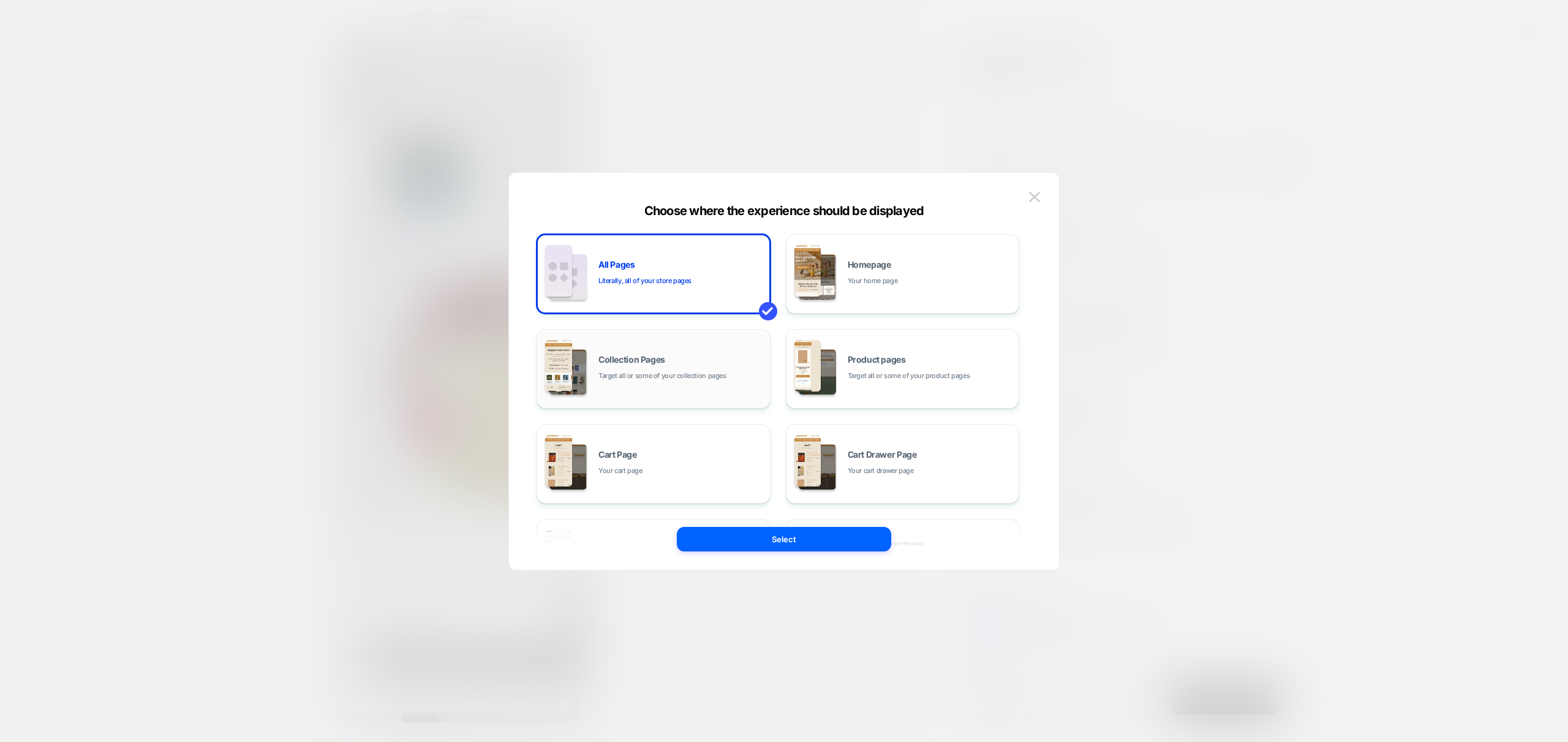
click at [697, 370] on span "Target all or some of your collection pages" at bounding box center [662, 376] width 128 height 12
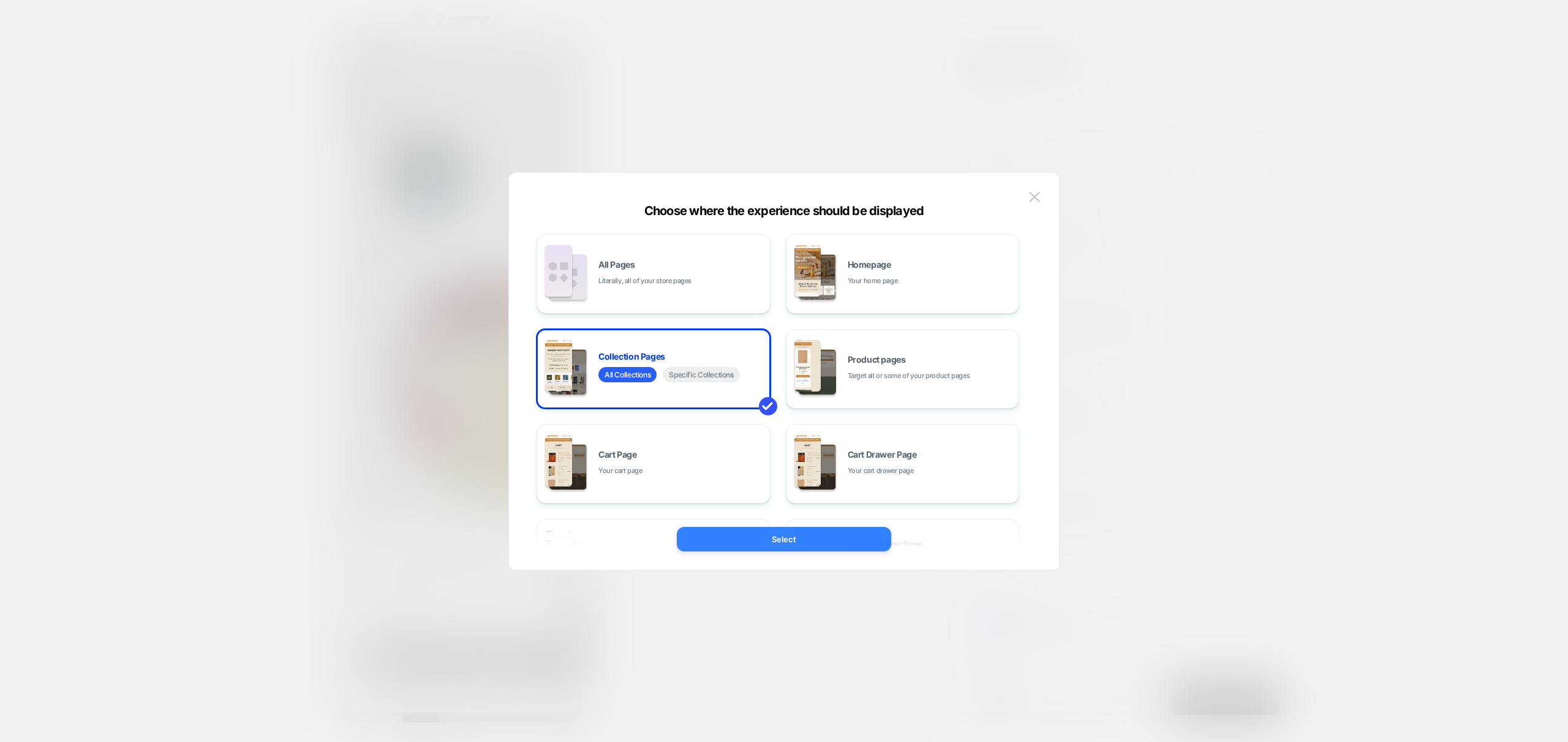
click at [789, 540] on button "Select" at bounding box center [784, 539] width 214 height 24
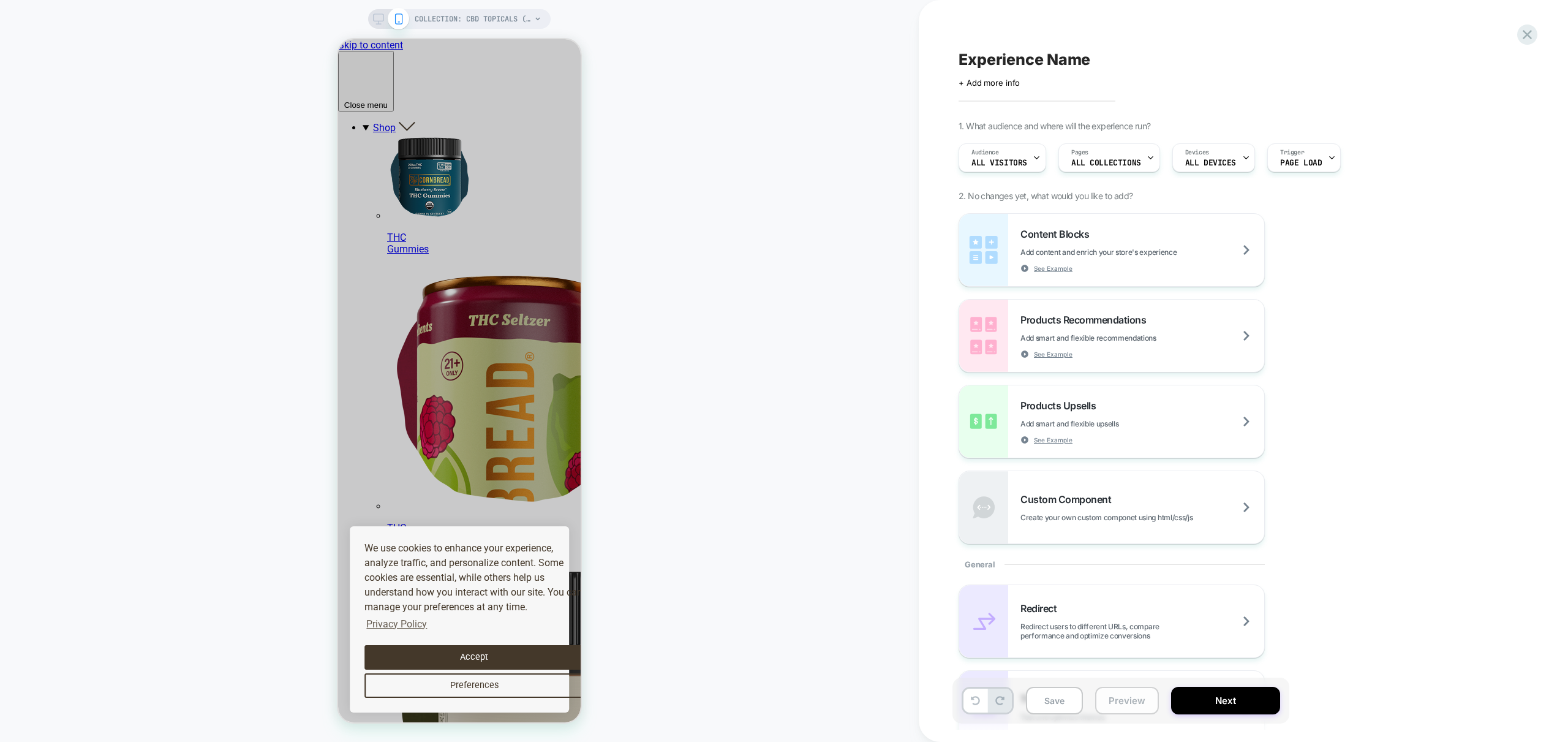
click at [1122, 704] on button "Preview" at bounding box center [1126, 700] width 64 height 27
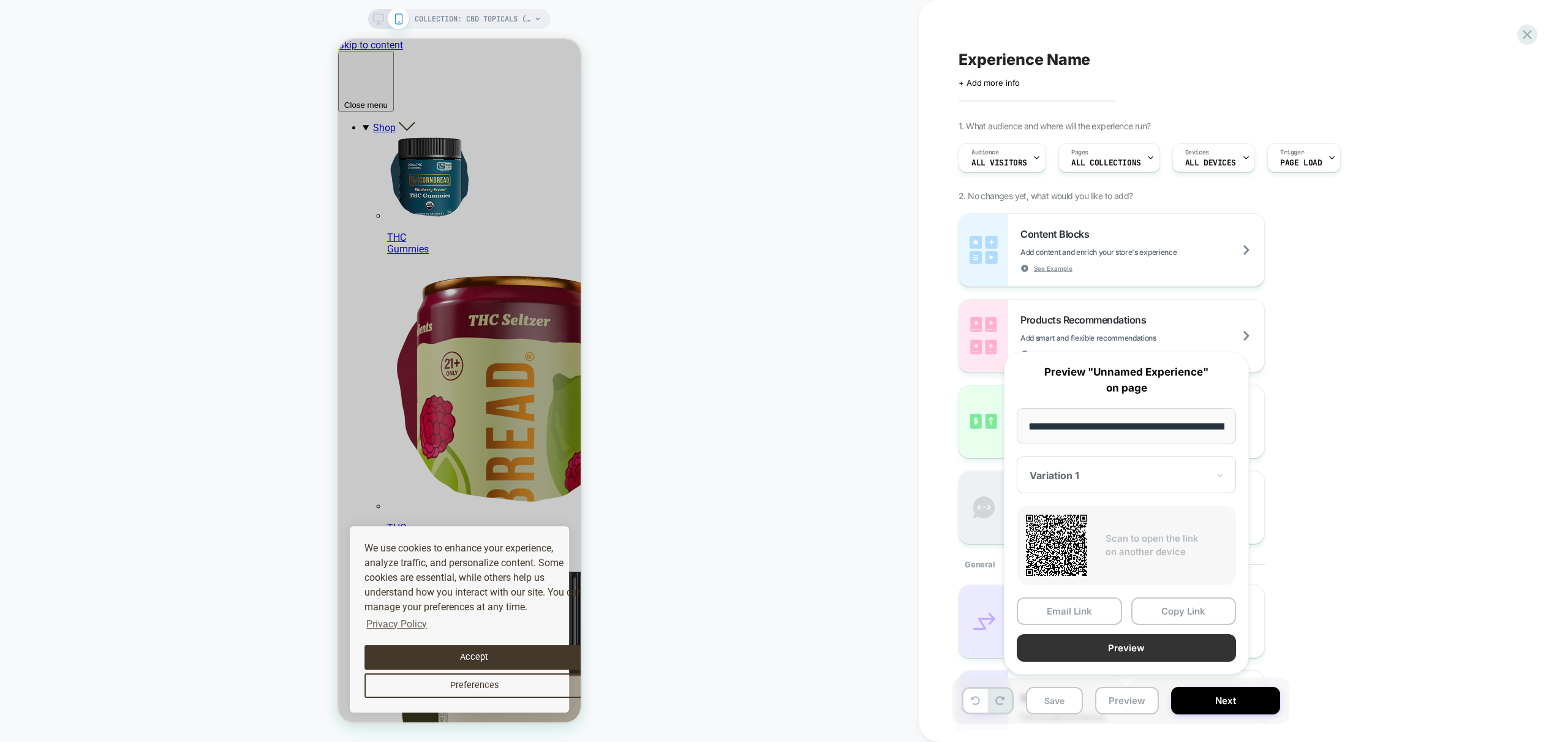
click at [1148, 659] on button "Preview" at bounding box center [1126, 647] width 219 height 27
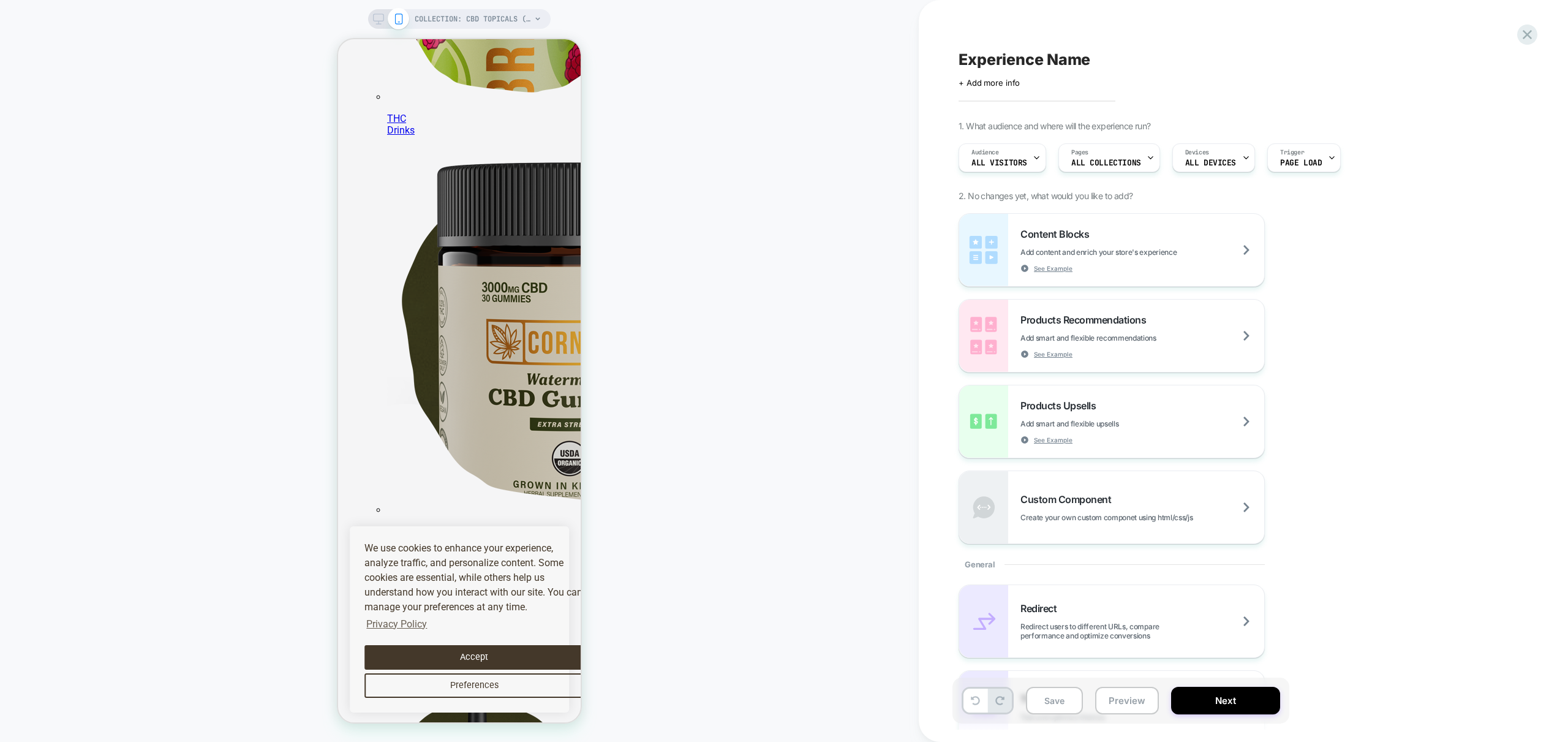
scroll to position [472, 0]
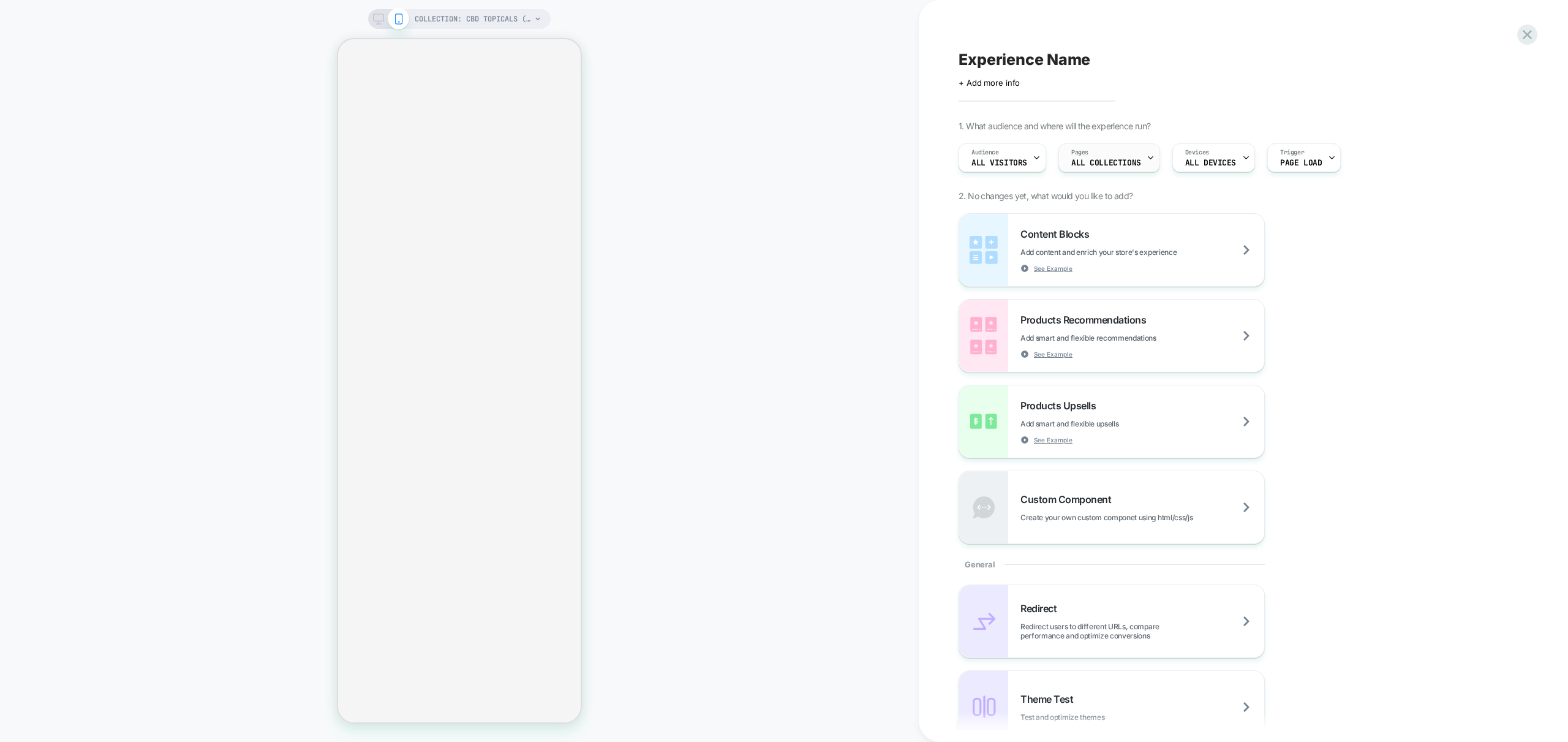
click at [1135, 157] on div "Pages ALL COLLECTIONS" at bounding box center [1106, 157] width 94 height 27
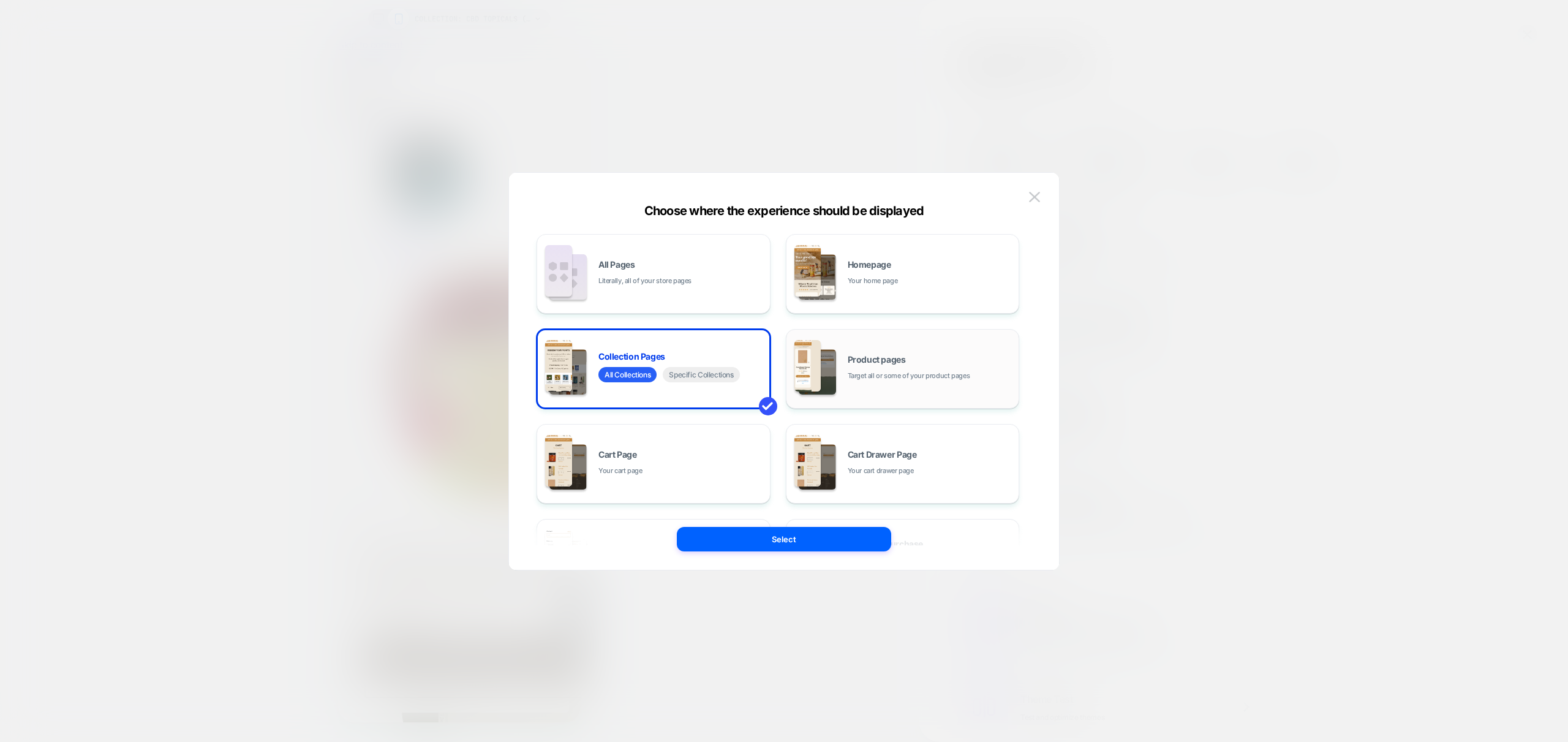
scroll to position [185, 0]
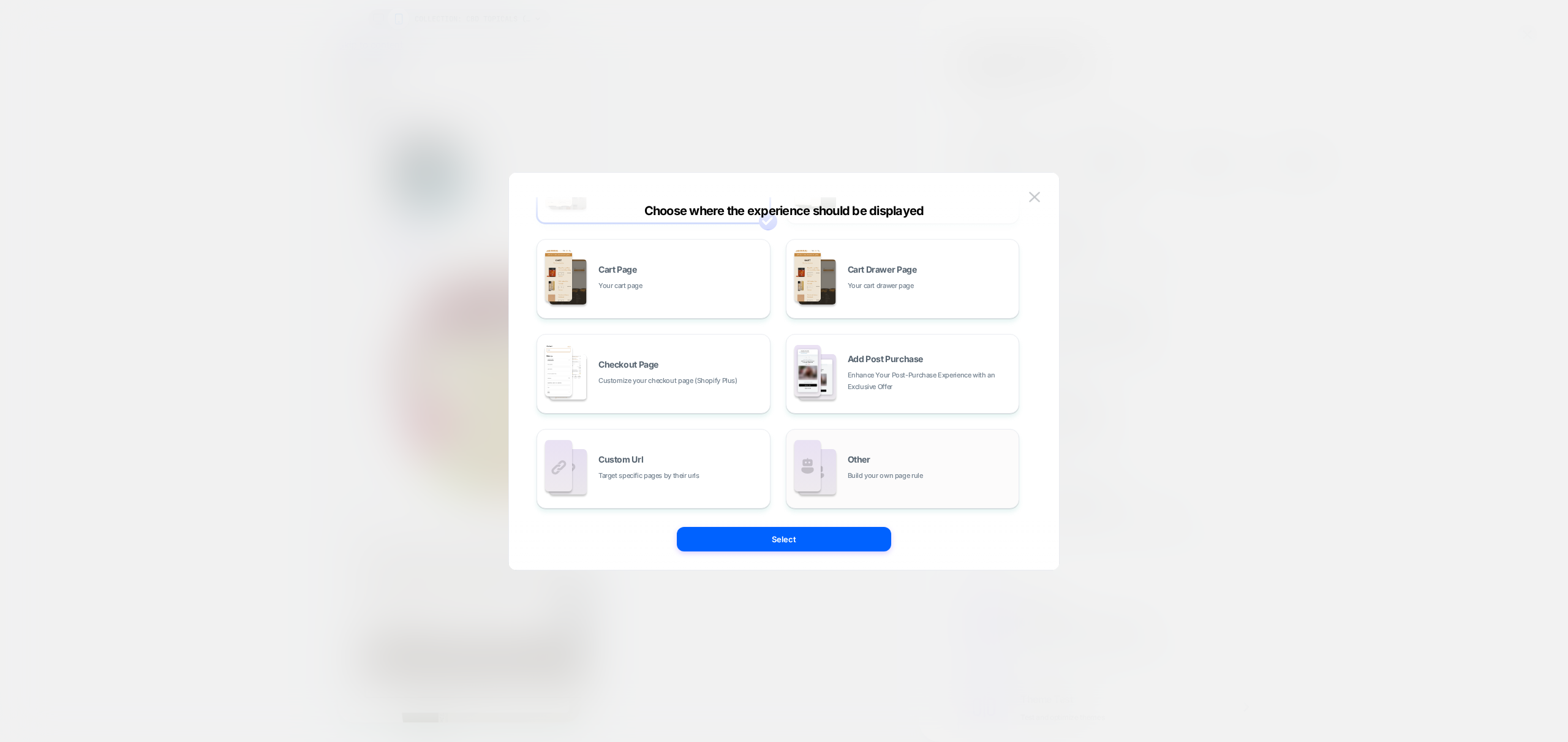
click at [919, 478] on span "Build your own page rule" at bounding box center [886, 475] width 75 height 12
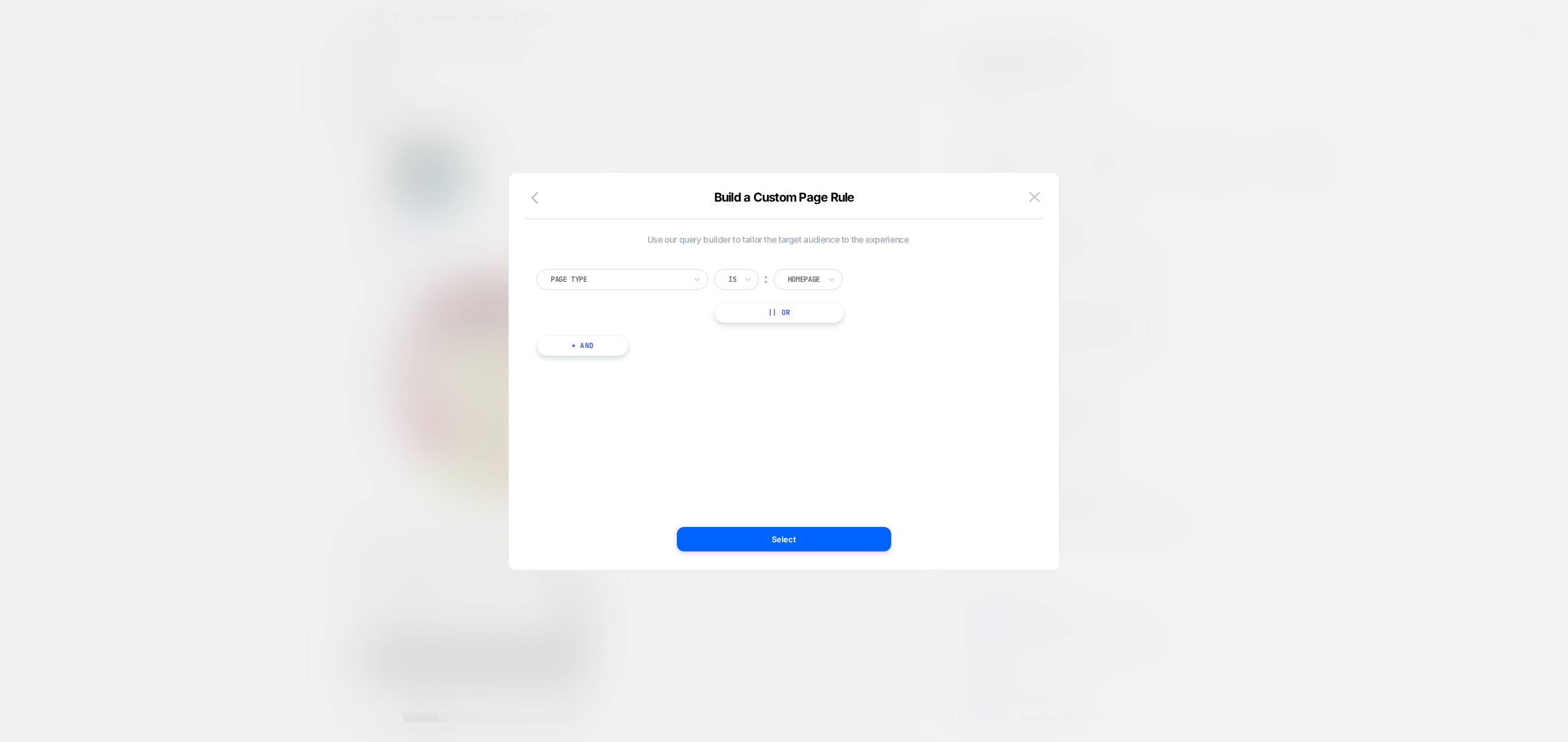
click at [807, 273] on div "Homepage" at bounding box center [804, 279] width 35 height 13
click at [818, 367] on div "Collection" at bounding box center [826, 372] width 80 height 20
click at [804, 326] on div "Page Type Is ︰ Collection || Or + And" at bounding box center [777, 306] width 495 height 112
click at [809, 316] on button "|| Or" at bounding box center [782, 313] width 137 height 21
click at [821, 314] on div "Homepage" at bounding box center [804, 312] width 35 height 13
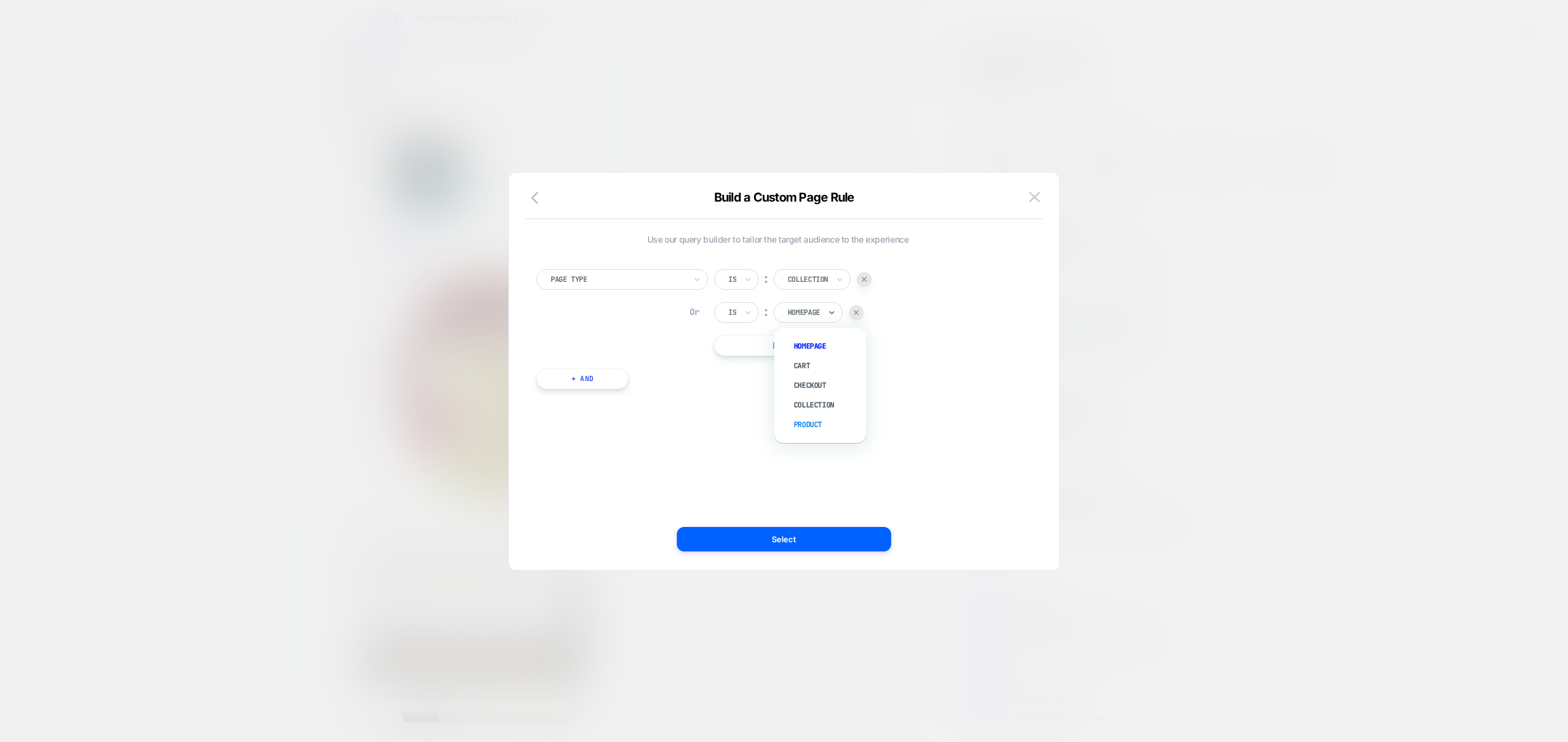
click at [834, 424] on div "Product" at bounding box center [826, 424] width 80 height 20
drag, startPoint x: 797, startPoint y: 524, endPoint x: 796, endPoint y: 561, distance: 37.0
click at [797, 524] on div "Use our query builder to tailor the target audience to the experience Page Type…" at bounding box center [778, 371] width 514 height 348
click at [825, 548] on div "Build a Custom Page Rule Use our query builder to tailor the target audience to…" at bounding box center [784, 377] width 550 height 385
click at [857, 312] on img at bounding box center [854, 312] width 5 height 5
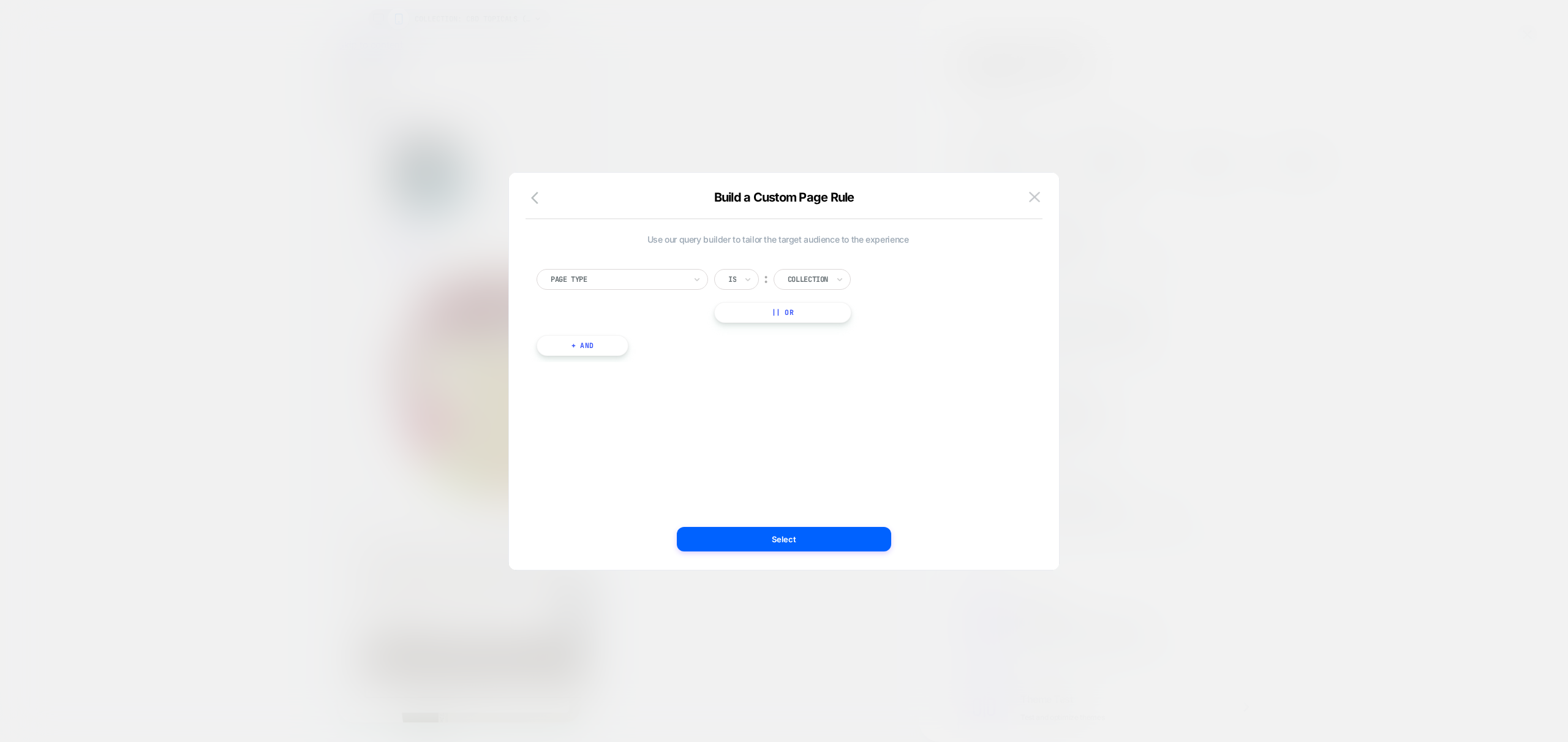
drag, startPoint x: 817, startPoint y: 545, endPoint x: 814, endPoint y: 553, distance: 8.5
click at [818, 545] on button "Select" at bounding box center [784, 539] width 214 height 24
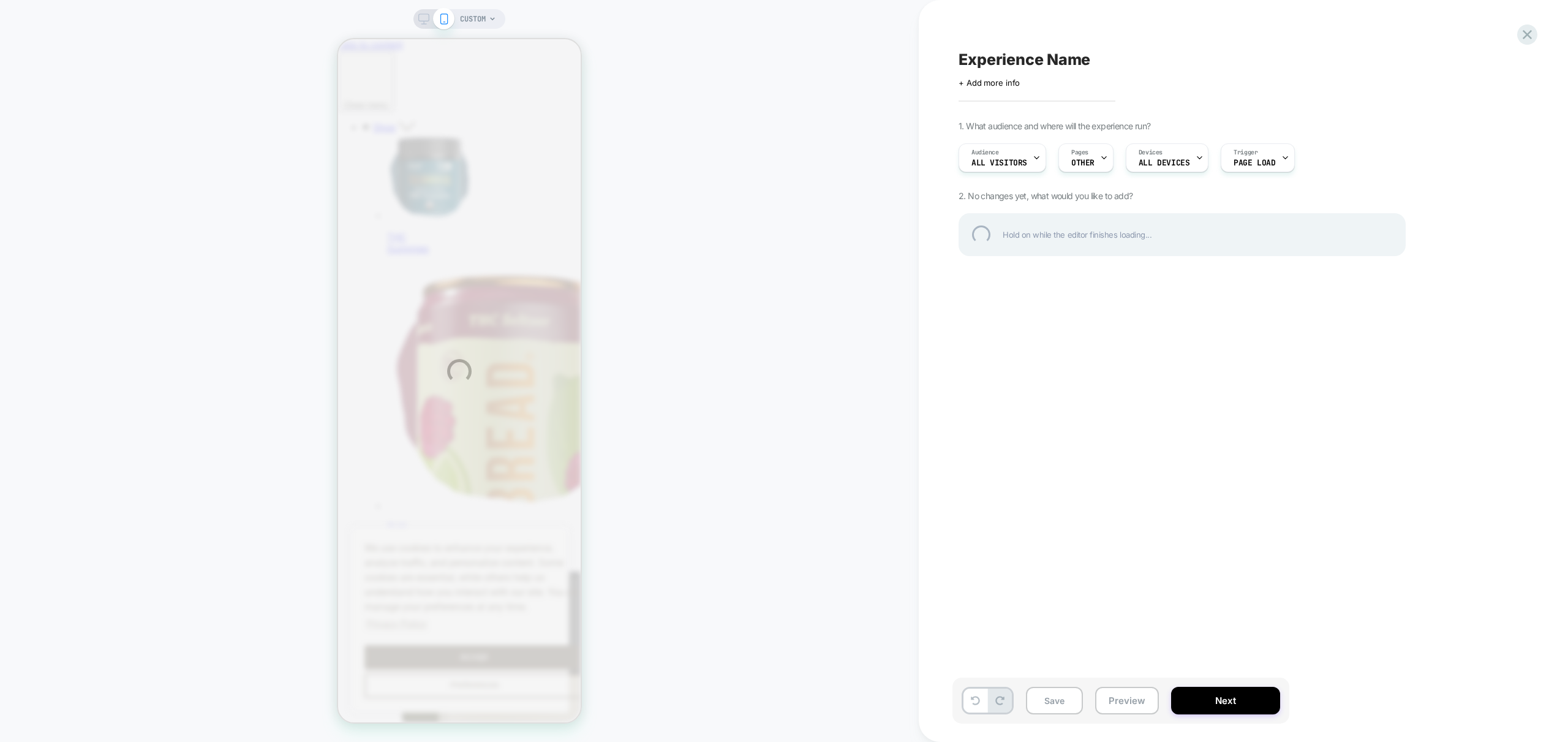
click at [1098, 164] on div "CUSTOM Experience Name Click to edit experience details + Add more info 1. What…" at bounding box center [784, 371] width 1568 height 742
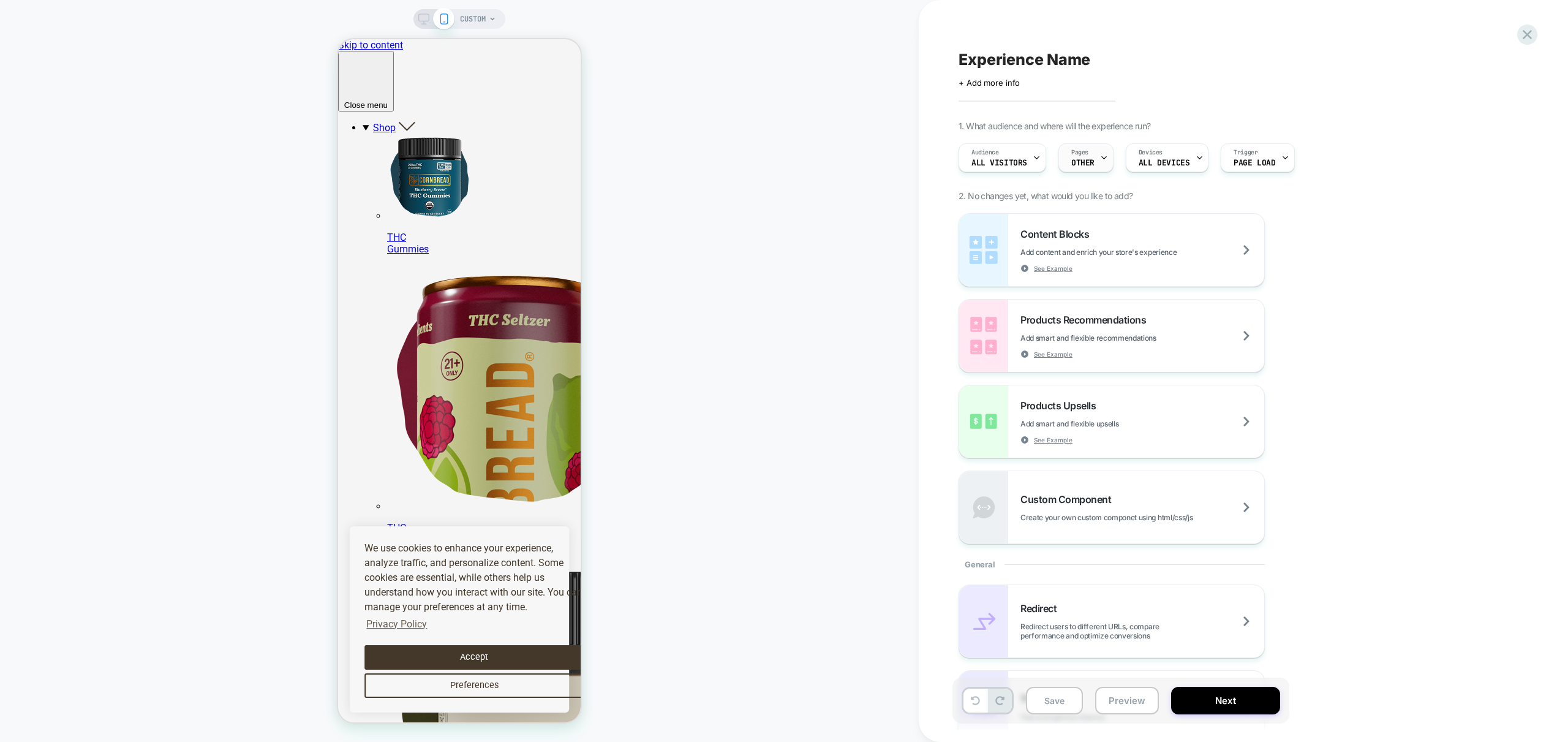
click at [1090, 163] on span "OTHER" at bounding box center [1082, 163] width 23 height 8
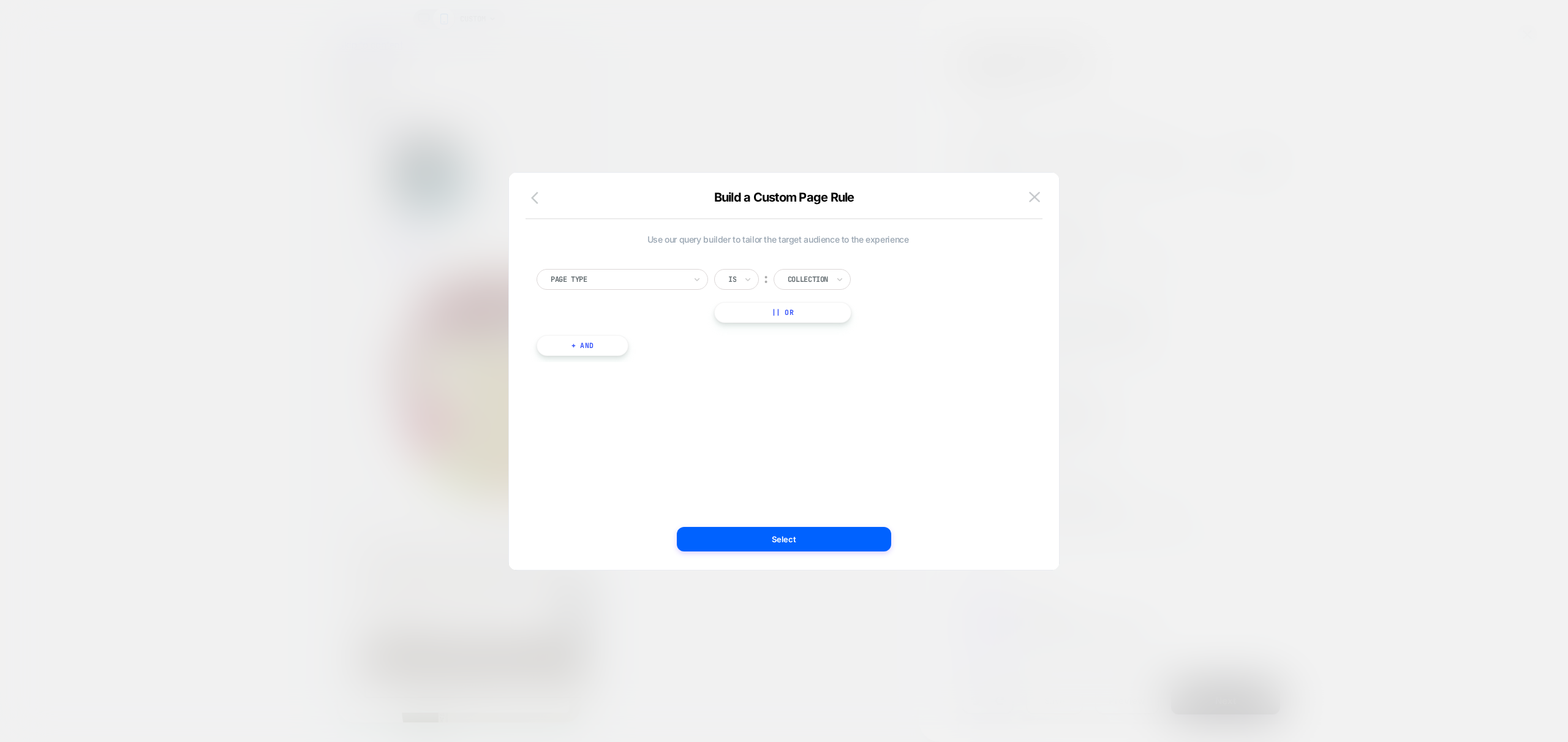
click at [534, 205] on button "button" at bounding box center [539, 198] width 22 height 17
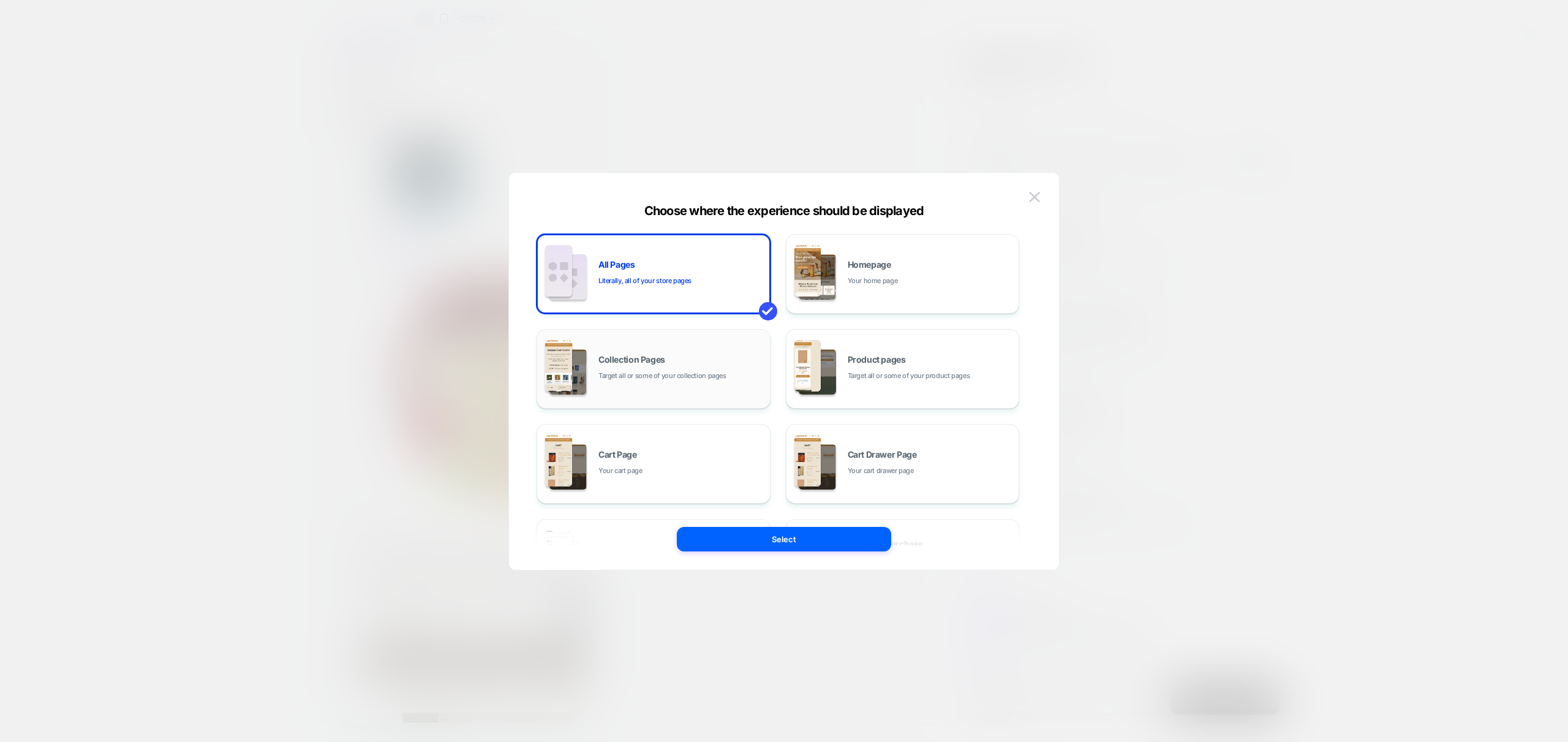
click at [684, 382] on div "Collection Pages Target all or some of your collection pages" at bounding box center [654, 369] width 221 height 68
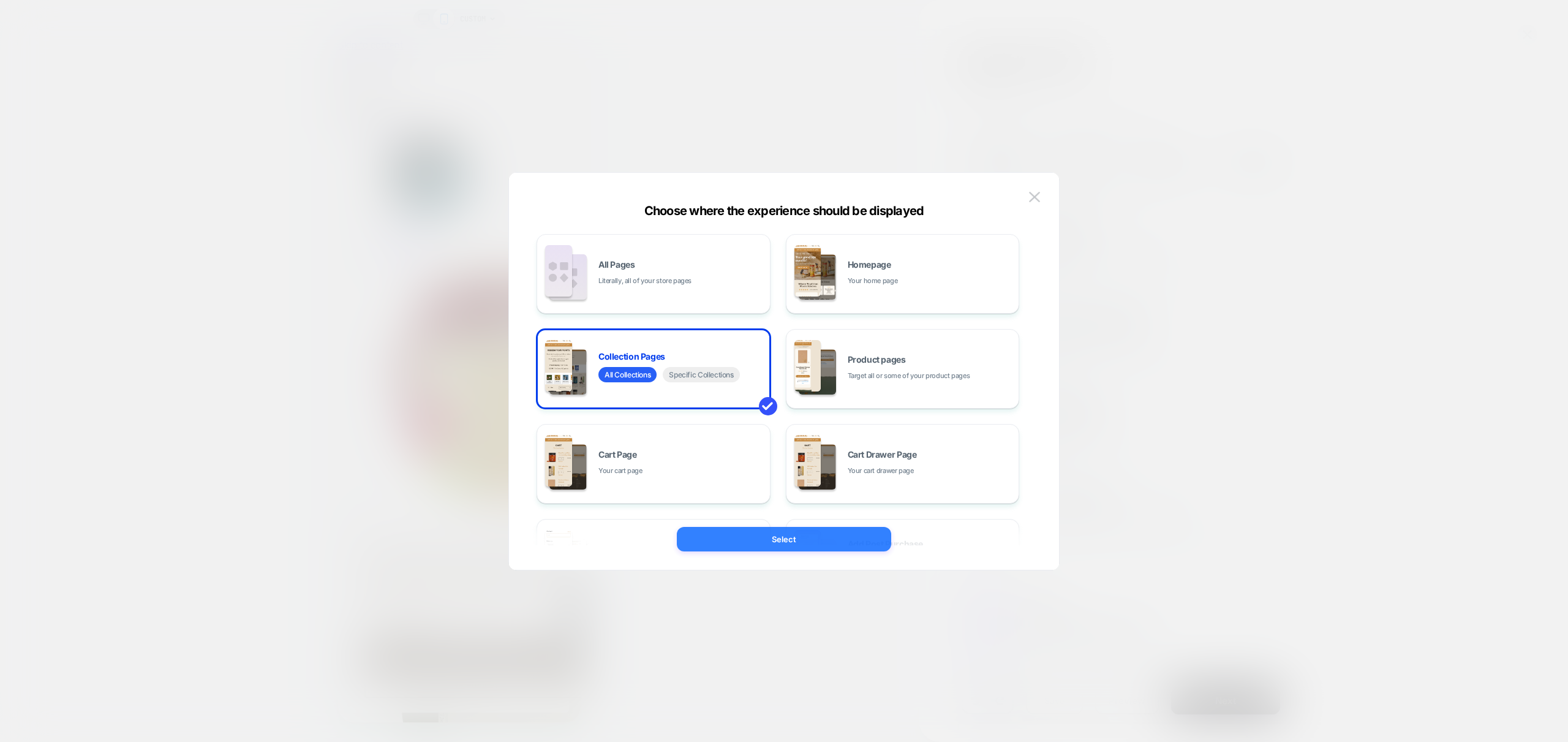
click at [828, 544] on button "Select" at bounding box center [784, 539] width 214 height 24
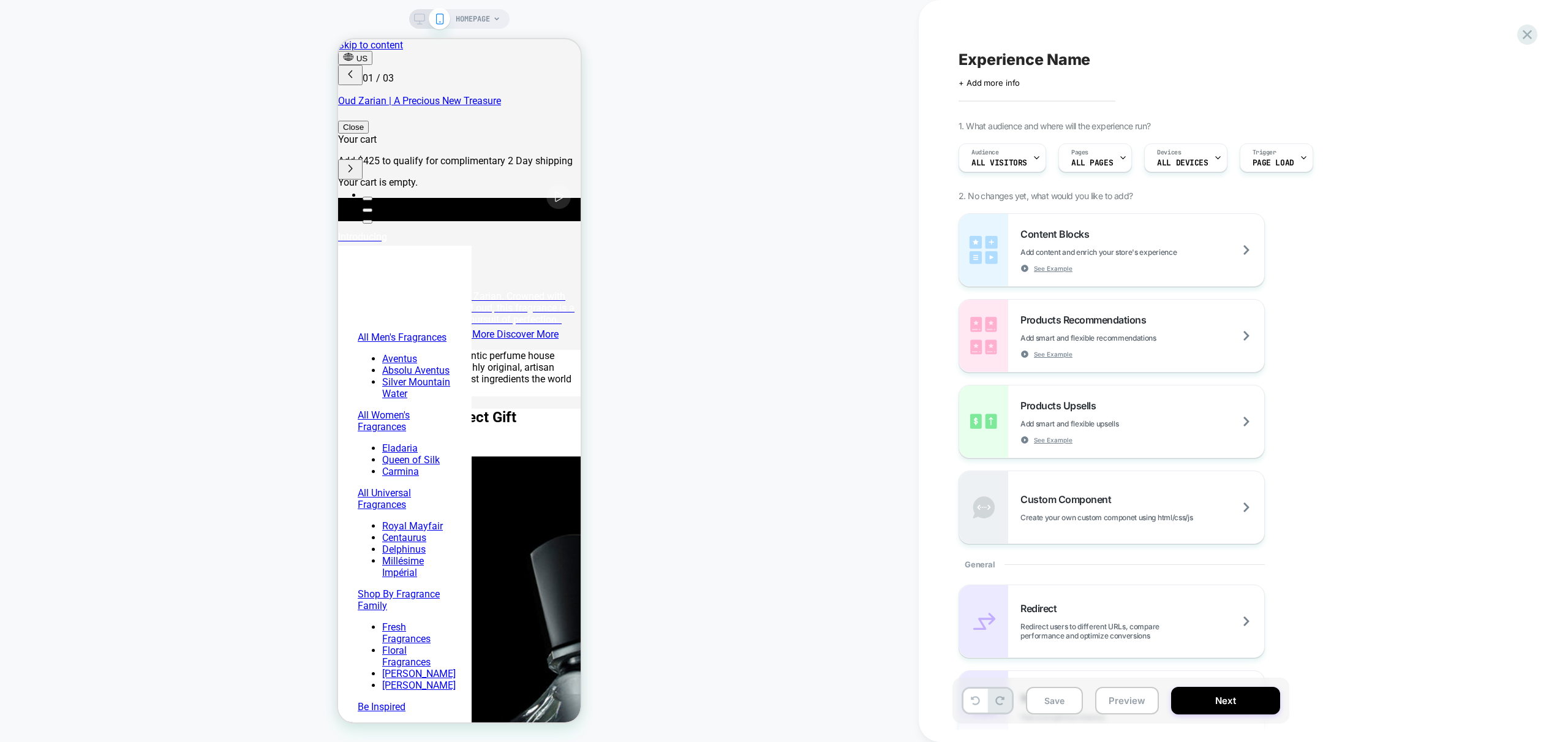
click at [421, 15] on icon at bounding box center [419, 19] width 11 height 11
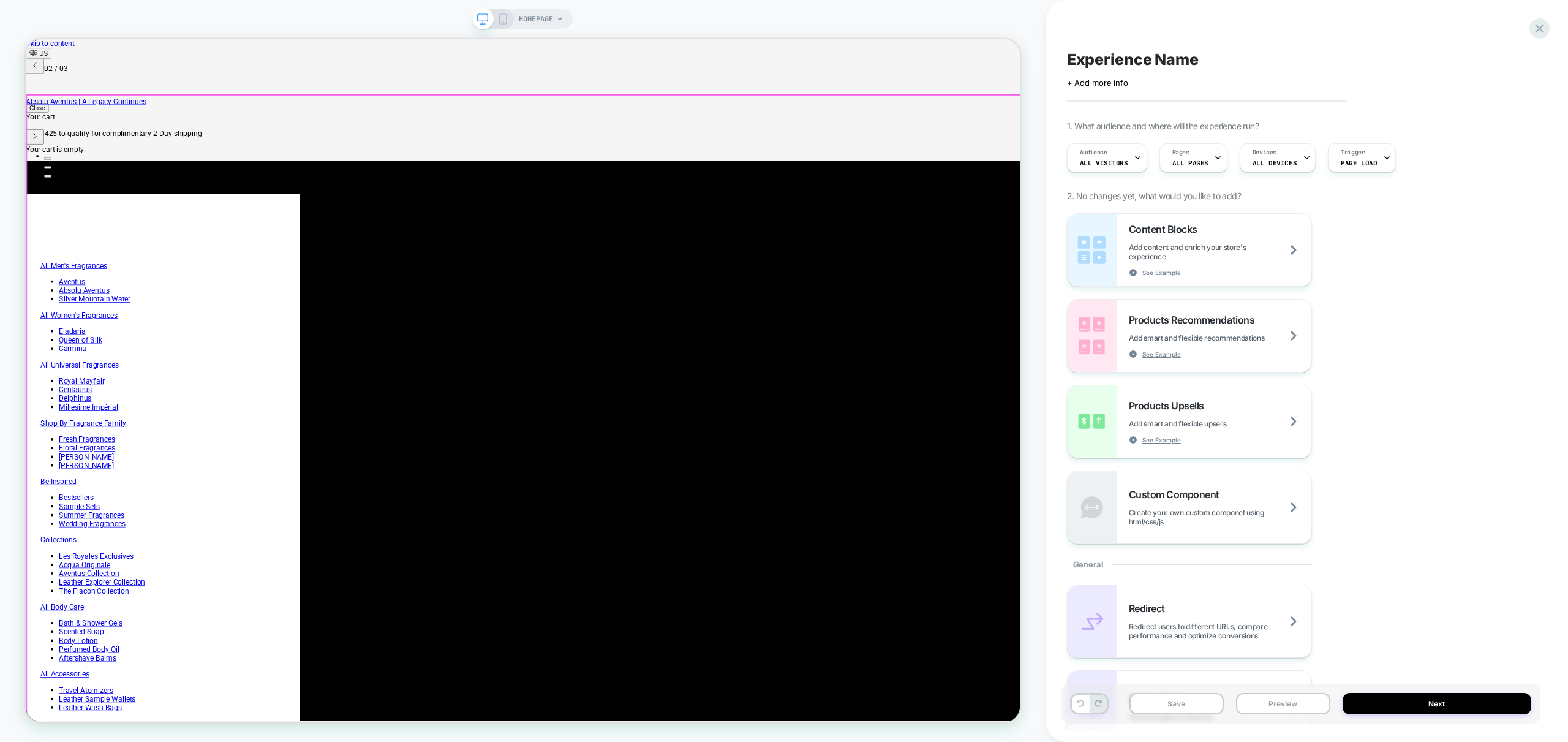
scroll to position [0, 419]
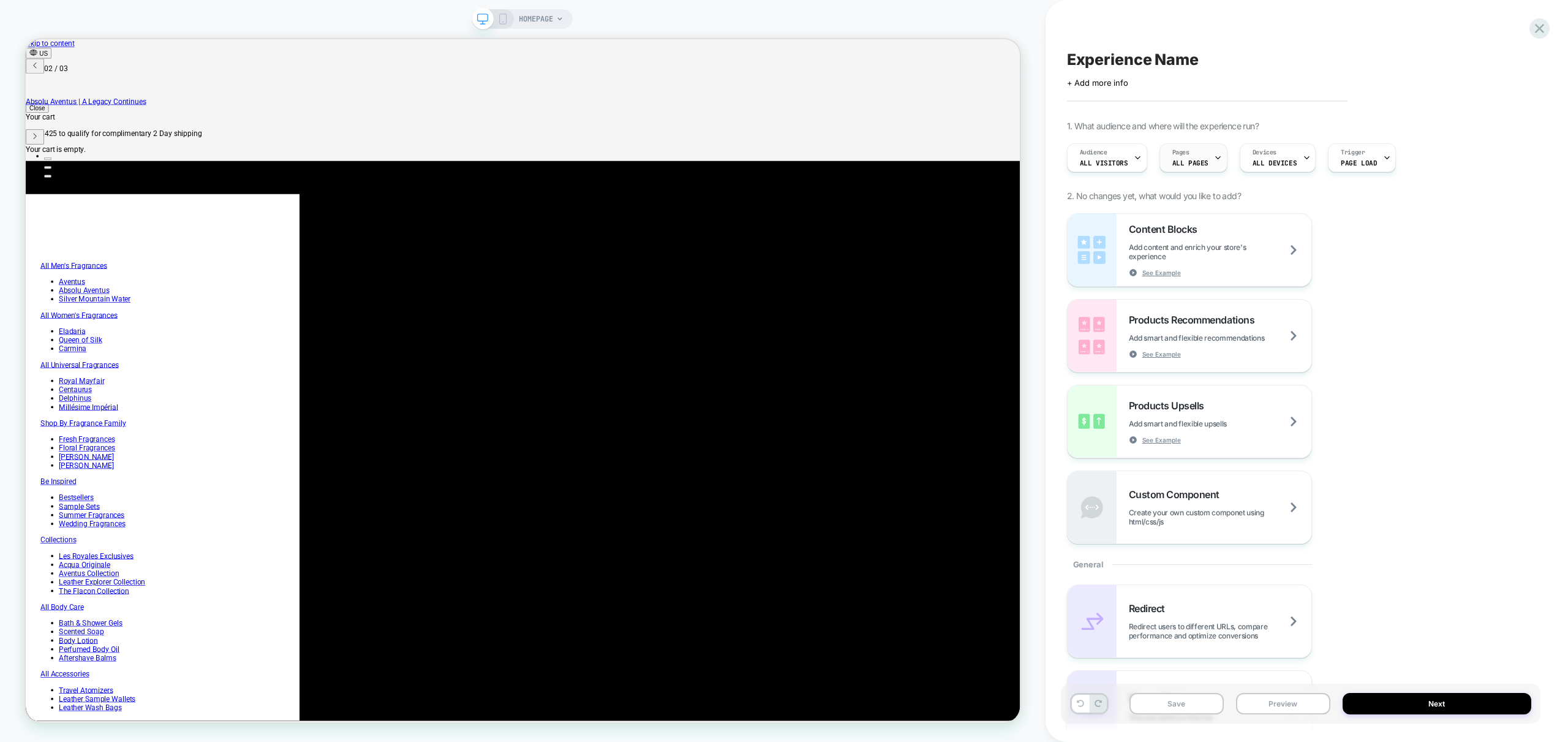
click at [1193, 153] on div "Pages ALL PAGES" at bounding box center [1190, 157] width 61 height 27
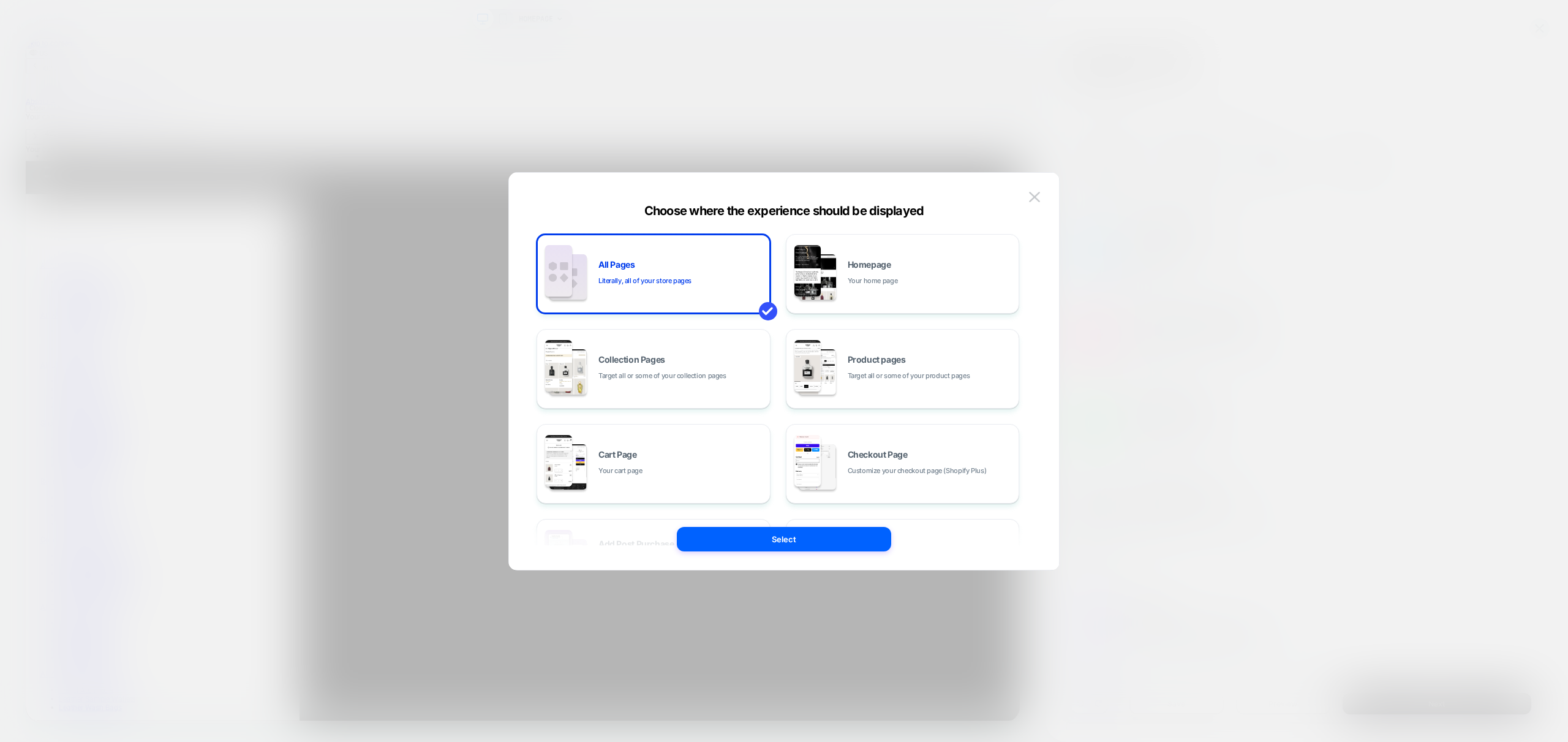
scroll to position [183, 0]
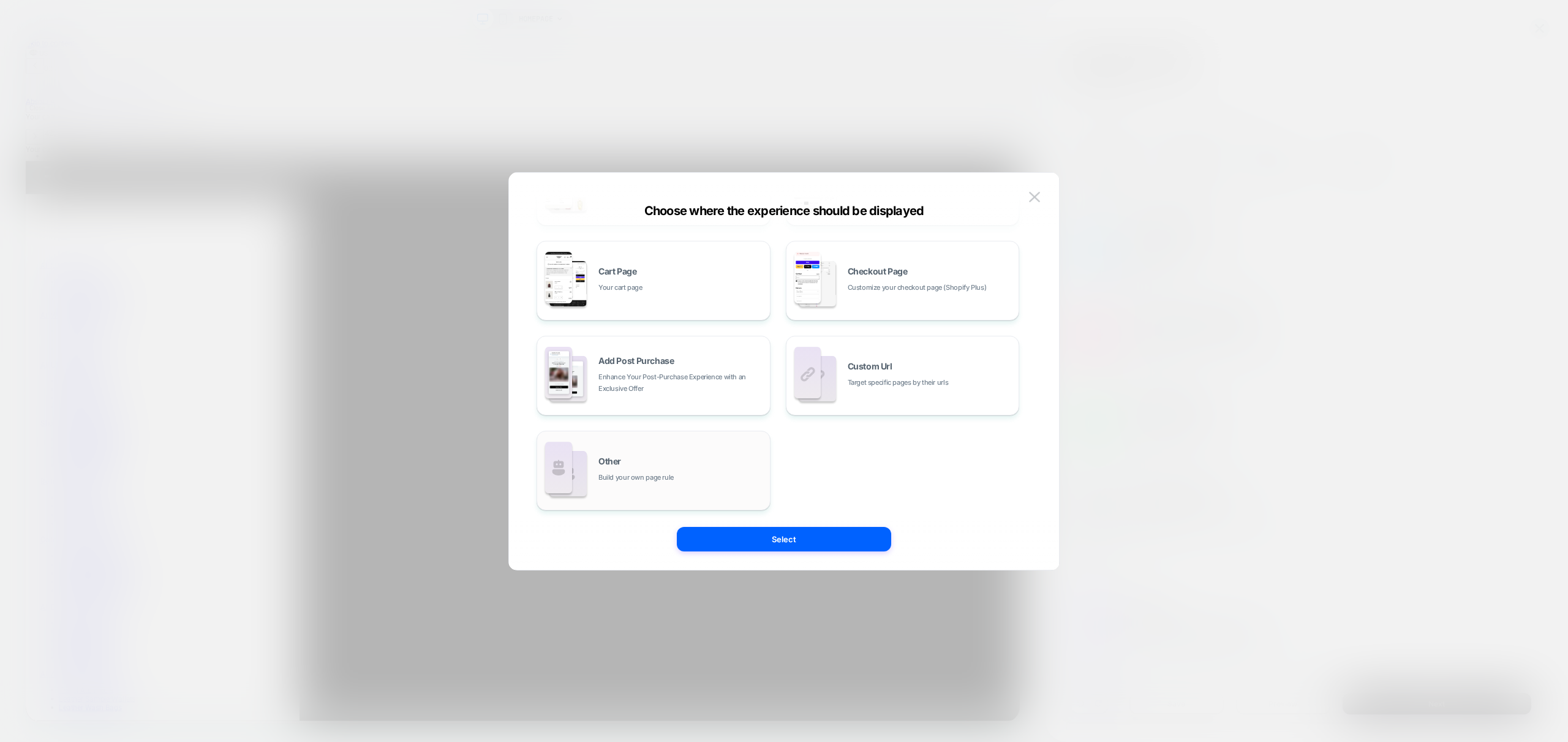
click at [620, 461] on span "Other" at bounding box center [609, 461] width 22 height 8
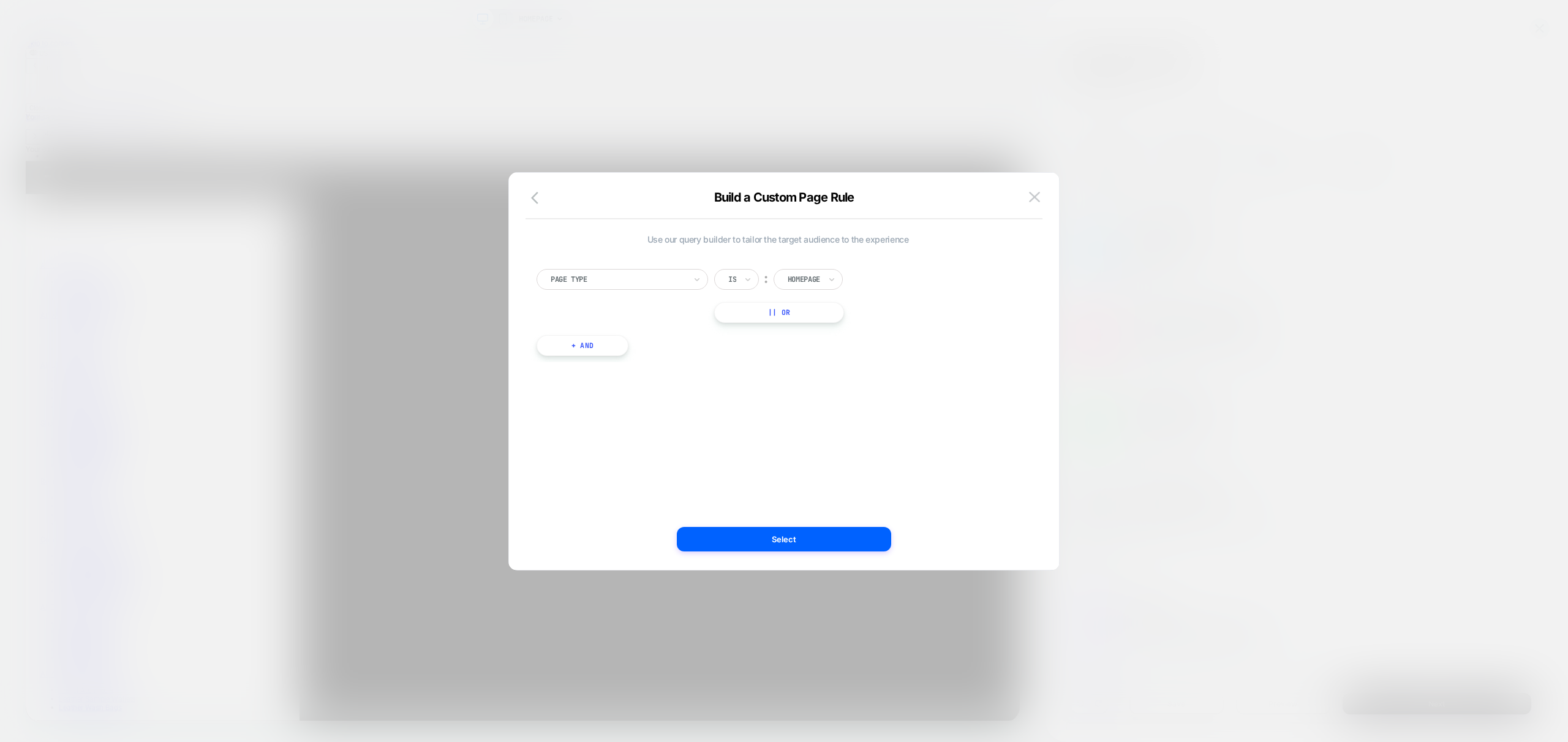
scroll to position [0, 838]
click at [831, 276] on icon at bounding box center [832, 279] width 8 height 13
click at [822, 372] on div "Collection" at bounding box center [826, 372] width 80 height 20
click at [799, 309] on button "|| Or" at bounding box center [782, 313] width 137 height 21
click at [814, 312] on div at bounding box center [804, 313] width 33 height 11
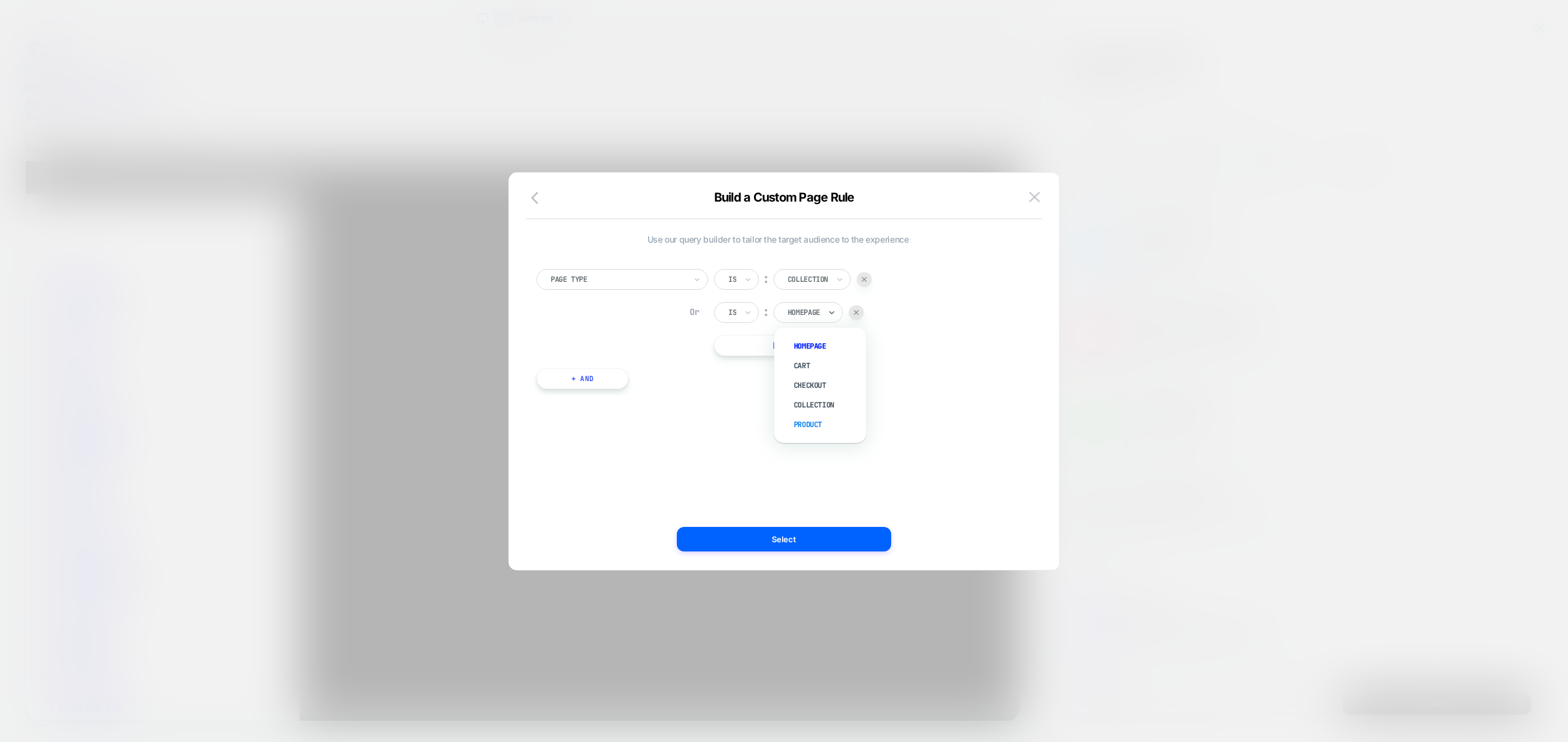
scroll to position [0, 0]
click at [816, 427] on div "Product" at bounding box center [826, 424] width 80 height 20
click at [751, 449] on div "Use our query builder to tailor the target audience to the experience Page Type…" at bounding box center [778, 371] width 514 height 348
click at [824, 543] on button "Select" at bounding box center [784, 539] width 214 height 24
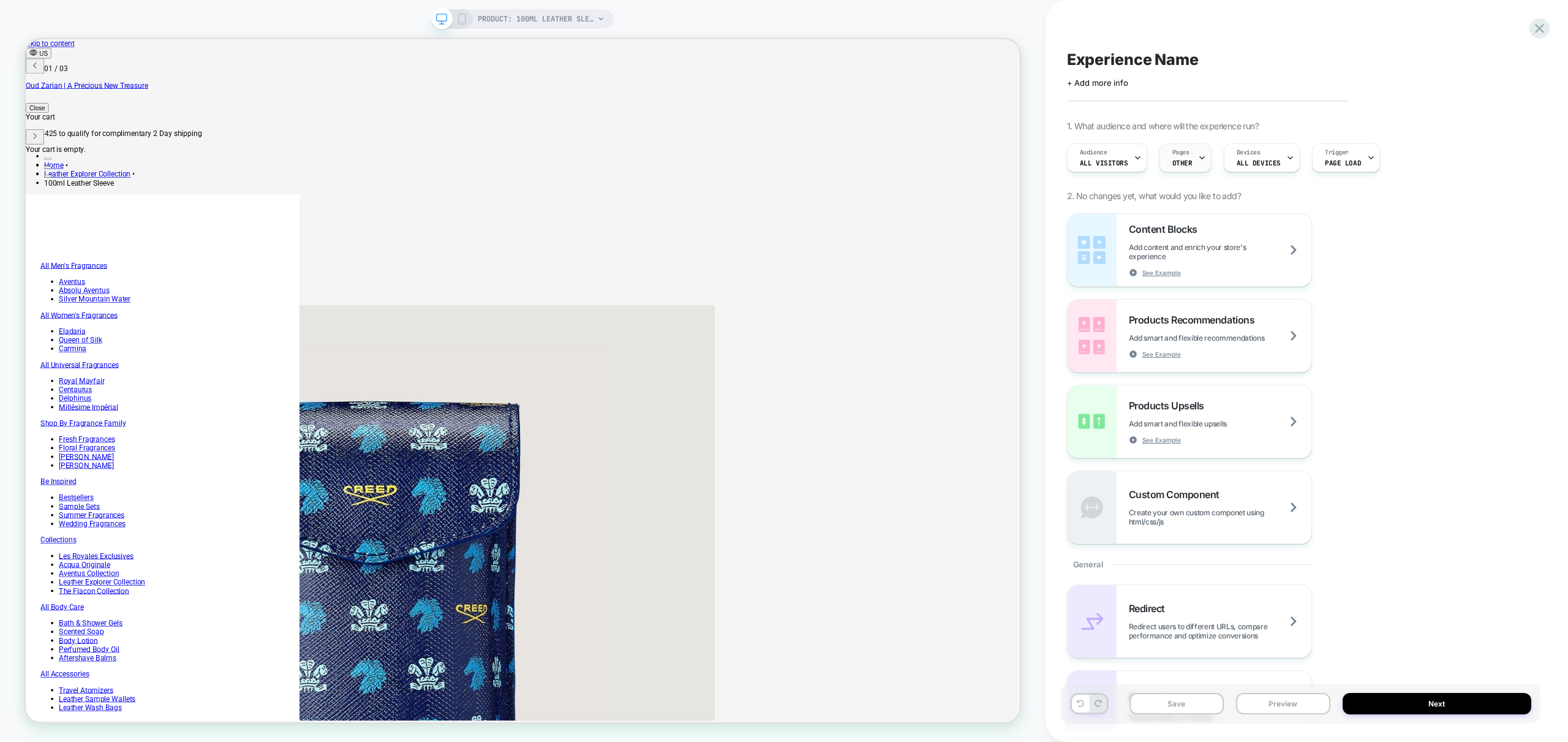
click at [1198, 166] on div at bounding box center [1202, 157] width 8 height 27
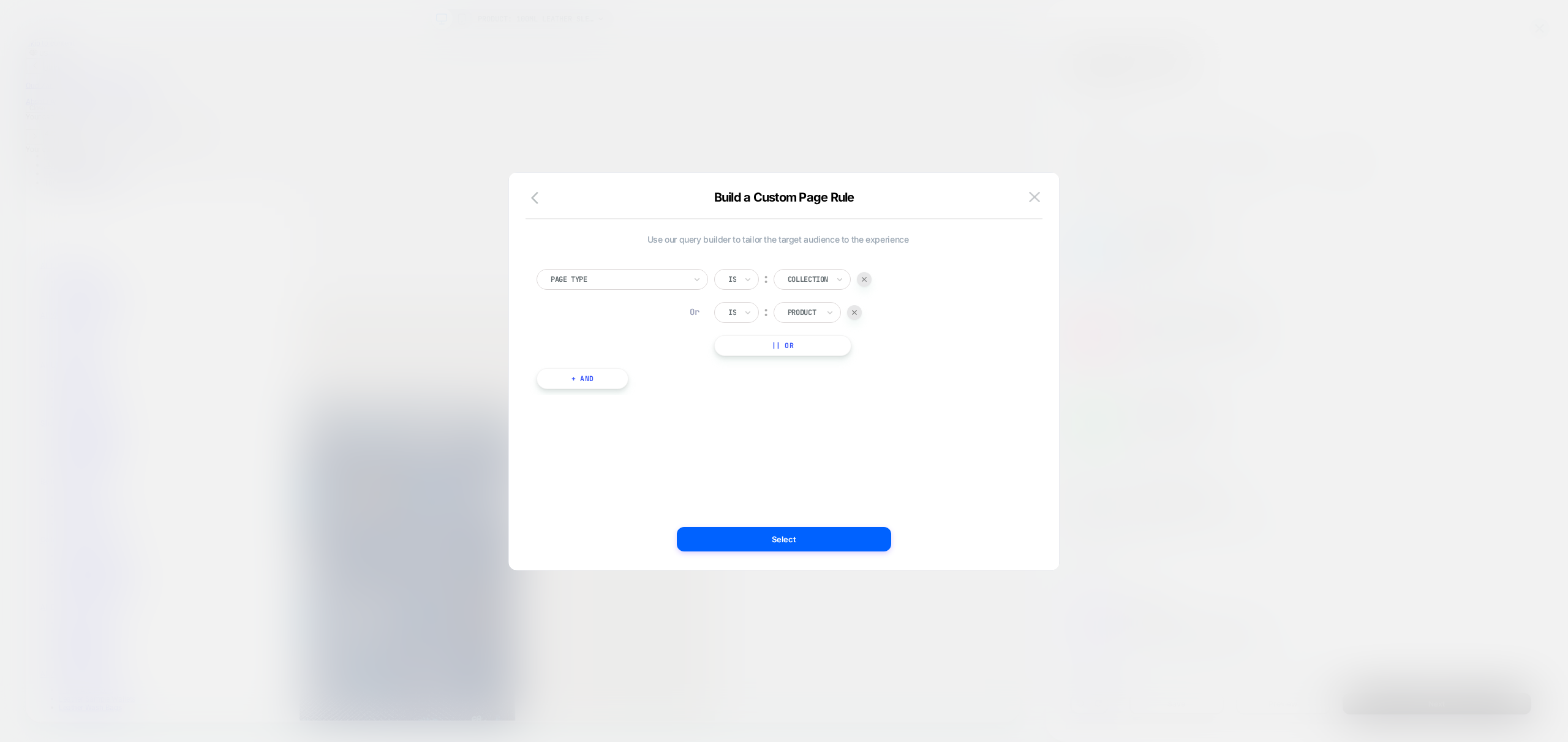
scroll to position [0, 419]
click at [539, 208] on div "Build a Custom Page Rule" at bounding box center [784, 205] width 550 height 29
click at [538, 206] on button "button" at bounding box center [539, 198] width 22 height 17
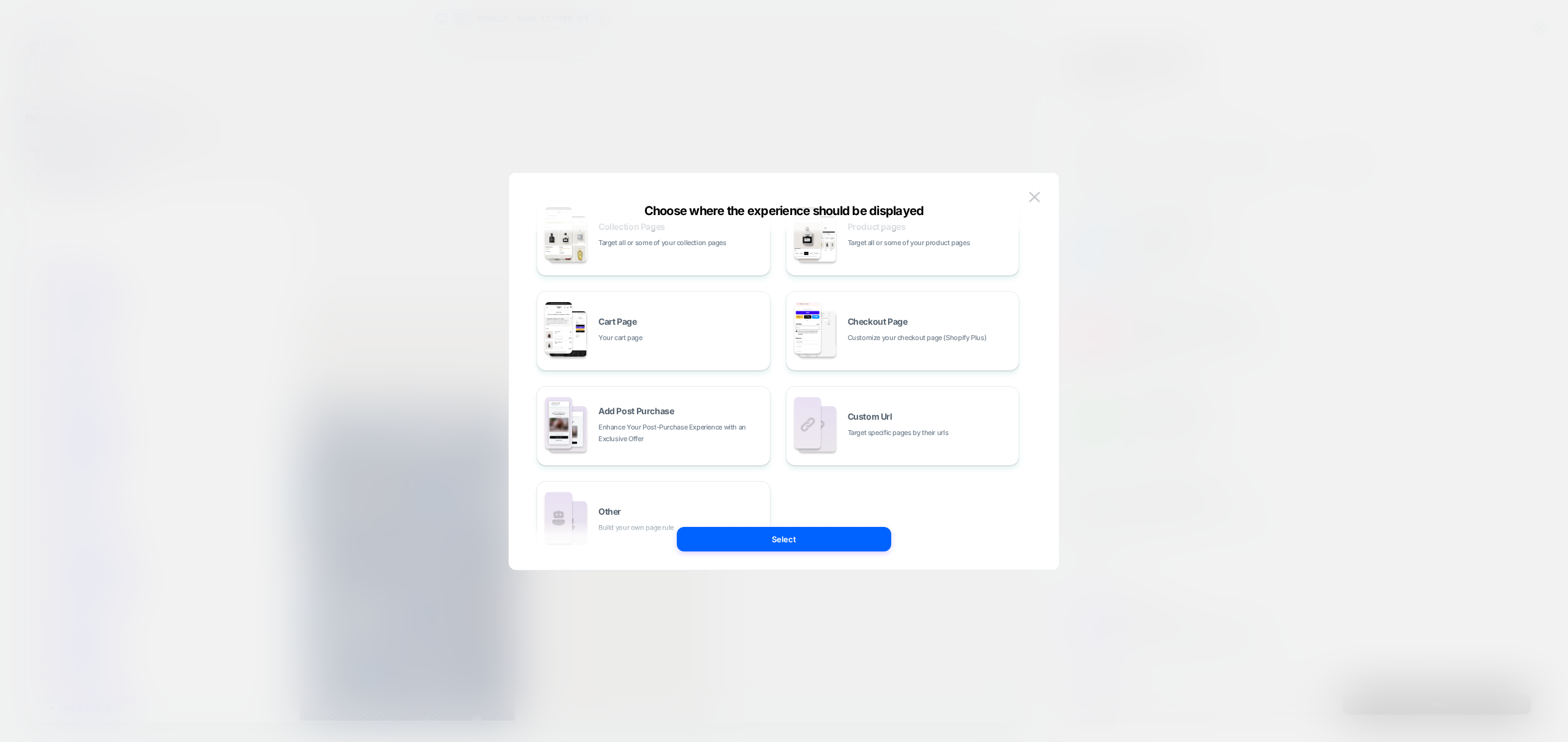
scroll to position [0, 0]
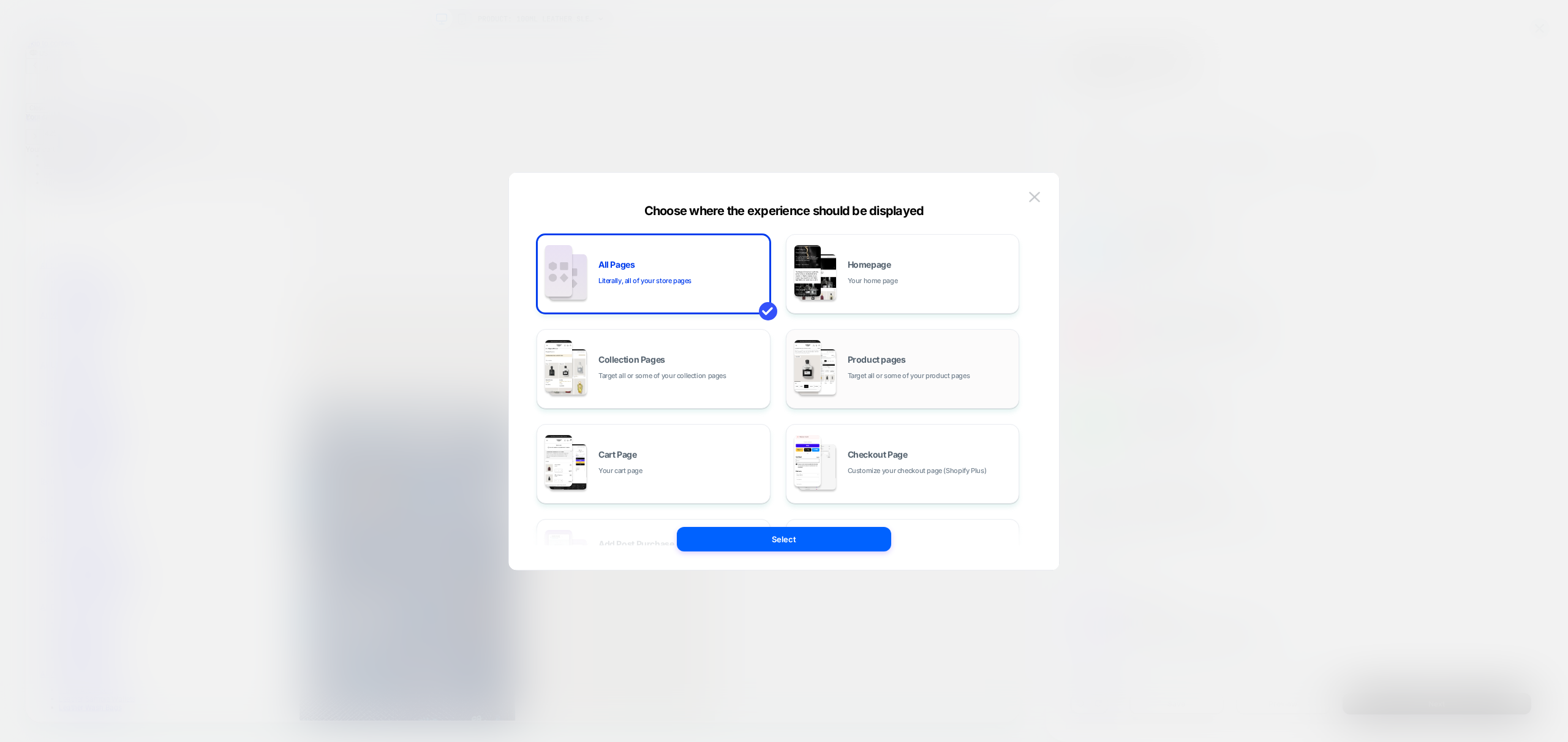
click at [901, 373] on span "Target all or some of your product pages" at bounding box center [909, 376] width 123 height 12
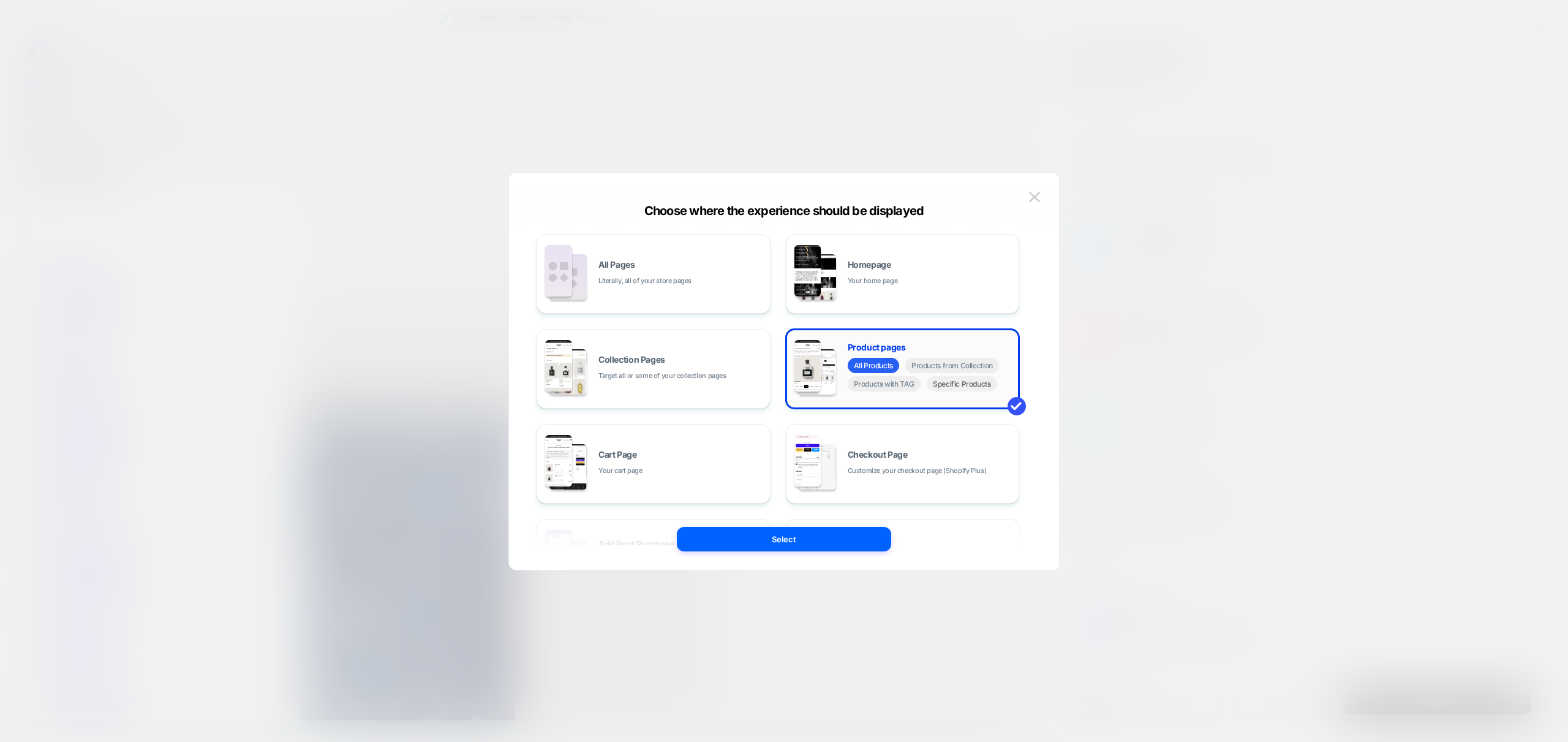
click at [966, 388] on span "Specific Products" at bounding box center [962, 384] width 70 height 15
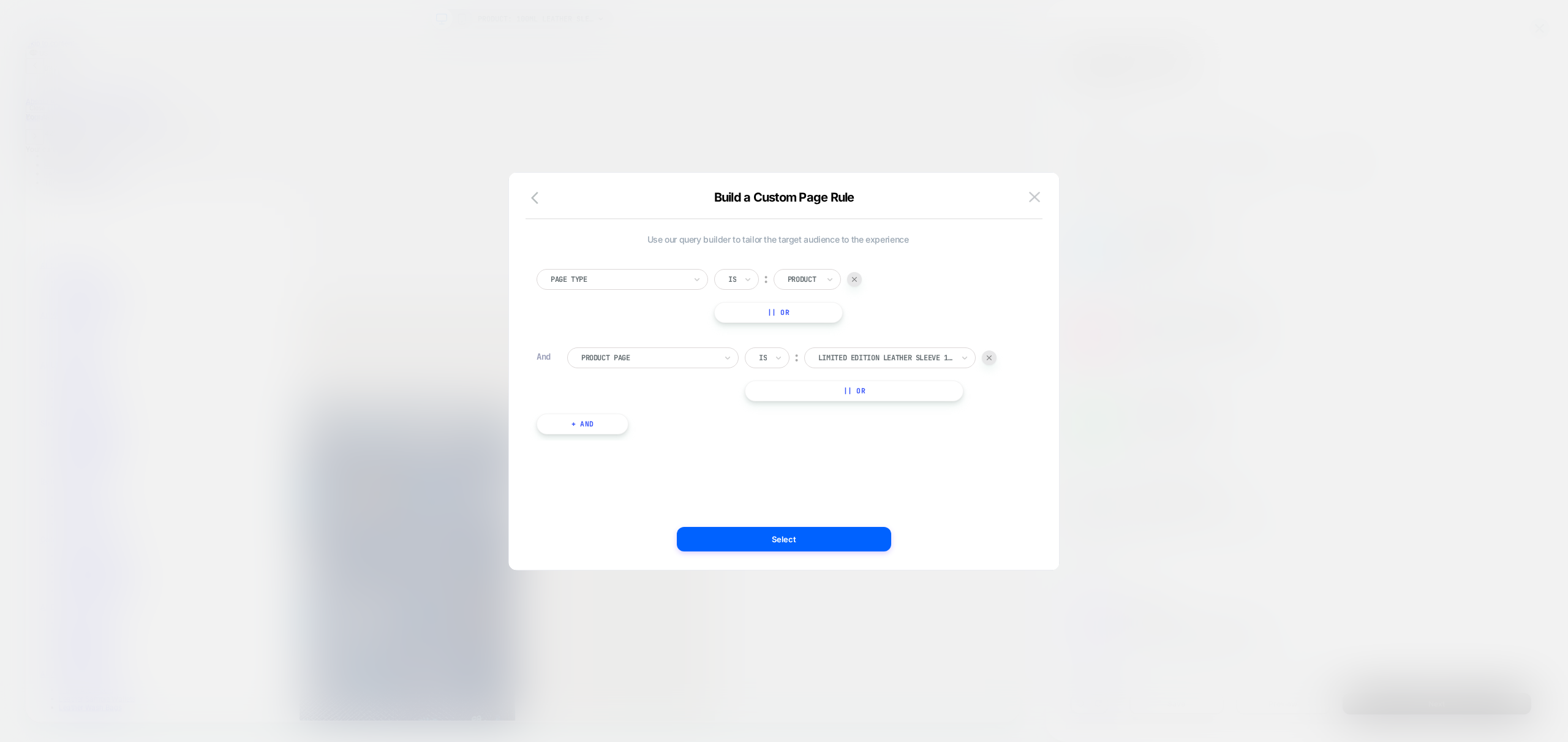
scroll to position [0, 838]
click at [877, 361] on div at bounding box center [886, 358] width 135 height 11
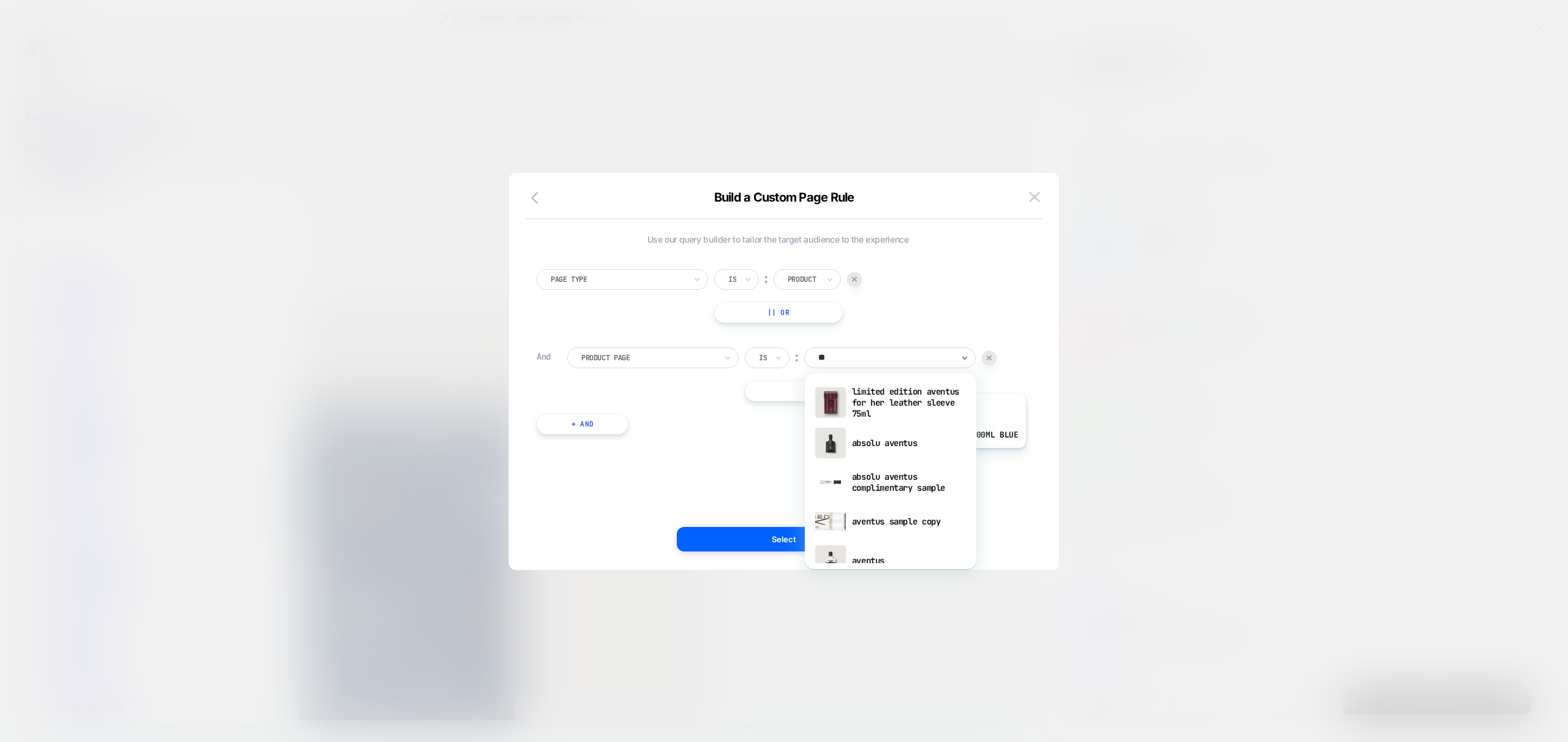
type input "*"
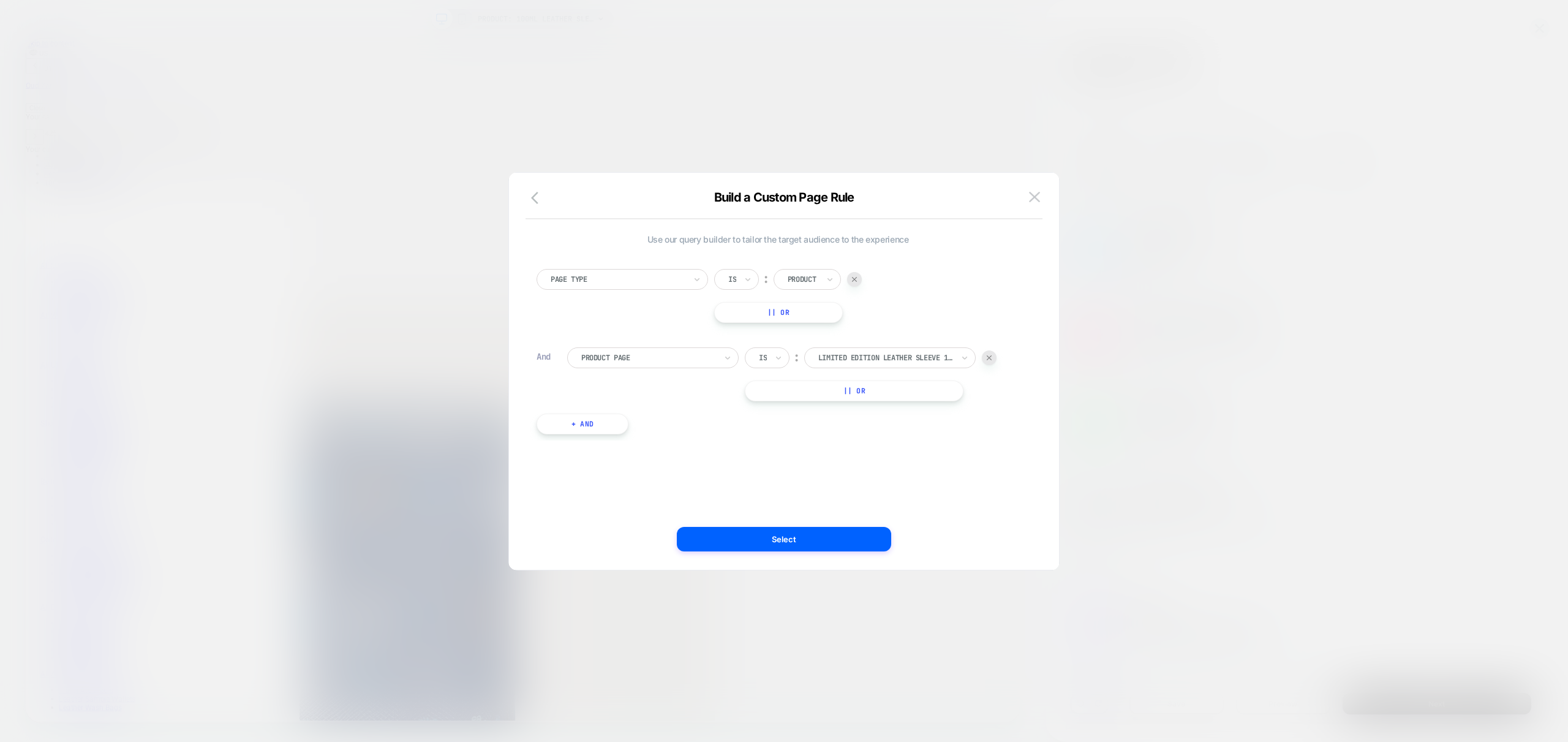
scroll to position [0, 0]
click at [863, 359] on div at bounding box center [886, 358] width 135 height 11
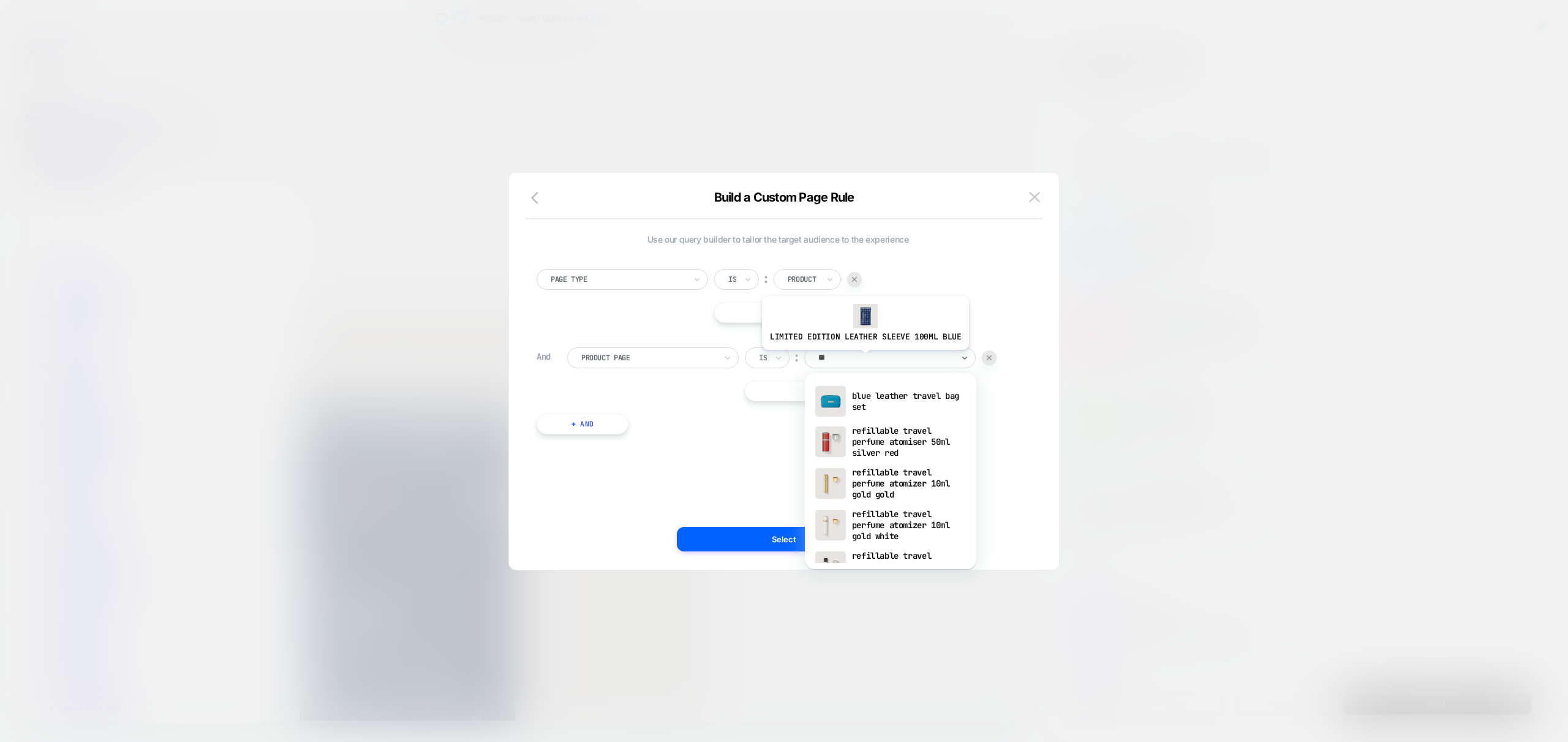
type input "*"
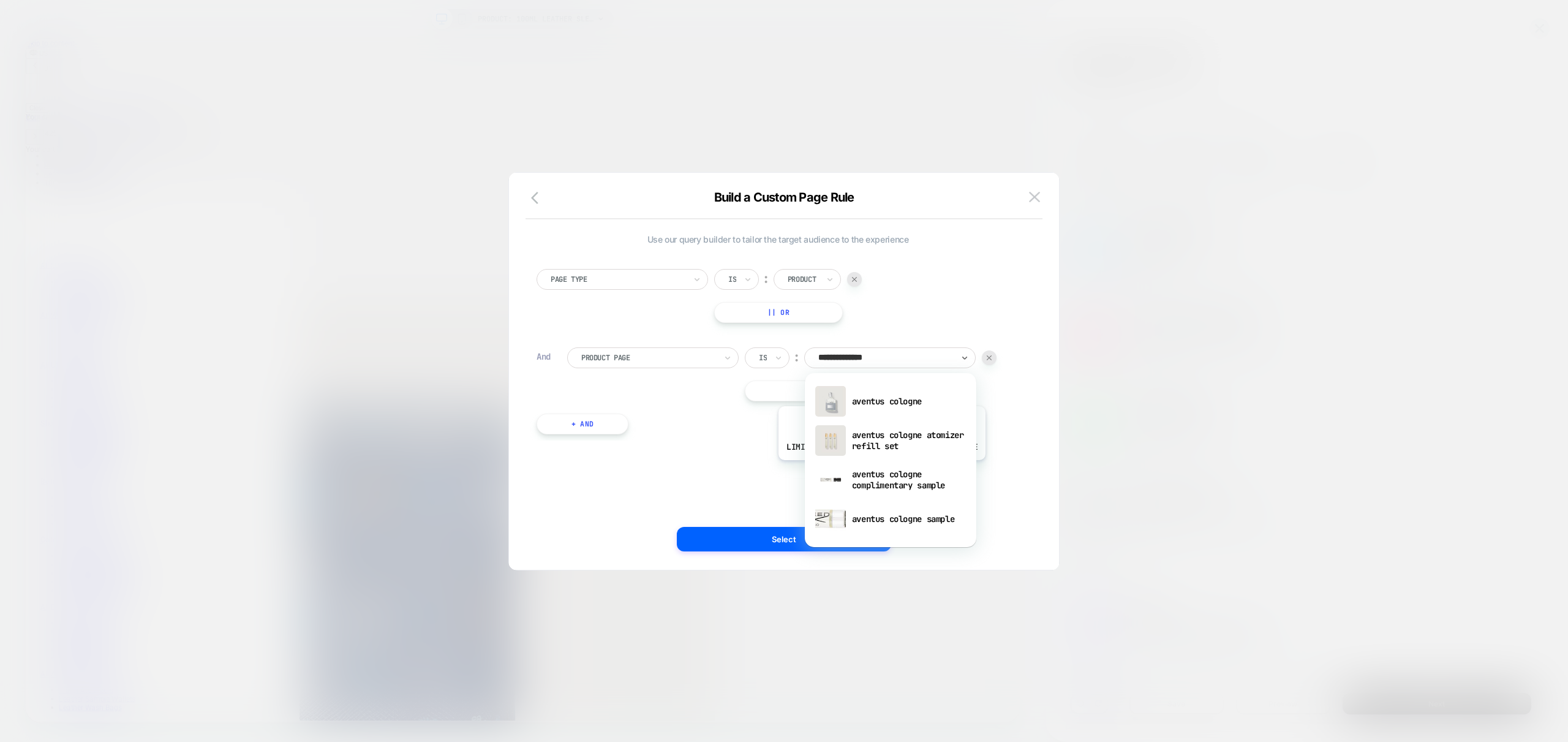
type input "**********"
click at [905, 410] on div "aventus cologne" at bounding box center [890, 401] width 159 height 39
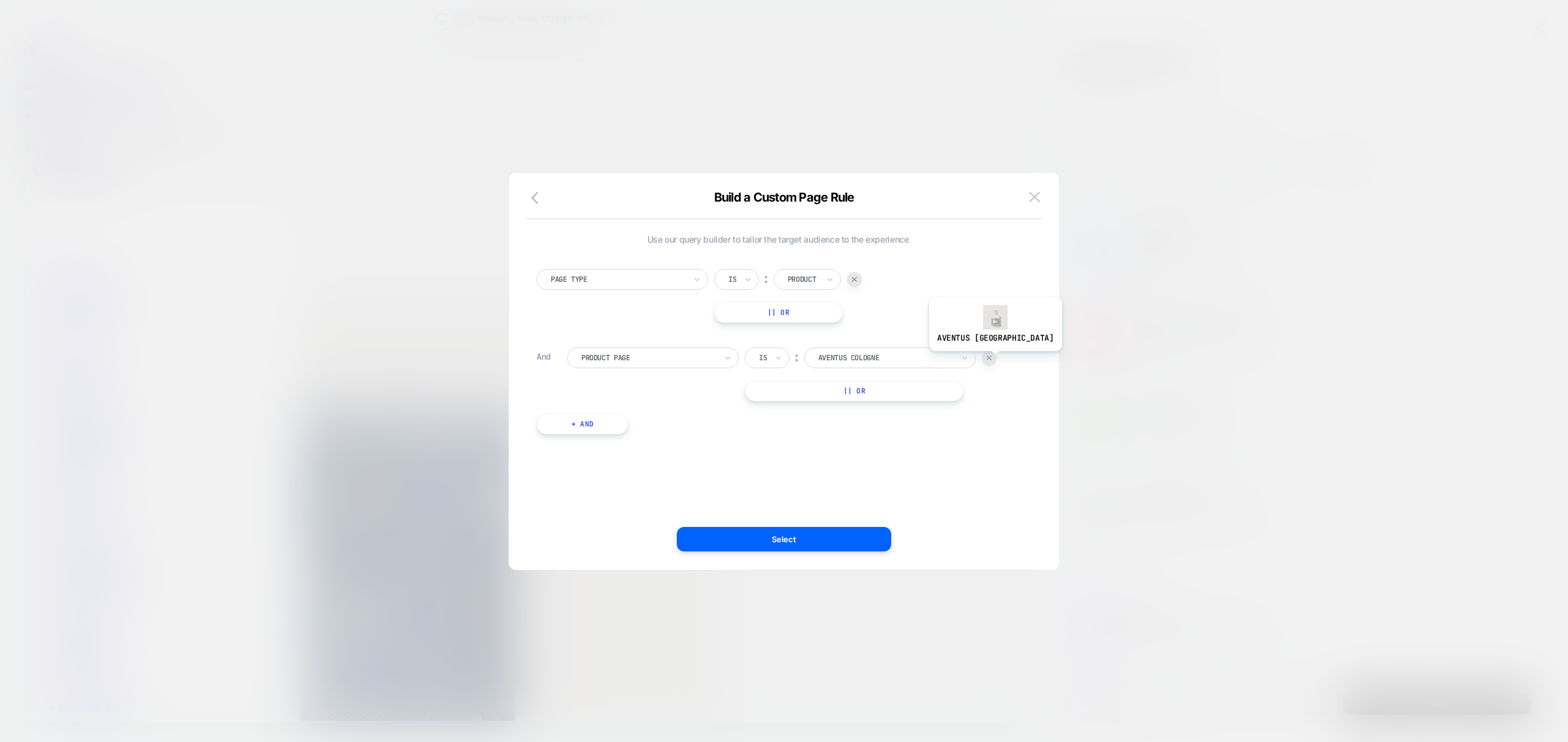
scroll to position [0, 419]
click at [878, 388] on button "|| Or" at bounding box center [853, 391] width 218 height 21
click at [884, 387] on div at bounding box center [886, 391] width 135 height 11
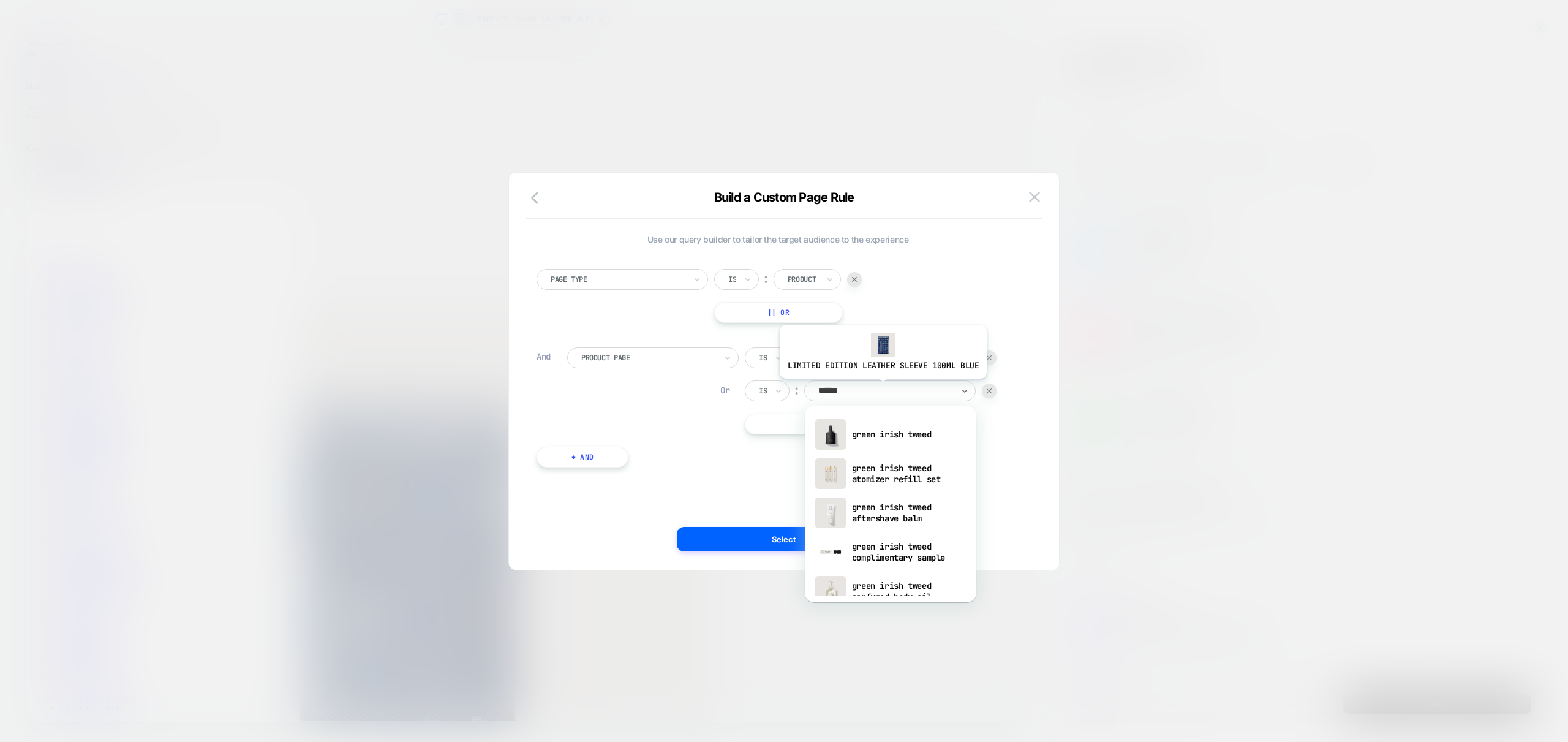
scroll to position [0, 0]
type input "**********"
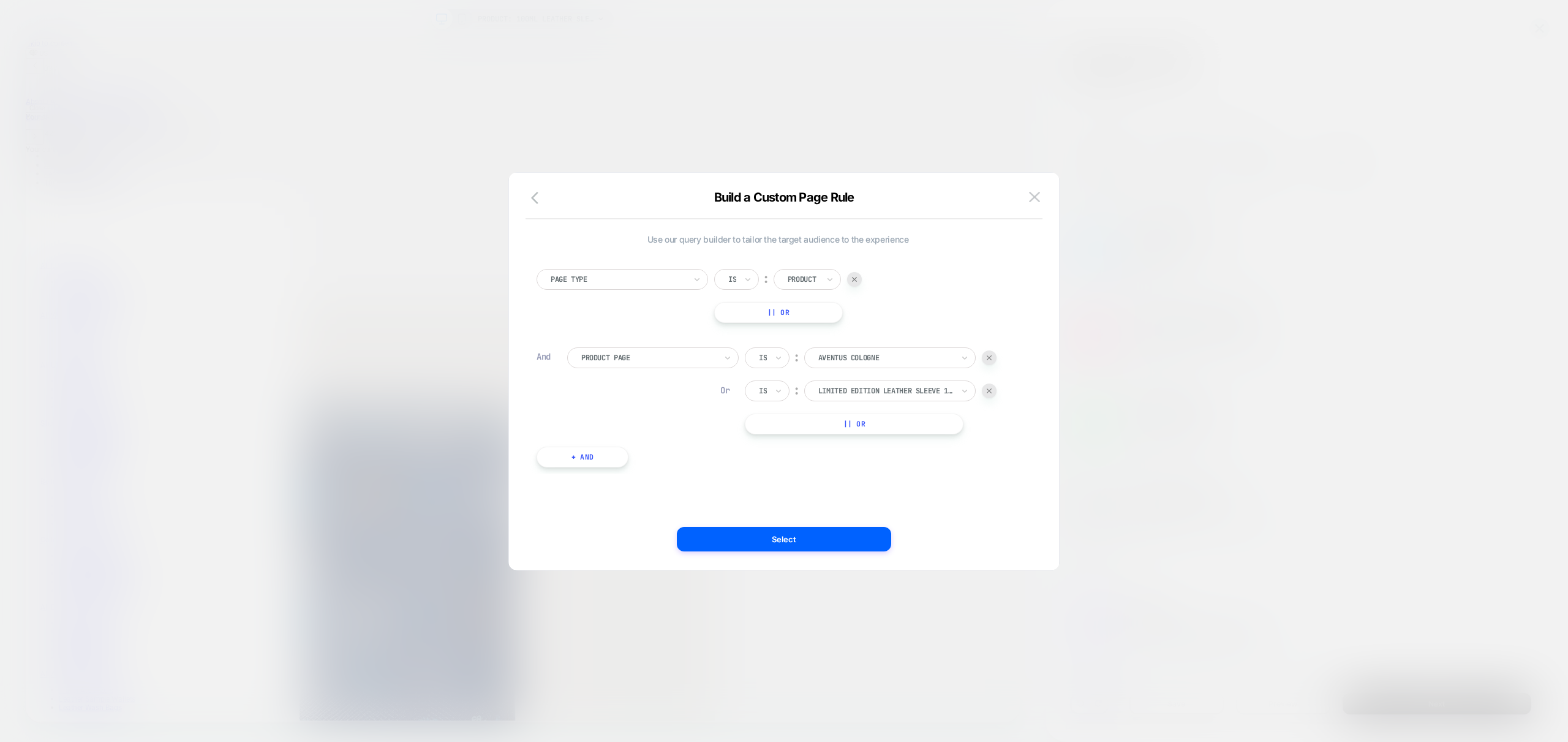
scroll to position [0, 838]
click at [897, 359] on div at bounding box center [886, 358] width 135 height 11
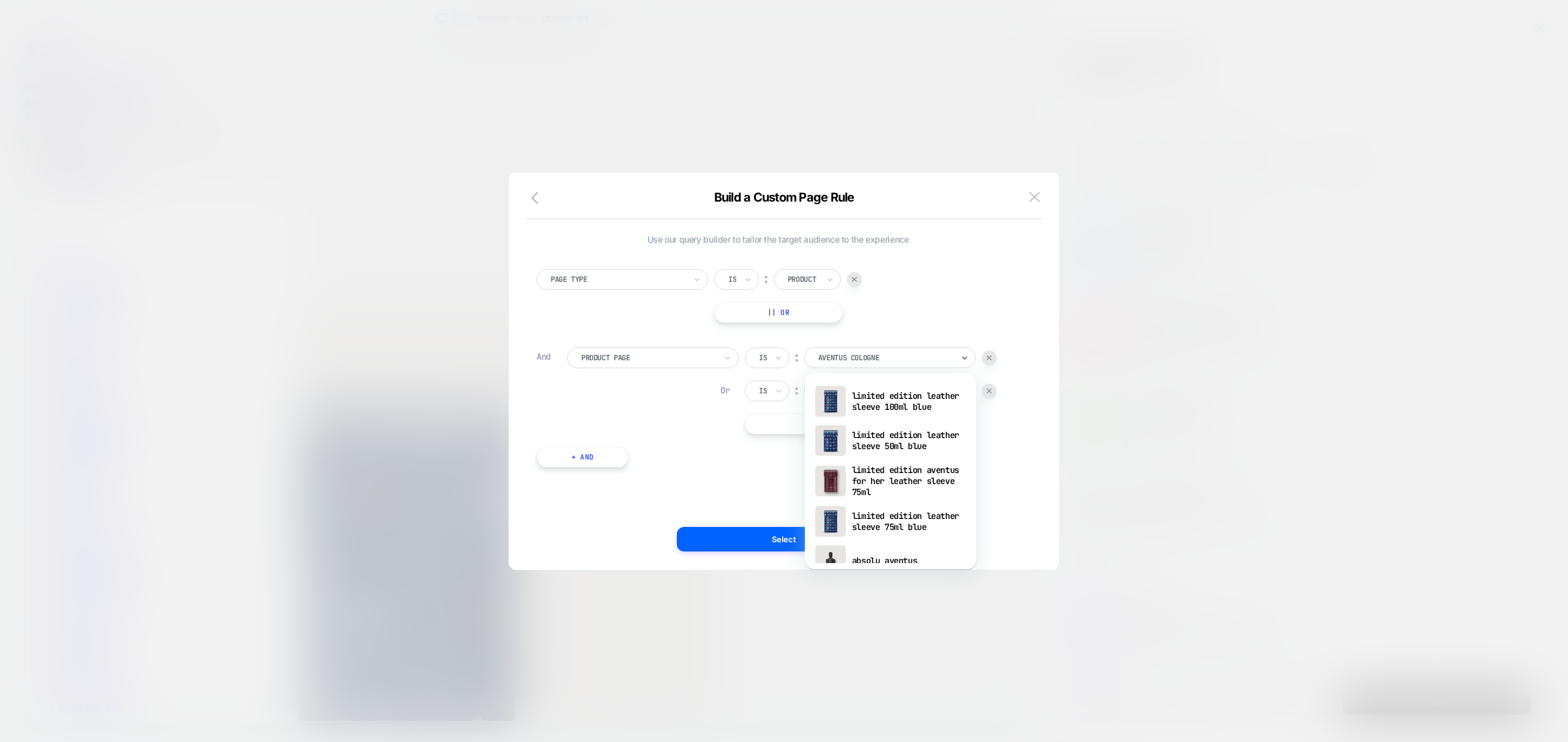
scroll to position [0, 419]
click at [983, 320] on div "Page Type Is ︰ Product || Or" at bounding box center [778, 295] width 483 height 54
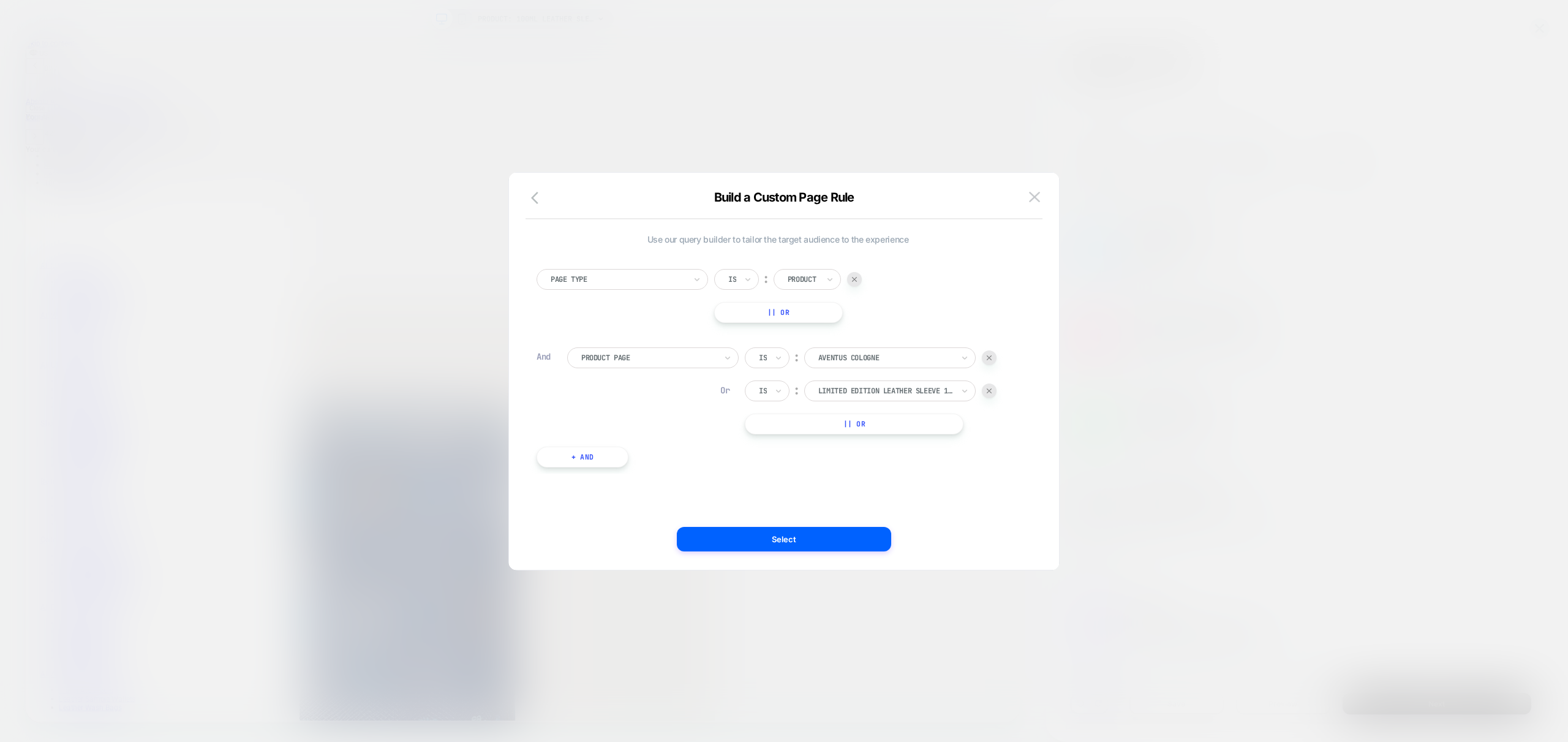
click at [864, 425] on button "|| Or" at bounding box center [853, 424] width 218 height 21
click at [905, 427] on div at bounding box center [886, 424] width 135 height 11
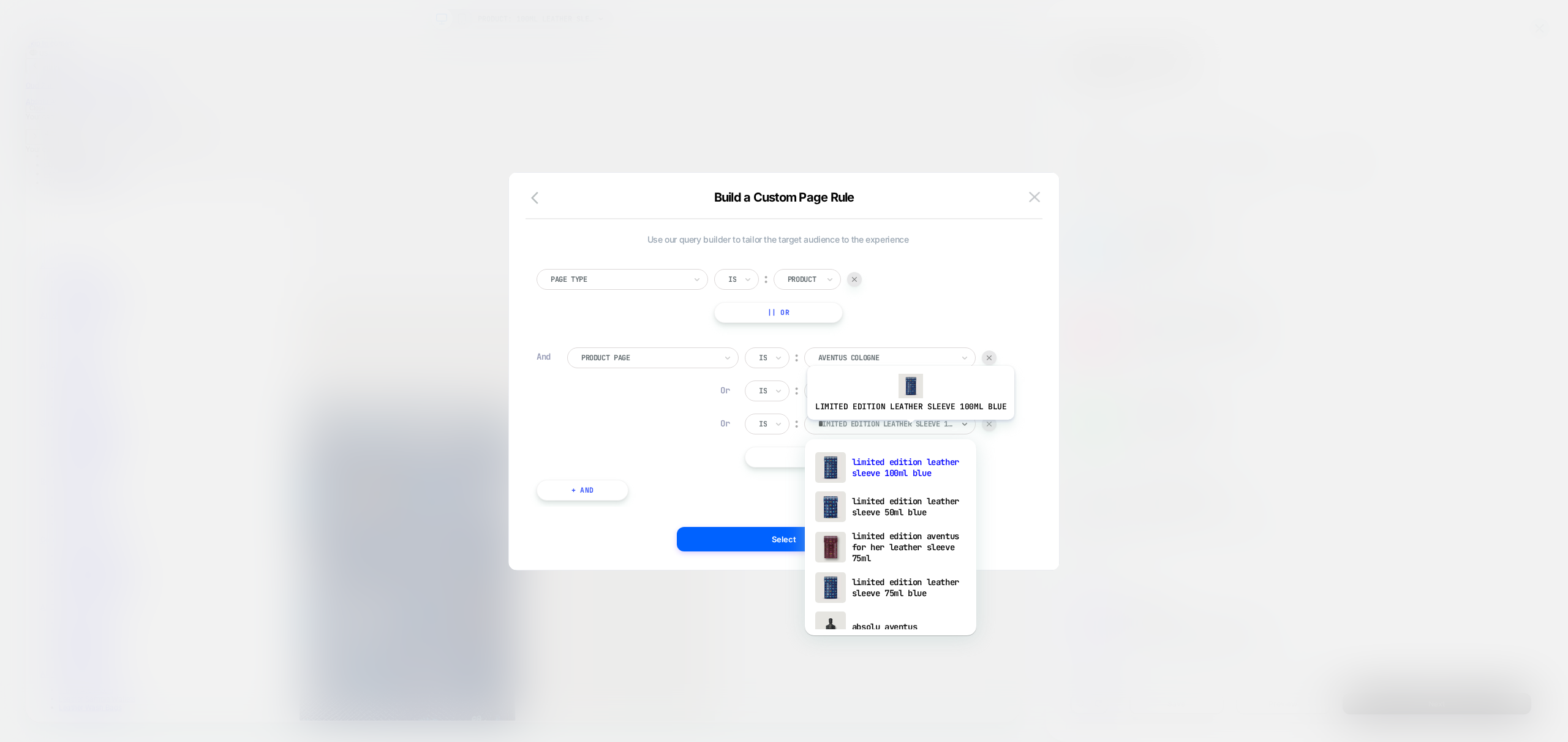
scroll to position [0, 419]
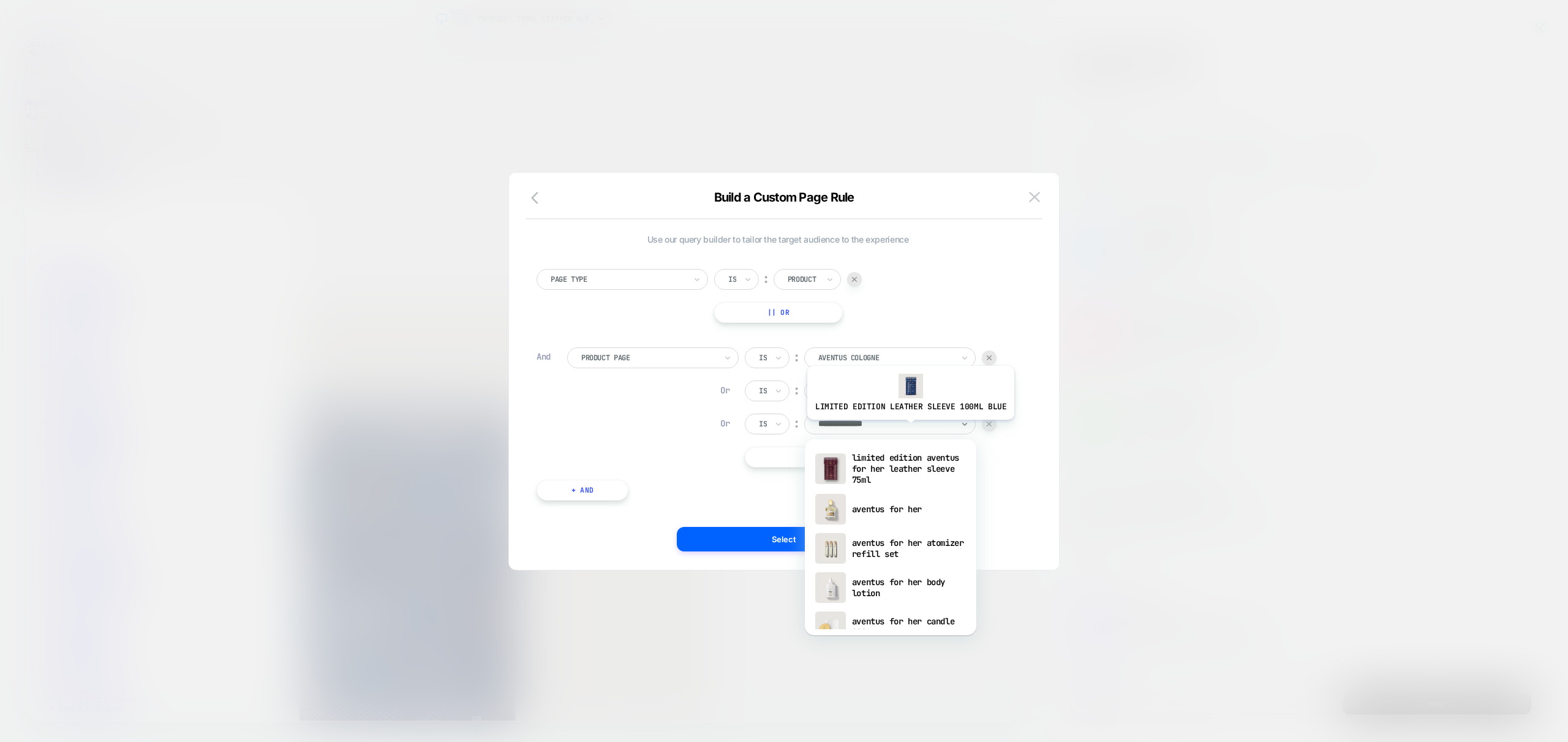
type input "**********"
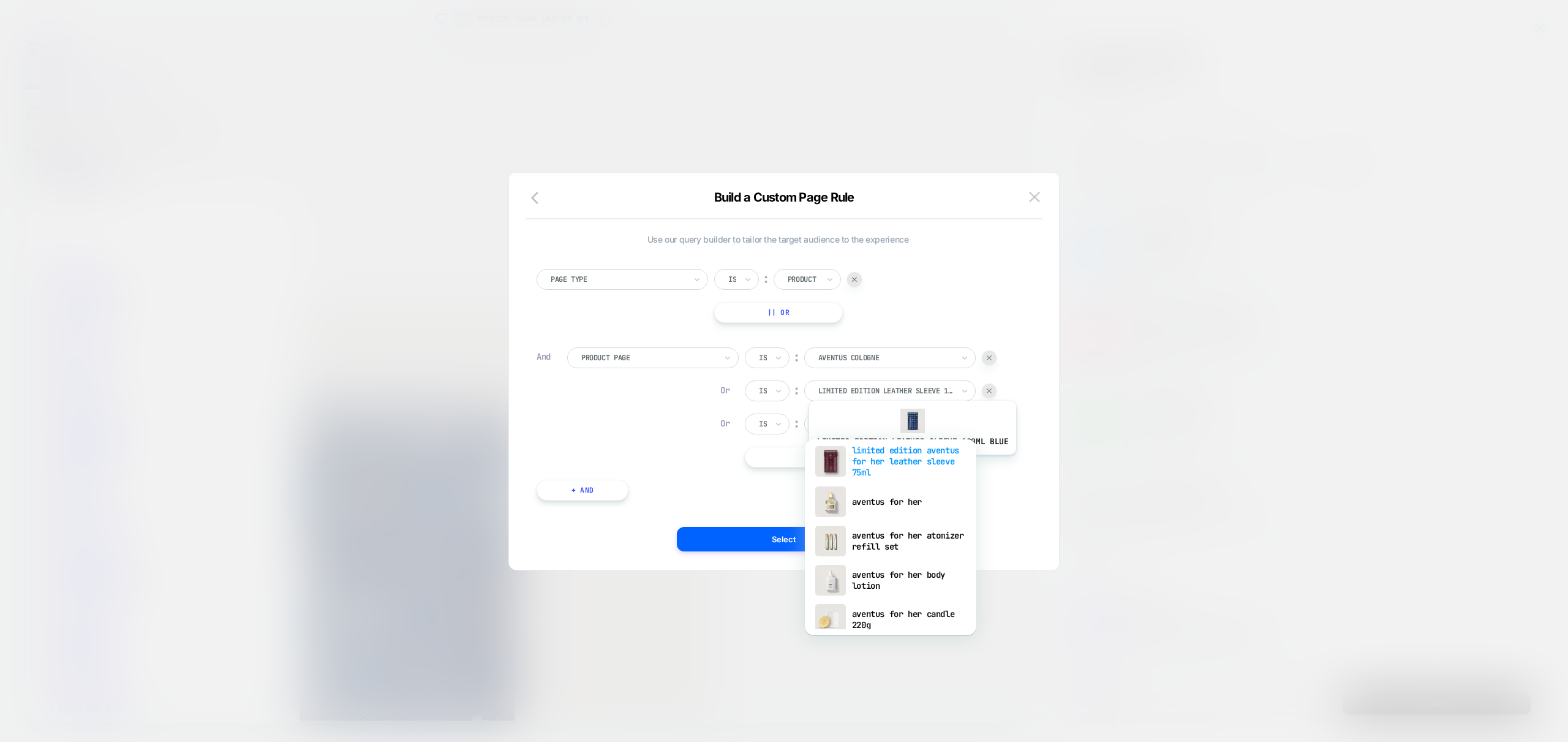
click at [909, 463] on div "limited edition aventus for her leather sleeve 75ml" at bounding box center [890, 461] width 159 height 42
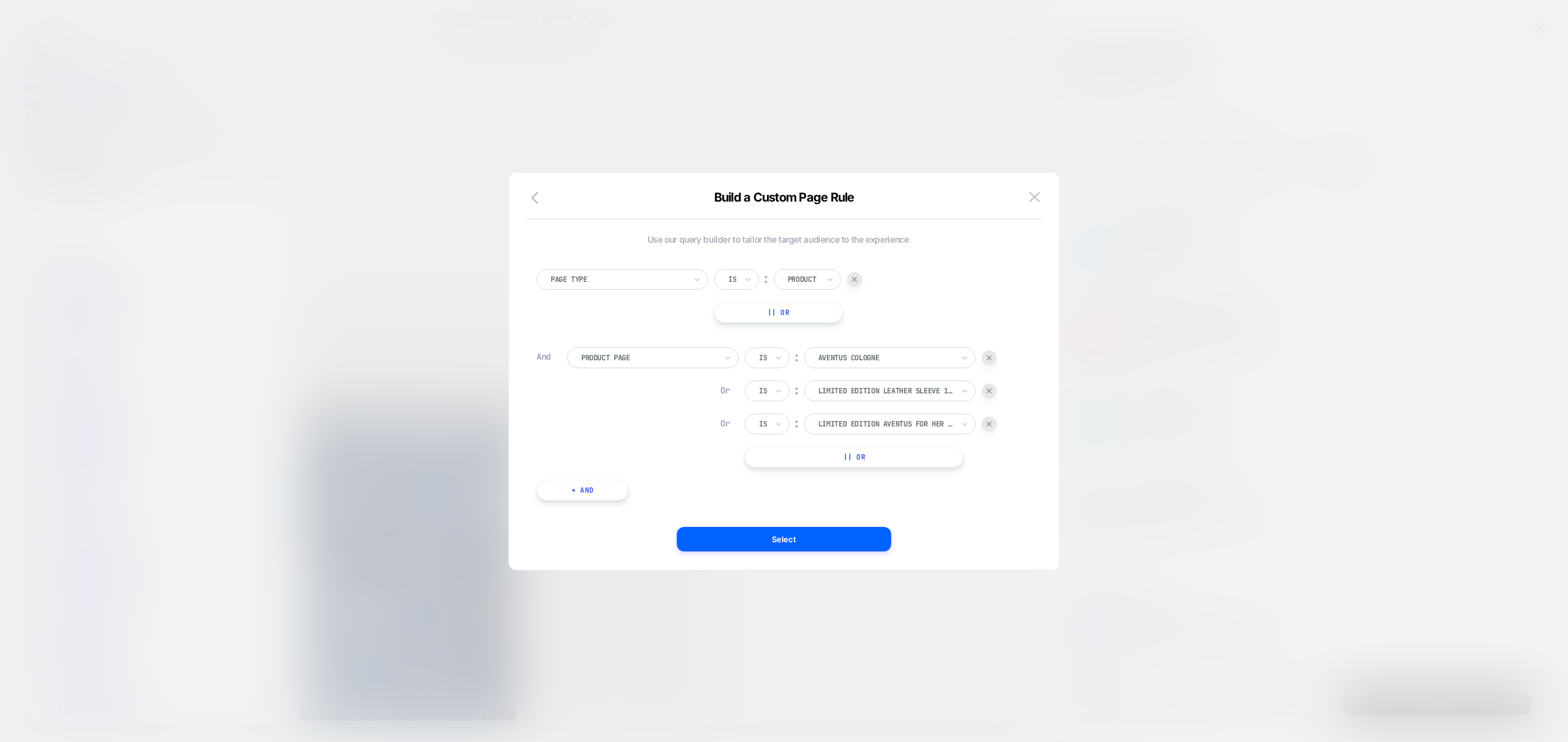
scroll to position [0, 419]
click at [853, 362] on div at bounding box center [886, 358] width 135 height 11
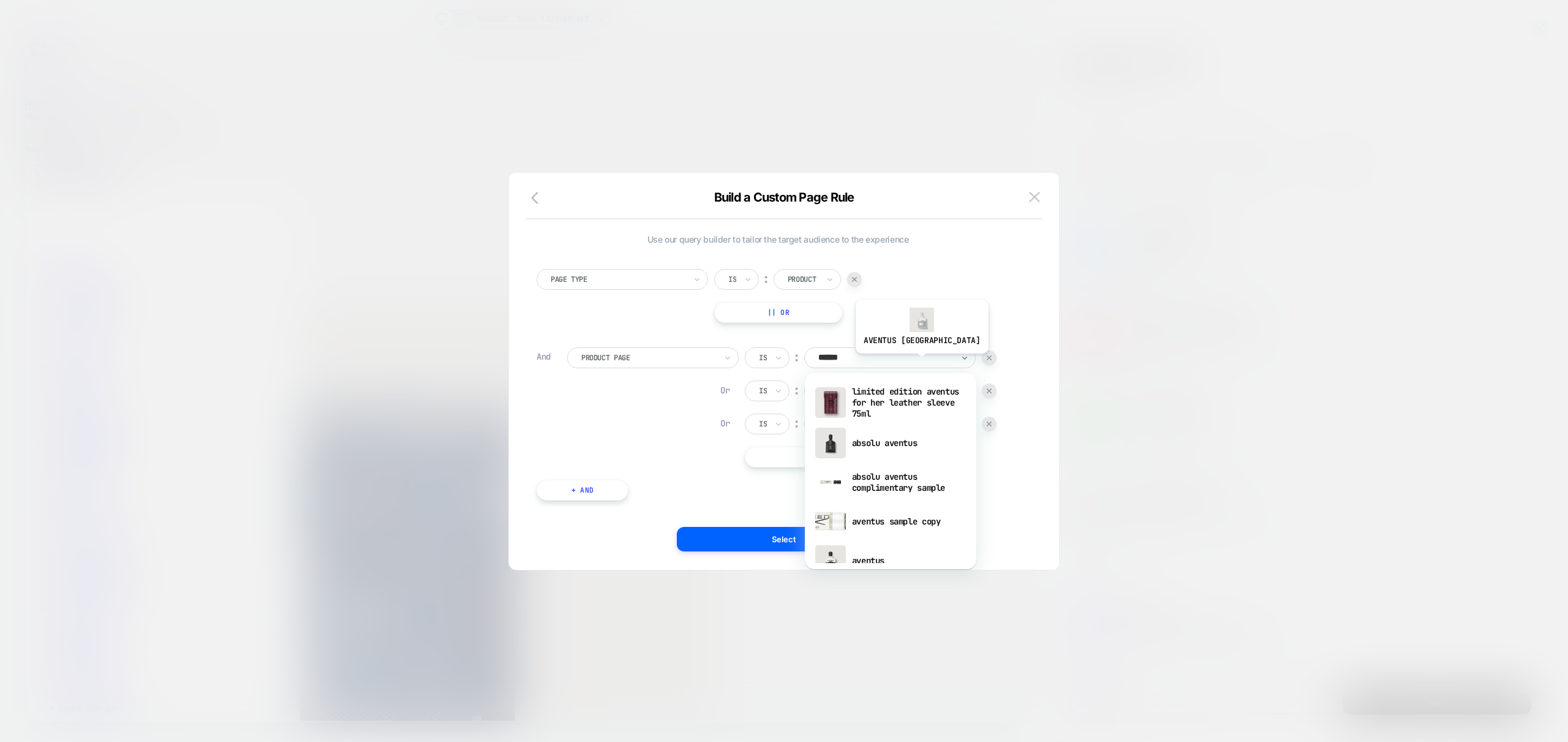
type input "*******"
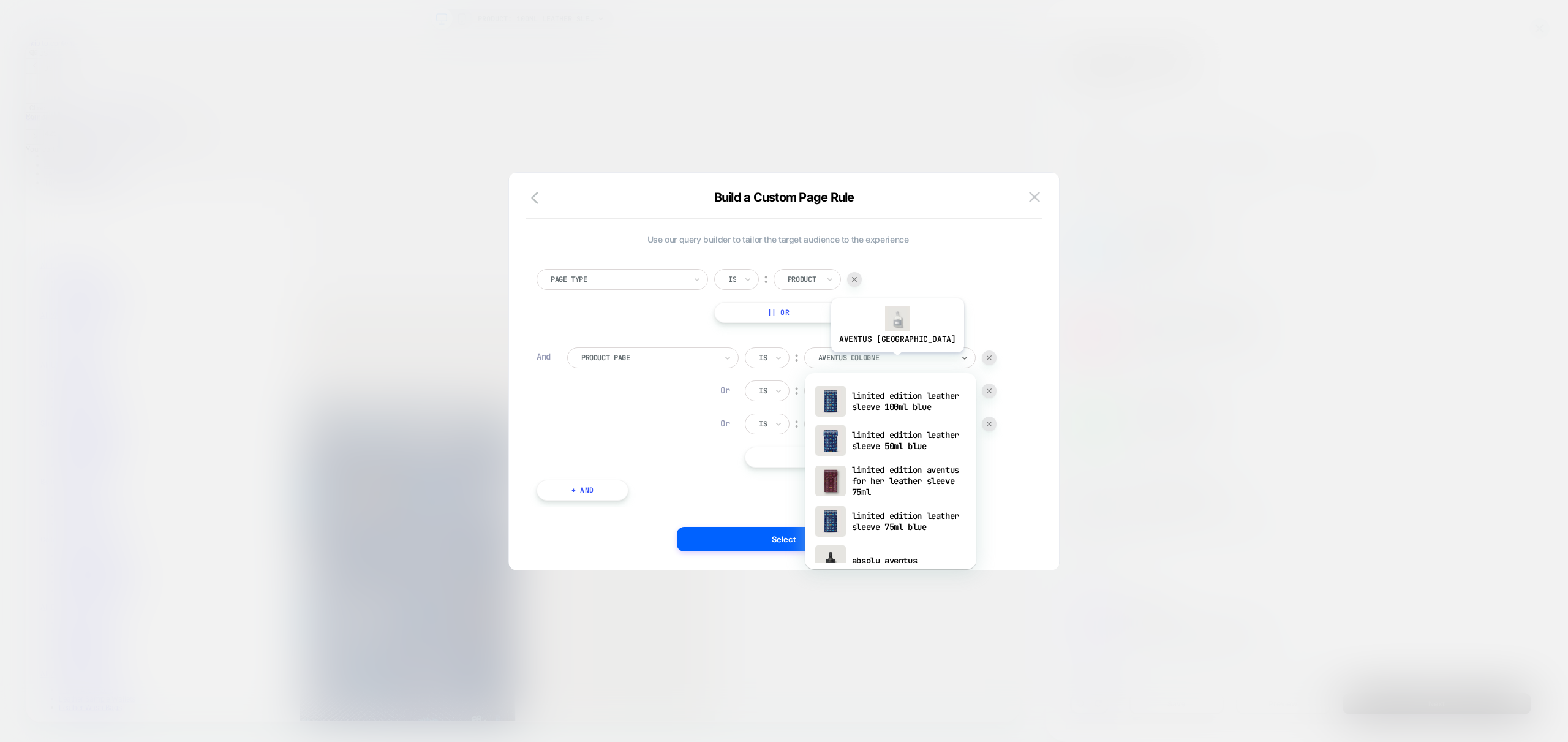
click at [874, 362] on div at bounding box center [886, 358] width 135 height 11
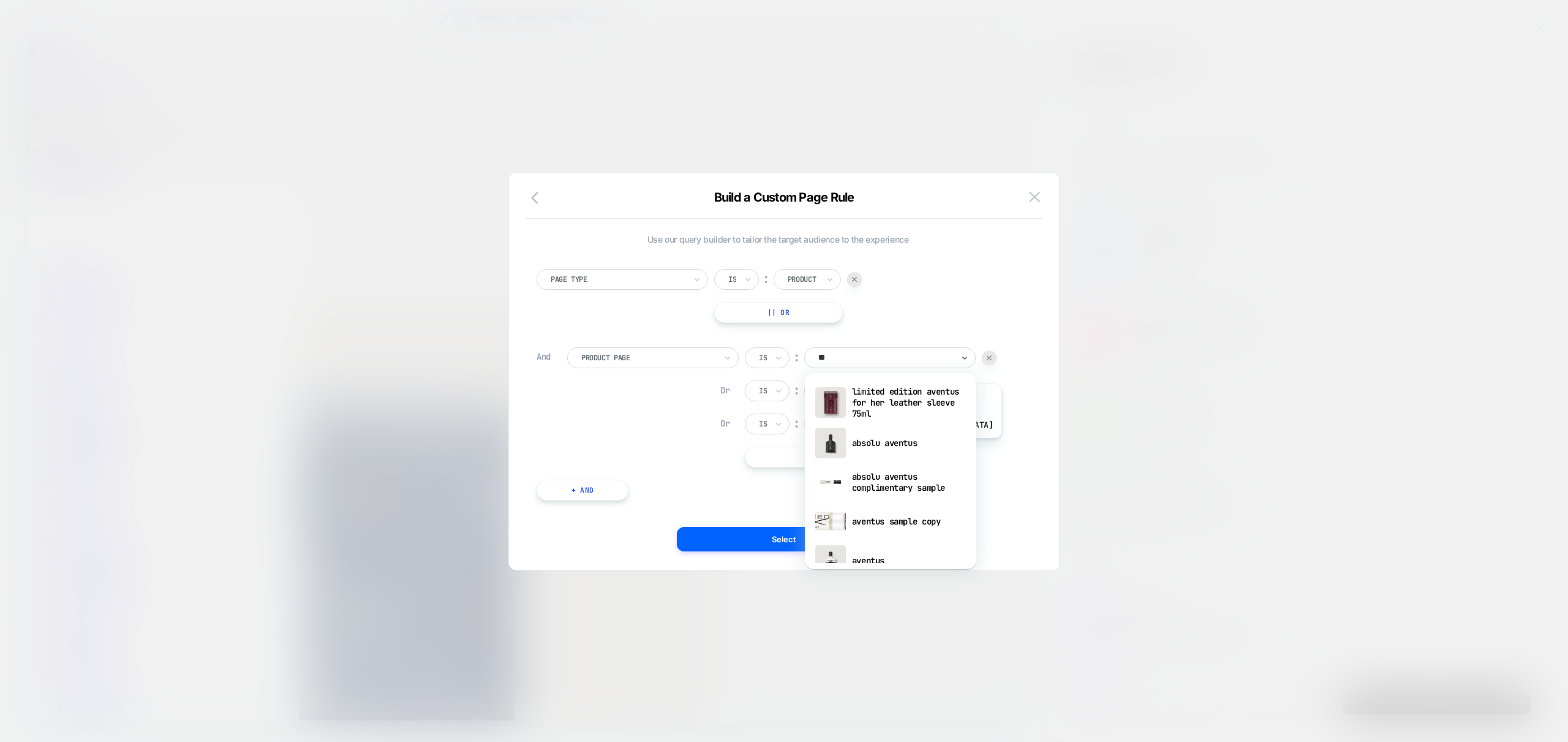
scroll to position [0, 0]
type input "*"
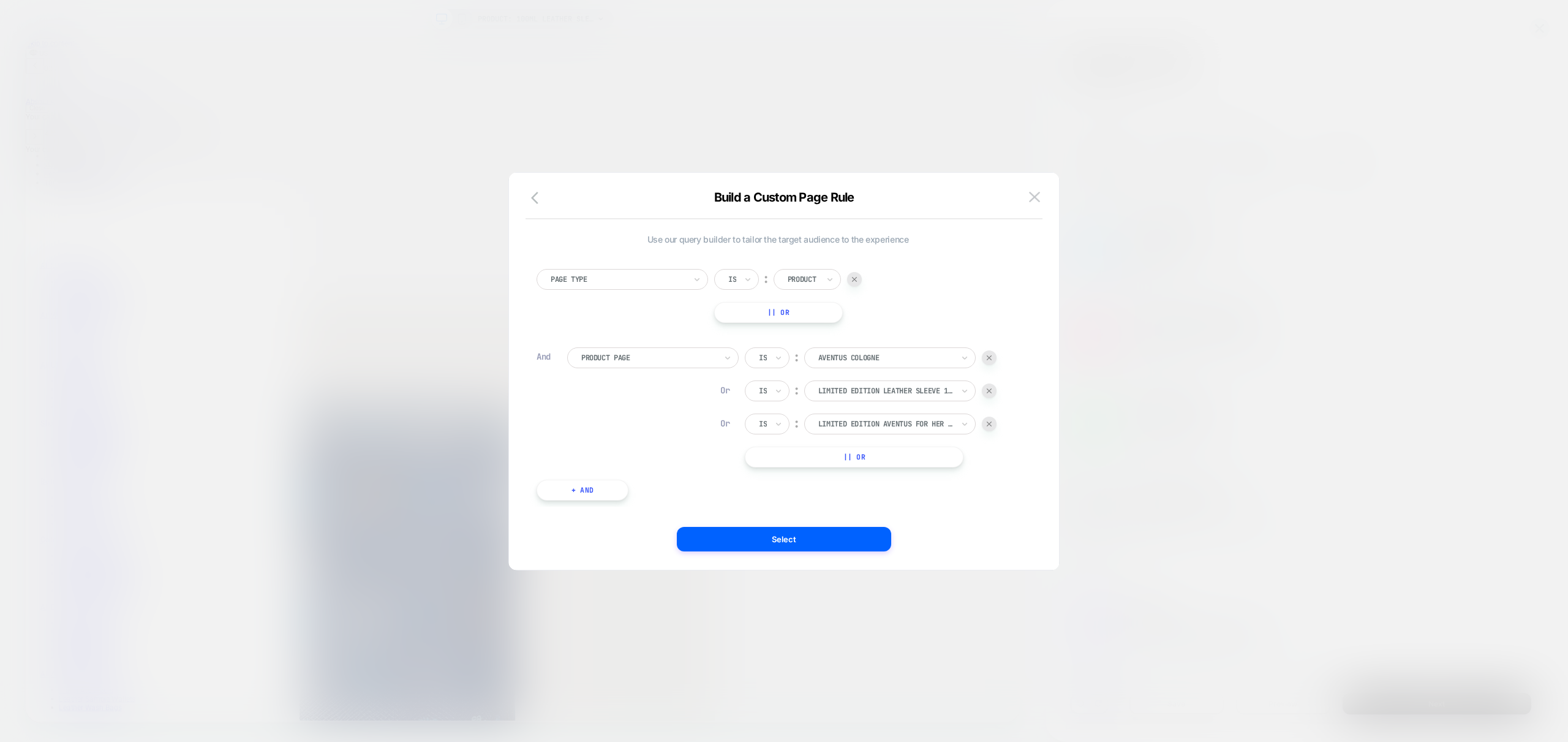
click at [925, 286] on div "Page Type Is ︰ Product || Or" at bounding box center [778, 295] width 483 height 54
click at [884, 363] on div "aventus cologne" at bounding box center [886, 357] width 137 height 13
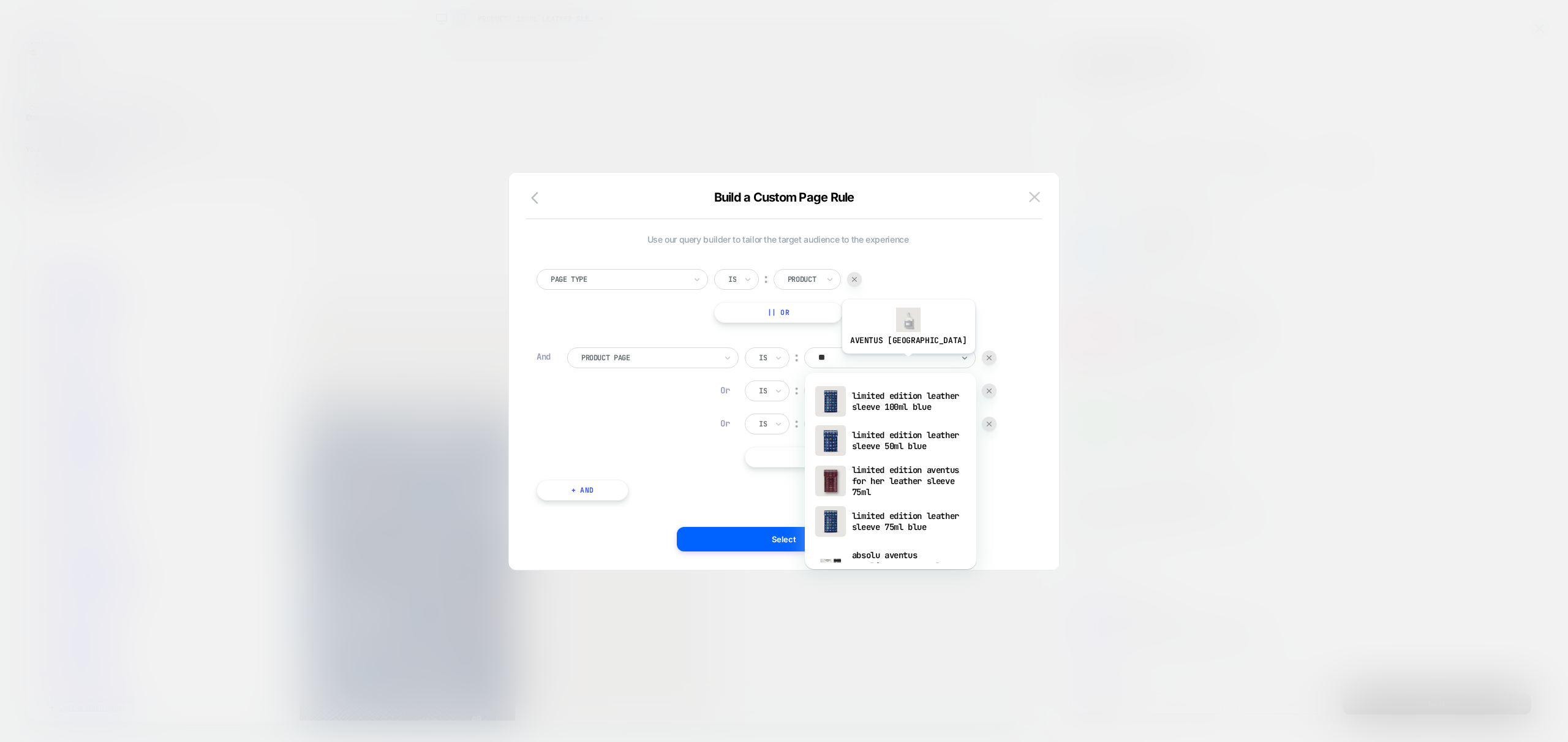
type input "***"
click at [893, 399] on div "limited edition leather sleeve 100ml blue" at bounding box center [890, 401] width 159 height 39
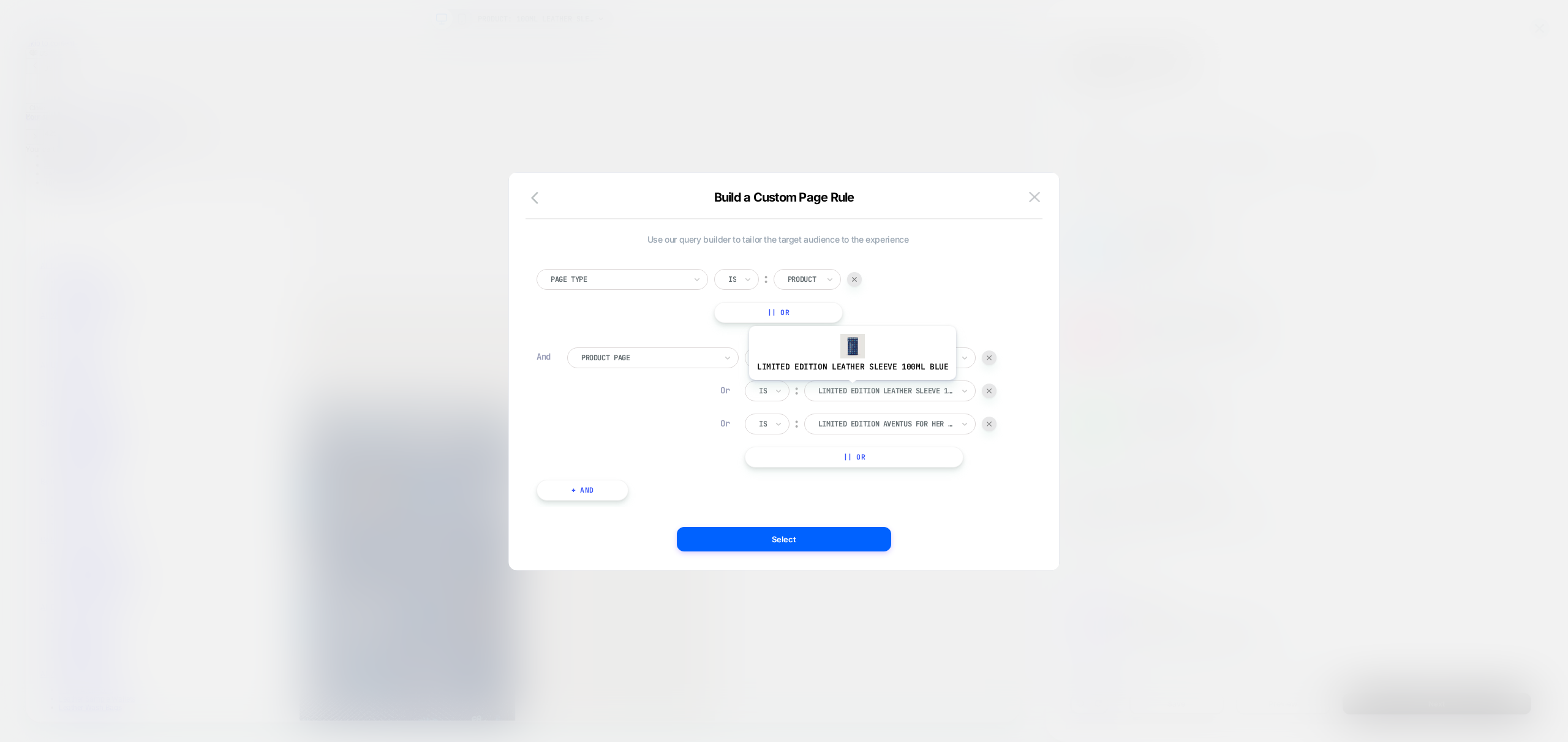
click at [850, 389] on div at bounding box center [886, 391] width 135 height 11
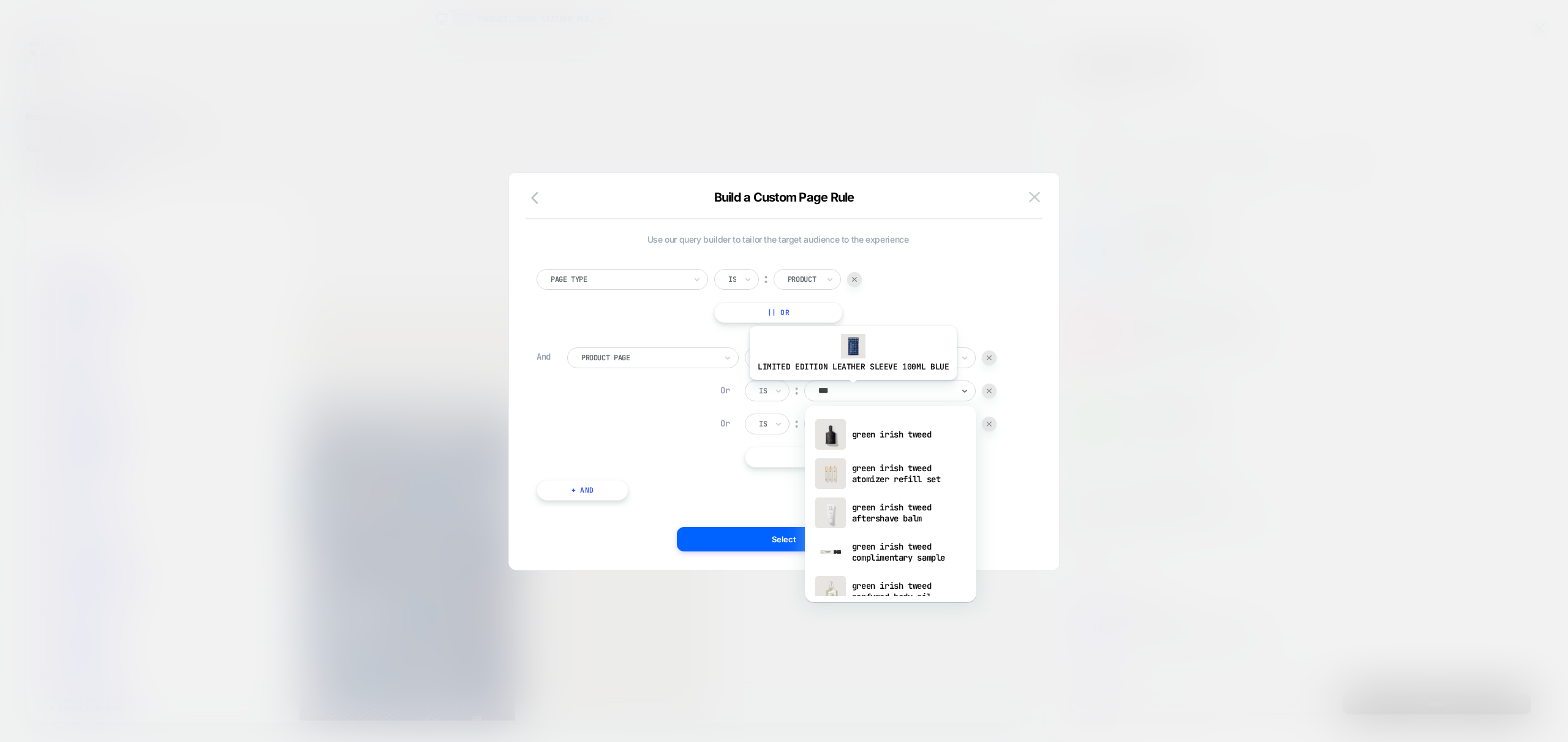
type input "****"
click at [893, 436] on div "green irish tweed" at bounding box center [890, 434] width 159 height 39
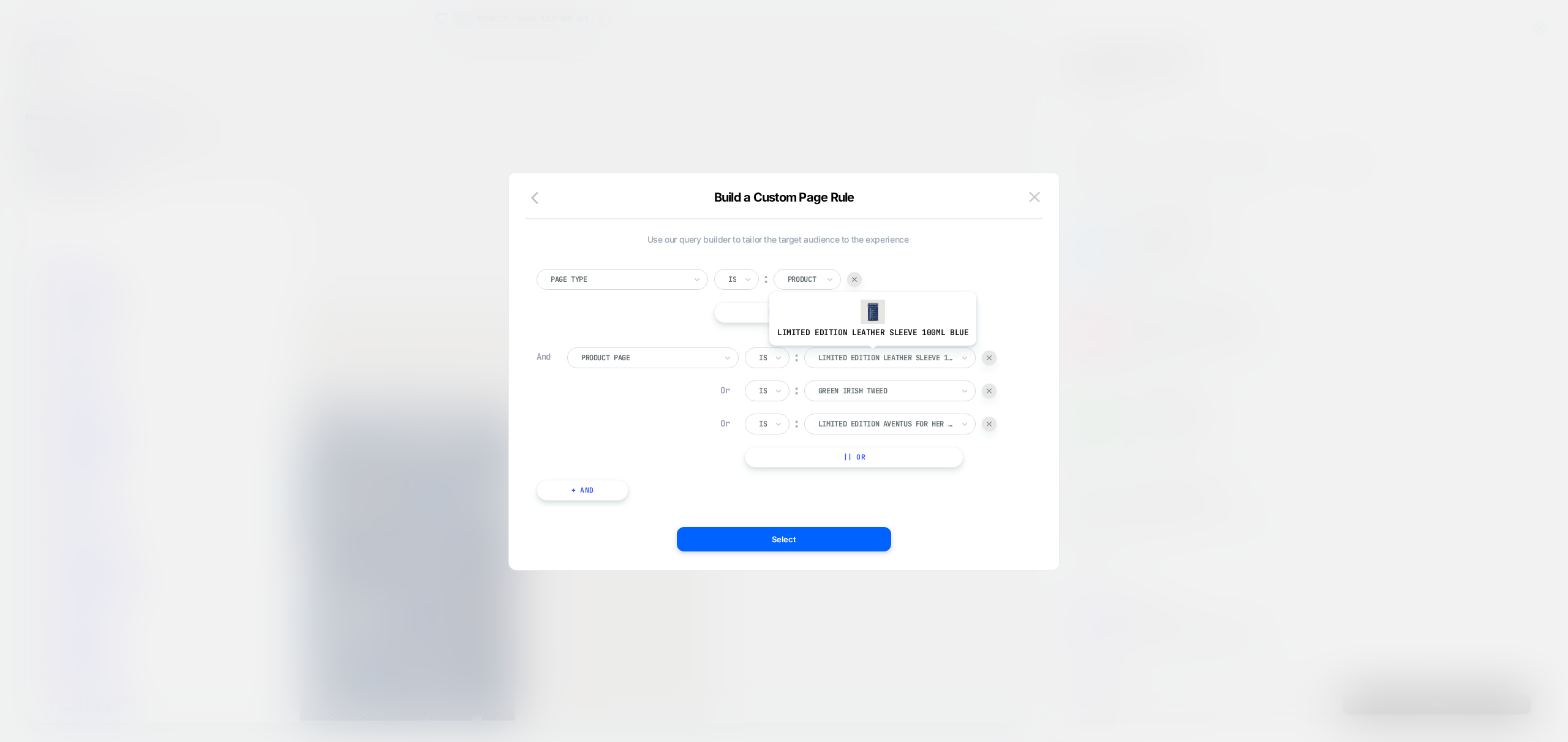
click at [870, 355] on div at bounding box center [886, 358] width 135 height 11
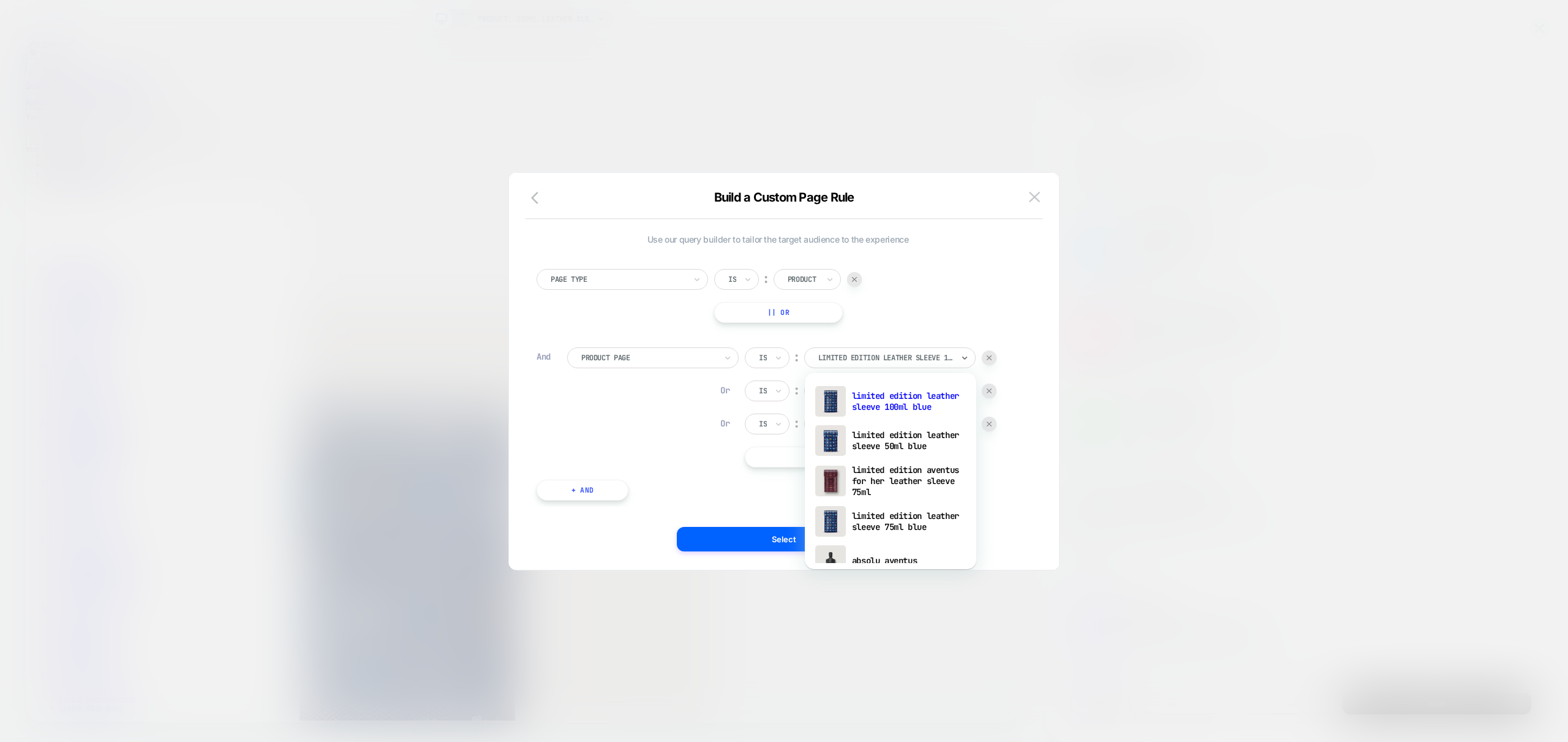
drag, startPoint x: 1036, startPoint y: 521, endPoint x: 1007, endPoint y: 507, distance: 32.2
click at [1036, 521] on div "Use our query builder to tailor the target audience to the experience Page Type…" at bounding box center [784, 377] width 514 height 385
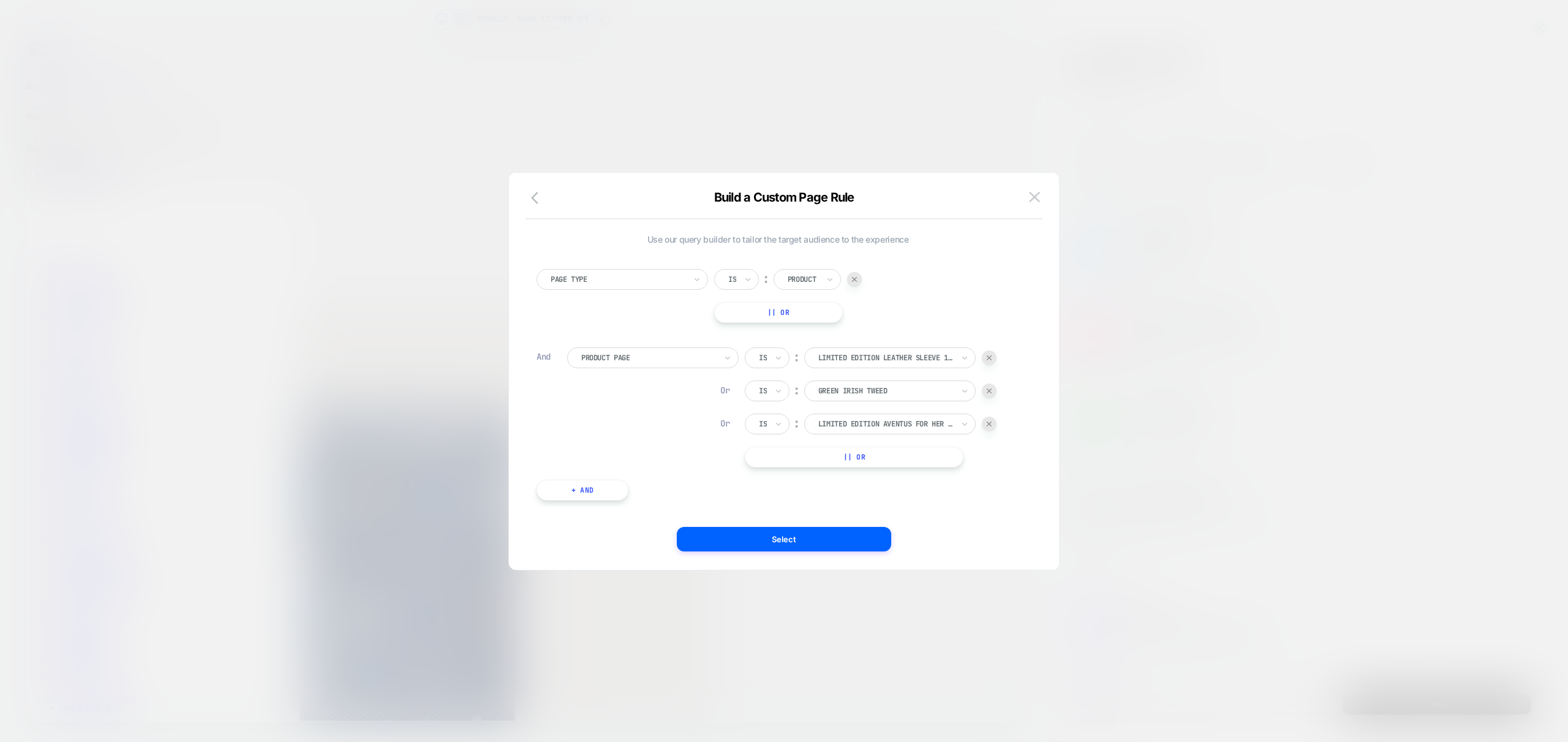
click at [856, 457] on button "|| Or" at bounding box center [853, 457] width 218 height 21
click at [853, 459] on div at bounding box center [886, 457] width 135 height 11
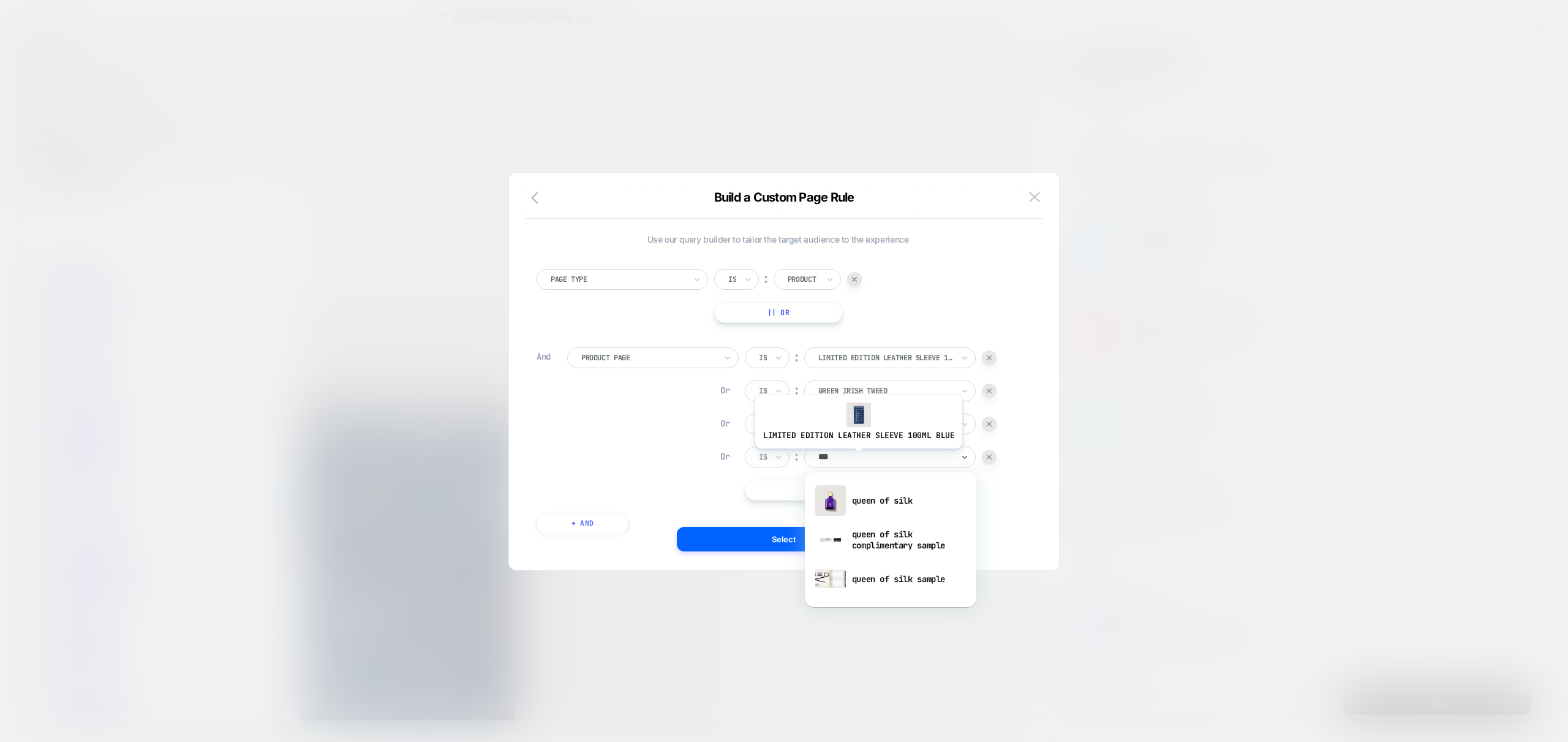
type input "****"
click at [906, 503] on div "queen of silk" at bounding box center [890, 500] width 159 height 39
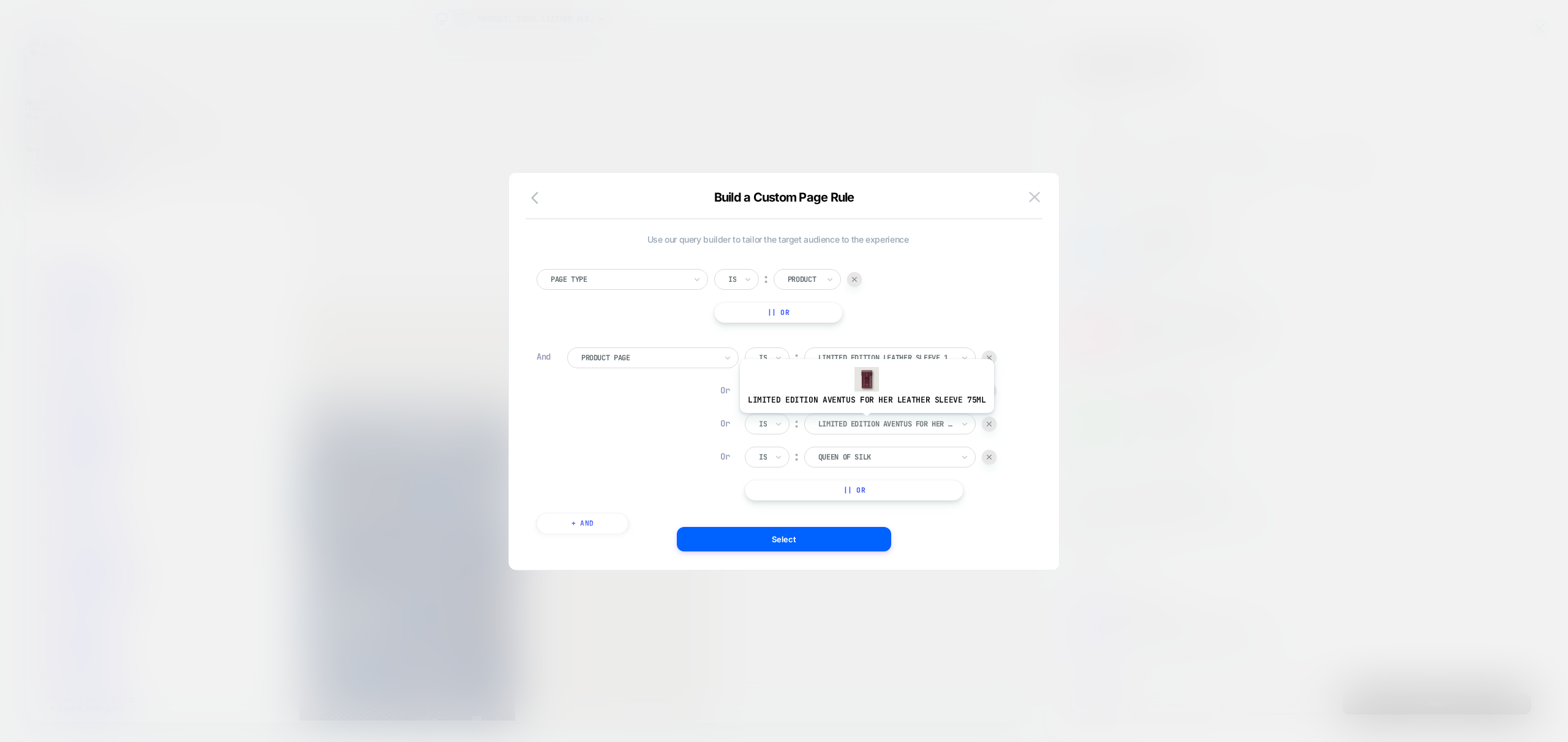
click at [864, 422] on div at bounding box center [886, 424] width 135 height 11
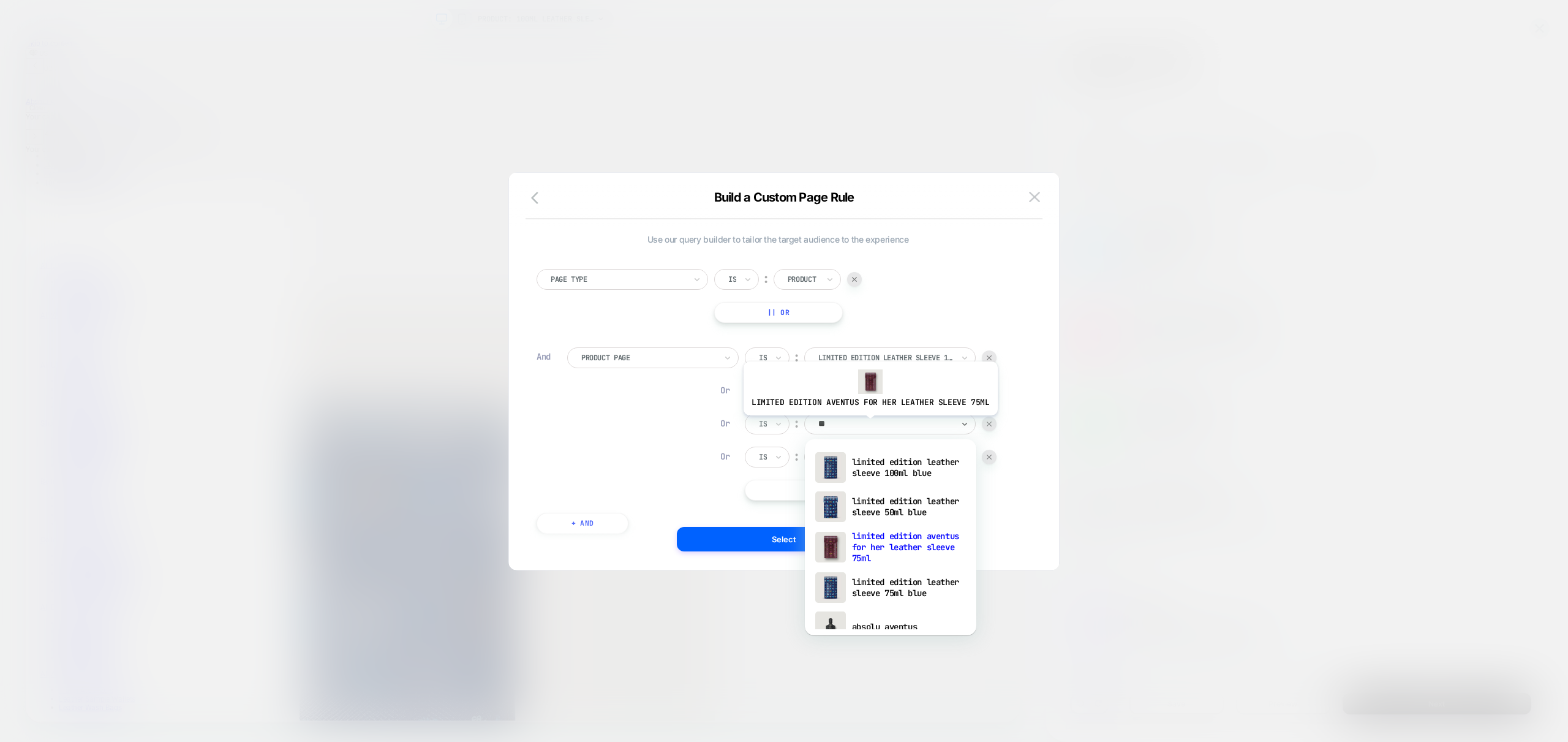
type input "***"
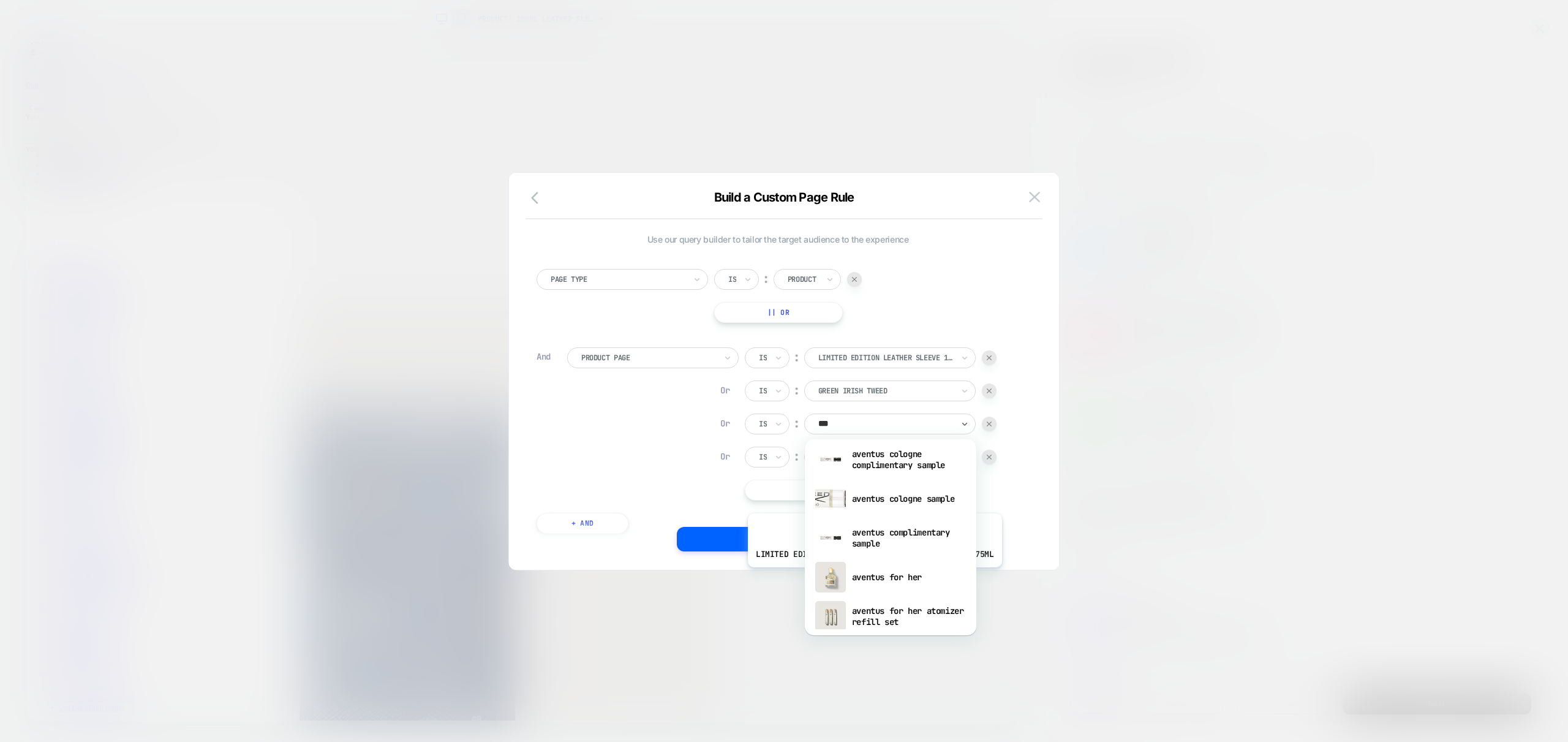
click at [872, 577] on div "aventus for her" at bounding box center [890, 577] width 159 height 39
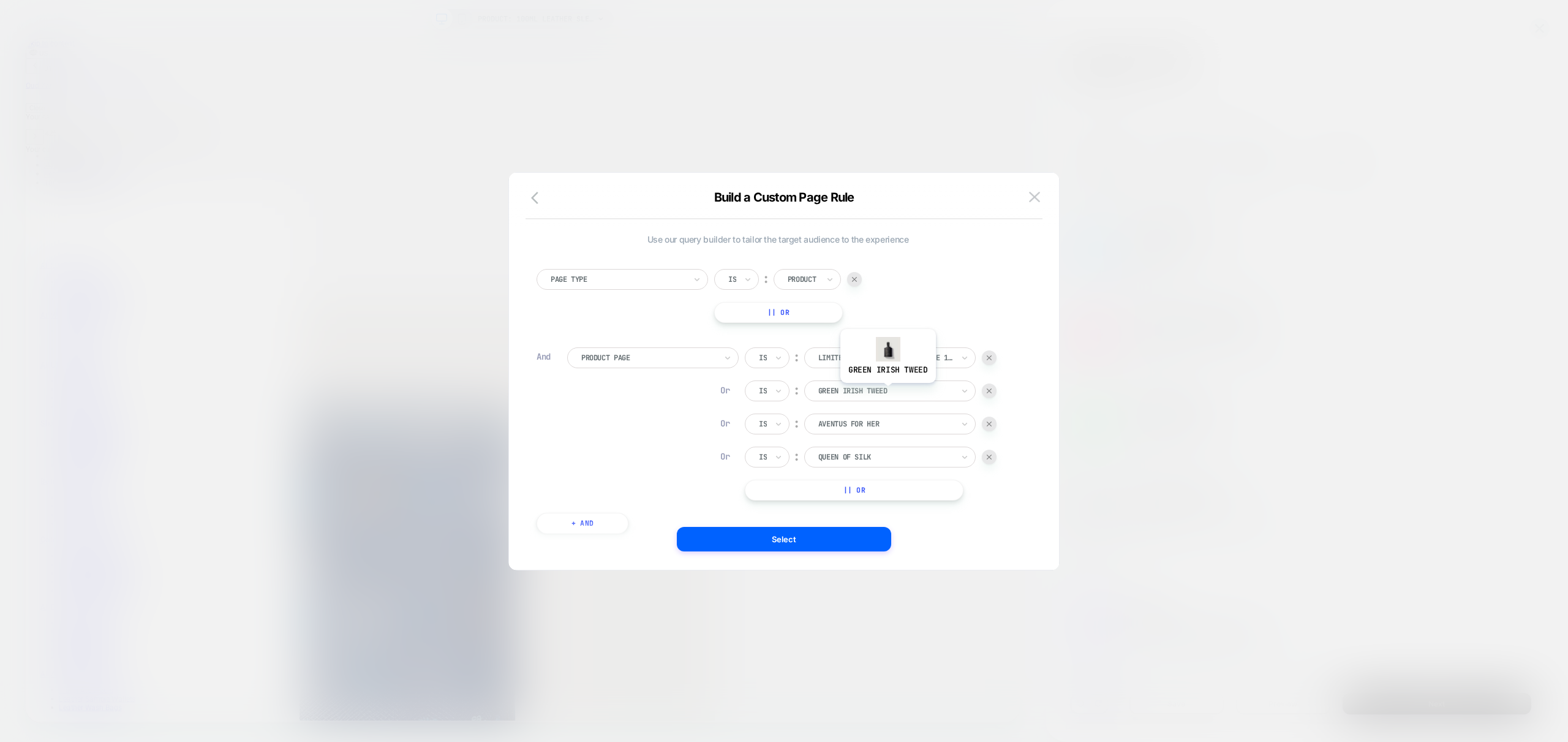
click at [887, 392] on div at bounding box center [886, 391] width 135 height 11
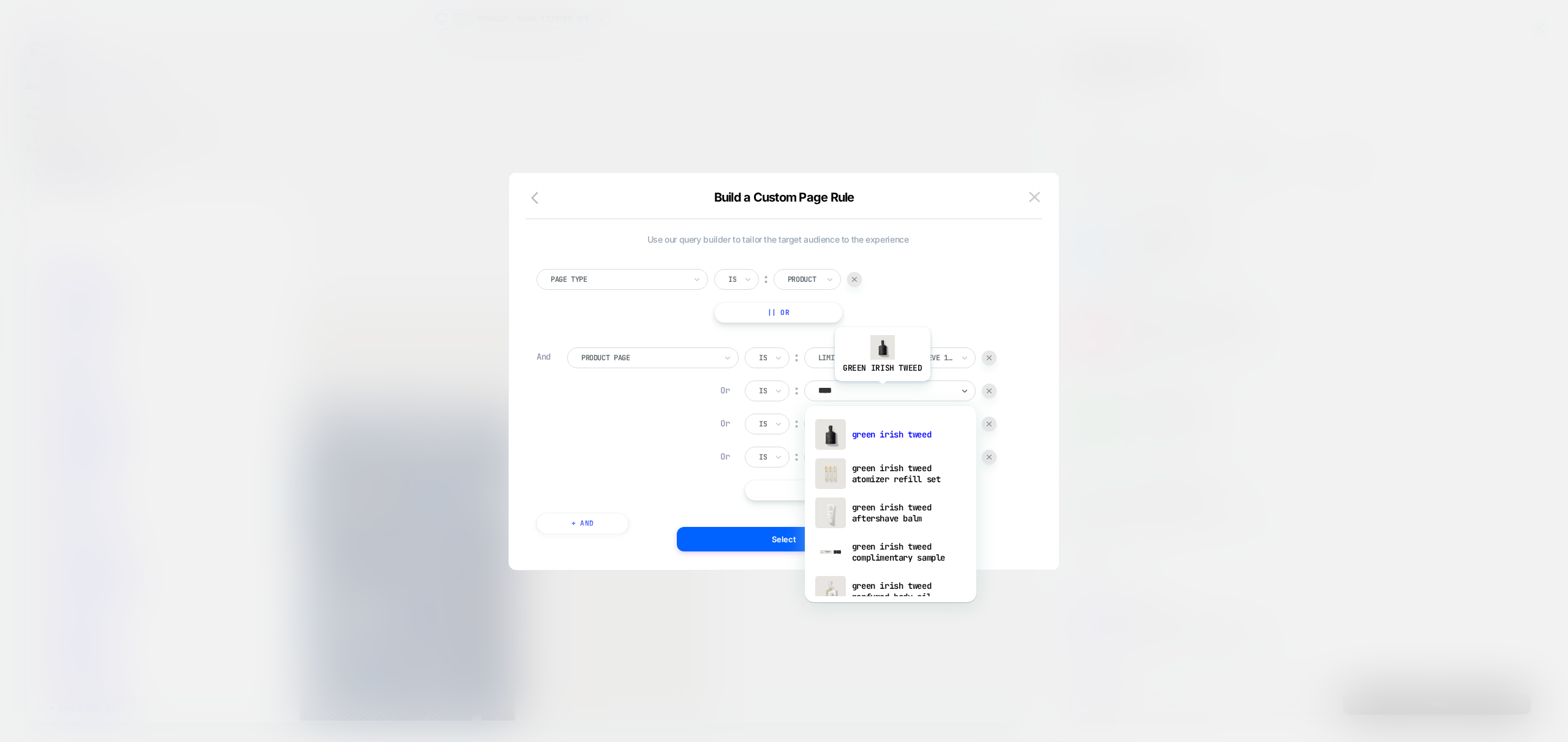
type input "*****"
click at [881, 433] on div "green irish tweed" at bounding box center [890, 427] width 159 height 39
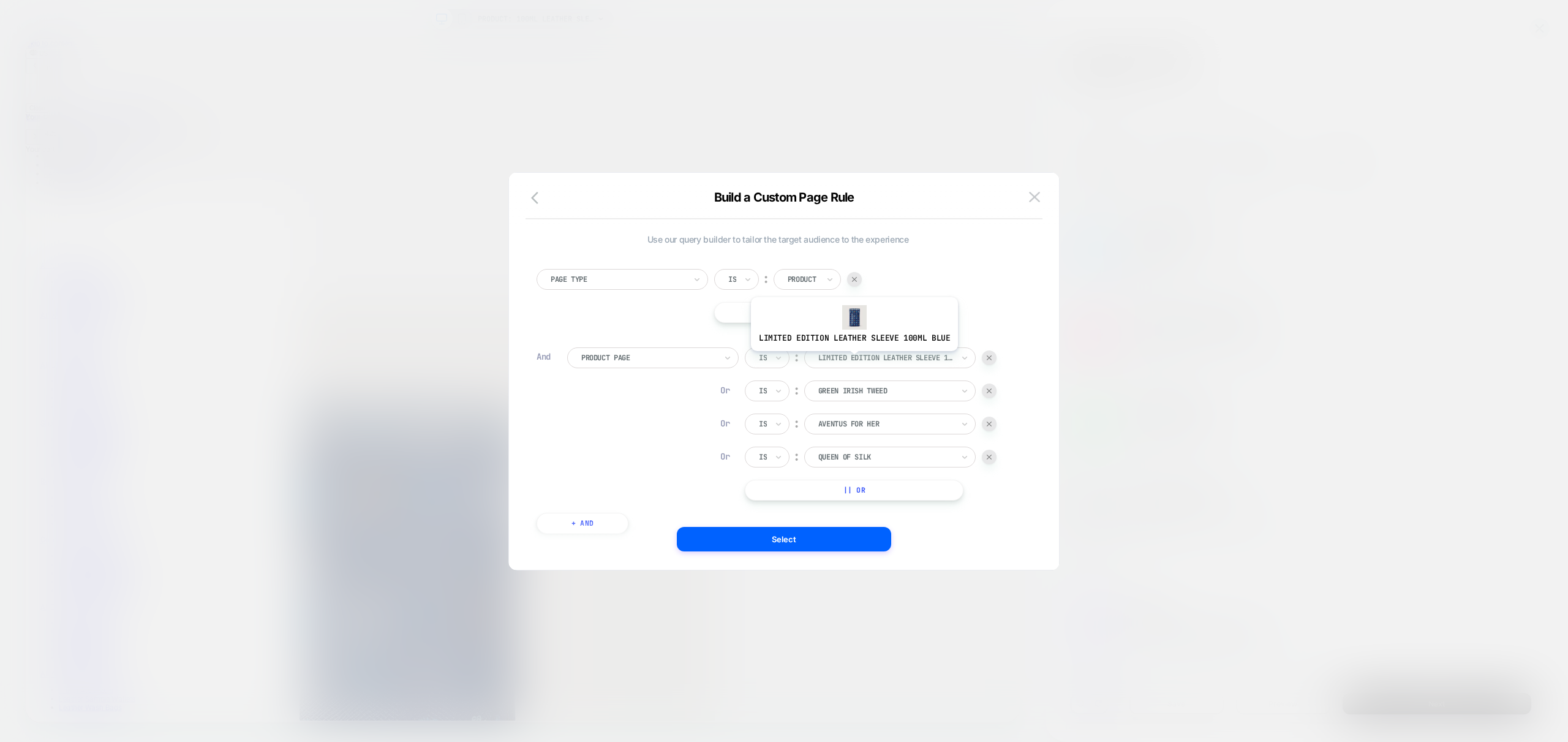
click at [855, 358] on div at bounding box center [886, 358] width 135 height 11
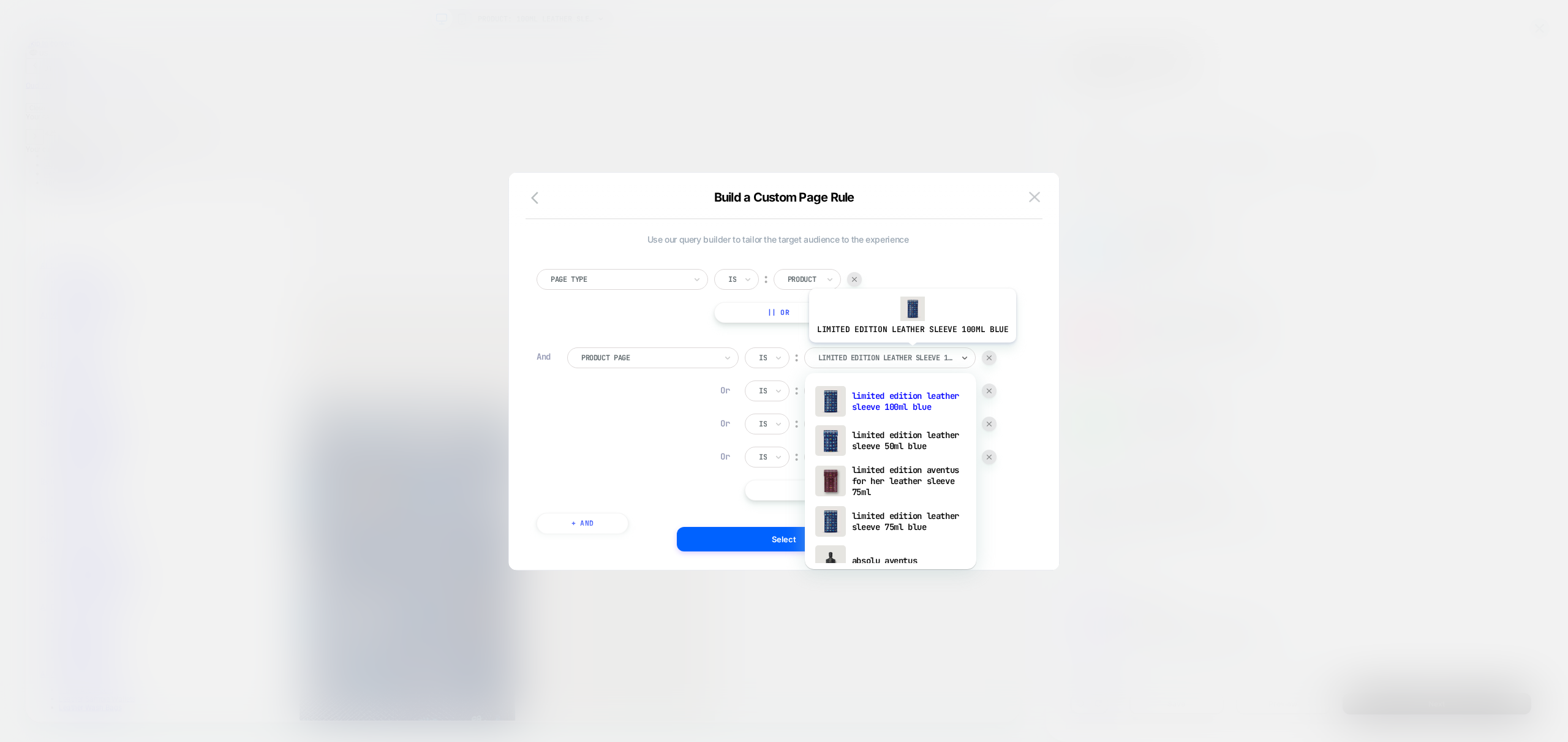
scroll to position [0, 0]
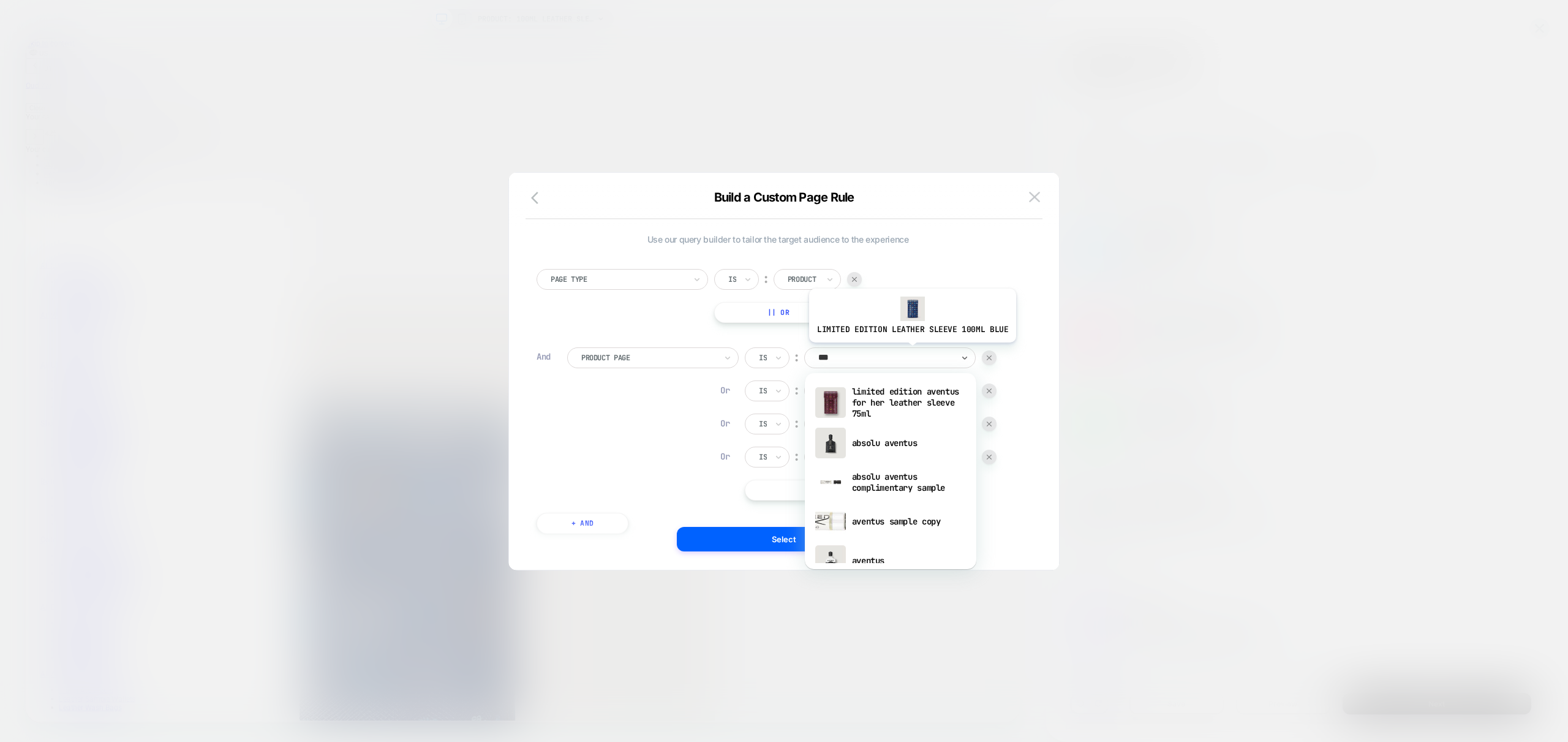
type input "****"
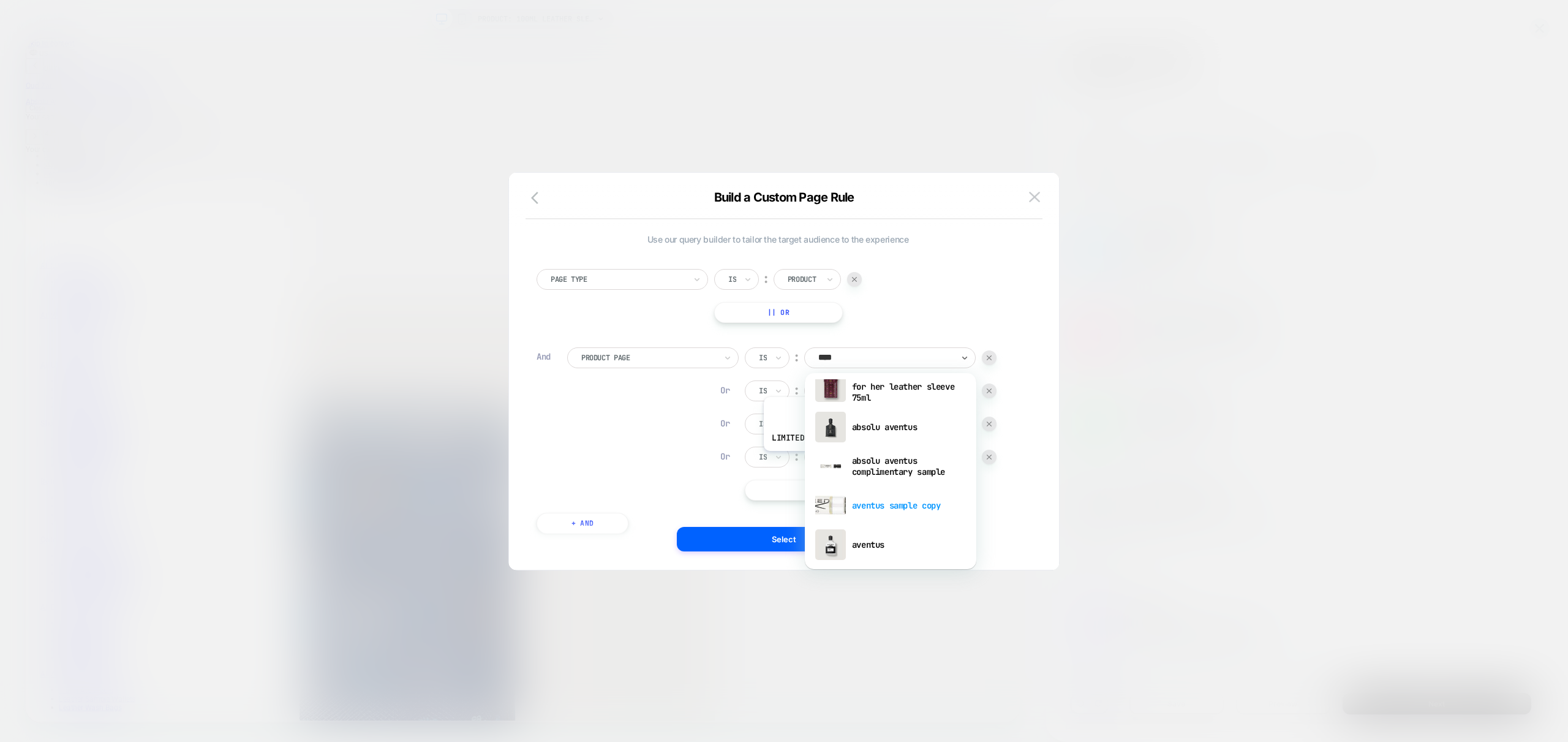
scroll to position [0, 419]
click at [877, 541] on div "aventus" at bounding box center [890, 544] width 159 height 39
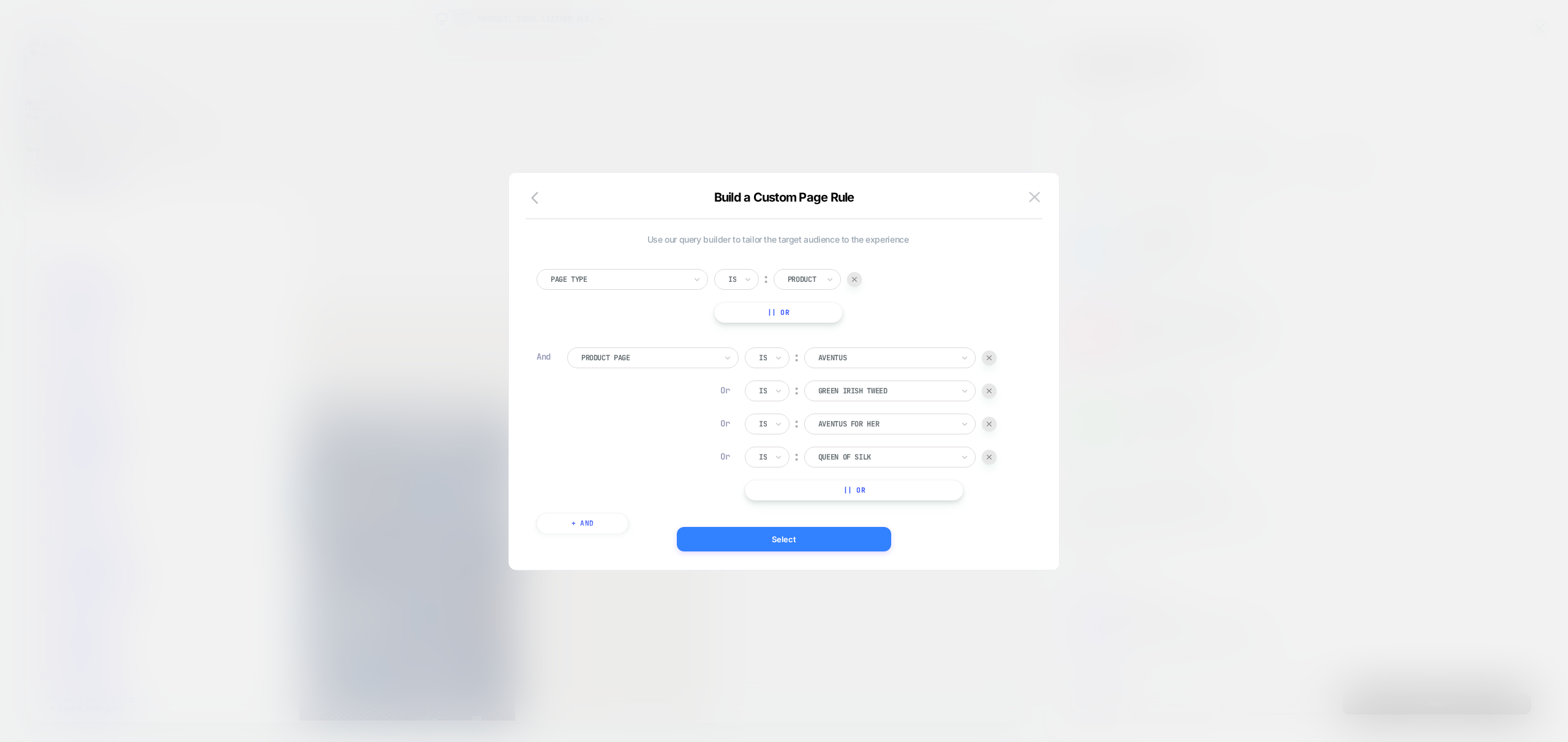
click at [786, 538] on button "Select" at bounding box center [784, 539] width 214 height 24
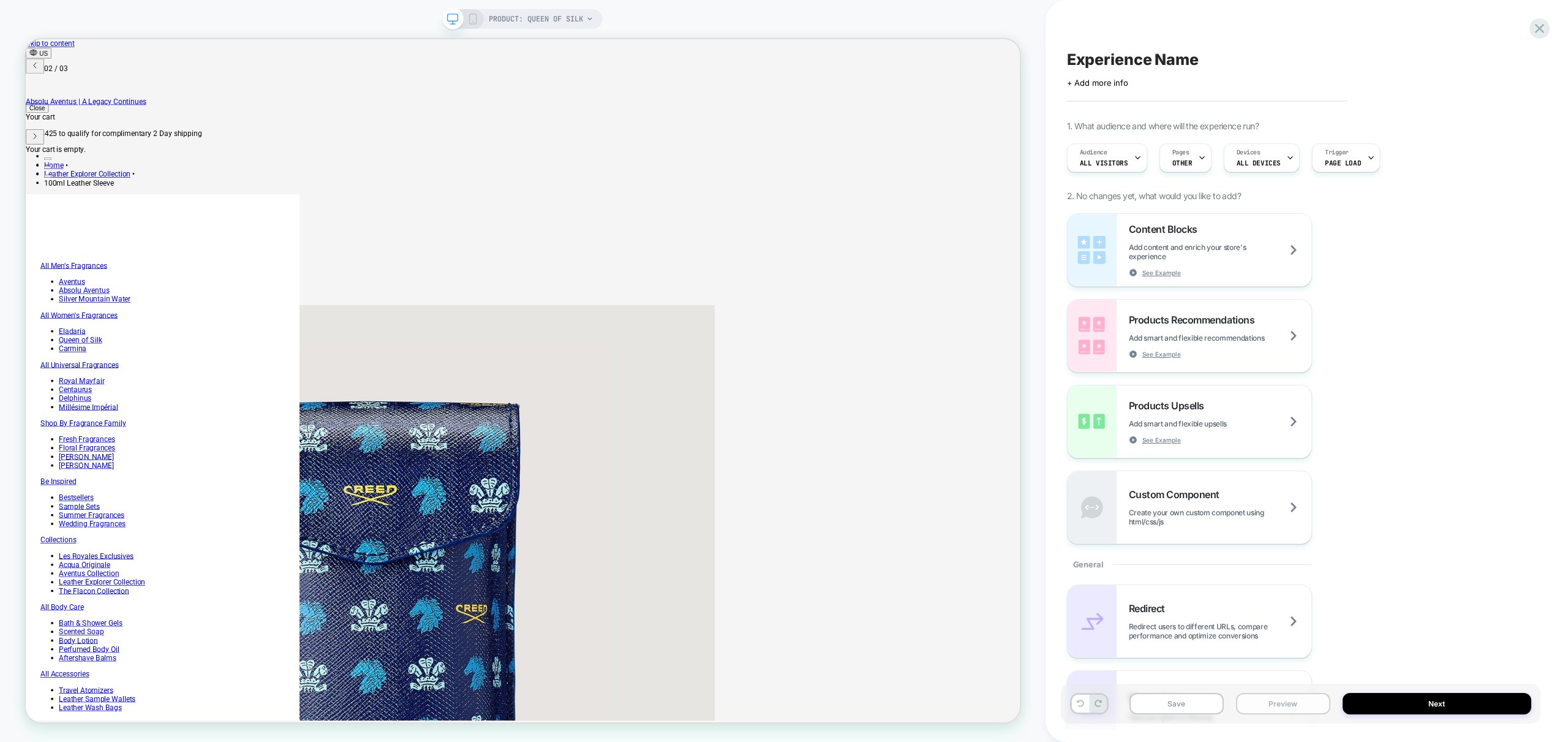
click at [1294, 708] on button "Preview" at bounding box center [1283, 704] width 94 height 22
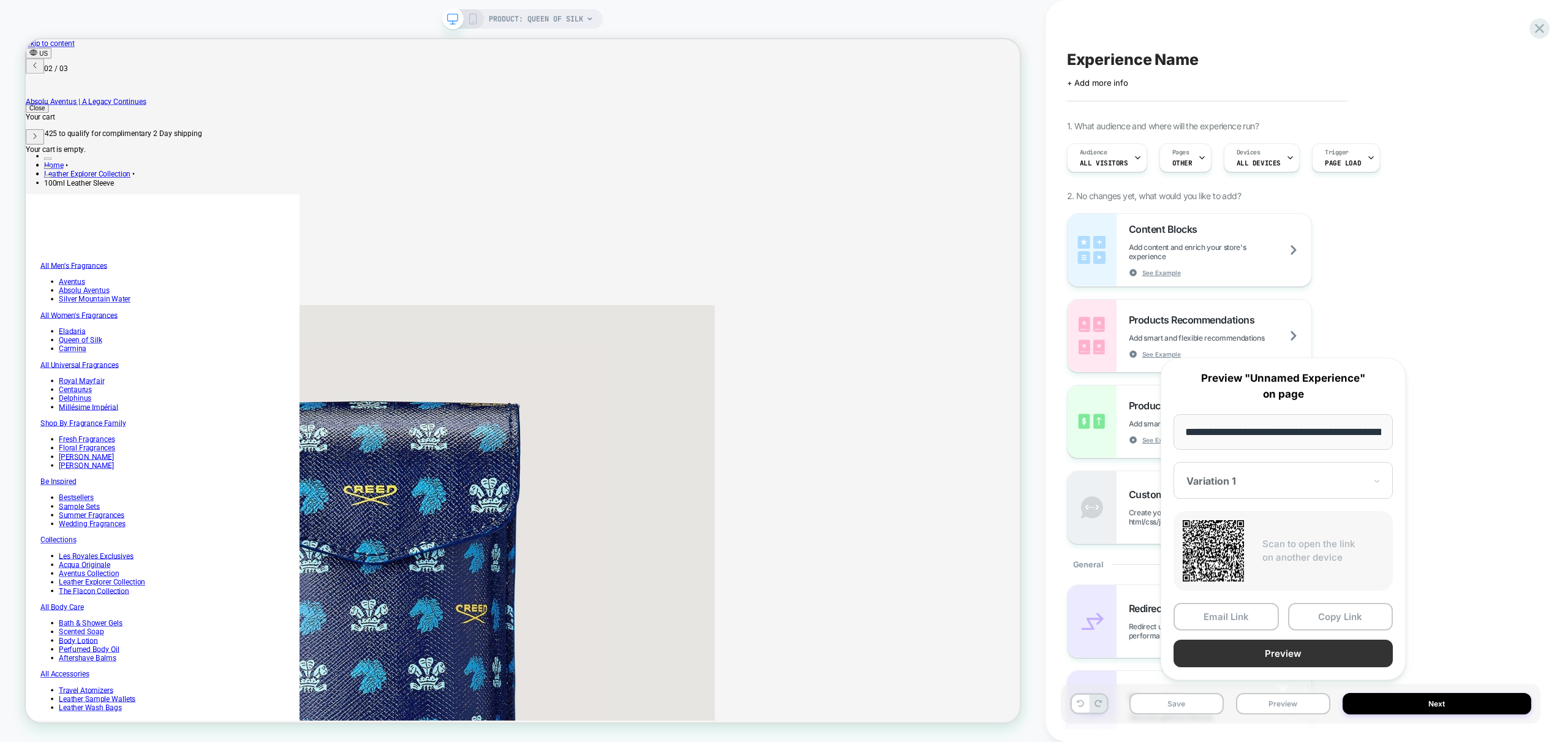
scroll to position [0, 144]
click at [1335, 655] on button "Preview" at bounding box center [1283, 653] width 219 height 27
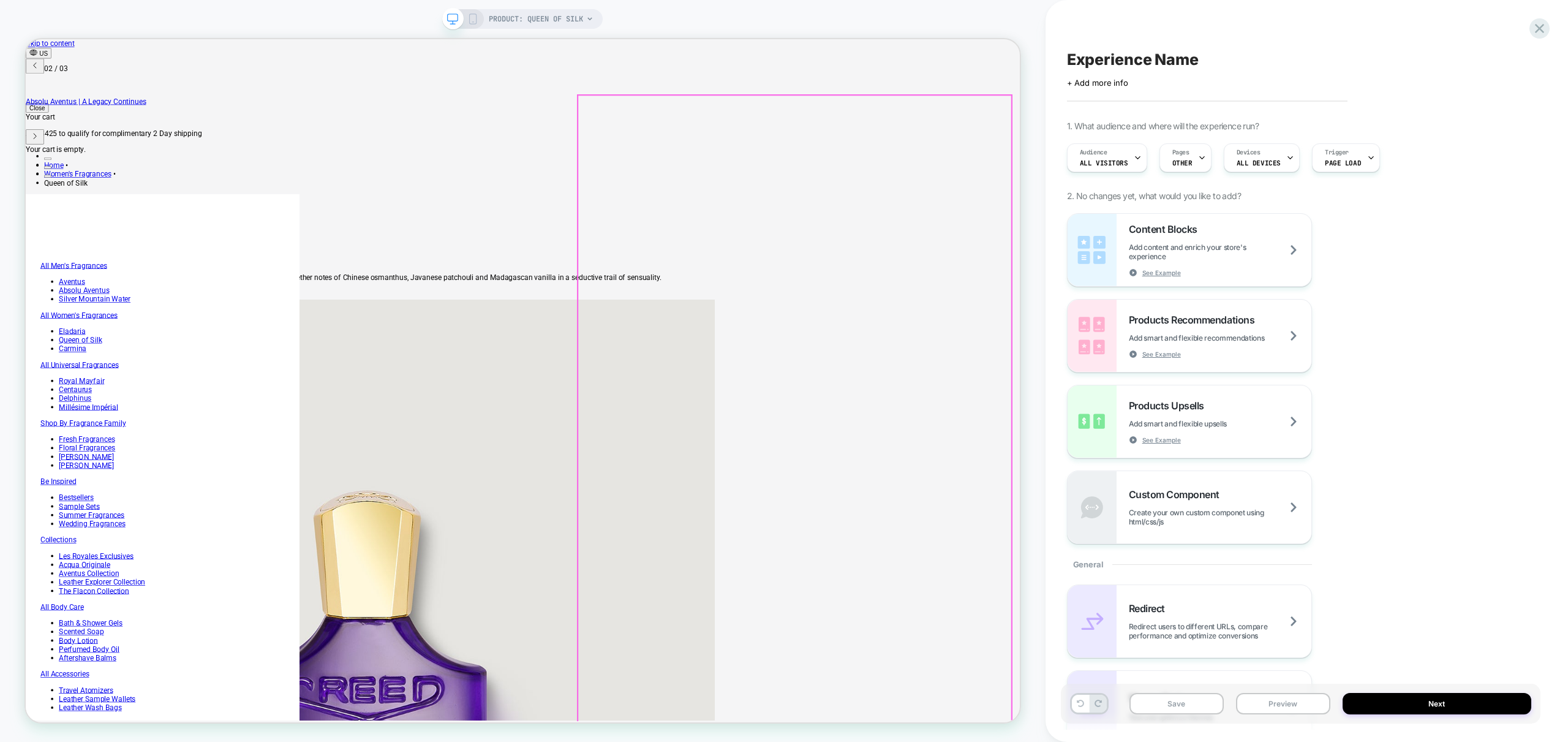
scroll to position [0, 419]
click at [1179, 151] on span "Pages" at bounding box center [1181, 152] width 17 height 8
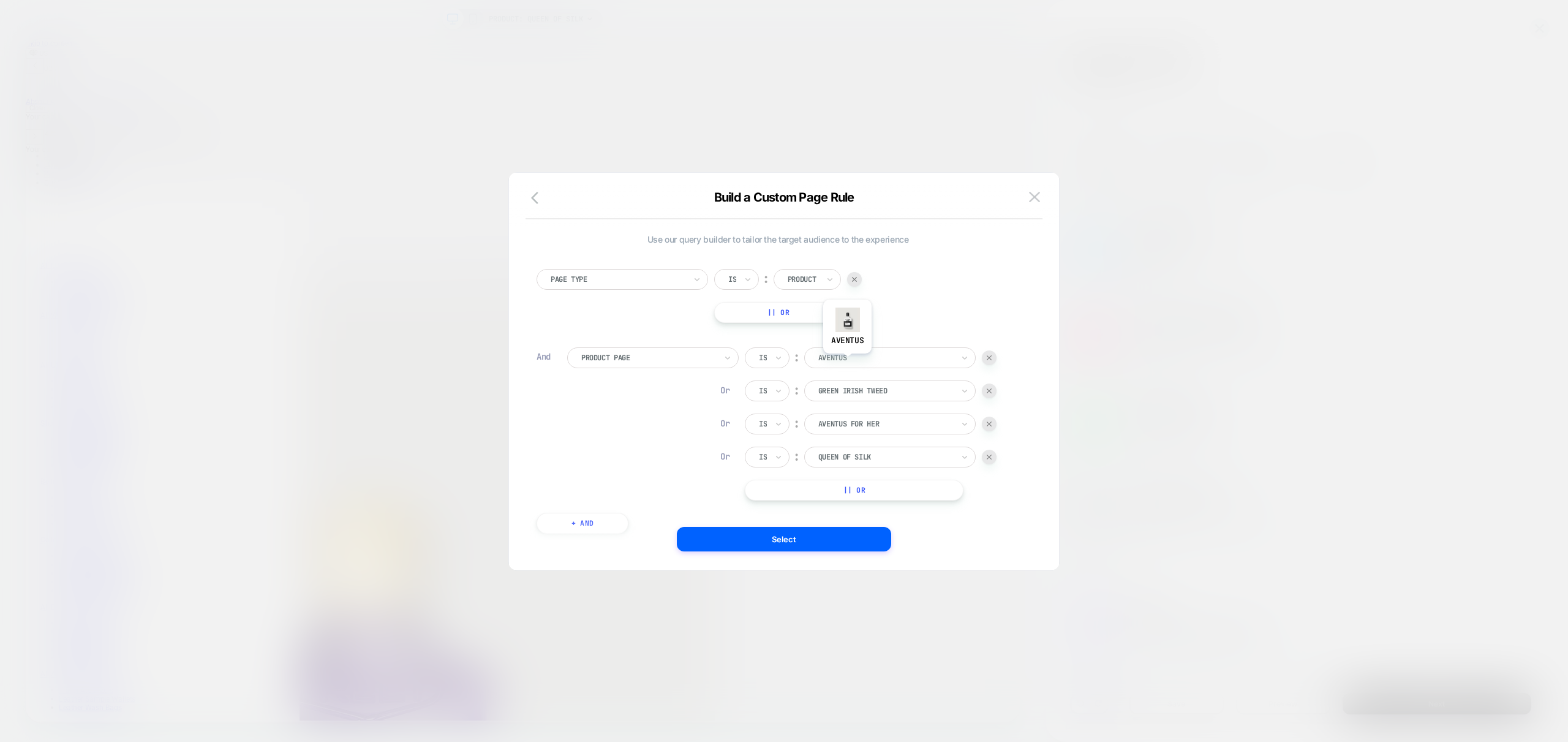
click at [847, 363] on div at bounding box center [886, 358] width 135 height 11
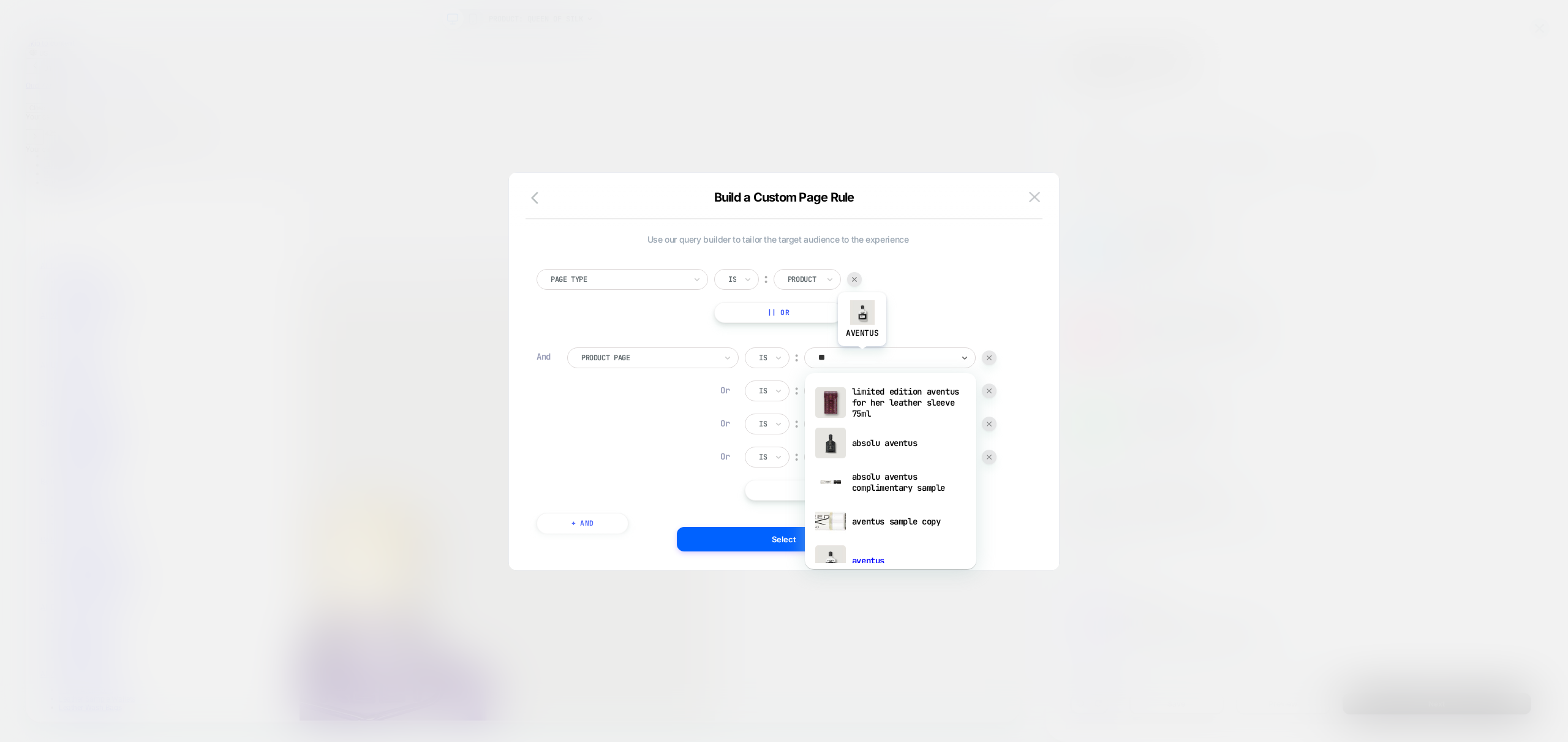
type input "*"
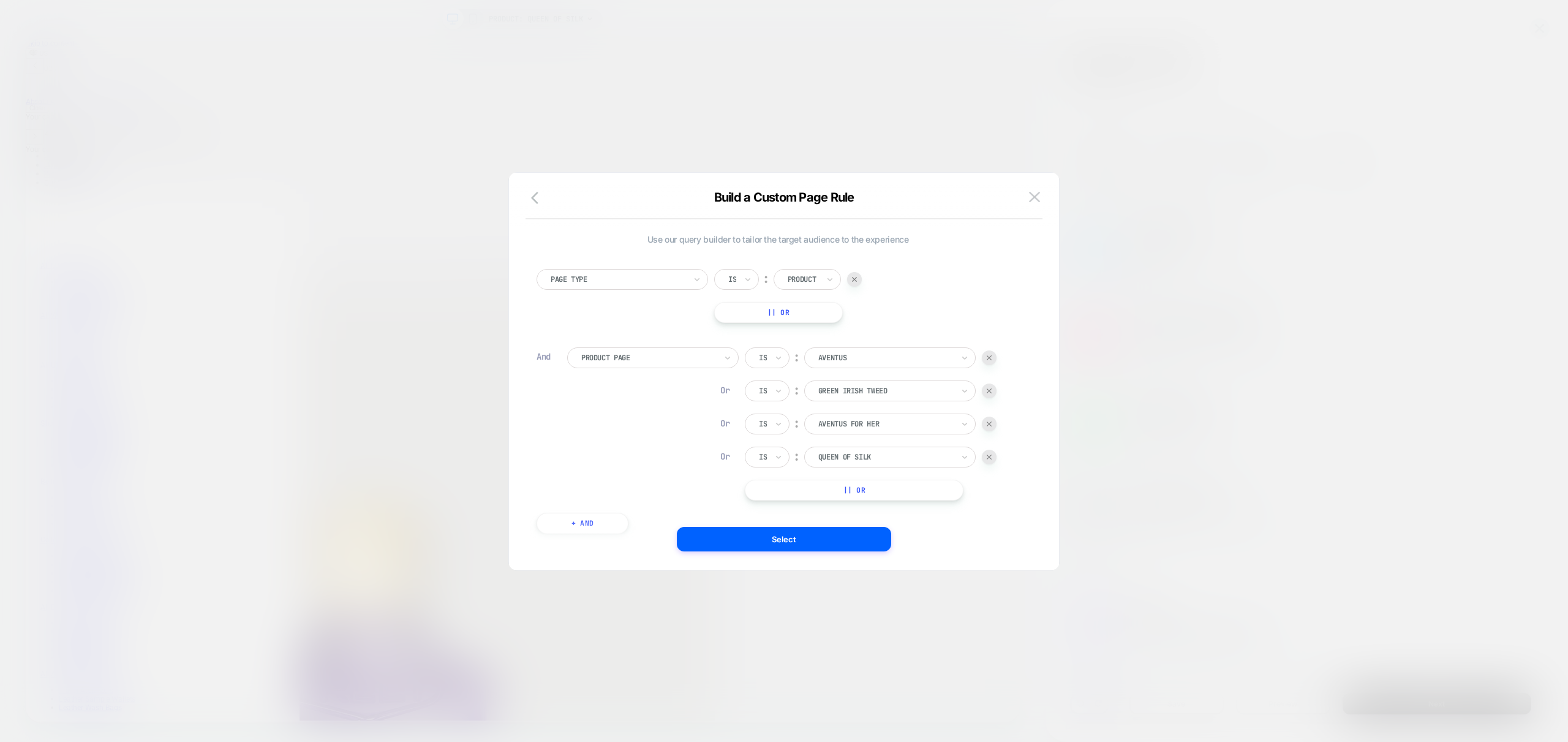
drag, startPoint x: 997, startPoint y: 325, endPoint x: 1010, endPoint y: 313, distance: 17.7
click at [999, 324] on div "Page Type Is ︰ Product || Or And Product Page Is ︰ aventus Or Is ︰ green irish …" at bounding box center [777, 395] width 495 height 289
click at [987, 358] on img at bounding box center [989, 357] width 5 height 5
click at [989, 359] on img at bounding box center [989, 357] width 5 height 5
click at [989, 359] on img at bounding box center [989, 357] width 5 height 5
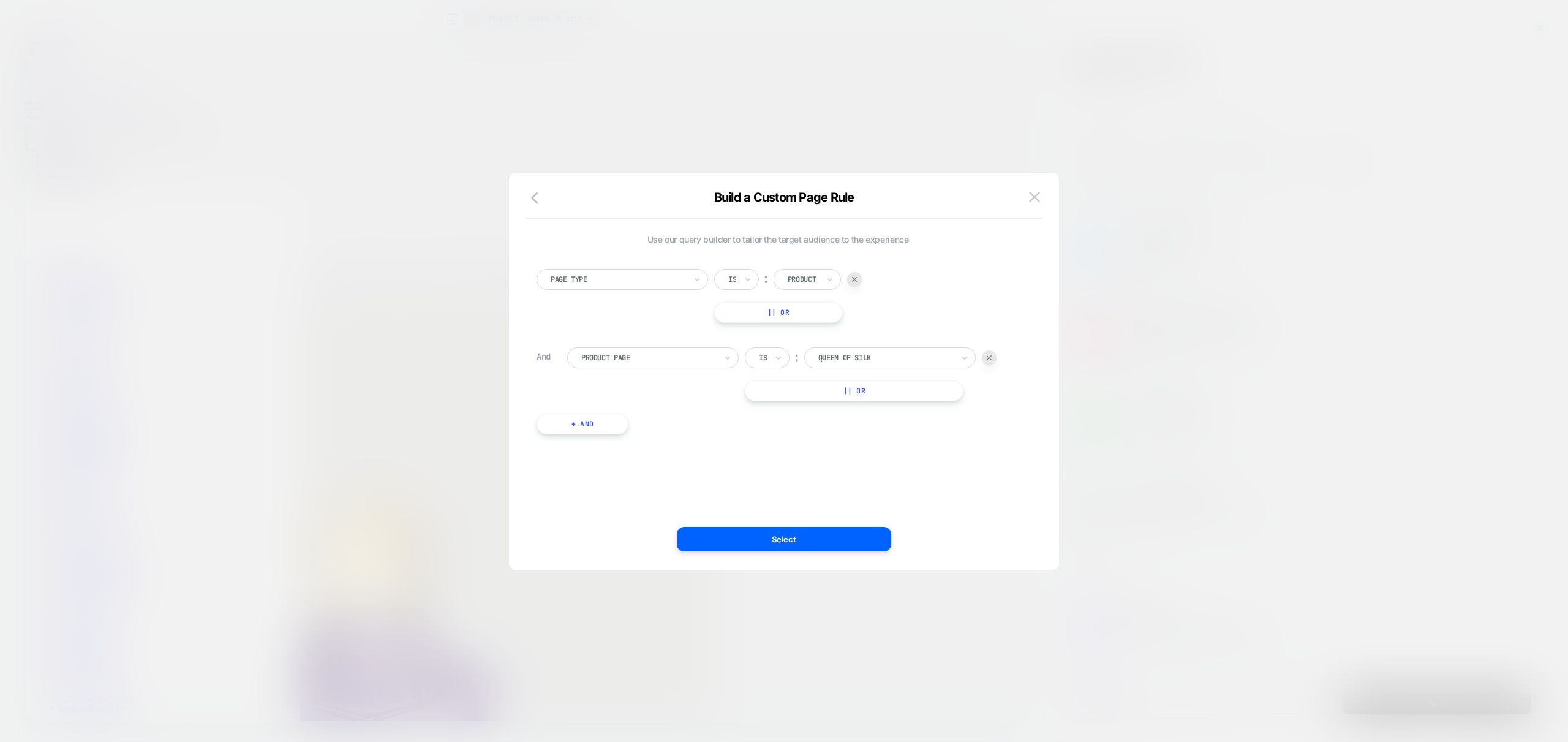
click at [989, 358] on img at bounding box center [989, 357] width 5 height 5
drag, startPoint x: 996, startPoint y: 453, endPoint x: 996, endPoint y: 445, distance: 8.0
click at [996, 450] on div "Use our query builder to tailor the target audience to the experience Page Type…" at bounding box center [778, 371] width 514 height 348
click at [1034, 193] on img at bounding box center [1035, 197] width 11 height 10
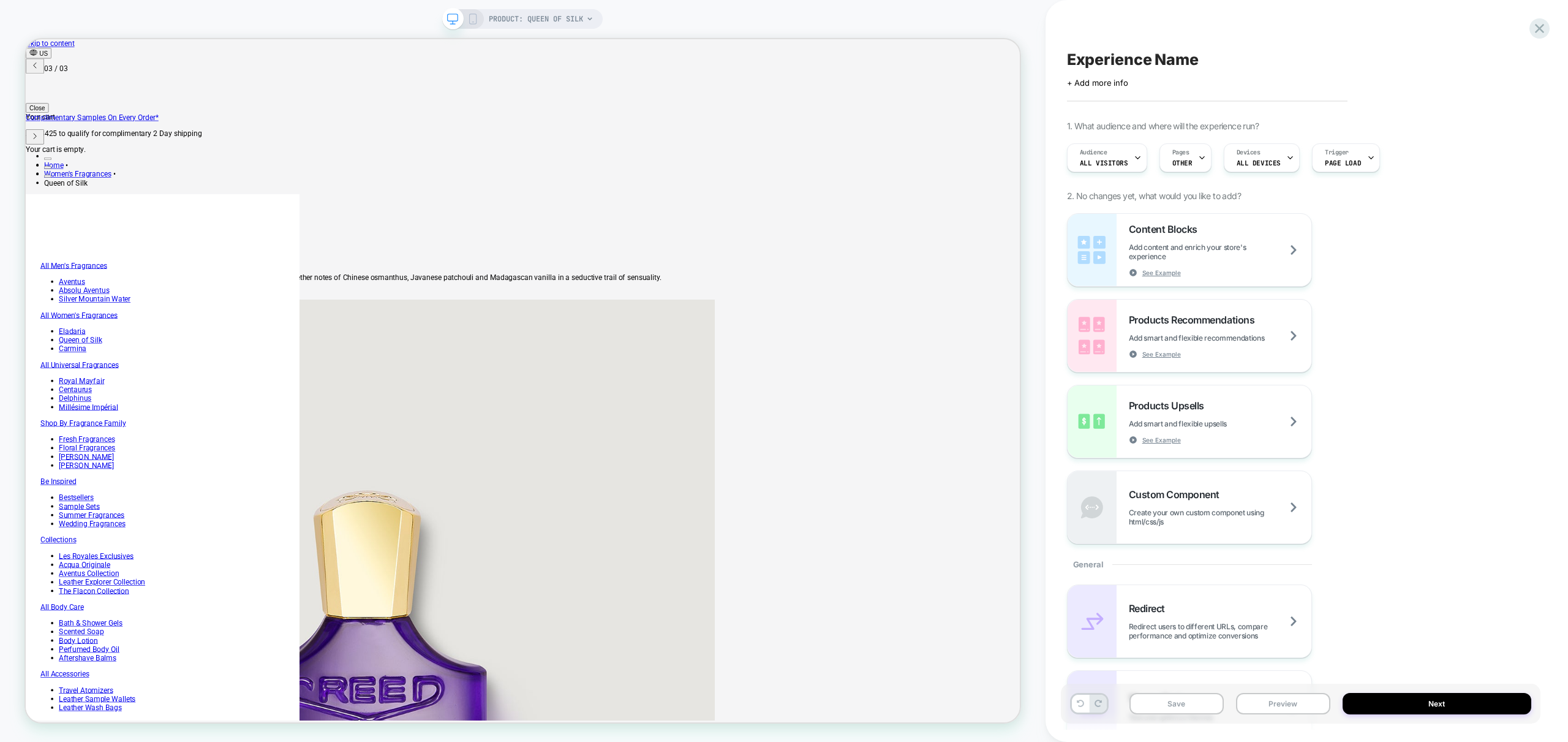
scroll to position [0, 838]
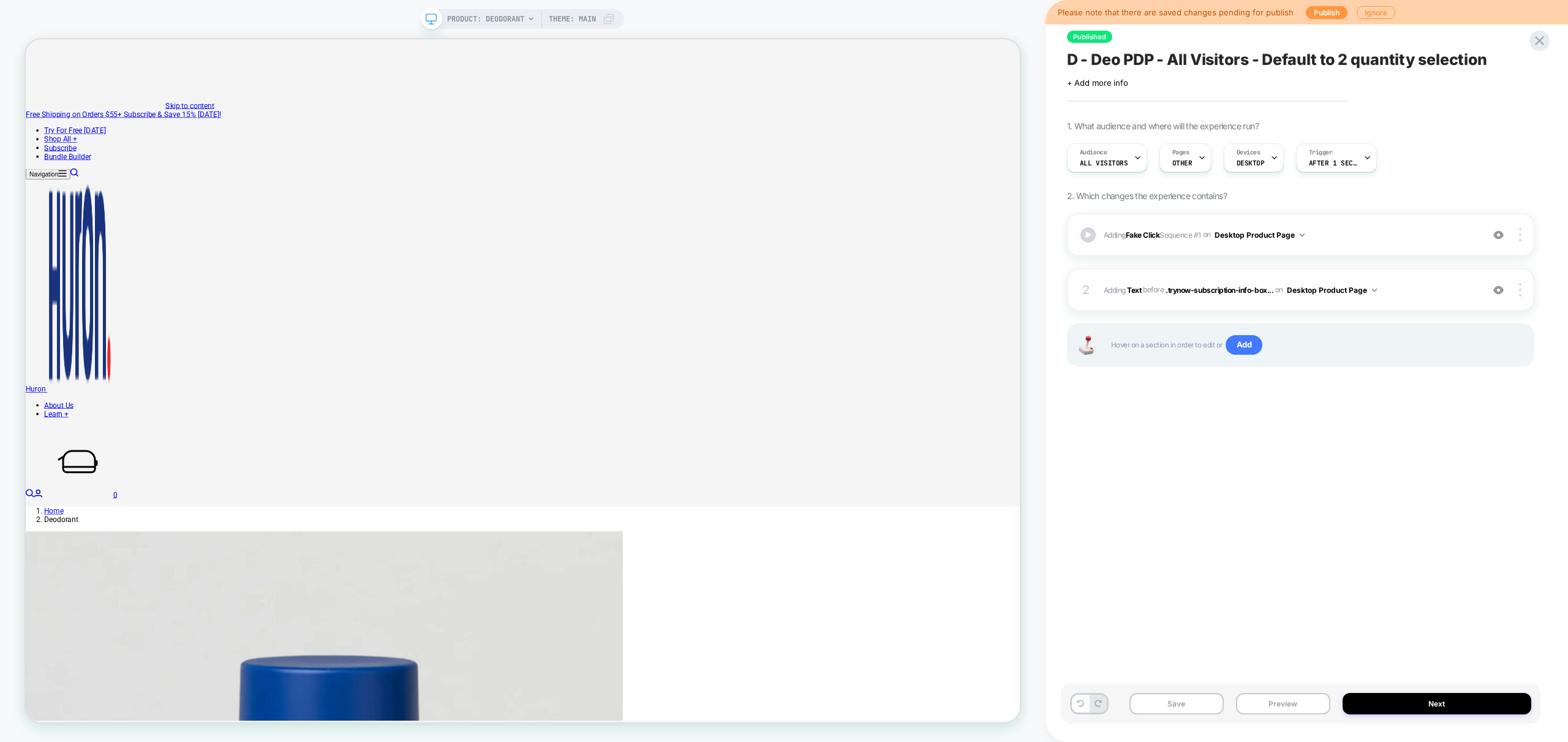
click at [1424, 296] on span "#_loomi_addon_1755275767288 Adding Text BEFORE .trynow-subscription-info-box...…" at bounding box center [1290, 290] width 373 height 15
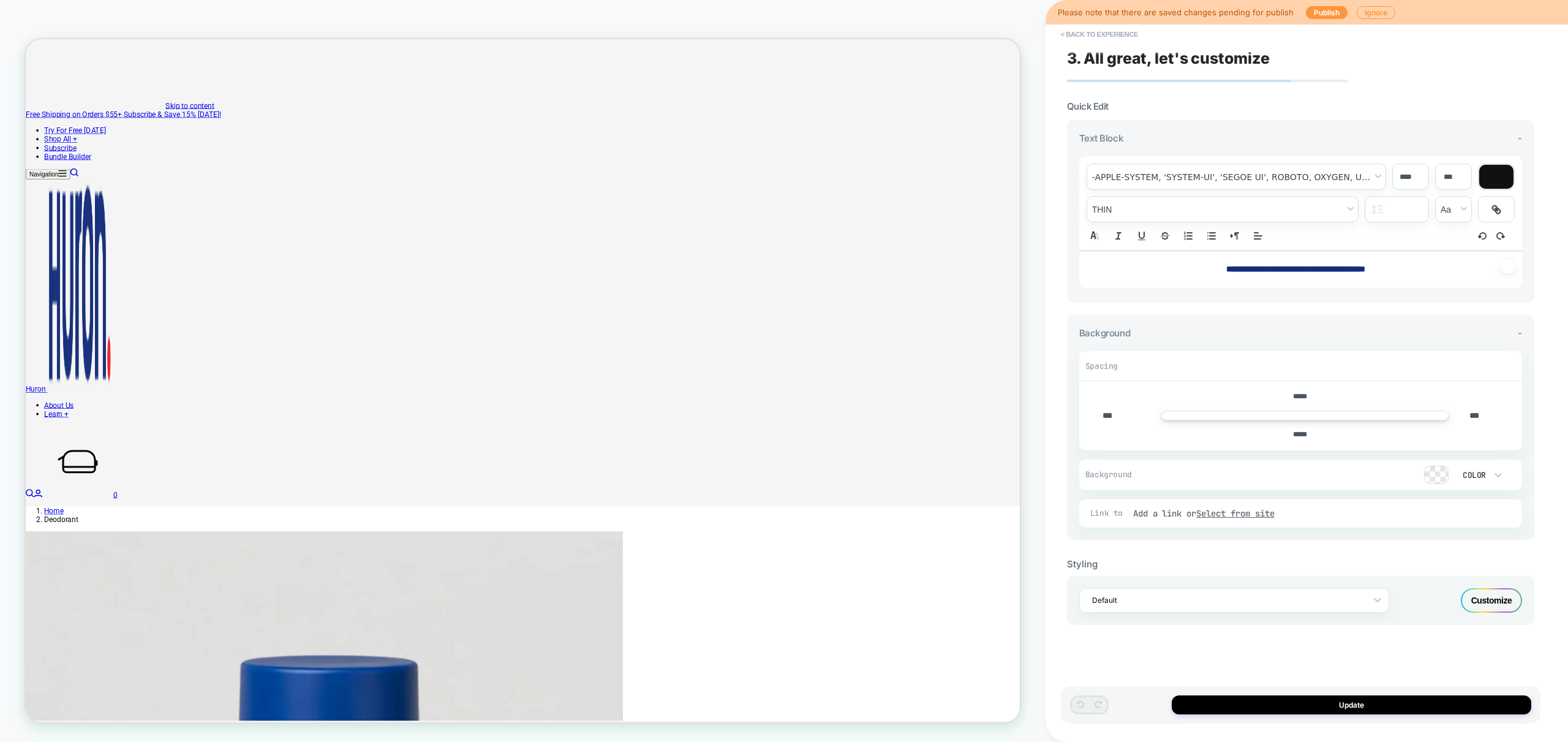
scroll to position [138, 0]
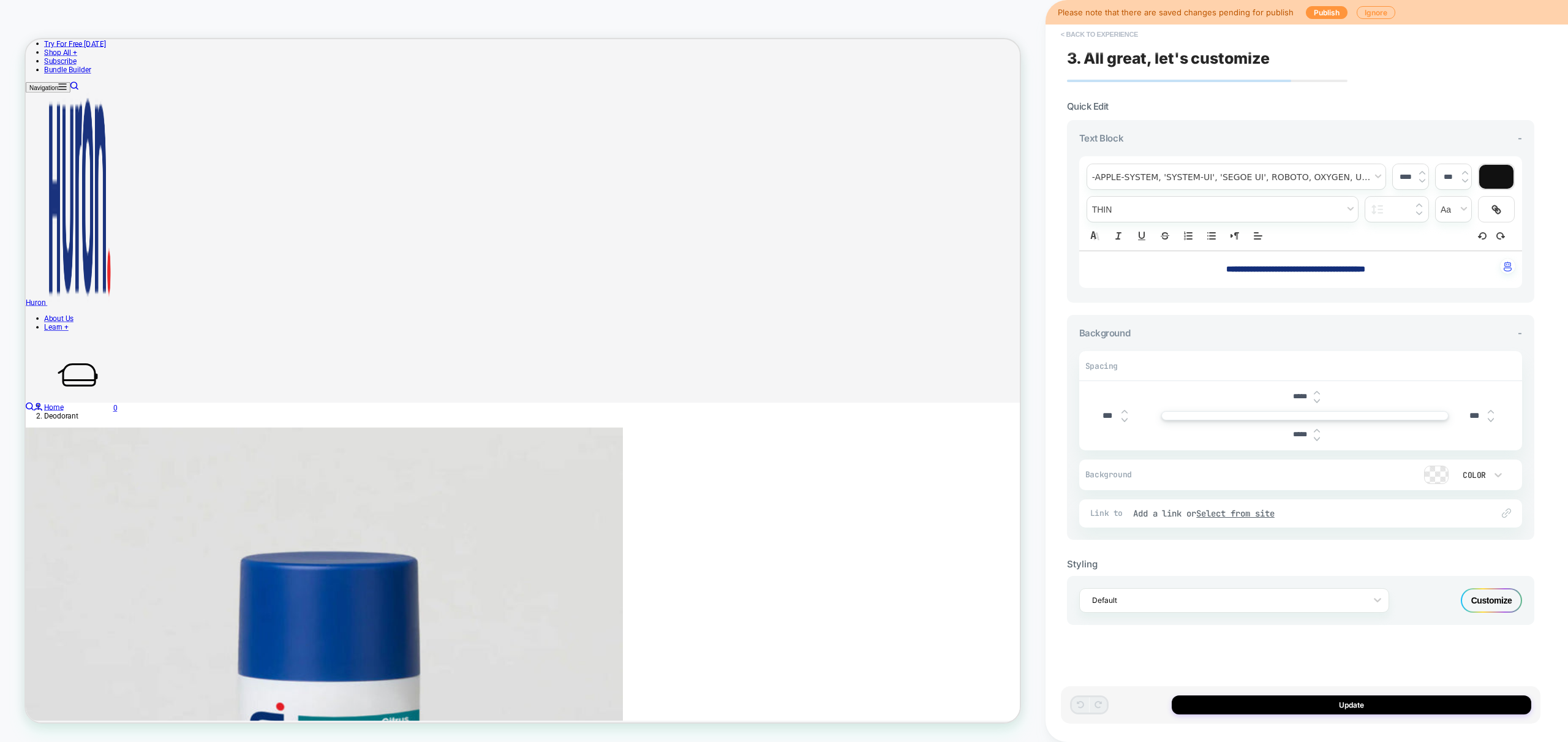
click at [1087, 31] on button "< Back to experience" at bounding box center [1099, 34] width 89 height 20
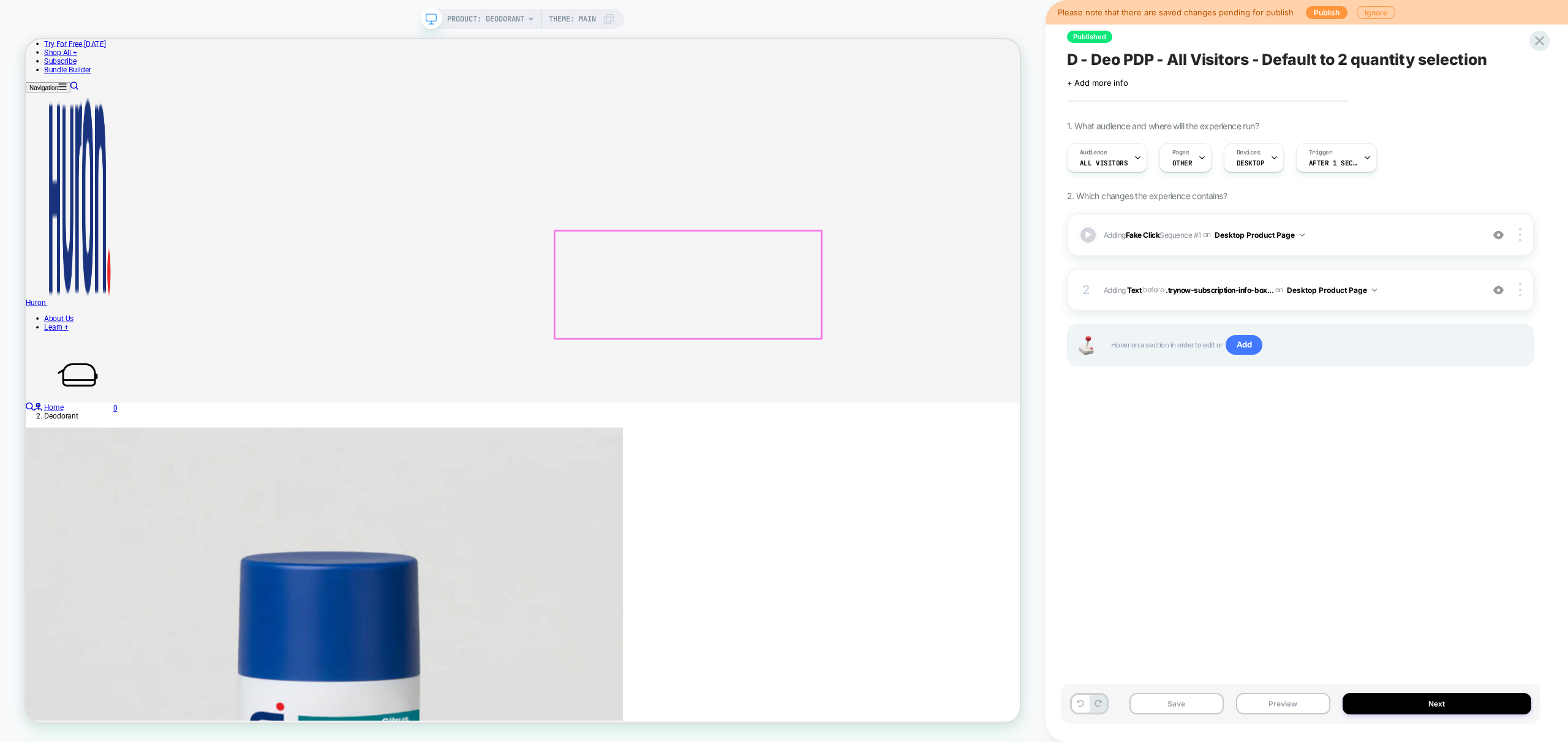
scroll to position [42, 0]
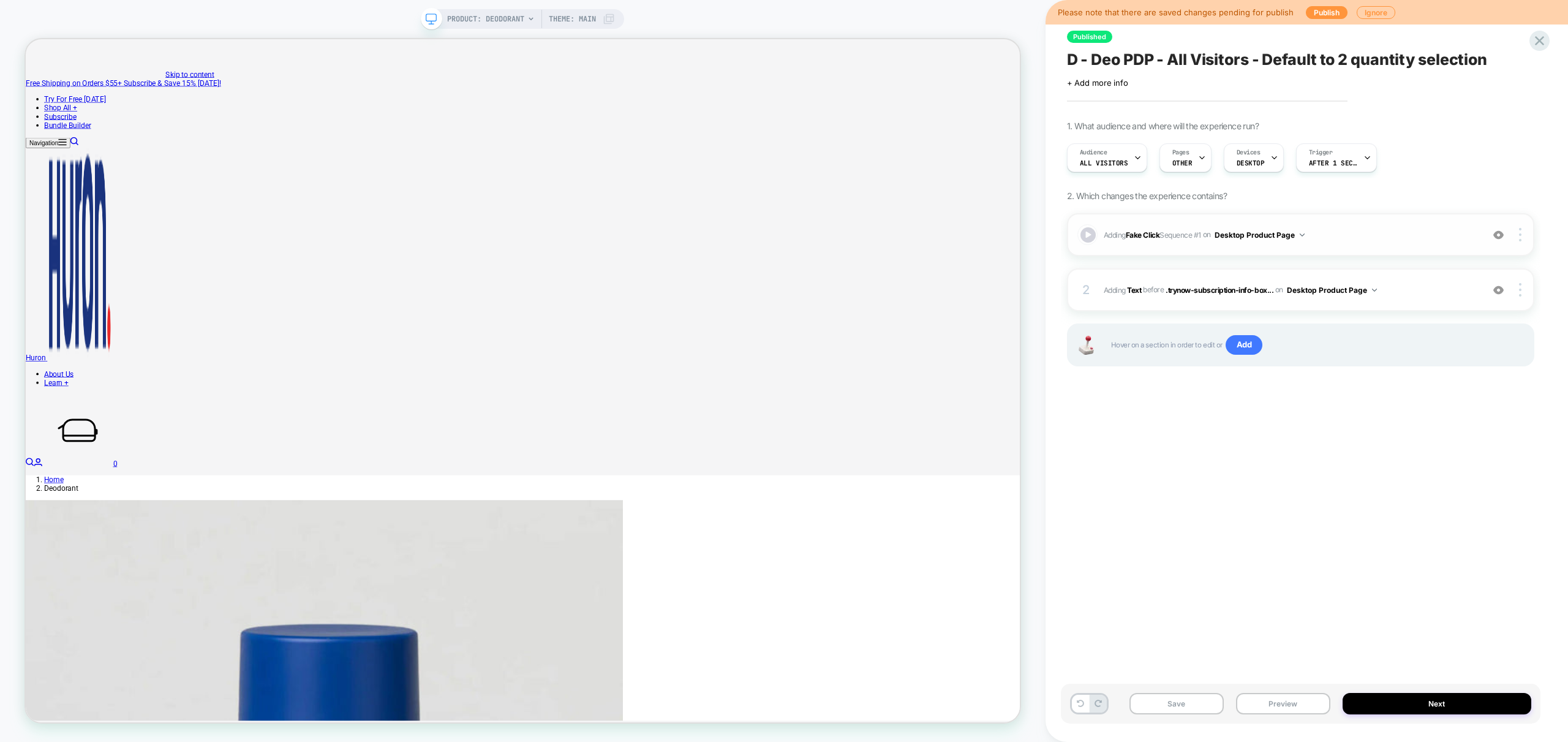
click at [1402, 232] on span "Adding Fake Click Sequence # 1 on Desktop Product Page" at bounding box center [1290, 235] width 373 height 15
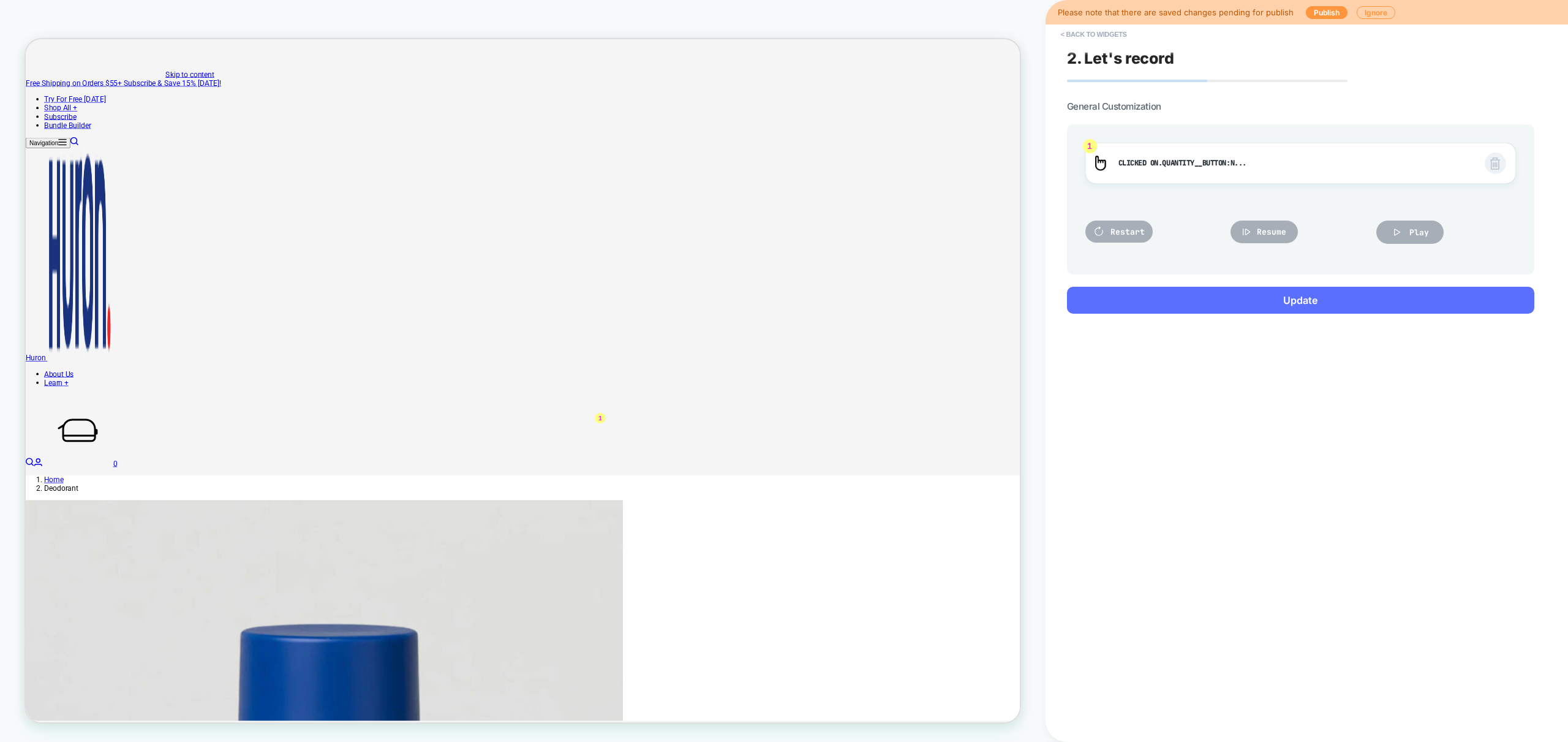
click at [1313, 295] on button "Update" at bounding box center [1301, 300] width 468 height 27
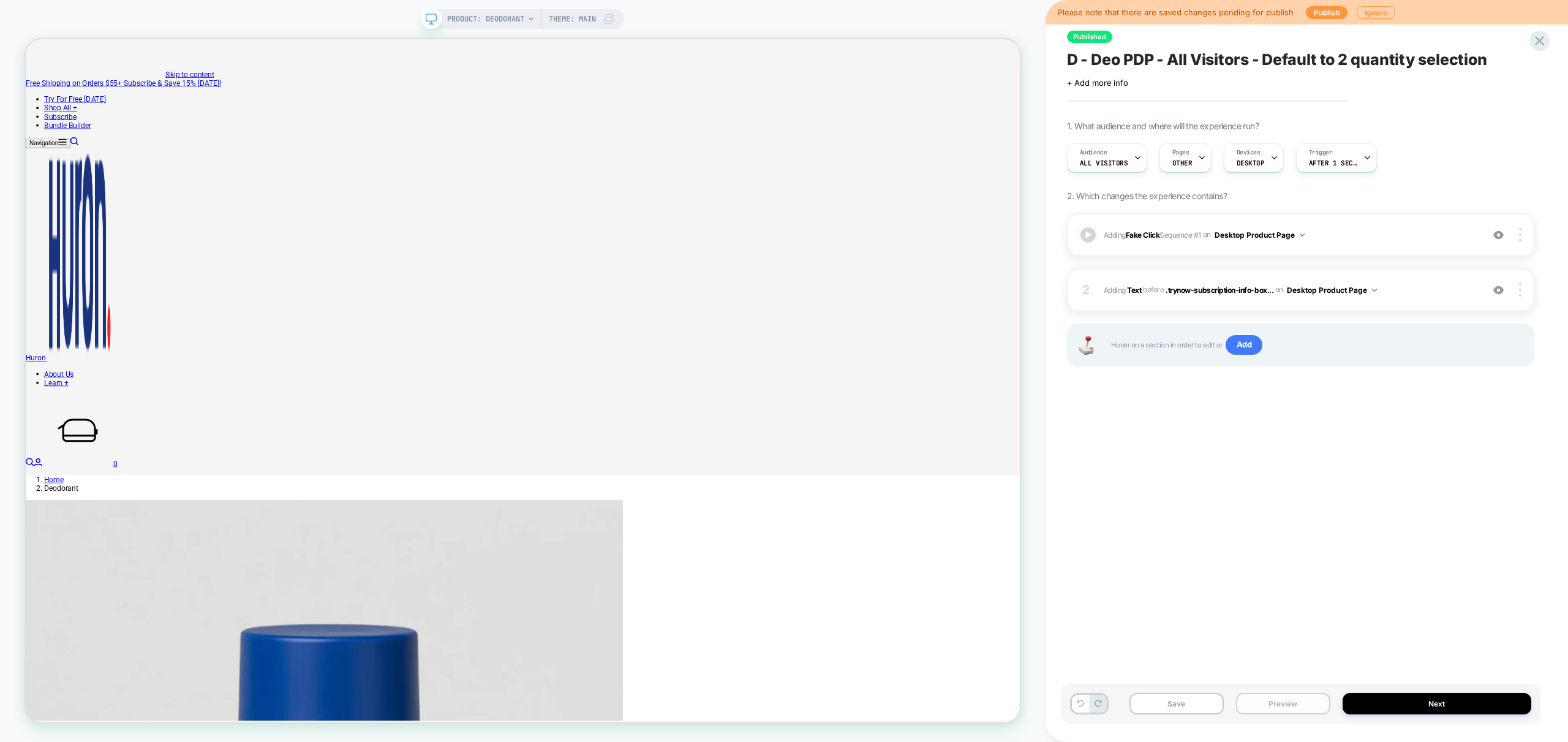
click at [1294, 699] on button "Preview" at bounding box center [1283, 704] width 94 height 22
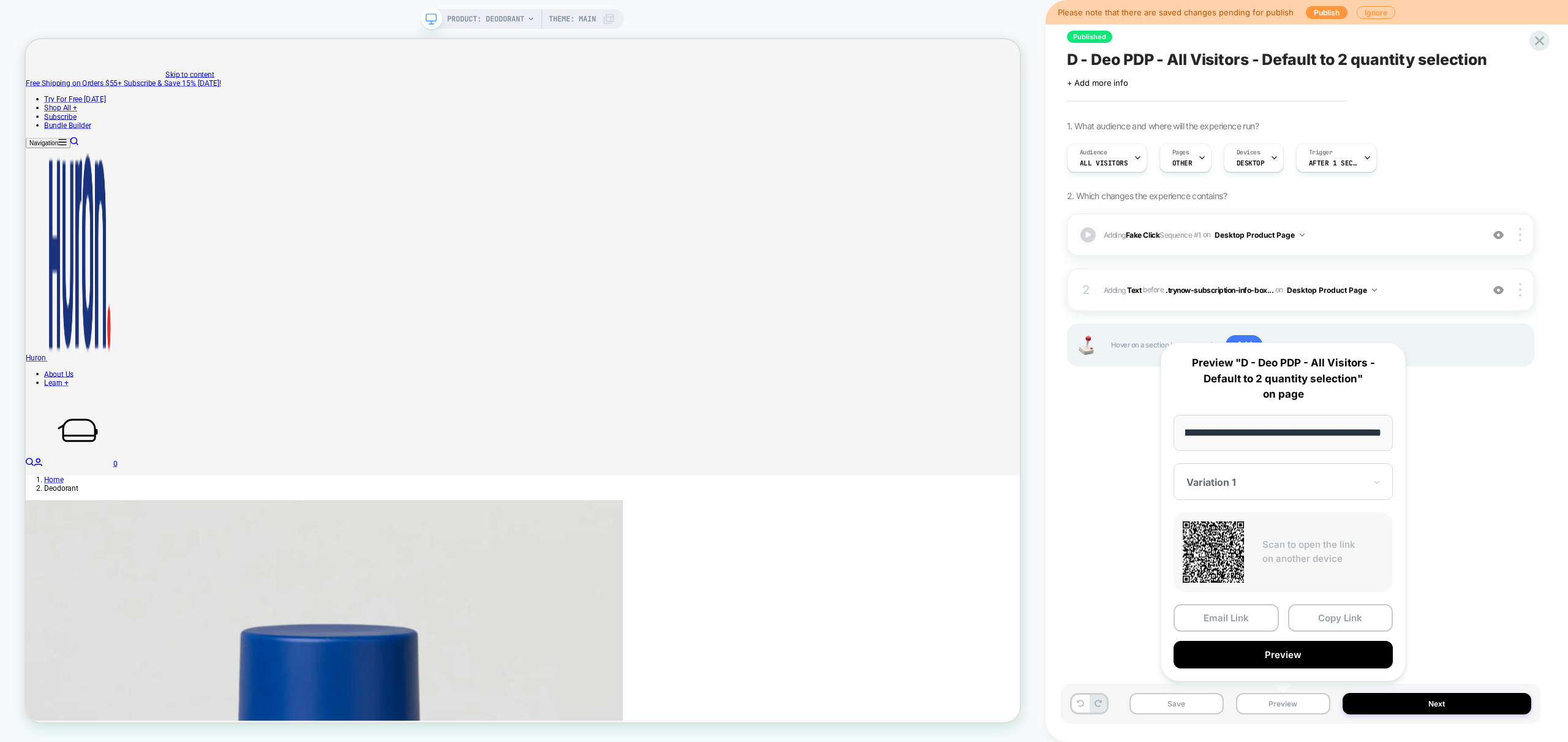
scroll to position [0, 0]
click at [1301, 669] on div "**********" at bounding box center [1283, 512] width 245 height 339
click at [1304, 655] on button "Preview" at bounding box center [1283, 654] width 219 height 27
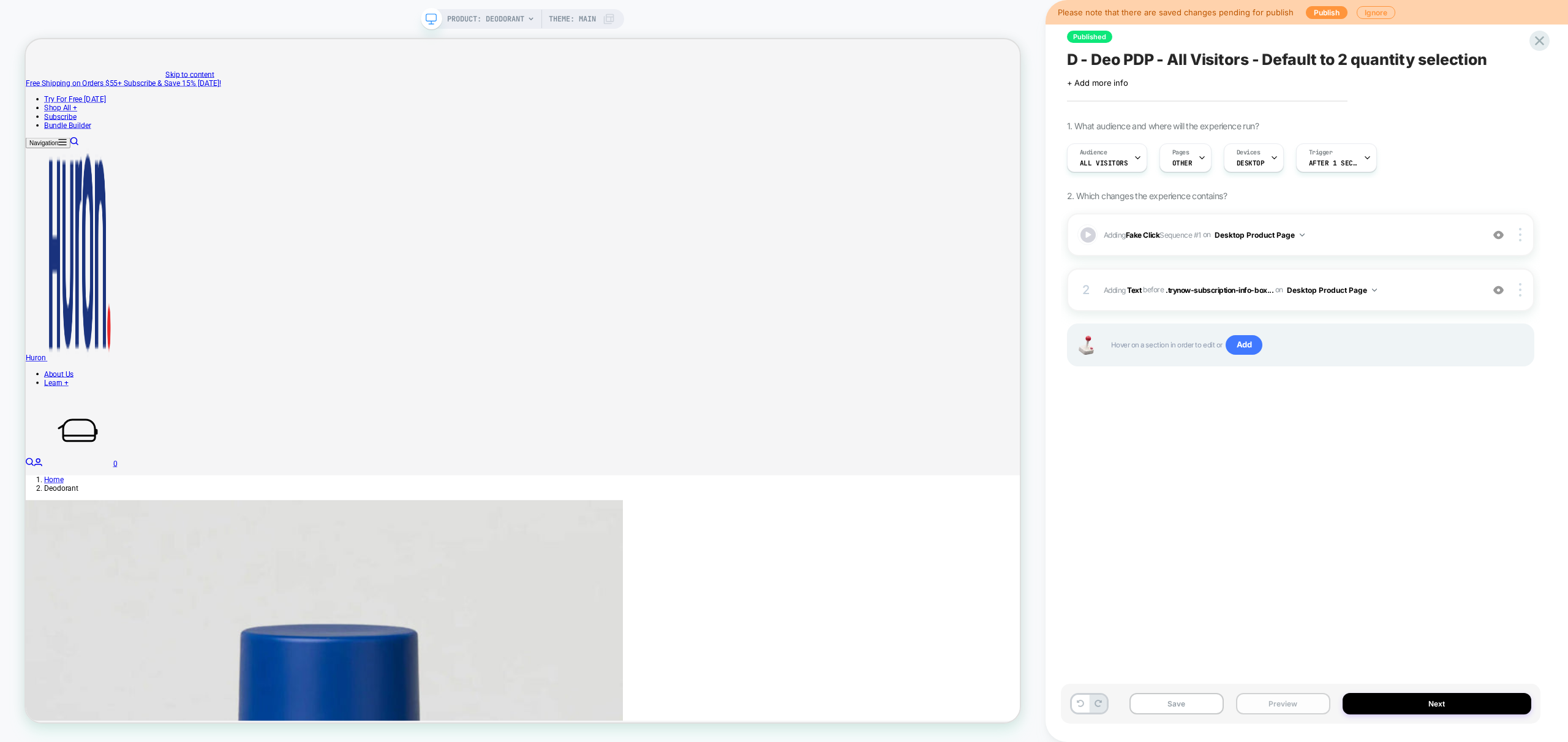
click at [1294, 704] on button "Preview" at bounding box center [1283, 704] width 94 height 22
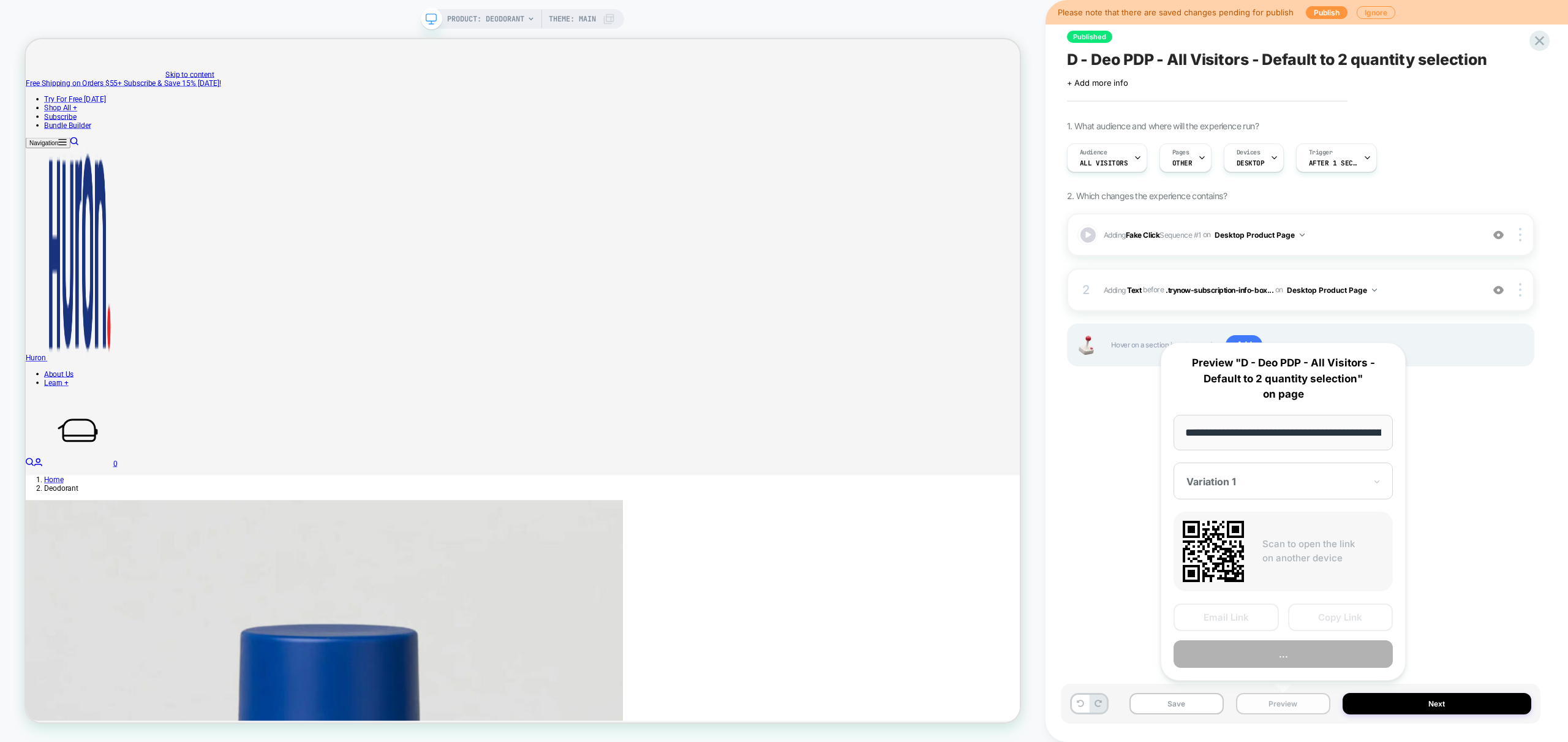
scroll to position [0, 107]
click at [1298, 651] on button "Preview" at bounding box center [1283, 654] width 219 height 27
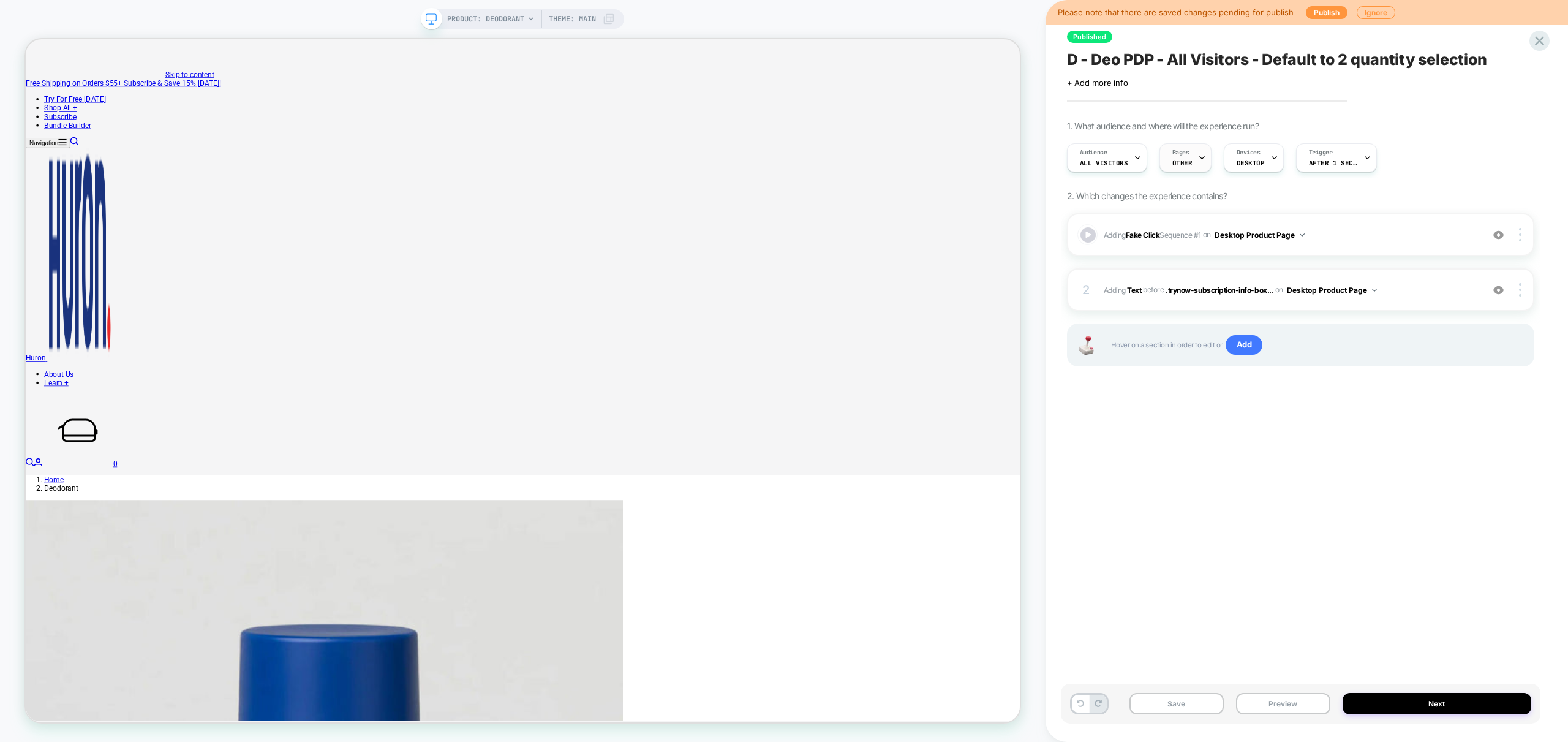
click at [1179, 158] on span "OTHER" at bounding box center [1182, 163] width 20 height 8
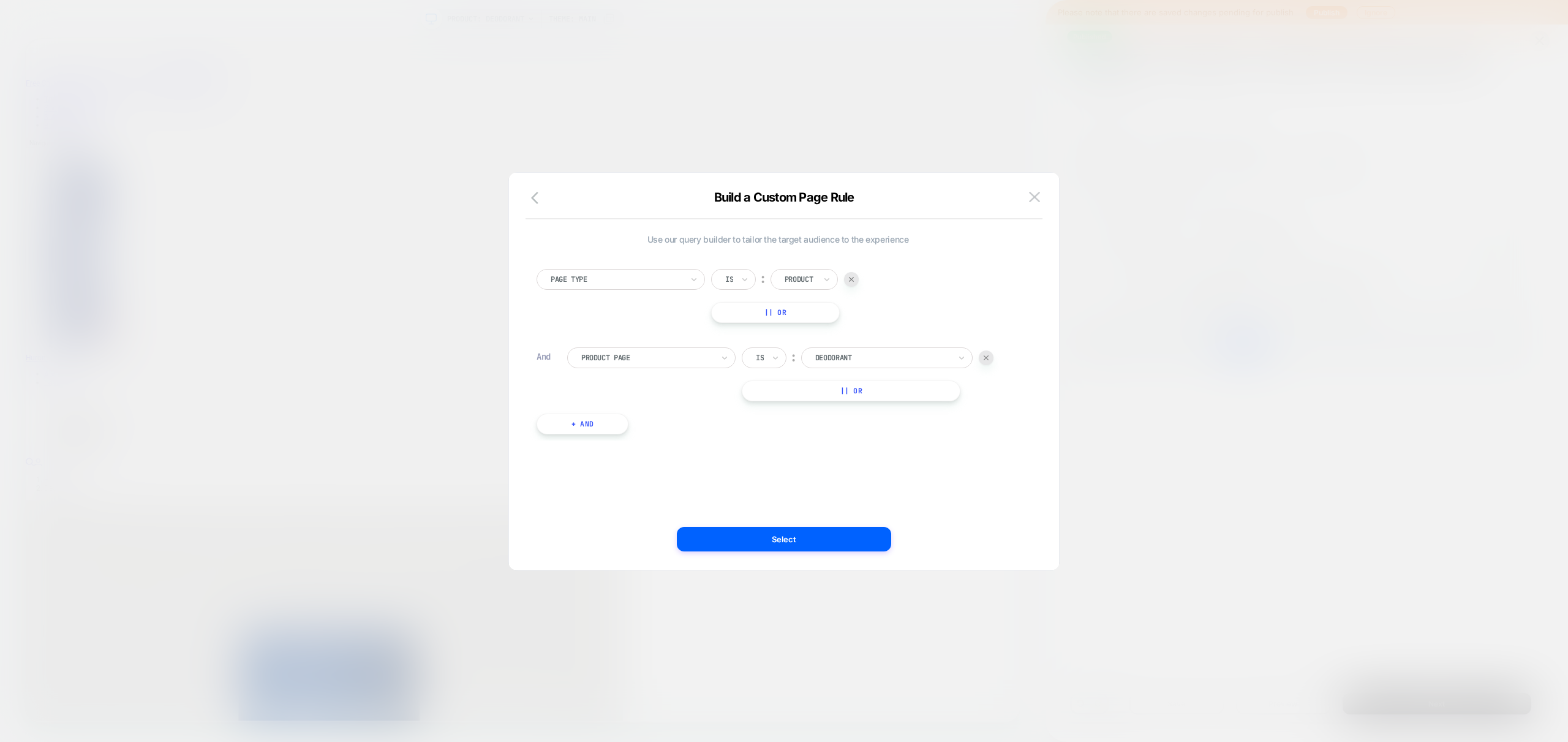
drag, startPoint x: 795, startPoint y: 161, endPoint x: 1028, endPoint y: 166, distance: 233.1
click at [795, 161] on div at bounding box center [784, 371] width 1568 height 742
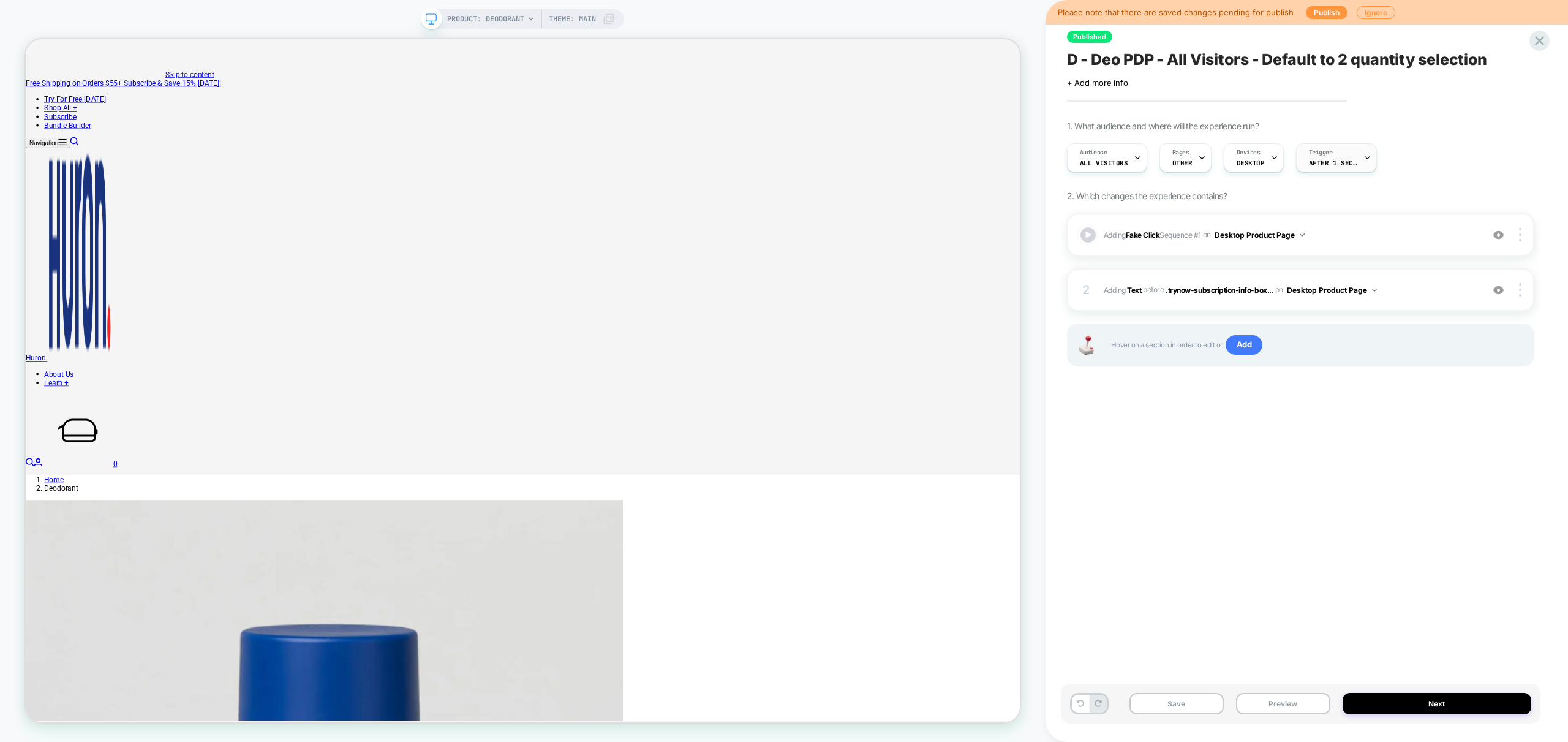
click at [1331, 164] on span "After 1 Seconds" at bounding box center [1334, 163] width 49 height 8
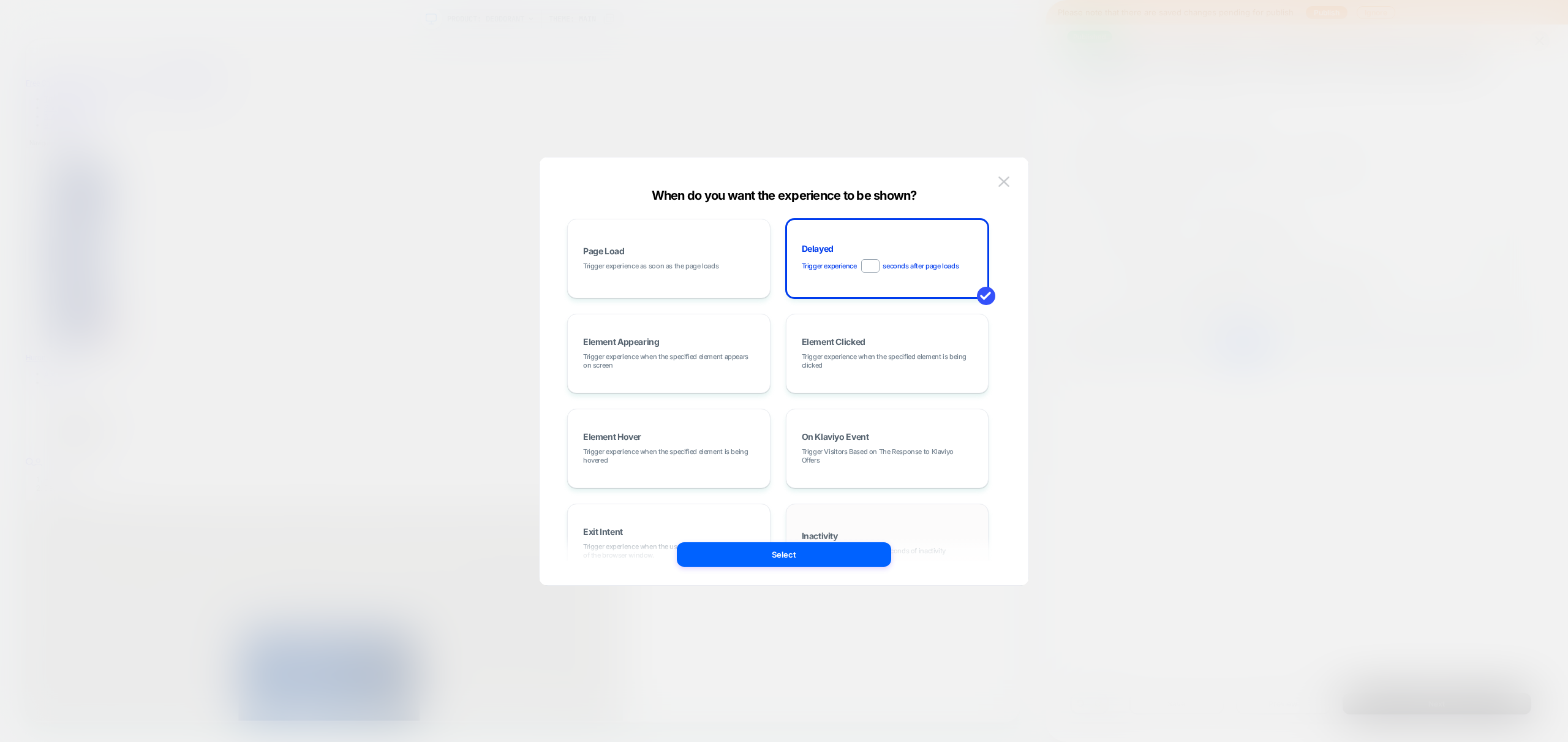
scroll to position [154, 0]
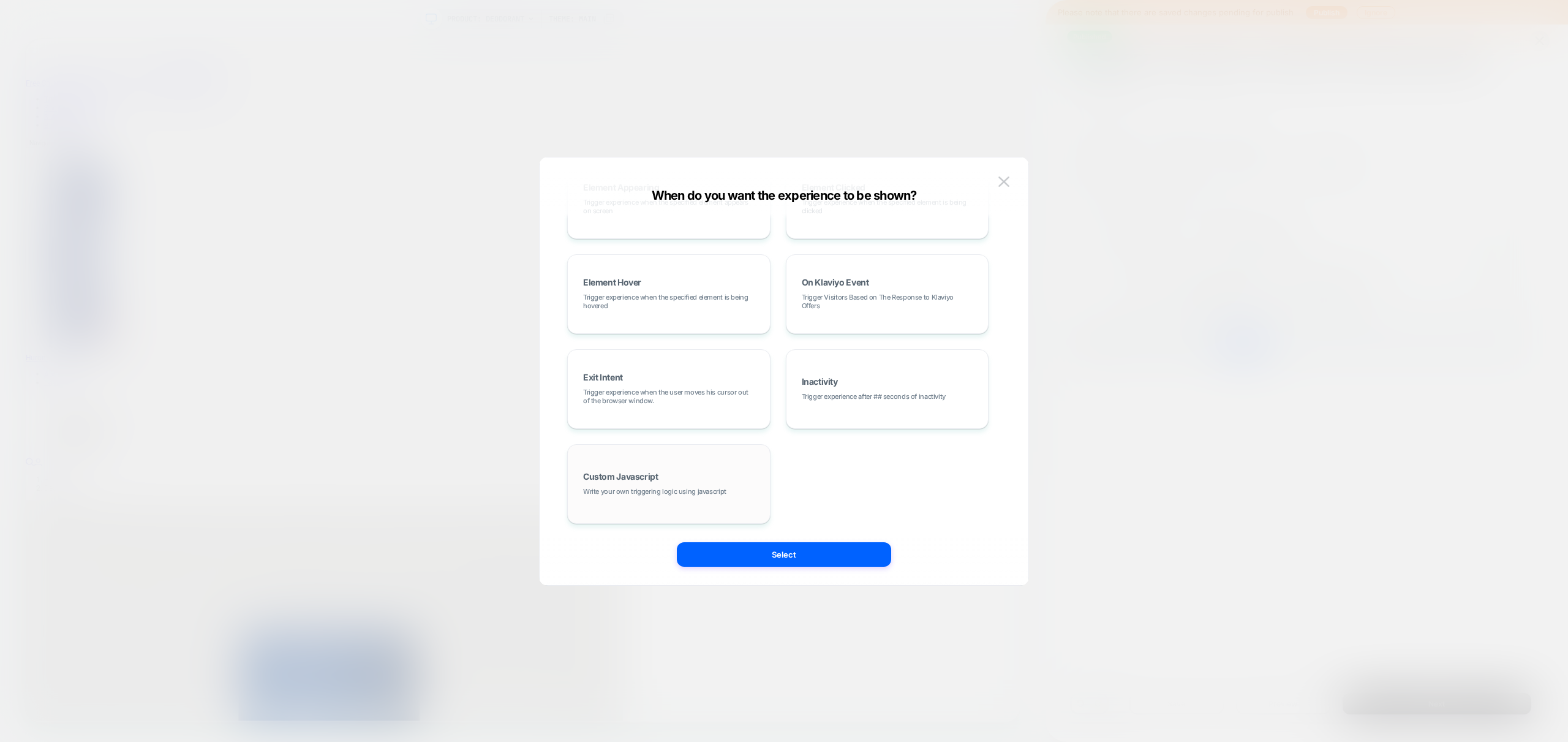
click at [674, 479] on div "Custom Javascript Write your own triggering logic using javascript" at bounding box center [669, 484] width 190 height 66
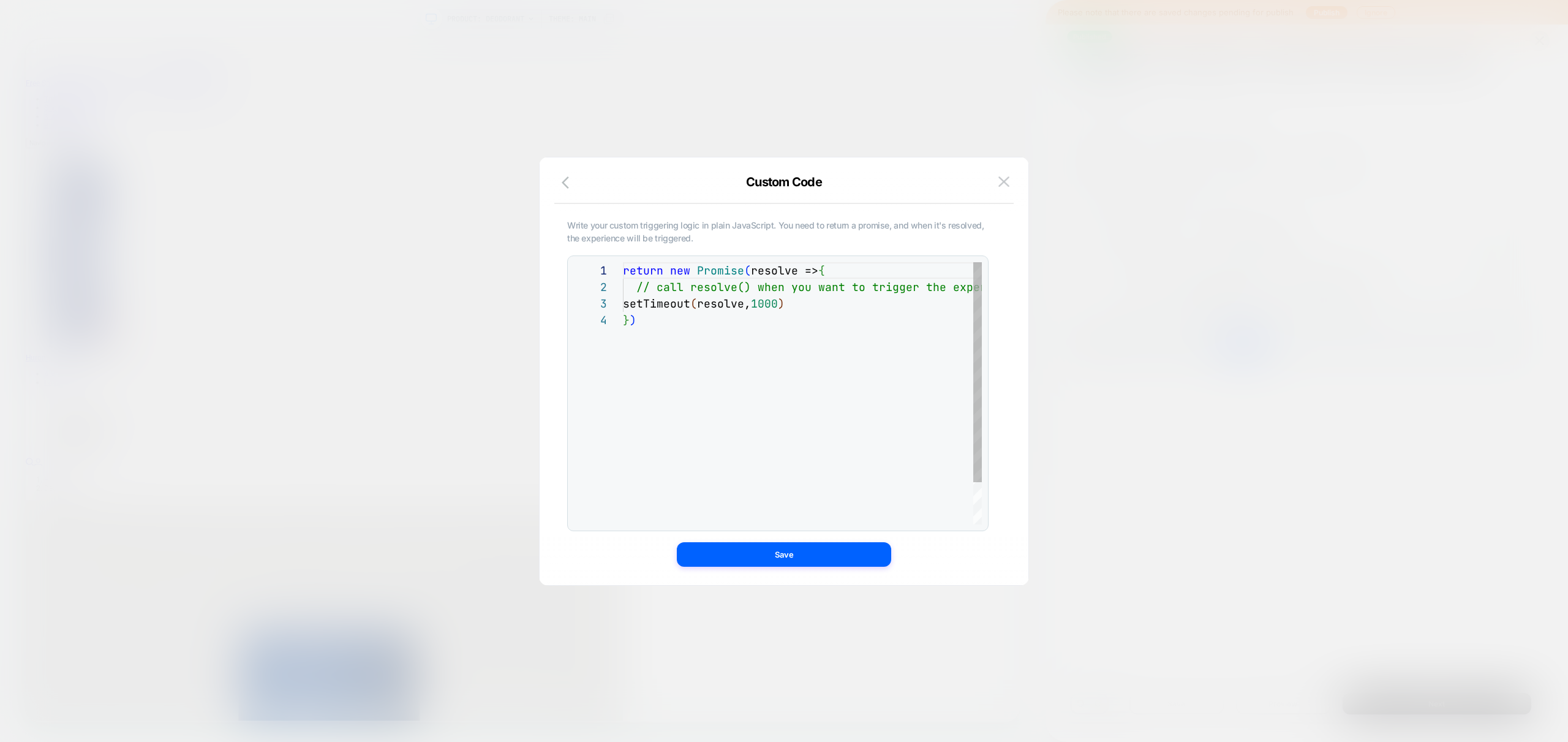
scroll to position [50, 0]
click at [796, 363] on div "return new Promise ( resolve => { // call resolve() when you want to trigger th…" at bounding box center [835, 418] width 425 height 312
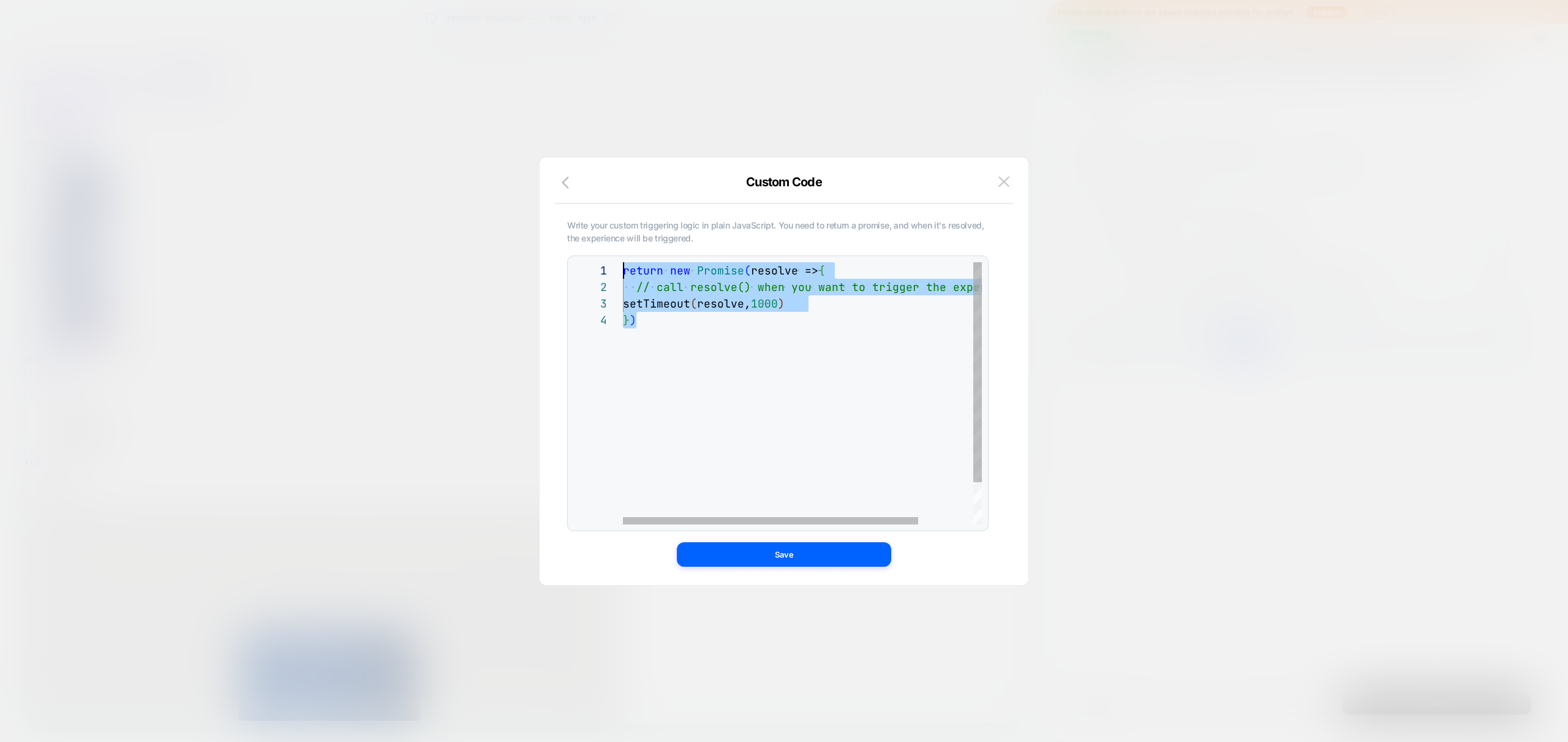
drag, startPoint x: 799, startPoint y: 394, endPoint x: 421, endPoint y: 212, distance: 419.5
click at [623, 262] on div "return new Promise ( resolve => { // call resolve() when you want to trigger th…" at bounding box center [835, 418] width 425 height 312
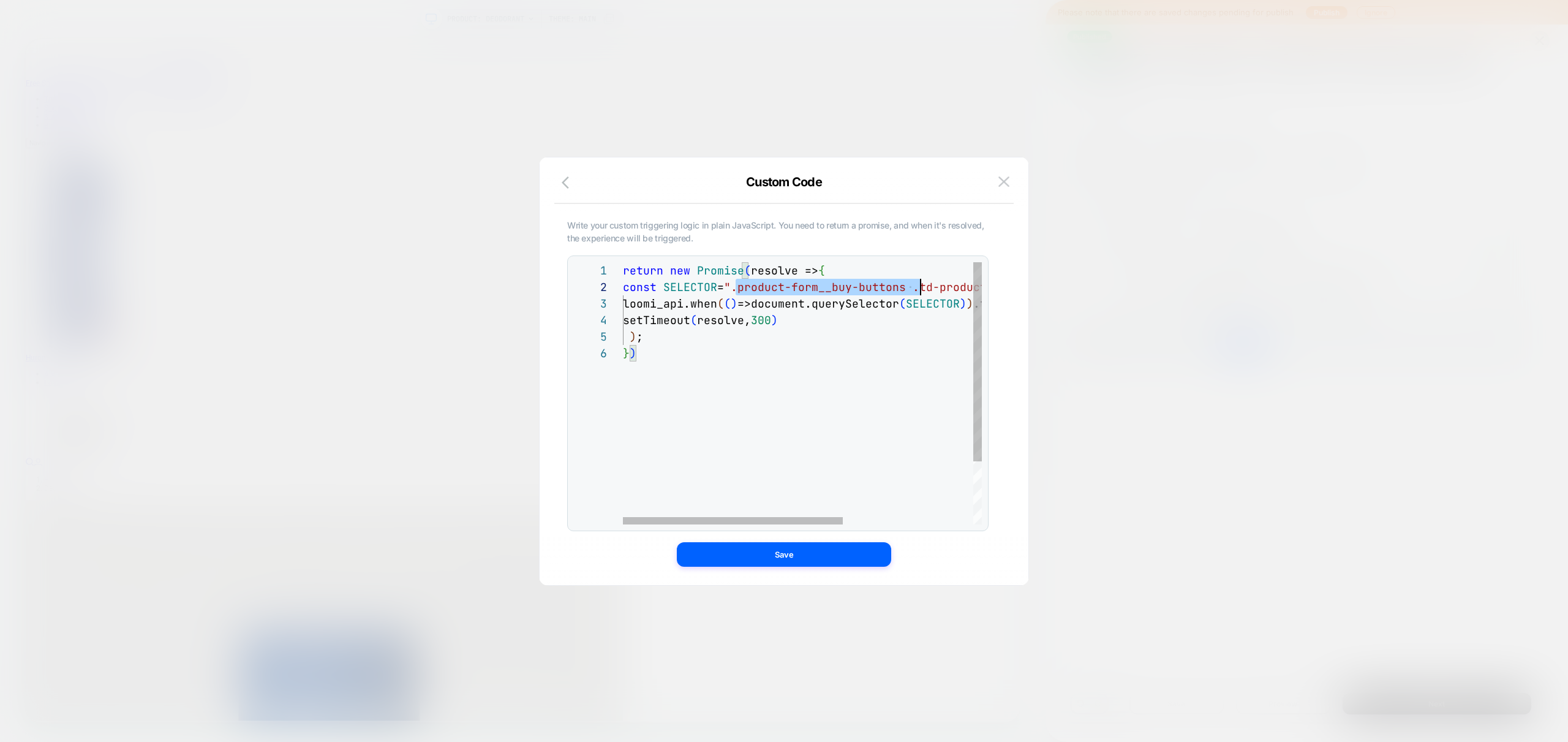
scroll to position [0, 205]
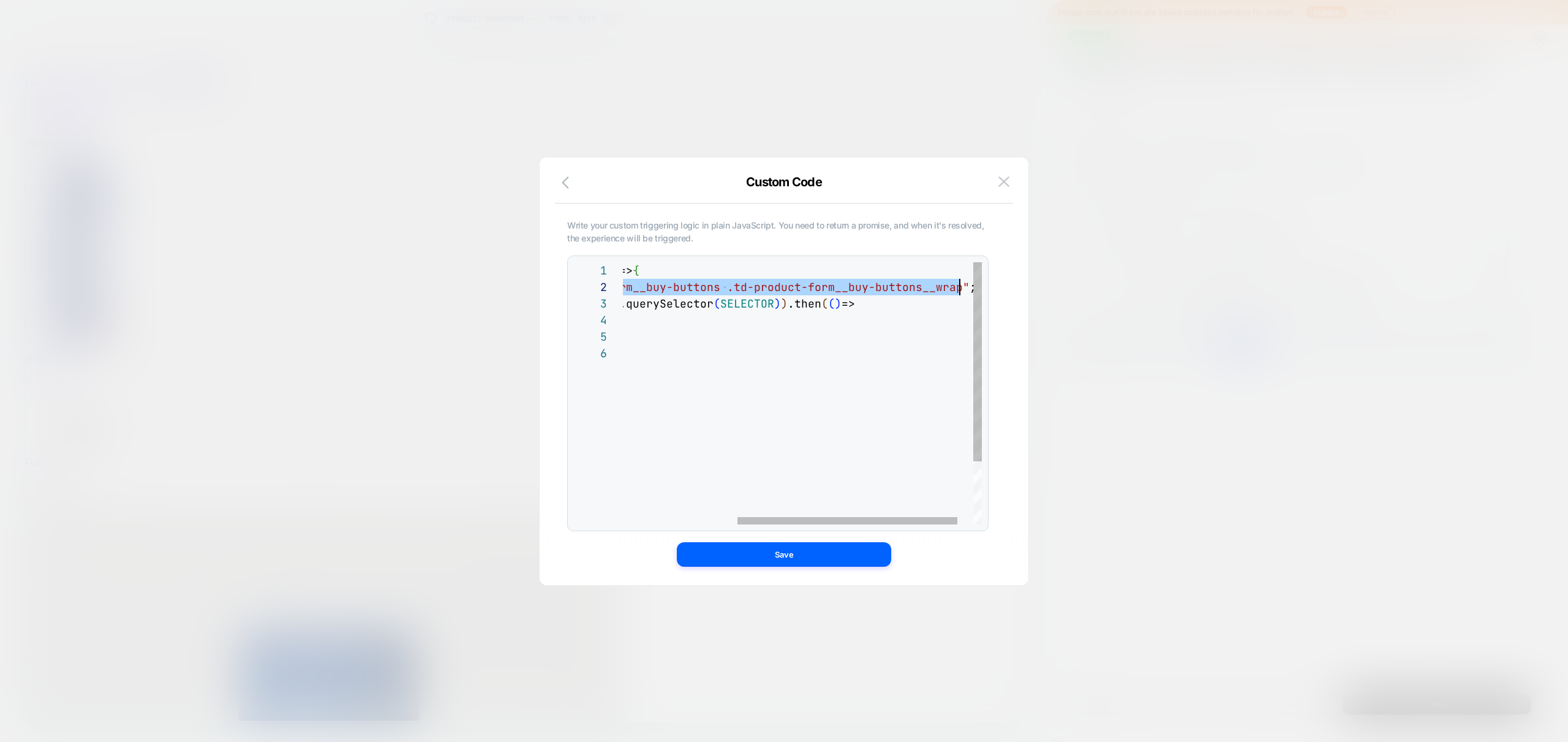
drag, startPoint x: 738, startPoint y: 285, endPoint x: 957, endPoint y: 285, distance: 219.0
click at [957, 285] on div "return new Promise ( resolve => { const SELECTOR = ".product-form__buy-buttons …" at bounding box center [723, 435] width 571 height 345
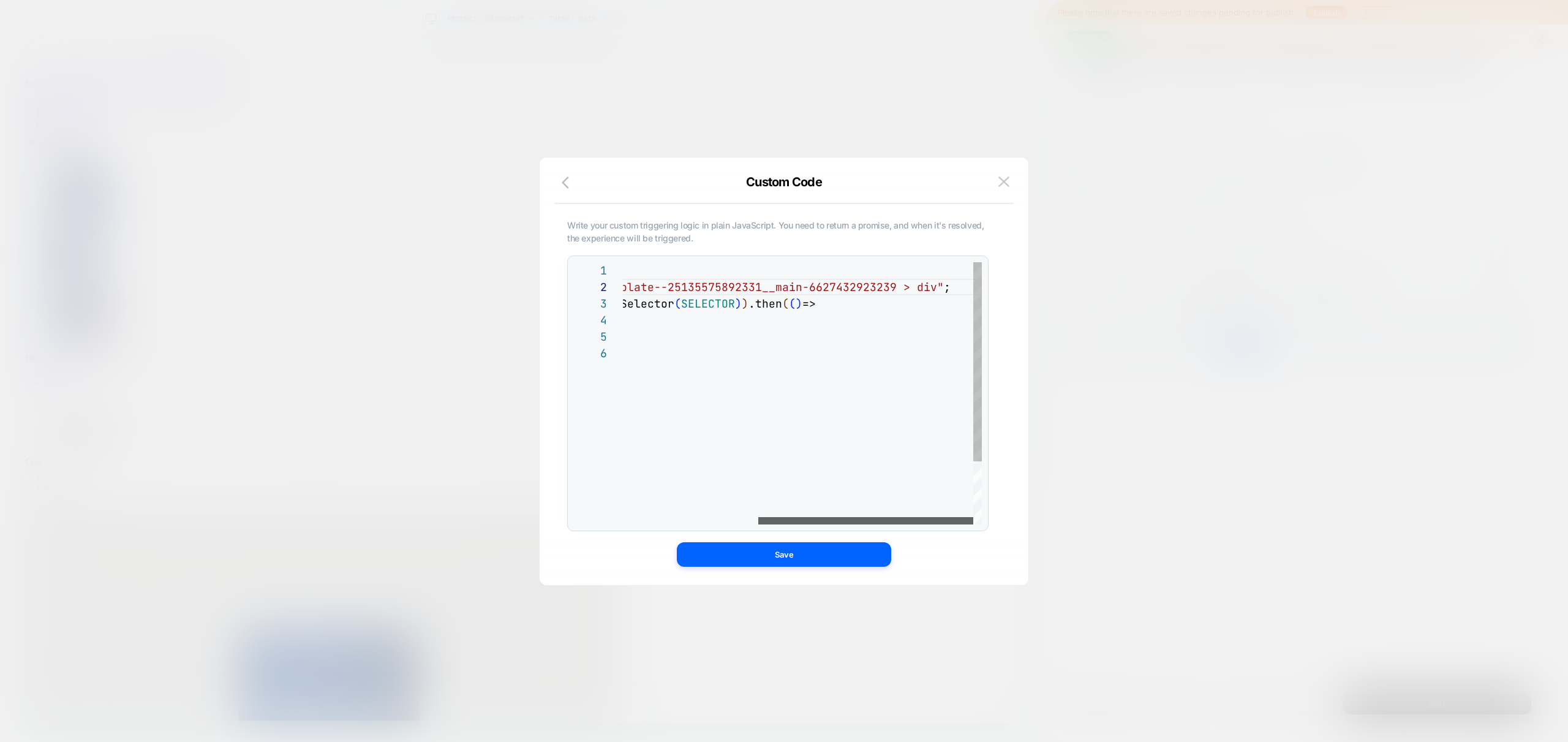
click at [878, 524] on div at bounding box center [866, 521] width 215 height 8
type textarea "**********"
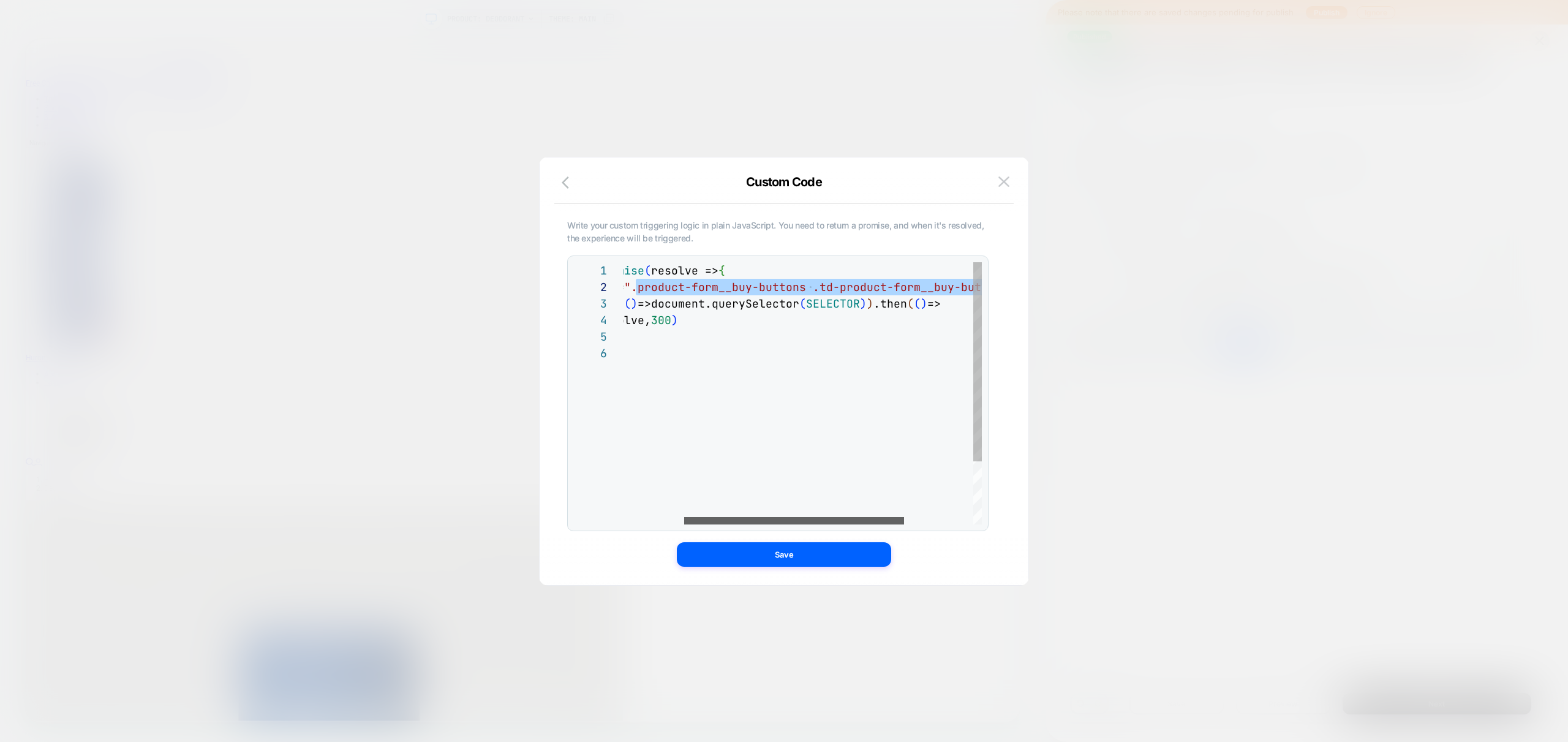
click at [751, 517] on div at bounding box center [793, 521] width 220 height 8
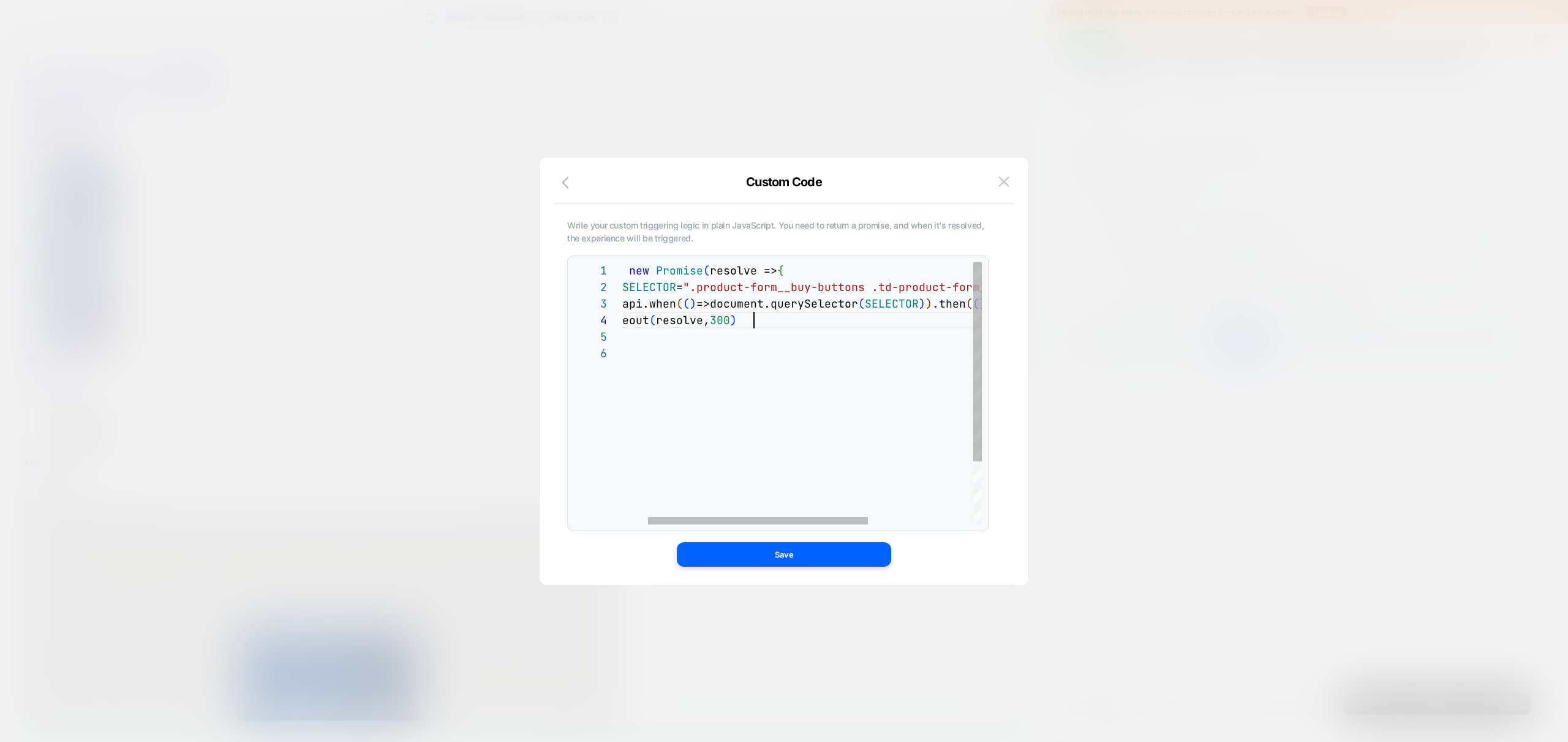
click at [794, 327] on div "return new Promise ( resolve => { const SELECTOR = ".product-form__buy-buttons …" at bounding box center [867, 435] width 571 height 345
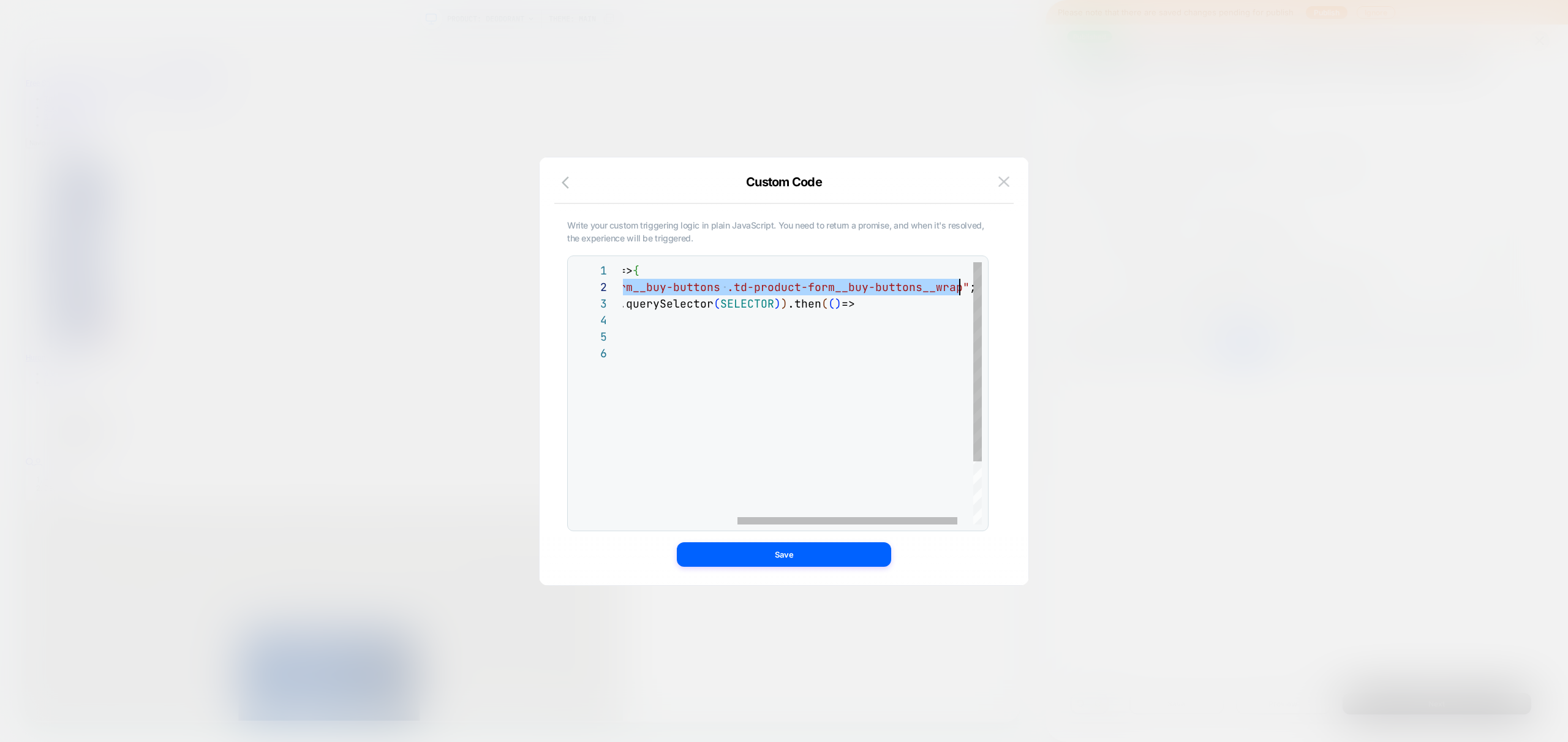
drag, startPoint x: 696, startPoint y: 288, endPoint x: 959, endPoint y: 285, distance: 263.0
click at [959, 285] on div "return new Promise ( resolve => { const SELECTOR = ".product-form__buy-buttons …" at bounding box center [723, 435] width 571 height 345
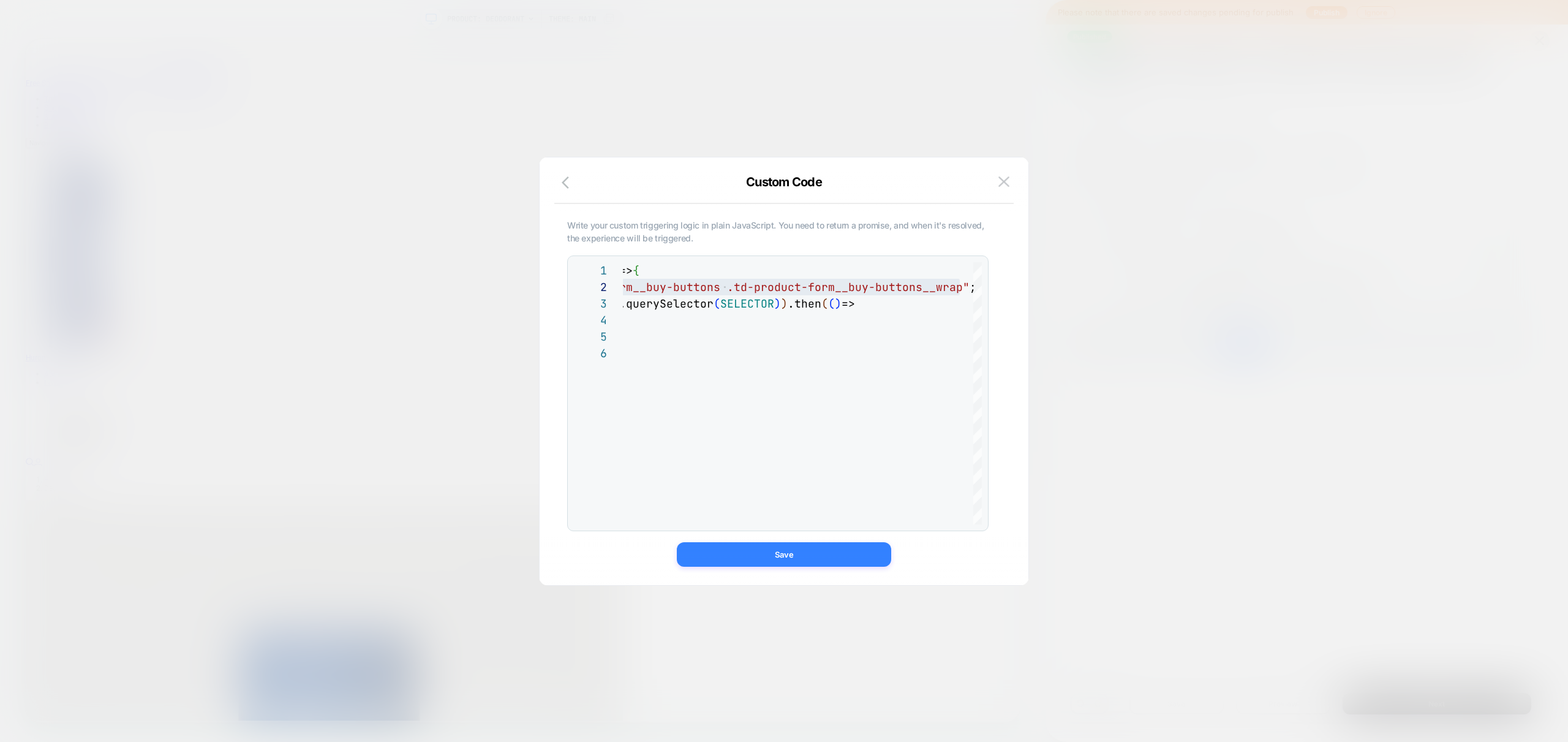
click at [773, 553] on button "Save" at bounding box center [784, 554] width 214 height 24
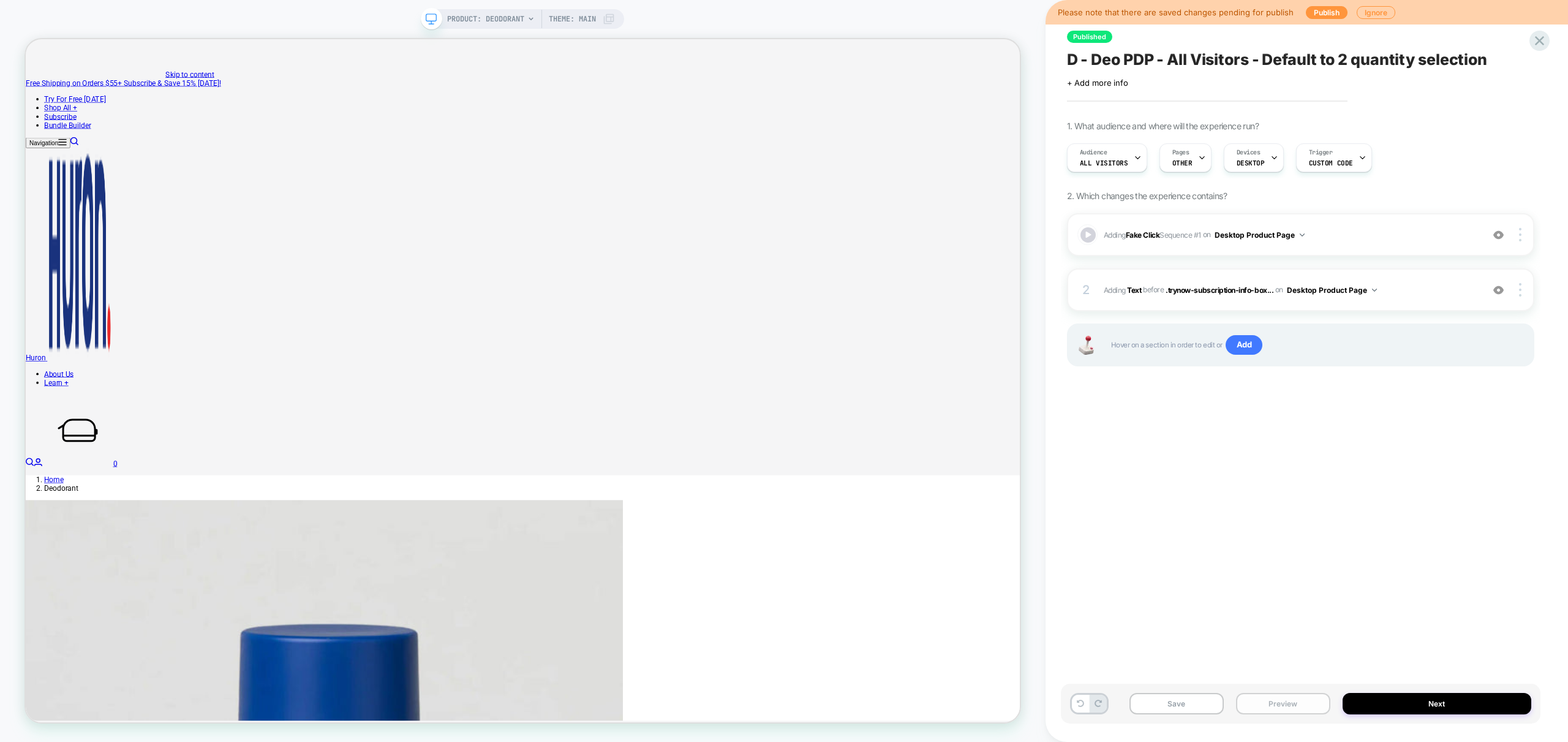
click at [1294, 699] on button "Preview" at bounding box center [1283, 704] width 94 height 22
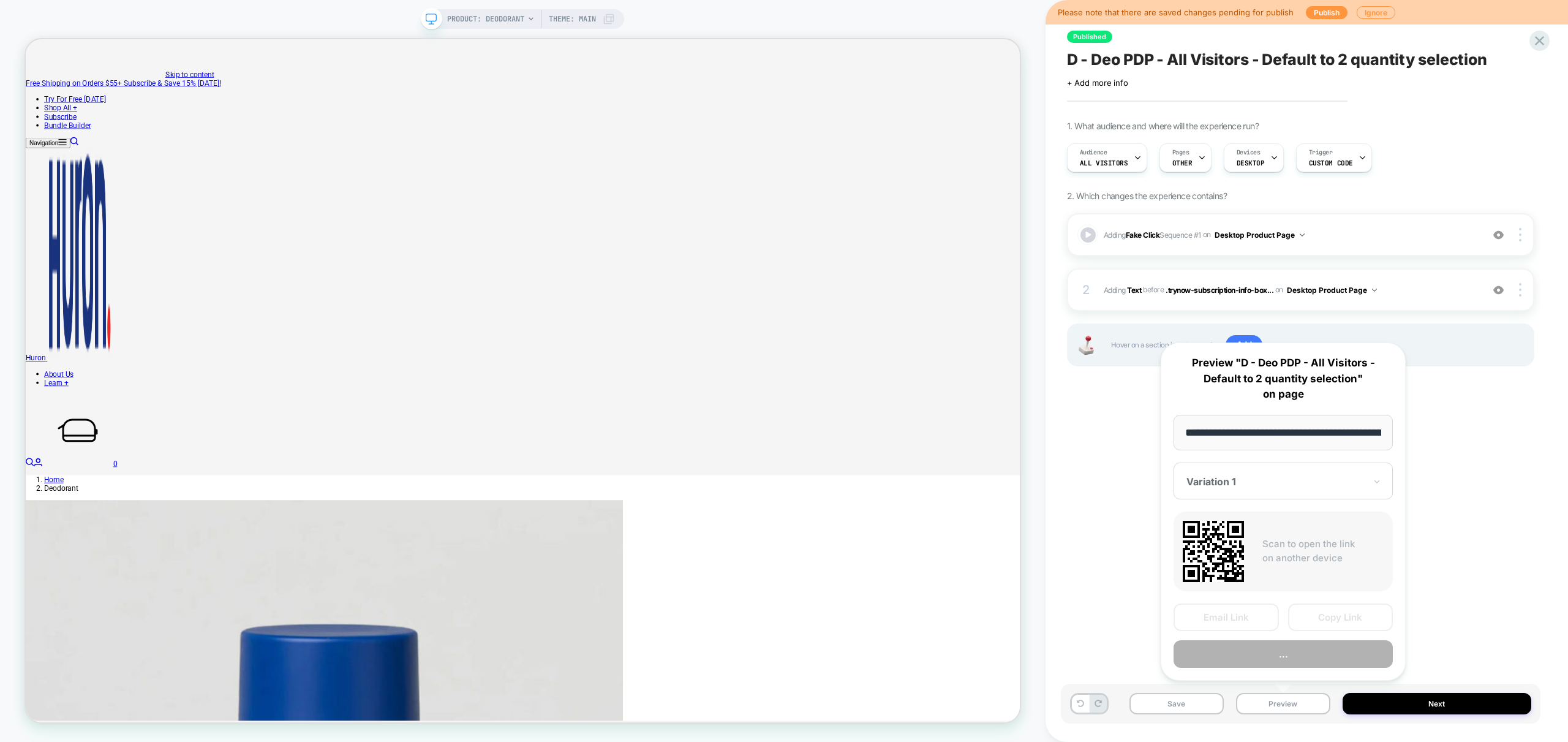
scroll to position [0, 107]
click at [1315, 650] on button "Preview" at bounding box center [1283, 654] width 219 height 27
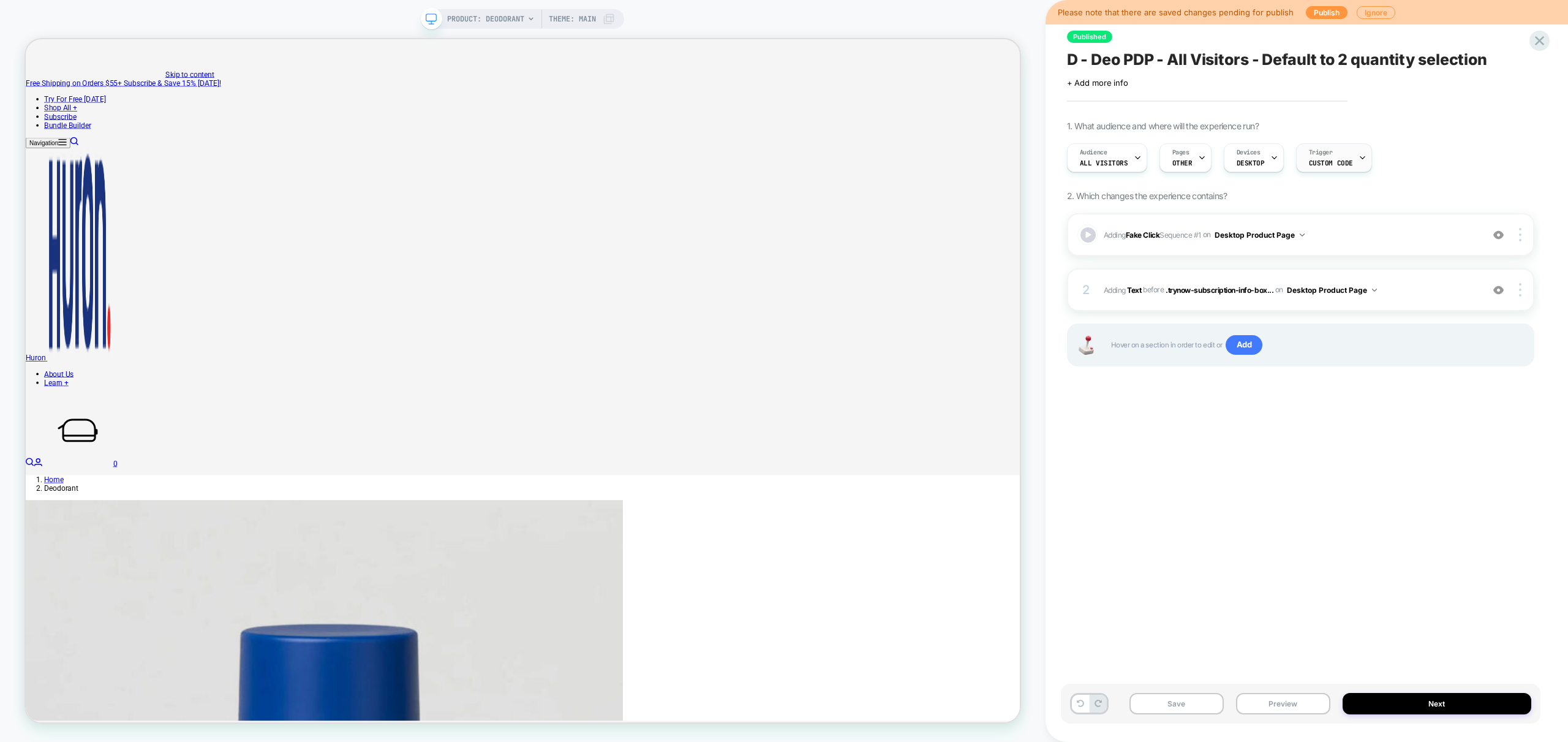
click at [1334, 158] on div "Trigger Custom Code" at bounding box center [1331, 157] width 68 height 27
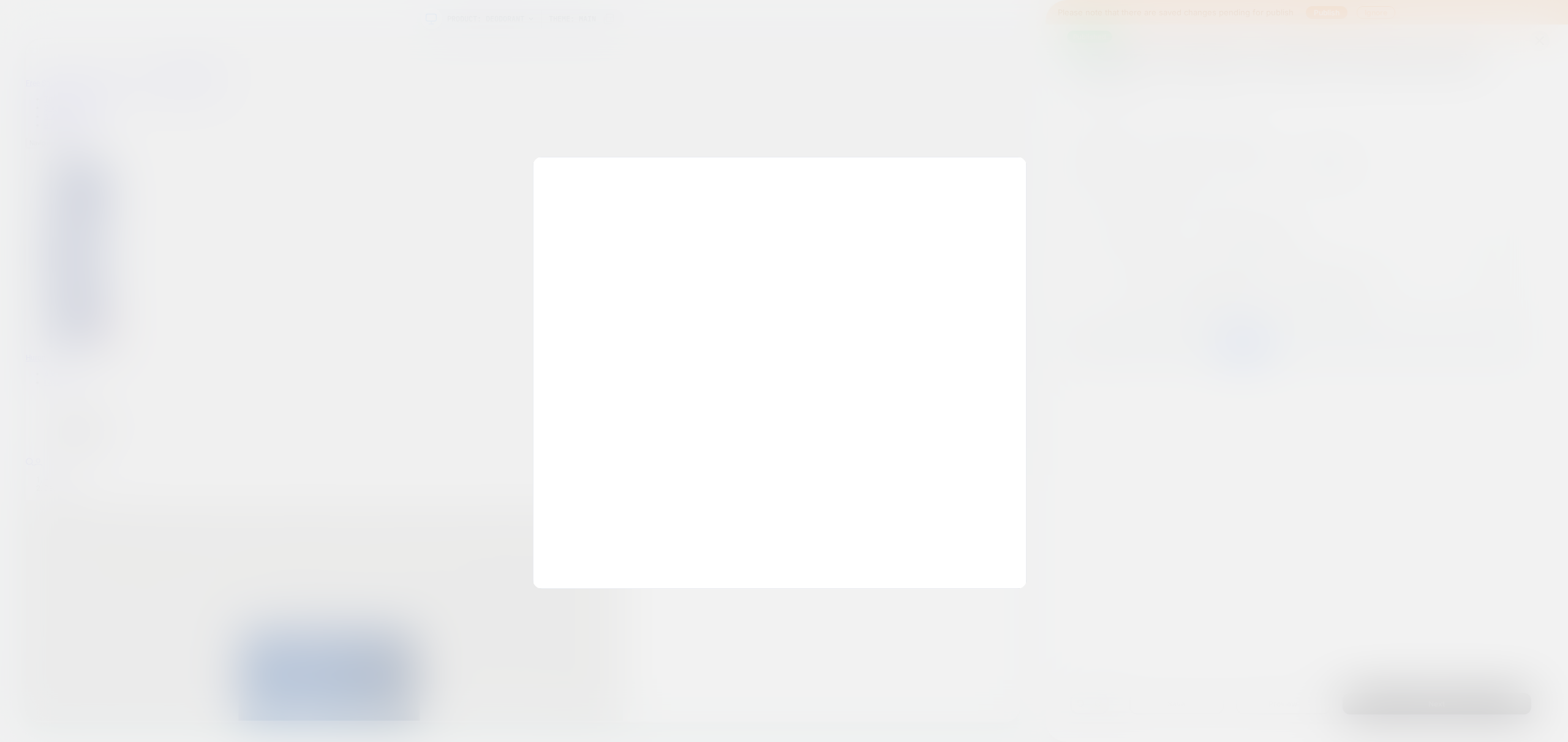
scroll to position [82, 0]
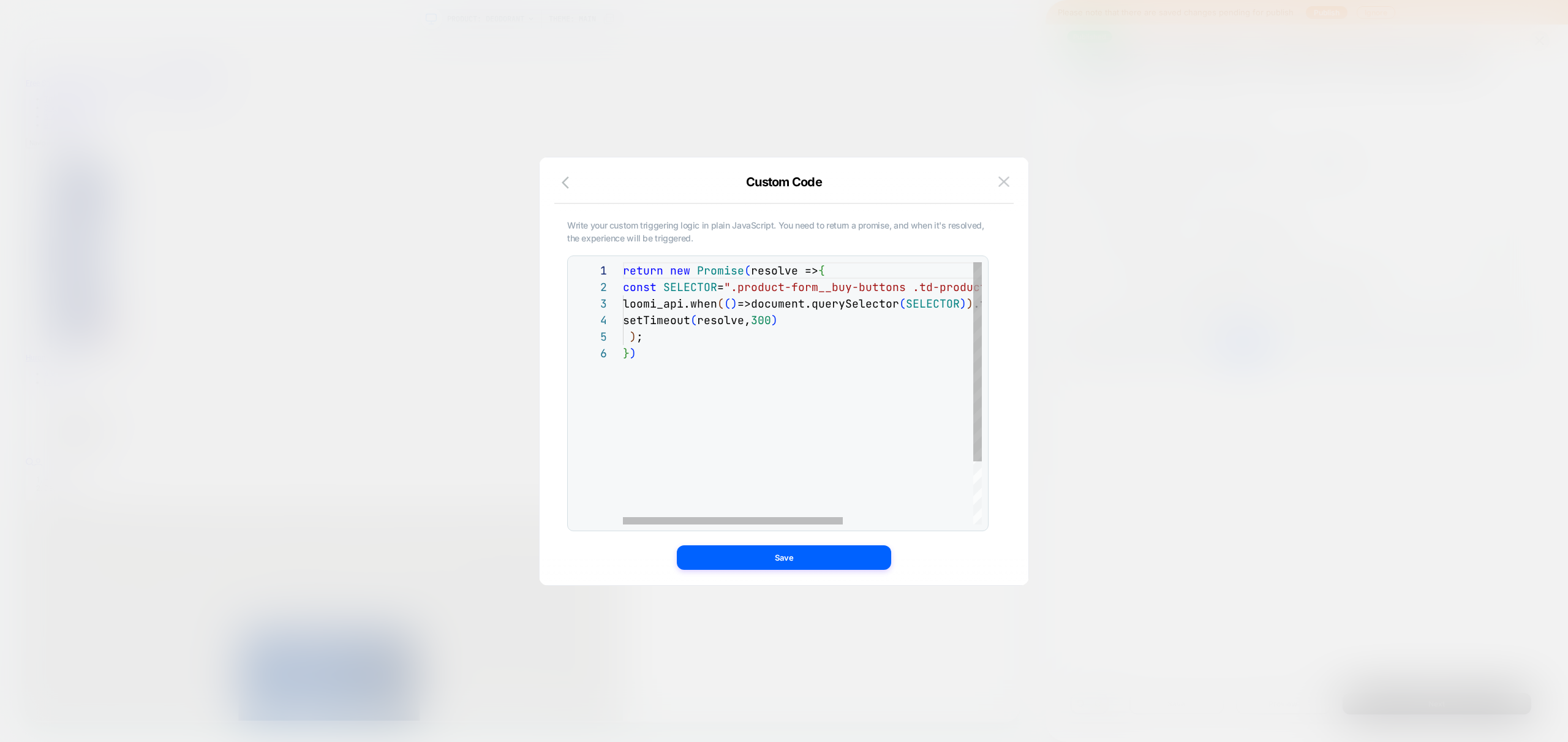
click at [763, 367] on div "return new Promise ( resolve => { const SELECTOR = ".product-form__buy-buttons …" at bounding box center [909, 435] width 571 height 345
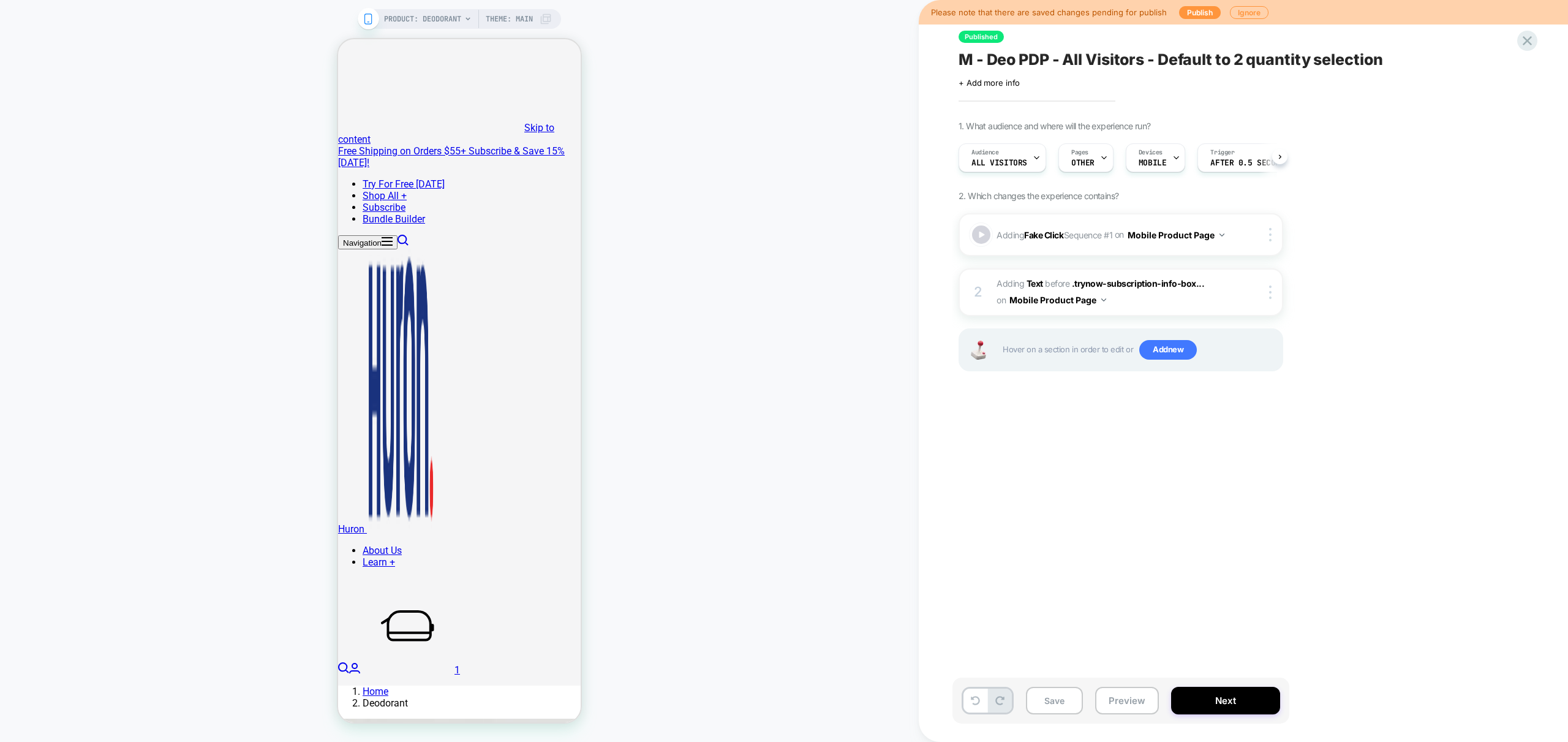
scroll to position [0, 1]
click at [1114, 693] on button "Preview" at bounding box center [1126, 700] width 64 height 27
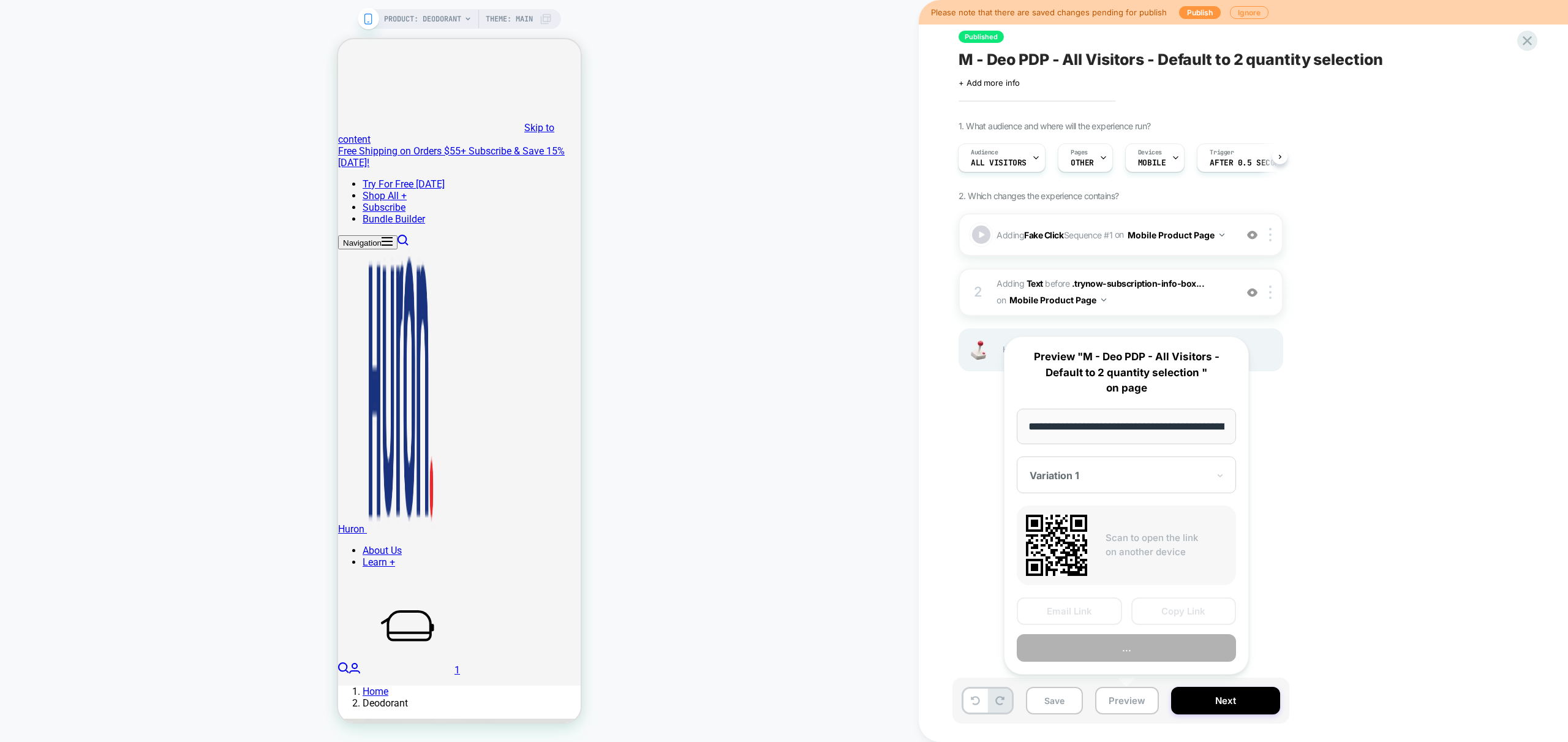
scroll to position [0, 107]
click at [1125, 653] on button "Preview" at bounding box center [1126, 648] width 219 height 27
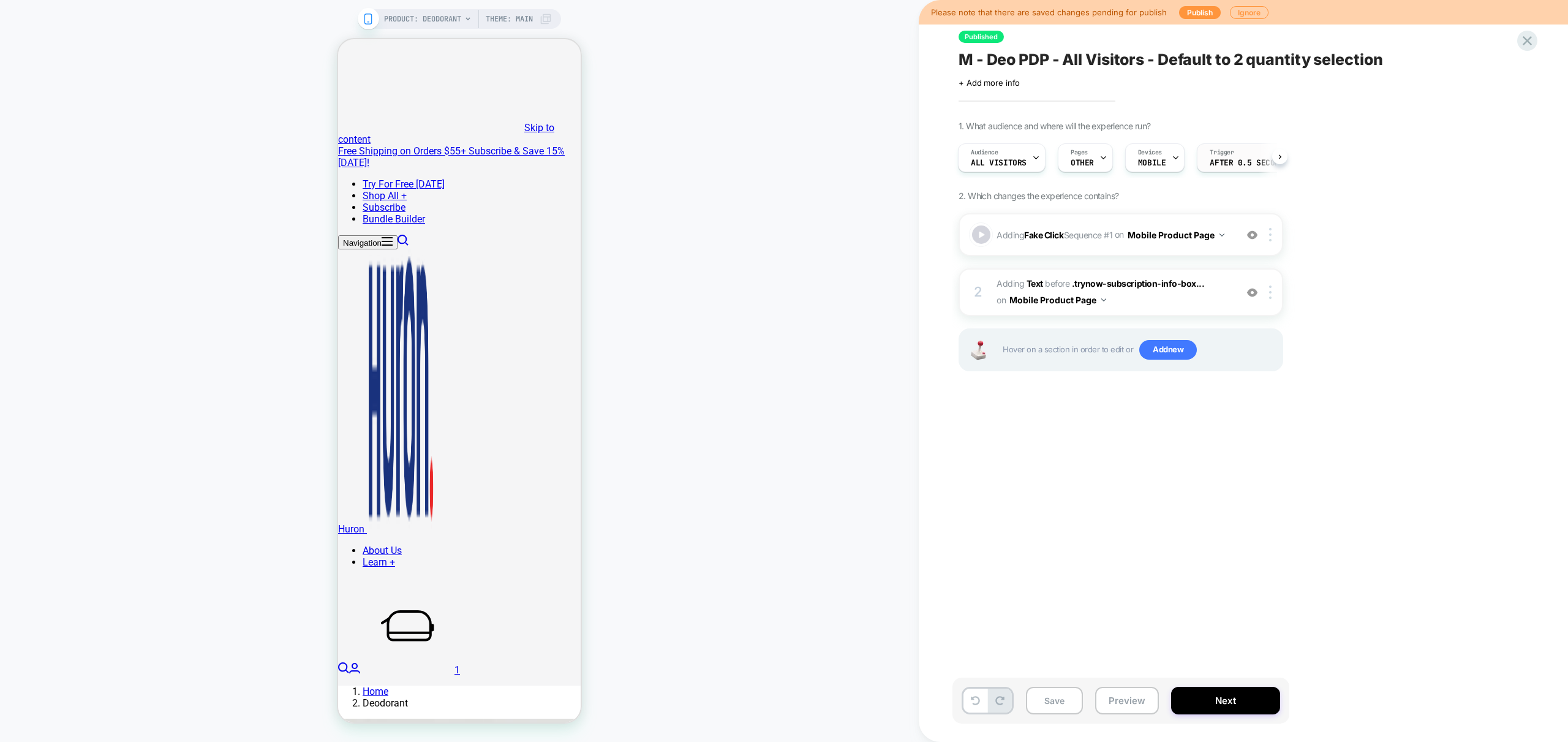
click at [1230, 165] on span "After 0.5 Seconds" at bounding box center [1248, 163] width 79 height 8
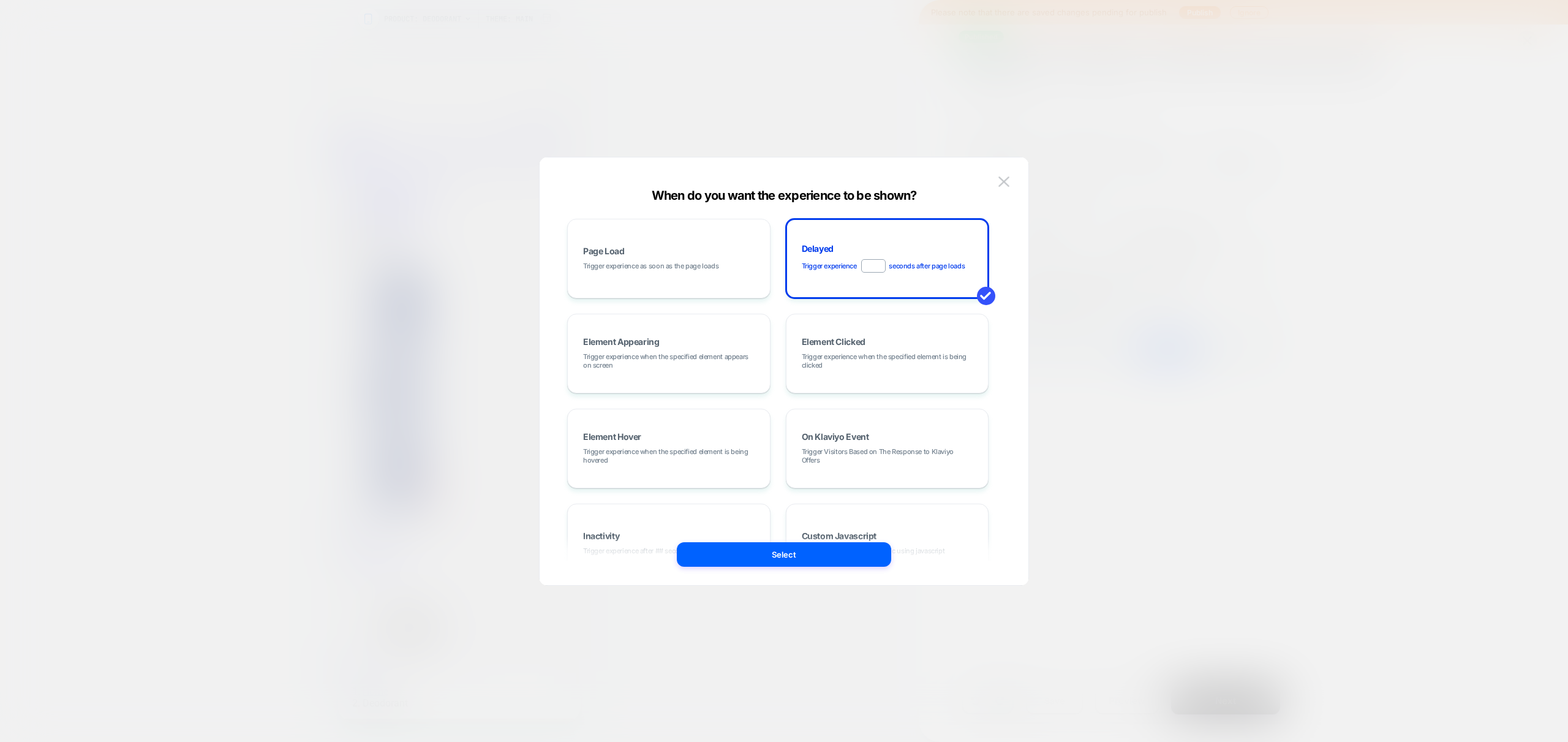
scroll to position [59, 0]
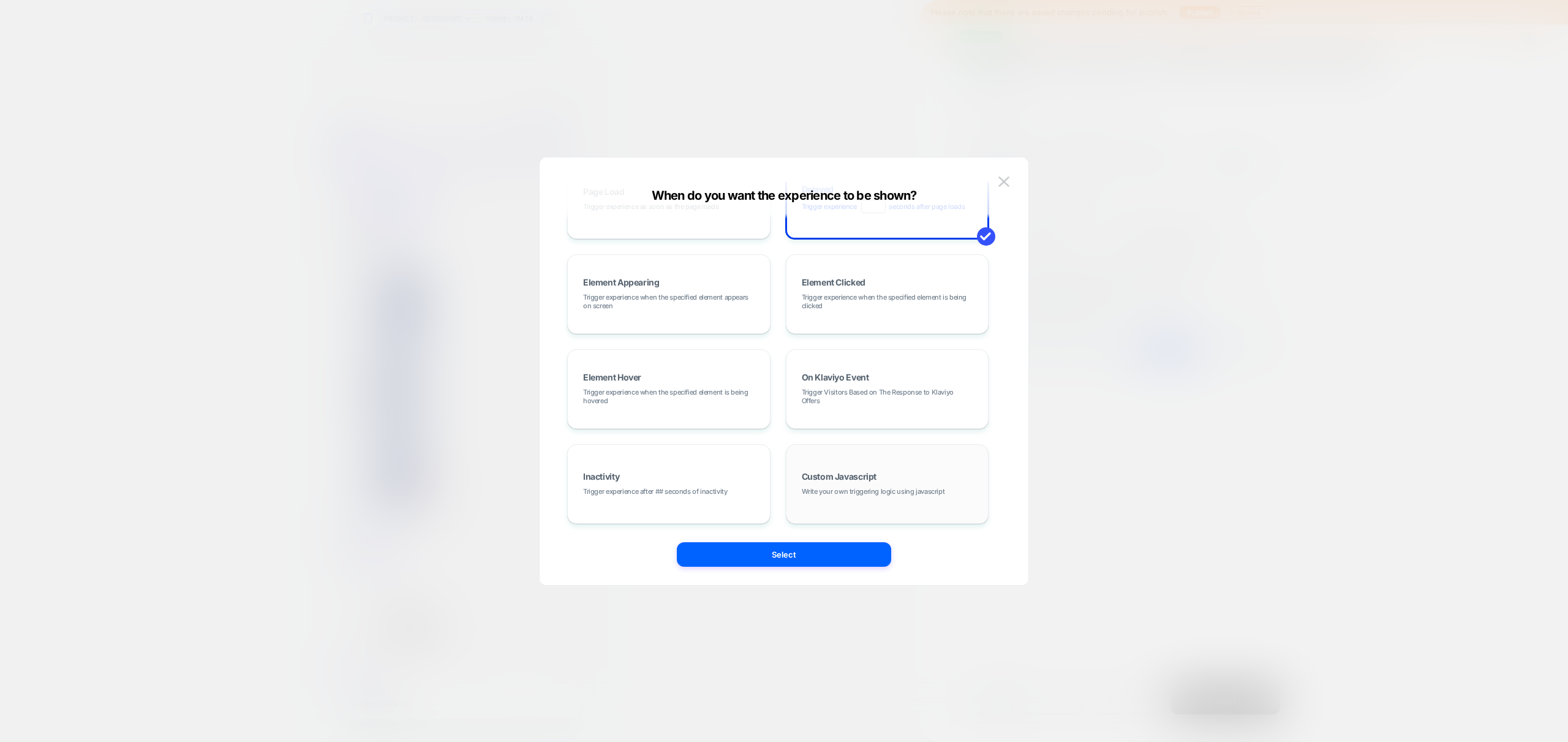
click at [895, 474] on div "Custom Javascript Write your own triggering logic using javascript" at bounding box center [888, 484] width 190 height 66
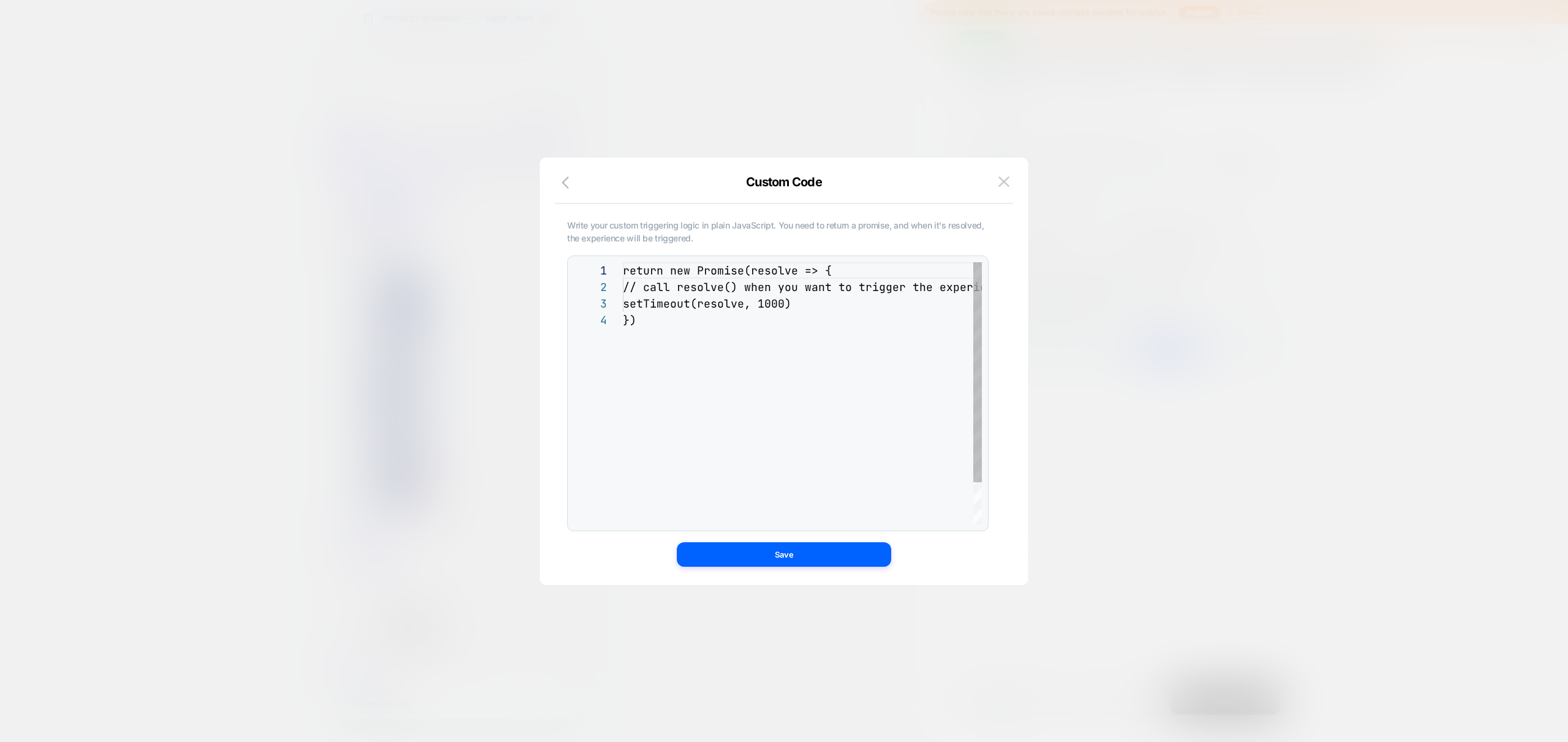
scroll to position [50, 0]
click at [689, 283] on div "return new Promise ( resolve => { // call resolve() when you want to trigger th…" at bounding box center [835, 418] width 425 height 312
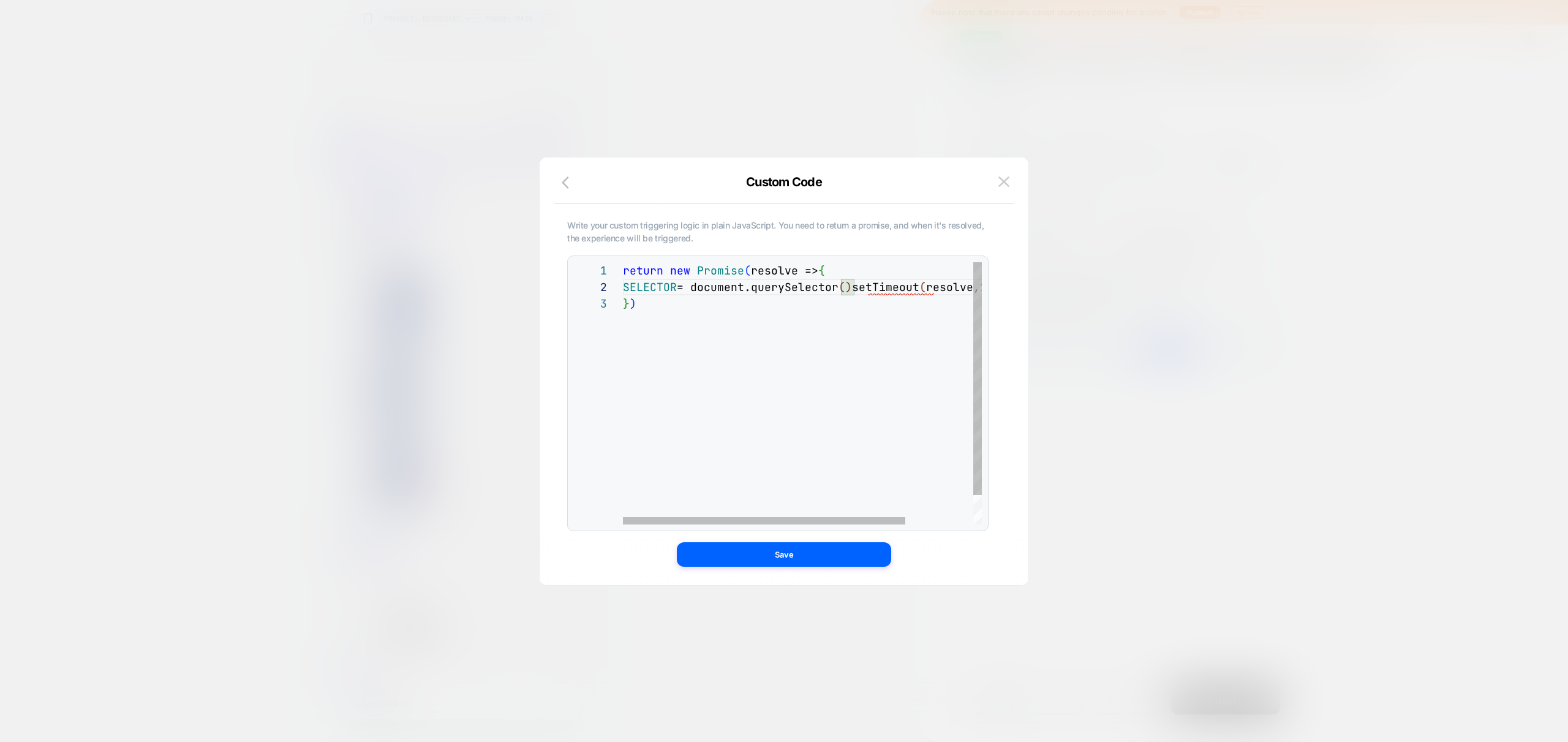
scroll to position [17, 232]
click at [692, 285] on div "return new Promise ( resolve => { SELECTOR = document.querySelector ( ) setTime…" at bounding box center [846, 410] width 445 height 295
click at [624, 287] on div "return new Promise ( resolve => { SELECTOR = "#product-form-template--251355758…" at bounding box center [1044, 418] width 842 height 312
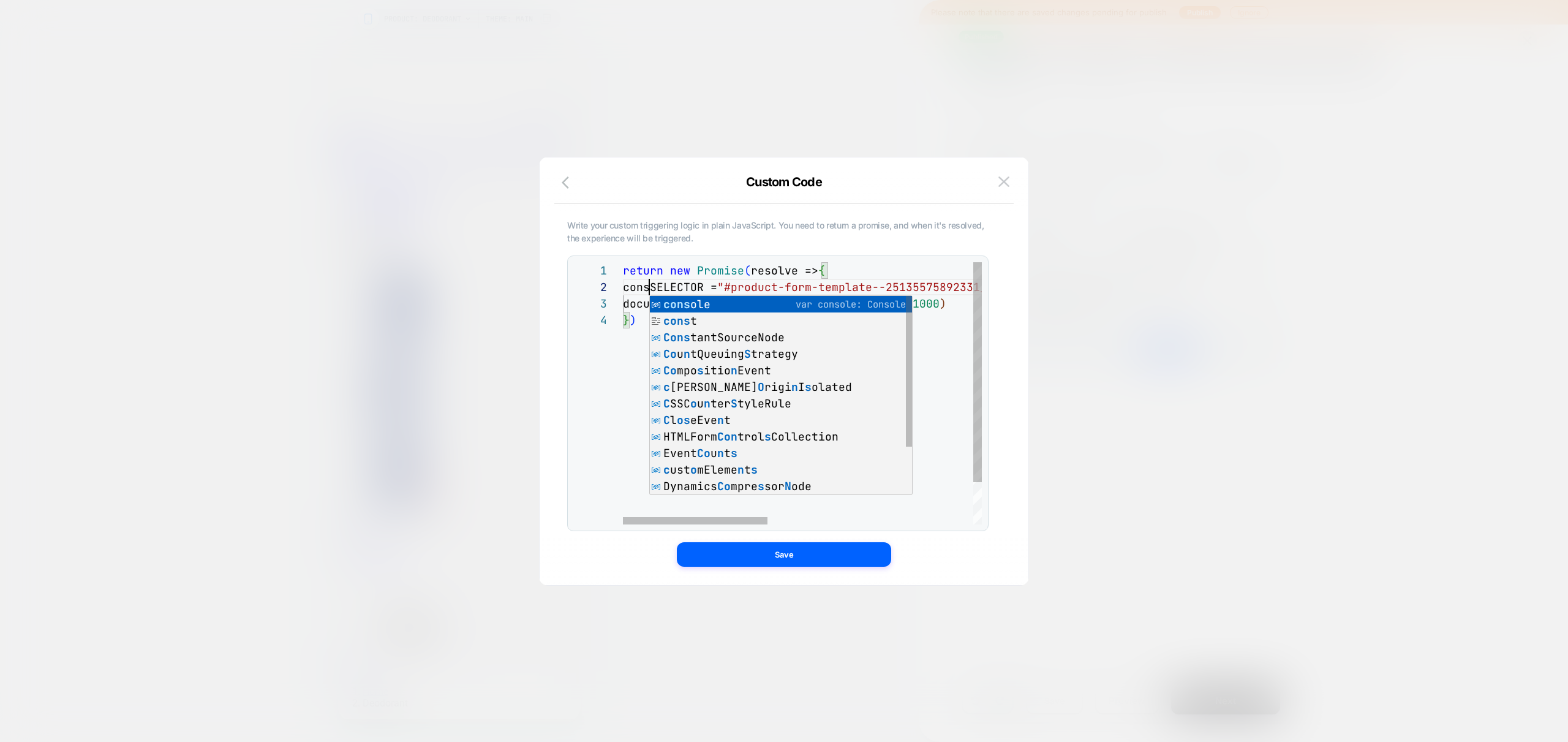
scroll to position [17, 33]
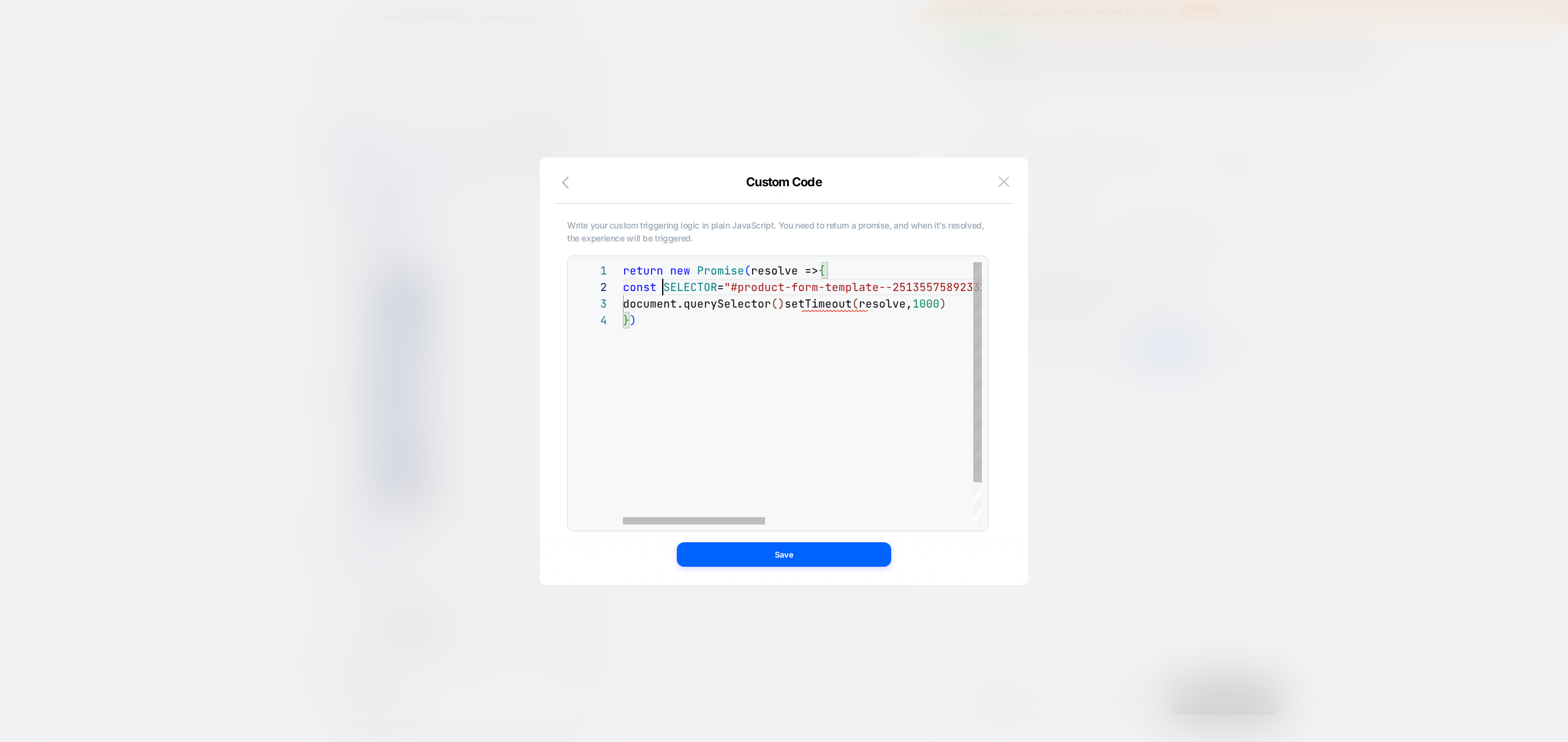
drag, startPoint x: 733, startPoint y: 283, endPoint x: 695, endPoint y: 316, distance: 50.3
click at [733, 283] on div "return new Promise ( resolve => { const SELECTOR = "#product-form-template--251…" at bounding box center [1063, 418] width 881 height 312
click at [628, 302] on div "return new Promise ( resolve => { const SELECTOR = "#product-form-template--251…" at bounding box center [1063, 418] width 881 height 312
click at [916, 306] on div "return new Promise ( resolve => { const SELECTOR = "#product-form-template--251…" at bounding box center [1063, 418] width 881 height 312
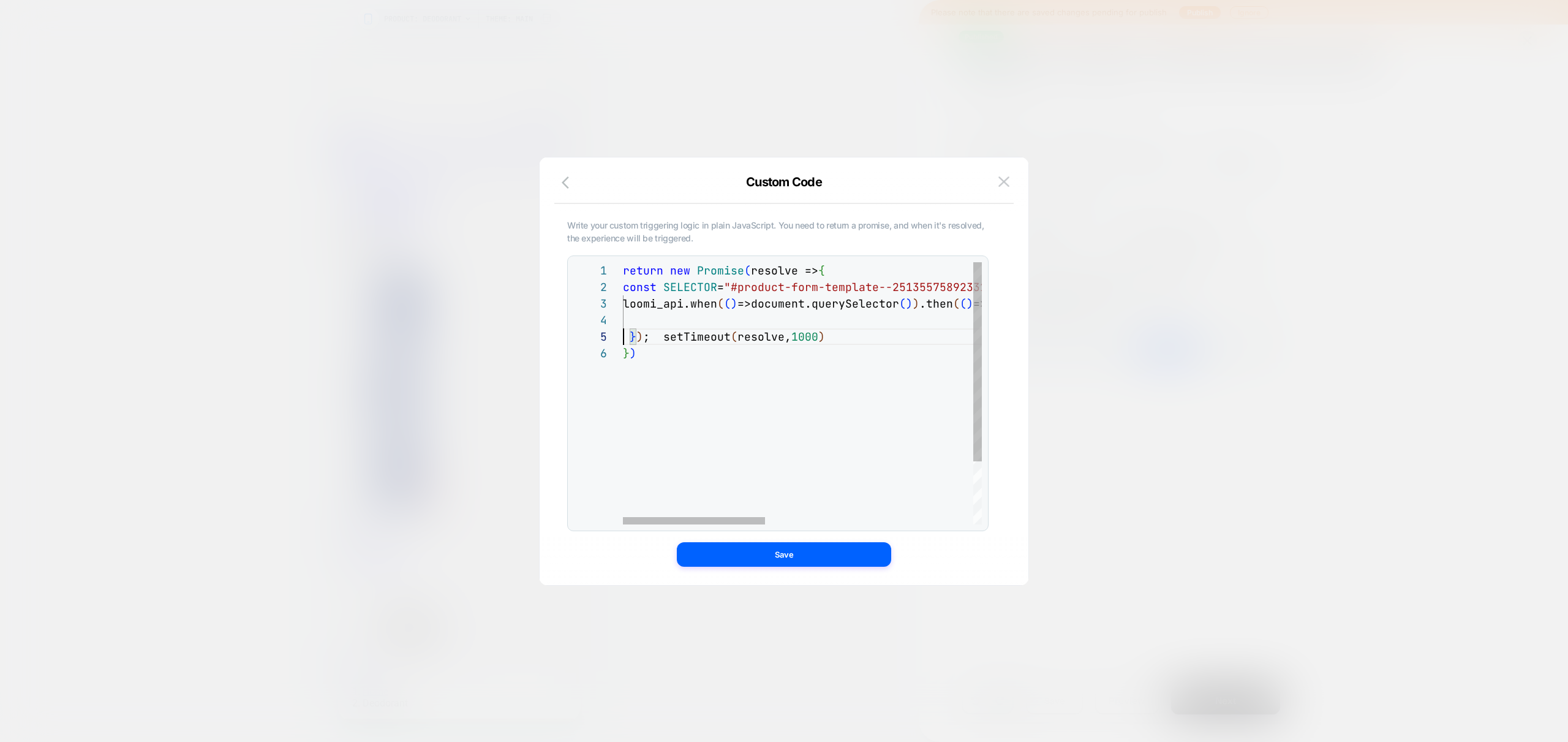
scroll to position [50, 0]
click at [906, 304] on div "return new Promise ( resolve => { const SELECTOR = "#product-form-template--251…" at bounding box center [1063, 435] width 881 height 345
click at [643, 324] on div "return new Promise ( resolve => { const SELECTOR = "#product-form-template--251…" at bounding box center [1063, 435] width 881 height 345
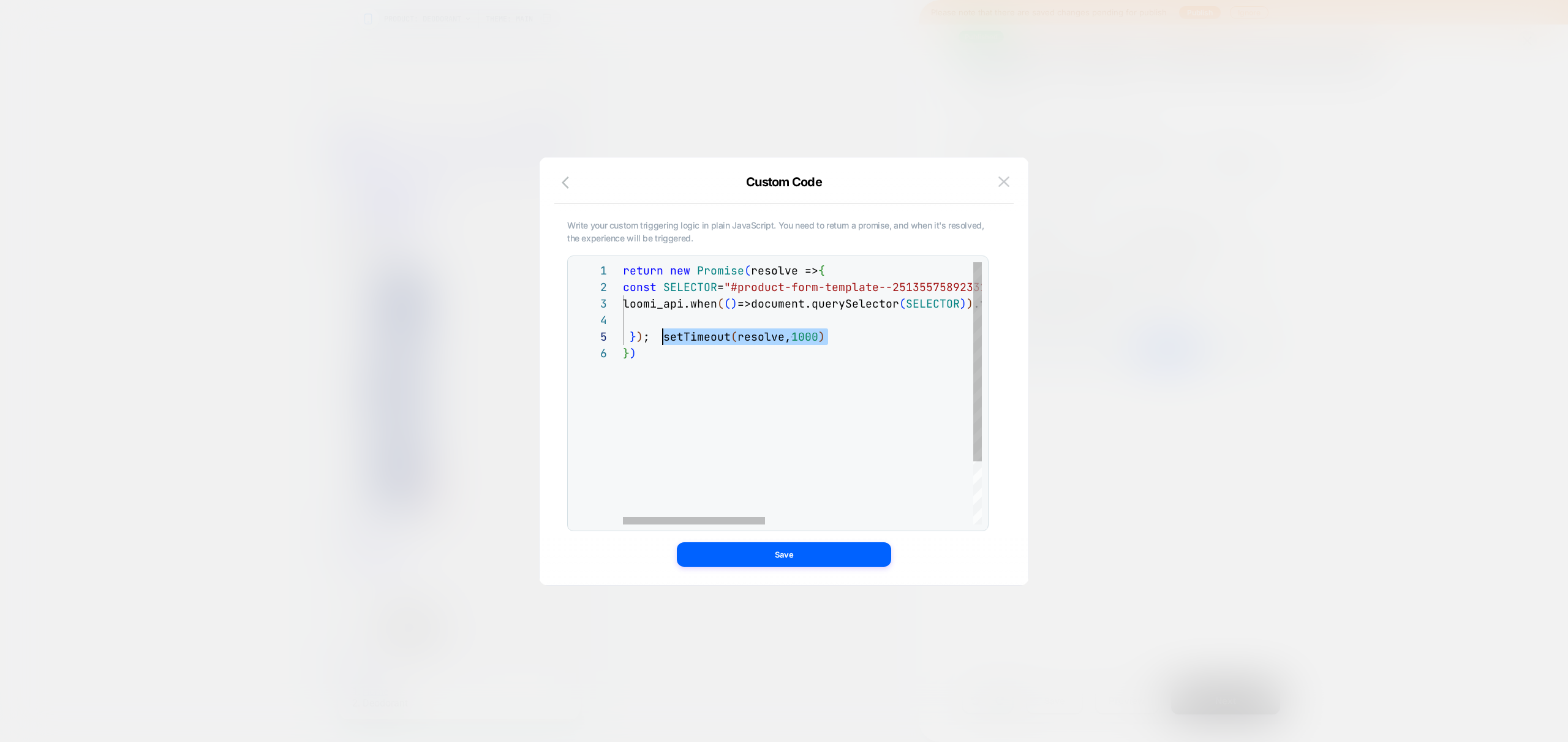
drag, startPoint x: 834, startPoint y: 338, endPoint x: 660, endPoint y: 341, distance: 174.0
click at [660, 341] on div "return new Promise ( resolve => { const SELECTOR = "#product-form-template--251…" at bounding box center [1063, 435] width 881 height 345
drag, startPoint x: 639, startPoint y: 318, endPoint x: 722, endPoint y: 347, distance: 87.9
click at [643, 318] on div "return new Promise ( resolve => { const SELECTOR = "#product-form-template--251…" at bounding box center [1063, 435] width 881 height 345
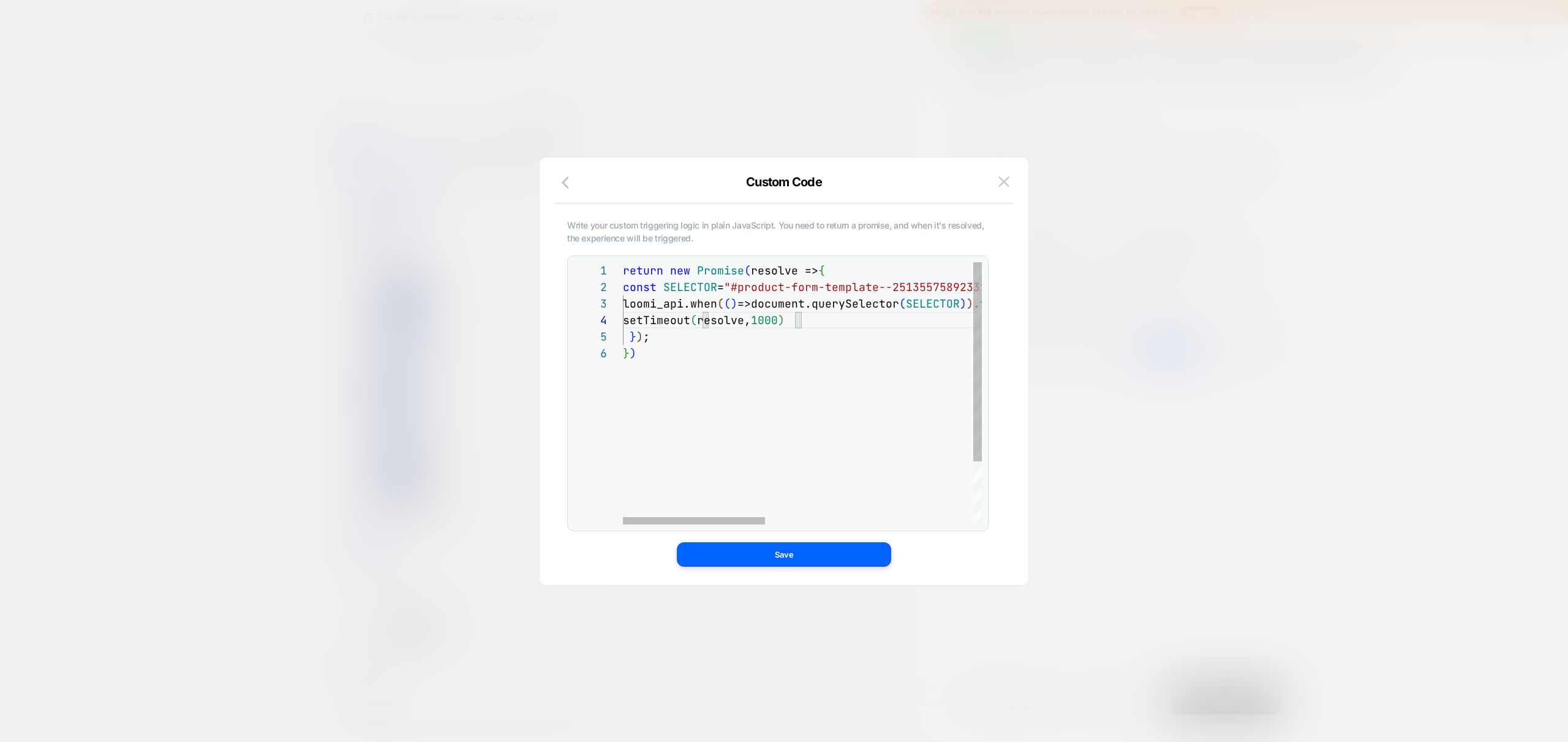
drag, startPoint x: 794, startPoint y: 321, endPoint x: 800, endPoint y: 358, distance: 37.5
click at [795, 321] on div "return new Promise ( resolve => { const SELECTOR = "#product-form-template--251…" at bounding box center [1063, 435] width 881 height 345
click at [814, 313] on div "return new Promise ( resolve => { const SELECTOR = "#product-form-template--251…" at bounding box center [1063, 435] width 881 height 345
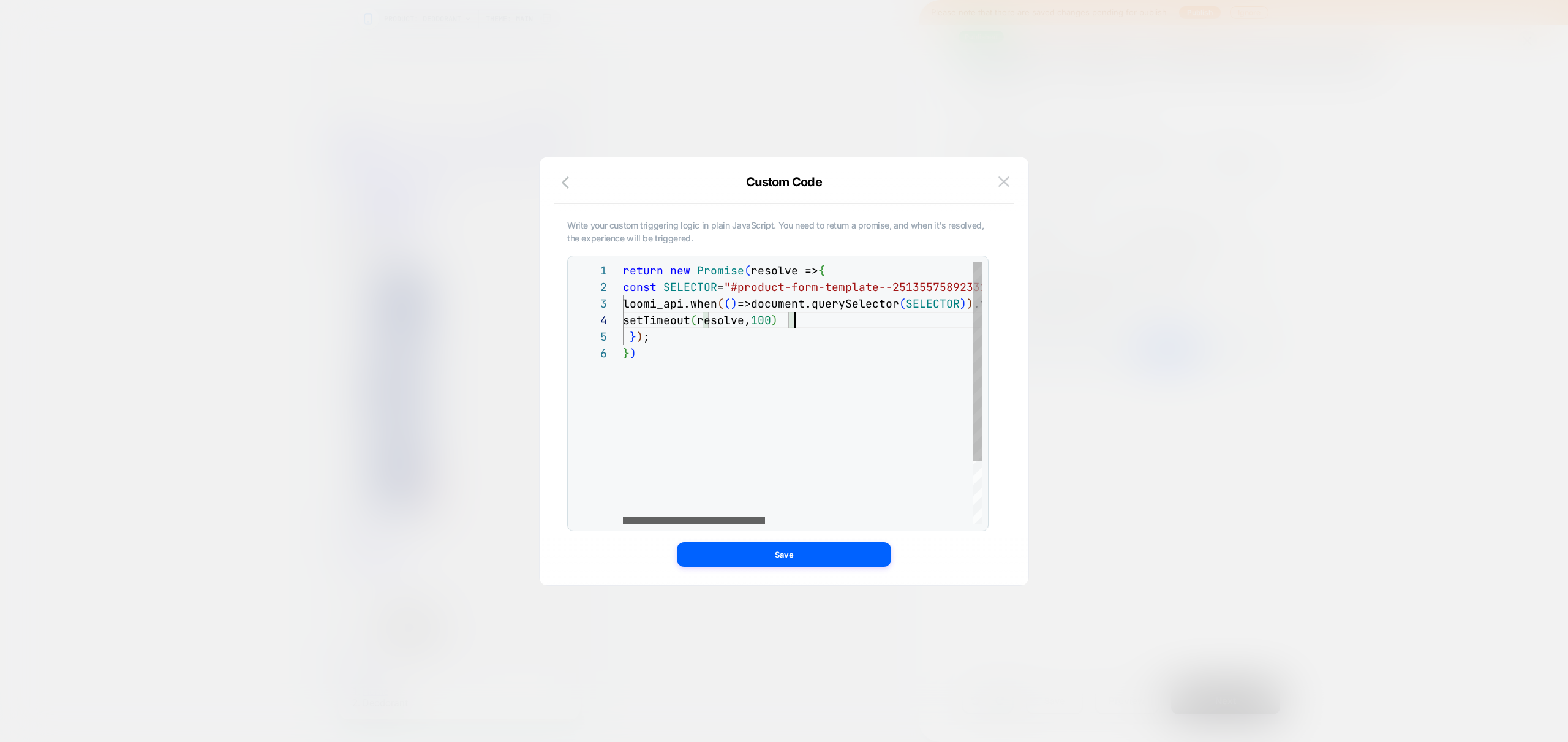
click at [623, 524] on div at bounding box center [694, 521] width 142 height 8
click at [860, 291] on div "return new Promise ( resolve => { const SELECTOR = "#product-form-template--251…" at bounding box center [1063, 435] width 881 height 345
click at [848, 358] on div "return new Promise ( resolve => { const SELECTOR = "#product-form-template--251…" at bounding box center [1063, 435] width 881 height 345
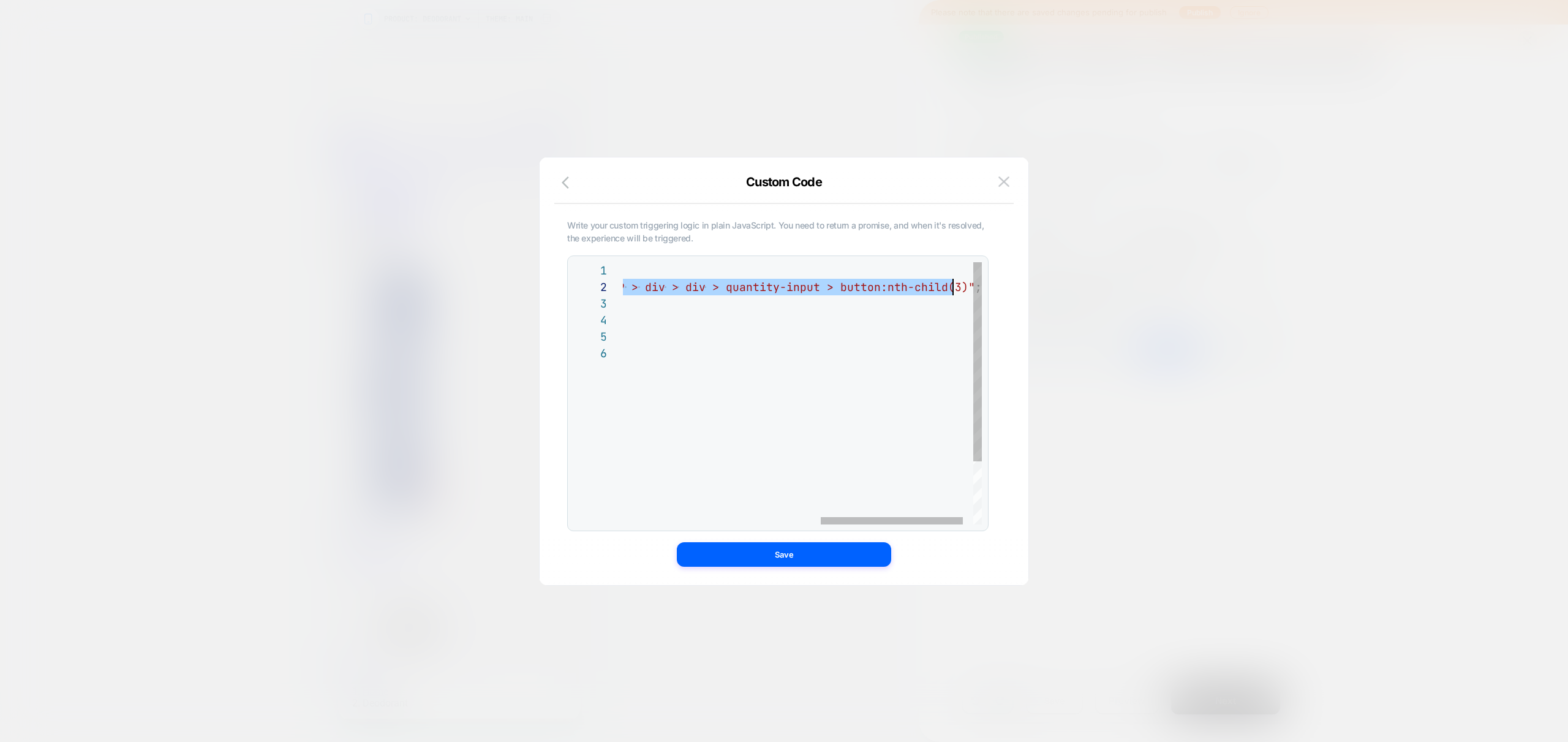
scroll to position [17, 827]
drag, startPoint x: 736, startPoint y: 286, endPoint x: 954, endPoint y: 292, distance: 218.1
click at [954, 292] on div "return new Promise ( resolve => { const SELECTOR = "#product-form-template--251…" at bounding box center [567, 435] width 881 height 345
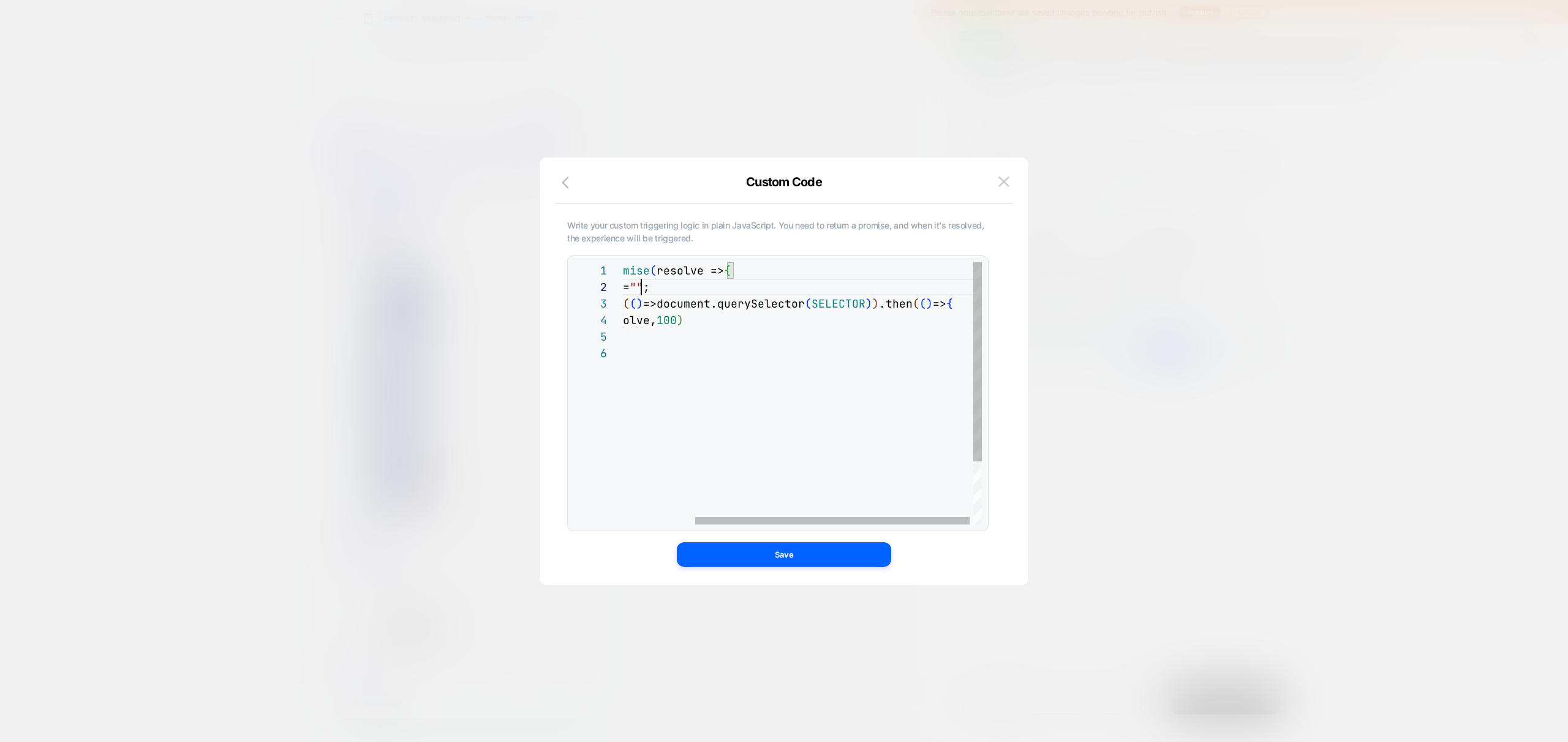
scroll to position [17, 344]
click at [639, 288] on div "return new Promise ( resolve => { const SELECTOR = ".td-product-form__buy-butto…" at bounding box center [757, 435] width 458 height 345
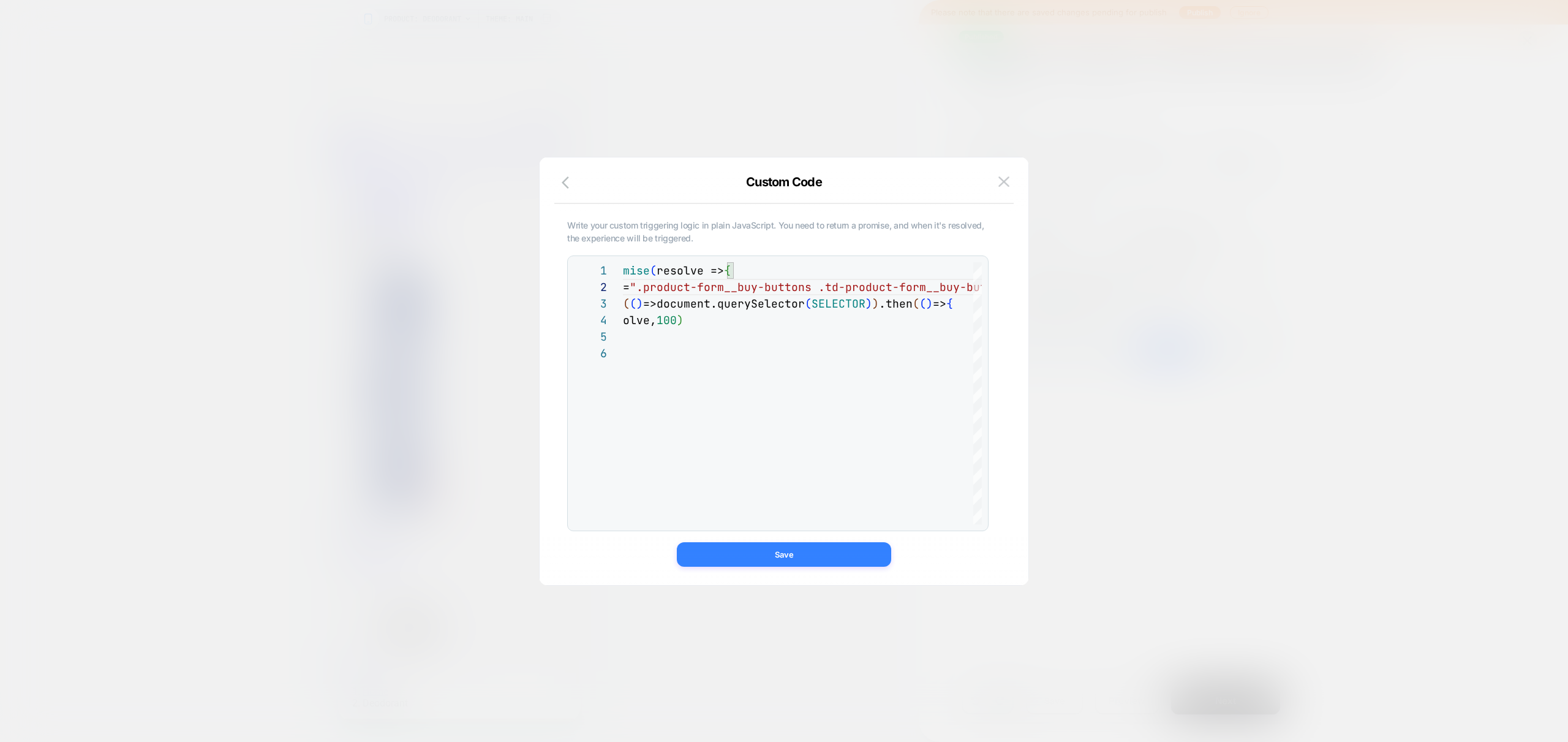
type textarea "**********"
click at [779, 549] on button "Save" at bounding box center [784, 554] width 214 height 24
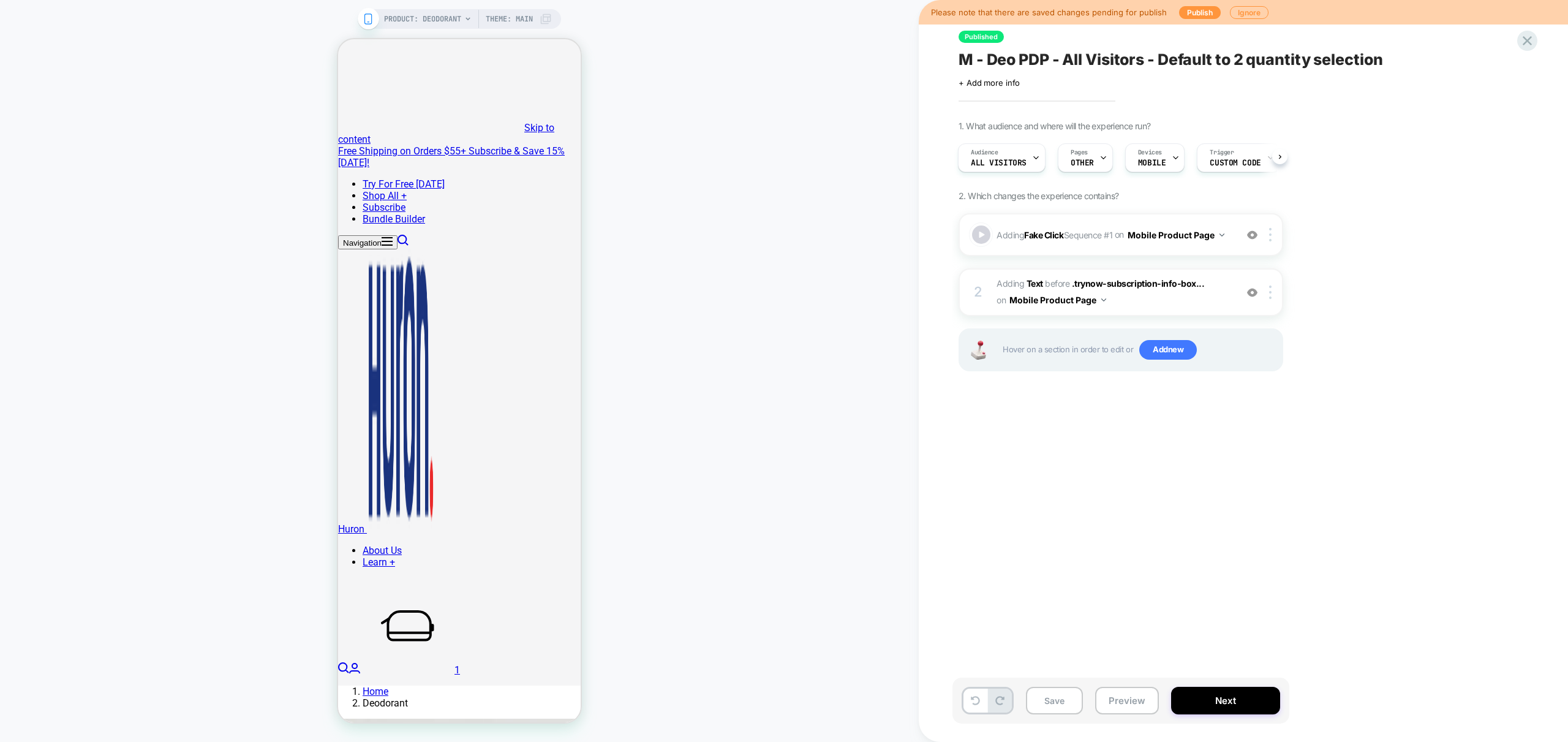
drag, startPoint x: 1129, startPoint y: 697, endPoint x: 1086, endPoint y: 739, distance: 60.1
click at [1128, 697] on button "Preview" at bounding box center [1126, 700] width 64 height 27
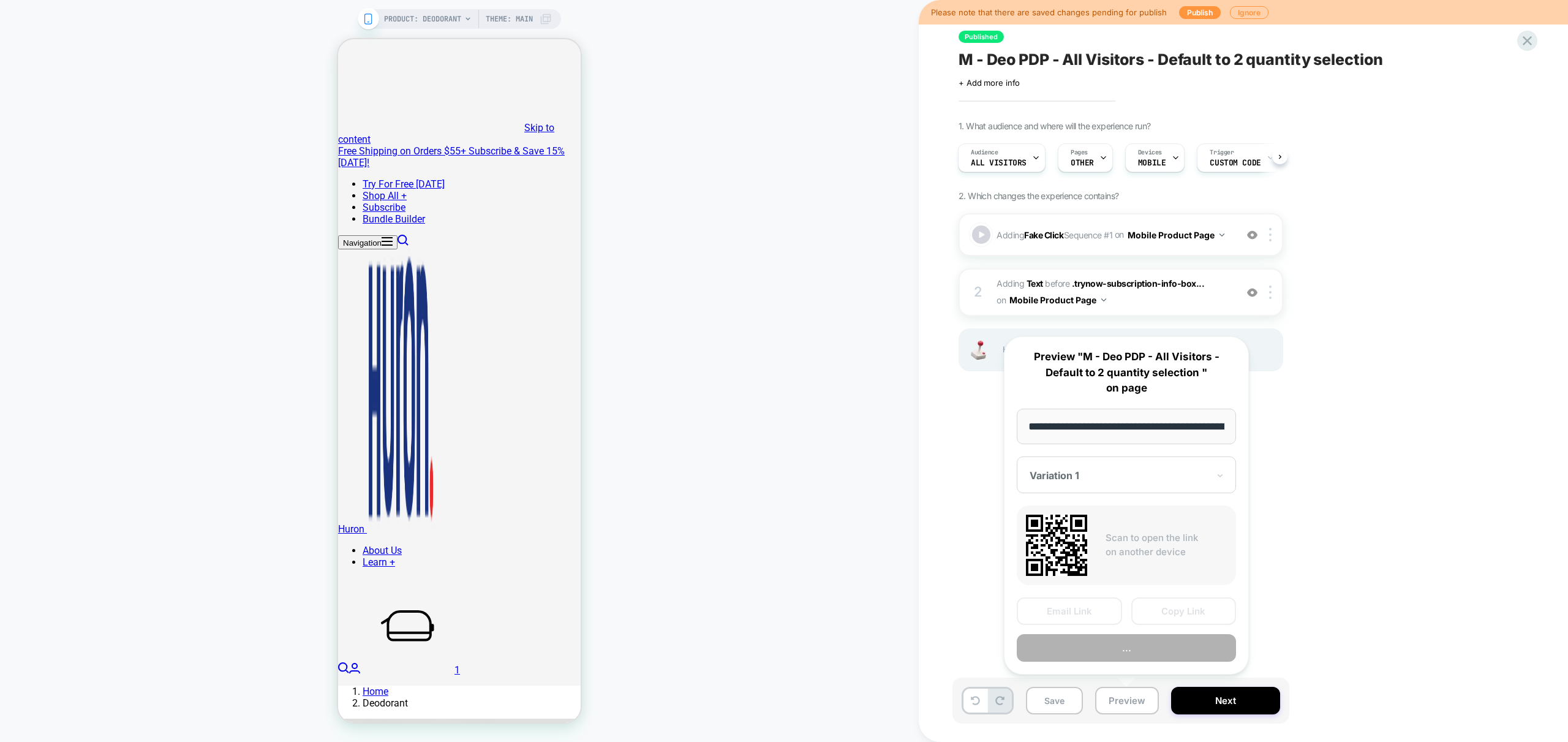
scroll to position [0, 107]
click at [1156, 658] on button "Preview" at bounding box center [1126, 648] width 219 height 27
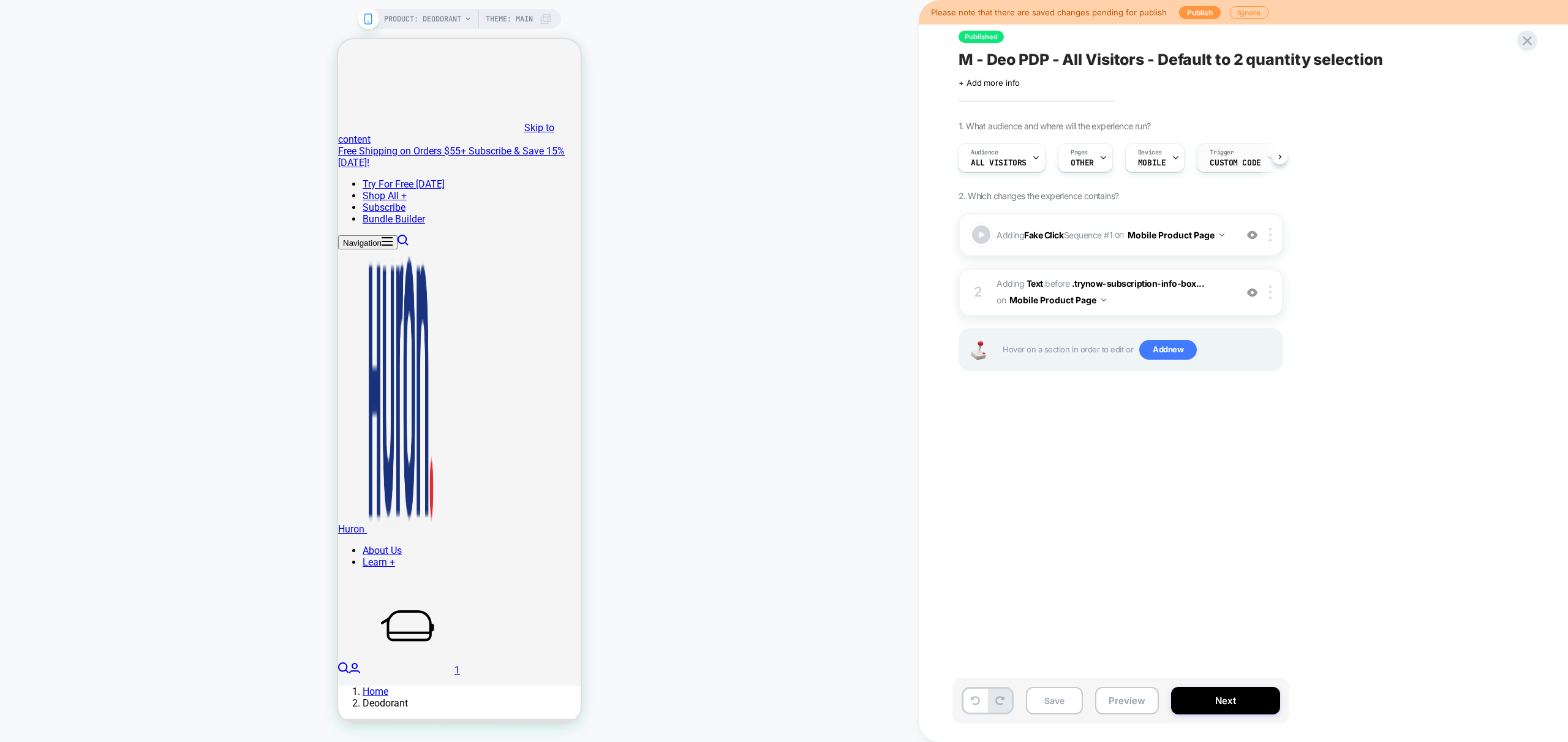
click at [1231, 168] on div "Trigger Custom Code" at bounding box center [1235, 157] width 75 height 27
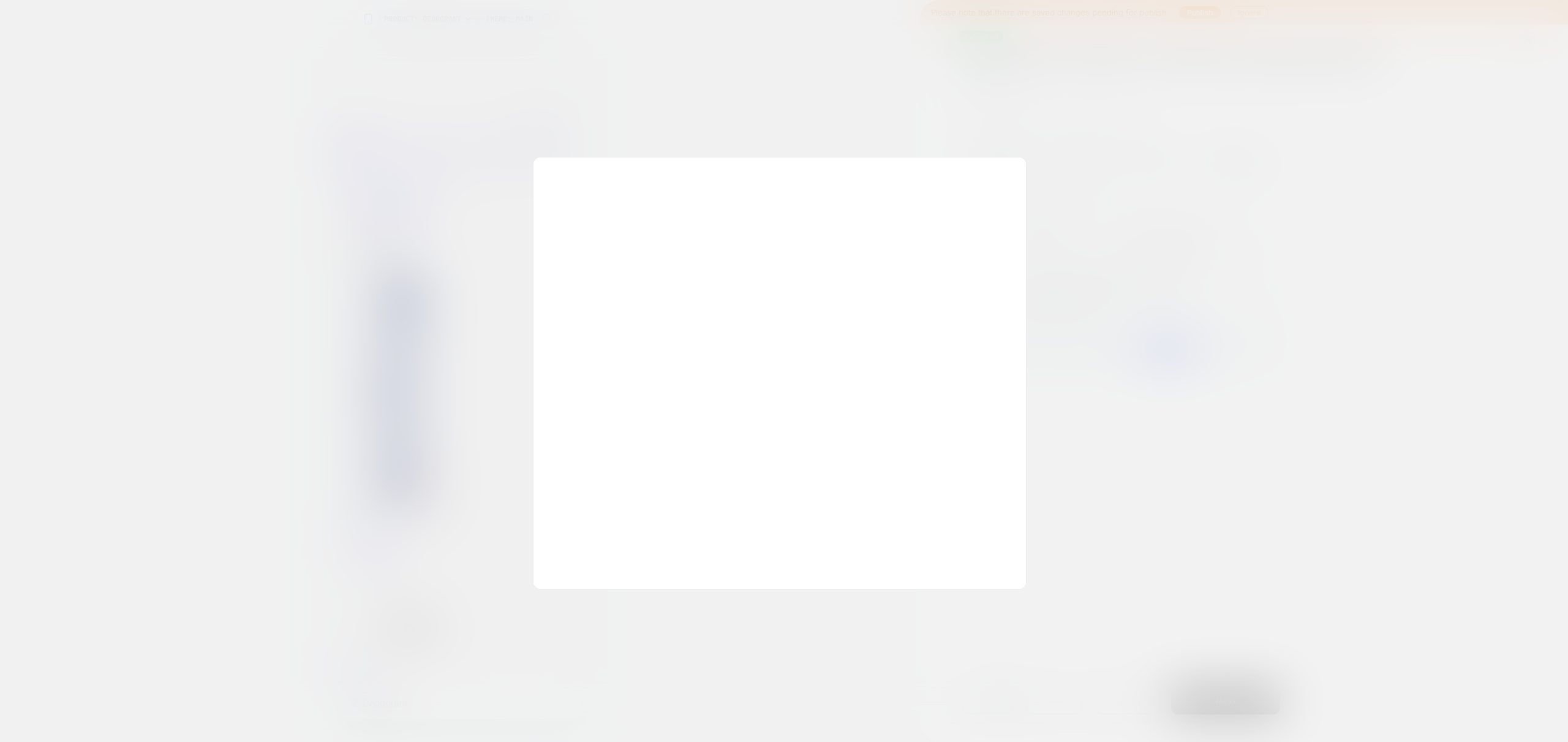
scroll to position [82, 0]
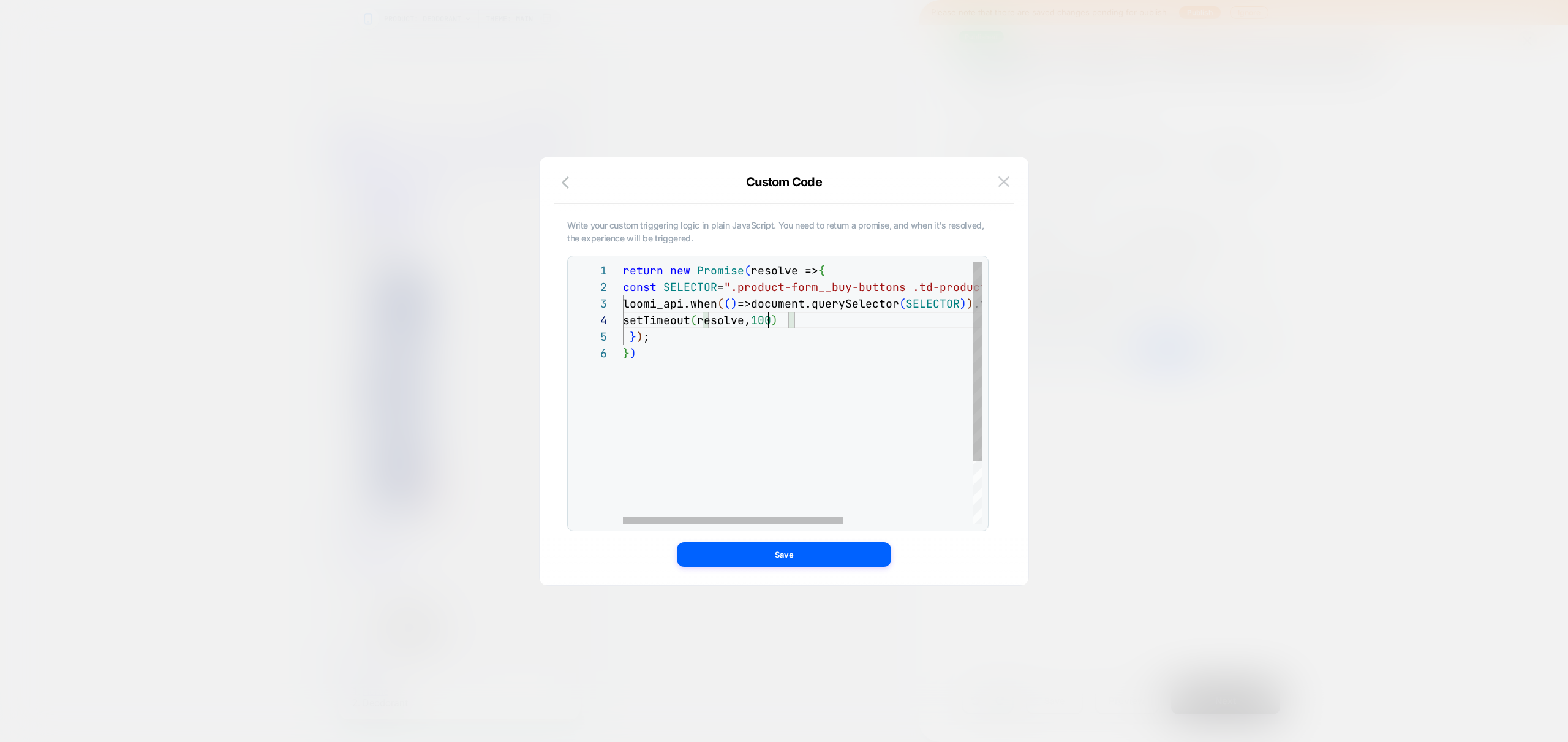
click at [768, 320] on div "return new Promise ( resolve => { const SELECTOR = ".product-form__buy-buttons …" at bounding box center [909, 435] width 571 height 345
click at [768, 320] on div "return new Promise ( resolve => { const SELECTOR = ".product-form__buy-buttons …" at bounding box center [909, 435] width 571 height 345
click at [825, 320] on div "return new Promise ( resolve => { const SELECTOR = ".product-form__buy-buttons …" at bounding box center [909, 435] width 571 height 345
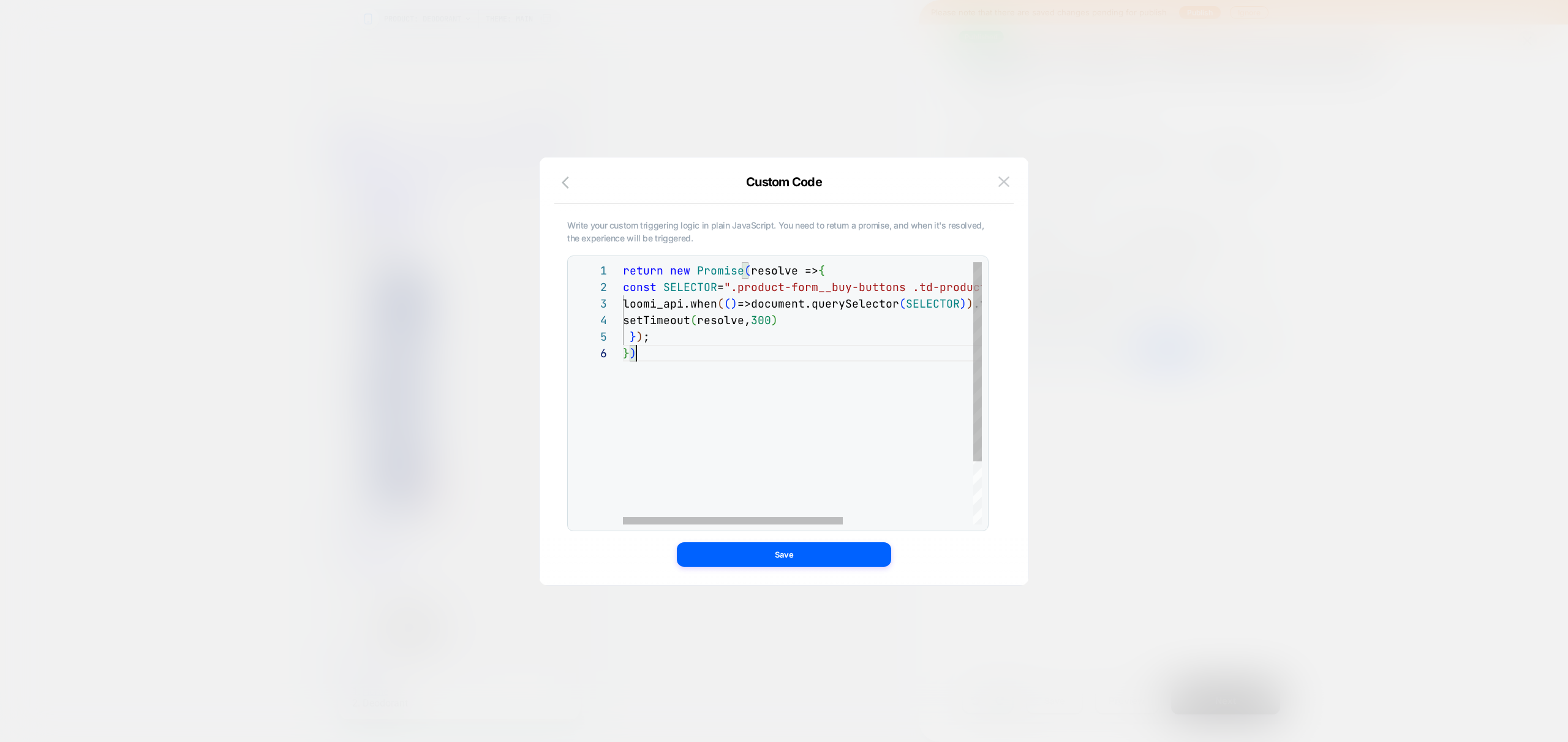
drag, startPoint x: 827, startPoint y: 405, endPoint x: 504, endPoint y: 263, distance: 352.8
click at [623, 269] on div "return new Promise ( resolve => { const SELECTOR = ".product-form__buy-buttons …" at bounding box center [909, 435] width 571 height 345
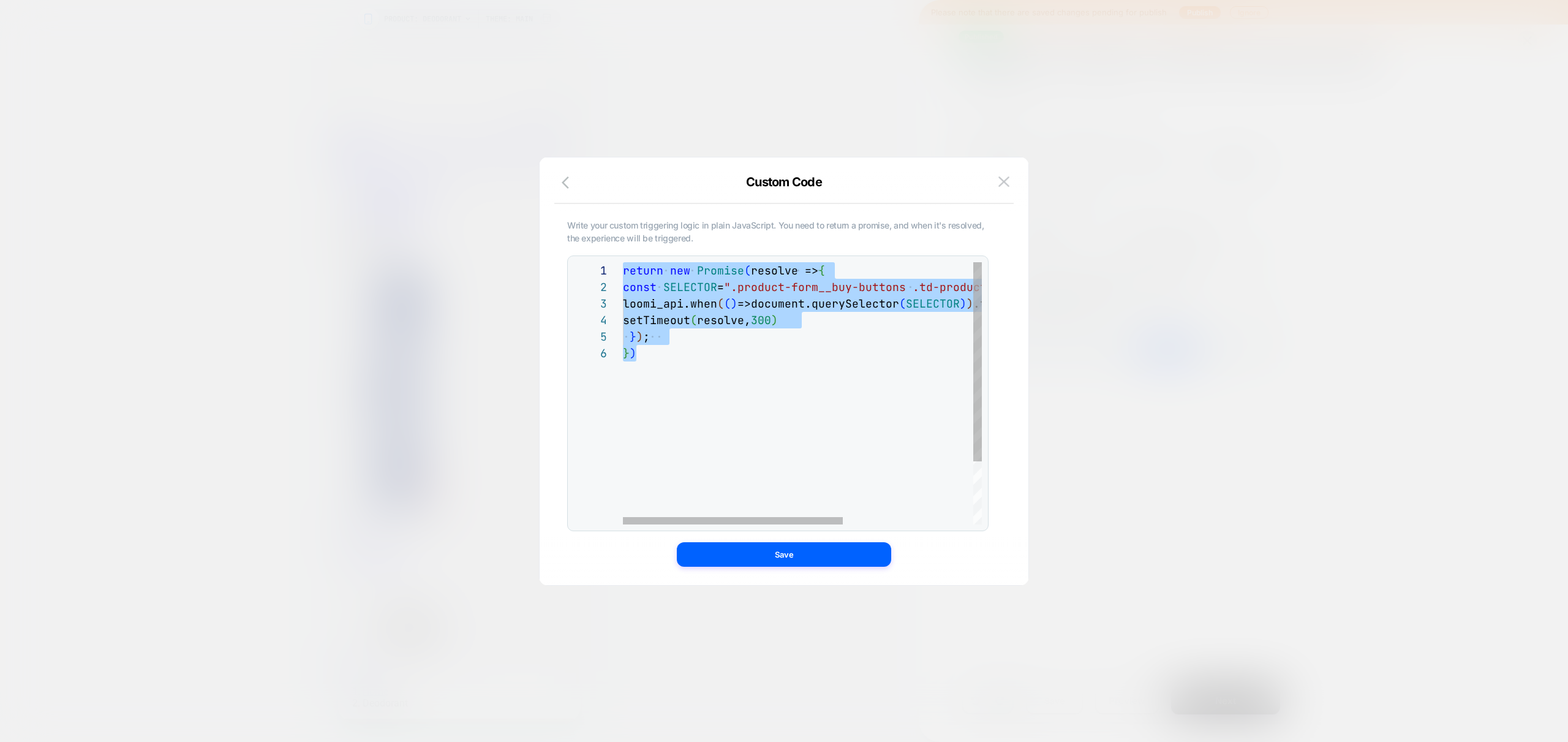
click at [793, 393] on div "return new Promise ( resolve => { const SELECTOR = ".product-form__buy-buttons …" at bounding box center [909, 435] width 571 height 345
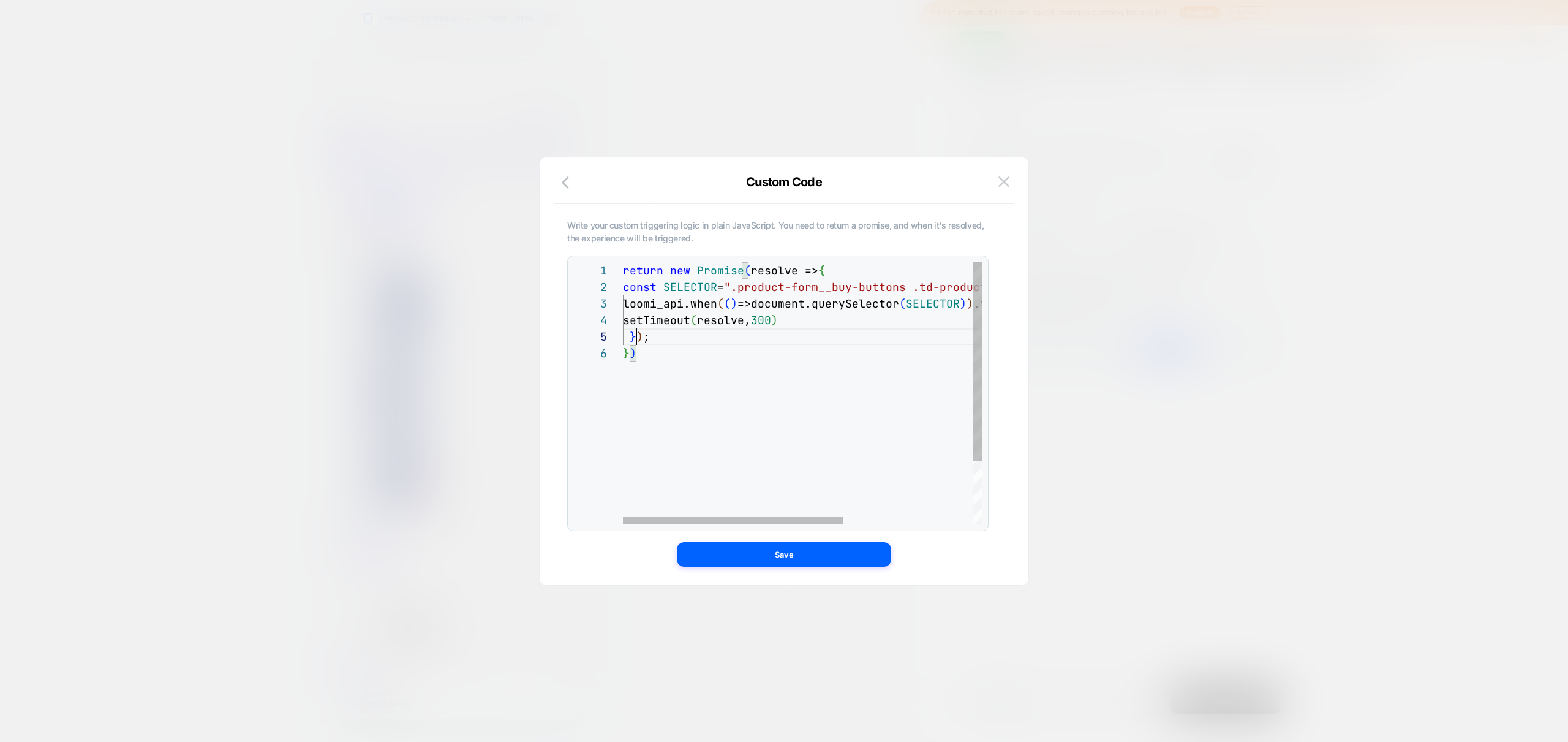
scroll to position [66, 13]
click at [635, 337] on div "return new Promise ( resolve => { const SELECTOR = ".product-form__buy-buttons …" at bounding box center [909, 435] width 571 height 345
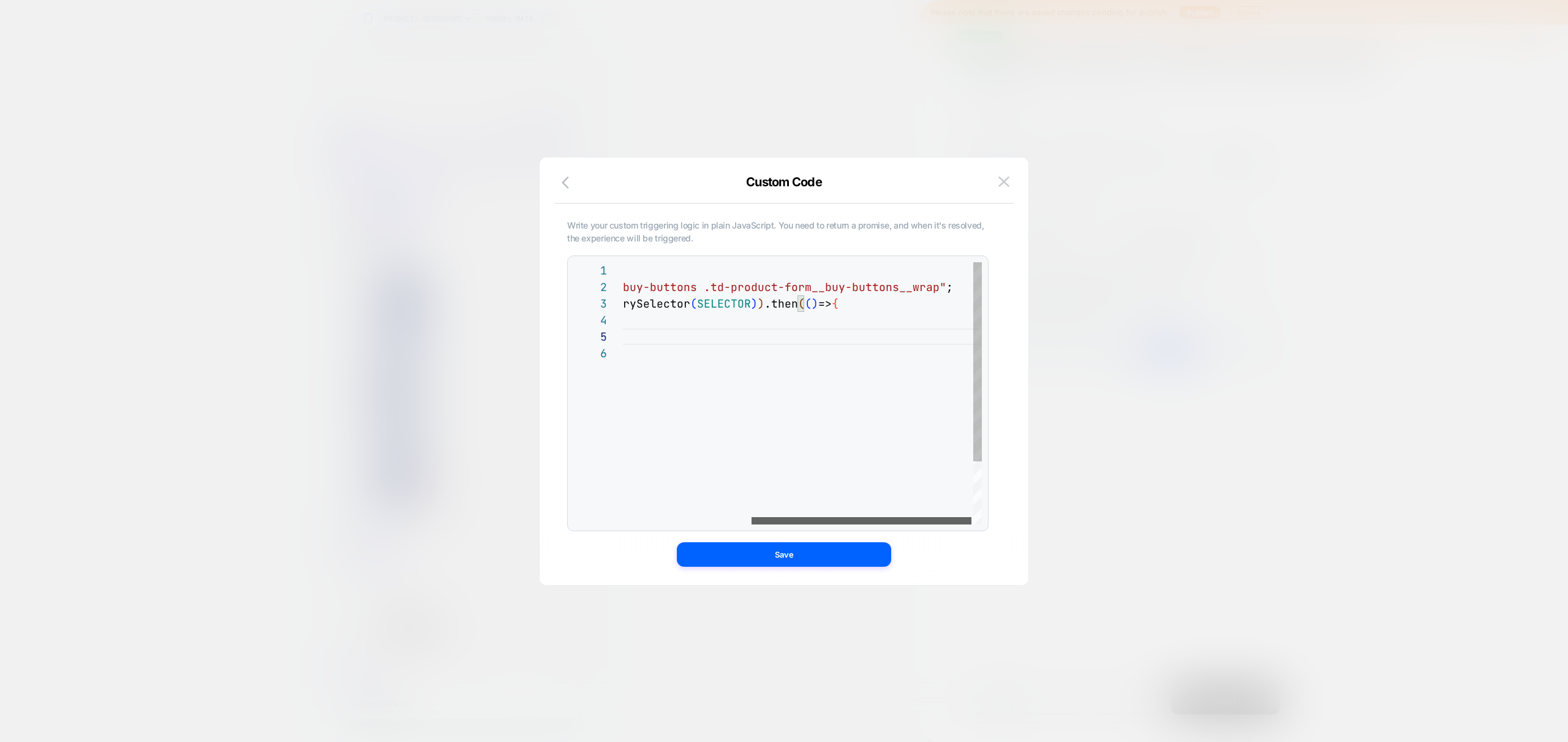
click at [909, 524] on div at bounding box center [861, 521] width 220 height 8
click at [837, 304] on div "return new Promise ( resolve => { const SELECTOR = ".product-form__buy-buttons …" at bounding box center [699, 435] width 571 height 345
type textarea "**********"
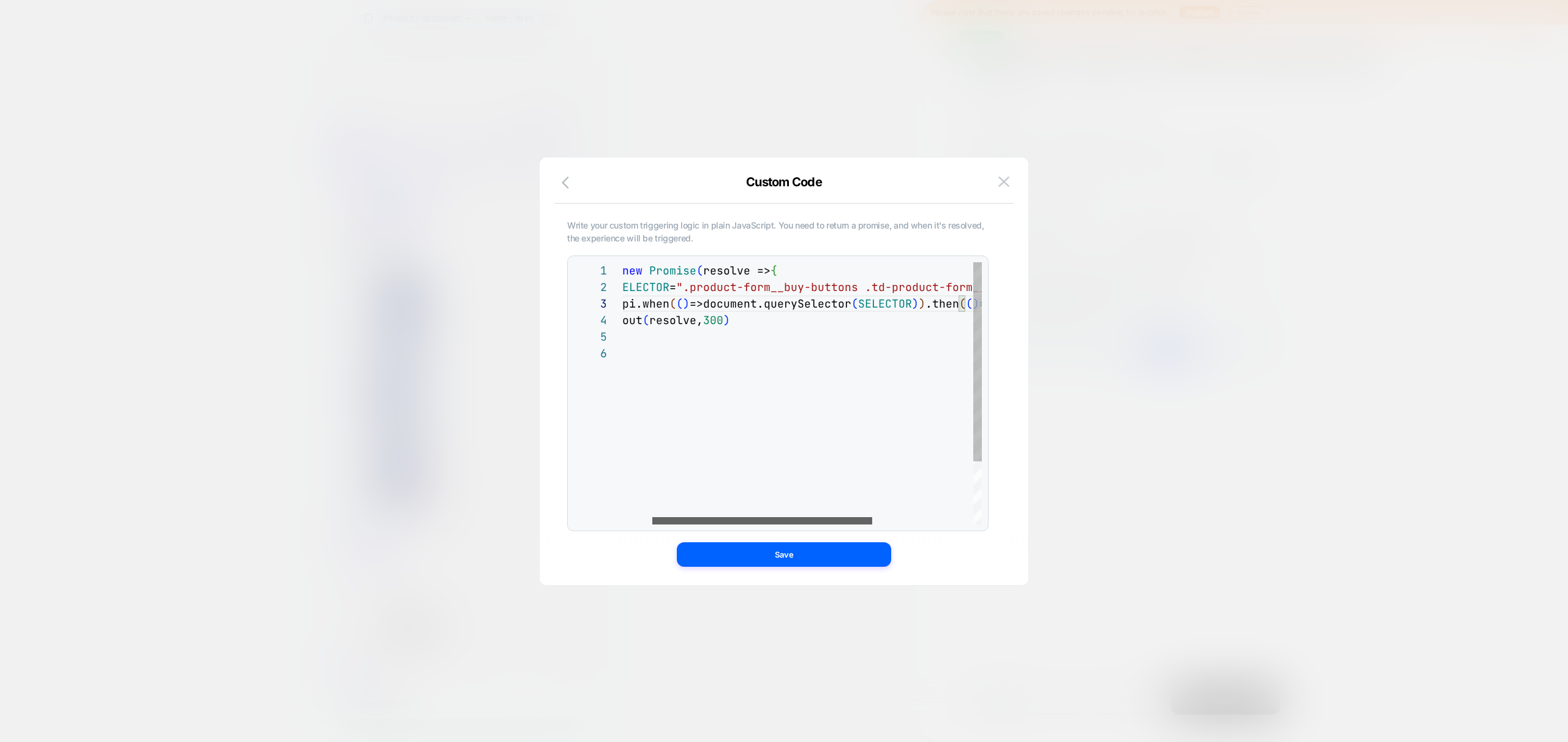
click at [652, 517] on div at bounding box center [762, 521] width 220 height 8
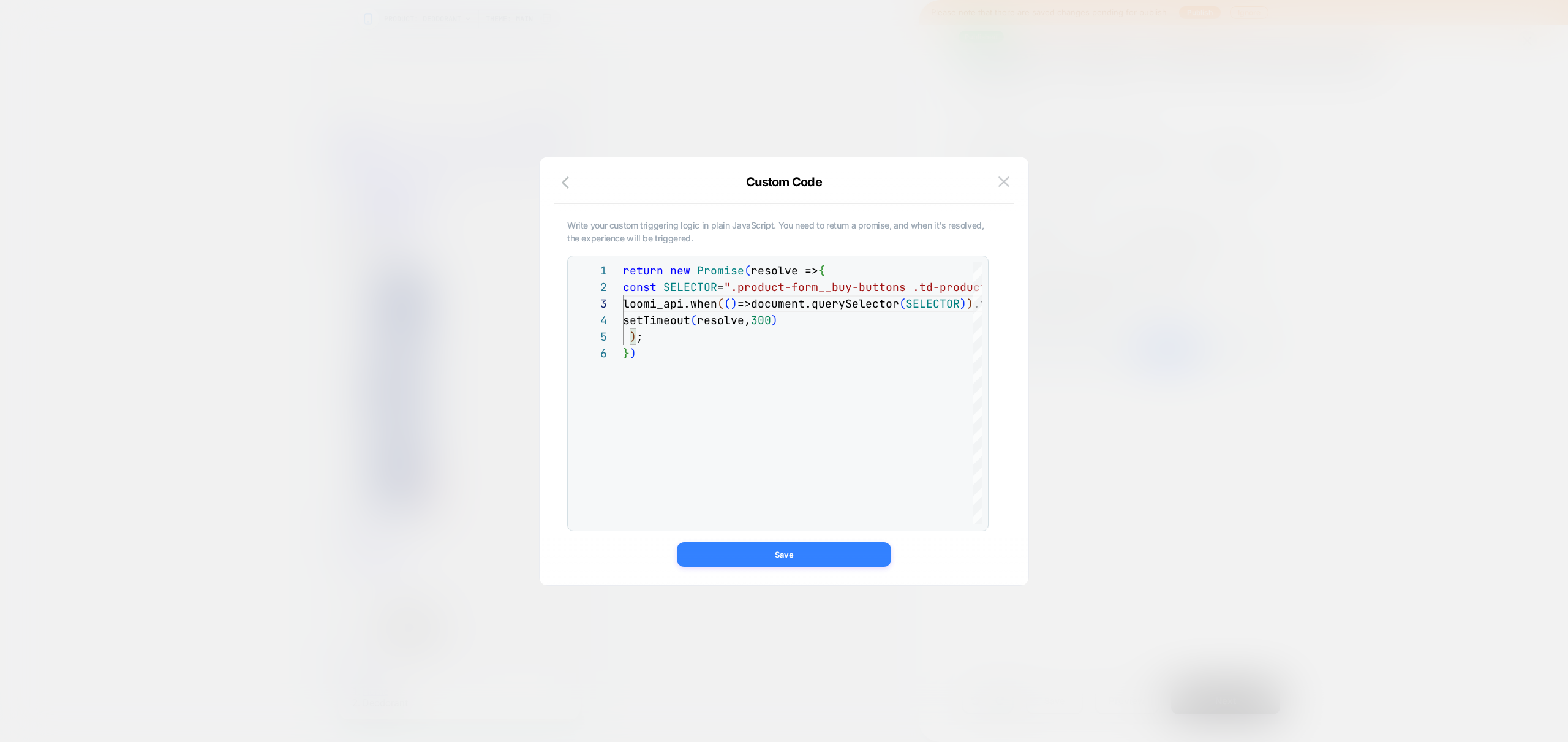
click at [770, 553] on button "Save" at bounding box center [784, 554] width 214 height 24
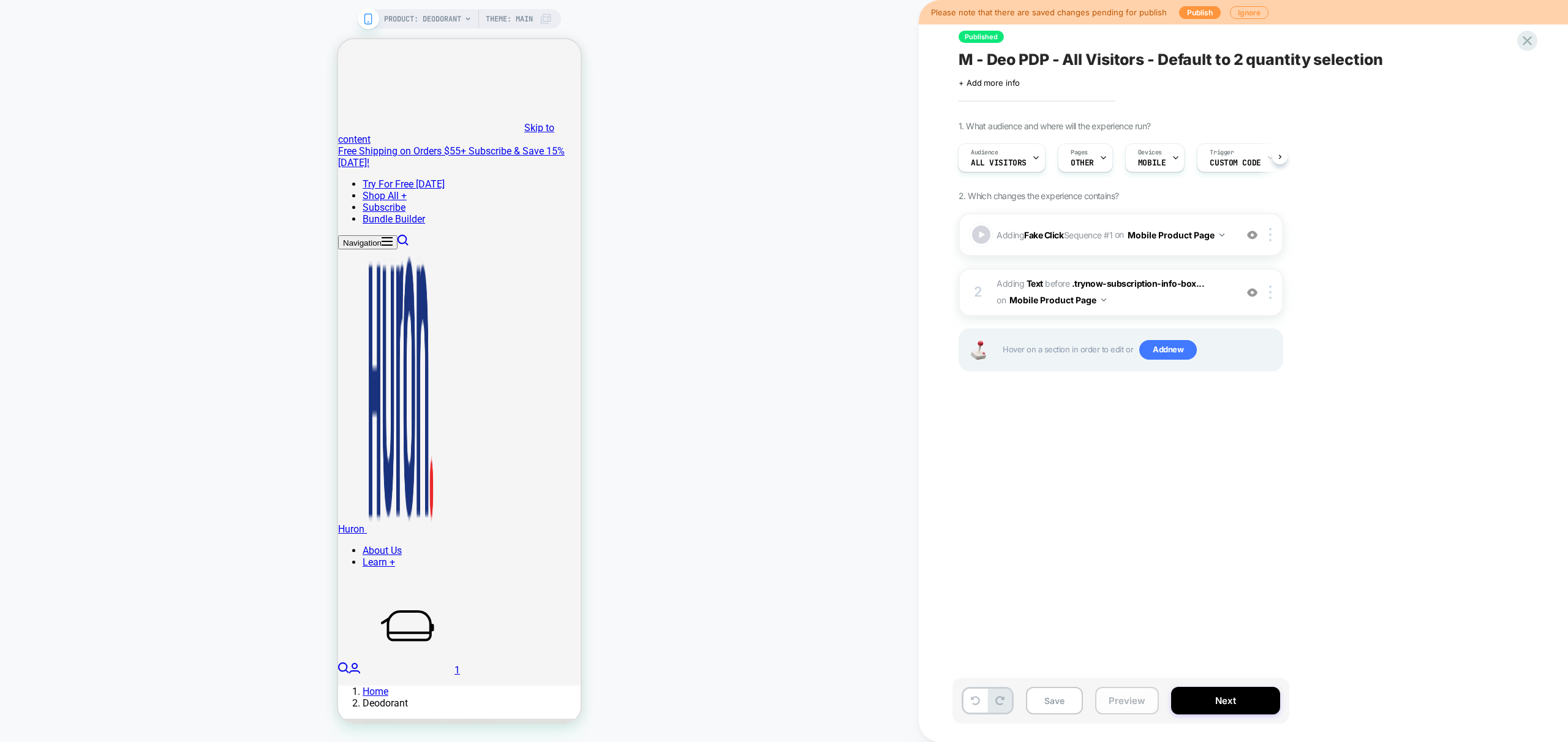
click at [1115, 705] on button "Preview" at bounding box center [1126, 700] width 64 height 27
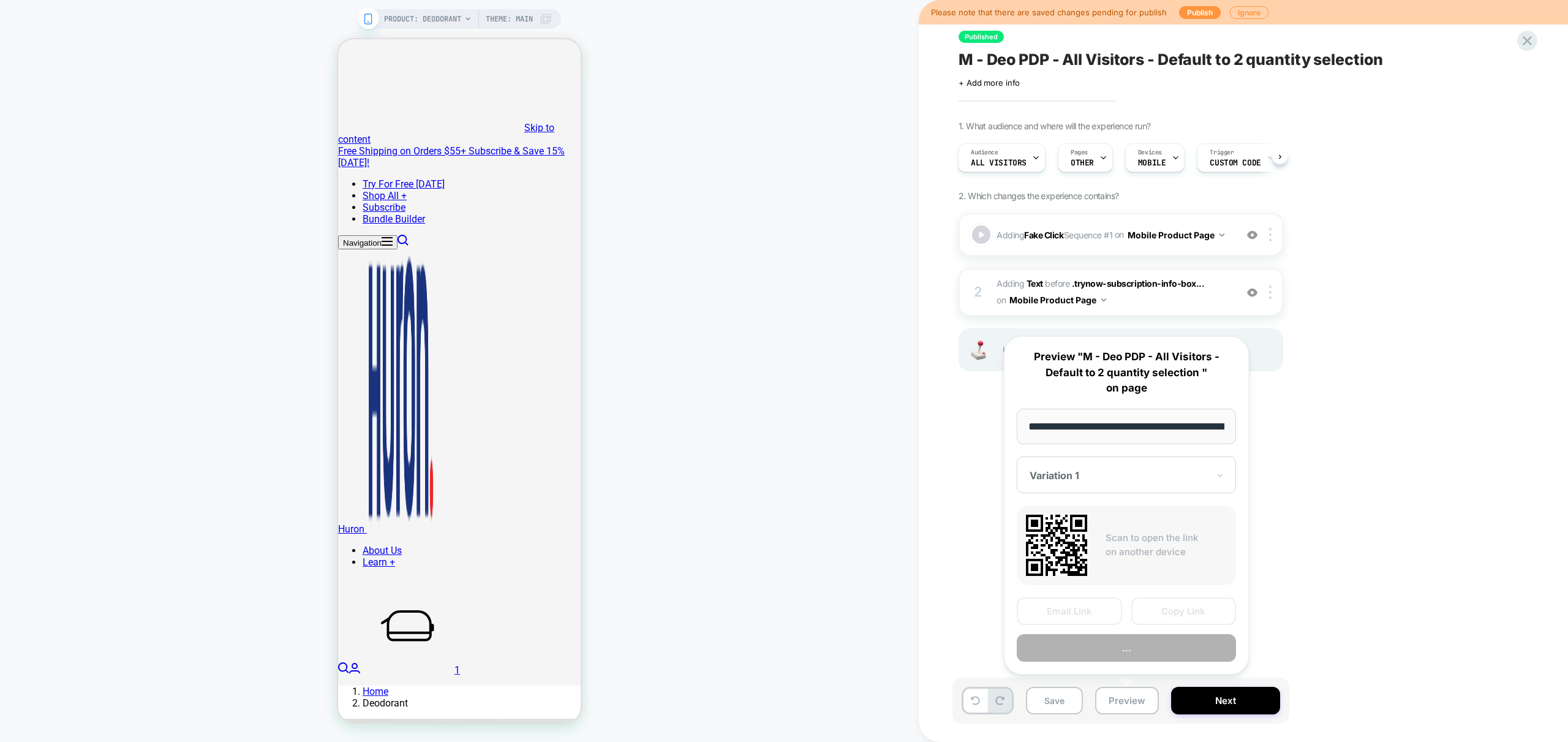
scroll to position [0, 107]
click at [1147, 646] on button "Preview" at bounding box center [1126, 648] width 219 height 27
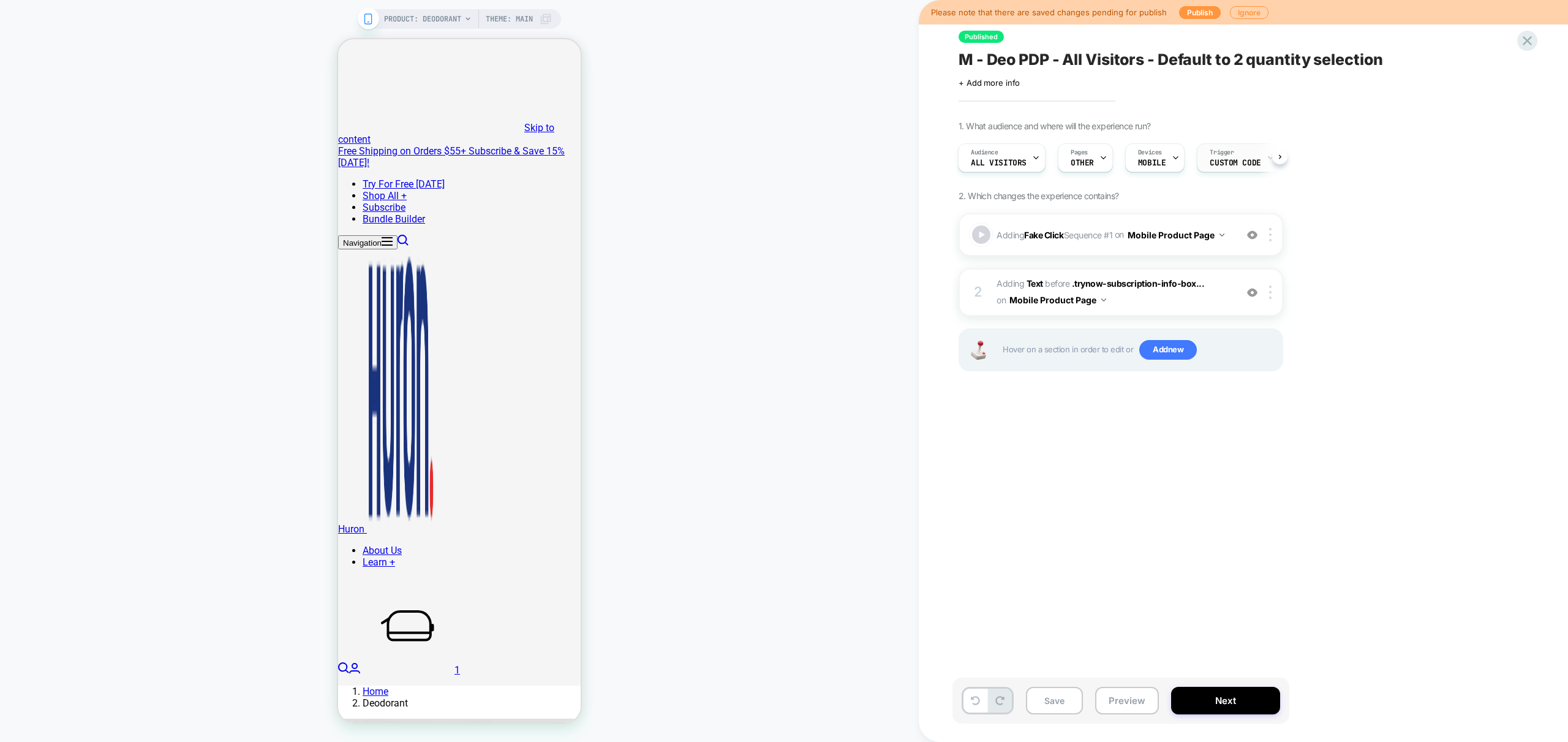
click at [1231, 163] on span "Custom Code" at bounding box center [1234, 163] width 51 height 8
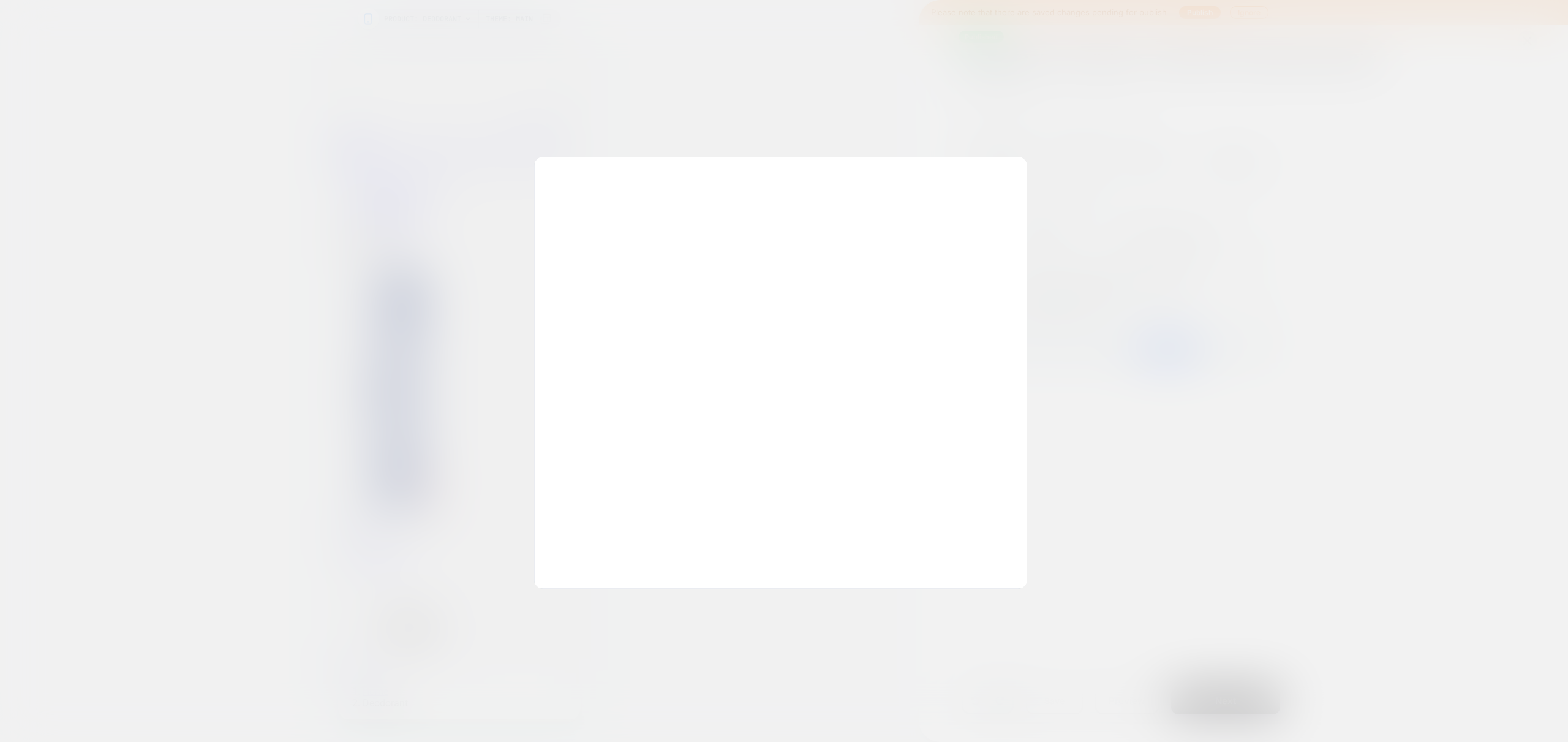
scroll to position [82, 0]
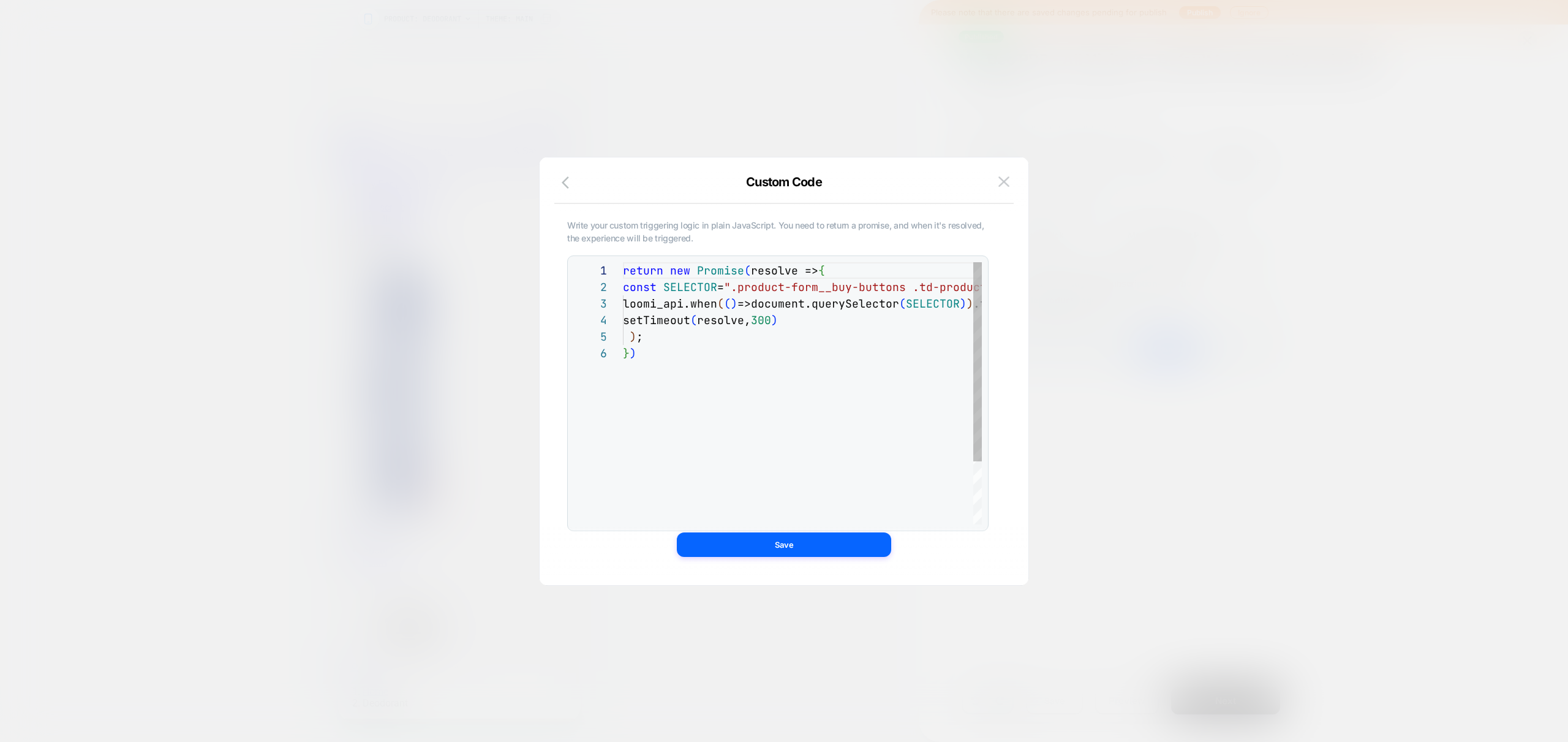
click at [799, 355] on div "return new Promise ( resolve => { const SELECTOR = ".product-form__buy-buttons …" at bounding box center [802, 435] width 359 height 345
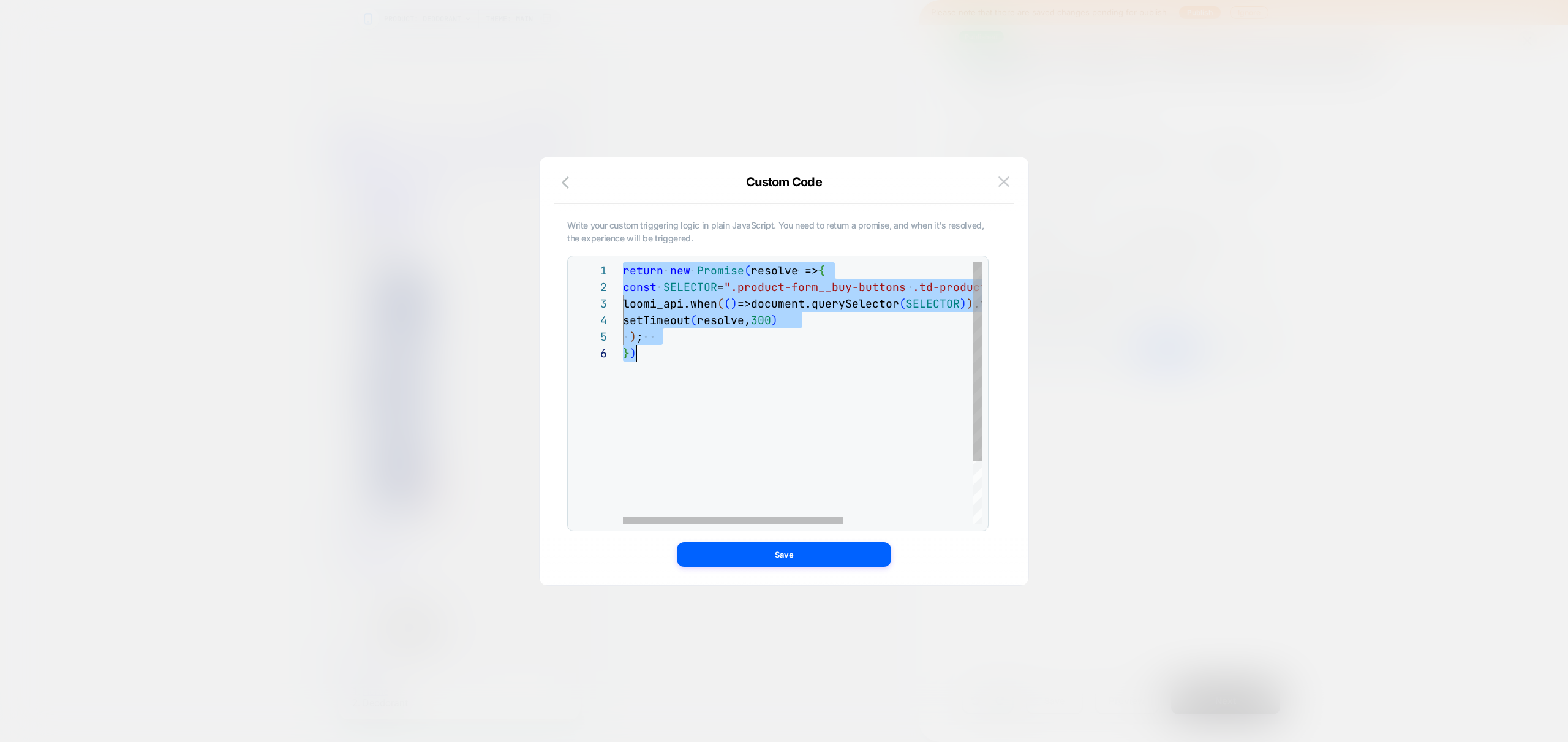
scroll to position [0, 13]
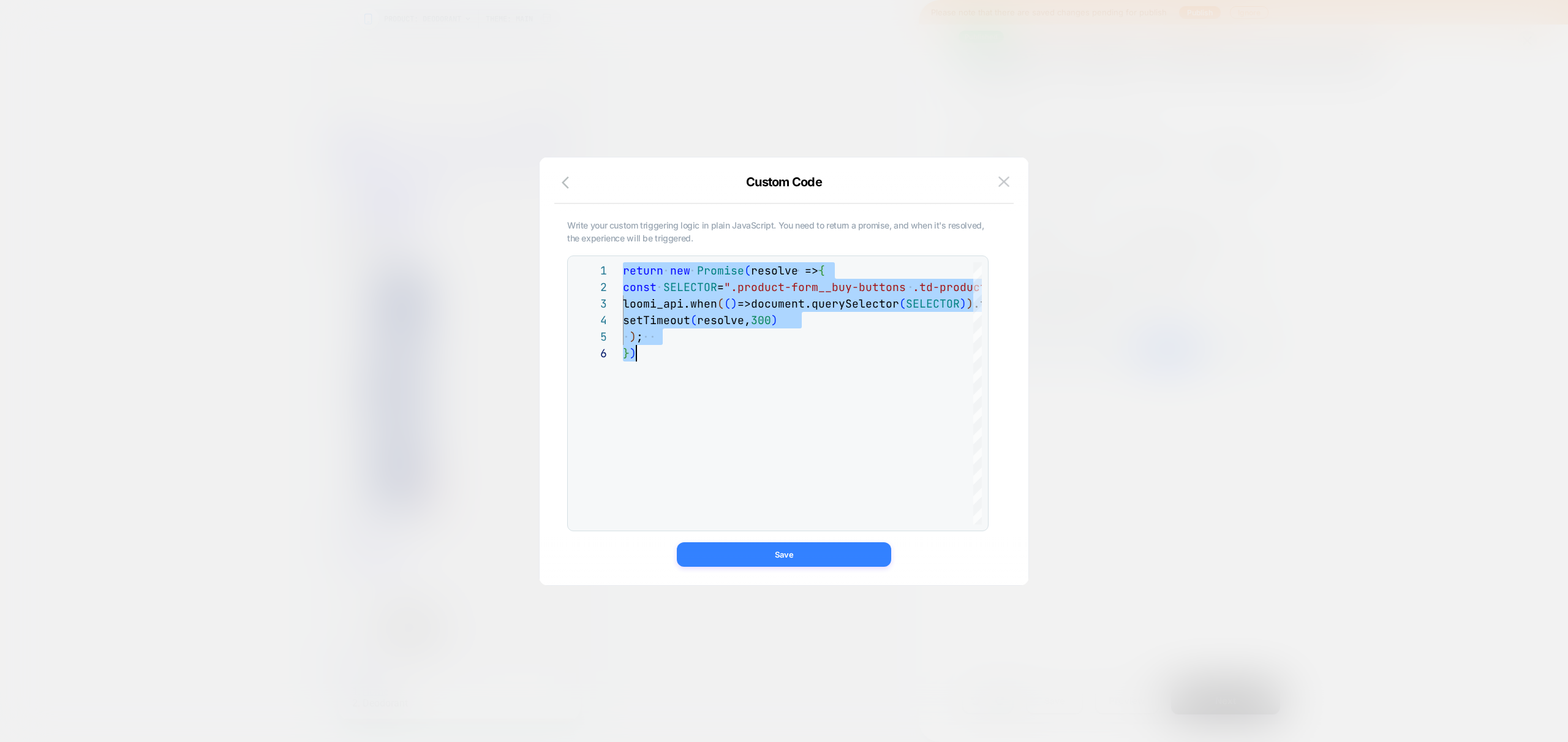
click at [823, 554] on button "Save" at bounding box center [784, 554] width 214 height 24
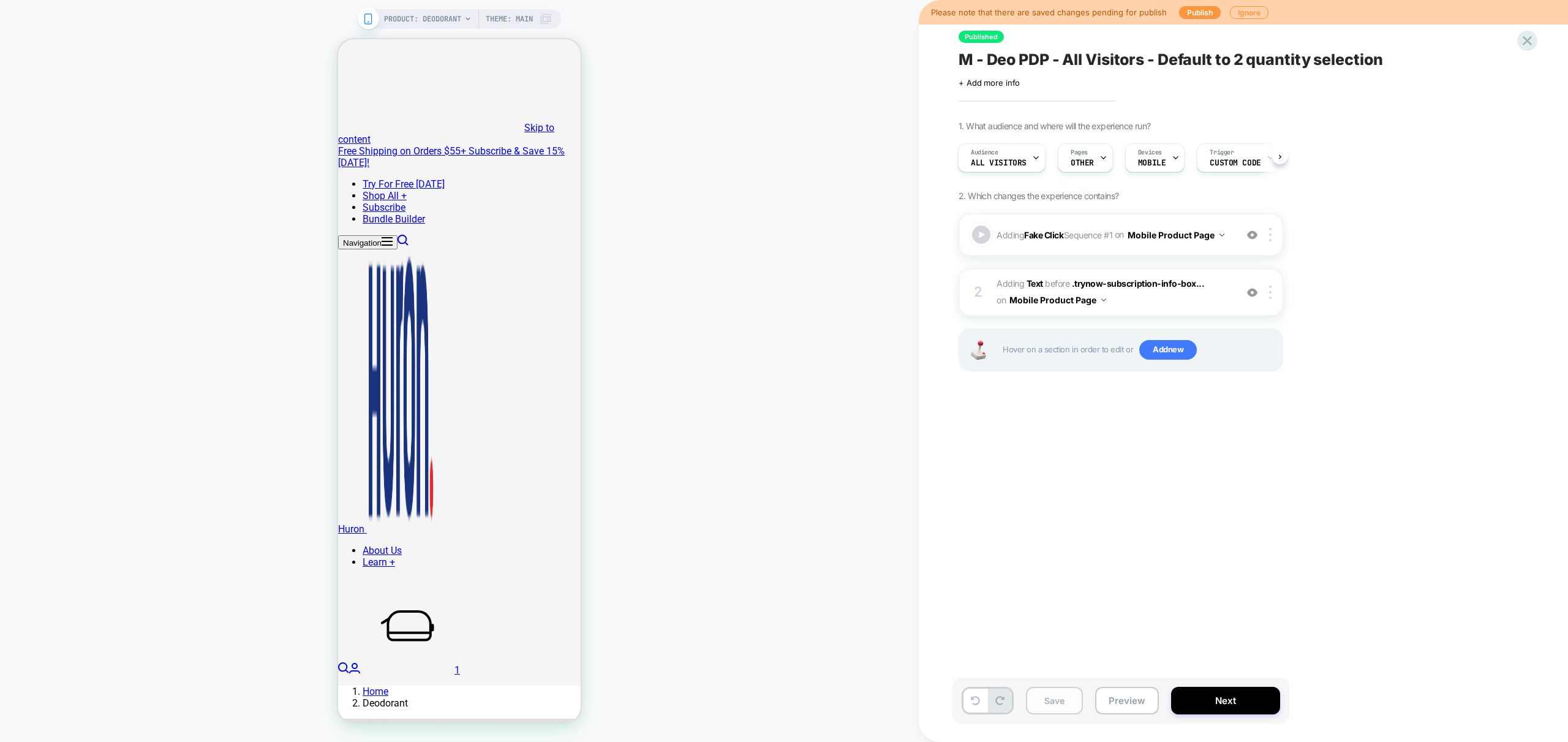
click at [1061, 703] on button "Save" at bounding box center [1054, 700] width 57 height 27
